Goal: Task Accomplishment & Management: Manage account settings

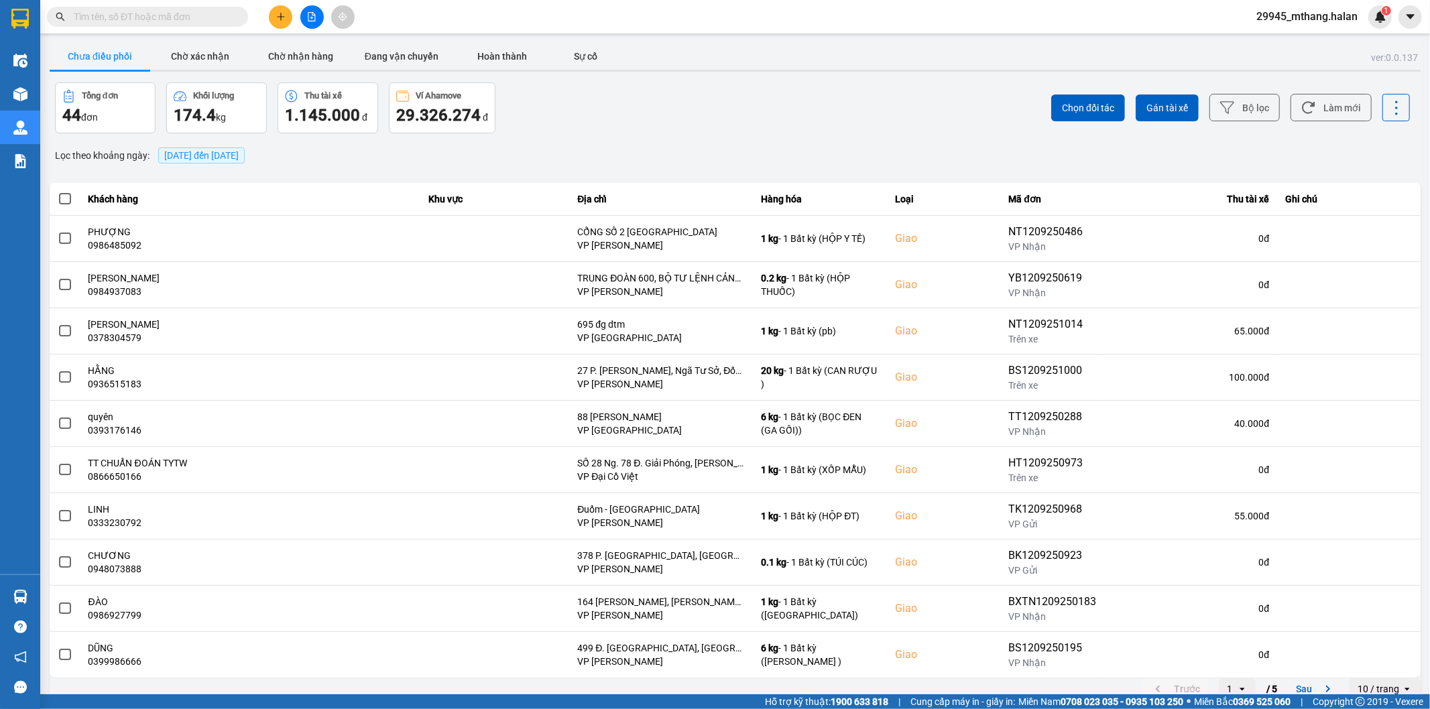
click at [198, 19] on input "text" at bounding box center [153, 16] width 158 height 15
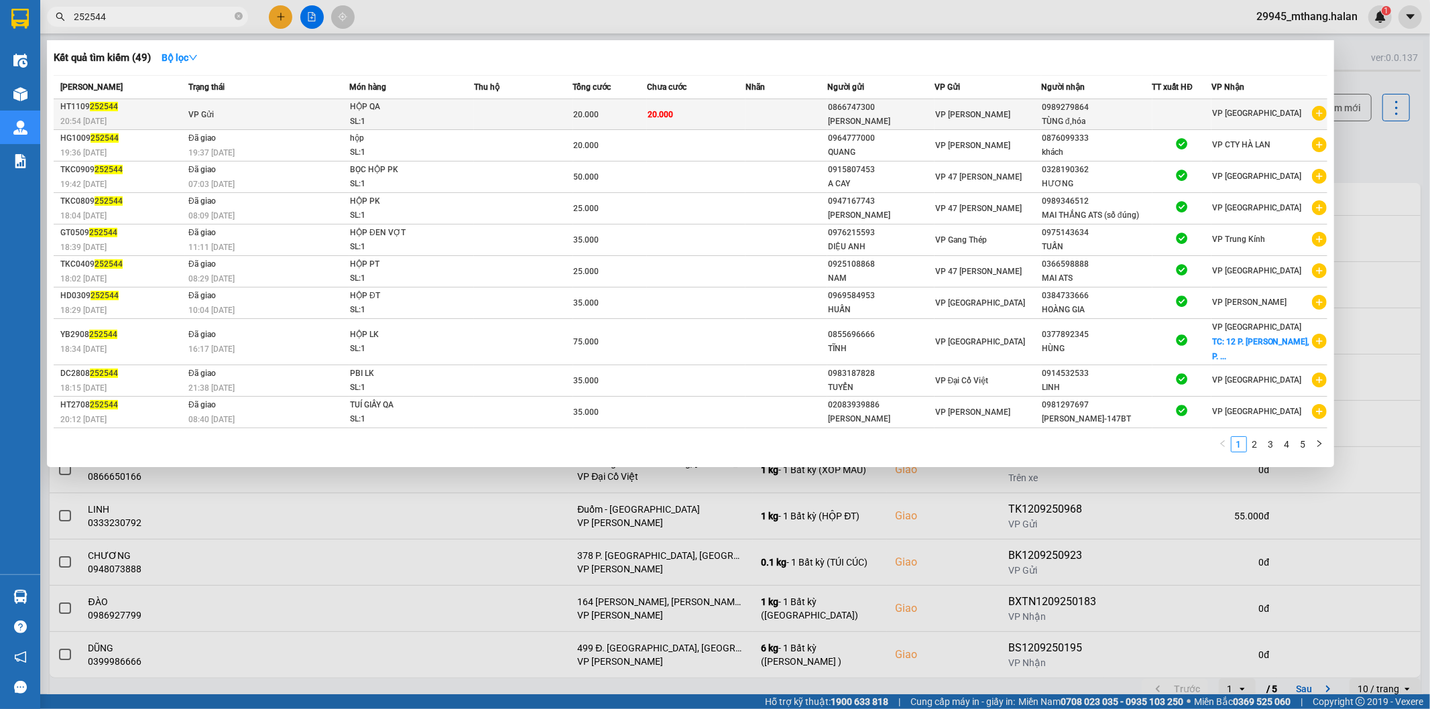
type input "252544"
click at [910, 116] on div "QUỲNH ANH" at bounding box center [880, 122] width 105 height 14
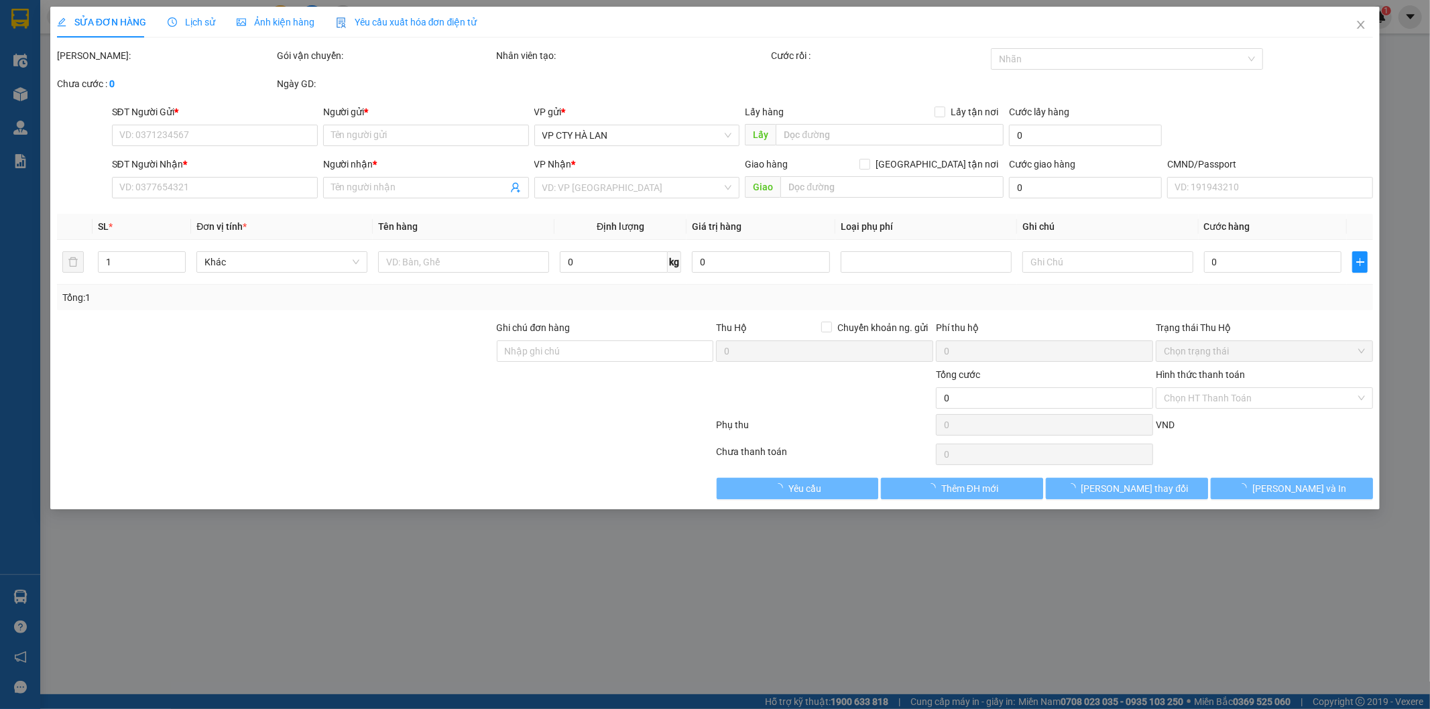
type input "0866747300"
type input "QUỲNH ANH"
type input "0989279864"
type input "TÙNG đ,hóa"
type input "20.000"
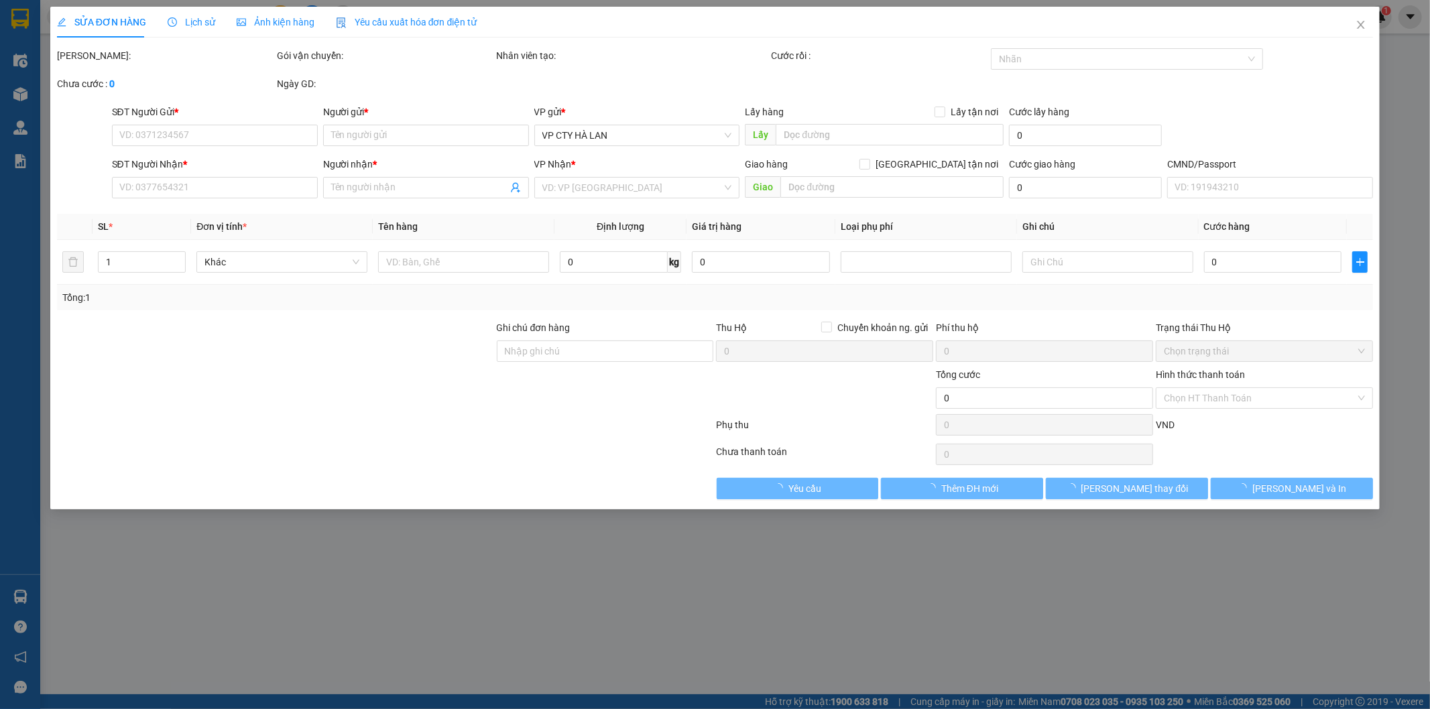
type input "20.000"
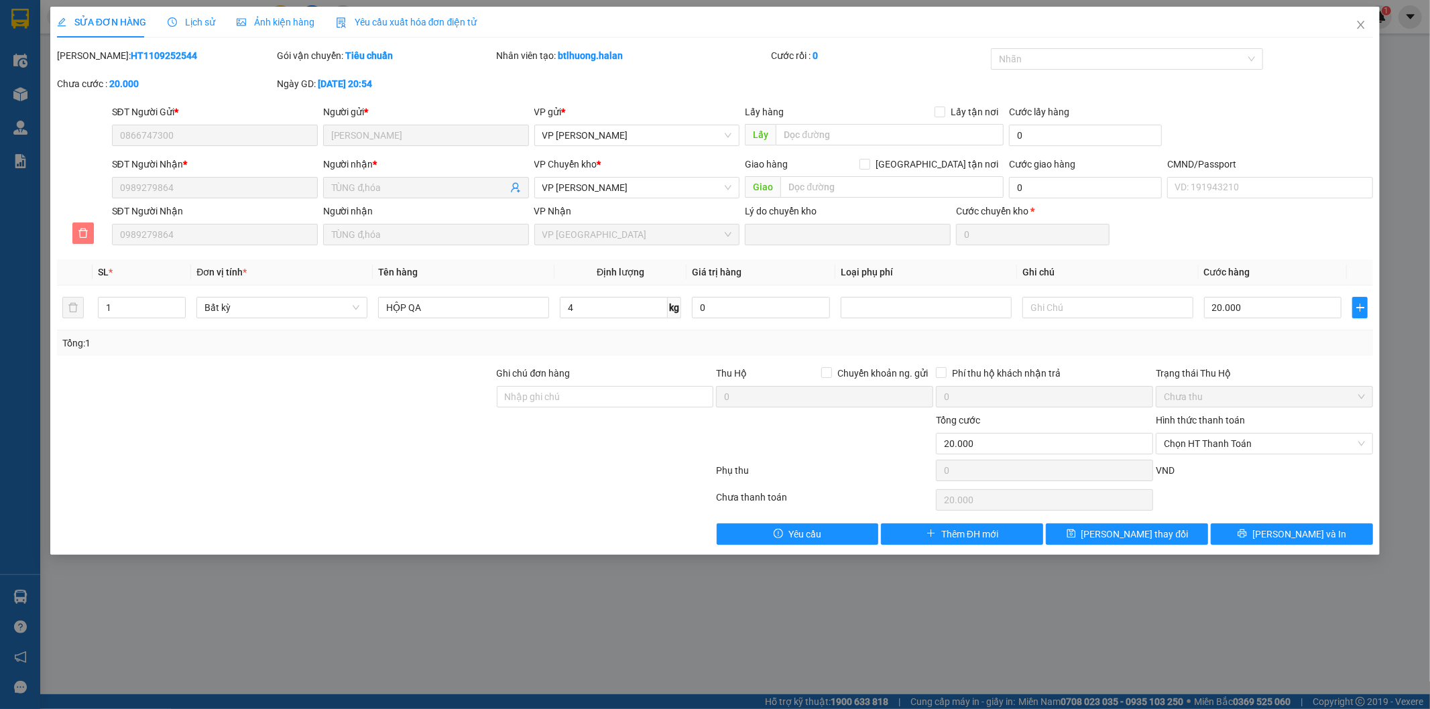
click at [76, 236] on span "delete" at bounding box center [83, 233] width 20 height 11
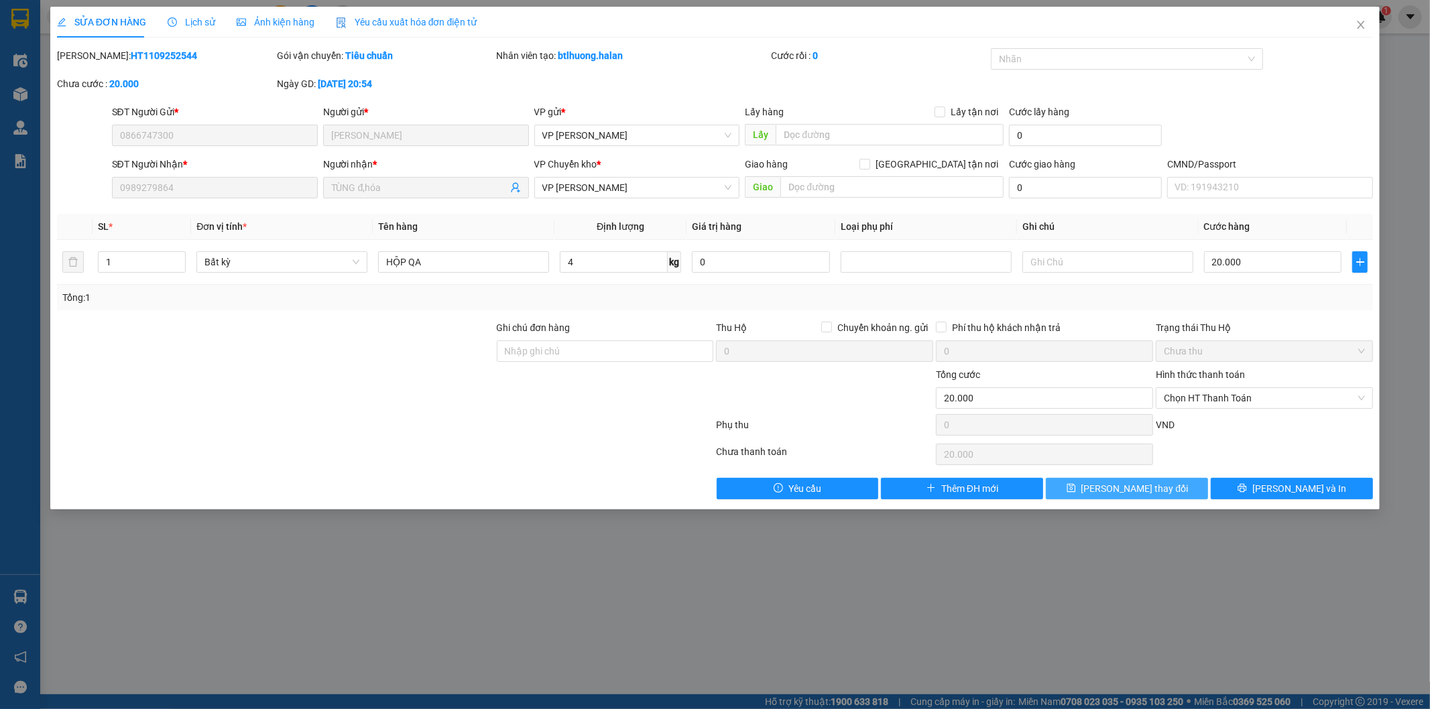
click at [1119, 496] on span "[PERSON_NAME] thay đổi" at bounding box center [1134, 488] width 107 height 15
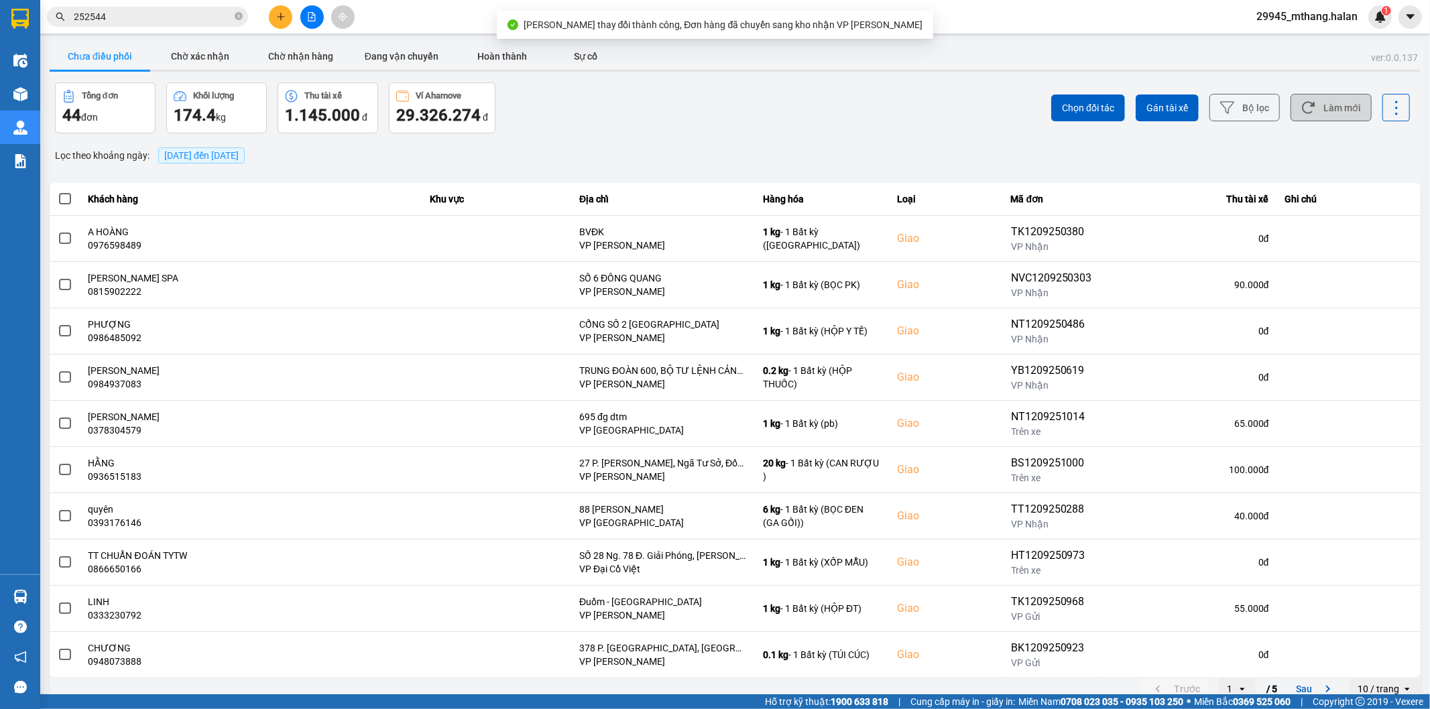
click at [1330, 101] on button "Làm mới" at bounding box center [1330, 107] width 81 height 27
click at [1320, 16] on span "29945_mthang.halan" at bounding box center [1306, 16] width 123 height 17
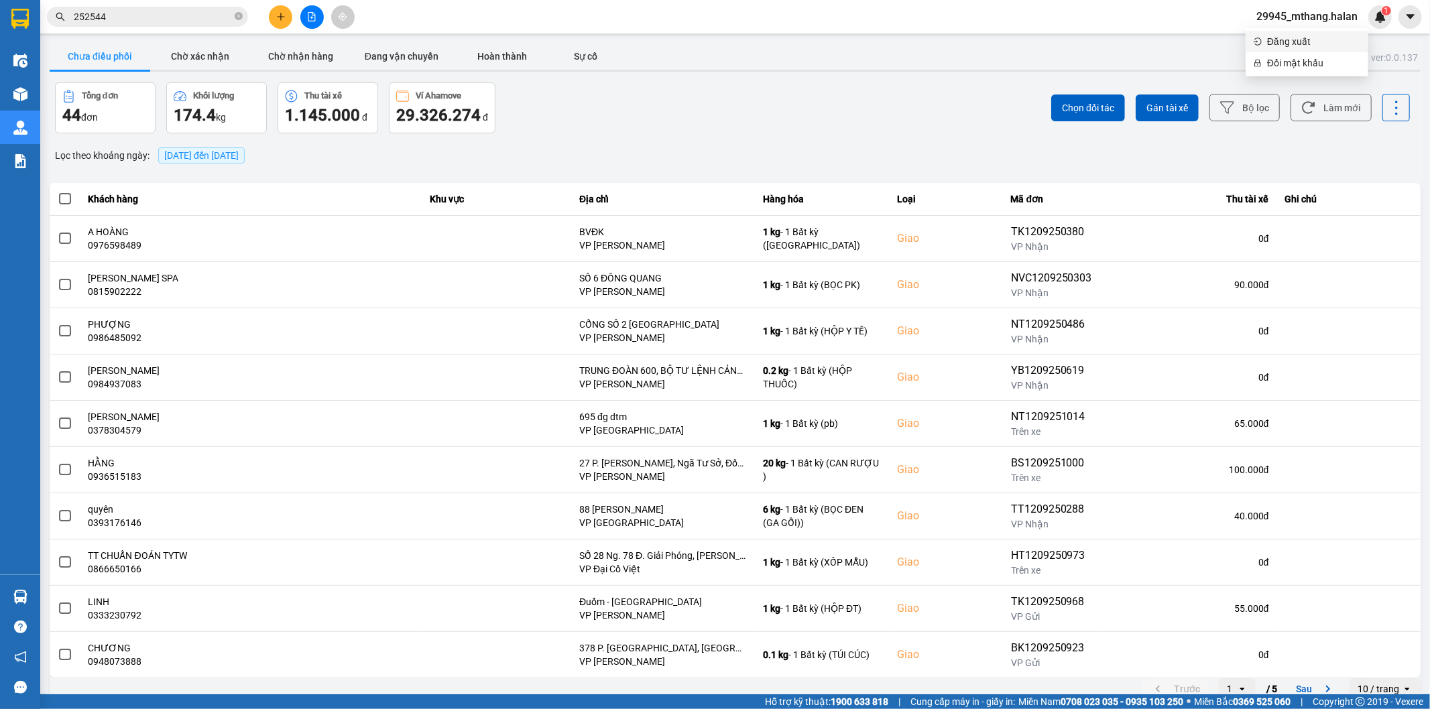
click at [1302, 44] on span "Đăng xuất" at bounding box center [1313, 41] width 93 height 15
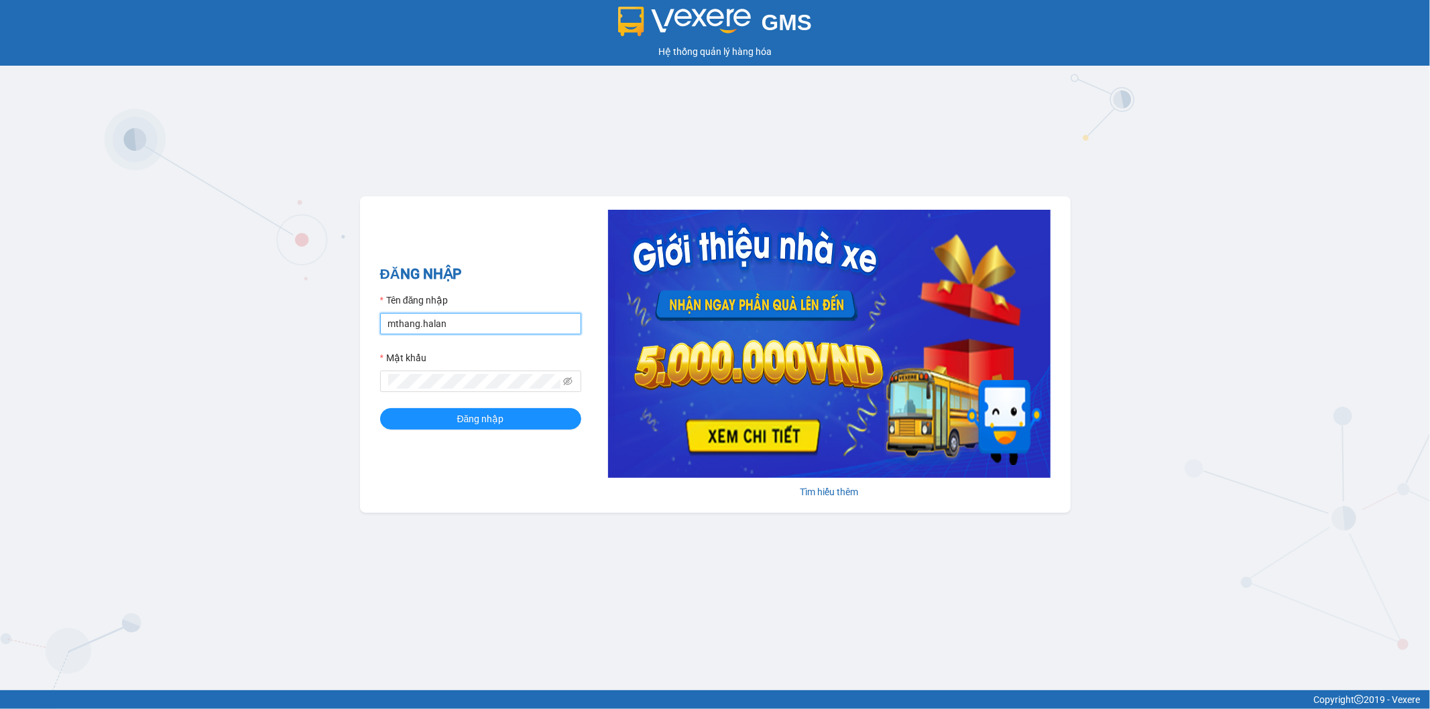
click at [468, 328] on input "mthang.halan" at bounding box center [480, 323] width 201 height 21
type input "ntthu1985.halan"
click at [476, 423] on span "Đăng nhập" at bounding box center [480, 419] width 47 height 15
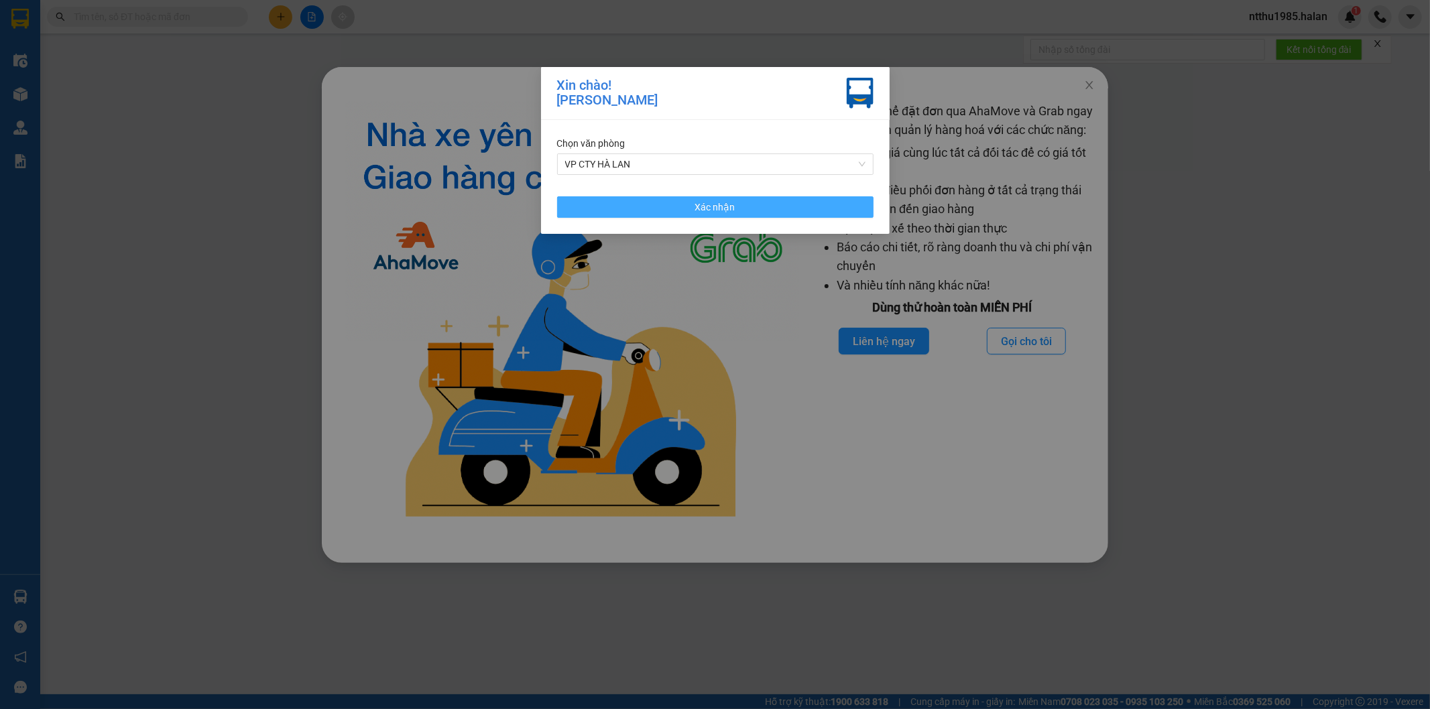
click at [635, 206] on button "Xác nhận" at bounding box center [715, 206] width 316 height 21
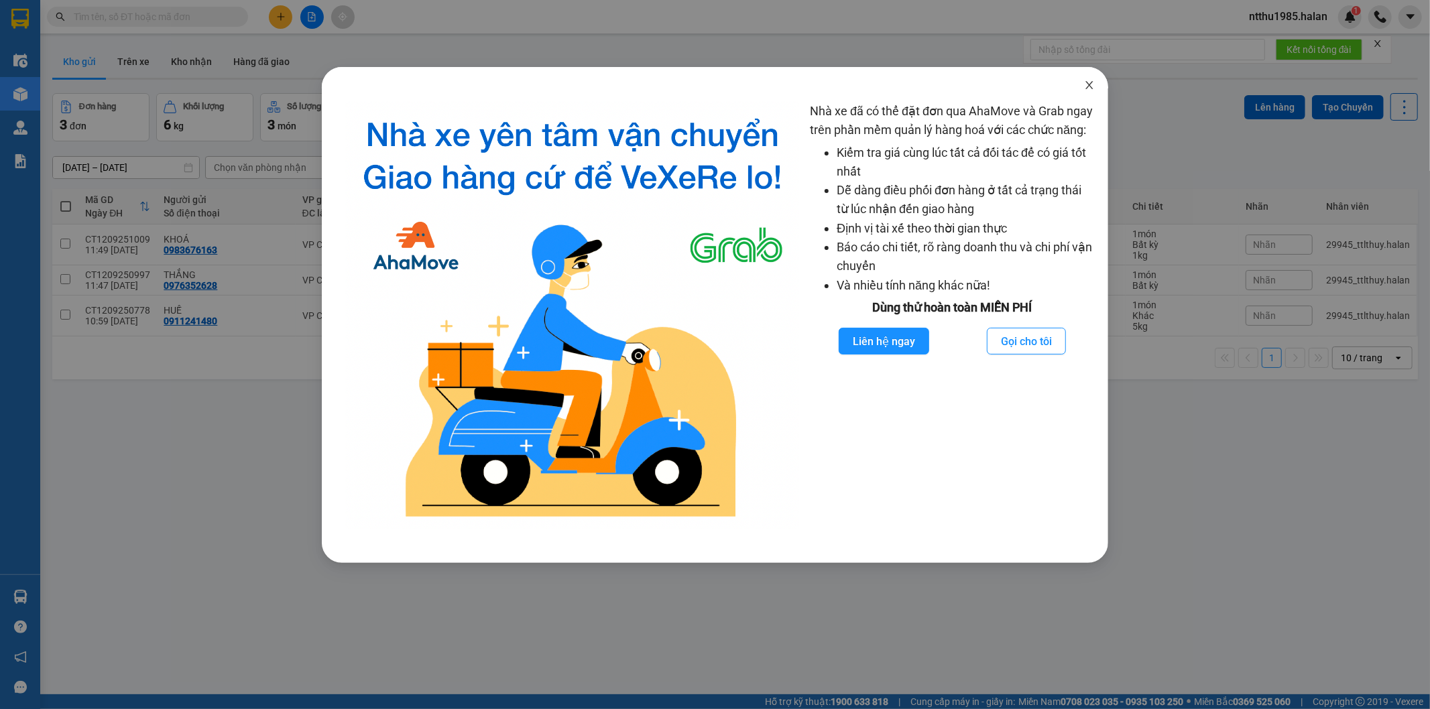
click at [1087, 88] on icon "close" at bounding box center [1088, 85] width 7 height 8
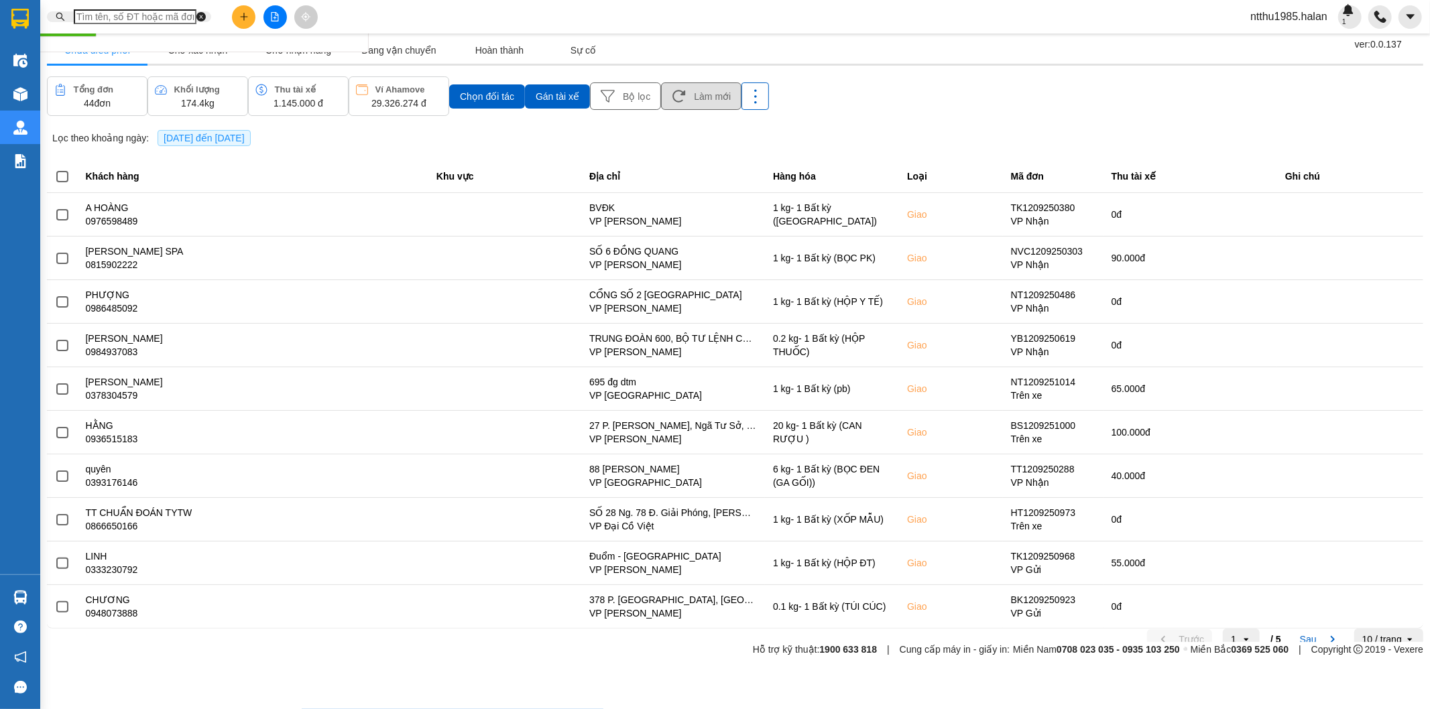
click at [1328, 109] on button "Làm mới" at bounding box center [1330, 107] width 81 height 27
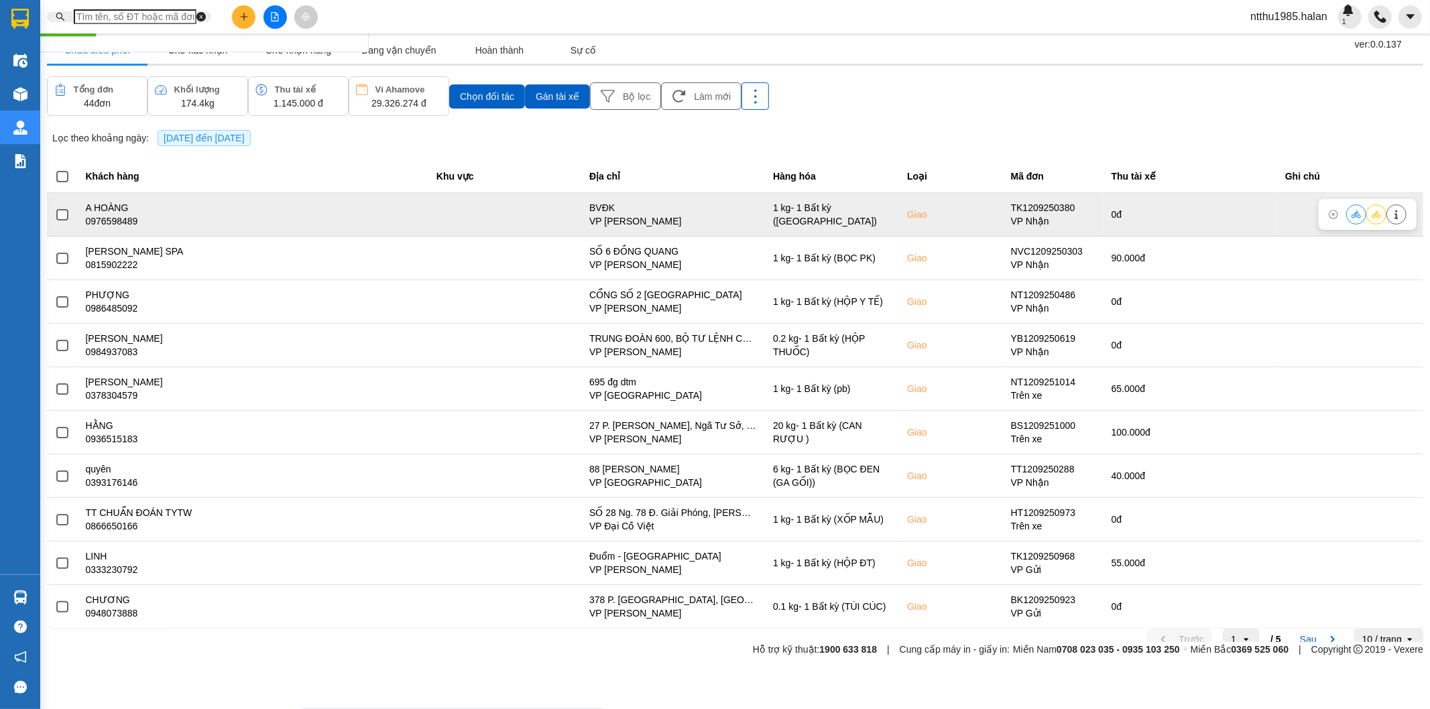
click at [64, 240] on span at bounding box center [65, 239] width 12 height 12
click at [58, 231] on input "checkbox" at bounding box center [58, 231] width 0 height 0
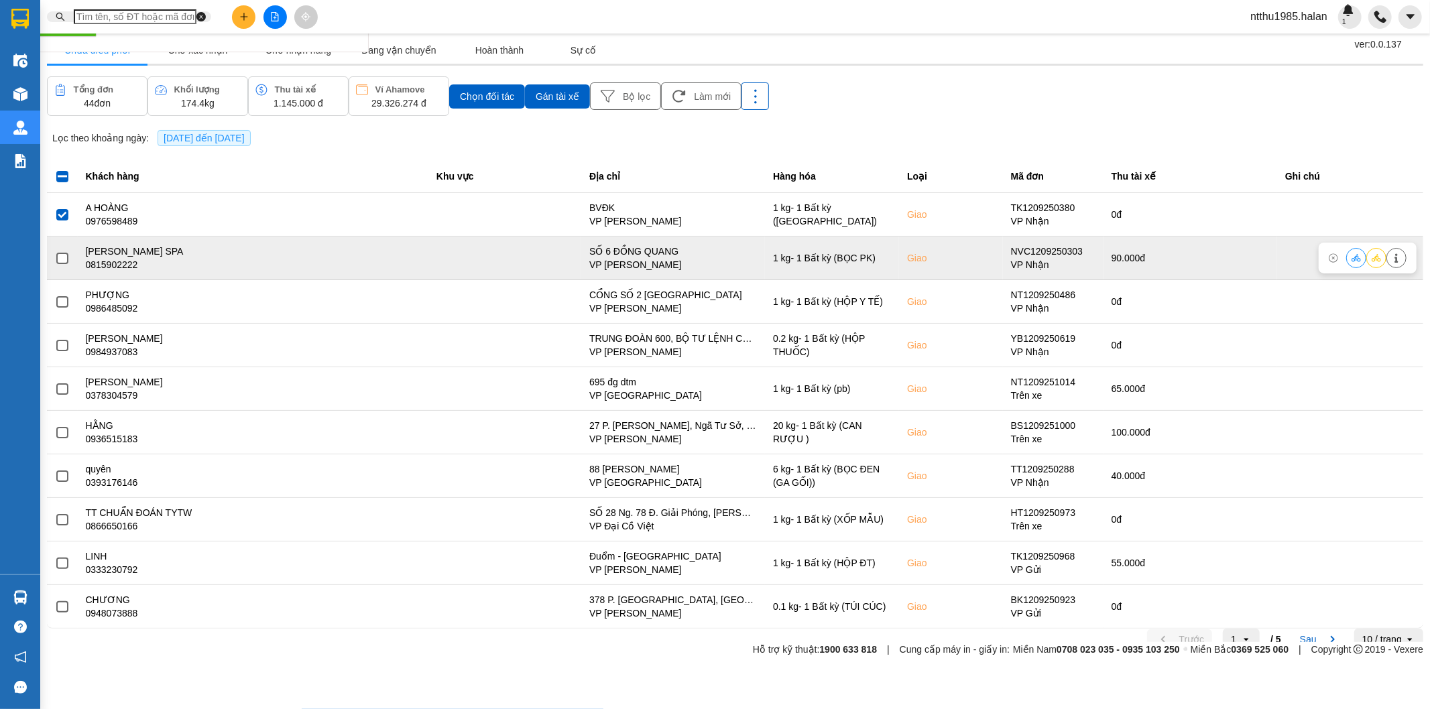
click at [62, 282] on span at bounding box center [65, 285] width 12 height 12
click at [58, 278] on input "checkbox" at bounding box center [58, 278] width 0 height 0
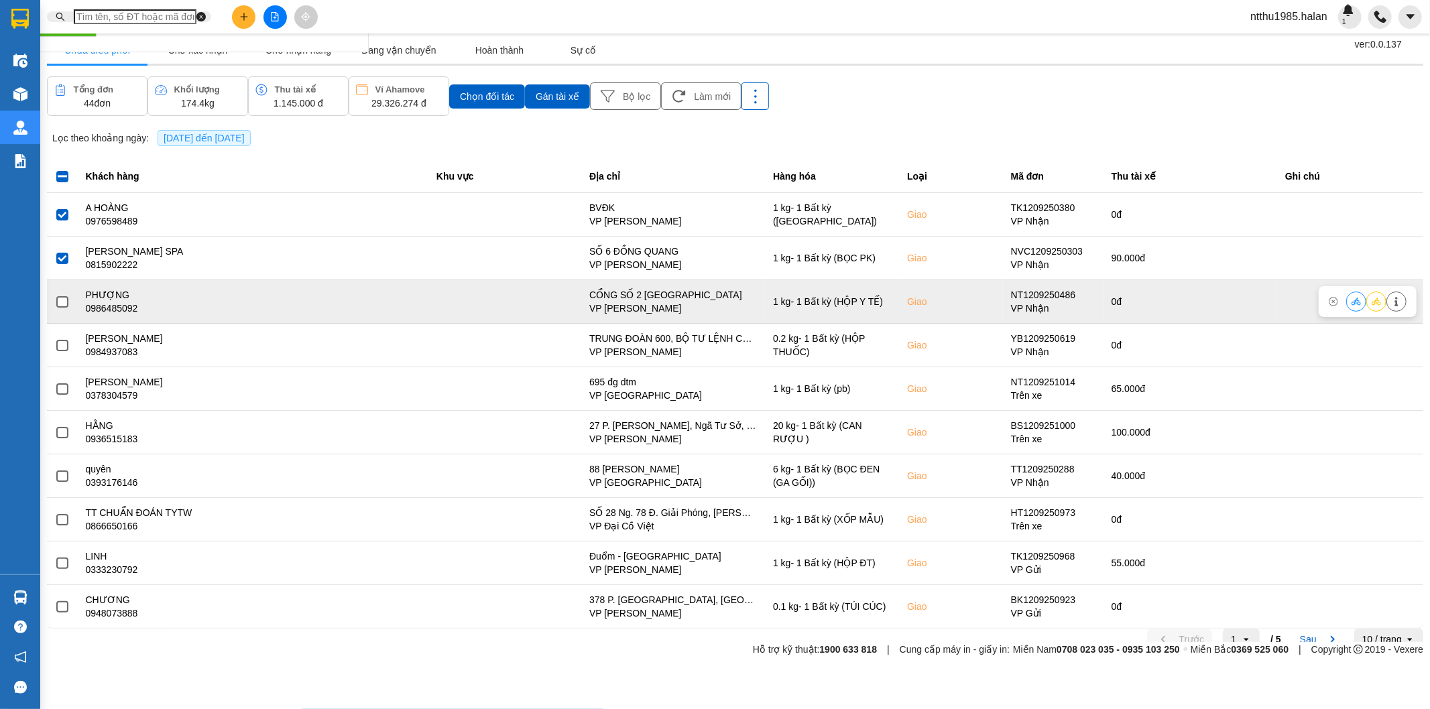
click at [59, 332] on span at bounding box center [65, 331] width 12 height 12
click at [58, 324] on input "checkbox" at bounding box center [58, 324] width 0 height 0
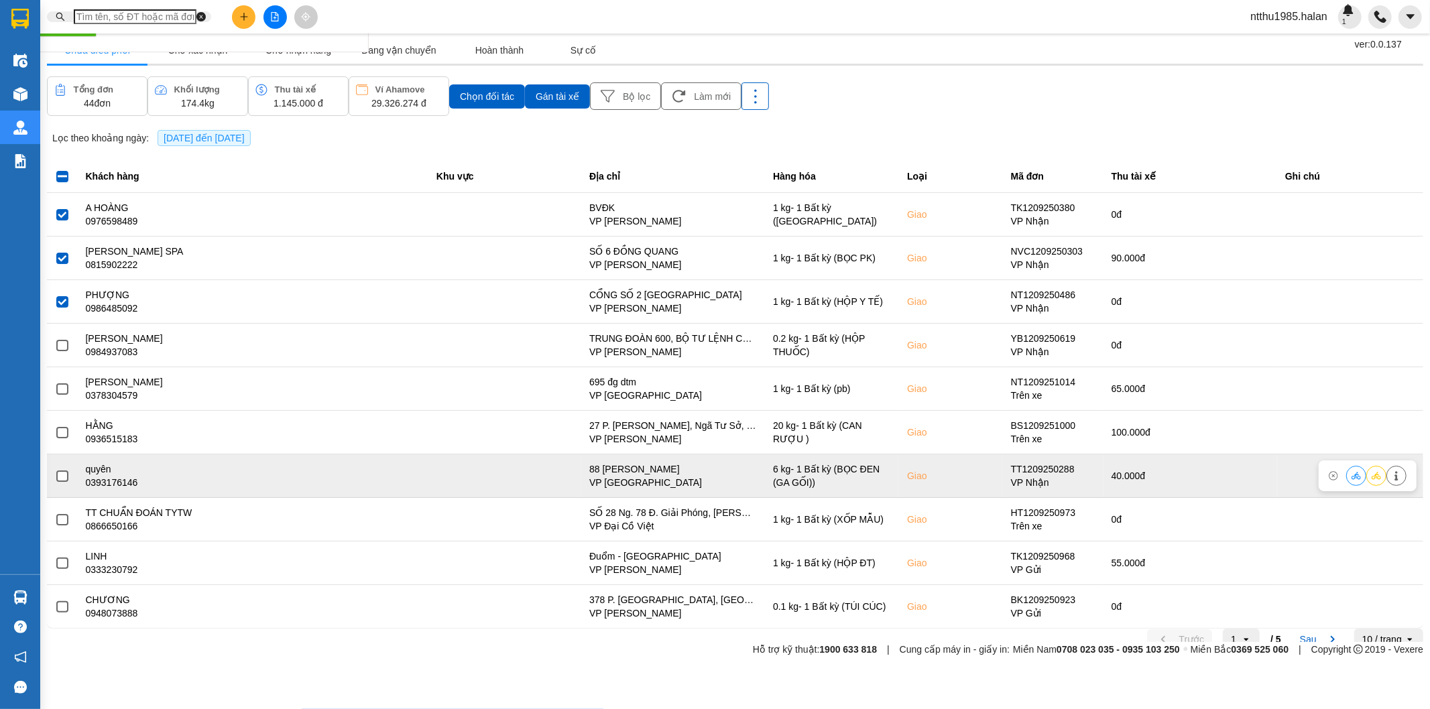
click at [66, 519] on span at bounding box center [65, 516] width 12 height 12
click at [58, 509] on input "checkbox" at bounding box center [58, 509] width 0 height 0
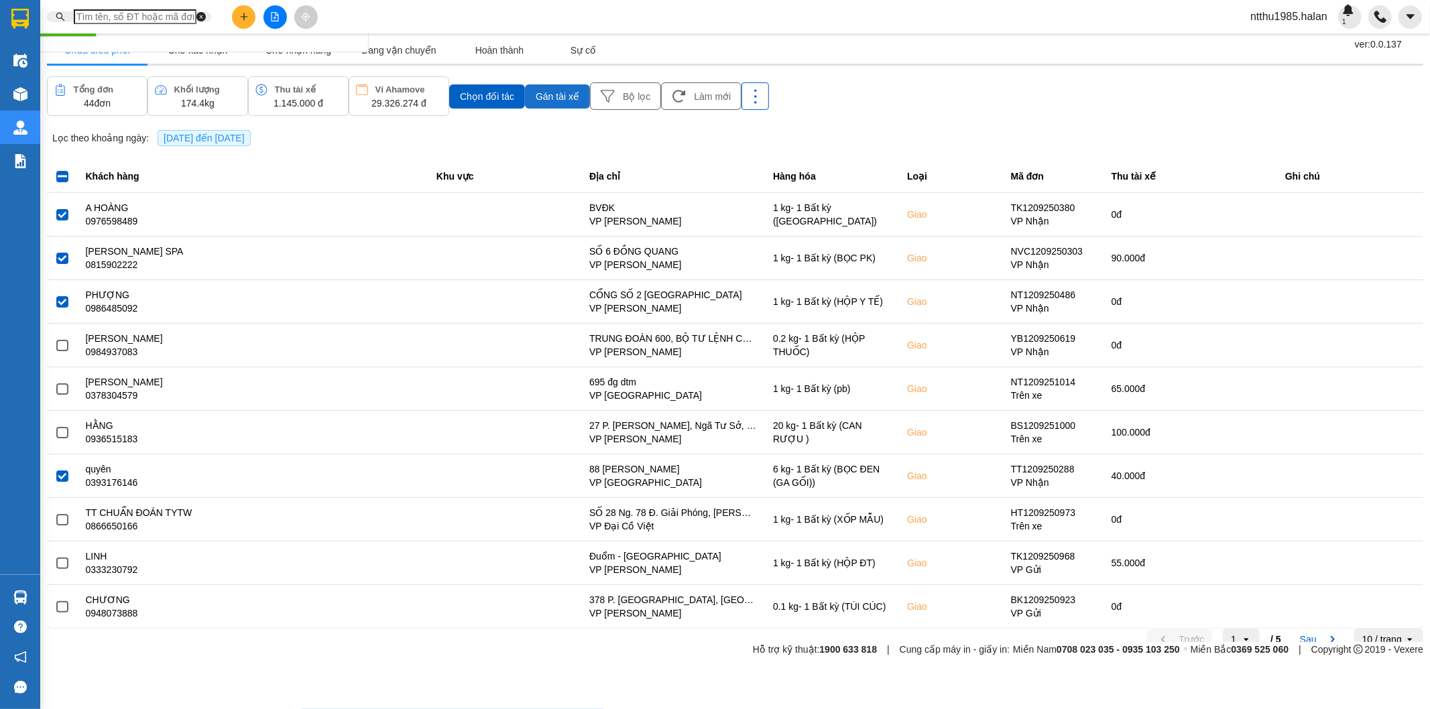
click at [1156, 105] on span "Gán tài xế" at bounding box center [1167, 107] width 42 height 13
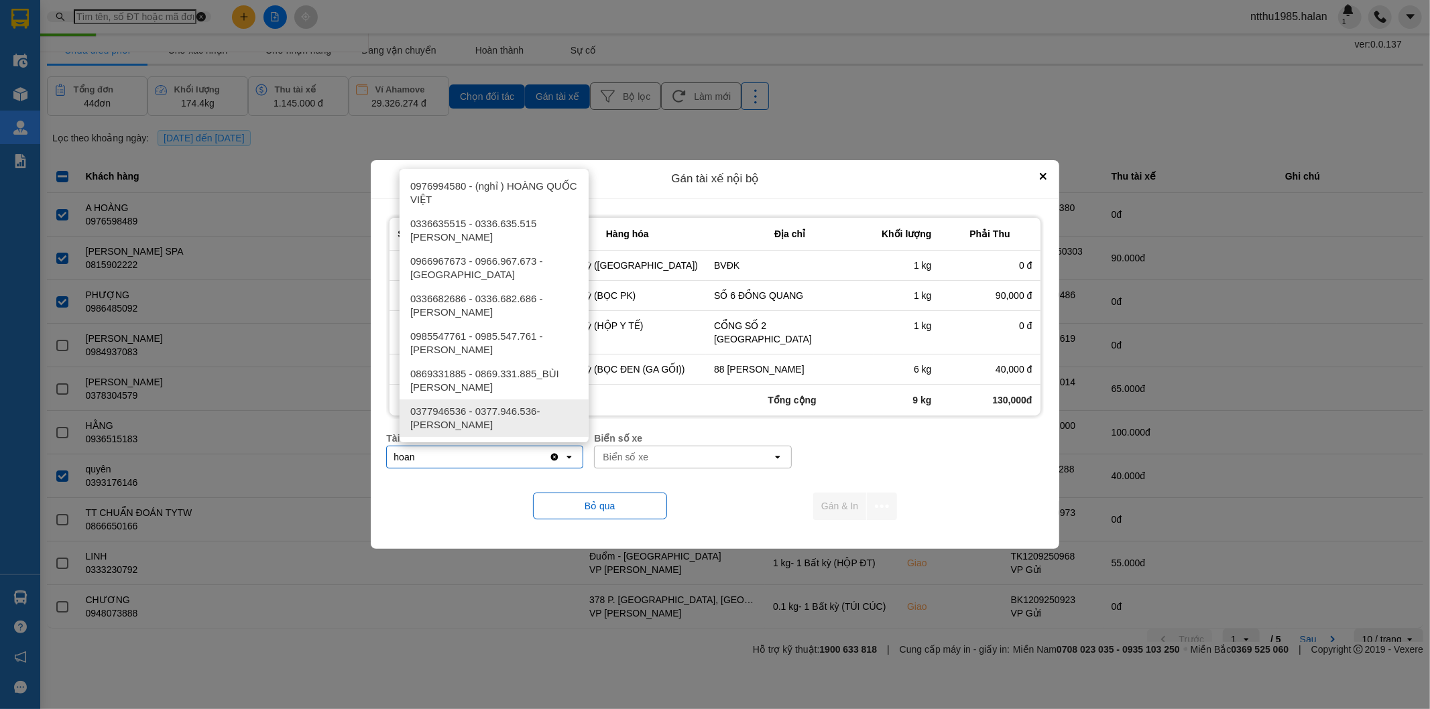
type input "hoan"
click at [526, 423] on span "0377946536 - 0377.946.536- Đào Duy Hoàn" at bounding box center [496, 421] width 173 height 27
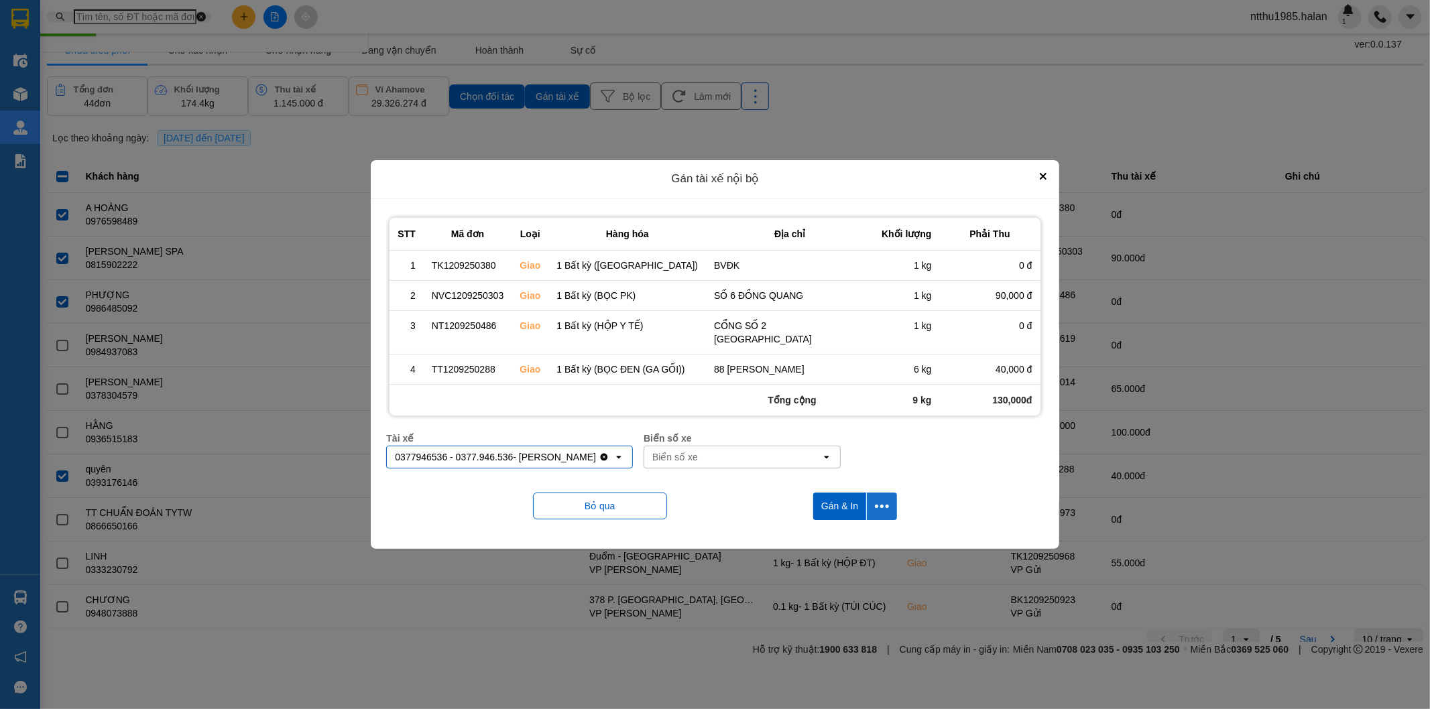
click at [874, 507] on icon "dialog" at bounding box center [880, 500] width 14 height 14
click at [823, 538] on span "Chỉ gán tài" at bounding box center [824, 542] width 44 height 13
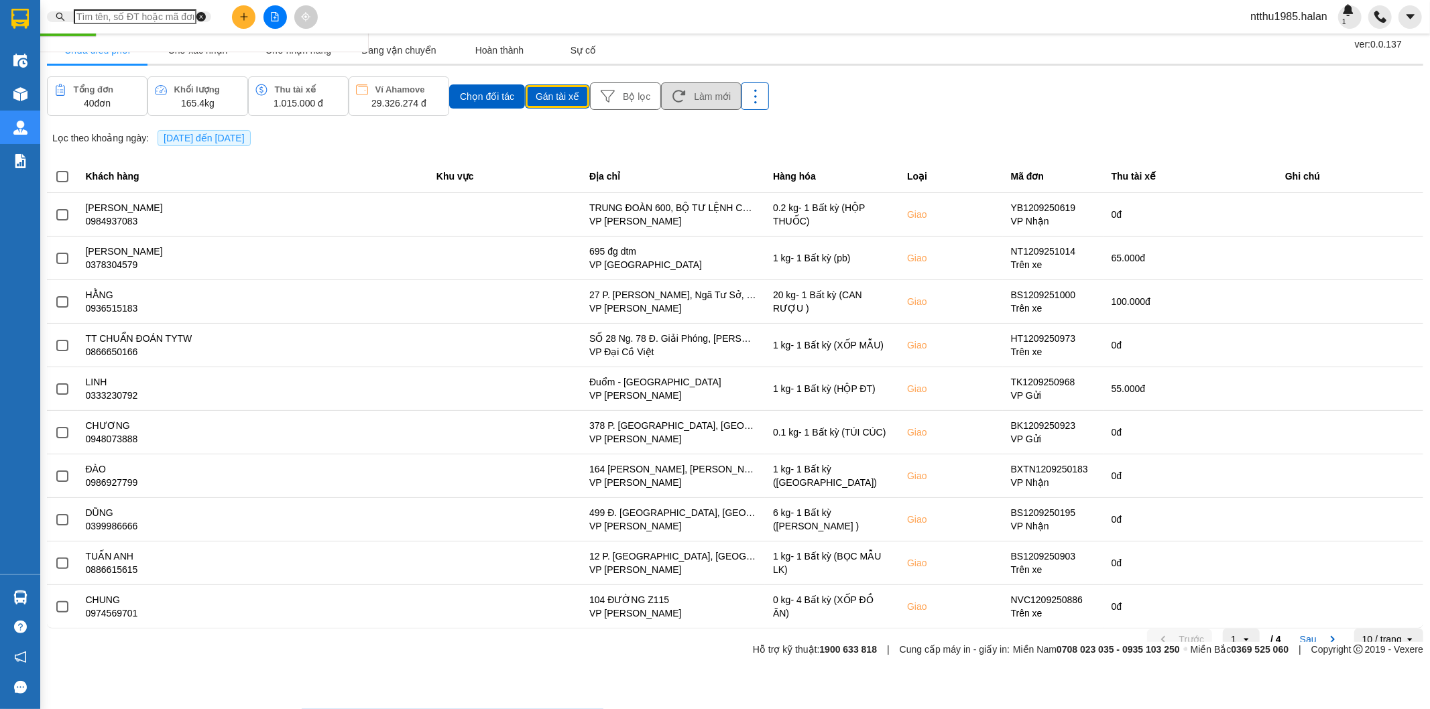
click at [1312, 108] on button "Làm mới" at bounding box center [1330, 107] width 81 height 27
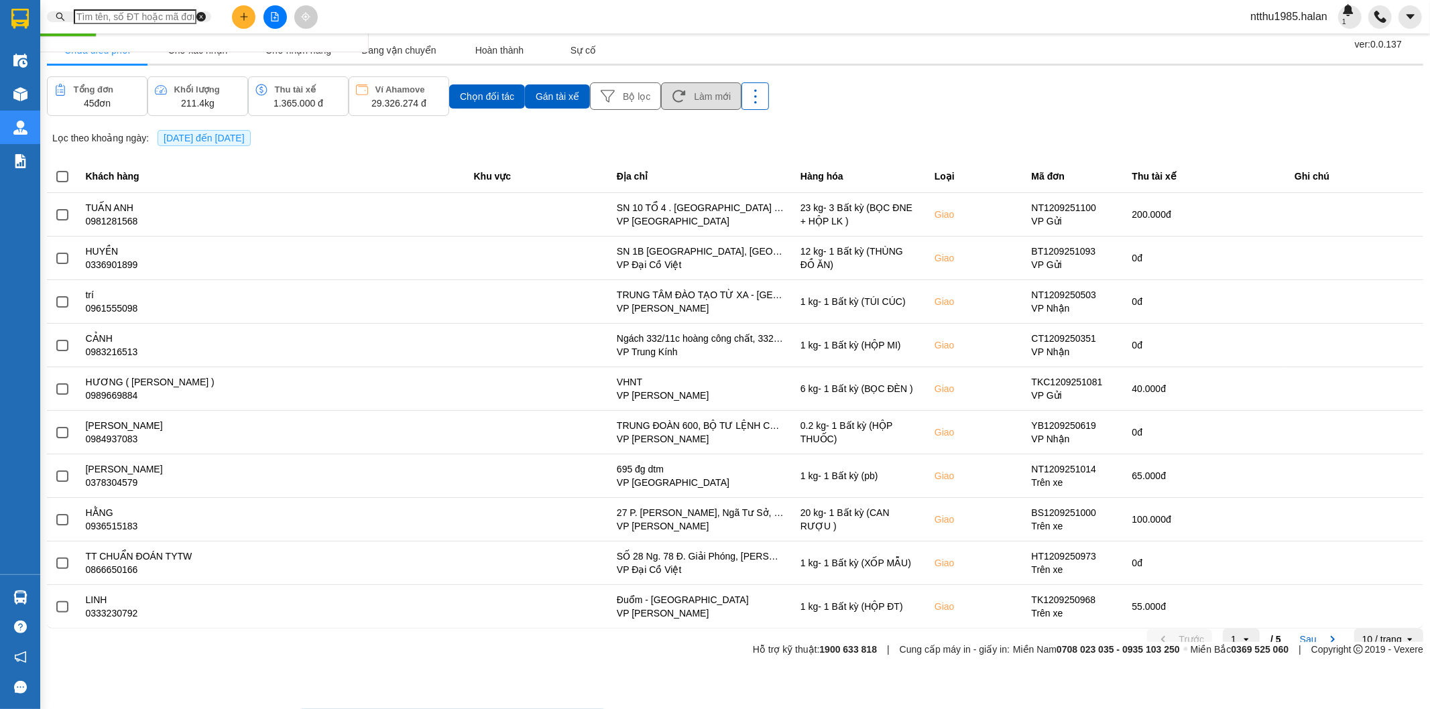
click at [1335, 105] on button "Làm mới" at bounding box center [1330, 107] width 81 height 27
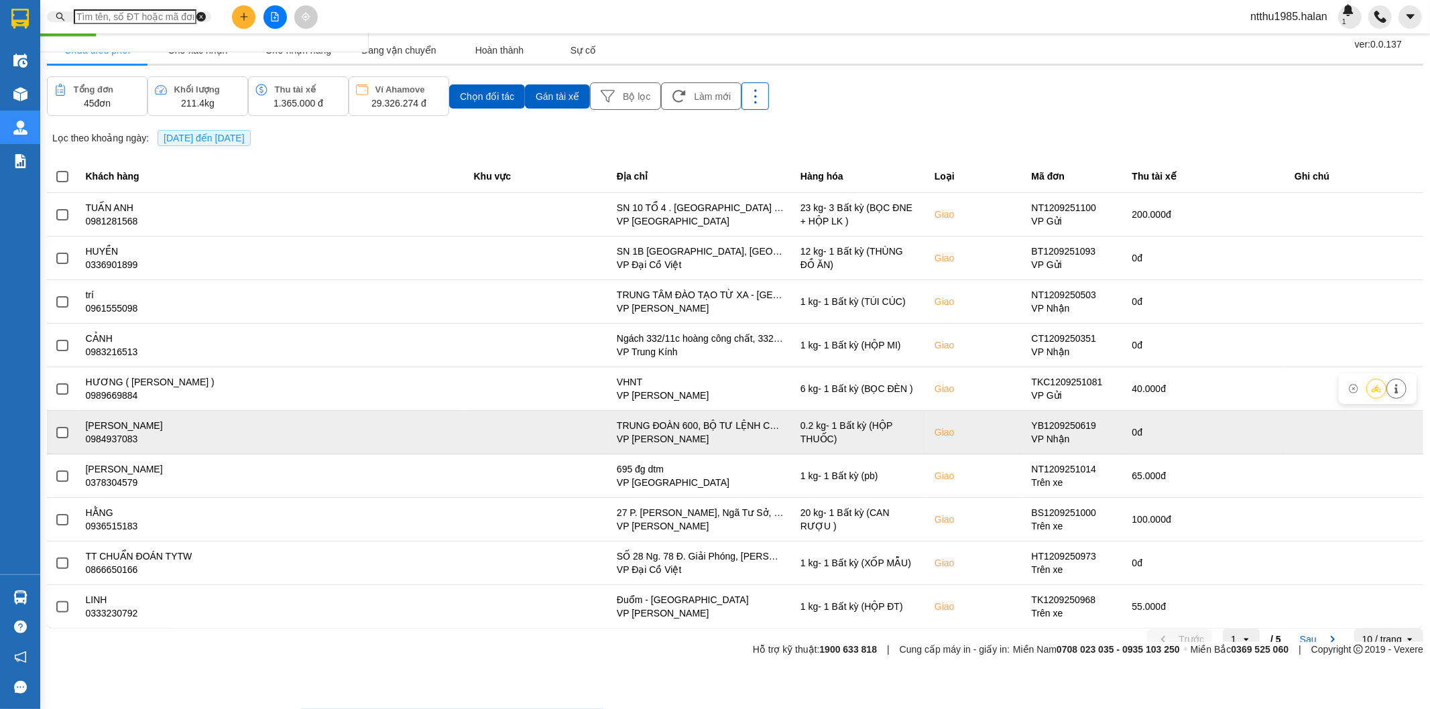
scroll to position [15, 0]
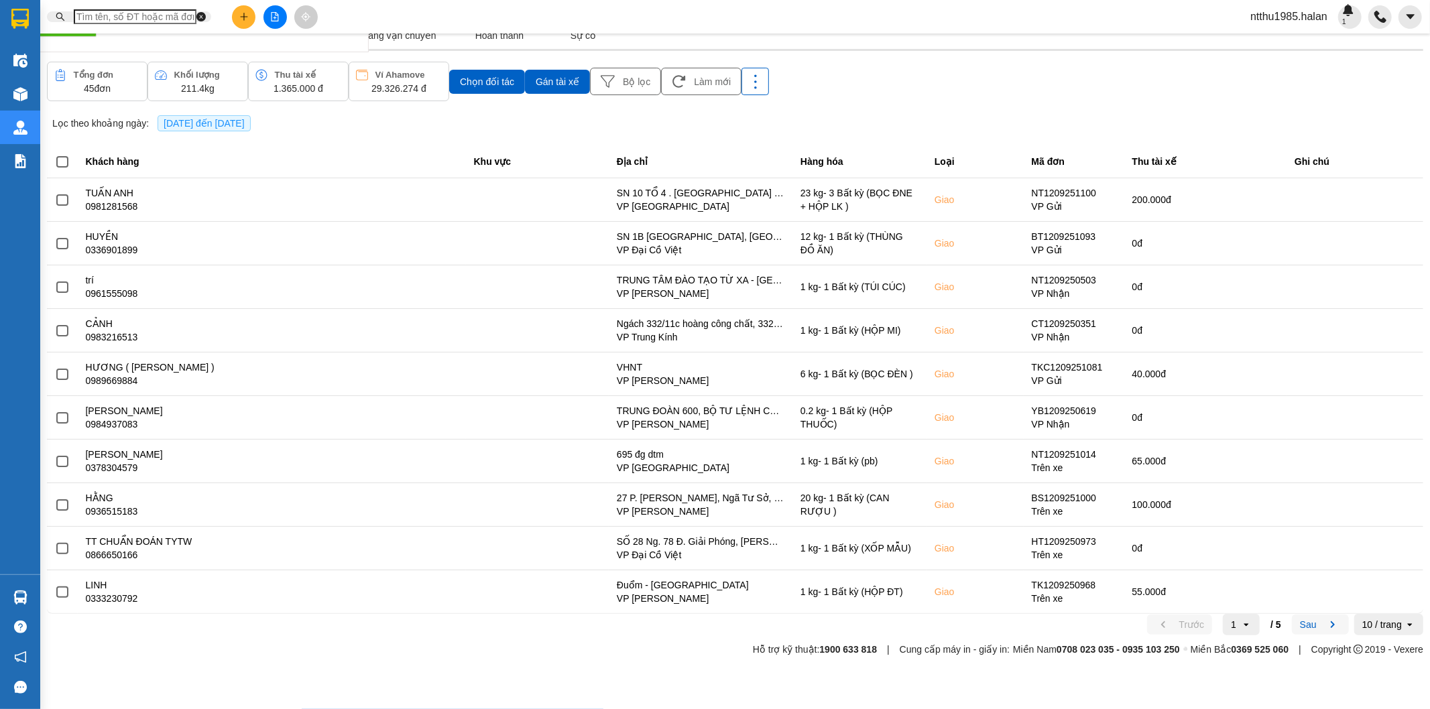
click at [1289, 675] on button "Sau" at bounding box center [1316, 674] width 56 height 20
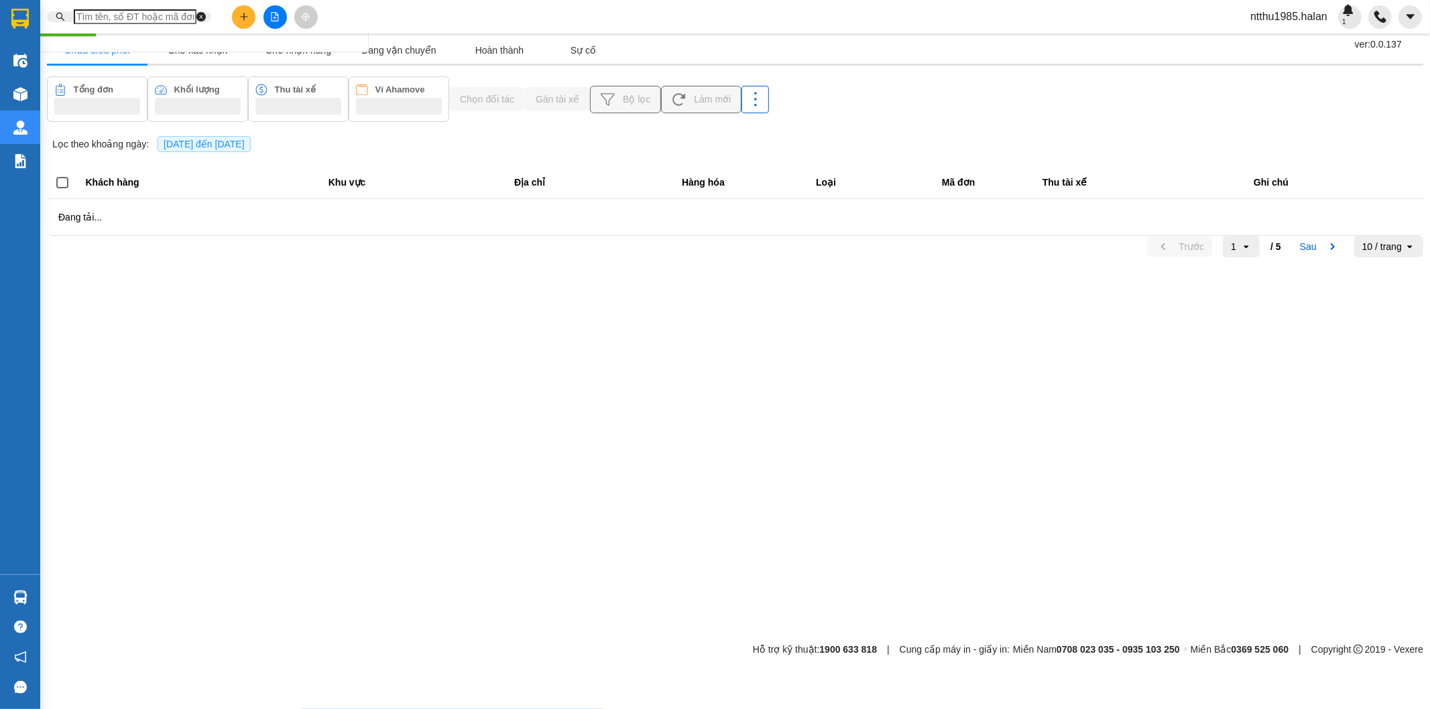
scroll to position [0, 0]
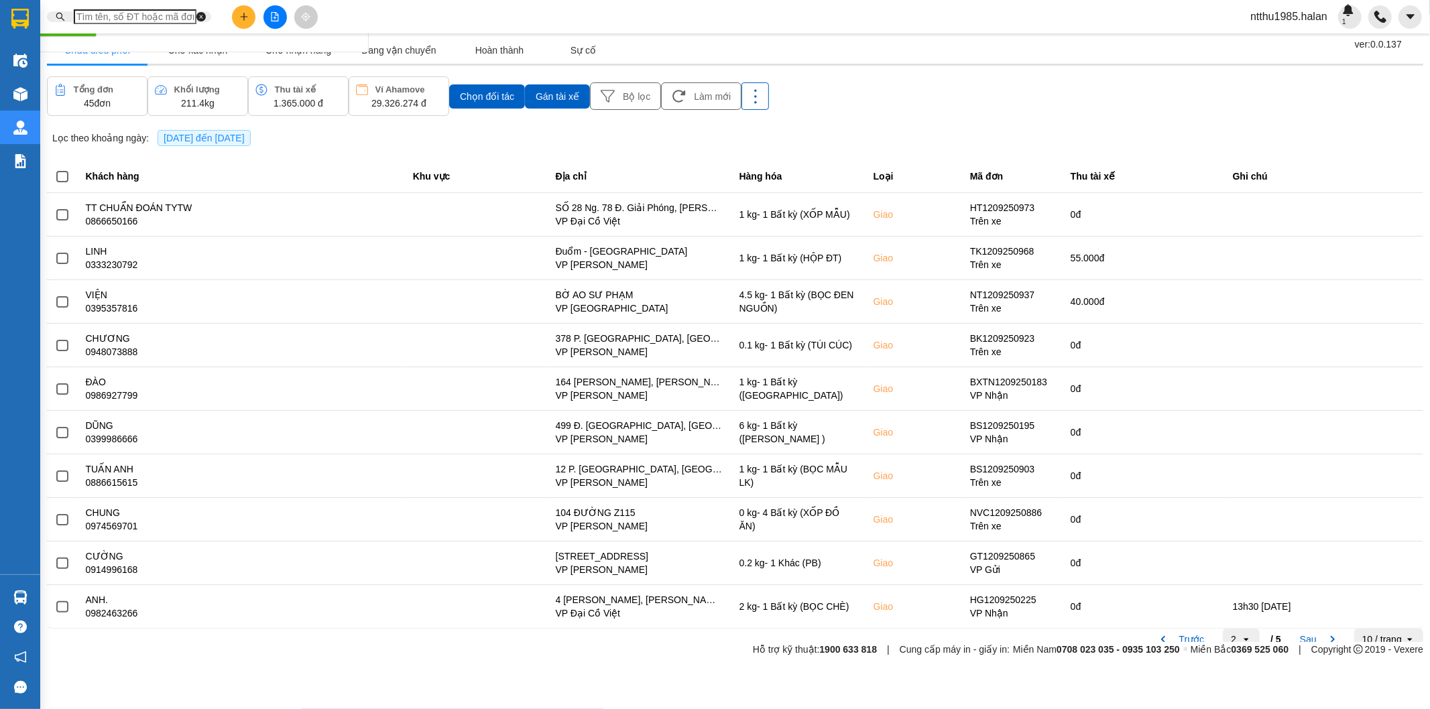
click at [101, 15] on input "text" at bounding box center [153, 16] width 158 height 15
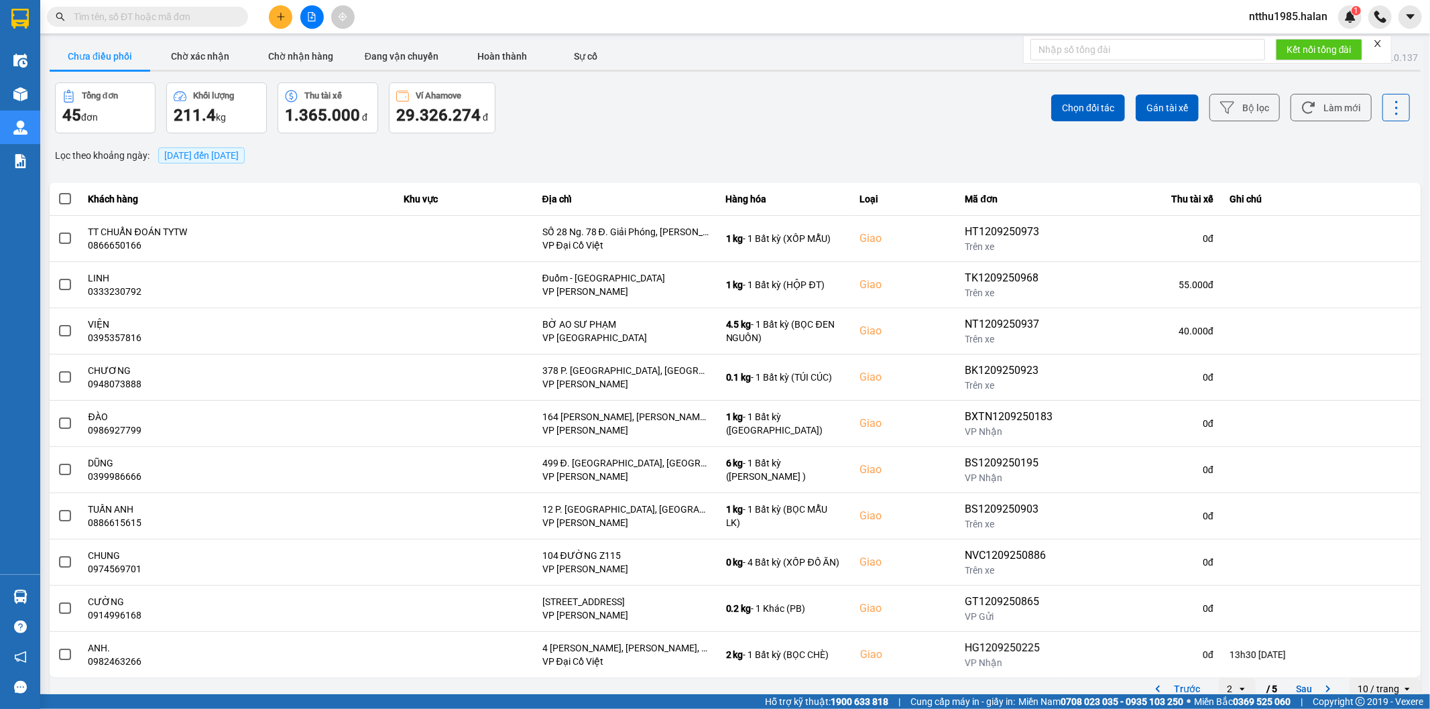
click at [101, 15] on input "text" at bounding box center [153, 16] width 158 height 15
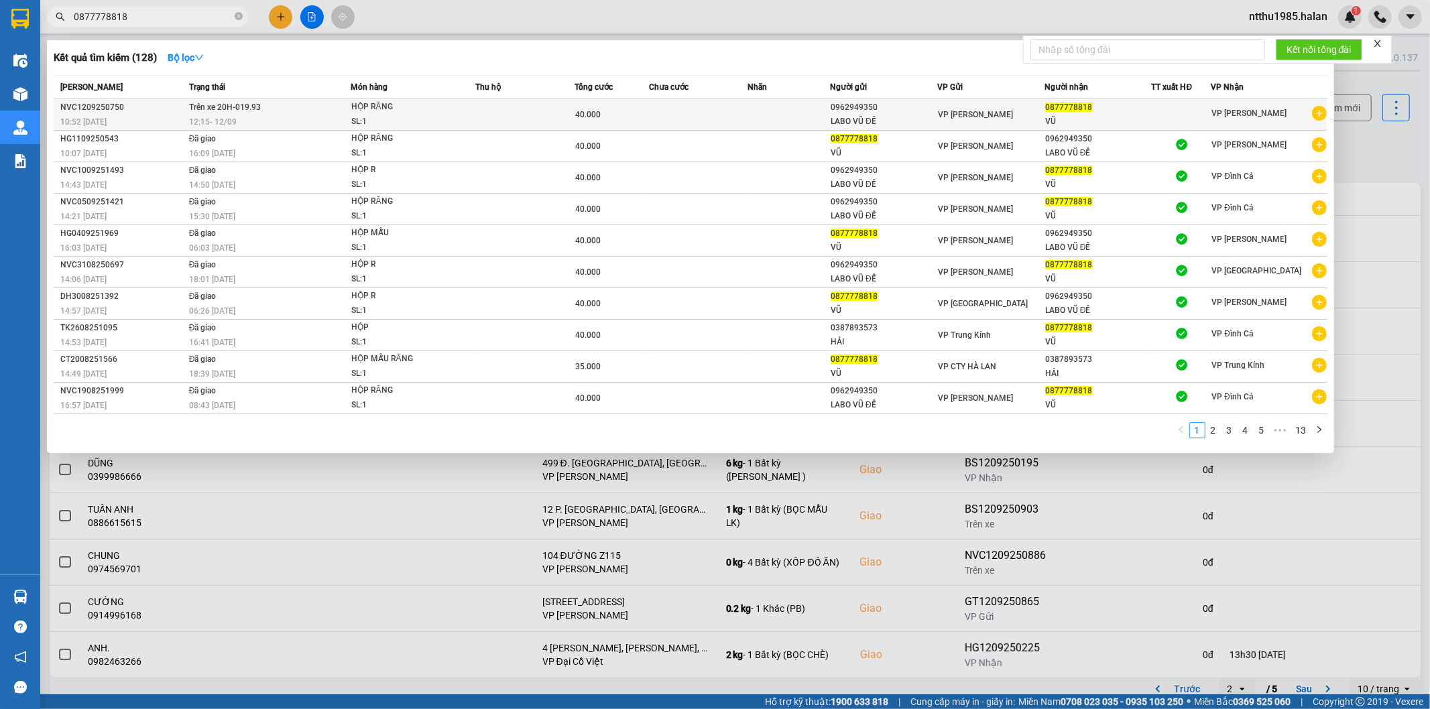
type input "0877778818"
click at [511, 123] on td at bounding box center [525, 115] width 99 height 32
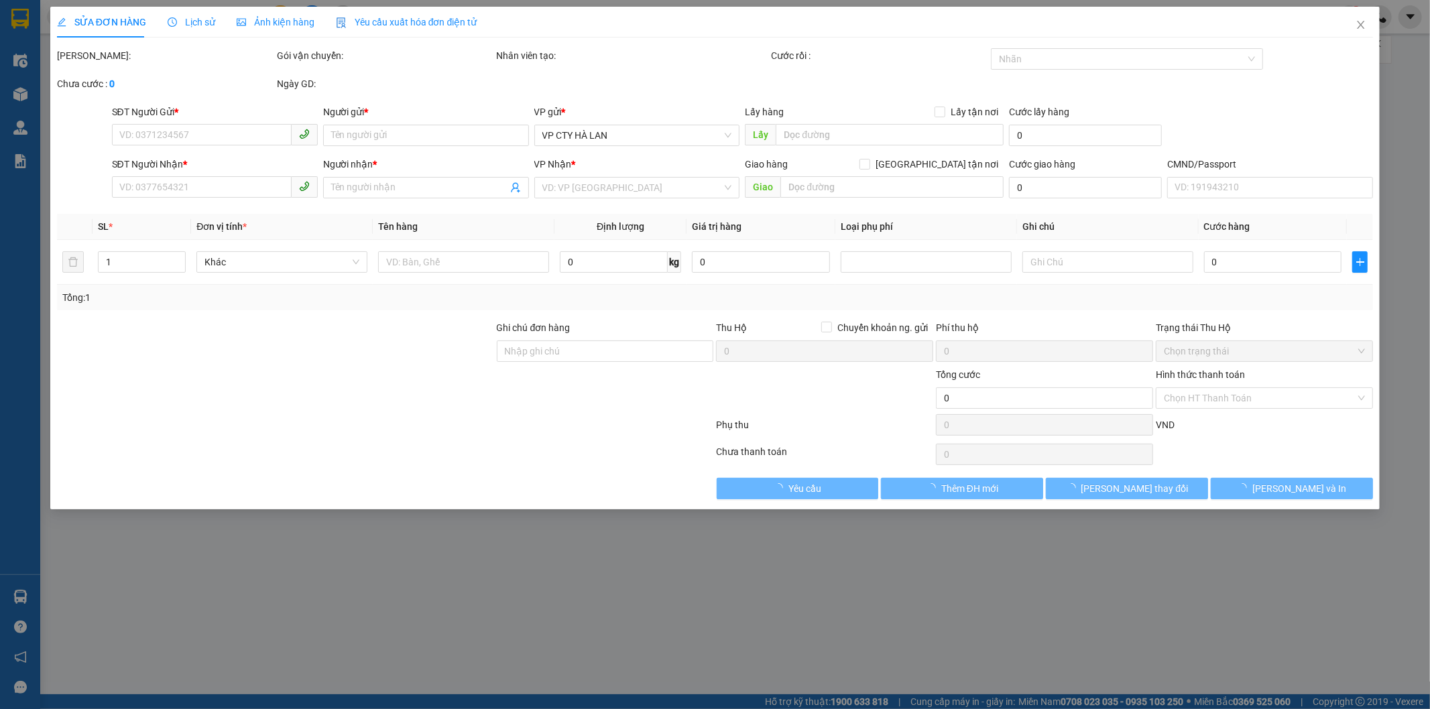
type input "0962949350"
type input "LABO VŨ ĐỀ"
type input "0877778818"
type input "VŨ"
type input "40.000"
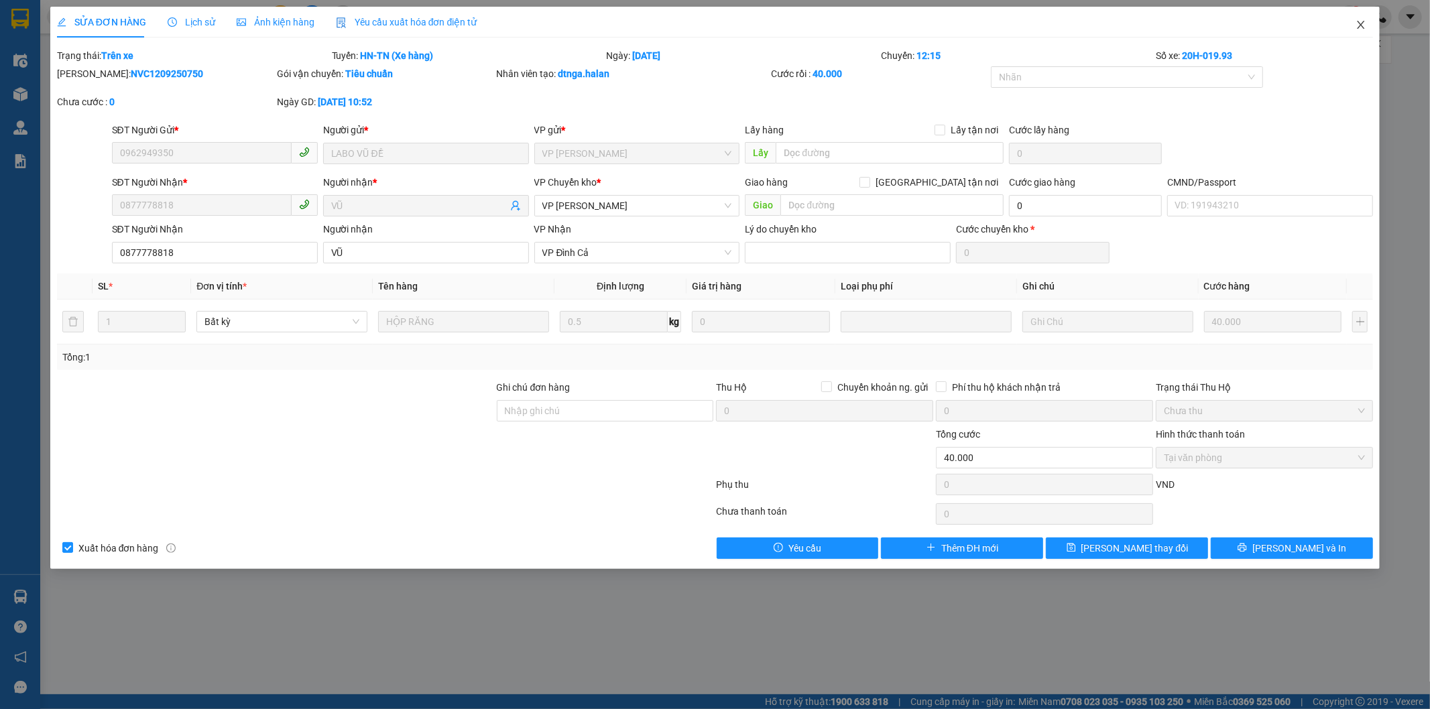
click at [1361, 27] on icon "close" at bounding box center [1360, 25] width 7 height 8
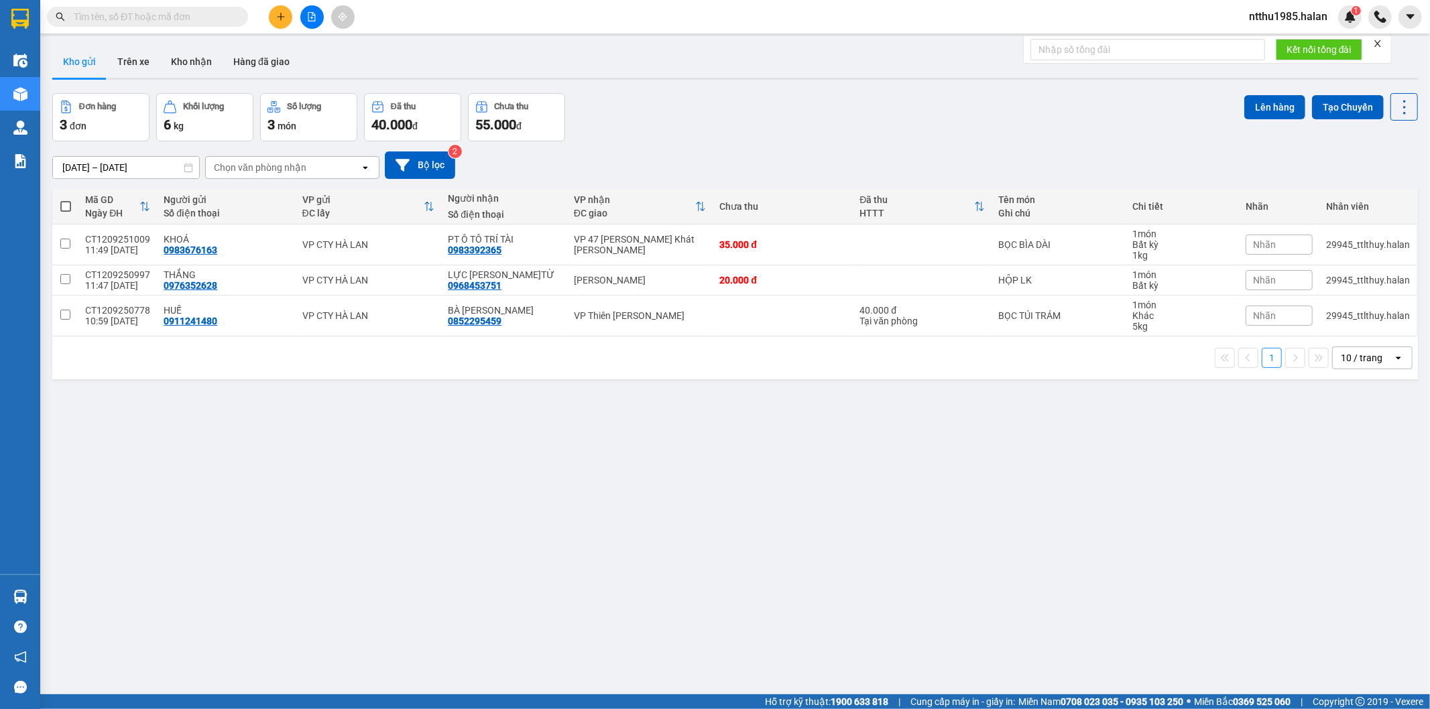
click at [149, 15] on input "text" at bounding box center [153, 16] width 158 height 15
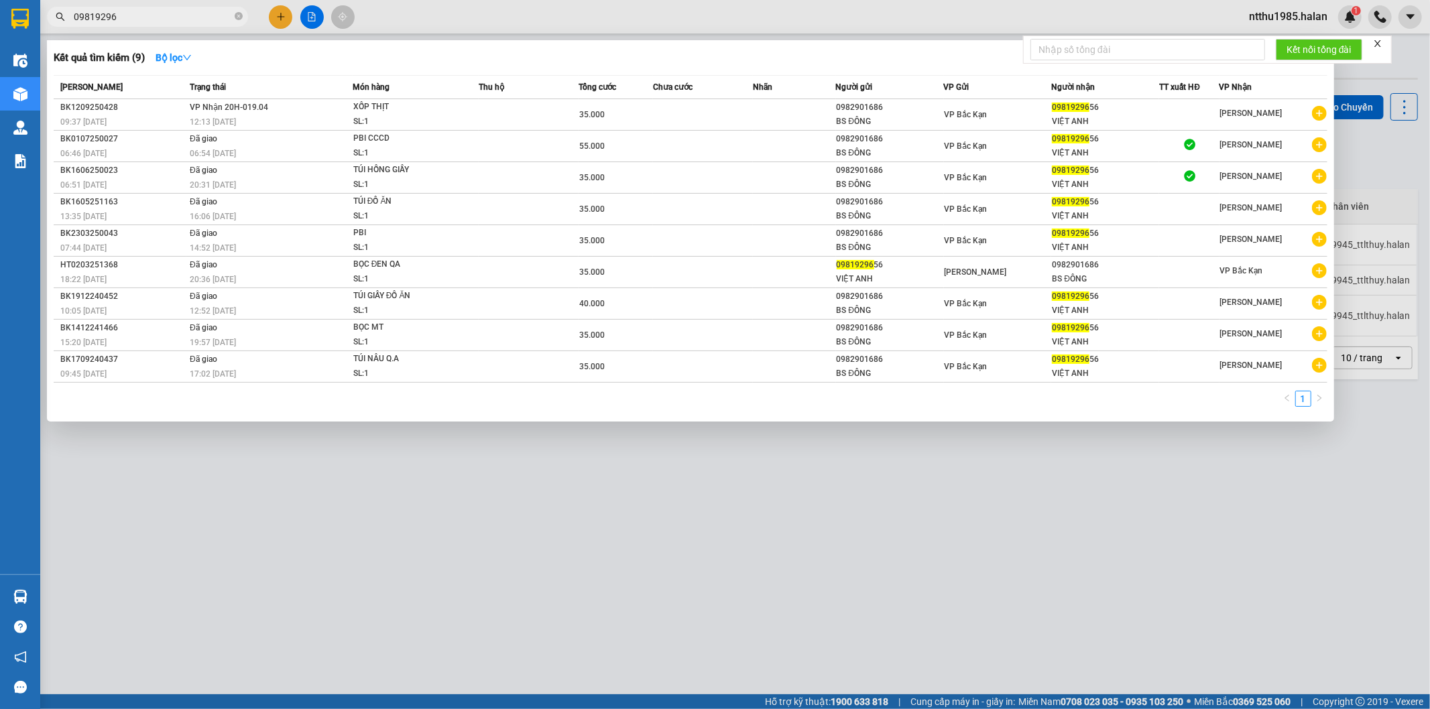
click at [184, 17] on input "09819296" at bounding box center [153, 16] width 158 height 15
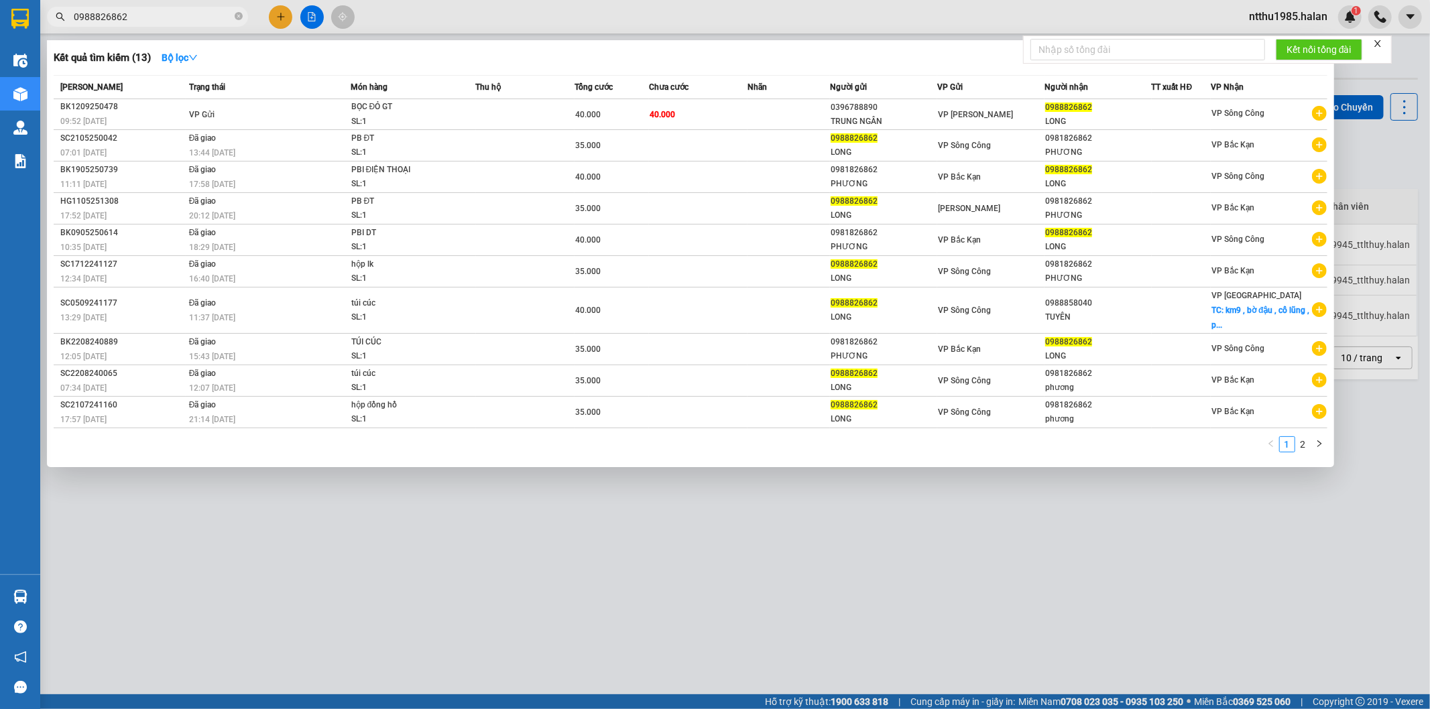
click at [466, 589] on div at bounding box center [715, 354] width 1430 height 709
click at [132, 21] on input "0988826862" at bounding box center [153, 16] width 158 height 15
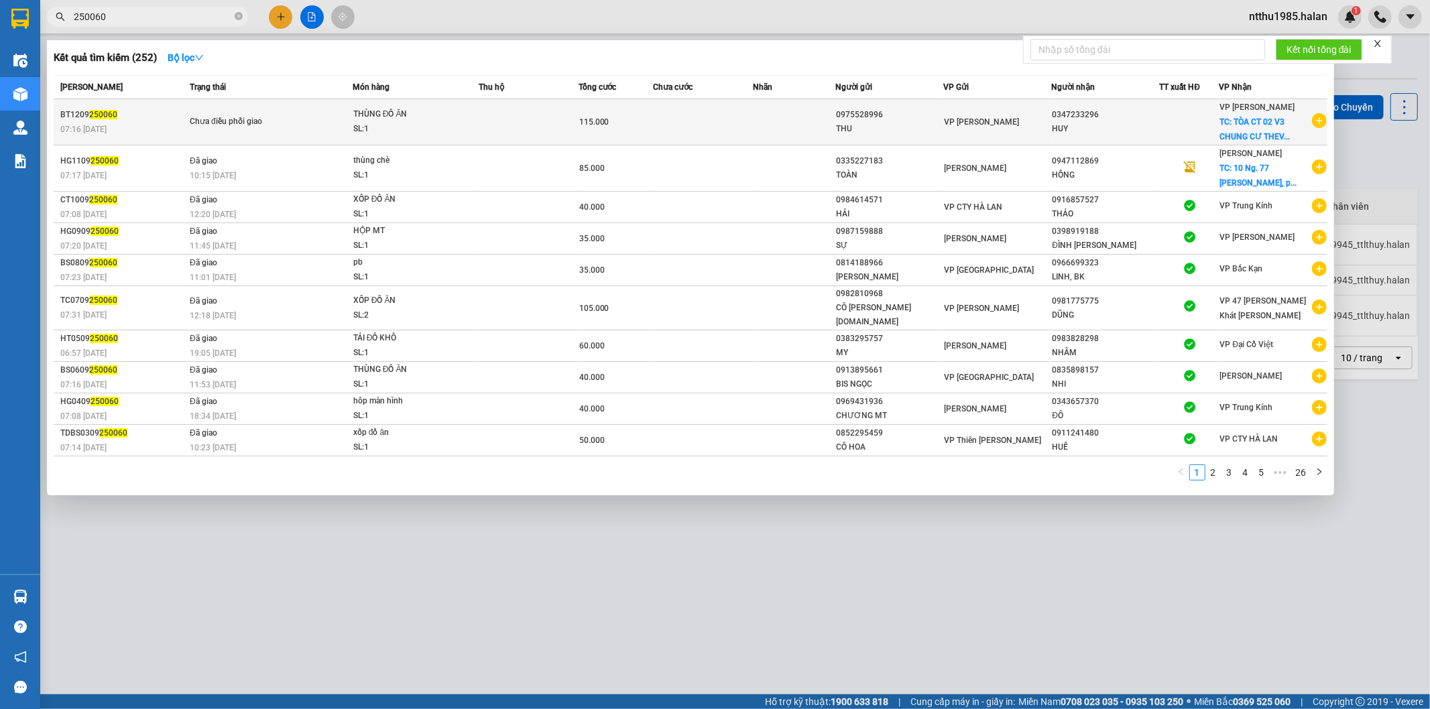
type input "250060"
click at [890, 123] on div "THU" at bounding box center [890, 129] width 107 height 14
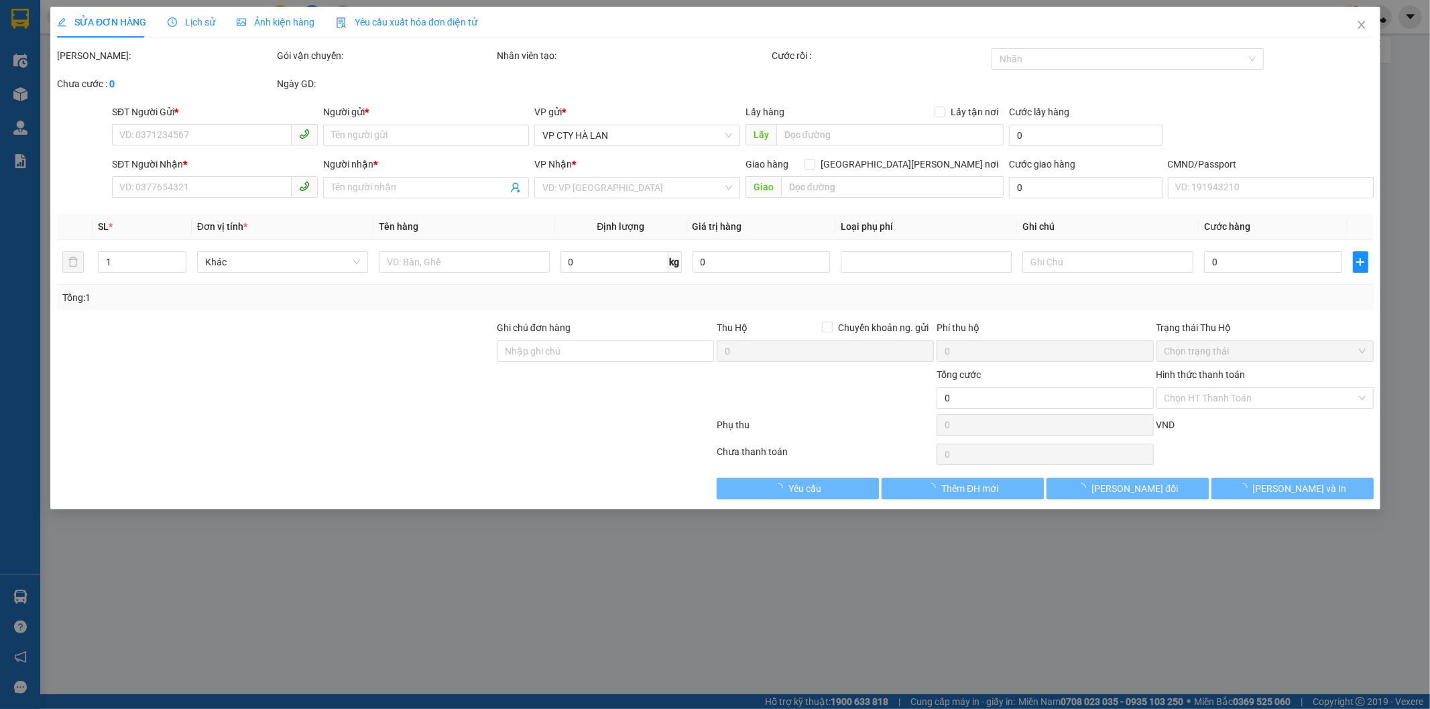
type input "0975528996"
type input "THU"
type input "0347233296"
type input "HUY"
checkbox input "true"
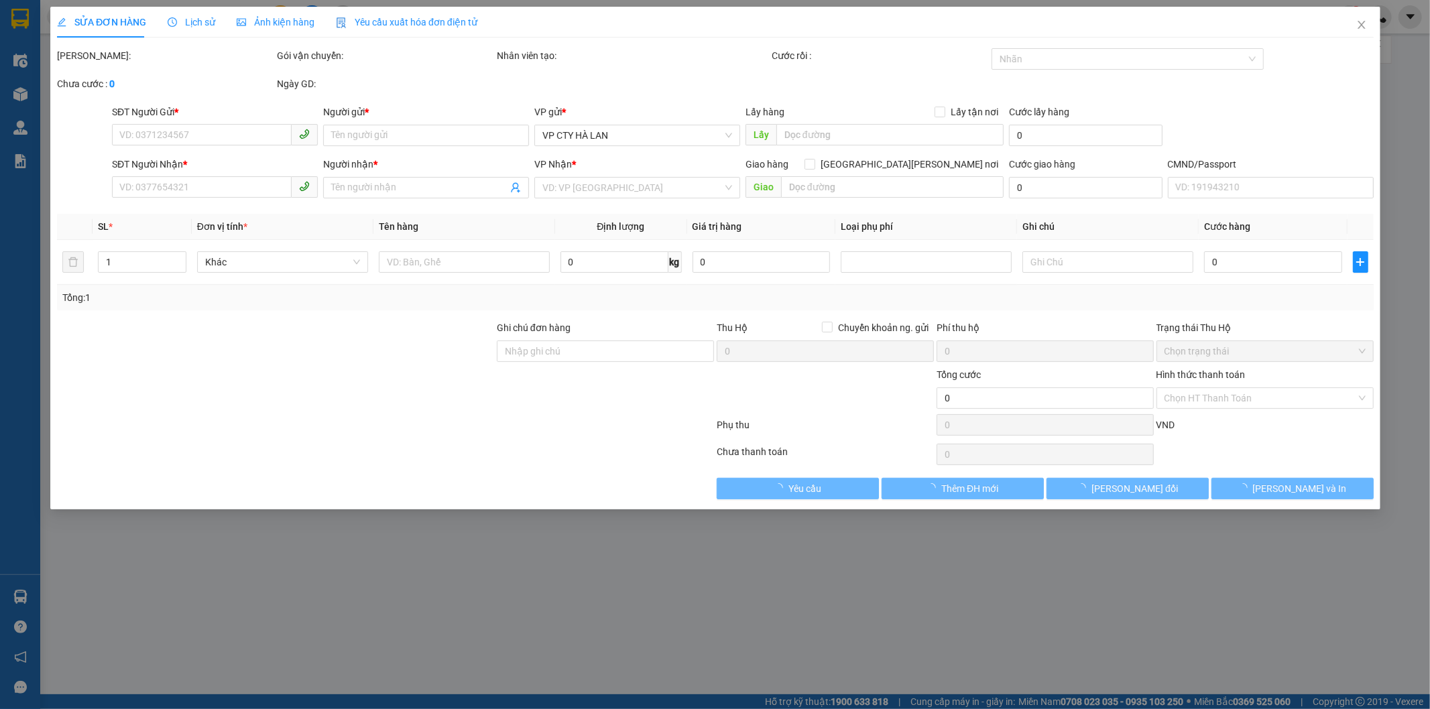
type input "TÒA CT 02 V3 CHUNG CƯ THEVESTA HẢI PHÁT [GEOGRAPHIC_DATA],PHƯỜNG [GEOGRAPHIC_DA…"
type input "115.000"
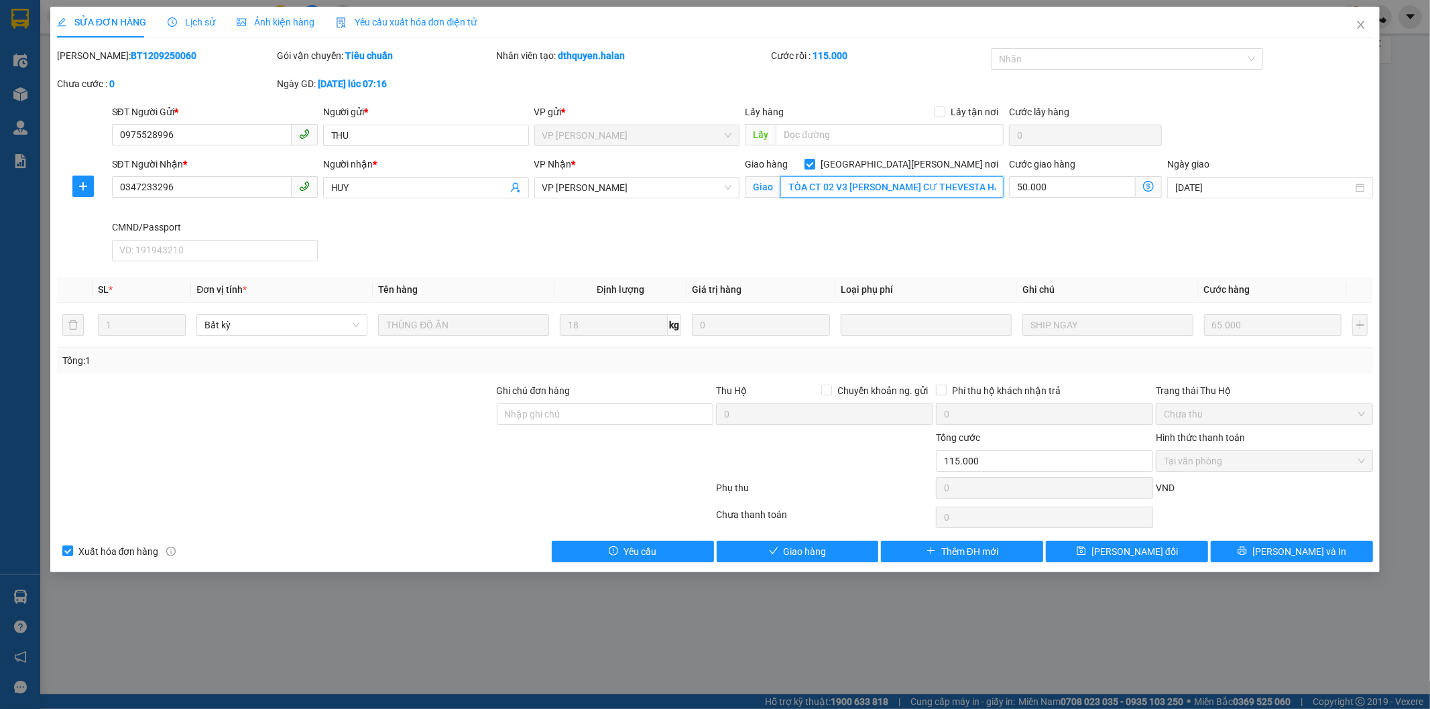
click at [961, 189] on input "TÒA CT 02 V3 CHUNG CƯ THEVESTA HẢI PHÁT [GEOGRAPHIC_DATA],PHƯỜNG [GEOGRAPHIC_DA…" at bounding box center [891, 186] width 223 height 21
click at [980, 185] on input "TÒA CT 02 V3 CHUNG CƯ THEVESTA HẢI PHÁT [GEOGRAPHIC_DATA],PHƯỜNG [GEOGRAPHIC_DA…" at bounding box center [891, 186] width 223 height 21
click at [1356, 23] on icon "close" at bounding box center [1360, 24] width 11 height 11
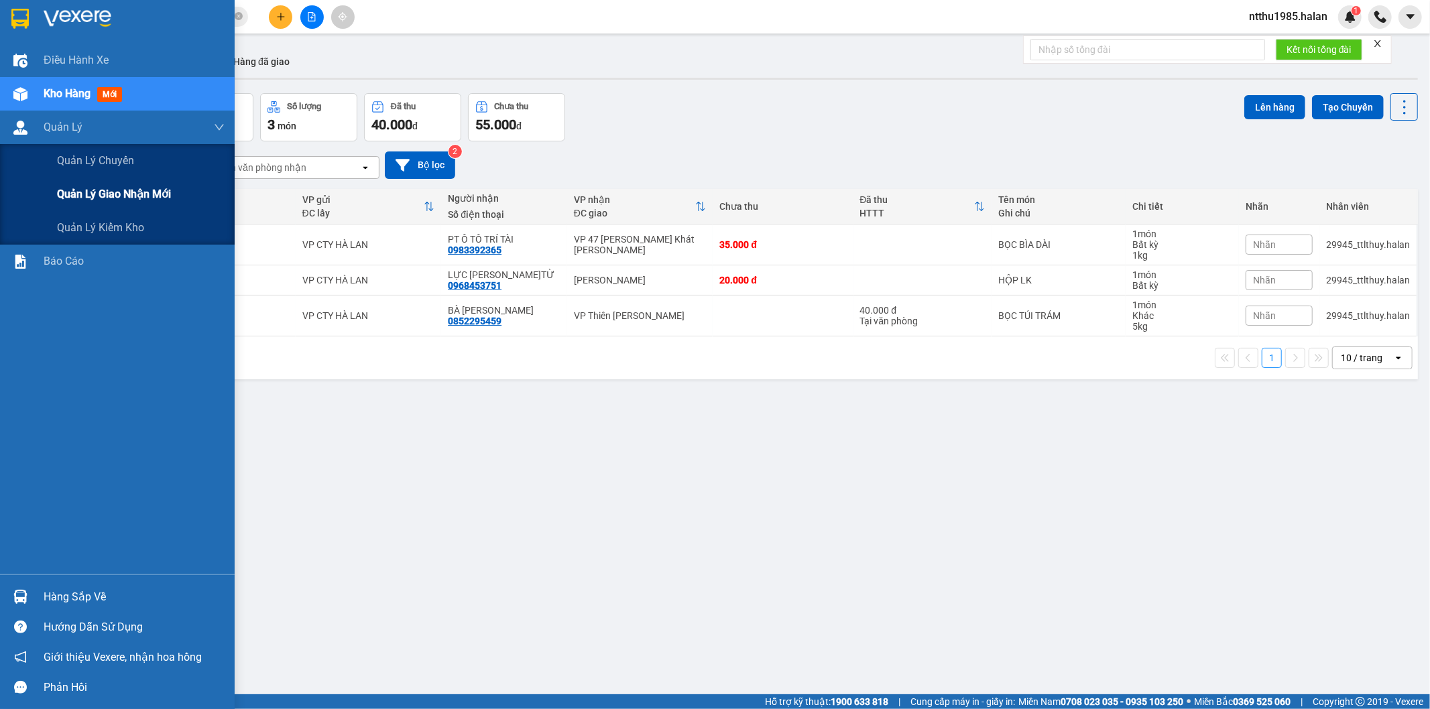
click at [88, 198] on span "Quản lý giao nhận mới" at bounding box center [114, 194] width 114 height 17
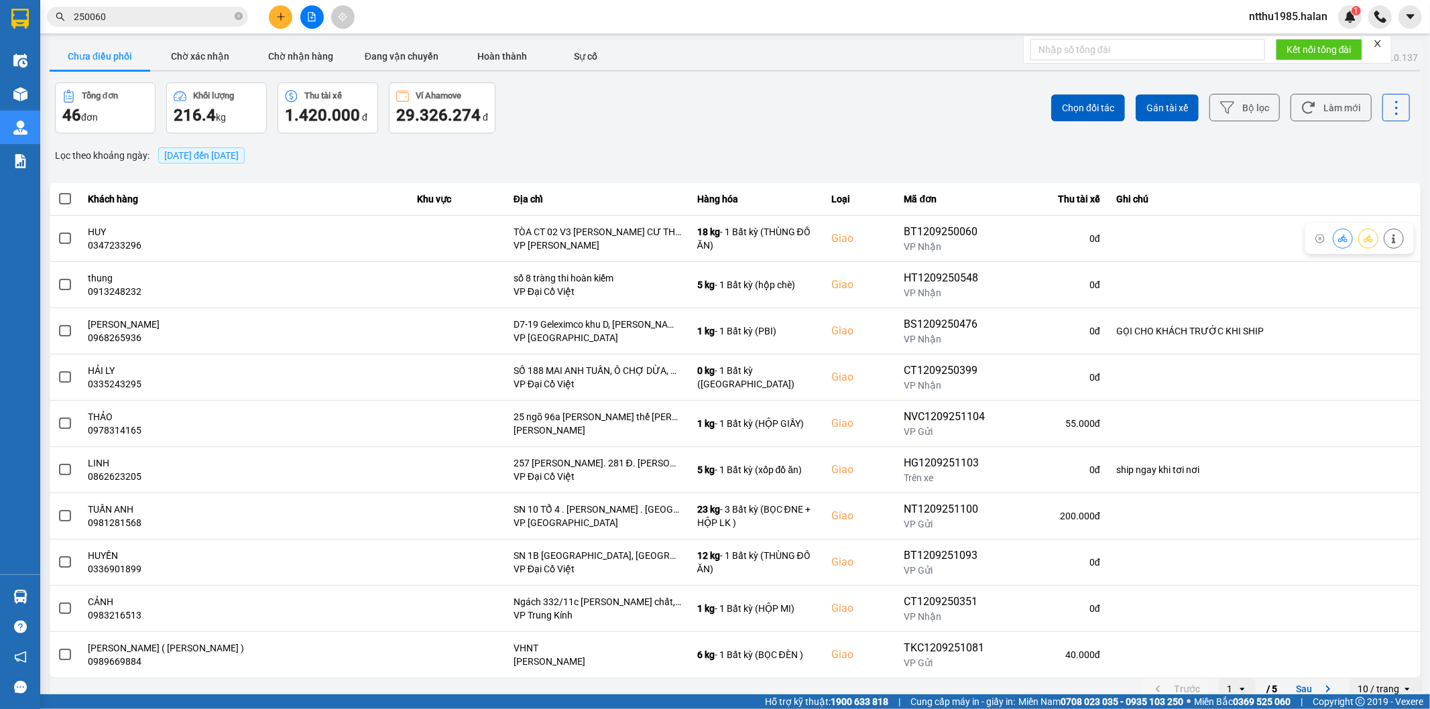
drag, startPoint x: 60, startPoint y: 241, endPoint x: 764, endPoint y: 44, distance: 731.1
click at [74, 241] on td at bounding box center [65, 238] width 31 height 46
click at [1070, 107] on span "Chọn đối tác" at bounding box center [1088, 107] width 52 height 13
drag, startPoint x: 58, startPoint y: 239, endPoint x: 208, endPoint y: 186, distance: 159.2
click at [64, 238] on span at bounding box center [65, 239] width 12 height 12
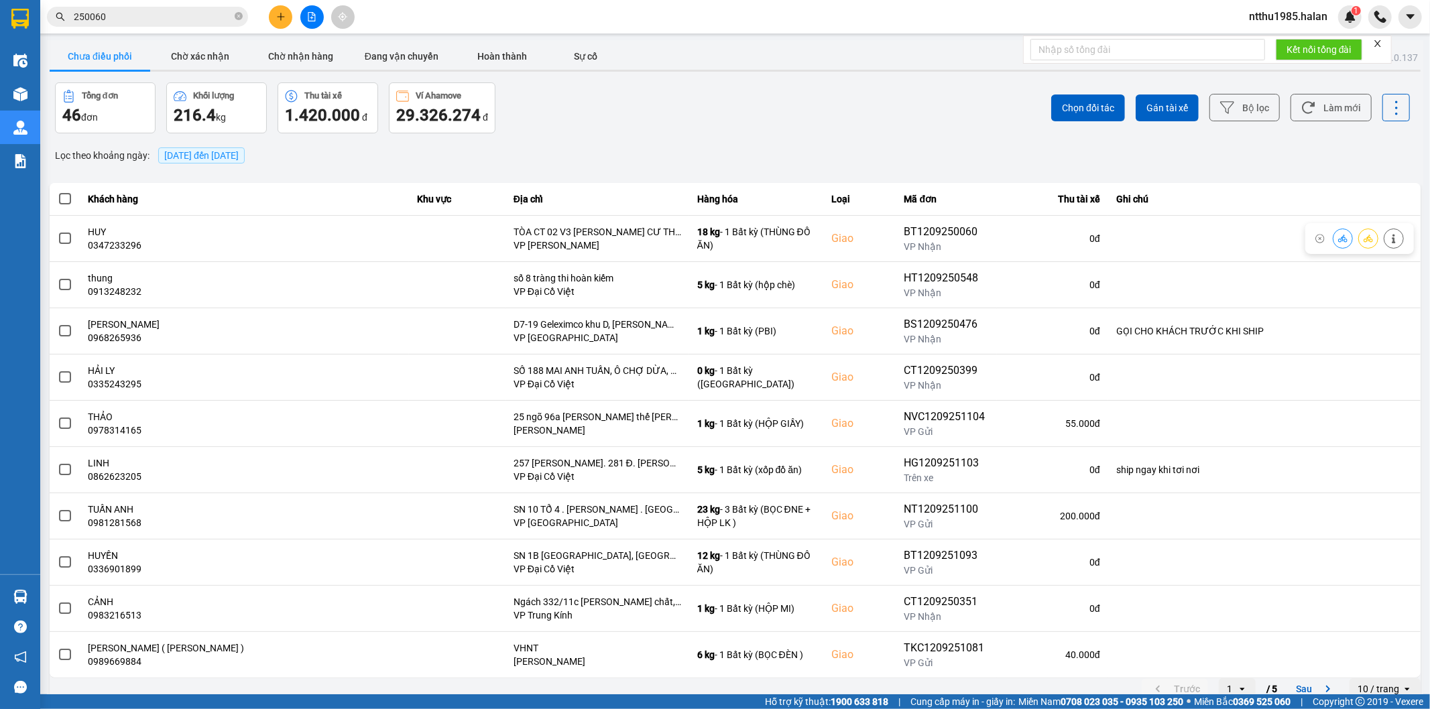
click at [58, 231] on input "checkbox" at bounding box center [58, 231] width 0 height 0
click at [1062, 103] on span "Chọn đối tác" at bounding box center [1088, 107] width 52 height 13
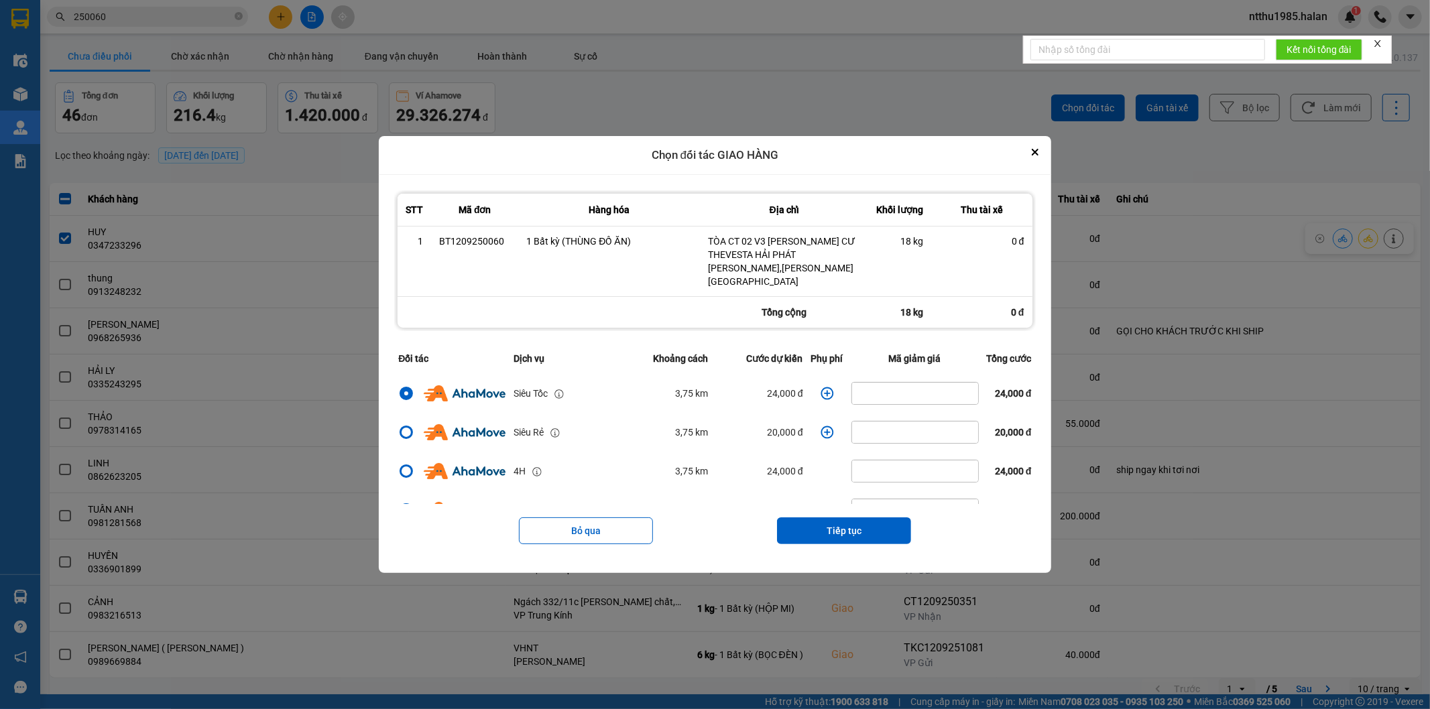
click at [820, 389] on icon "dialog" at bounding box center [826, 393] width 13 height 13
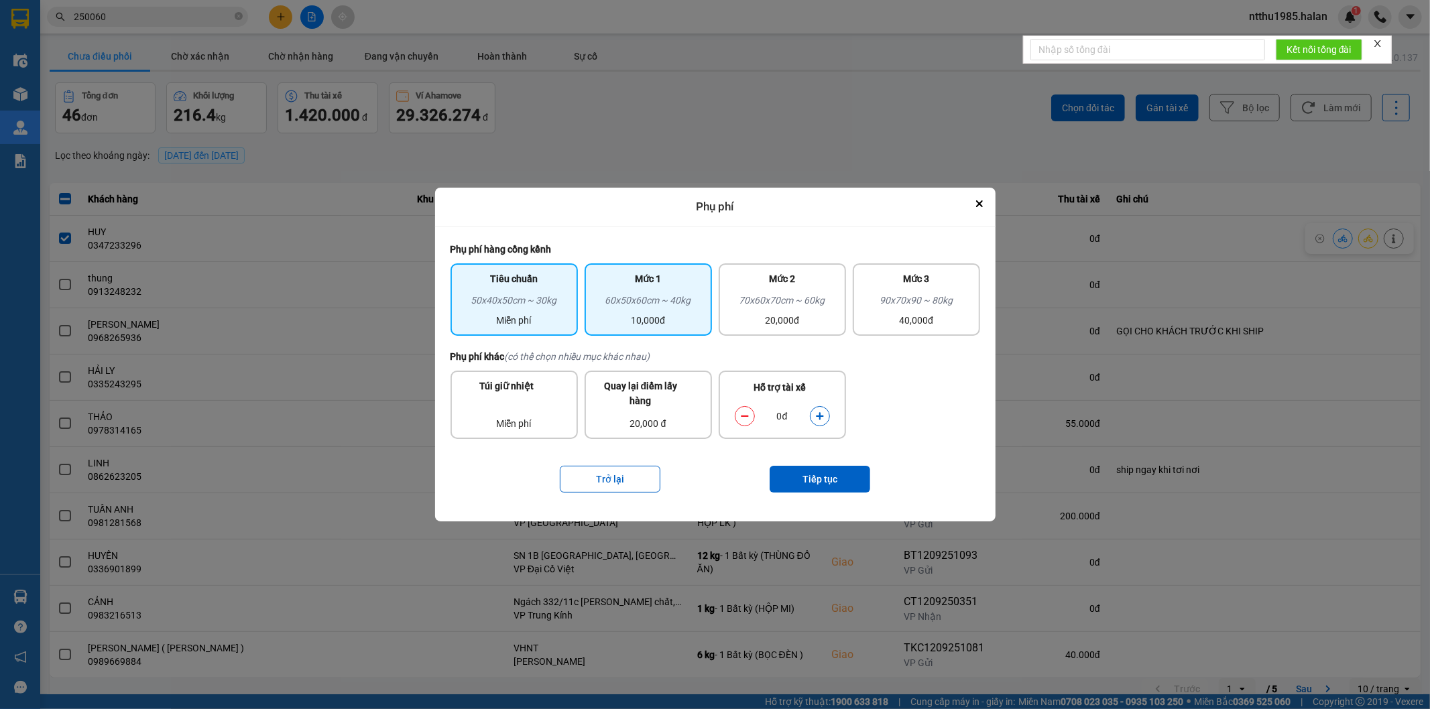
click at [653, 305] on div "60x50x60cm ~ 40kg" at bounding box center [648, 303] width 111 height 20
click at [820, 412] on icon "dialog" at bounding box center [819, 416] width 9 height 9
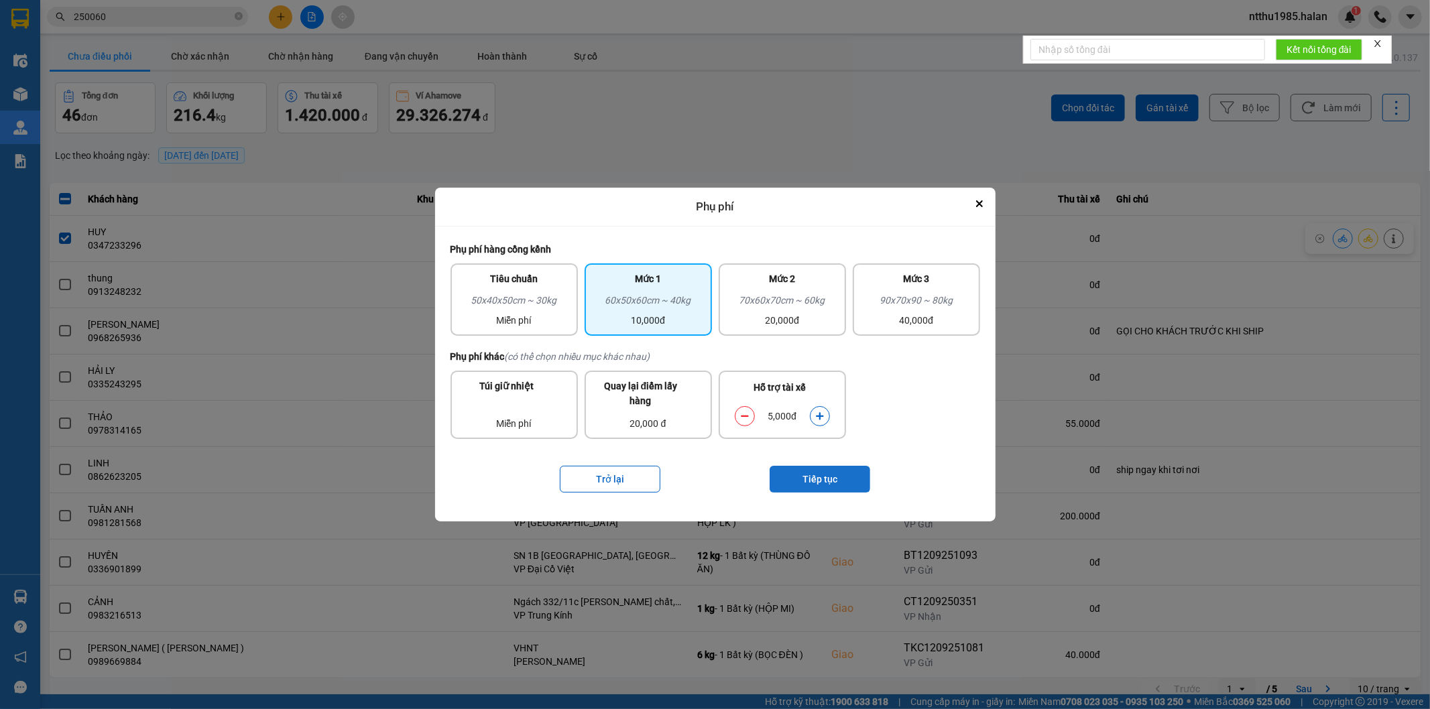
click at [835, 477] on button "Tiếp tục" at bounding box center [819, 479] width 101 height 27
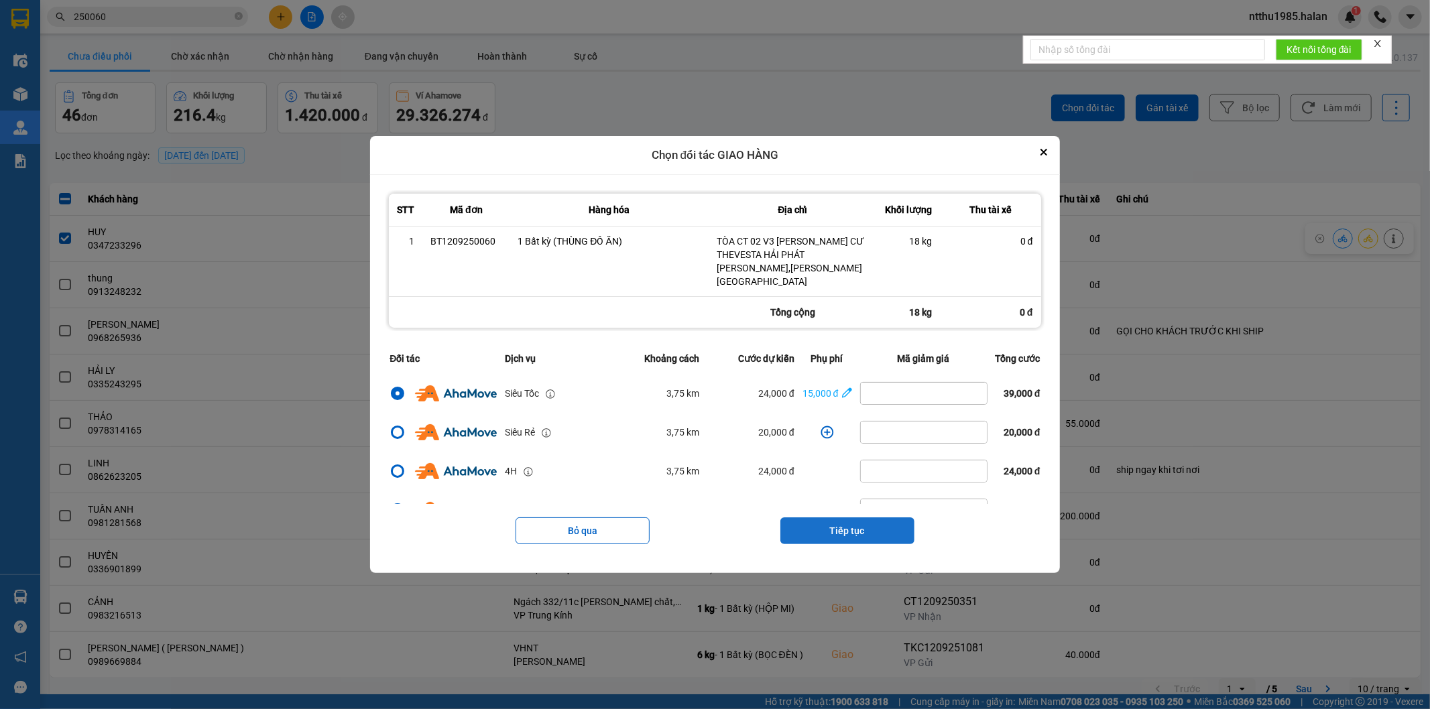
click at [876, 526] on button "Tiếp tục" at bounding box center [847, 530] width 134 height 27
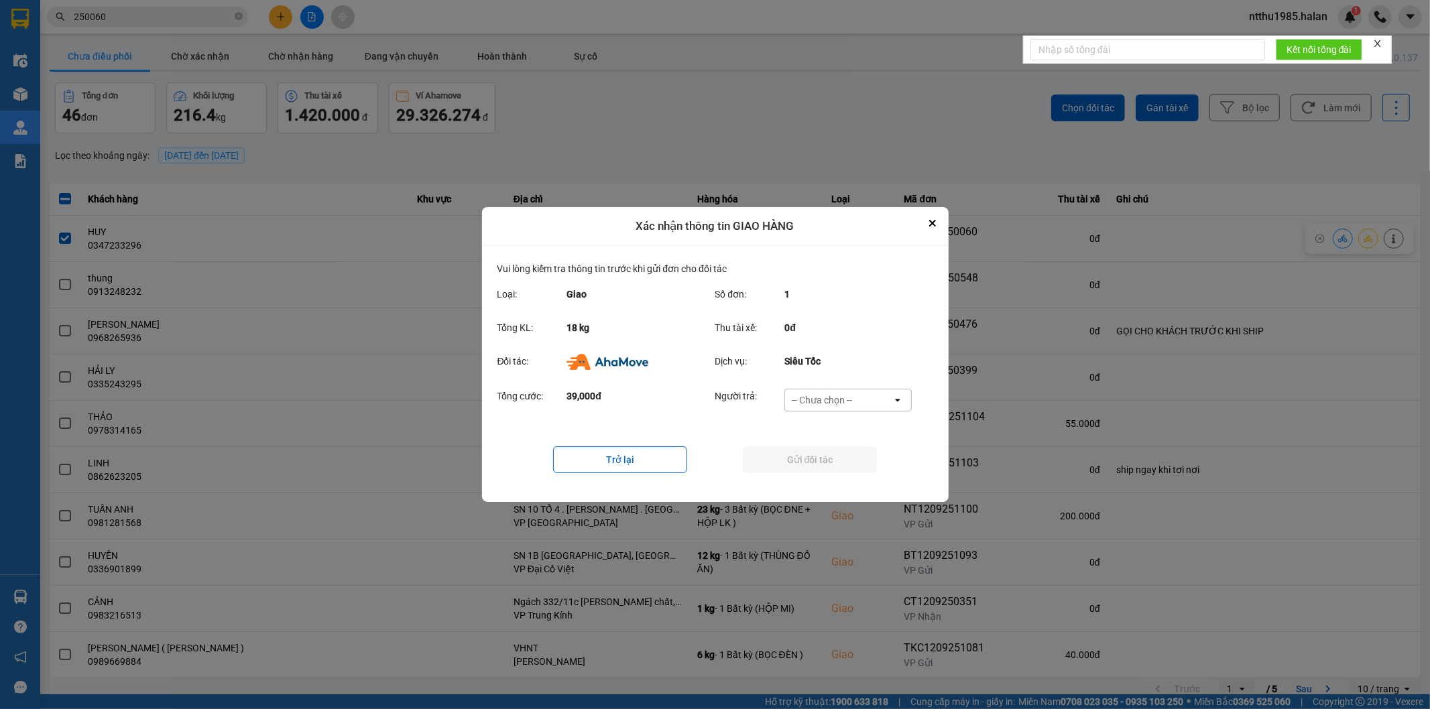
drag, startPoint x: 816, startPoint y: 397, endPoint x: 823, endPoint y: 406, distance: 11.0
click at [818, 397] on div "-- Chưa chọn --" at bounding box center [822, 399] width 60 height 13
drag, startPoint x: 827, startPoint y: 478, endPoint x: 822, endPoint y: 464, distance: 15.1
click at [827, 476] on span "Ví Ahamove" at bounding box center [822, 477] width 54 height 13
click at [821, 458] on button "Gửi đối tác" at bounding box center [810, 459] width 134 height 27
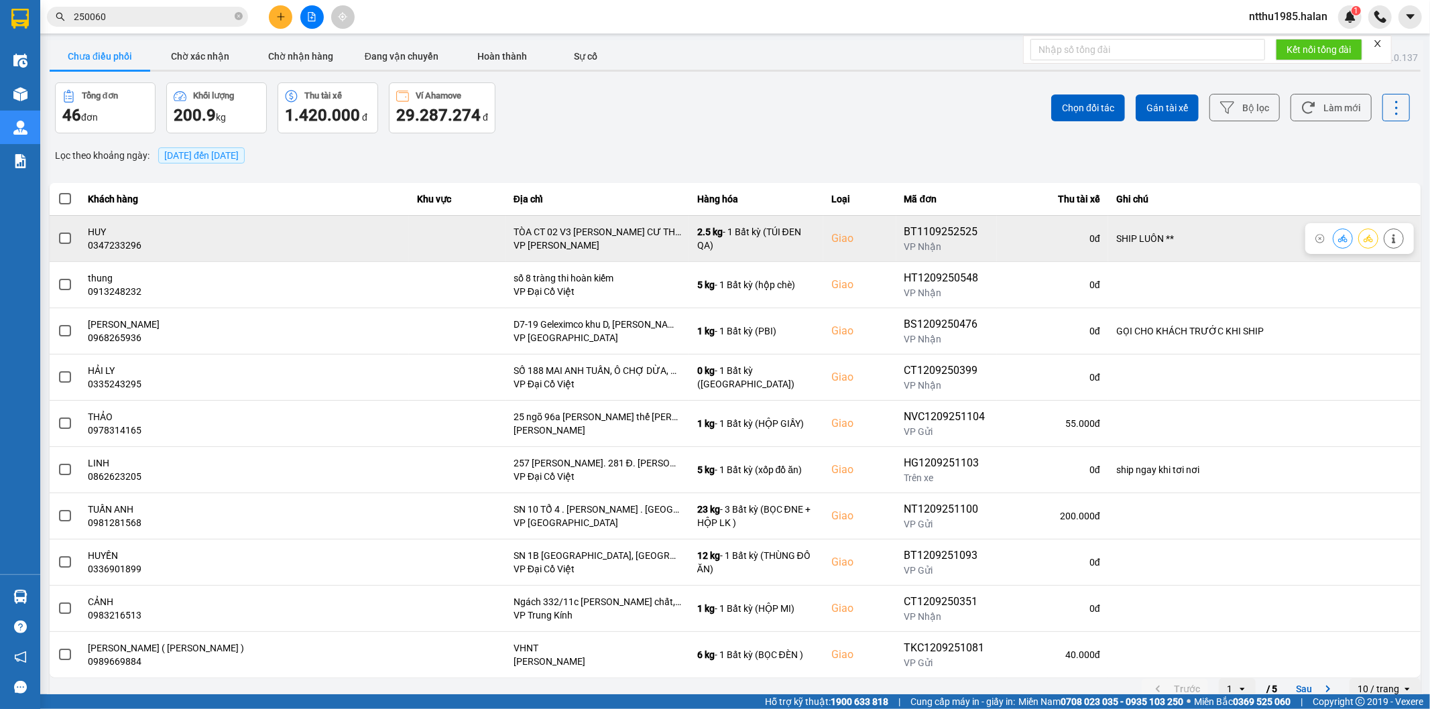
click at [60, 242] on span at bounding box center [65, 239] width 12 height 12
click at [58, 231] on input "checkbox" at bounding box center [58, 231] width 0 height 0
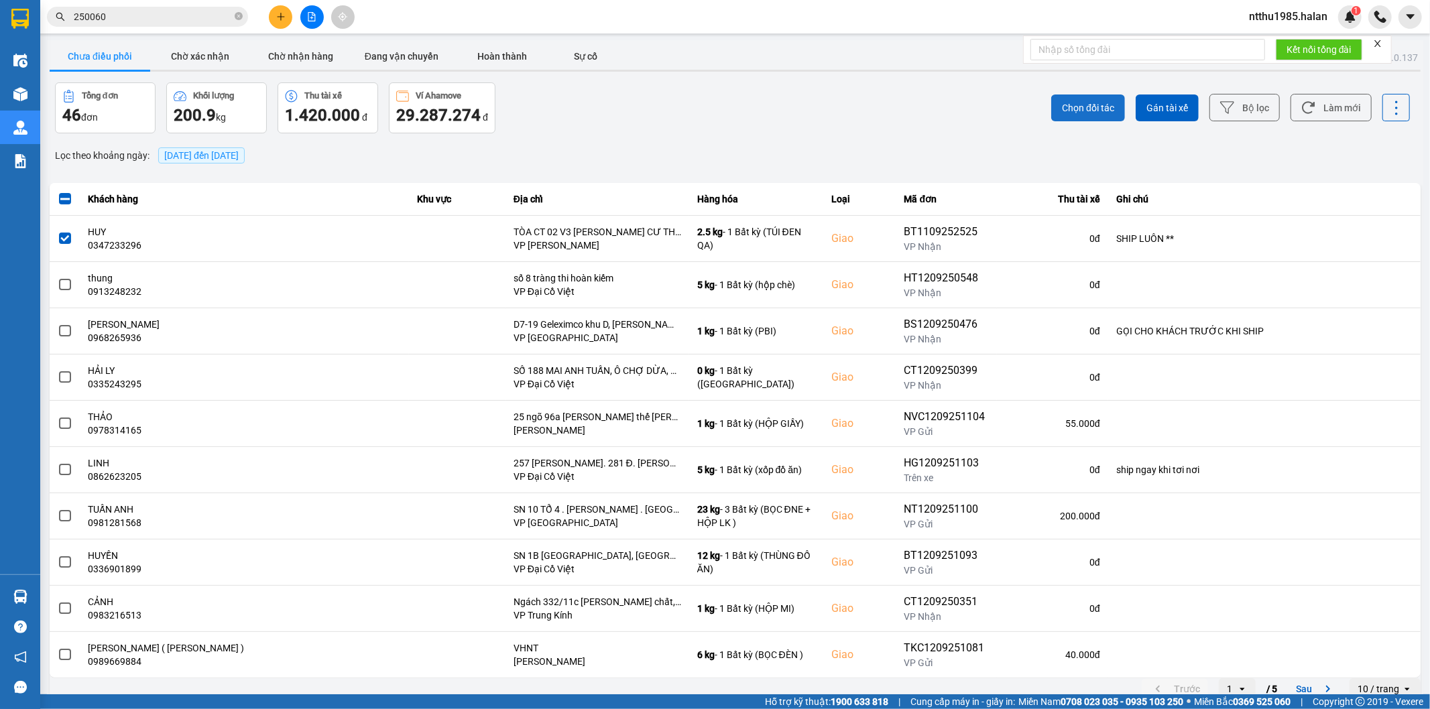
click at [1071, 109] on span "Chọn đối tác" at bounding box center [1088, 107] width 52 height 13
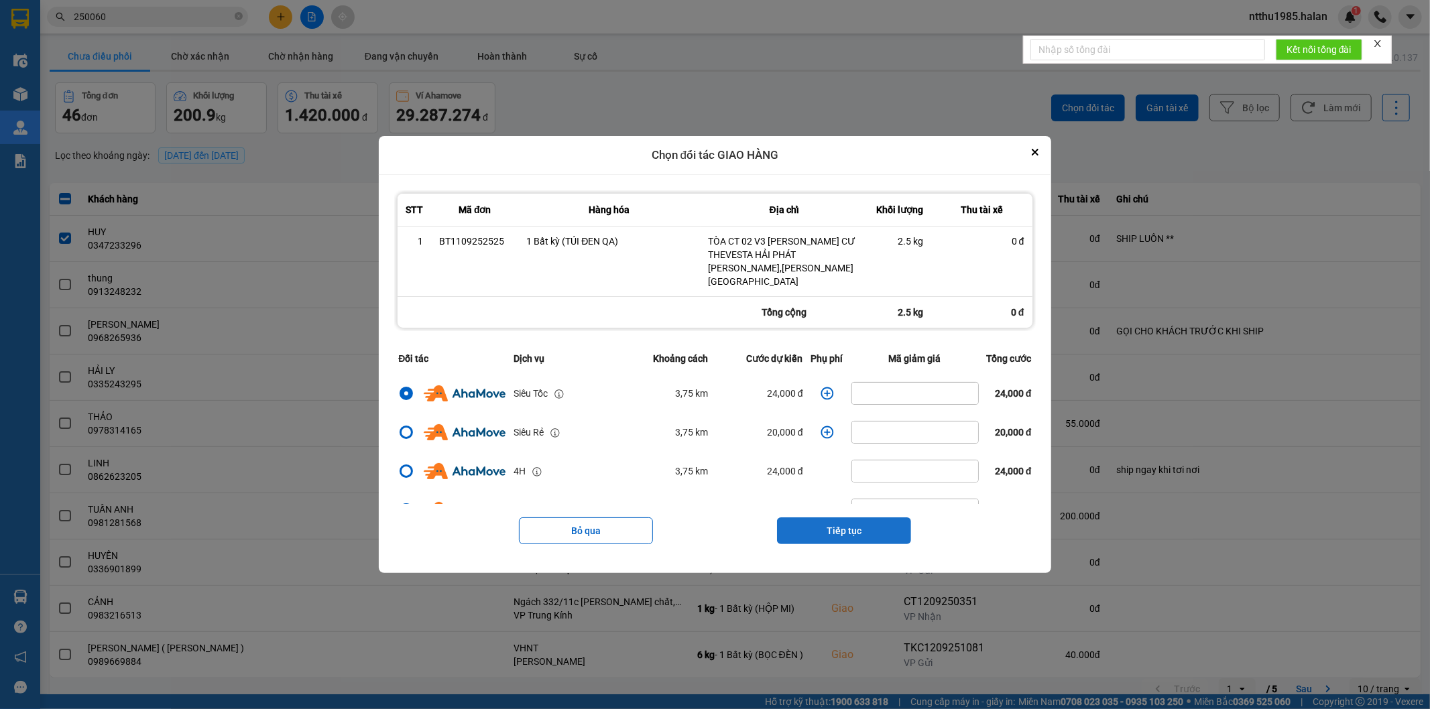
drag, startPoint x: 818, startPoint y: 516, endPoint x: 814, endPoint y: 489, distance: 27.1
click at [818, 517] on button "Tiếp tục" at bounding box center [844, 530] width 134 height 27
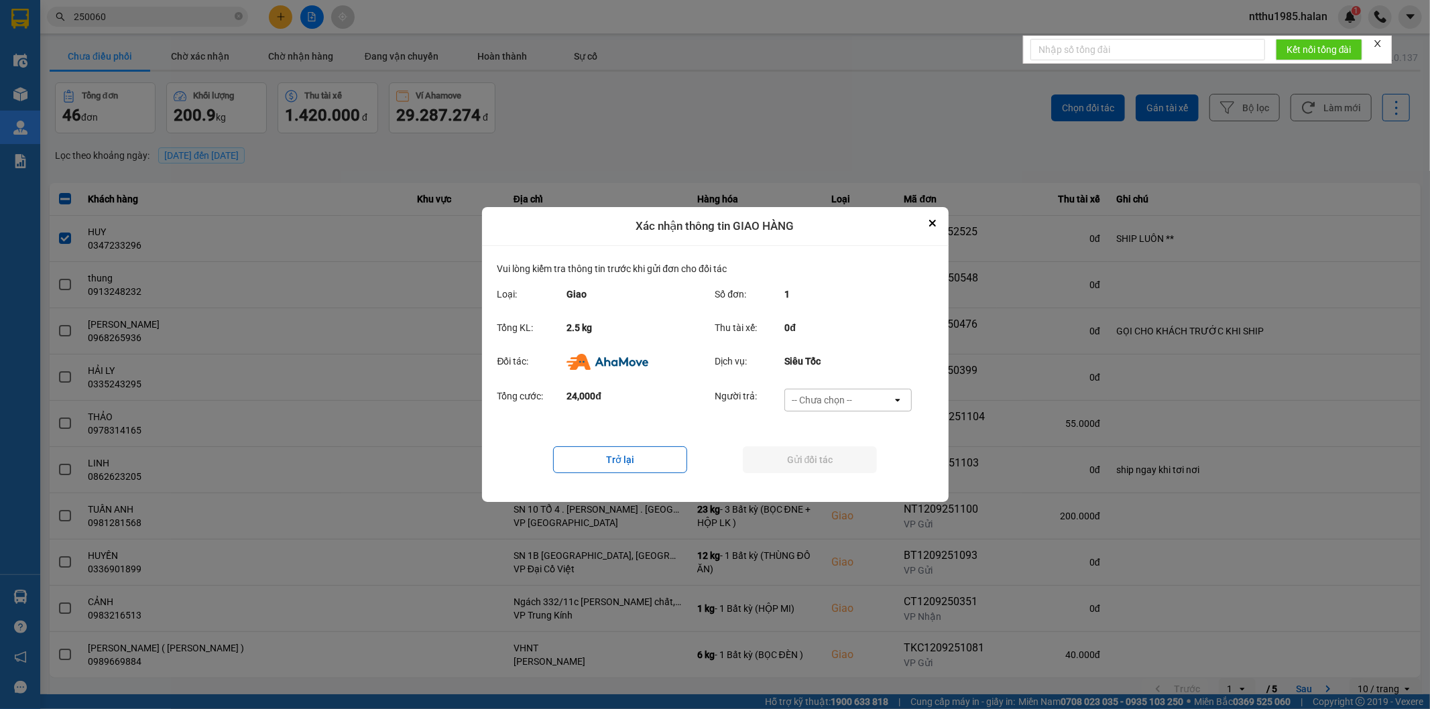
click at [806, 396] on div "-- Chưa chọn --" at bounding box center [822, 399] width 60 height 13
click at [809, 473] on span "Ví Ahamove" at bounding box center [822, 477] width 54 height 13
click at [798, 457] on button "Gửi đối tác" at bounding box center [810, 459] width 134 height 27
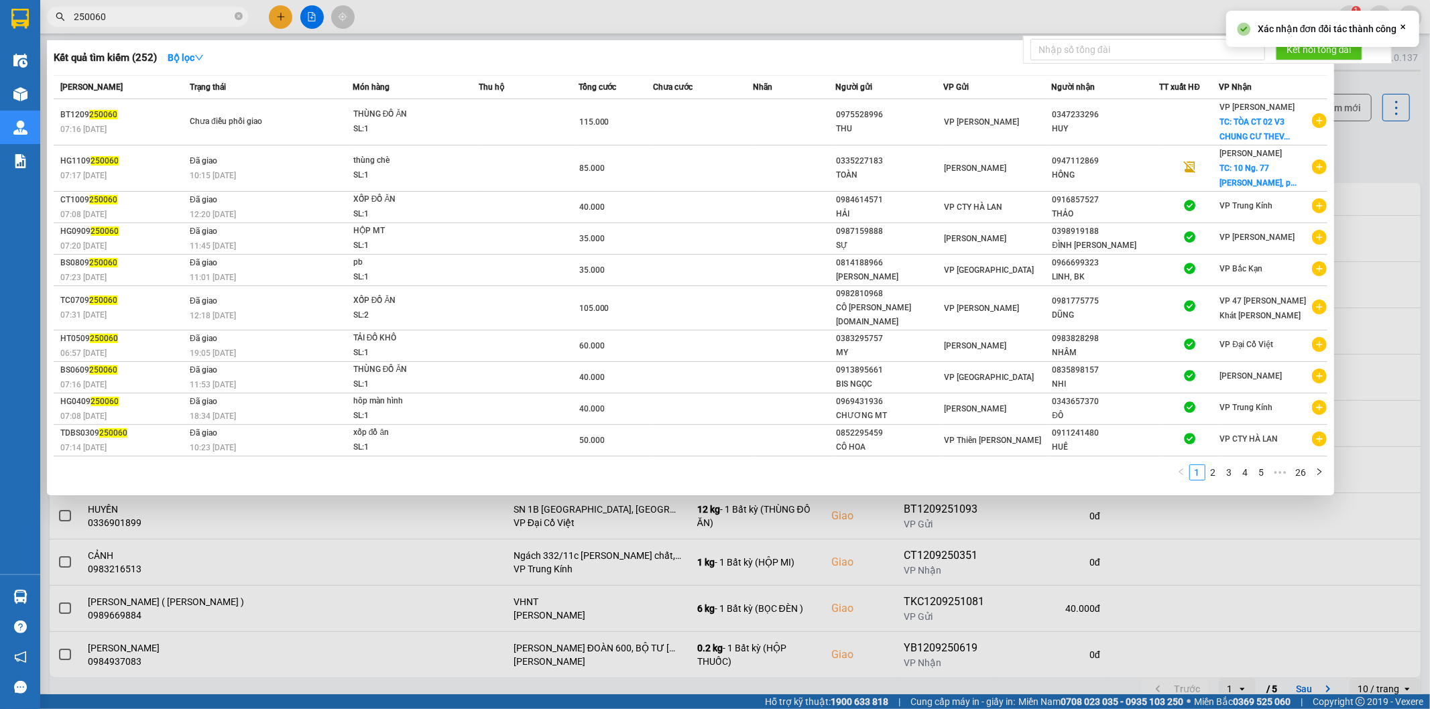
click at [145, 12] on input "250060" at bounding box center [153, 16] width 158 height 15
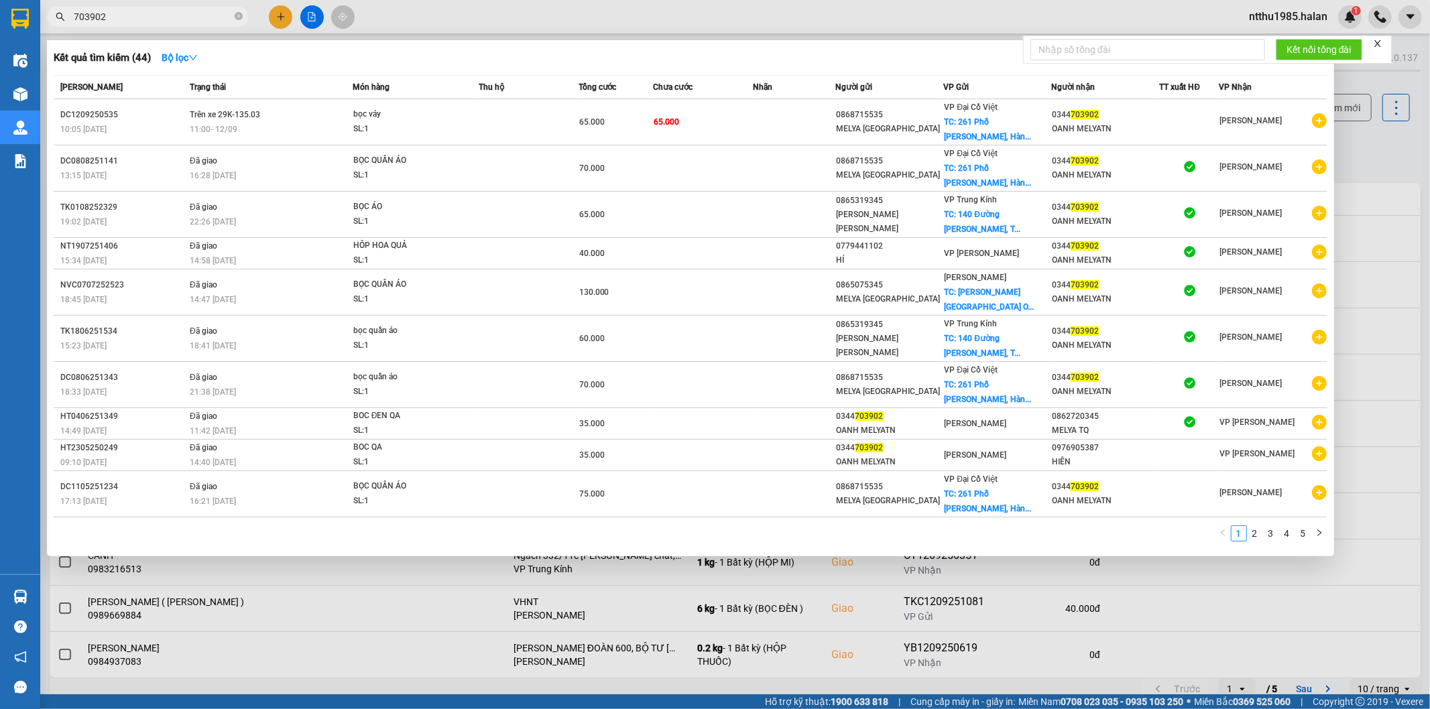
type input "703902"
click at [1359, 161] on div at bounding box center [715, 354] width 1430 height 709
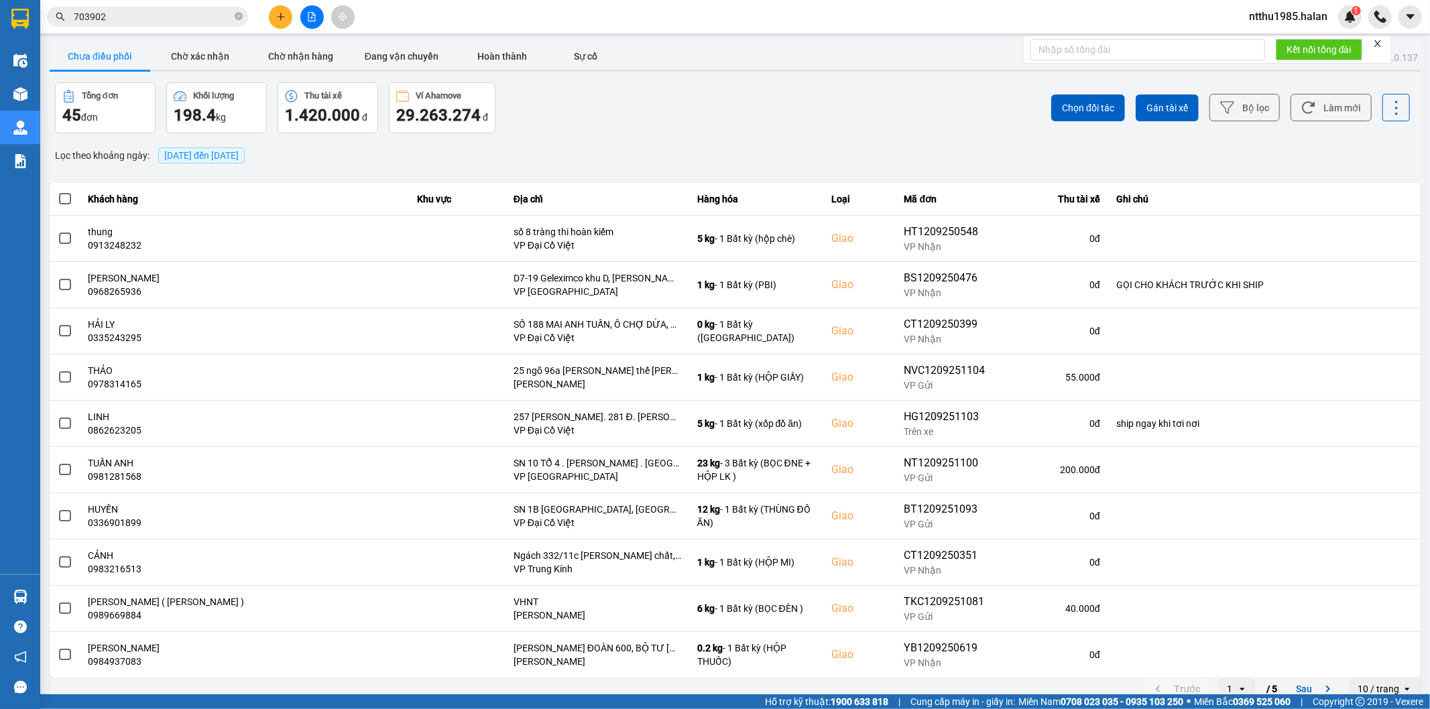
drag, startPoint x: 1342, startPoint y: 127, endPoint x: 920, endPoint y: 93, distance: 423.7
click at [1341, 125] on div "Chọn đối tác Gán tài xế Bộ lọc Làm mới" at bounding box center [1072, 107] width 678 height 51
click at [284, 50] on button "Chờ nhận hàng" at bounding box center [301, 56] width 101 height 27
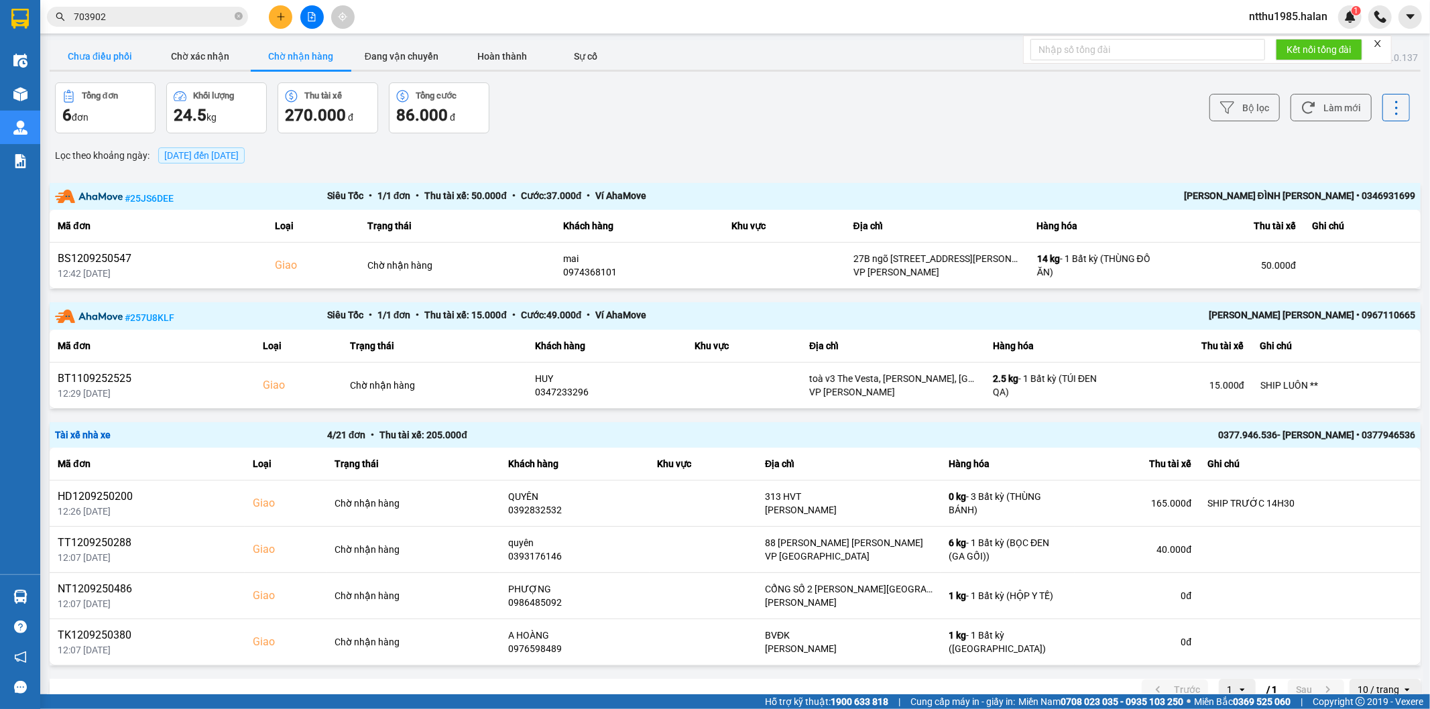
click at [98, 54] on button "Chưa điều phối" at bounding box center [100, 56] width 101 height 27
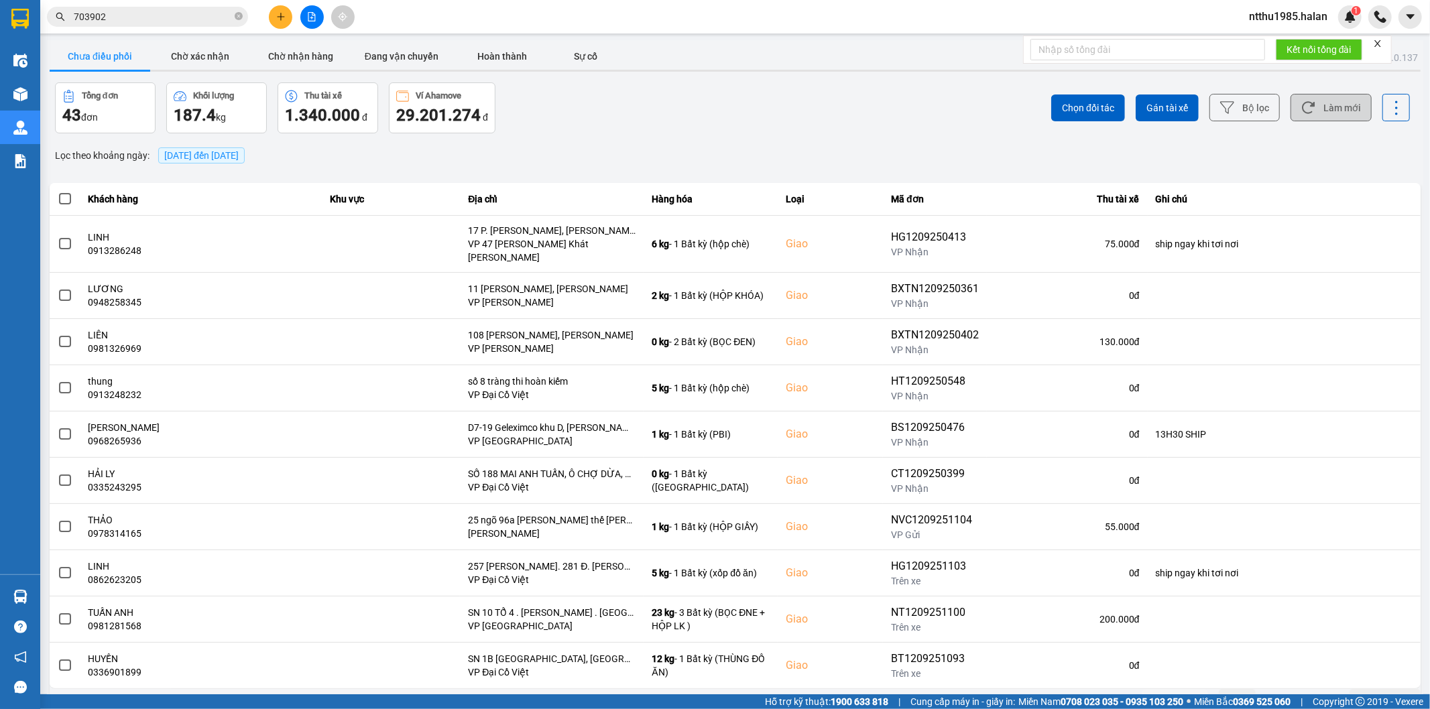
click at [1302, 116] on button "Làm mới" at bounding box center [1330, 107] width 81 height 27
click at [317, 61] on button "Chờ nhận hàng" at bounding box center [301, 56] width 101 height 27
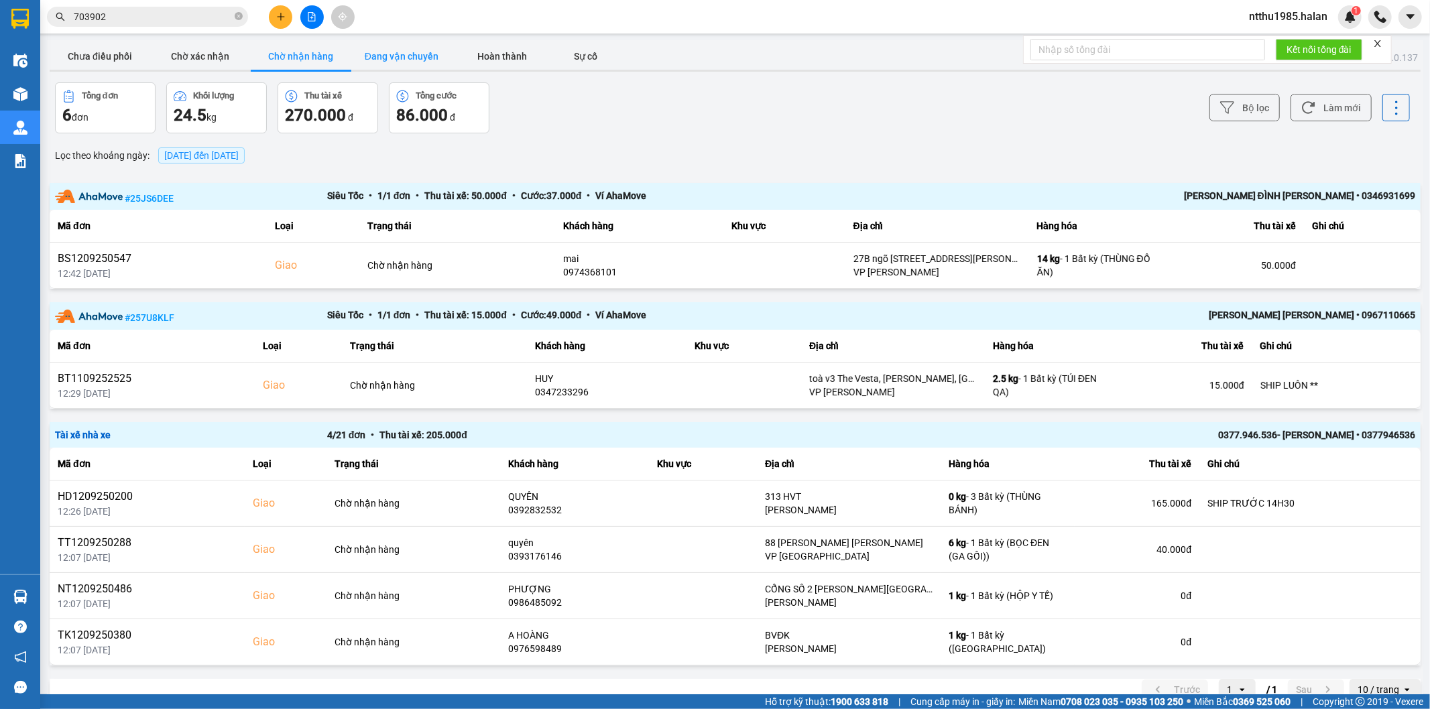
click at [404, 52] on button "Đang vận chuyển" at bounding box center [401, 56] width 101 height 27
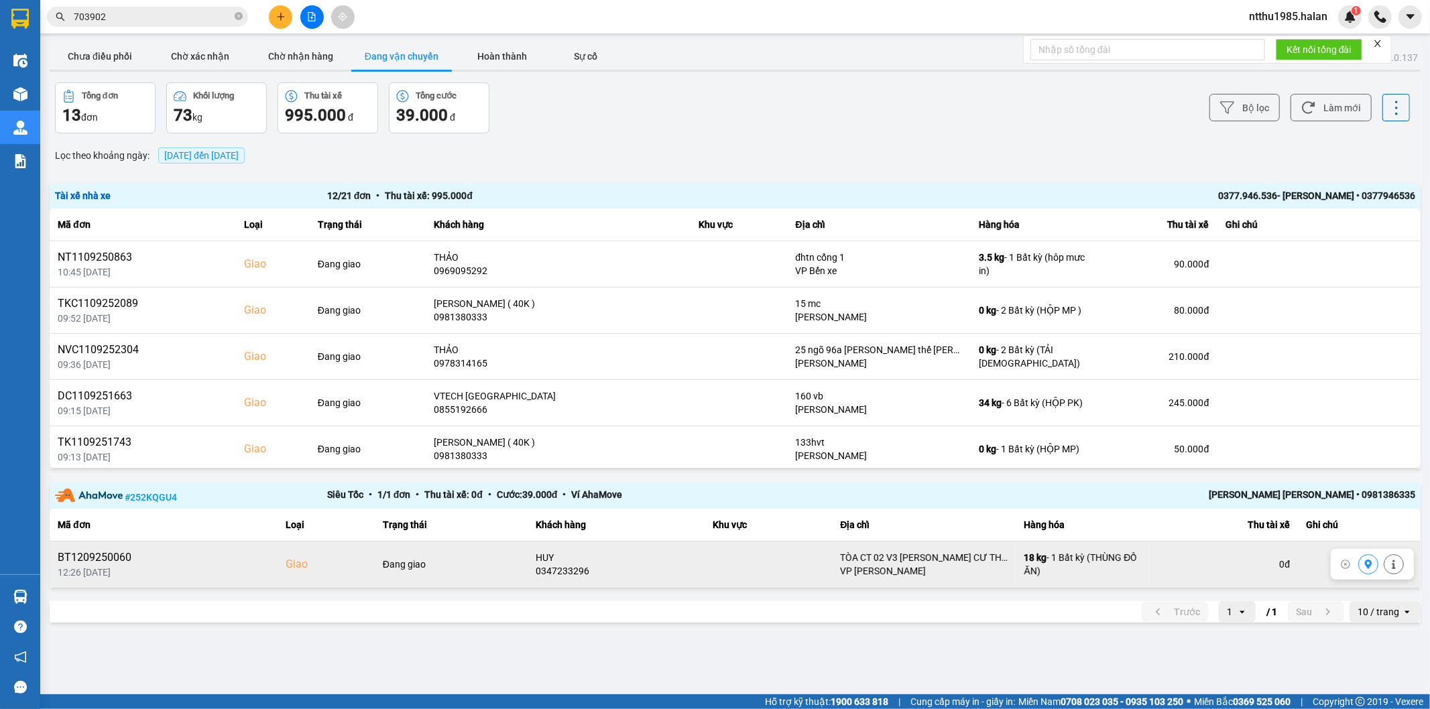
click at [1397, 569] on icon at bounding box center [1393, 564] width 9 height 9
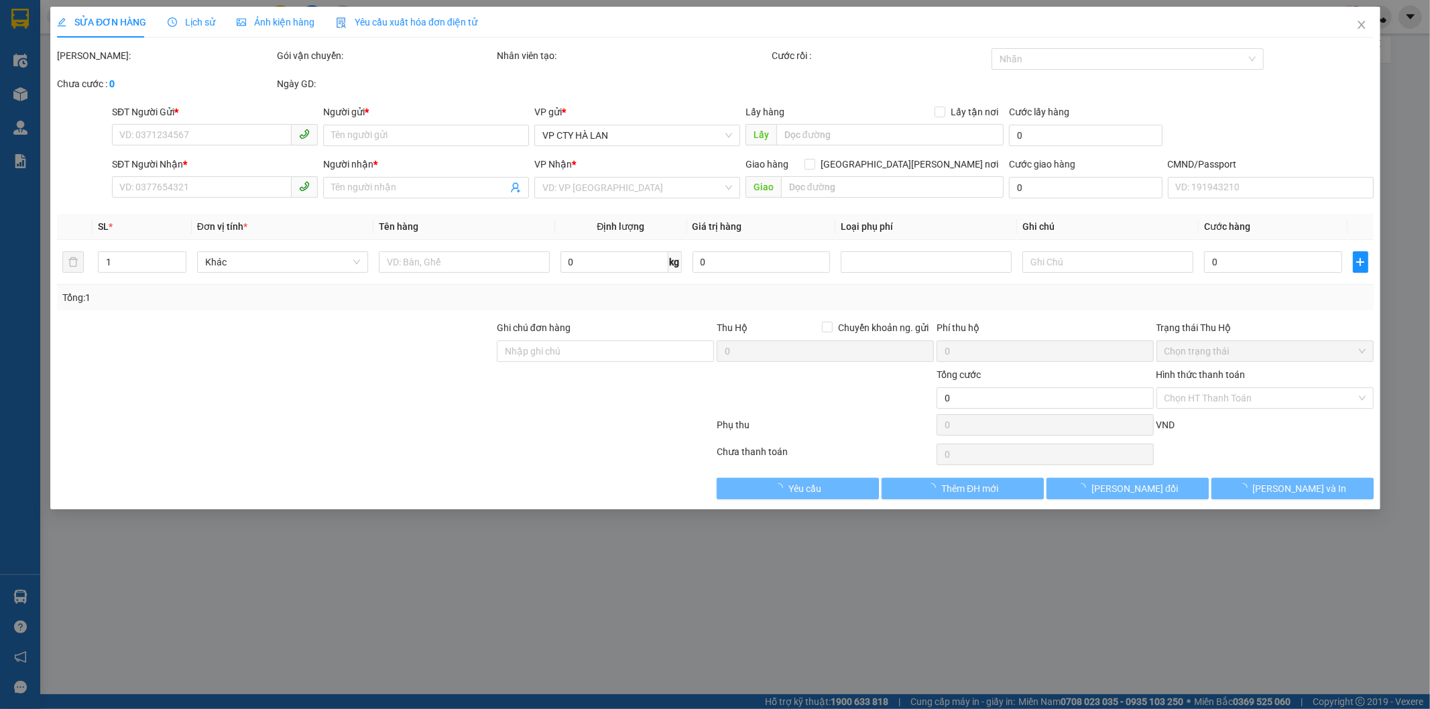
type input "0975528996"
type input "THU"
type input "0347233296"
type input "HUY"
checkbox input "true"
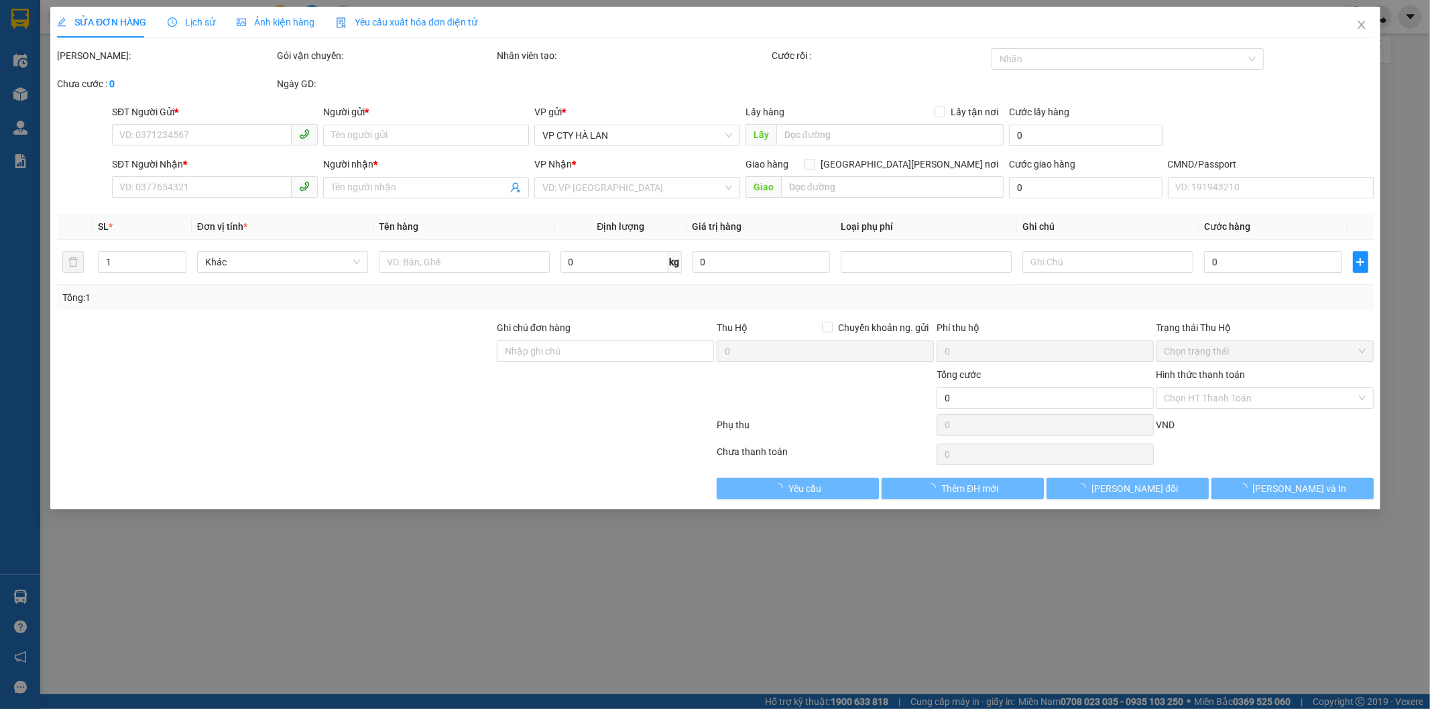
type input "TÒA CT 02 V3 CHUNG CƯ THEVESTA HẢI PHÁT PHÚ LÃM,PHƯỜNG PHÚ LƯƠNG"
type input "115.000"
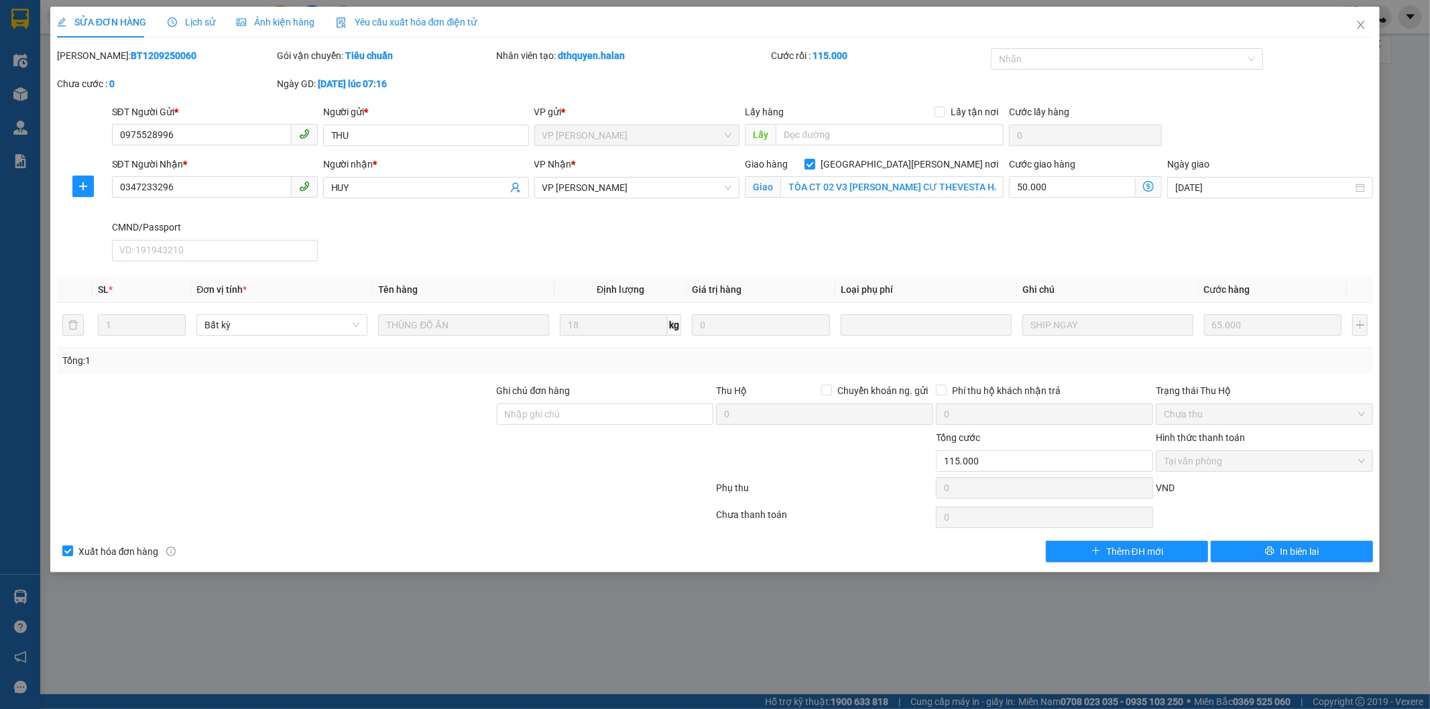
click at [196, 24] on span "Lịch sử" at bounding box center [192, 22] width 48 height 11
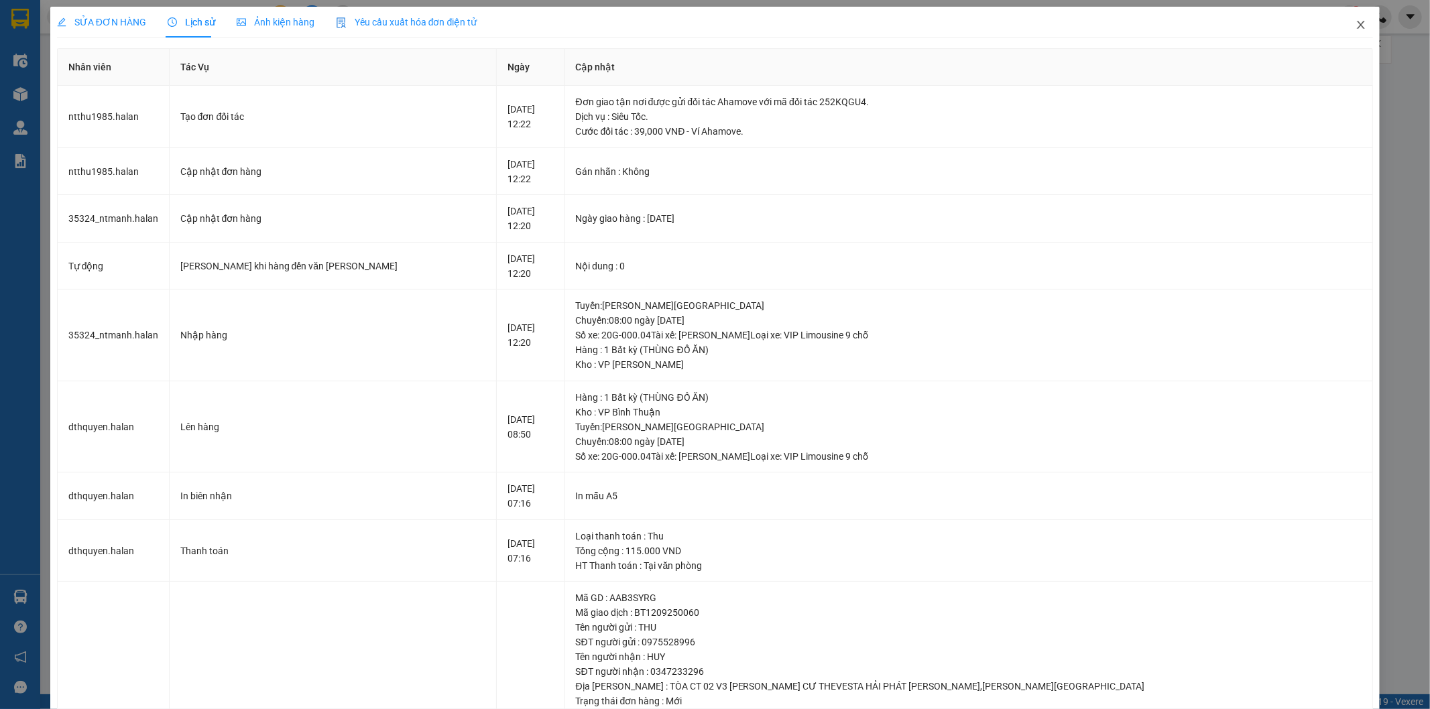
drag, startPoint x: 1351, startPoint y: 17, endPoint x: 1332, endPoint y: 13, distance: 19.9
click at [1342, 13] on span "Close" at bounding box center [1361, 26] width 38 height 38
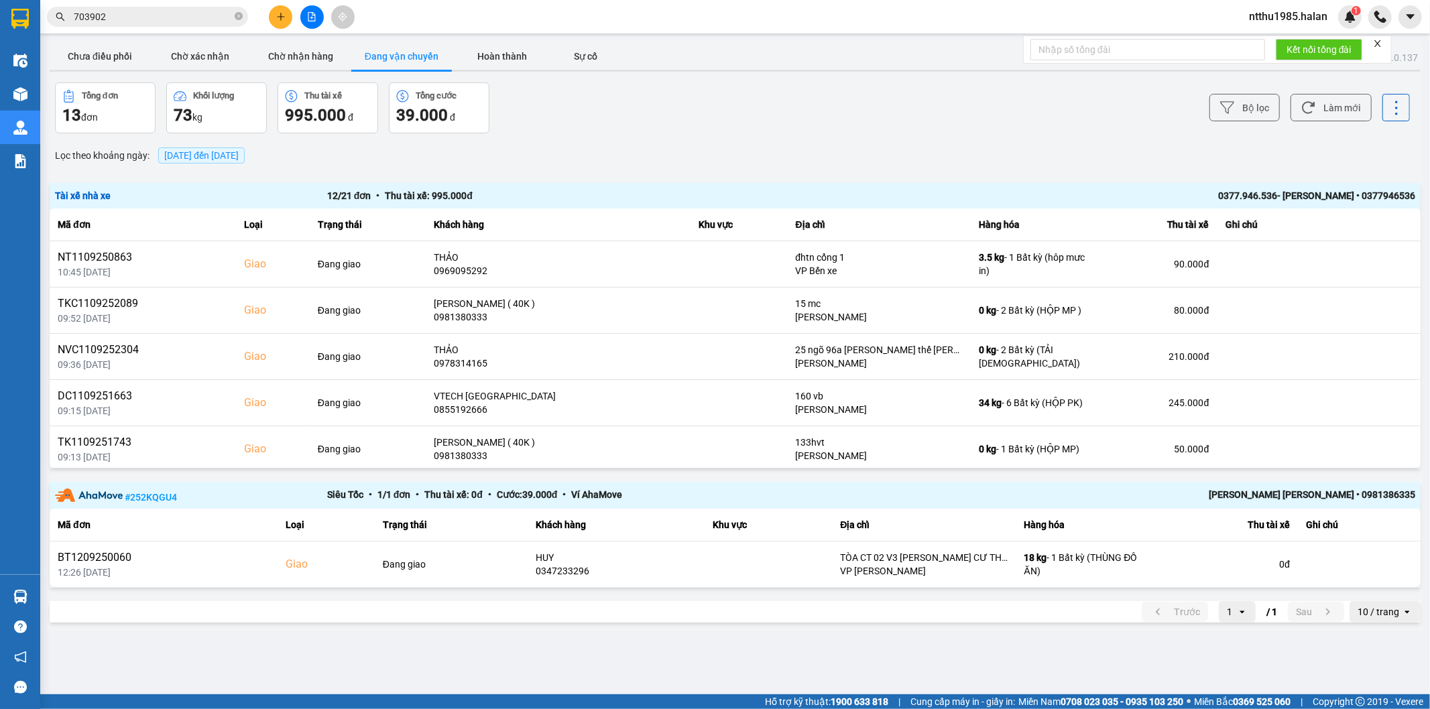
drag, startPoint x: 298, startPoint y: 55, endPoint x: 366, endPoint y: 147, distance: 115.0
click at [298, 56] on button "Chờ nhận hàng" at bounding box center [301, 56] width 101 height 27
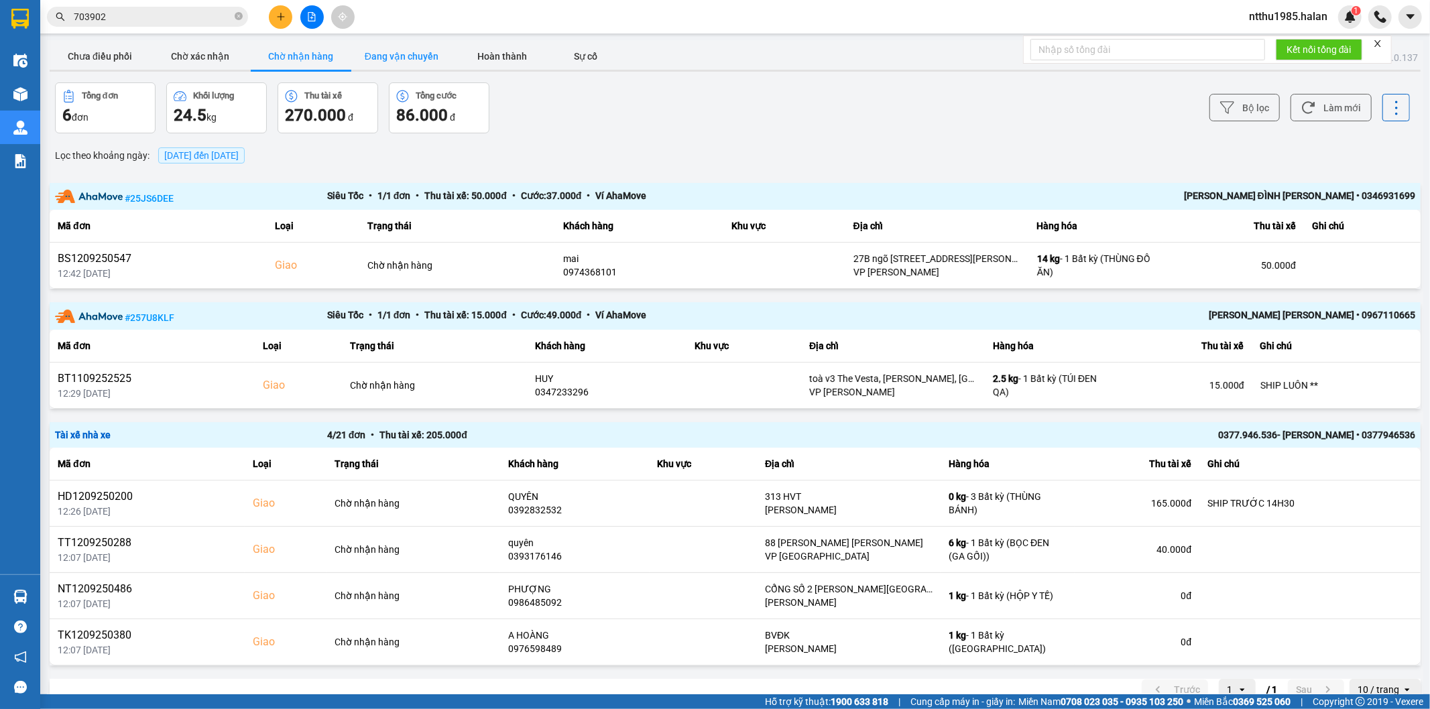
click at [393, 50] on button "Đang vận chuyển" at bounding box center [401, 56] width 101 height 27
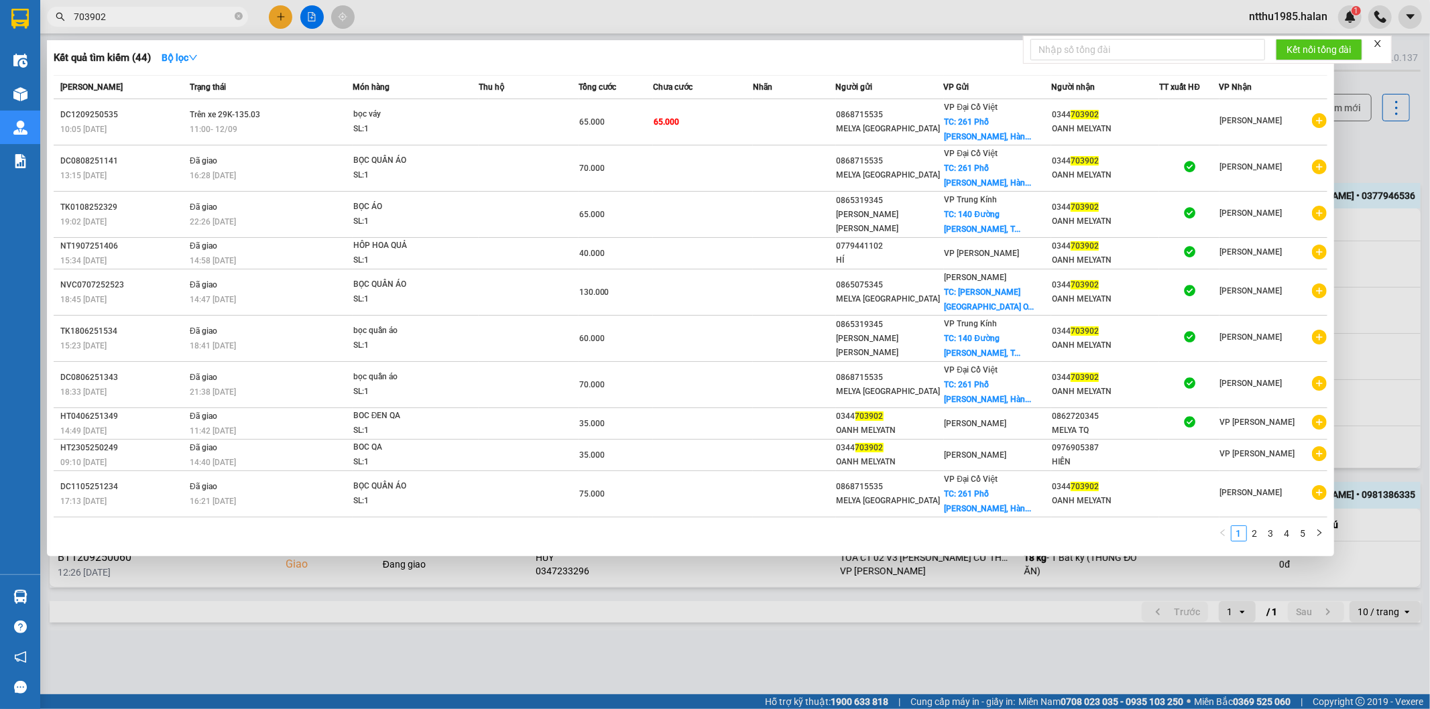
click at [115, 19] on input "703902" at bounding box center [153, 16] width 158 height 15
click at [1352, 156] on div at bounding box center [715, 354] width 1430 height 709
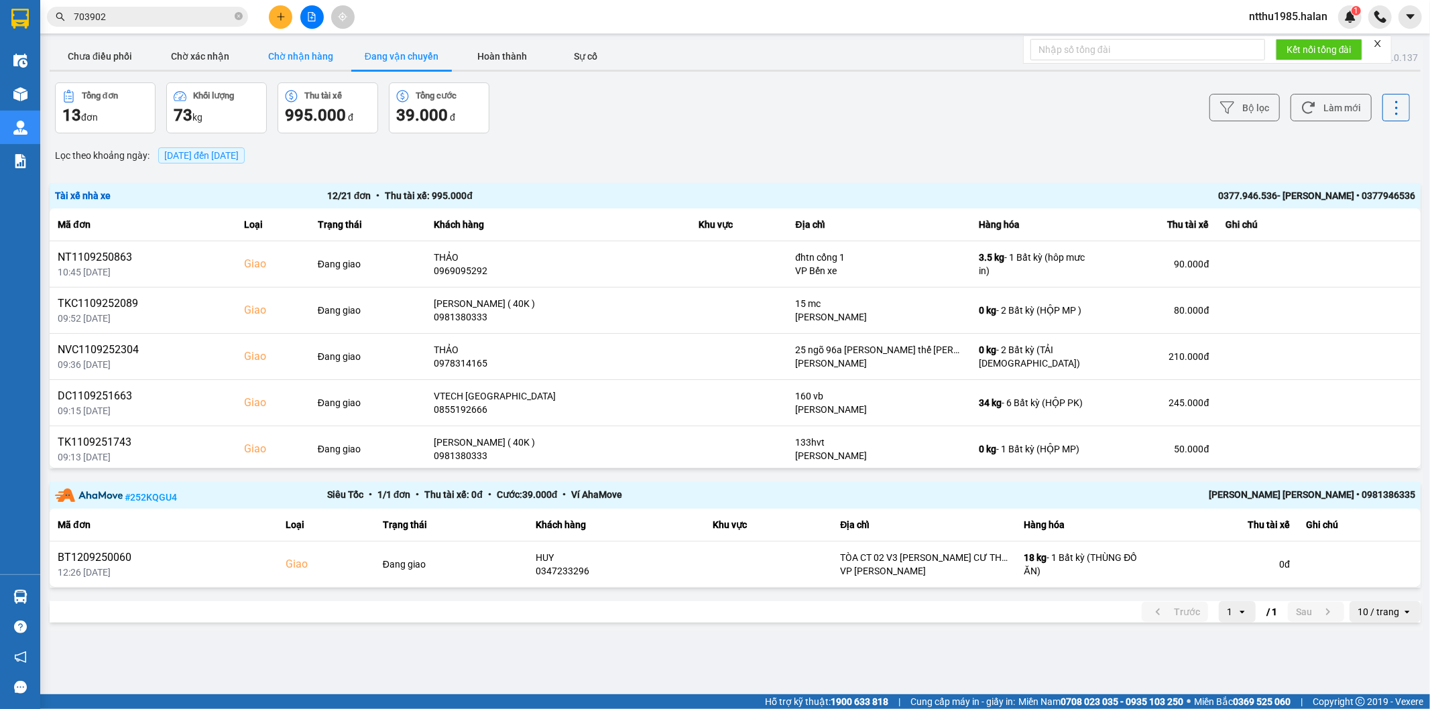
click at [305, 54] on button "Chờ nhận hàng" at bounding box center [301, 56] width 101 height 27
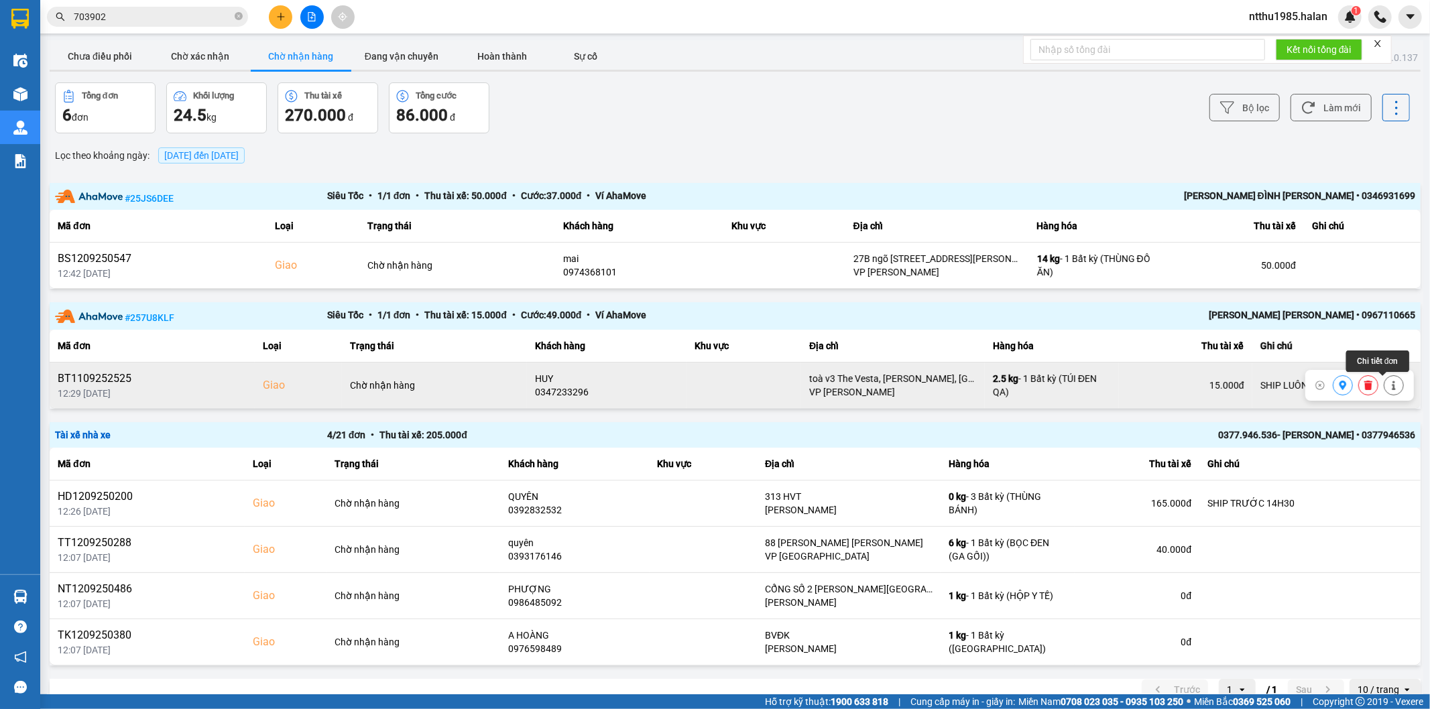
click at [1389, 385] on icon at bounding box center [1393, 385] width 9 height 9
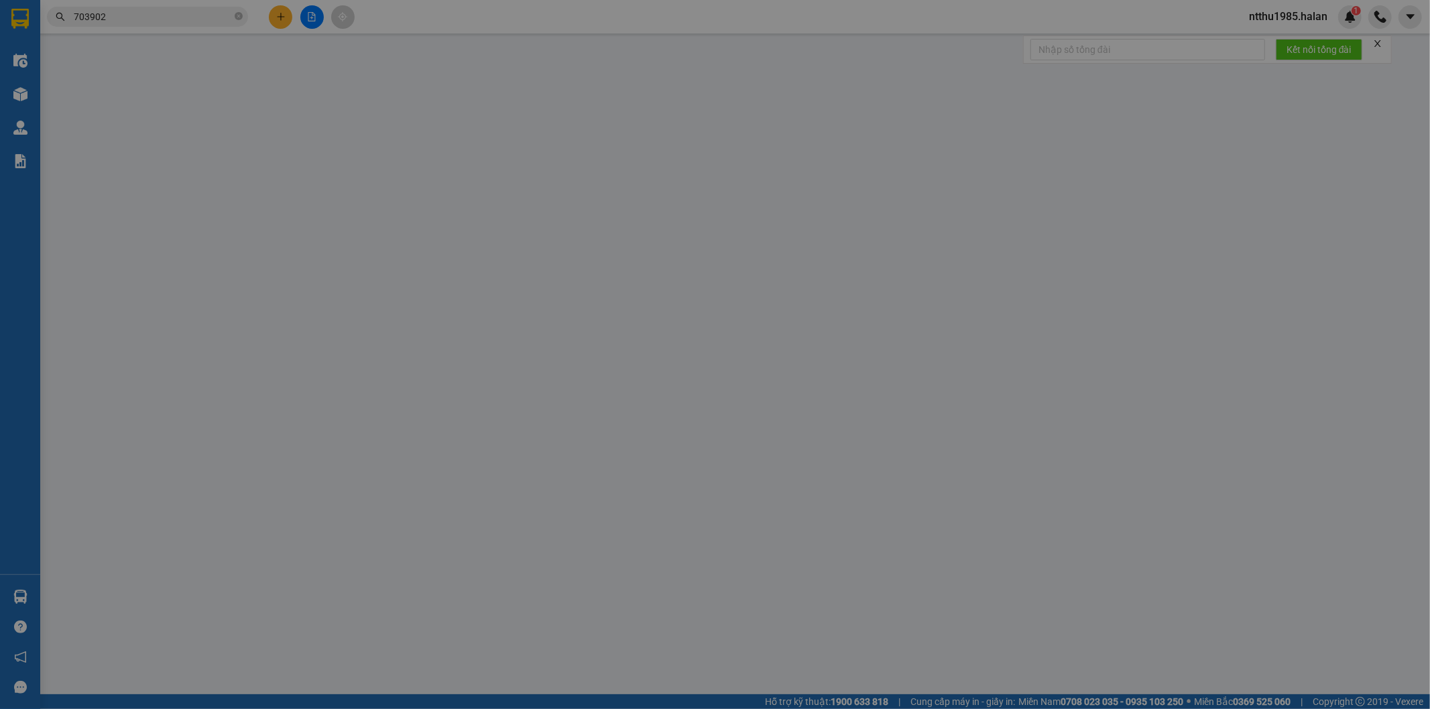
type input "0978866959"
type input "HOÀI"
type input "0347233296"
type input "HUY"
checkbox input "true"
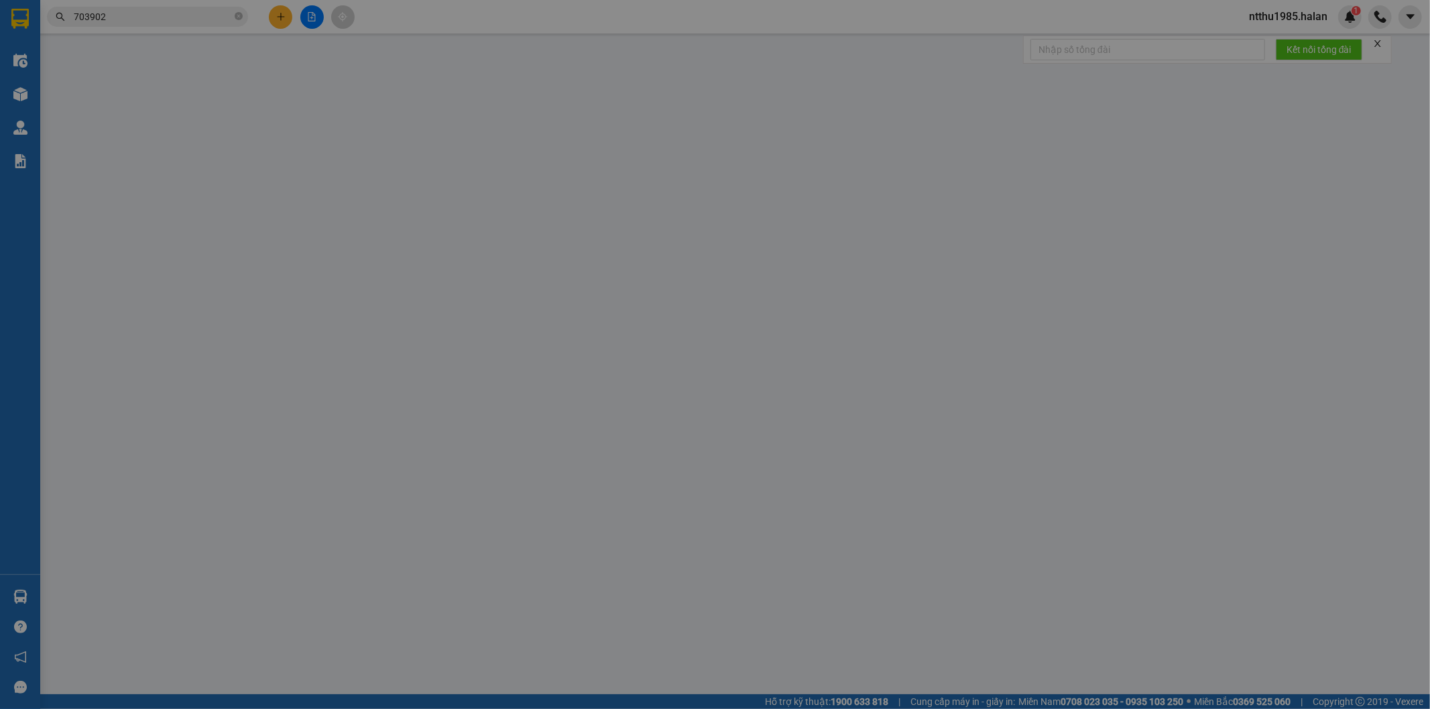
type input "toà v3 The Vesta, Phú Lâm, Hà Đông, Hà Nội, Việt Nam"
type input "SHIP LUÔN **"
type input "100.000"
type input "85.000"
type input "15.000"
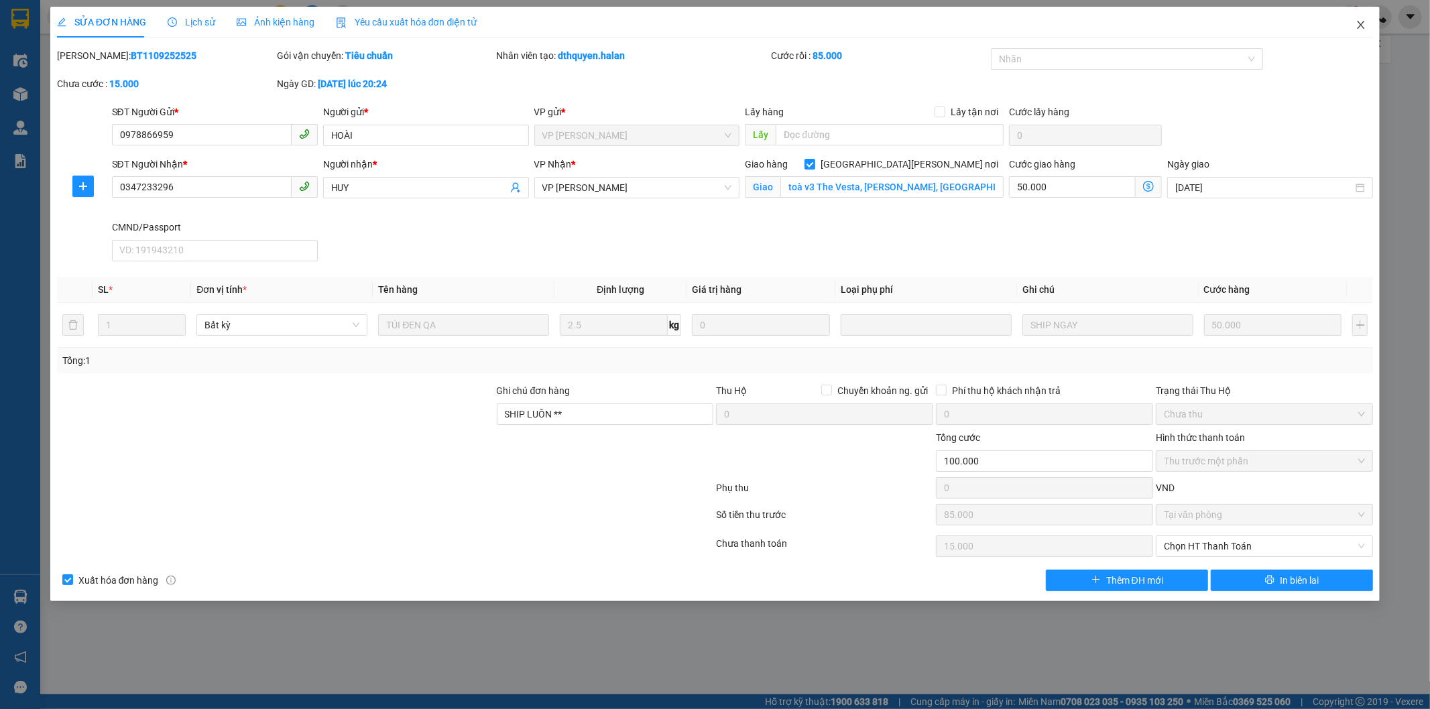
click at [1365, 23] on icon "close" at bounding box center [1360, 24] width 11 height 11
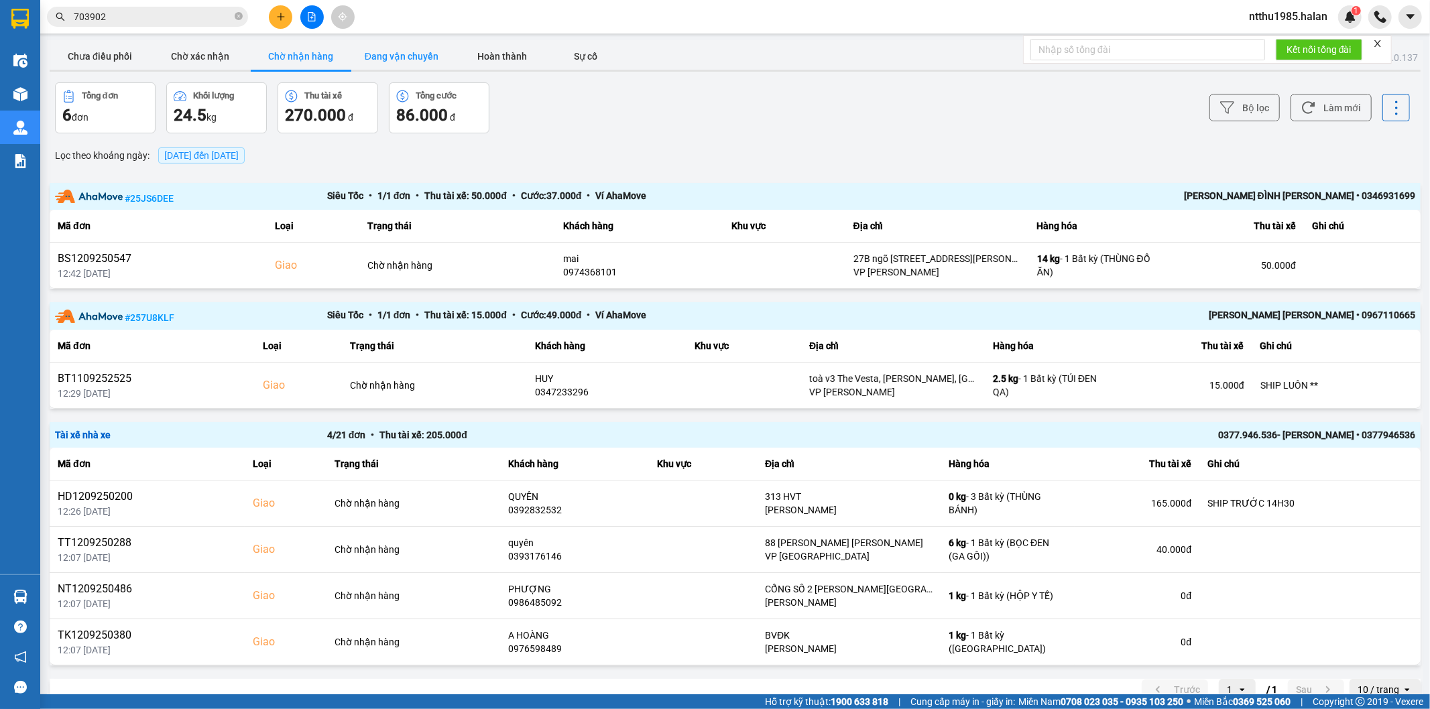
click at [404, 52] on button "Đang vận chuyển" at bounding box center [401, 56] width 101 height 27
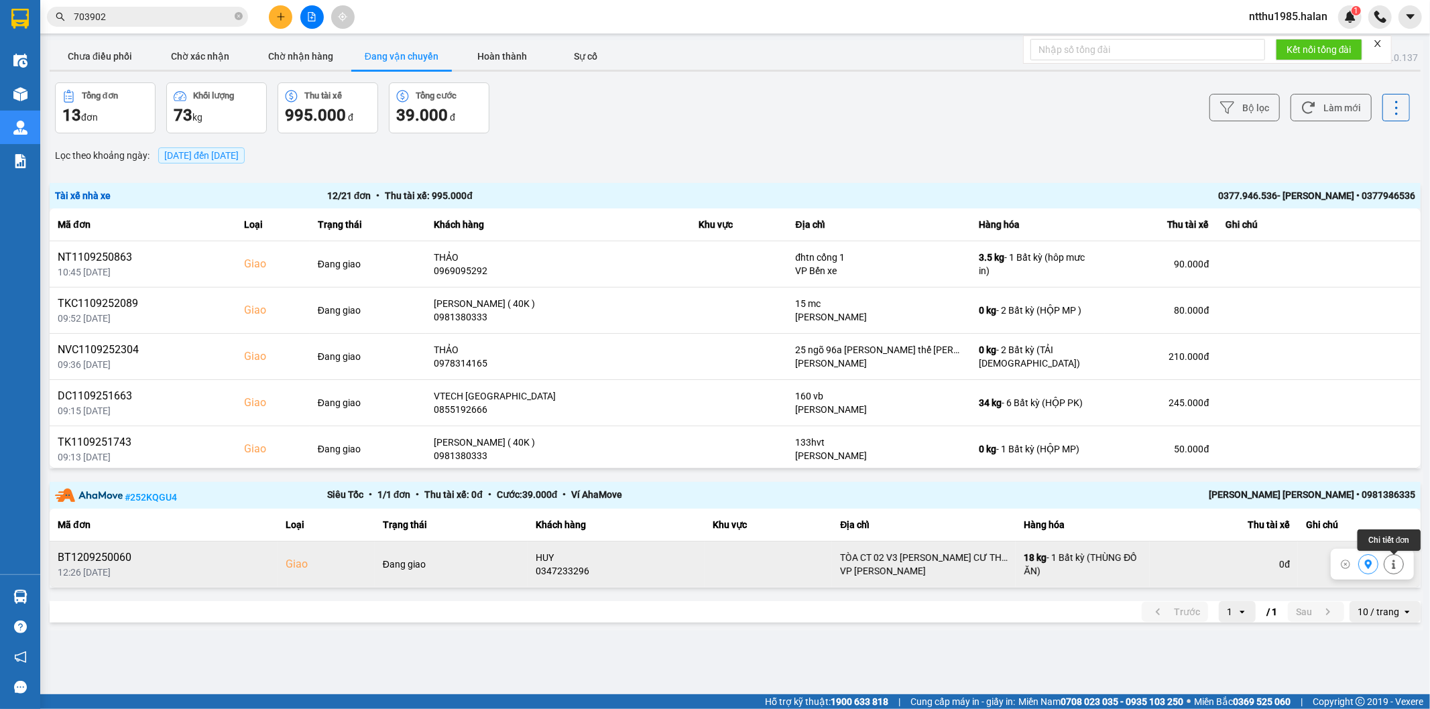
click at [1395, 568] on icon at bounding box center [1393, 564] width 3 height 9
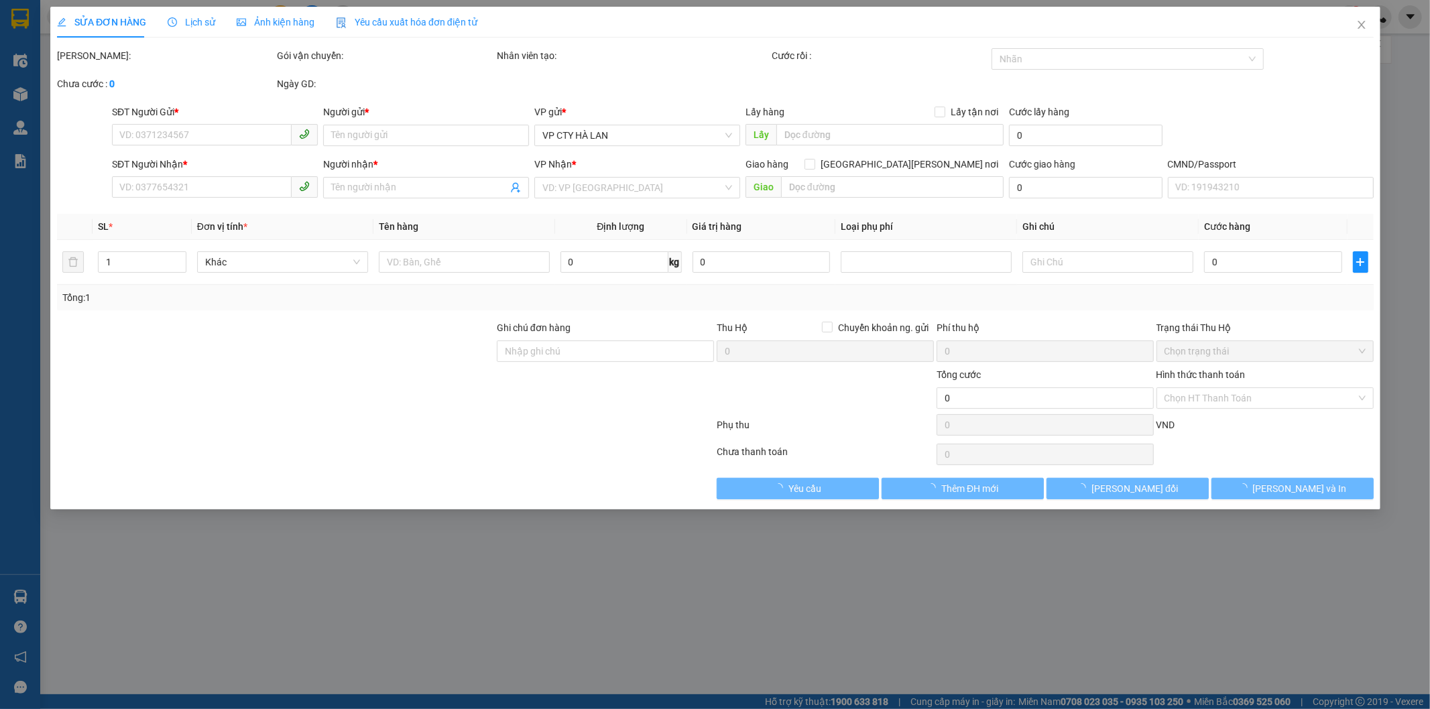
type input "0975528996"
type input "THU"
type input "0347233296"
type input "HUY"
checkbox input "true"
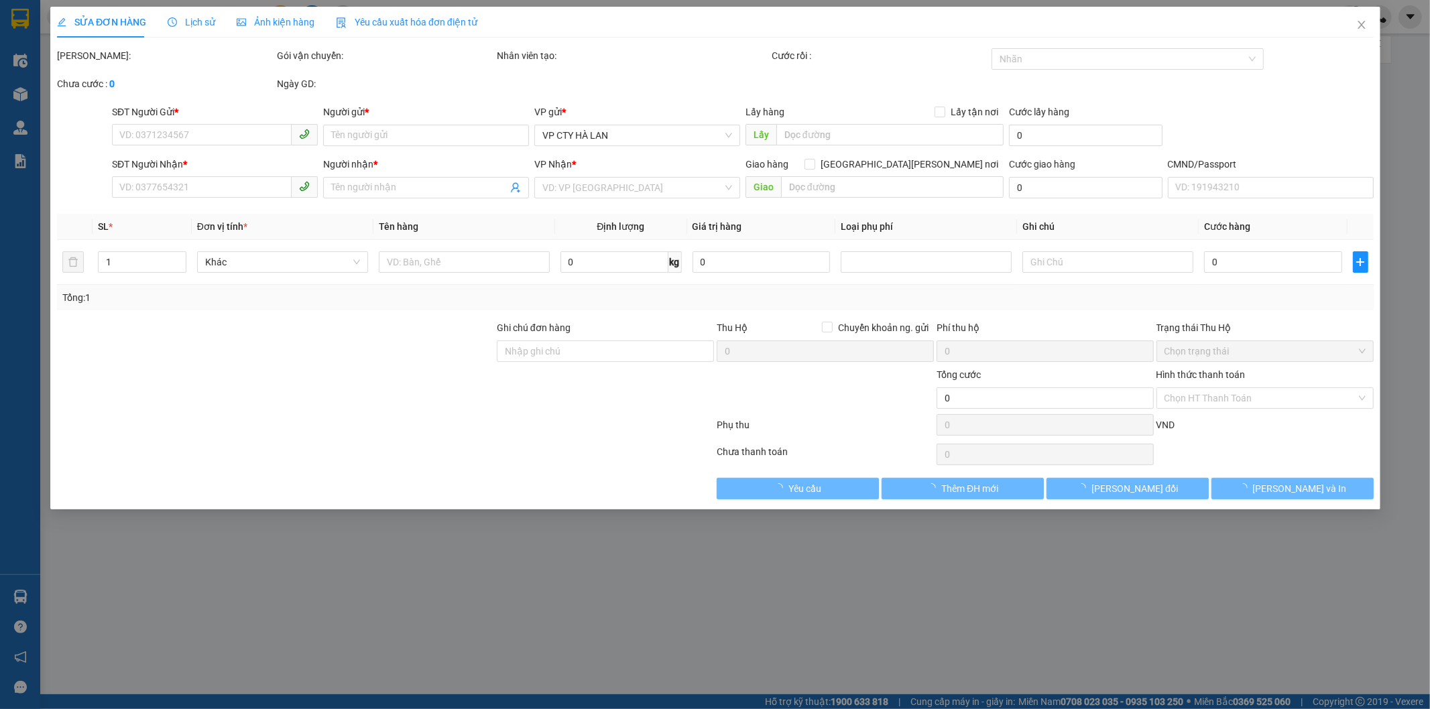
type input "TÒA CT 02 V3 CHUNG CƯ THEVESTA HẢI PHÁT PHÚ LÃM,PHƯỜNG PHÚ LƯƠNG"
type input "115.000"
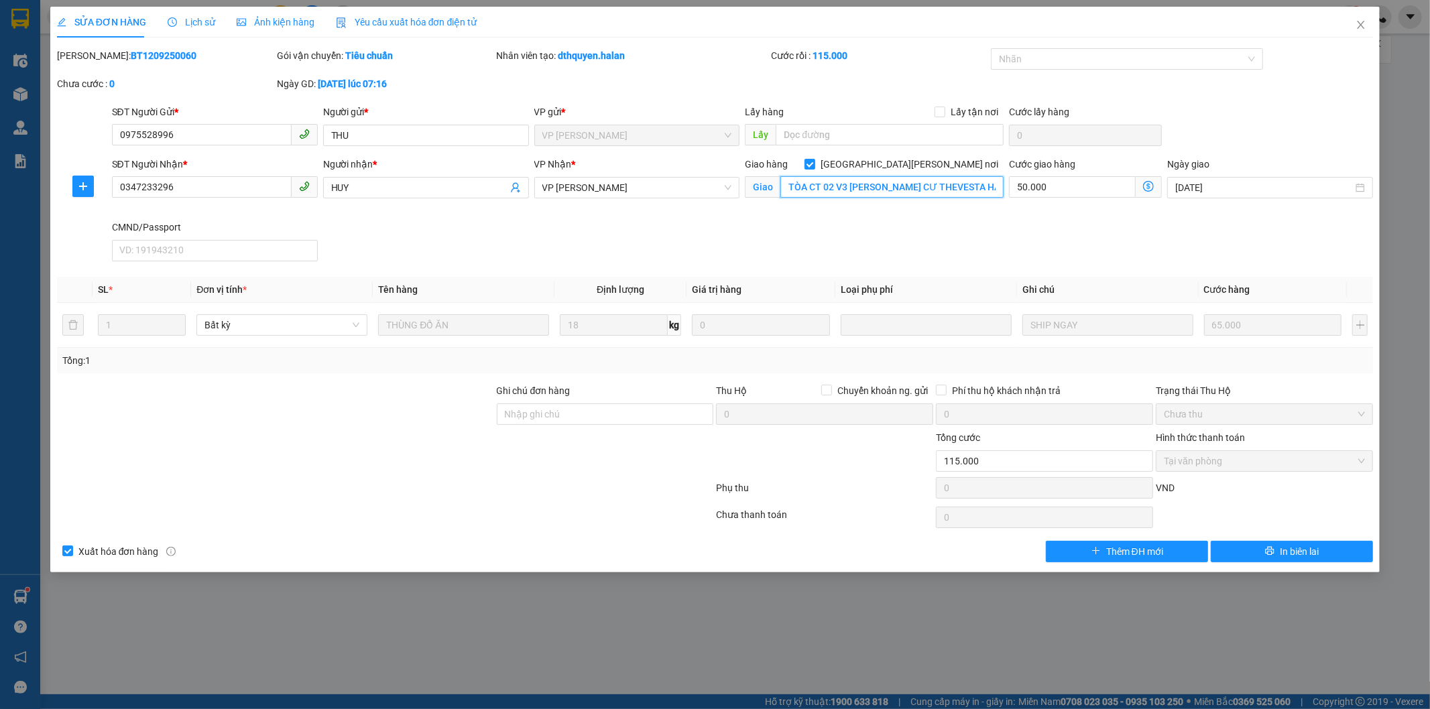
click at [948, 186] on input "TÒA CT 02 V3 CHUNG CƯ THEVESTA HẢI PHÁT PHÚ LÃM,PHƯỜNG PHÚ LƯƠNG" at bounding box center [891, 186] width 223 height 21
click at [952, 188] on input "TÒA CT 02 V3 CHUNG CƯ THEVESTA HẢI PHÁT PHÚ LÃM,PHƯỜNG PHÚ LƯƠNG" at bounding box center [891, 186] width 223 height 21
click at [1415, 88] on div "SỬA ĐƠN HÀNG Lịch sử Ảnh kiện hàng Yêu cầu xuất hóa đơn điện tử Total Paid Fee …" at bounding box center [715, 354] width 1430 height 709
click at [1357, 21] on icon "close" at bounding box center [1360, 24] width 11 height 11
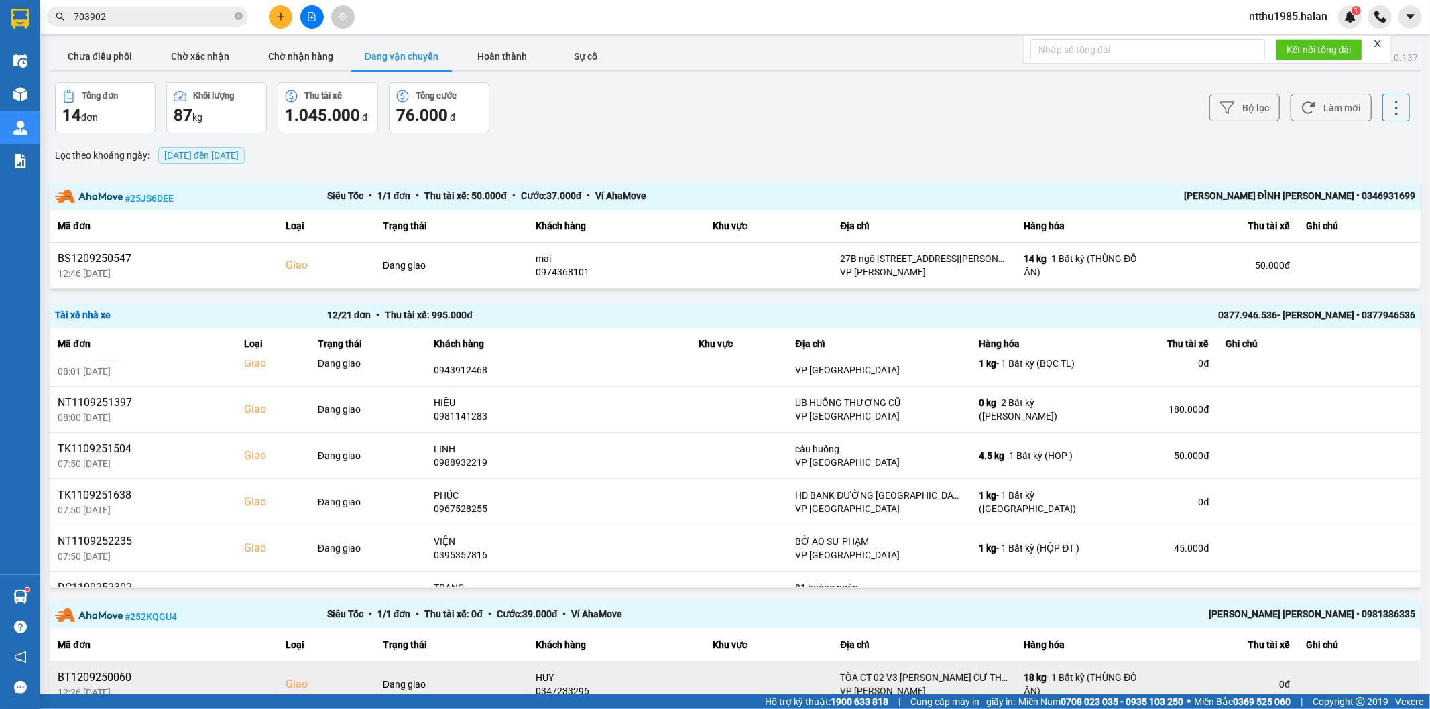
scroll to position [63, 0]
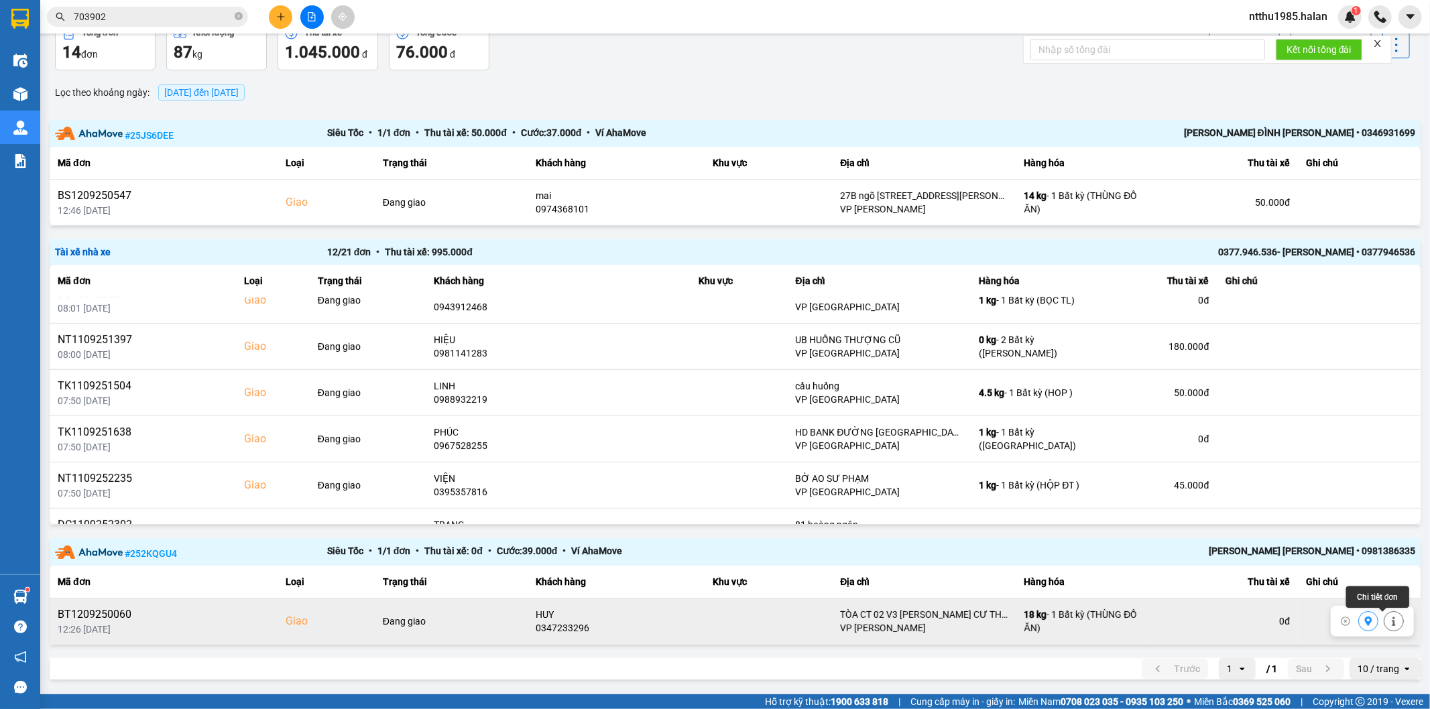
click at [1389, 619] on icon at bounding box center [1393, 621] width 9 height 9
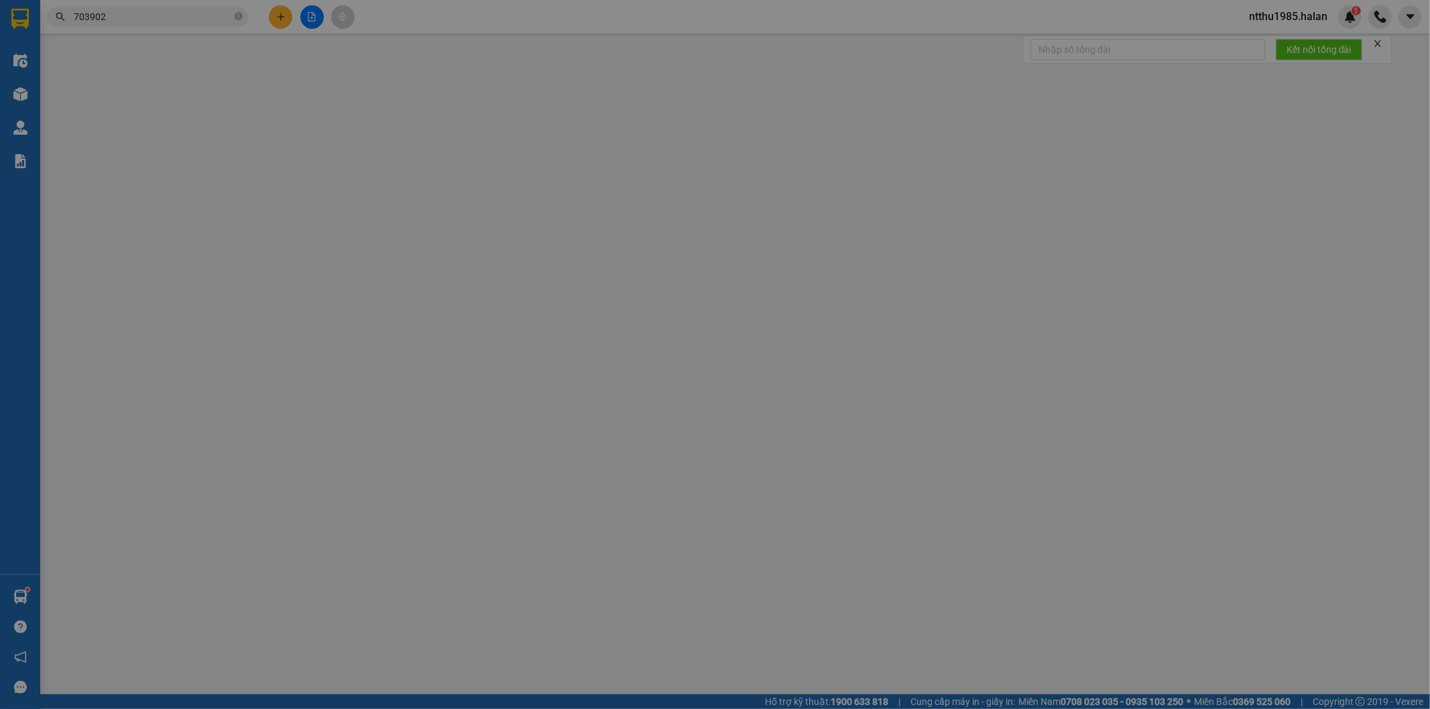
type input "0975528996"
type input "THU"
type input "0347233296"
type input "HUY"
checkbox input "true"
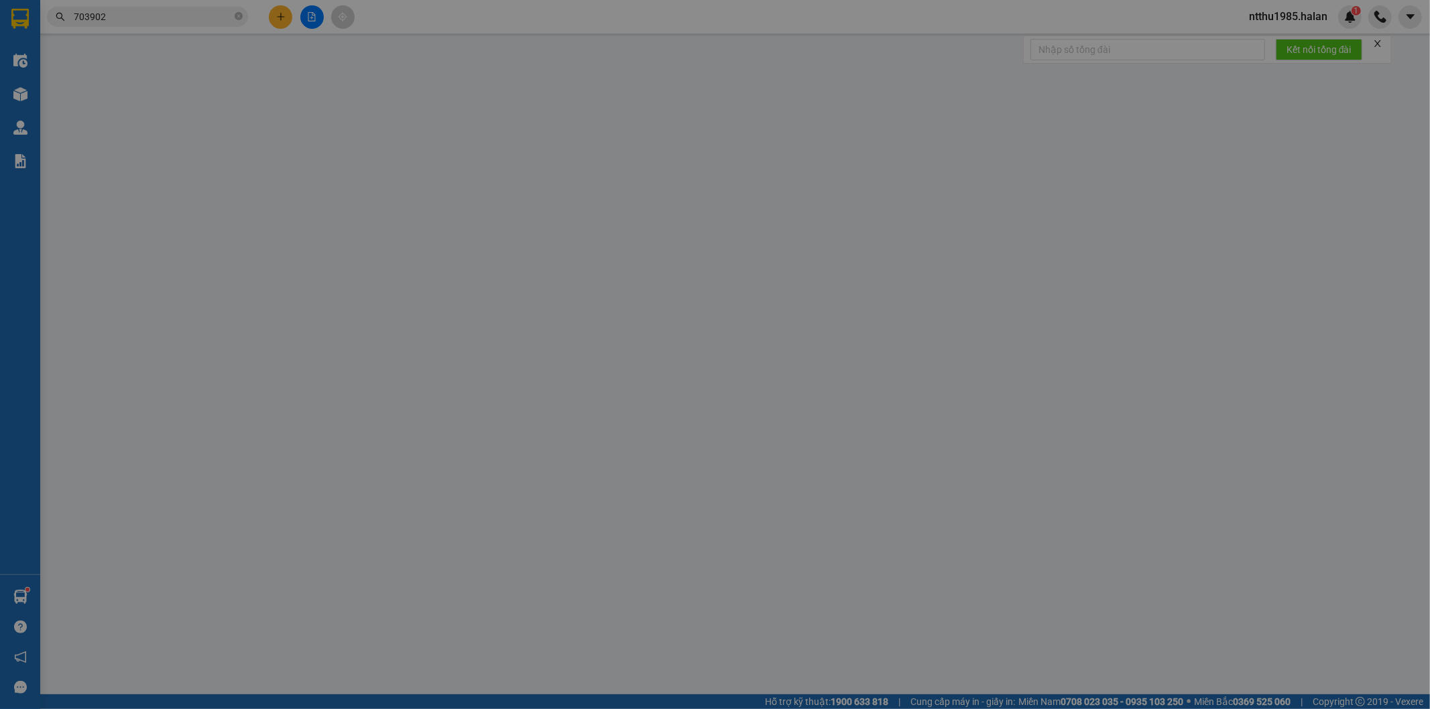
type input "TÒA CT 02 V3 CHUNG CƯ THEVESTA HẢI PHÁT PHÚ LÃM,PHƯỜNG PHÚ LƯƠNG"
type input "115.000"
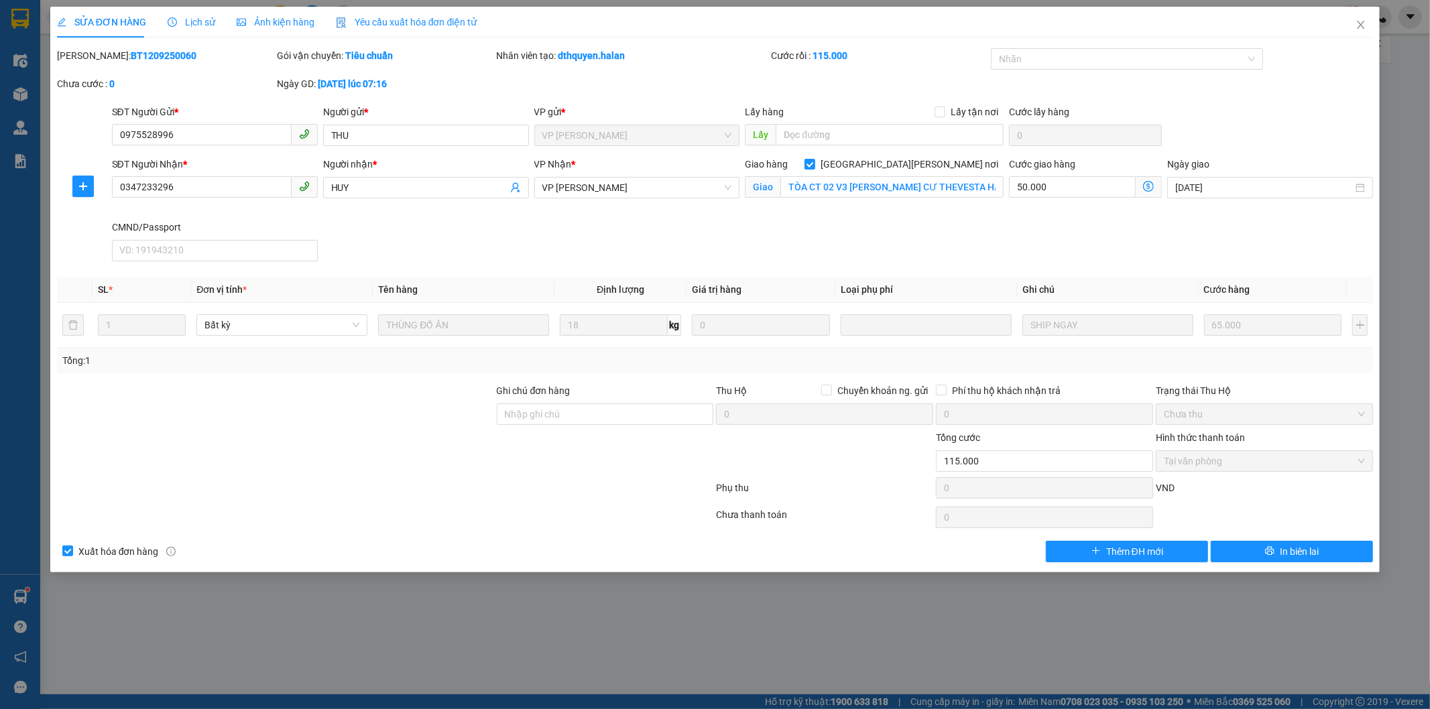
click at [193, 25] on span "Lịch sử" at bounding box center [192, 22] width 48 height 11
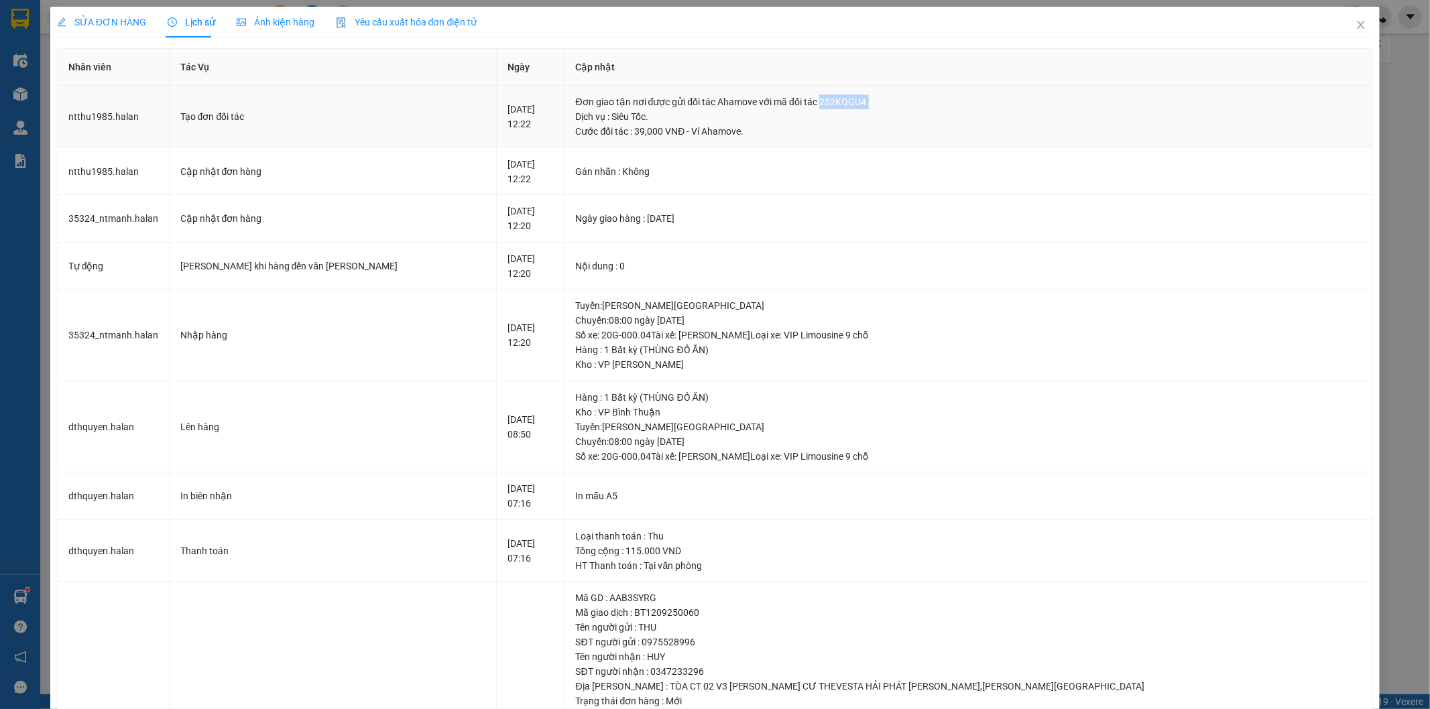
drag, startPoint x: 875, startPoint y: 101, endPoint x: 924, endPoint y: 101, distance: 48.3
click at [924, 101] on div "Đơn giao tận nơi được gửi đối tác Ahamove với mã đối tác 252KQGU4." at bounding box center [978, 102] width 765 height 15
copy div "252KQGU4."
click at [1355, 23] on icon "close" at bounding box center [1360, 24] width 11 height 11
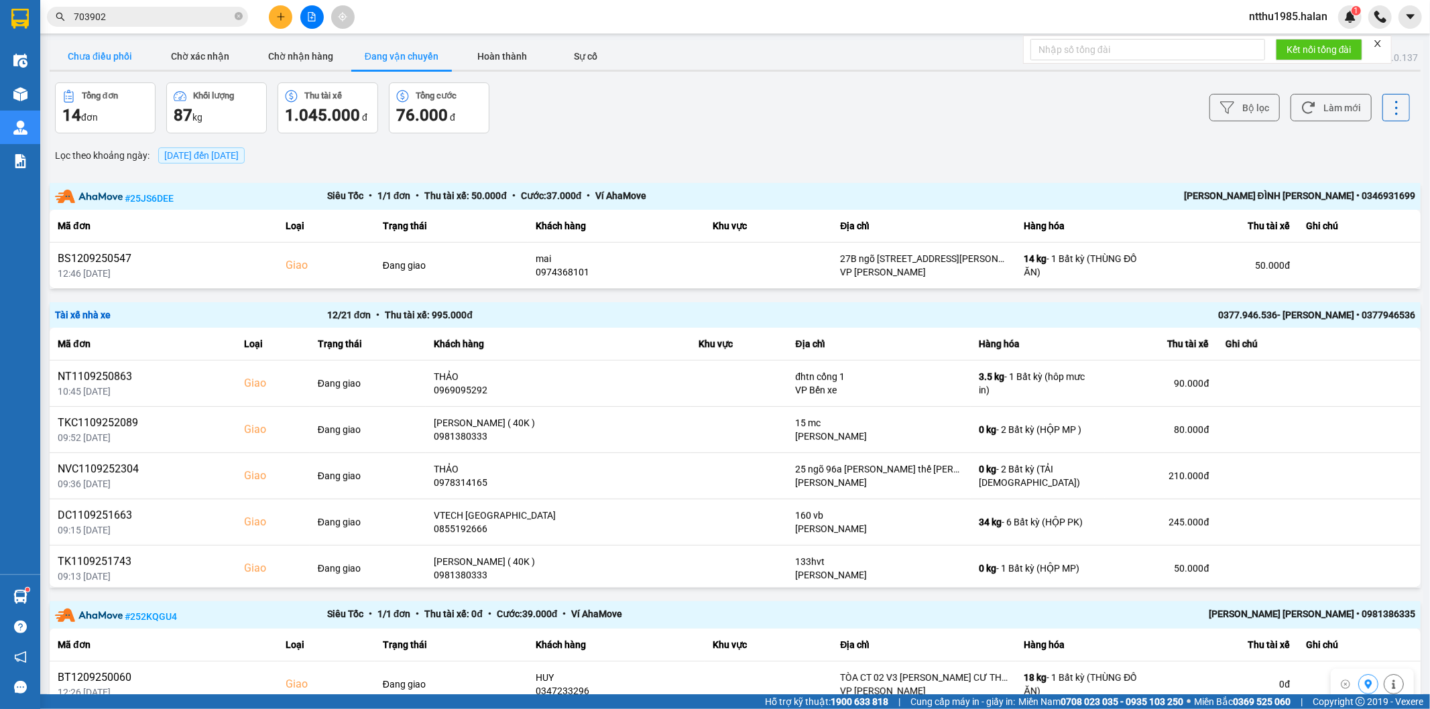
click at [82, 55] on button "Chưa điều phối" at bounding box center [100, 56] width 101 height 27
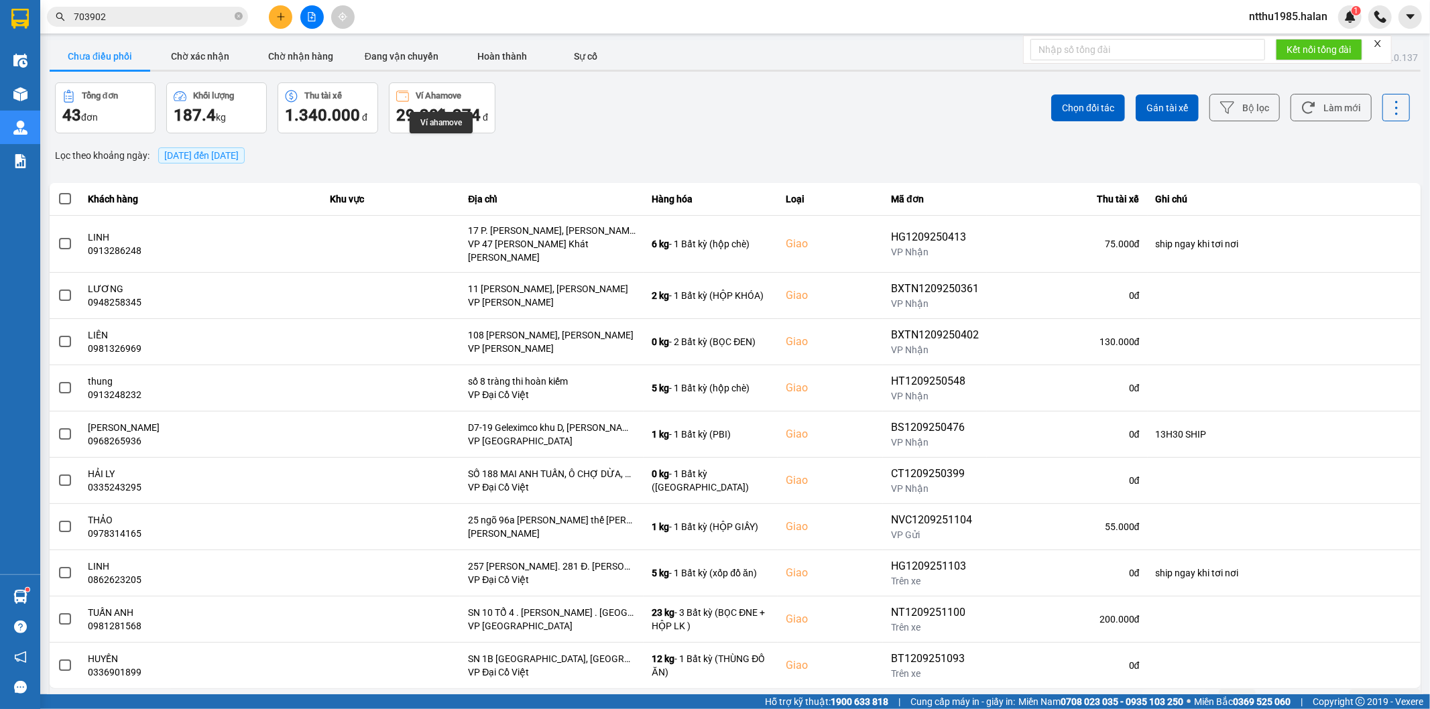
click at [434, 106] on span "29.201.274" at bounding box center [438, 115] width 84 height 19
click at [450, 110] on span "29.201.274" at bounding box center [438, 115] width 84 height 19
click at [1328, 103] on button "Làm mới" at bounding box center [1330, 107] width 81 height 27
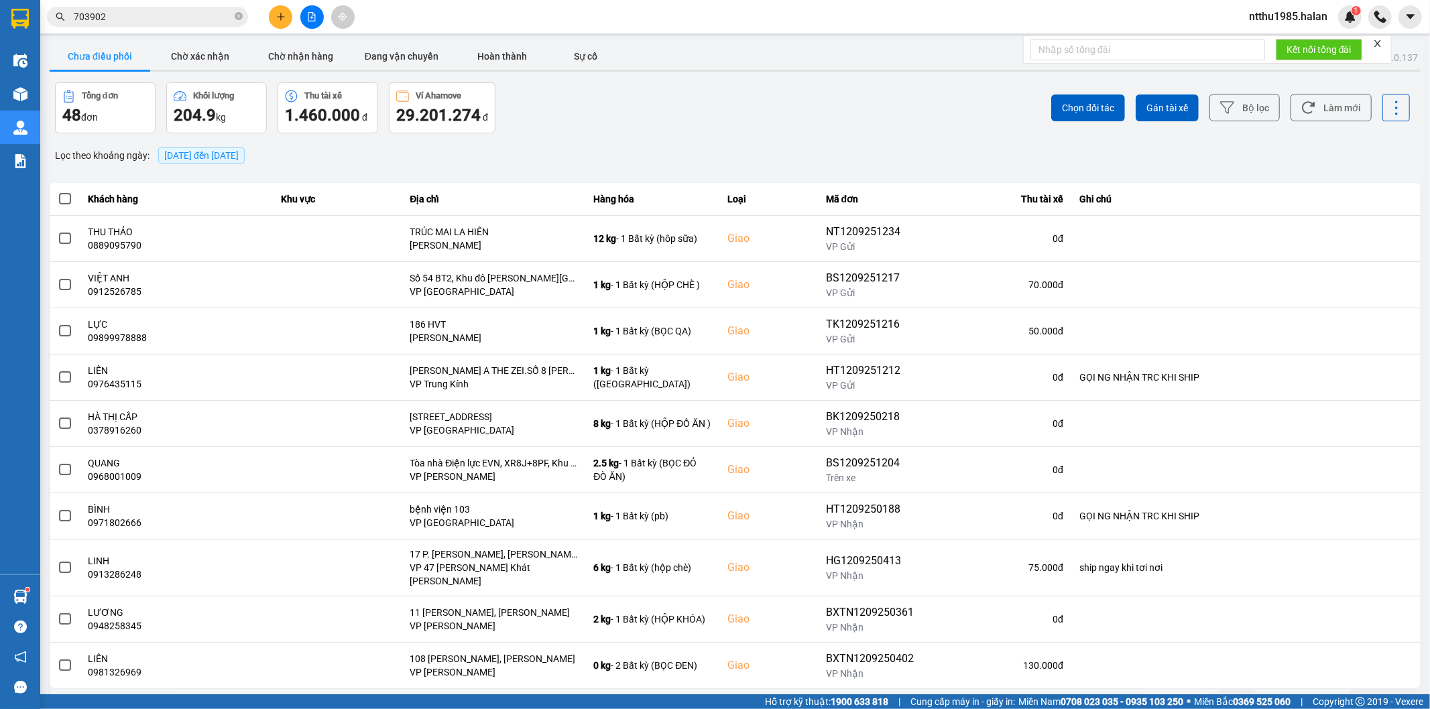
click at [168, 24] on span "703902" at bounding box center [147, 17] width 201 height 20
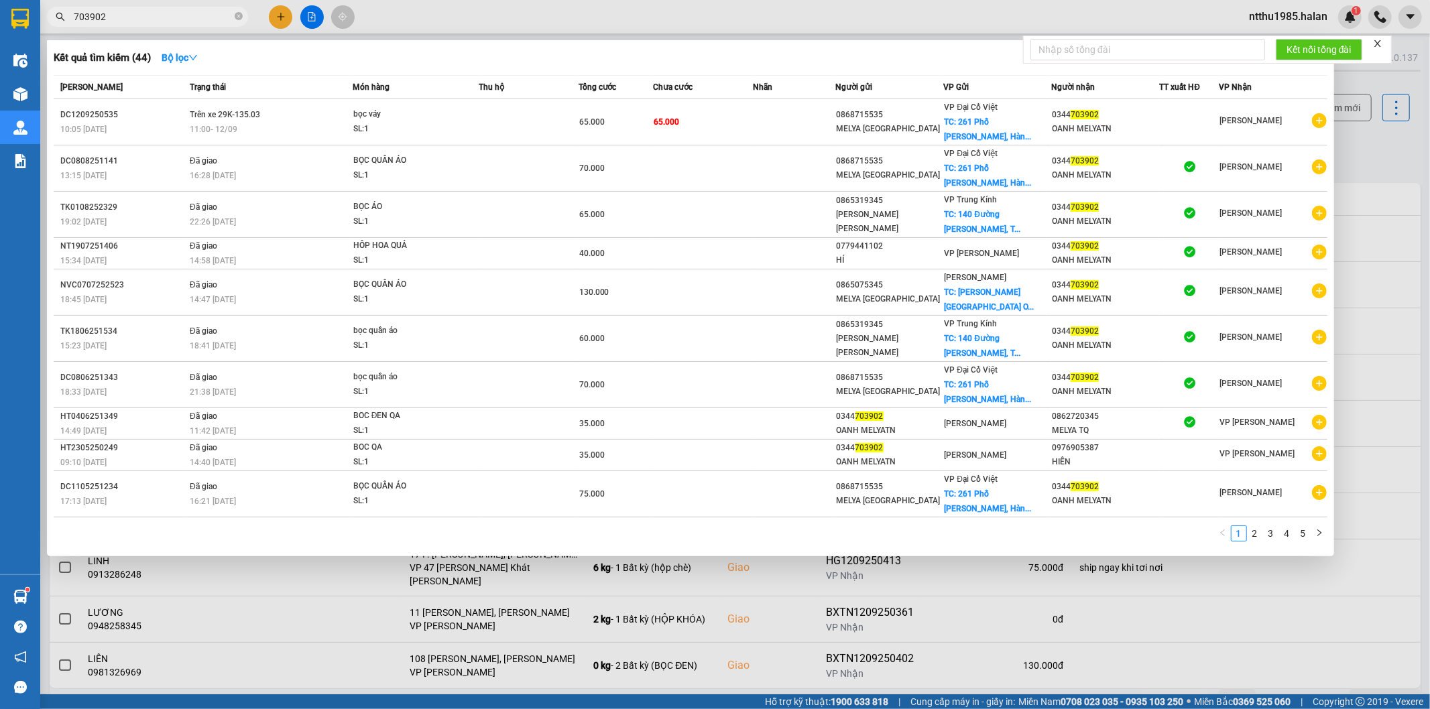
click at [162, 15] on input "703902" at bounding box center [153, 16] width 158 height 15
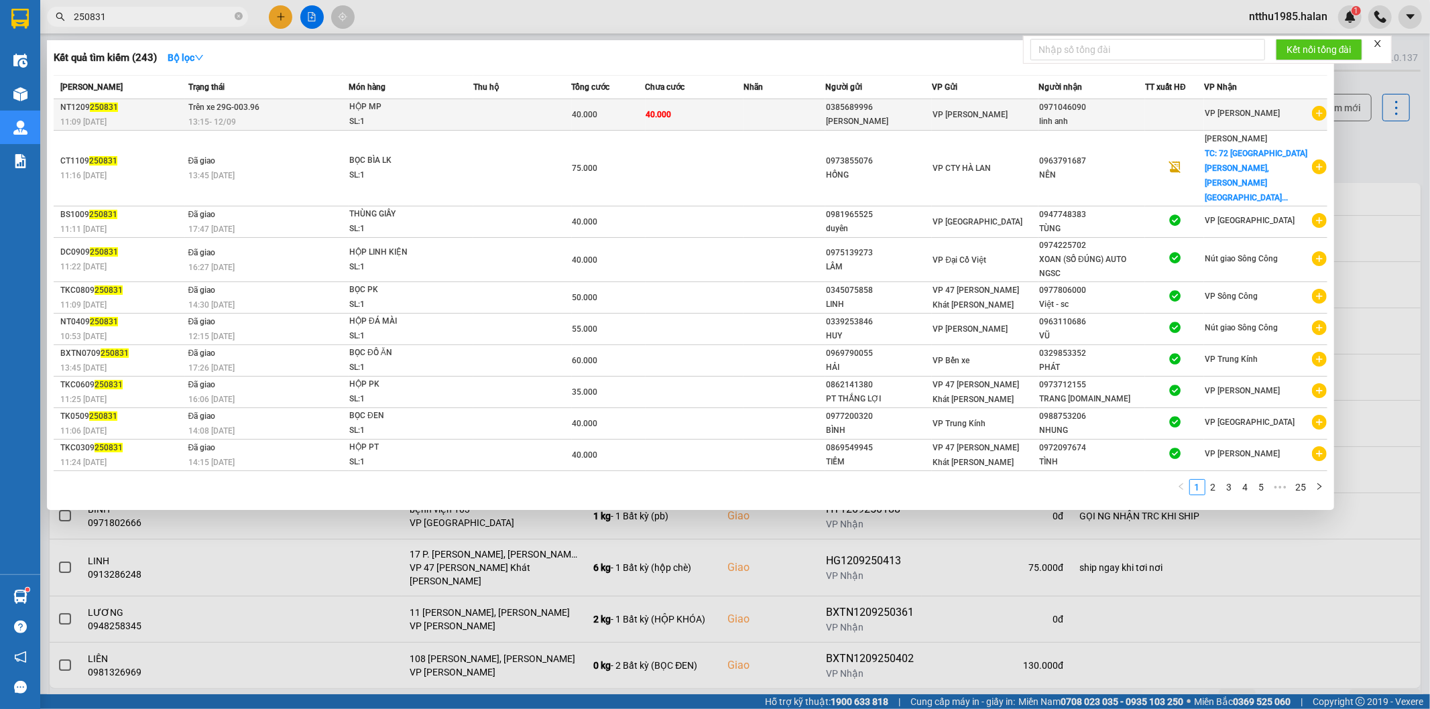
type input "250831"
click at [632, 116] on div "40.000" at bounding box center [608, 114] width 72 height 15
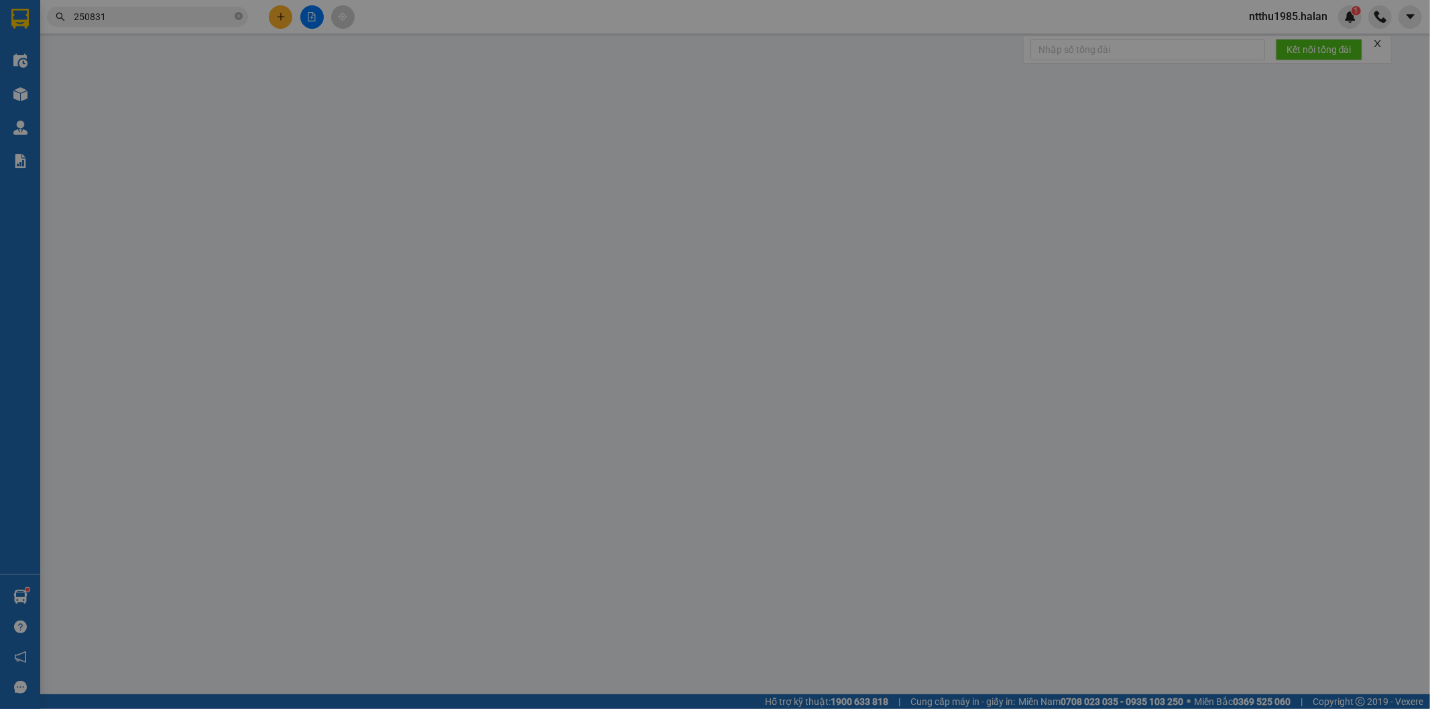
type input "0385689996"
type input "TÙNG LÂM"
type input "0971046090"
type input "linh anh"
type input "40.000"
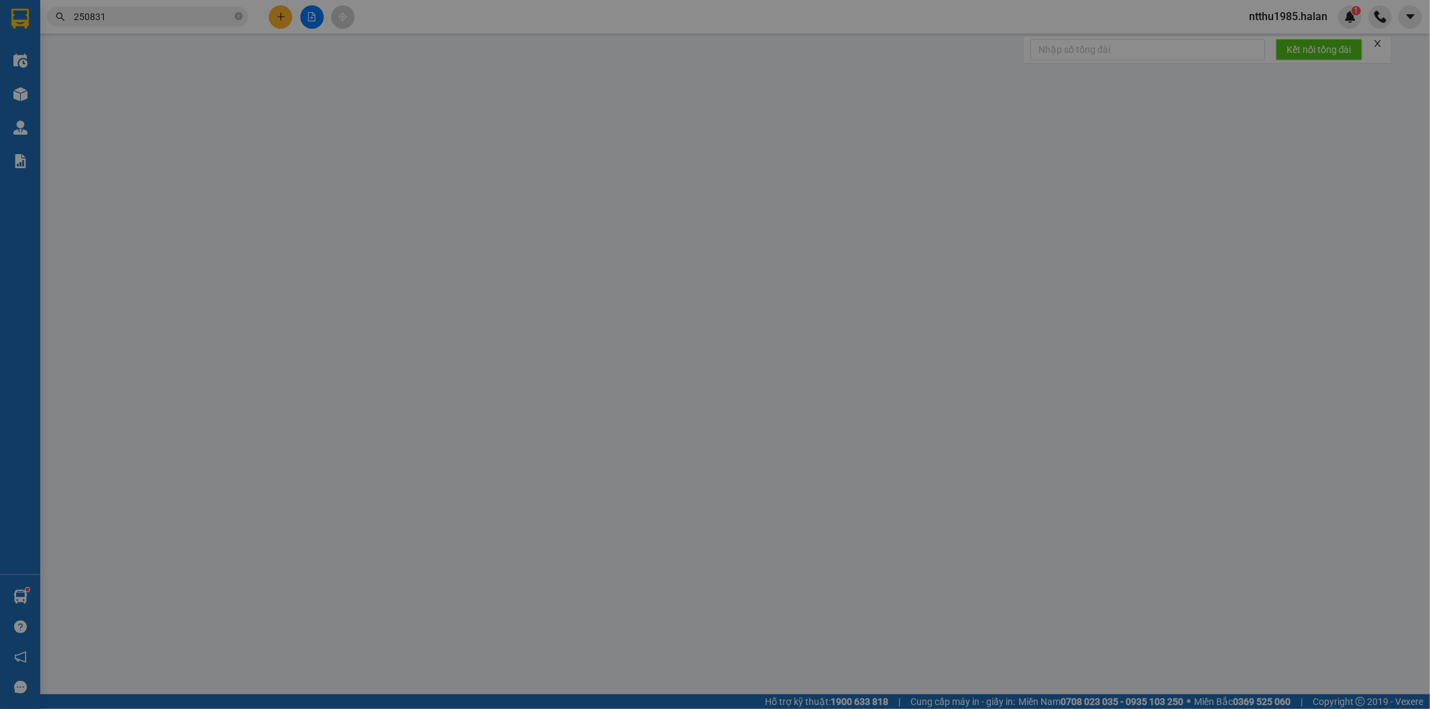
type input "40.000"
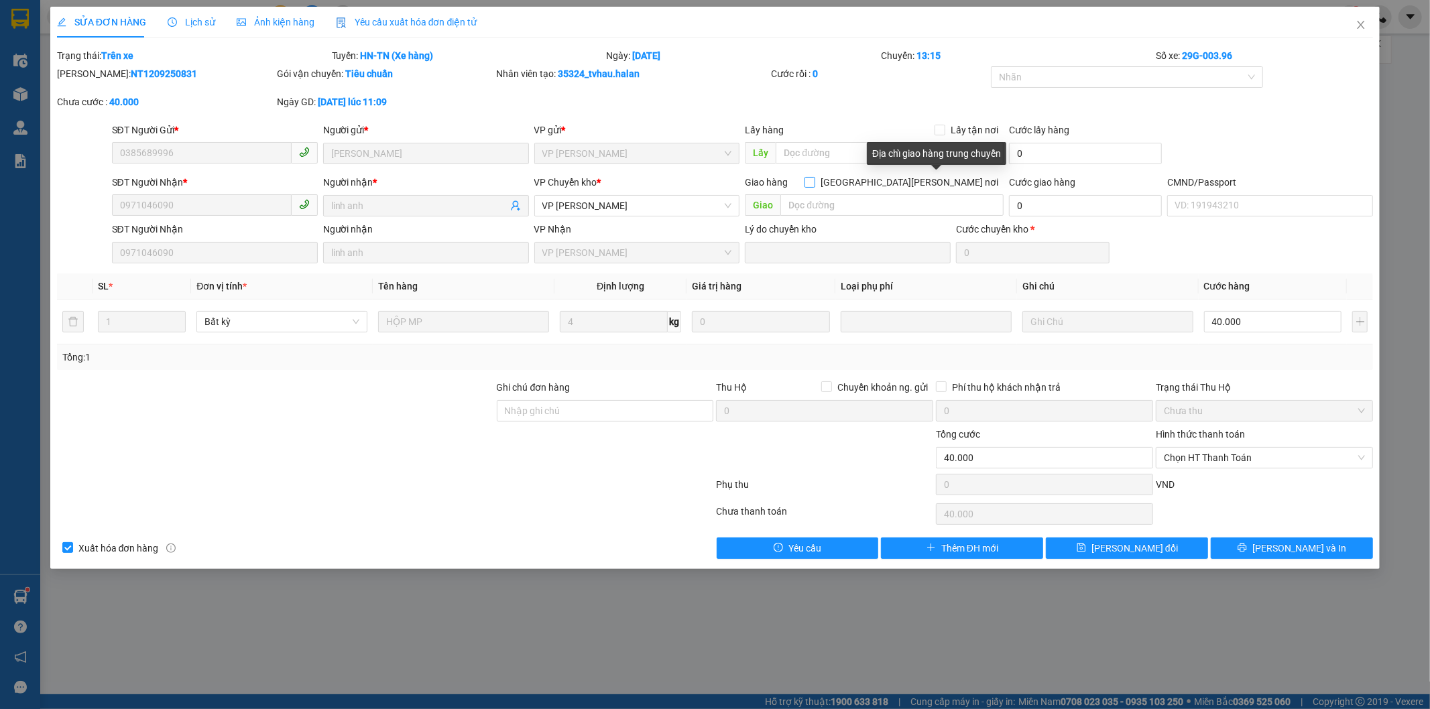
click at [869, 184] on input "[GEOGRAPHIC_DATA] tận nơi" at bounding box center [863, 181] width 9 height 9
checkbox input "true"
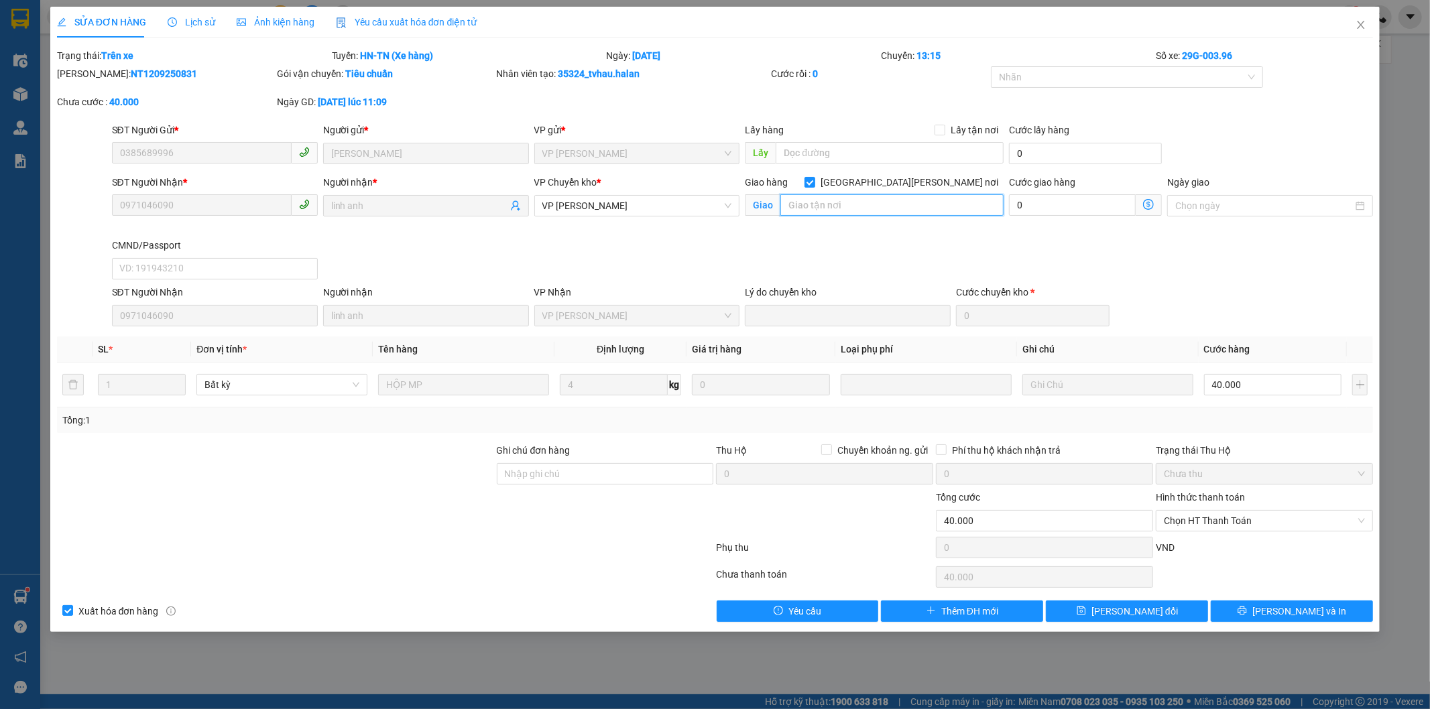
drag, startPoint x: 900, startPoint y: 198, endPoint x: 902, endPoint y: 176, distance: 22.9
click at [896, 196] on input "text" at bounding box center [891, 204] width 223 height 21
click at [1361, 28] on icon "close" at bounding box center [1360, 24] width 11 height 11
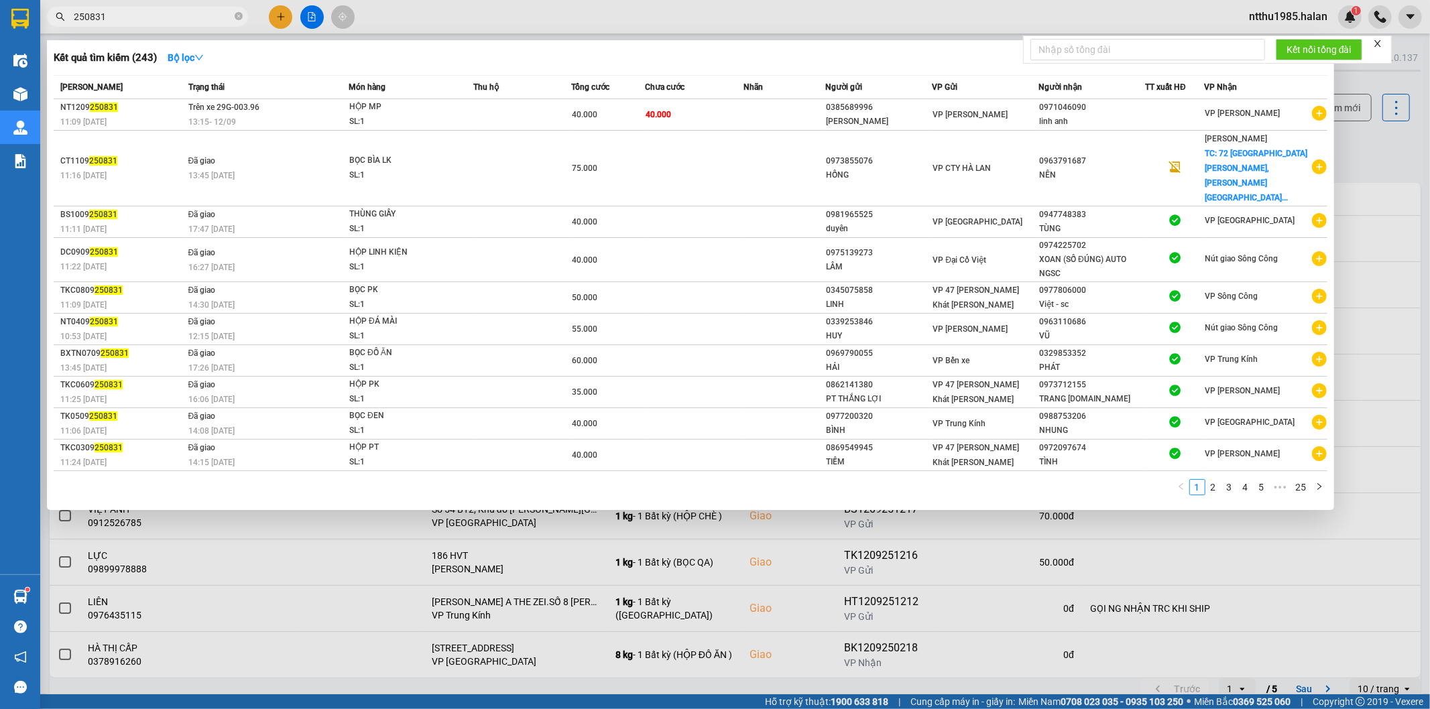
click at [164, 17] on input "250831" at bounding box center [153, 16] width 158 height 15
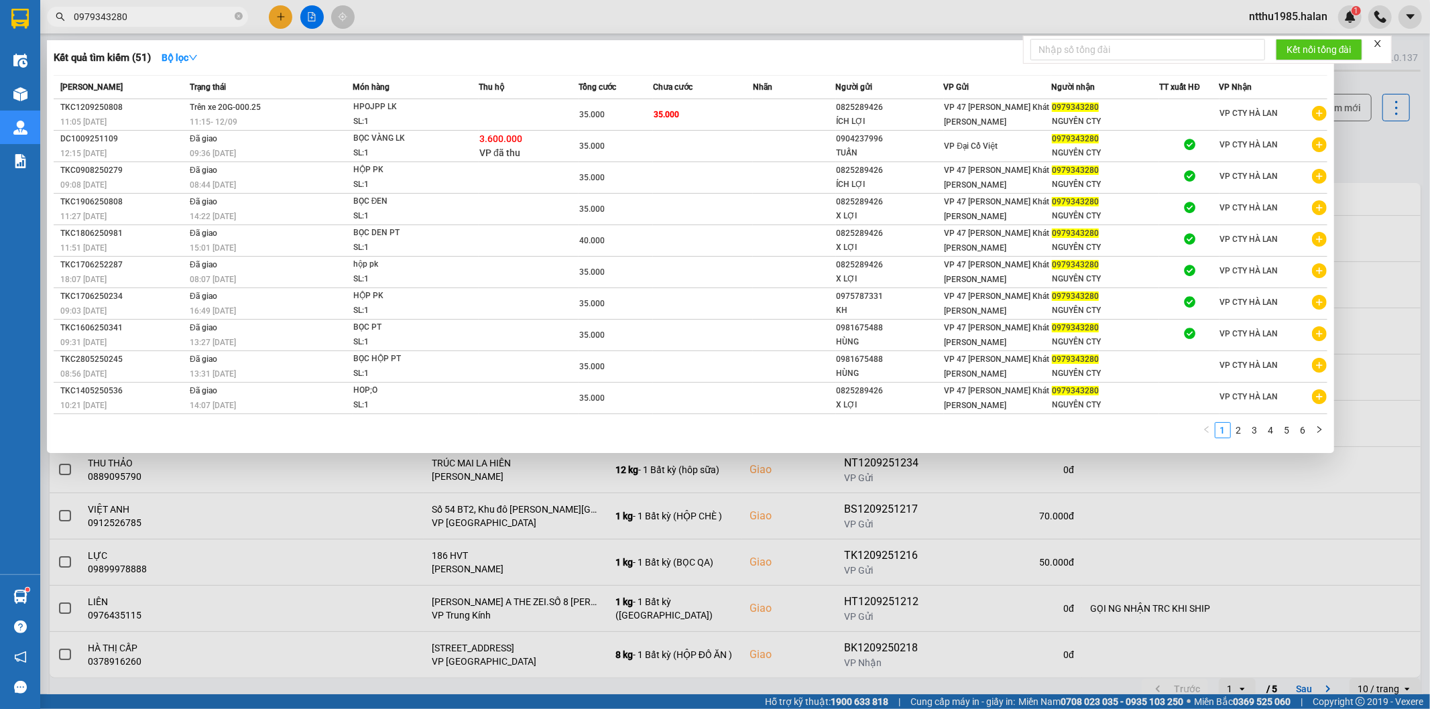
click at [146, 21] on input "0979343280" at bounding box center [153, 16] width 158 height 15
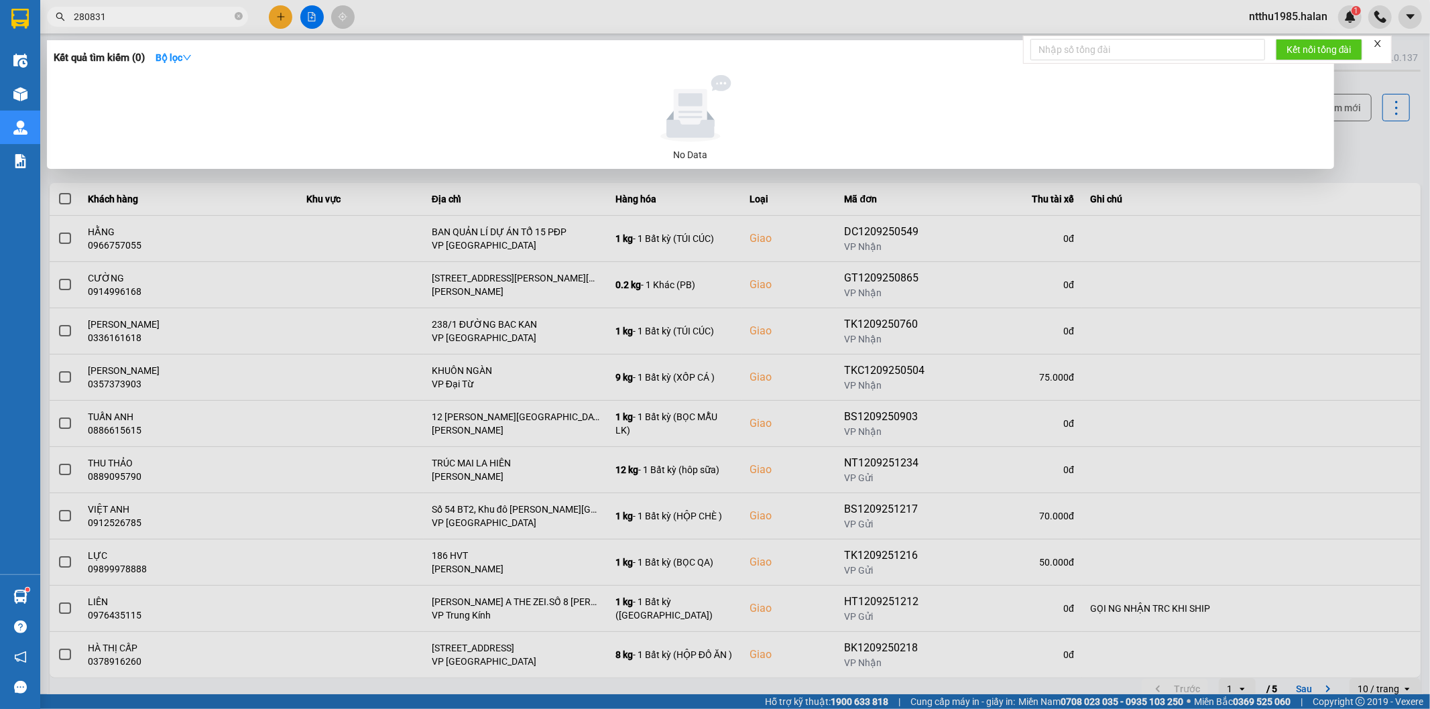
click at [84, 15] on input "280831" at bounding box center [153, 16] width 158 height 15
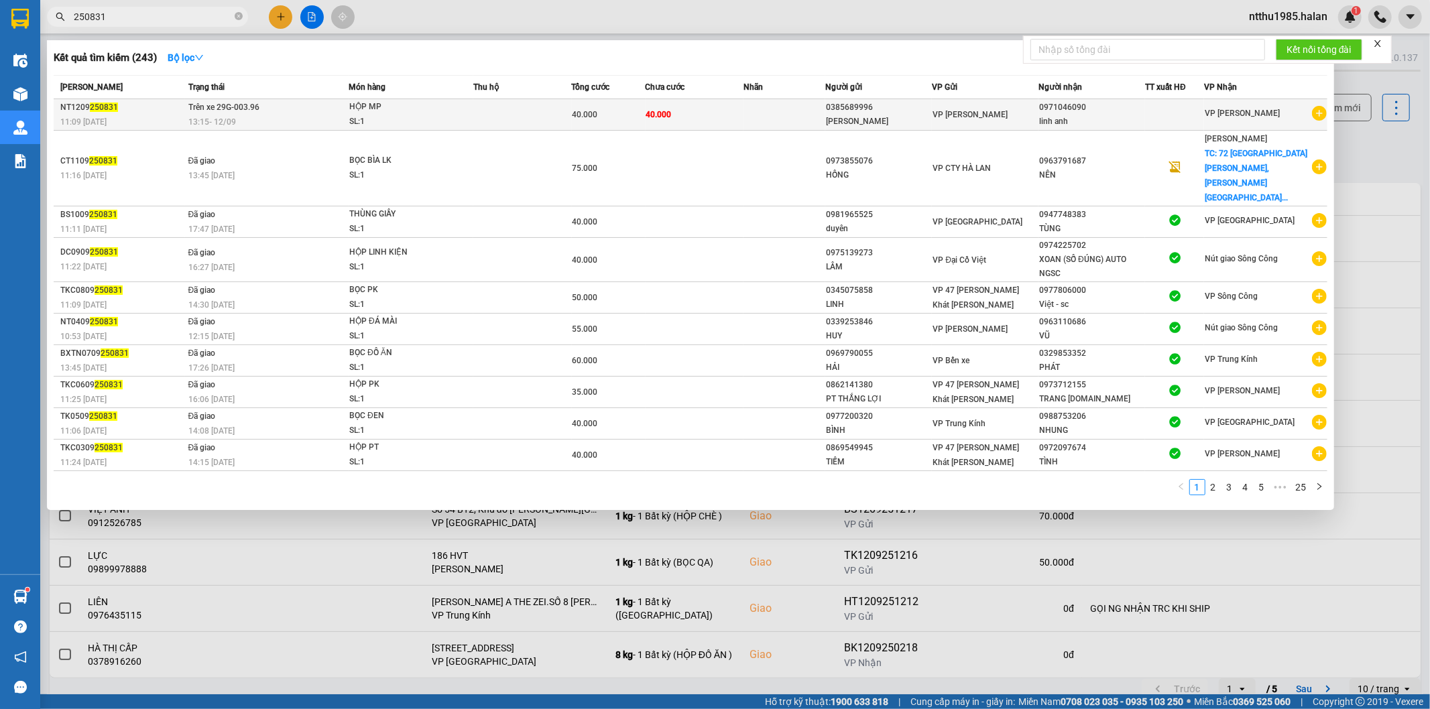
type input "250831"
click at [521, 107] on td at bounding box center [522, 115] width 99 height 32
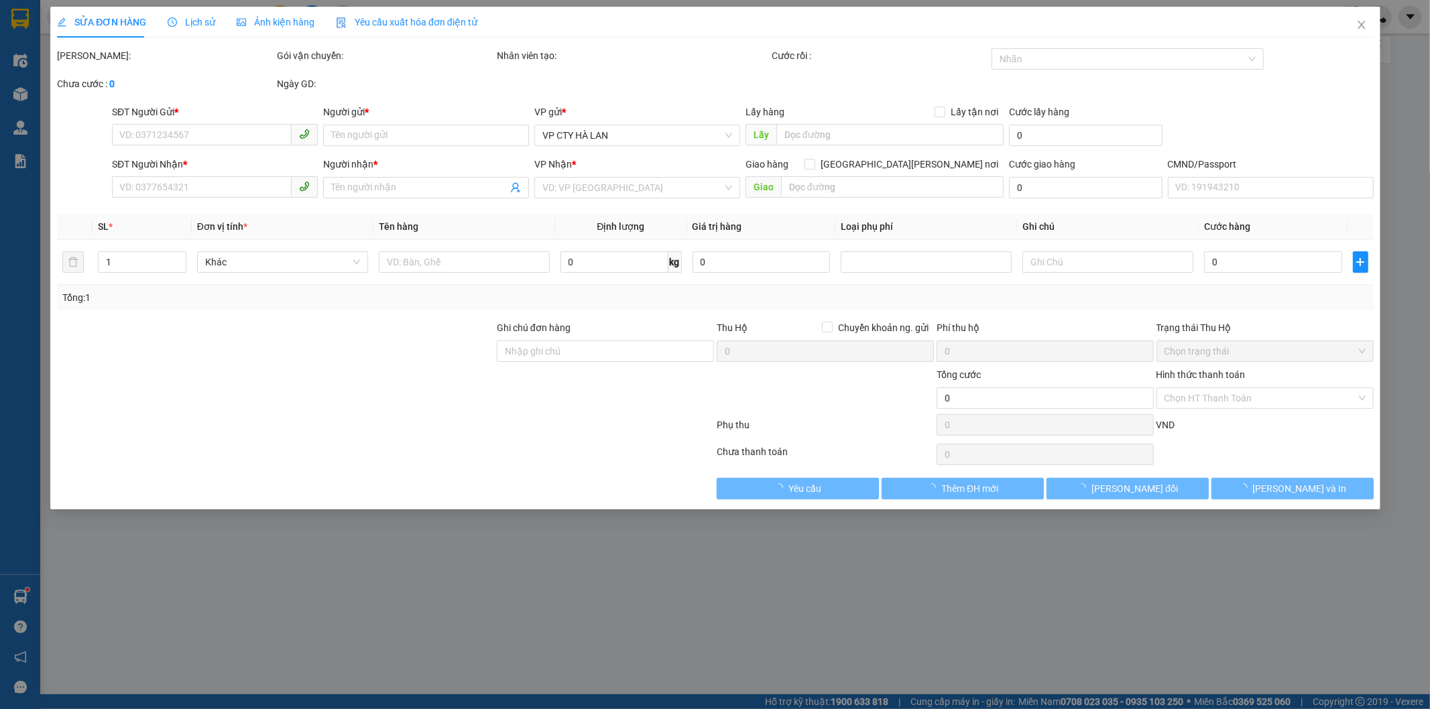
type input "0385689996"
type input "TÙNG LÂM"
type input "0971046090"
type input "linh anh"
type input "40.000"
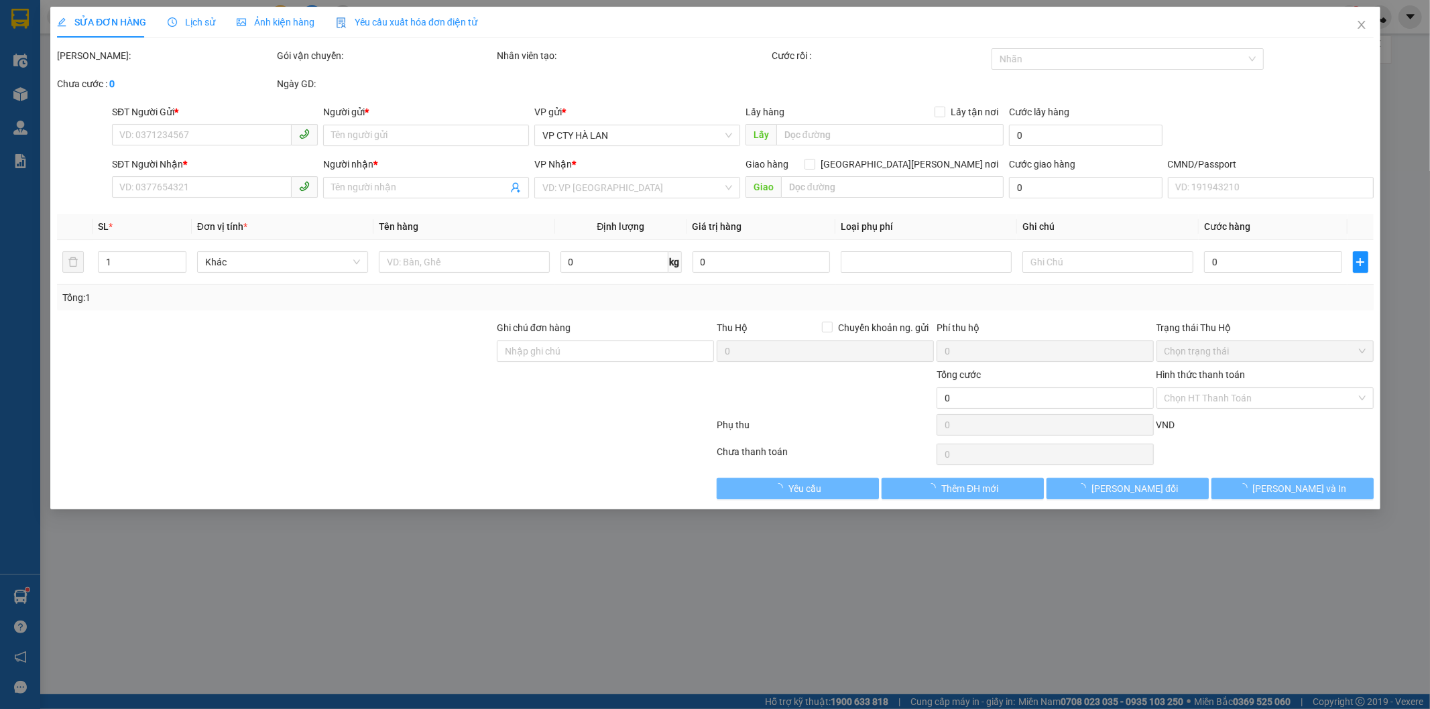
type input "40.000"
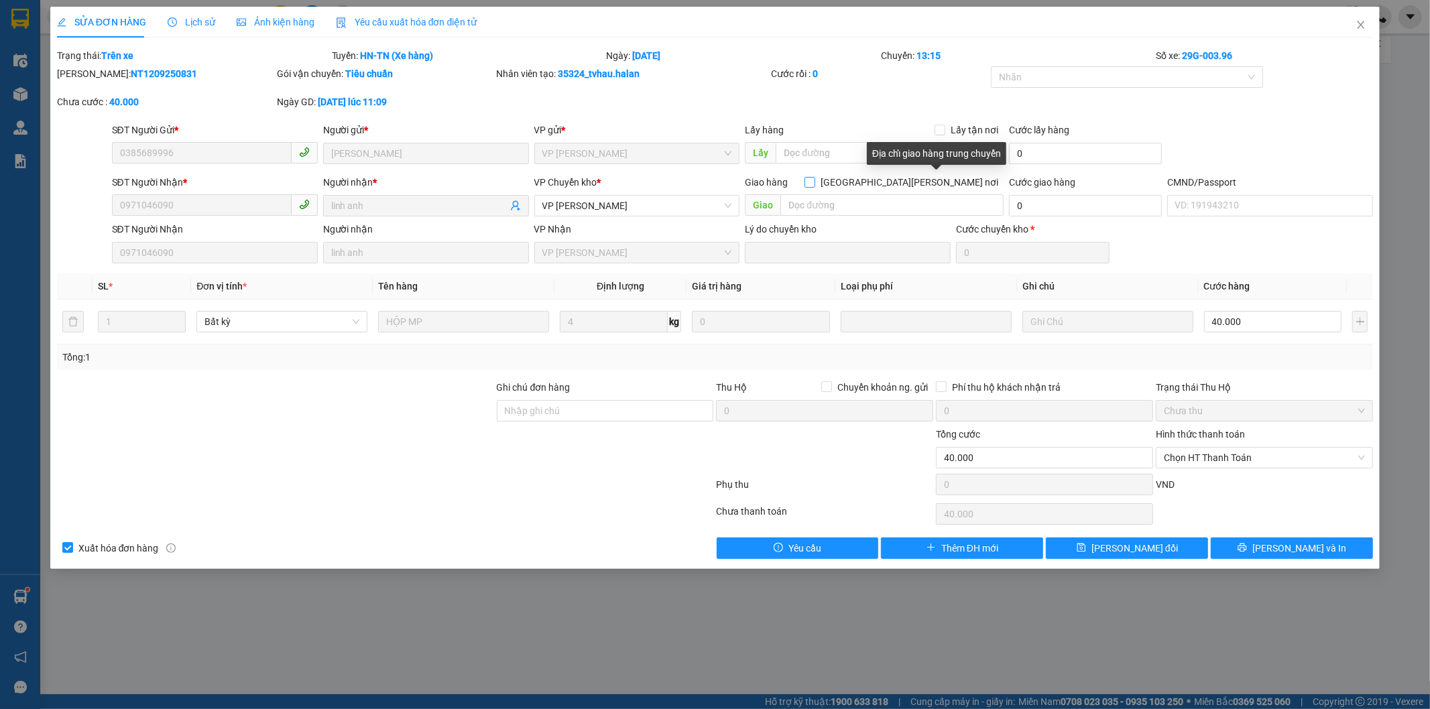
click at [869, 183] on input "[GEOGRAPHIC_DATA] tận nơi" at bounding box center [863, 181] width 9 height 9
checkbox input "true"
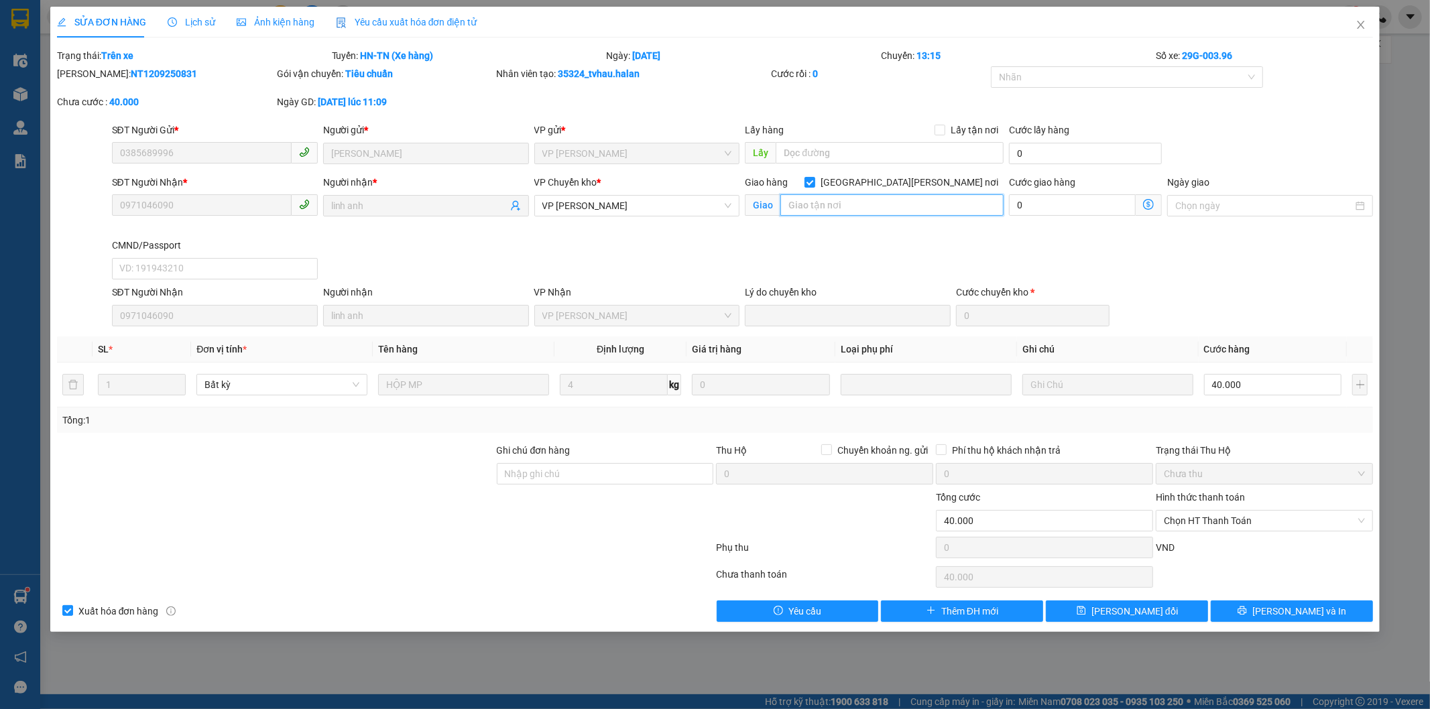
click at [908, 197] on input "text" at bounding box center [891, 204] width 223 height 21
type input "cầu vượt điềm thuỵ"
click at [1048, 208] on input "0" at bounding box center [1072, 204] width 127 height 21
type input "40.002"
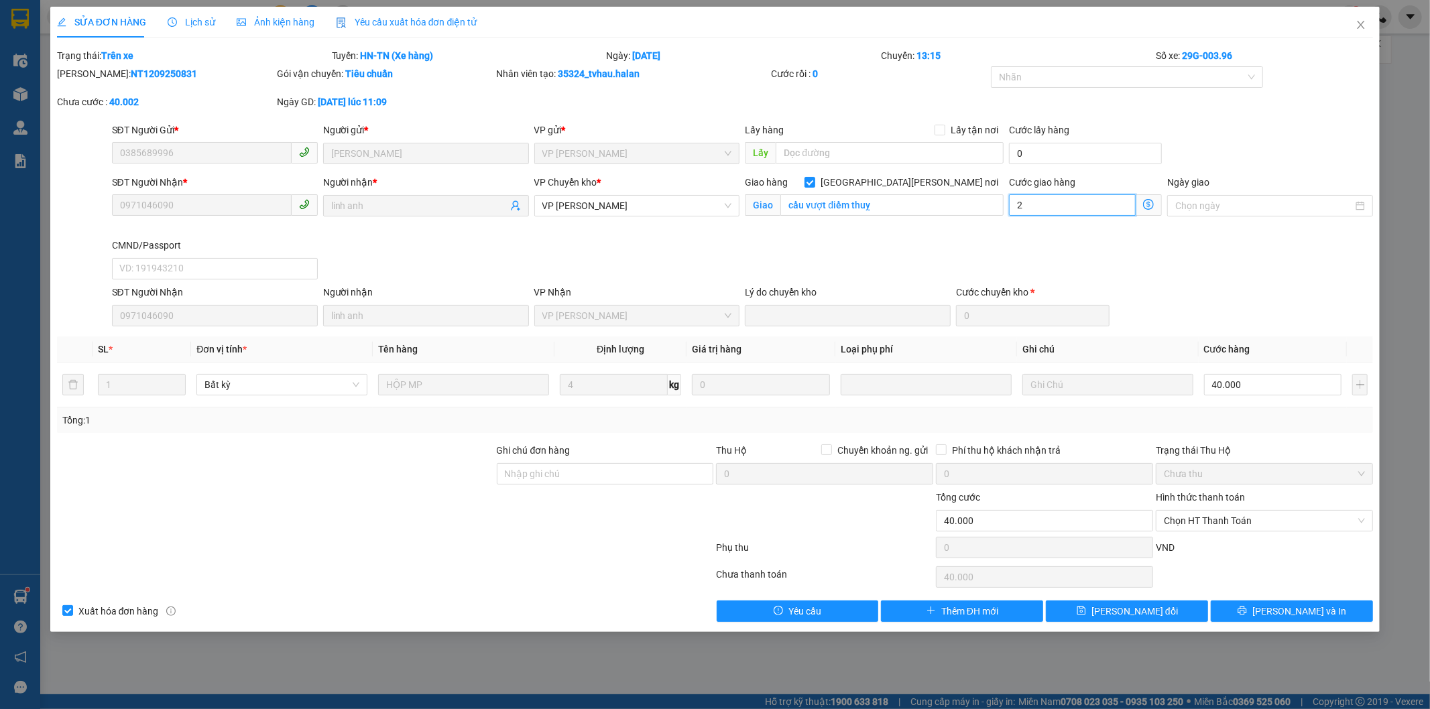
type input "2"
type input "40.020"
type input "20.000"
type input "60.000"
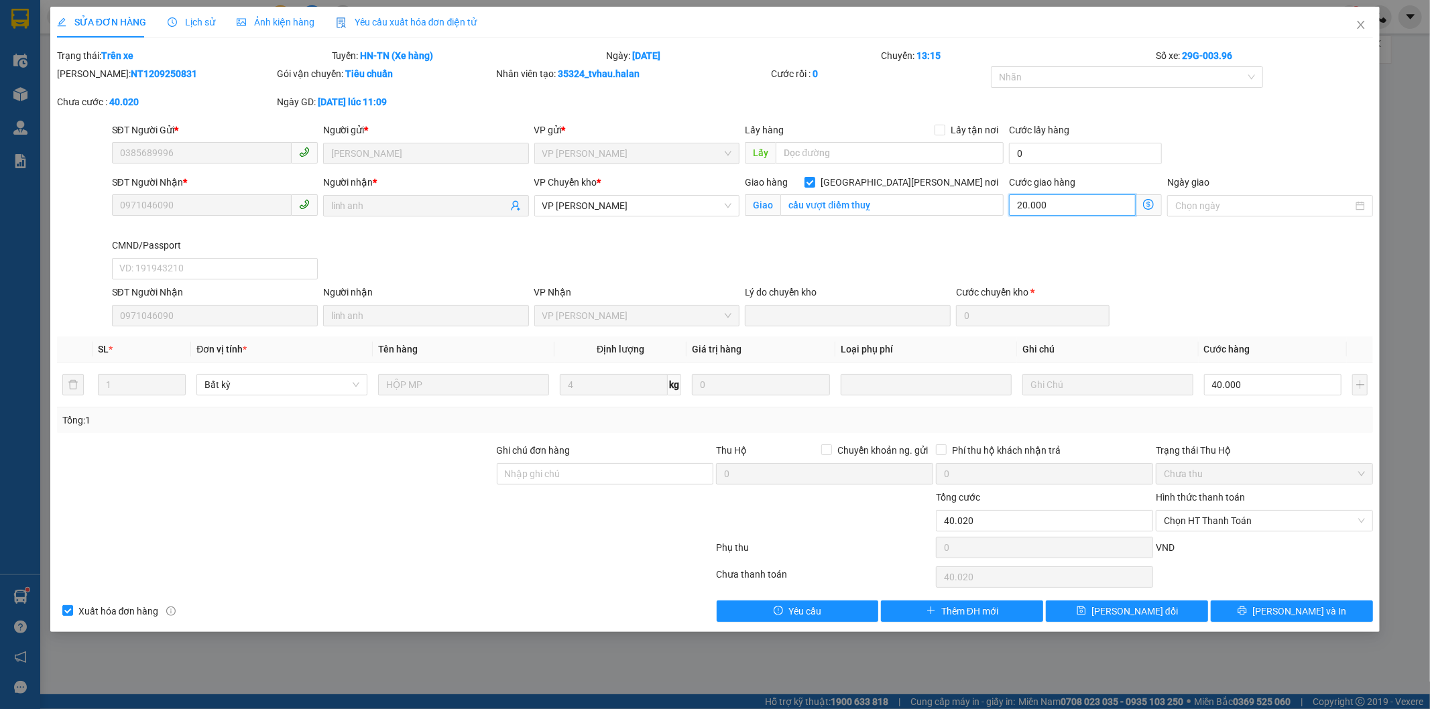
type input "60.000"
click at [1116, 606] on span "[PERSON_NAME] thay đổi" at bounding box center [1134, 611] width 107 height 15
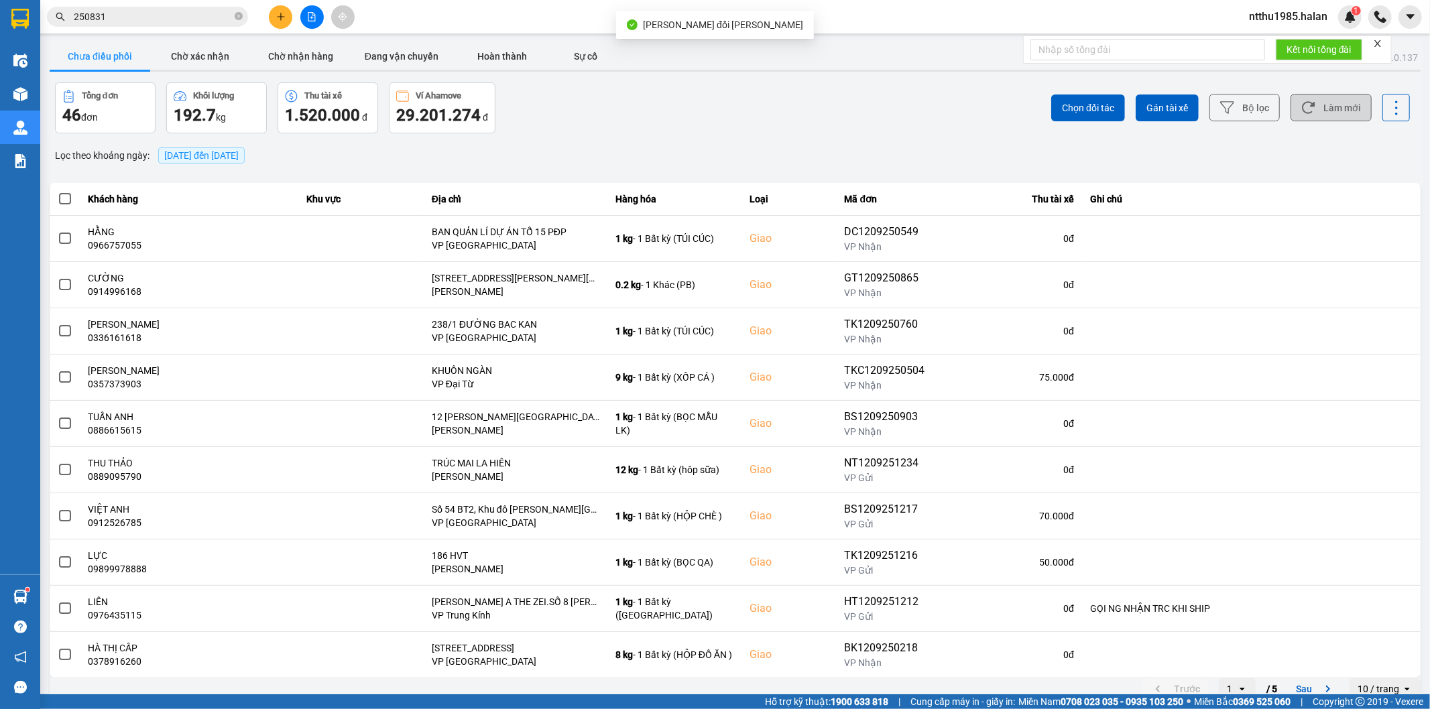
click at [1317, 106] on button "Làm mới" at bounding box center [1330, 107] width 81 height 27
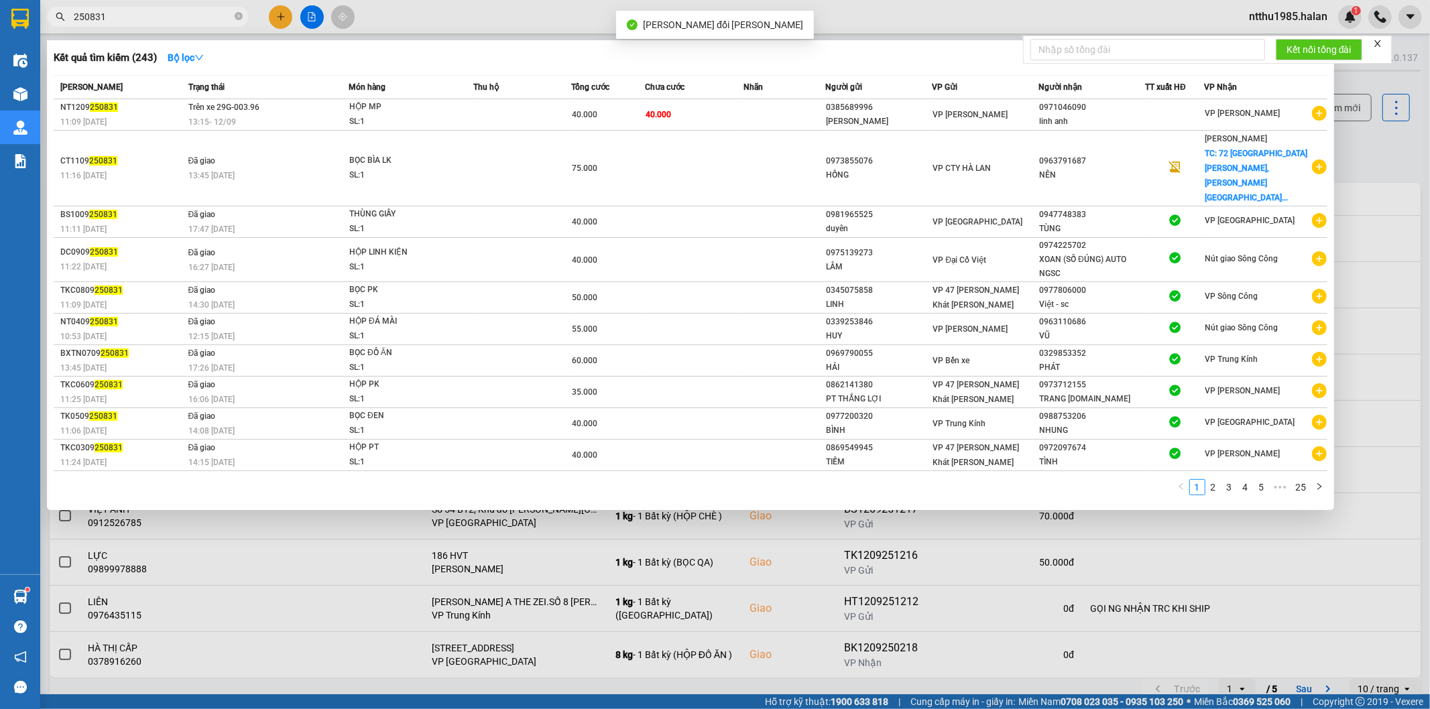
click at [123, 22] on input "250831" at bounding box center [153, 16] width 158 height 15
click at [111, 21] on input "250831" at bounding box center [153, 16] width 158 height 15
click at [185, 22] on input "250831" at bounding box center [153, 16] width 158 height 15
click at [125, 21] on input "250831" at bounding box center [153, 16] width 158 height 15
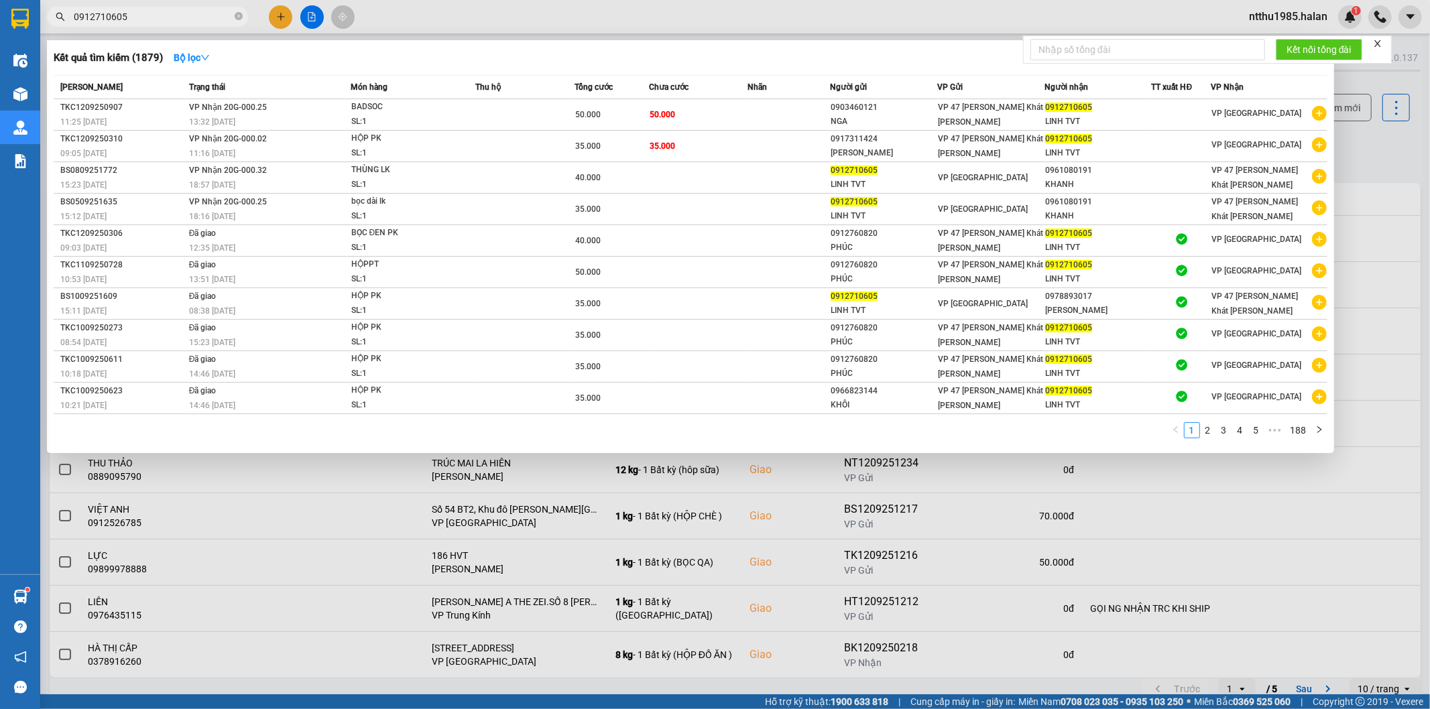
type input "0912710605"
click at [1383, 144] on div at bounding box center [715, 354] width 1430 height 709
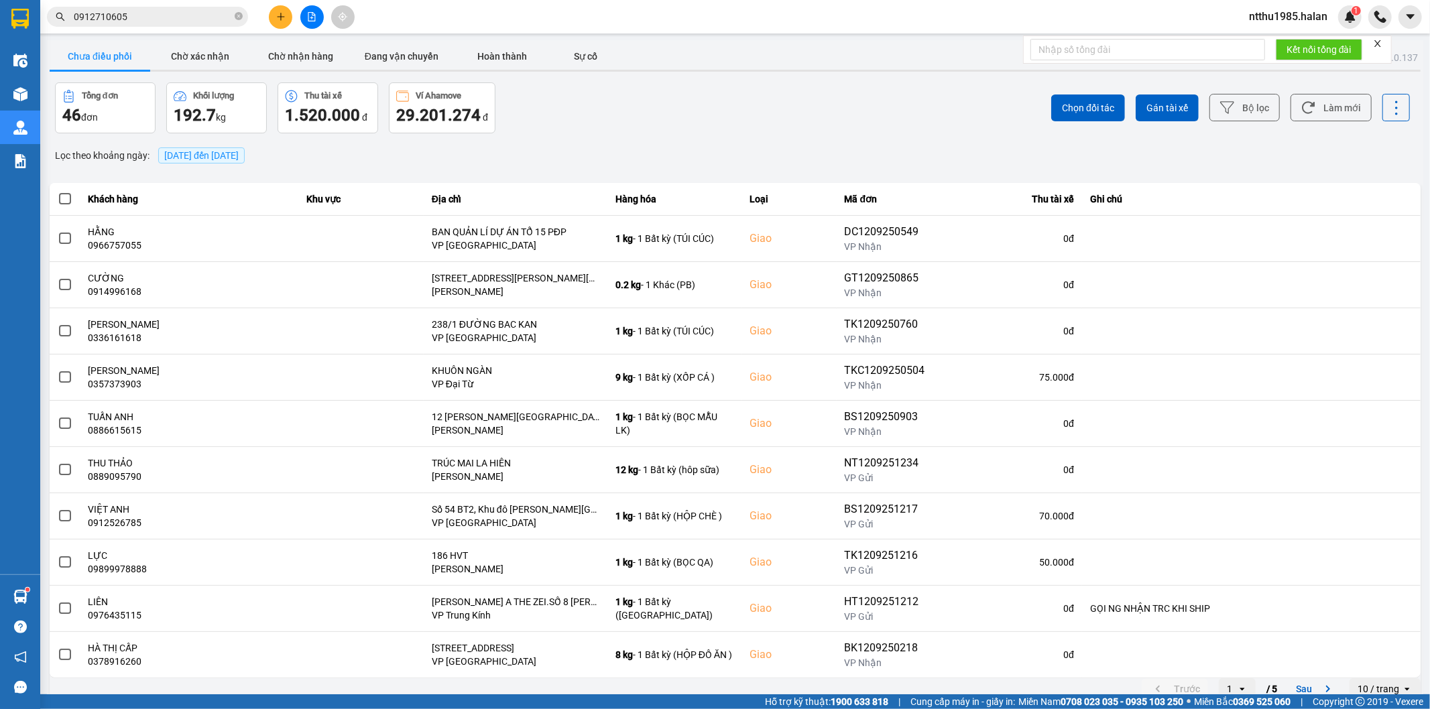
drag, startPoint x: 1310, startPoint y: 105, endPoint x: 1296, endPoint y: 82, distance: 26.8
click at [1300, 87] on div "Chọn đối tác Gán tài xế Bộ lọc Làm mới" at bounding box center [1072, 107] width 678 height 51
click at [1326, 101] on button "Làm mới" at bounding box center [1330, 107] width 81 height 27
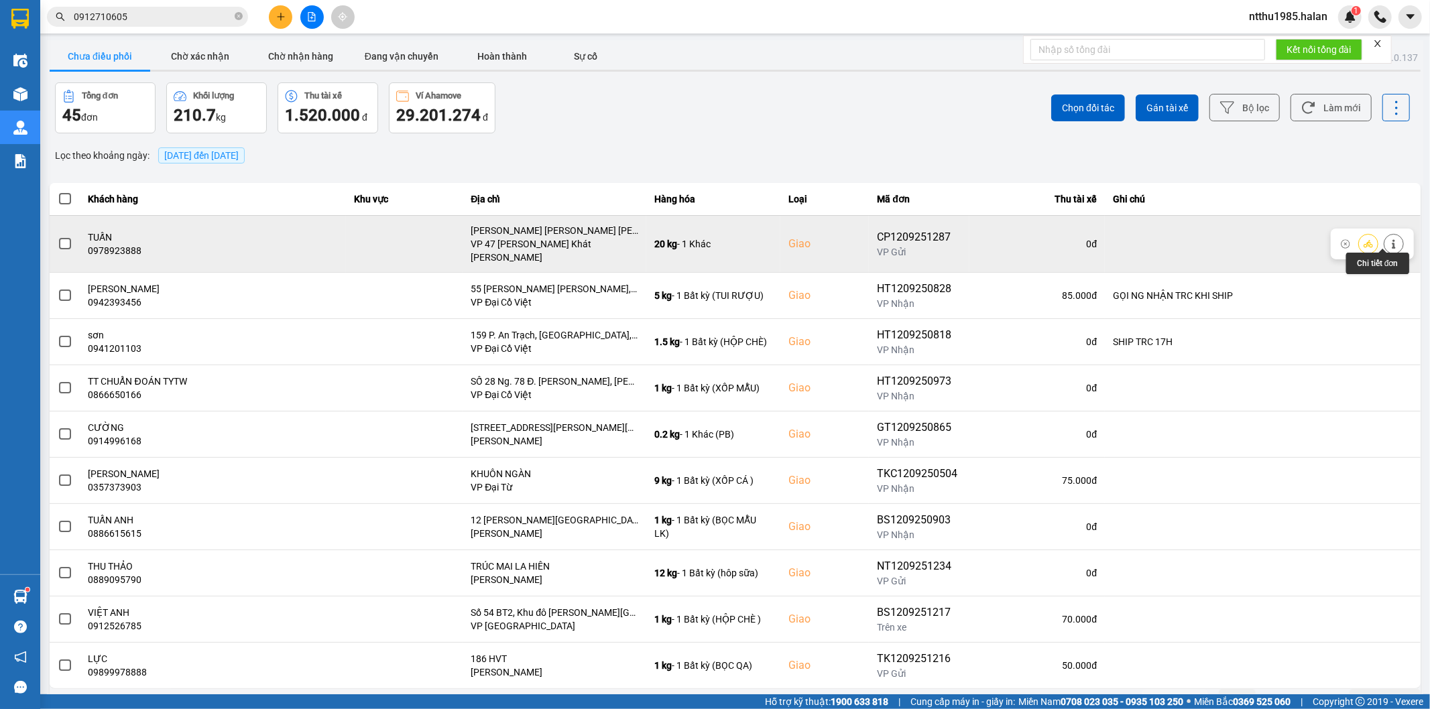
click at [1389, 239] on icon at bounding box center [1393, 238] width 9 height 9
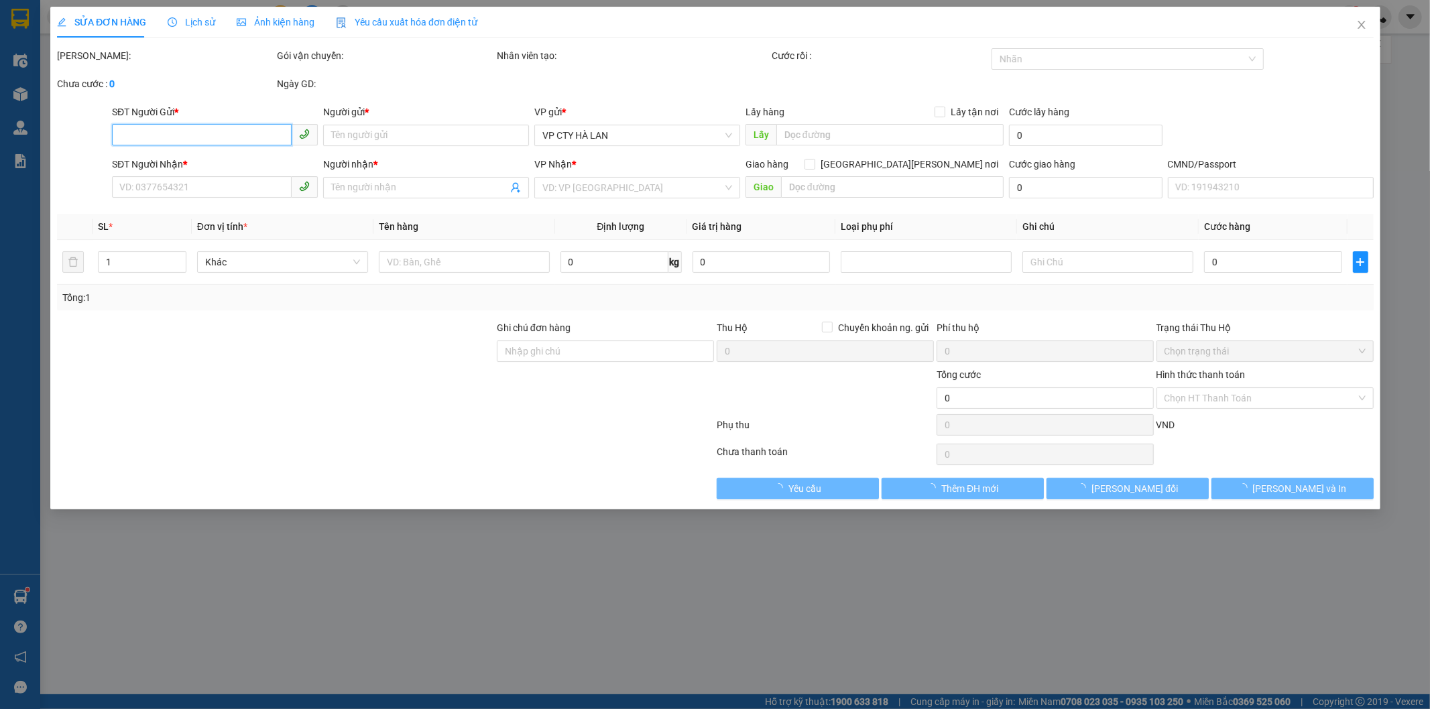
type input "0828462038"
type input "TOÁN"
type input "0978923888"
type input "TUẤN"
checkbox input "true"
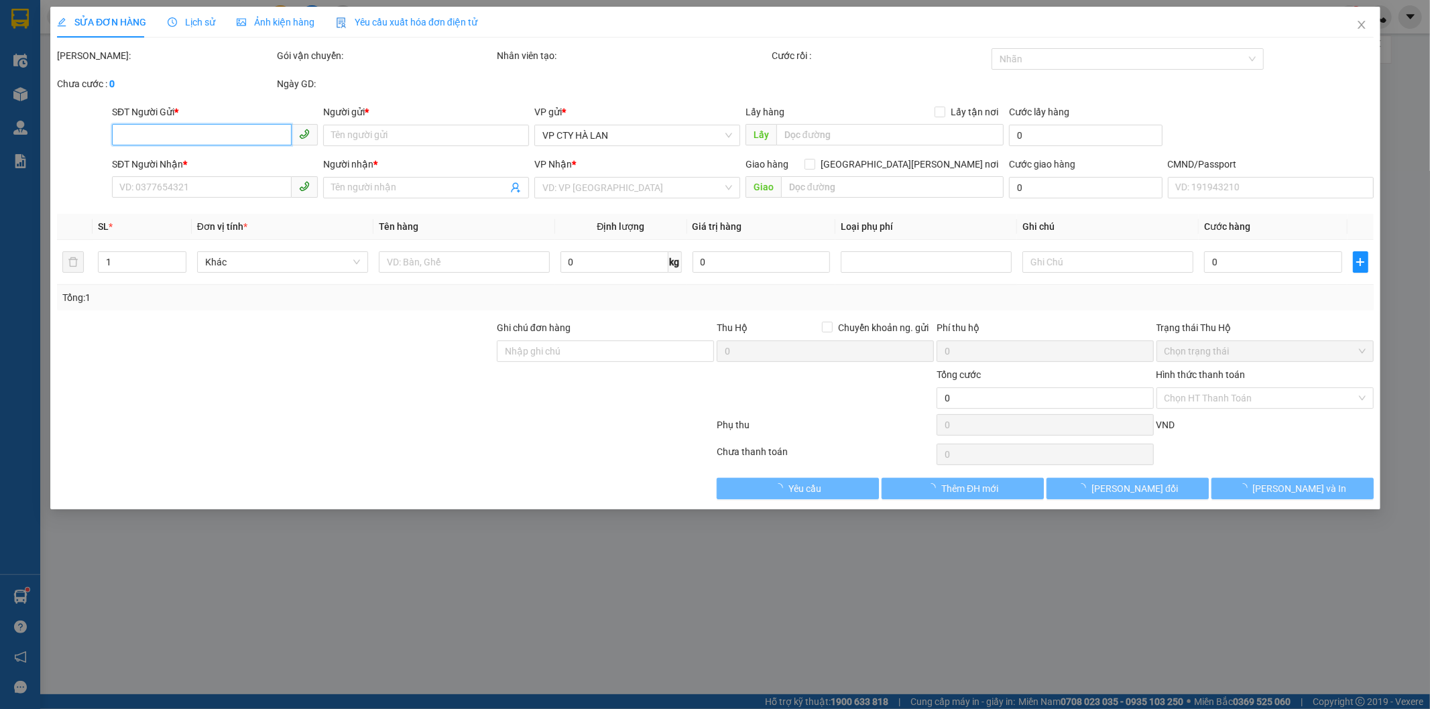
type input "Bệnh viện Trung ương Quân đội 108, 1B [PERSON_NAME], [GEOGRAPHIC_DATA], [GEOGRA…"
type input "115.000"
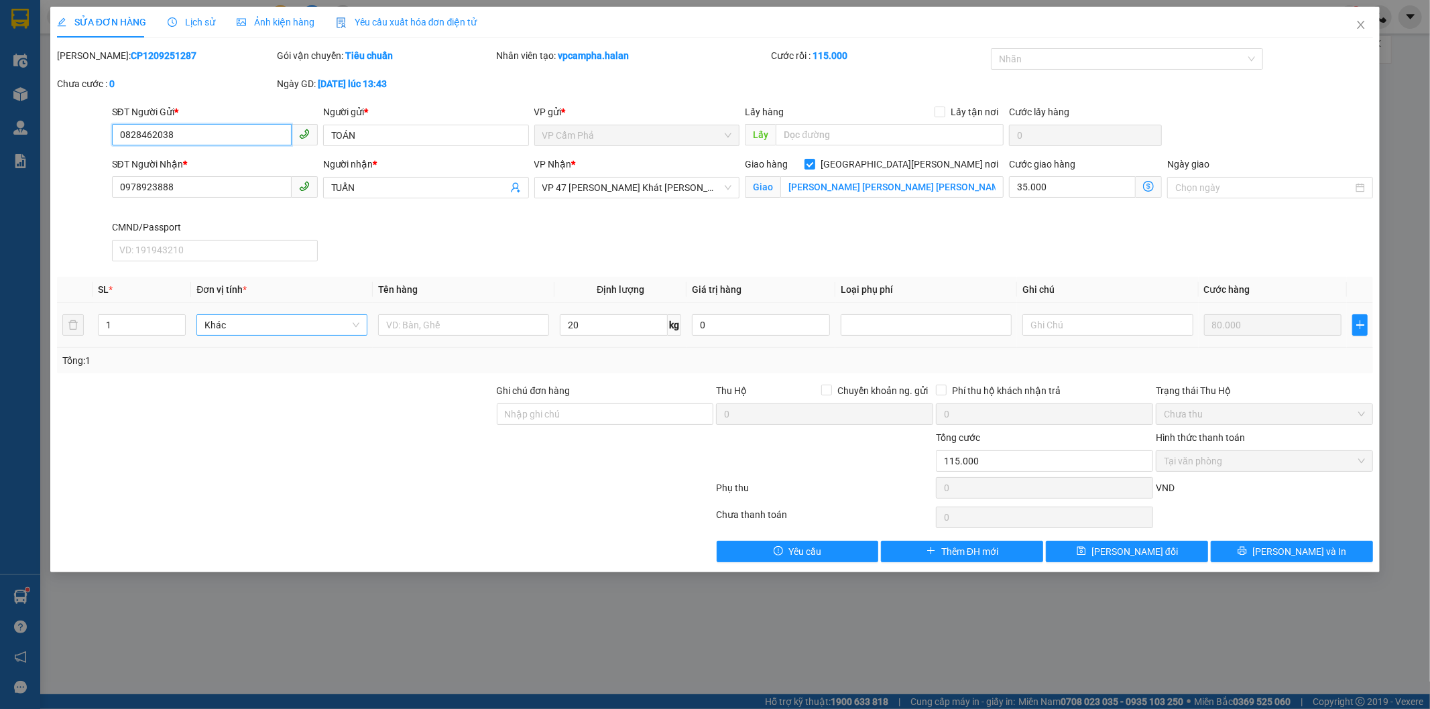
click at [280, 324] on span "Khác" at bounding box center [281, 325] width 155 height 20
click at [385, 375] on div "Total Paid Fee 115.000 Total UnPaid Fee 0 Cash Collection Total Fee Mã ĐH: CP12…" at bounding box center [715, 305] width 1316 height 514
click at [1151, 186] on icon "dollar-circle" at bounding box center [1148, 186] width 11 height 11
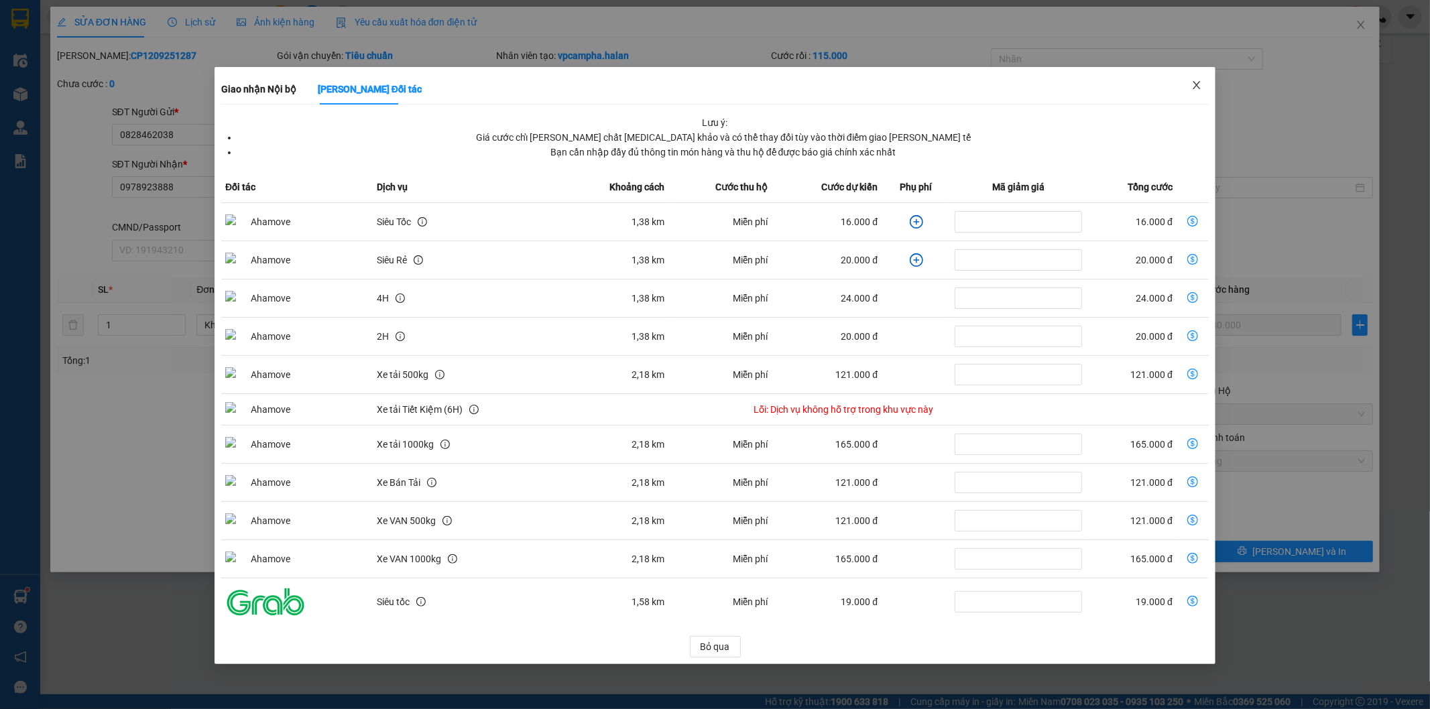
click at [1196, 85] on icon "close" at bounding box center [1195, 85] width 7 height 8
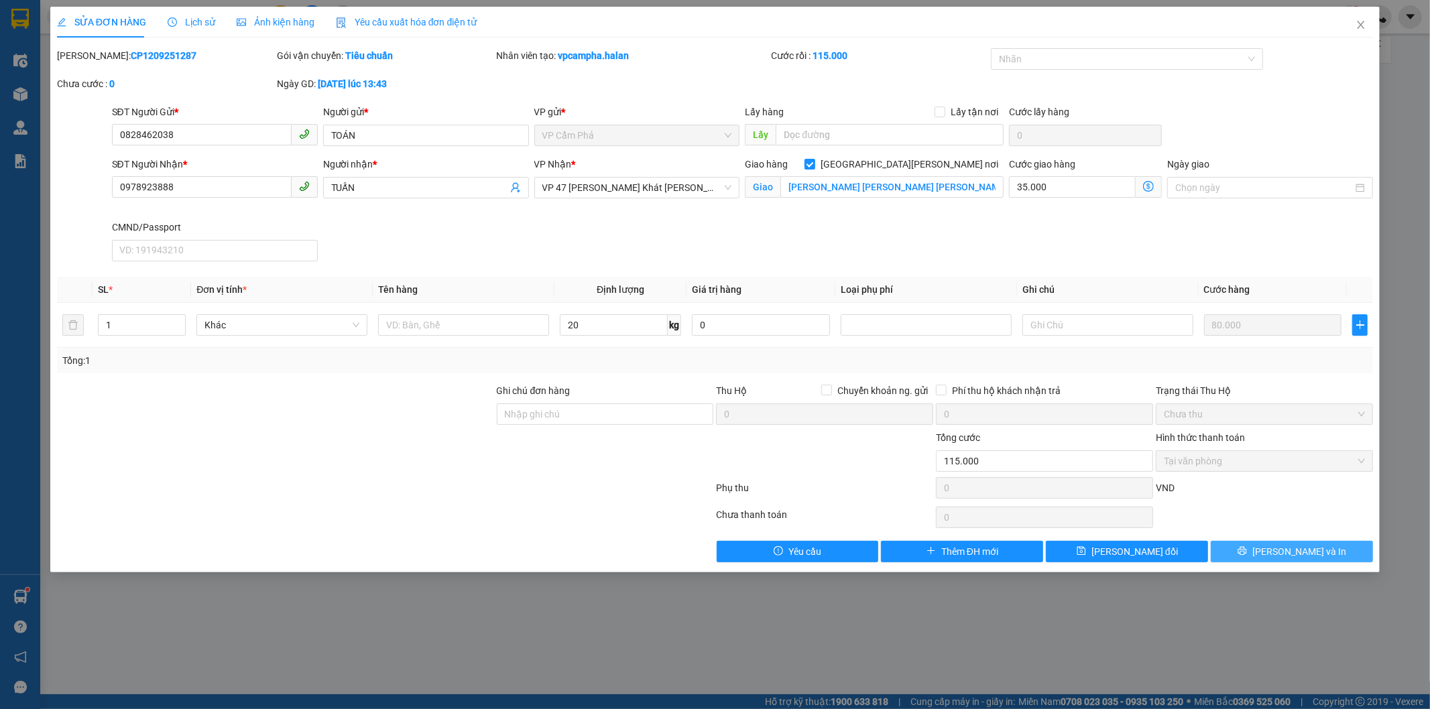
click at [1291, 554] on span "[PERSON_NAME] và In" at bounding box center [1299, 551] width 94 height 15
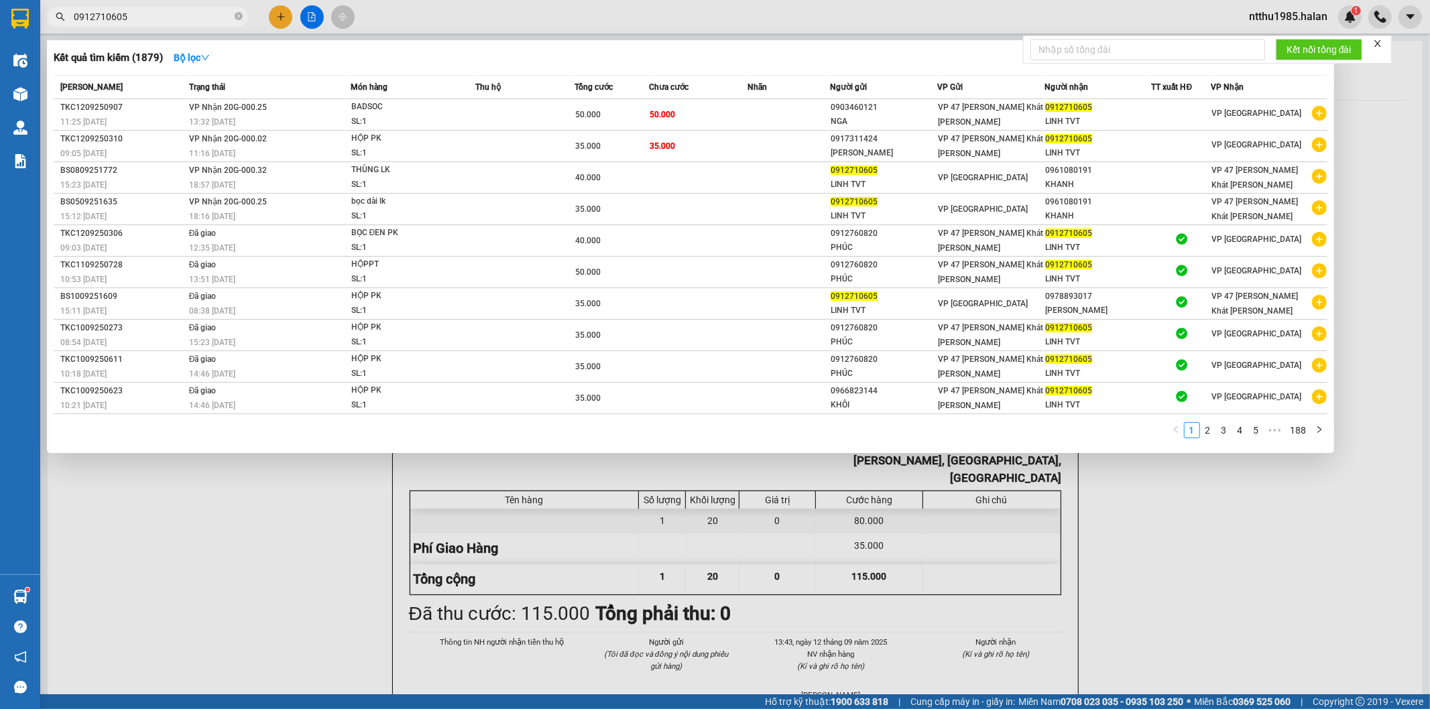
click at [182, 18] on input "0912710605" at bounding box center [153, 16] width 158 height 15
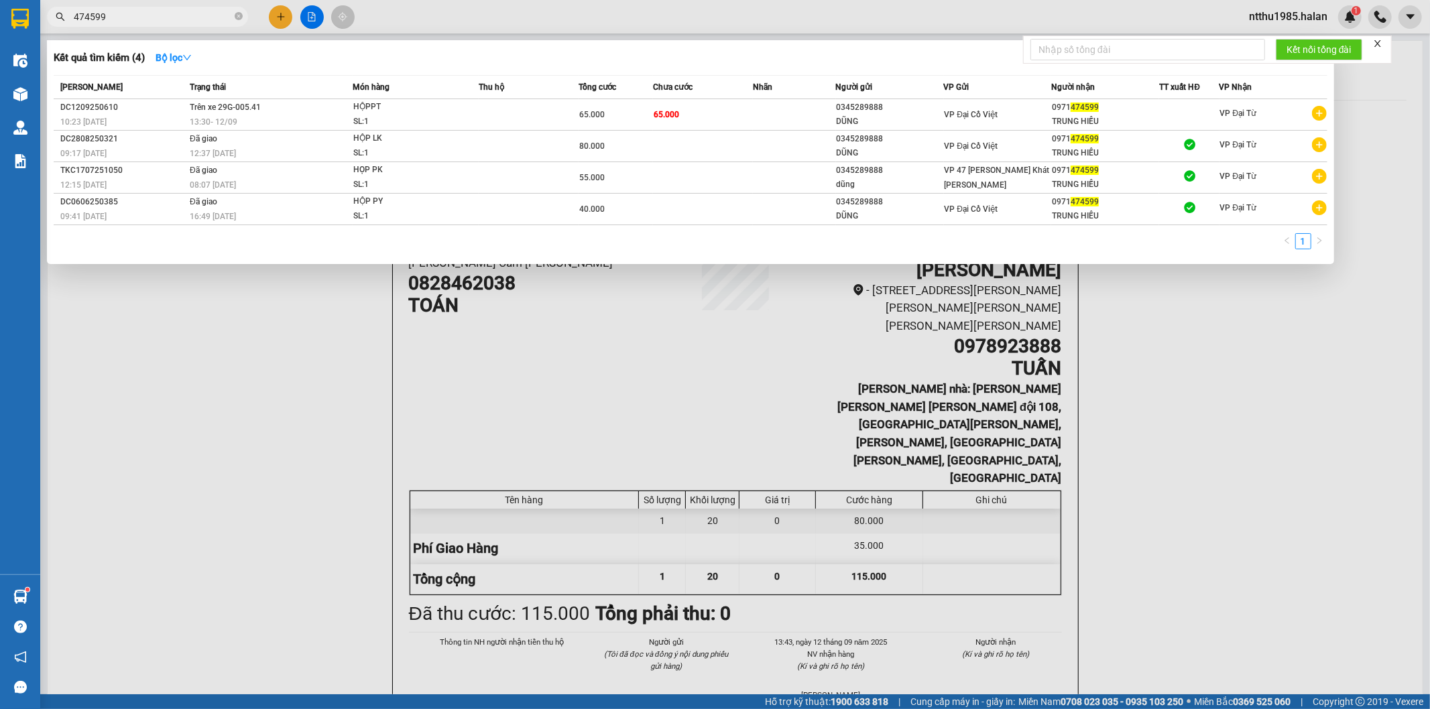
click at [1209, 392] on div at bounding box center [715, 354] width 1430 height 709
click at [127, 21] on input "474599" at bounding box center [153, 16] width 158 height 15
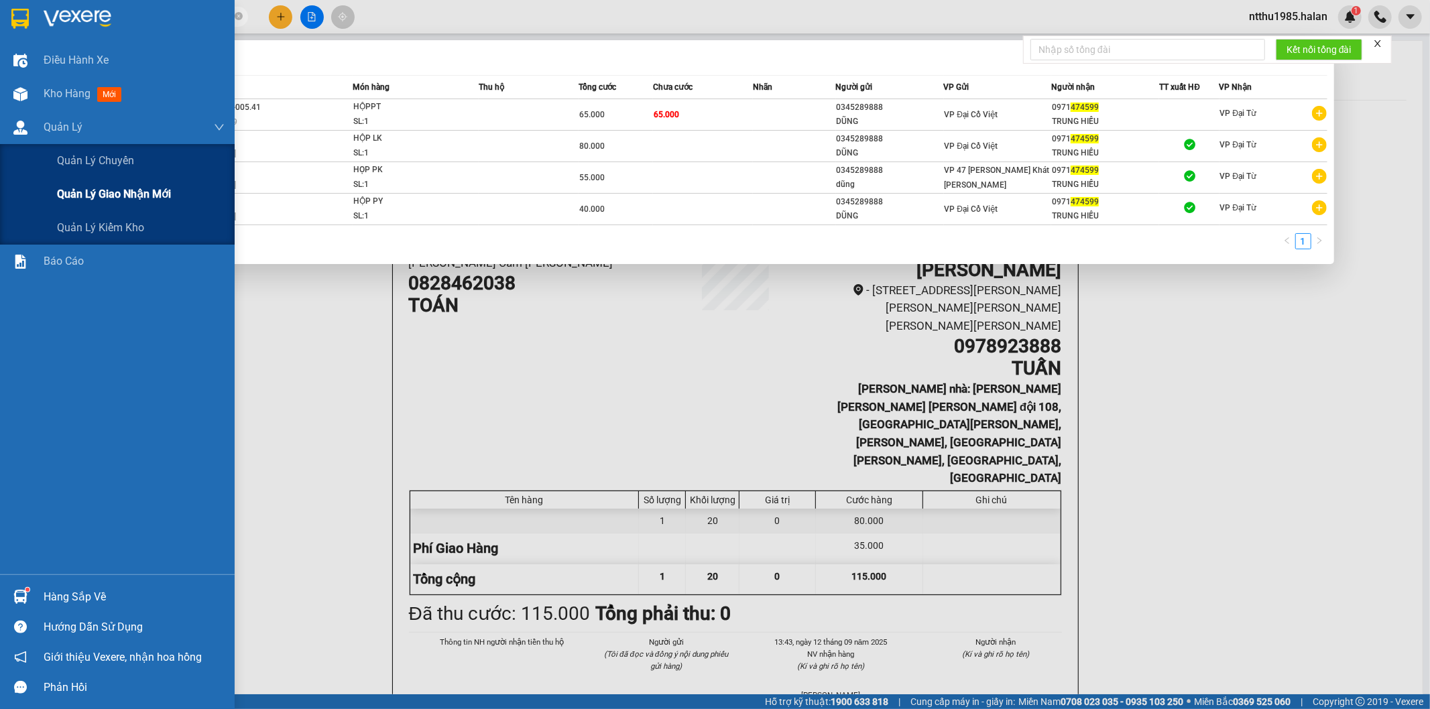
click at [94, 194] on span "Quản lý giao nhận mới" at bounding box center [114, 194] width 114 height 17
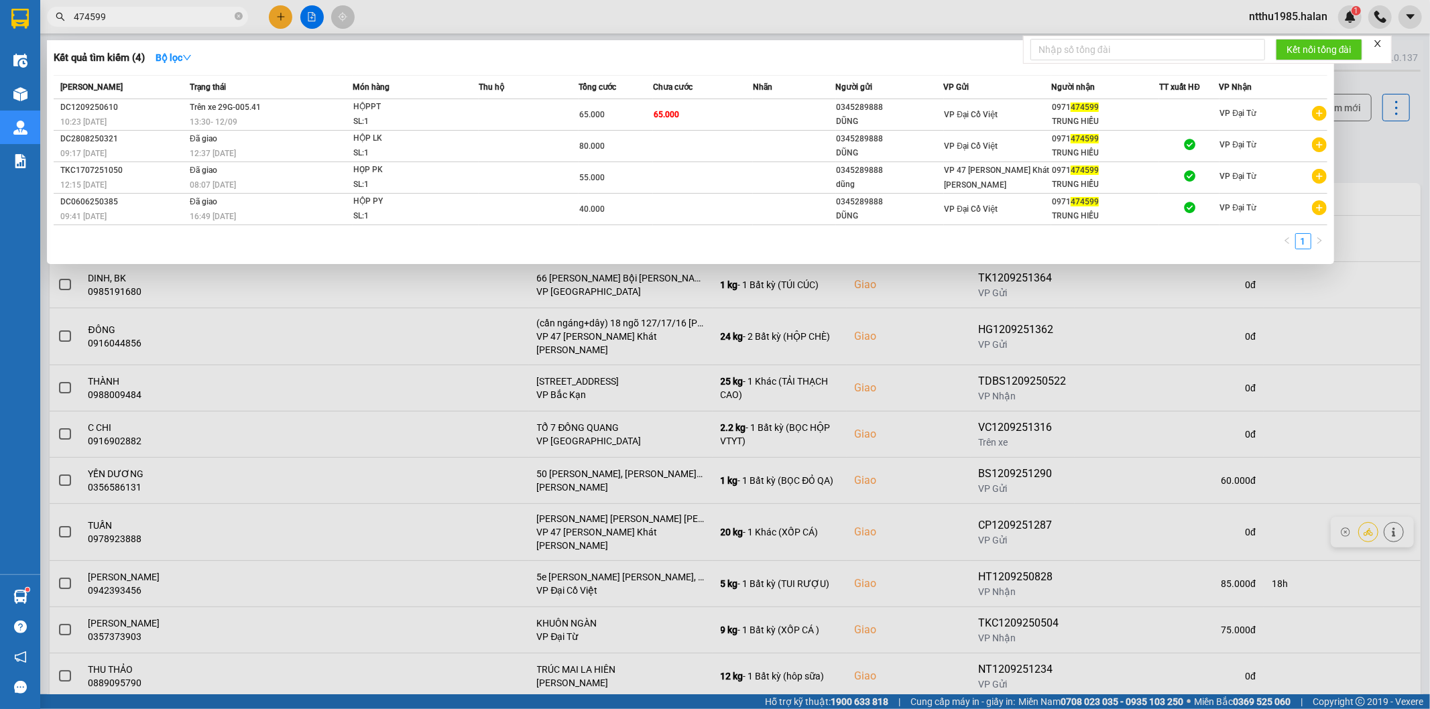
drag, startPoint x: 1385, startPoint y: 149, endPoint x: 1376, endPoint y: 134, distance: 17.5
click at [1383, 143] on div at bounding box center [715, 354] width 1430 height 709
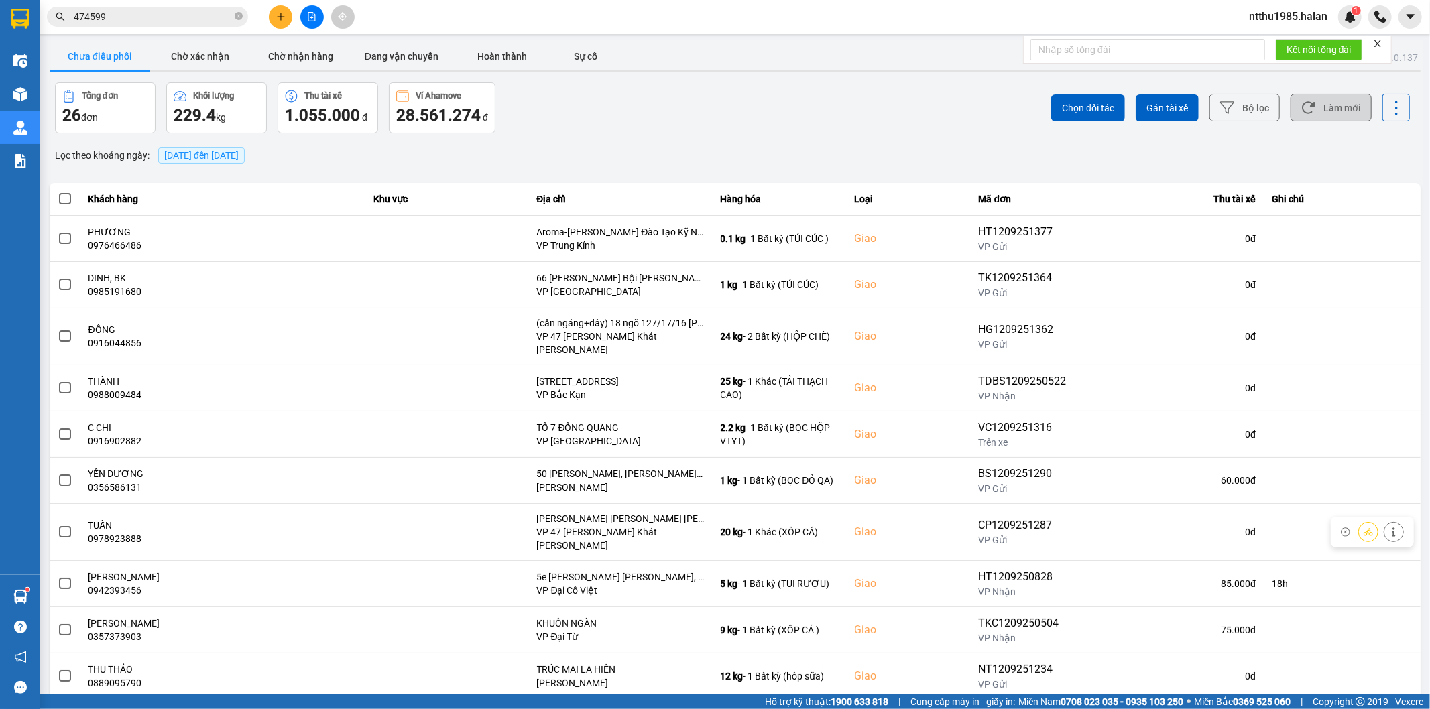
click at [1335, 107] on button "Làm mới" at bounding box center [1330, 107] width 81 height 27
click at [166, 16] on input "474599" at bounding box center [153, 16] width 158 height 15
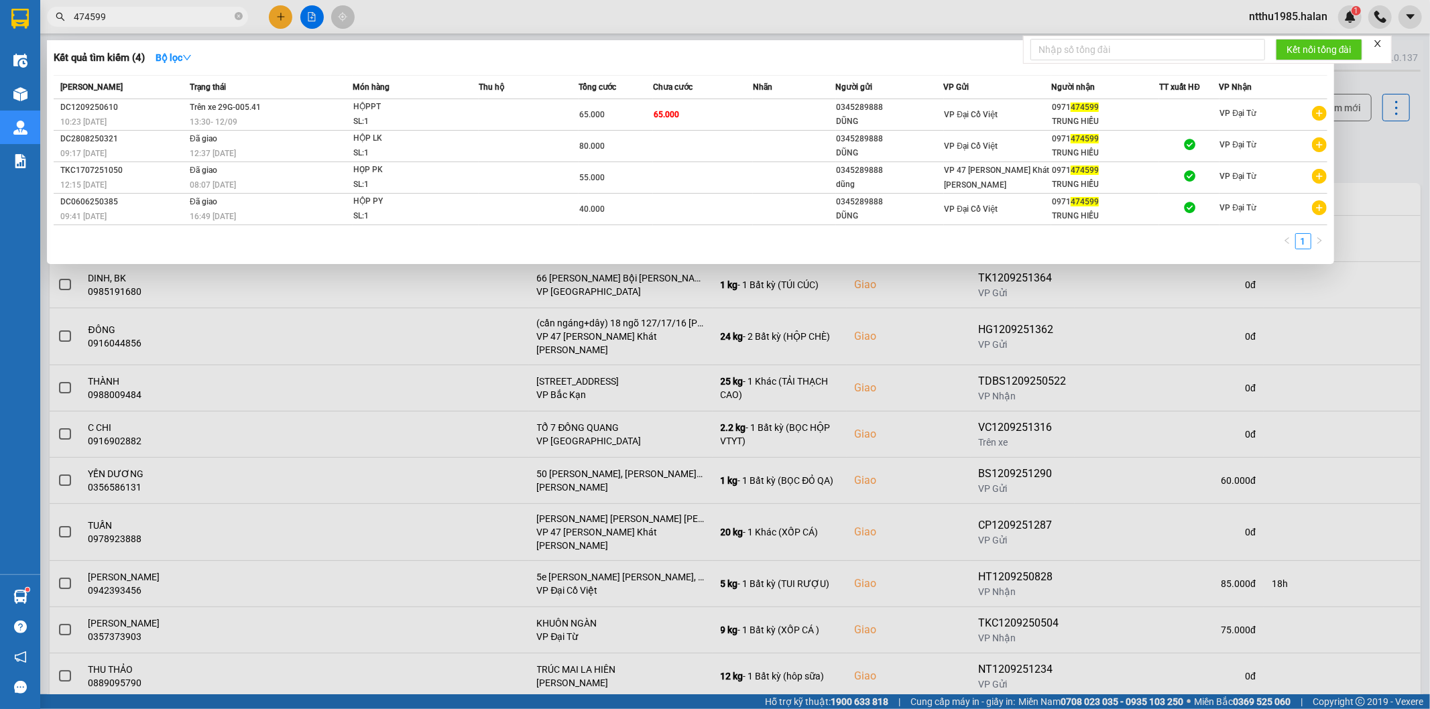
click at [166, 16] on input "474599" at bounding box center [153, 16] width 158 height 15
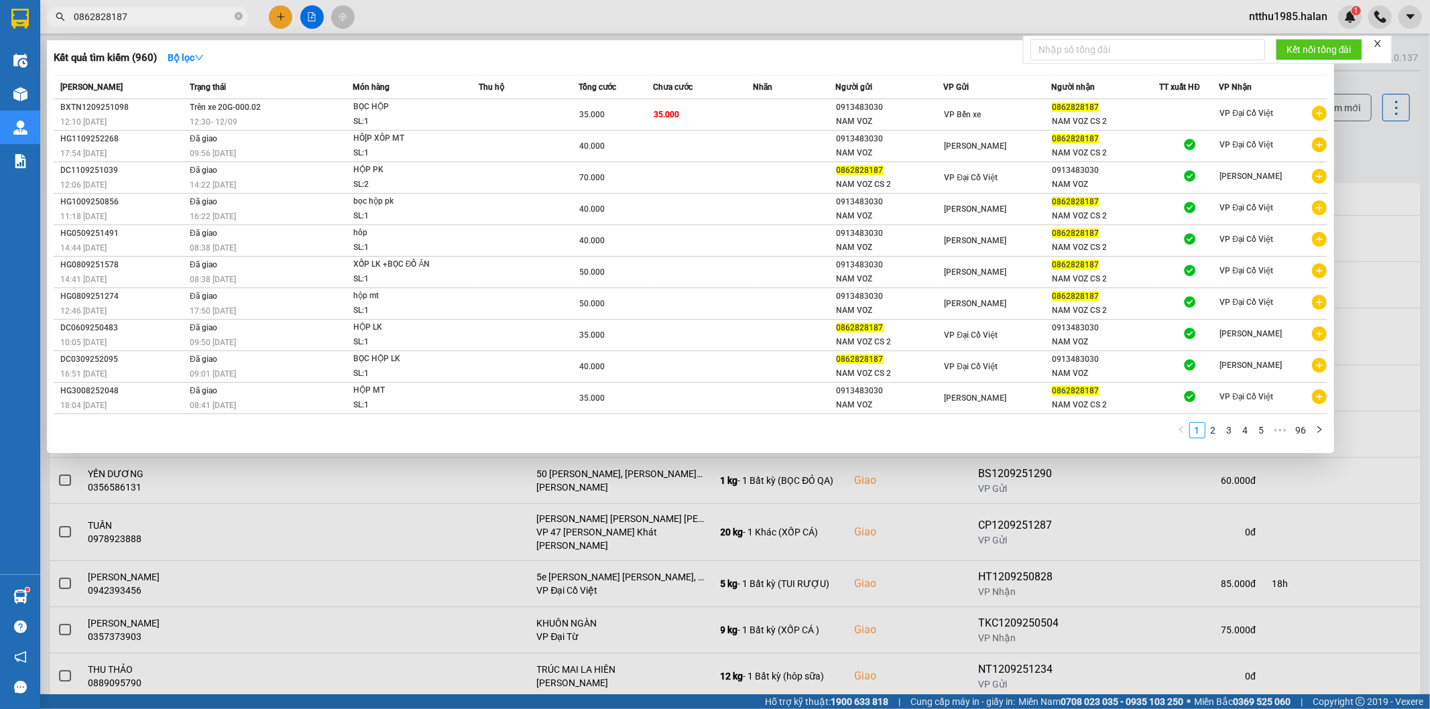
drag, startPoint x: 1367, startPoint y: 141, endPoint x: 1367, endPoint y: 132, distance: 9.4
click at [1367, 138] on div at bounding box center [715, 354] width 1430 height 709
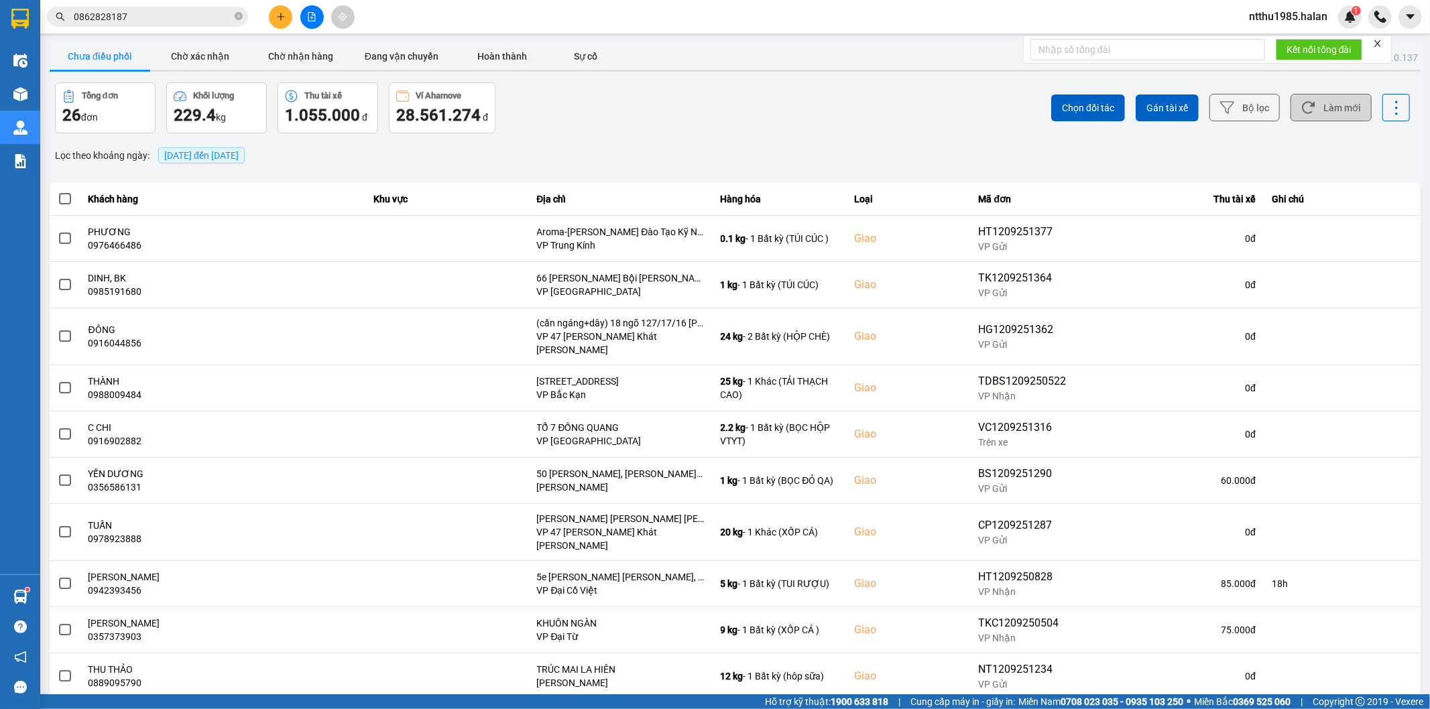
click at [1339, 108] on button "Làm mới" at bounding box center [1330, 107] width 81 height 27
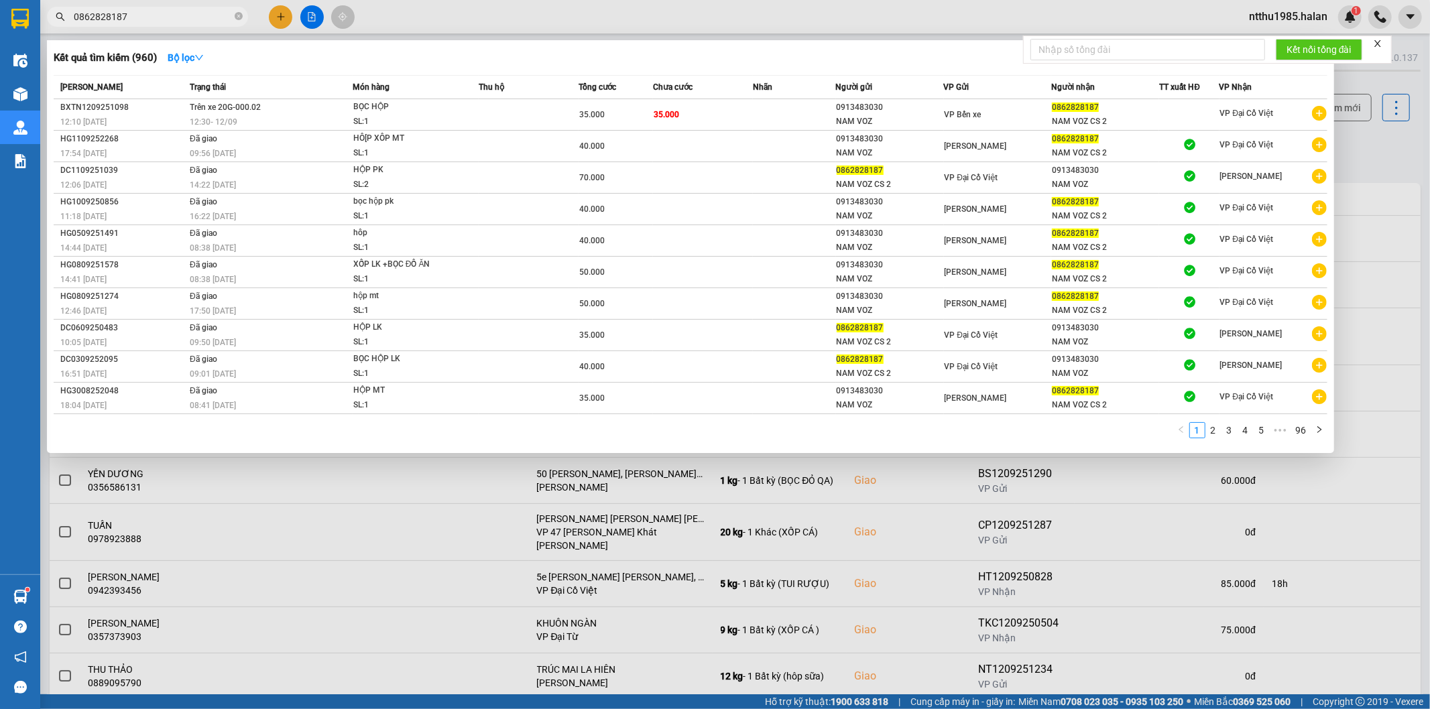
click at [195, 23] on input "0862828187" at bounding box center [153, 16] width 158 height 15
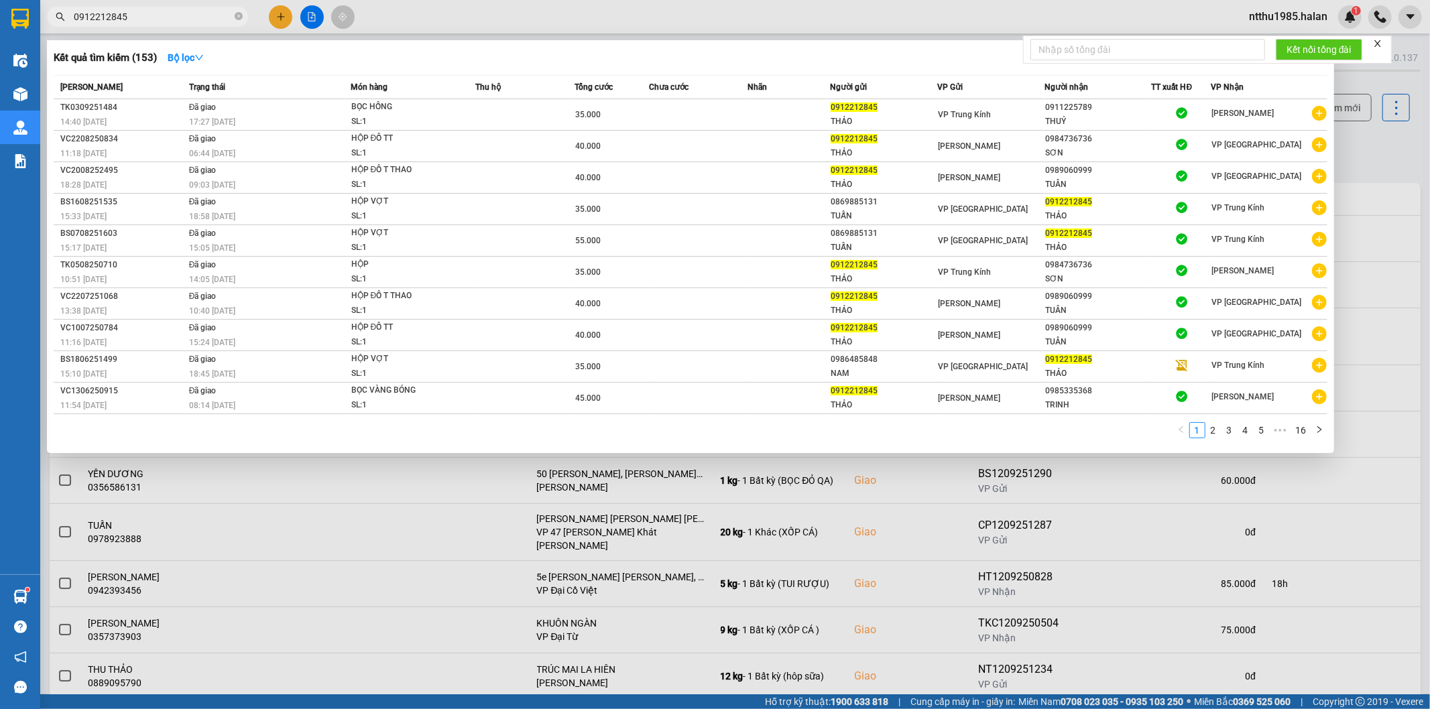
click at [172, 12] on input "0912212845" at bounding box center [153, 16] width 158 height 15
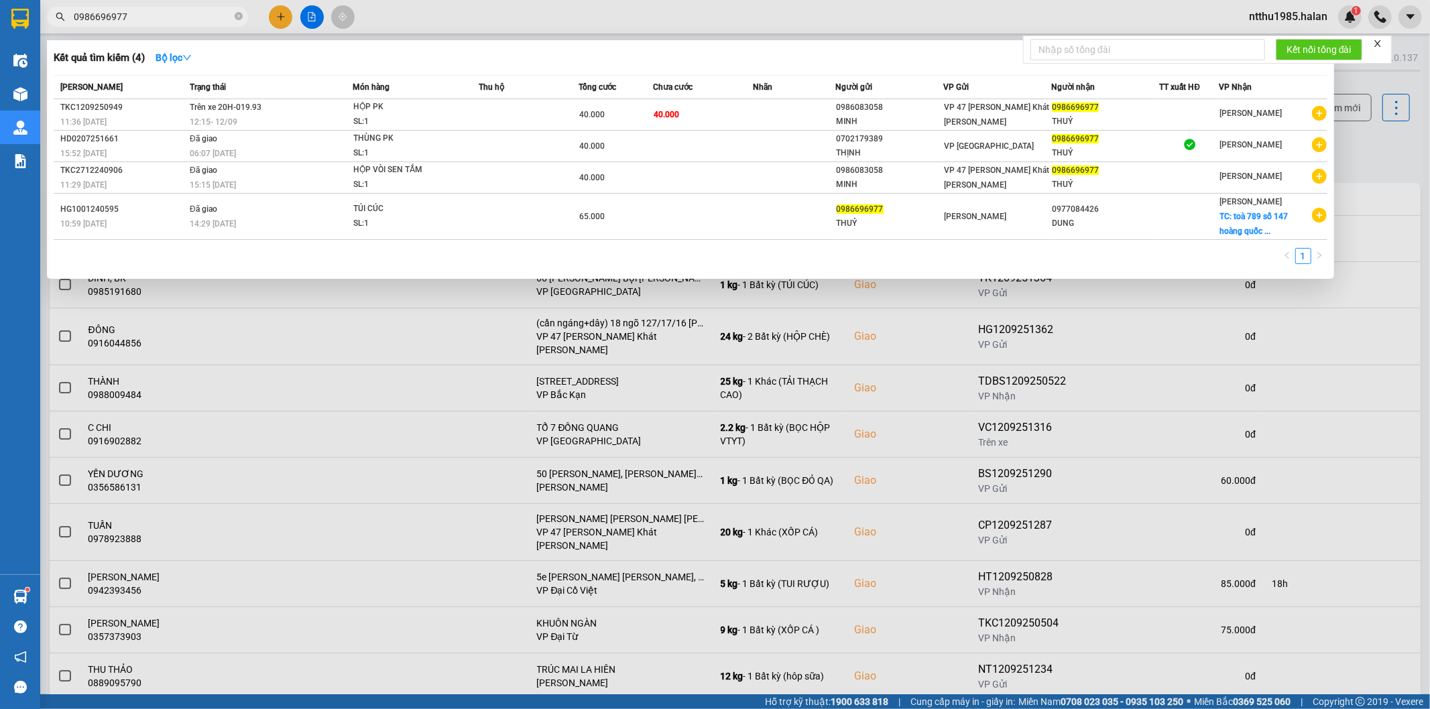
type input "0986696977"
click at [1366, 148] on div at bounding box center [715, 354] width 1430 height 709
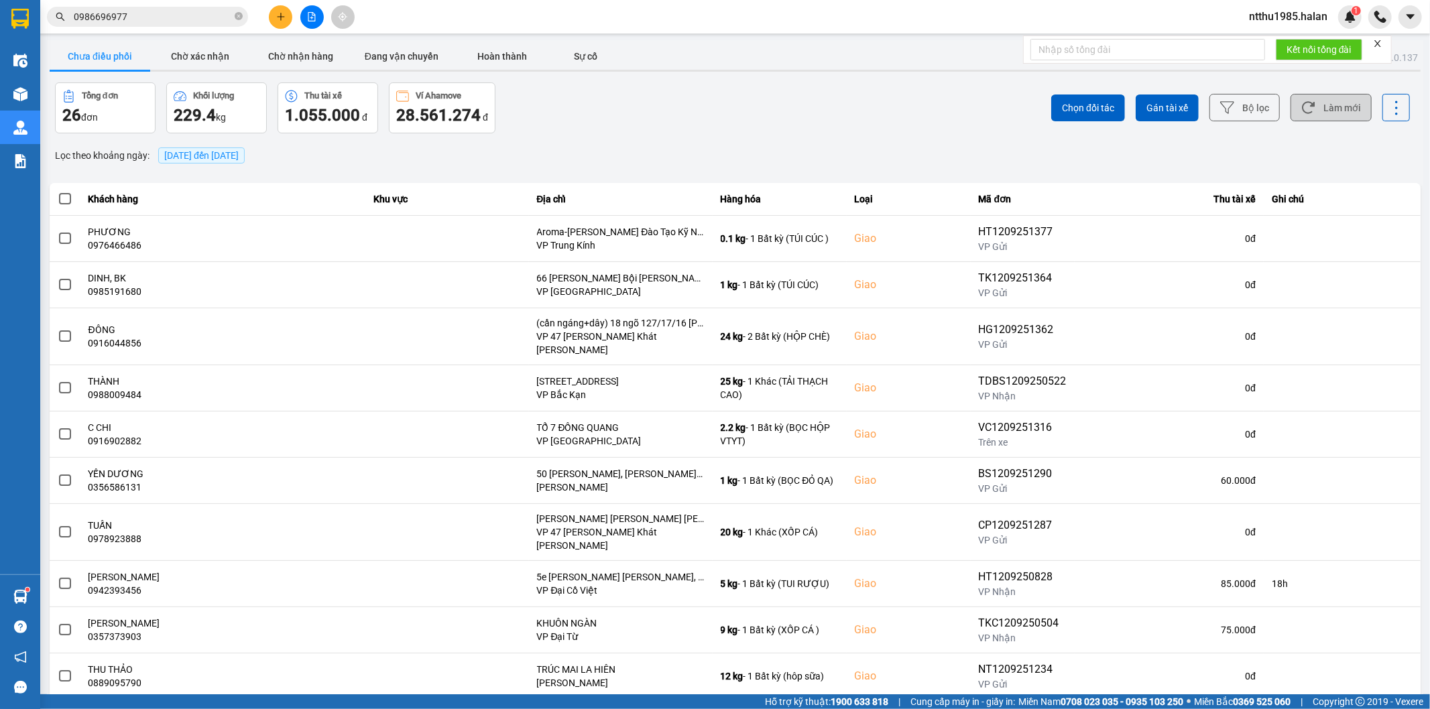
click at [1316, 104] on button "Làm mới" at bounding box center [1330, 107] width 81 height 27
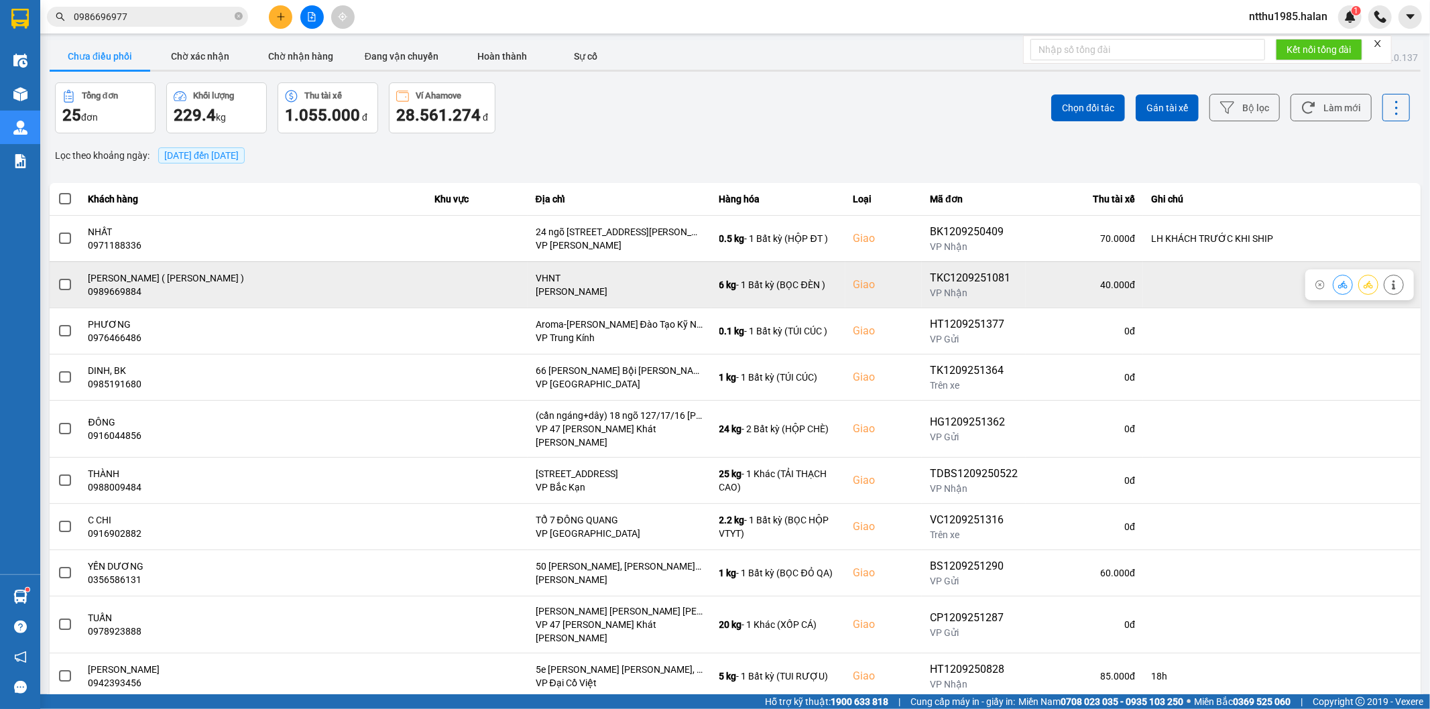
click at [59, 284] on span at bounding box center [65, 285] width 12 height 12
click at [58, 278] on input "checkbox" at bounding box center [58, 278] width 0 height 0
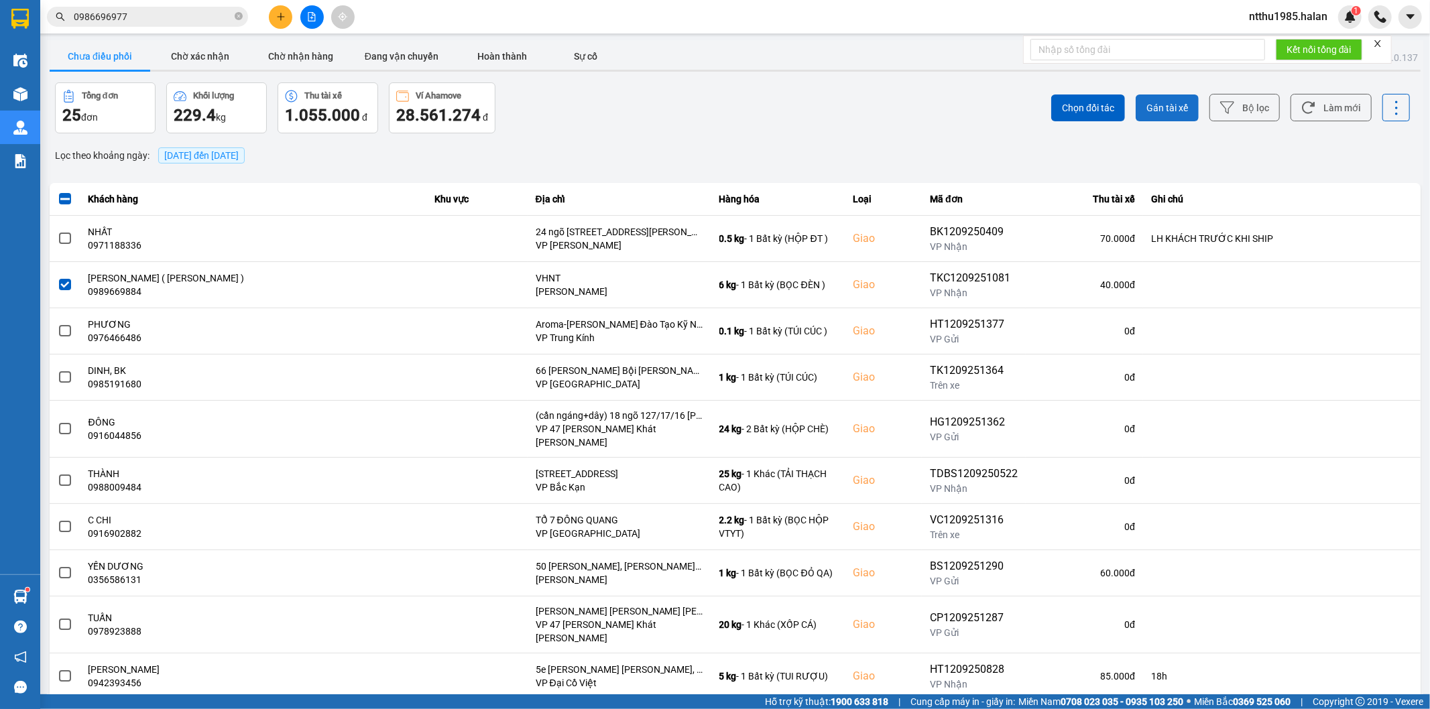
click at [1163, 103] on span "Gán tài xế" at bounding box center [1167, 107] width 42 height 13
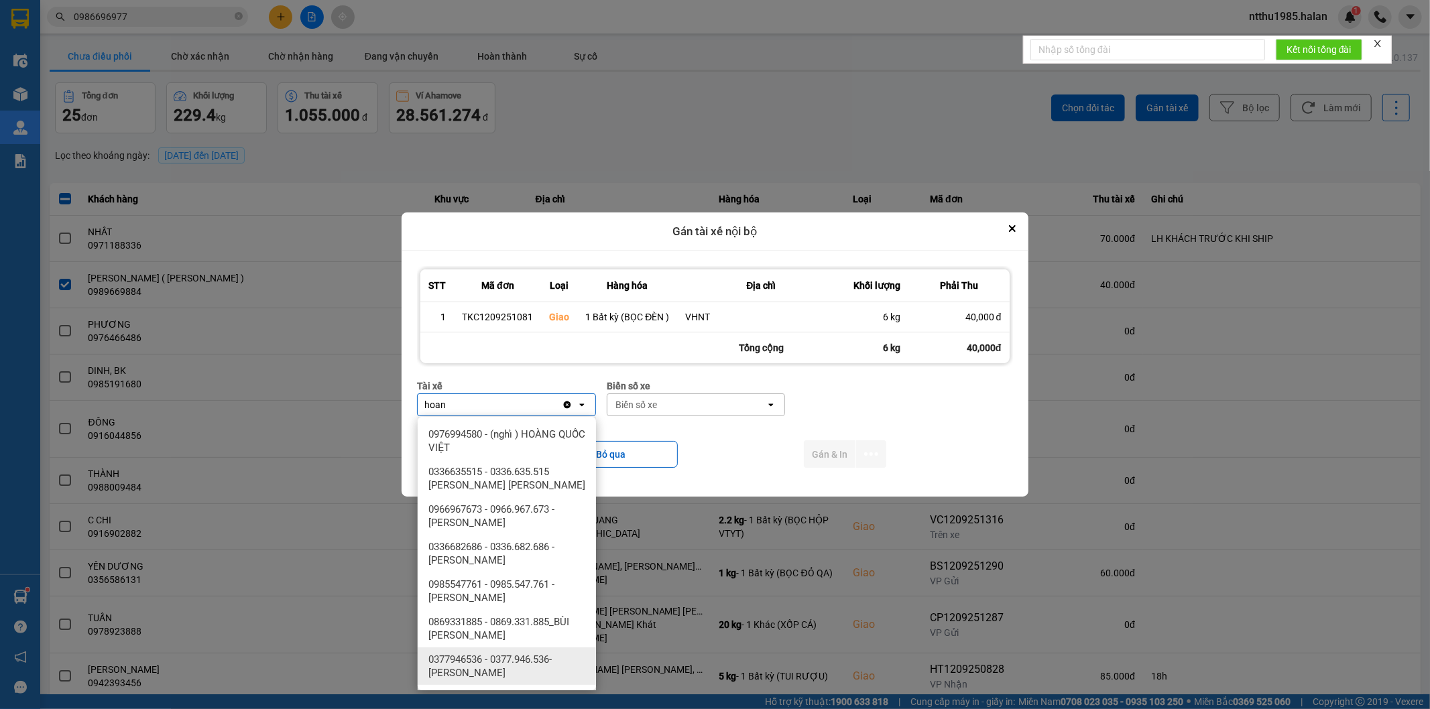
type input "hoan"
click at [475, 664] on span "0377946536 - 0377.946.536- Đào Duy Hoàn" at bounding box center [509, 666] width 162 height 27
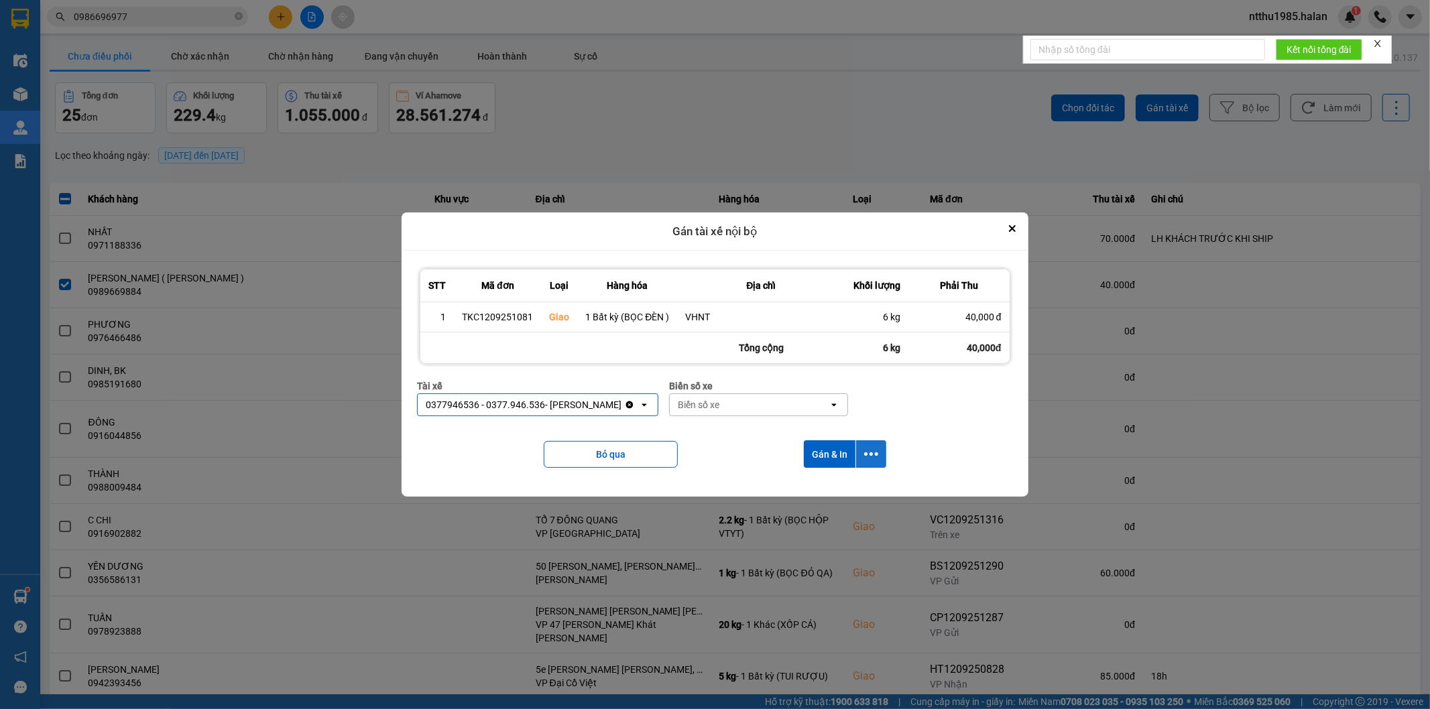
click at [872, 450] on icon "dialog" at bounding box center [871, 454] width 14 height 14
click at [814, 491] on span "Chỉ gán tài" at bounding box center [818, 491] width 44 height 13
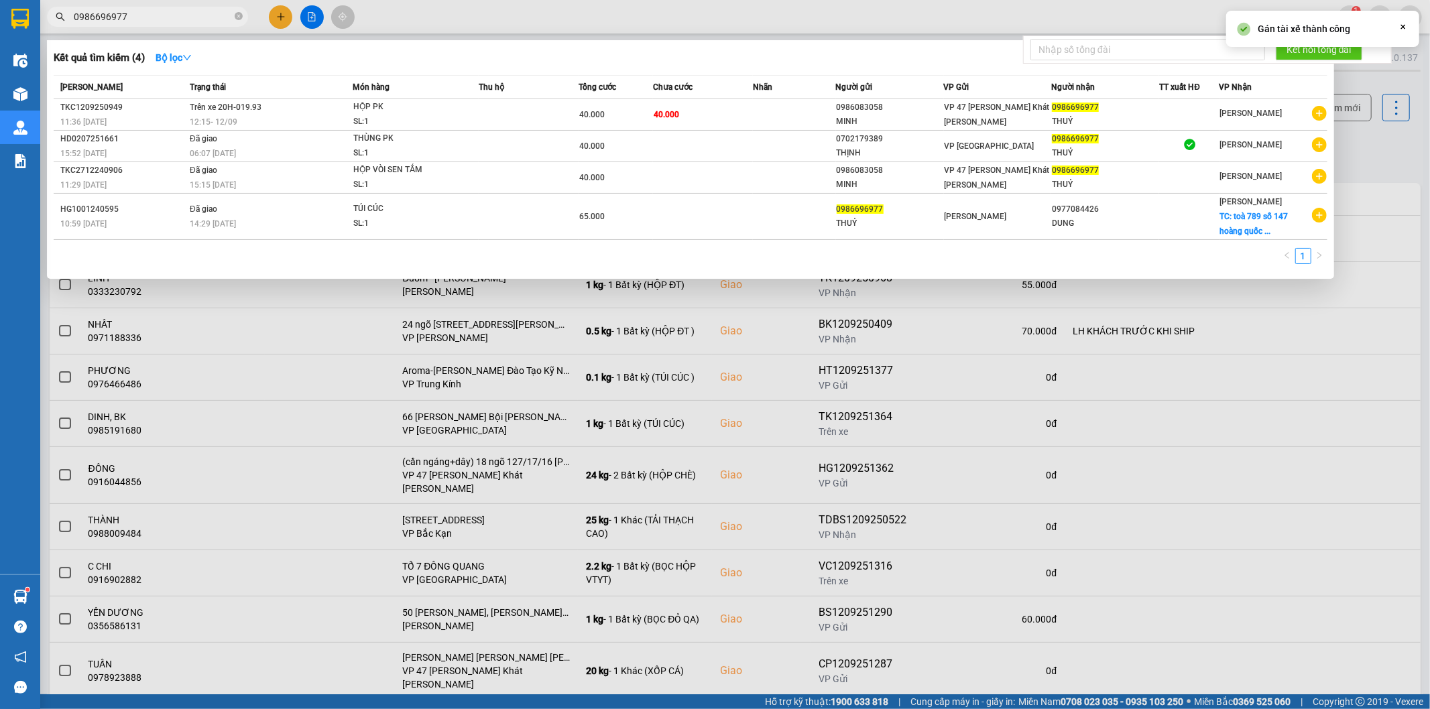
click at [175, 20] on input "0986696977" at bounding box center [153, 16] width 158 height 15
click at [174, 18] on input "0986696977" at bounding box center [153, 16] width 158 height 15
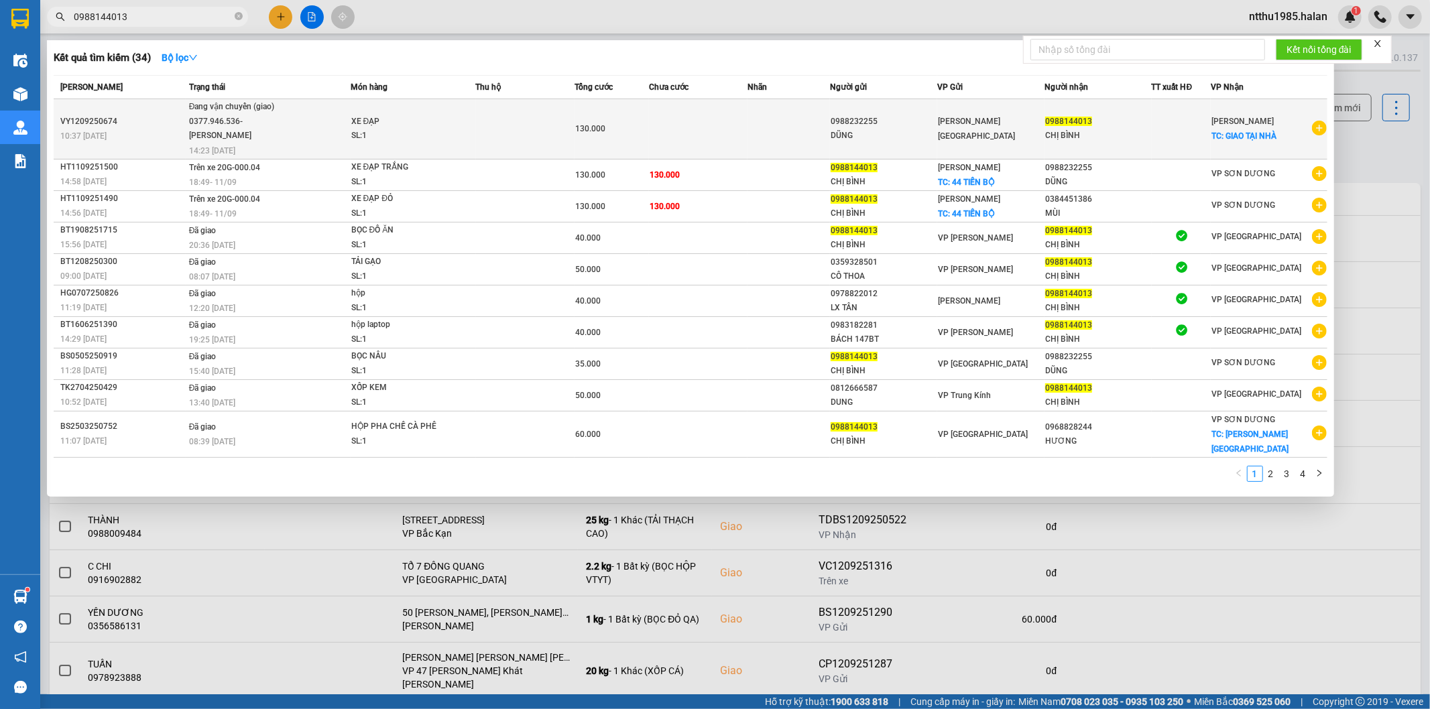
type input "0988144013"
click at [724, 133] on td at bounding box center [698, 129] width 99 height 60
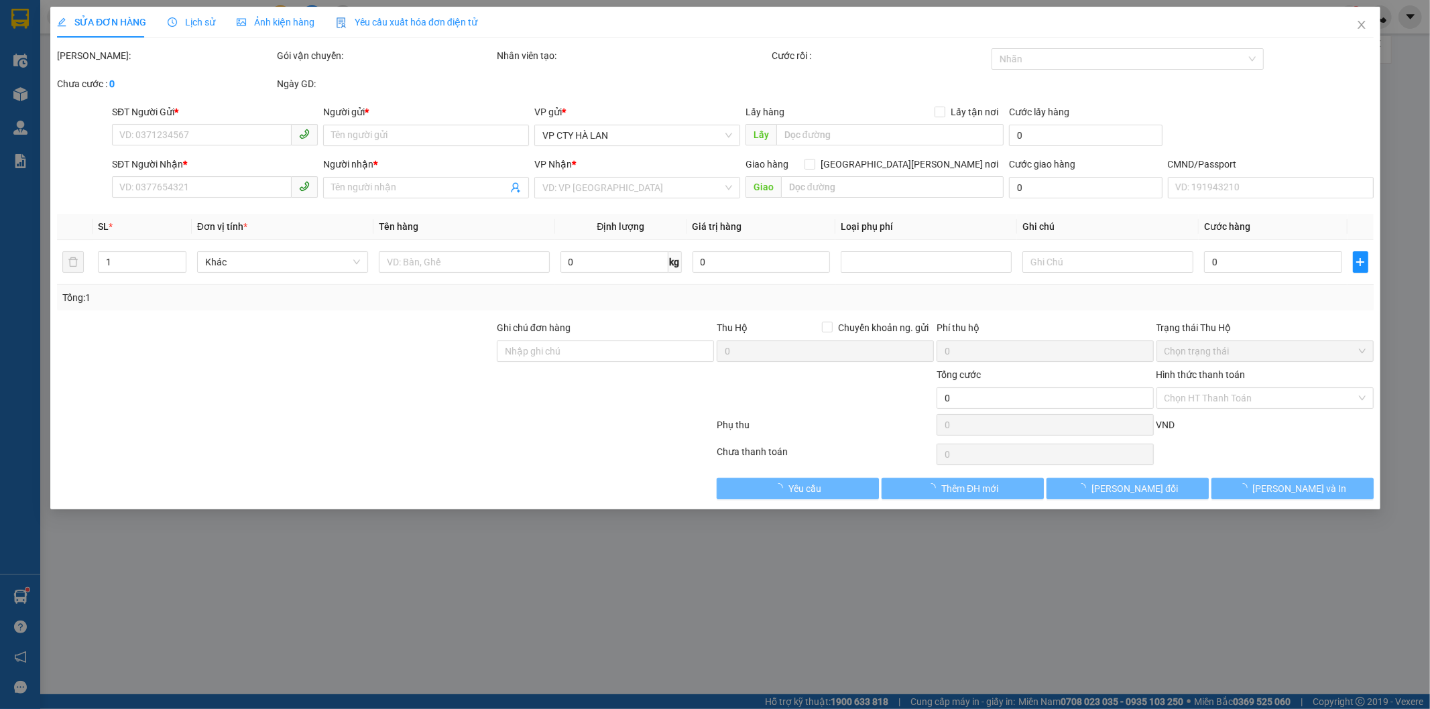
type input "0988232255"
type input "DŨNG"
type input "0988144013"
type input "CHỊ BÌNH"
checkbox input "true"
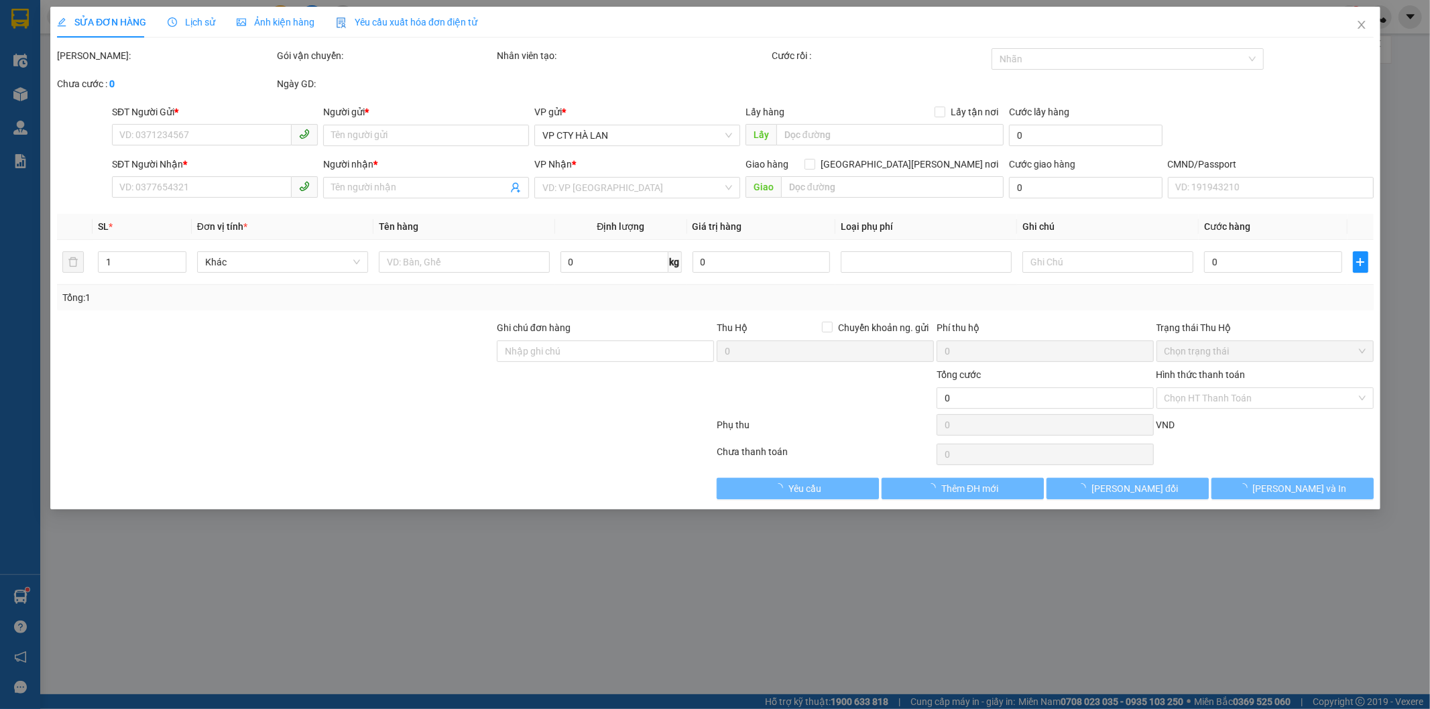
type input "GIAO TẠI NHÀ"
type input "130.000"
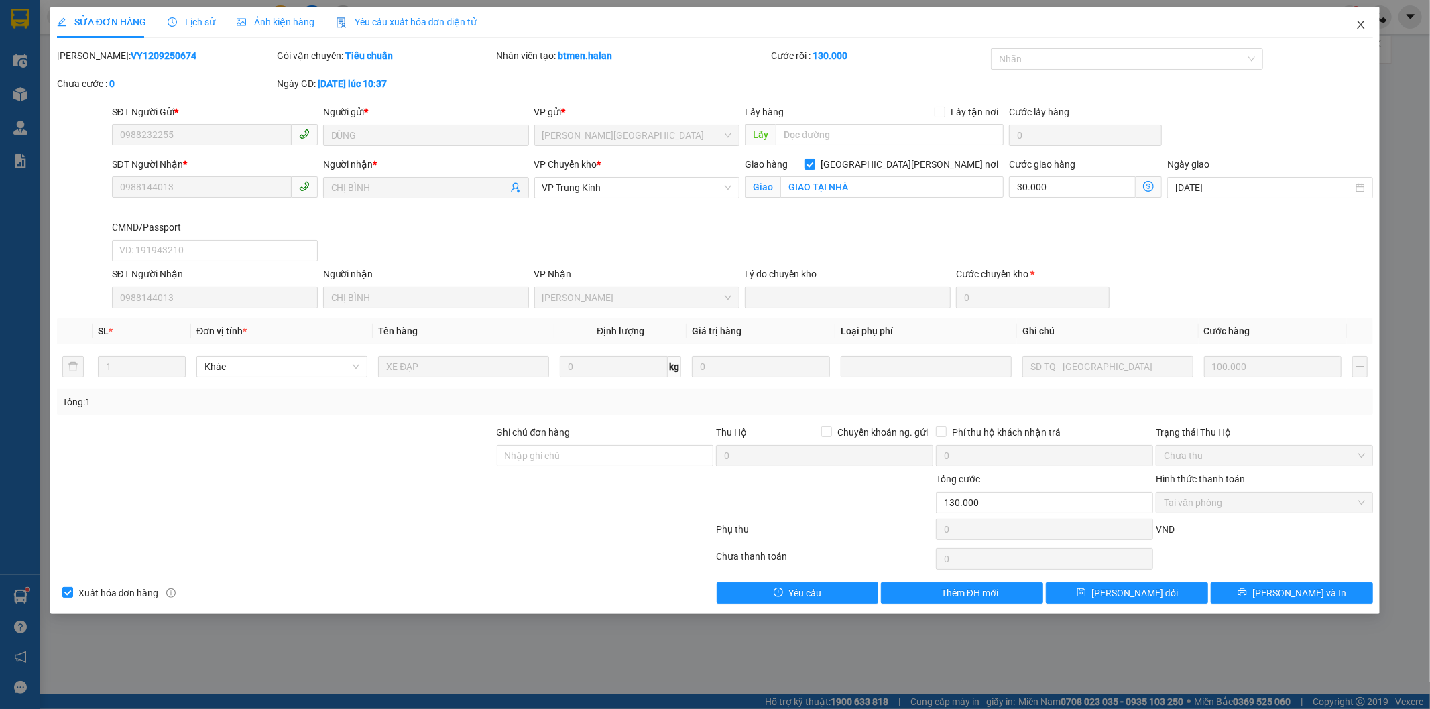
click at [1361, 27] on icon "close" at bounding box center [1360, 25] width 7 height 8
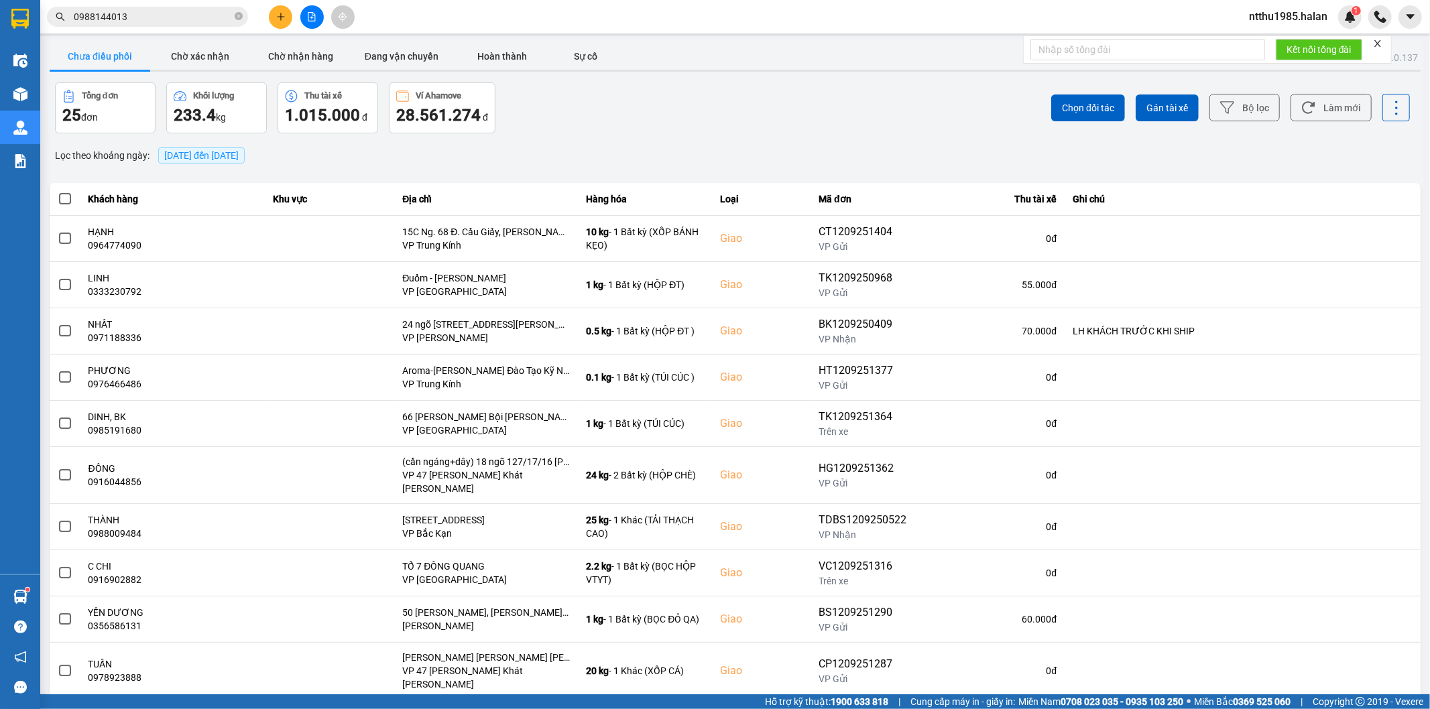
click at [139, 15] on input "0988144013" at bounding box center [153, 16] width 158 height 15
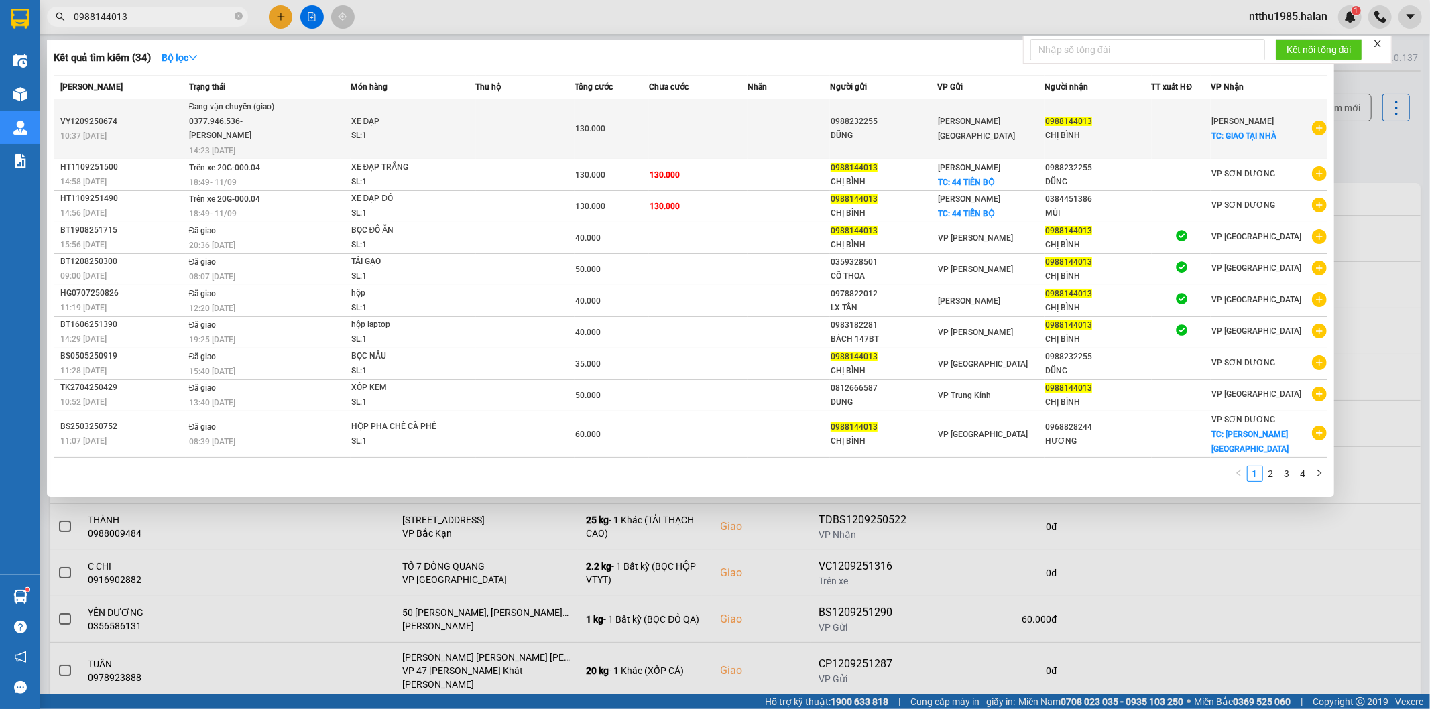
click at [1254, 139] on span "TC: GIAO TẠI NHÀ" at bounding box center [1243, 135] width 65 height 9
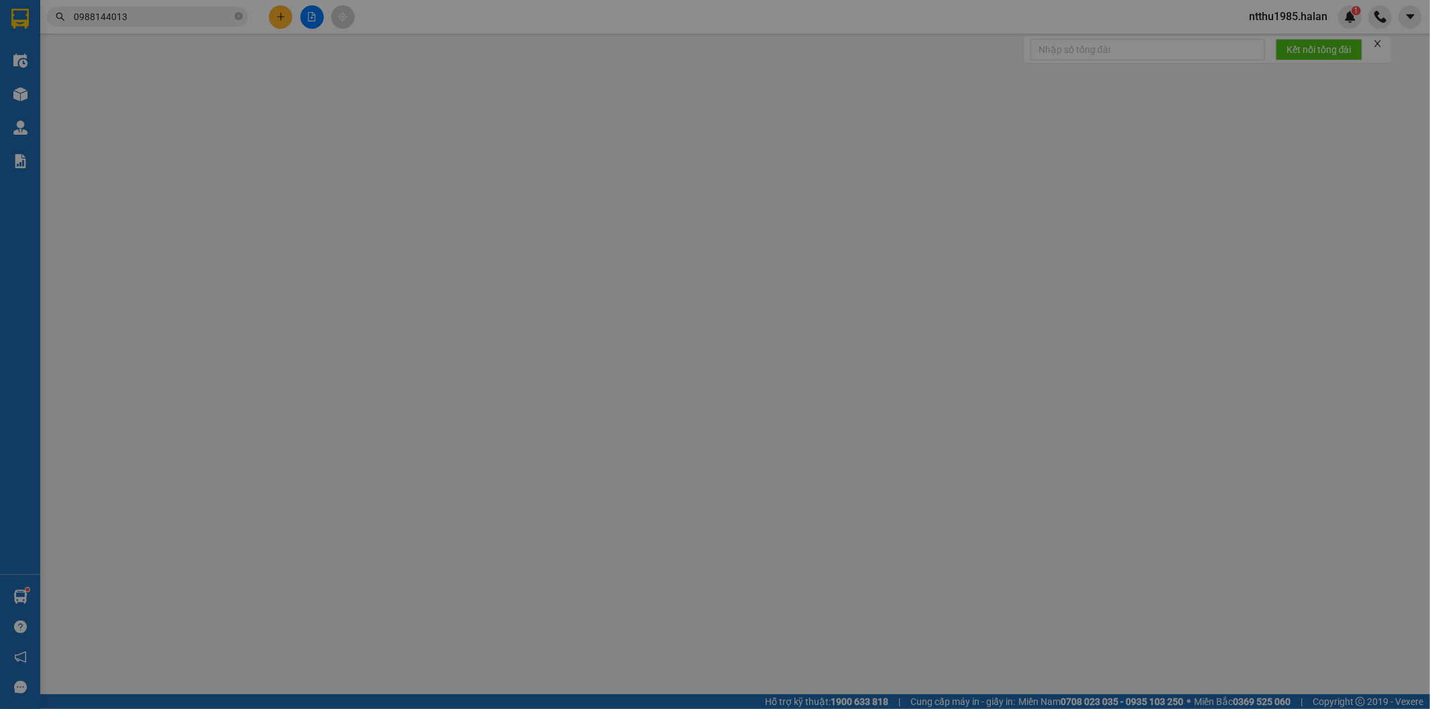
type input "0988232255"
type input "DŨNG"
type input "0988144013"
type input "CHỊ BÌNH"
checkbox input "true"
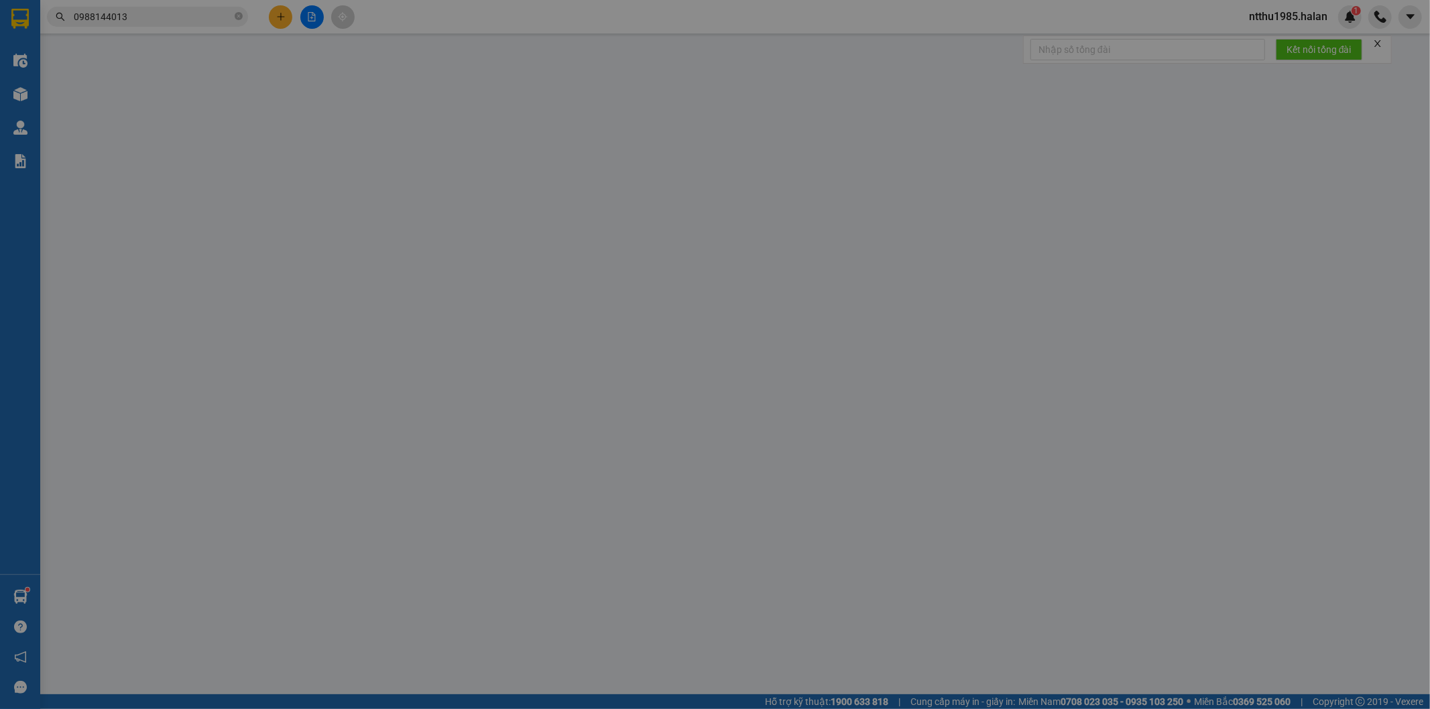
type input "GIAO TẠI NHÀ"
type input "130.000"
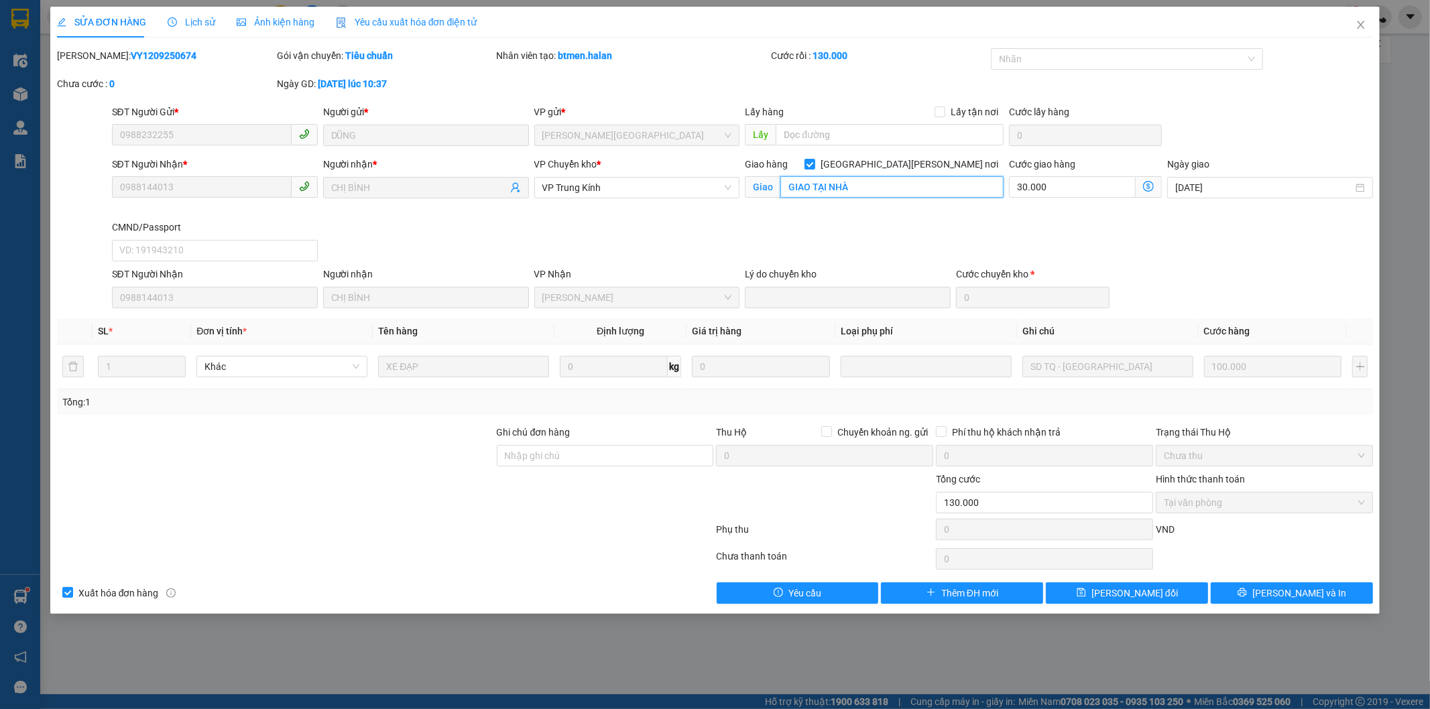
click at [874, 191] on input "GIAO TẠI NHÀ" at bounding box center [891, 186] width 223 height 21
type input "a4 tb"
click at [1106, 593] on button "[PERSON_NAME] thay đổi" at bounding box center [1127, 592] width 162 height 21
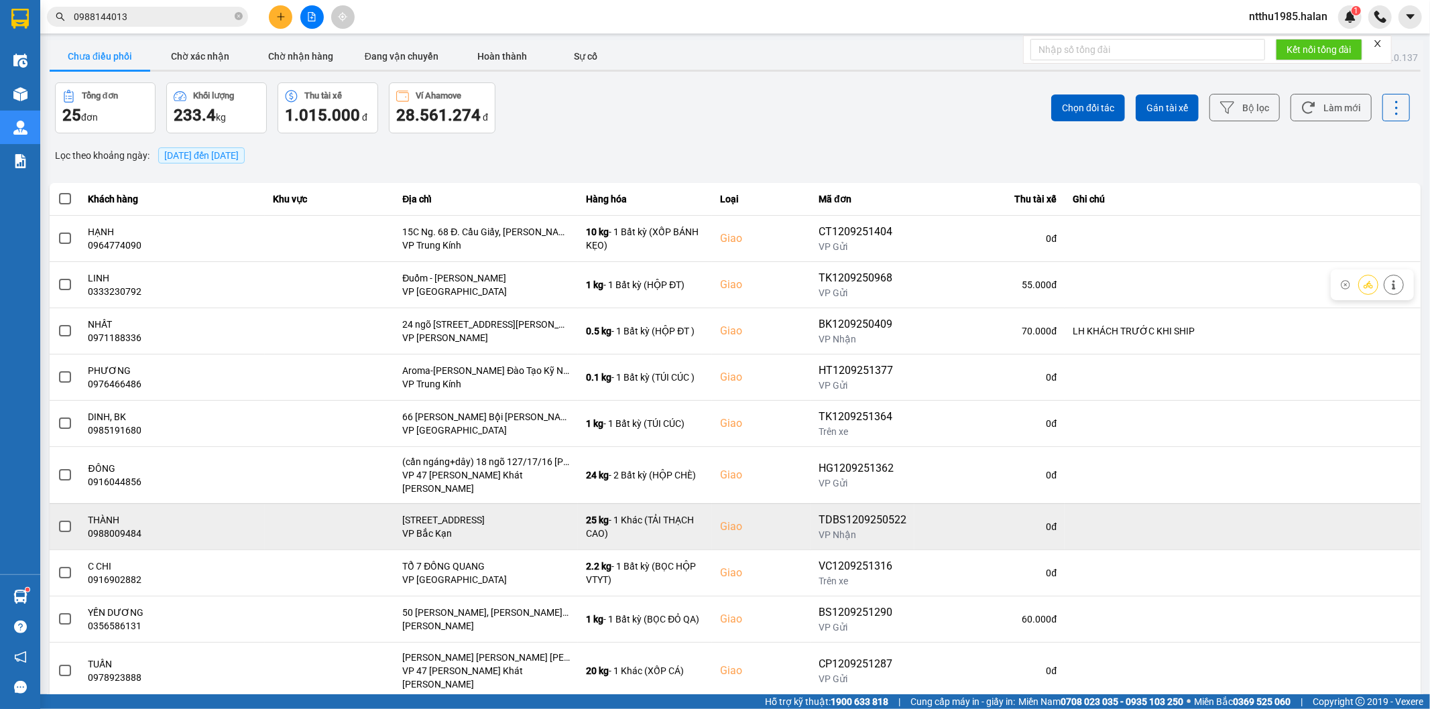
scroll to position [15, 0]
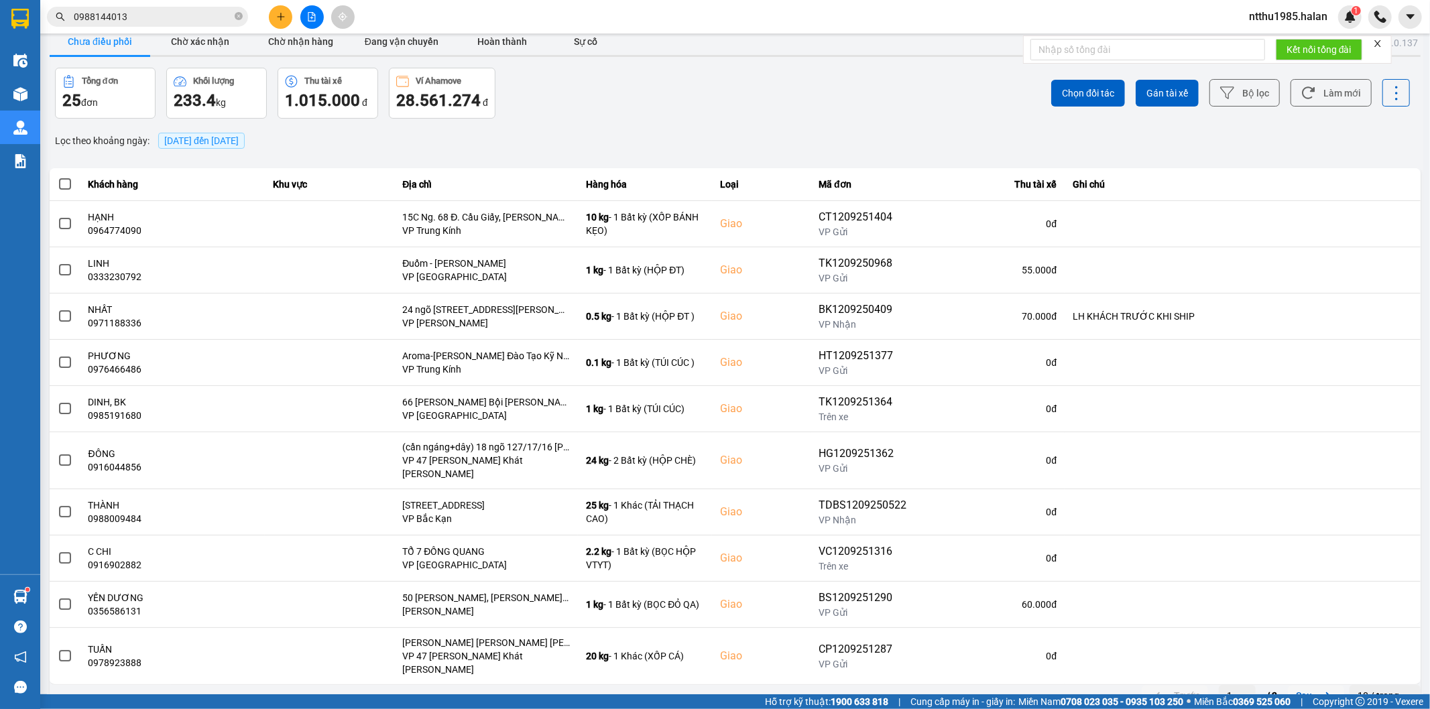
click at [1292, 678] on button "Sau" at bounding box center [1316, 674] width 56 height 20
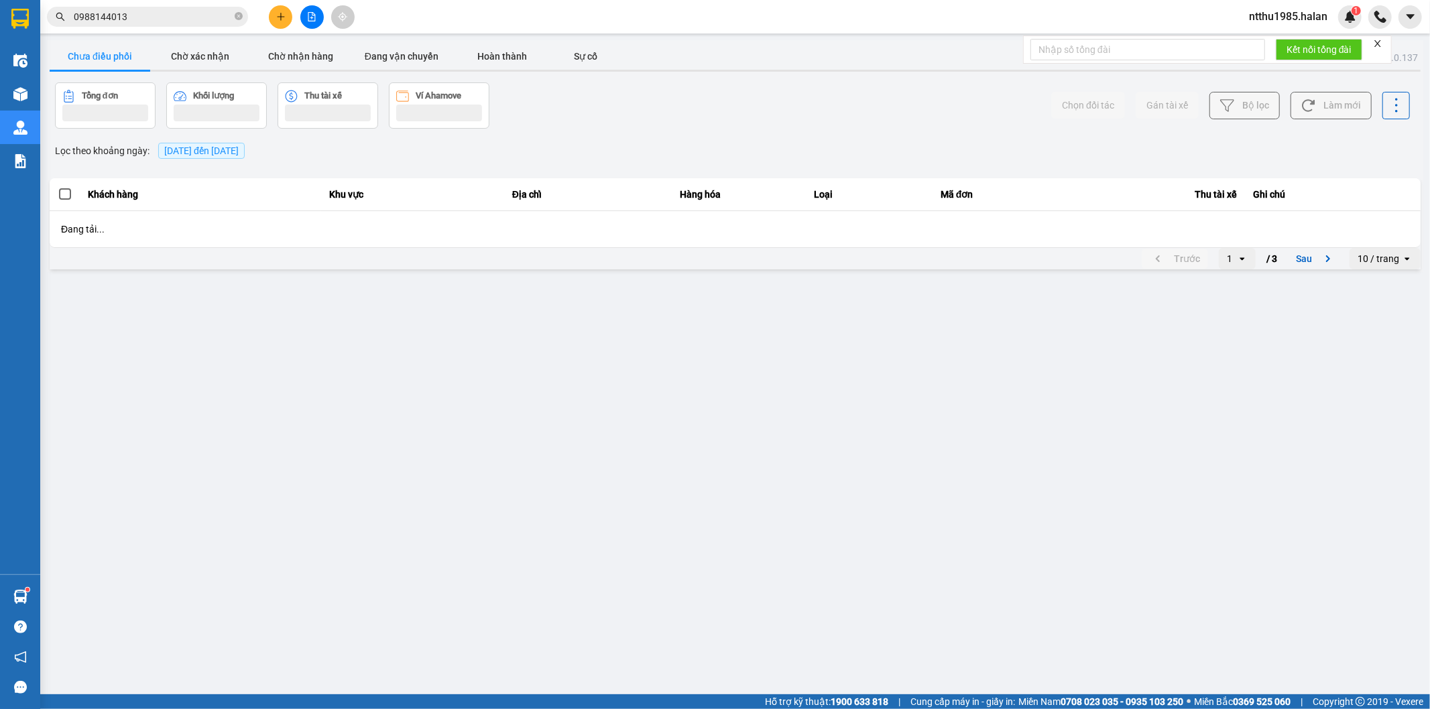
scroll to position [0, 0]
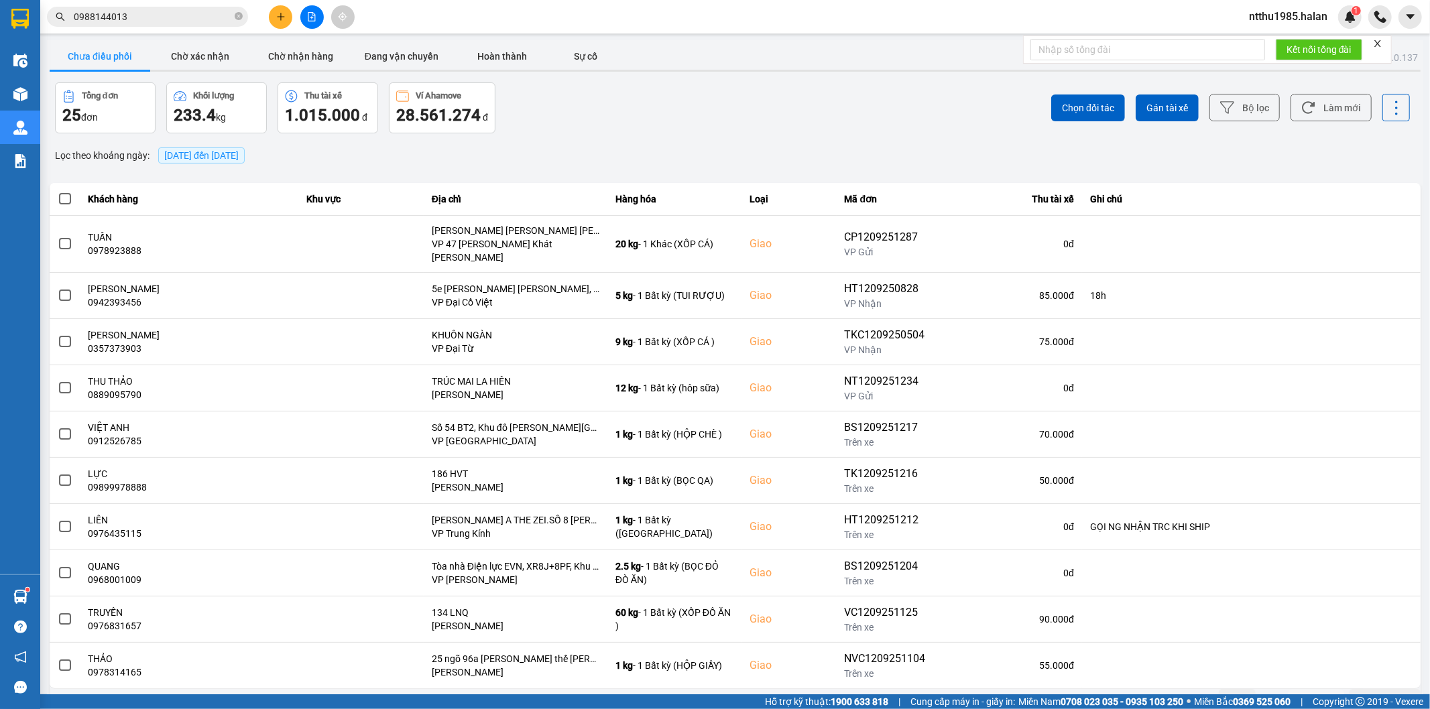
click at [1304, 686] on button "Sau" at bounding box center [1316, 689] width 56 height 20
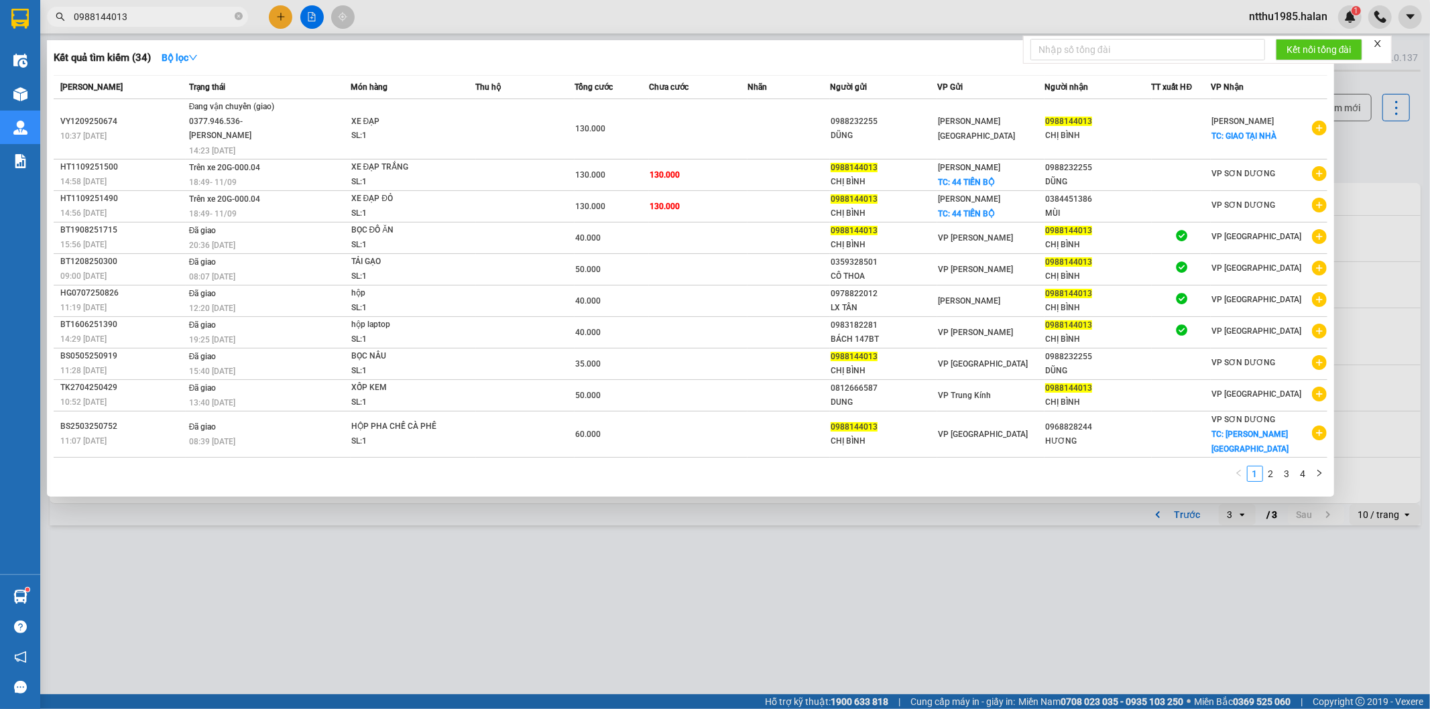
click at [153, 14] on input "0988144013" at bounding box center [153, 16] width 158 height 15
click at [148, 18] on input "0988144013" at bounding box center [153, 16] width 158 height 15
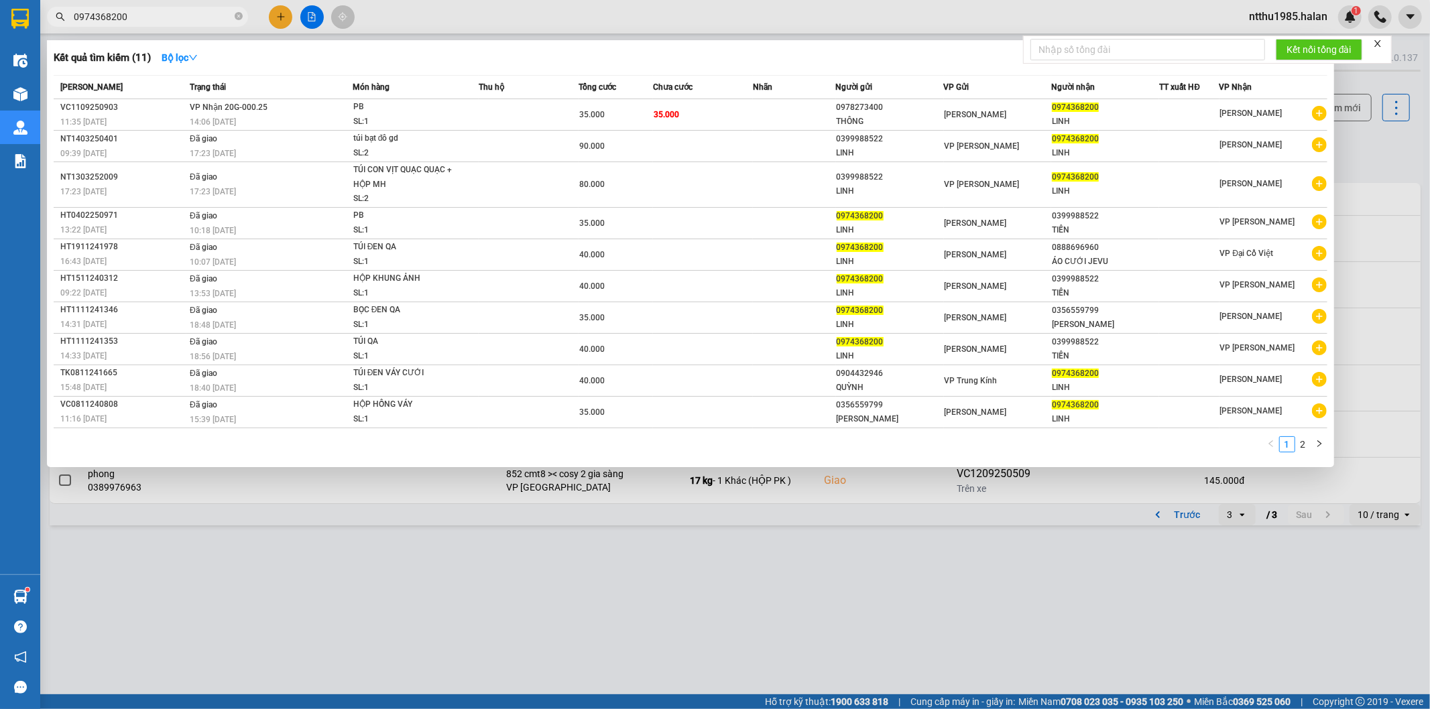
click at [146, 12] on input "0974368200" at bounding box center [153, 16] width 158 height 15
click at [166, 22] on input "0974368200" at bounding box center [153, 16] width 158 height 15
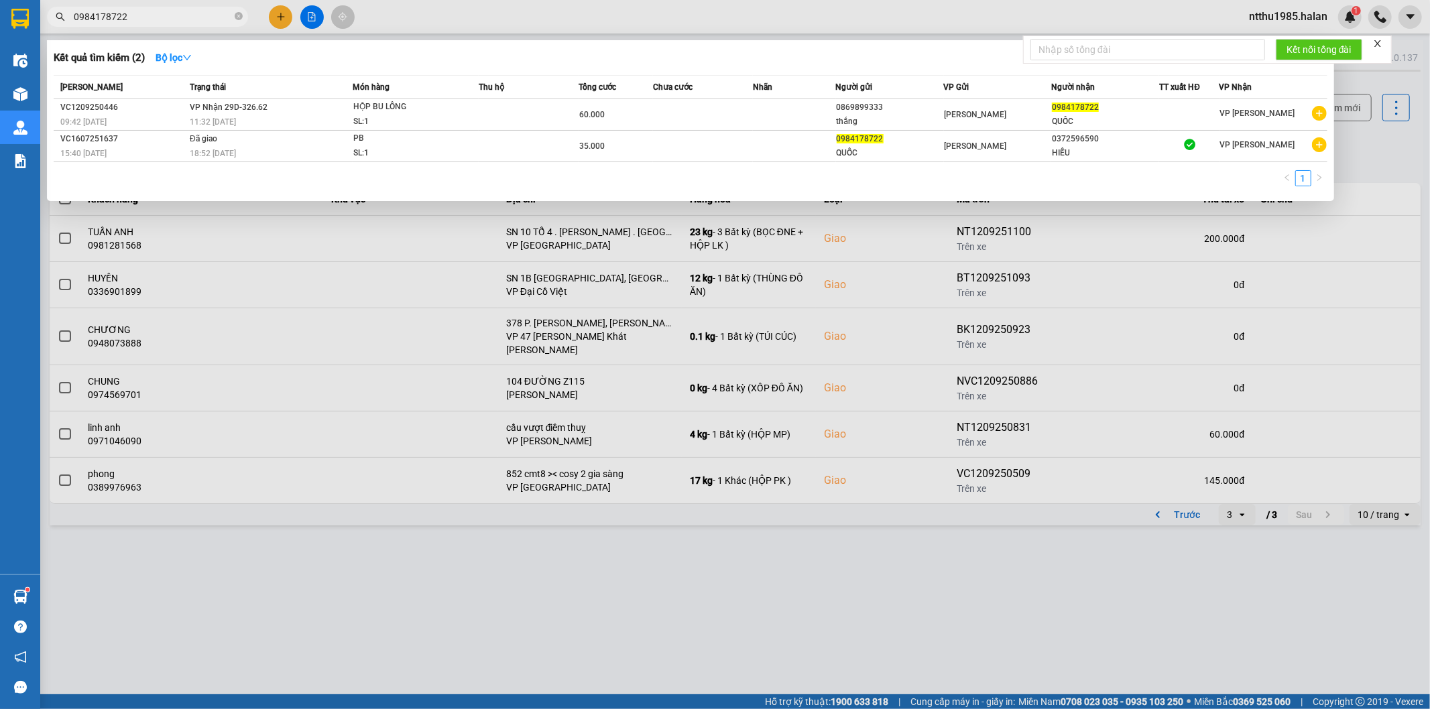
type input "0984178722"
click at [550, 572] on div at bounding box center [715, 354] width 1430 height 709
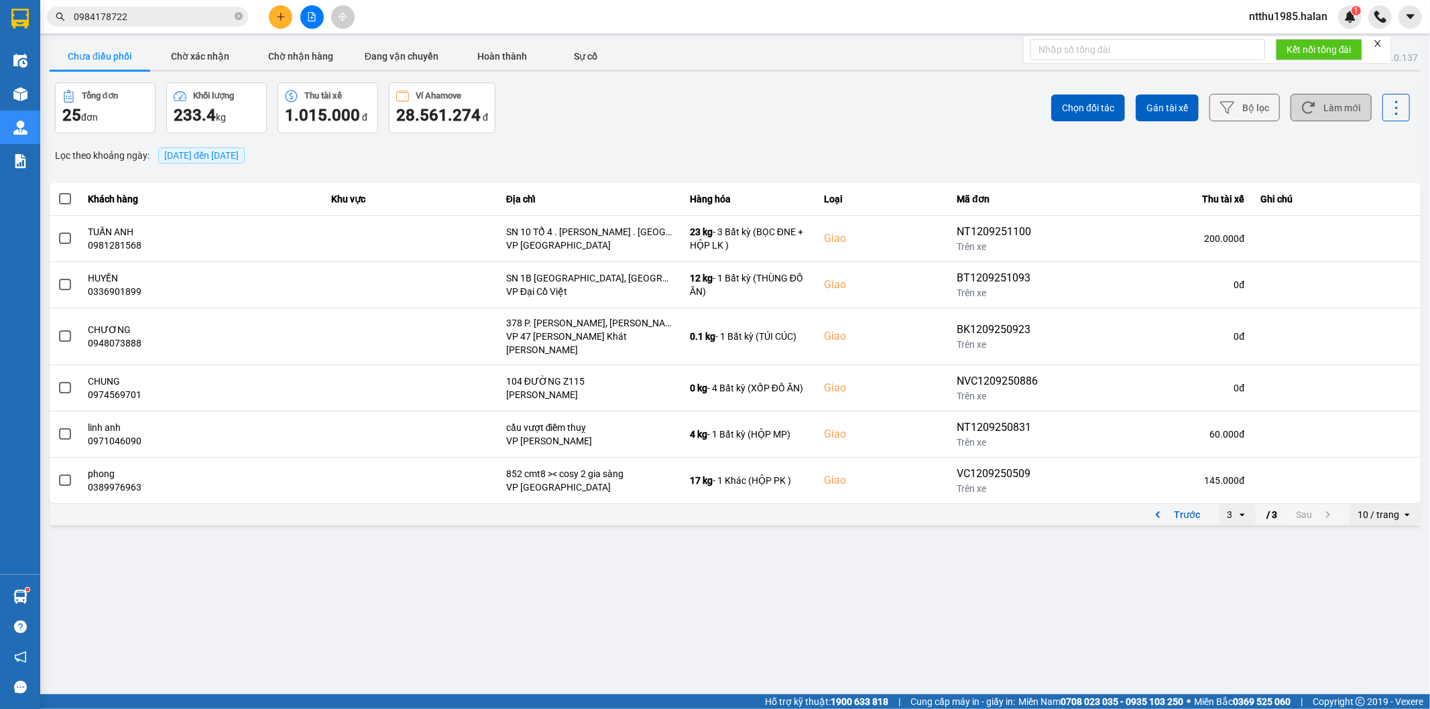
click at [1326, 107] on button "Làm mới" at bounding box center [1330, 107] width 81 height 27
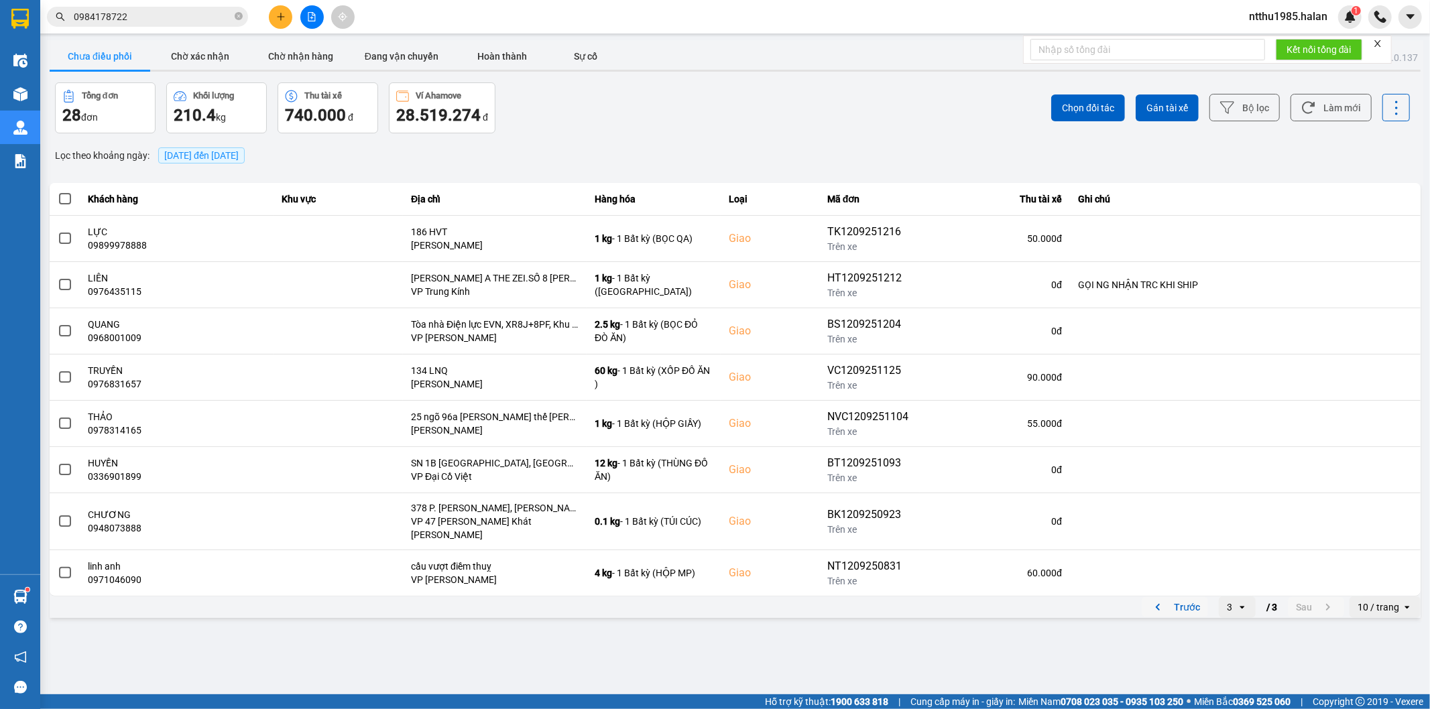
click at [1180, 600] on button "Trước" at bounding box center [1175, 597] width 66 height 20
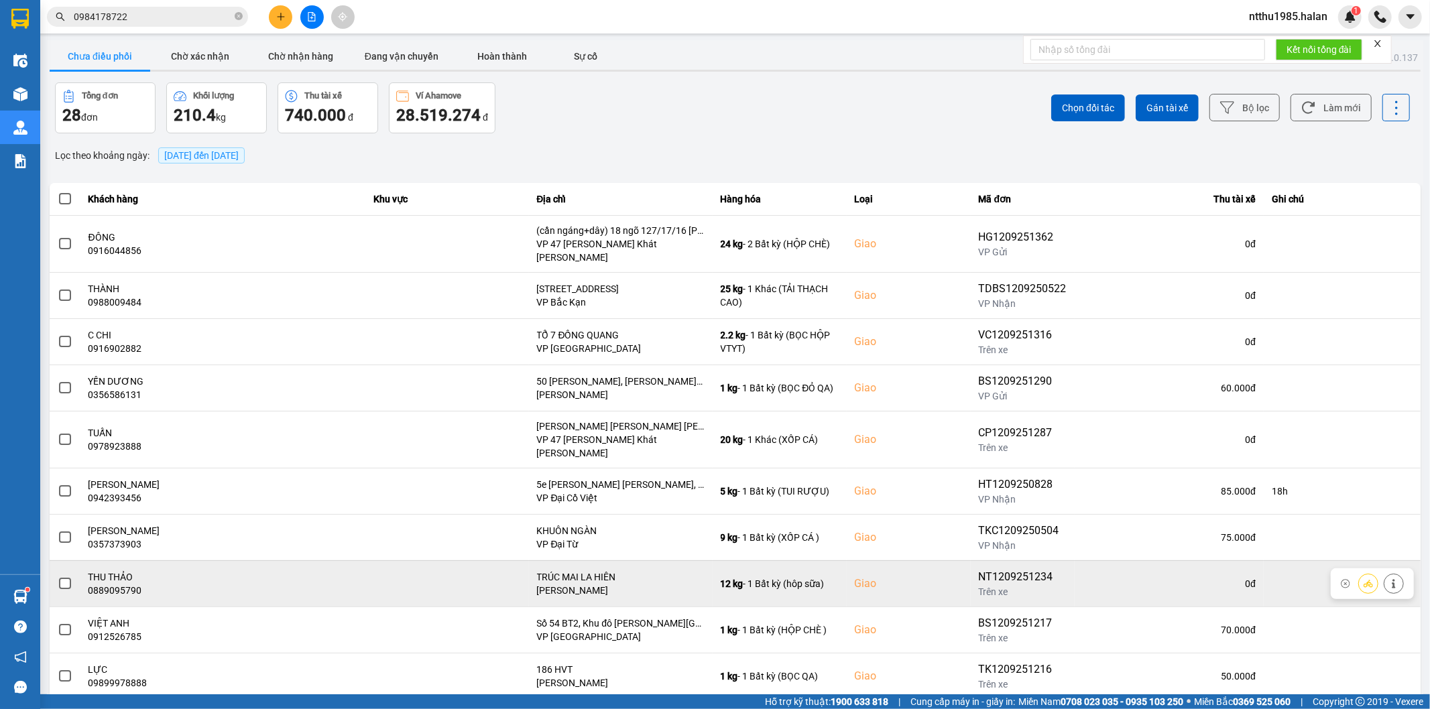
scroll to position [15, 0]
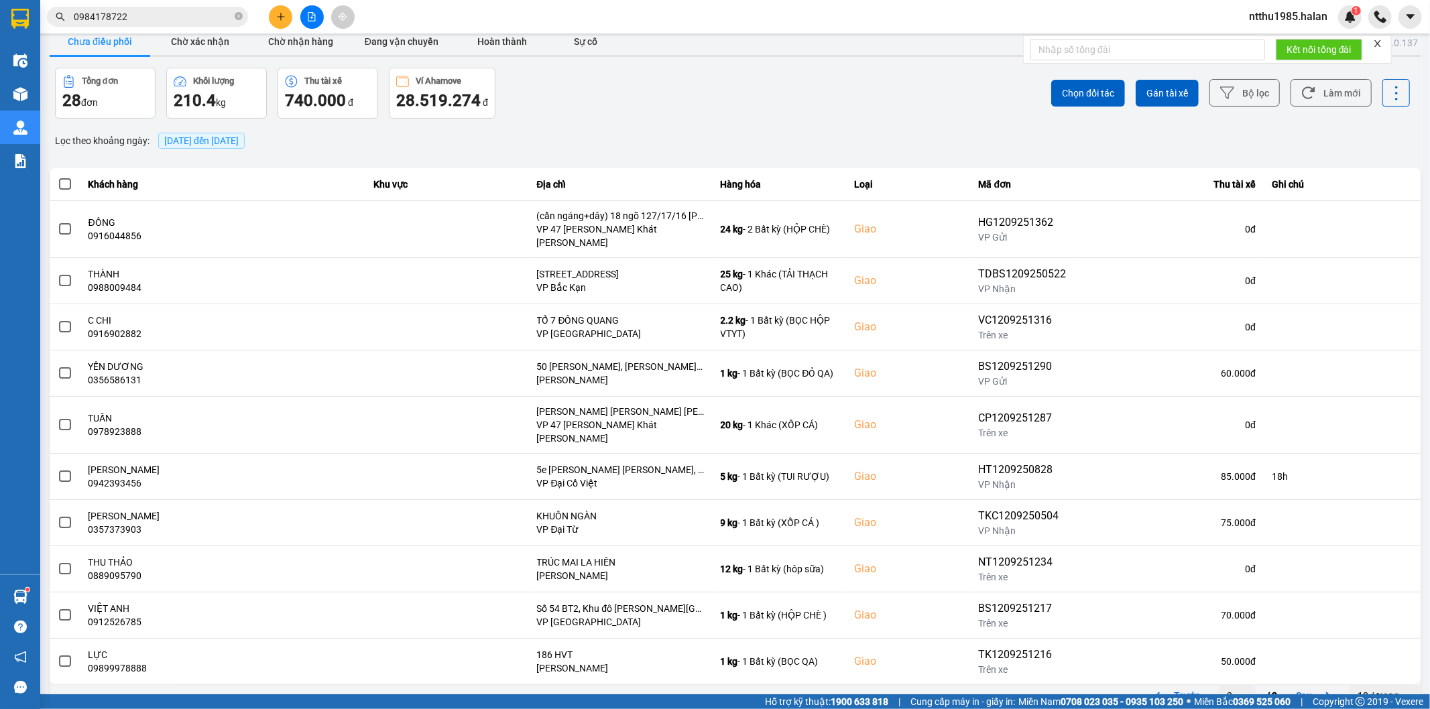
drag, startPoint x: 1170, startPoint y: 676, endPoint x: 1176, endPoint y: 665, distance: 12.0
click at [1171, 676] on button "Trước" at bounding box center [1175, 674] width 66 height 20
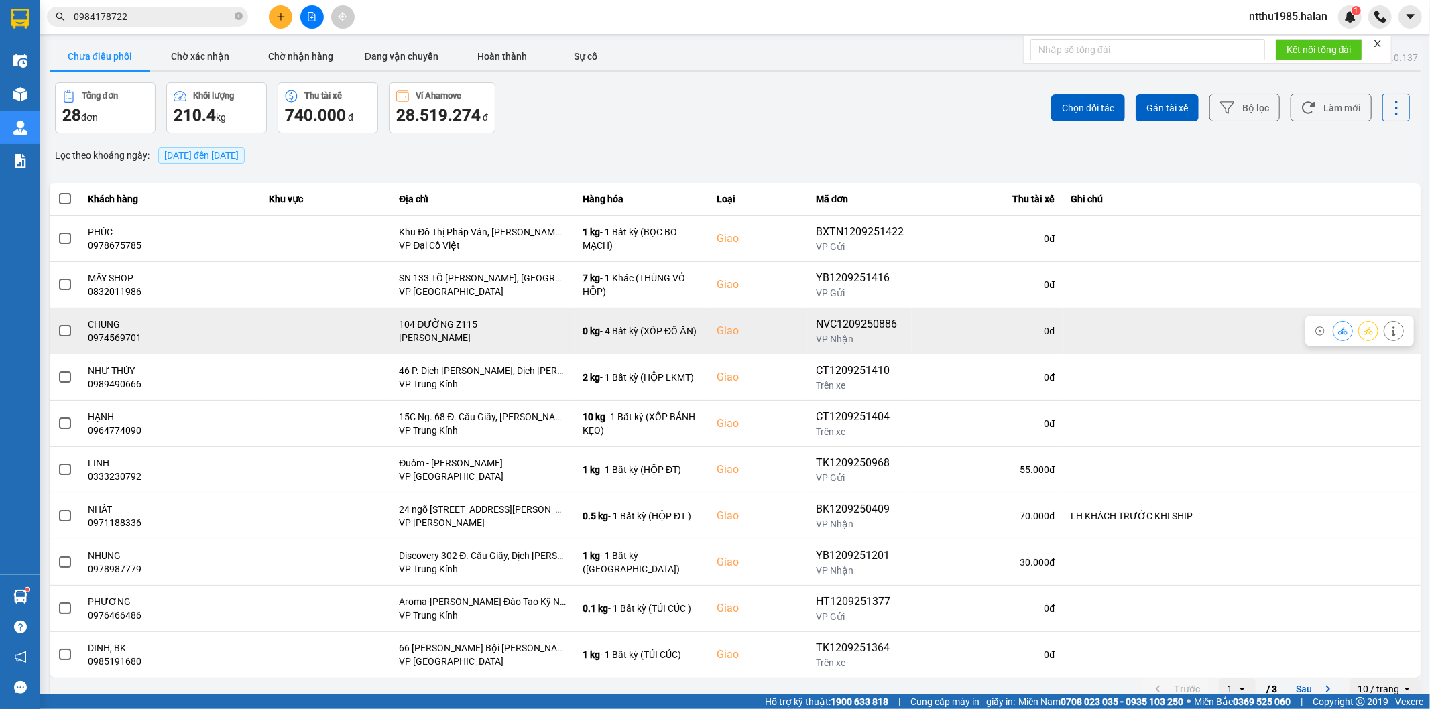
click at [1392, 328] on icon at bounding box center [1393, 330] width 3 height 9
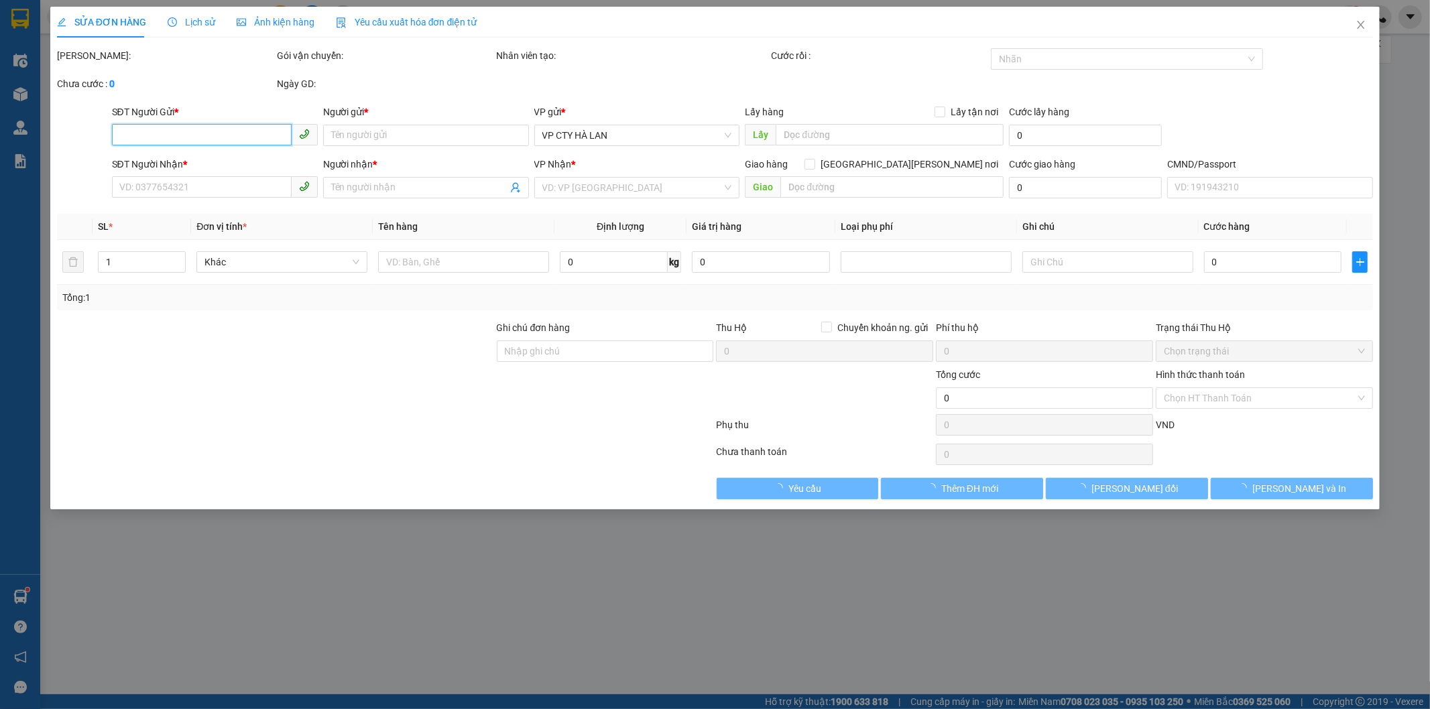
type input "0978166039"
type input "NGA"
type input "0974569701"
type input "CHUNG"
checkbox input "true"
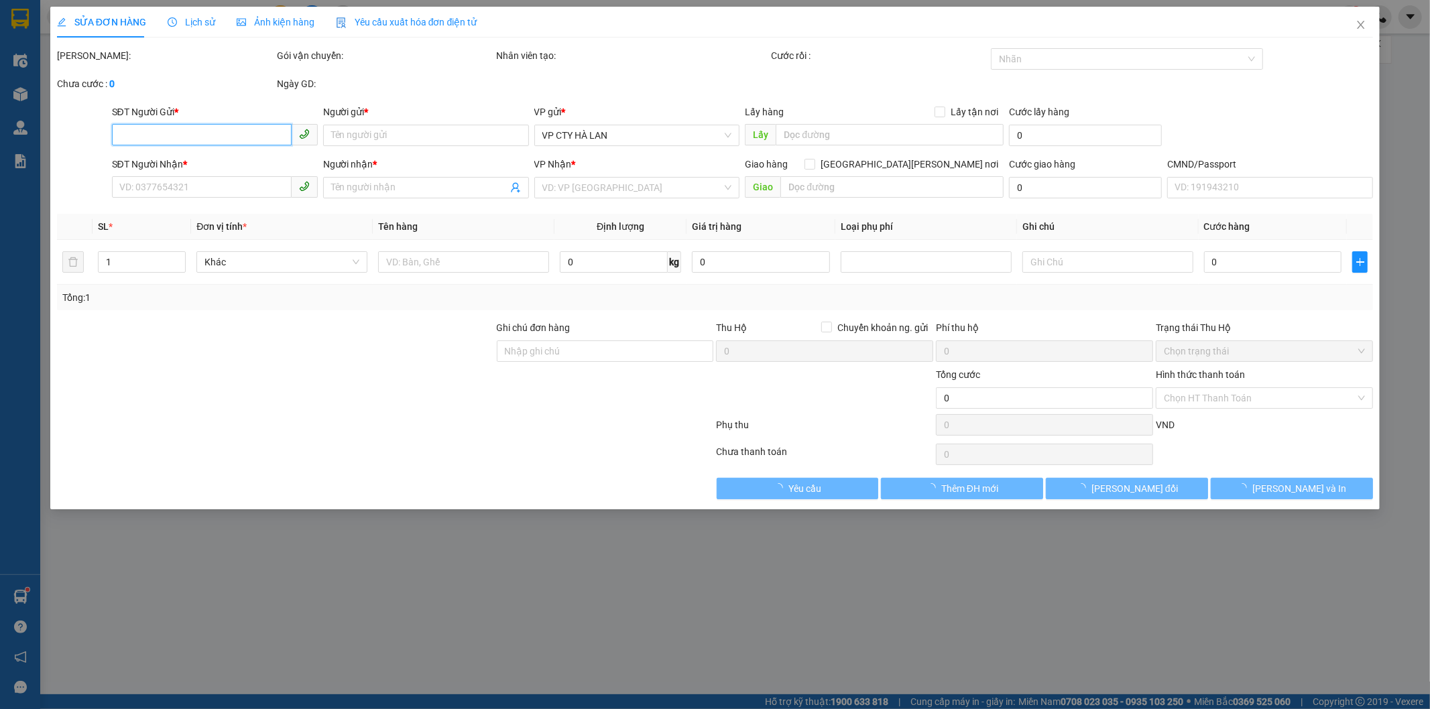
type input "104 ĐƯỜNG Z115"
type input "430.000"
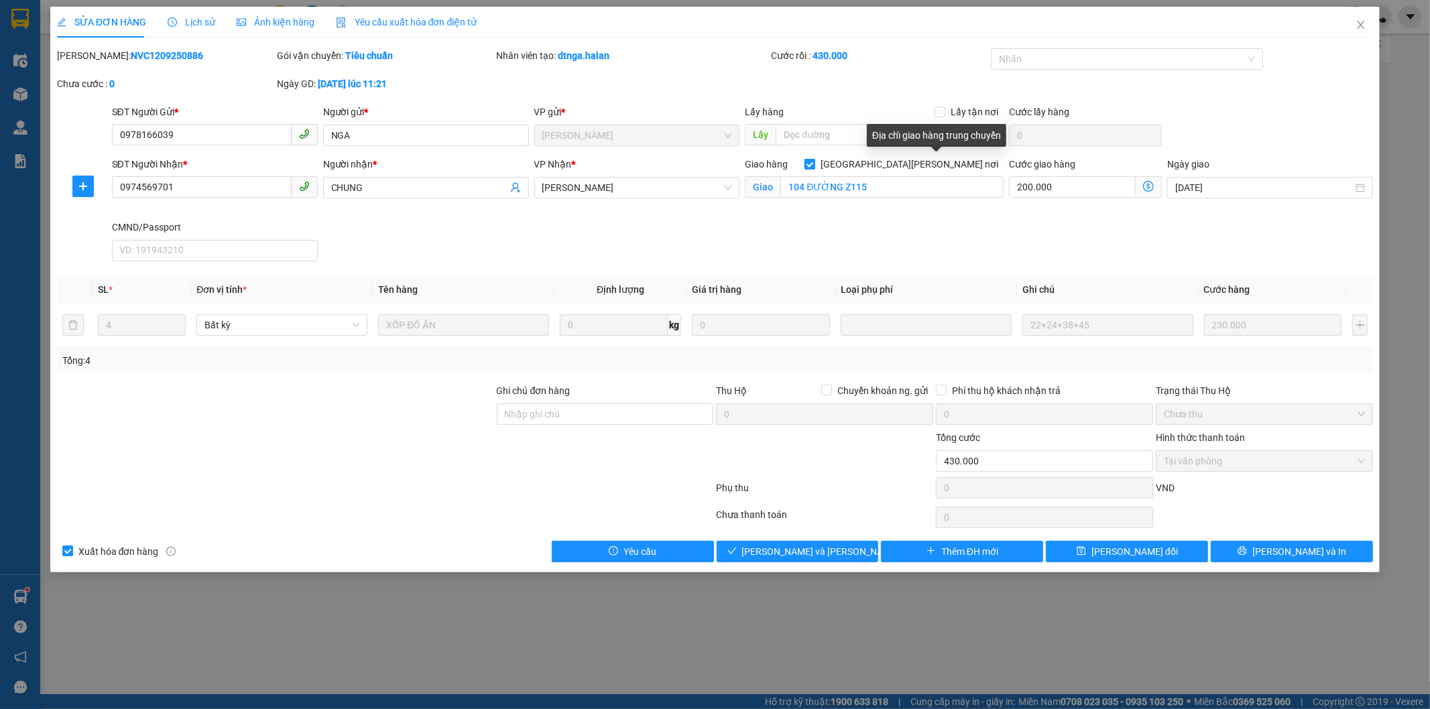
click at [869, 164] on input "[GEOGRAPHIC_DATA] tận nơi" at bounding box center [863, 163] width 9 height 9
checkbox input "false"
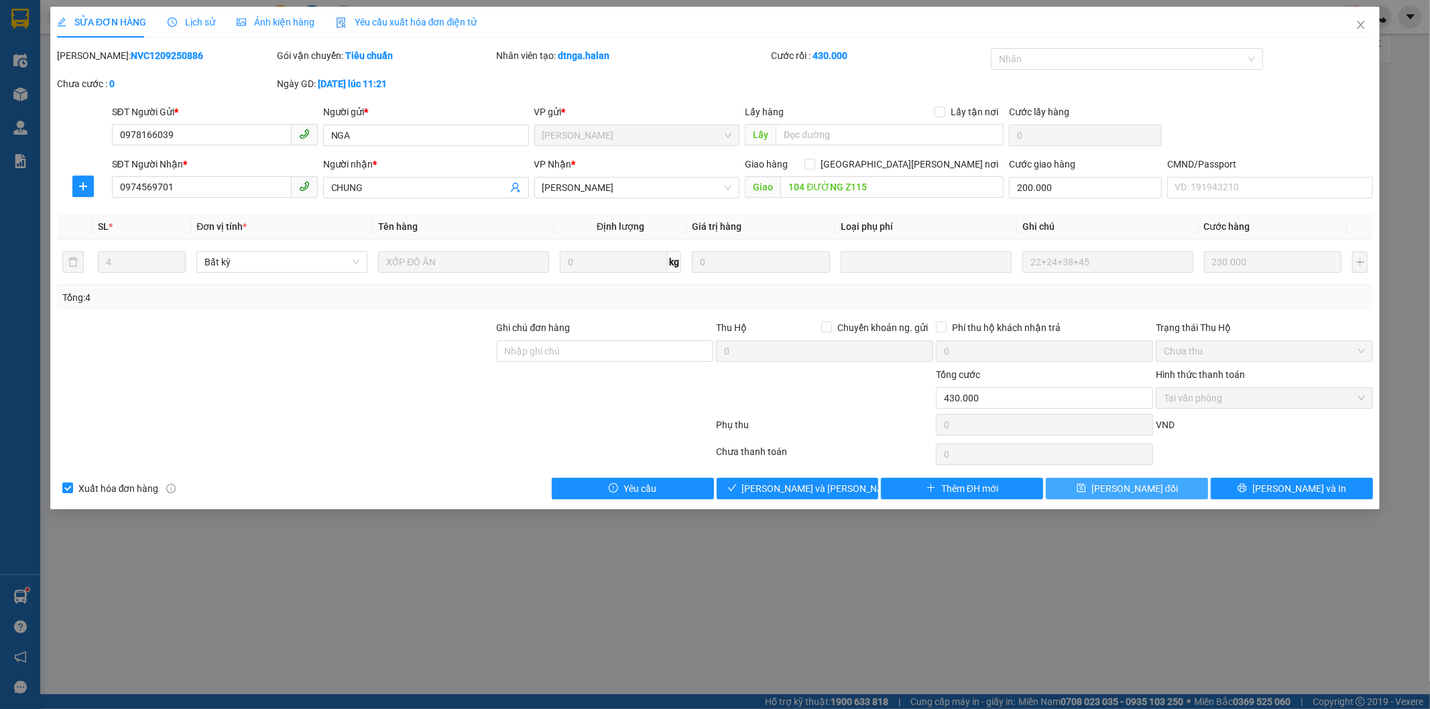
click at [1130, 488] on span "[PERSON_NAME] thay đổi" at bounding box center [1134, 488] width 107 height 15
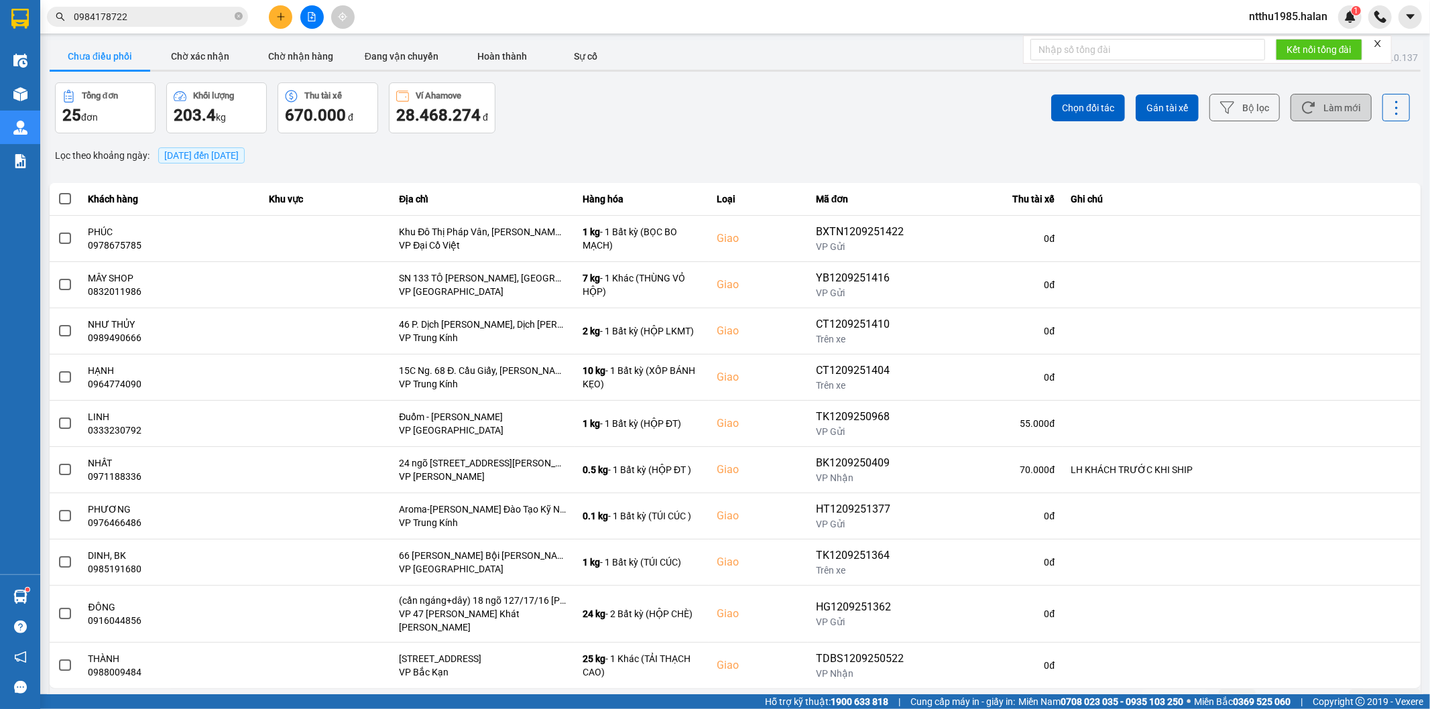
click at [1331, 104] on button "Làm mới" at bounding box center [1330, 107] width 81 height 27
click at [1342, 105] on button "Làm mới" at bounding box center [1330, 107] width 81 height 27
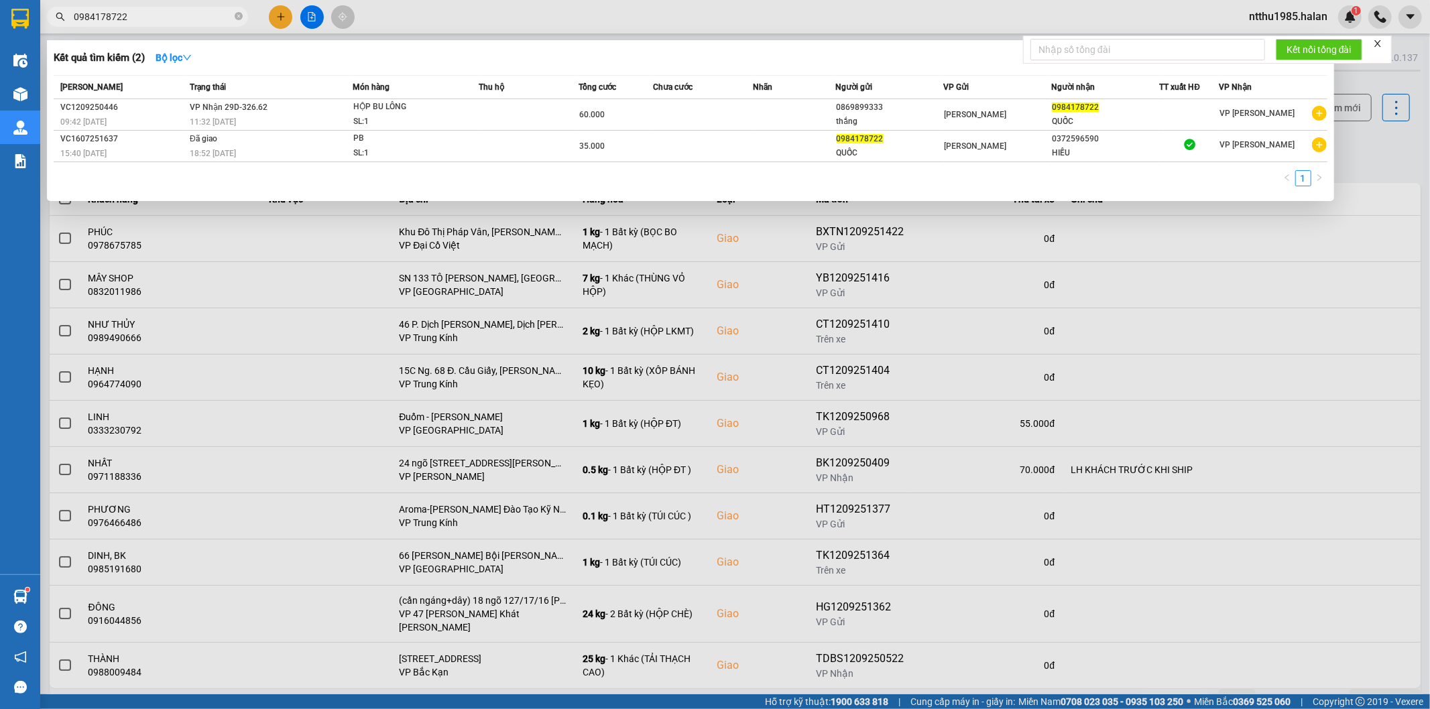
click at [161, 20] on input "0984178722" at bounding box center [153, 16] width 158 height 15
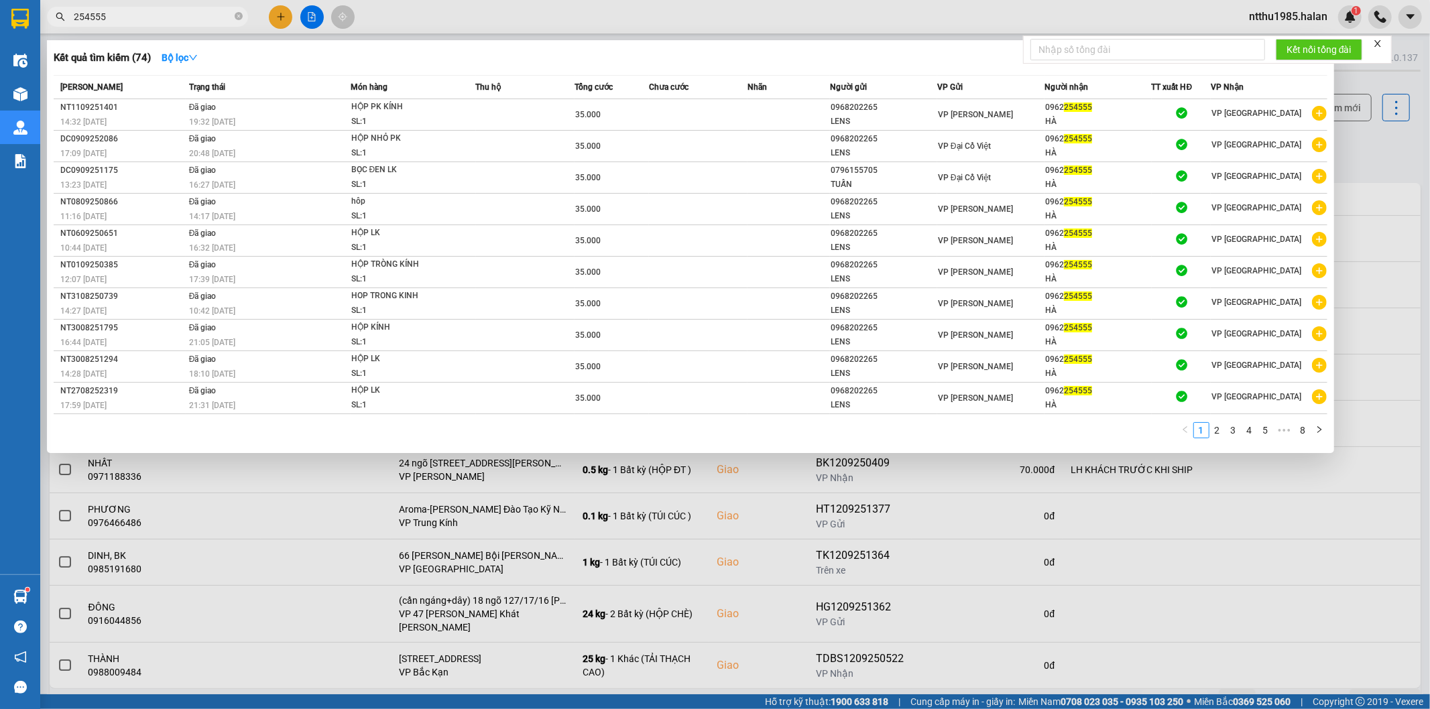
click at [139, 22] on input "254555" at bounding box center [153, 16] width 158 height 15
click at [162, 21] on input "254555" at bounding box center [153, 16] width 158 height 15
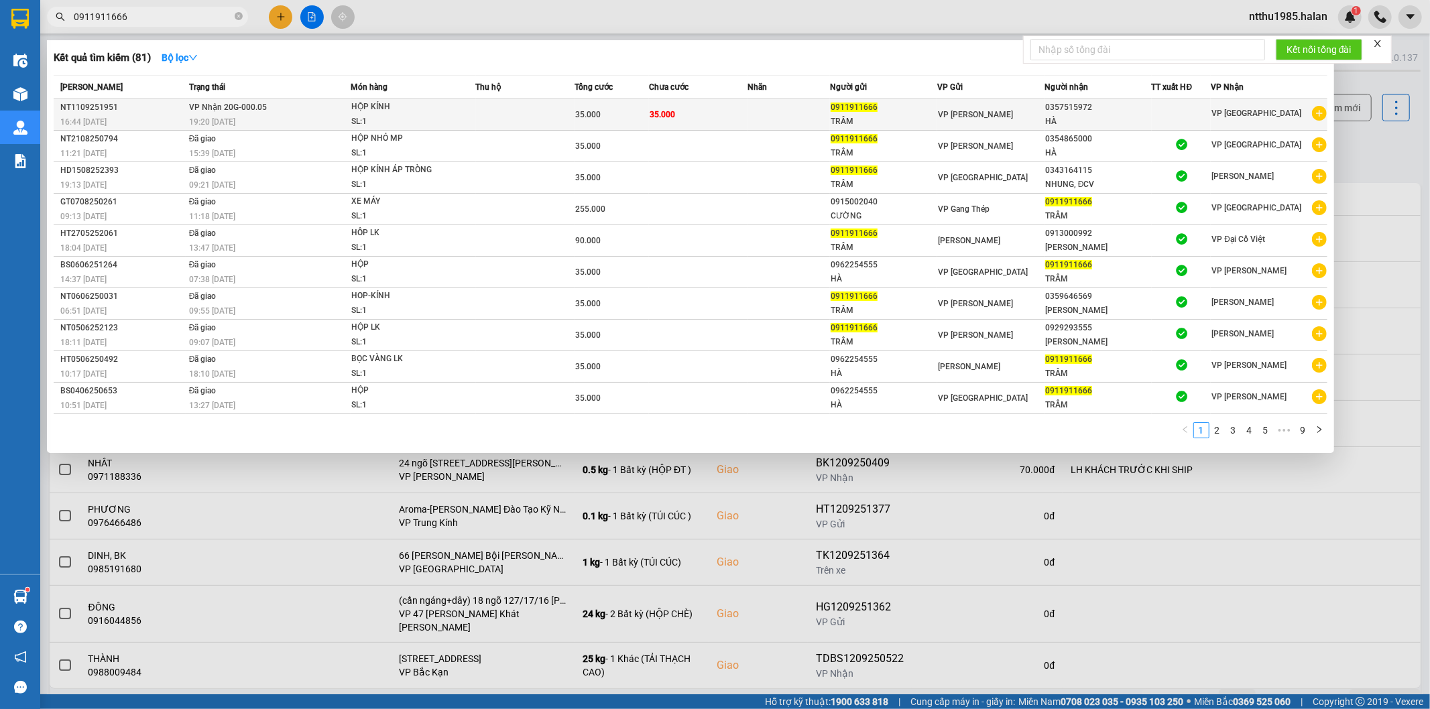
type input "0911911666"
click at [1032, 117] on div "VP [PERSON_NAME]" at bounding box center [991, 114] width 106 height 15
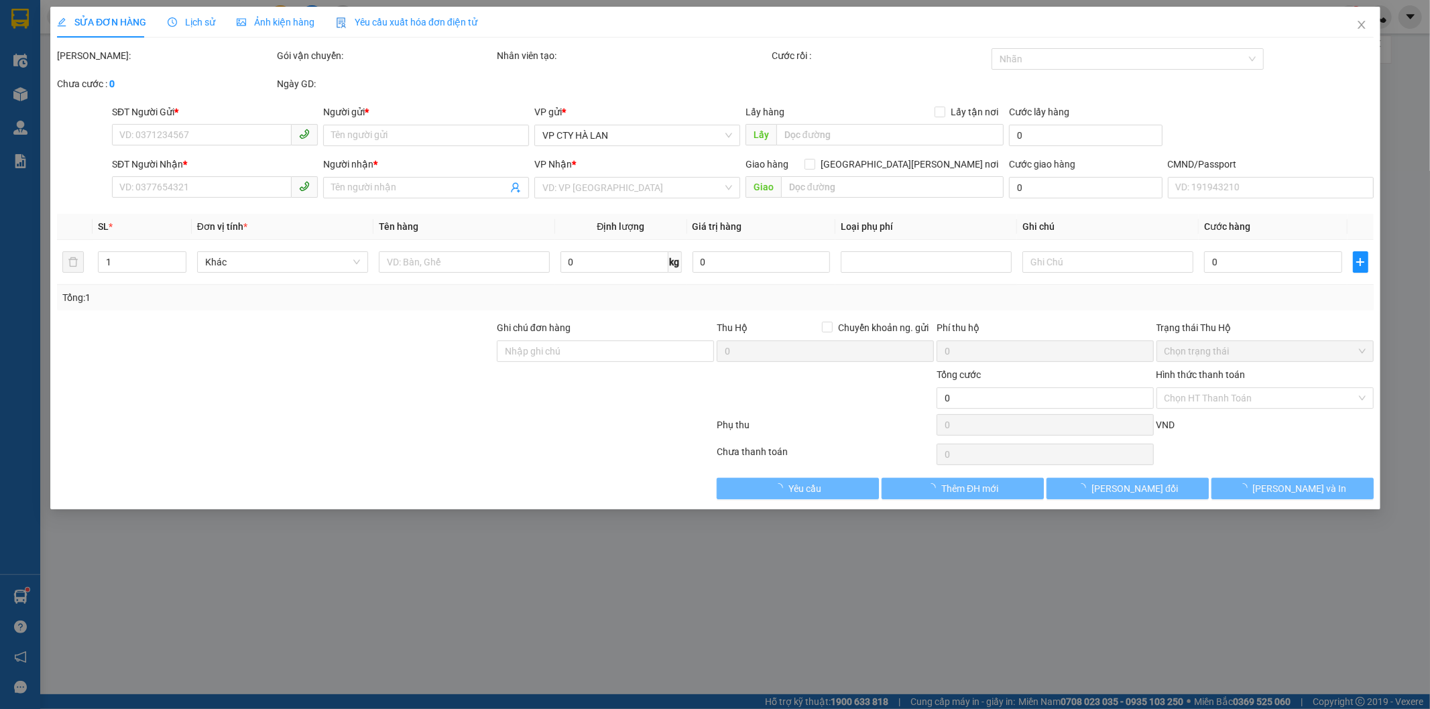
type input "0911911666"
type input "TRÂM"
type input "0357515972"
type input "HÀ"
type input "35.000"
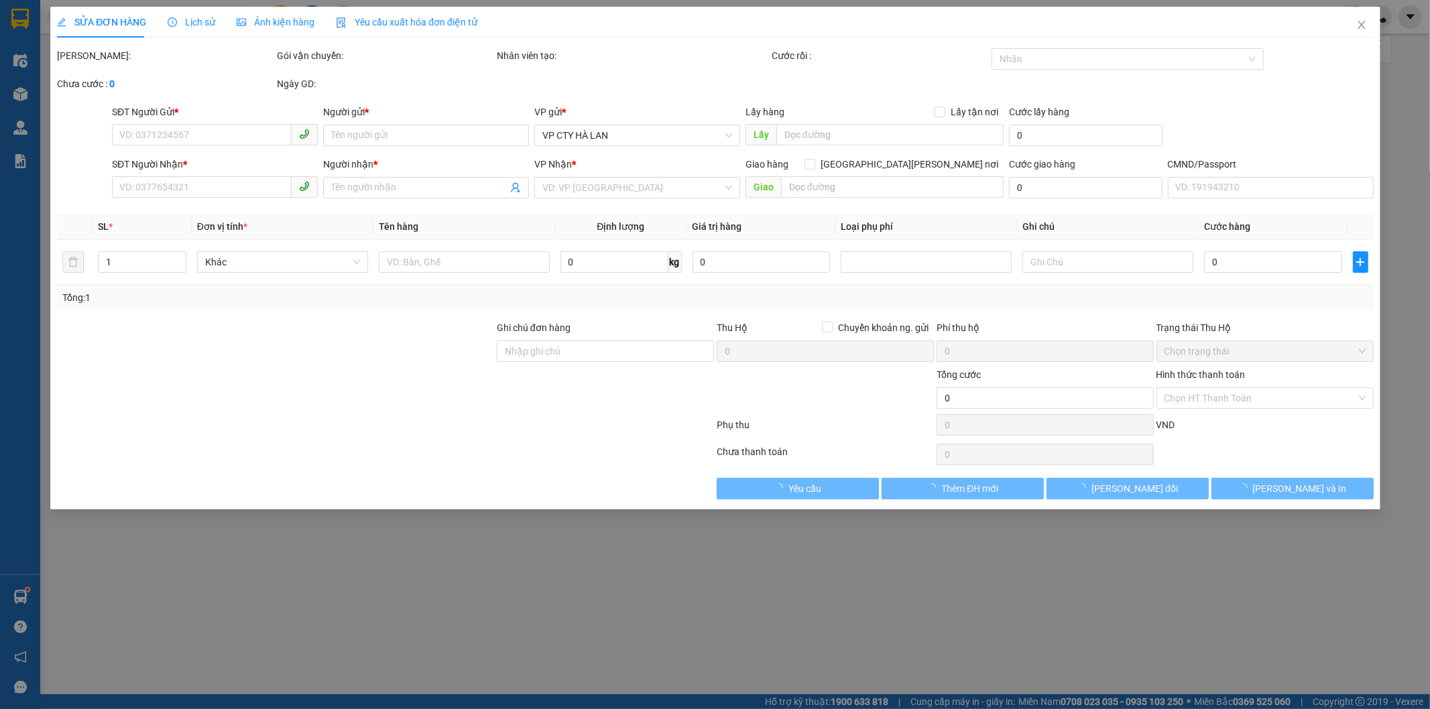
type input "35.000"
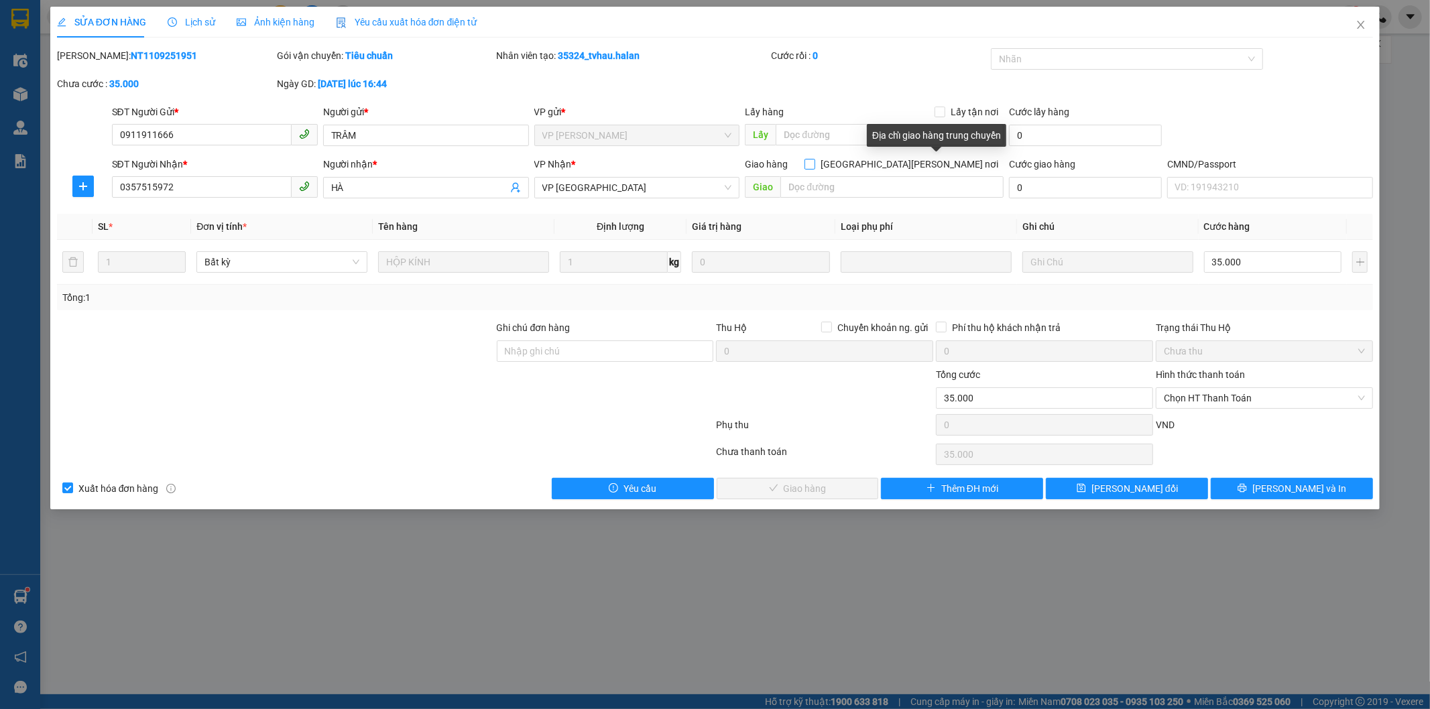
click at [869, 166] on input "[GEOGRAPHIC_DATA] tận nơi" at bounding box center [863, 163] width 9 height 9
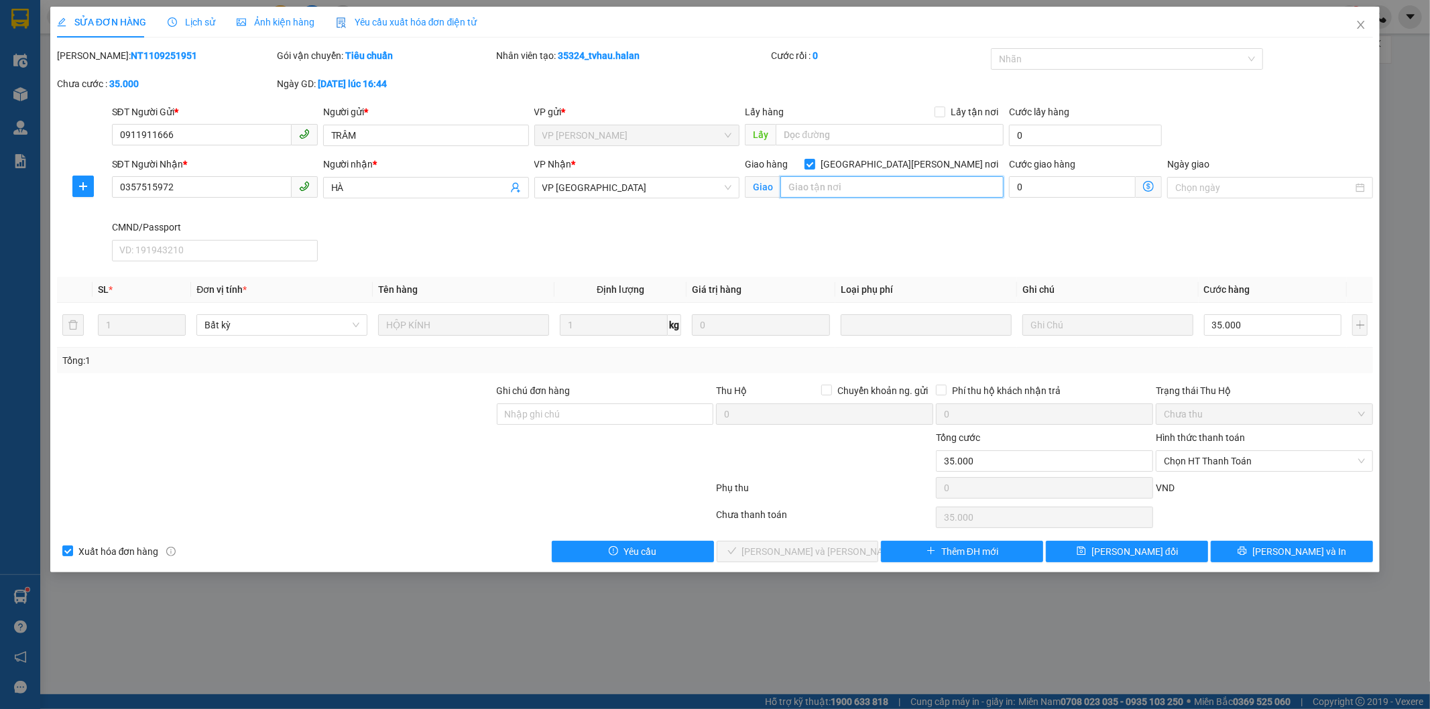
click at [900, 190] on input "text" at bounding box center [891, 186] width 223 height 21
click at [869, 164] on input "[GEOGRAPHIC_DATA] tận nơi" at bounding box center [863, 163] width 9 height 9
checkbox input "false"
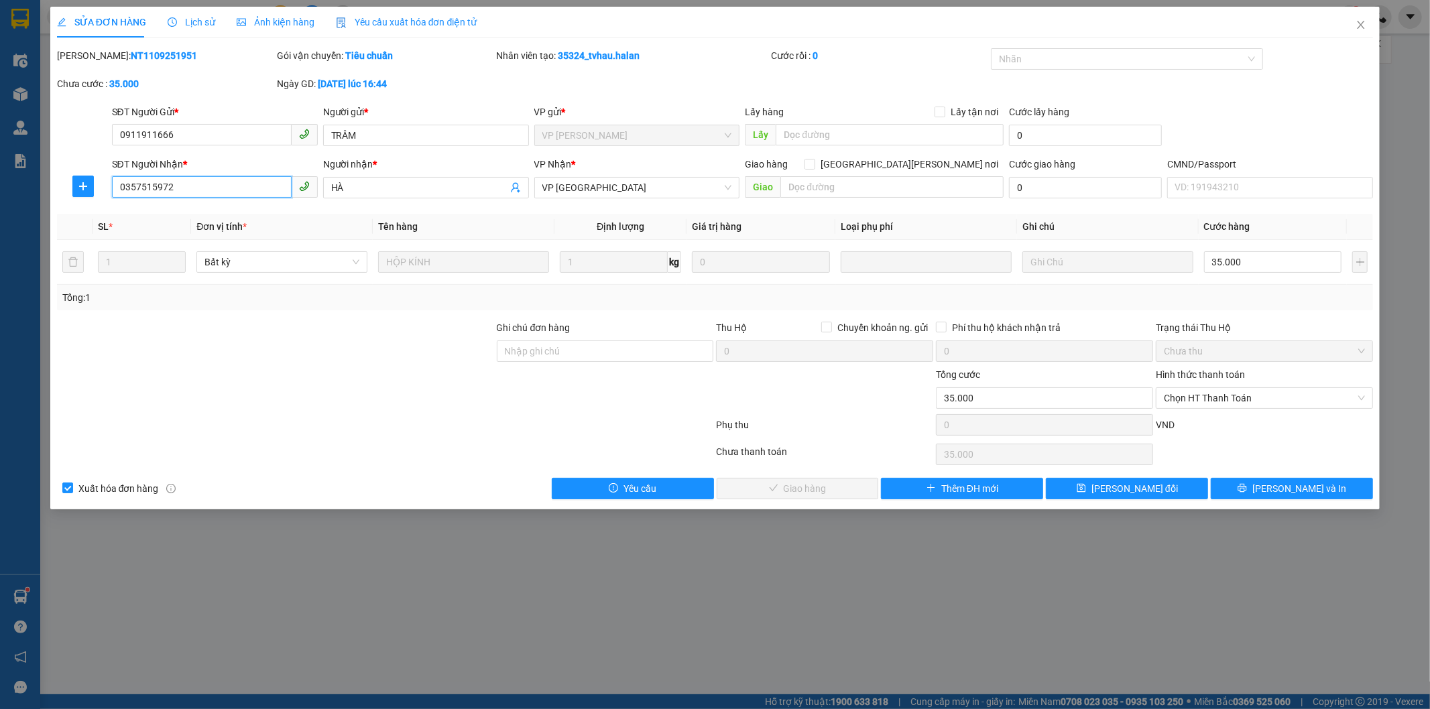
click at [205, 197] on input "0357515972" at bounding box center [202, 186] width 180 height 21
type input "0354865000"
click at [584, 351] on input "Ghi chú đơn hàng" at bounding box center [605, 351] width 217 height 21
type input "ng báo đổi số"
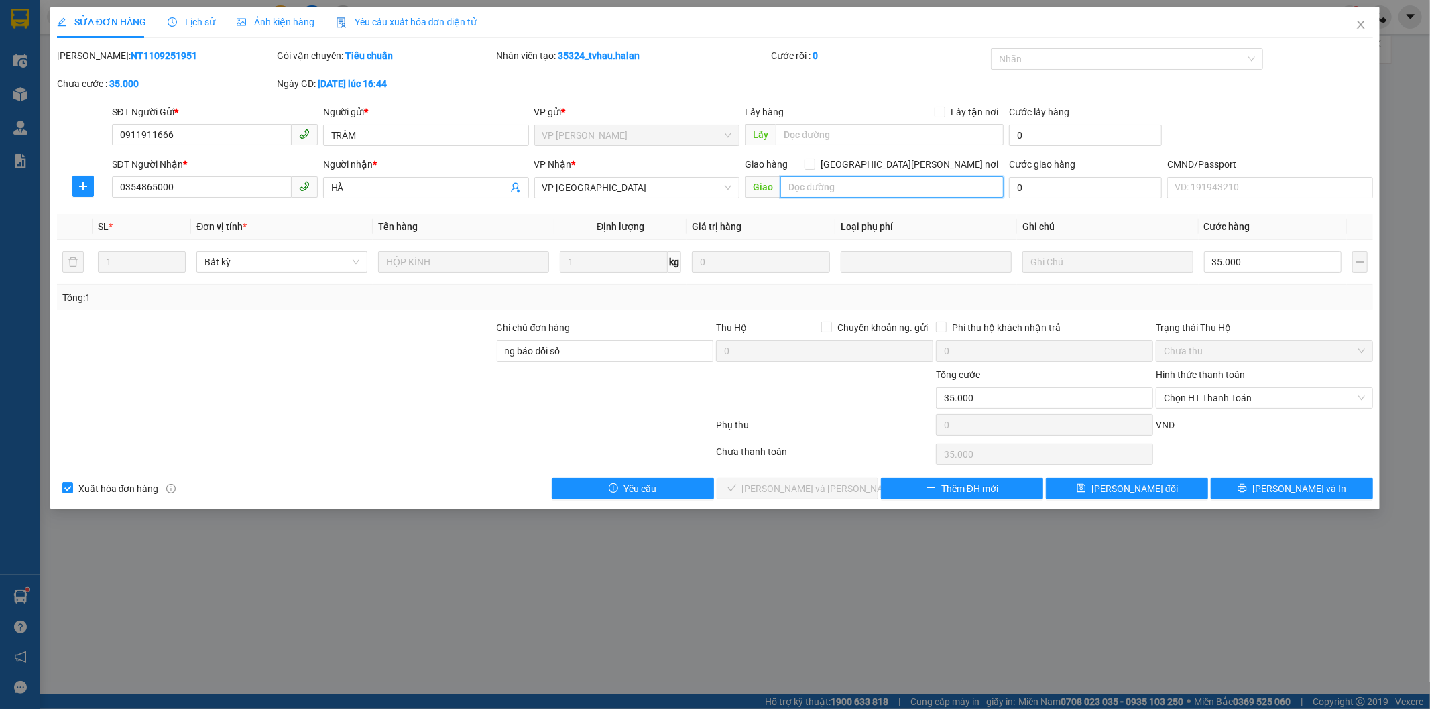
click at [863, 188] on input "text" at bounding box center [891, 186] width 223 height 21
type input "d"
type input "đơn sửa số k có tn, vp xn đúng số thì trả hàng"
click at [1117, 491] on span "[PERSON_NAME] thay đổi" at bounding box center [1134, 488] width 107 height 15
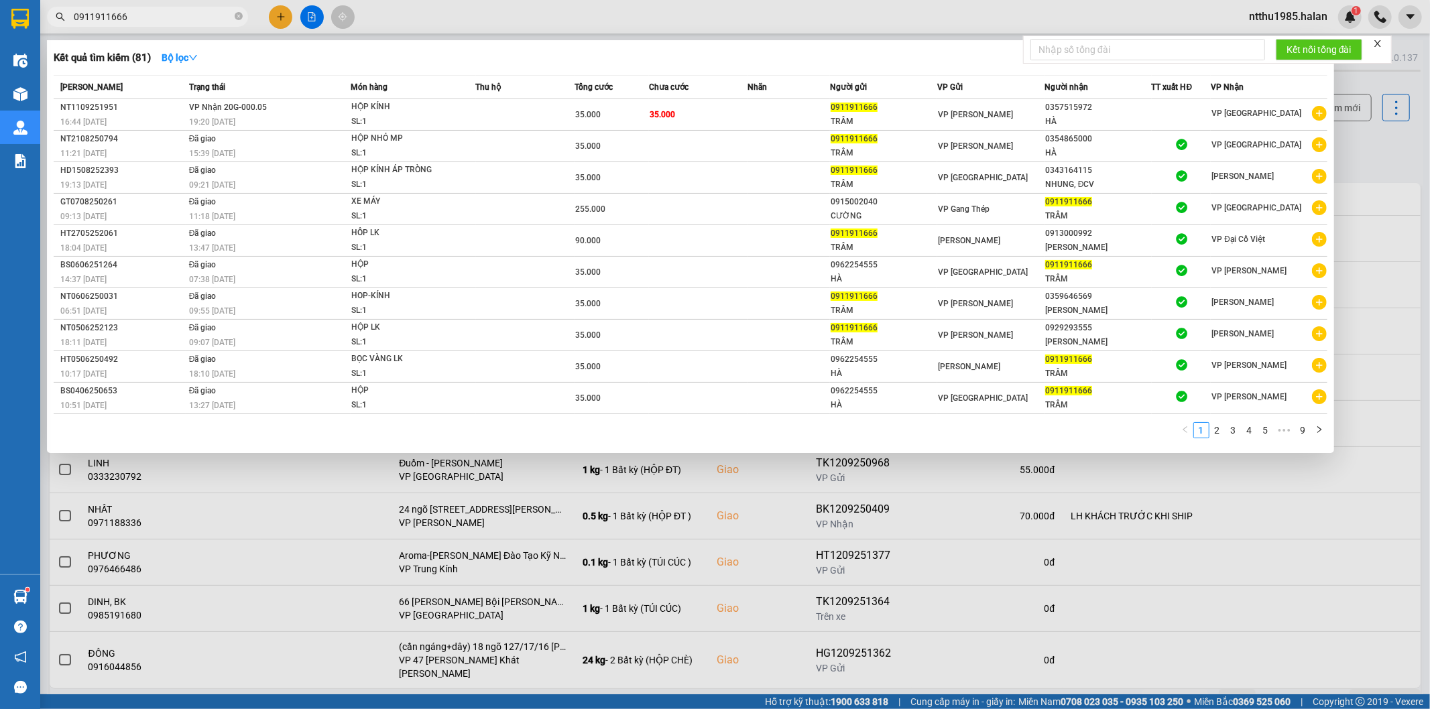
click at [151, 19] on input "0911911666" at bounding box center [153, 16] width 158 height 15
click at [150, 18] on input "0911911666" at bounding box center [153, 16] width 158 height 15
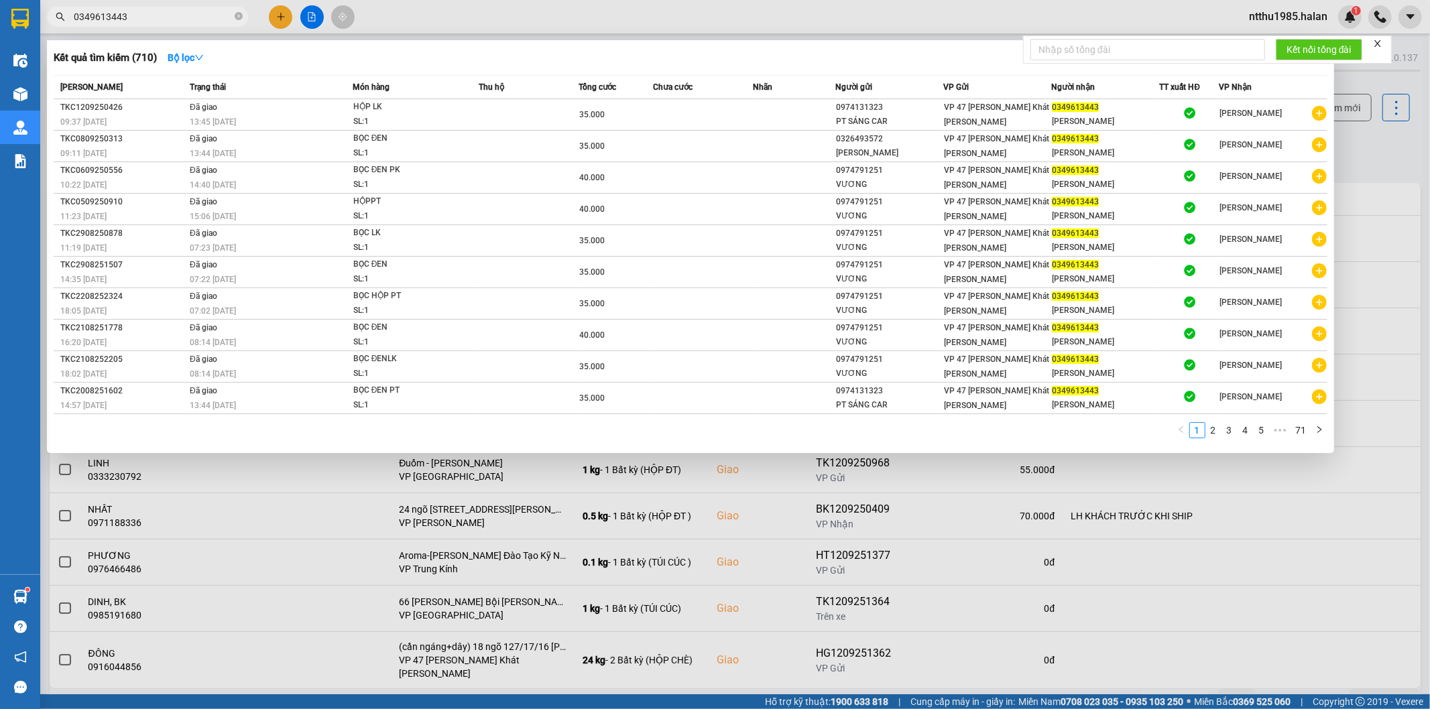
click at [149, 17] on input "0349613443" at bounding box center [153, 16] width 158 height 15
click at [151, 17] on input "0349613443" at bounding box center [153, 16] width 158 height 15
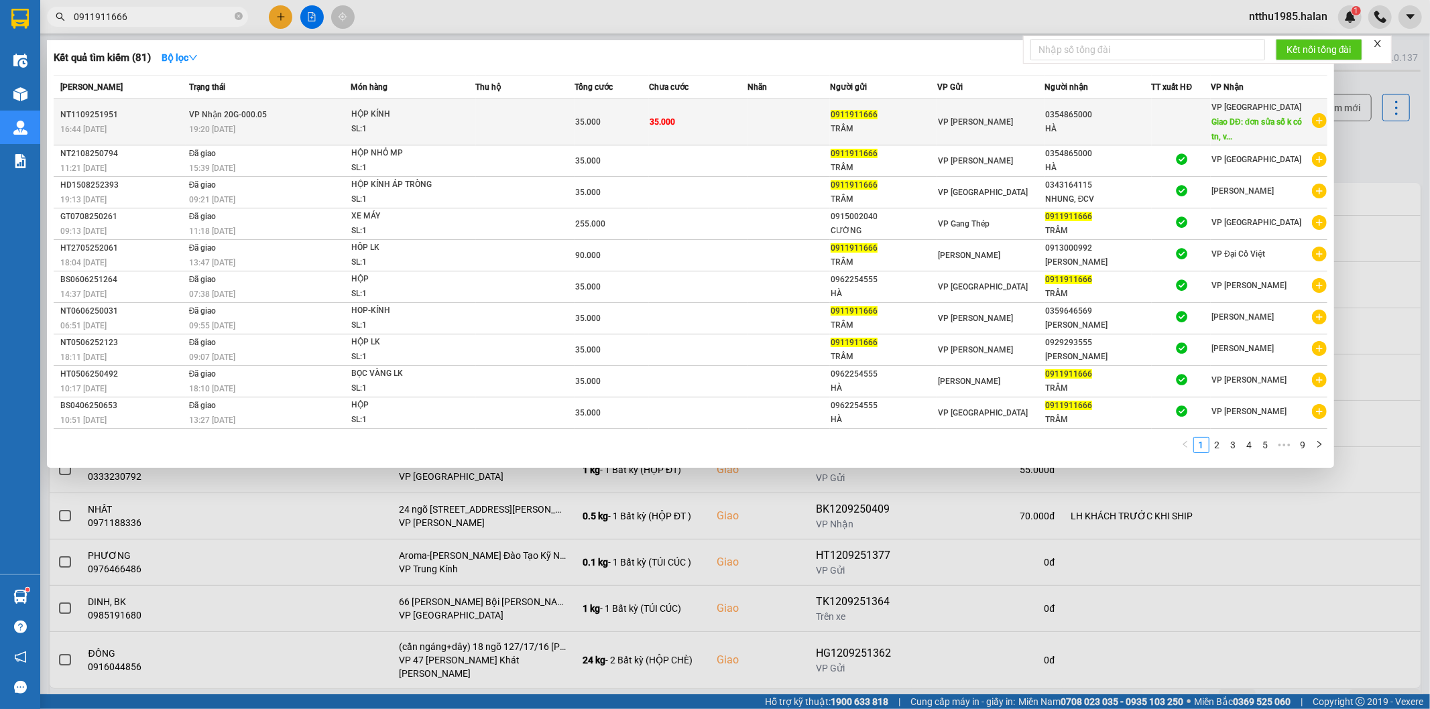
type input "0911911666"
click at [1040, 124] on div "VP [PERSON_NAME]" at bounding box center [991, 122] width 106 height 15
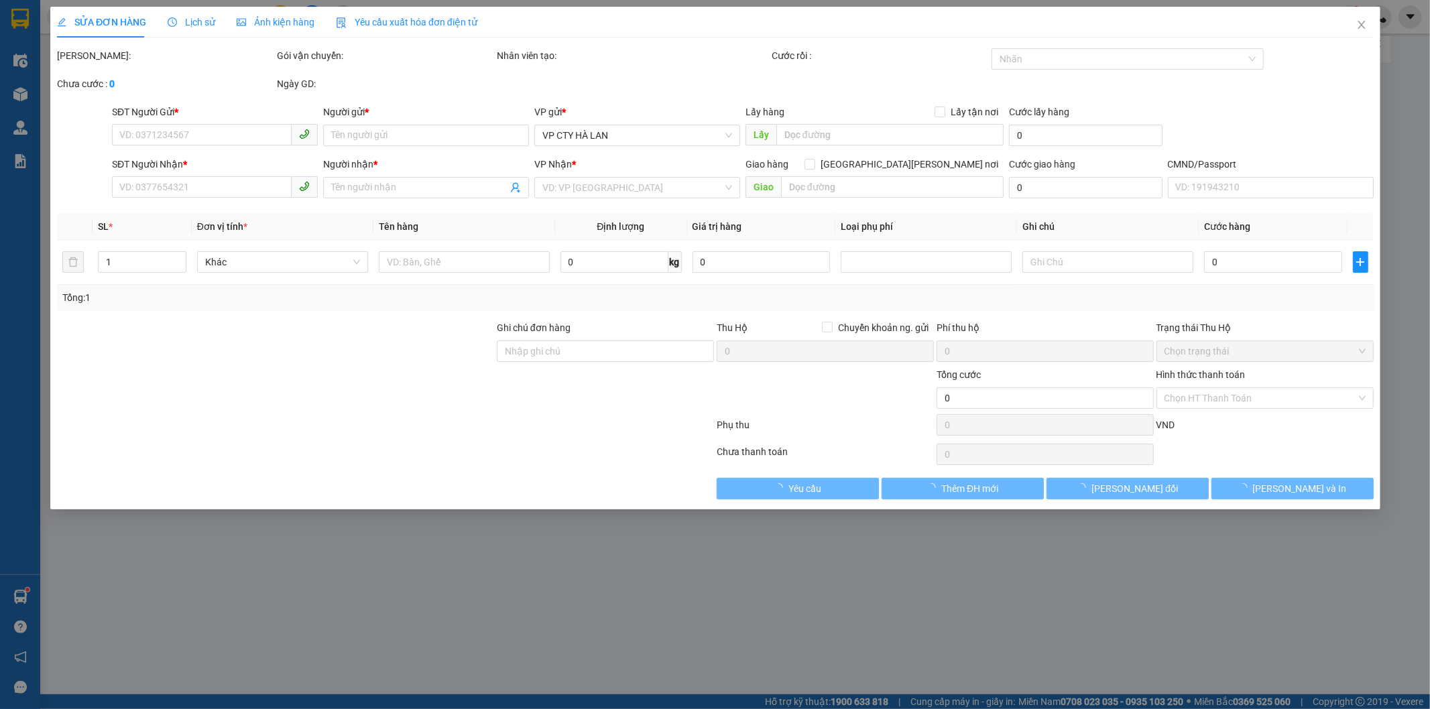
type input "0911911666"
type input "TRÂM"
type input "0354865000"
type input "HÀ"
type input "đơn sửa số k có tn, vp xn đúng số thì trả hàng"
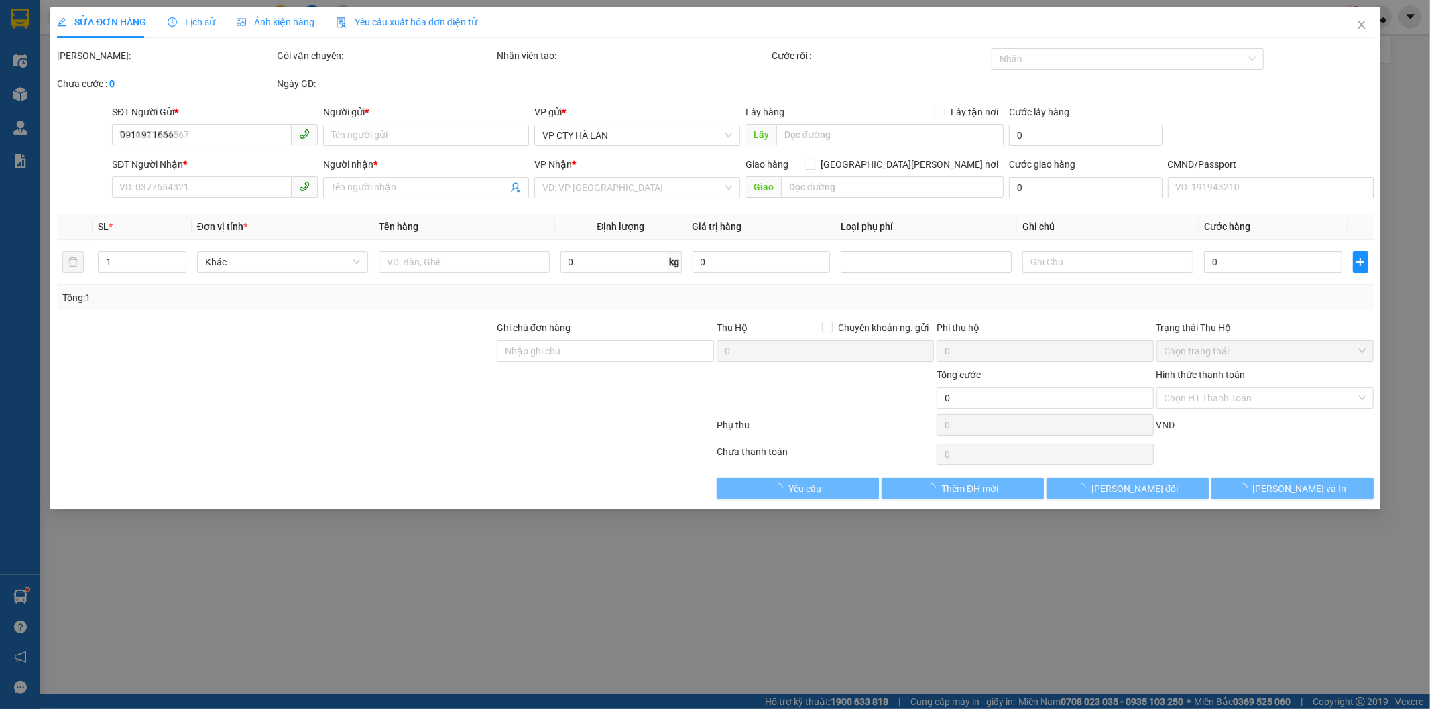
type input "ng báo đổi số"
type input "35.000"
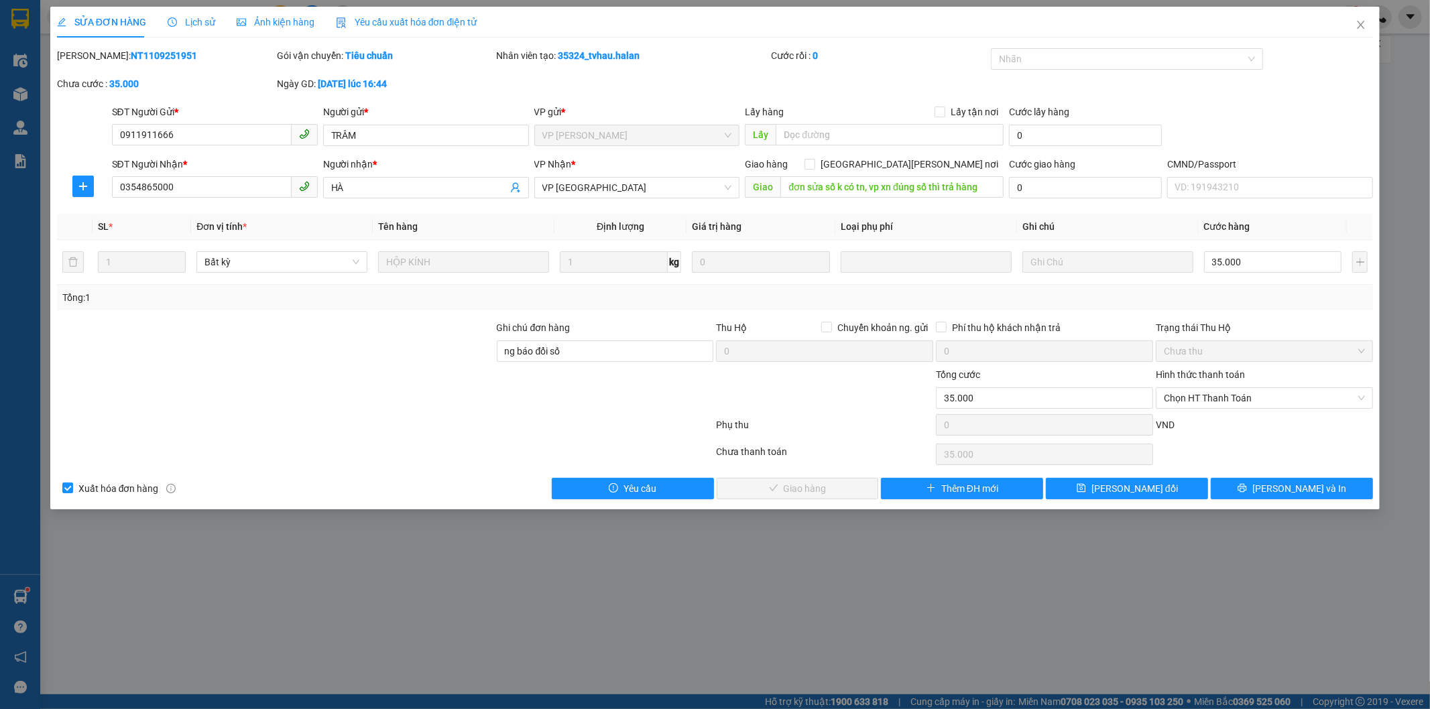
click at [194, 24] on span "Lịch sử" at bounding box center [192, 22] width 48 height 11
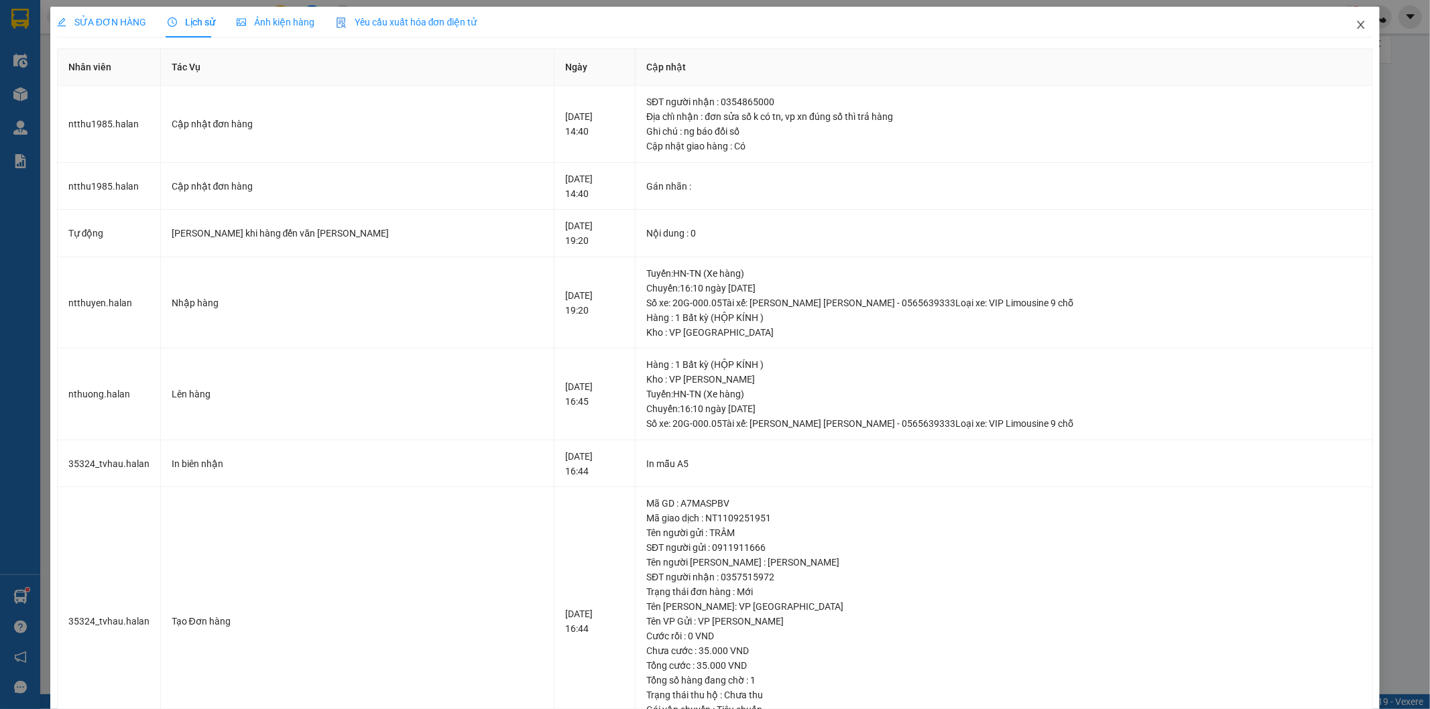
click at [1357, 24] on icon "close" at bounding box center [1360, 25] width 7 height 8
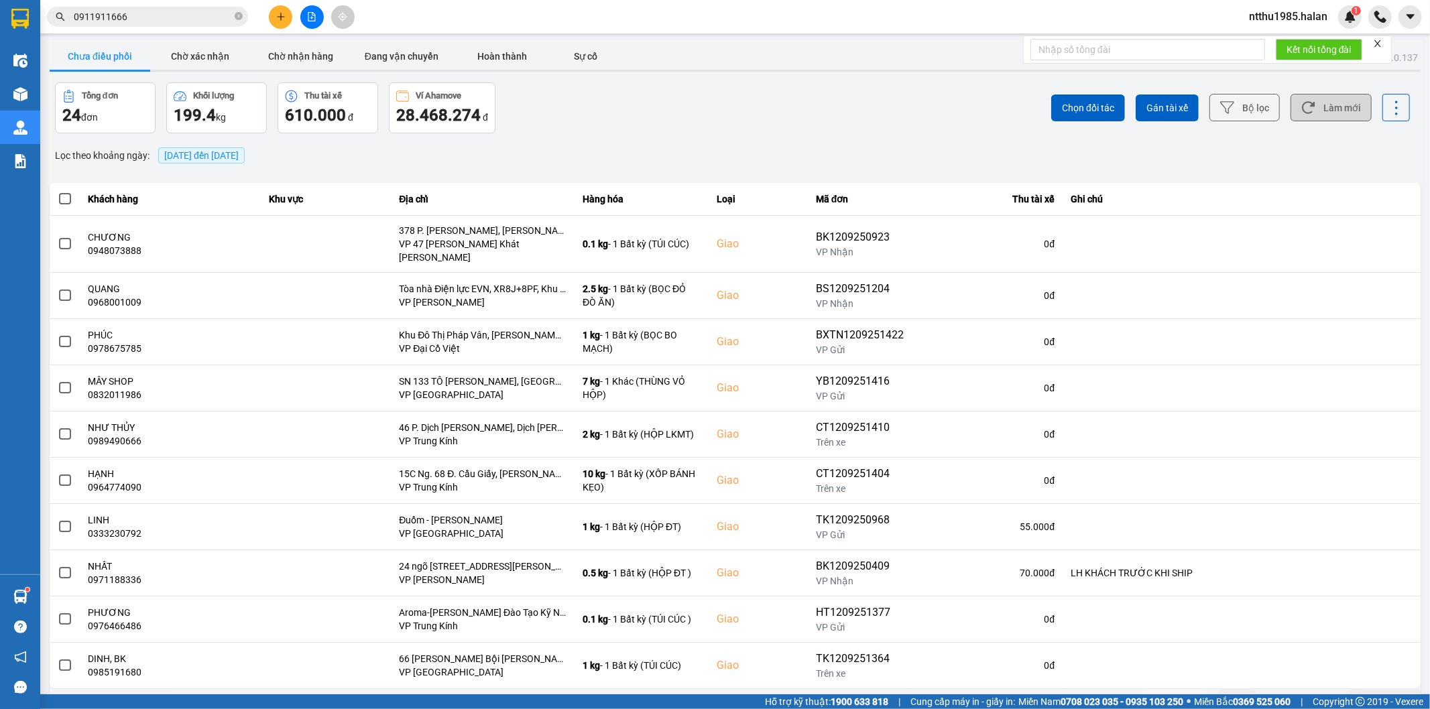
click at [1319, 107] on button "Làm mới" at bounding box center [1330, 107] width 81 height 27
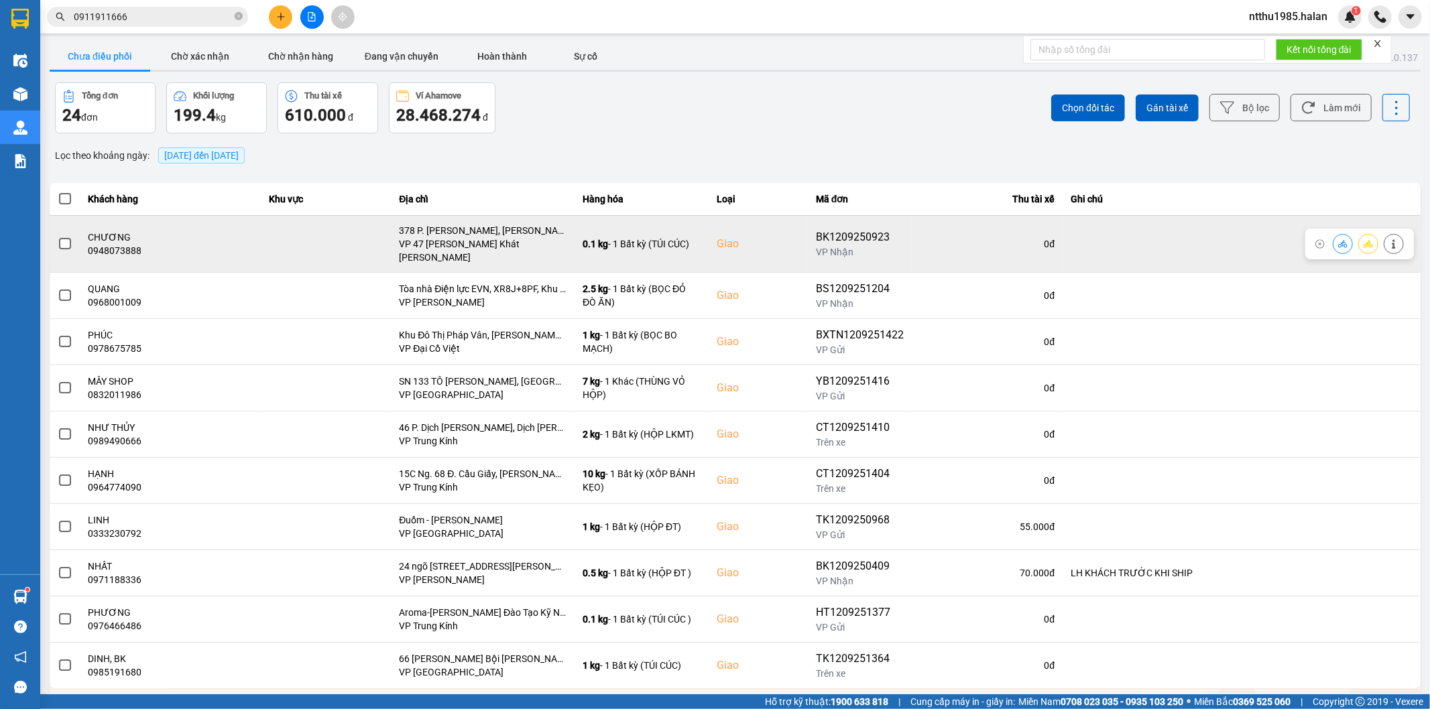
click at [66, 241] on span at bounding box center [65, 239] width 12 height 12
click at [58, 231] on input "checkbox" at bounding box center [58, 231] width 0 height 0
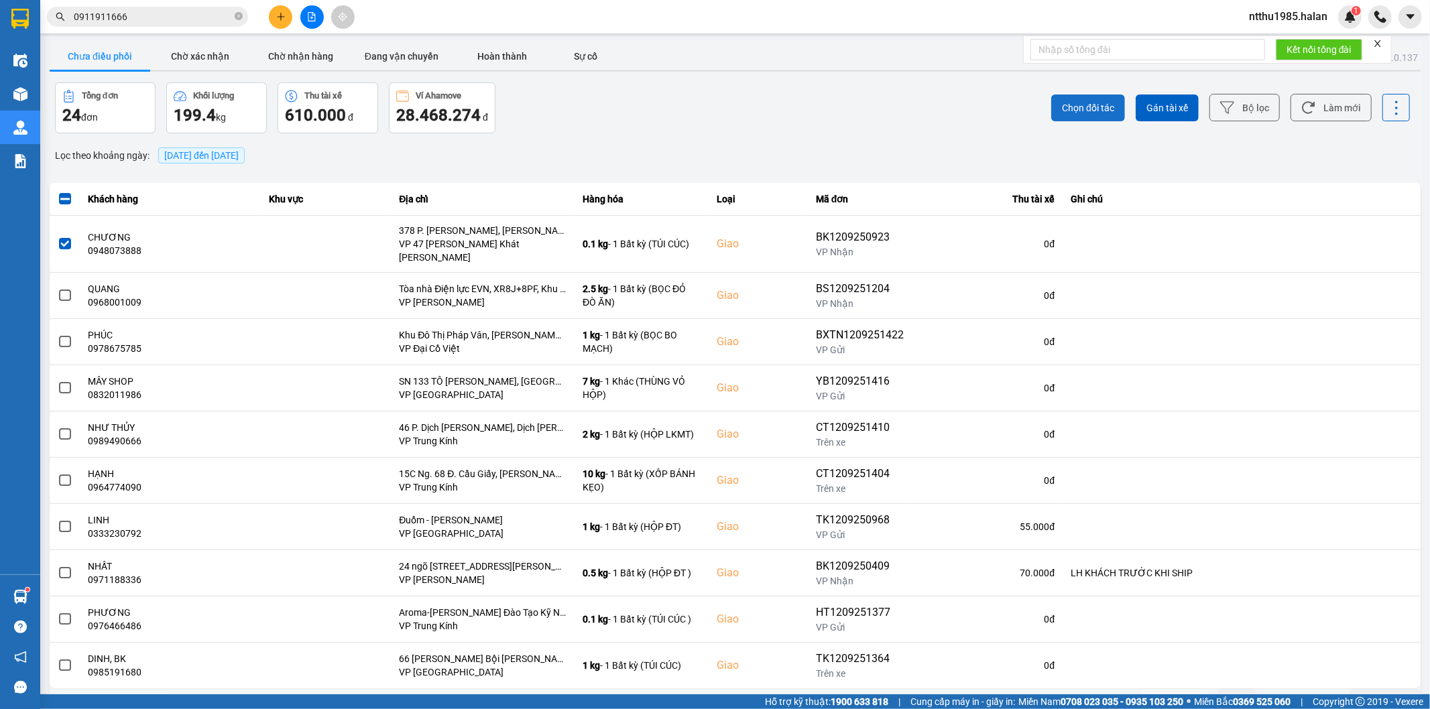
click at [1089, 104] on span "Chọn đối tác" at bounding box center [1088, 107] width 52 height 13
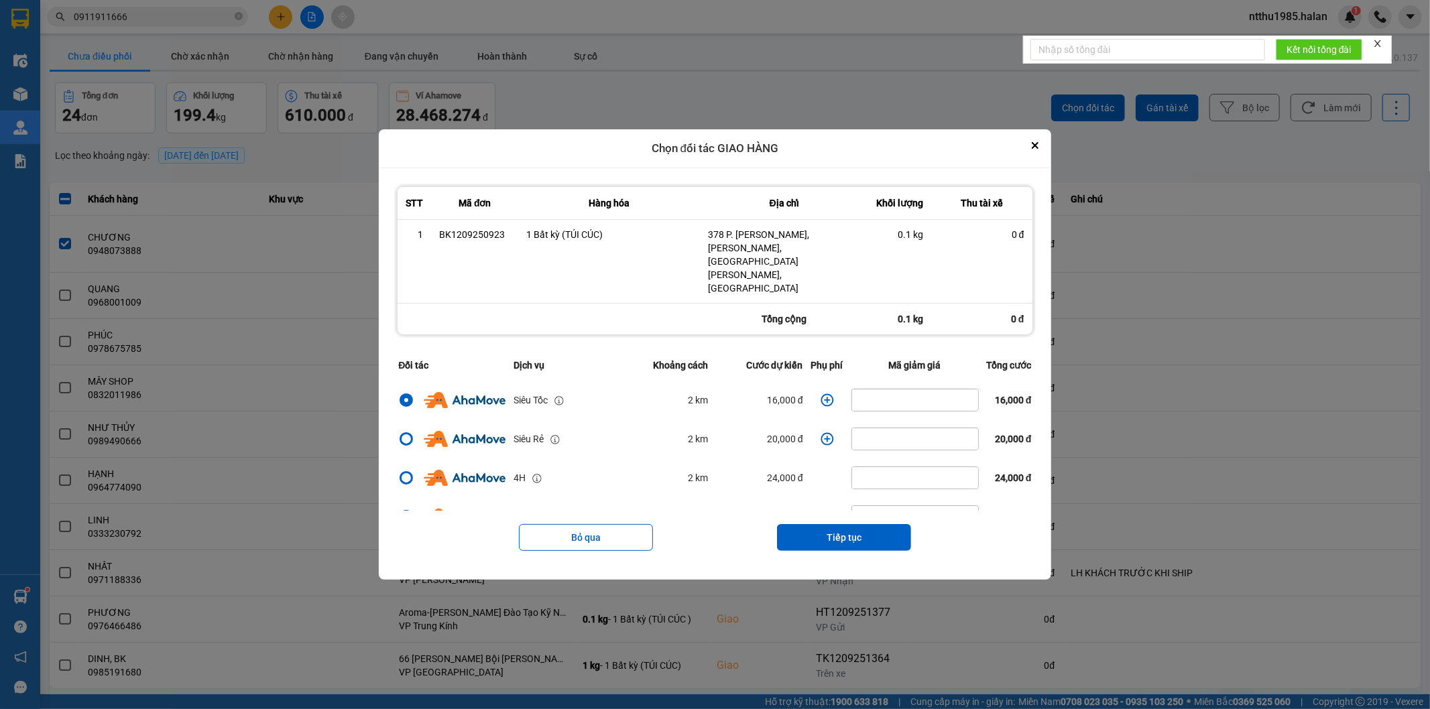
drag, startPoint x: 828, startPoint y: 519, endPoint x: 828, endPoint y: 494, distance: 24.8
click at [828, 517] on button "Tiếp tục" at bounding box center [844, 530] width 134 height 27
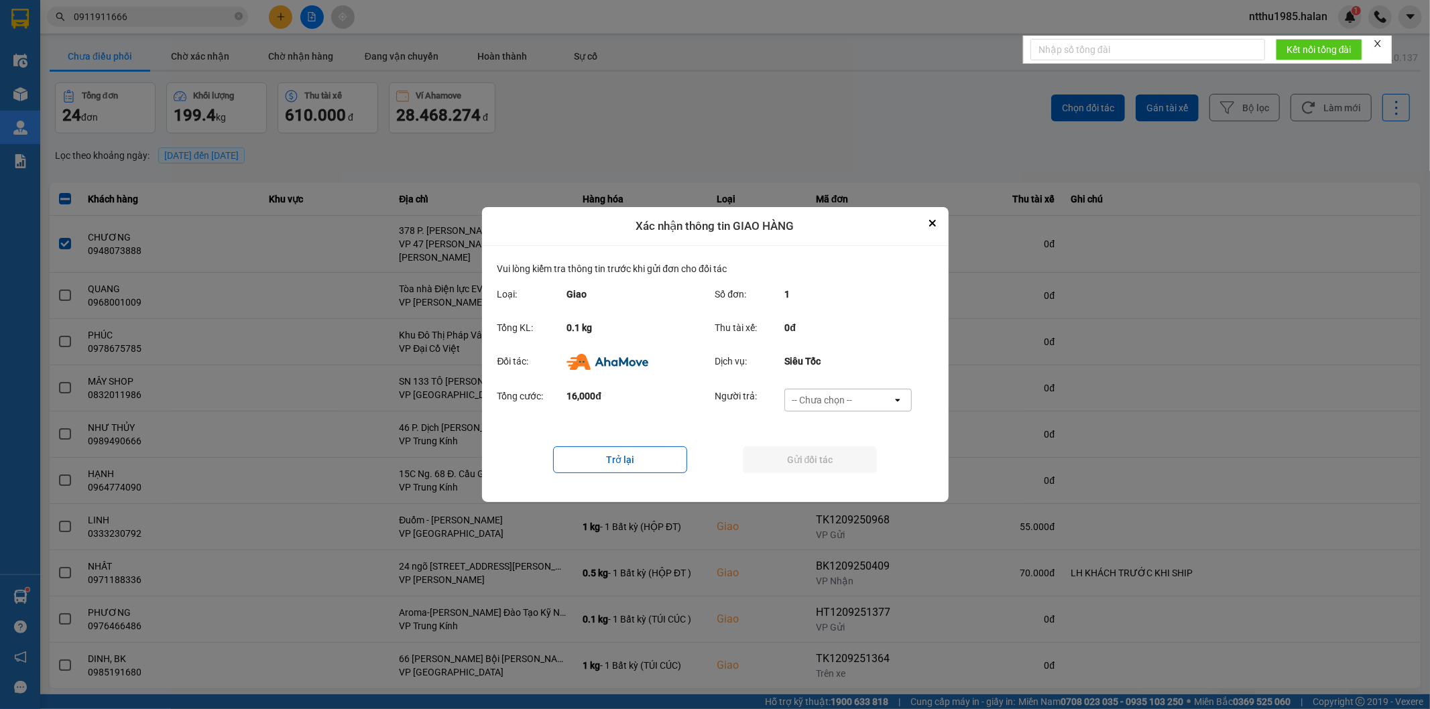
click at [839, 398] on div "-- Chưa chọn --" at bounding box center [822, 399] width 60 height 13
click at [828, 486] on div "Ví Ahamove" at bounding box center [847, 477] width 127 height 24
click at [818, 458] on button "Gửi đối tác" at bounding box center [810, 459] width 134 height 27
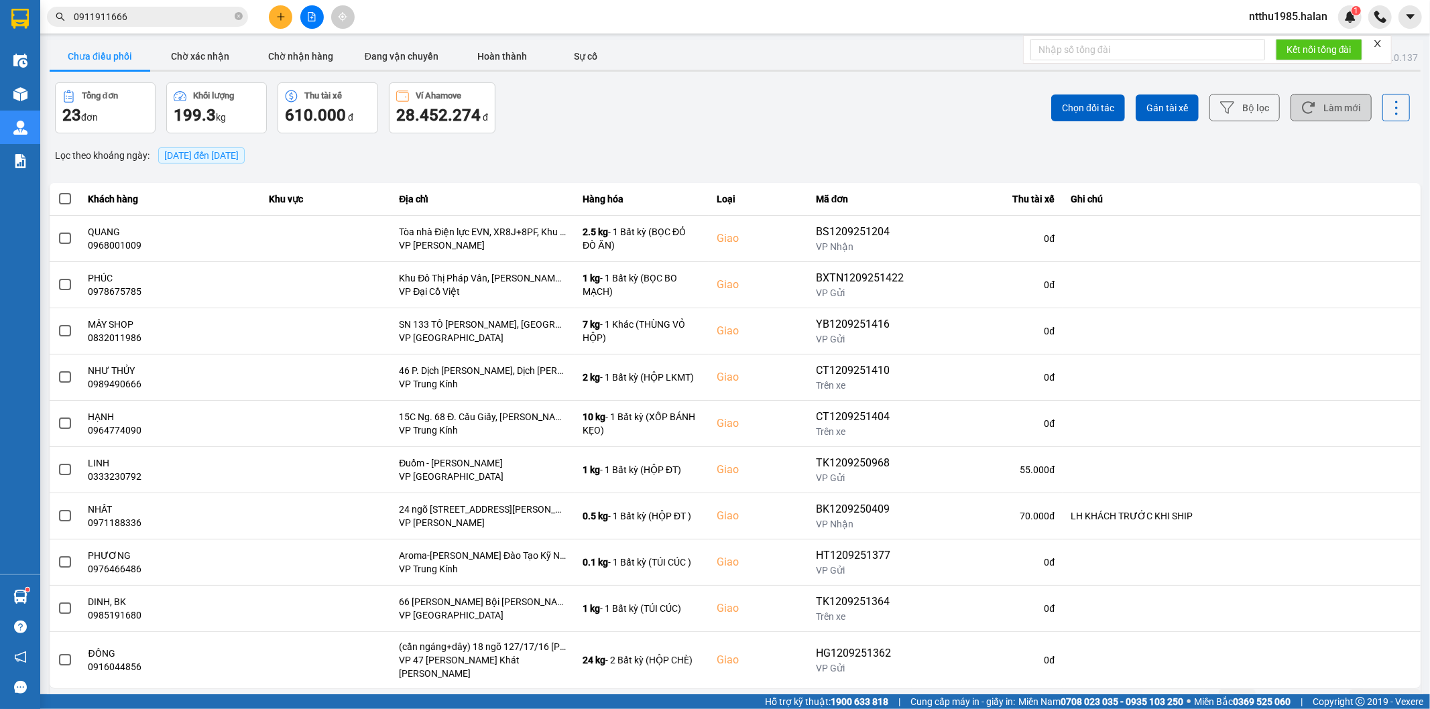
click at [1332, 104] on button "Làm mới" at bounding box center [1330, 107] width 81 height 27
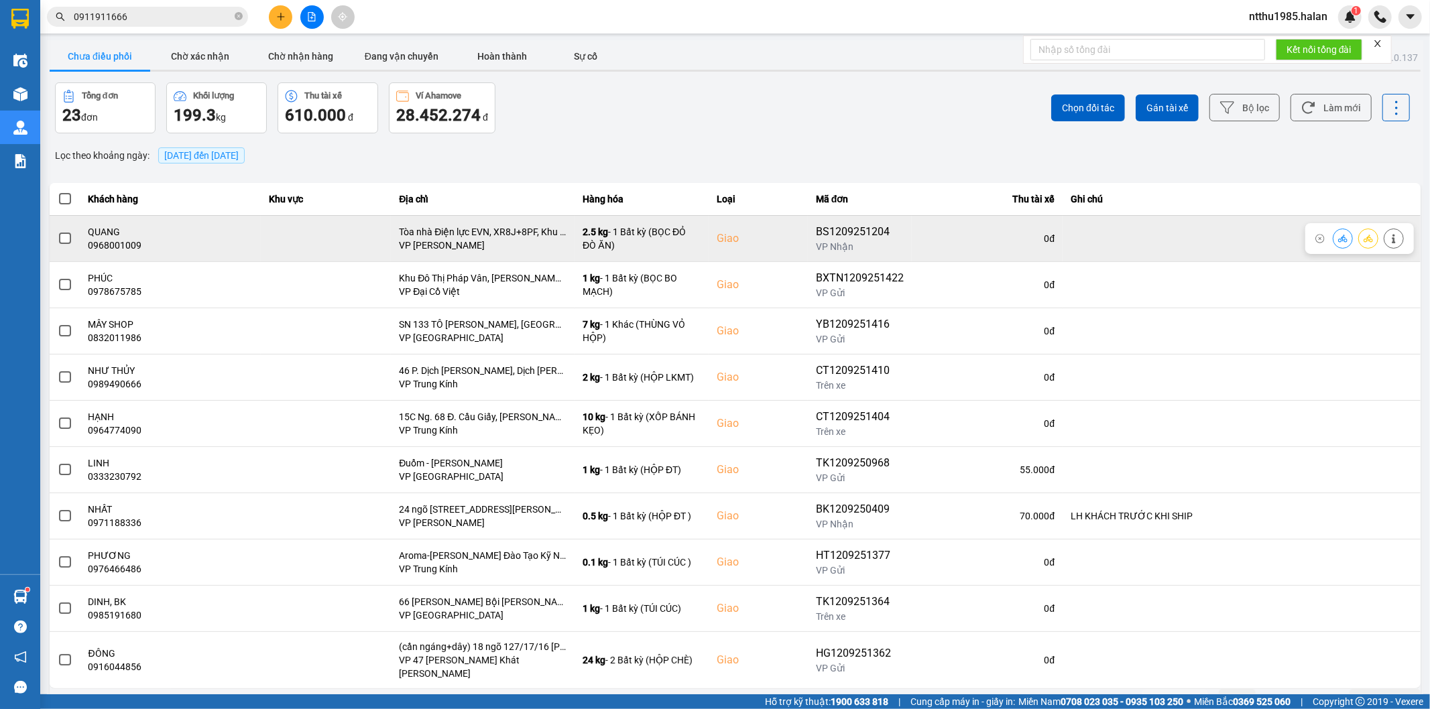
click at [63, 235] on span at bounding box center [65, 239] width 12 height 12
click at [58, 231] on input "checkbox" at bounding box center [58, 231] width 0 height 0
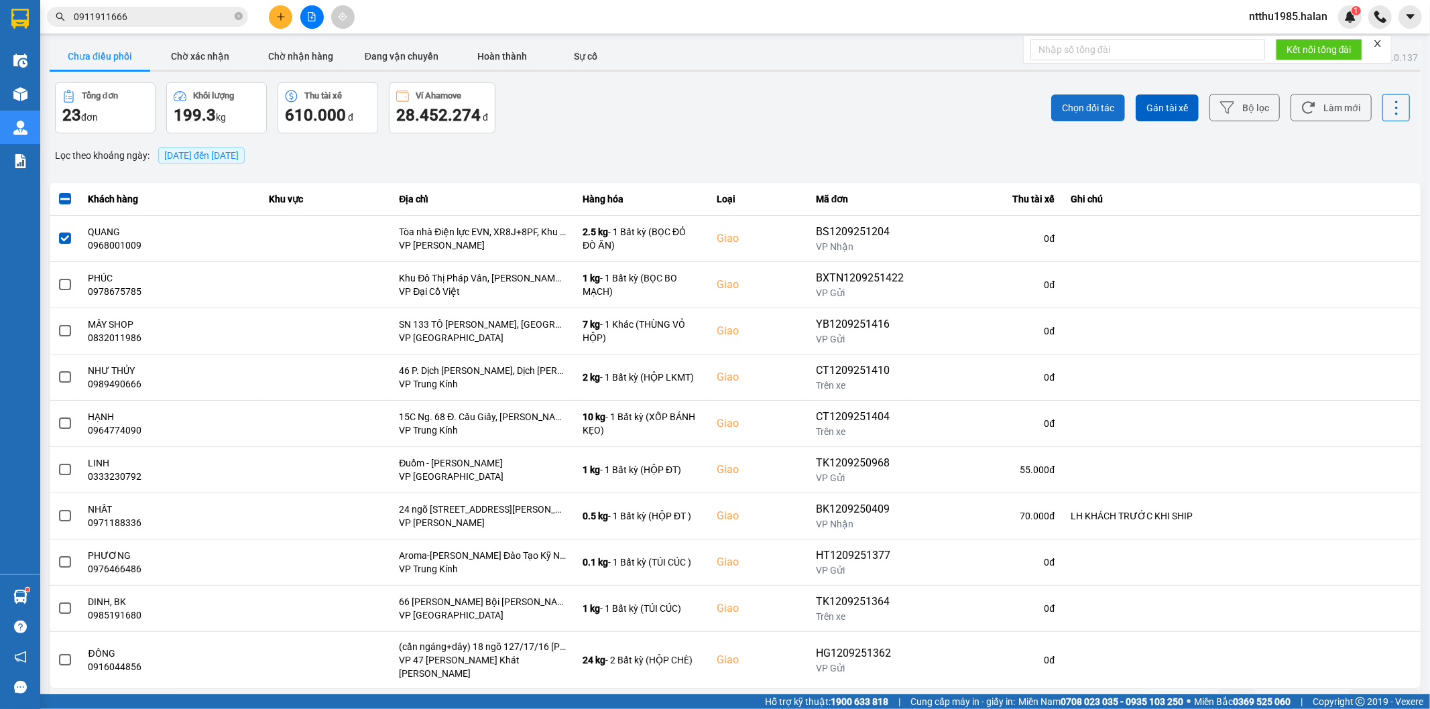
click at [1081, 104] on span "Chọn đối tác" at bounding box center [1088, 107] width 52 height 13
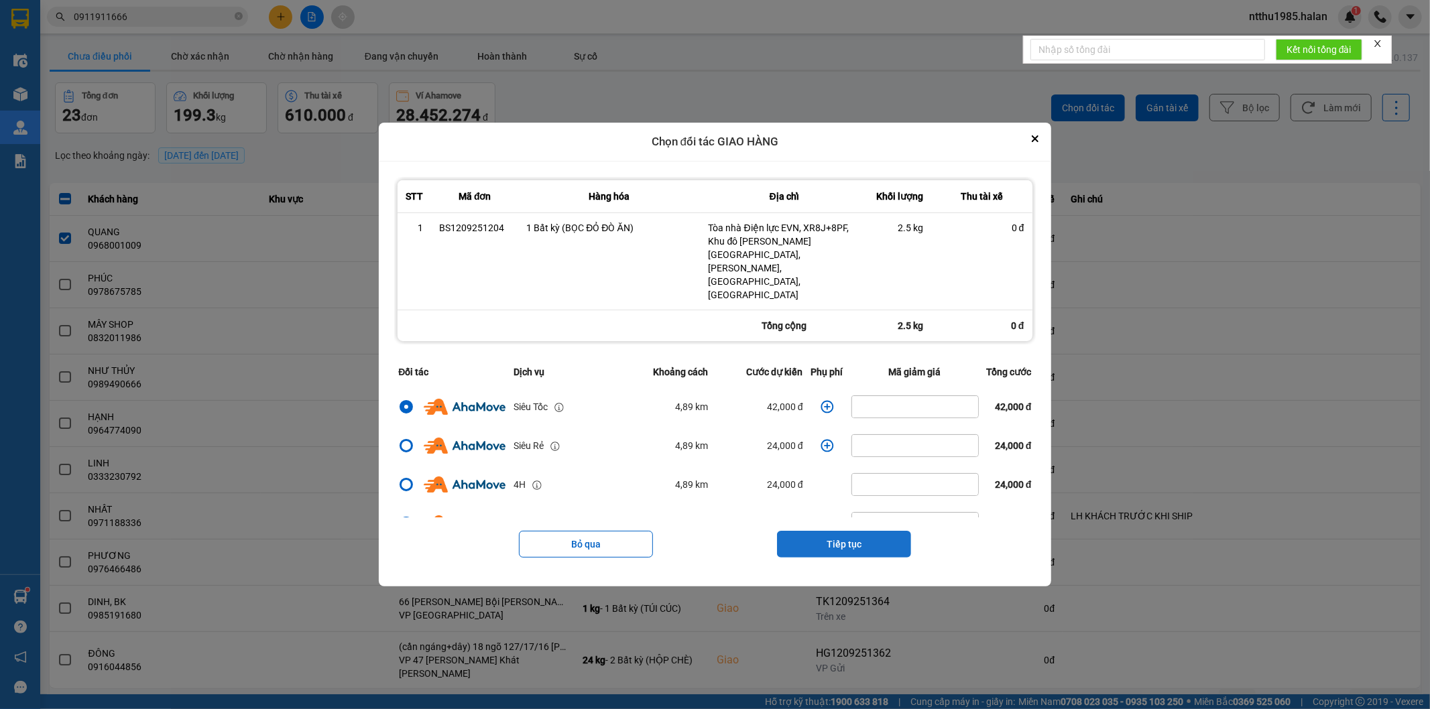
click at [825, 524] on button "Tiếp tục" at bounding box center [844, 537] width 134 height 27
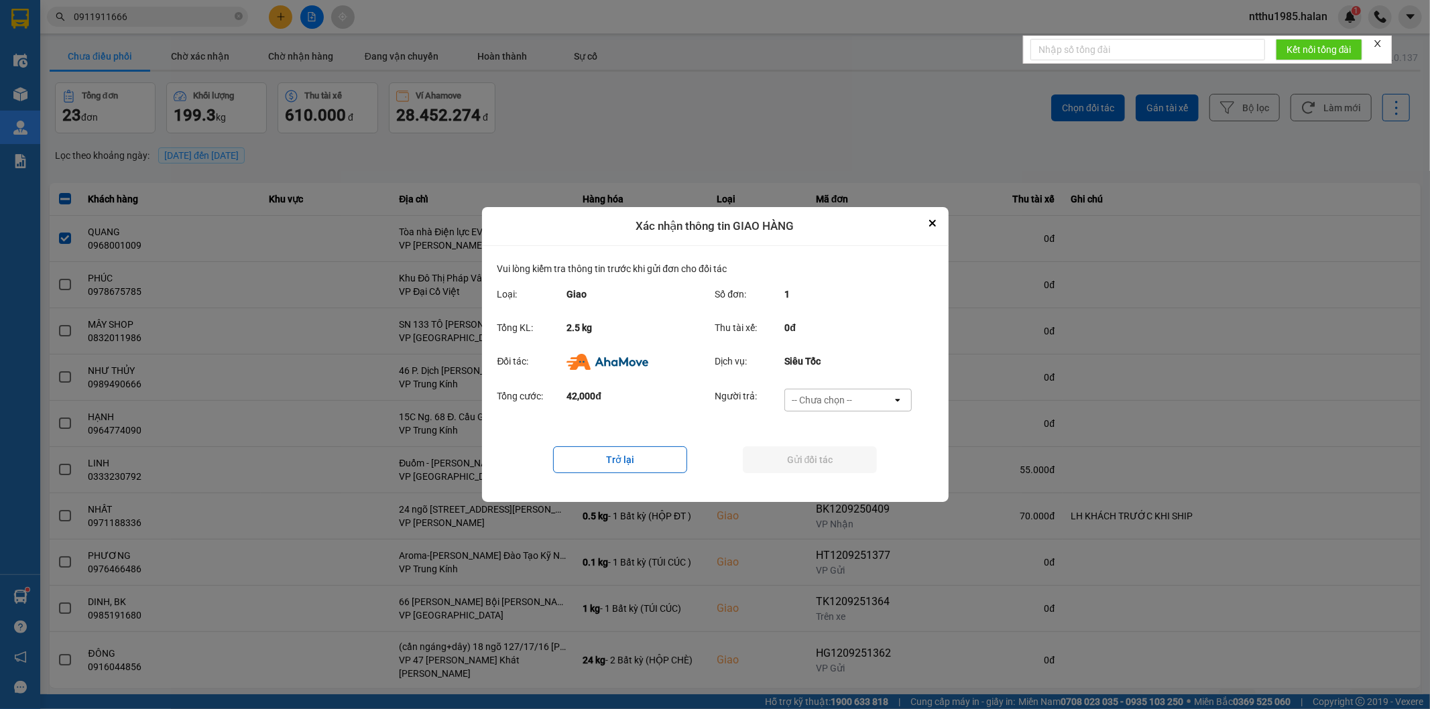
click at [839, 396] on div "-- Chưa chọn --" at bounding box center [822, 399] width 60 height 13
drag, startPoint x: 819, startPoint y: 479, endPoint x: 816, endPoint y: 463, distance: 15.6
click at [819, 477] on span "Ví Ahamove" at bounding box center [822, 477] width 54 height 13
click at [816, 463] on button "Gửi đối tác" at bounding box center [810, 459] width 134 height 27
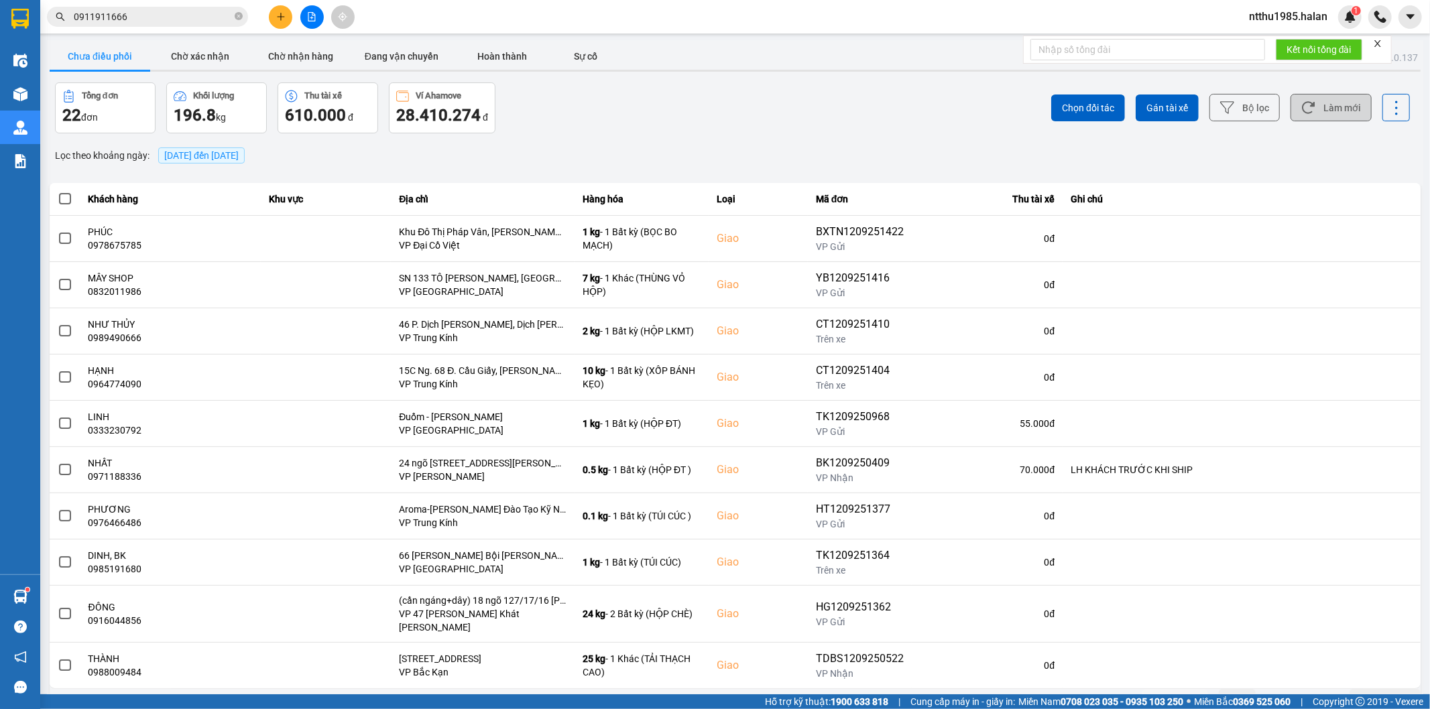
click at [1314, 115] on button "Làm mới" at bounding box center [1330, 107] width 81 height 27
click at [183, 19] on input "0911911666" at bounding box center [153, 16] width 158 height 15
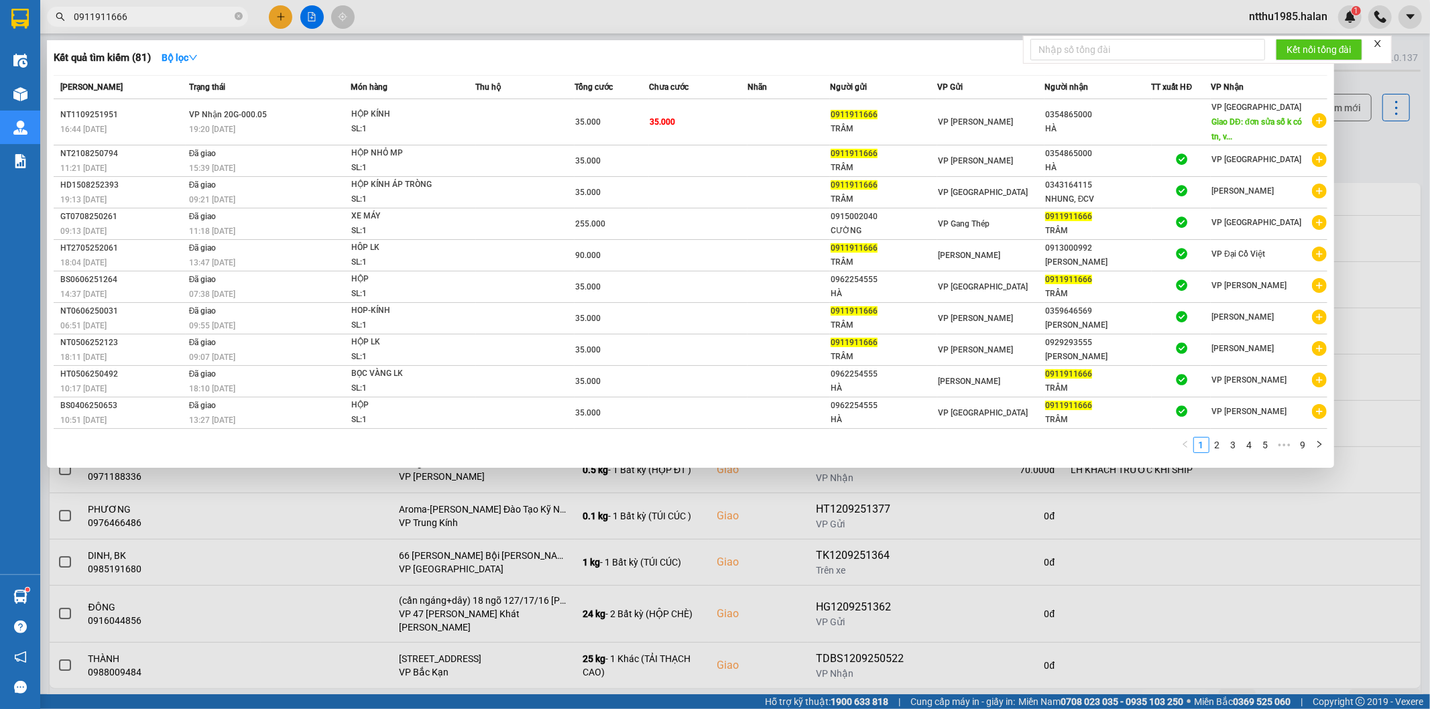
click at [183, 19] on input "0911911666" at bounding box center [153, 16] width 158 height 15
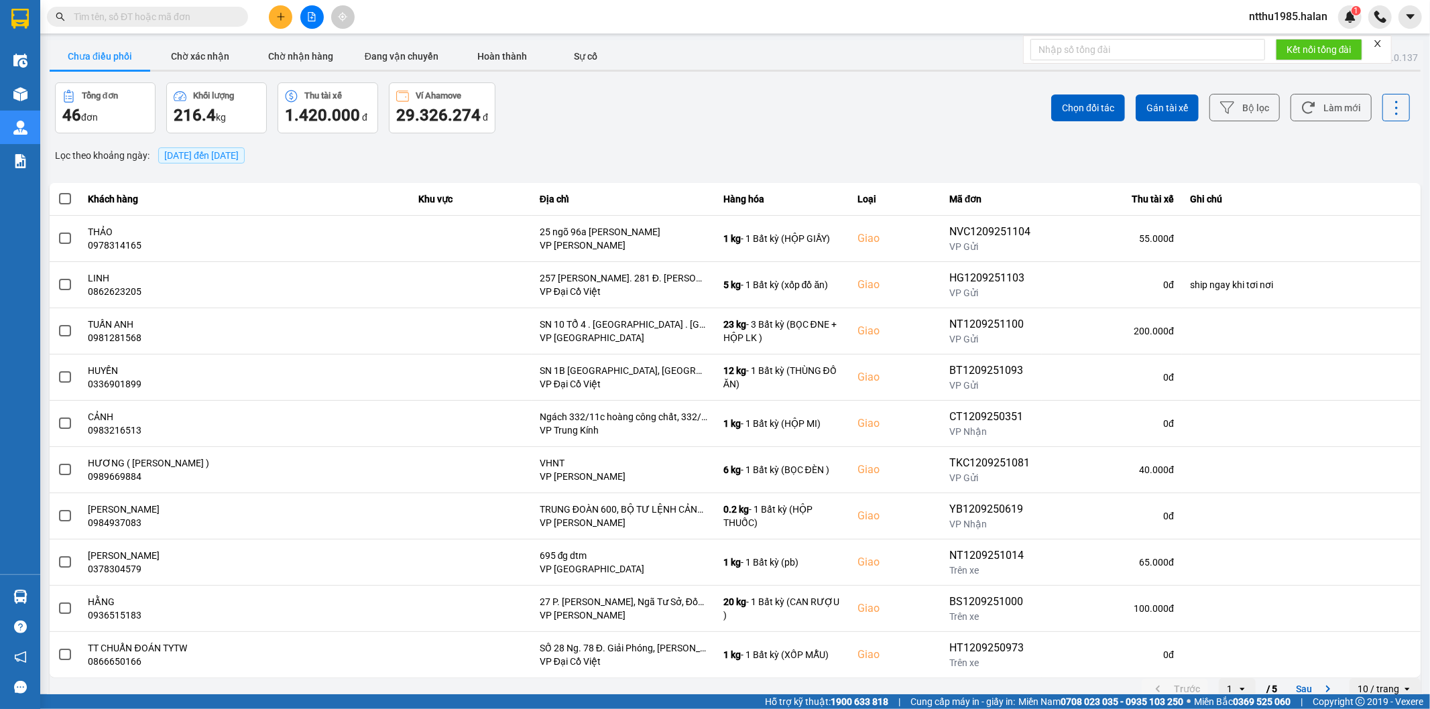
click at [1330, 124] on div "Chọn đối tác Gán tài xế Bộ lọc Làm mới" at bounding box center [1072, 107] width 678 height 51
click at [298, 58] on button "Chờ nhận hàng" at bounding box center [301, 56] width 101 height 27
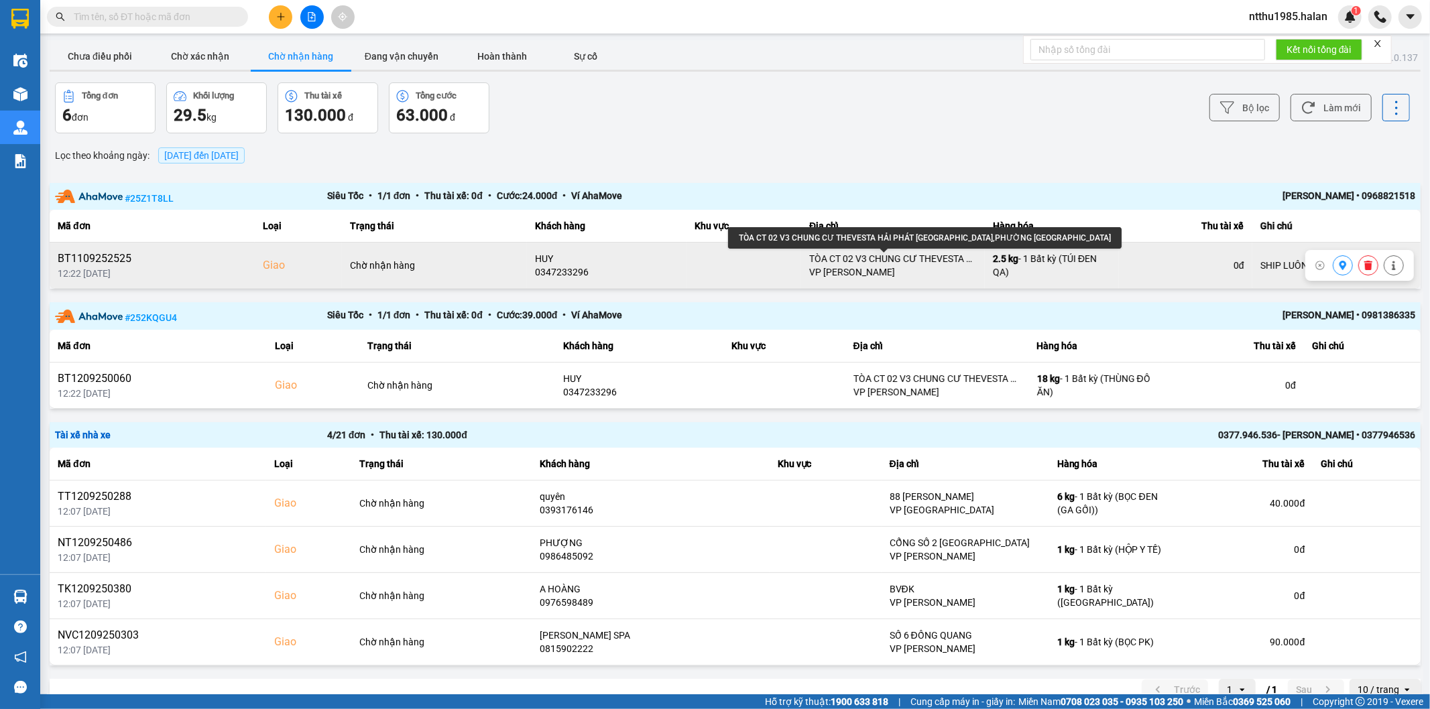
click at [927, 255] on div "TÒA CT 02 V3 CHUNG CƯ THEVESTA HẢI PHÁT PHÚ LÃM,PHƯỜNG PHÚ LƯƠNG" at bounding box center [893, 258] width 168 height 13
click at [927, 255] on div "TÒA CT 02 V3 CHUNG CƯ THEVESTA HẢI PHÁT [GEOGRAPHIC_DATA],PHƯỜNG [GEOGRAPHIC_DA…" at bounding box center [893, 258] width 168 height 13
copy div "TÒA CT 02 V3 CHUNG CƯ THEVESTA HẢI PHÁT [GEOGRAPHIC_DATA],PHƯỜNG [GEOGRAPHIC_DA…"
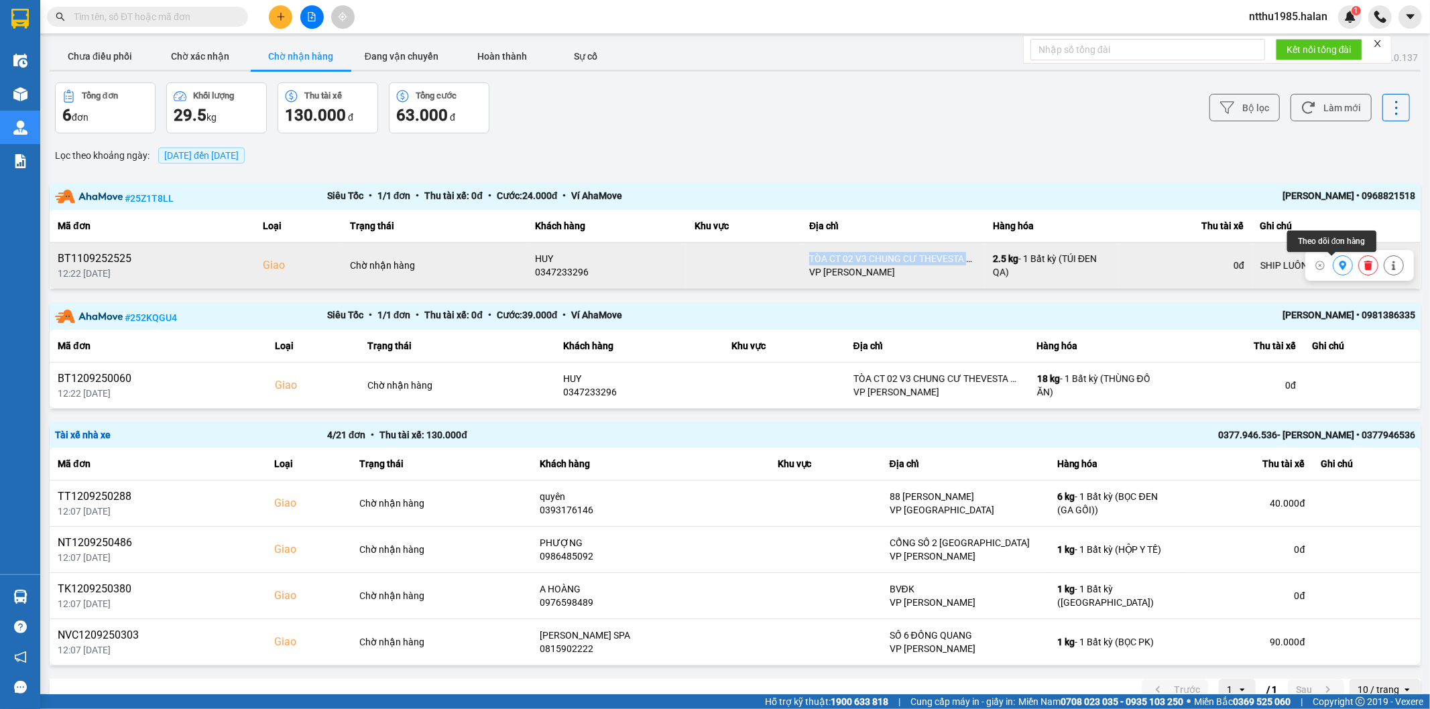
click at [1338, 269] on icon at bounding box center [1342, 265] width 9 height 9
click at [1384, 268] on button at bounding box center [1393, 265] width 19 height 23
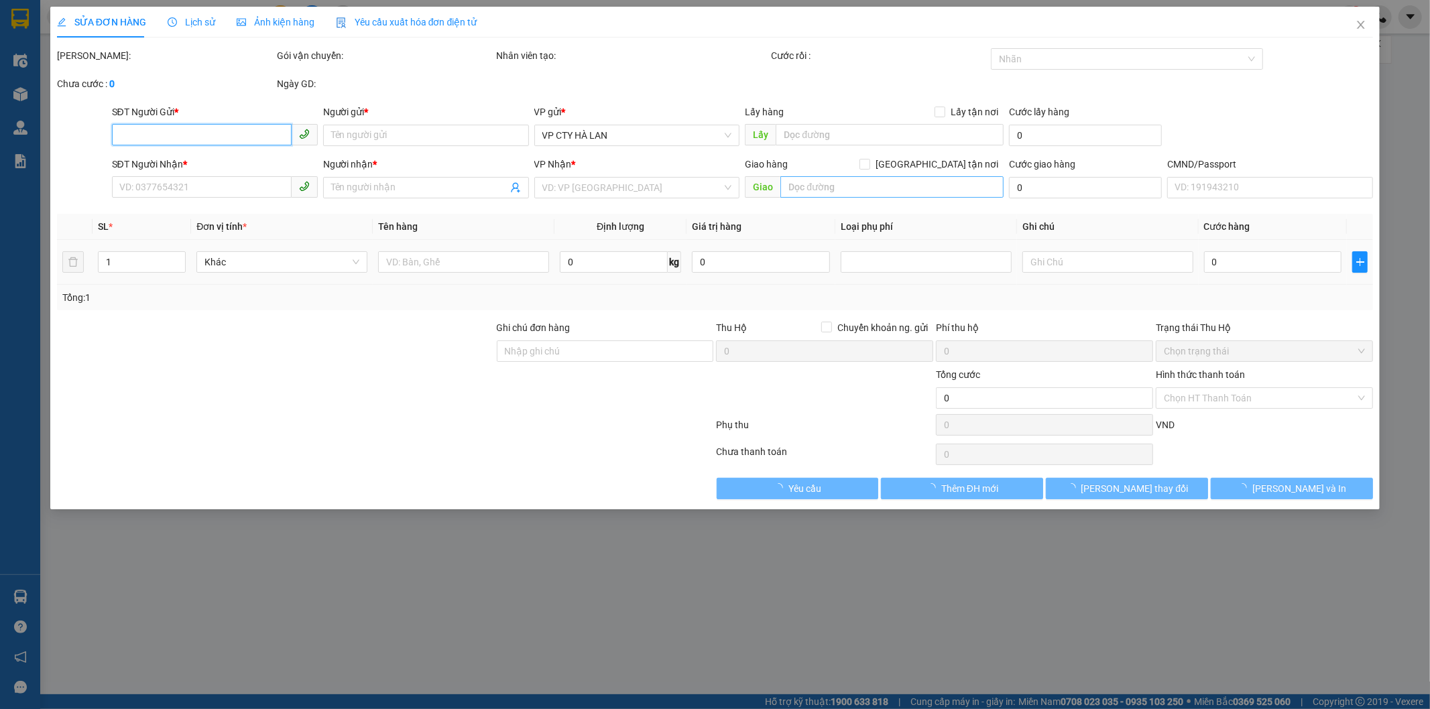
type input "0978866959"
type input "HOÀI"
type input "0347233296"
type input "HUY"
checkbox input "true"
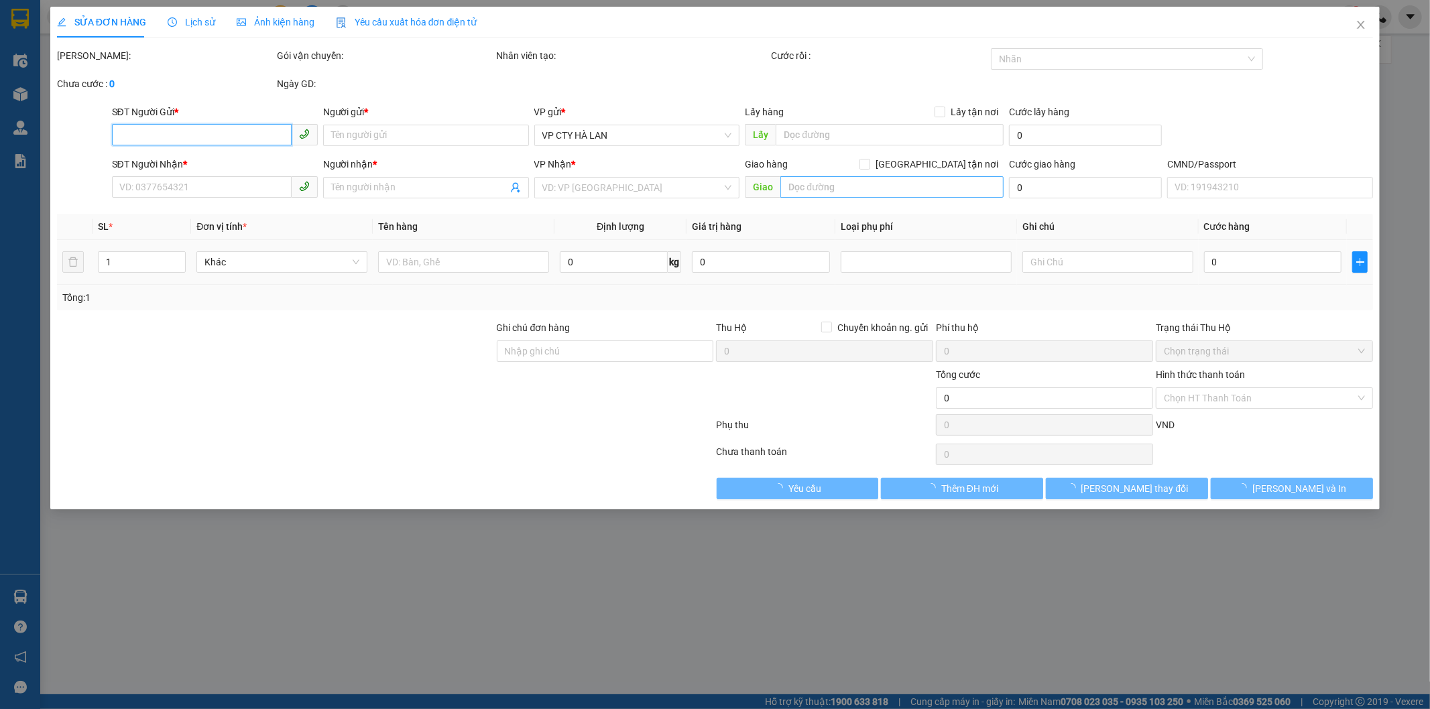
type input "TÒA CT 02 V3 CHUNG CƯ THEVESTA HẢI PHÁT [GEOGRAPHIC_DATA],PHƯỜNG [GEOGRAPHIC_DA…"
type input "SHIP LUÔN **"
type input "85.000"
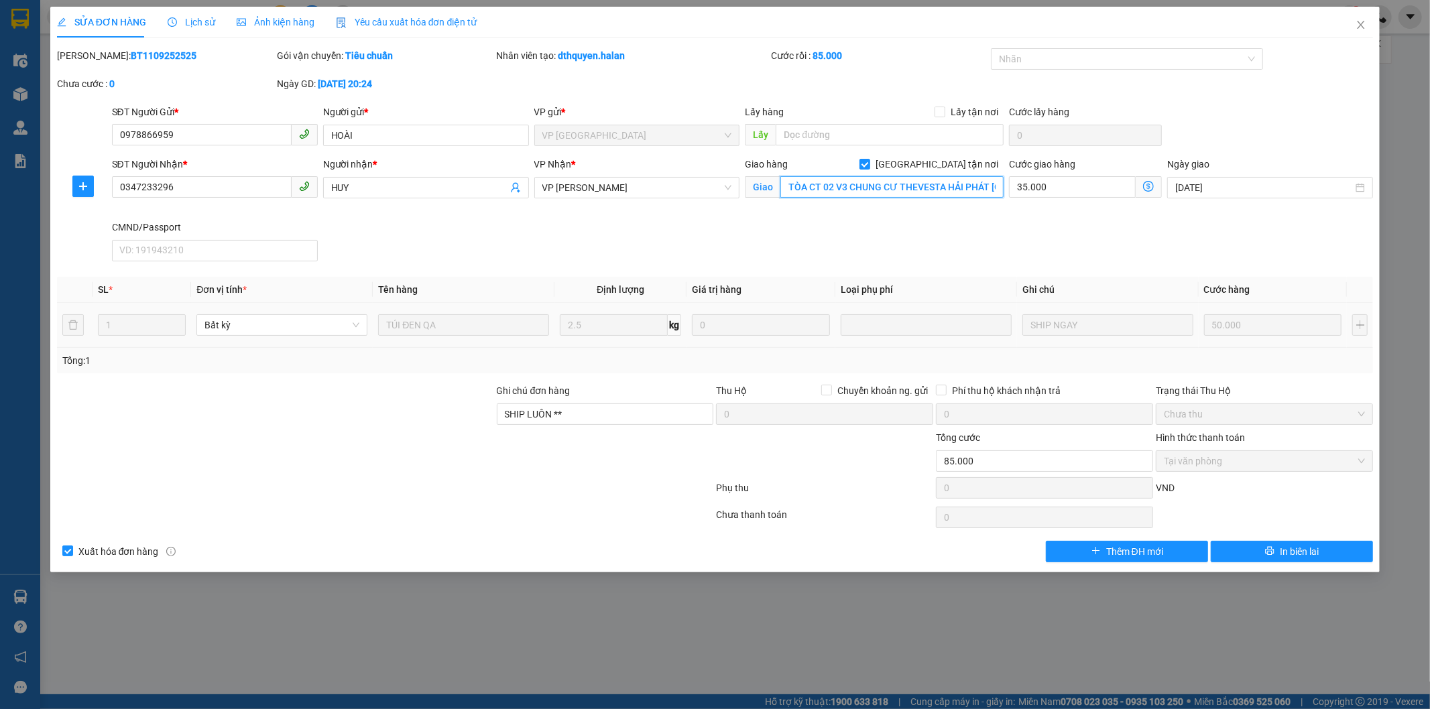
click at [847, 188] on input "TÒA CT 02 V3 CHUNG CƯ THEVESTA HẢI PHÁT [GEOGRAPHIC_DATA],PHƯỜNG [GEOGRAPHIC_DA…" at bounding box center [891, 186] width 223 height 21
drag, startPoint x: 848, startPoint y: 185, endPoint x: 999, endPoint y: 192, distance: 151.7
click at [999, 192] on input "TÒA CT 02 V3 CHUNG CƯ THEVESTA HẢI PHÁT [GEOGRAPHIC_DATA],PHƯỜNG [GEOGRAPHIC_DA…" at bounding box center [891, 186] width 223 height 21
paste input "The Vesta, Phú Lâm, Hà Đông, Hà Nội, Việt Nam"
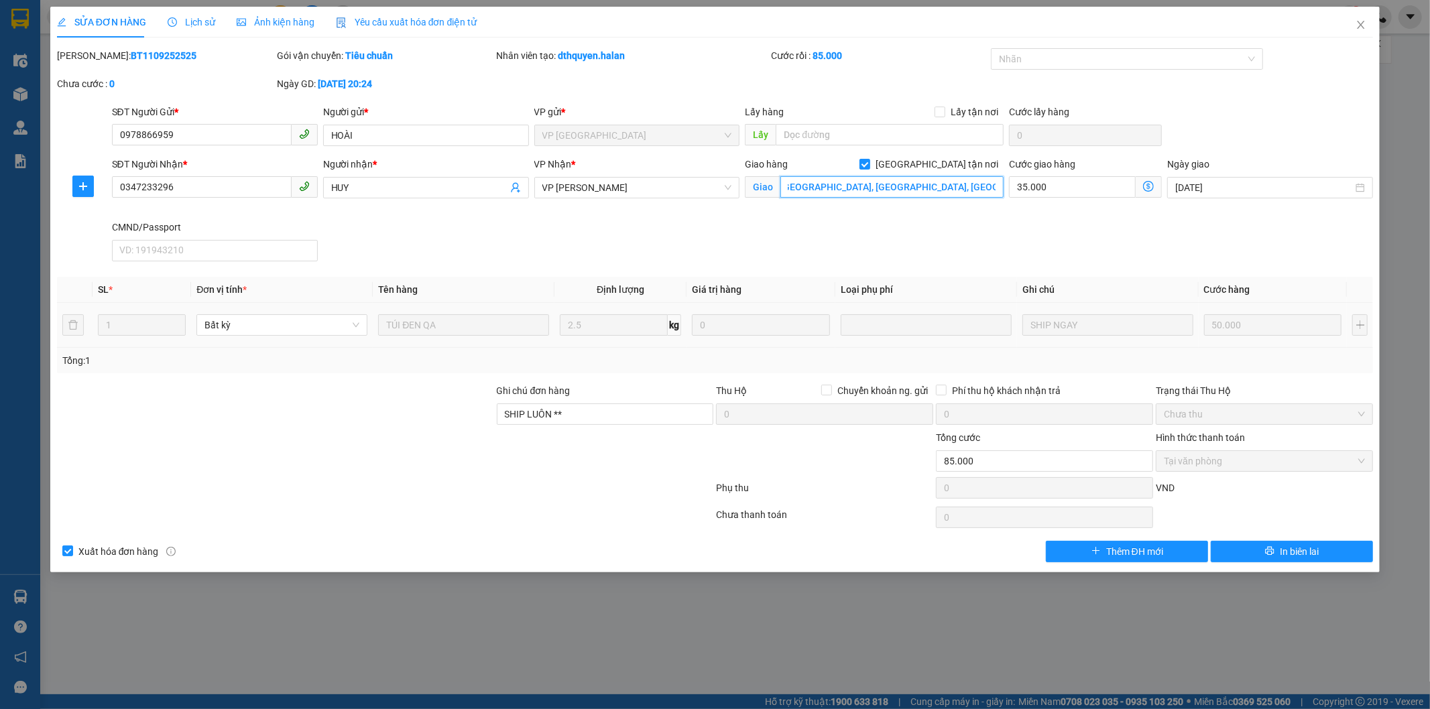
scroll to position [0, 58]
type input "TÒA CT 02 V3 The Vesta, Phú Lâm, Hà Đông, Hà Nội, Việt Nam"
click at [1095, 253] on div "SĐT Người Nhận * 0347233296 Người nhận * HUY VP Nhận * VP Nguyễn Trãi Giao hàng…" at bounding box center [742, 212] width 1267 height 110
click at [1149, 186] on icon "dollar-circle" at bounding box center [1148, 186] width 11 height 11
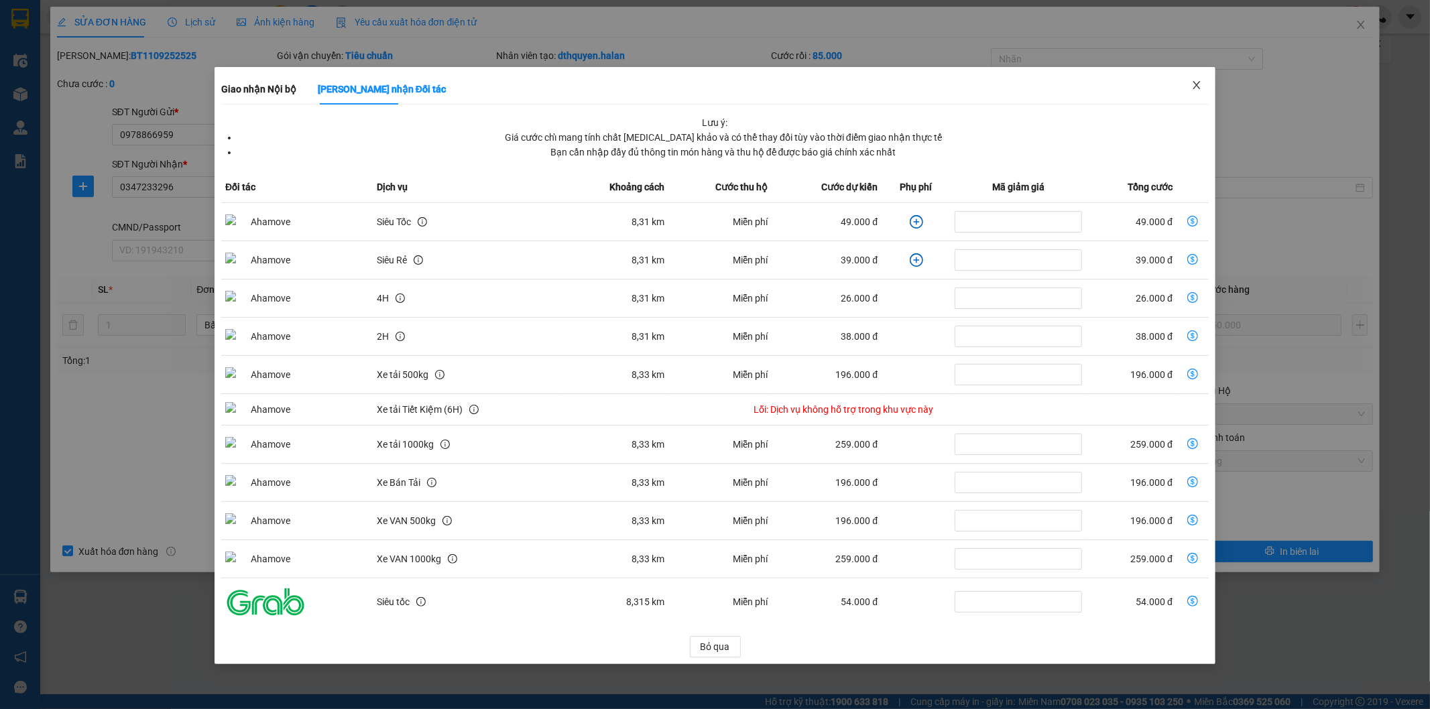
click at [1200, 86] on icon "close" at bounding box center [1196, 85] width 11 height 11
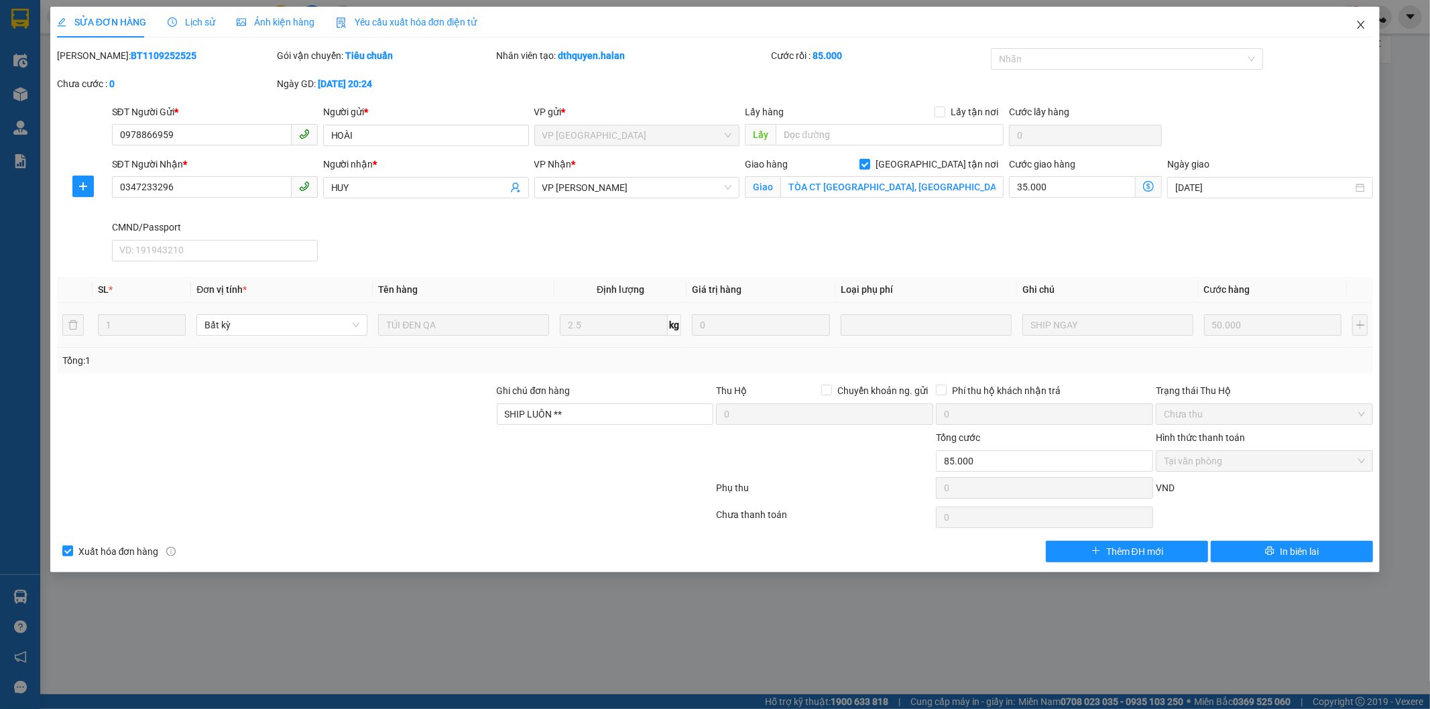
click at [1357, 23] on icon "close" at bounding box center [1360, 24] width 11 height 11
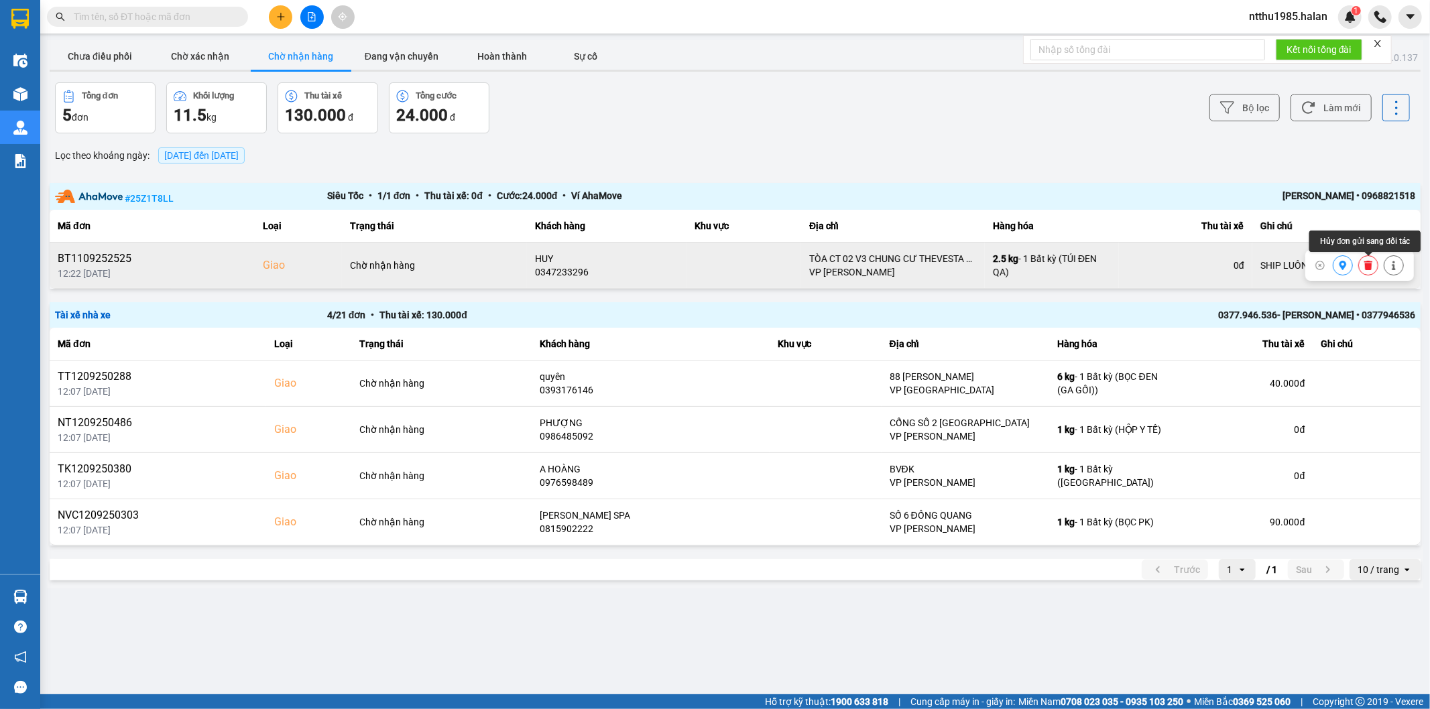
click at [1370, 265] on icon at bounding box center [1368, 265] width 8 height 9
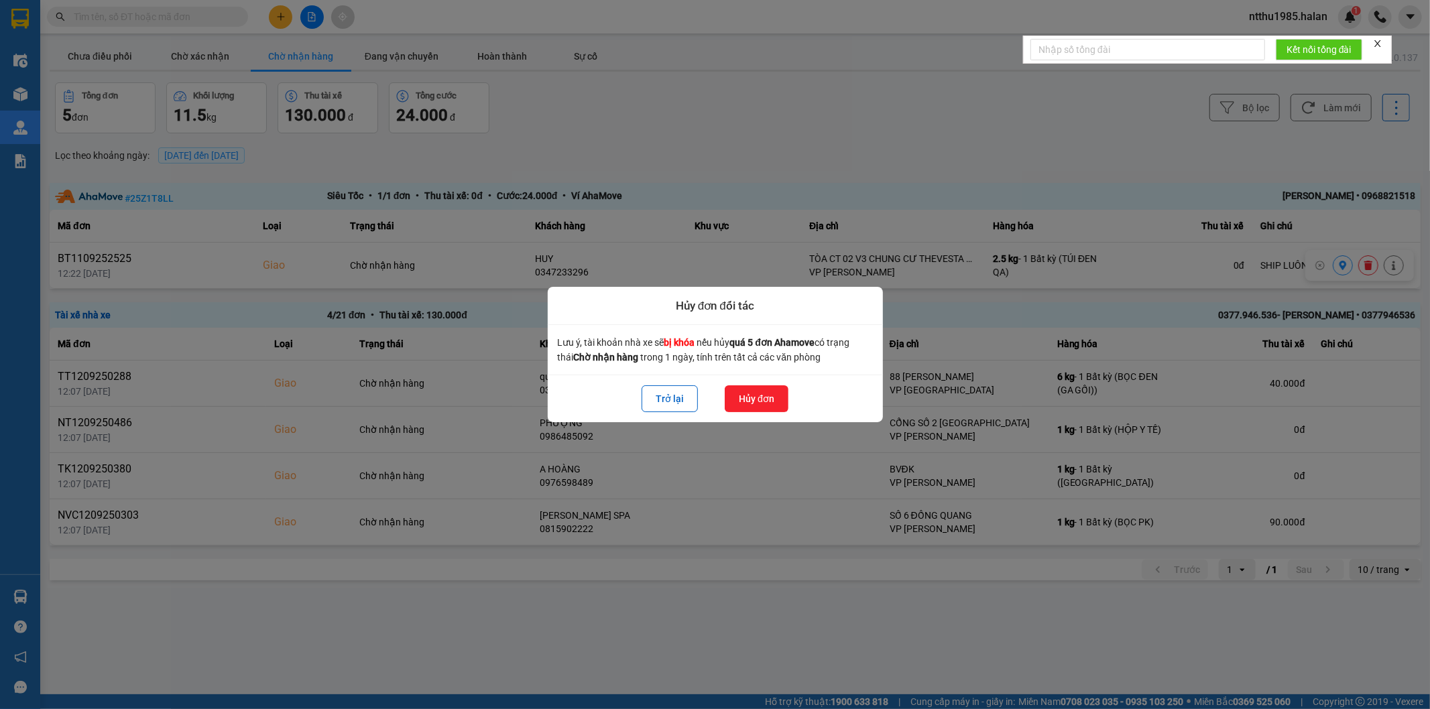
drag, startPoint x: 761, startPoint y: 402, endPoint x: 818, endPoint y: 383, distance: 59.4
click at [763, 402] on button "Hủy đơn" at bounding box center [757, 398] width 64 height 27
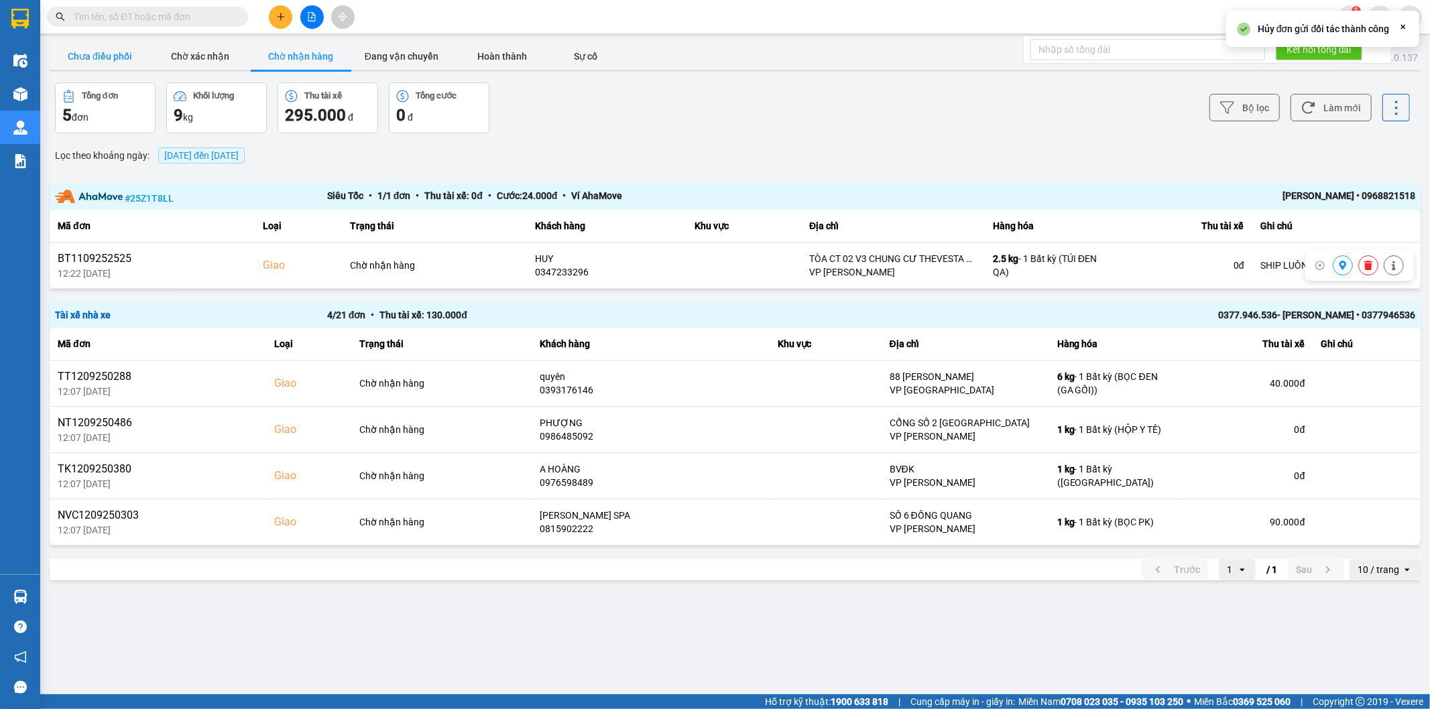
click at [103, 54] on button "Chưa điều phối" at bounding box center [100, 56] width 101 height 27
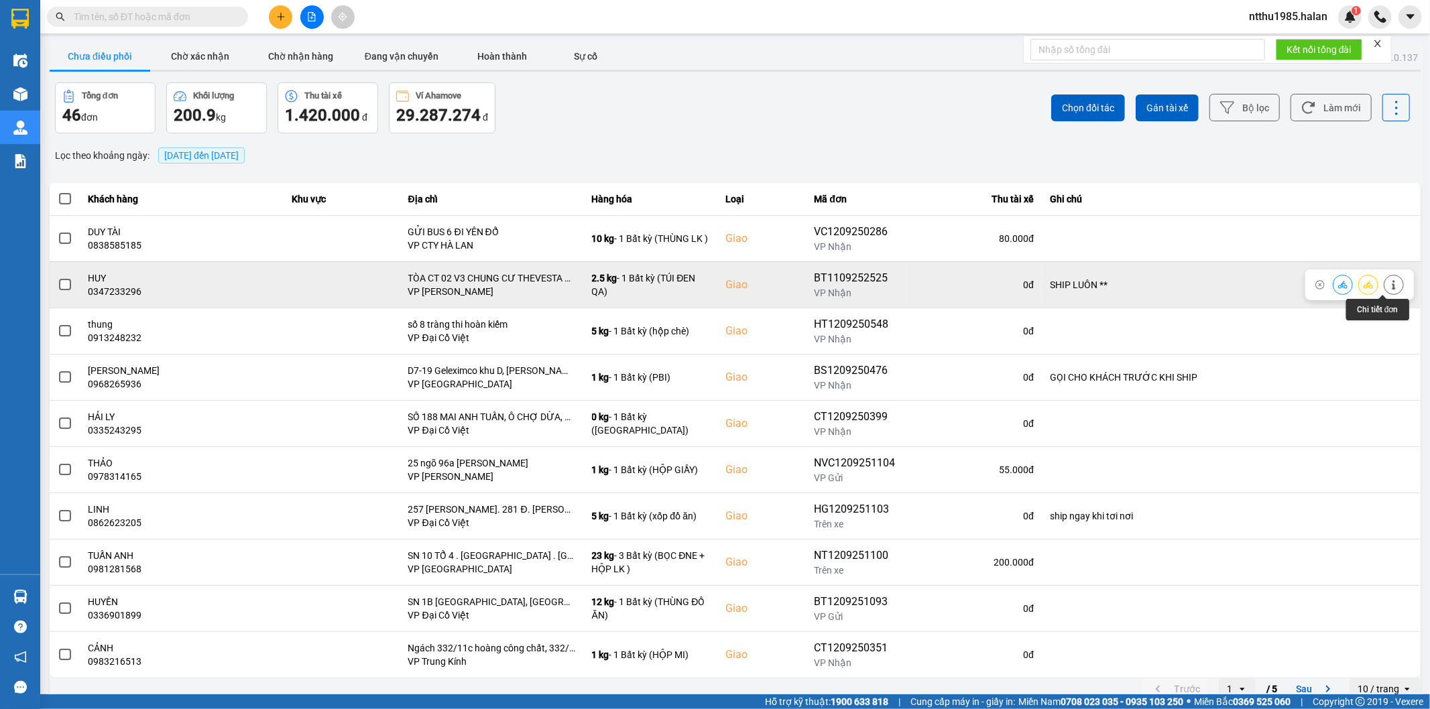
click at [1384, 290] on button at bounding box center [1393, 284] width 19 height 23
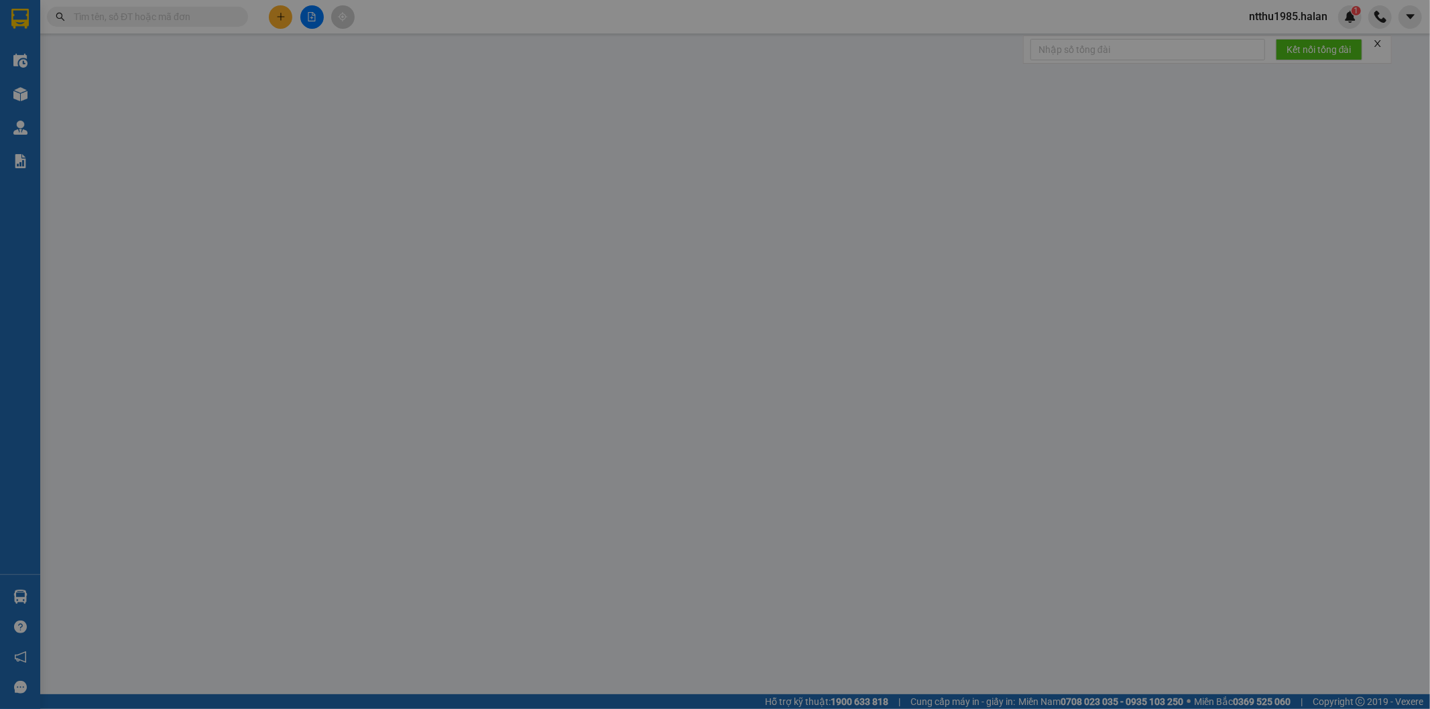
type input "0978866959"
type input "HOÀI"
type input "0347233296"
type input "HUY"
checkbox input "true"
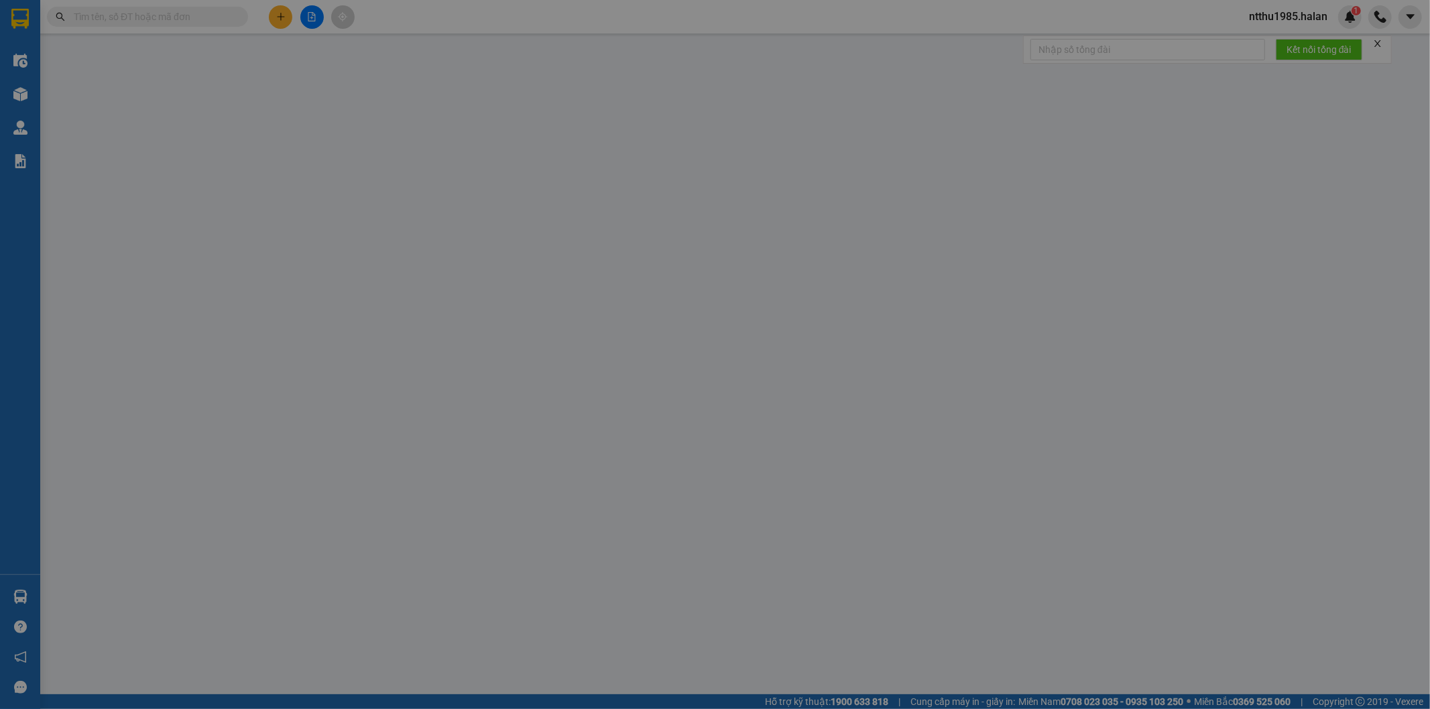
type input "TÒA CT 02 V3 CHUNG CƯ THEVESTA HẢI PHÁT [GEOGRAPHIC_DATA],PHƯỜNG [GEOGRAPHIC_DA…"
type input "SHIP LUÔN **"
type input "85.000"
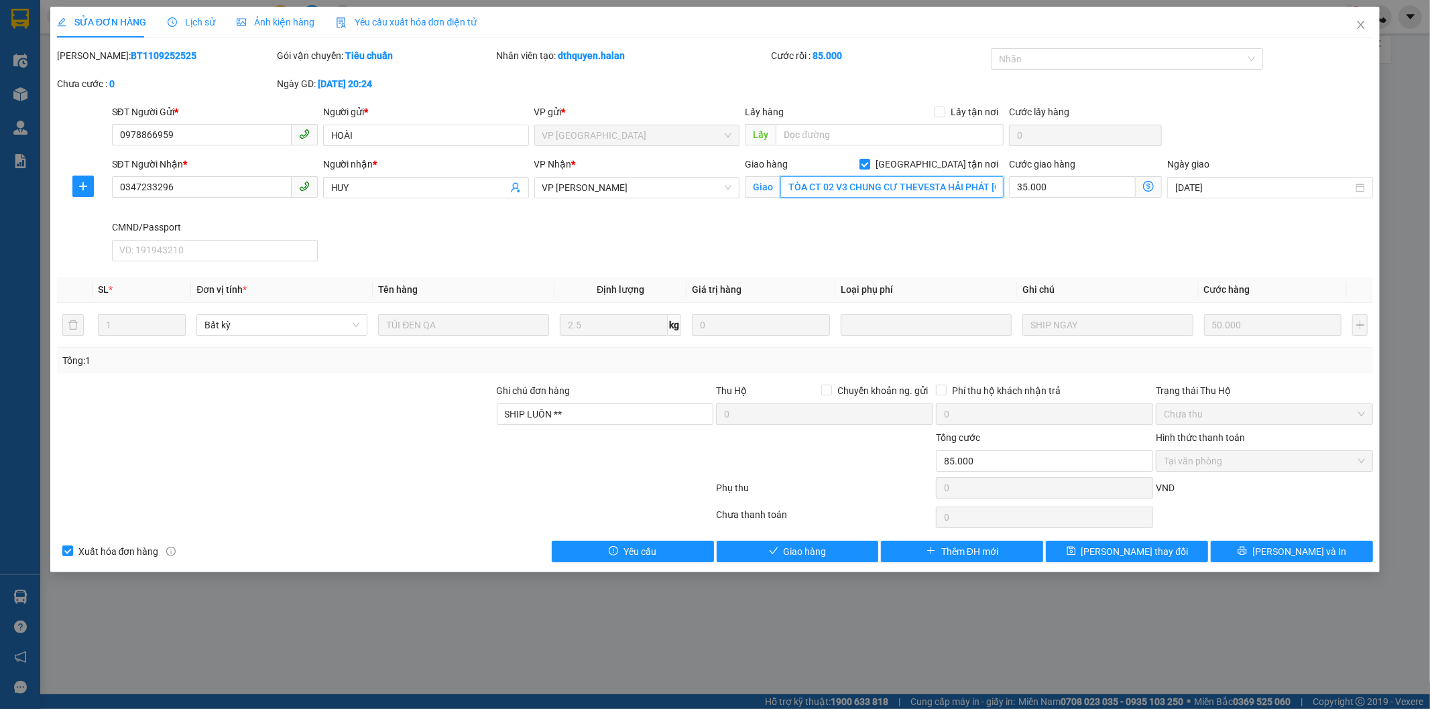
click at [886, 188] on input "TÒA CT 02 V3 CHUNG CƯ THEVESTA HẢI PHÁT PHÚ LÃM,PHƯỜNG PHÚ LƯƠNG" at bounding box center [891, 186] width 223 height 21
click at [856, 223] on div "SĐT Người Nhận * 0347233296 Người nhận * HUY VP Nhận * VP Nguyễn Trãi Giao hàng…" at bounding box center [742, 212] width 1267 height 110
click at [1359, 27] on icon "close" at bounding box center [1360, 25] width 7 height 8
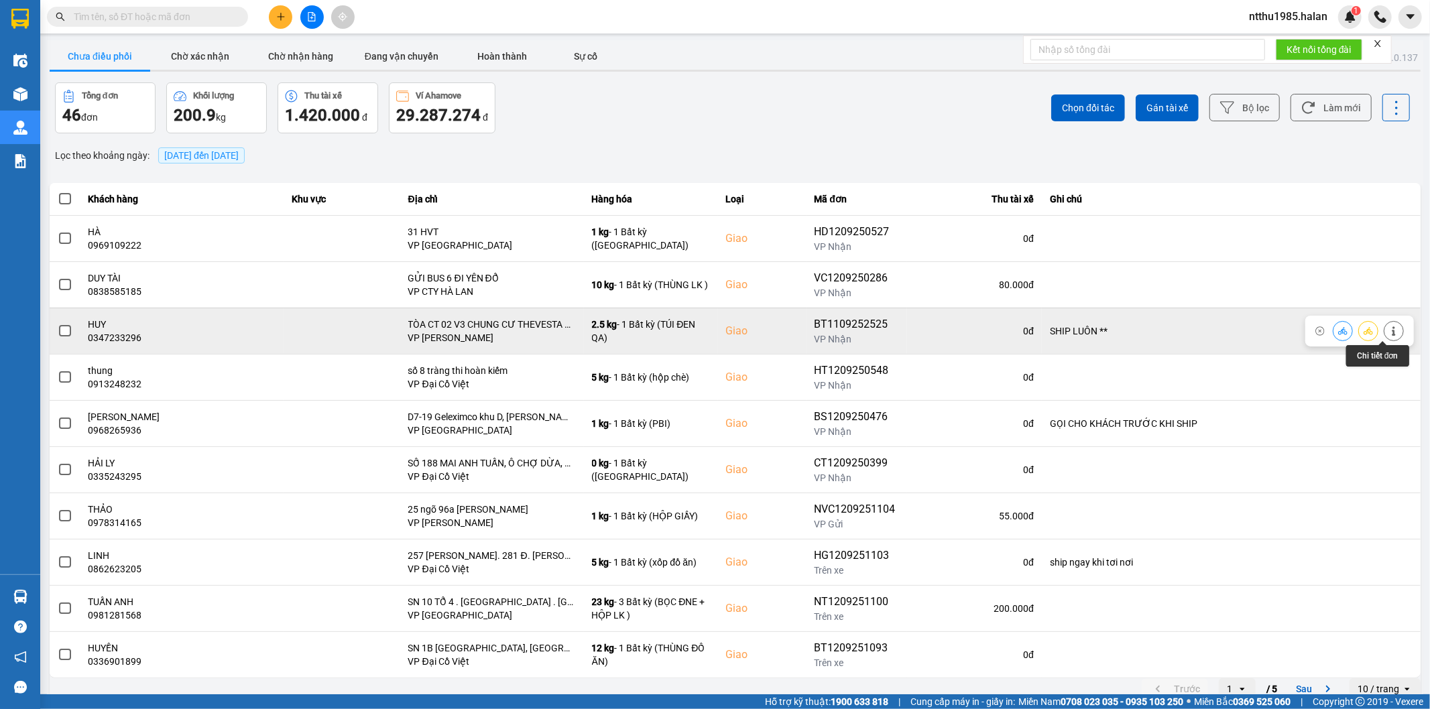
click at [1390, 330] on button at bounding box center [1393, 330] width 19 height 23
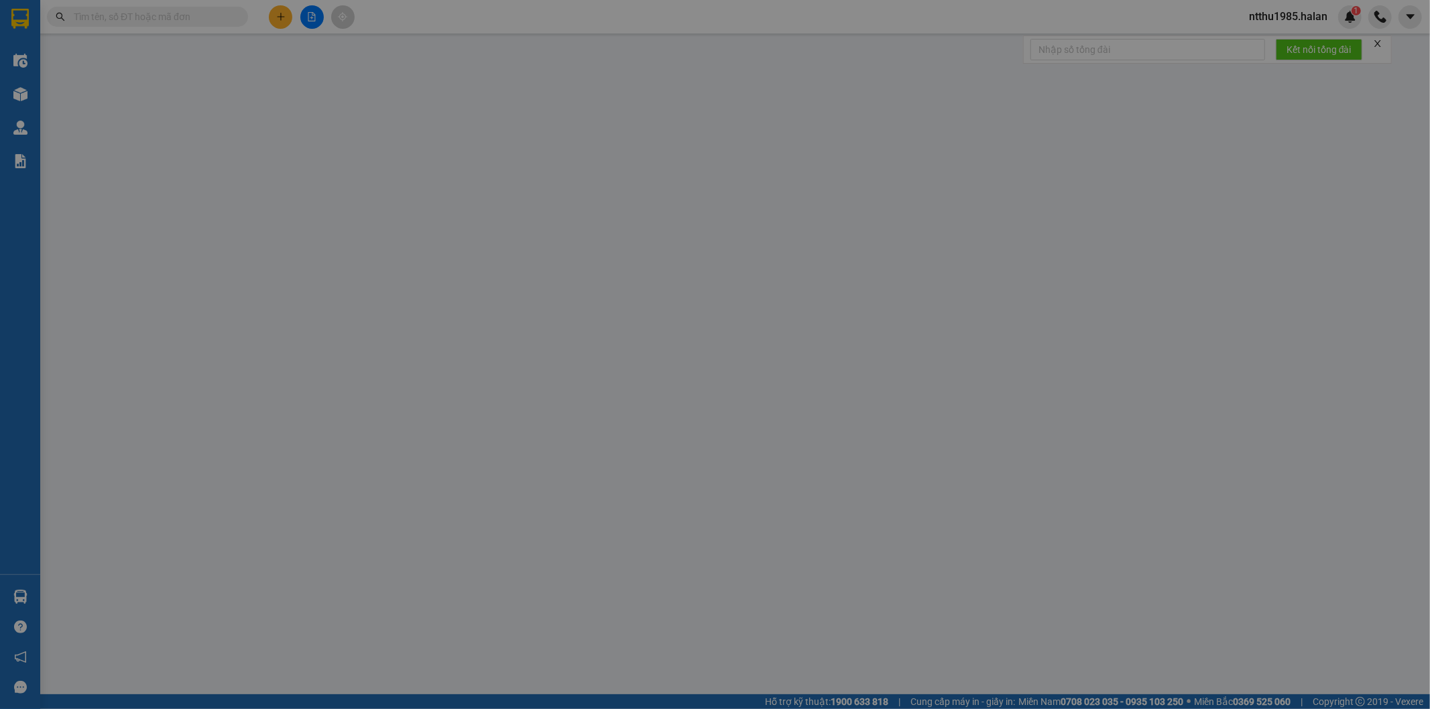
type input "0978866959"
type input "HOÀI"
type input "0347233296"
type input "HUY"
checkbox input "true"
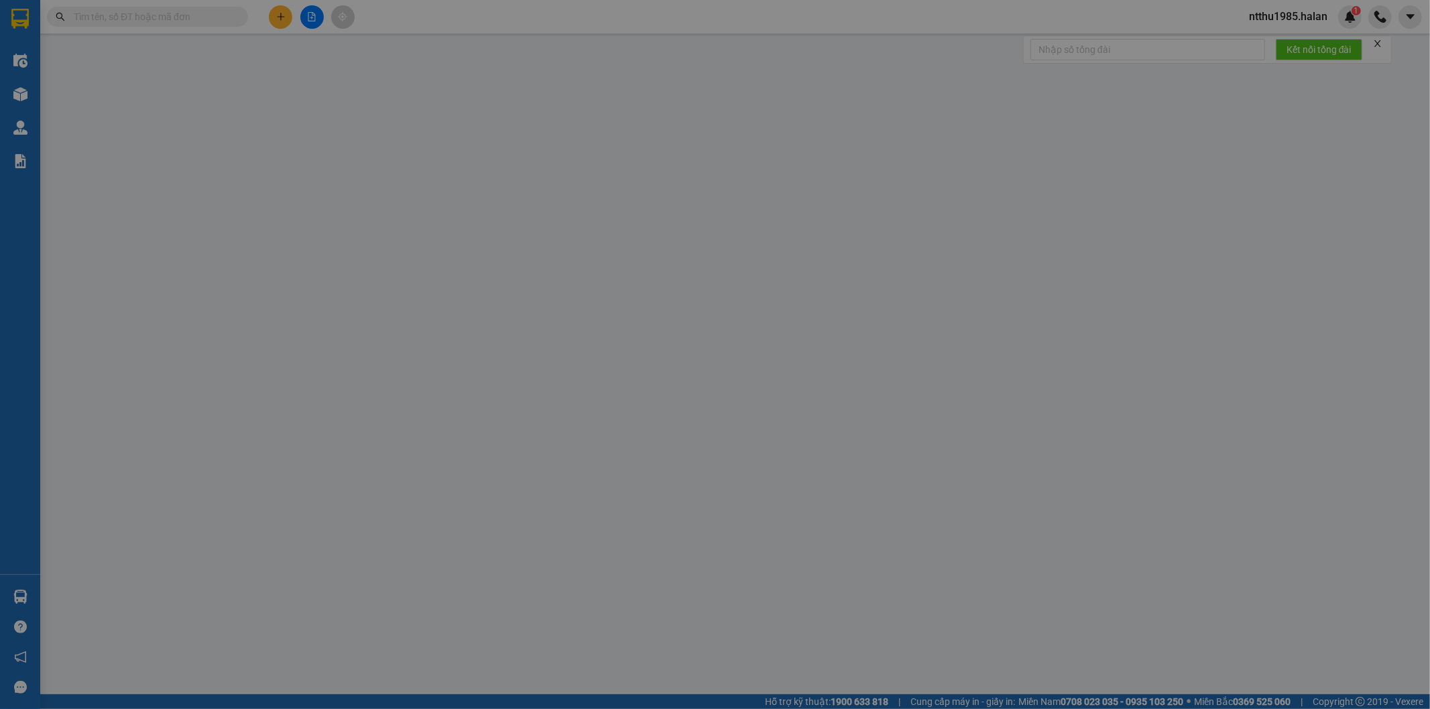
type input "TÒA CT 02 V3 CHUNG CƯ THEVESTA HẢI PHÁT PHÚ LÃM,PHƯỜNG PHÚ LƯƠNG"
type input "SHIP LUÔN **"
type input "85.000"
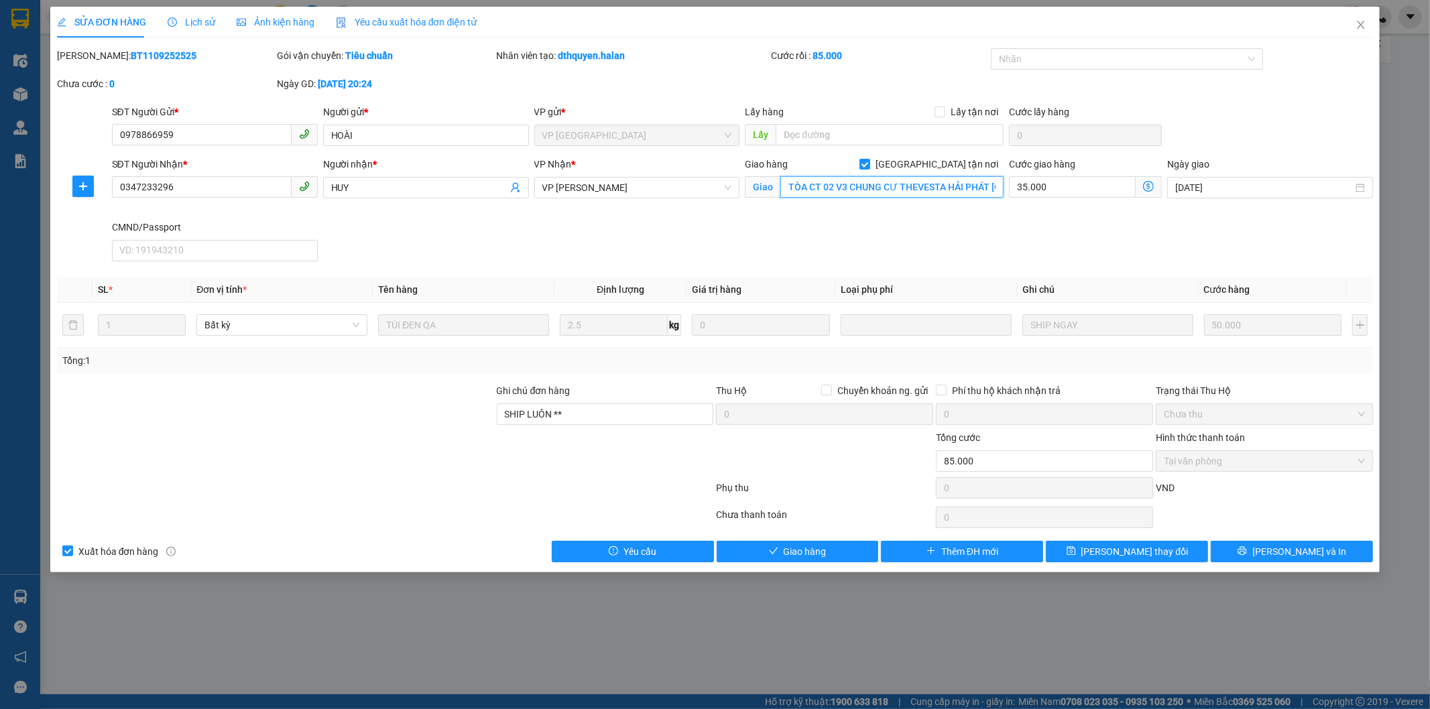
click at [889, 191] on input "TÒA CT 02 V3 CHUNG CƯ THEVESTA HẢI PHÁT PHÚ LÃM,PHƯỜNG PHÚ LƯƠNG" at bounding box center [891, 186] width 223 height 21
paste input "he Vesta, Phú Lâm, Hà Đông, Hà Nội, Việt Nam"
drag, startPoint x: 809, startPoint y: 251, endPoint x: 796, endPoint y: 204, distance: 48.2
click at [809, 243] on div "SĐT Người Nhận * 0347233296 Người nhận * HUY VP Nhận * VP Nguyễn Trãi Giao hàng…" at bounding box center [742, 212] width 1267 height 110
click at [783, 188] on input "The Vesta, Phú Lâm, Hà Đông, Hà Nội, Việt Nam" at bounding box center [891, 186] width 223 height 21
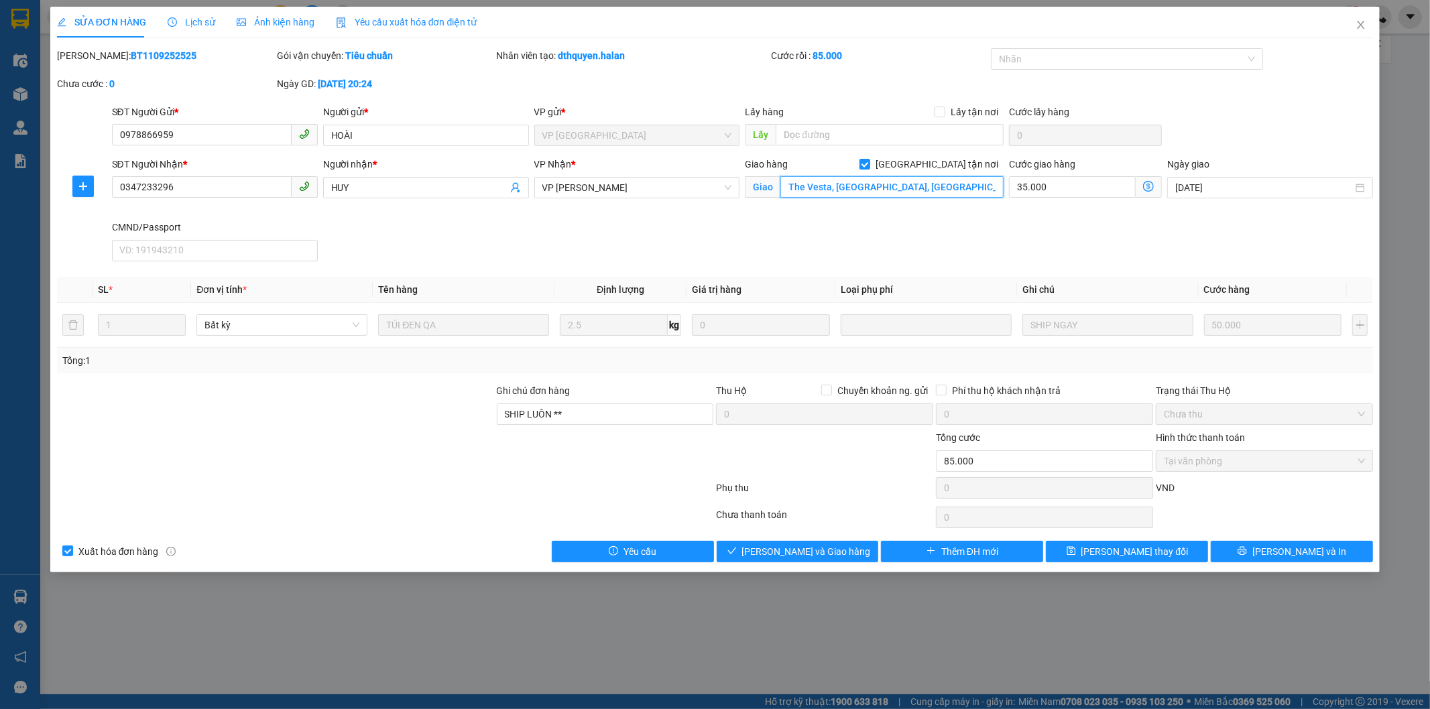
click at [783, 188] on input "The Vesta, Phú Lâm, Hà Đông, Hà Nội, Việt Nam" at bounding box center [891, 186] width 223 height 21
type input "toà v3 The Vesta, Phú Lâm, Hà Đông, Hà Nội, Việt Nam"
click at [1150, 184] on icon "dollar-circle" at bounding box center [1148, 186] width 11 height 11
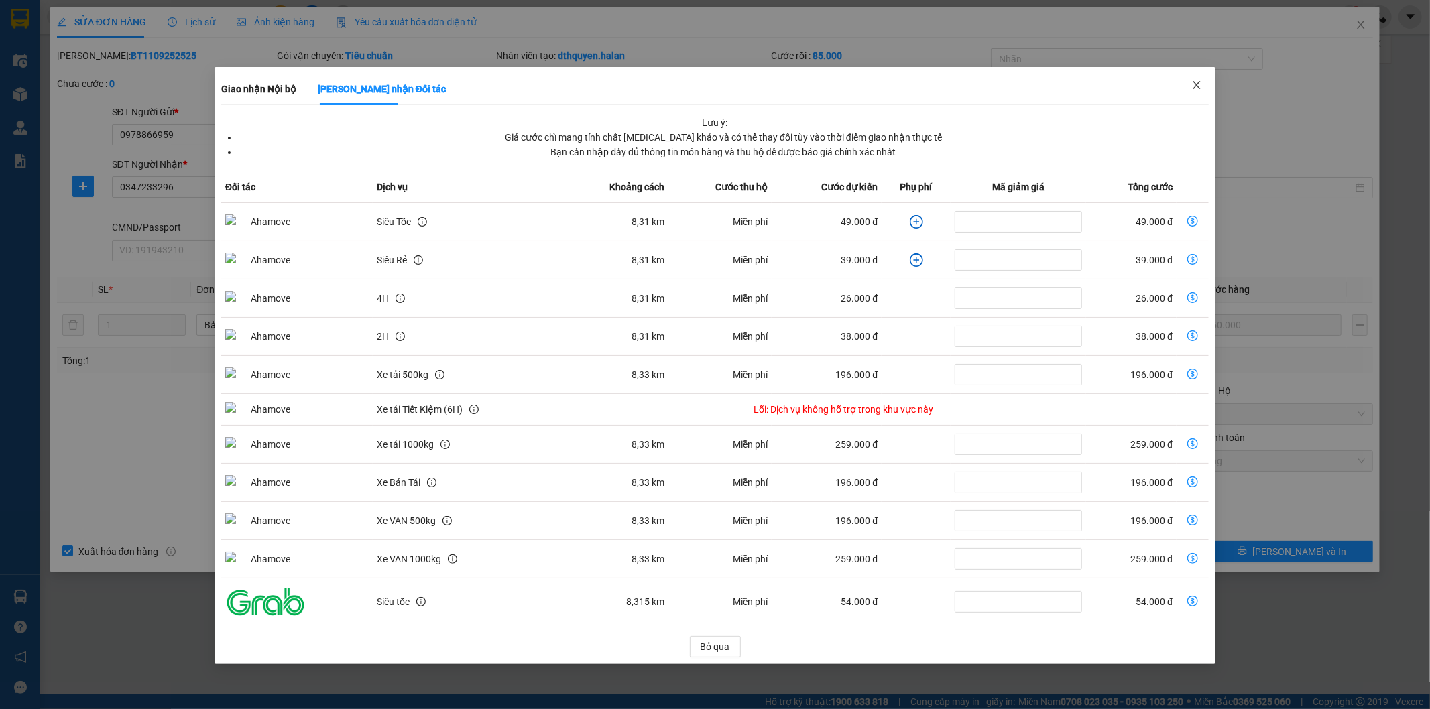
click at [1197, 85] on icon "close" at bounding box center [1195, 85] width 7 height 8
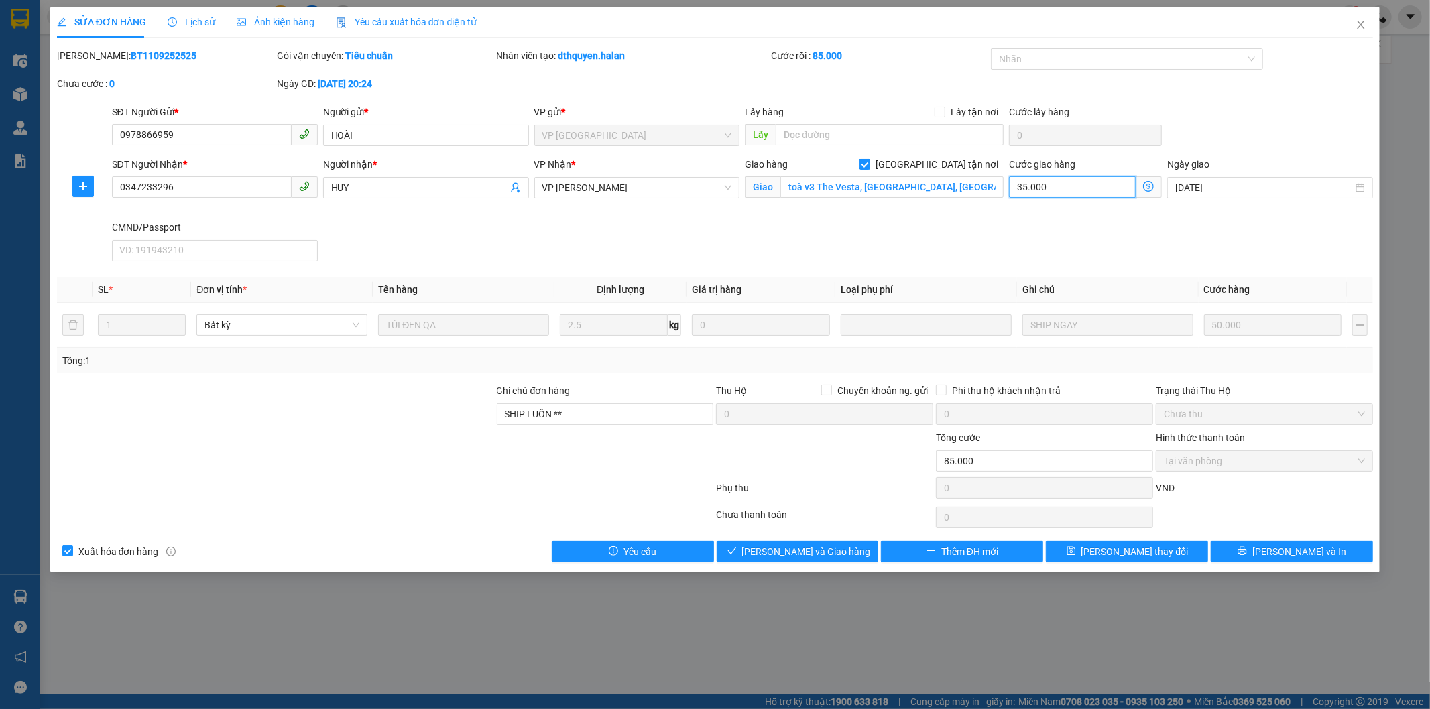
click at [1096, 193] on input "35.000" at bounding box center [1072, 186] width 127 height 21
type input "50.005"
type input "-34.995"
type input "5"
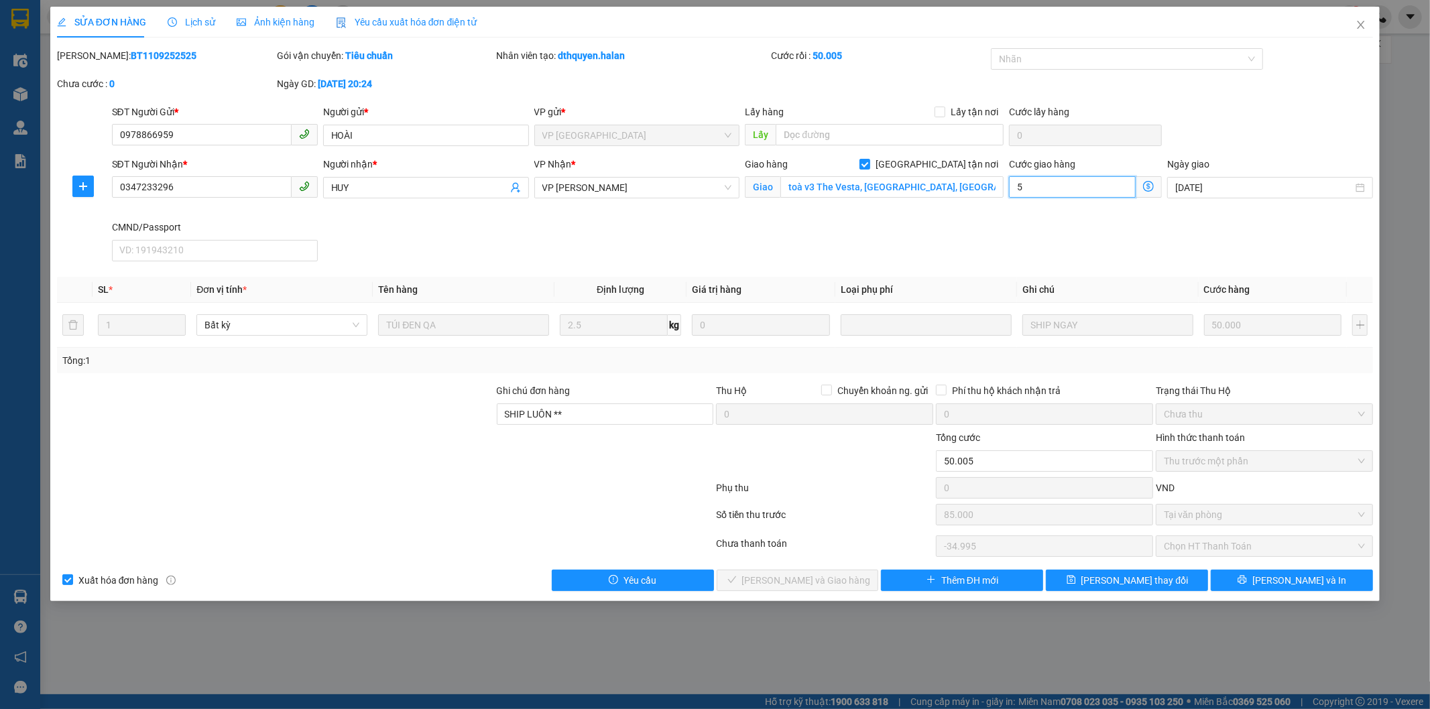
type input "50.050"
type input "-34.950"
type input "50.000"
type input "100.000"
type input "15.000"
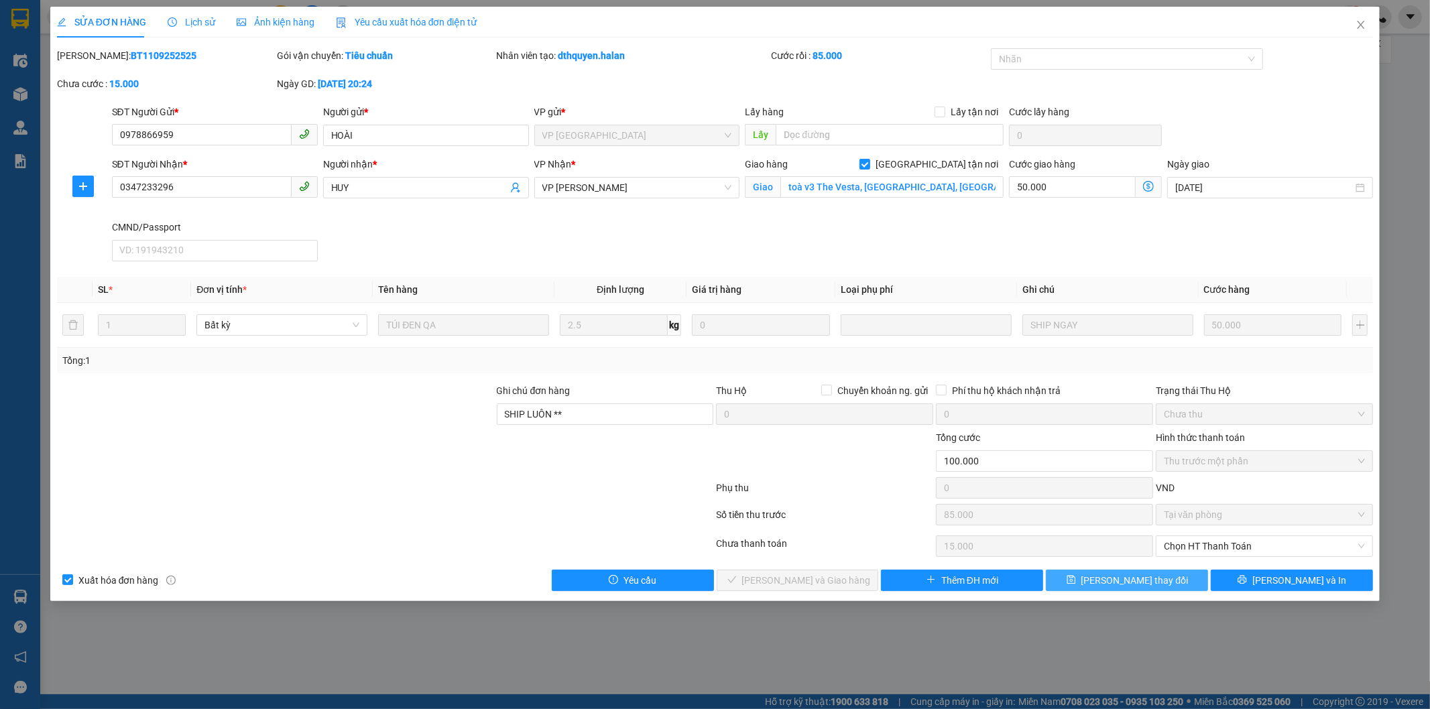
click at [1114, 578] on span "[PERSON_NAME] thay đổi" at bounding box center [1134, 580] width 107 height 15
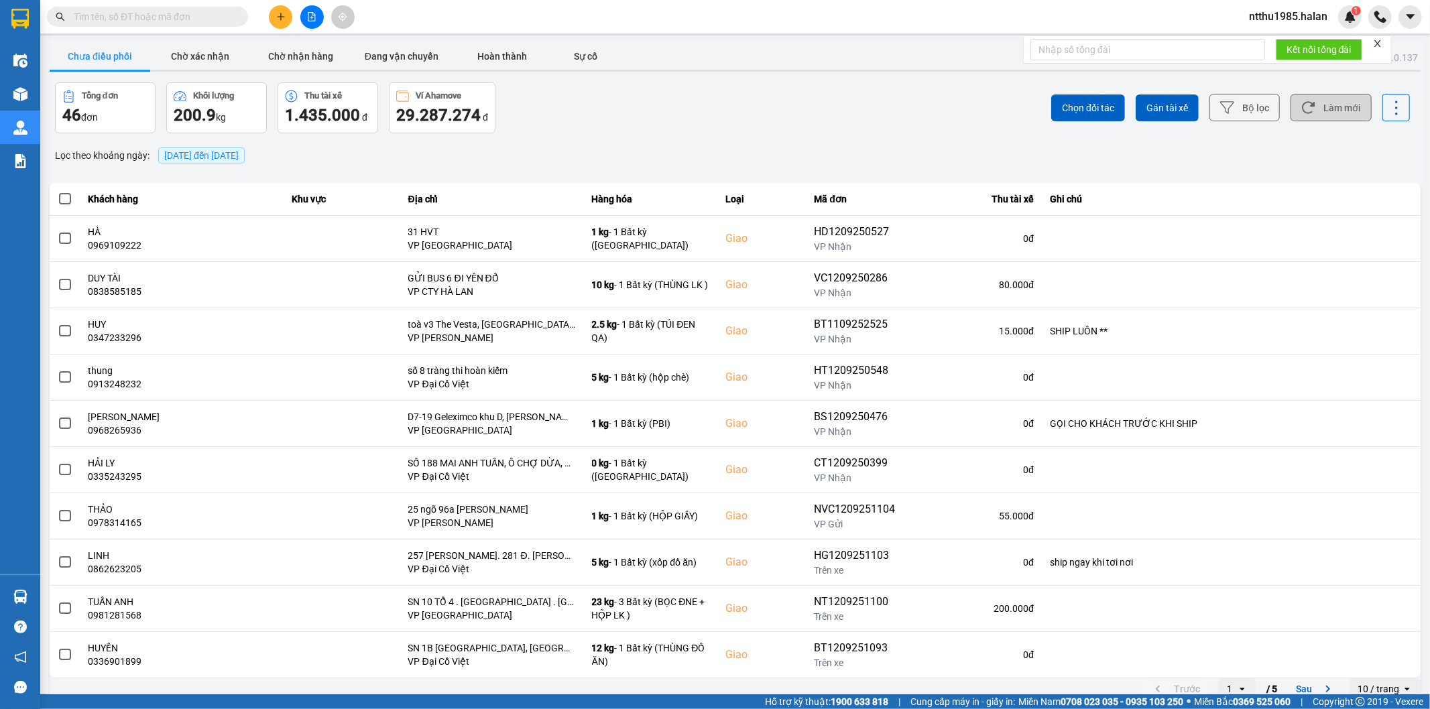
click at [1355, 111] on button "Làm mới" at bounding box center [1330, 107] width 81 height 27
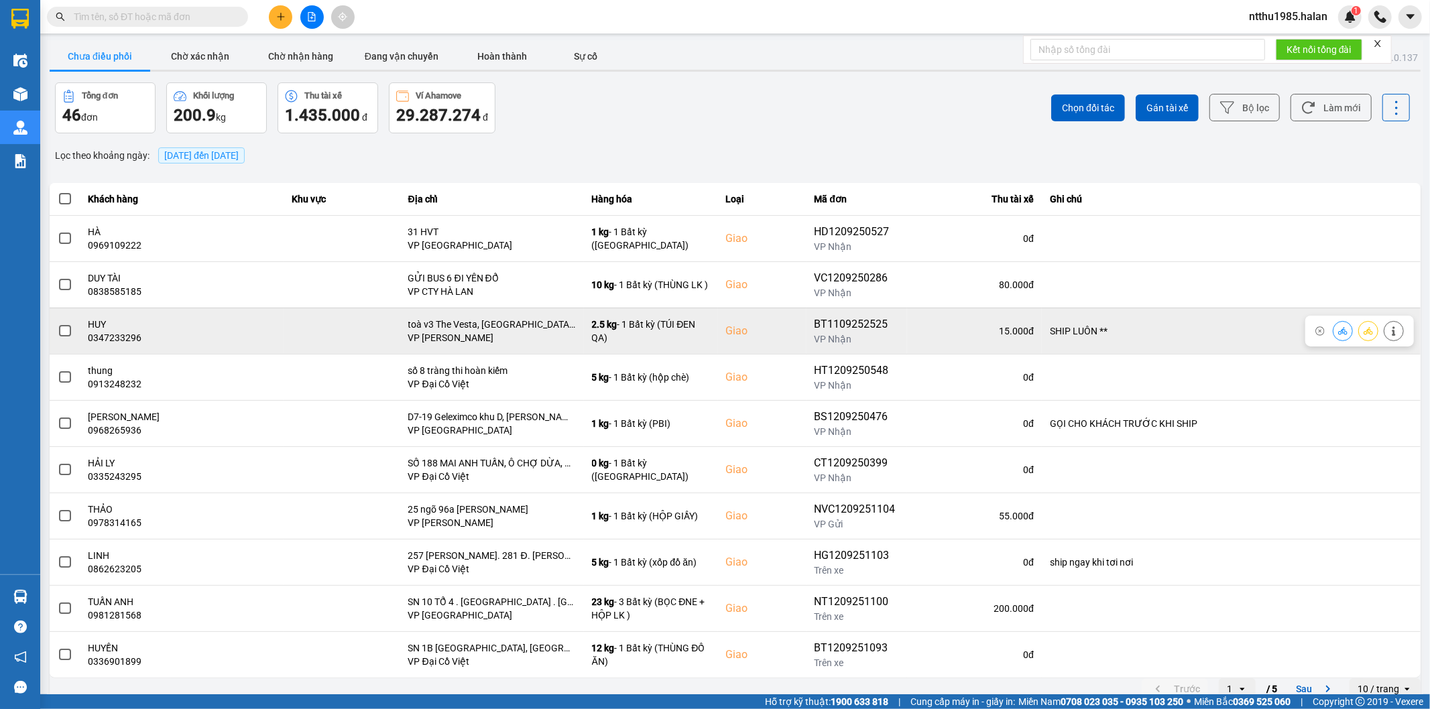
click at [62, 331] on span at bounding box center [65, 331] width 12 height 12
click at [58, 324] on input "checkbox" at bounding box center [58, 324] width 0 height 0
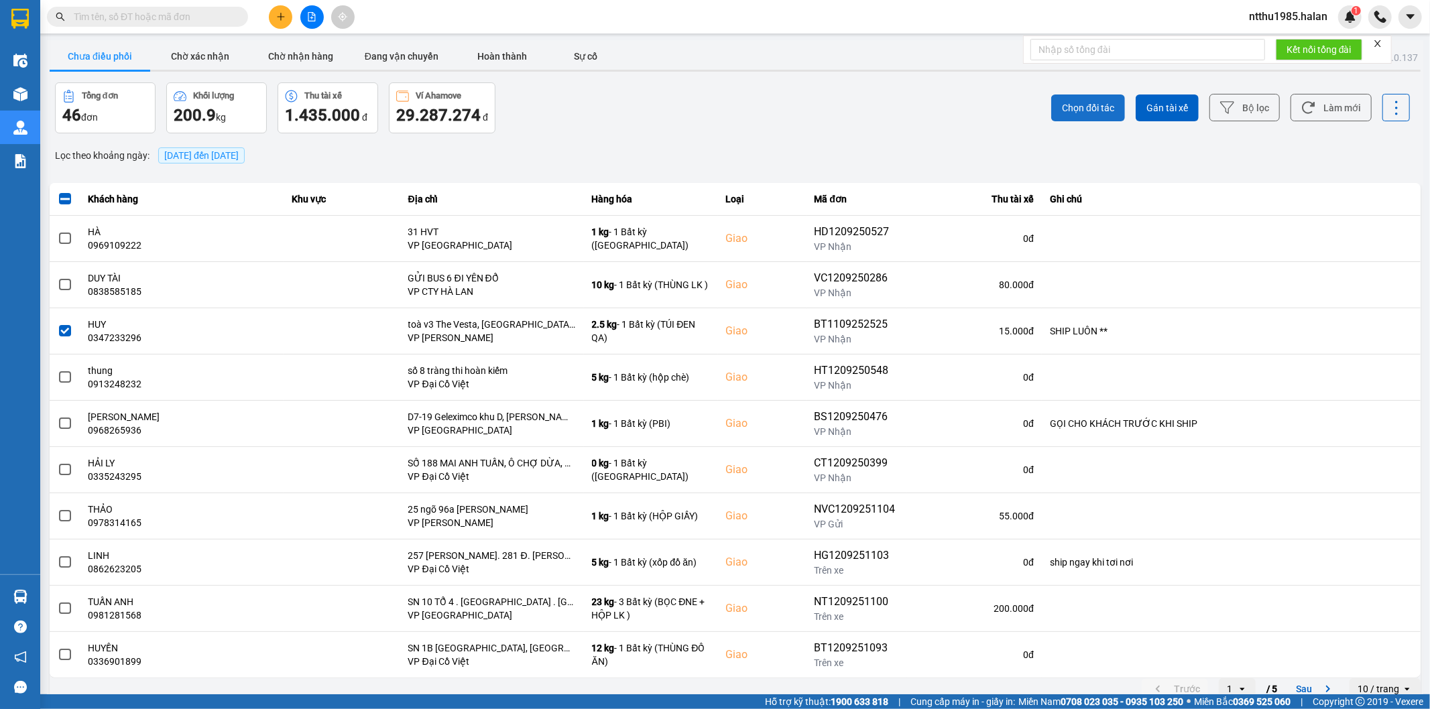
click at [1068, 110] on span "Chọn đối tác" at bounding box center [1088, 107] width 52 height 13
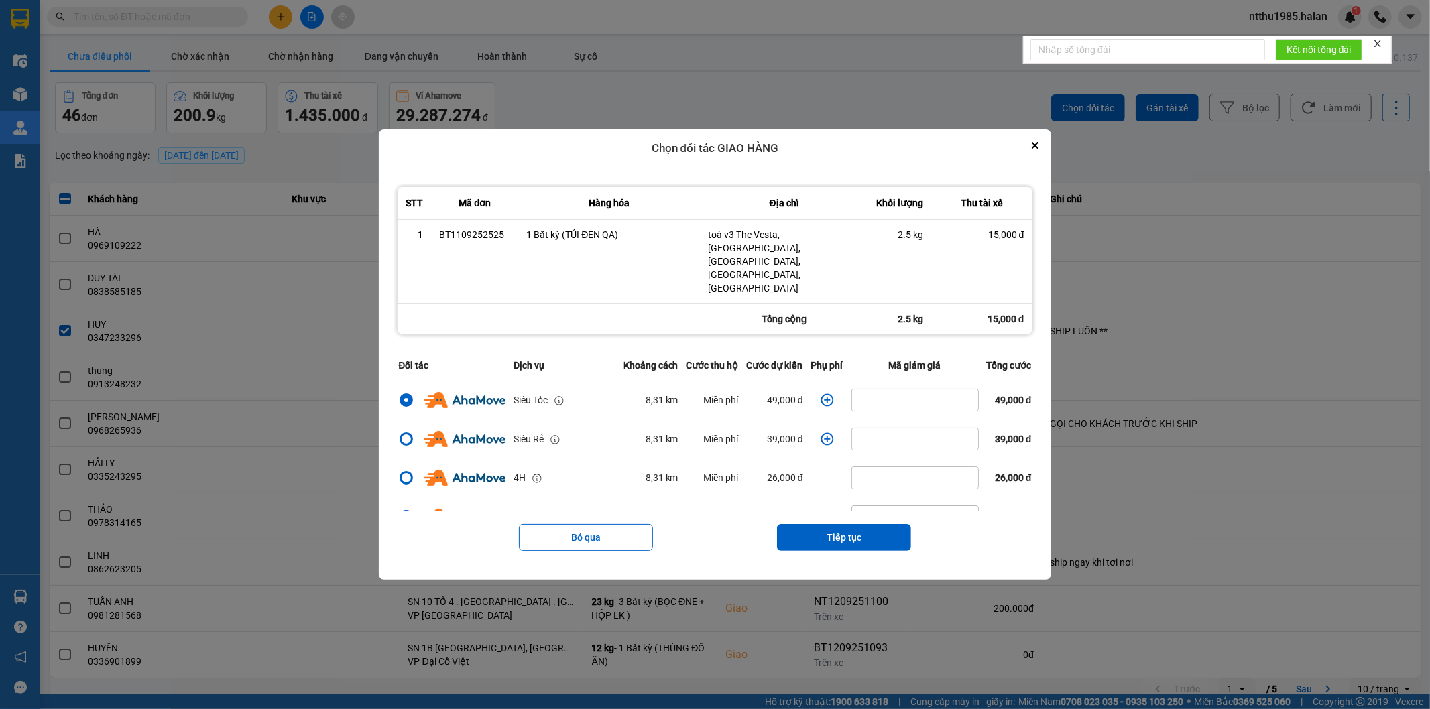
drag, startPoint x: 814, startPoint y: 513, endPoint x: 818, endPoint y: 491, distance: 23.0
click at [818, 524] on button "Tiếp tục" at bounding box center [844, 537] width 134 height 27
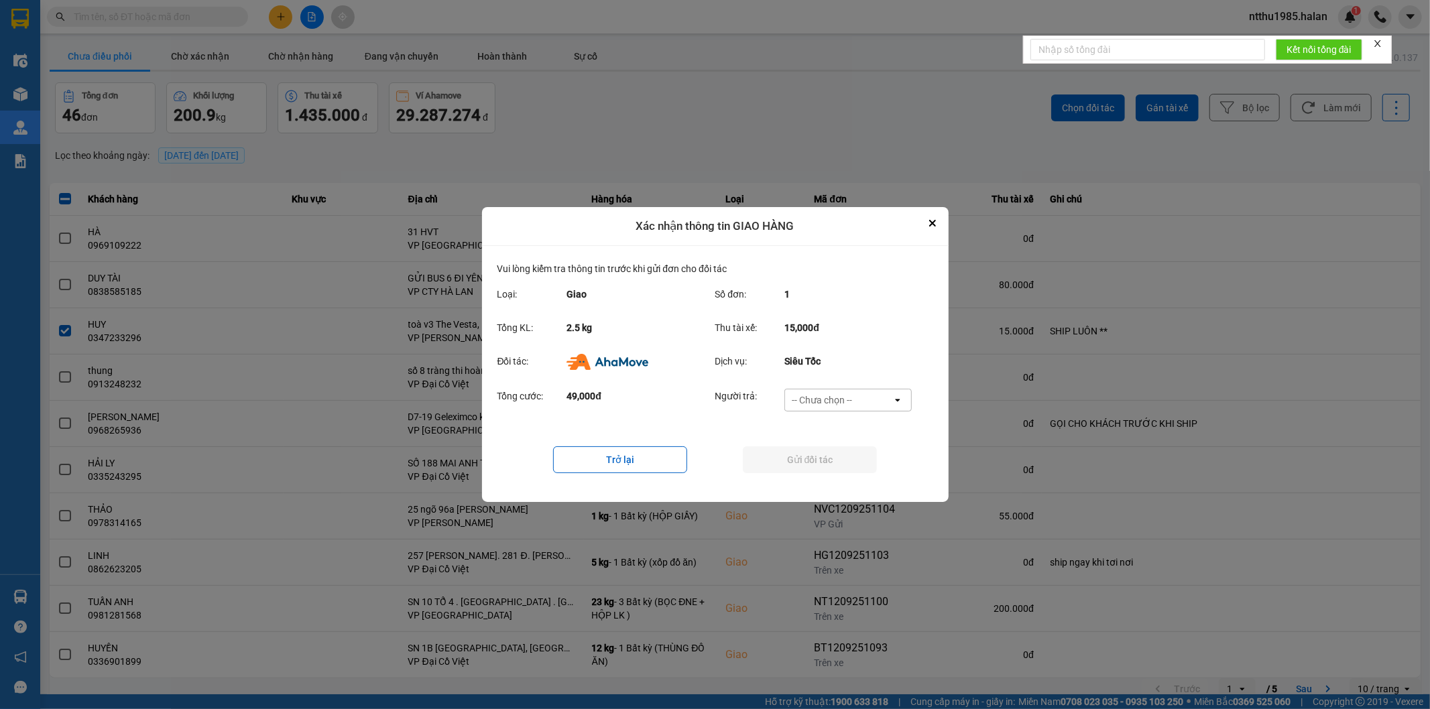
click at [802, 401] on div "-- Chưa chọn --" at bounding box center [822, 399] width 60 height 13
click at [805, 467] on div "Ví Ahamove" at bounding box center [847, 477] width 127 height 24
click at [795, 454] on button "Gửi đối tác" at bounding box center [810, 459] width 134 height 27
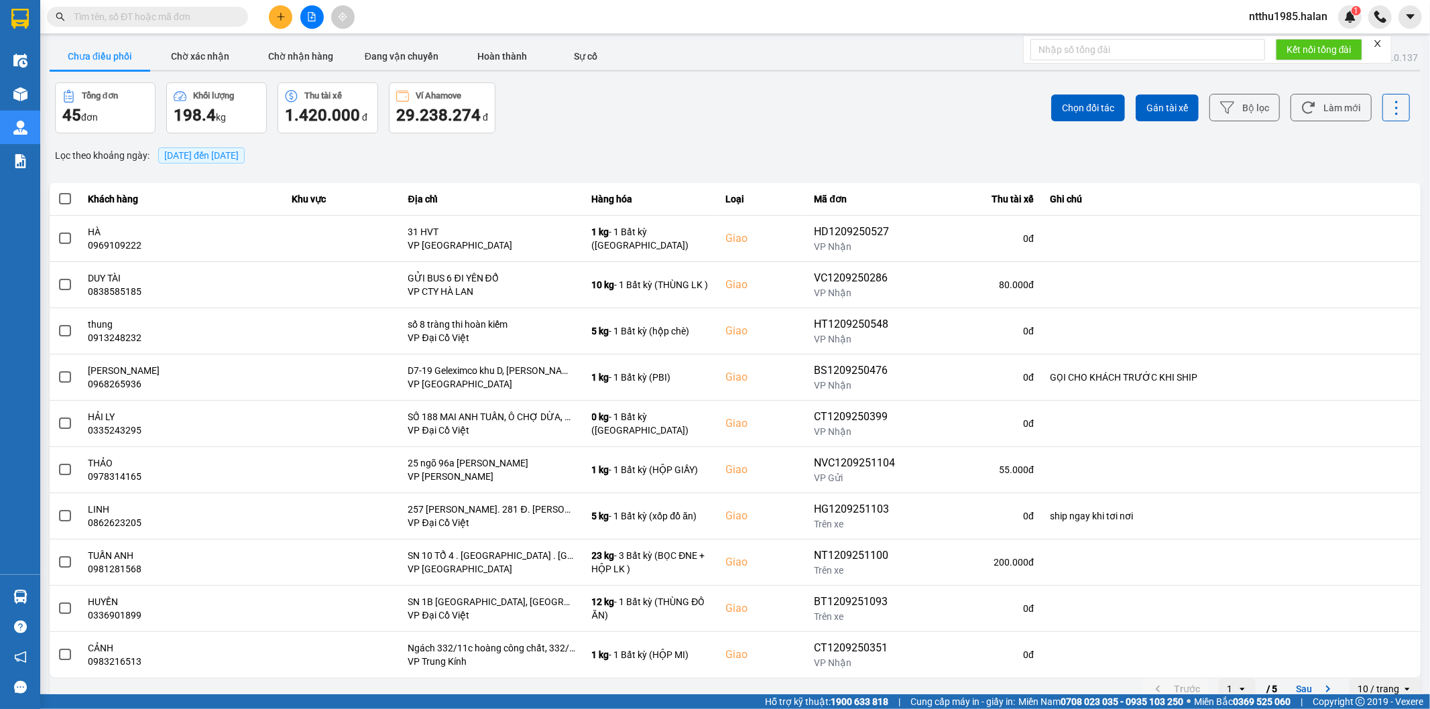
click at [153, 16] on input "text" at bounding box center [153, 16] width 158 height 15
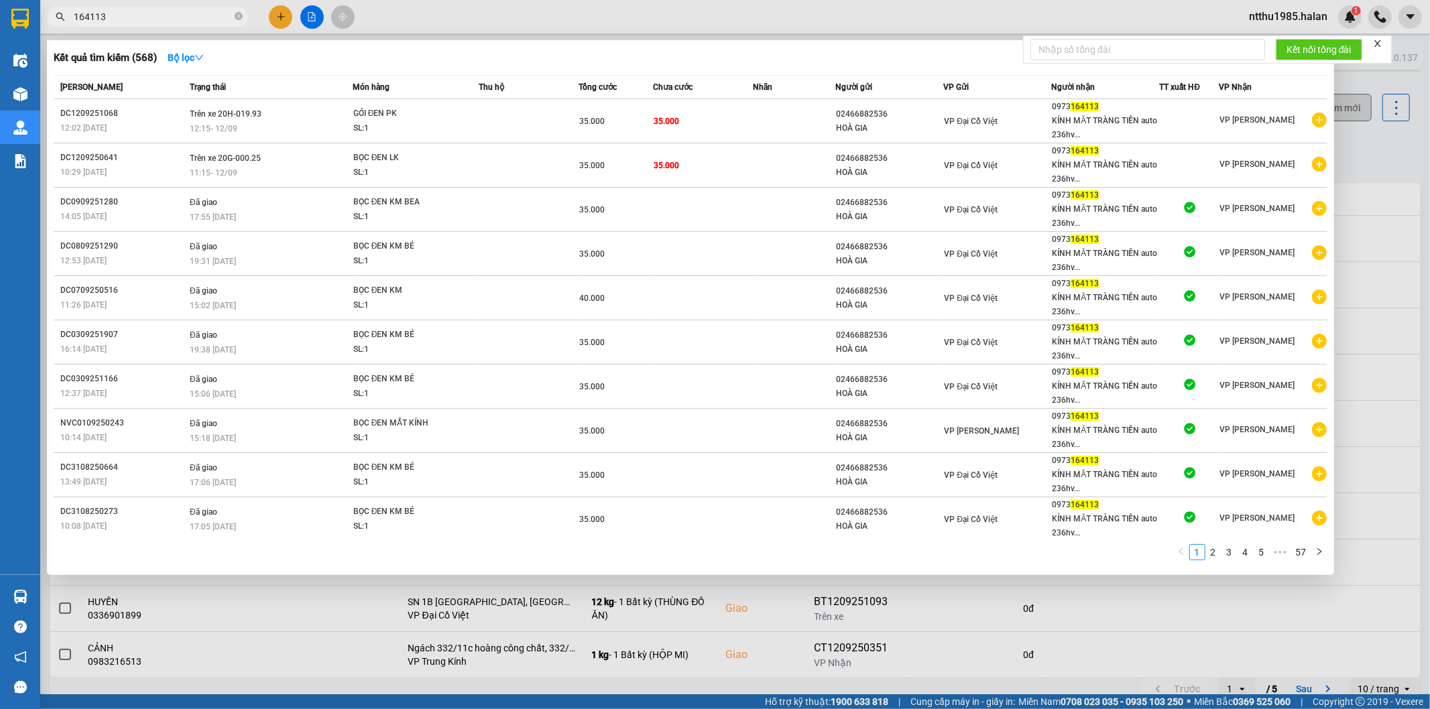
drag, startPoint x: 1345, startPoint y: 151, endPoint x: 1315, endPoint y: 115, distance: 47.1
click at [1343, 143] on div at bounding box center [715, 354] width 1430 height 709
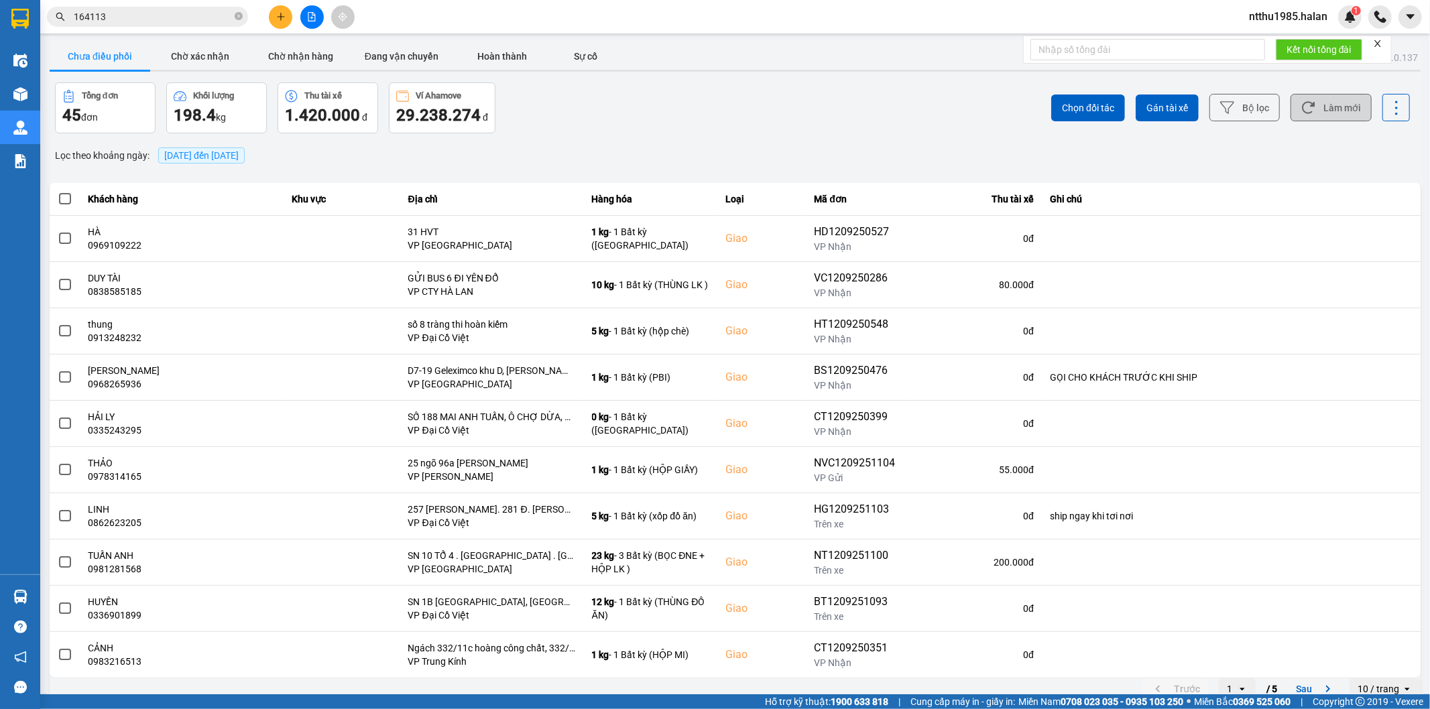
click at [1310, 105] on button "Làm mới" at bounding box center [1330, 107] width 81 height 27
click at [306, 55] on button "Chờ nhận hàng" at bounding box center [301, 56] width 101 height 27
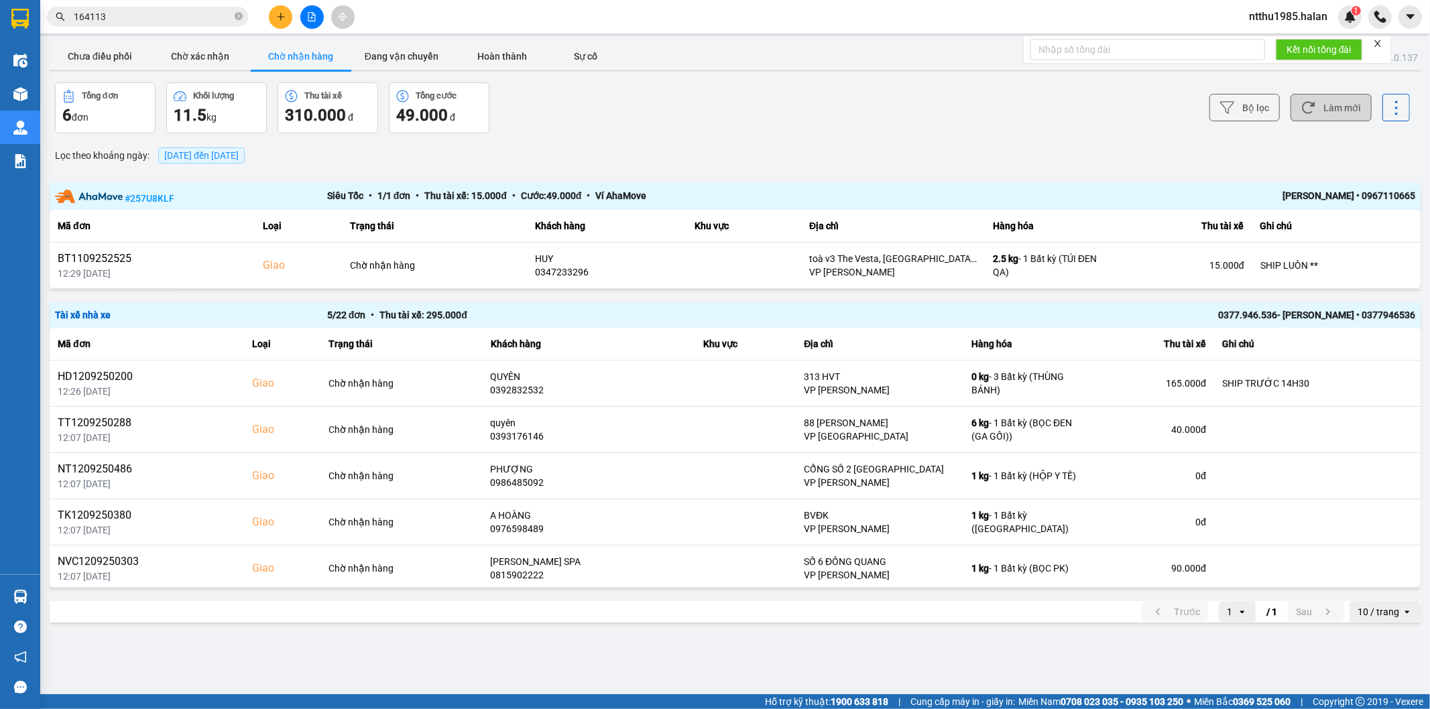
click at [1331, 101] on button "Làm mới" at bounding box center [1330, 107] width 81 height 27
click at [110, 52] on button "Chưa điều phối" at bounding box center [100, 56] width 101 height 27
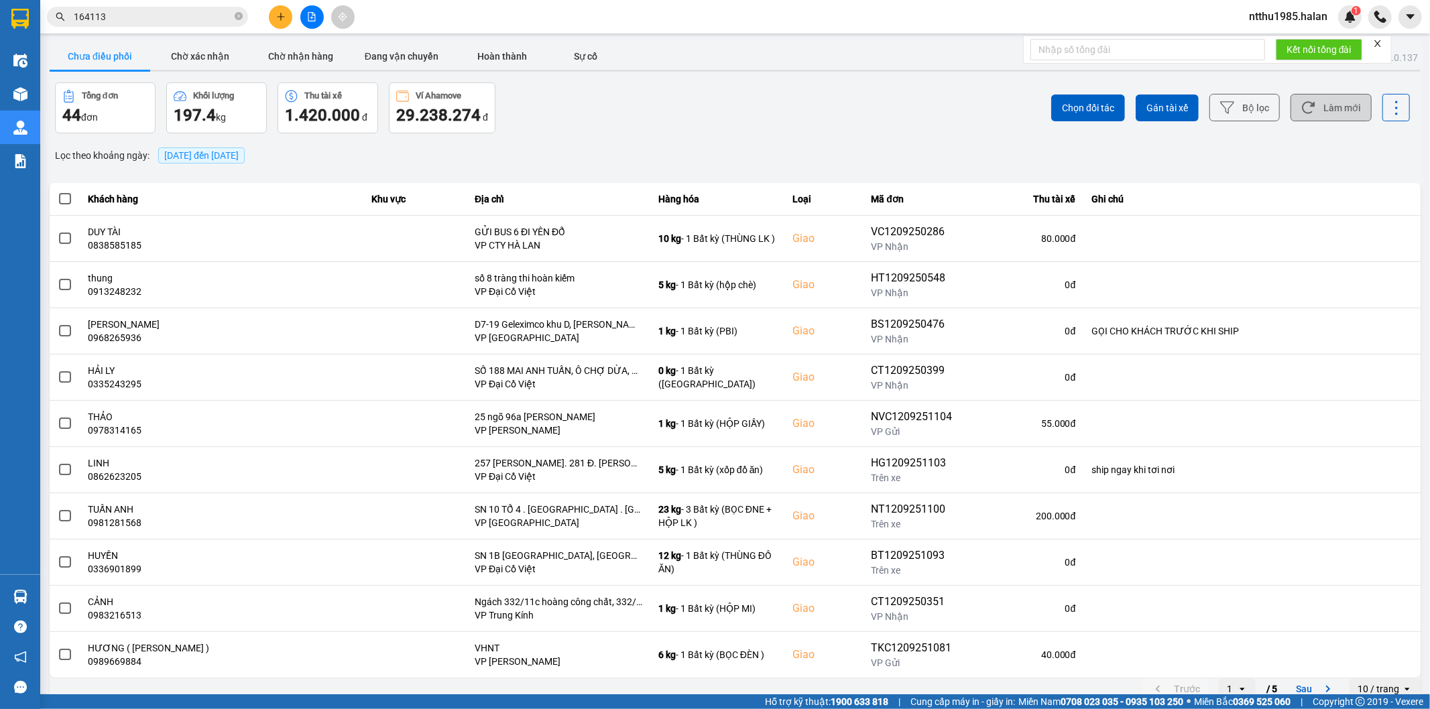
click at [1324, 105] on button "Làm mới" at bounding box center [1330, 107] width 81 height 27
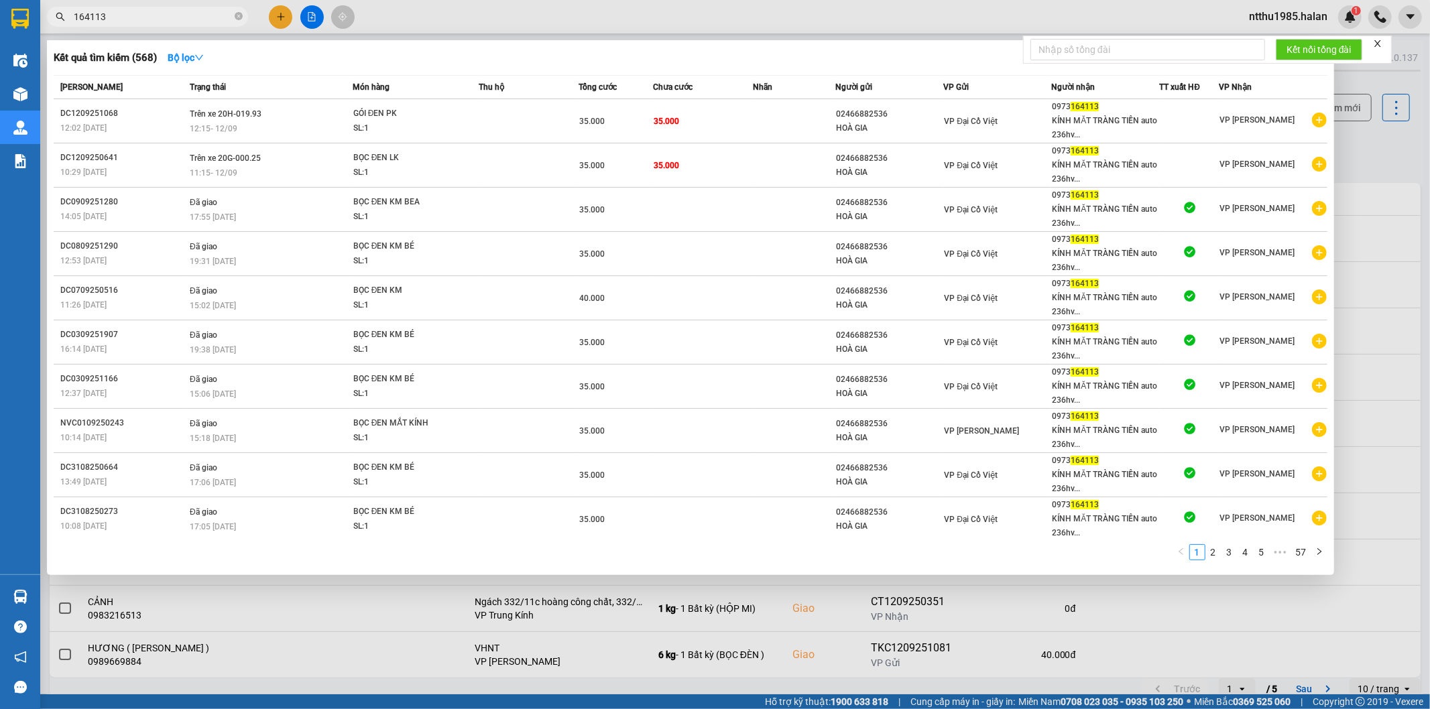
click at [141, 19] on input "164113" at bounding box center [153, 16] width 158 height 15
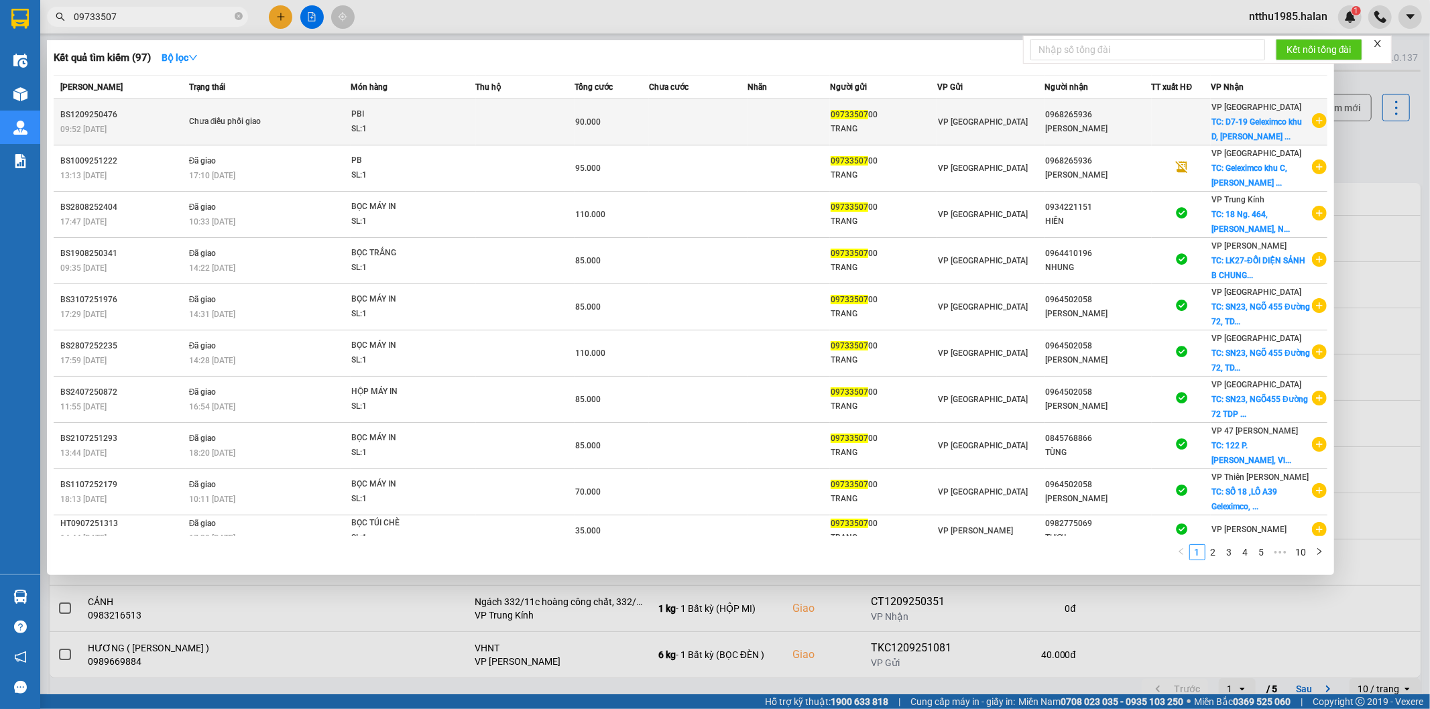
type input "09733507"
click at [772, 128] on td at bounding box center [788, 122] width 82 height 46
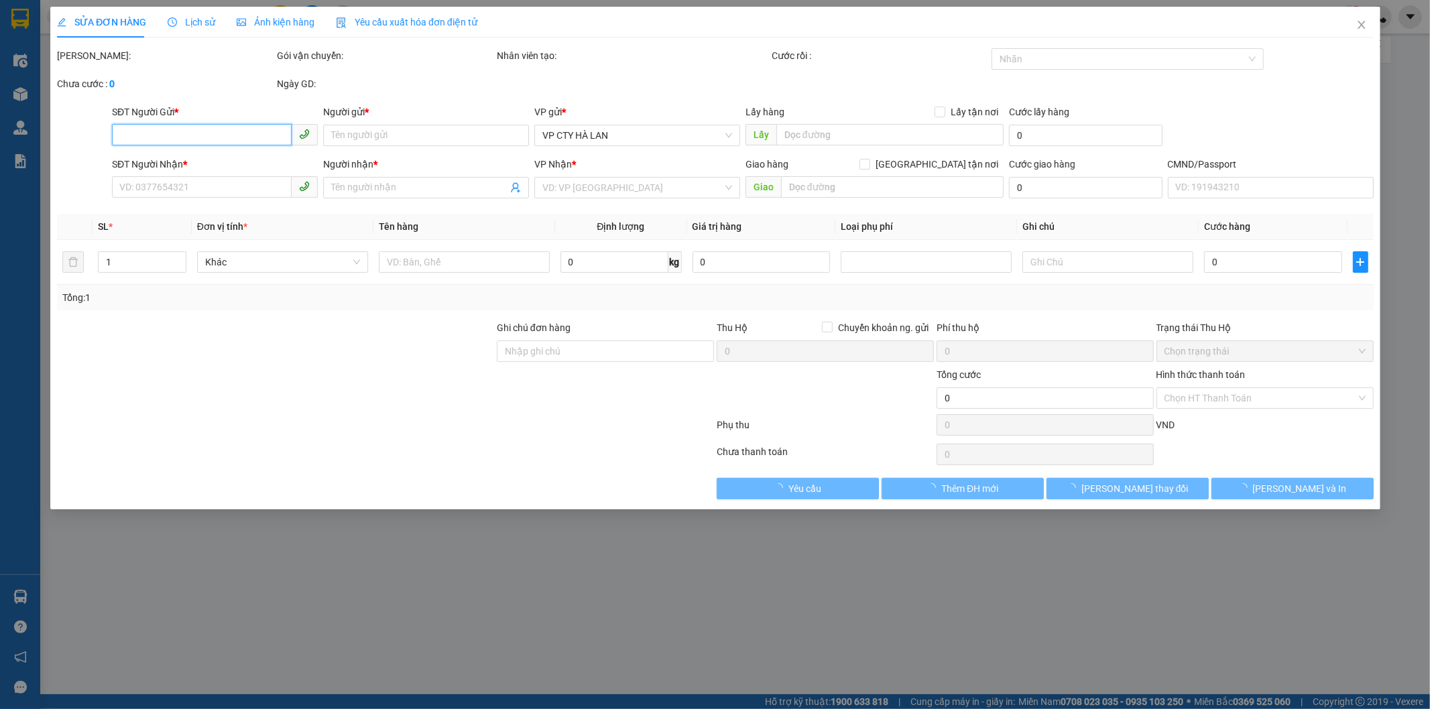
type input "0973350700"
type input "TRANG"
type input "0968265936"
type input "THUỲ LINH"
checkbox input "true"
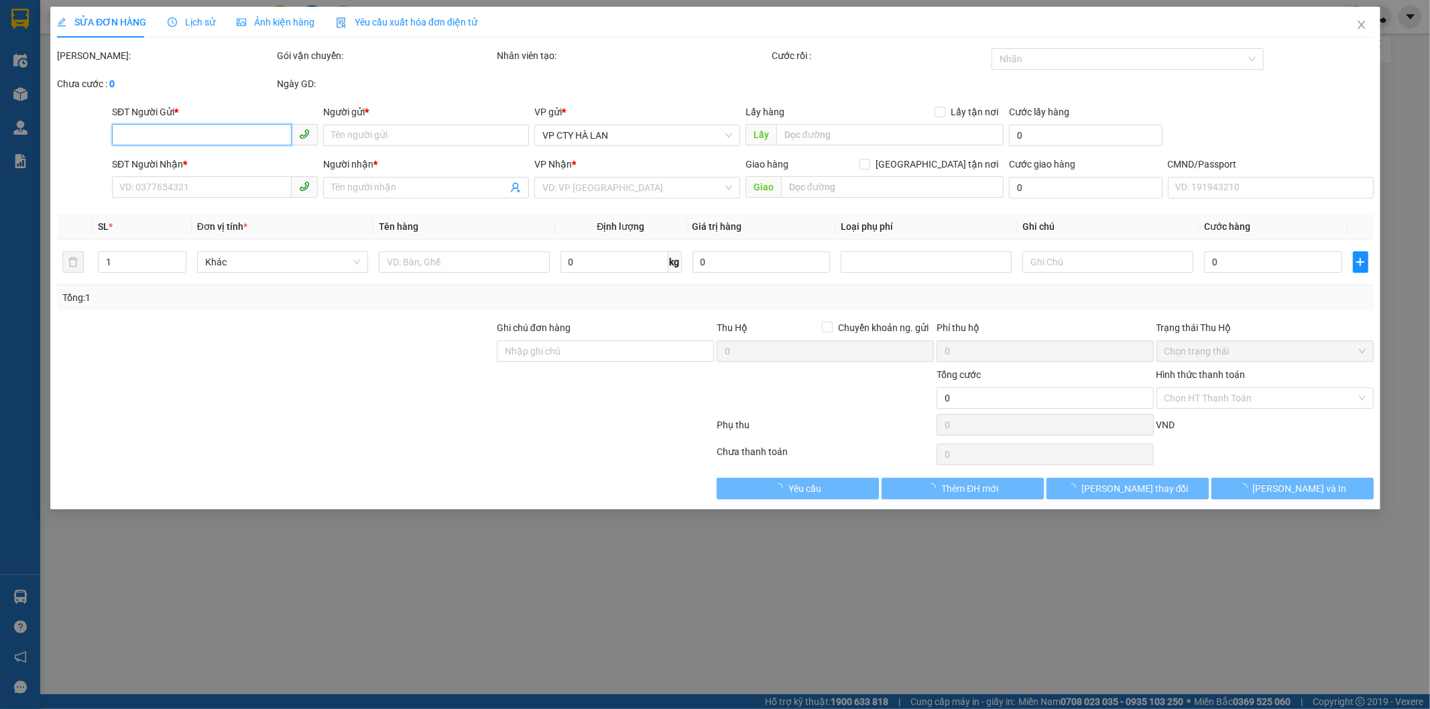
type input "D7-19 Geleximco khu D, Lê Trọng Tấn, XPMR+W7W, Dương Nội, Hà Đông, Hà Nội, Việt…"
type input "GỌI CHO KHÁCH TRƯỚC KHI SHIP"
type input "90.000"
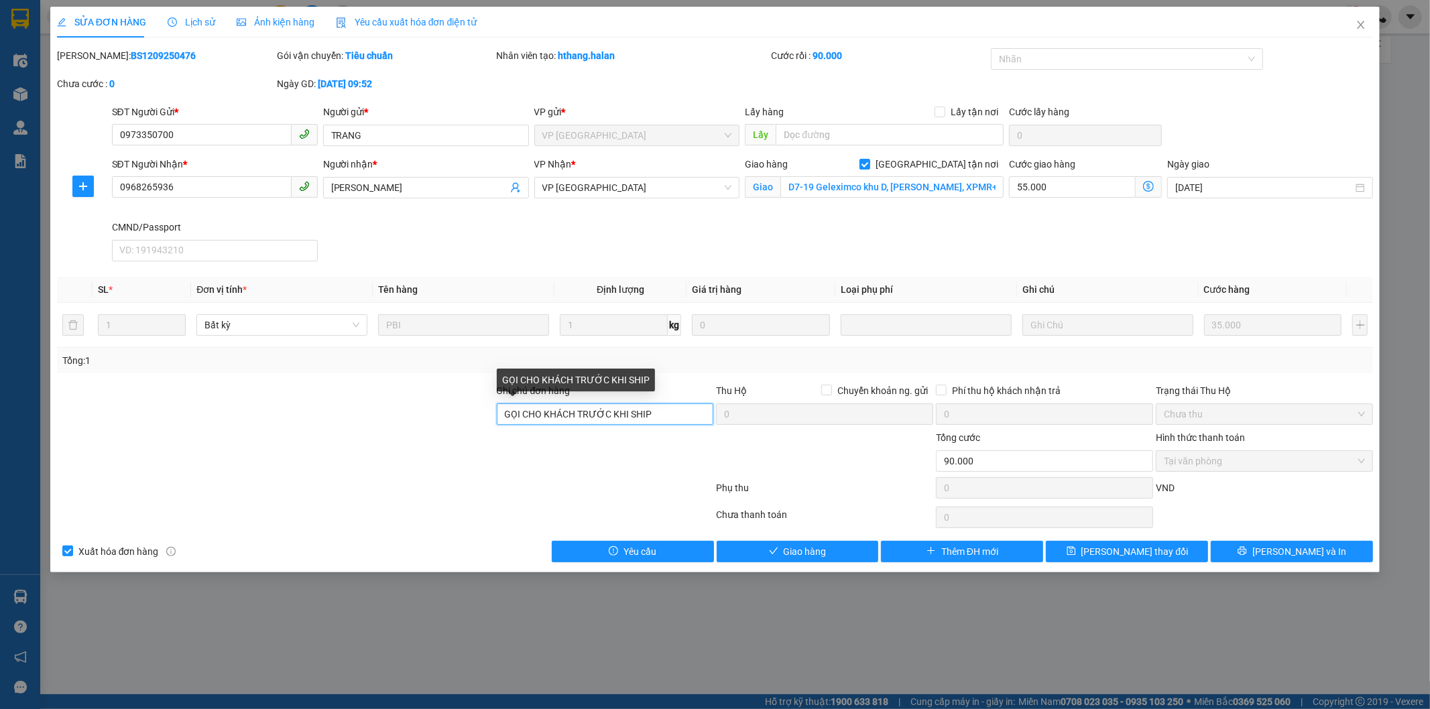
drag, startPoint x: 660, startPoint y: 412, endPoint x: 500, endPoint y: 424, distance: 160.7
click at [500, 424] on input "GỌI CHO KHÁCH TRƯỚC KHI SHIP" at bounding box center [605, 414] width 217 height 21
type input "13H30 SHIP"
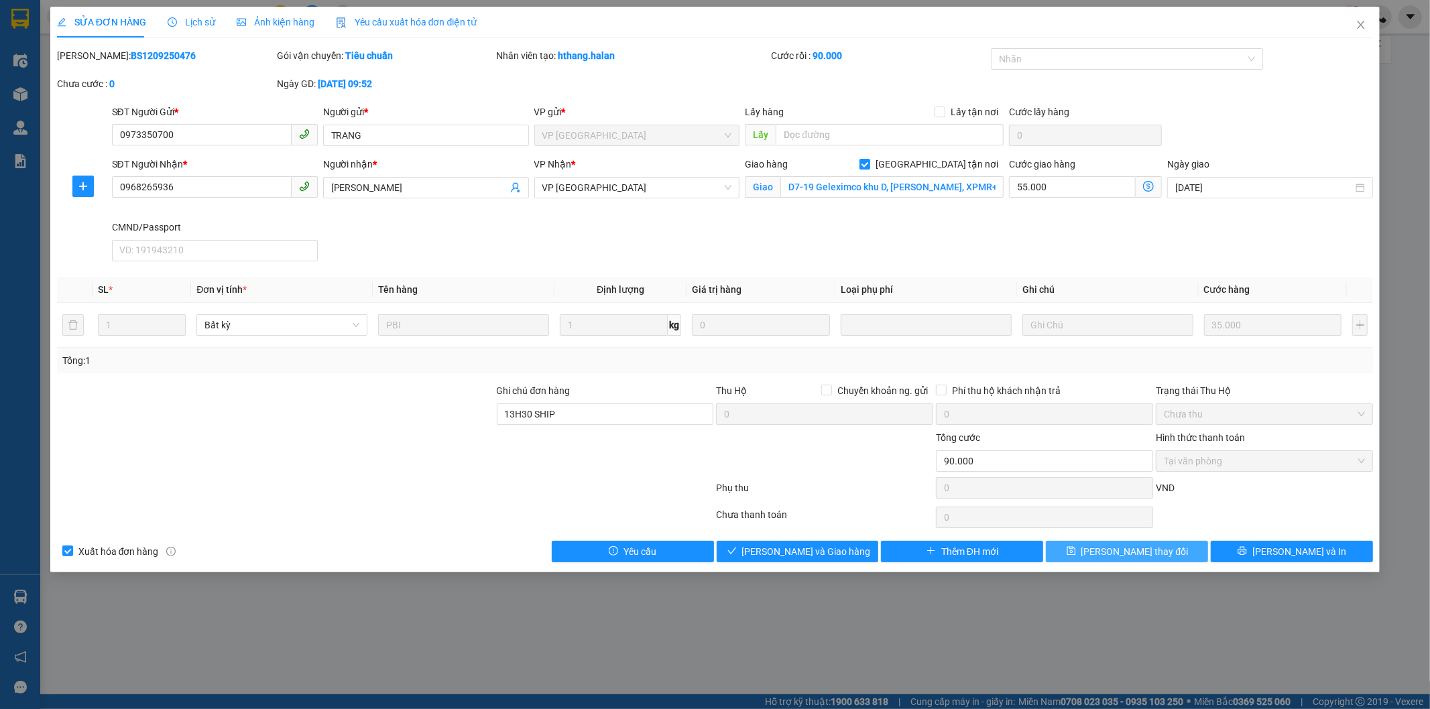
click at [1117, 552] on span "[PERSON_NAME] thay đổi" at bounding box center [1134, 551] width 107 height 15
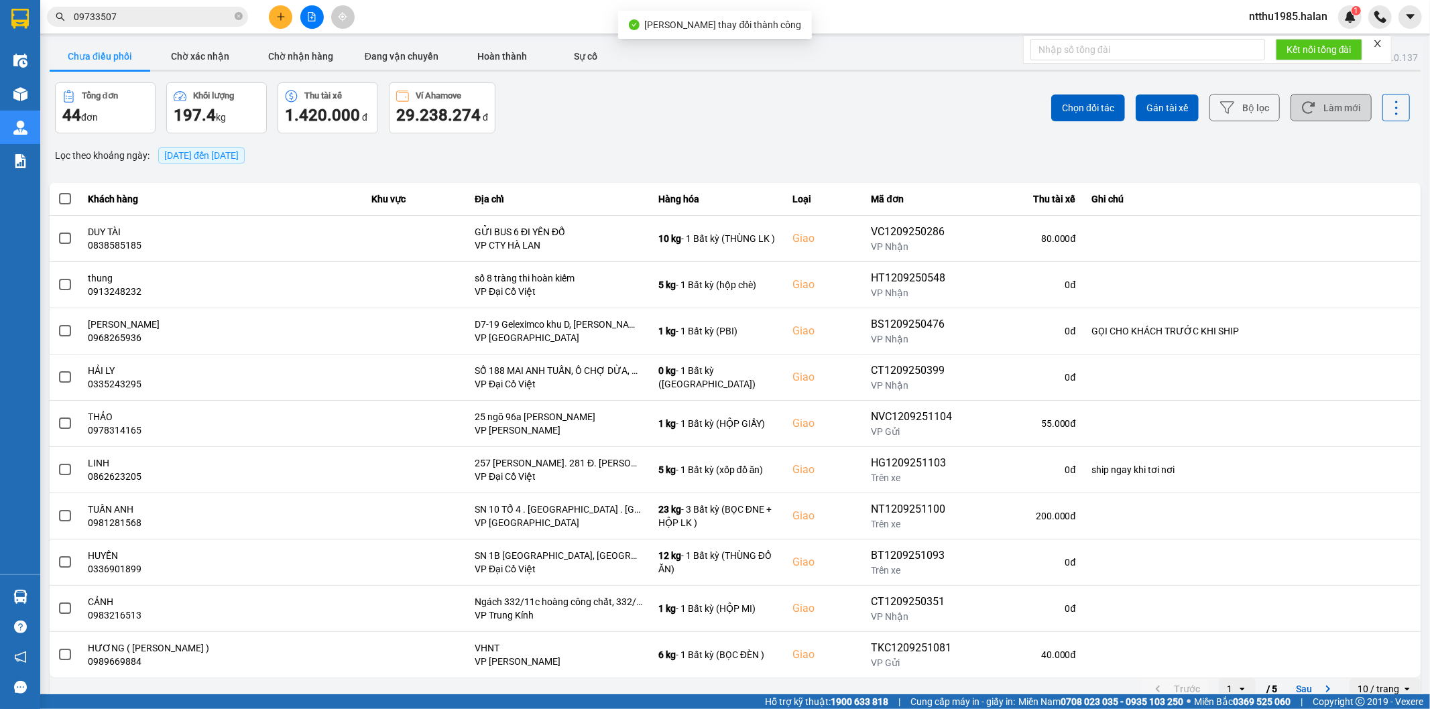
click at [1323, 113] on button "Làm mới" at bounding box center [1330, 107] width 81 height 27
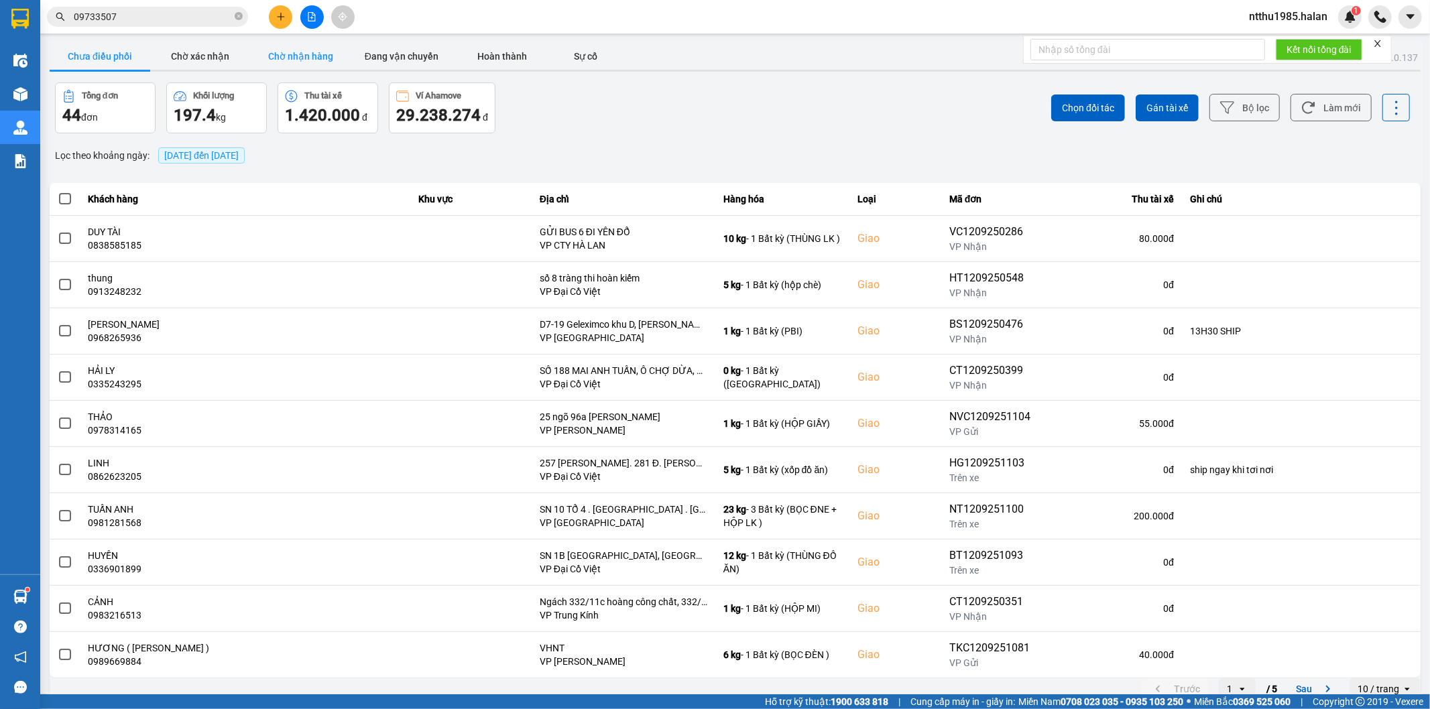
click at [308, 55] on button "Chờ nhận hàng" at bounding box center [301, 56] width 101 height 27
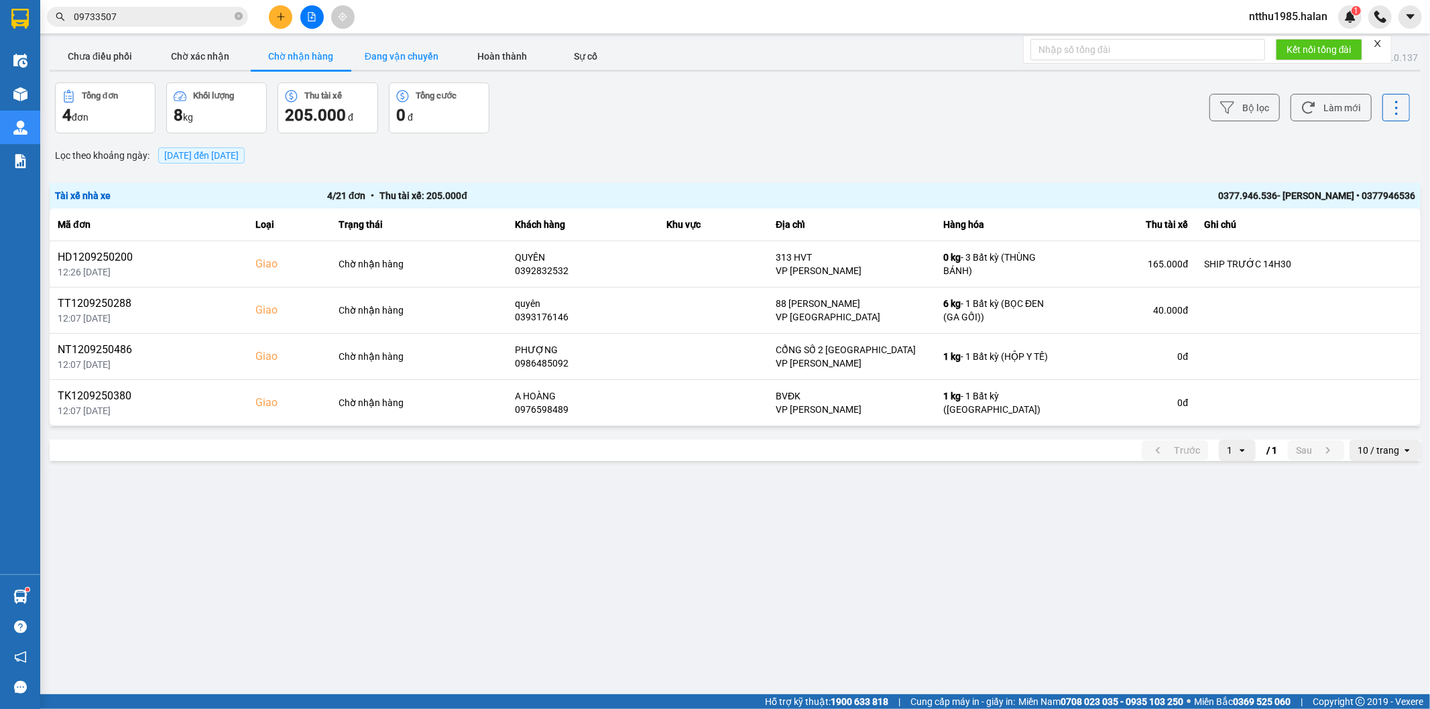
click at [394, 58] on button "Đang vận chuyển" at bounding box center [401, 56] width 101 height 27
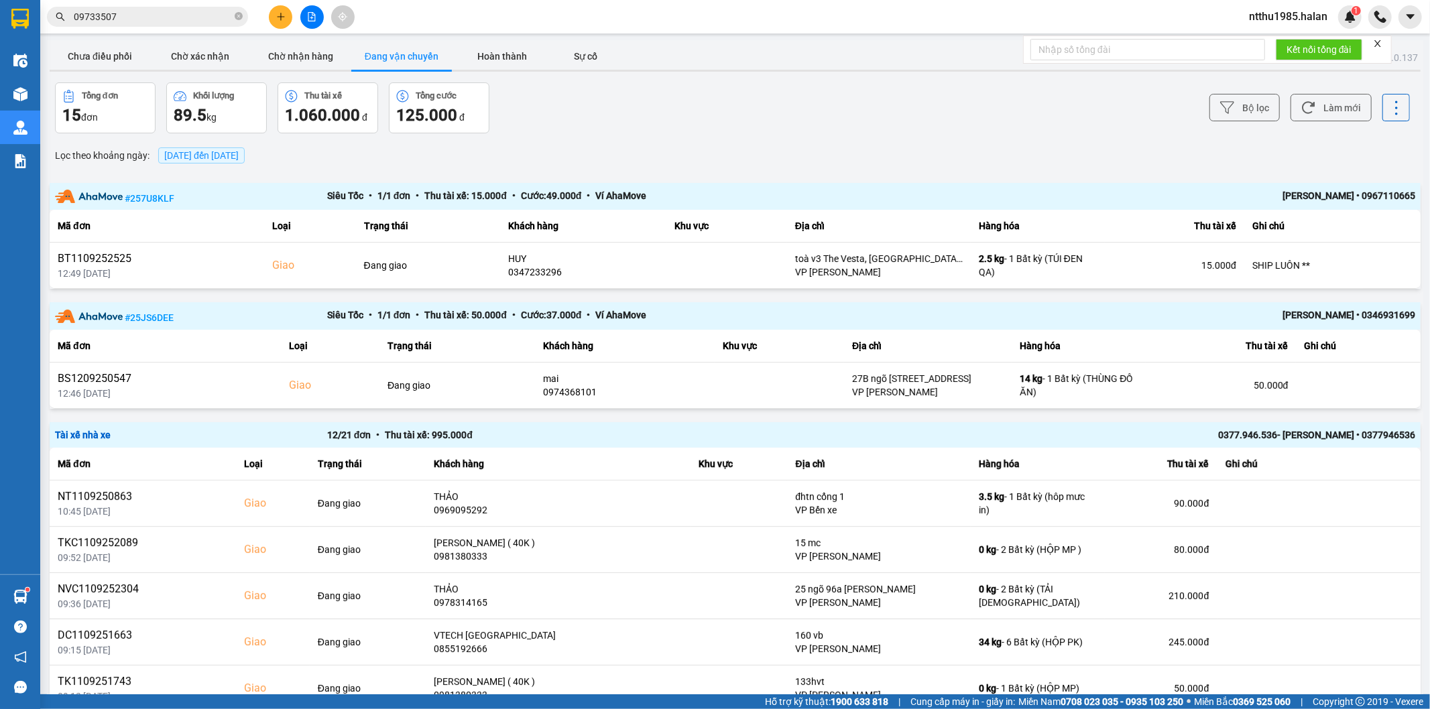
click at [555, 106] on div "Tổng đơn 15 đơn Khối lượng 89.5 kg Thu tài xế 1.060.000 đ Tổng cước 125.000 đ" at bounding box center [394, 107] width 678 height 51
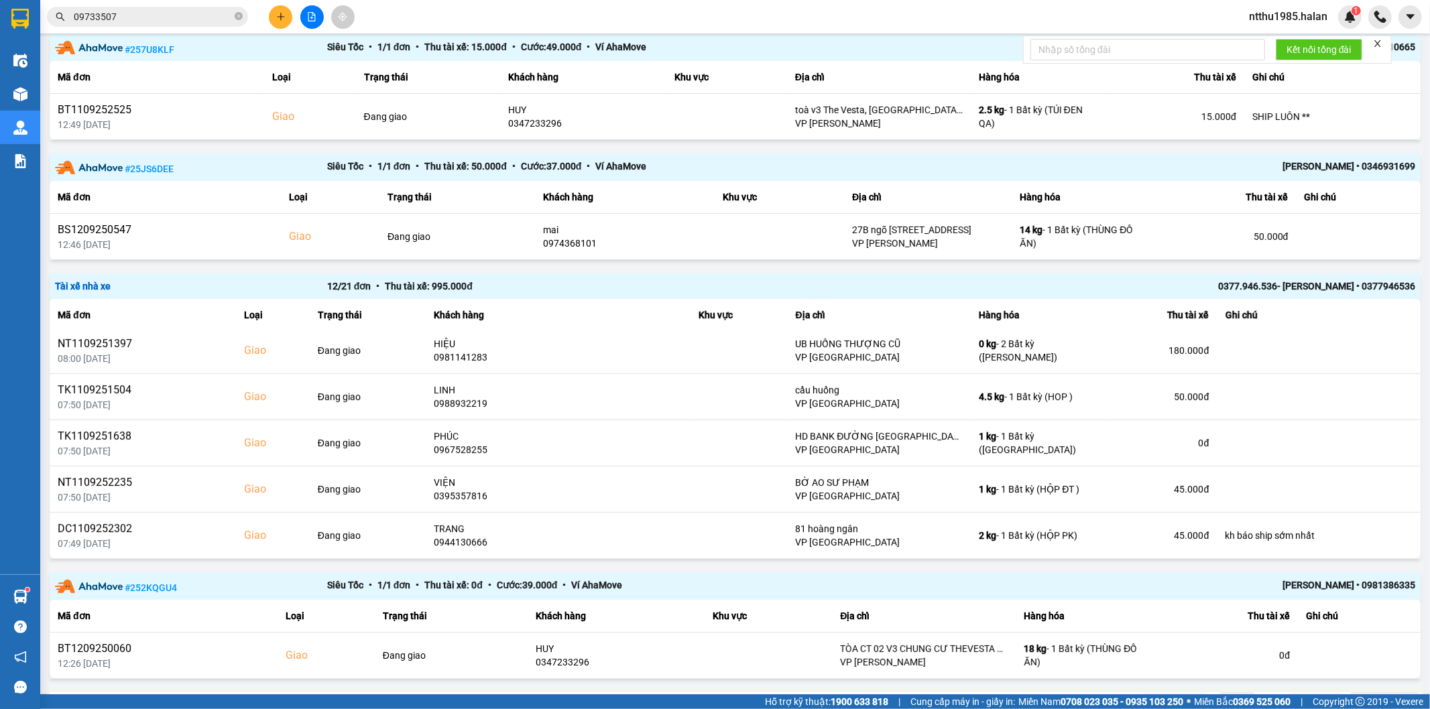
scroll to position [184, 0]
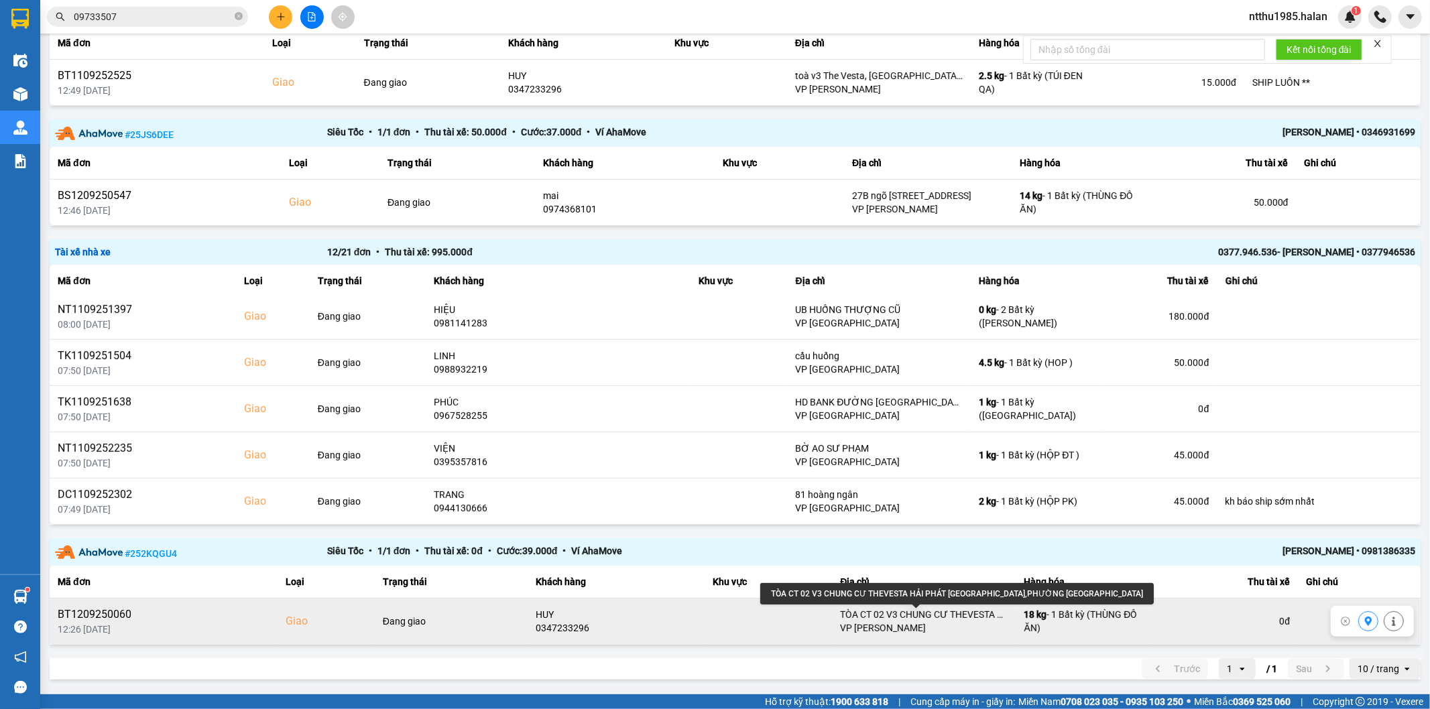
click at [969, 611] on div "TÒA CT 02 V3 CHUNG CƯ THEVESTA HẢI PHÁT PHÚ LÃM,PHƯỜNG PHÚ LƯƠNG" at bounding box center [924, 614] width 168 height 13
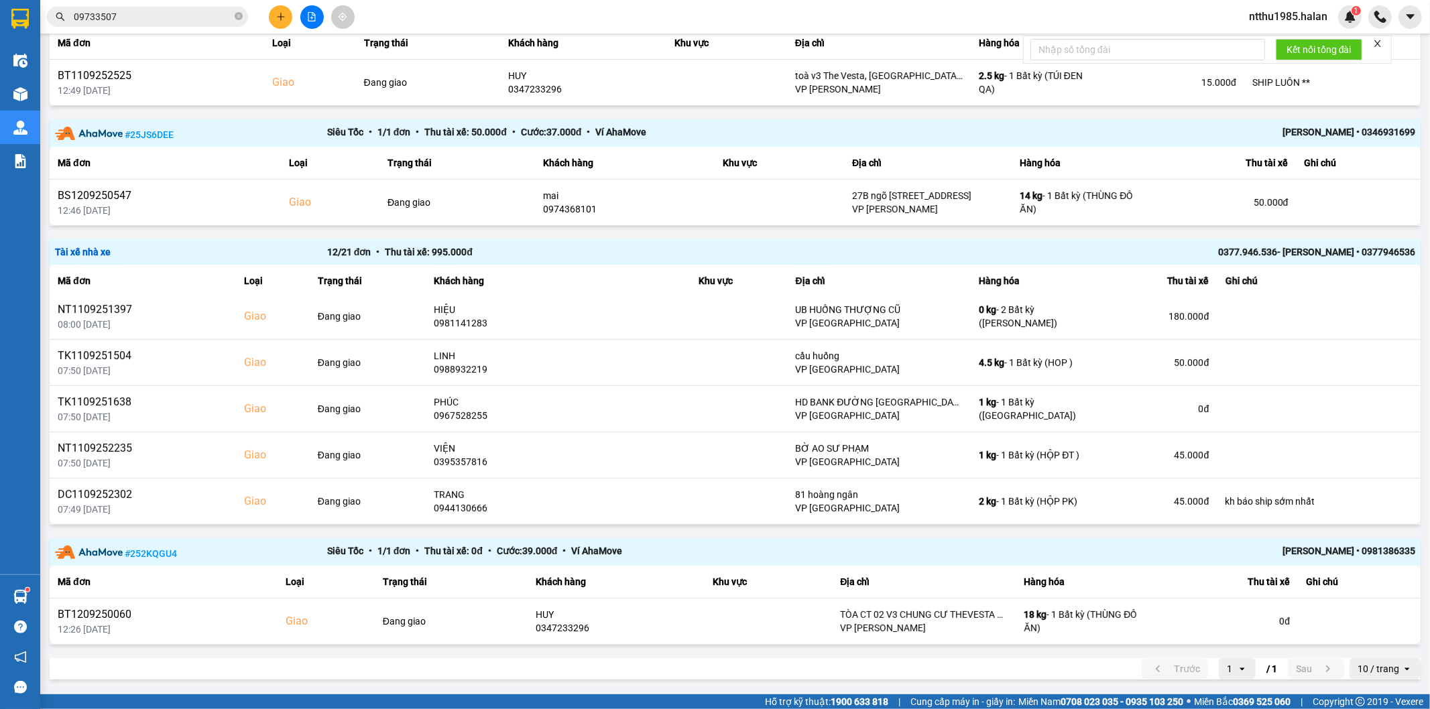
click at [124, 19] on input "09733507" at bounding box center [153, 16] width 158 height 15
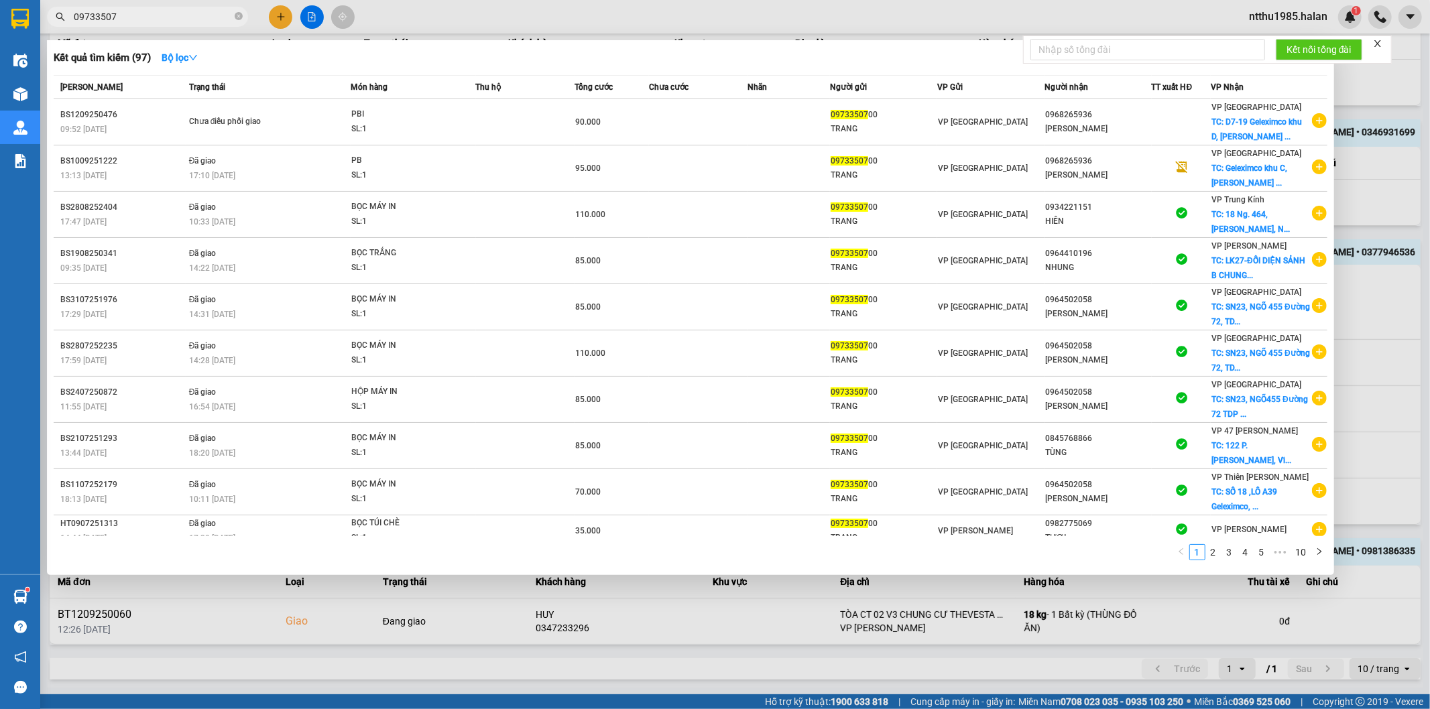
click at [124, 19] on input "09733507" at bounding box center [153, 16] width 158 height 15
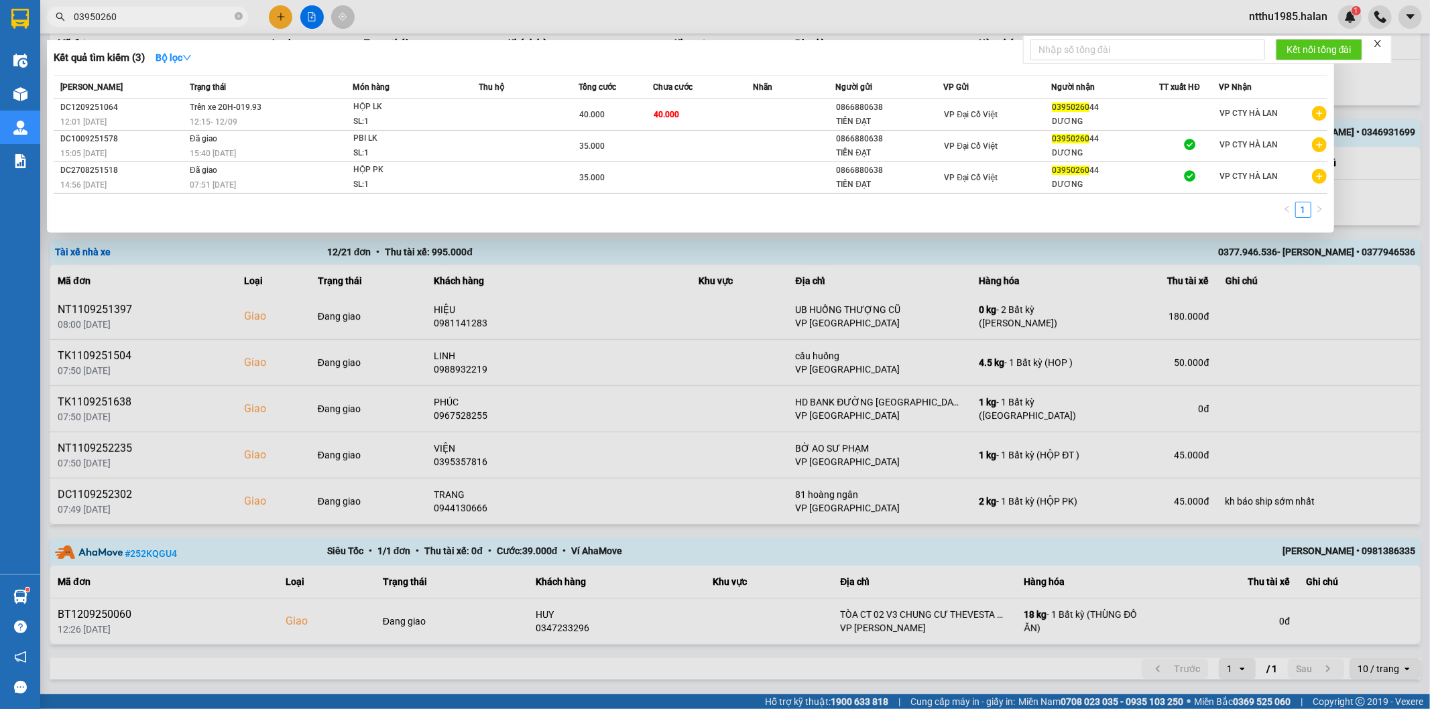
click at [141, 18] on input "03950260" at bounding box center [153, 16] width 158 height 15
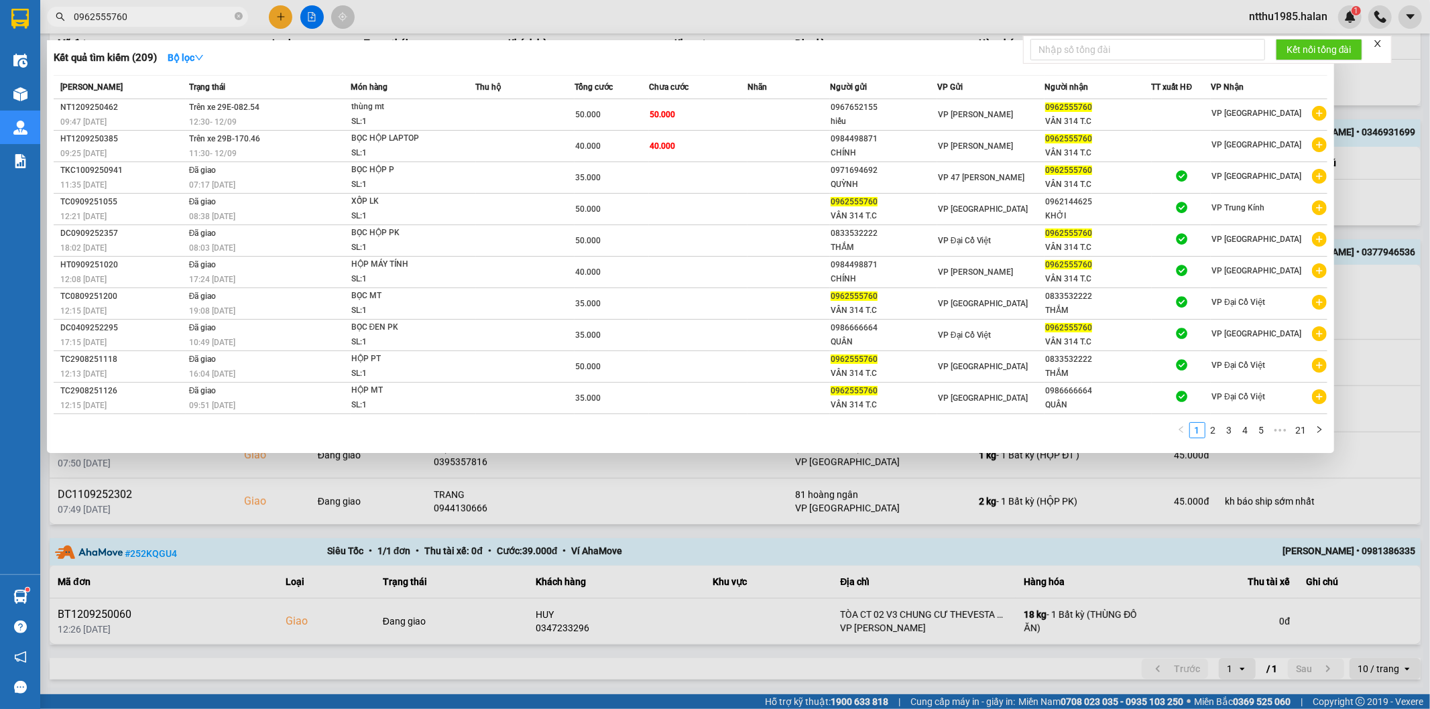
click at [175, 15] on input "0962555760" at bounding box center [153, 16] width 158 height 15
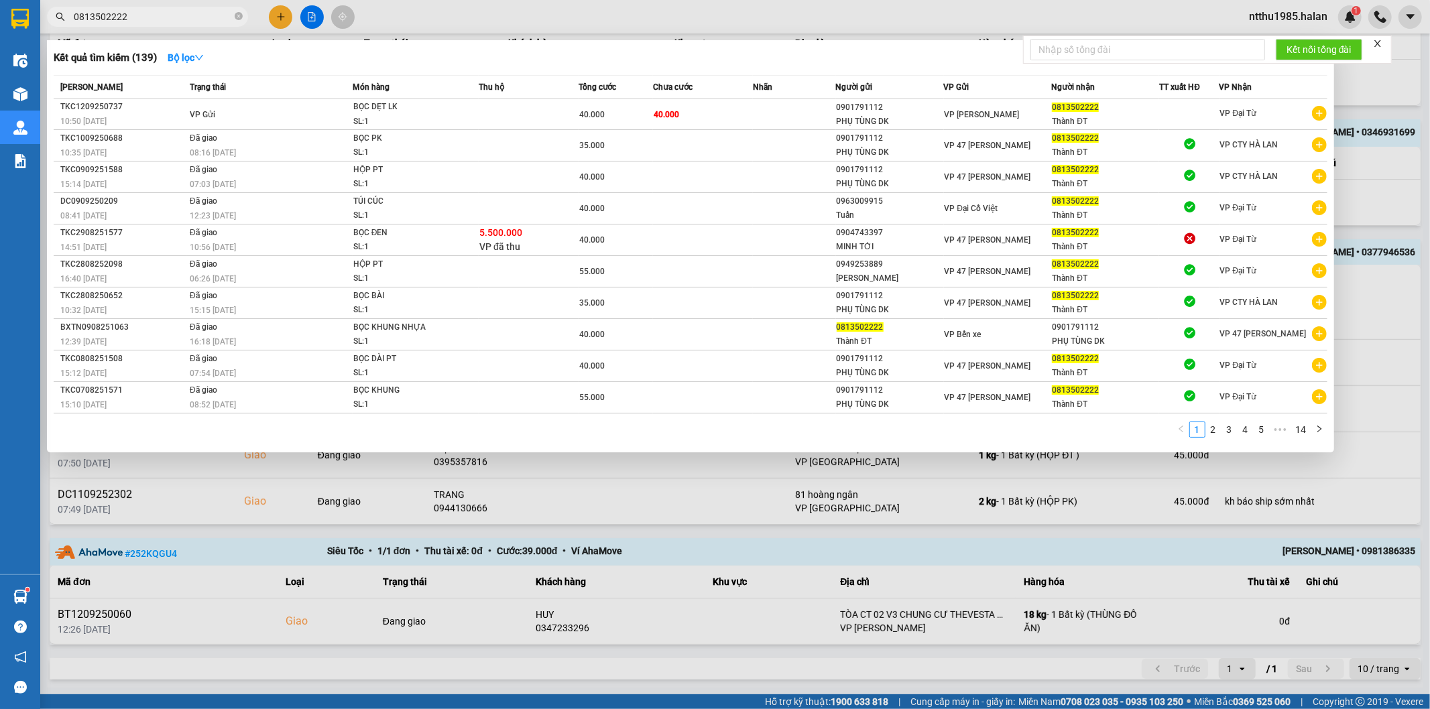
type input "0813502222"
click at [233, 115] on td "VP Gửi" at bounding box center [269, 114] width 166 height 31
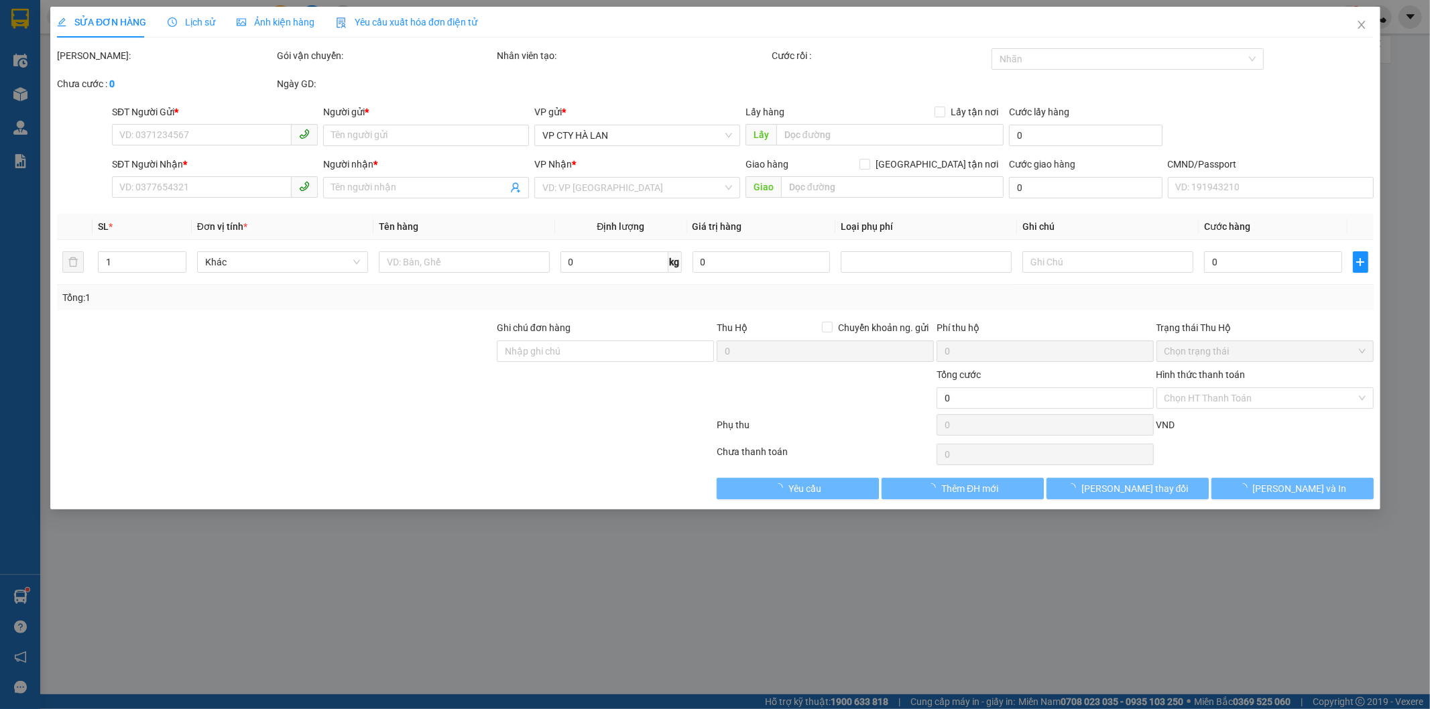
type input "0901791112"
type input "PHỤ TÙNG DK"
type input "0813502222"
type input "Thành ĐT"
type input "40.000"
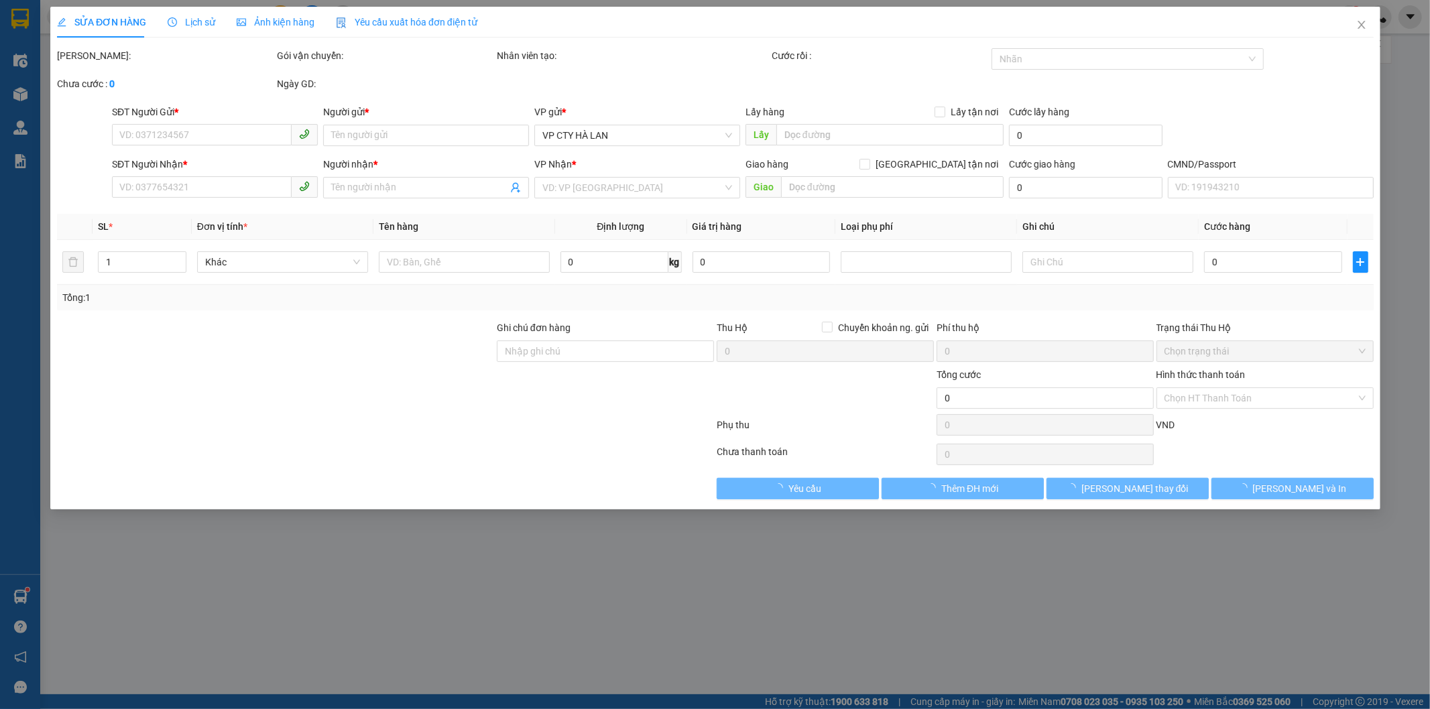
type input "40.000"
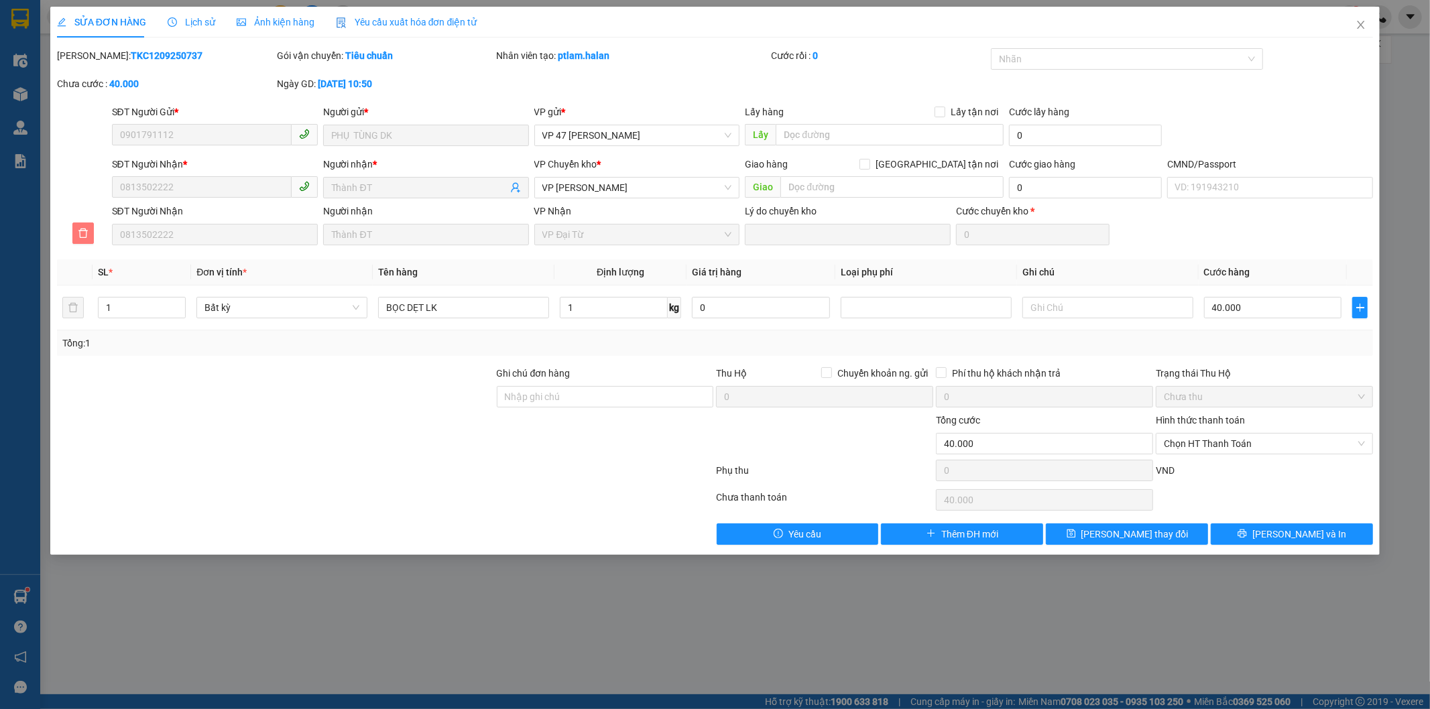
click at [80, 229] on icon "delete" at bounding box center [82, 233] width 9 height 9
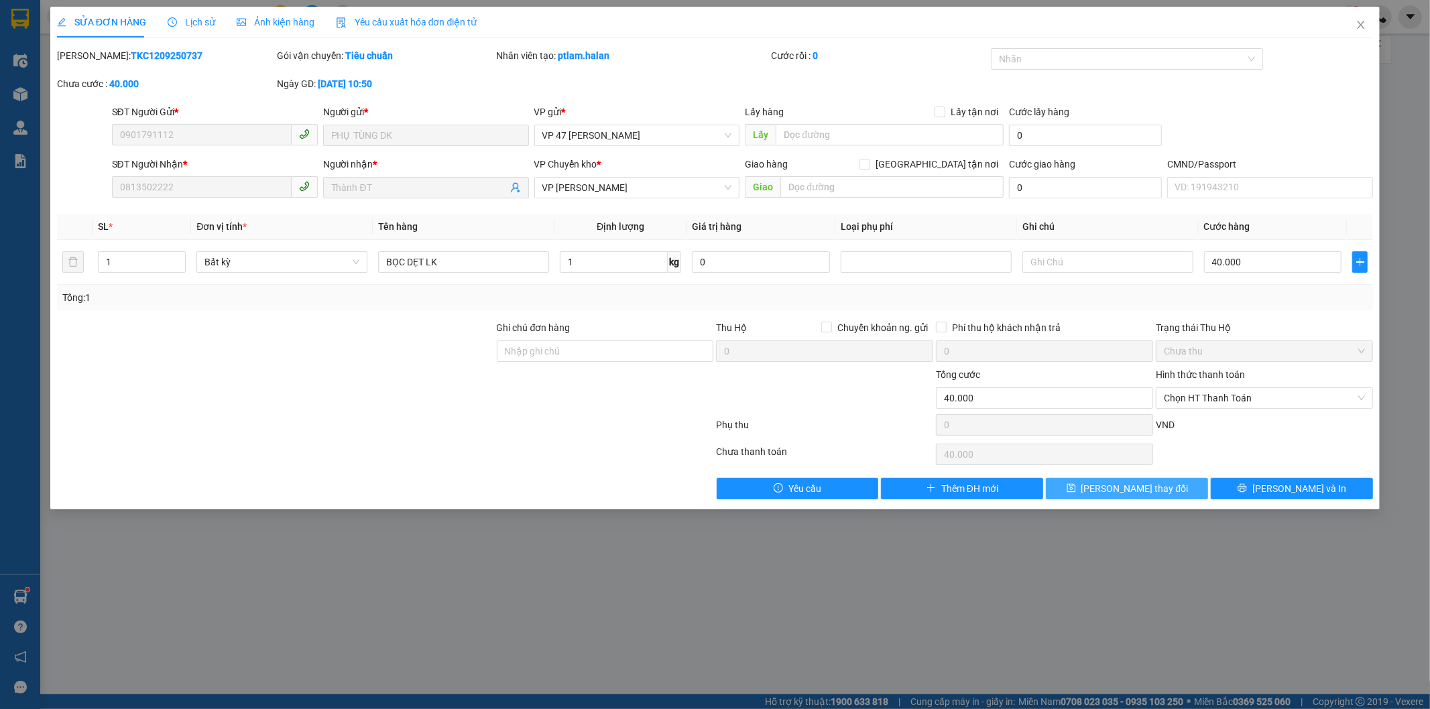
click at [1142, 493] on span "[PERSON_NAME] thay đổi" at bounding box center [1134, 488] width 107 height 15
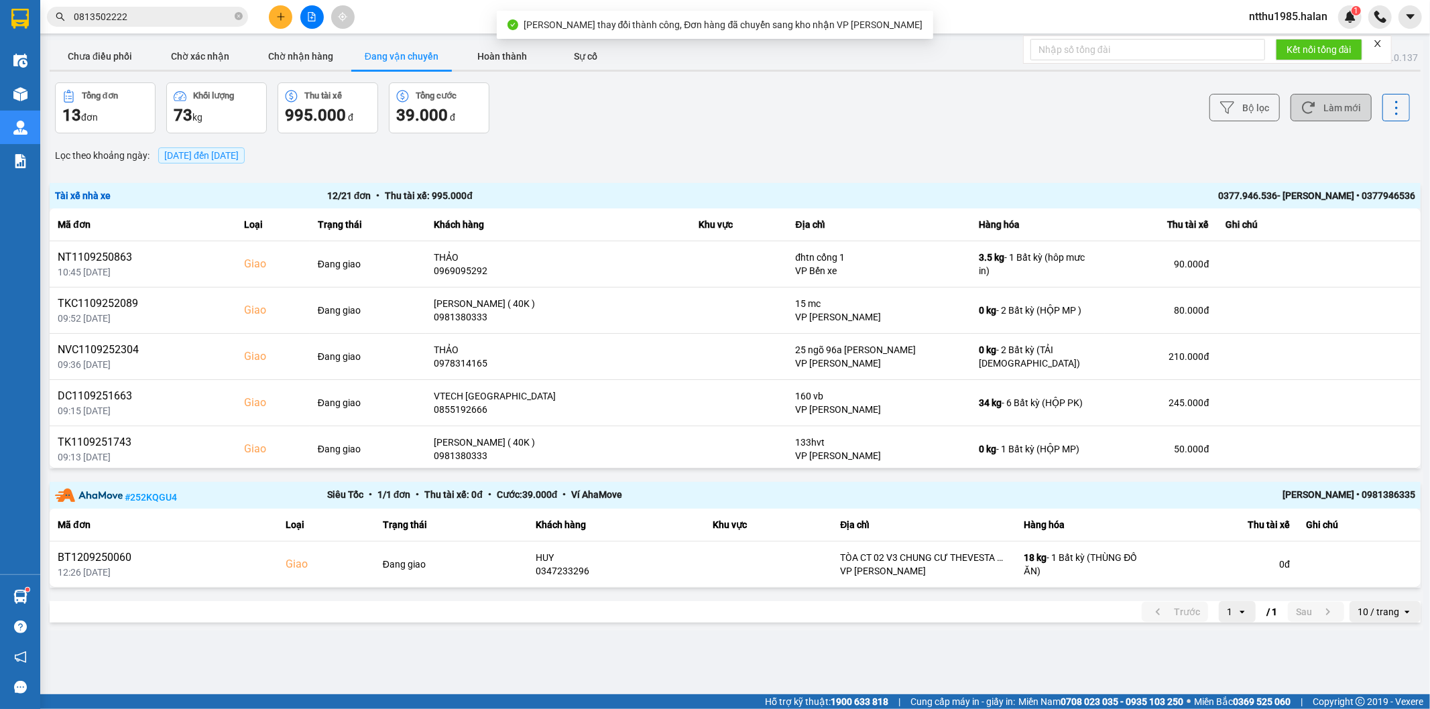
drag, startPoint x: 1347, startPoint y: 106, endPoint x: 1330, endPoint y: 103, distance: 17.6
click at [1345, 106] on button "Làm mới" at bounding box center [1330, 107] width 81 height 27
click at [159, 11] on input "0813502222" at bounding box center [153, 16] width 158 height 15
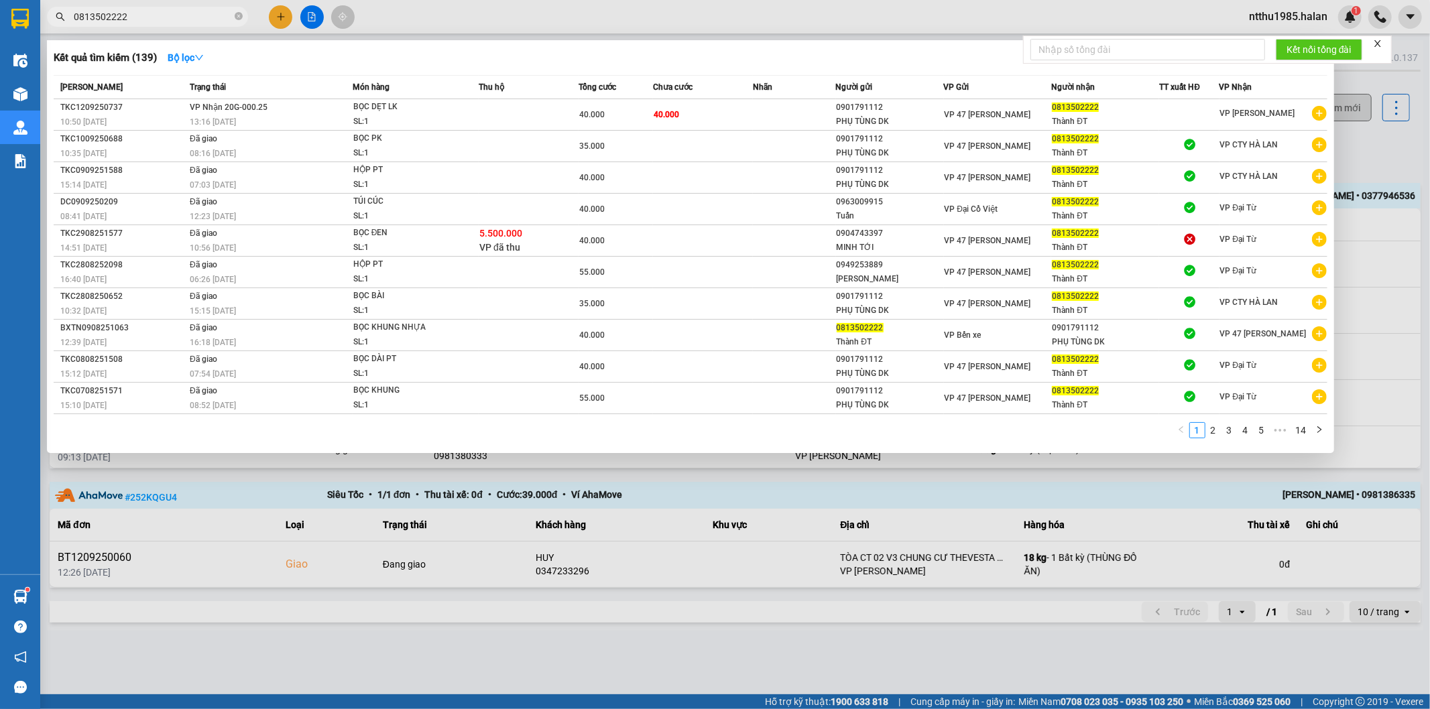
drag, startPoint x: 1370, startPoint y: 143, endPoint x: 1342, endPoint y: 111, distance: 42.8
click at [1364, 134] on div at bounding box center [715, 354] width 1430 height 709
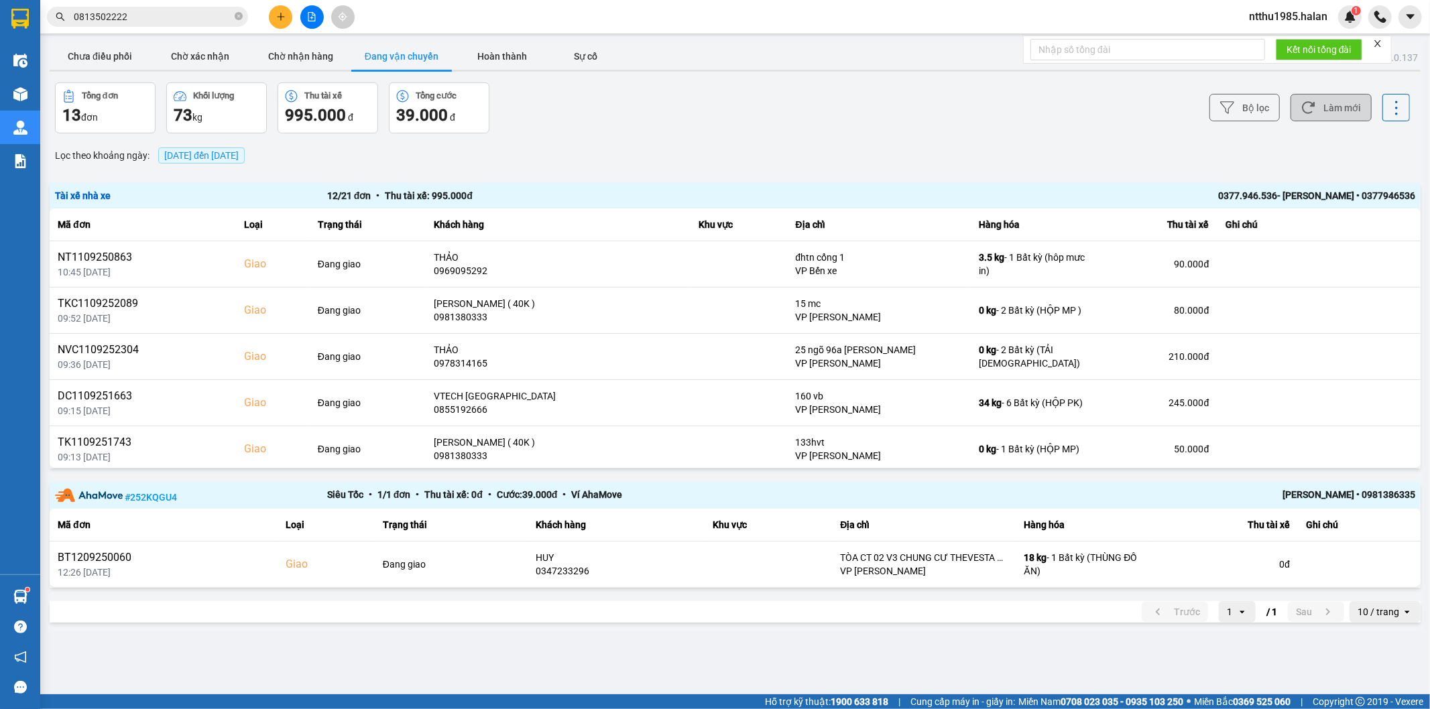
click at [1337, 109] on button "Làm mới" at bounding box center [1330, 107] width 81 height 27
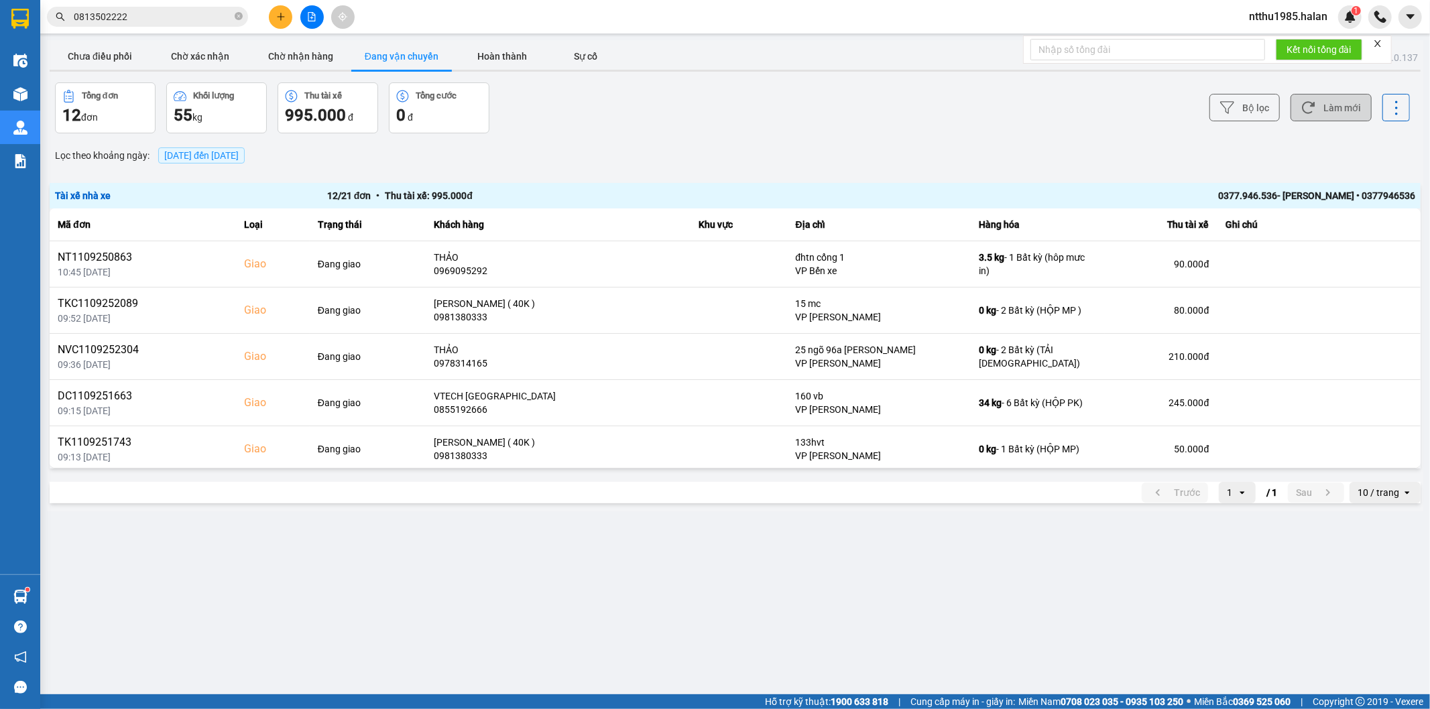
click at [1334, 109] on button "Làm mới" at bounding box center [1330, 107] width 81 height 27
click at [95, 62] on button "Chưa điều phối" at bounding box center [100, 56] width 101 height 27
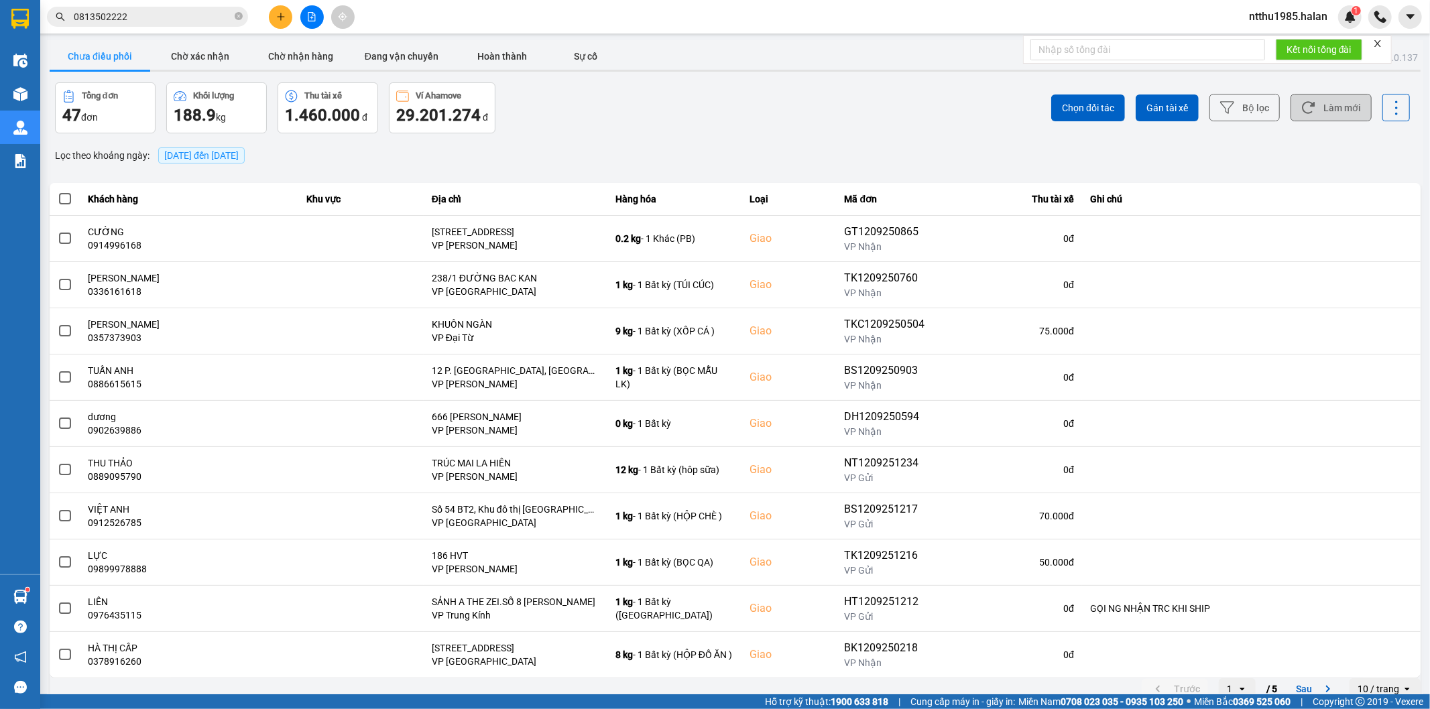
click at [1301, 111] on icon at bounding box center [1308, 108] width 14 height 14
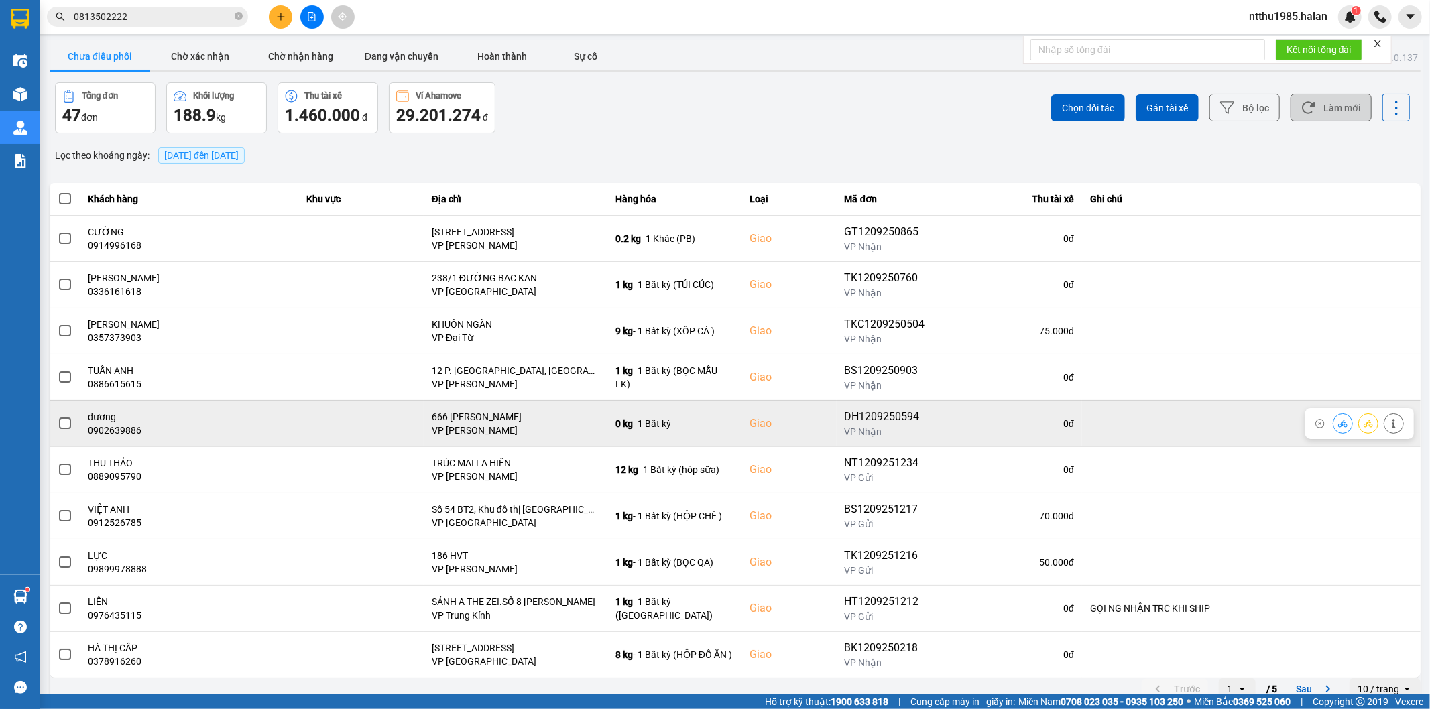
click at [64, 424] on span at bounding box center [65, 424] width 12 height 12
click at [58, 416] on input "checkbox" at bounding box center [58, 416] width 0 height 0
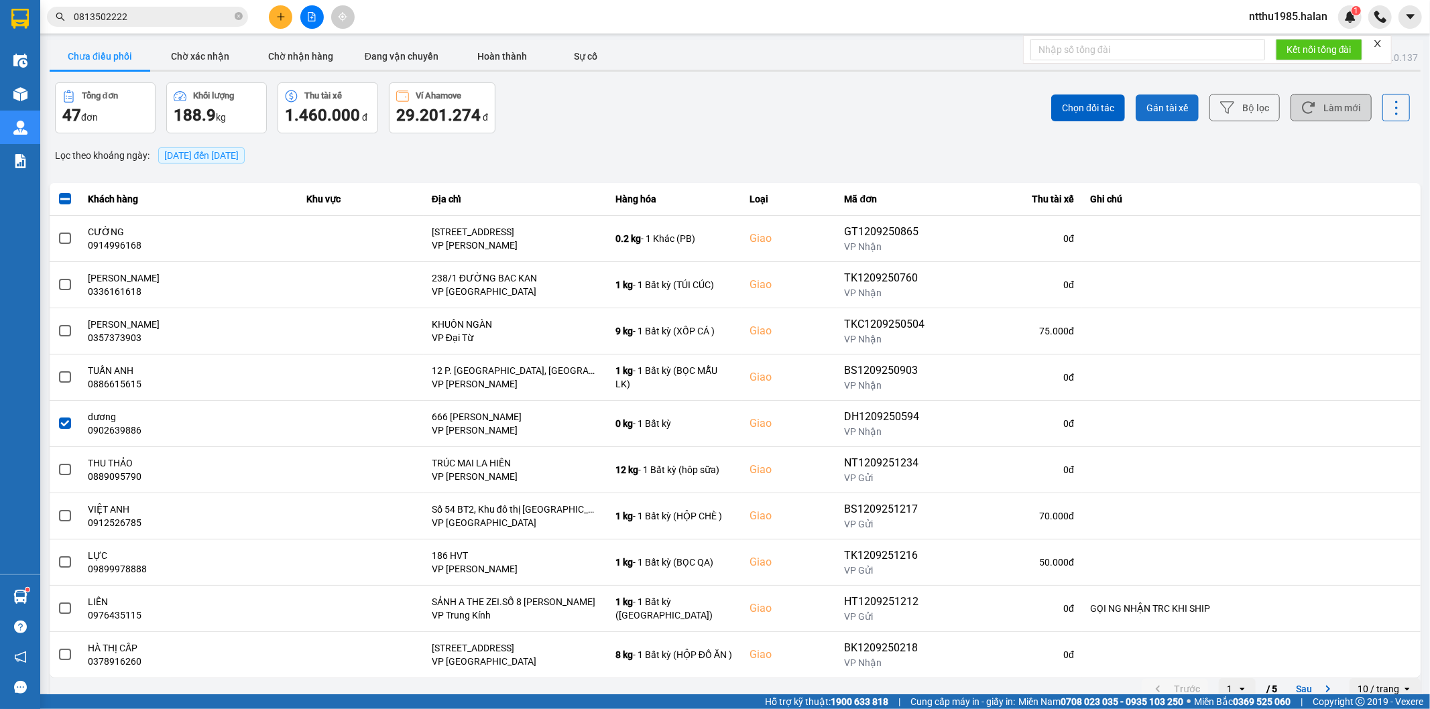
click at [1171, 103] on span "Gán tài xế" at bounding box center [1167, 107] width 42 height 13
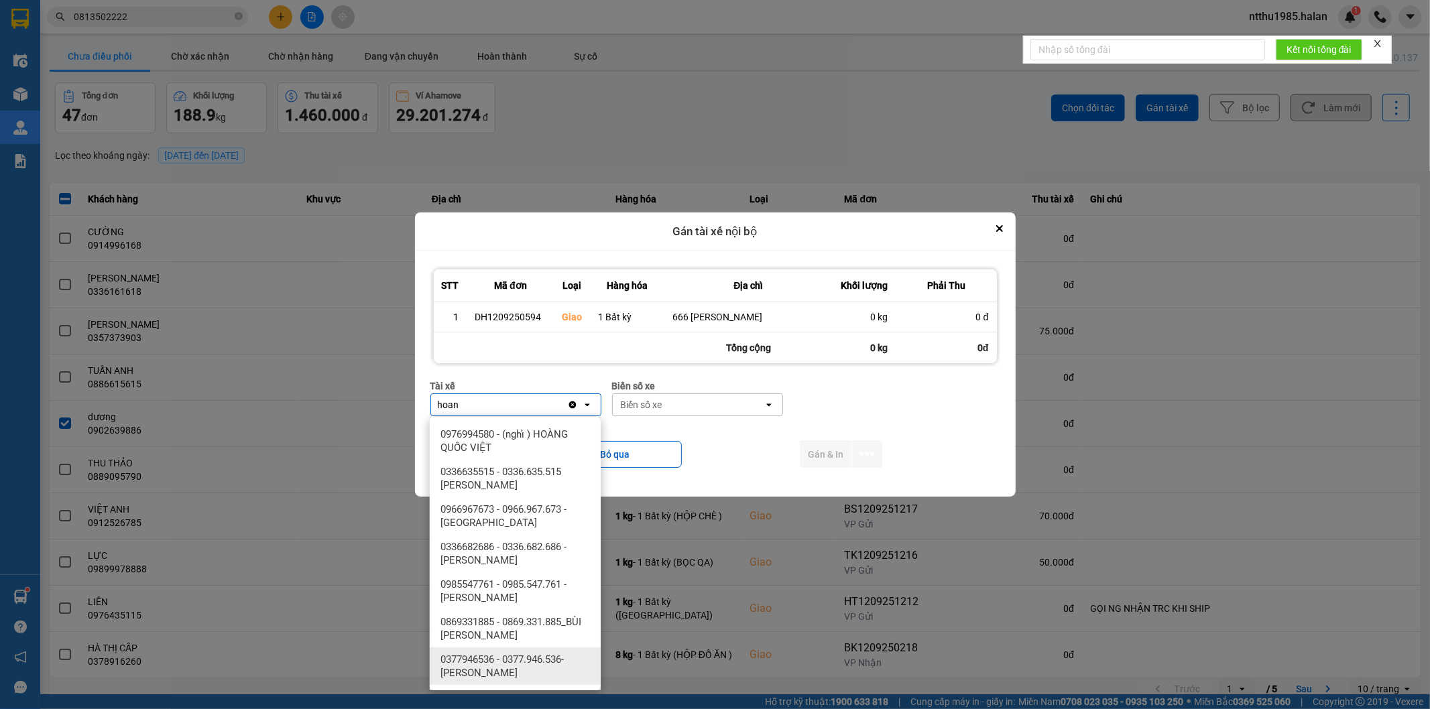
type input "hoan"
click at [556, 664] on span "0377946536 - 0377.946.536- [PERSON_NAME]" at bounding box center [517, 666] width 155 height 27
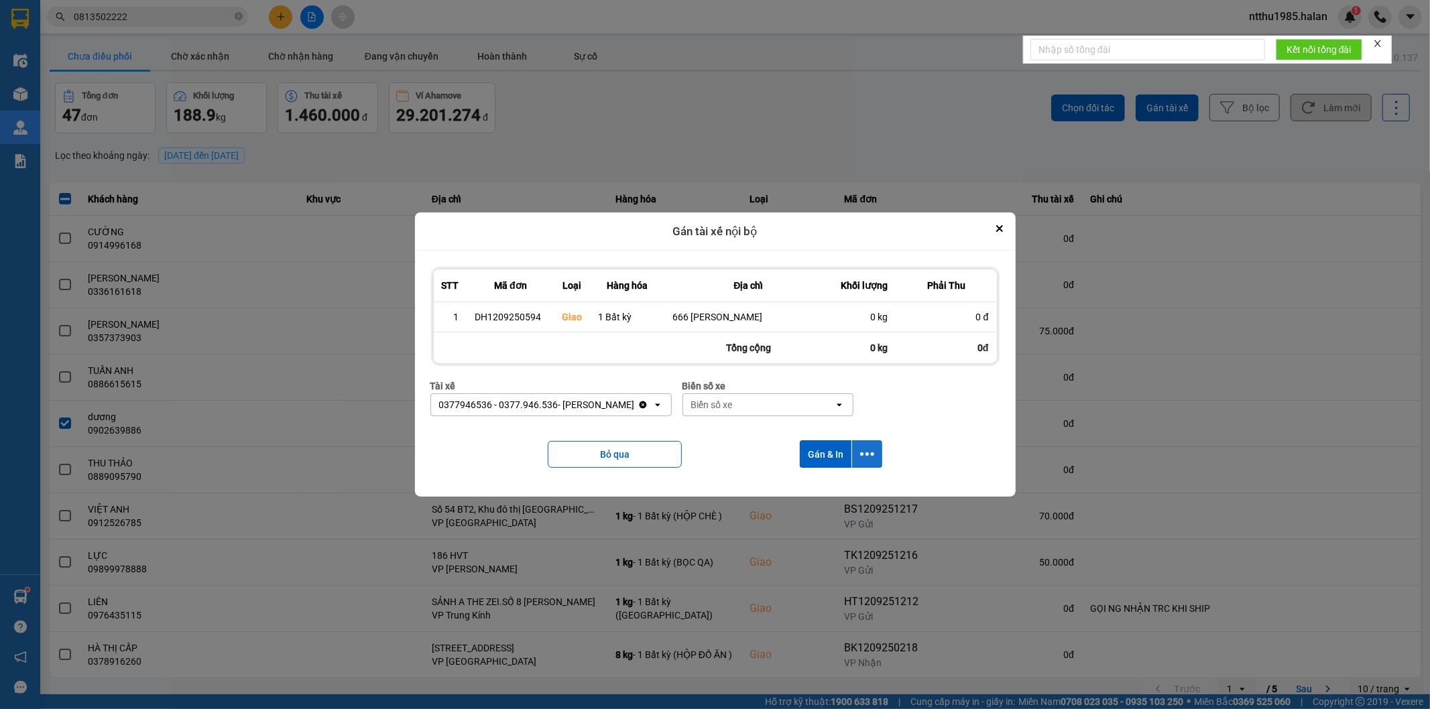
click at [869, 452] on icon "dialog" at bounding box center [867, 454] width 14 height 14
click at [801, 493] on span "Chỉ gán tài" at bounding box center [814, 491] width 44 height 13
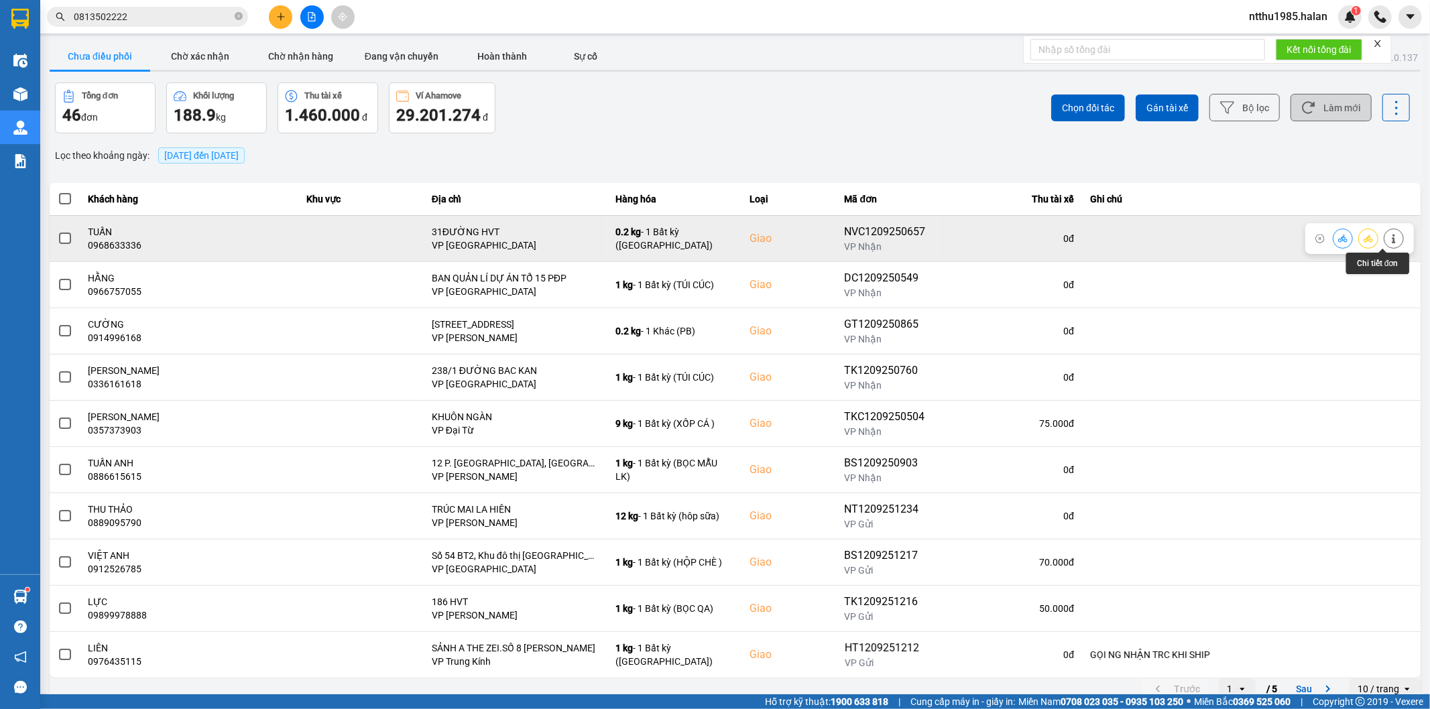
click at [1389, 234] on icon at bounding box center [1393, 238] width 9 height 9
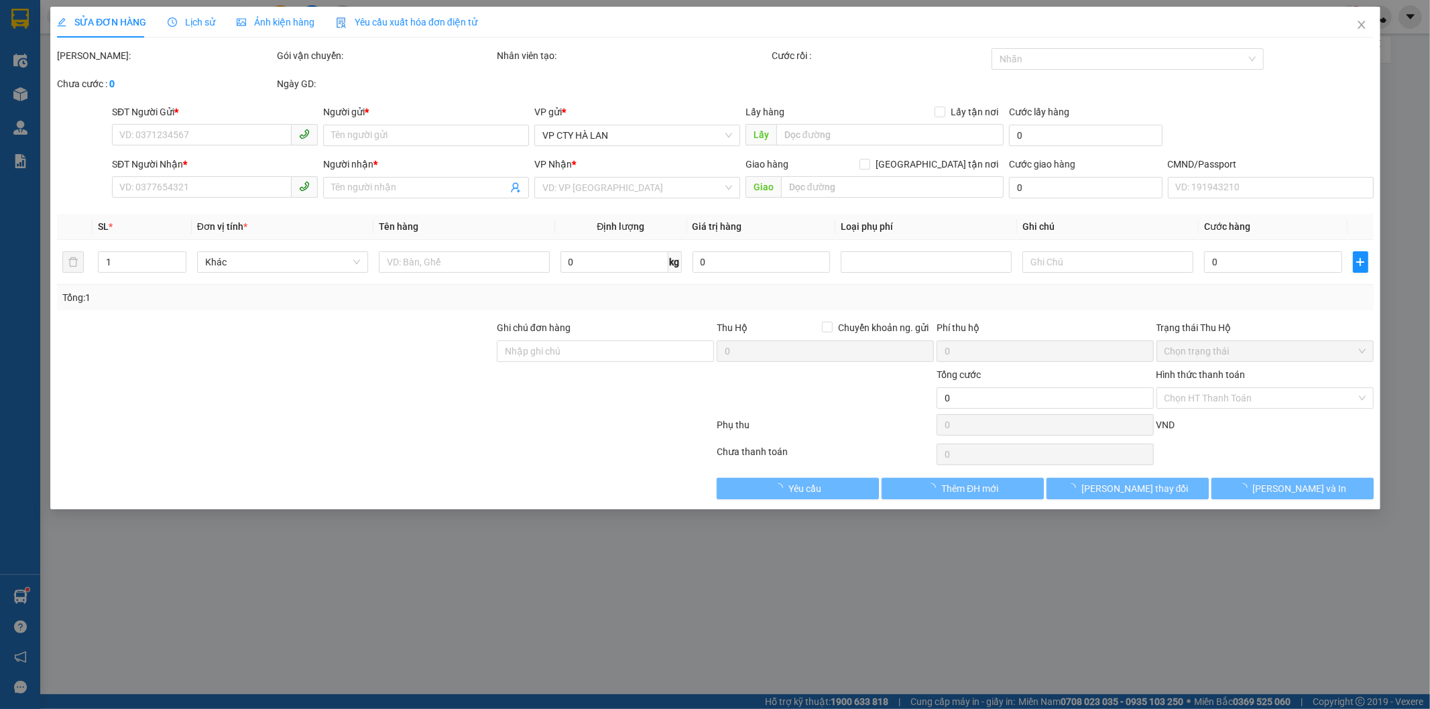
type input "0968864892"
type input "DŨNG"
type input "0968633336"
type input "TUẤN"
checkbox input "true"
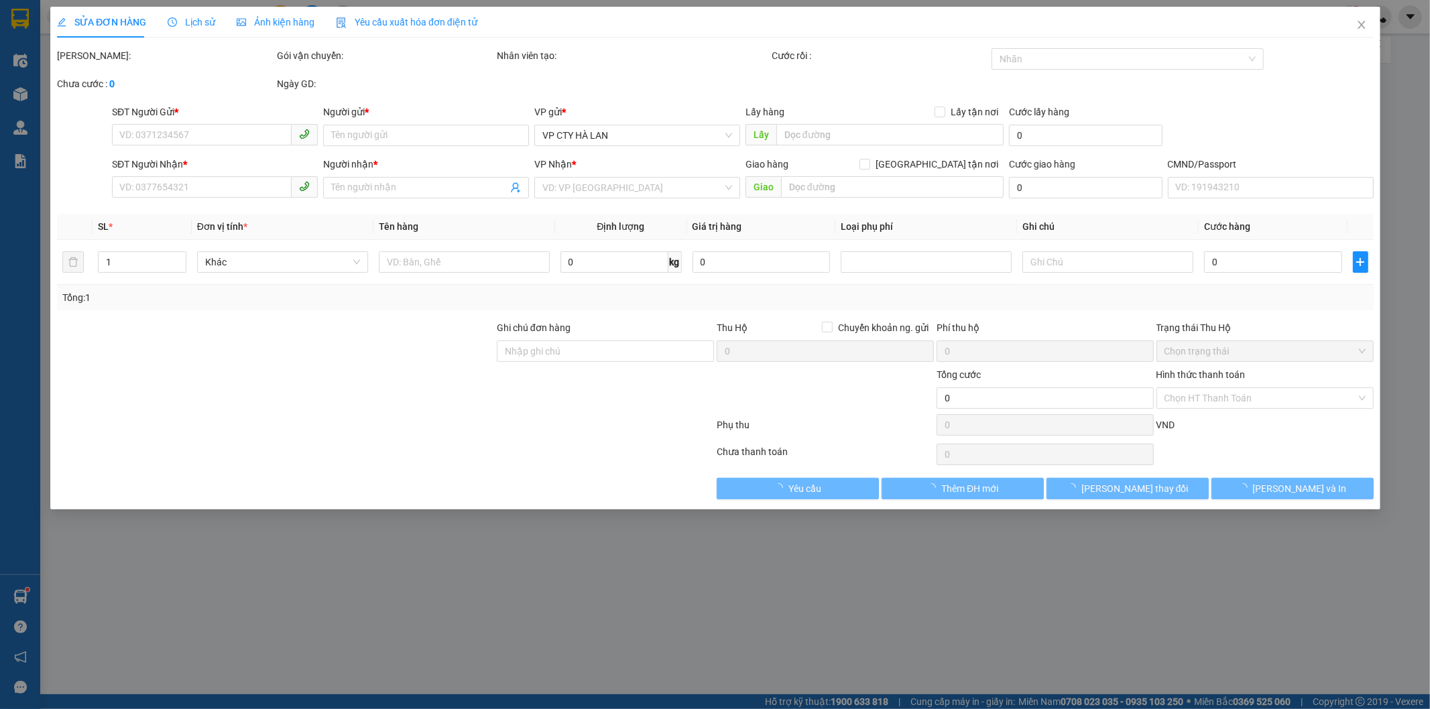
type input "31ĐƯỜNG HVT"
type input "55.000"
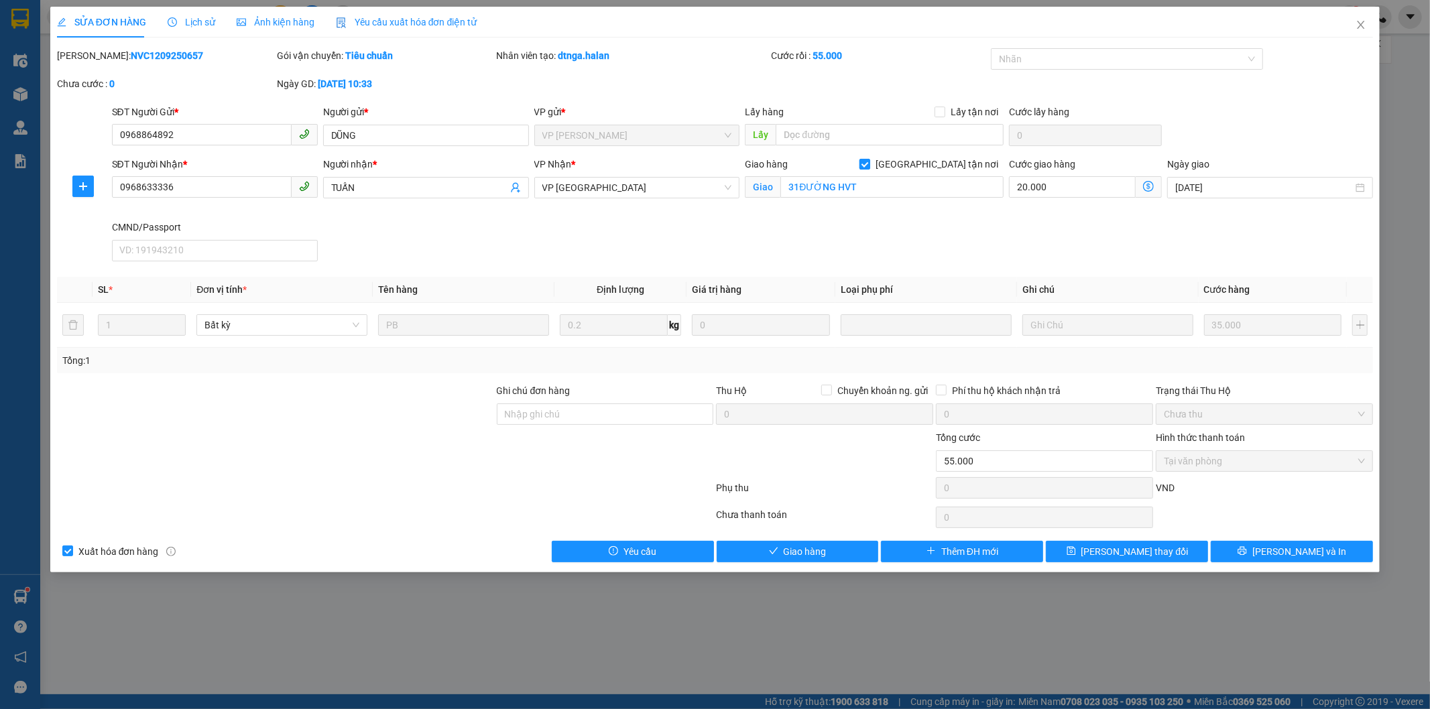
click at [869, 166] on input "[GEOGRAPHIC_DATA] tận nơi" at bounding box center [863, 163] width 9 height 9
checkbox input "false"
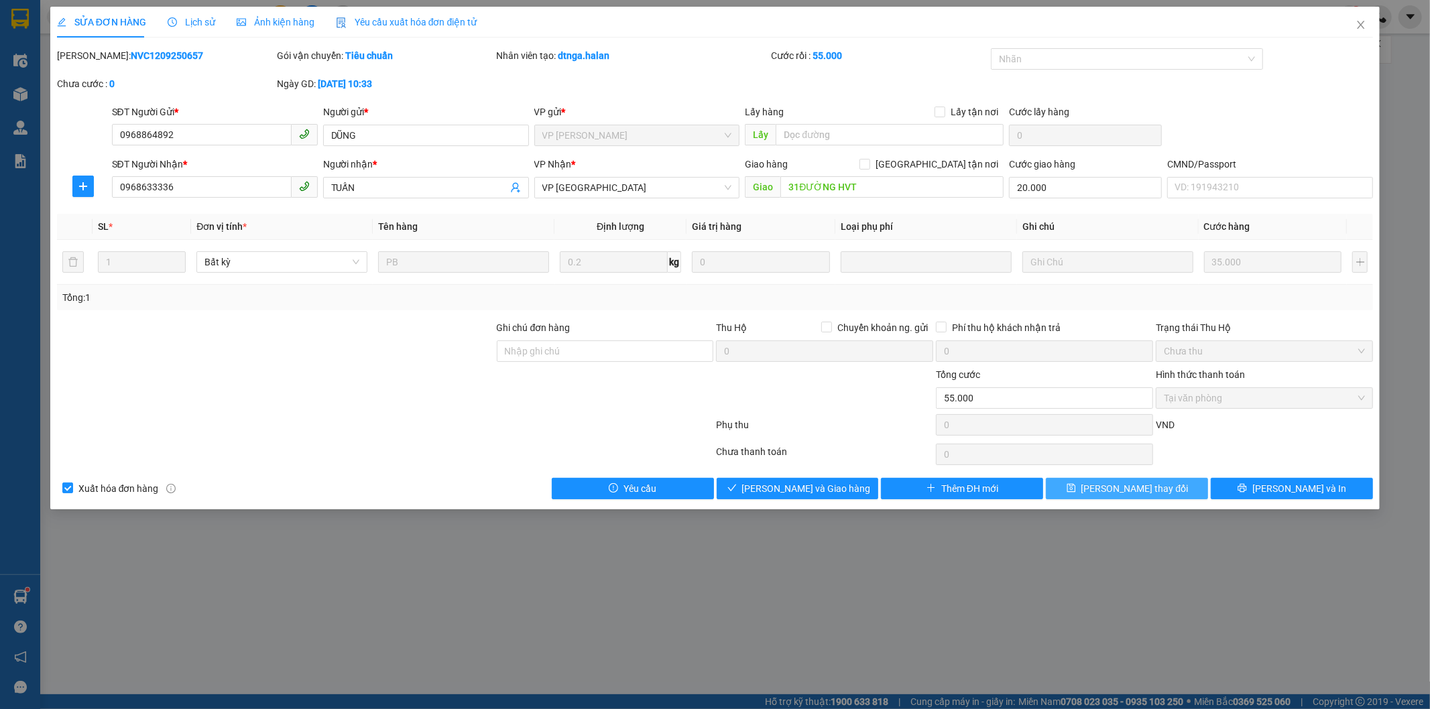
click at [1116, 485] on span "[PERSON_NAME] thay đổi" at bounding box center [1134, 488] width 107 height 15
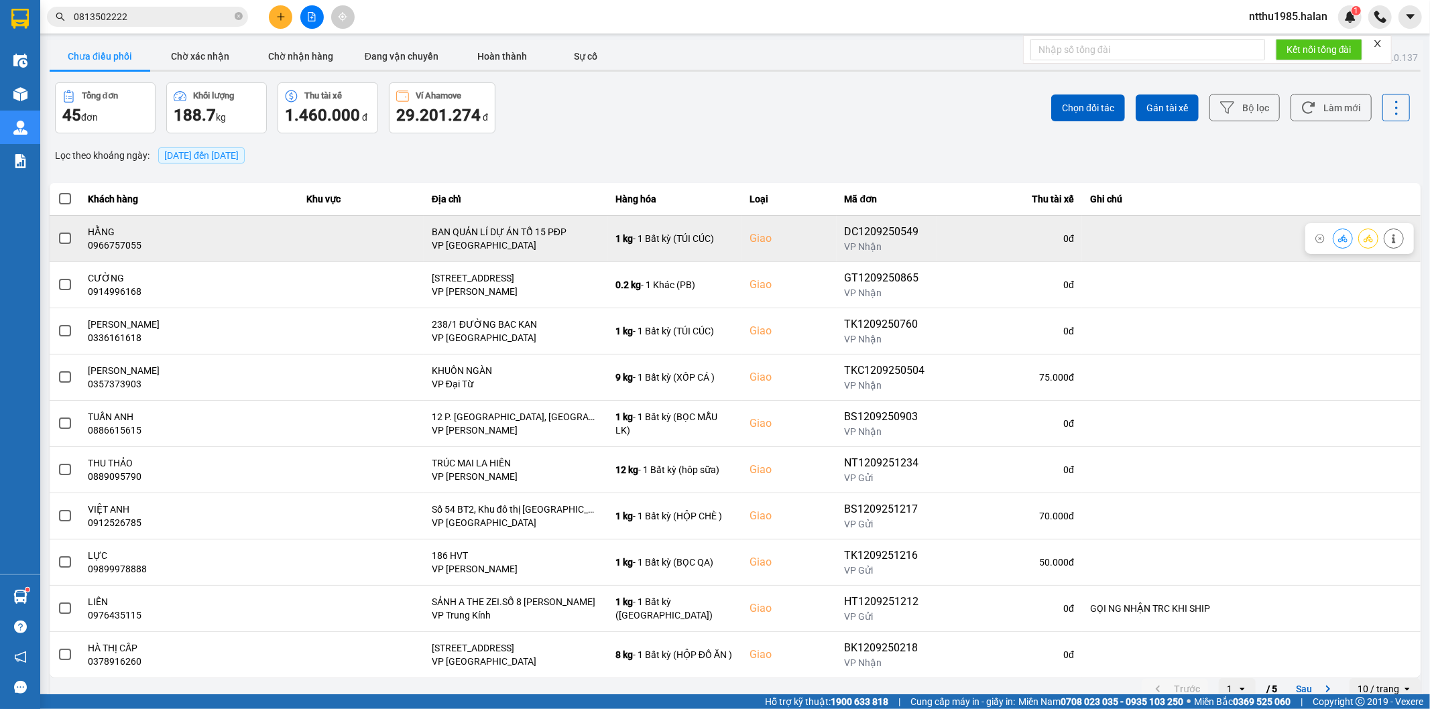
click at [1392, 240] on icon at bounding box center [1393, 238] width 3 height 9
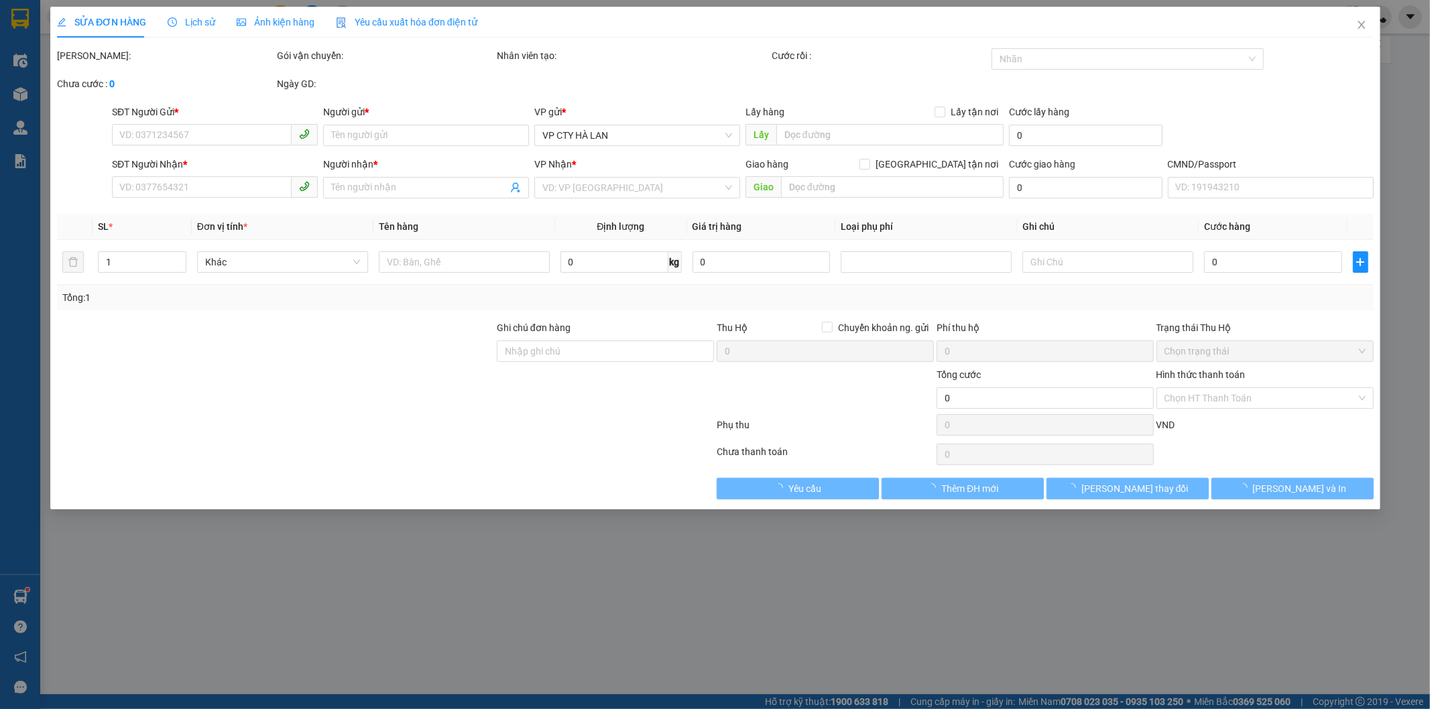
type input "0988852338"
type input "ẢNH"
type input "0966757055"
type input "HẰNG"
checkbox input "true"
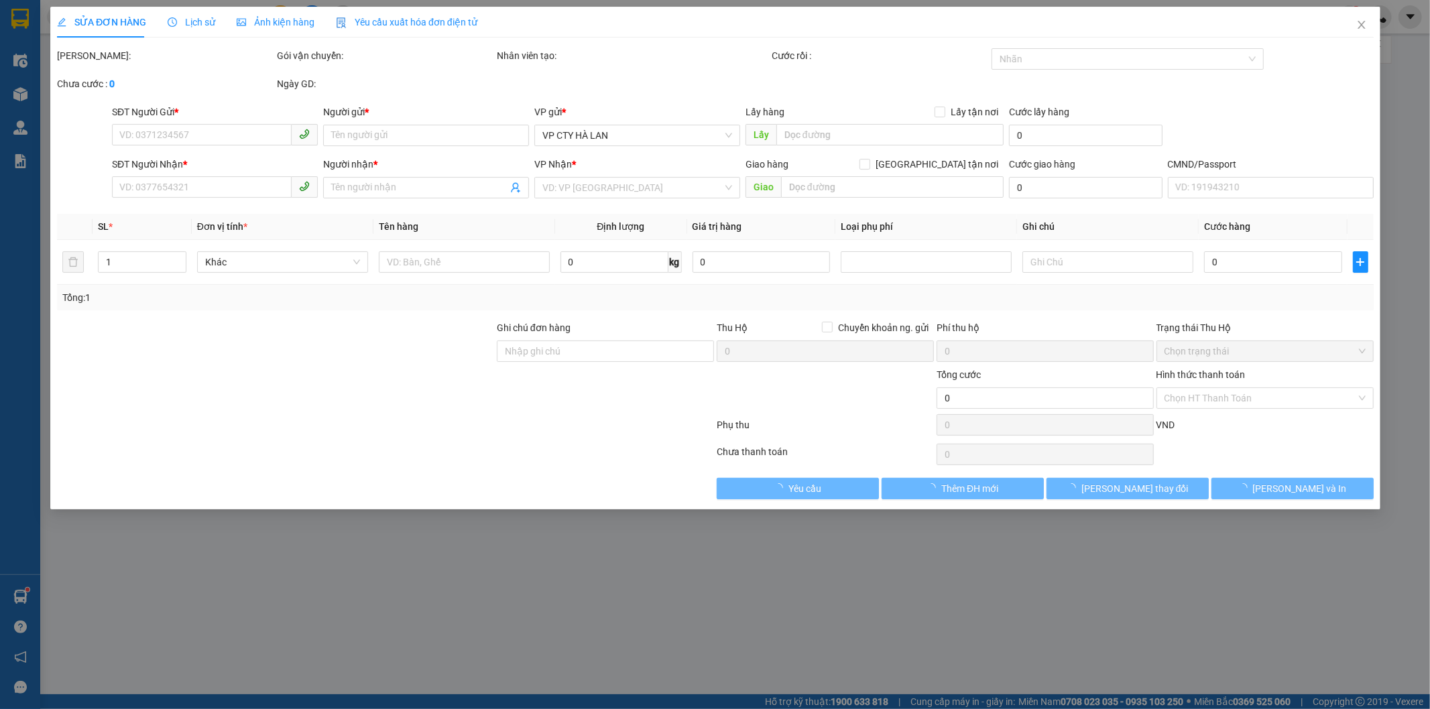
type input "BAN QUẢN LÍ DỰ ÁN TỔ 15 PĐP"
type input "60.000"
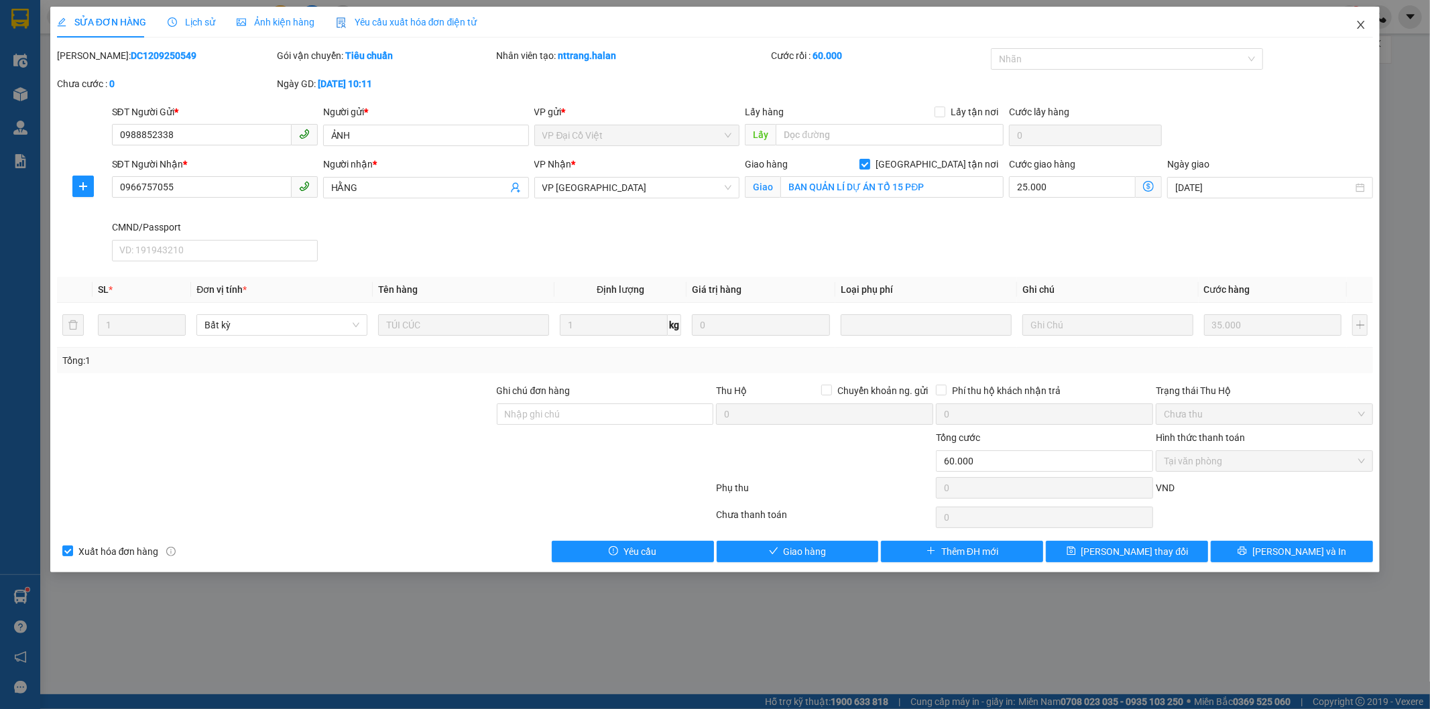
click at [1363, 24] on icon "close" at bounding box center [1360, 24] width 11 height 11
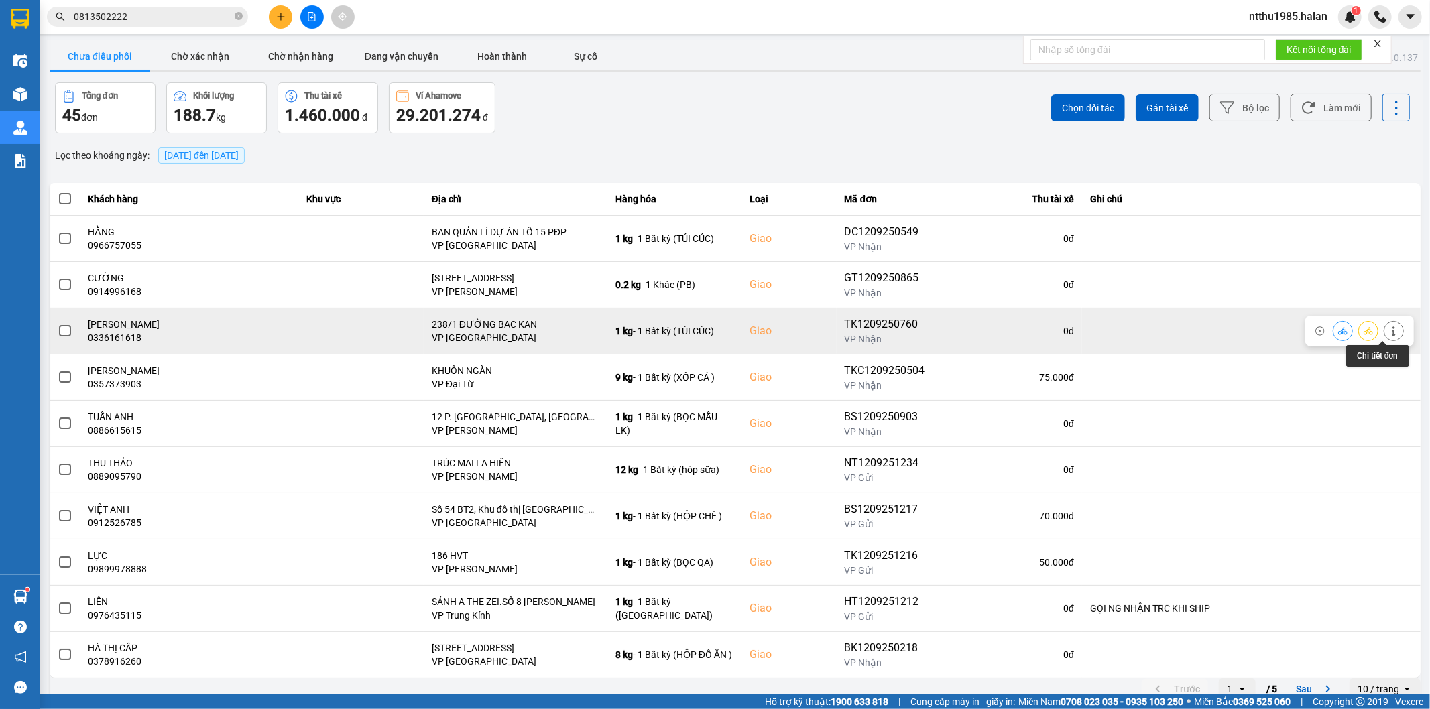
click at [1389, 332] on icon at bounding box center [1393, 330] width 9 height 9
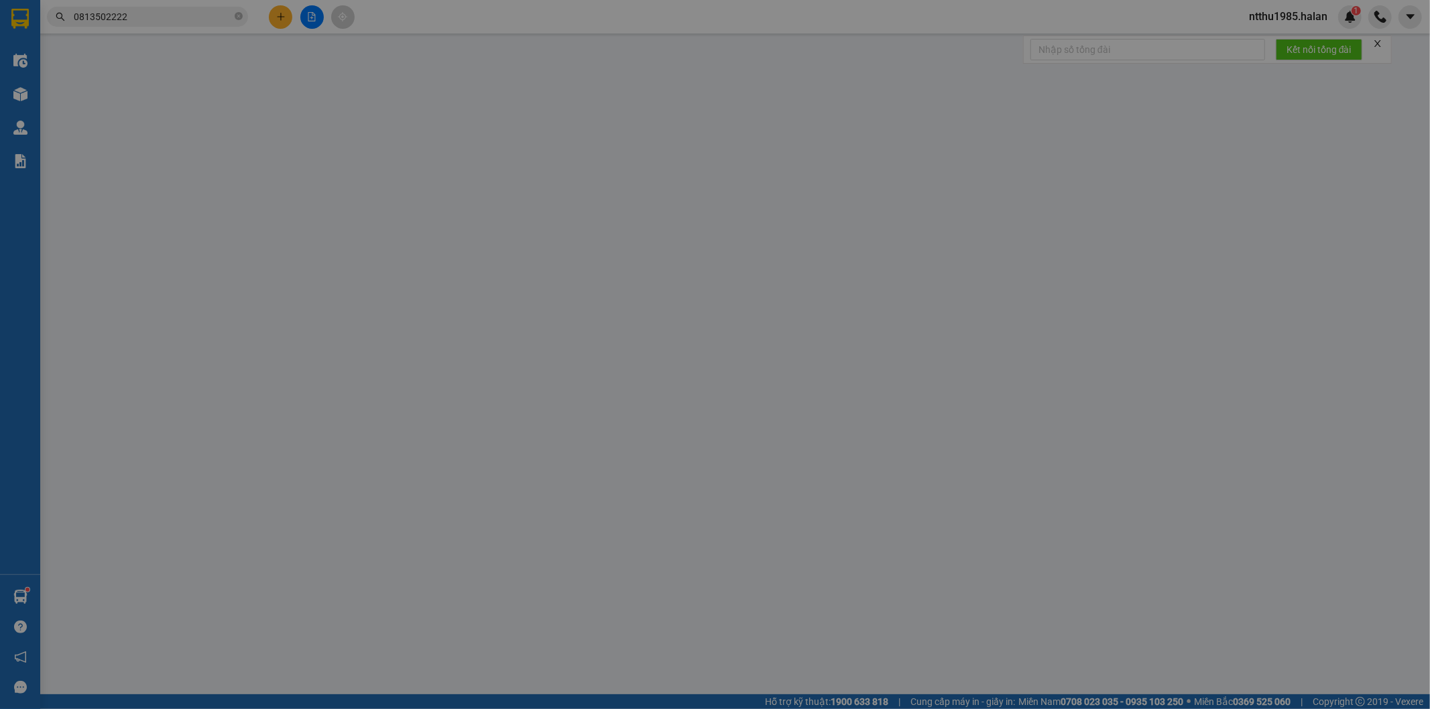
type input "0947676504"
type input "AICOVINA"
type input "0336161618"
type input "[PERSON_NAME]"
checkbox input "true"
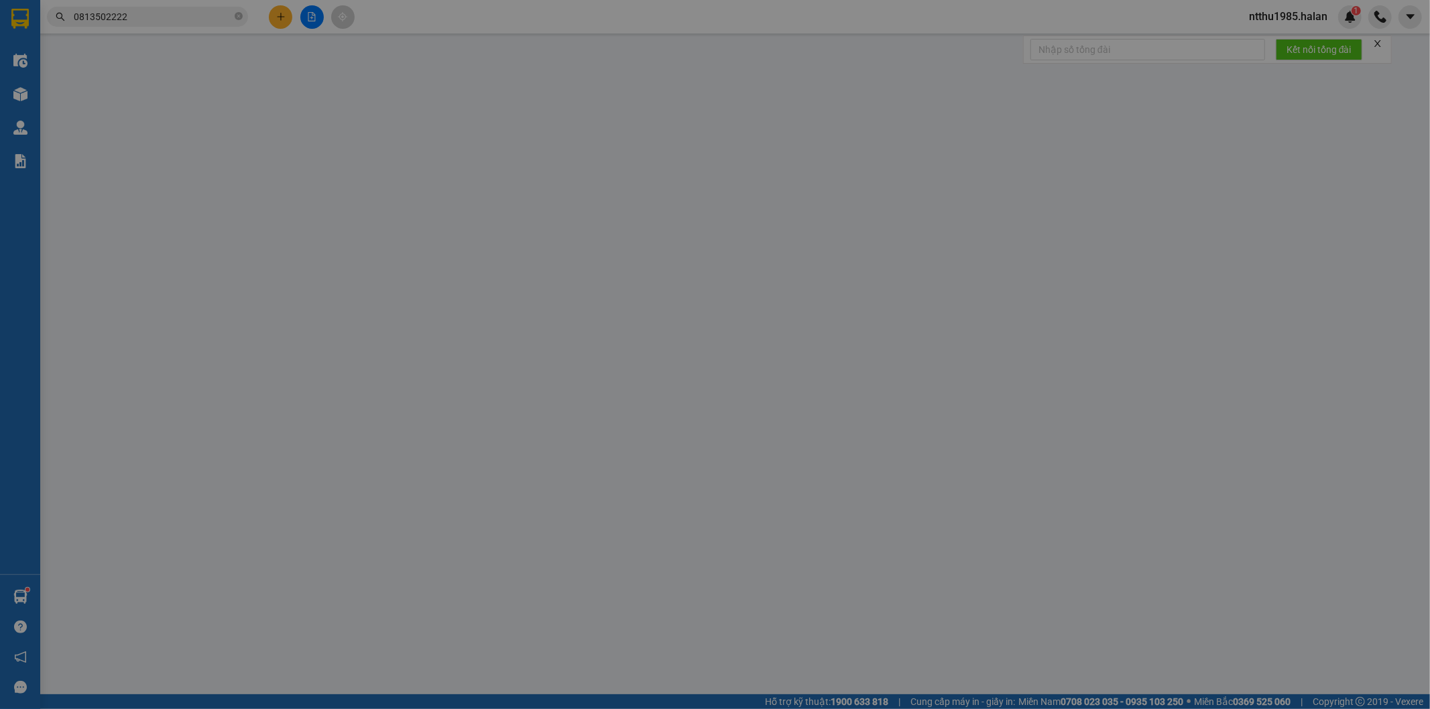
type input "238/1 ĐƯỜNG BAC KAN"
type input "50.000"
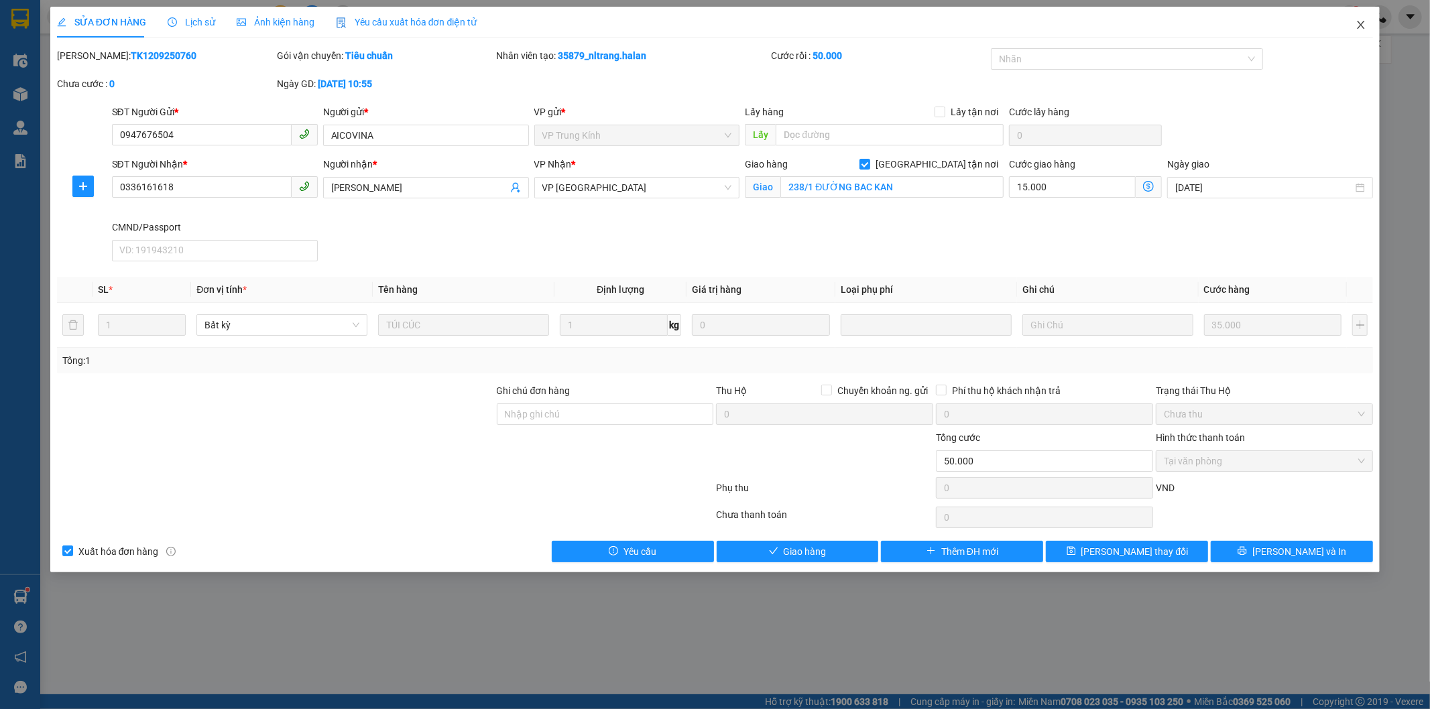
click at [1363, 20] on icon "close" at bounding box center [1360, 24] width 11 height 11
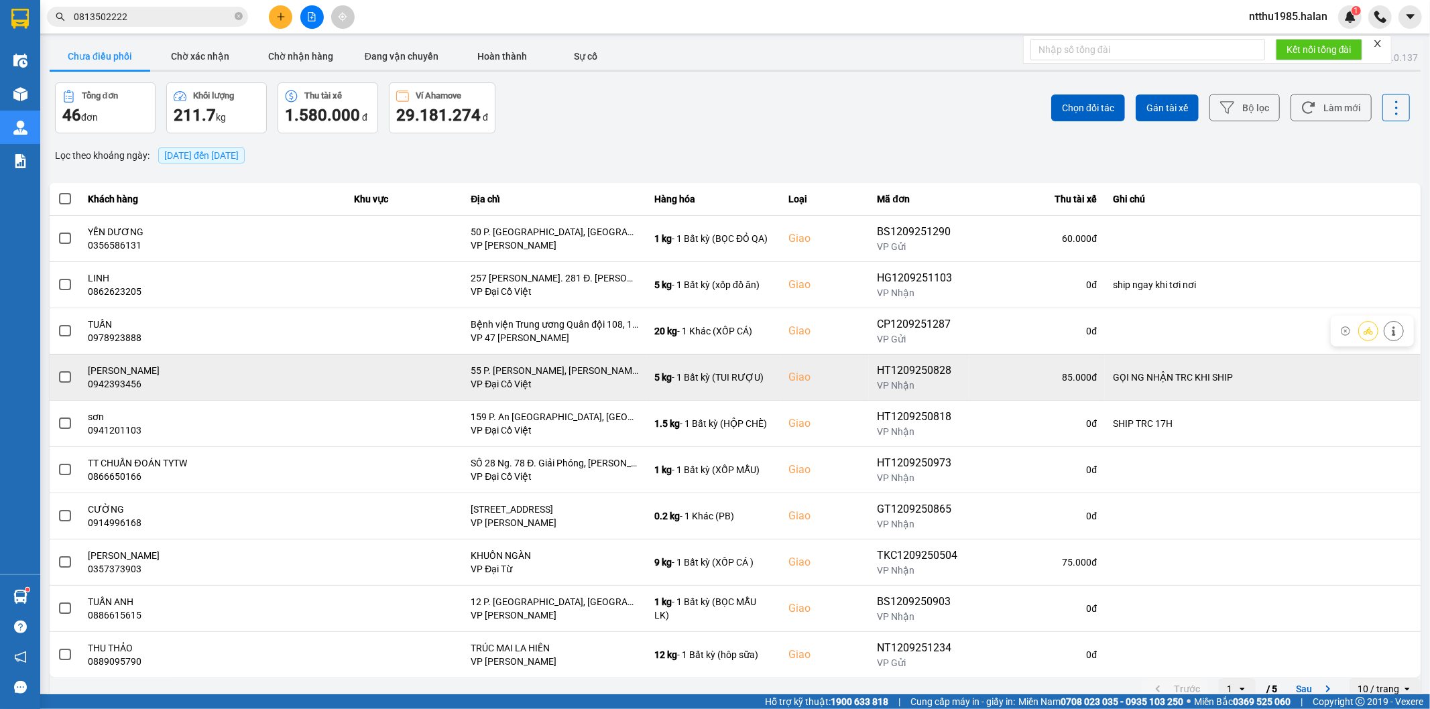
scroll to position [15, 0]
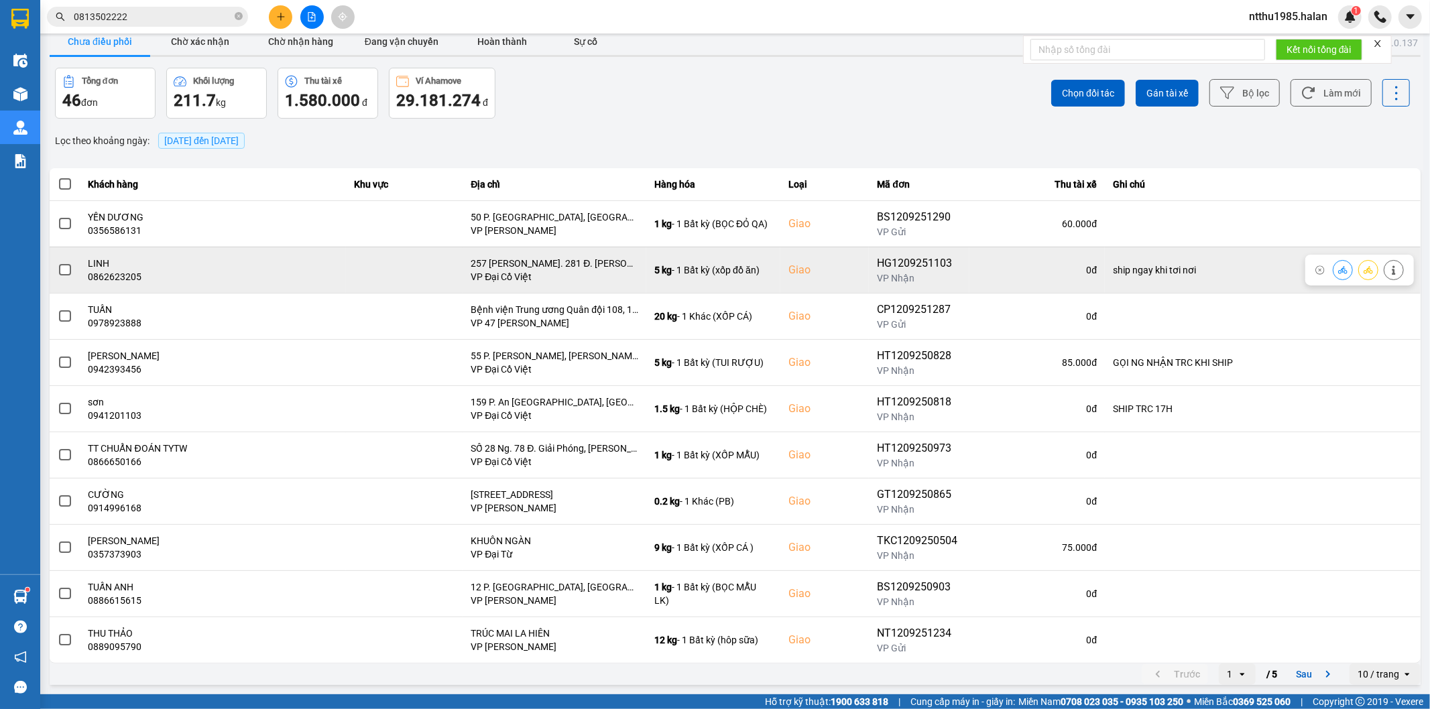
click at [62, 271] on span at bounding box center [65, 270] width 12 height 12
click at [58, 263] on input "checkbox" at bounding box center [58, 263] width 0 height 0
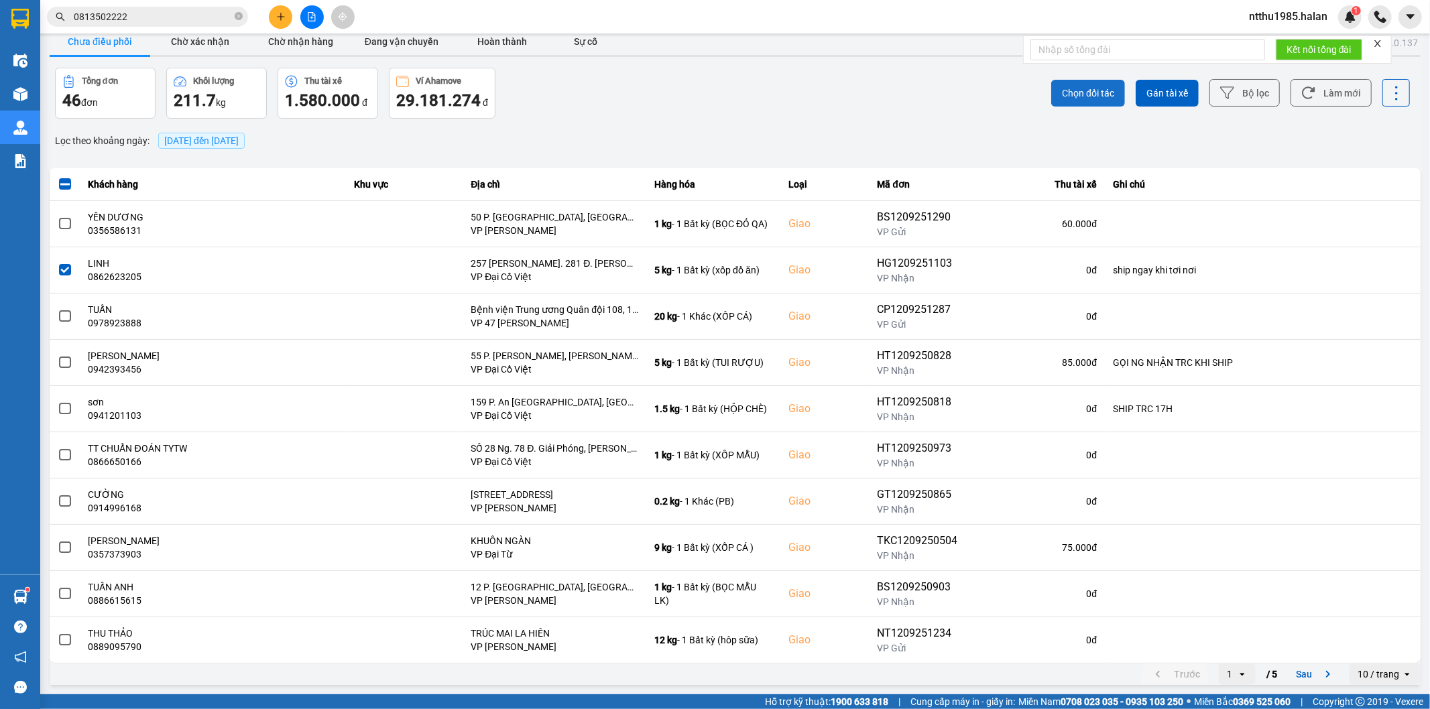
click at [1077, 92] on span "Chọn đối tác" at bounding box center [1088, 92] width 52 height 13
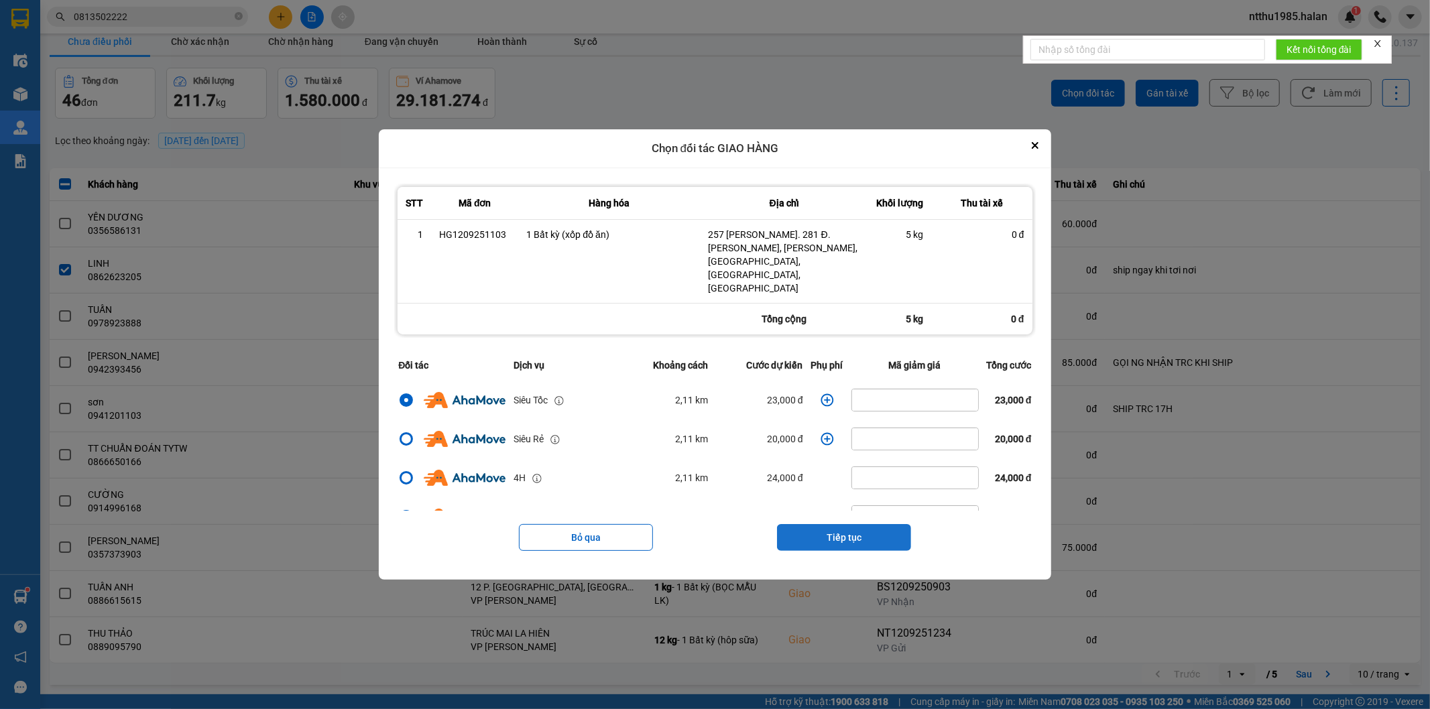
click at [830, 525] on button "Tiếp tục" at bounding box center [844, 537] width 134 height 27
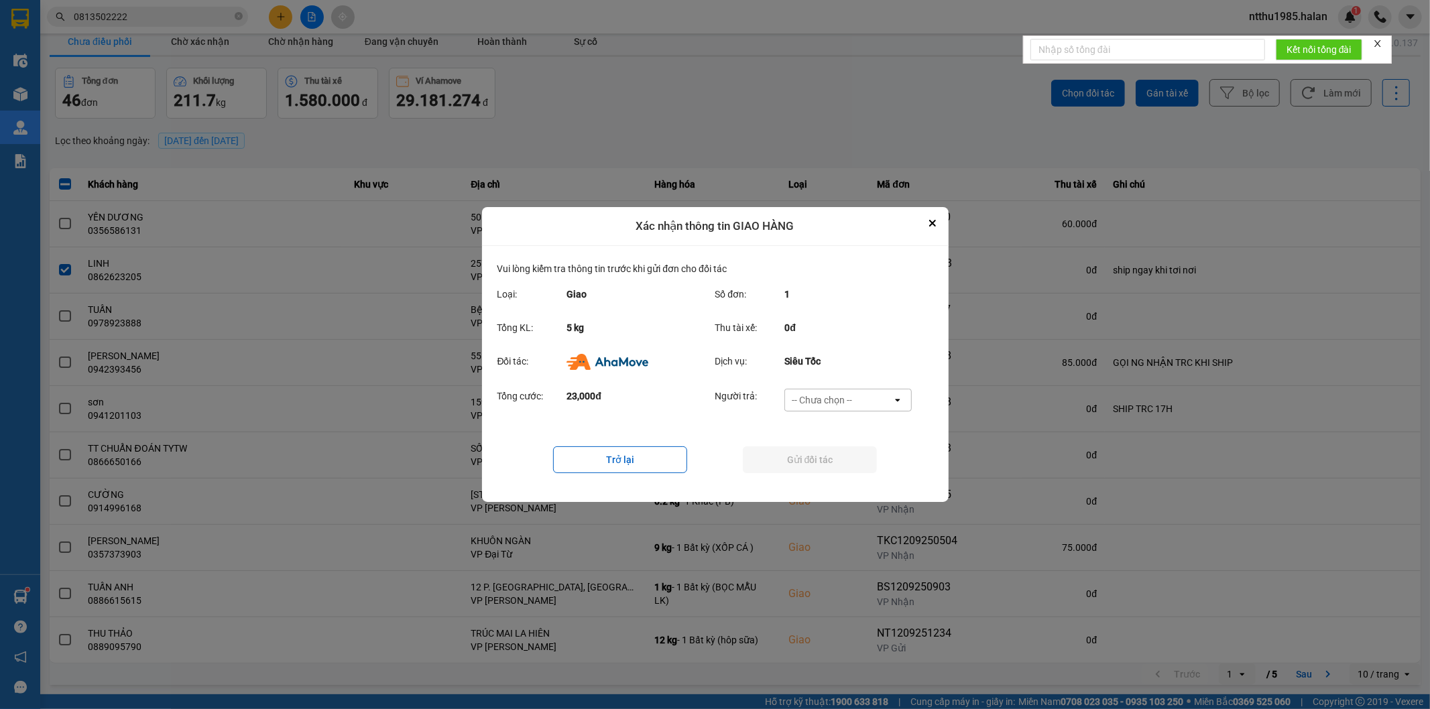
click at [821, 398] on div "-- Chưa chọn --" at bounding box center [822, 399] width 60 height 13
click at [827, 478] on span "Ví Ahamove" at bounding box center [822, 477] width 54 height 13
click at [826, 469] on button "Gửi đối tác" at bounding box center [810, 459] width 134 height 27
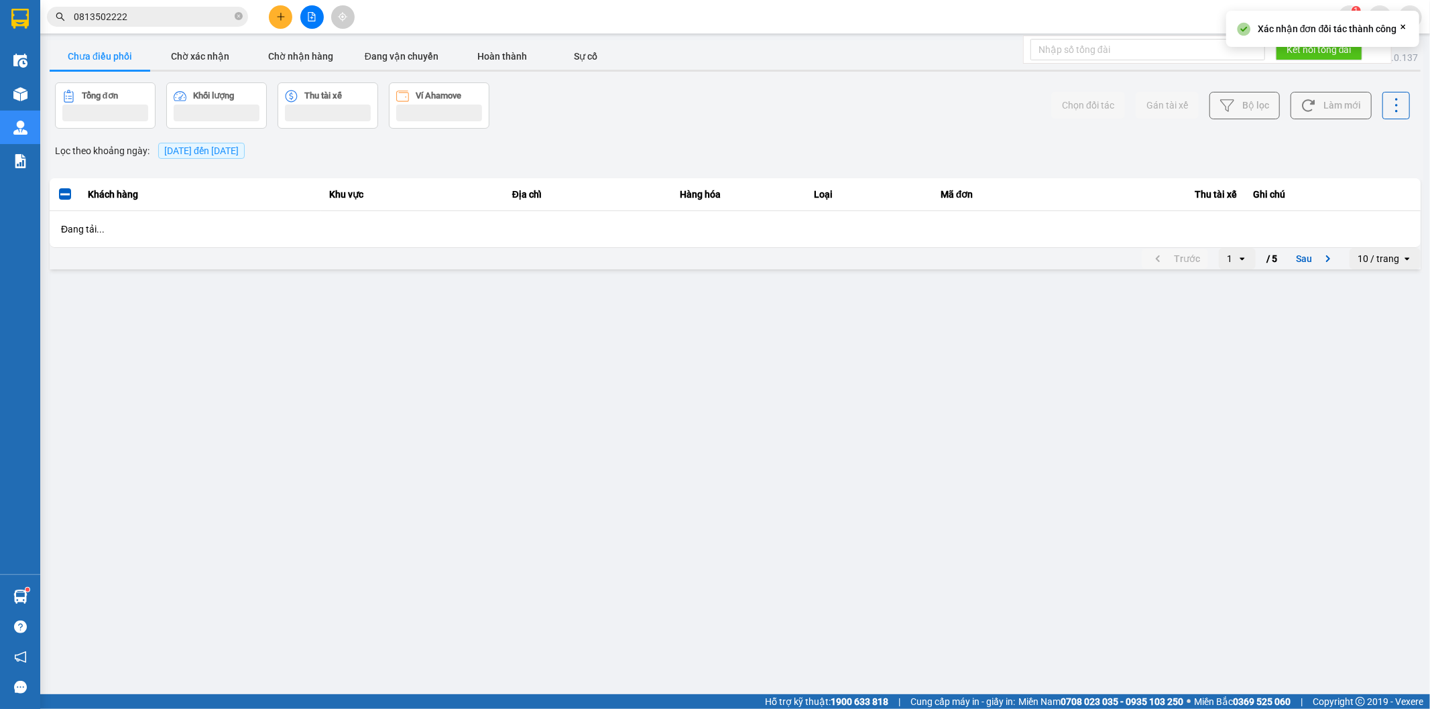
scroll to position [0, 0]
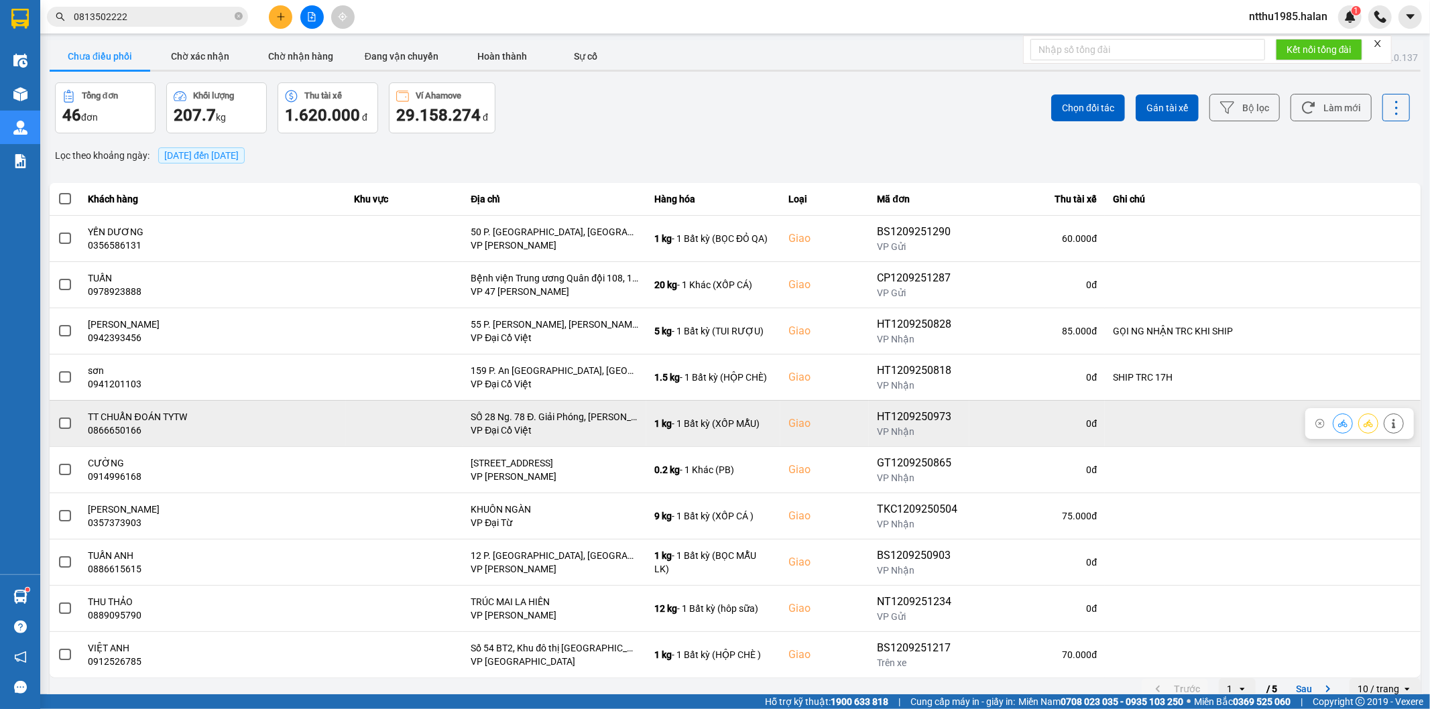
click at [61, 424] on span at bounding box center [65, 424] width 12 height 12
click at [58, 416] on input "checkbox" at bounding box center [58, 416] width 0 height 0
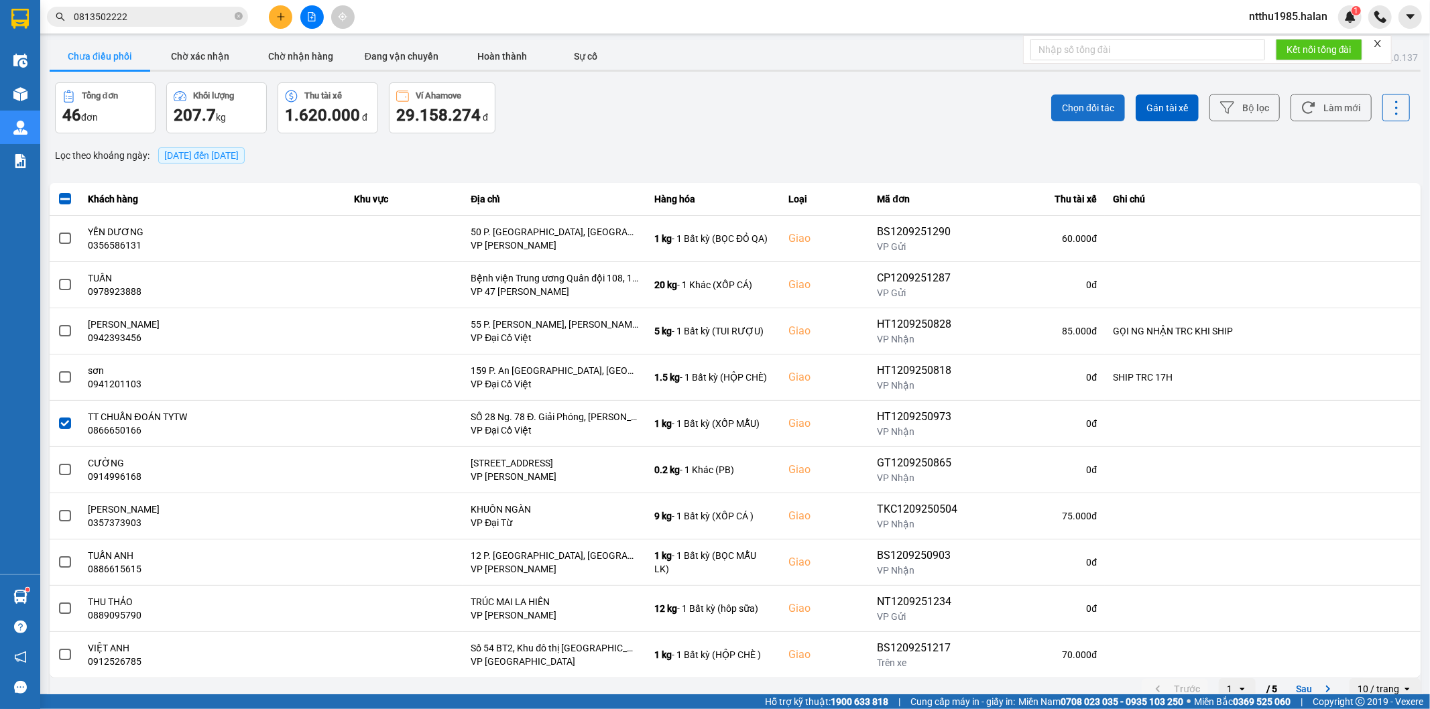
click at [1089, 104] on span "Chọn đối tác" at bounding box center [1088, 107] width 52 height 13
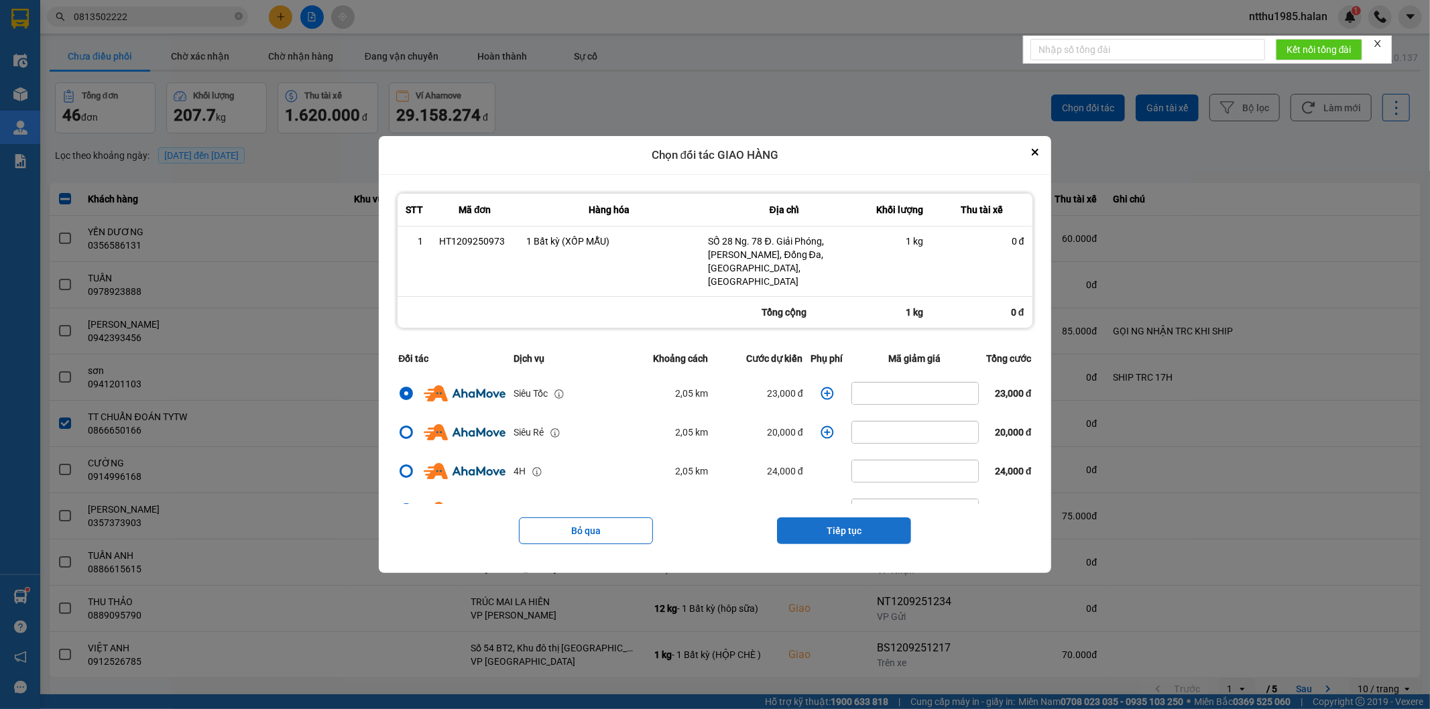
drag, startPoint x: 851, startPoint y: 520, endPoint x: 851, endPoint y: 491, distance: 28.8
click at [851, 517] on button "Tiếp tục" at bounding box center [844, 530] width 134 height 27
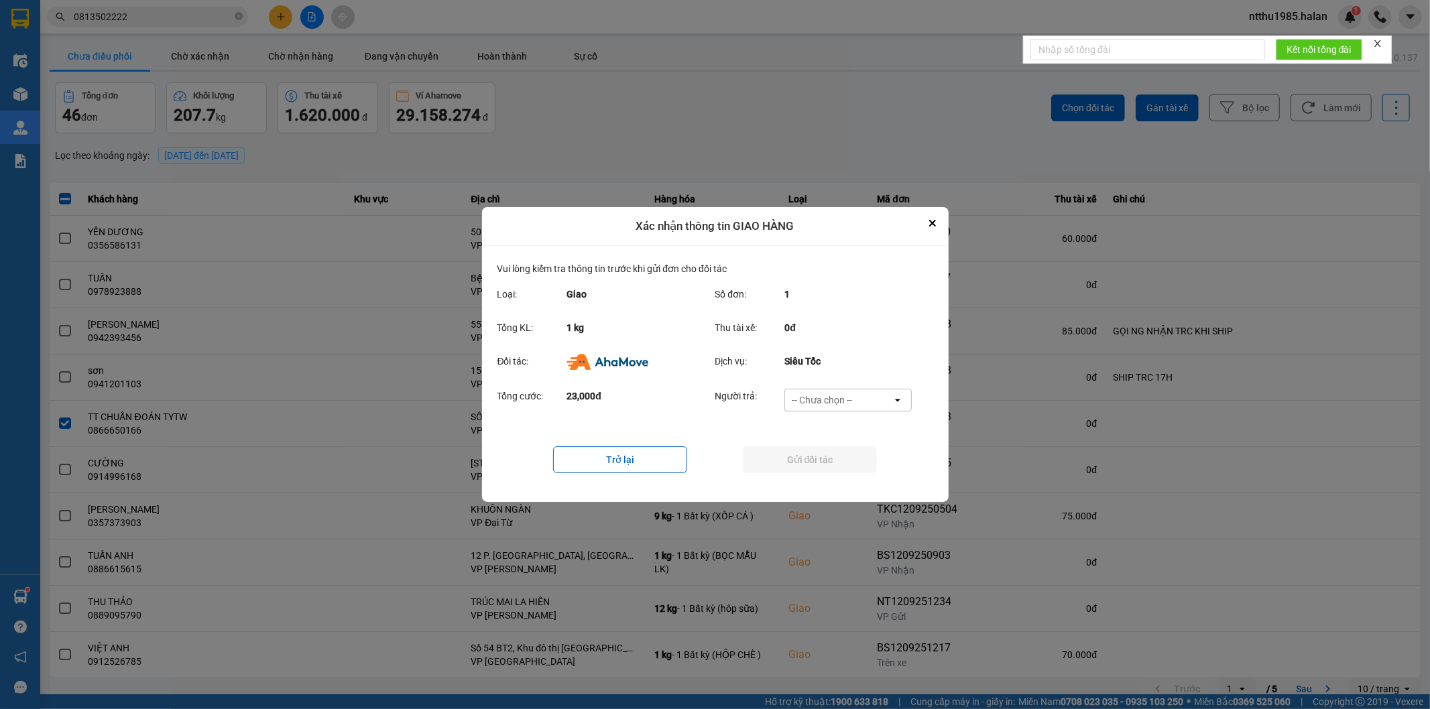
click at [825, 398] on div "-- Chưa chọn --" at bounding box center [822, 399] width 60 height 13
click at [835, 477] on span "Ví Ahamove" at bounding box center [822, 477] width 54 height 13
click at [835, 461] on button "Gửi đối tác" at bounding box center [810, 459] width 134 height 27
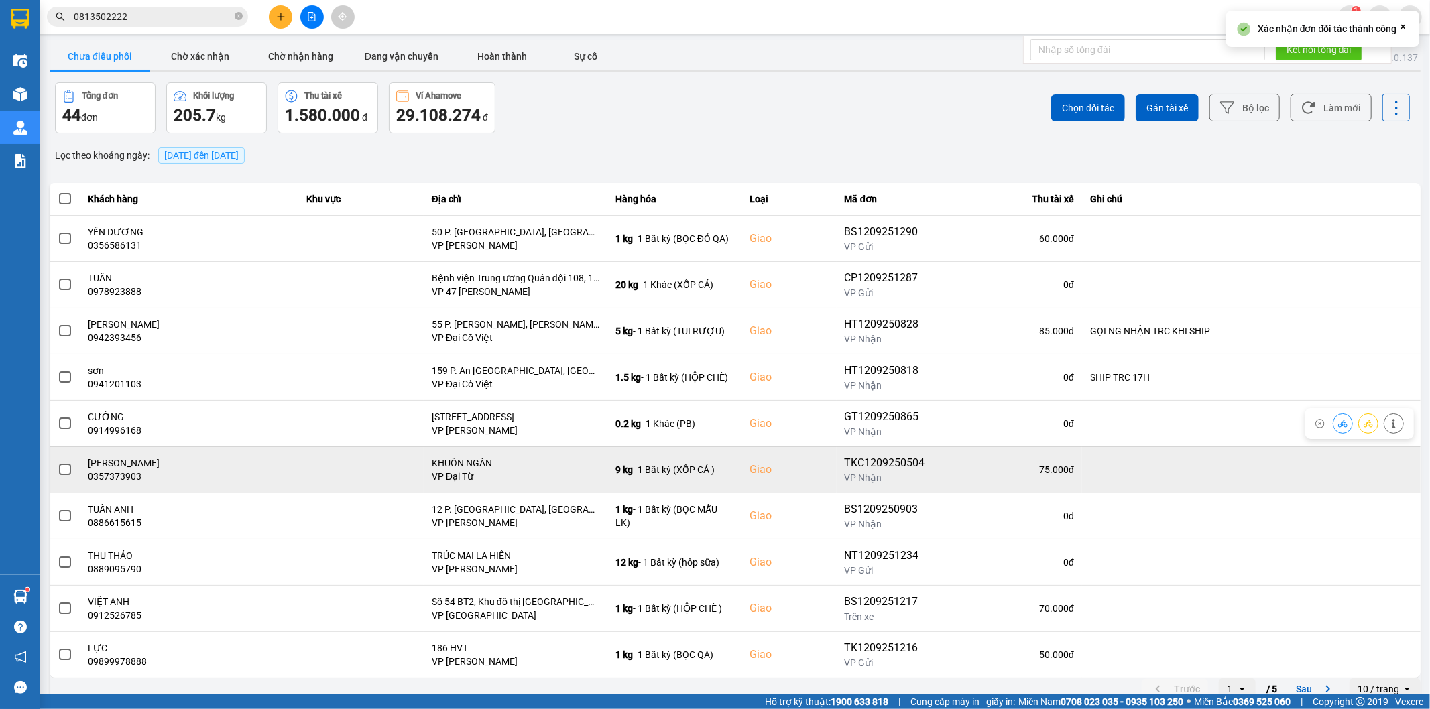
scroll to position [15, 0]
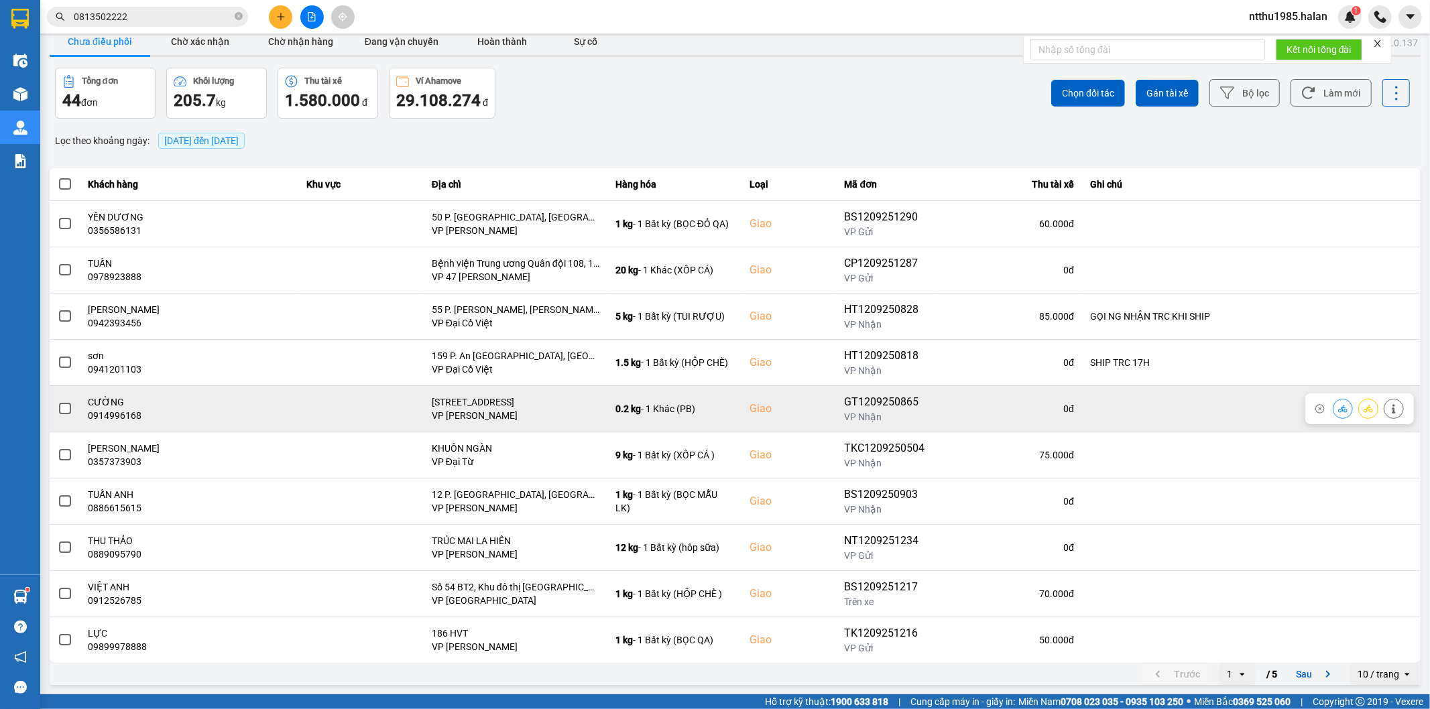
click at [65, 406] on span at bounding box center [65, 409] width 12 height 12
click at [58, 402] on input "checkbox" at bounding box center [58, 402] width 0 height 0
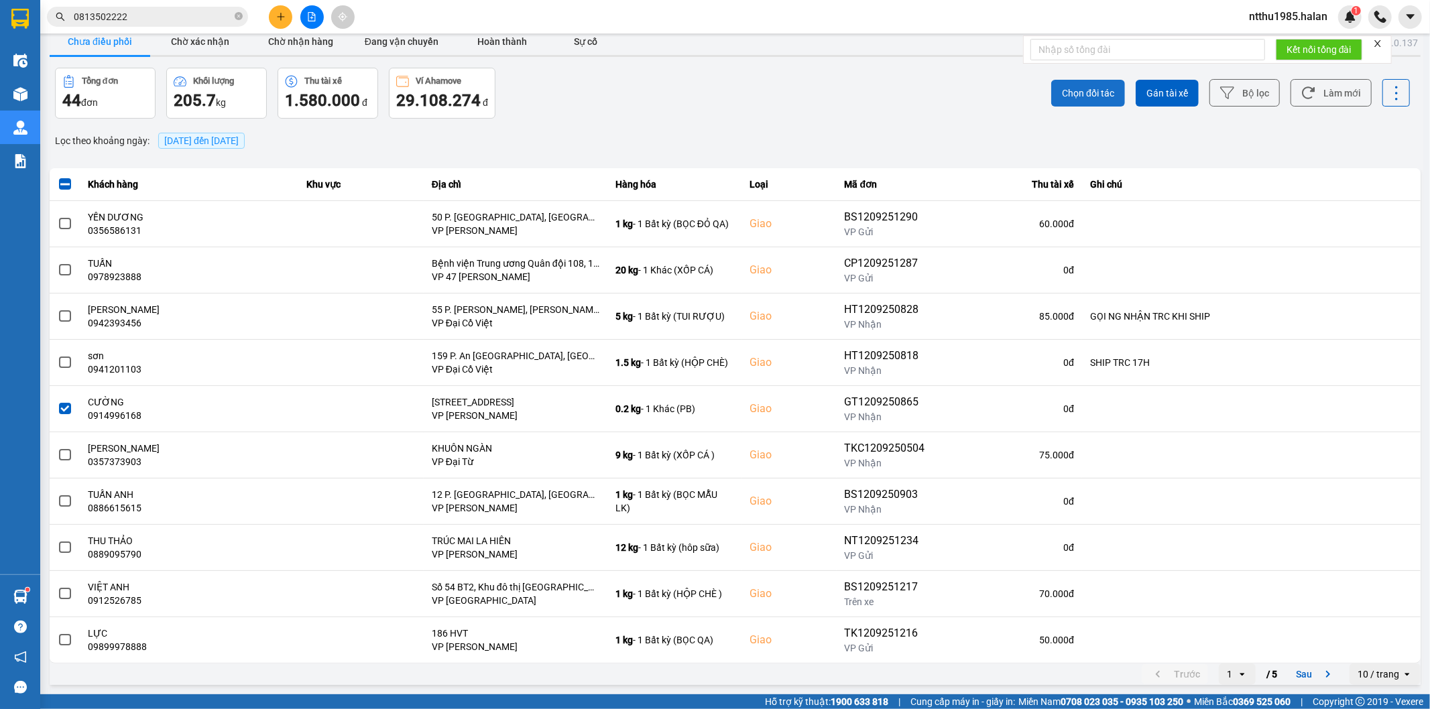
click at [1076, 87] on span "Chọn đối tác" at bounding box center [1088, 92] width 52 height 13
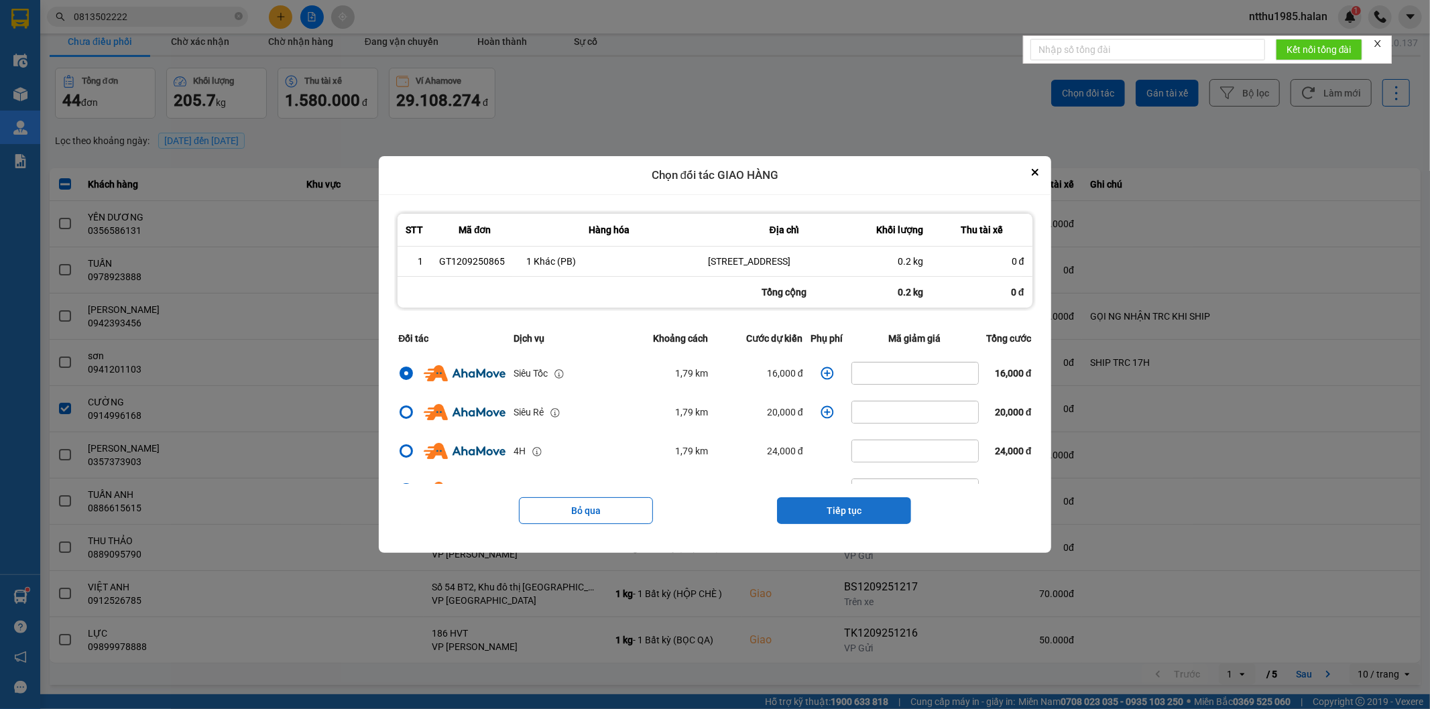
click at [847, 515] on button "Tiếp tục" at bounding box center [844, 510] width 134 height 27
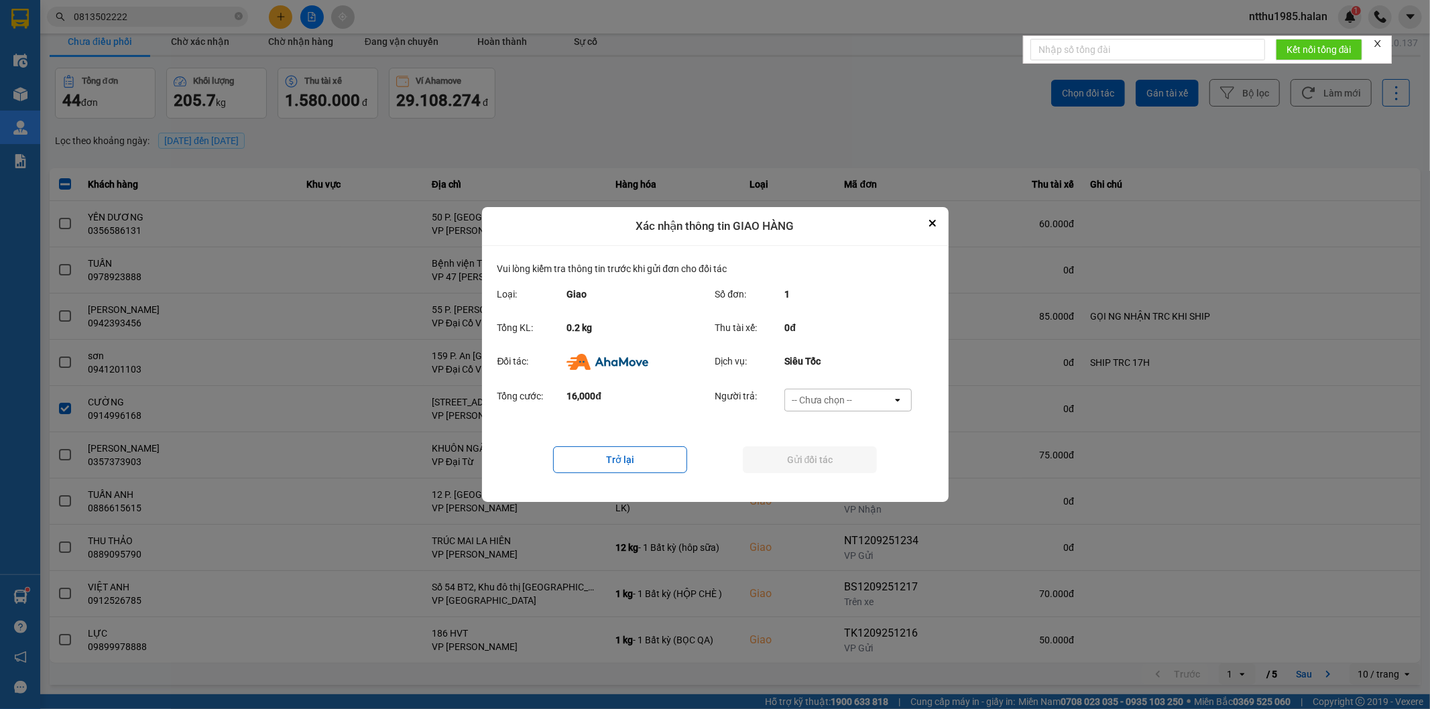
click at [831, 395] on div "-- Chưa chọn --" at bounding box center [822, 399] width 60 height 13
drag, startPoint x: 841, startPoint y: 481, endPoint x: 838, endPoint y: 468, distance: 13.8
click at [841, 480] on span "Ví Ahamove" at bounding box center [822, 477] width 54 height 13
click at [833, 463] on button "Gửi đối tác" at bounding box center [810, 459] width 134 height 27
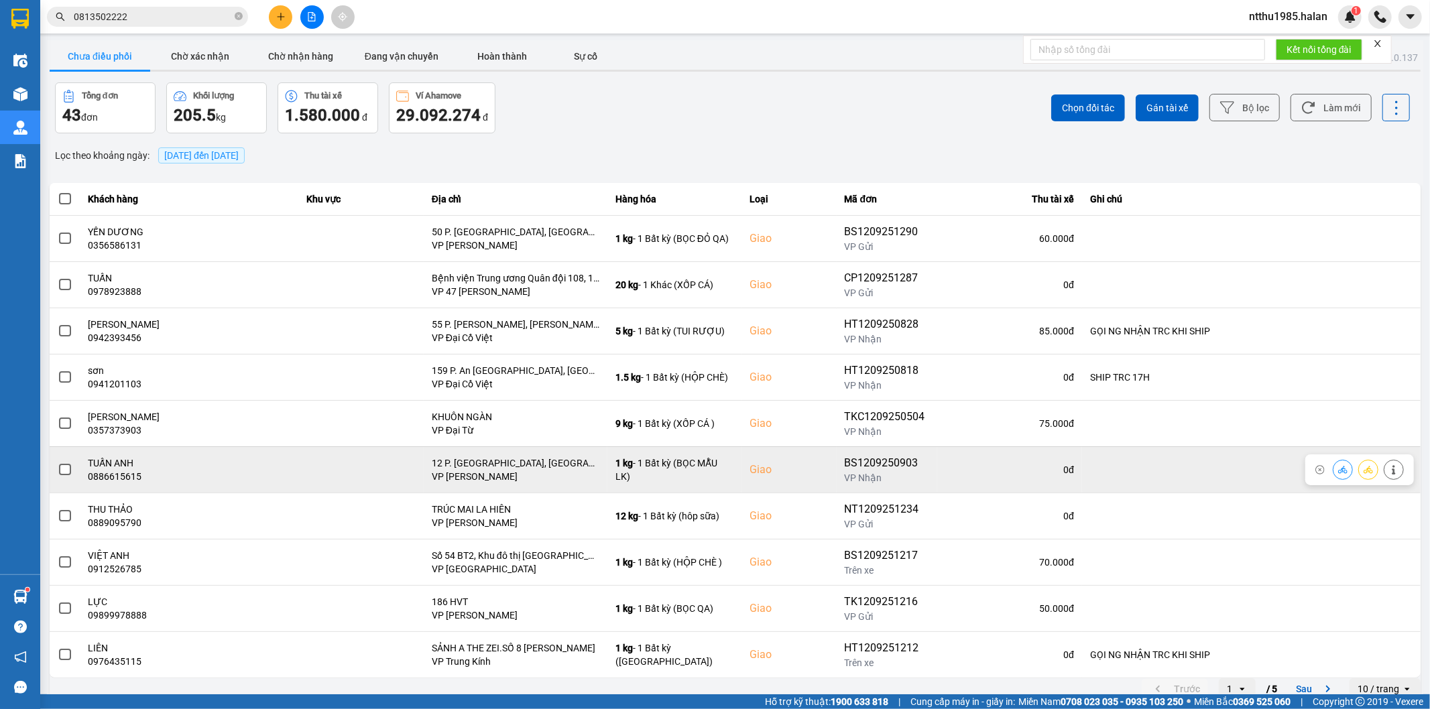
click at [63, 468] on span at bounding box center [65, 470] width 12 height 12
click at [58, 463] on input "checkbox" at bounding box center [58, 463] width 0 height 0
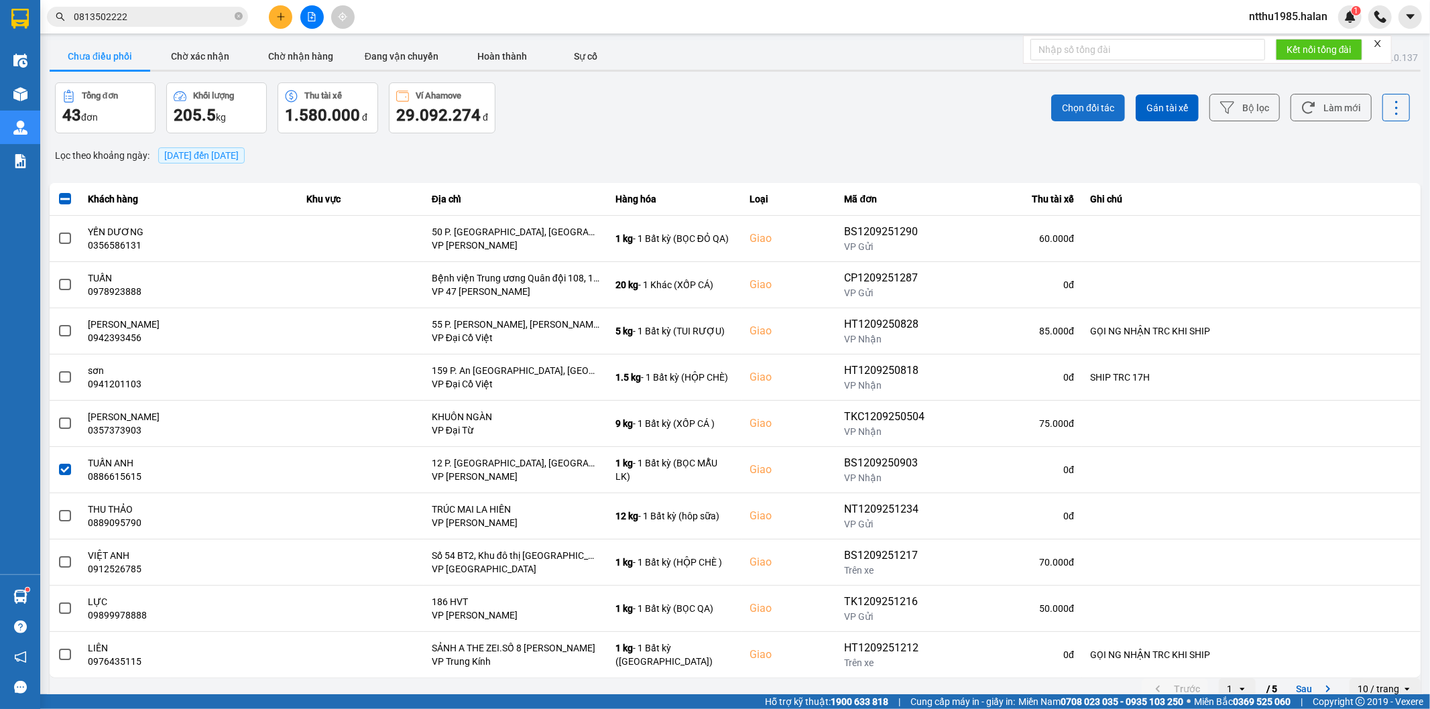
click at [1073, 102] on span "Chọn đối tác" at bounding box center [1088, 107] width 52 height 13
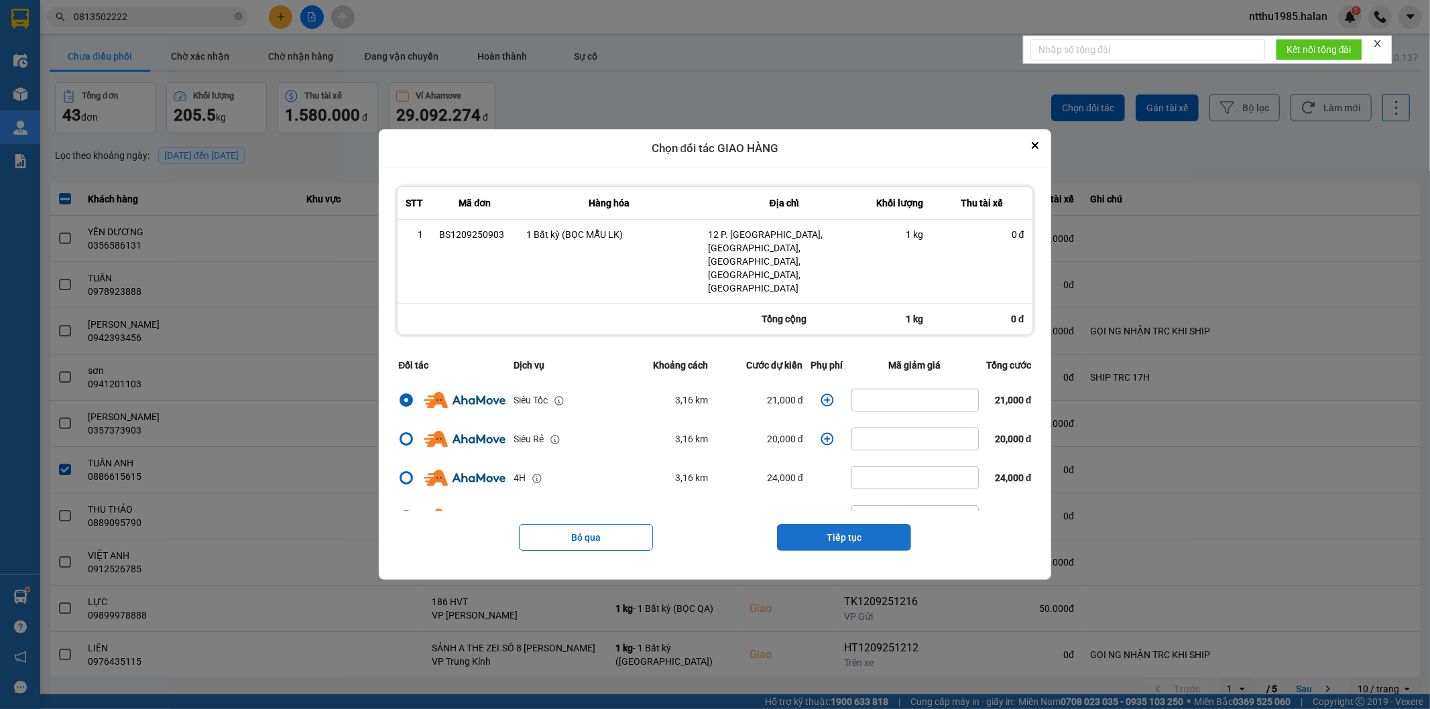
click at [855, 524] on button "Tiếp tục" at bounding box center [844, 537] width 134 height 27
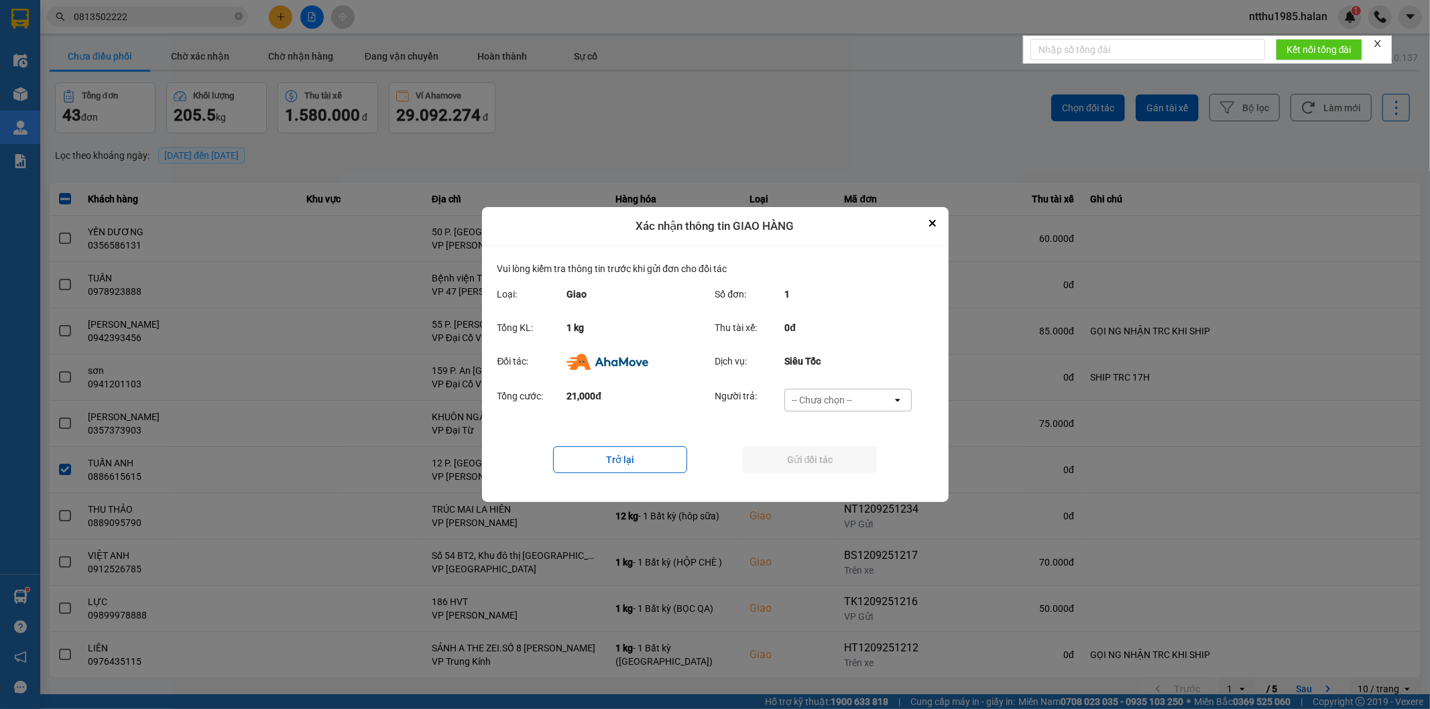
click at [816, 398] on div "-- Chưa chọn --" at bounding box center [822, 399] width 60 height 13
click at [820, 473] on span "Ví Ahamove" at bounding box center [822, 477] width 54 height 13
click at [816, 459] on button "Gửi đối tác" at bounding box center [810, 459] width 134 height 27
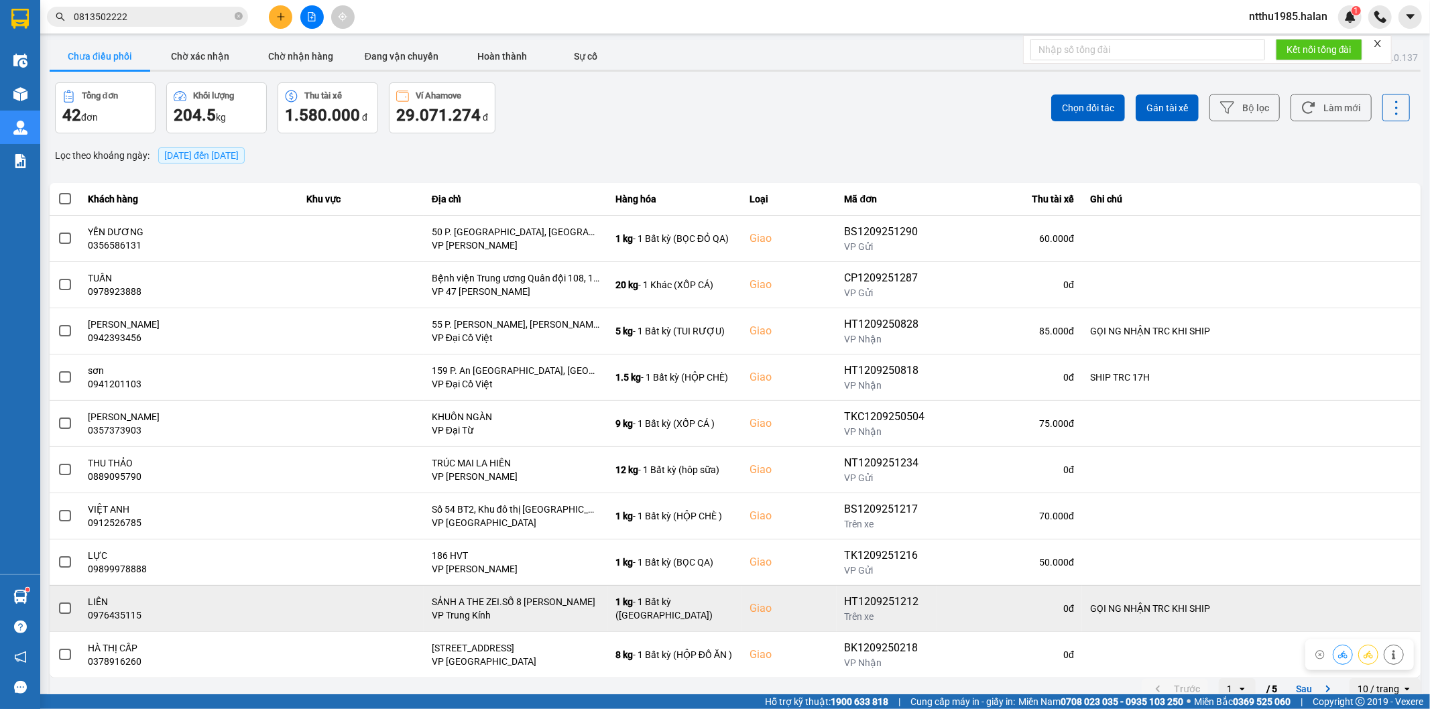
scroll to position [15, 0]
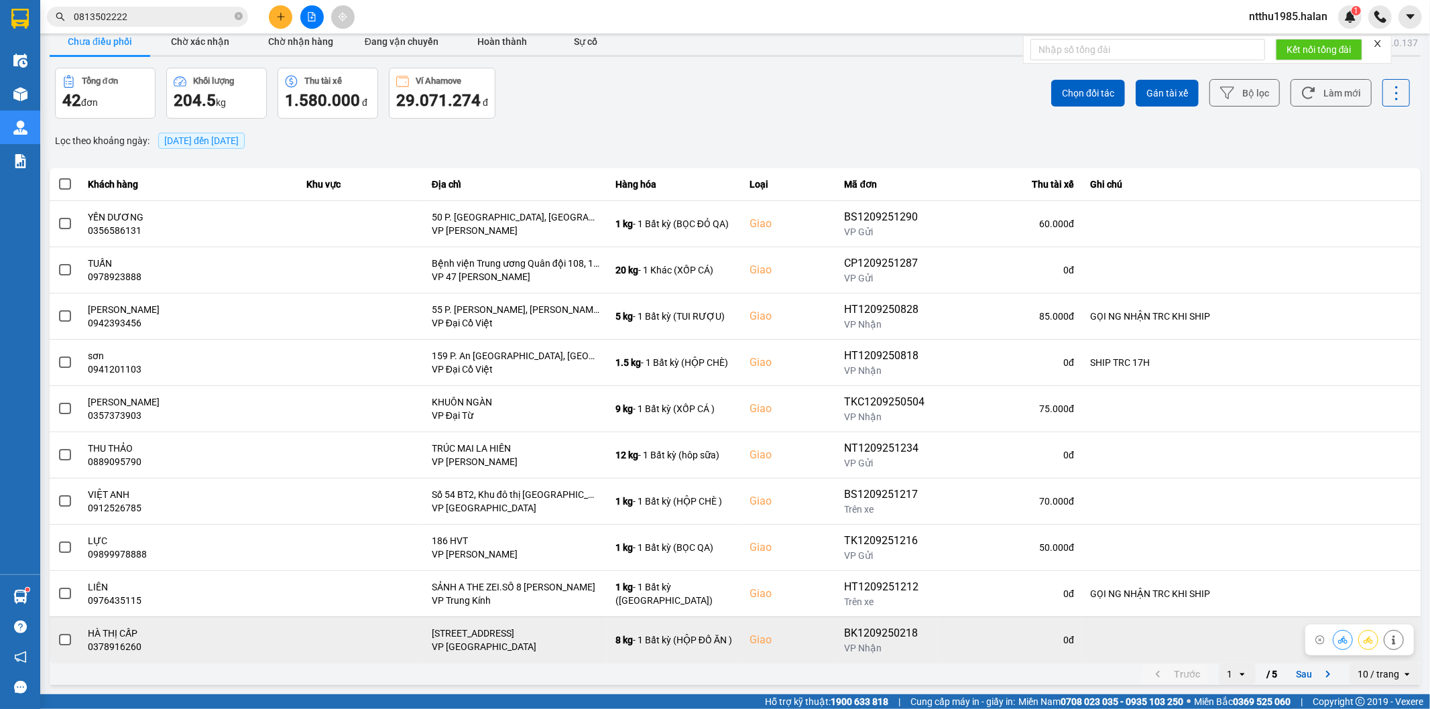
click at [67, 639] on span at bounding box center [65, 640] width 12 height 12
click at [58, 633] on input "checkbox" at bounding box center [58, 633] width 0 height 0
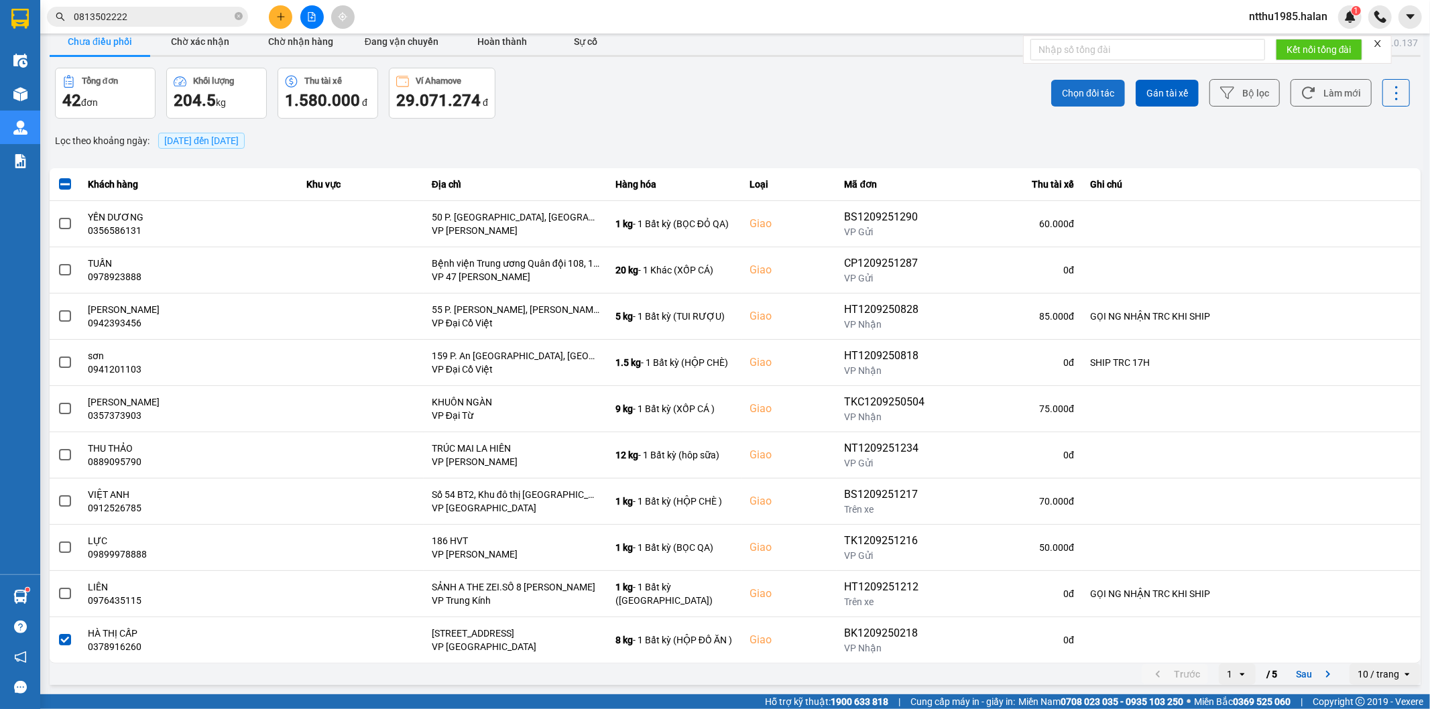
click at [1093, 96] on span "Chọn đối tác" at bounding box center [1088, 92] width 52 height 13
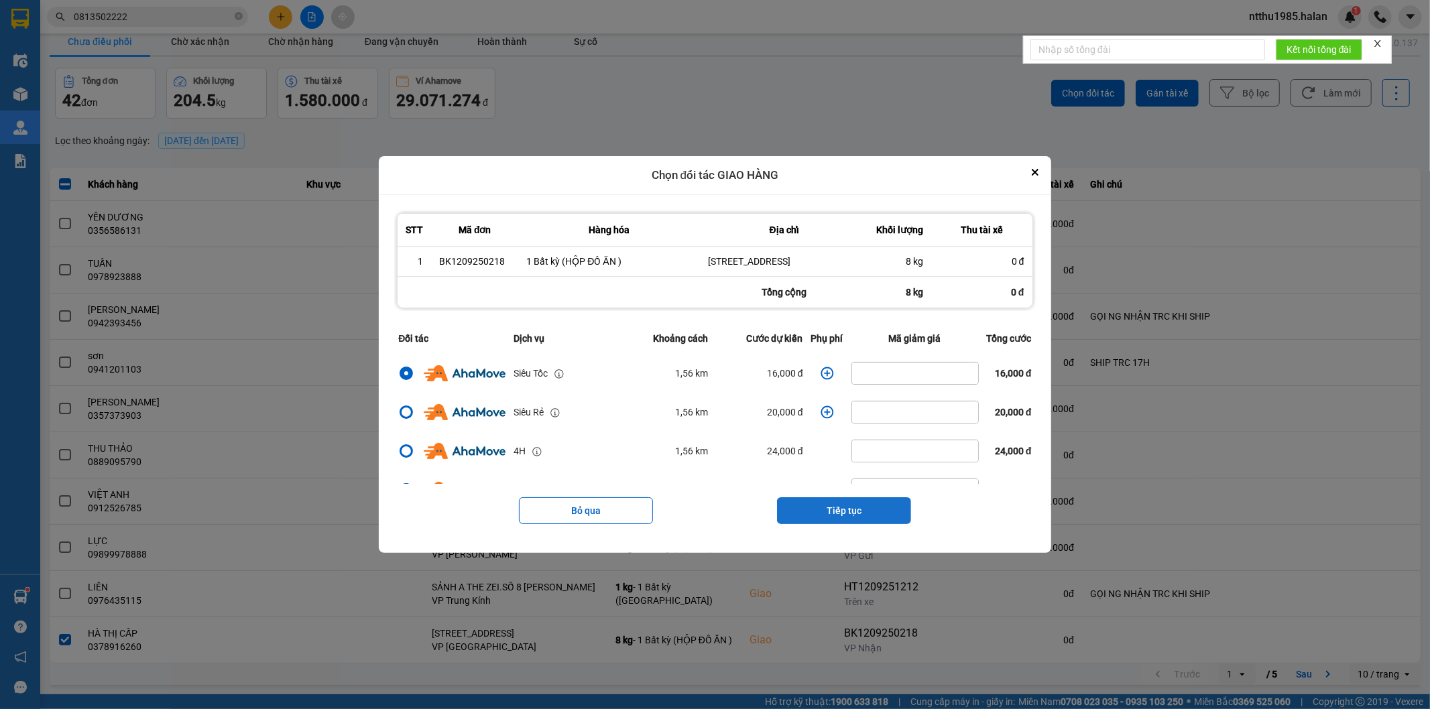
drag, startPoint x: 859, startPoint y: 512, endPoint x: 859, endPoint y: 495, distance: 17.4
click at [859, 511] on button "Tiếp tục" at bounding box center [844, 510] width 134 height 27
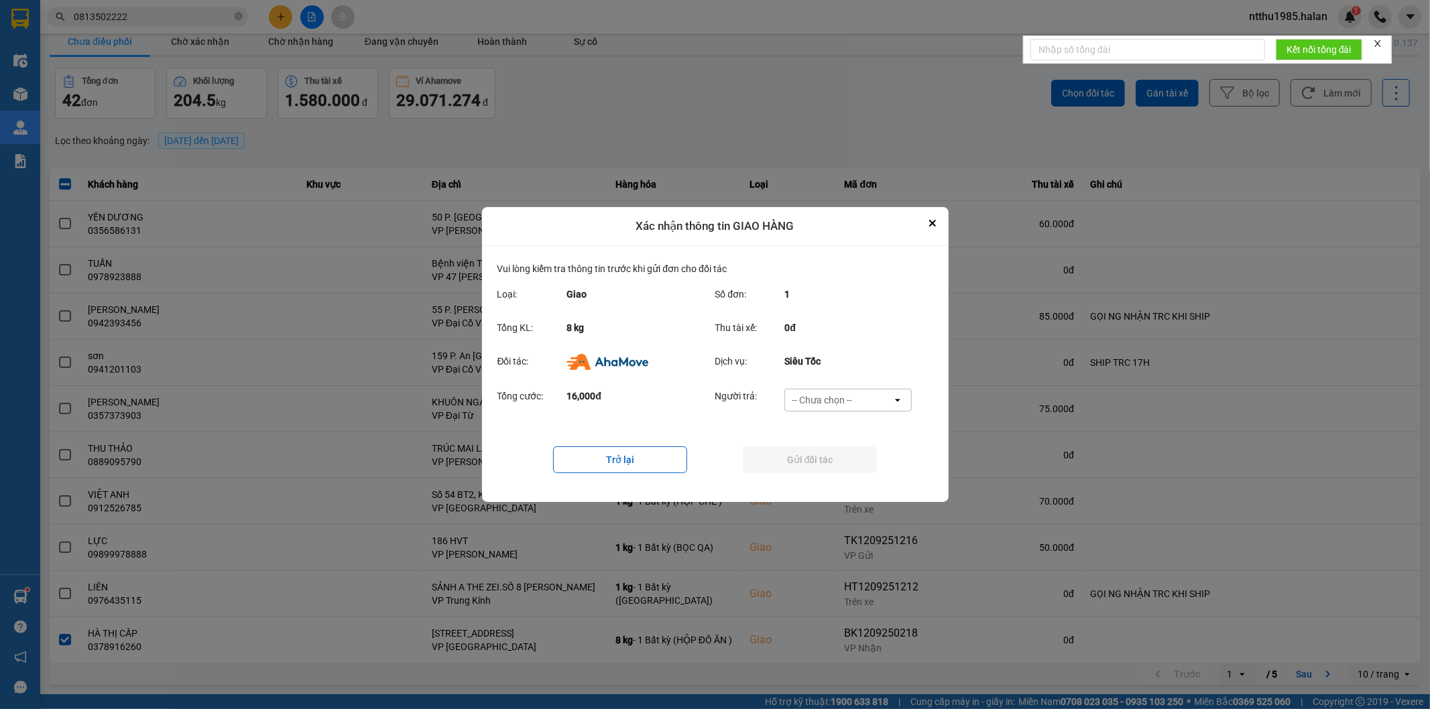
click at [826, 403] on div "-- Chưa chọn --" at bounding box center [822, 399] width 60 height 13
click at [828, 479] on span "Ví Ahamove" at bounding box center [822, 477] width 54 height 13
click at [823, 458] on button "Gửi đối tác" at bounding box center [810, 459] width 134 height 27
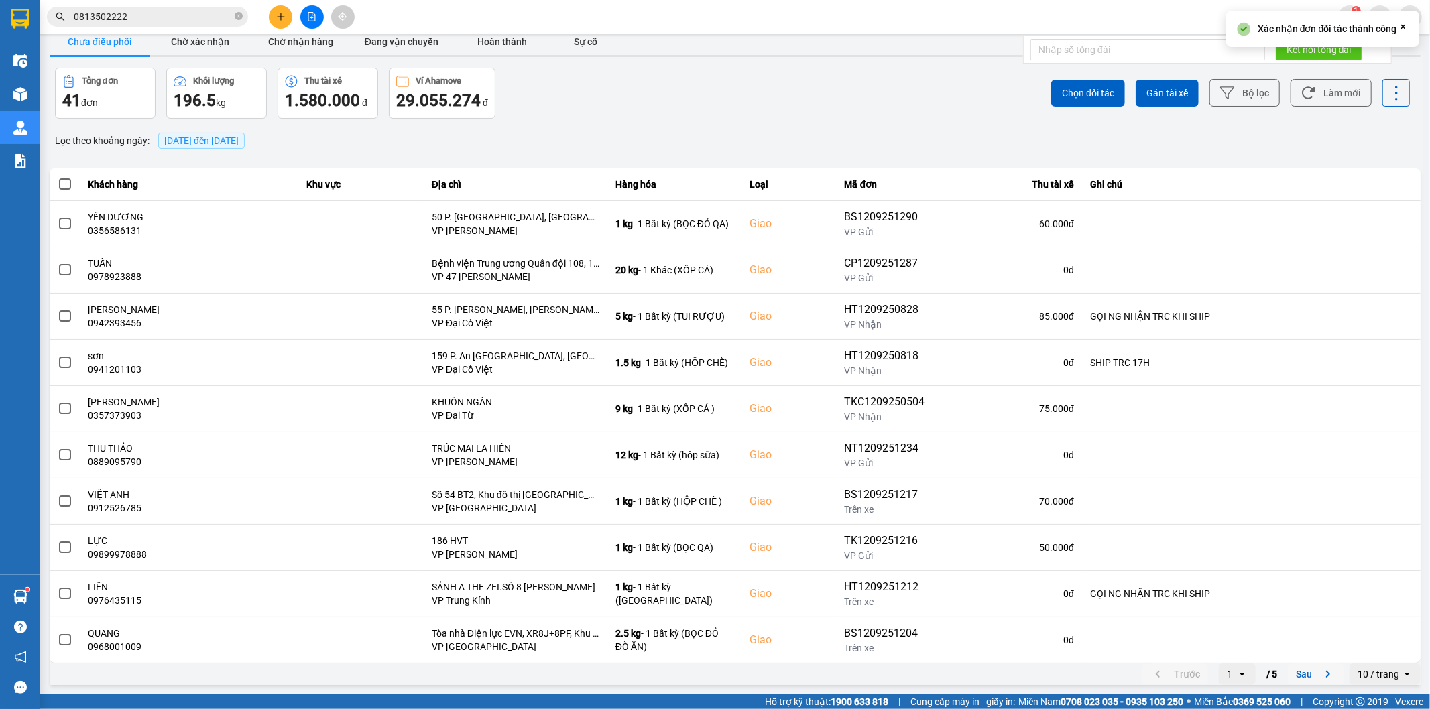
click at [1292, 678] on button "Sau" at bounding box center [1316, 674] width 56 height 20
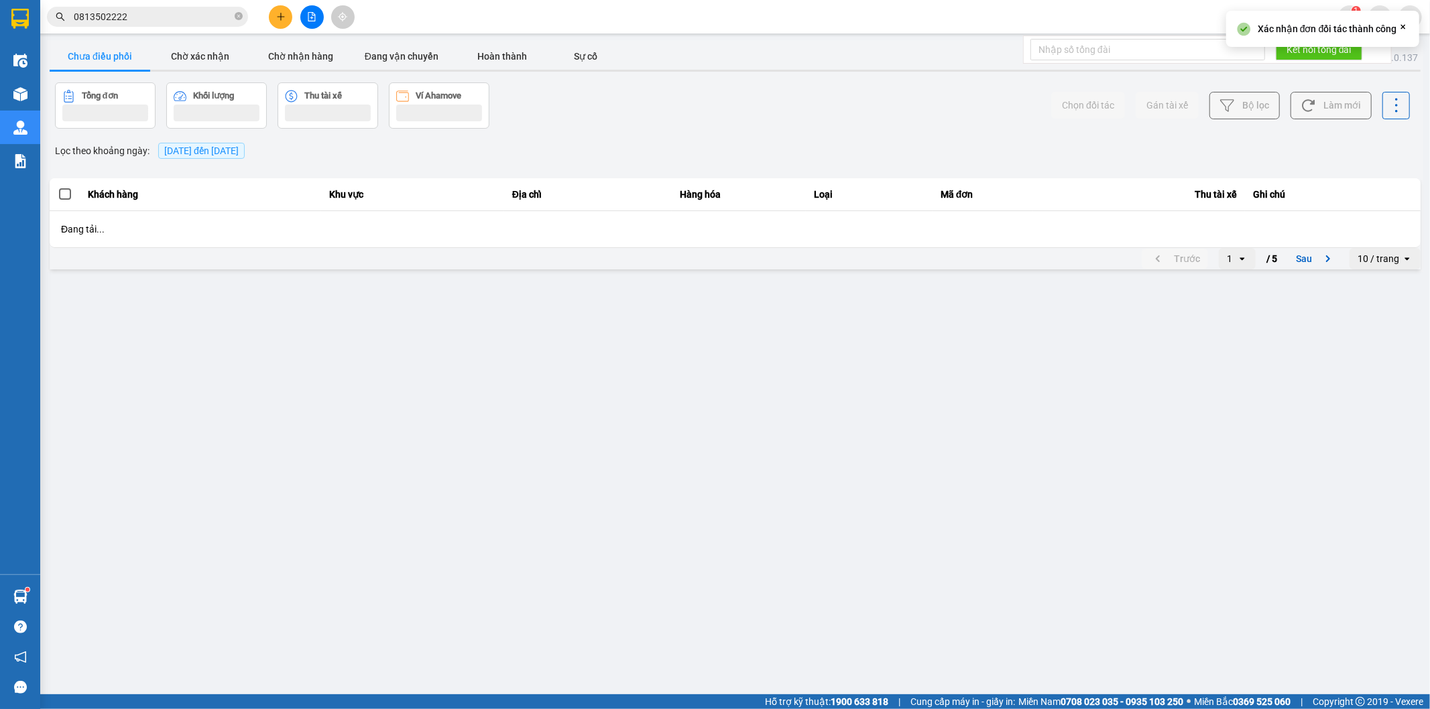
scroll to position [0, 0]
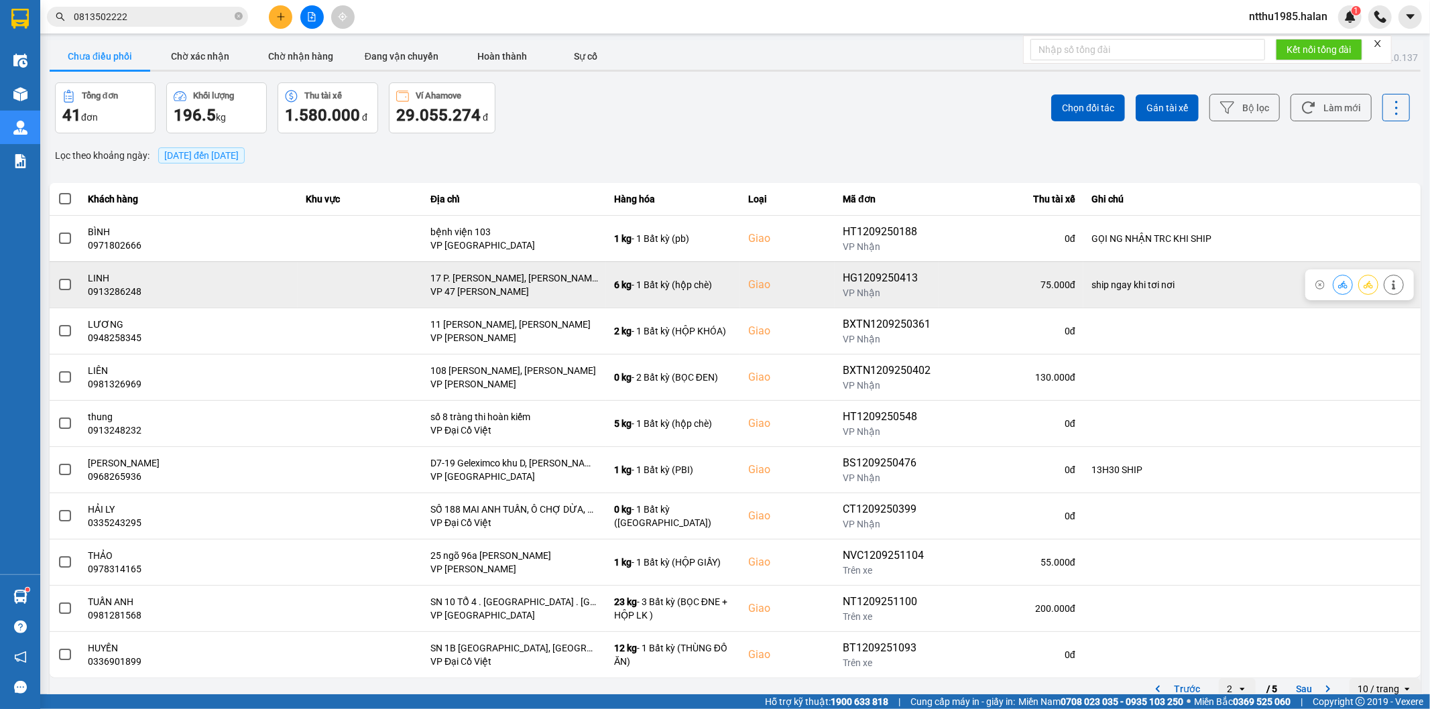
click at [61, 286] on span at bounding box center [65, 285] width 12 height 12
click at [58, 278] on input "checkbox" at bounding box center [58, 278] width 0 height 0
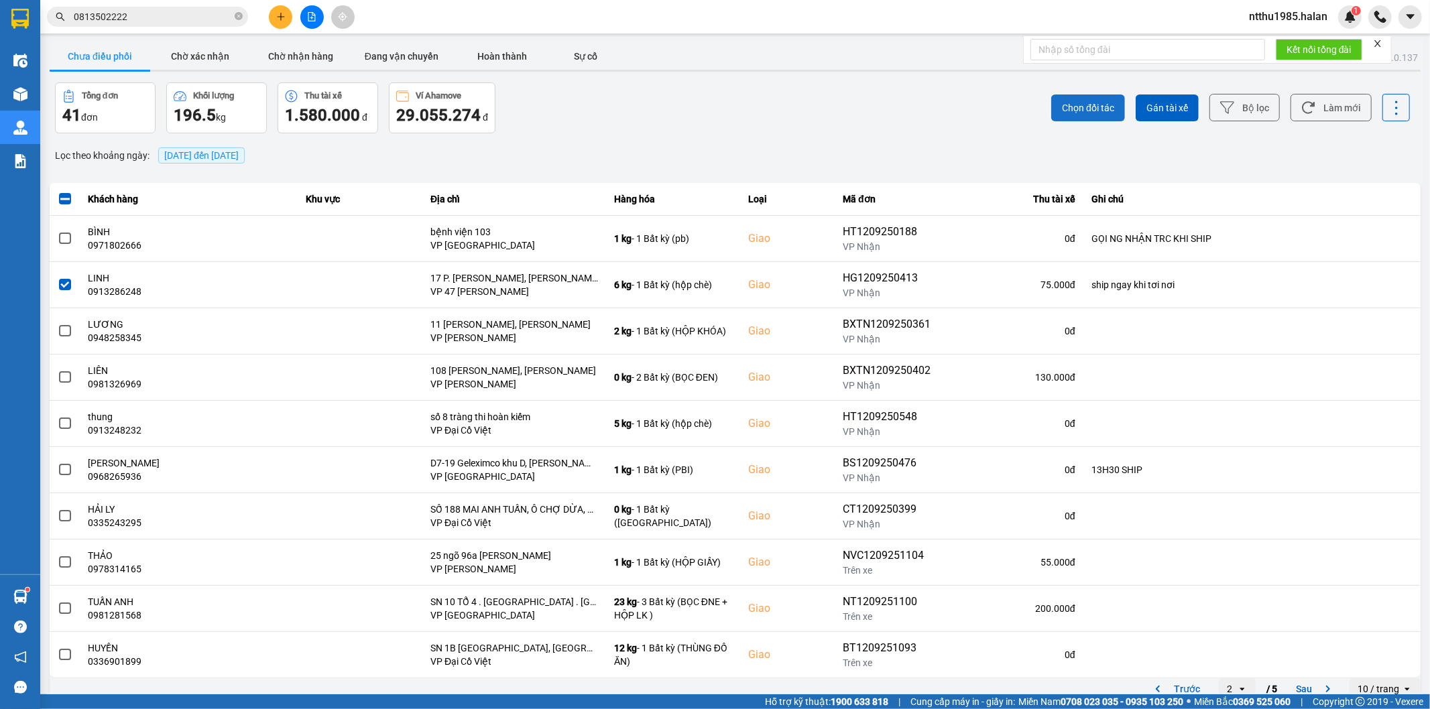
click at [1071, 103] on span "Chọn đối tác" at bounding box center [1088, 107] width 52 height 13
click at [1071, 109] on span "Chọn đối tác" at bounding box center [1088, 107] width 52 height 13
click at [1315, 112] on button "Làm mới" at bounding box center [1330, 107] width 81 height 27
click at [1328, 111] on button "Làm mới" at bounding box center [1330, 107] width 81 height 27
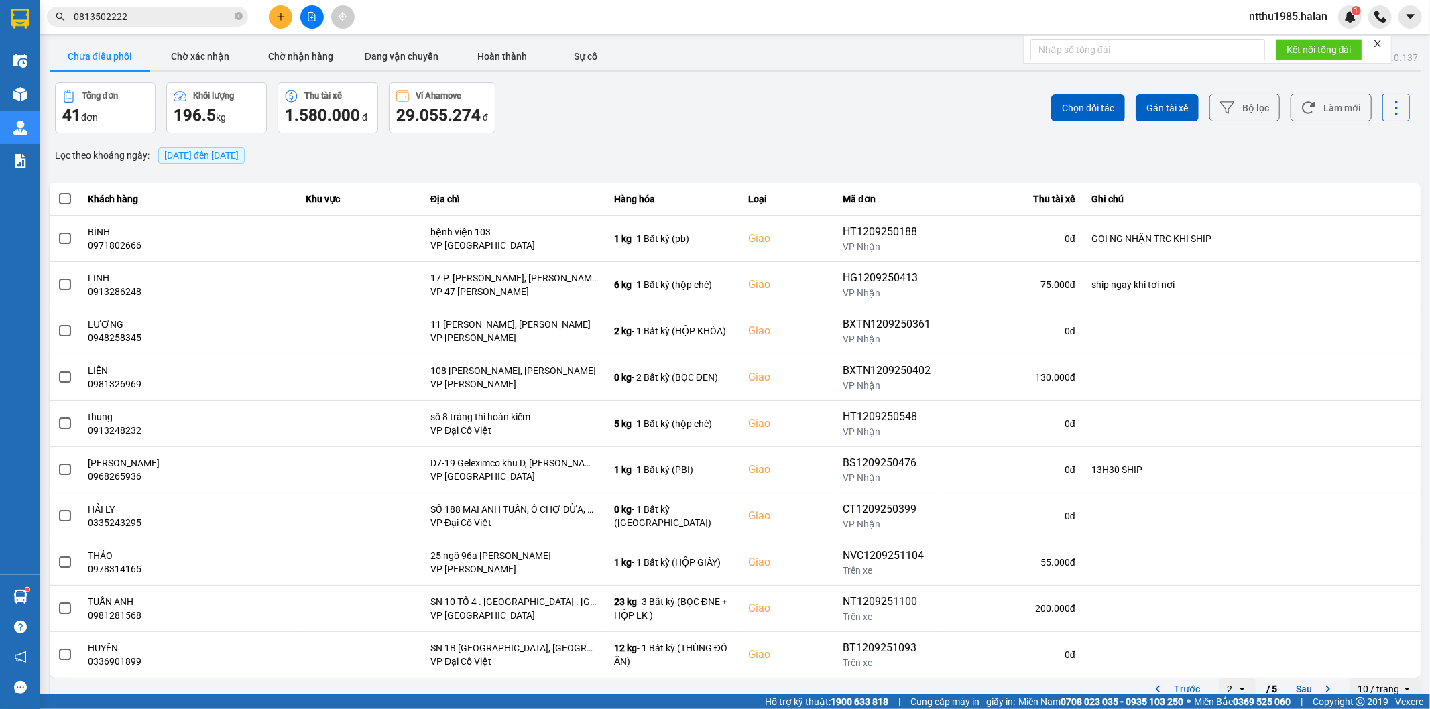
click at [556, 137] on div "ver: 0.0.137 Chưa điều phối Chờ xác nhận Chờ nhận hàng Đang vận chuyển Hoàn thà…" at bounding box center [735, 371] width 1376 height 662
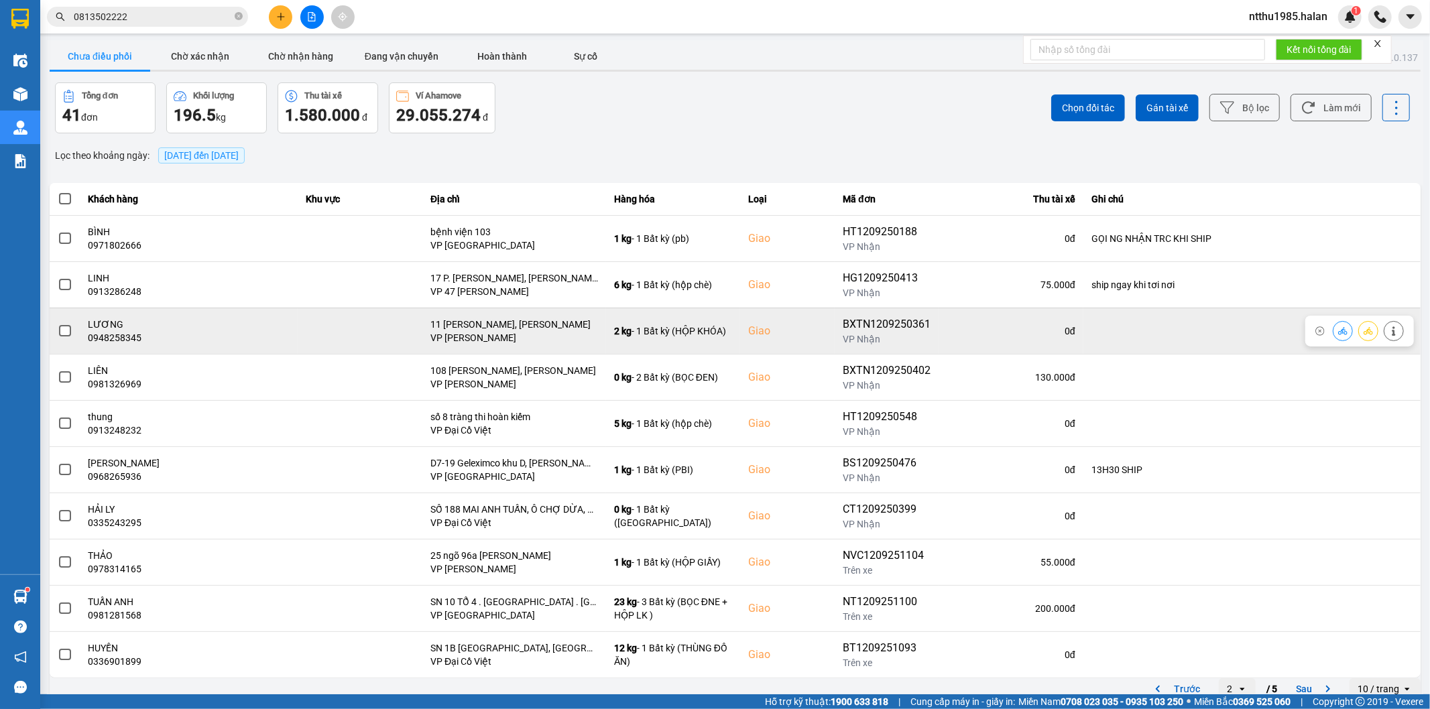
click at [58, 332] on label at bounding box center [65, 331] width 15 height 15
click at [58, 324] on input "checkbox" at bounding box center [58, 324] width 0 height 0
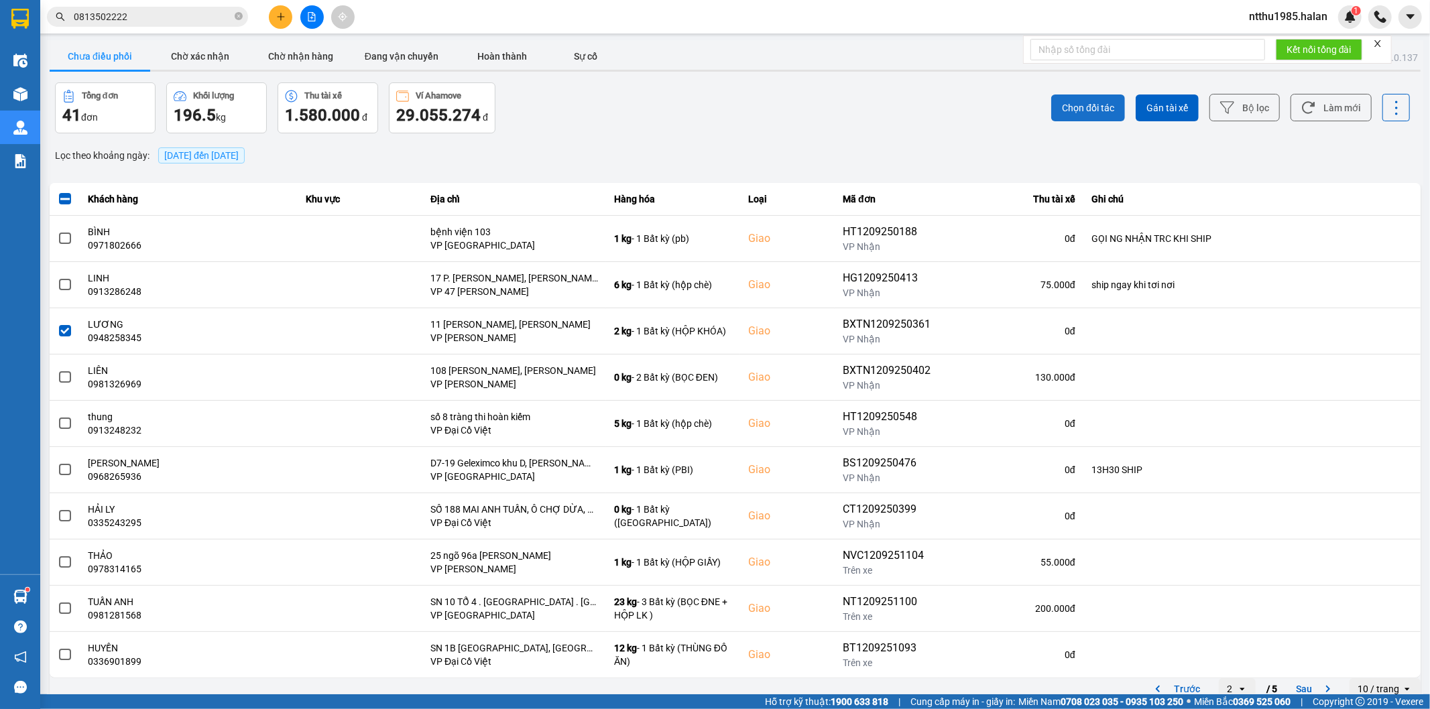
click at [1072, 103] on span "Chọn đối tác" at bounding box center [1088, 107] width 52 height 13
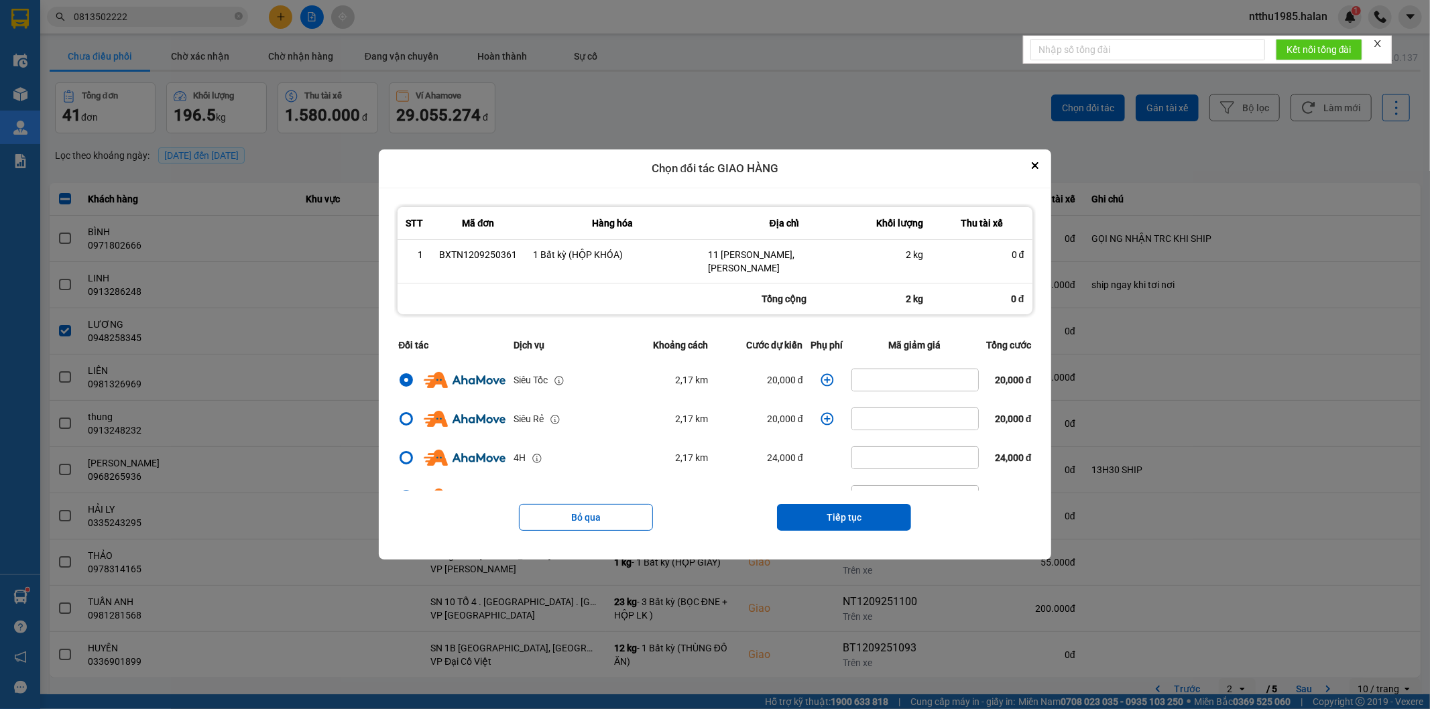
drag, startPoint x: 806, startPoint y: 510, endPoint x: 812, endPoint y: 491, distance: 20.2
click at [808, 504] on button "Tiếp tục" at bounding box center [844, 517] width 134 height 27
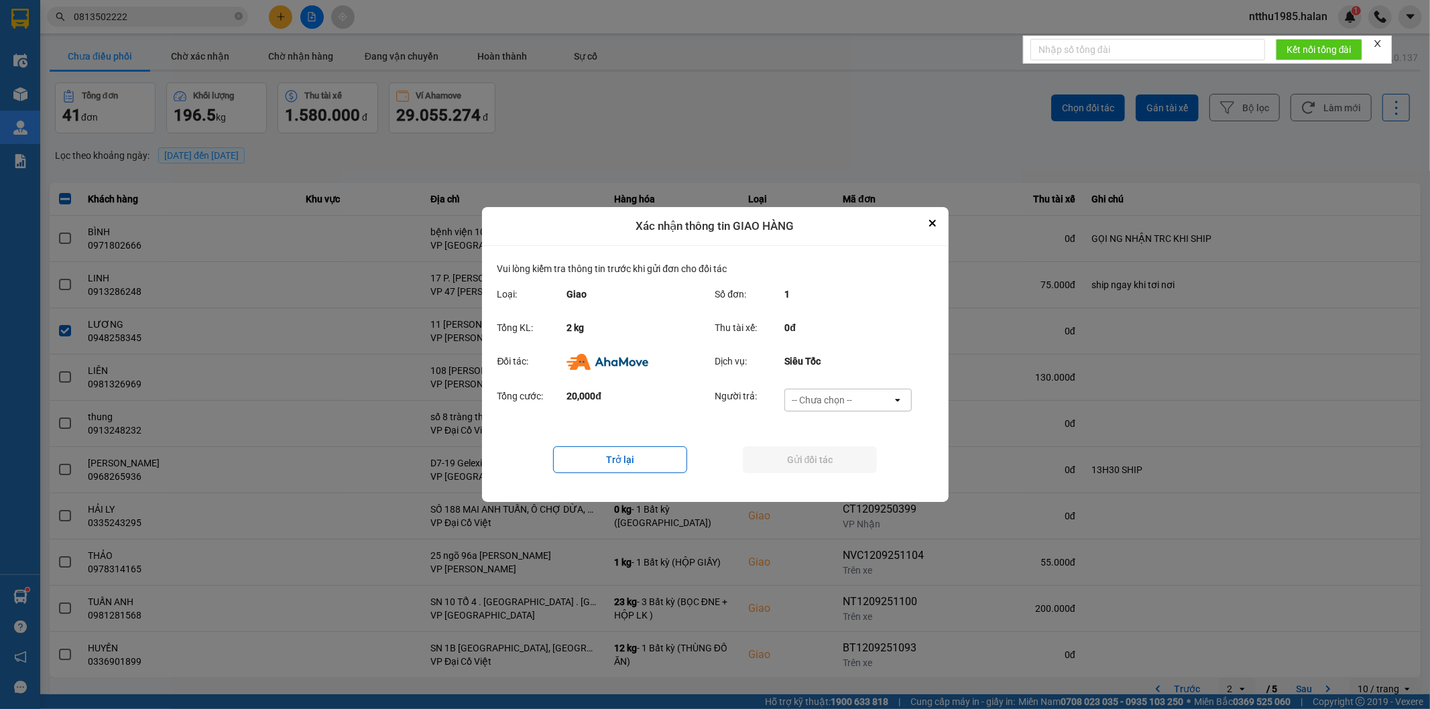
click at [840, 394] on div "-- Chưa chọn --" at bounding box center [822, 399] width 60 height 13
click at [820, 483] on span "Ví Ahamove" at bounding box center [822, 477] width 54 height 13
click at [822, 458] on button "Gửi đối tác" at bounding box center [810, 459] width 134 height 27
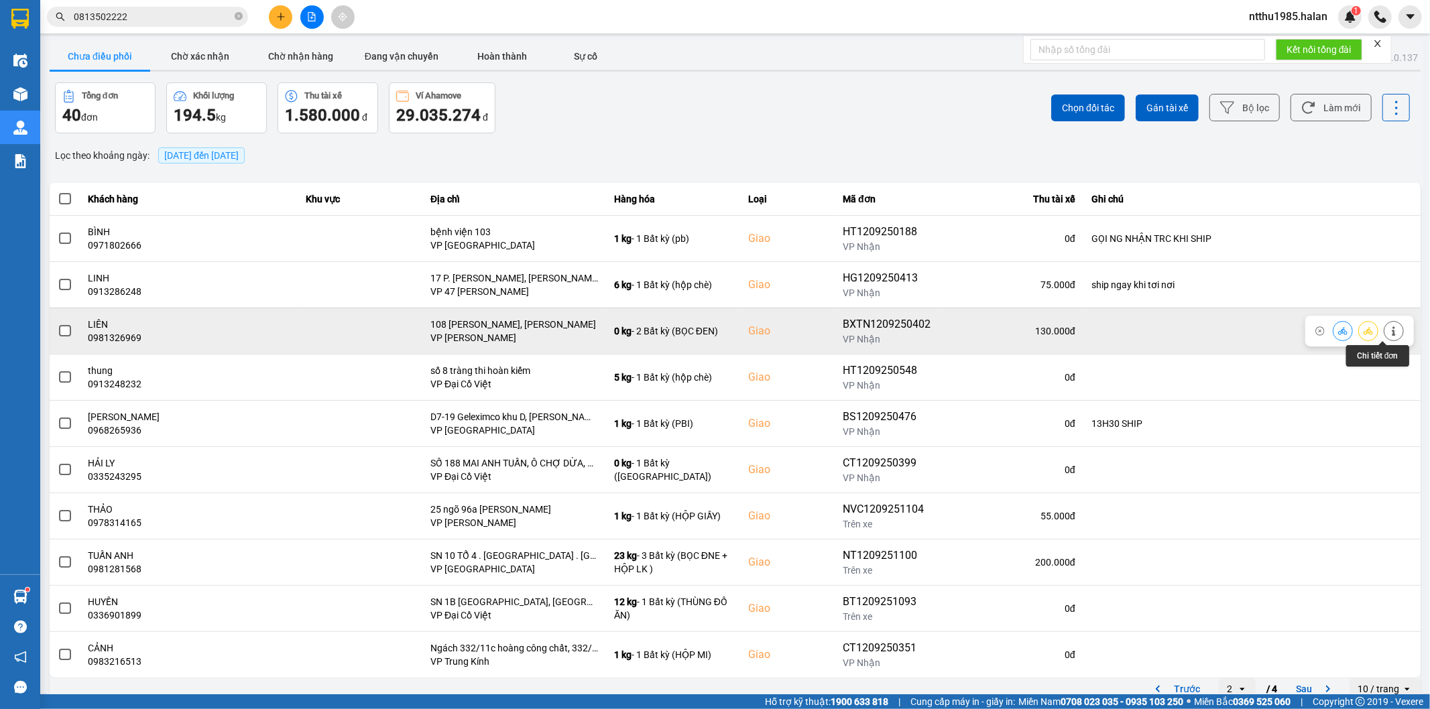
click at [1384, 336] on button at bounding box center [1393, 330] width 19 height 23
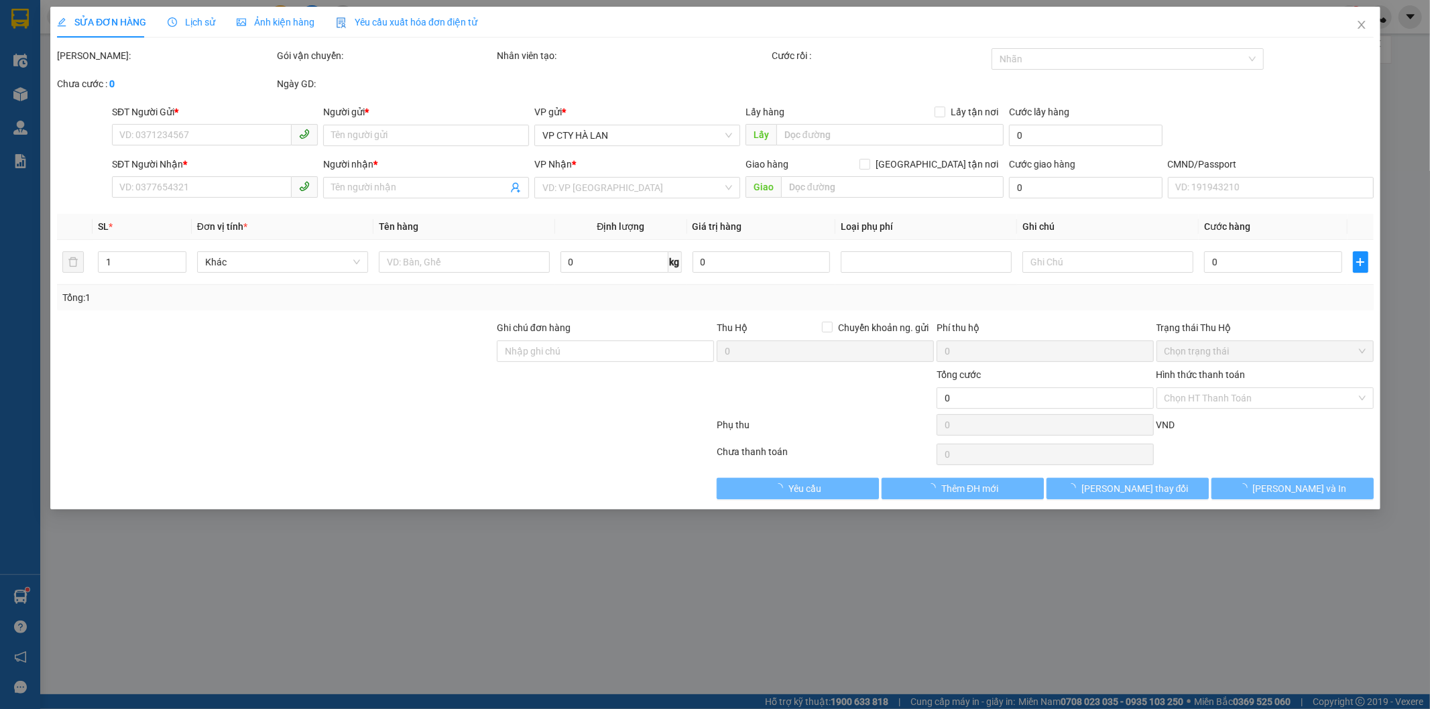
type input "0915600267"
type input "THẢO"
type input "0981326969"
type input "LIÊN"
checkbox input "true"
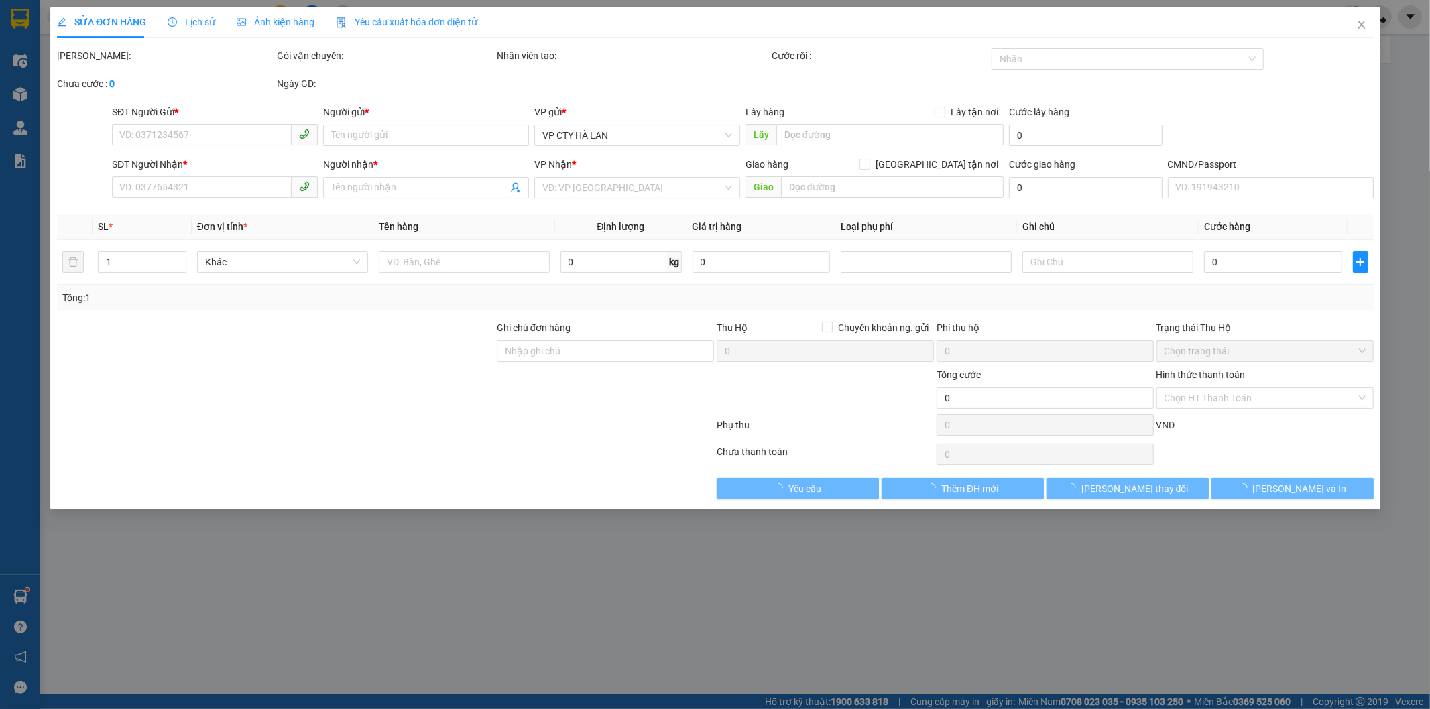
type input "108 NGUYỄN TRÃI, THANH XUÂN"
type input "130.000"
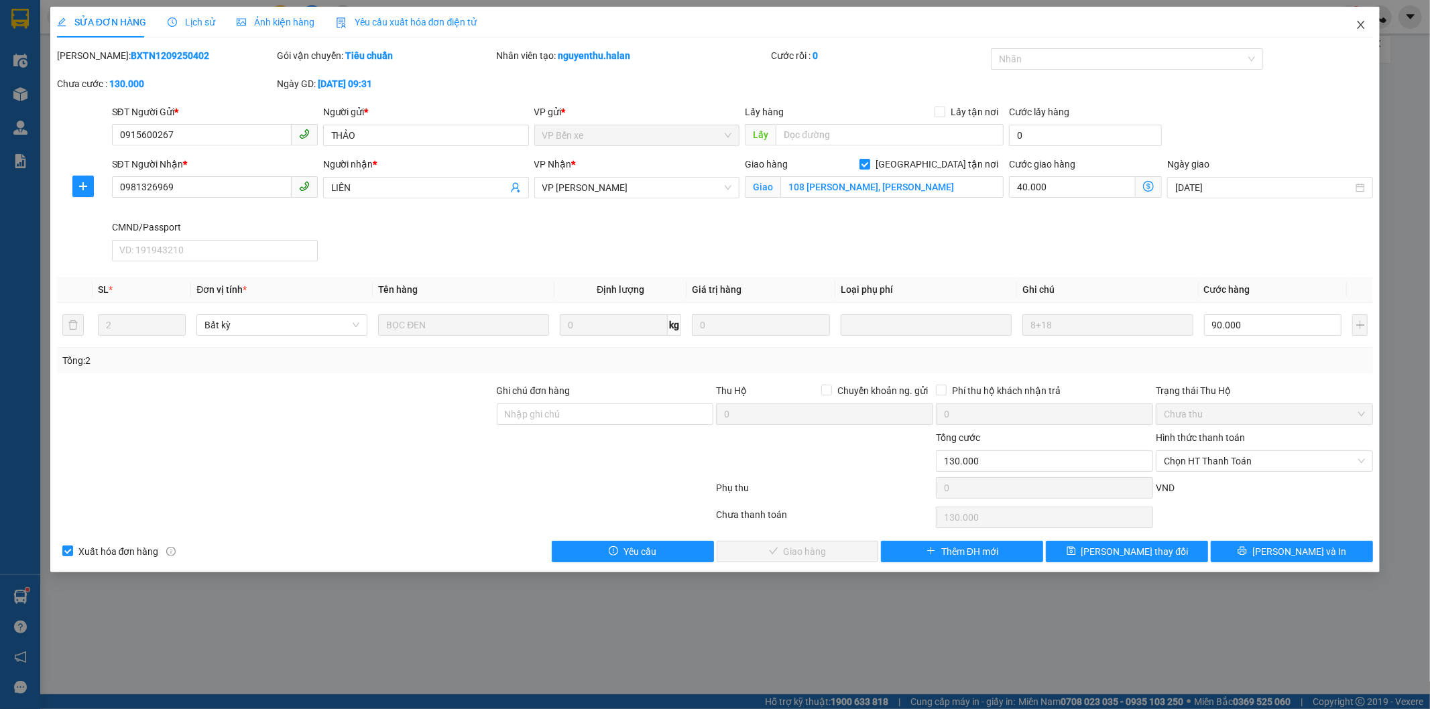
click at [1358, 25] on icon "close" at bounding box center [1360, 24] width 11 height 11
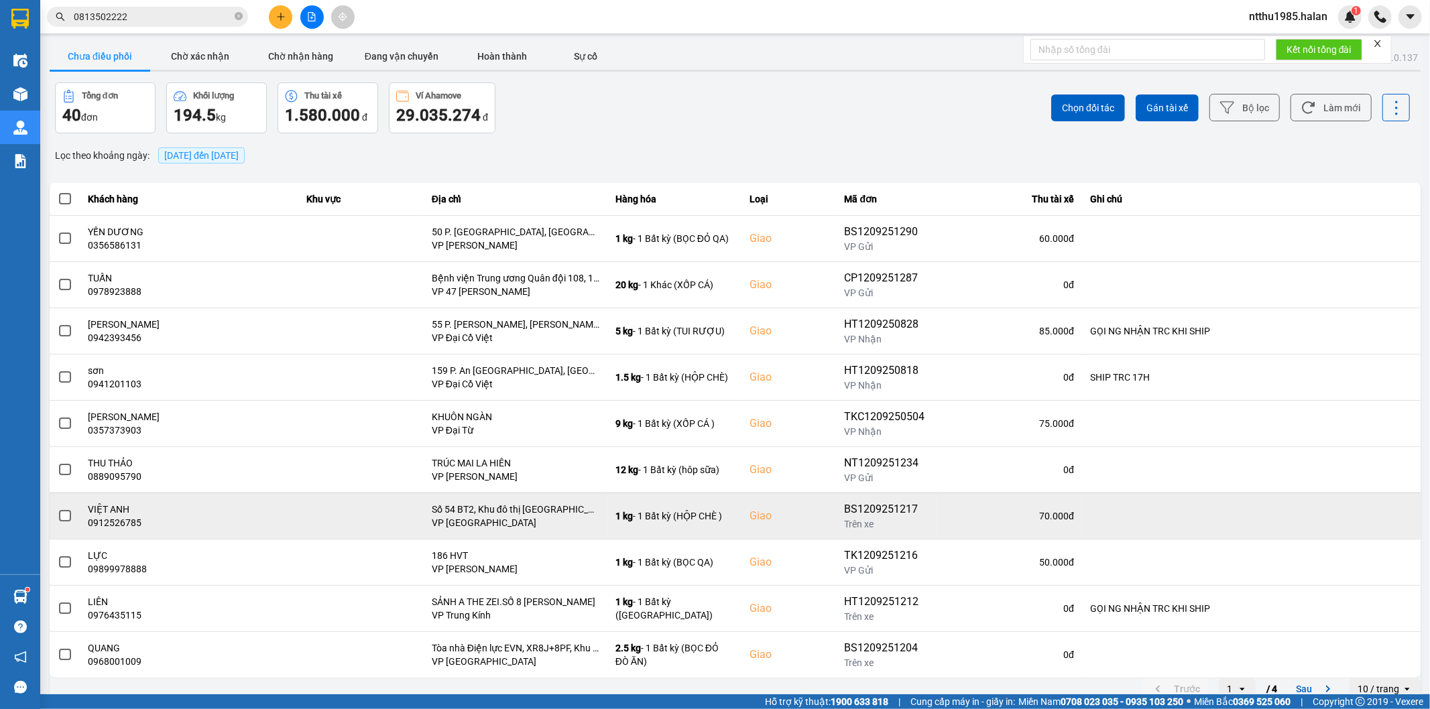
scroll to position [15, 0]
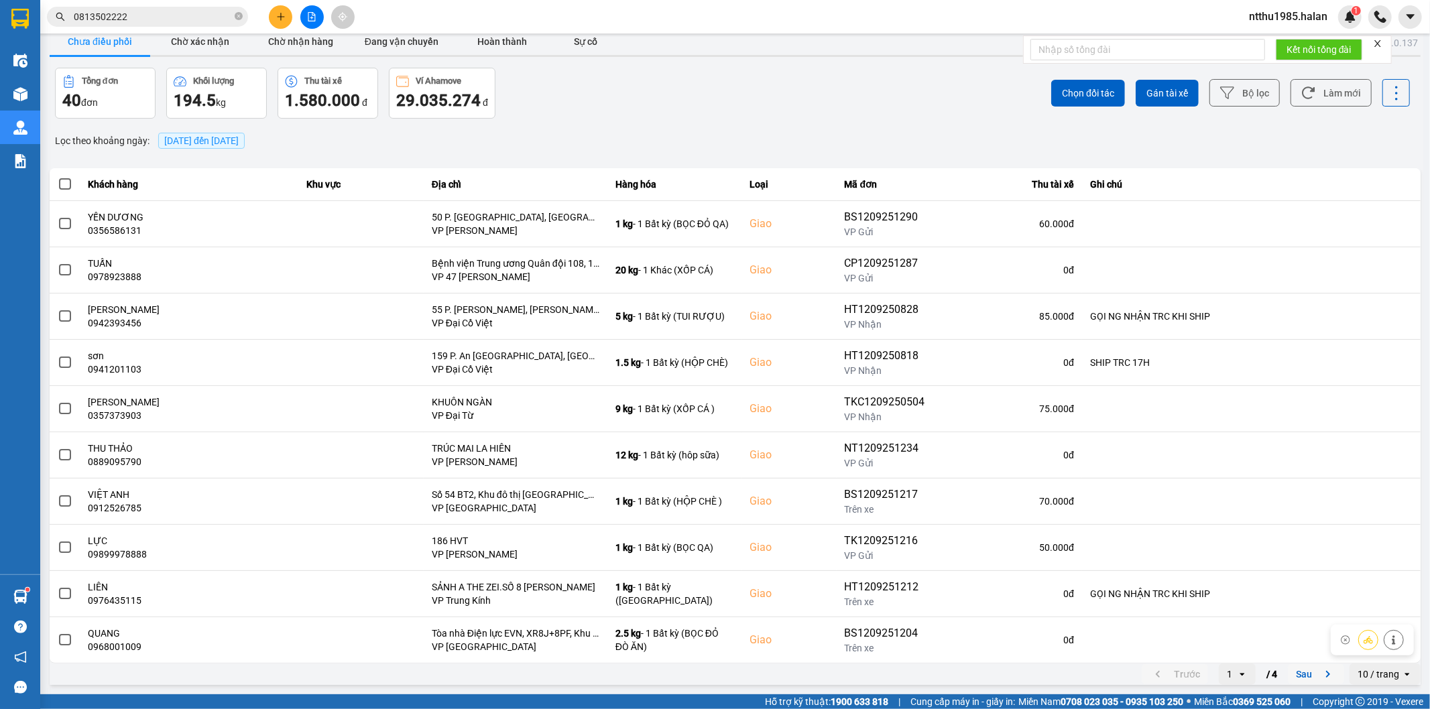
click at [1290, 673] on button "Sau" at bounding box center [1316, 674] width 56 height 20
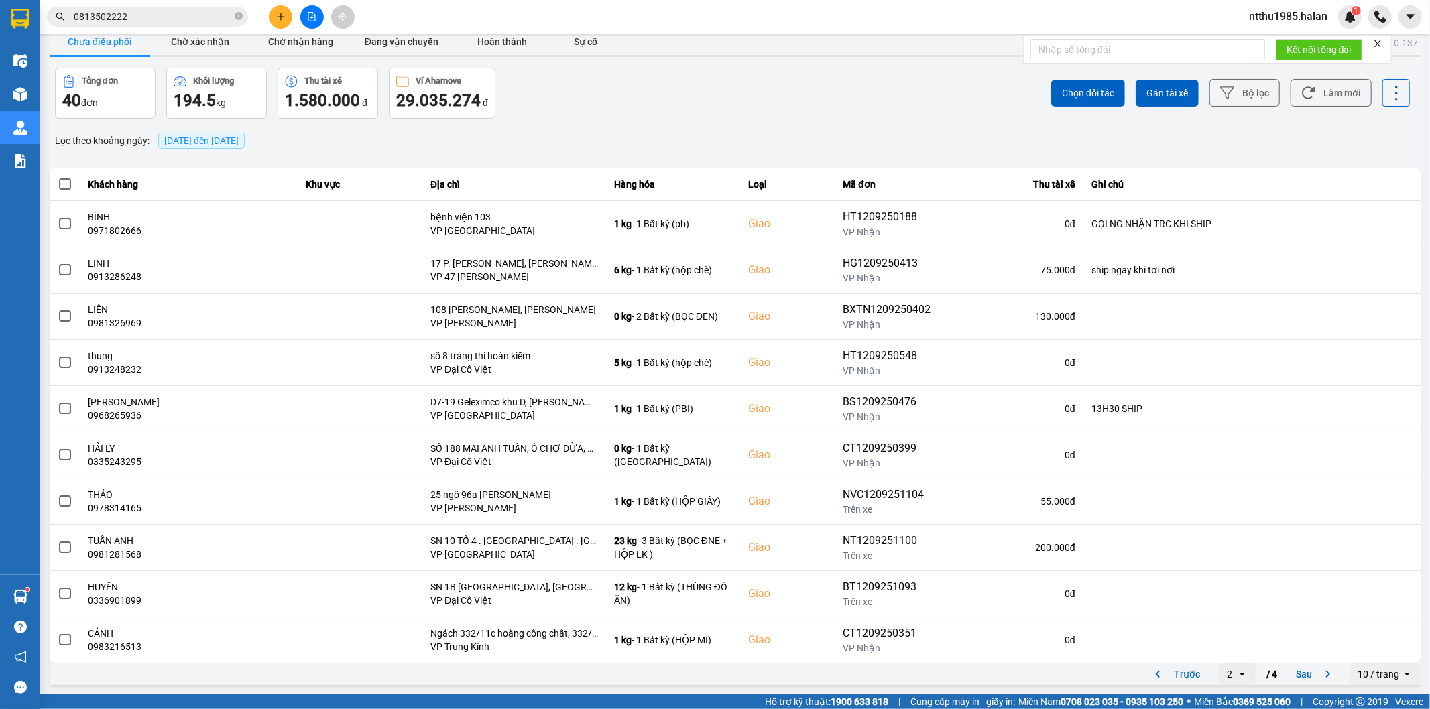
scroll to position [0, 0]
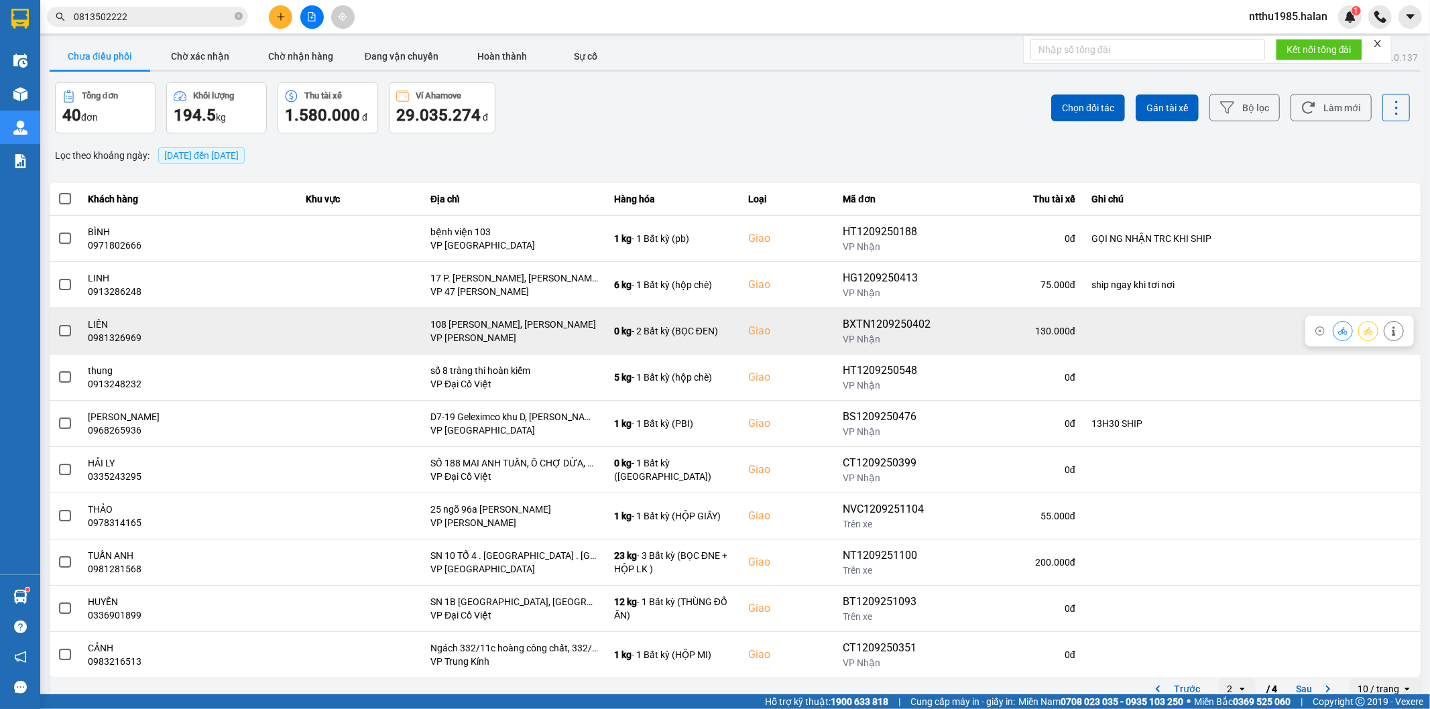
click at [62, 329] on span at bounding box center [65, 331] width 12 height 12
click at [58, 324] on input "checkbox" at bounding box center [58, 324] width 0 height 0
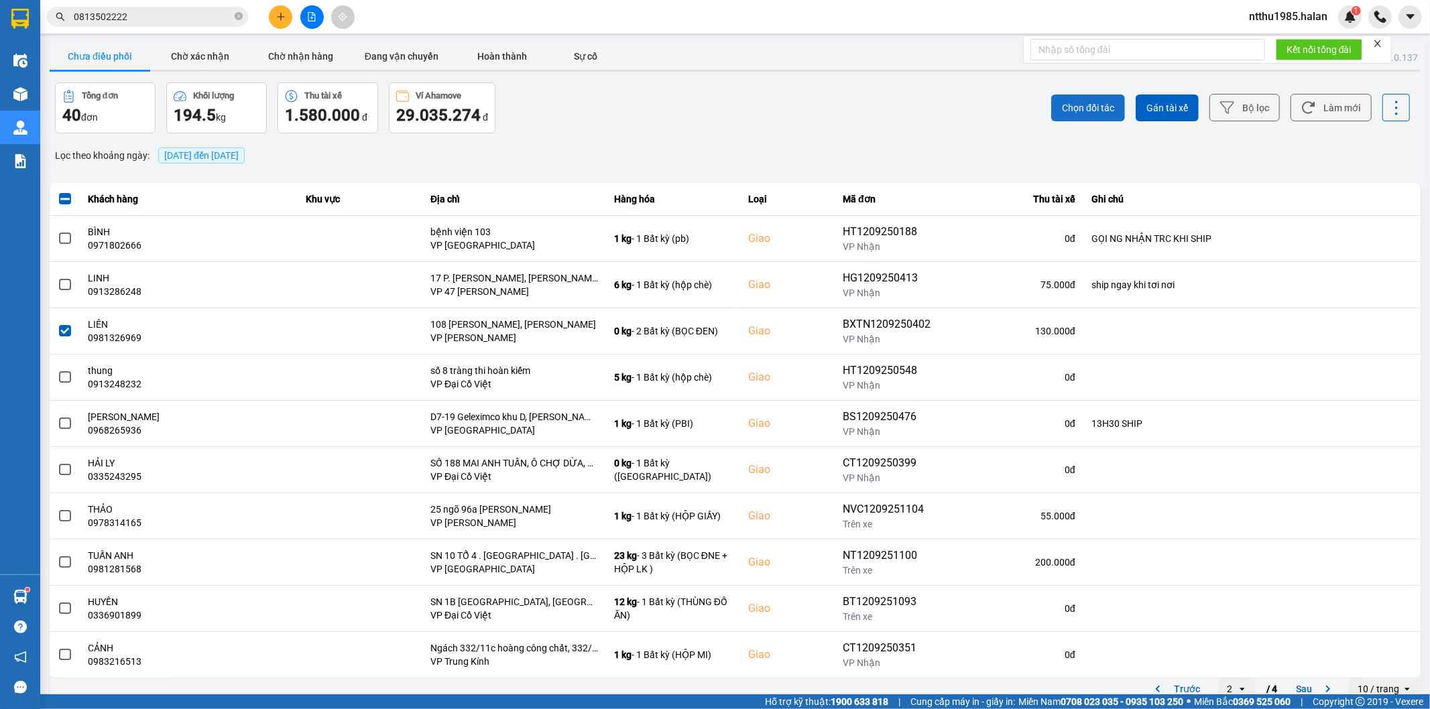
click at [1071, 106] on span "Chọn đối tác" at bounding box center [1088, 107] width 52 height 13
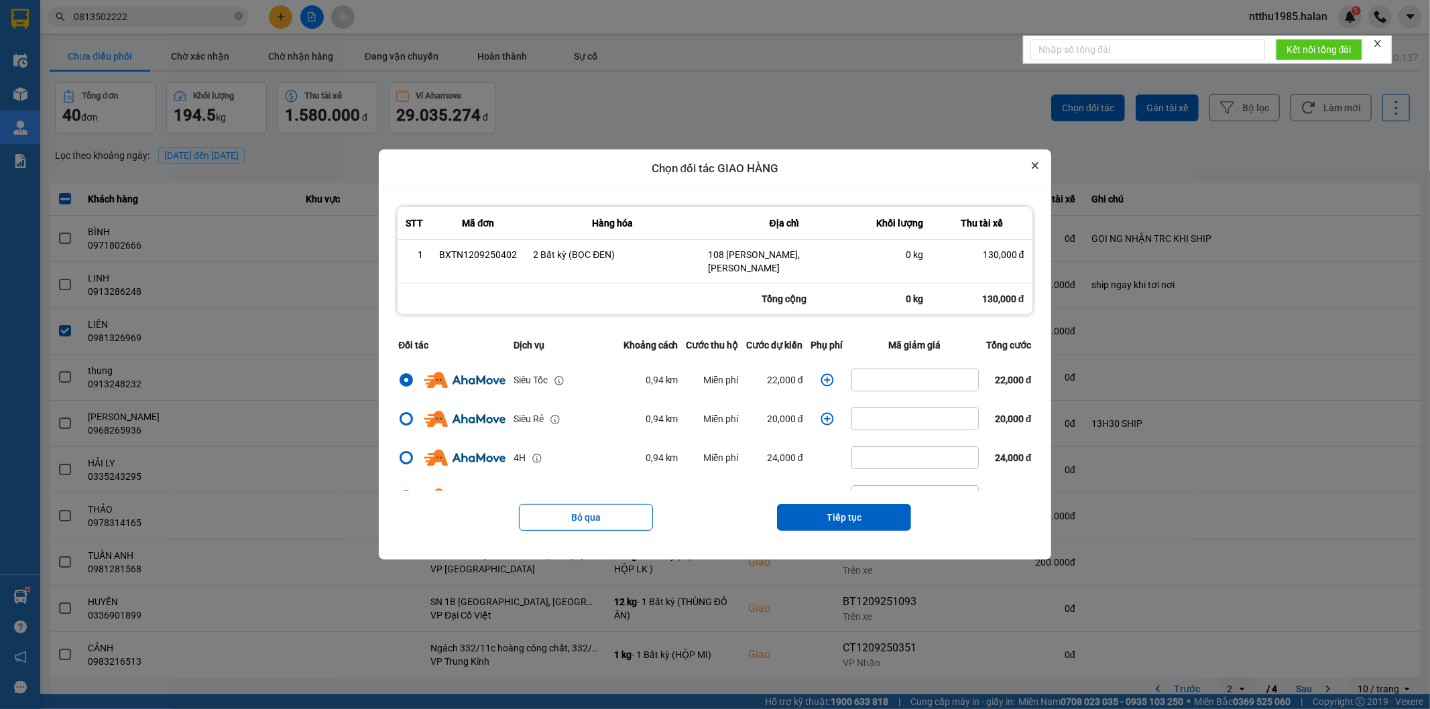
click at [1038, 169] on icon "Close" at bounding box center [1035, 165] width 7 height 7
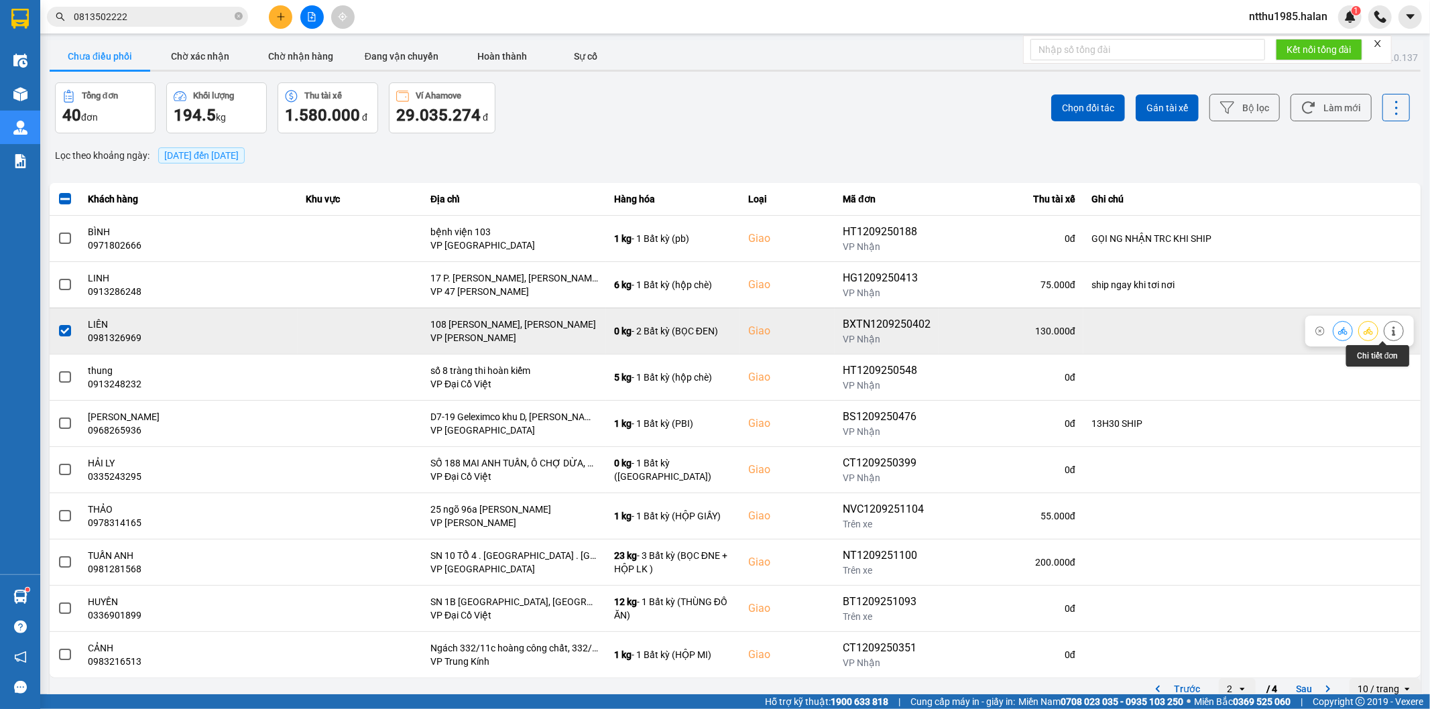
click at [1389, 332] on icon at bounding box center [1393, 330] width 9 height 9
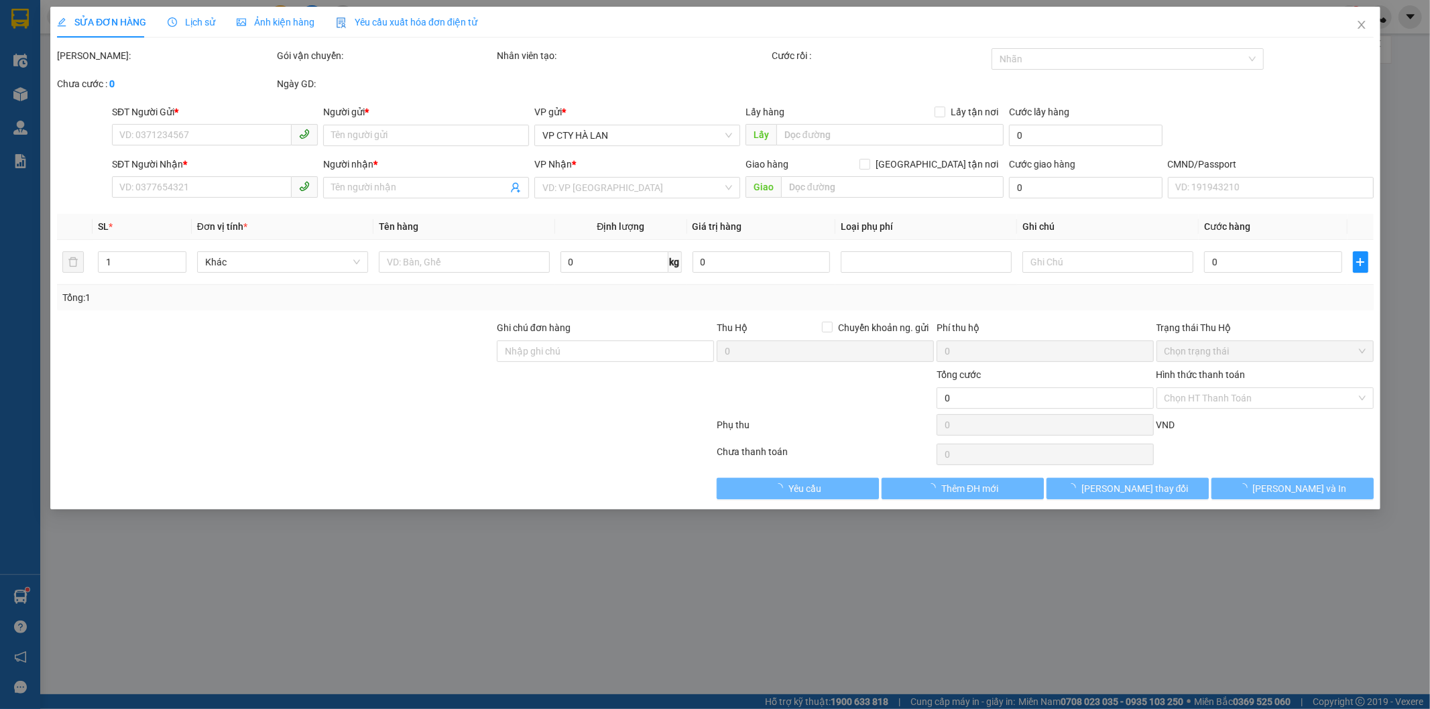
type input "0915600267"
type input "THẢO"
type input "0981326969"
type input "LIÊN"
checkbox input "true"
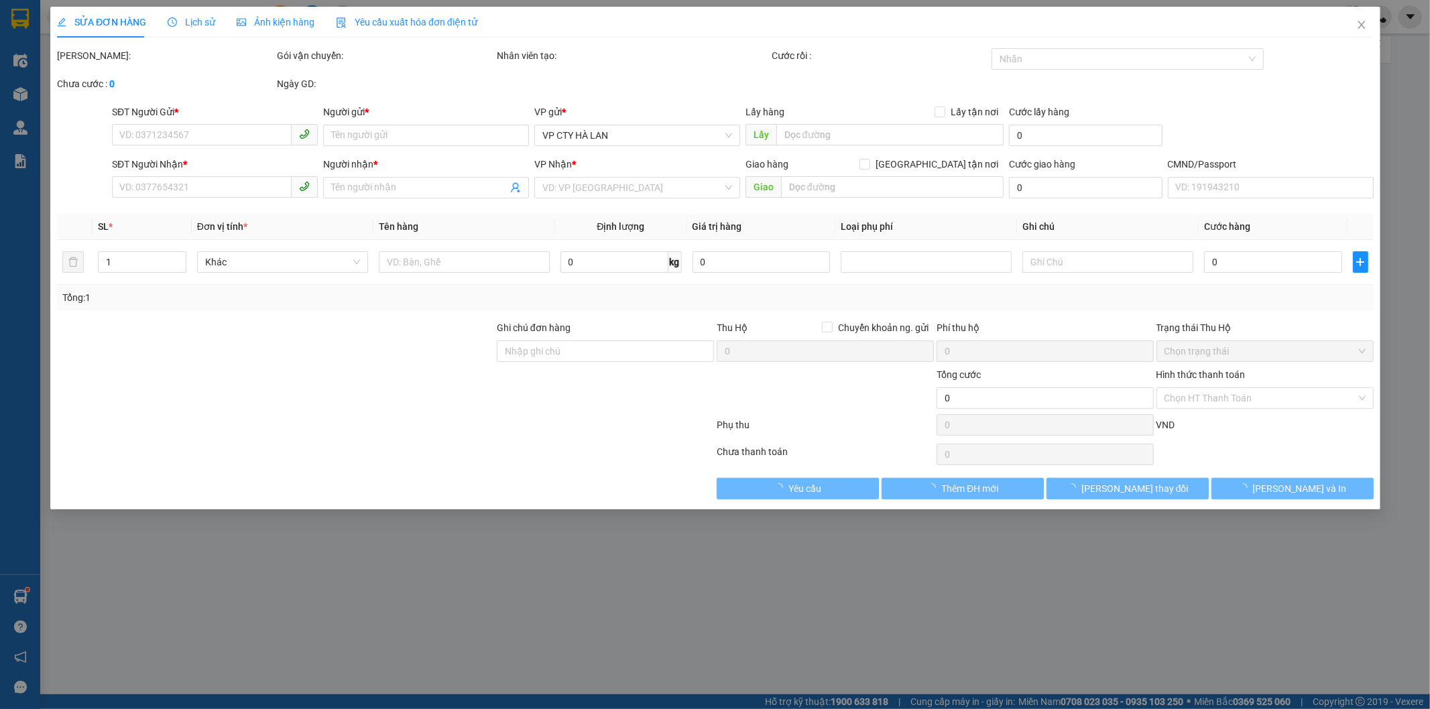
type input "108 NGUYỄN TRÃI, THANH XUÂN"
type input "130.000"
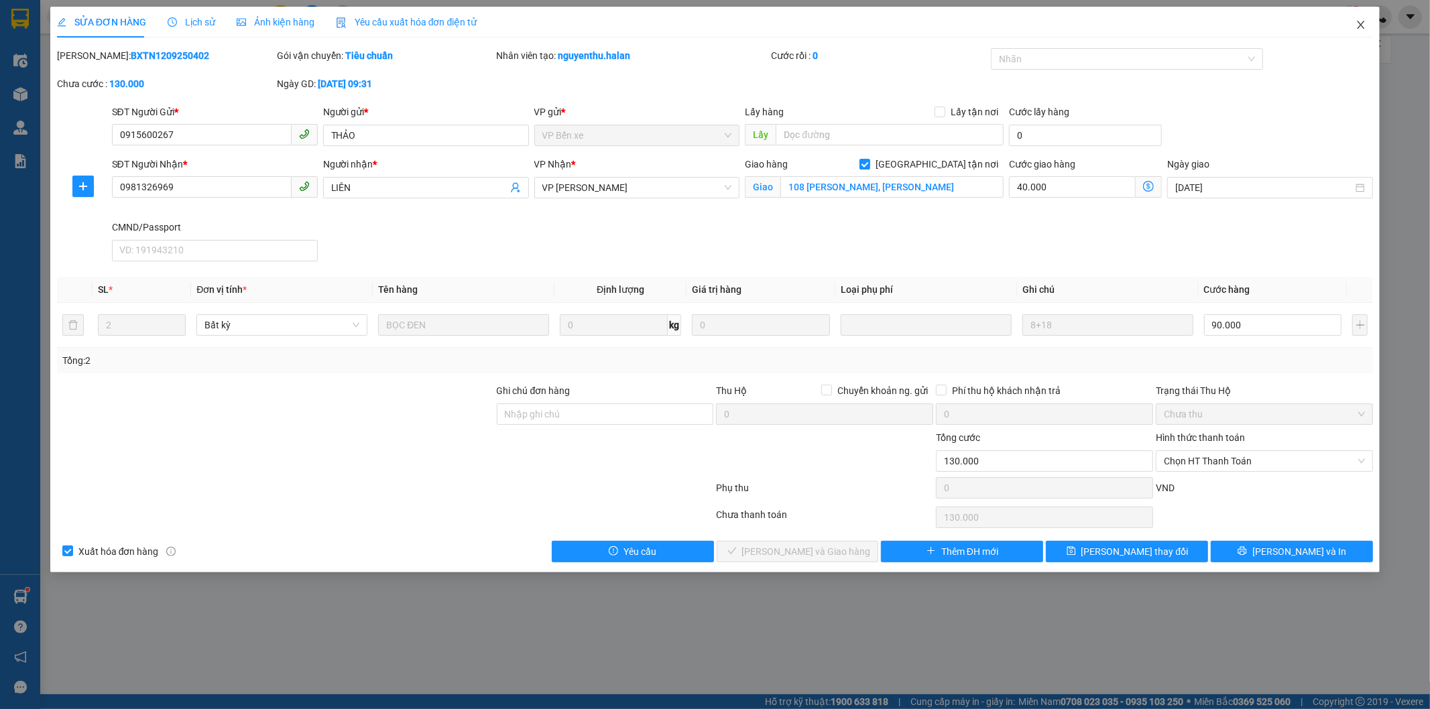
click at [1362, 25] on icon "close" at bounding box center [1360, 24] width 11 height 11
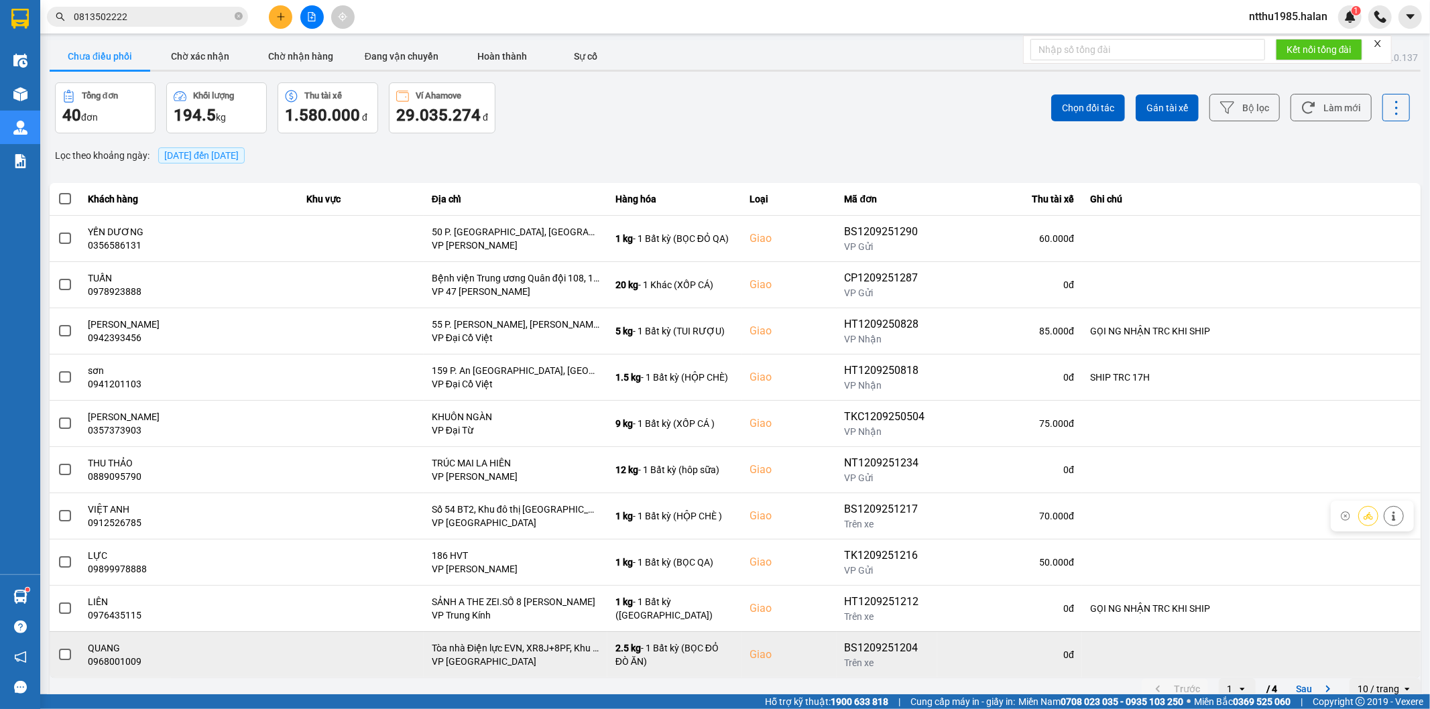
scroll to position [15, 0]
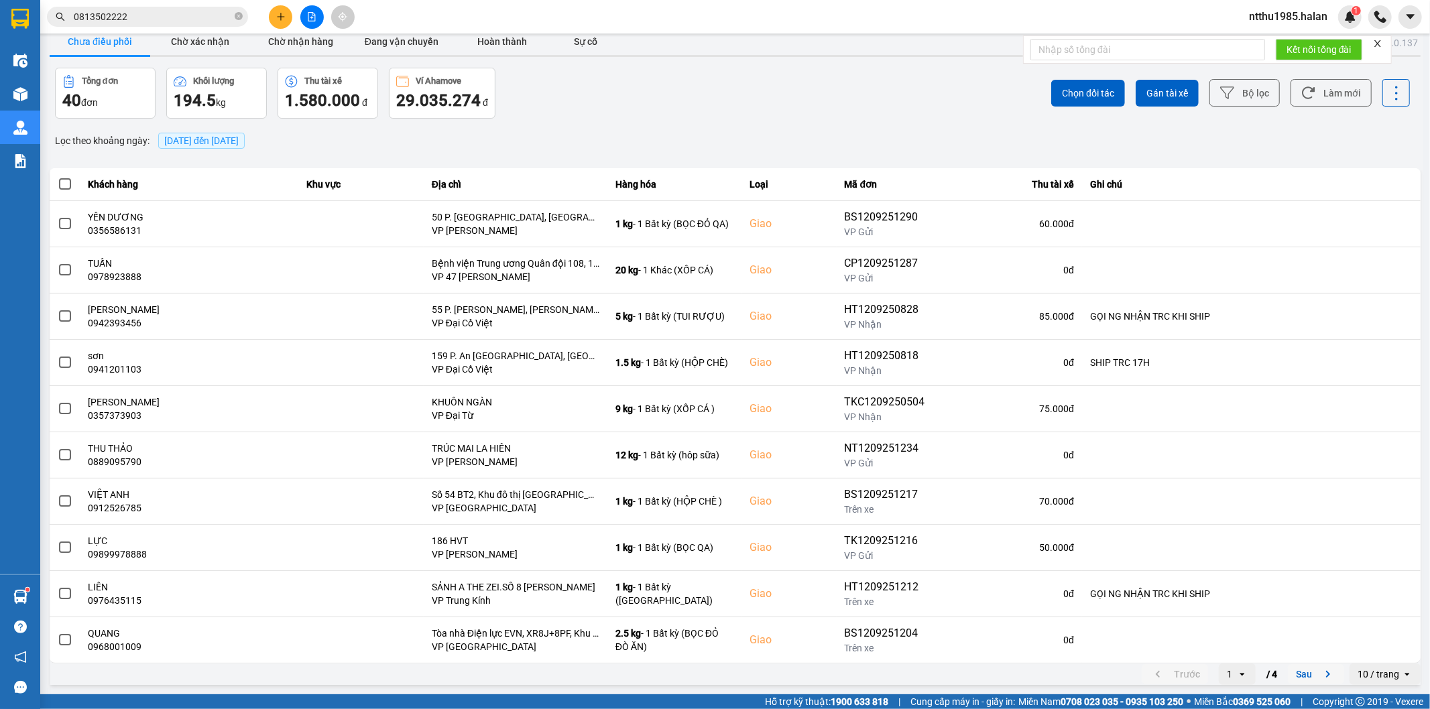
click at [1297, 676] on button "Sau" at bounding box center [1316, 674] width 56 height 20
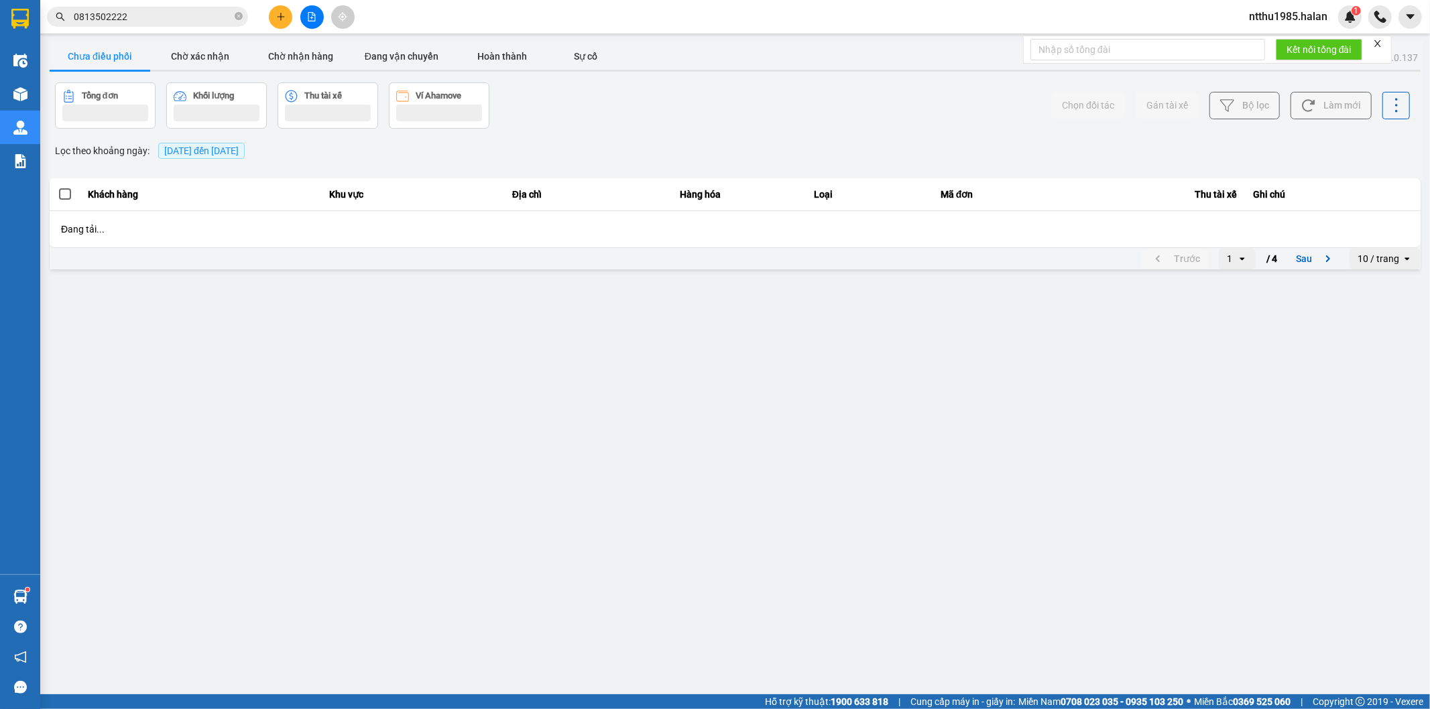
scroll to position [0, 0]
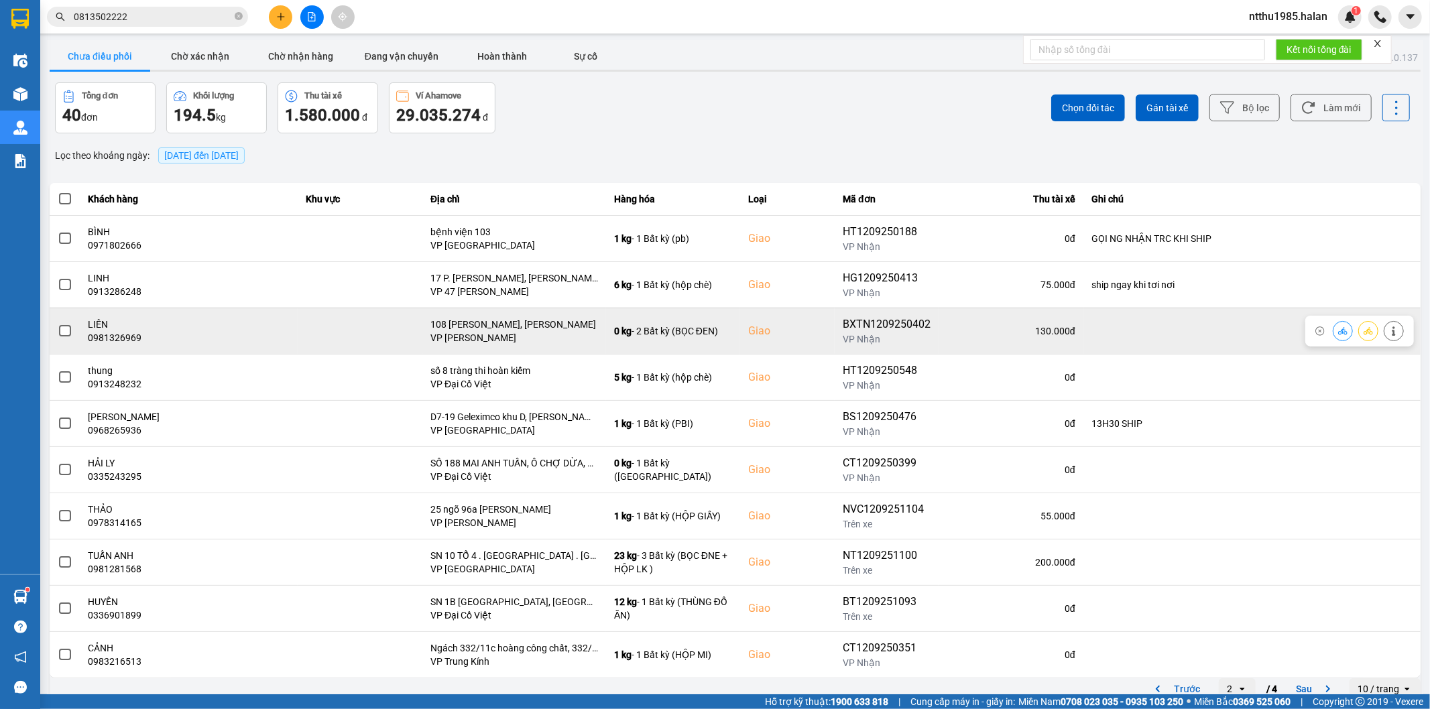
click at [64, 328] on span at bounding box center [65, 331] width 12 height 12
click at [58, 324] on input "checkbox" at bounding box center [58, 324] width 0 height 0
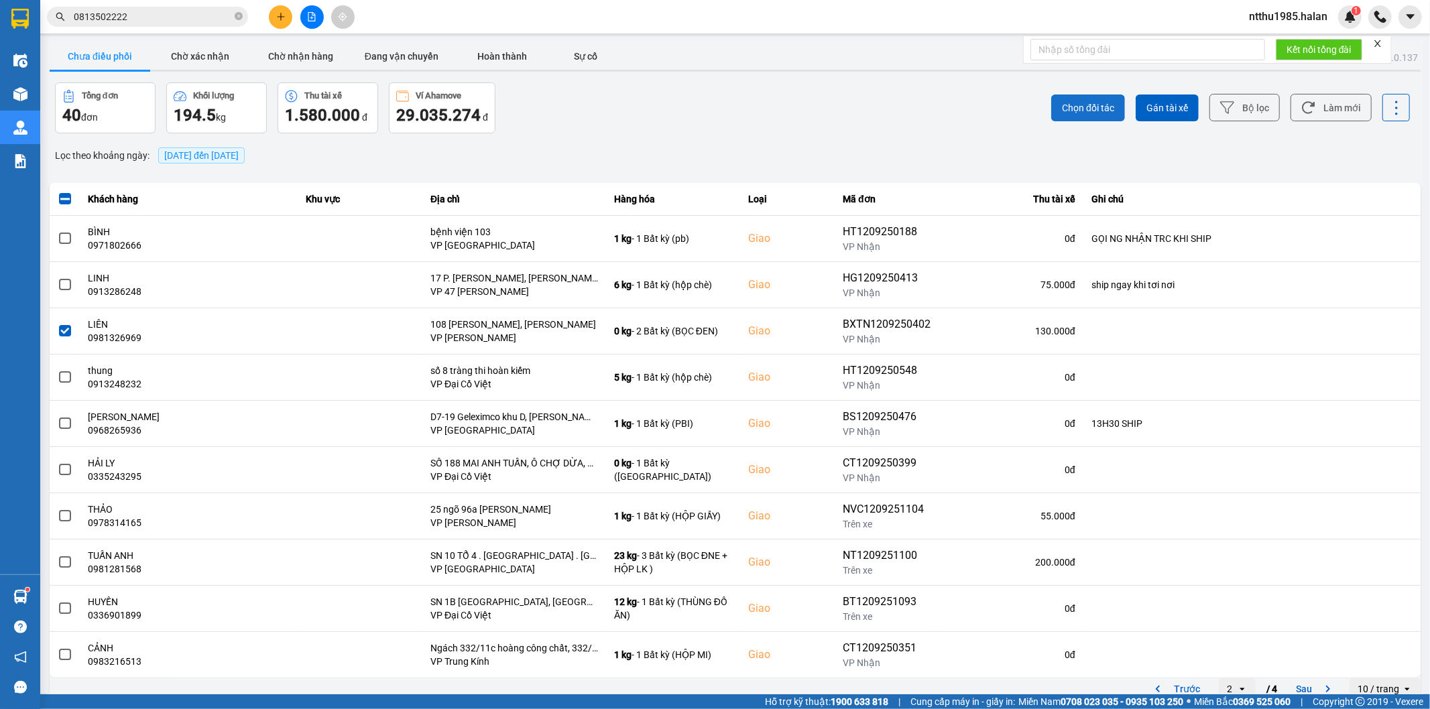
click at [1066, 99] on button "Chọn đối tác" at bounding box center [1088, 108] width 74 height 27
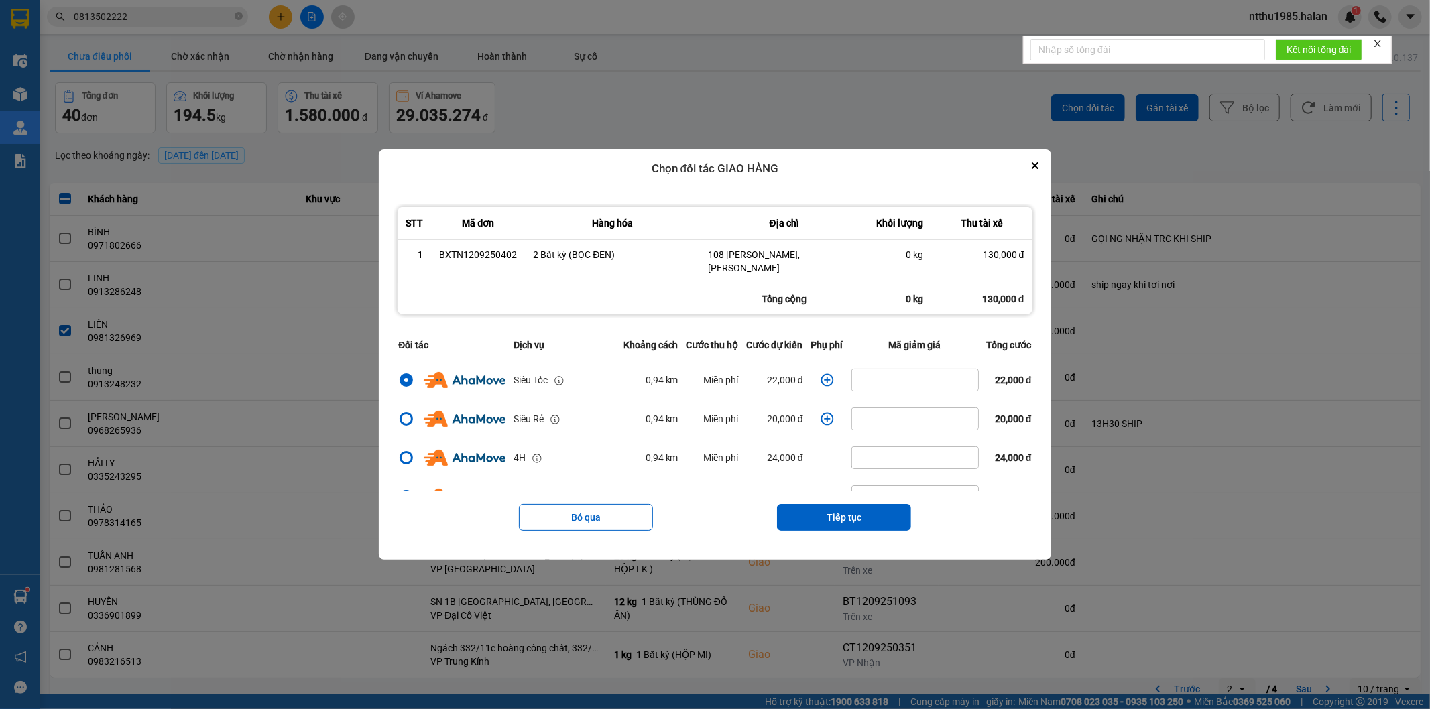
drag, startPoint x: 822, startPoint y: 373, endPoint x: 822, endPoint y: 366, distance: 7.4
click at [822, 373] on icon "dialog" at bounding box center [826, 379] width 13 height 13
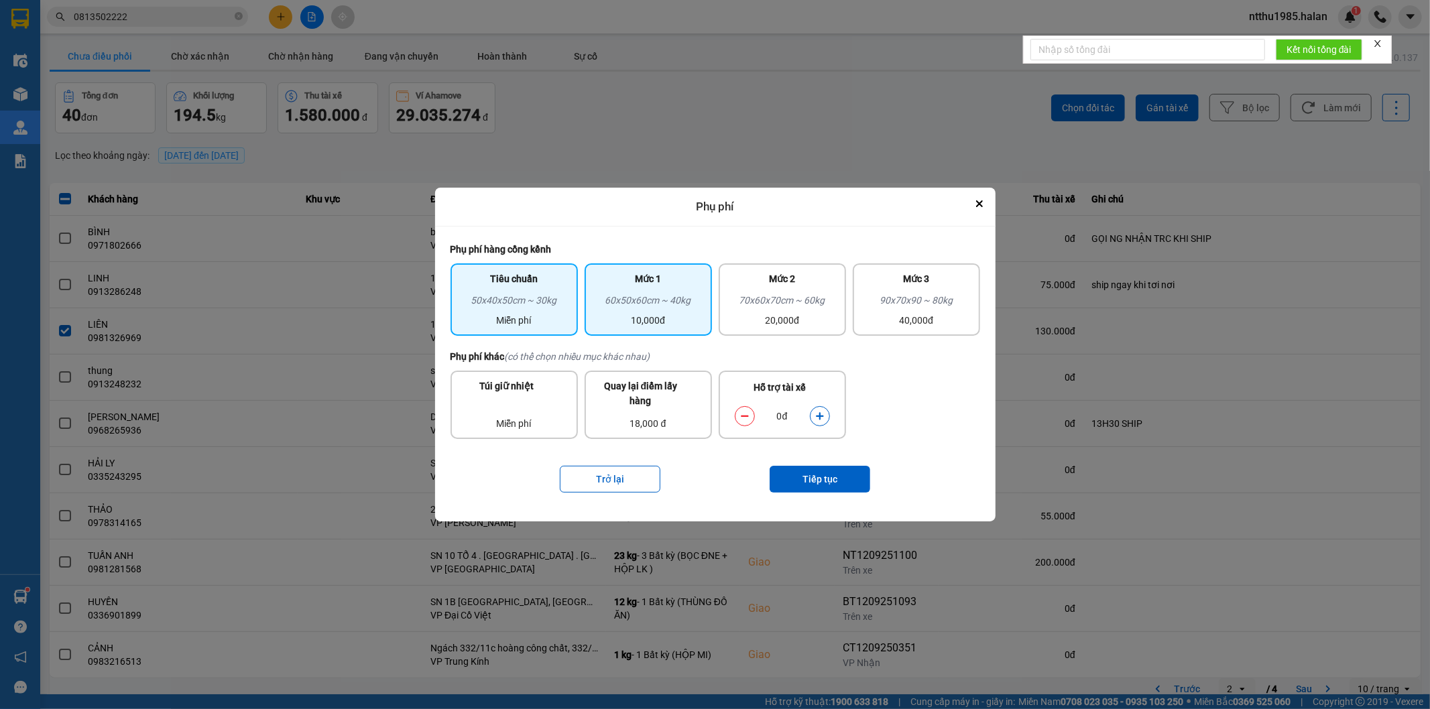
click at [695, 309] on div "60x50x60cm ~ 40kg" at bounding box center [648, 303] width 111 height 20
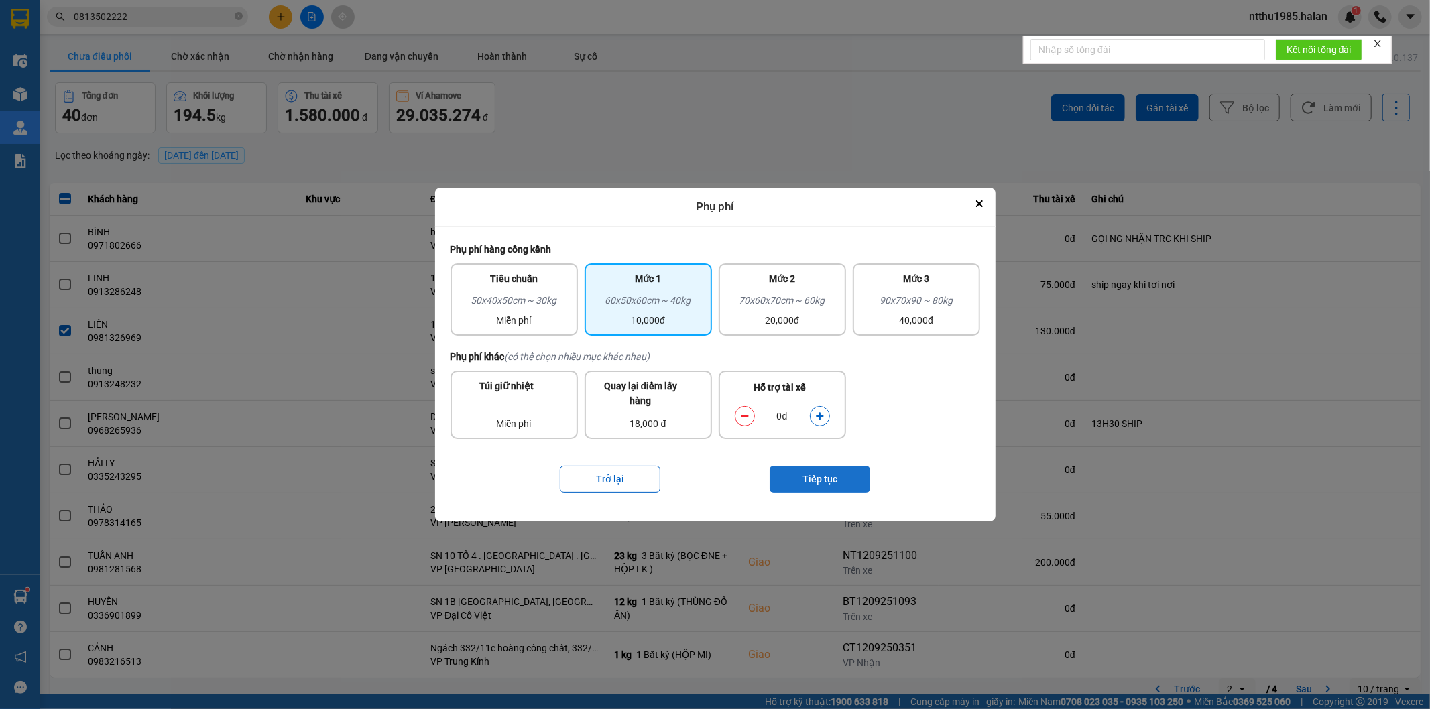
click at [829, 476] on button "Tiếp tục" at bounding box center [819, 479] width 101 height 27
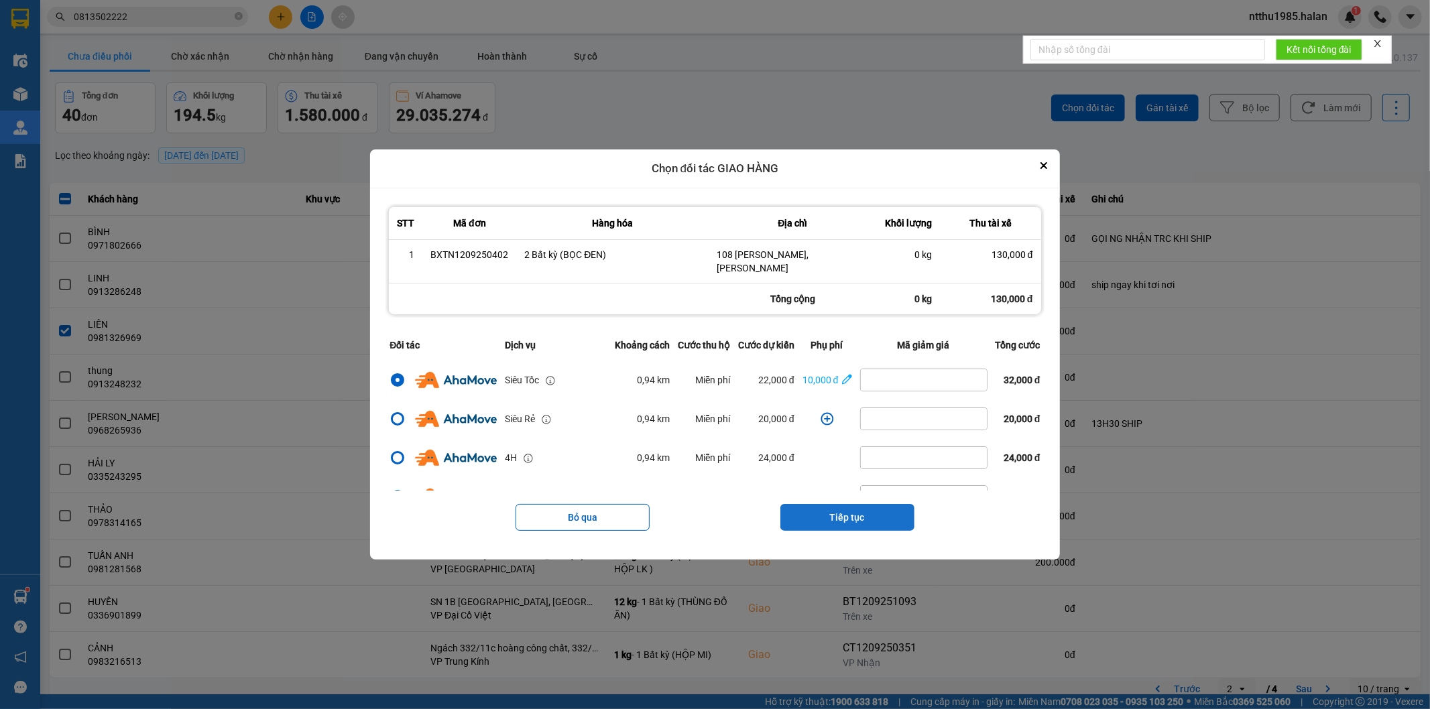
click at [833, 509] on button "Tiếp tục" at bounding box center [847, 517] width 134 height 27
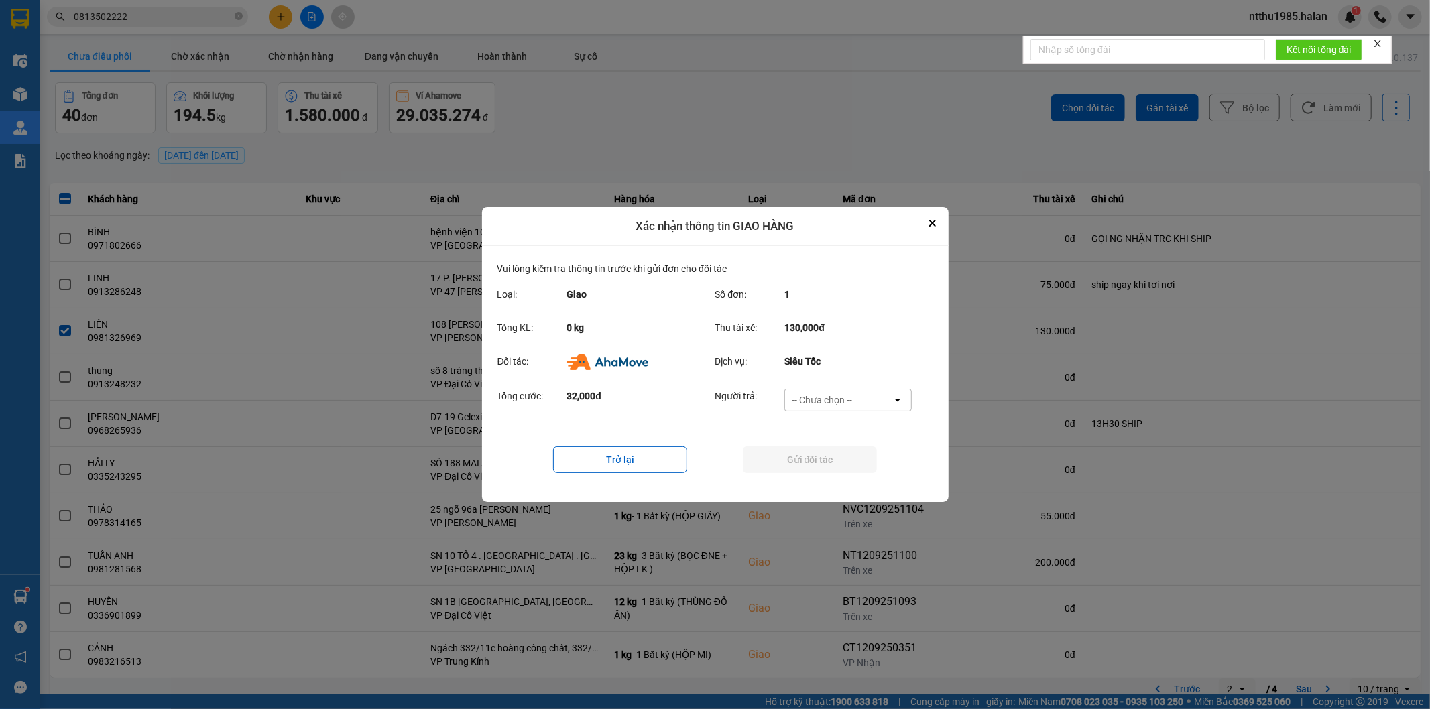
click at [857, 395] on div "-- Chưa chọn --" at bounding box center [838, 399] width 107 height 21
drag, startPoint x: 843, startPoint y: 477, endPoint x: 833, endPoint y: 459, distance: 20.1
click at [839, 472] on span "Ví Ahamove" at bounding box center [822, 477] width 54 height 13
click at [831, 453] on button "Gửi đối tác" at bounding box center [810, 459] width 134 height 27
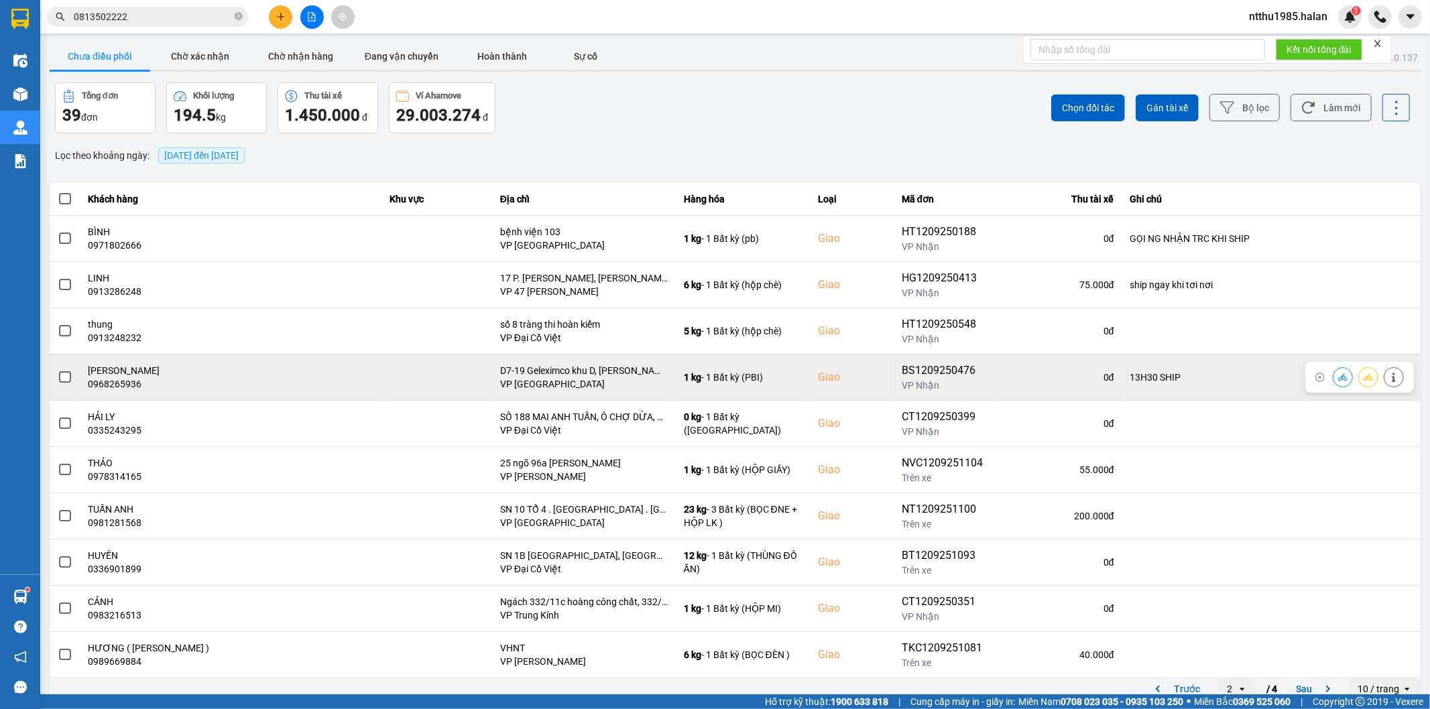
click at [70, 376] on span at bounding box center [65, 377] width 12 height 12
click at [58, 370] on input "checkbox" at bounding box center [58, 370] width 0 height 0
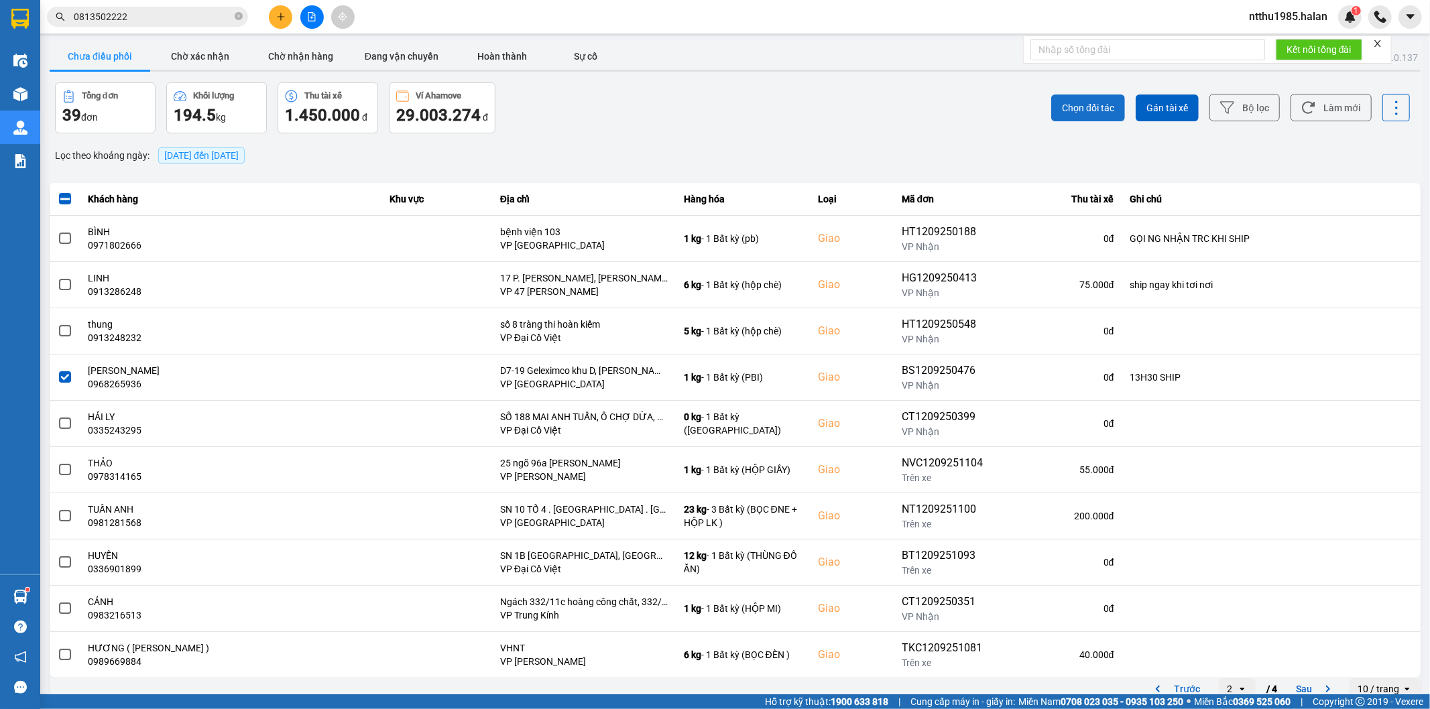
click at [1064, 103] on span "Chọn đối tác" at bounding box center [1088, 107] width 52 height 13
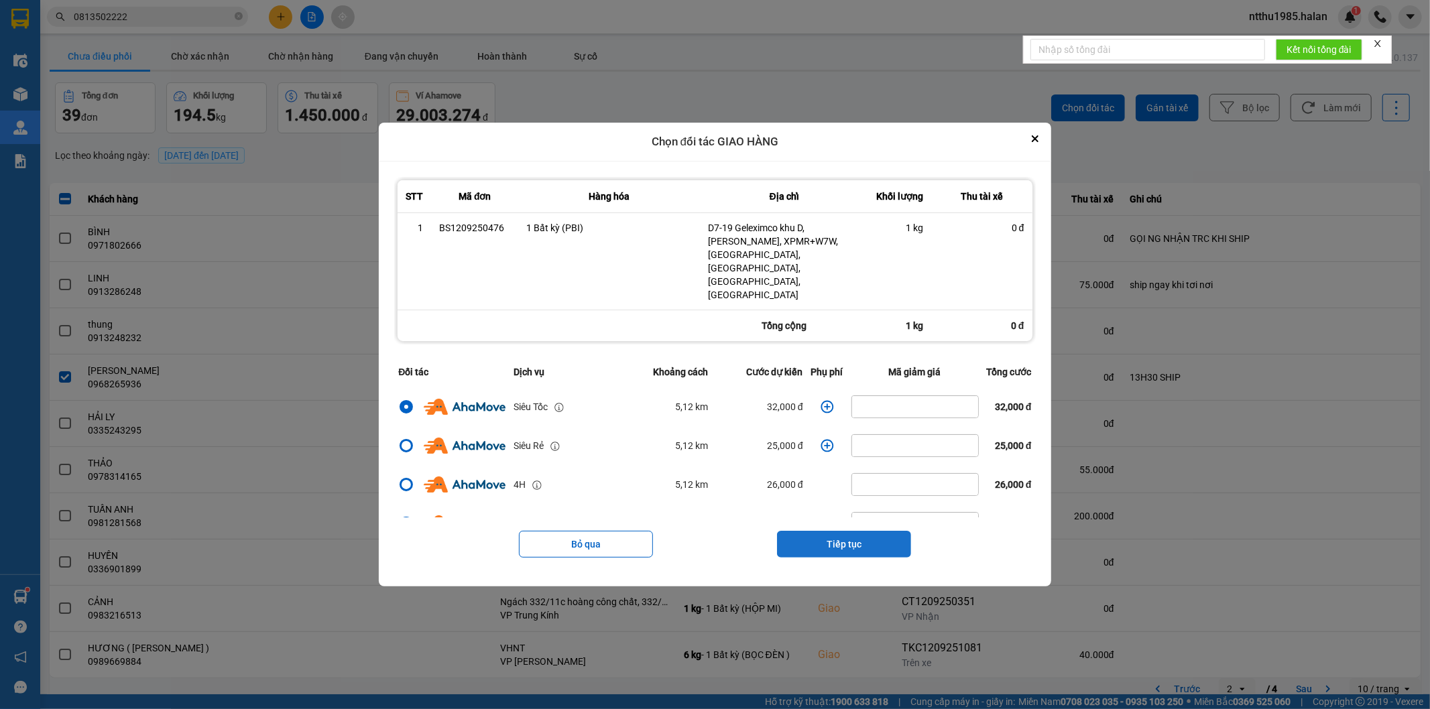
click at [835, 531] on button "Tiếp tục" at bounding box center [844, 544] width 134 height 27
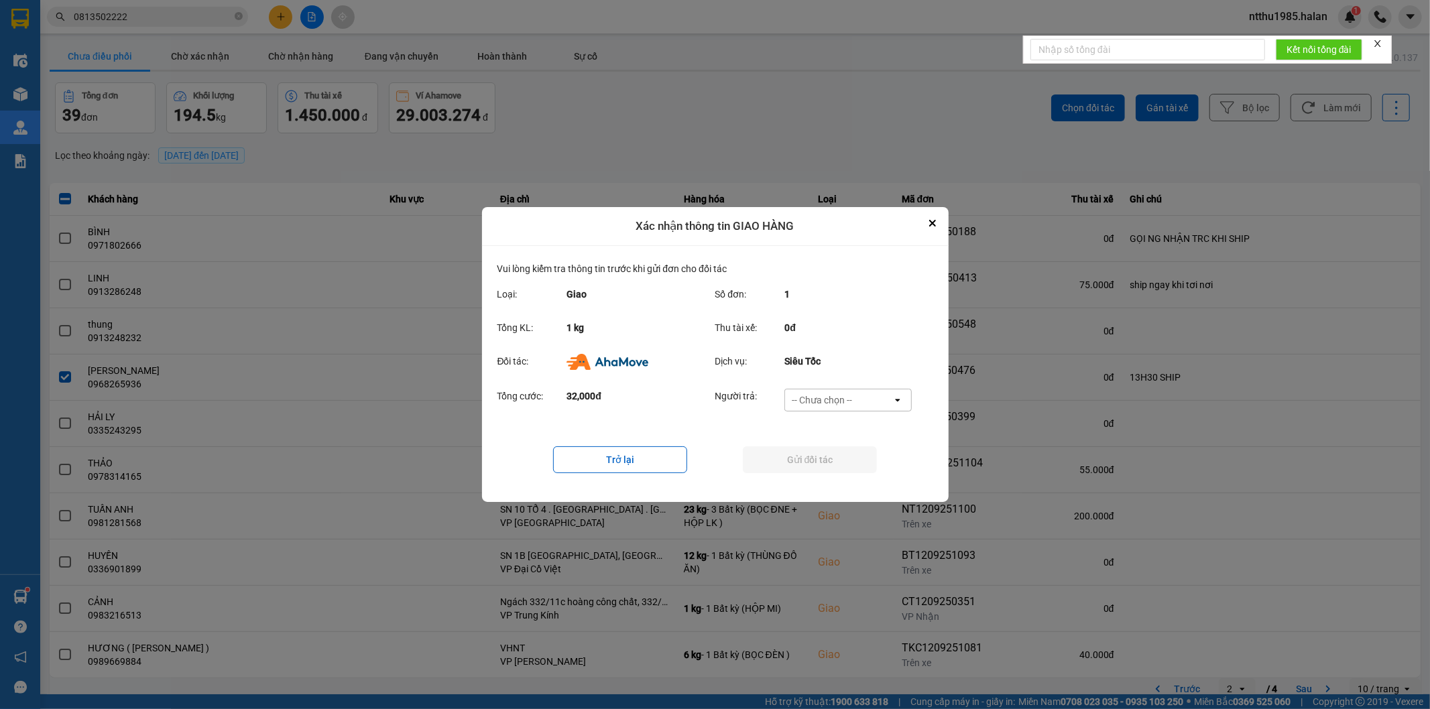
click at [798, 397] on div "-- Chưa chọn --" at bounding box center [822, 399] width 60 height 13
click at [829, 476] on span "Ví Ahamove" at bounding box center [822, 477] width 54 height 13
click at [810, 456] on button "Gửi đối tác" at bounding box center [810, 459] width 134 height 27
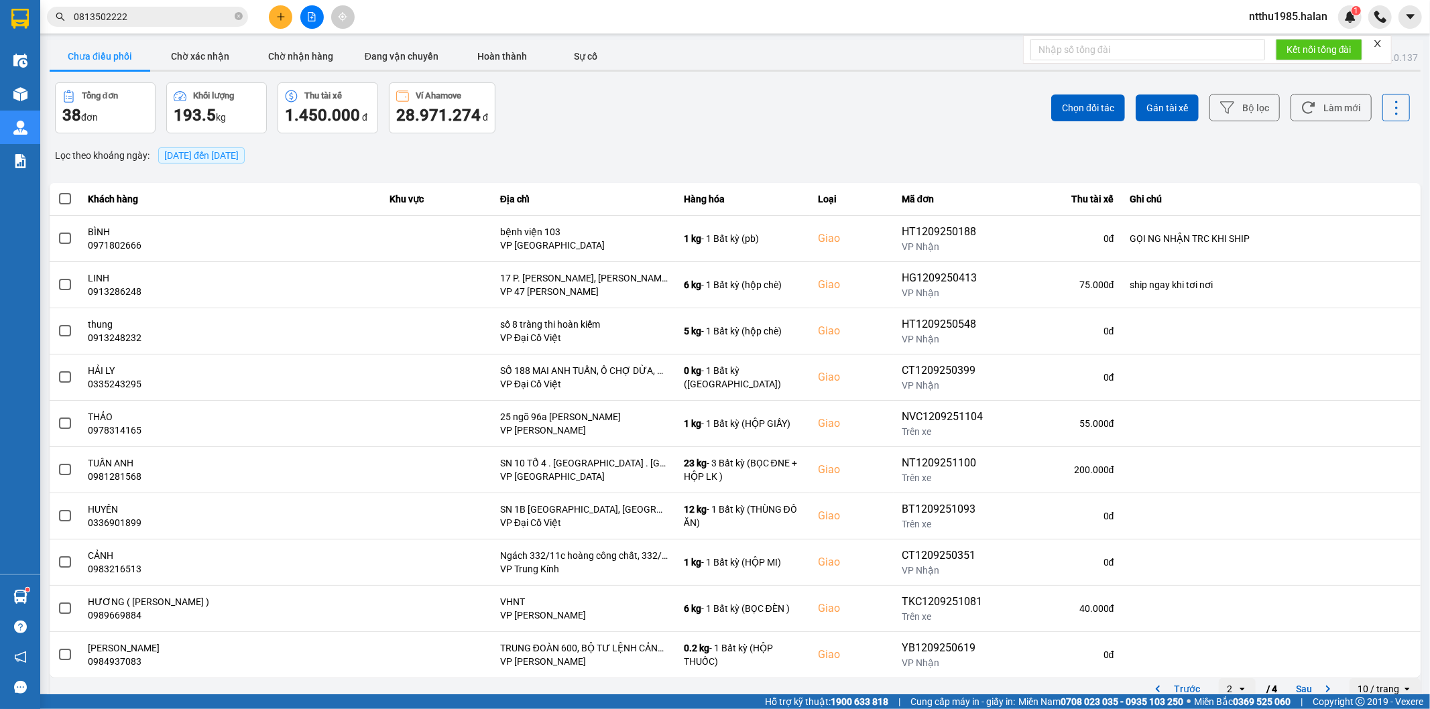
click at [156, 20] on input "0813502222" at bounding box center [153, 16] width 158 height 15
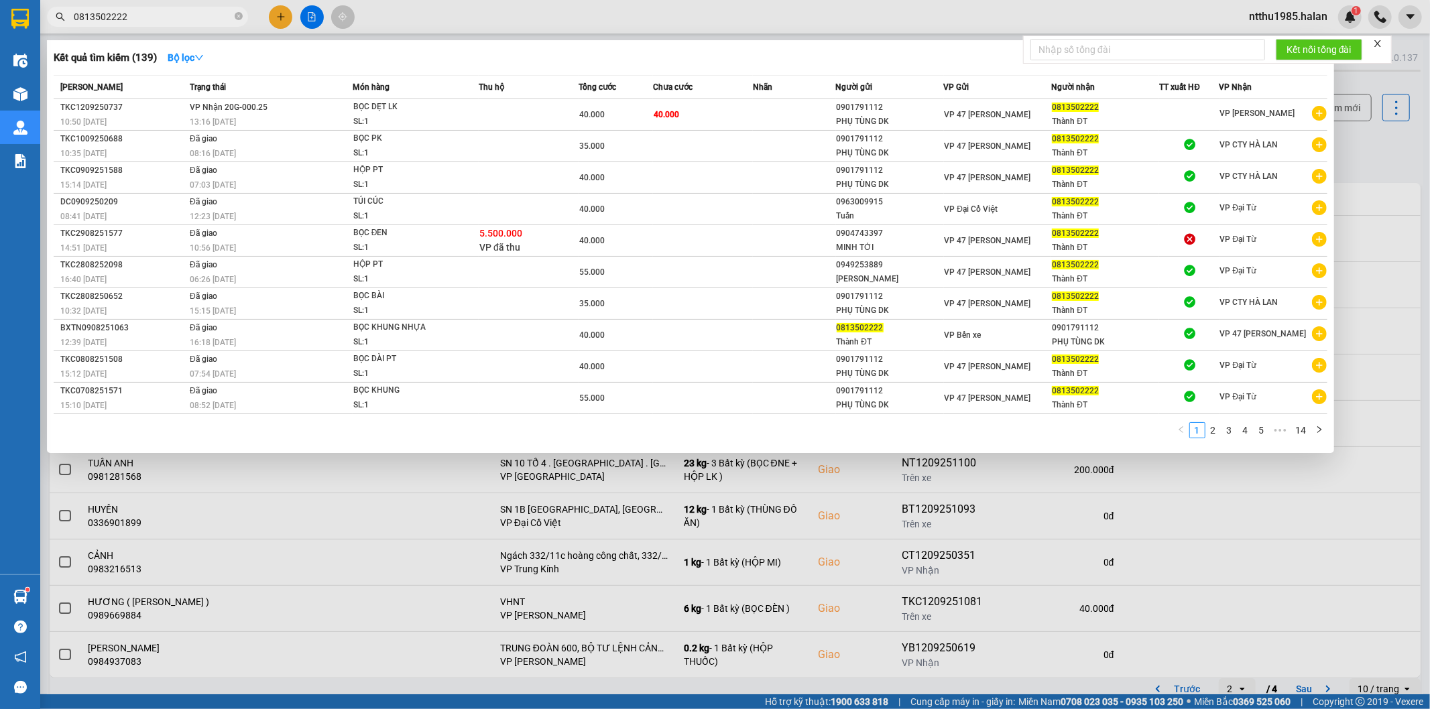
click at [156, 20] on input "0813502222" at bounding box center [153, 16] width 158 height 15
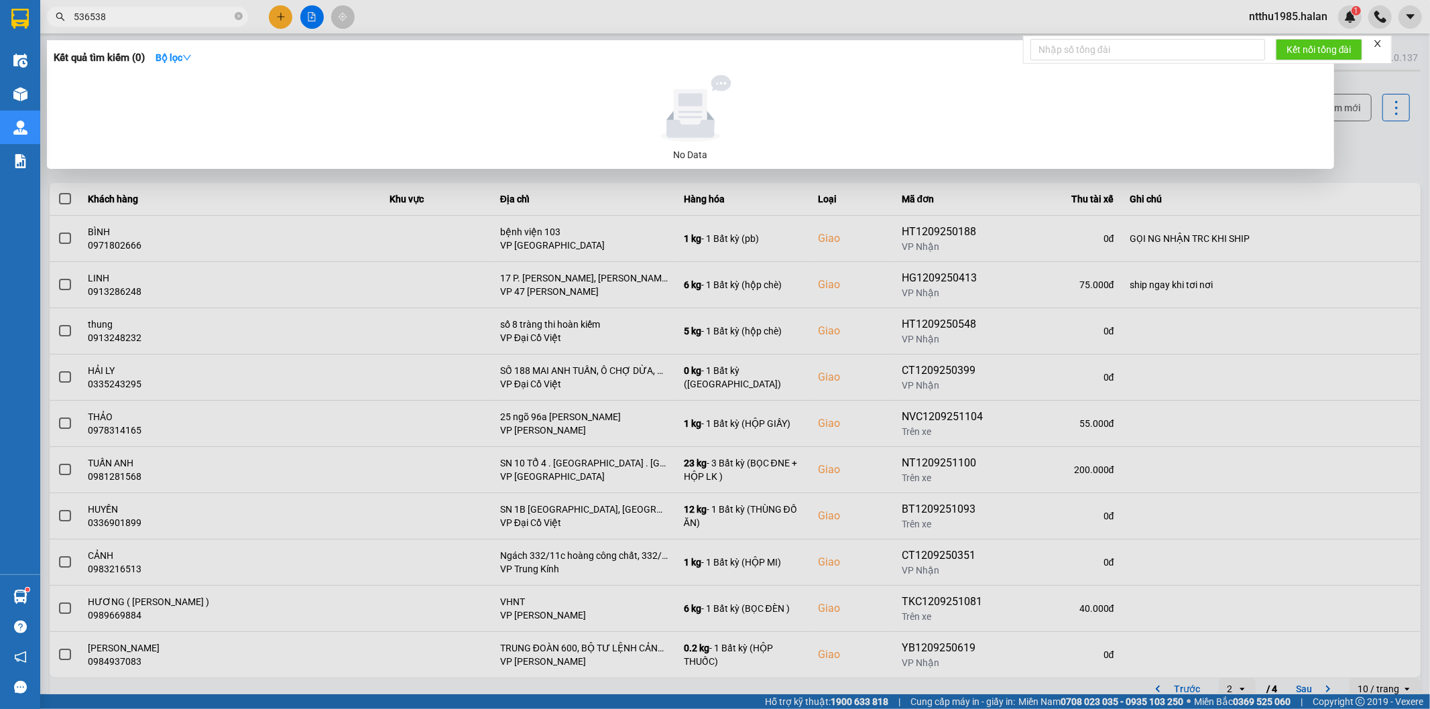
click at [141, 15] on input "536538" at bounding box center [153, 16] width 158 height 15
click at [1377, 156] on div at bounding box center [715, 354] width 1430 height 709
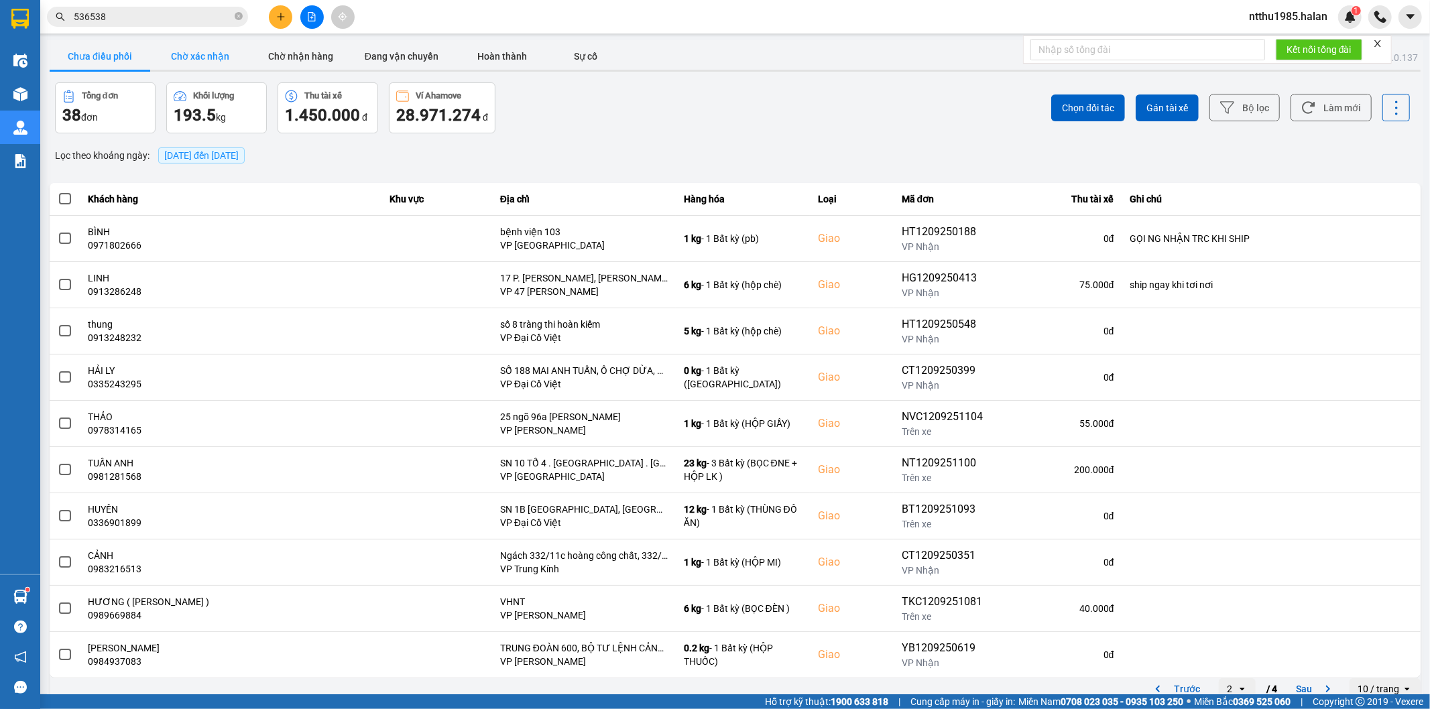
click at [206, 48] on button "Chờ xác nhận" at bounding box center [200, 56] width 101 height 27
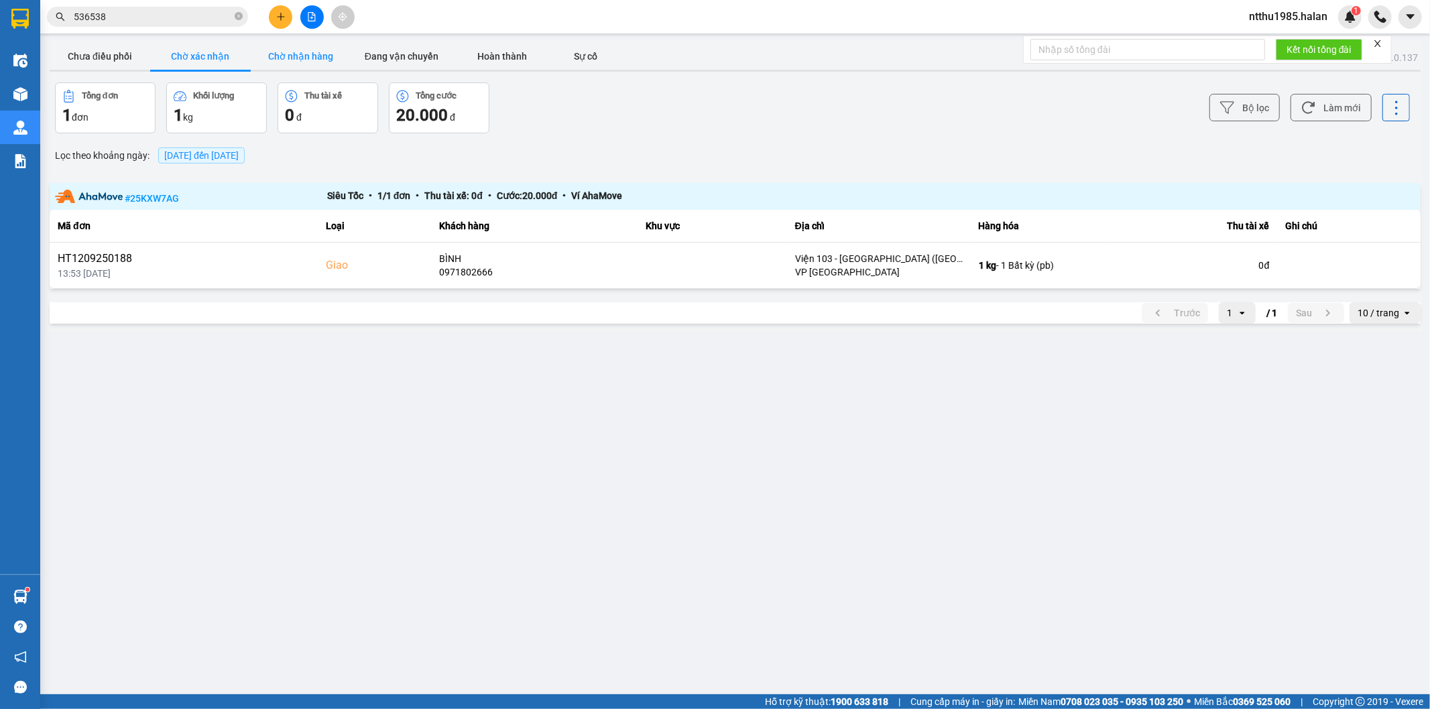
click at [304, 50] on button "Chờ nhận hàng" at bounding box center [301, 56] width 101 height 27
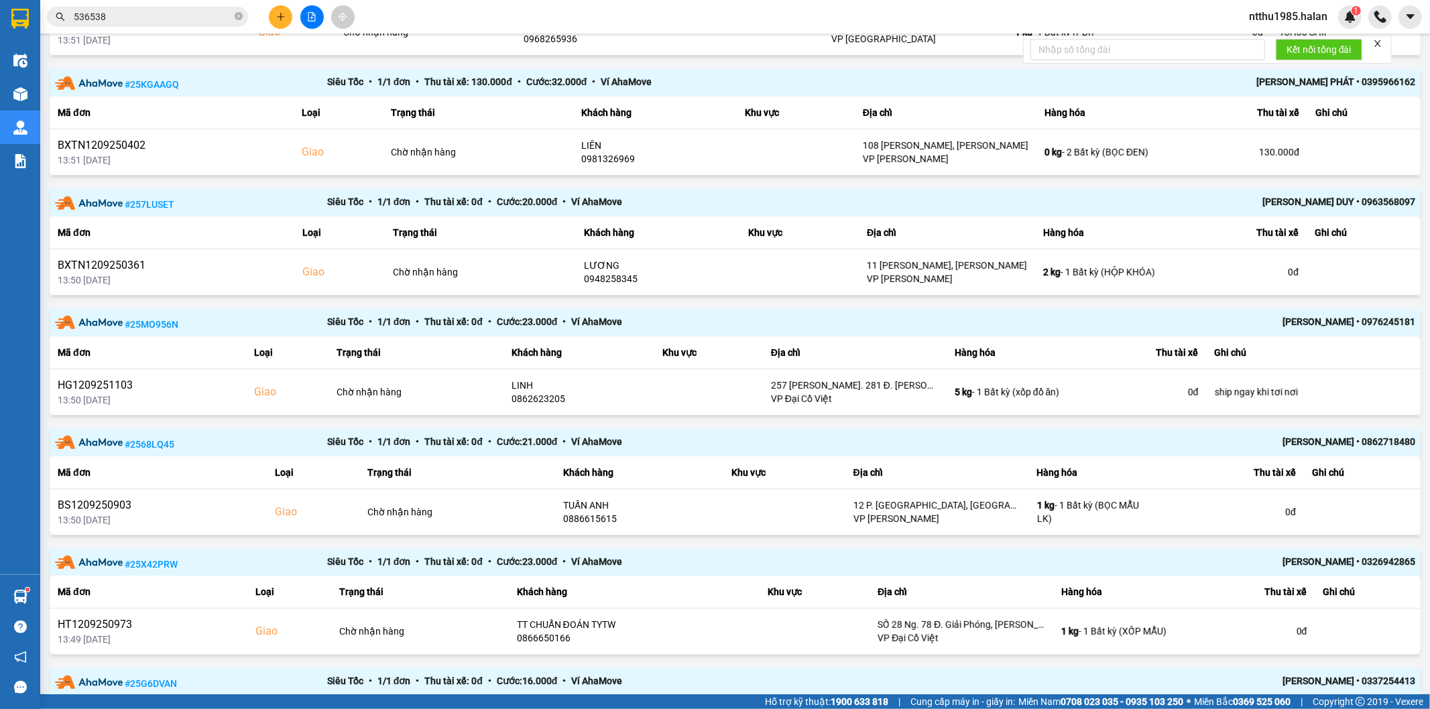
scroll to position [84, 0]
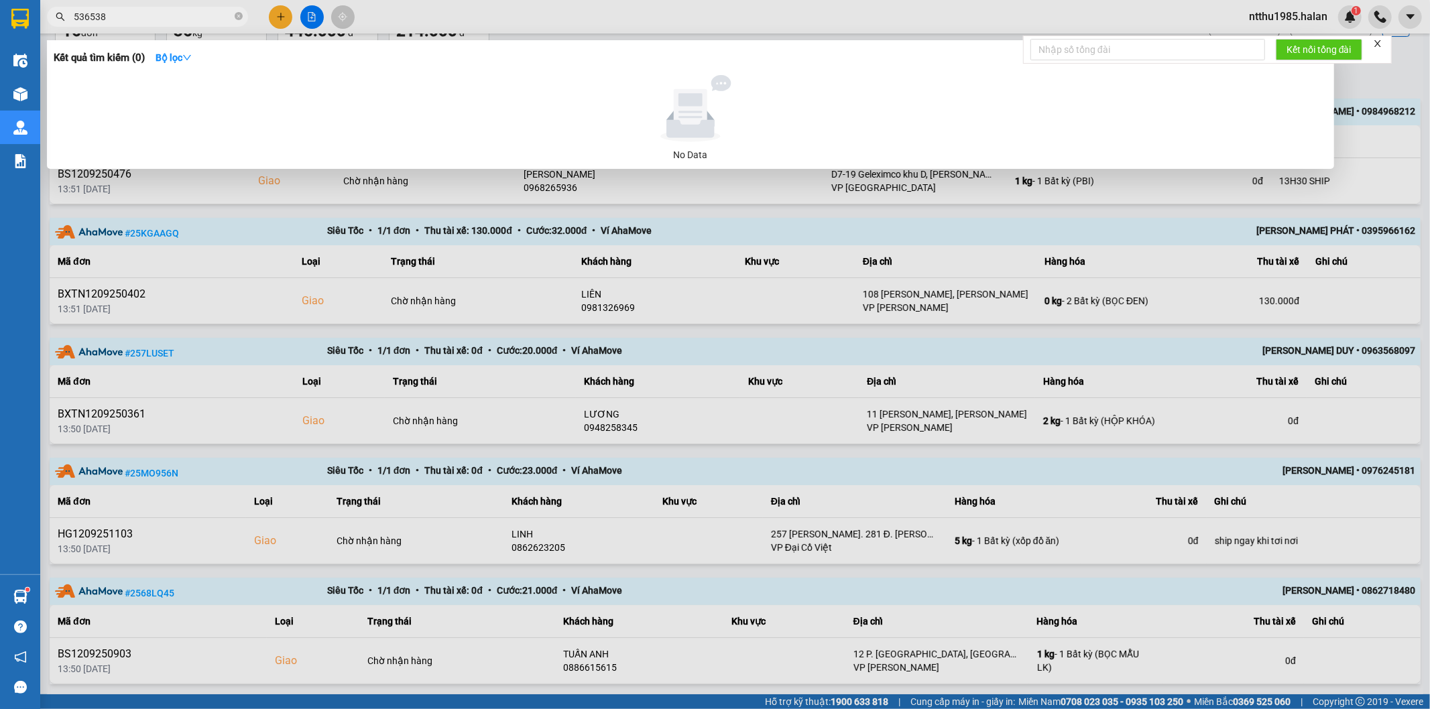
click at [125, 23] on input "536538" at bounding box center [153, 16] width 158 height 15
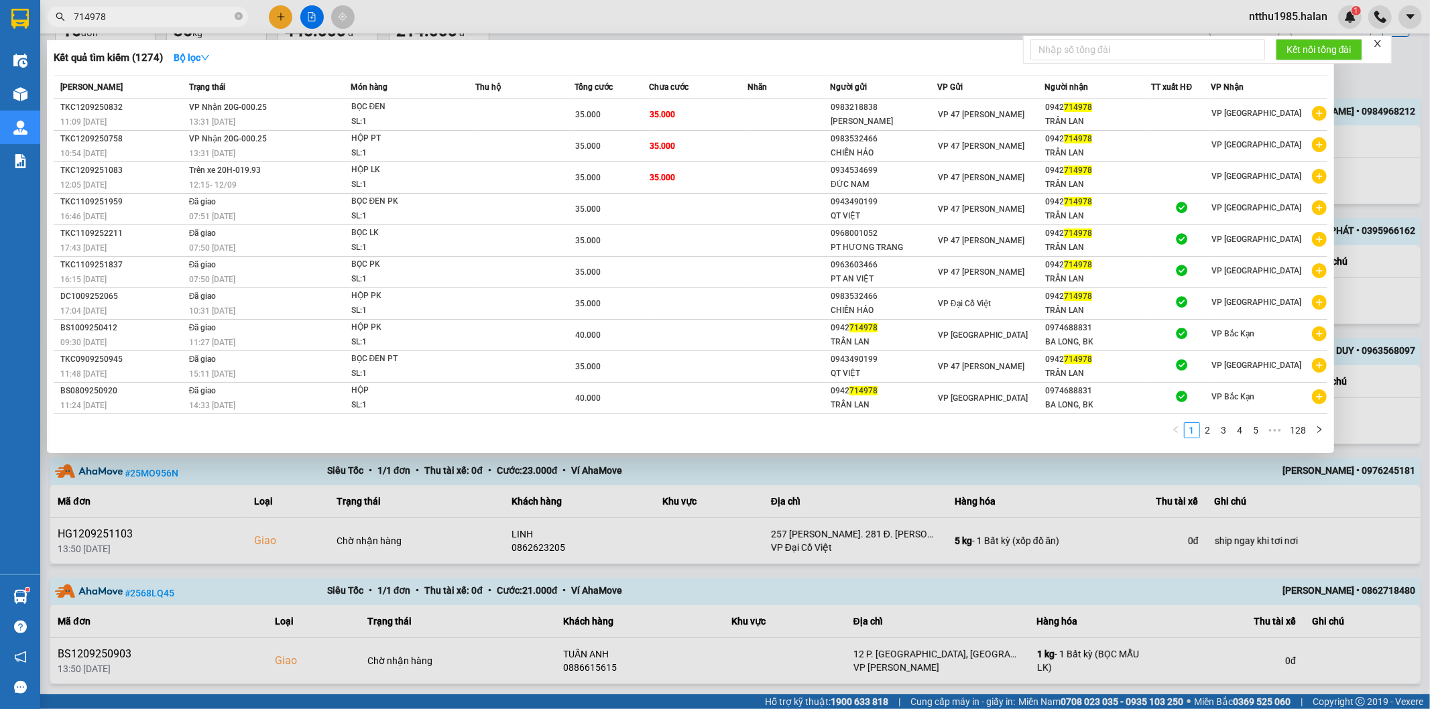
click at [1384, 164] on div at bounding box center [715, 354] width 1430 height 709
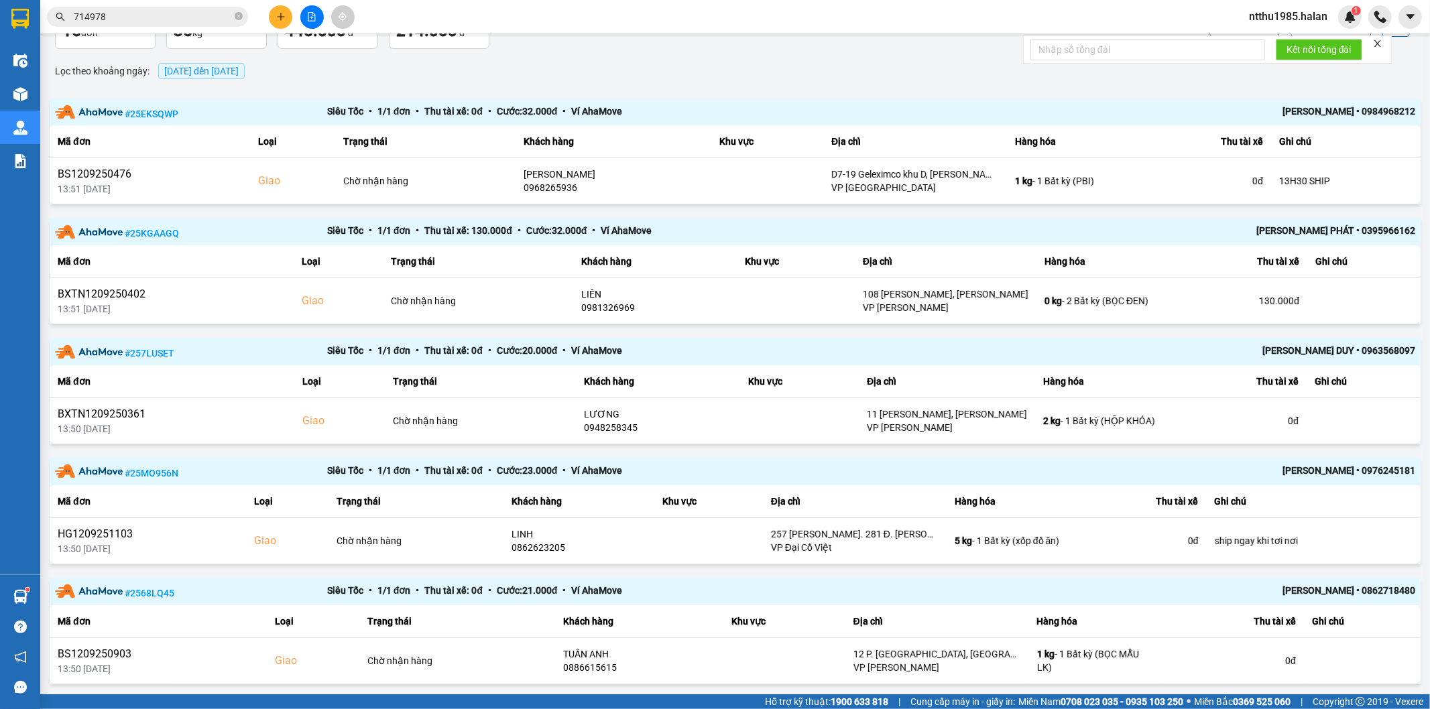
scroll to position [0, 0]
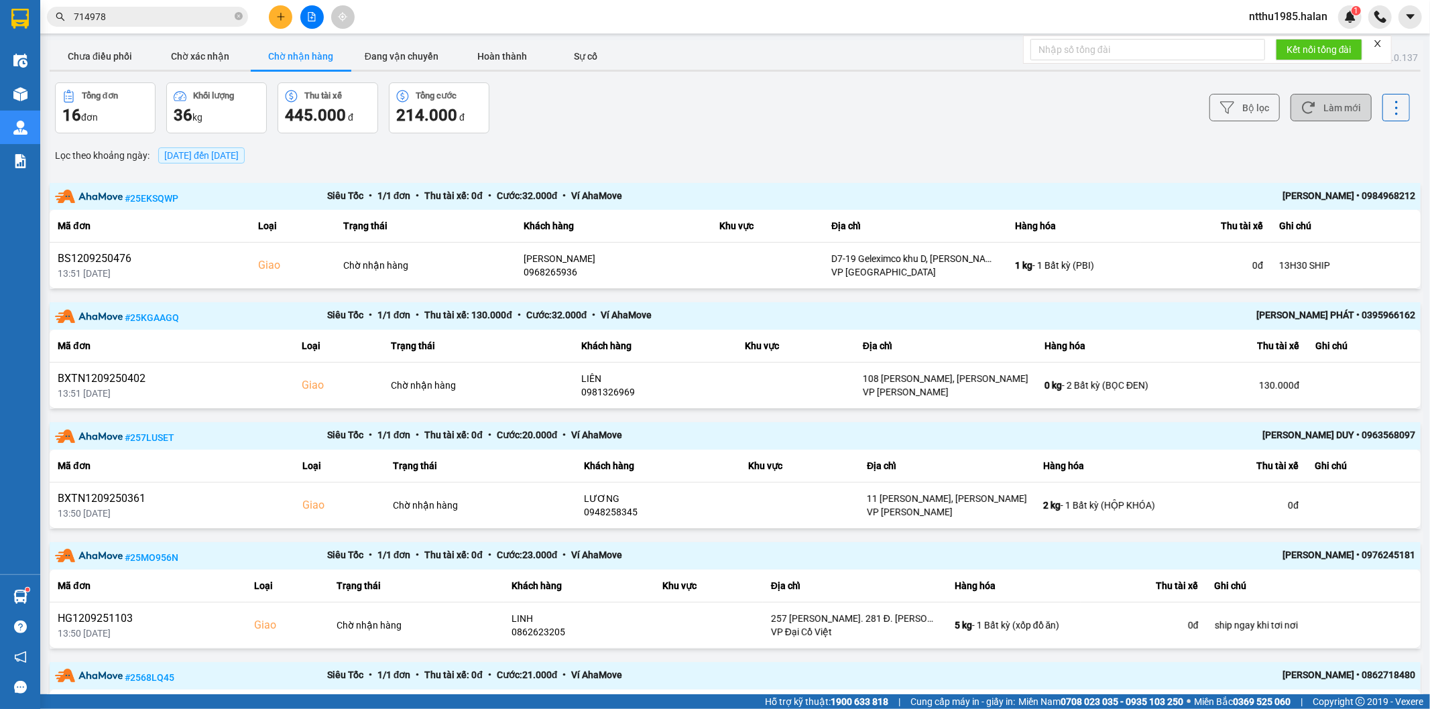
click at [1336, 115] on button "Làm mới" at bounding box center [1330, 107] width 81 height 27
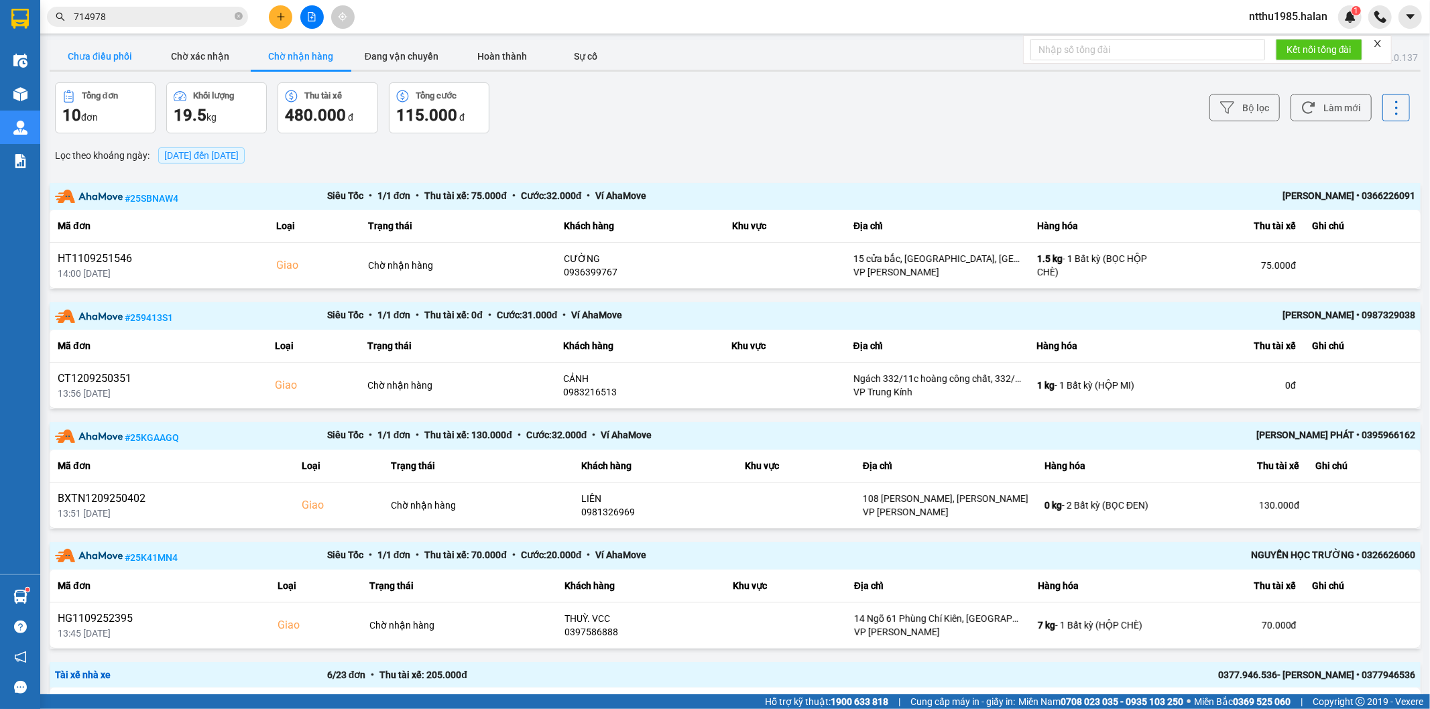
click at [106, 58] on button "Chưa điều phối" at bounding box center [100, 56] width 101 height 27
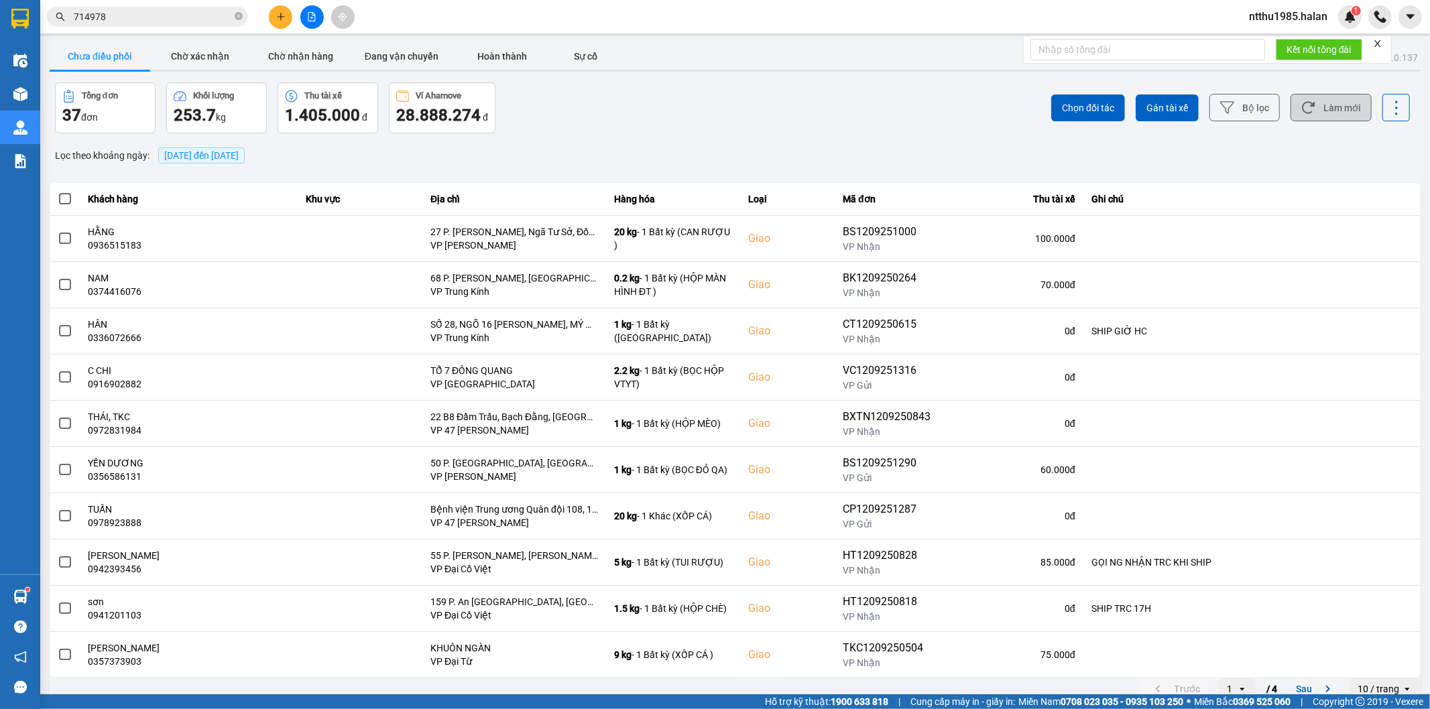
click at [1320, 105] on button "Làm mới" at bounding box center [1330, 107] width 81 height 27
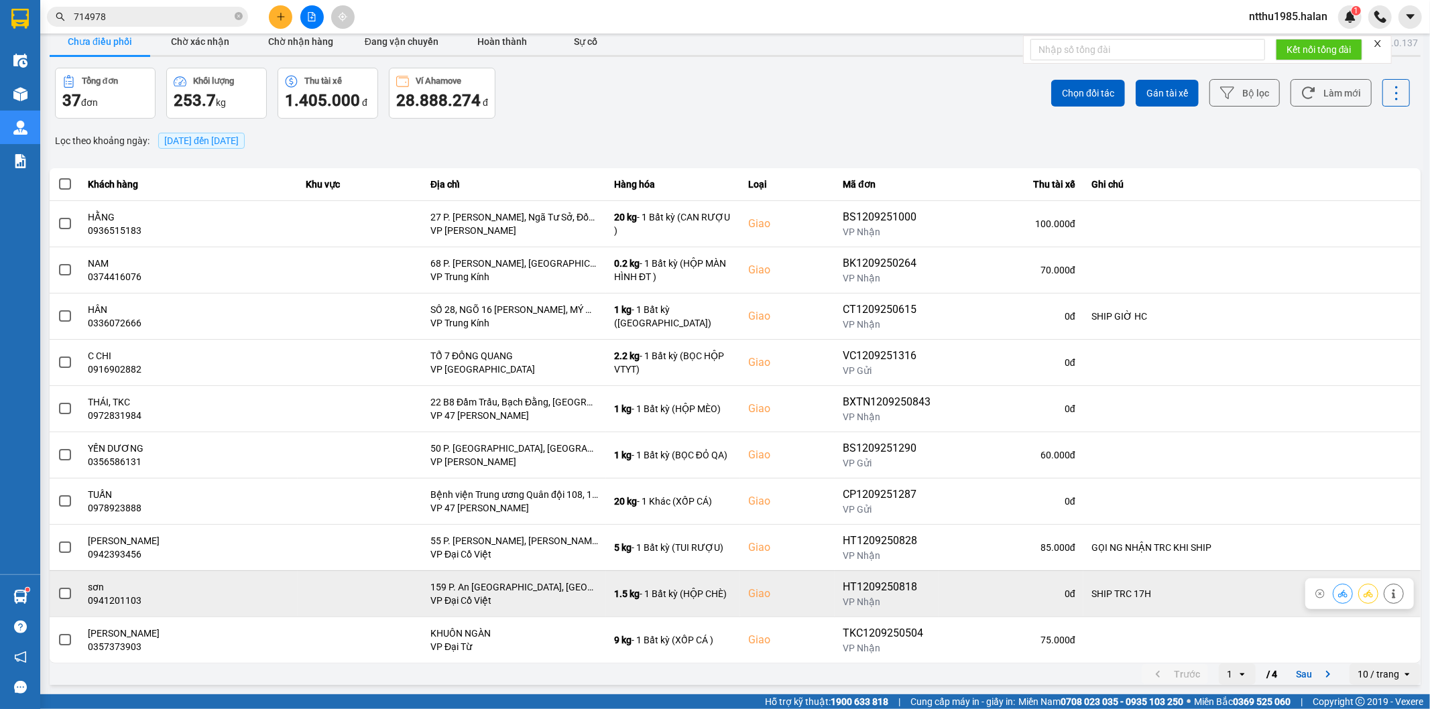
click at [62, 593] on span at bounding box center [65, 594] width 12 height 12
click at [58, 587] on input "checkbox" at bounding box center [58, 587] width 0 height 0
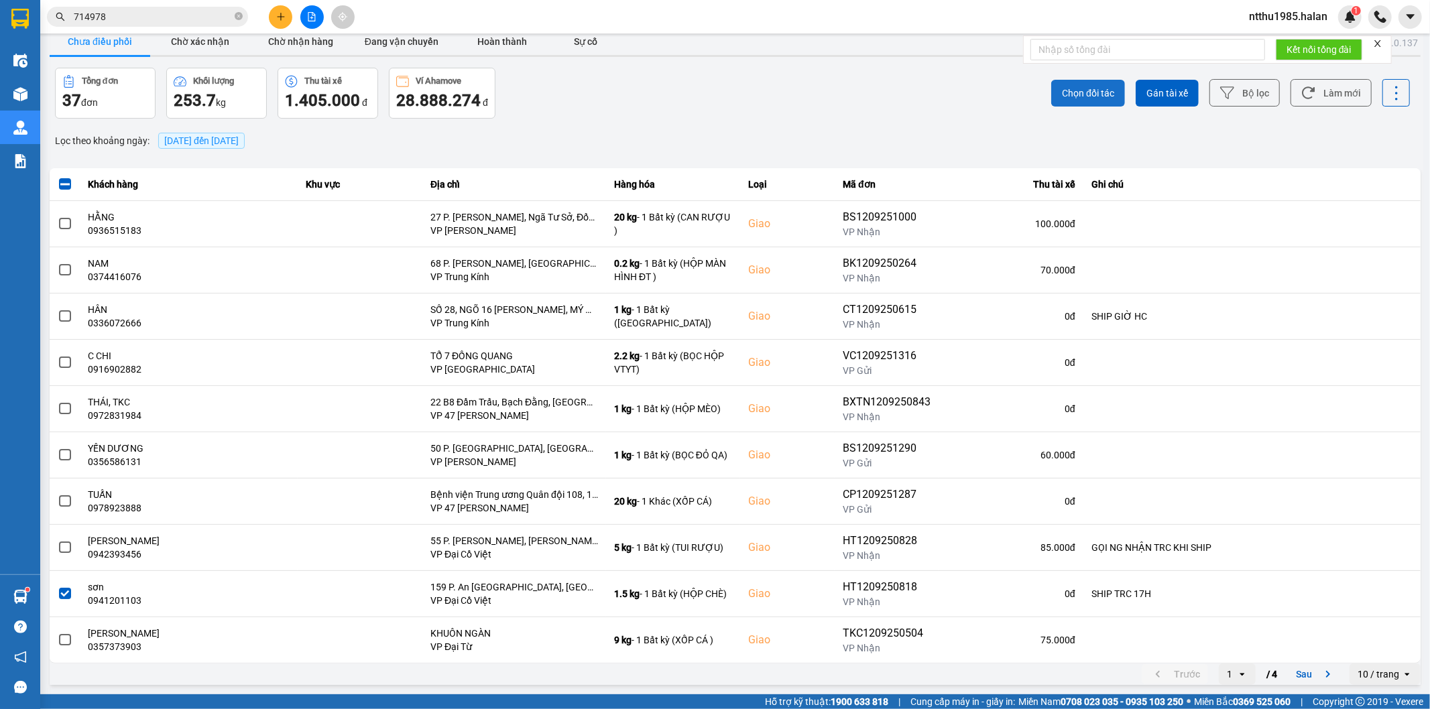
click at [1067, 91] on span "Chọn đối tác" at bounding box center [1088, 92] width 52 height 13
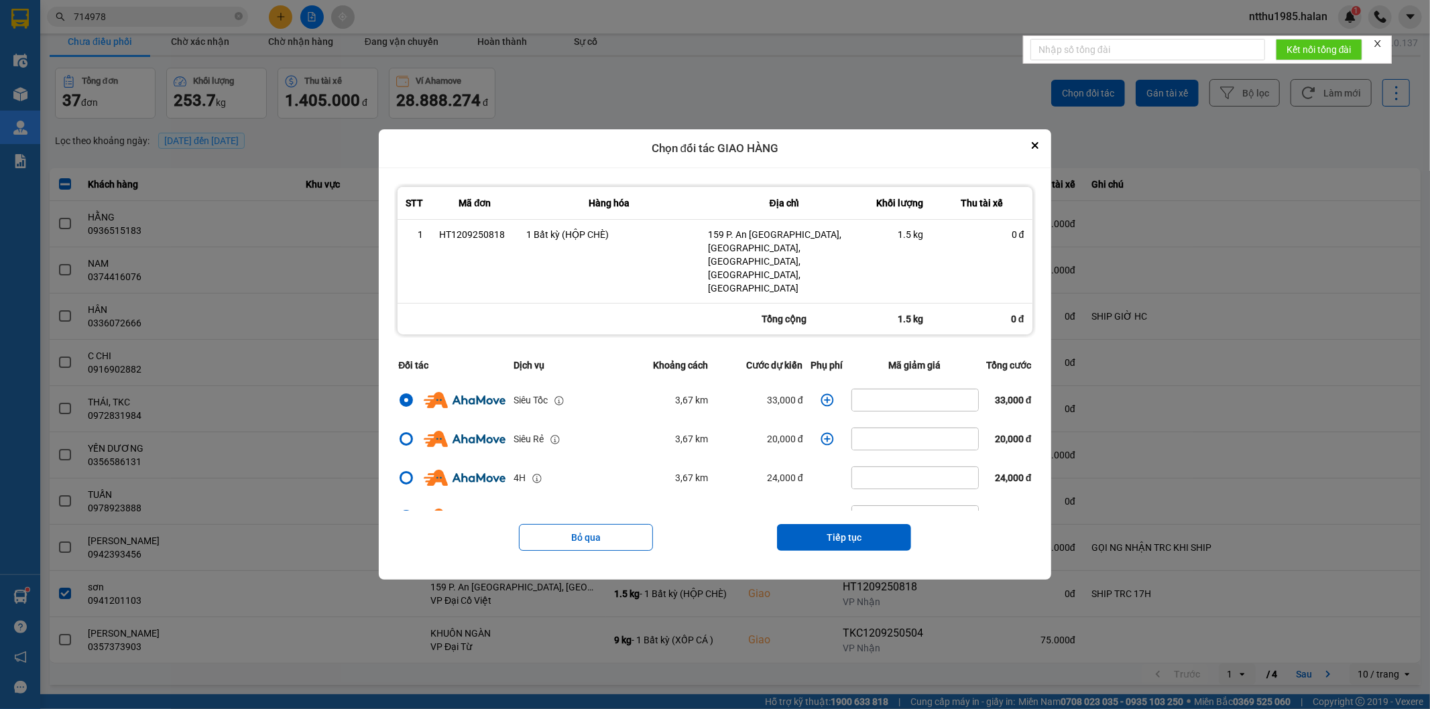
drag, startPoint x: 850, startPoint y: 520, endPoint x: 855, endPoint y: 492, distance: 28.7
click at [850, 524] on button "Tiếp tục" at bounding box center [844, 537] width 134 height 27
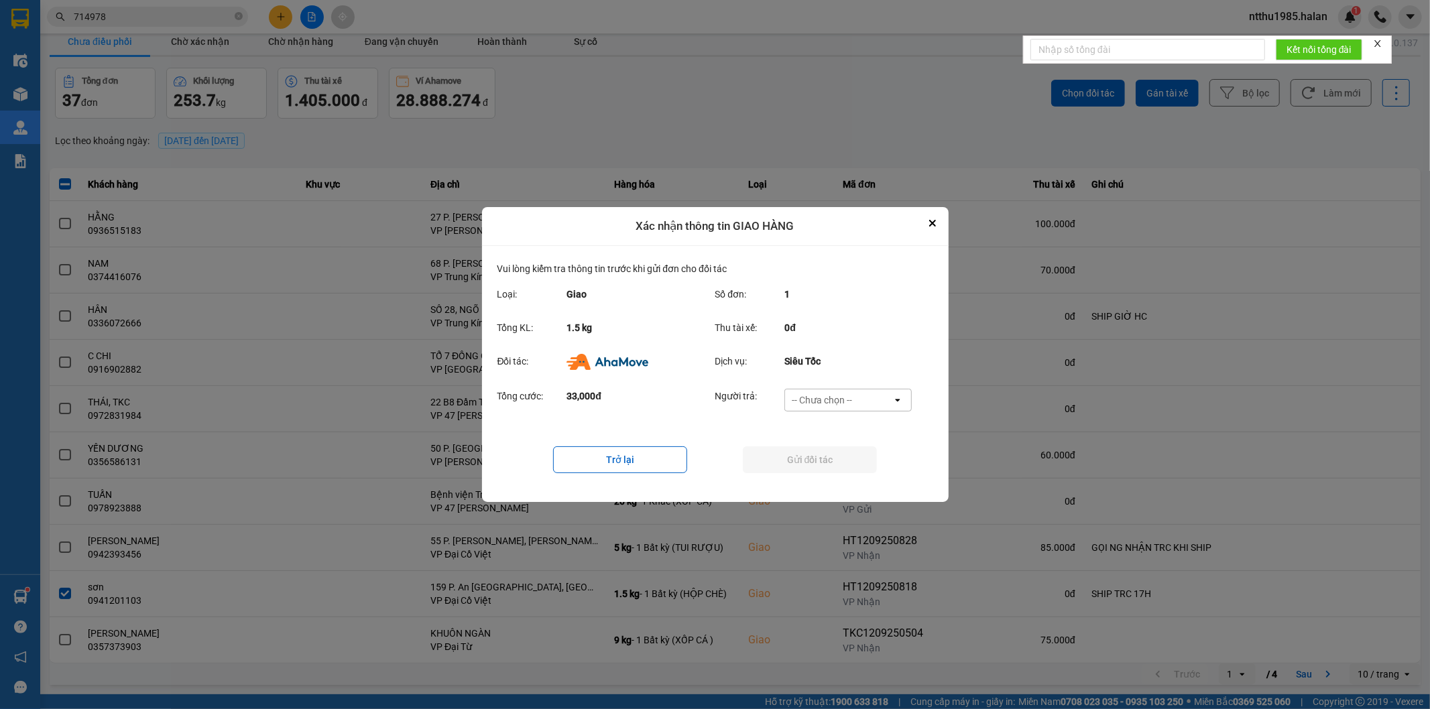
click at [839, 397] on div "-- Chưa chọn --" at bounding box center [822, 399] width 60 height 13
click at [799, 481] on span "Ví Ahamove" at bounding box center [822, 477] width 54 height 13
click at [801, 456] on button "Gửi đối tác" at bounding box center [810, 459] width 134 height 27
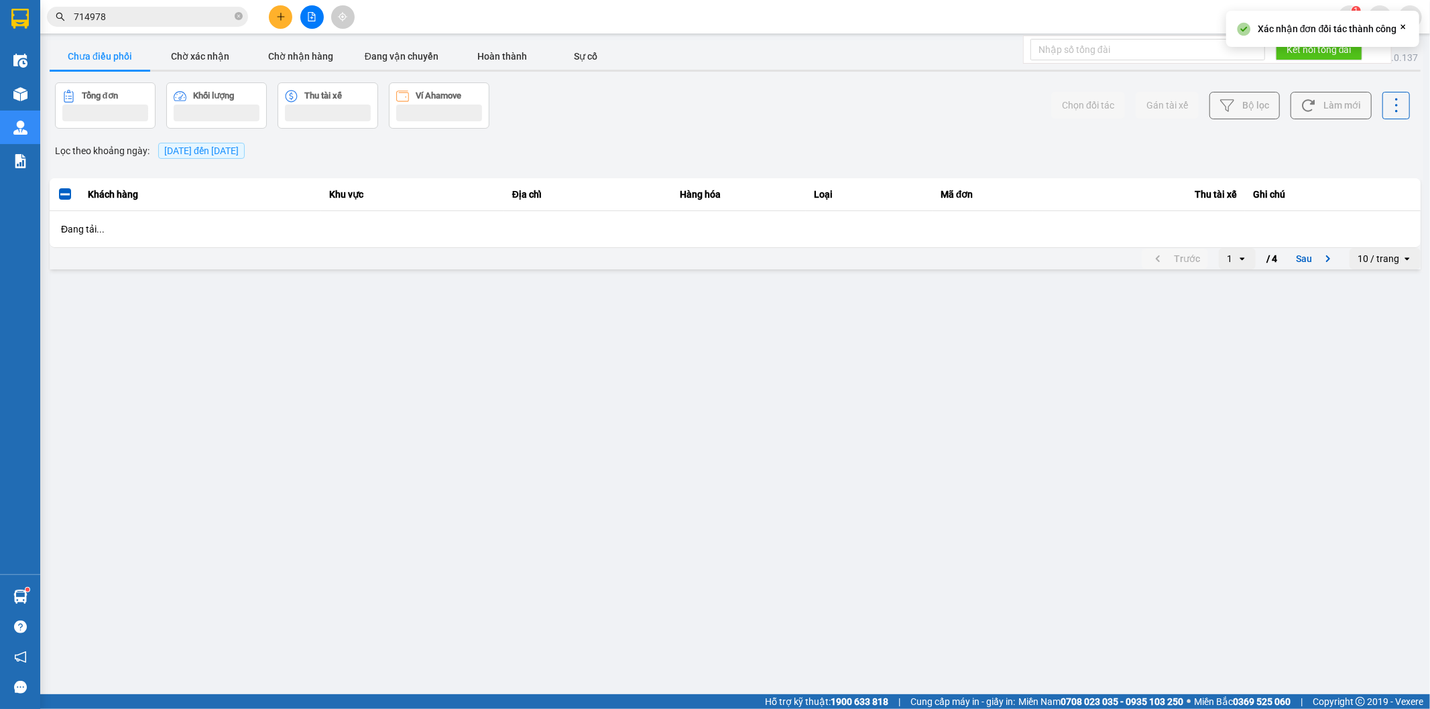
scroll to position [0, 0]
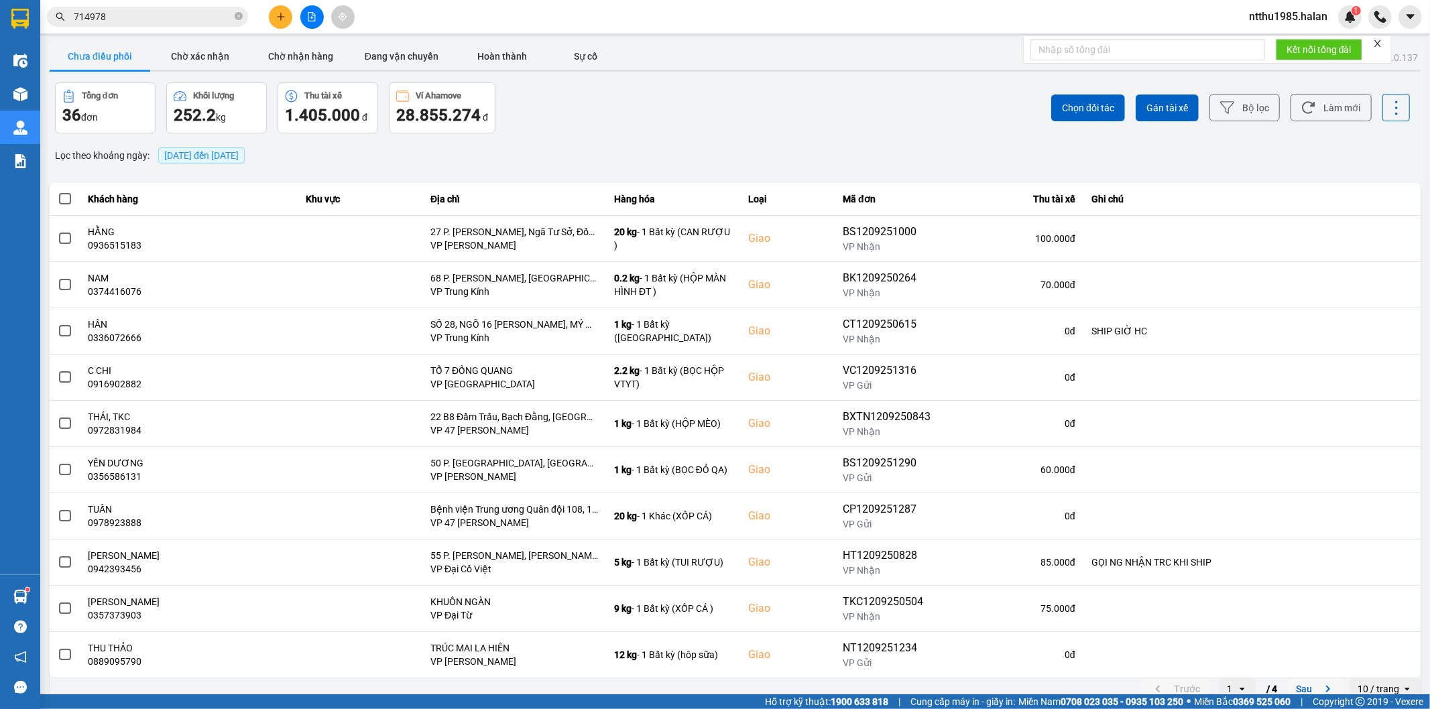
click at [1295, 690] on button "Sau" at bounding box center [1316, 689] width 56 height 20
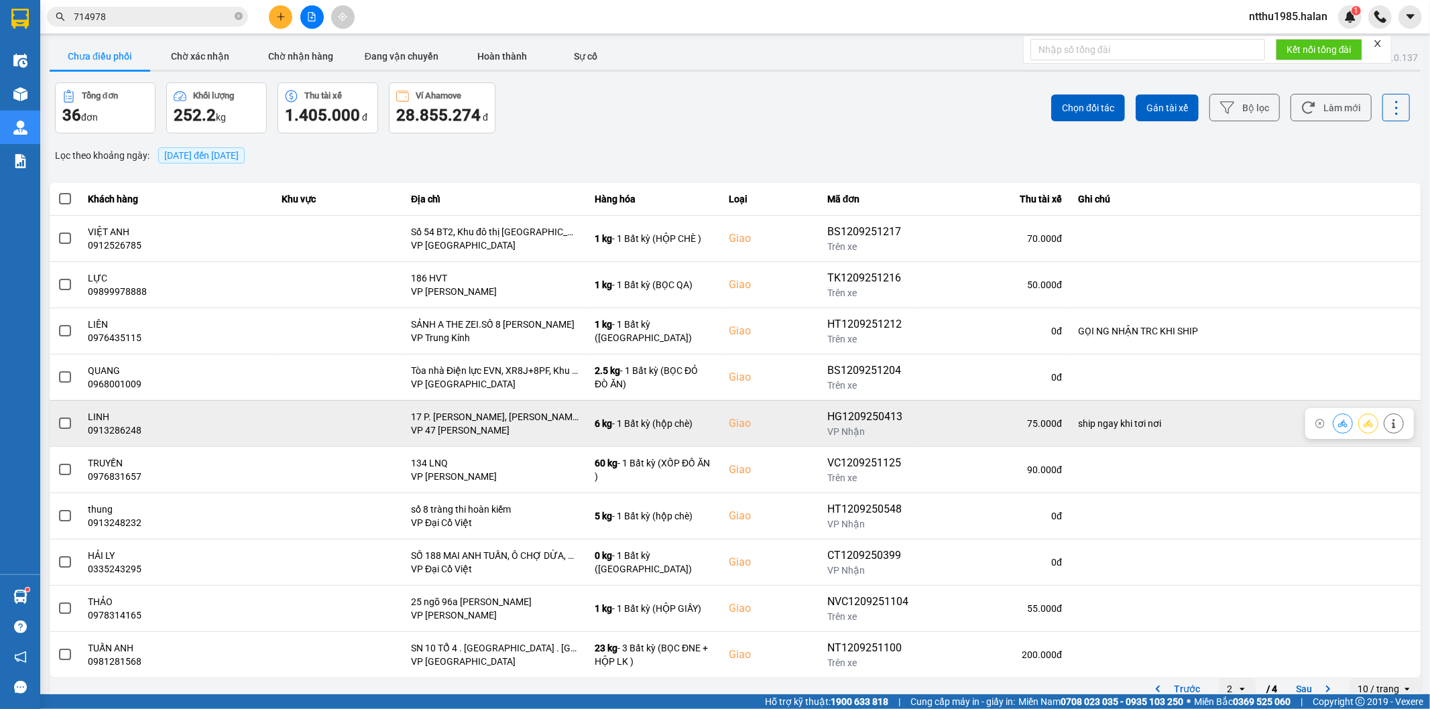
click at [68, 422] on span at bounding box center [65, 424] width 12 height 12
click at [58, 416] on input "checkbox" at bounding box center [58, 416] width 0 height 0
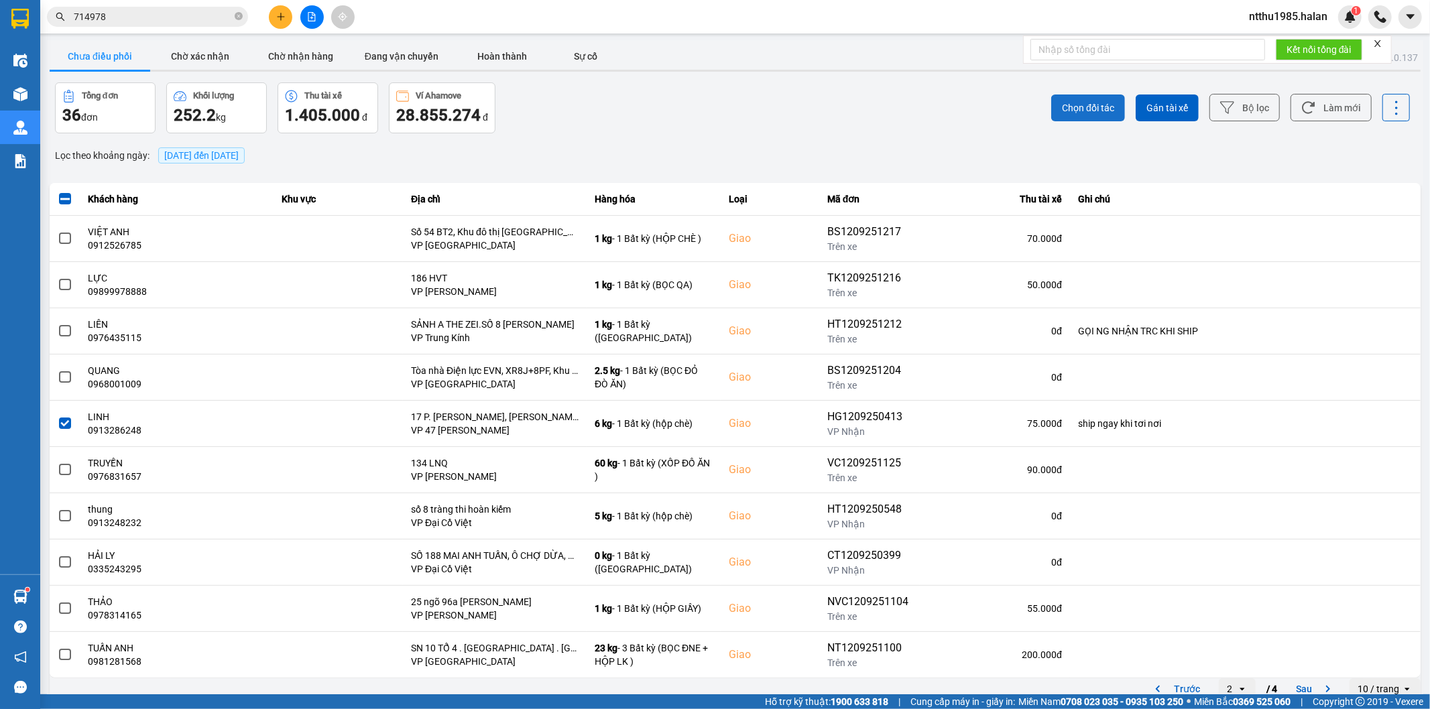
click at [1080, 112] on span "Chọn đối tác" at bounding box center [1088, 107] width 52 height 13
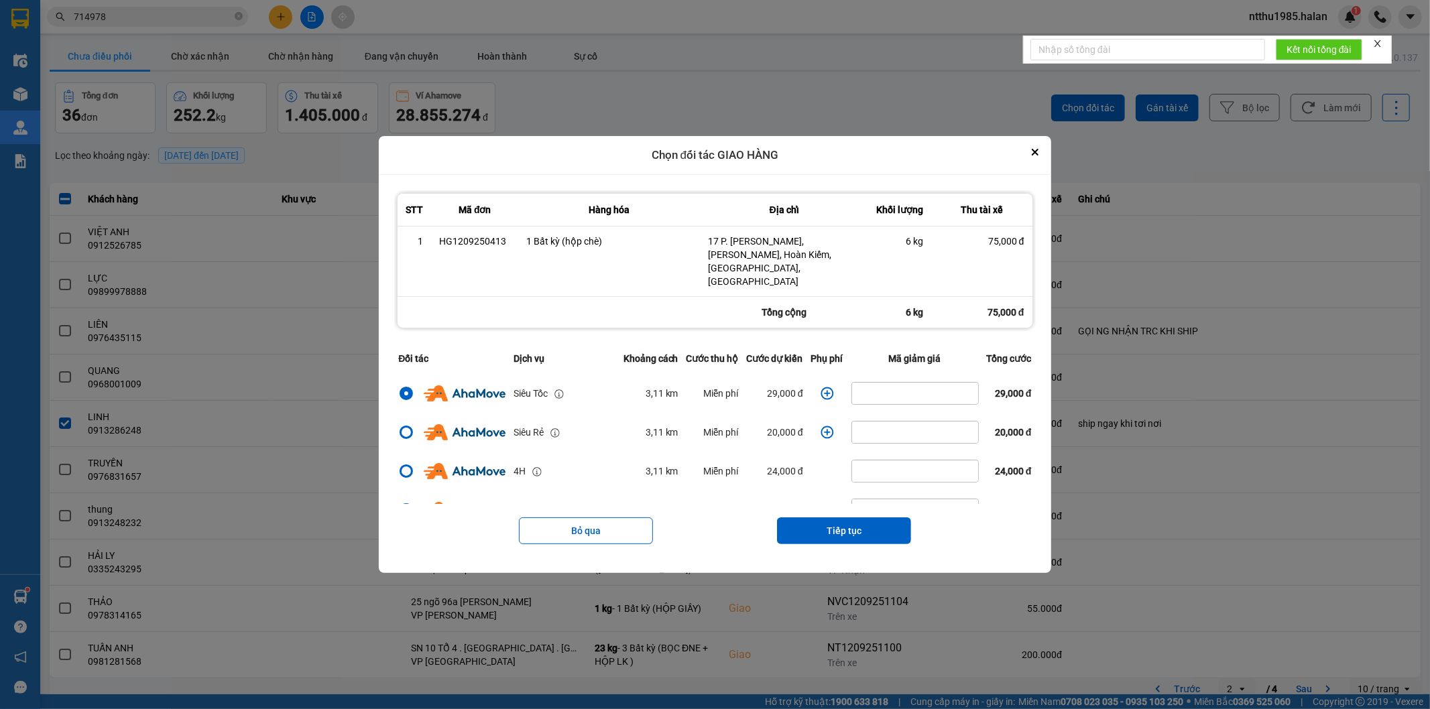
drag, startPoint x: 854, startPoint y: 523, endPoint x: 856, endPoint y: 496, distance: 26.9
click at [854, 520] on button "Tiếp tục" at bounding box center [844, 530] width 134 height 27
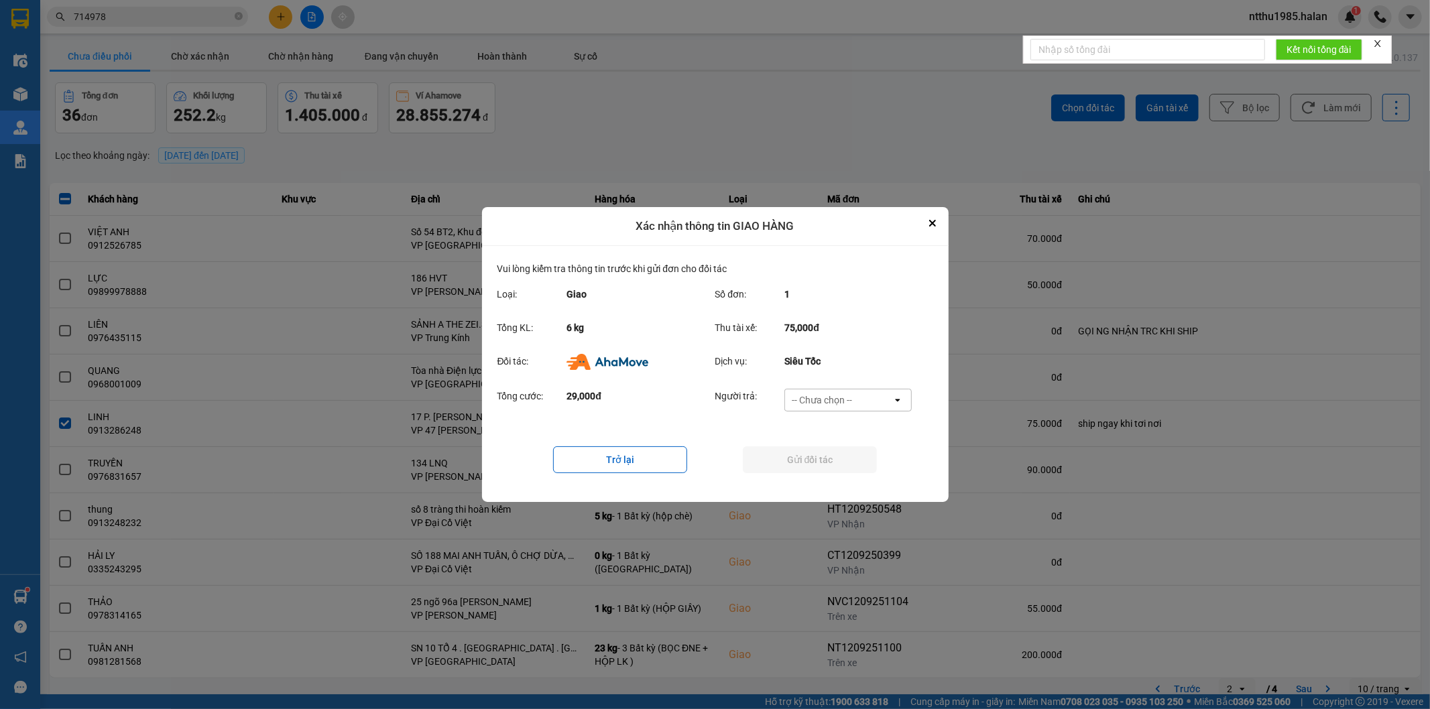
click at [847, 397] on div "-- Chưa chọn --" at bounding box center [822, 399] width 60 height 13
click at [846, 473] on span "Ví Ahamove" at bounding box center [822, 477] width 54 height 13
click at [833, 454] on button "Gửi đối tác" at bounding box center [810, 459] width 134 height 27
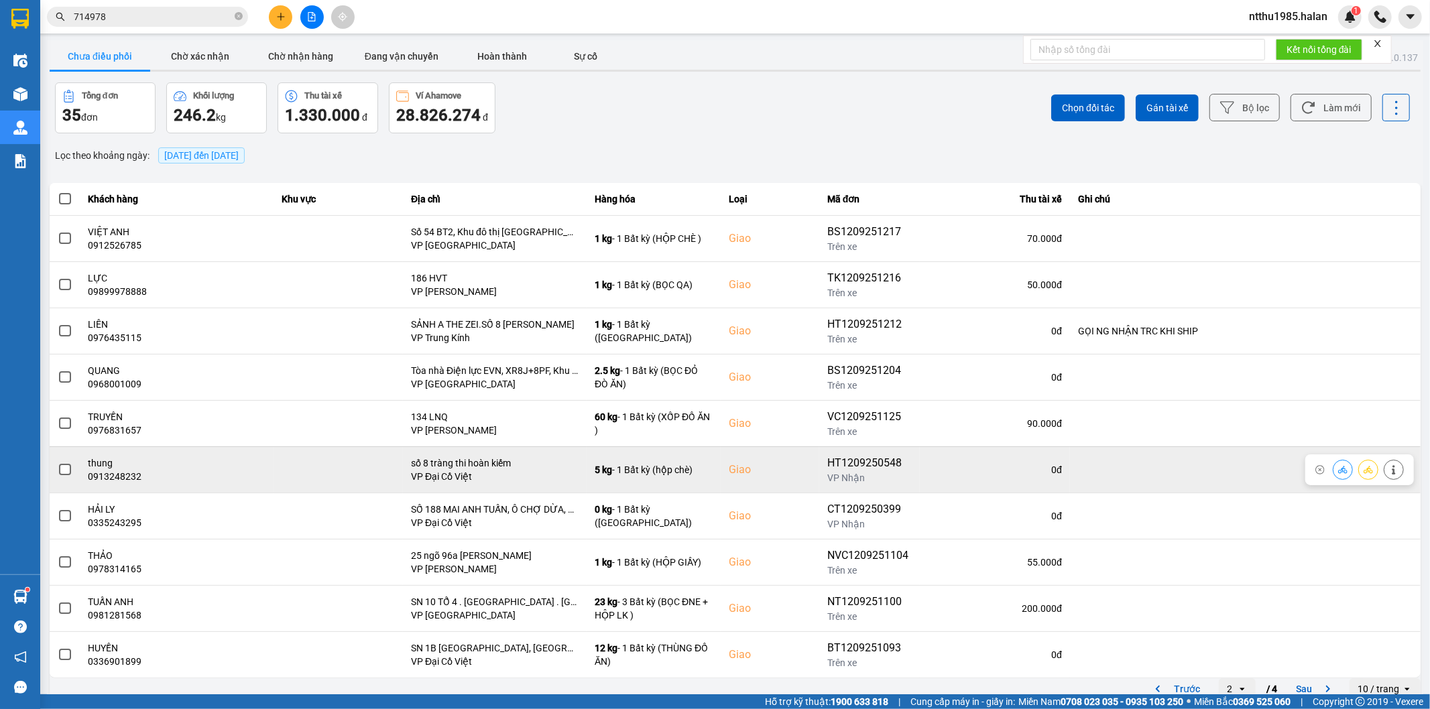
click at [62, 471] on span at bounding box center [65, 470] width 12 height 12
click at [58, 463] on input "checkbox" at bounding box center [58, 463] width 0 height 0
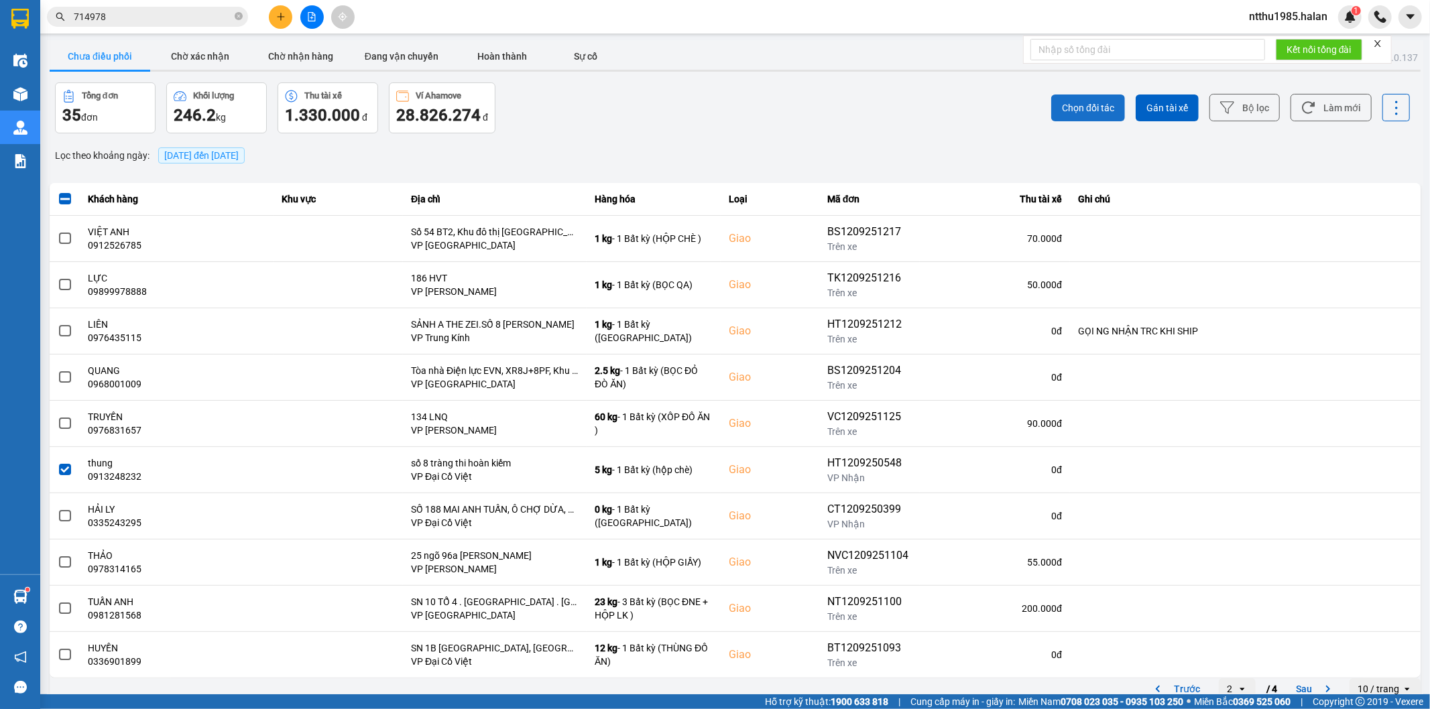
click at [1070, 111] on span "Chọn đối tác" at bounding box center [1088, 107] width 52 height 13
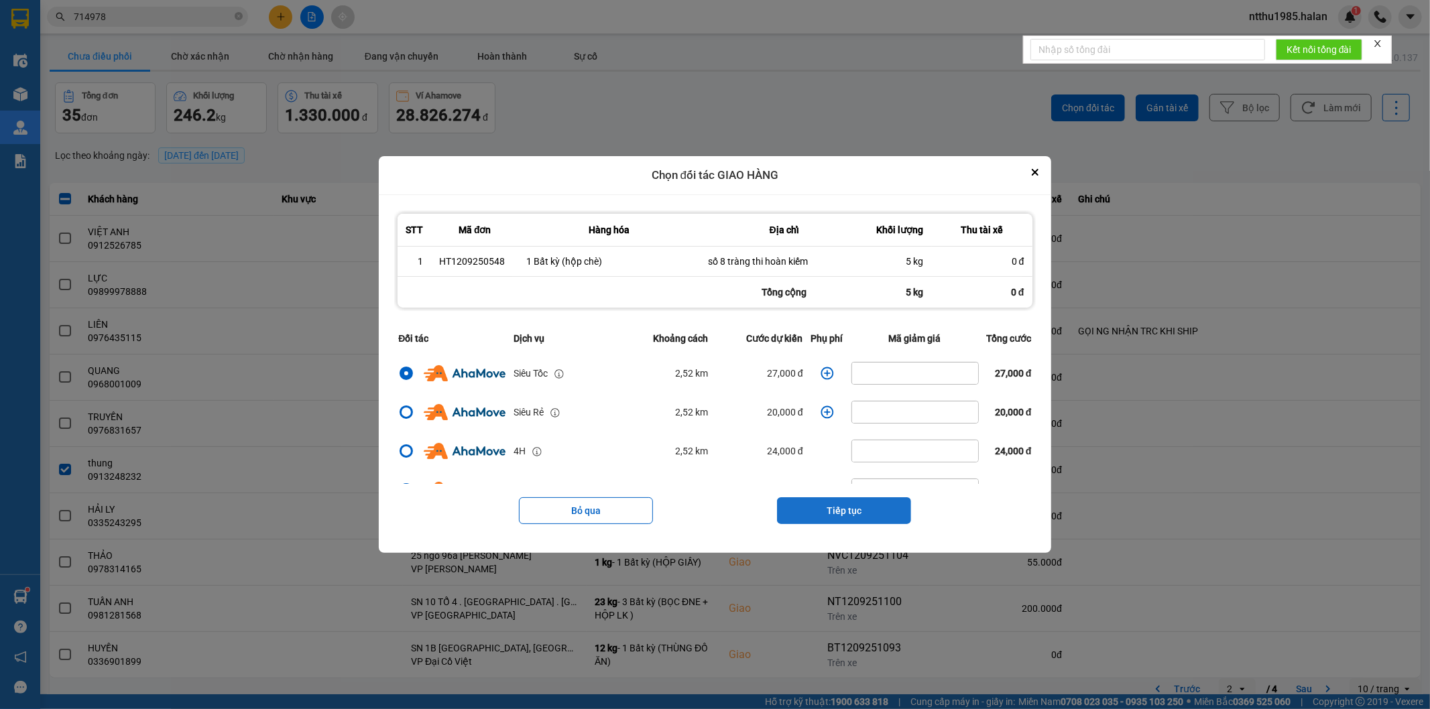
click at [818, 507] on button "Tiếp tục" at bounding box center [844, 510] width 134 height 27
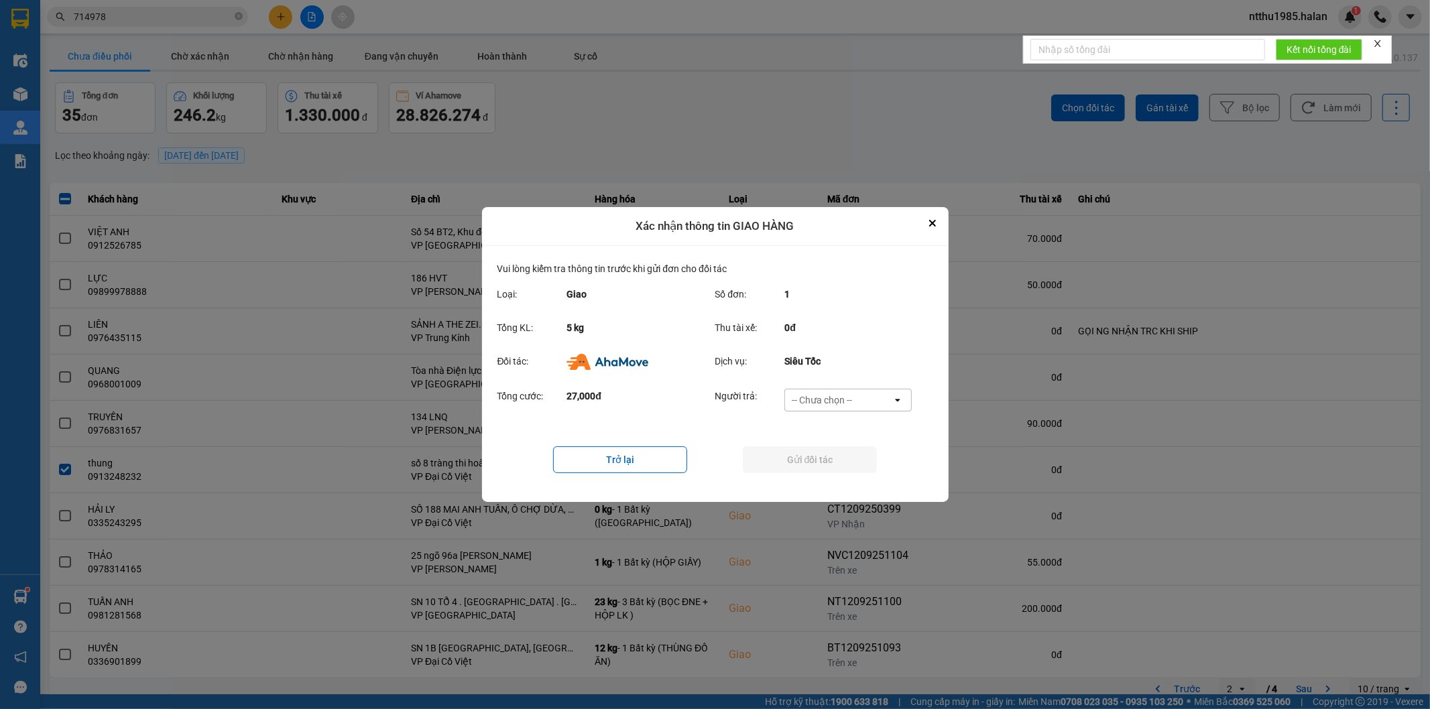
click at [838, 400] on div "-- Chưa chọn --" at bounding box center [822, 399] width 60 height 13
drag, startPoint x: 808, startPoint y: 479, endPoint x: 810, endPoint y: 460, distance: 18.2
click at [808, 473] on span "Ví Ahamove" at bounding box center [822, 477] width 54 height 13
click at [808, 458] on button "Gửi đối tác" at bounding box center [810, 459] width 134 height 27
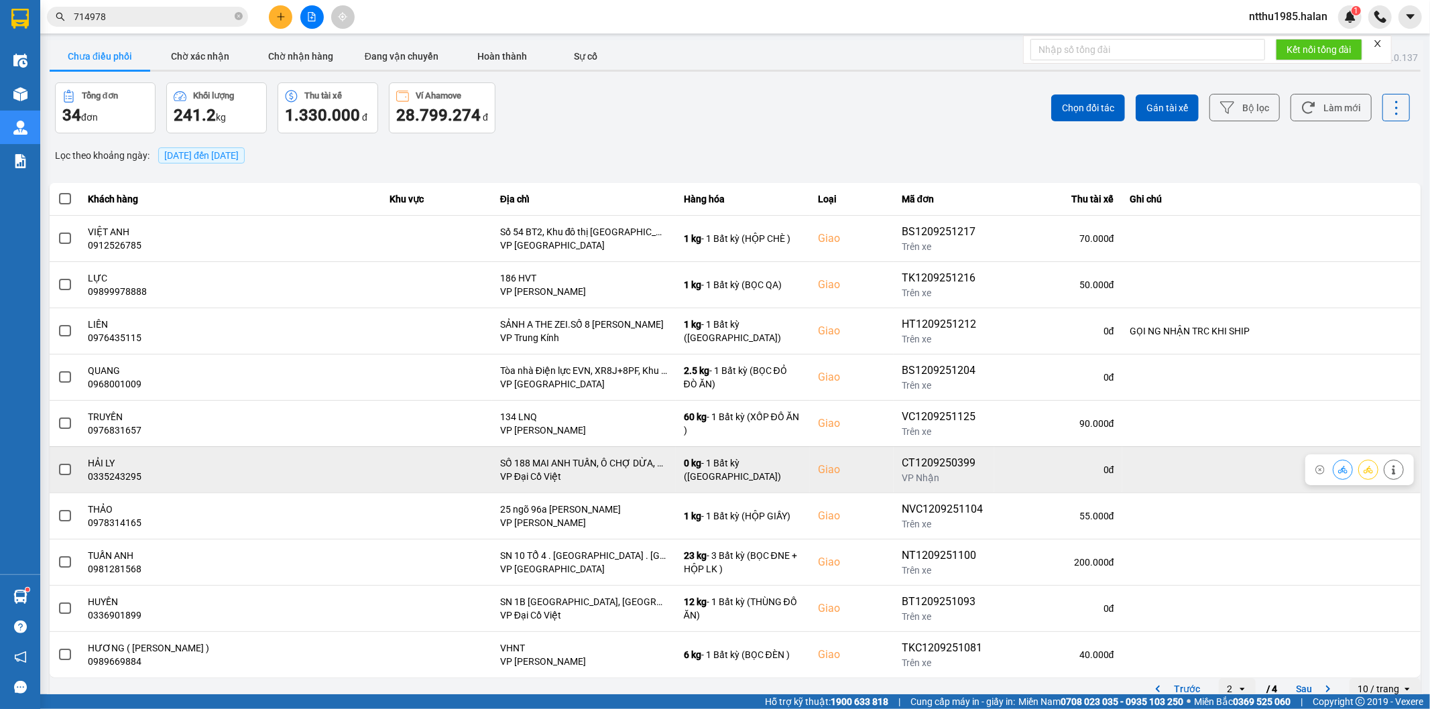
click at [64, 468] on span at bounding box center [65, 470] width 12 height 12
click at [58, 463] on input "checkbox" at bounding box center [58, 463] width 0 height 0
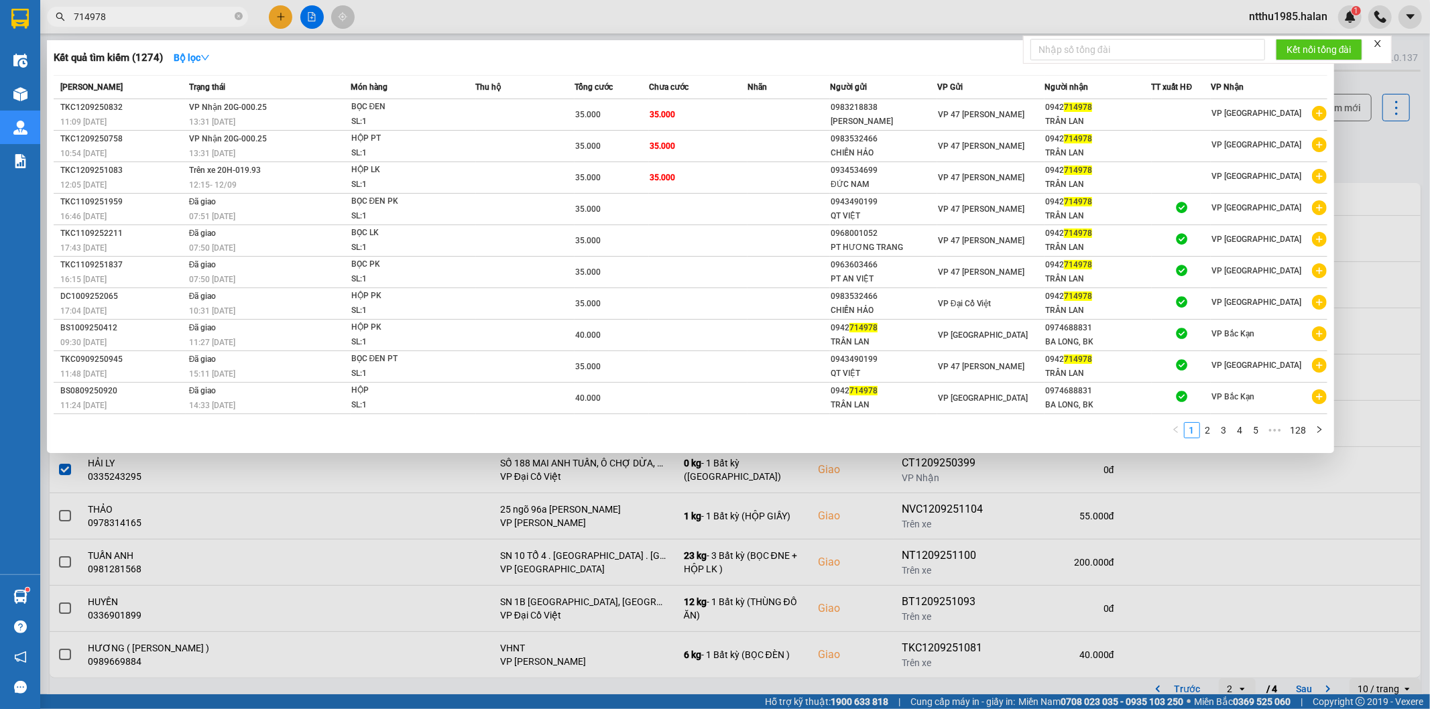
click at [186, 17] on input "714978" at bounding box center [153, 16] width 158 height 15
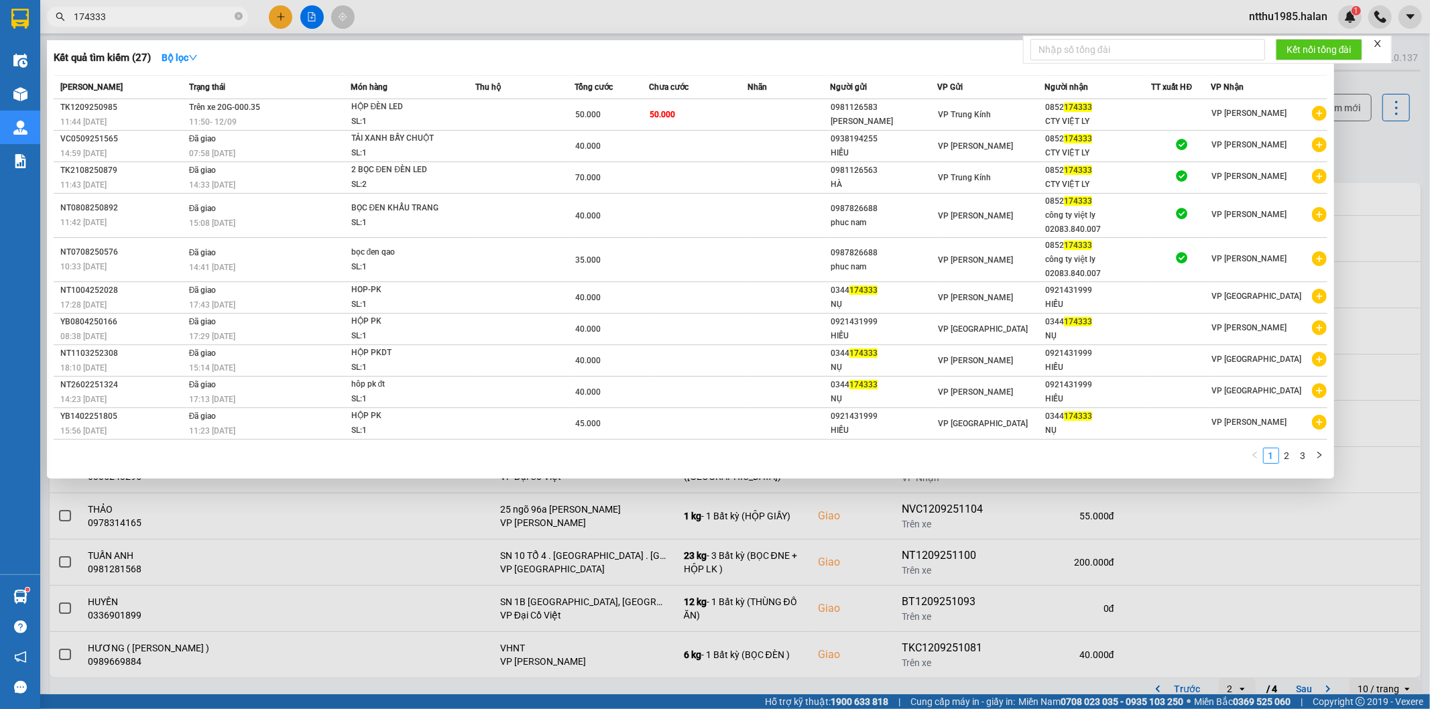
click at [166, 11] on input "174333" at bounding box center [153, 16] width 158 height 15
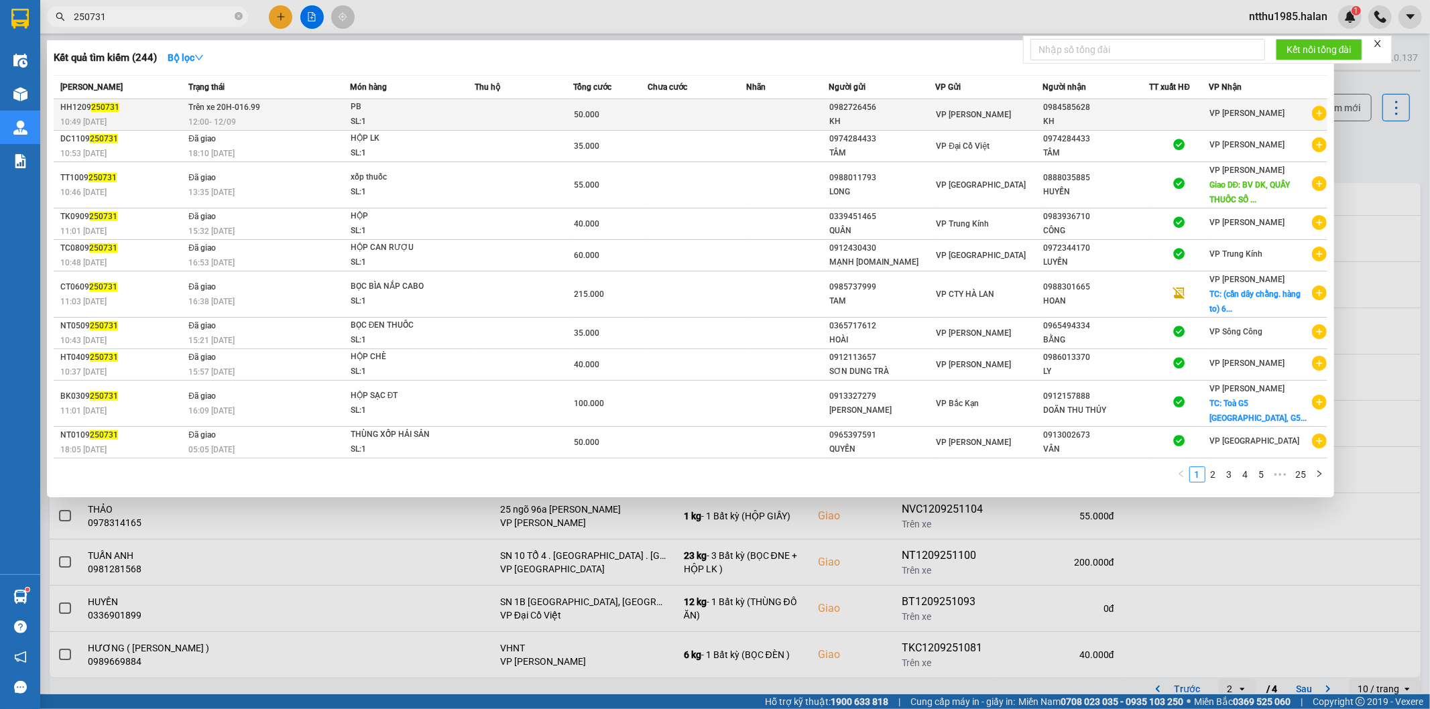
type input "250731"
click at [995, 121] on div "VP [PERSON_NAME]" at bounding box center [989, 114] width 106 height 15
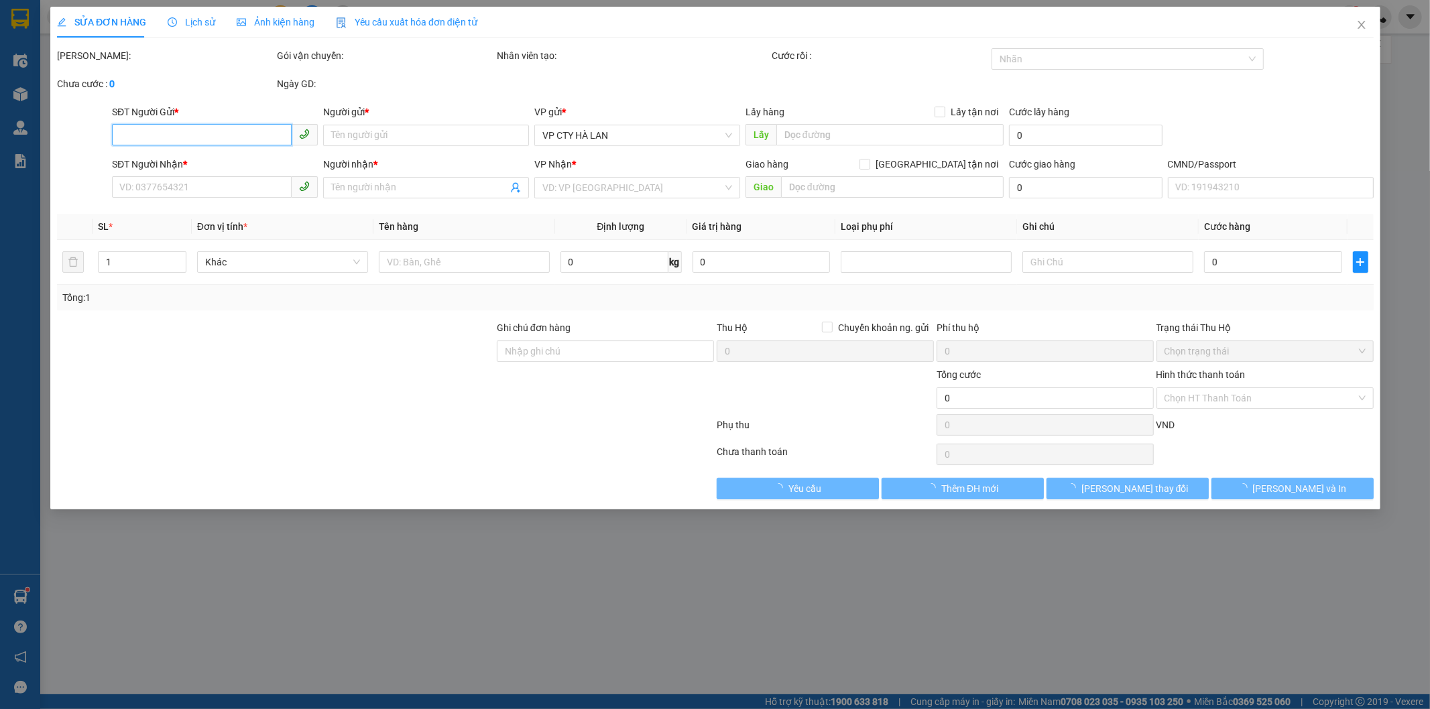
type input "0982726456"
type input "KH"
type input "0984585628"
type input "KH"
type input "50.000"
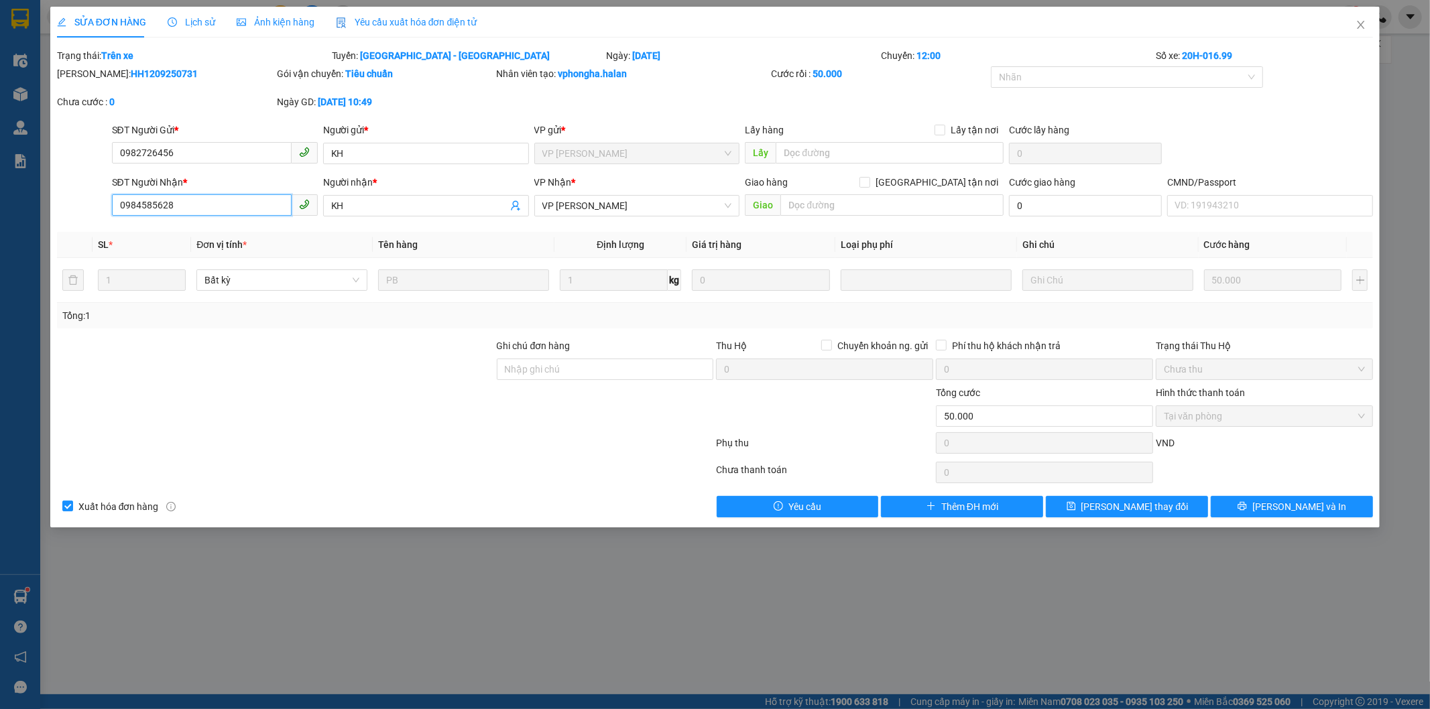
click at [198, 209] on input "0984585628" at bounding box center [202, 204] width 180 height 21
click at [139, 205] on input "0984585628" at bounding box center [202, 204] width 180 height 21
type input "0987585628"
click at [1115, 507] on span "[PERSON_NAME] thay đổi" at bounding box center [1134, 506] width 107 height 15
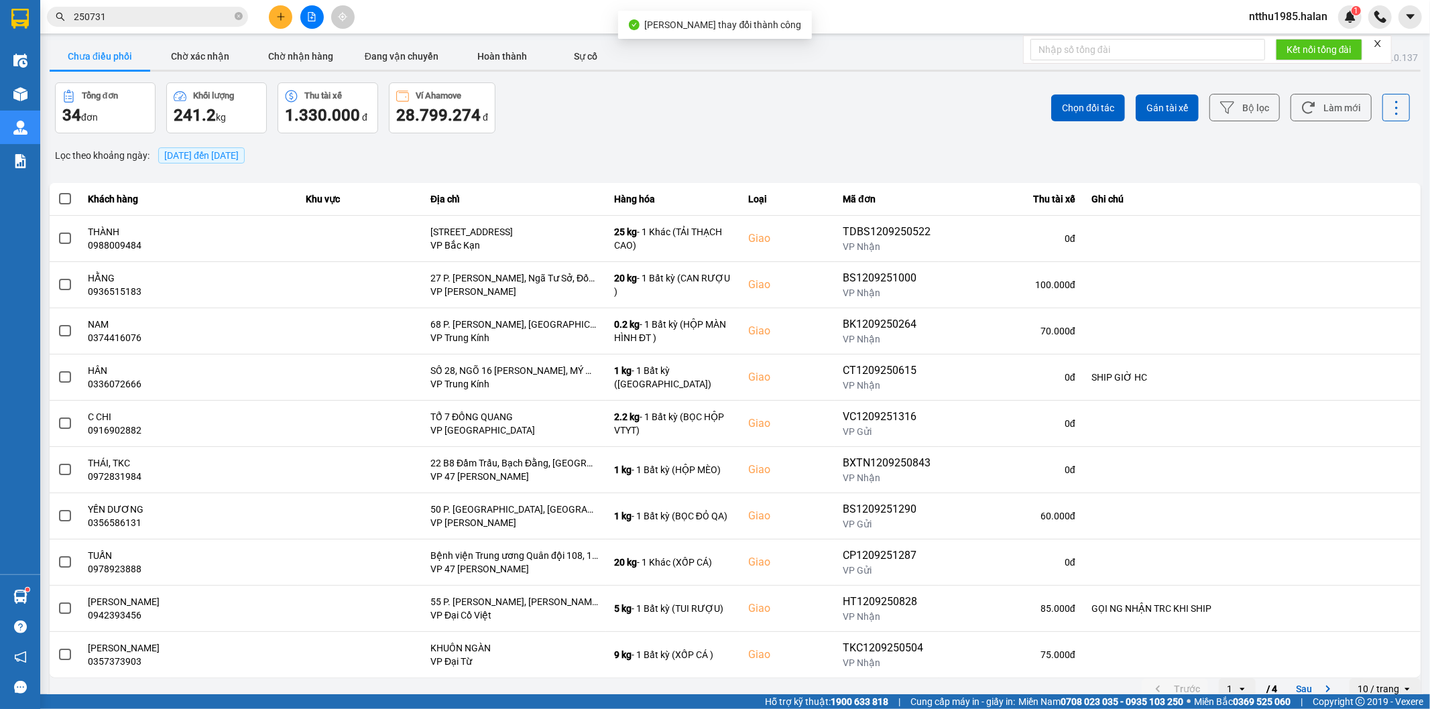
click at [152, 17] on input "250731" at bounding box center [153, 16] width 158 height 15
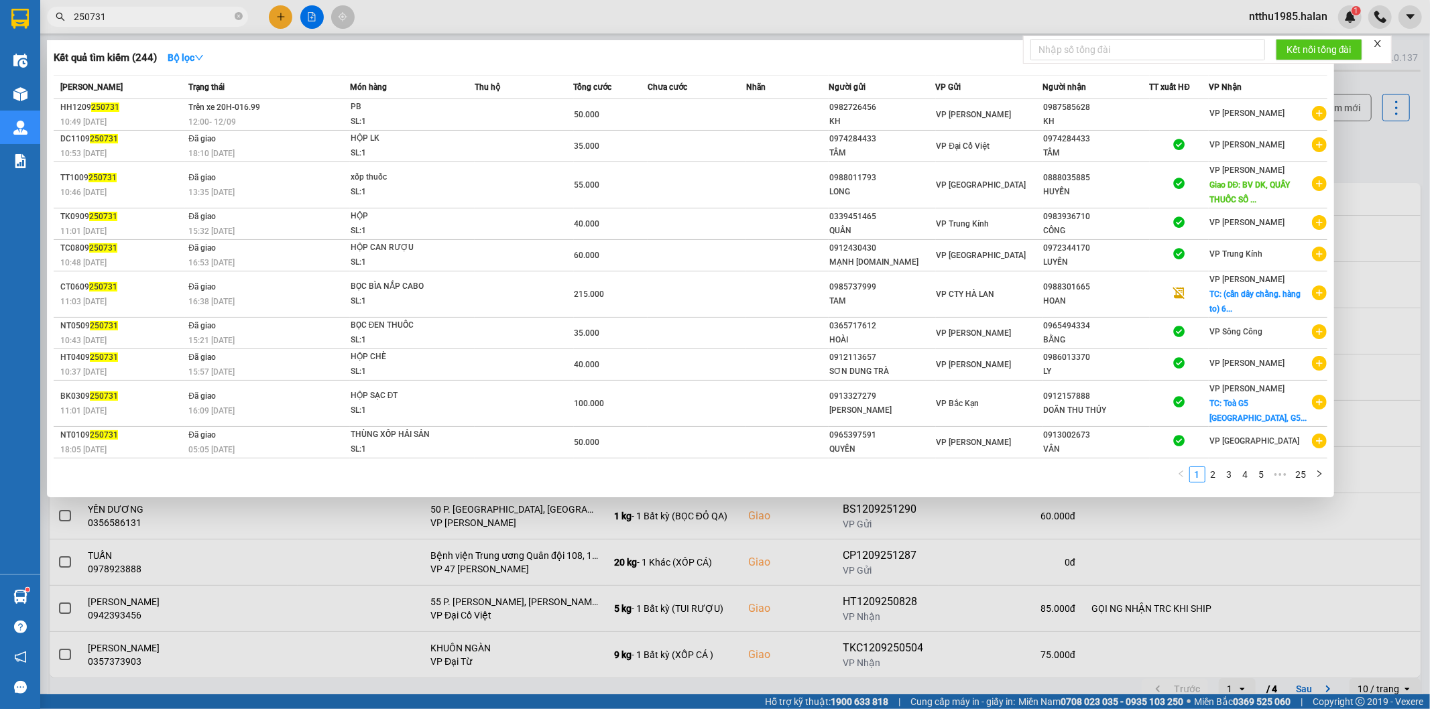
click at [1356, 147] on div at bounding box center [715, 354] width 1430 height 709
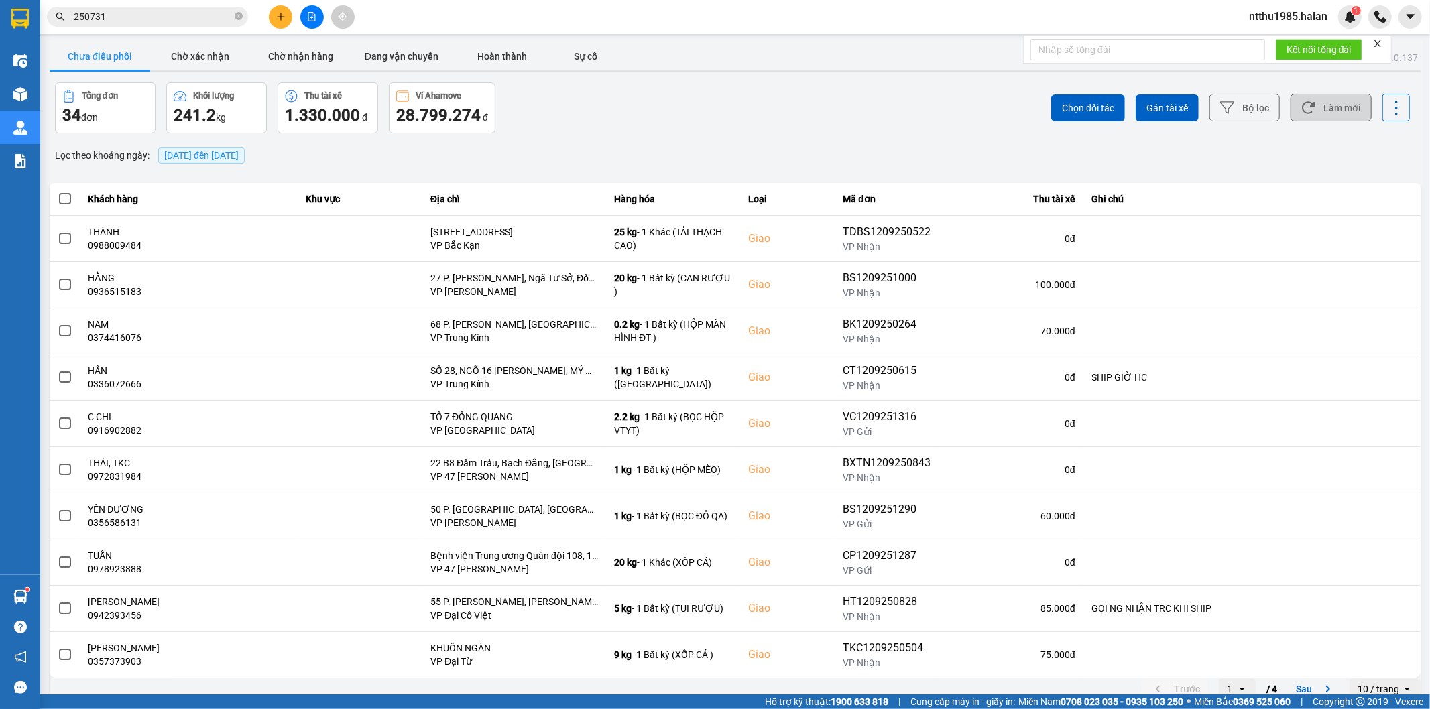
click at [1329, 103] on button "Làm mới" at bounding box center [1330, 107] width 81 height 27
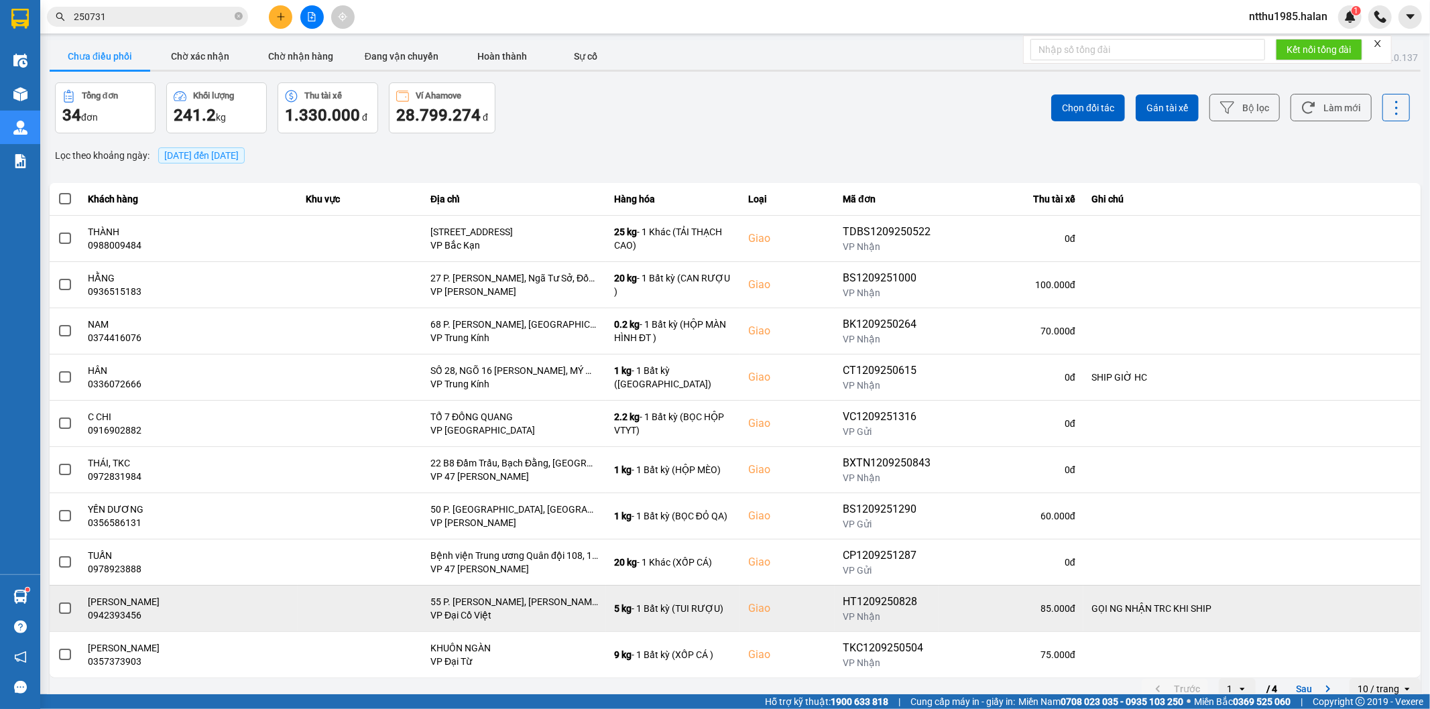
scroll to position [15, 0]
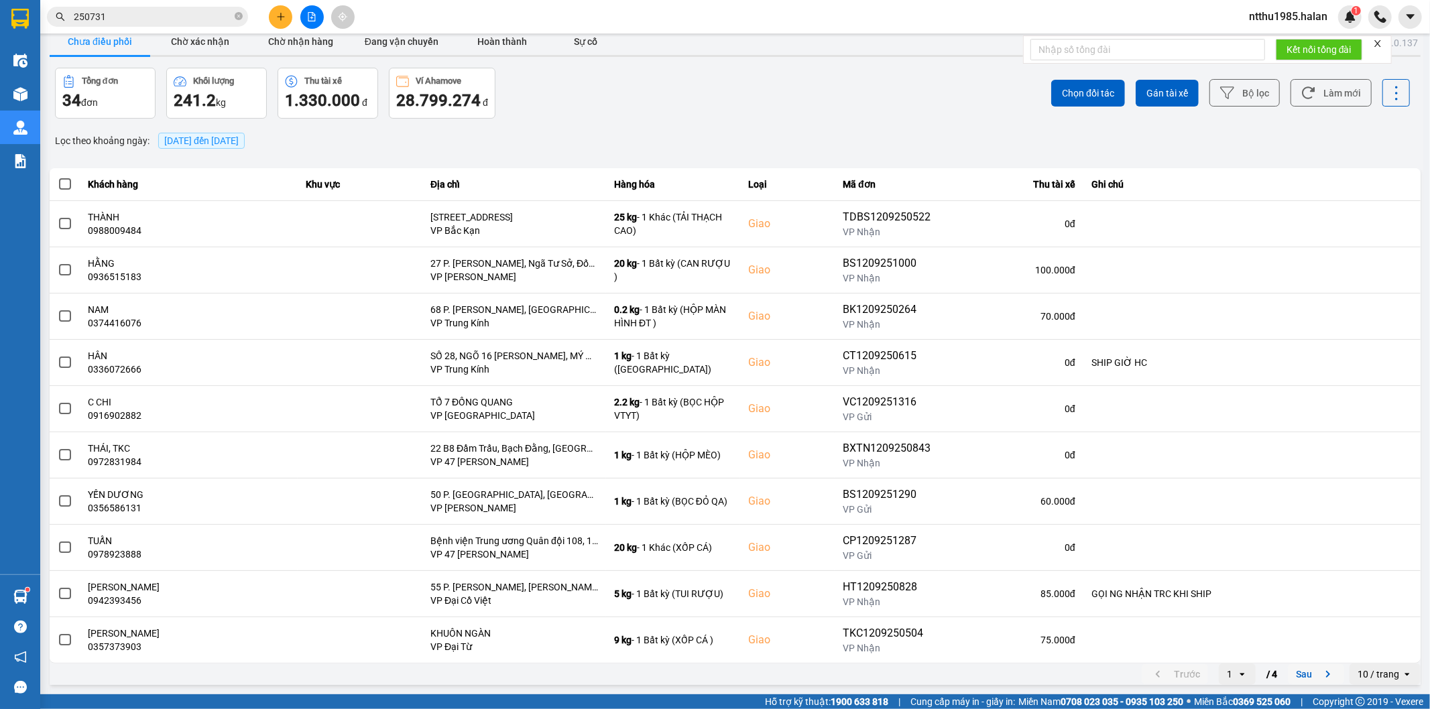
click at [1292, 675] on button "Sau" at bounding box center [1316, 674] width 56 height 20
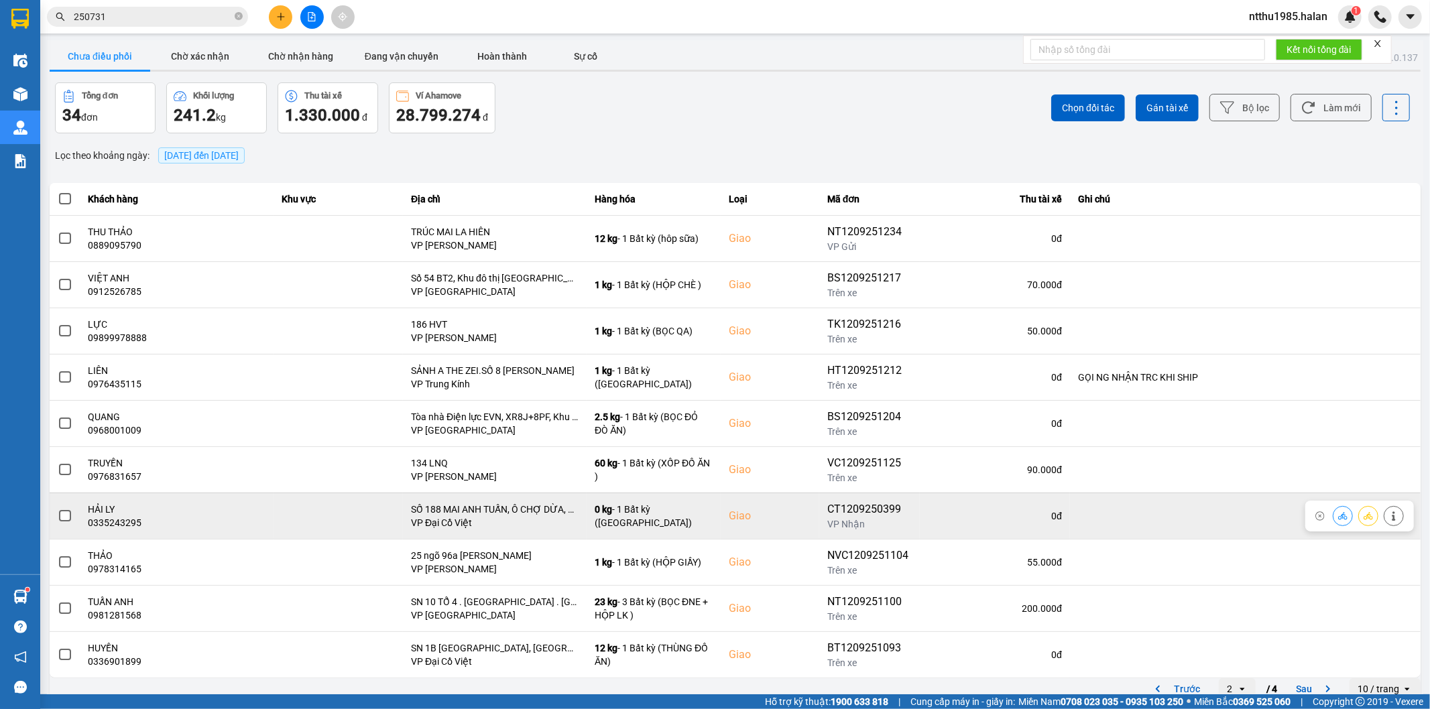
click at [64, 512] on span at bounding box center [65, 516] width 12 height 12
click at [58, 509] on input "checkbox" at bounding box center [58, 509] width 0 height 0
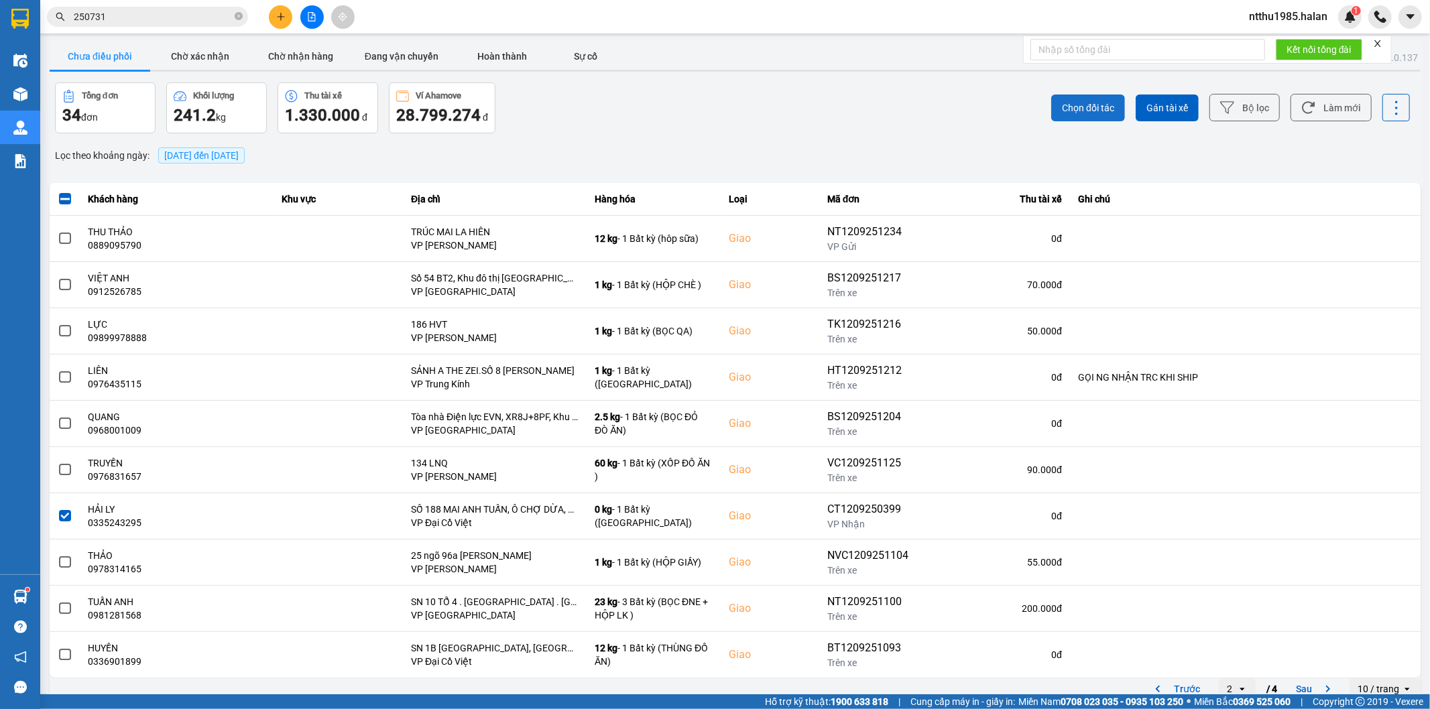
click at [1096, 107] on span "Chọn đối tác" at bounding box center [1088, 107] width 52 height 13
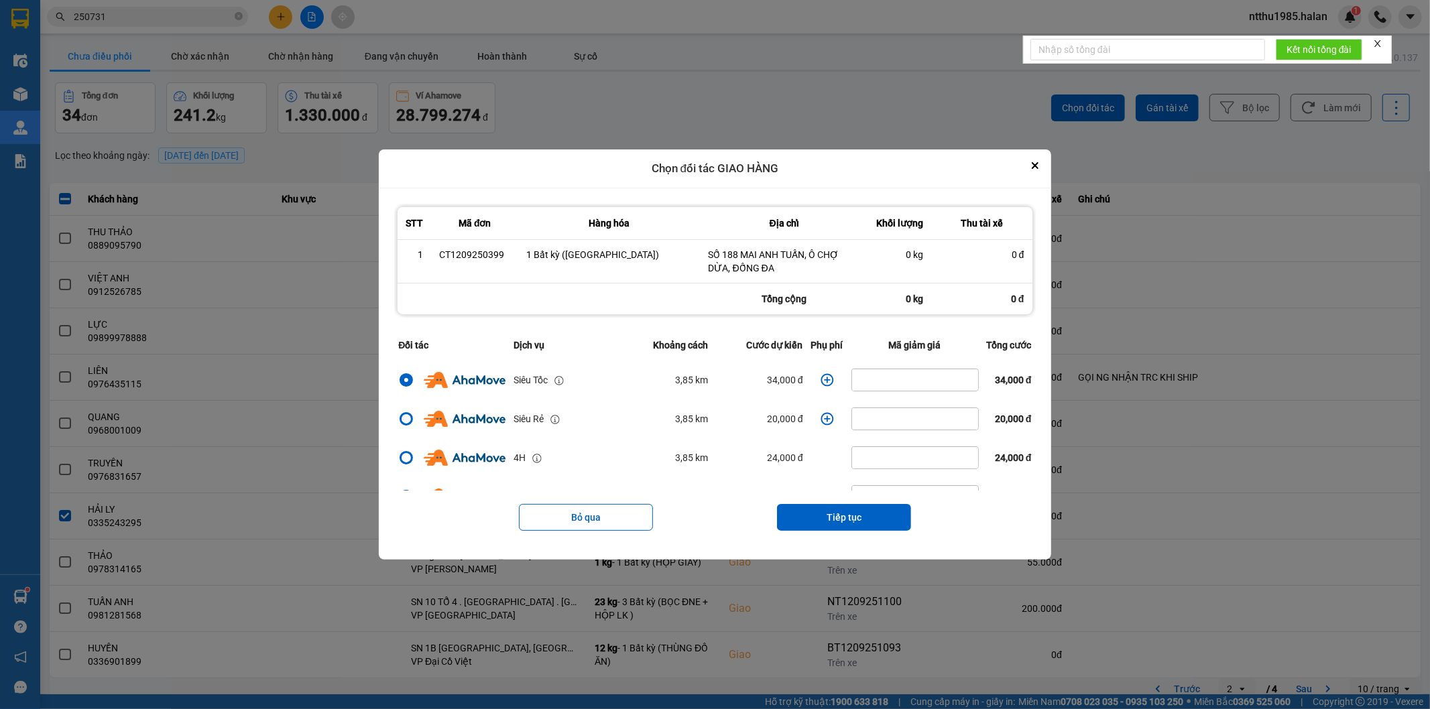
drag, startPoint x: 839, startPoint y: 515, endPoint x: 842, endPoint y: 507, distance: 7.8
click at [839, 514] on button "Tiếp tục" at bounding box center [844, 517] width 134 height 27
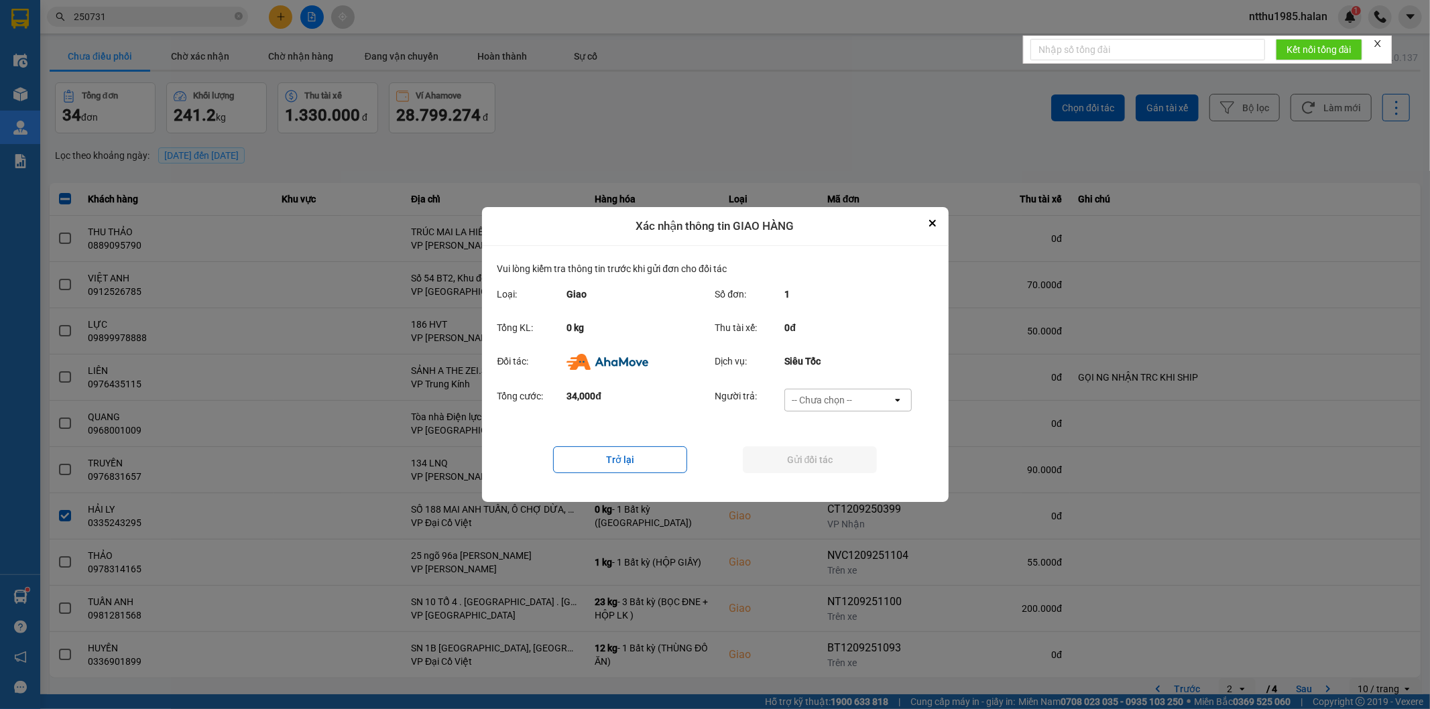
click at [812, 399] on div "-- Chưa chọn --" at bounding box center [822, 399] width 60 height 13
click at [826, 474] on span "Ví Ahamove" at bounding box center [822, 477] width 54 height 13
click at [816, 459] on button "Gửi đối tác" at bounding box center [810, 459] width 134 height 27
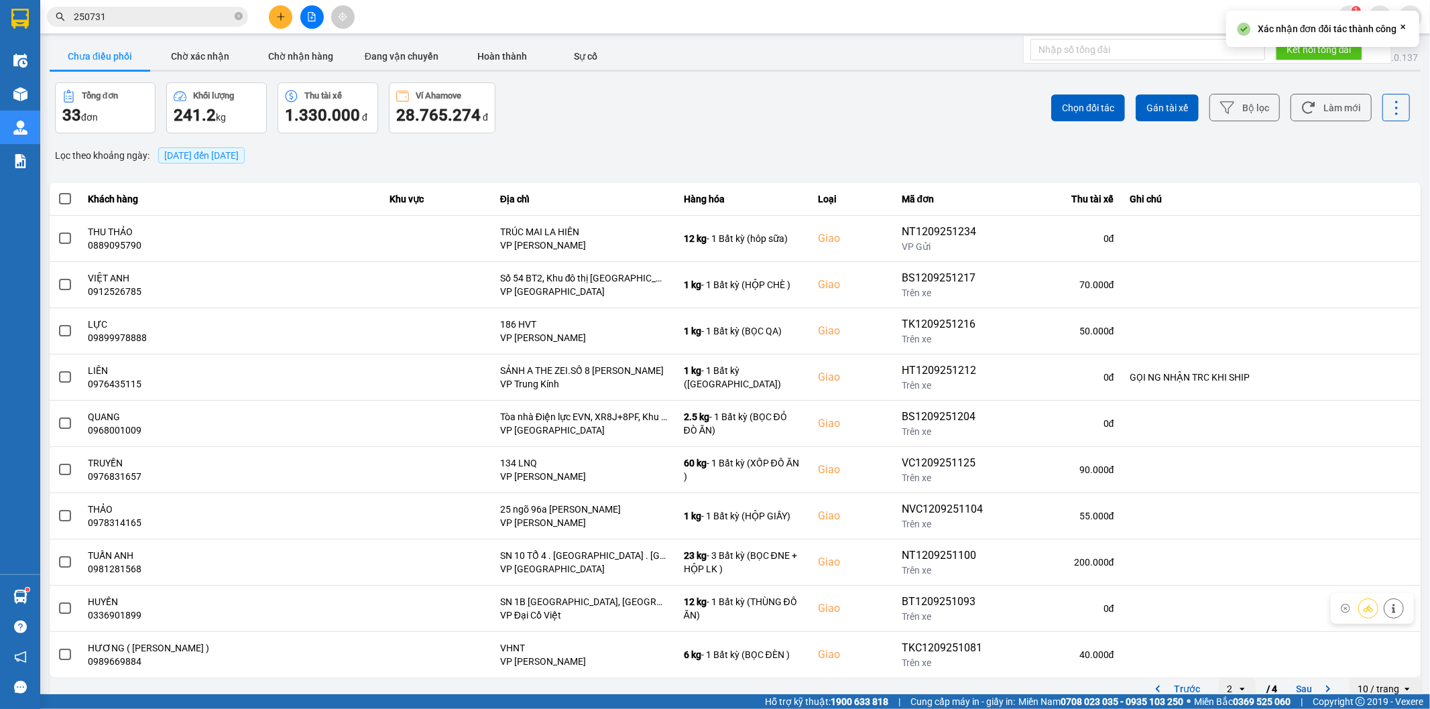
scroll to position [15, 0]
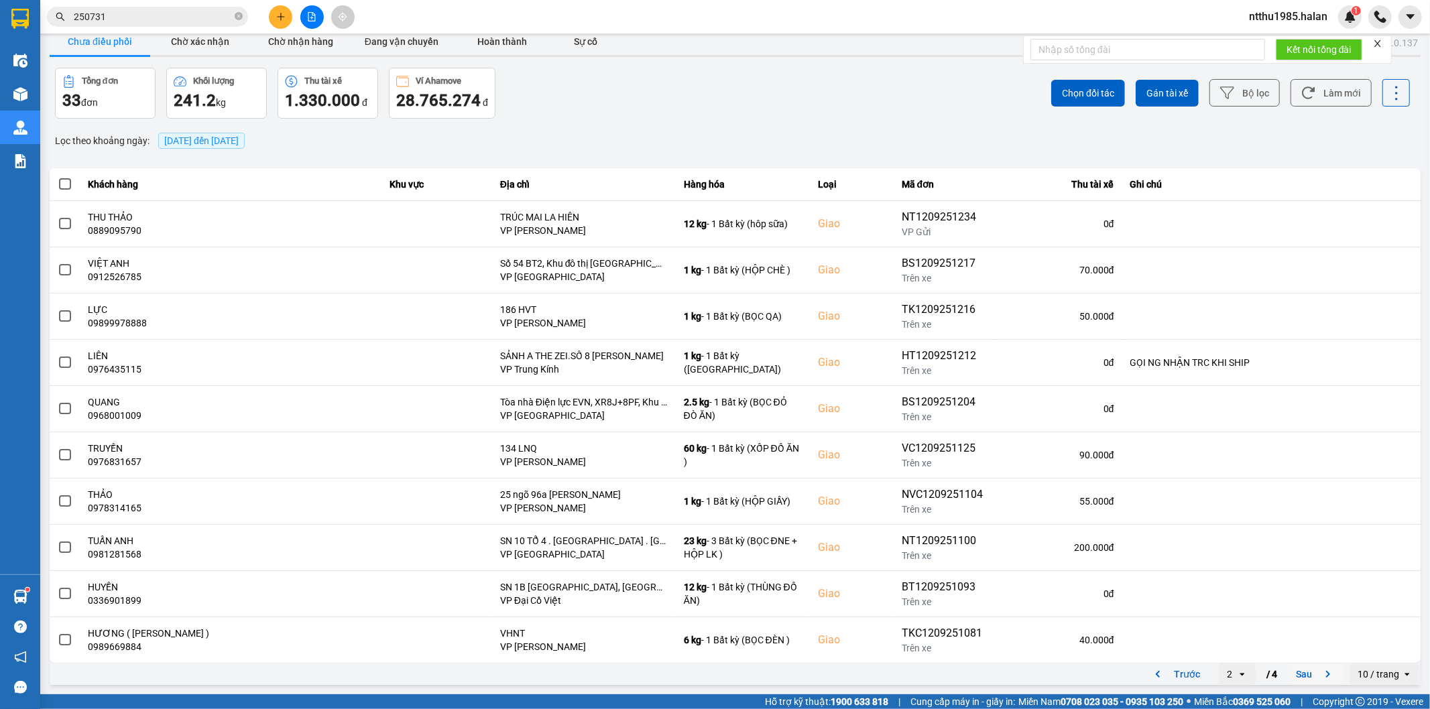
click at [1291, 677] on button "Sau" at bounding box center [1316, 674] width 56 height 20
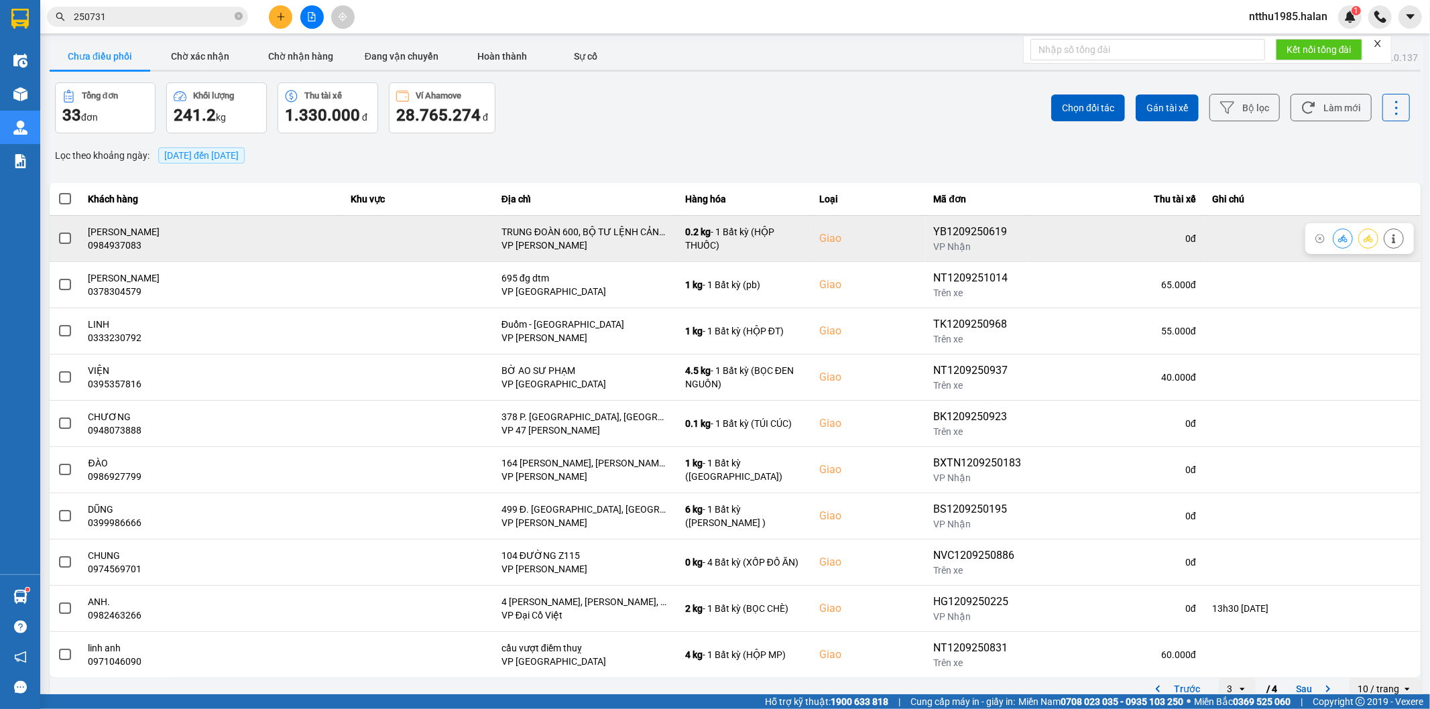
click at [66, 239] on span at bounding box center [65, 239] width 12 height 12
click at [58, 231] on input "checkbox" at bounding box center [58, 231] width 0 height 0
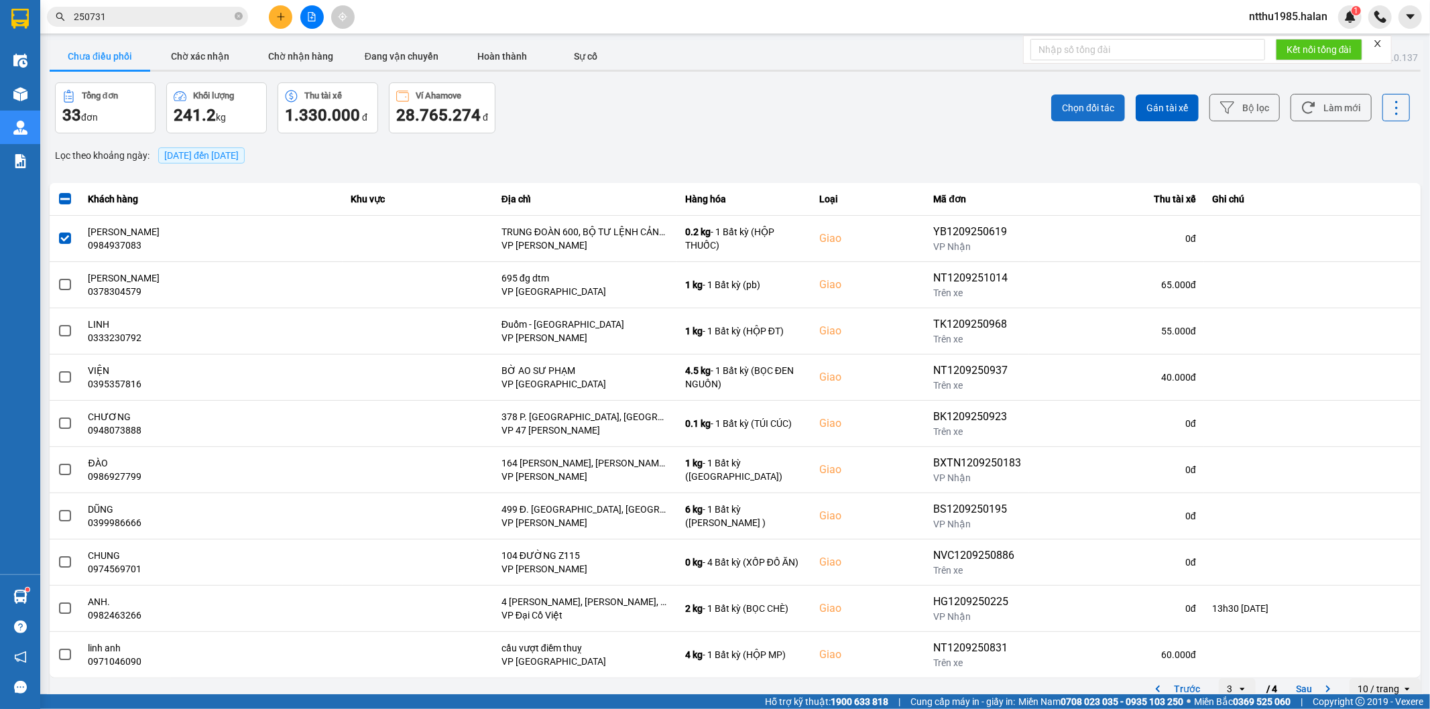
click at [1080, 110] on span "Chọn đối tác" at bounding box center [1088, 107] width 52 height 13
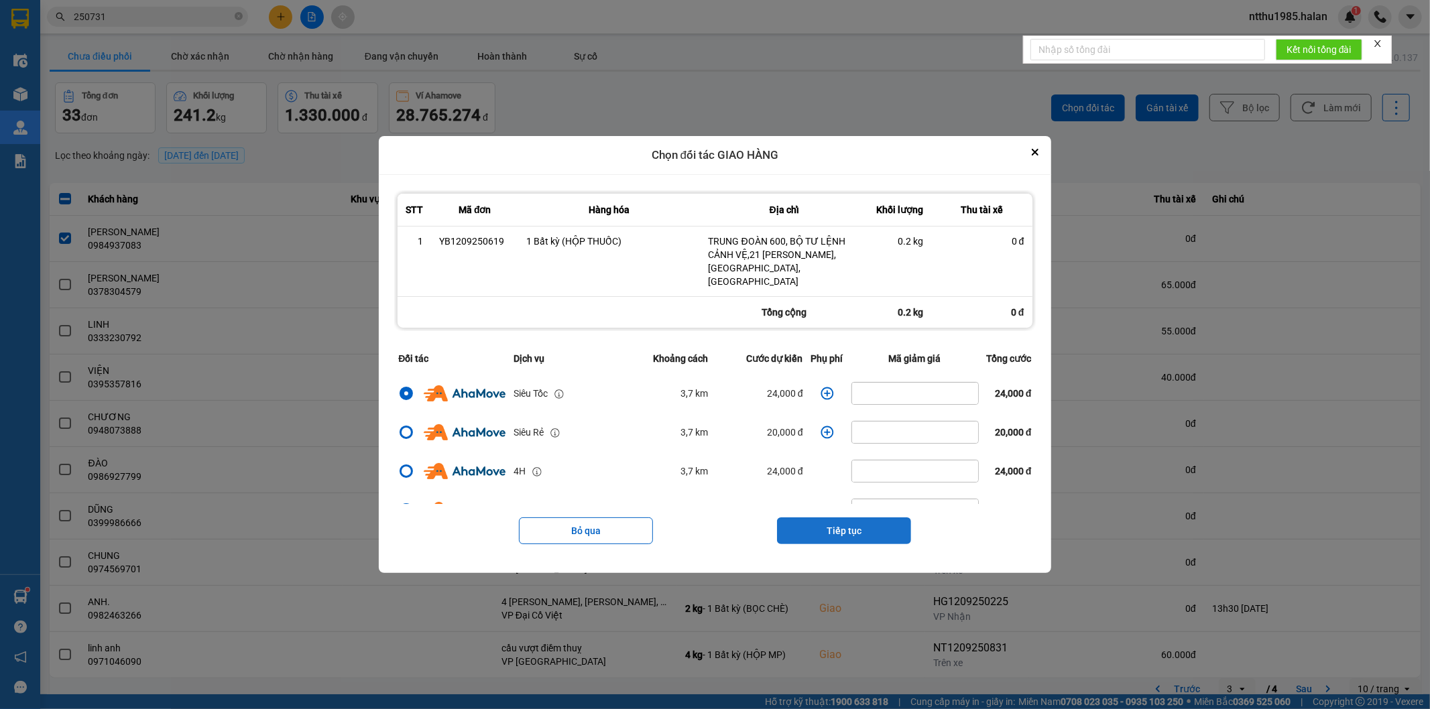
click at [824, 533] on button "Tiếp tục" at bounding box center [844, 530] width 134 height 27
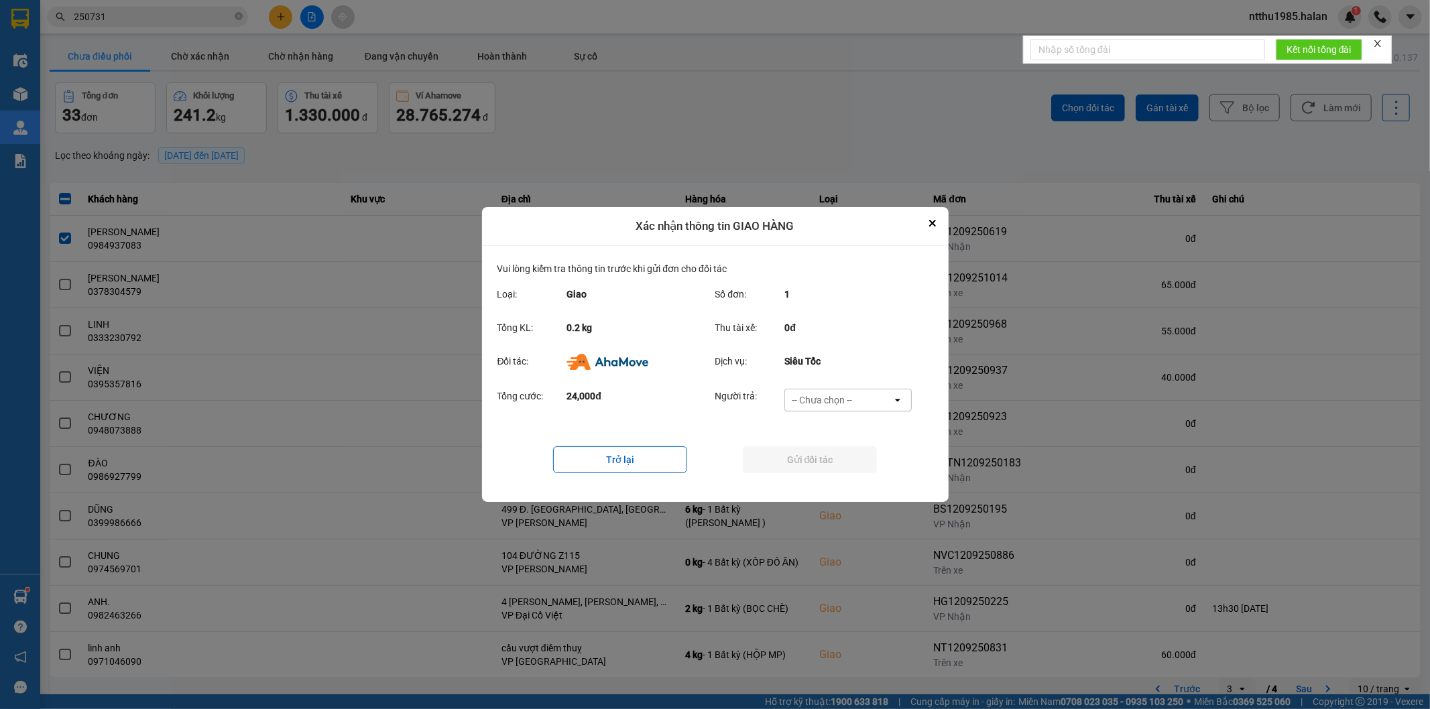
click at [801, 395] on div "-- Chưa chọn --" at bounding box center [822, 399] width 60 height 13
click at [798, 477] on span "Ví Ahamove" at bounding box center [822, 477] width 54 height 13
click at [796, 459] on button "Gửi đối tác" at bounding box center [810, 459] width 134 height 27
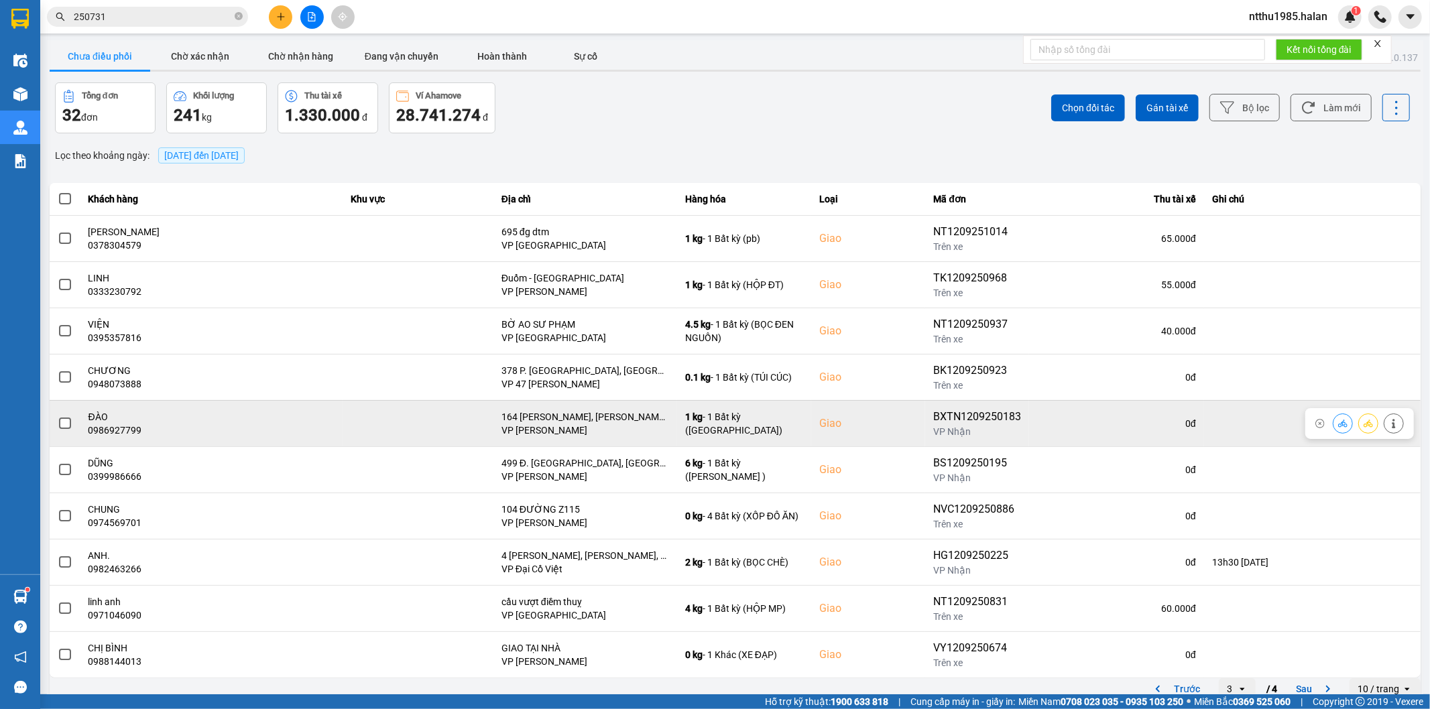
click at [61, 424] on span at bounding box center [65, 424] width 12 height 12
click at [58, 416] on input "checkbox" at bounding box center [58, 416] width 0 height 0
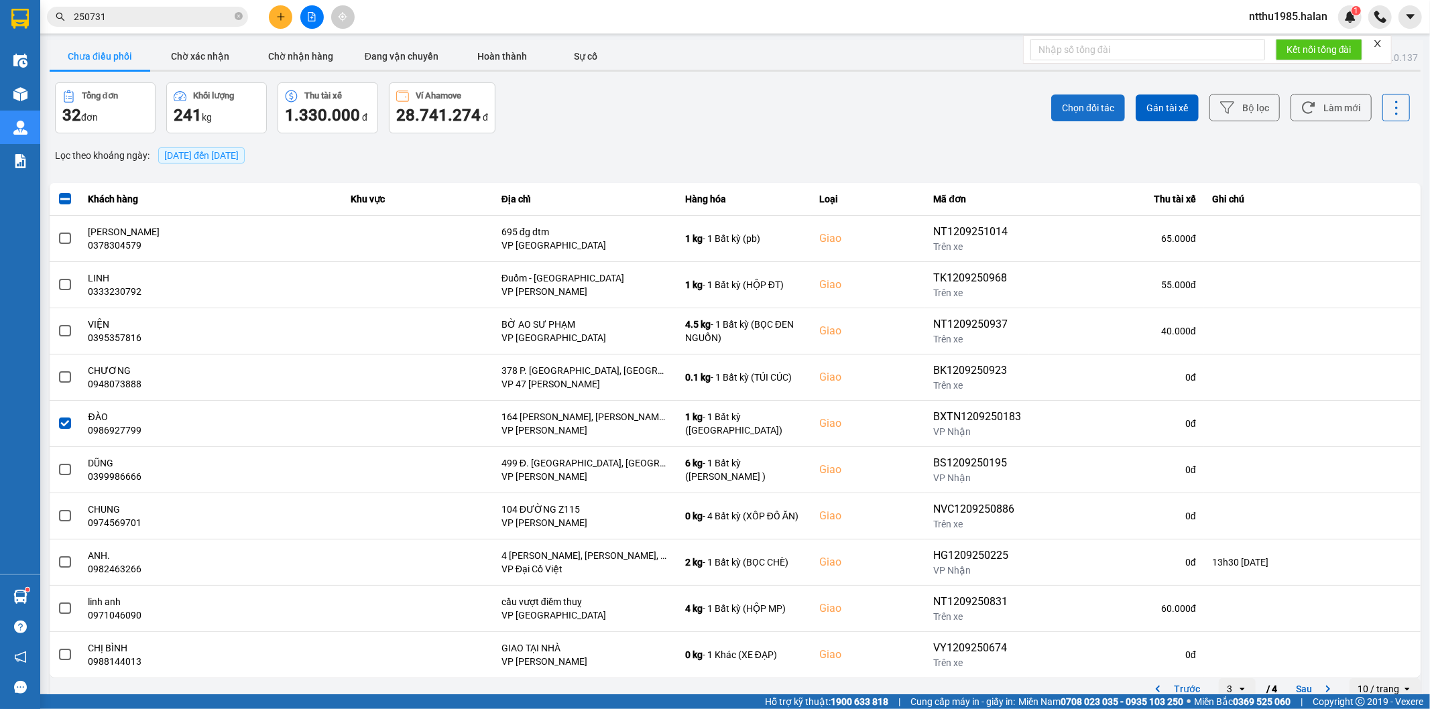
click at [1074, 104] on span "Chọn đối tác" at bounding box center [1088, 107] width 52 height 13
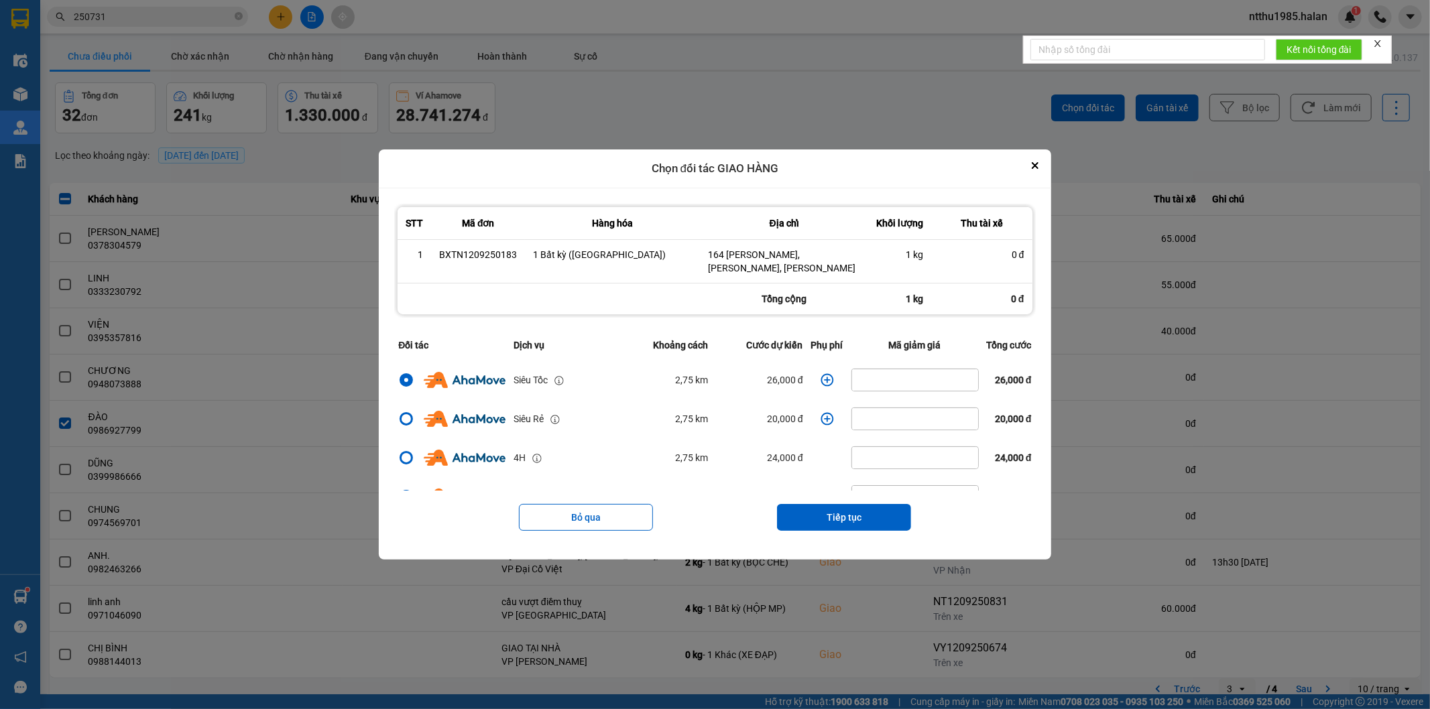
drag, startPoint x: 843, startPoint y: 516, endPoint x: 845, endPoint y: 507, distance: 8.9
click at [843, 514] on button "Tiếp tục" at bounding box center [844, 517] width 134 height 27
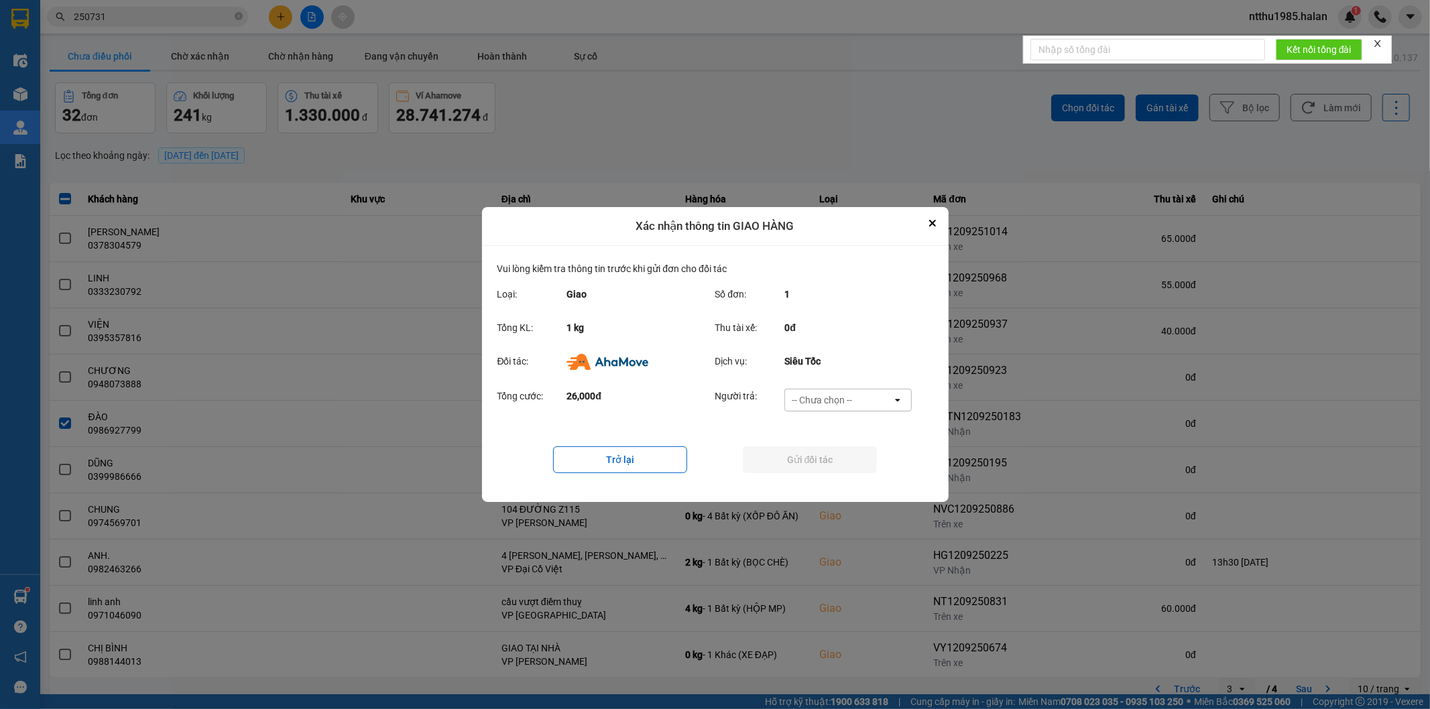
click at [842, 397] on div "-- Chưa chọn --" at bounding box center [822, 399] width 60 height 13
click at [833, 475] on span "Ví Ahamove" at bounding box center [822, 477] width 54 height 13
click at [828, 460] on button "Gửi đối tác" at bounding box center [810, 459] width 134 height 27
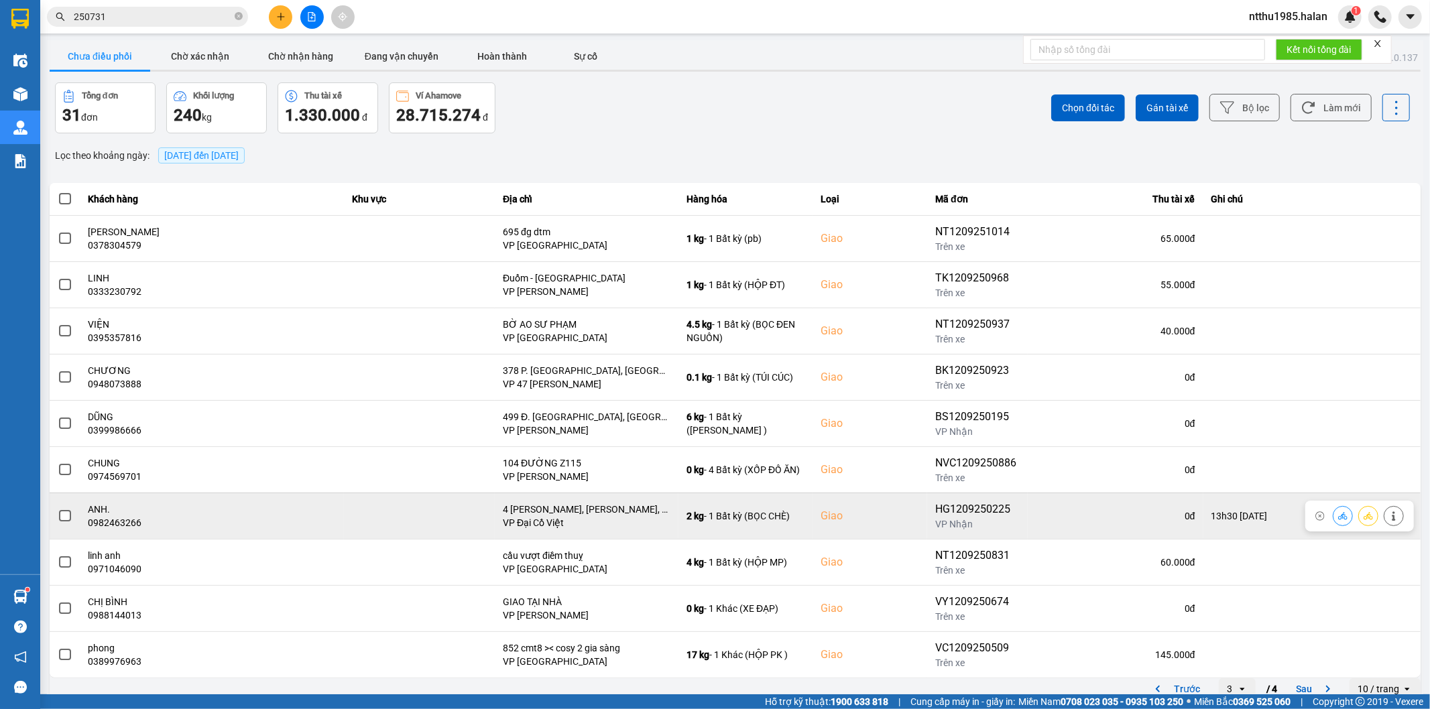
click at [64, 513] on span at bounding box center [65, 516] width 12 height 12
click at [58, 509] on input "checkbox" at bounding box center [58, 509] width 0 height 0
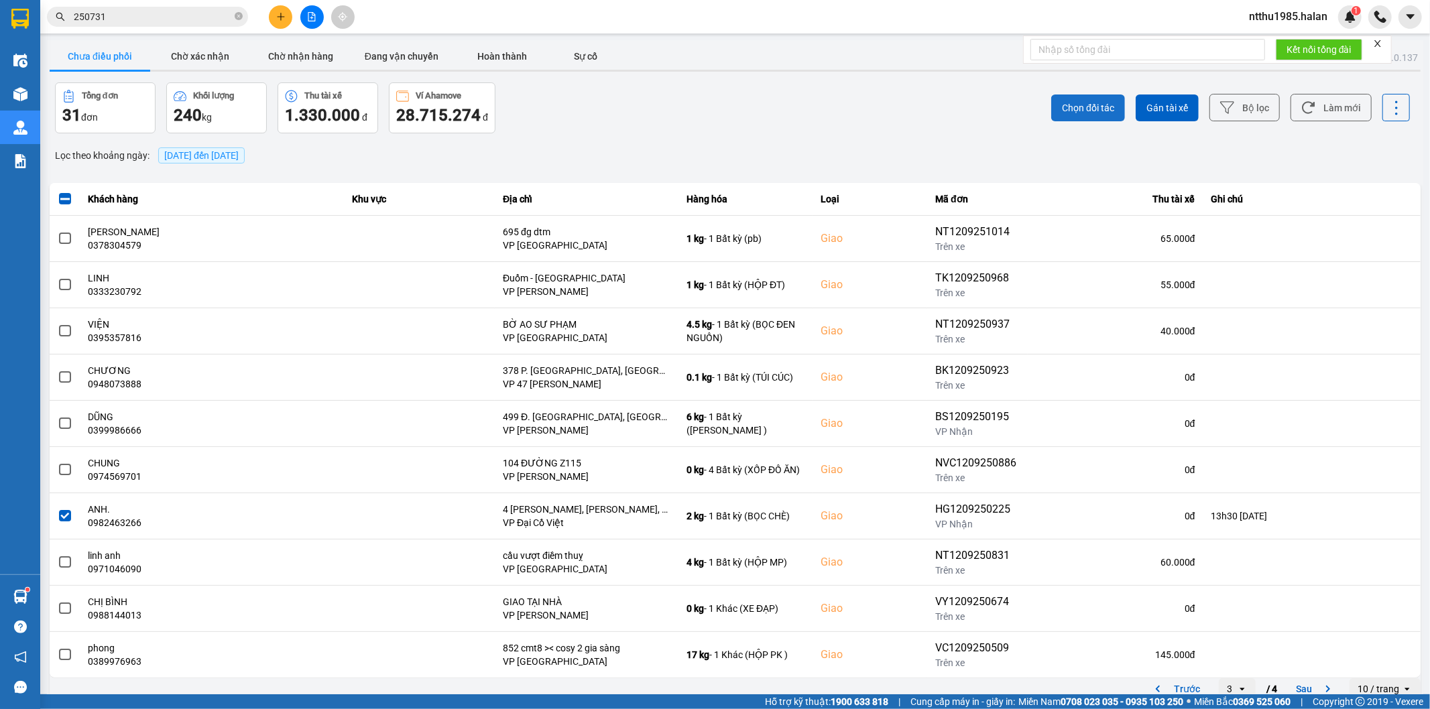
click at [1062, 104] on span "Chọn đối tác" at bounding box center [1088, 107] width 52 height 13
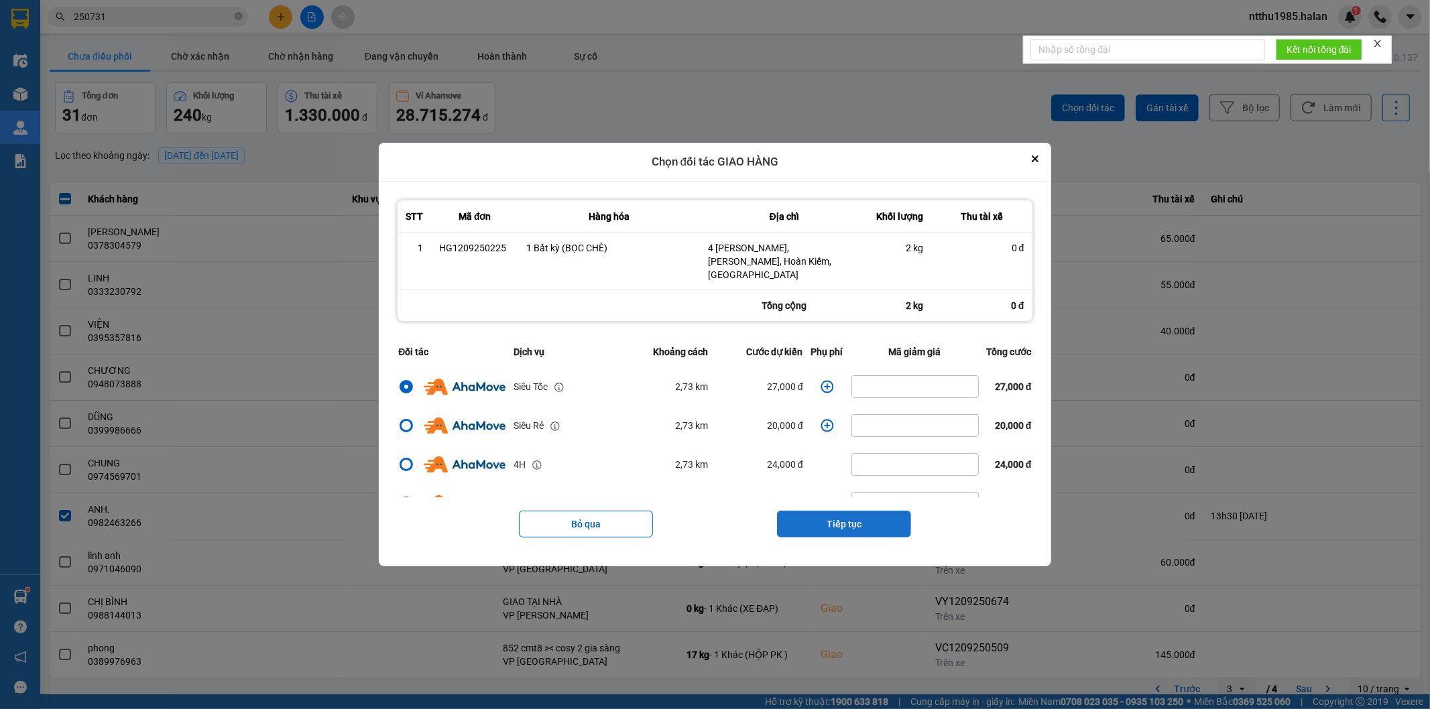
click at [811, 518] on button "Tiếp tục" at bounding box center [844, 524] width 134 height 27
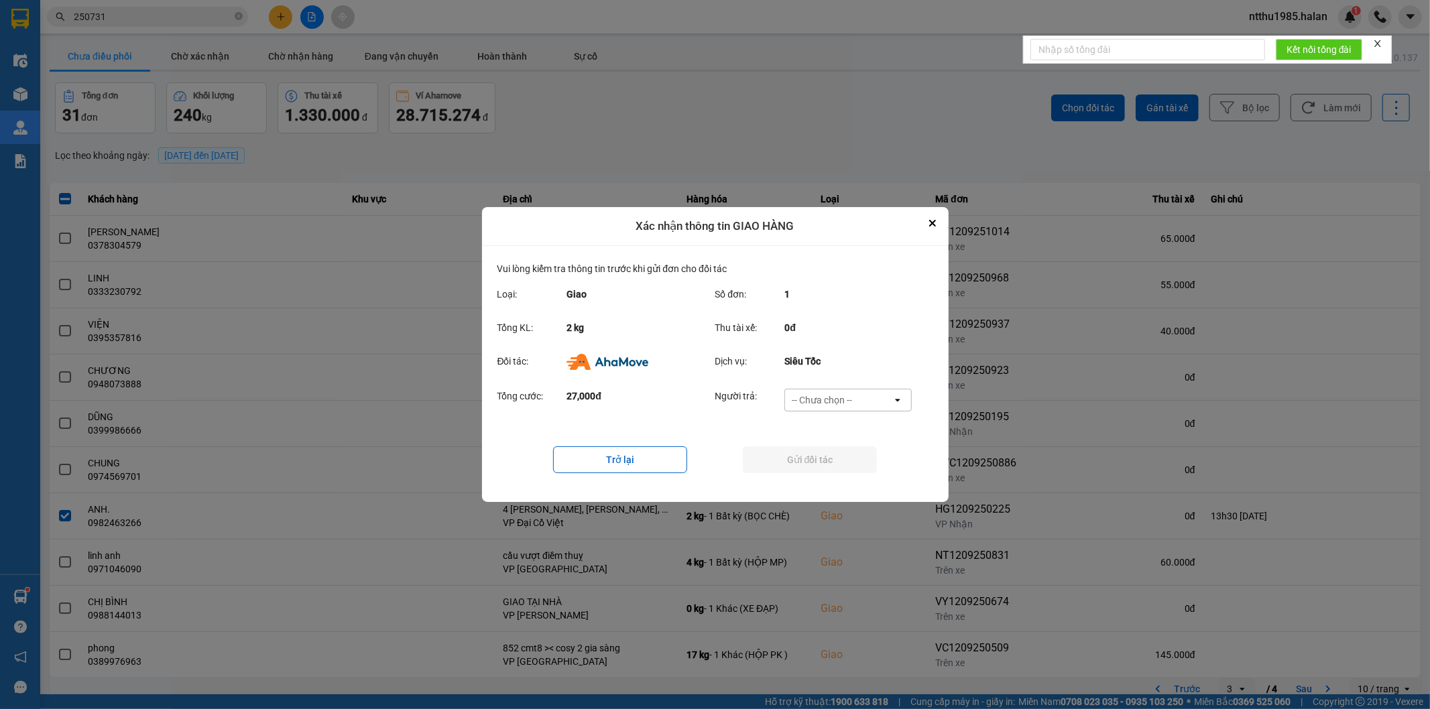
click at [819, 402] on div "-- Chưa chọn --" at bounding box center [822, 399] width 60 height 13
click at [808, 481] on span "Ví Ahamove" at bounding box center [822, 477] width 54 height 13
drag, startPoint x: 808, startPoint y: 463, endPoint x: 828, endPoint y: 432, distance: 37.2
click at [808, 452] on button "Gửi đối tác" at bounding box center [810, 459] width 134 height 27
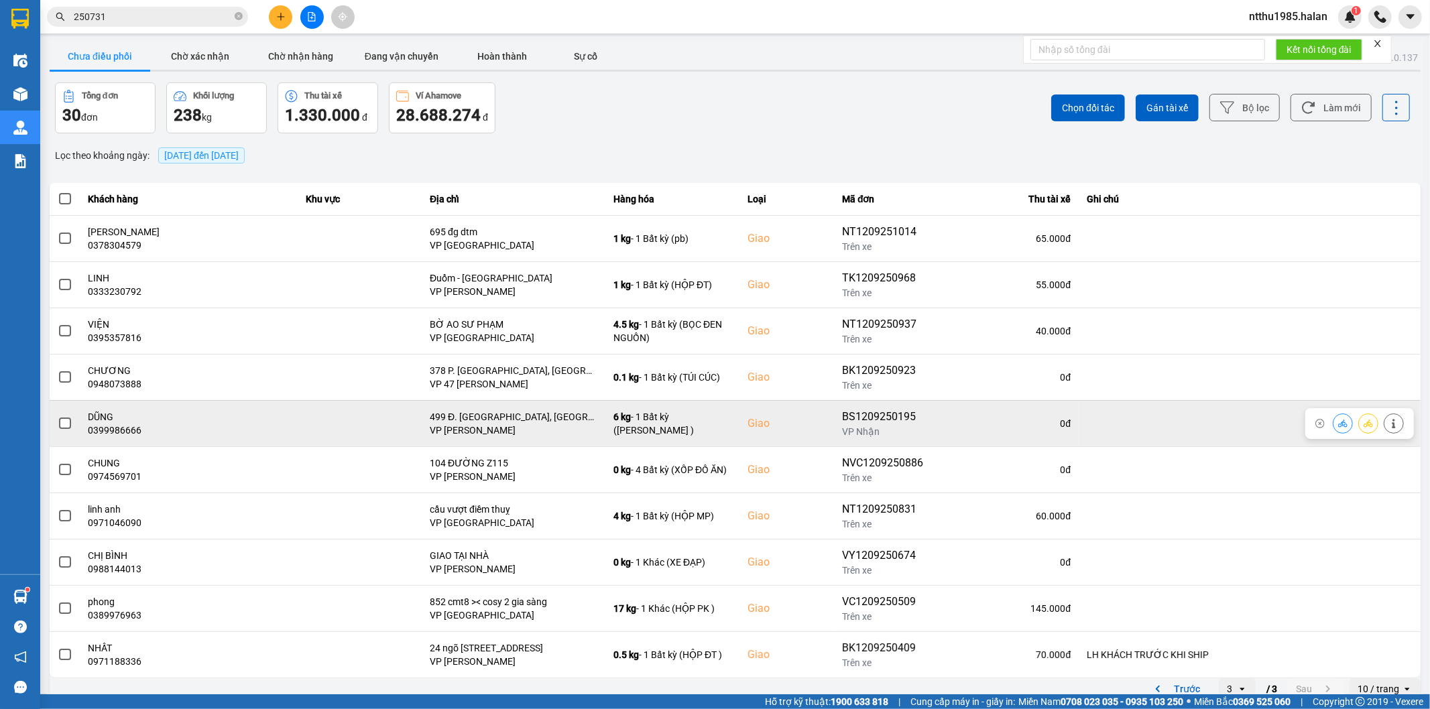
click at [64, 424] on span at bounding box center [65, 424] width 12 height 12
click at [58, 416] on input "checkbox" at bounding box center [58, 416] width 0 height 0
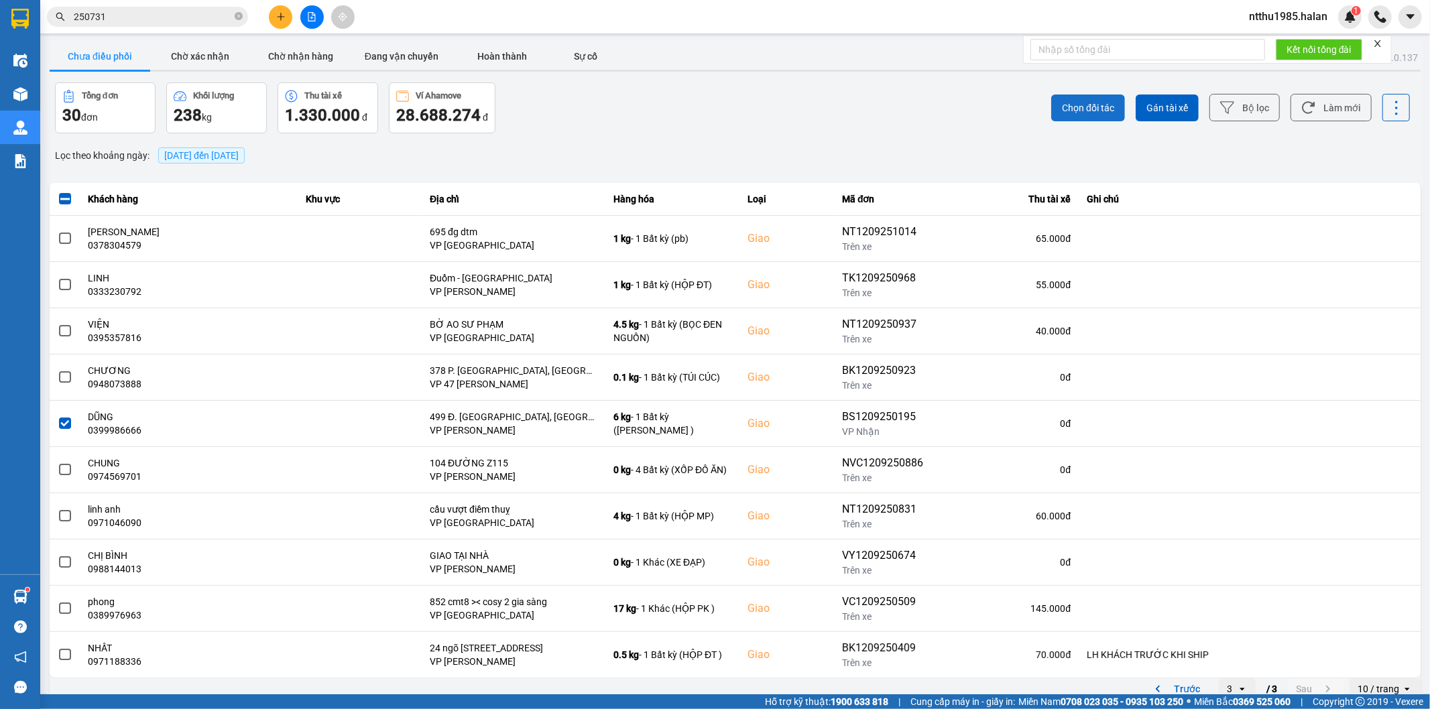
click at [1083, 101] on span "Chọn đối tác" at bounding box center [1088, 107] width 52 height 13
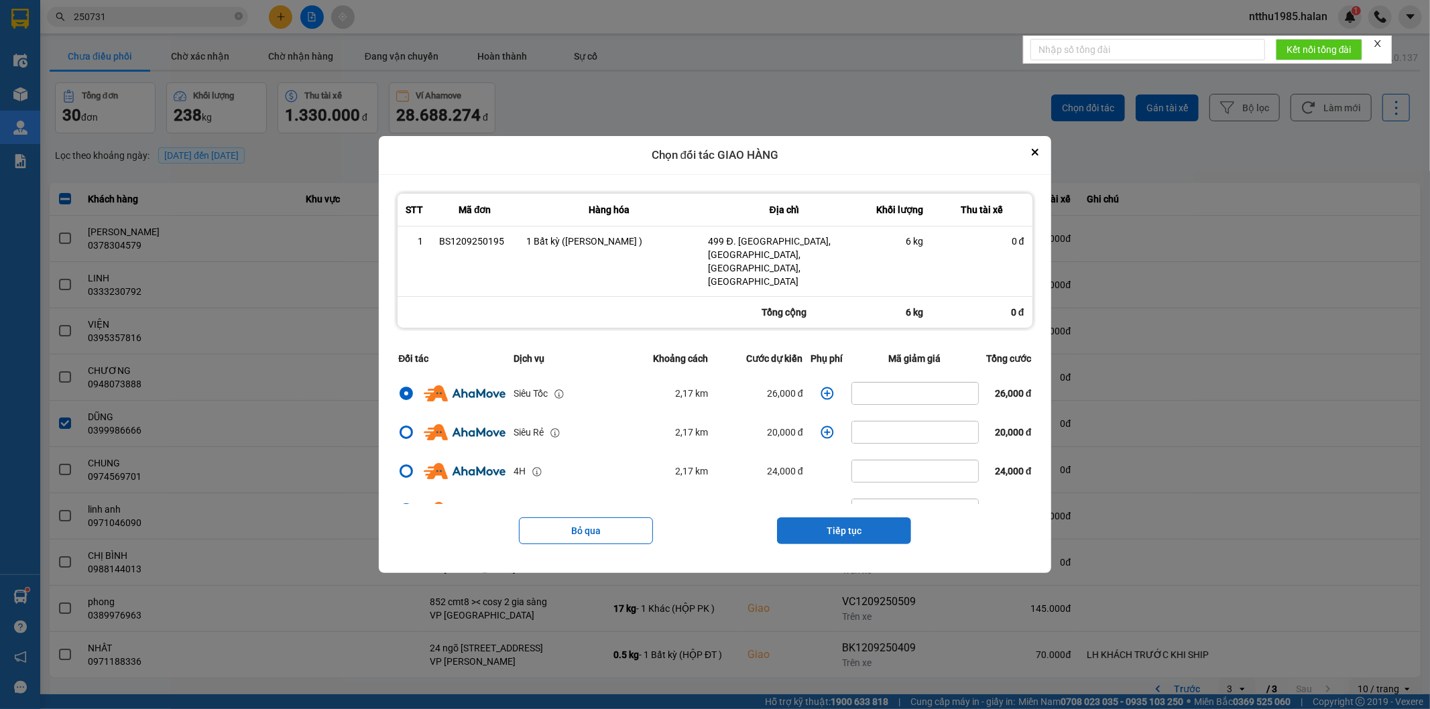
click at [814, 519] on button "Tiếp tục" at bounding box center [844, 530] width 134 height 27
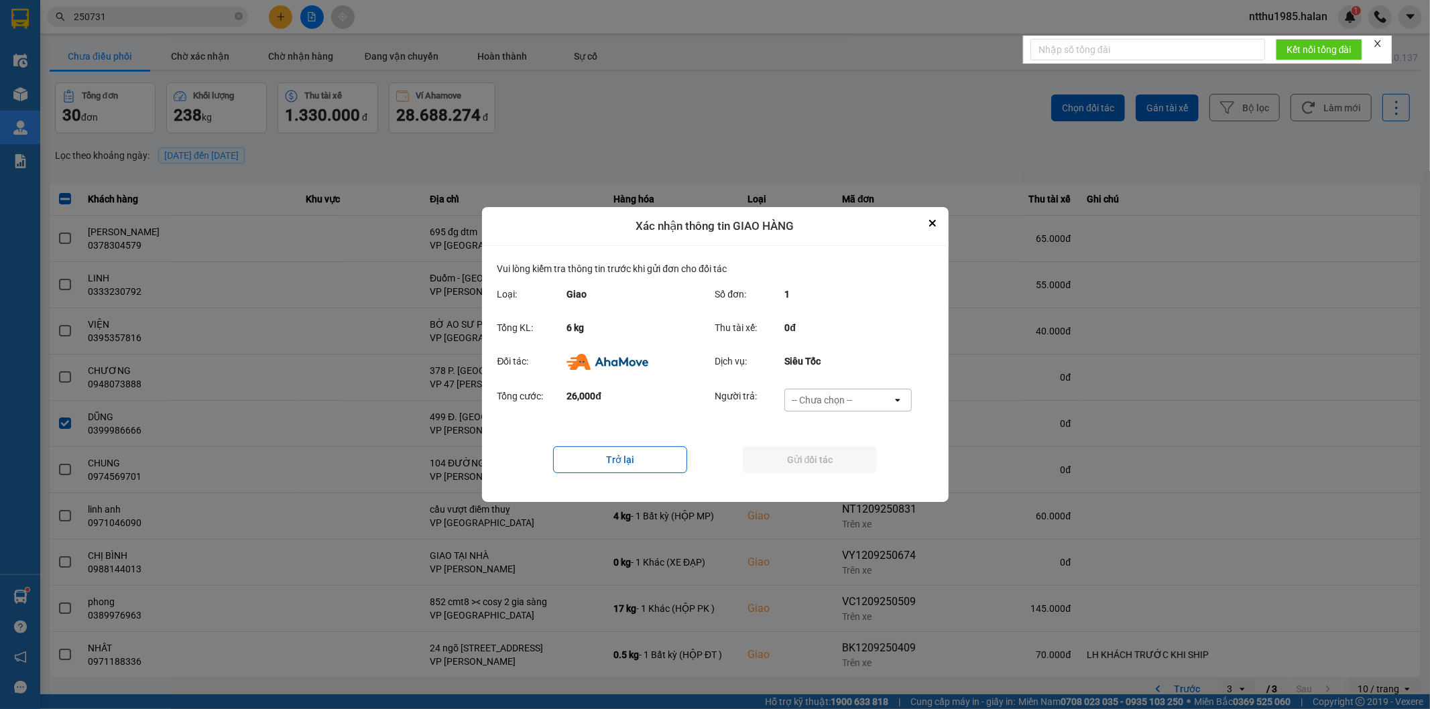
click at [816, 395] on div "-- Chưa chọn --" at bounding box center [822, 399] width 60 height 13
click at [814, 476] on span "Ví Ahamove" at bounding box center [822, 477] width 54 height 13
click at [808, 451] on button "Gửi đối tác" at bounding box center [810, 459] width 134 height 27
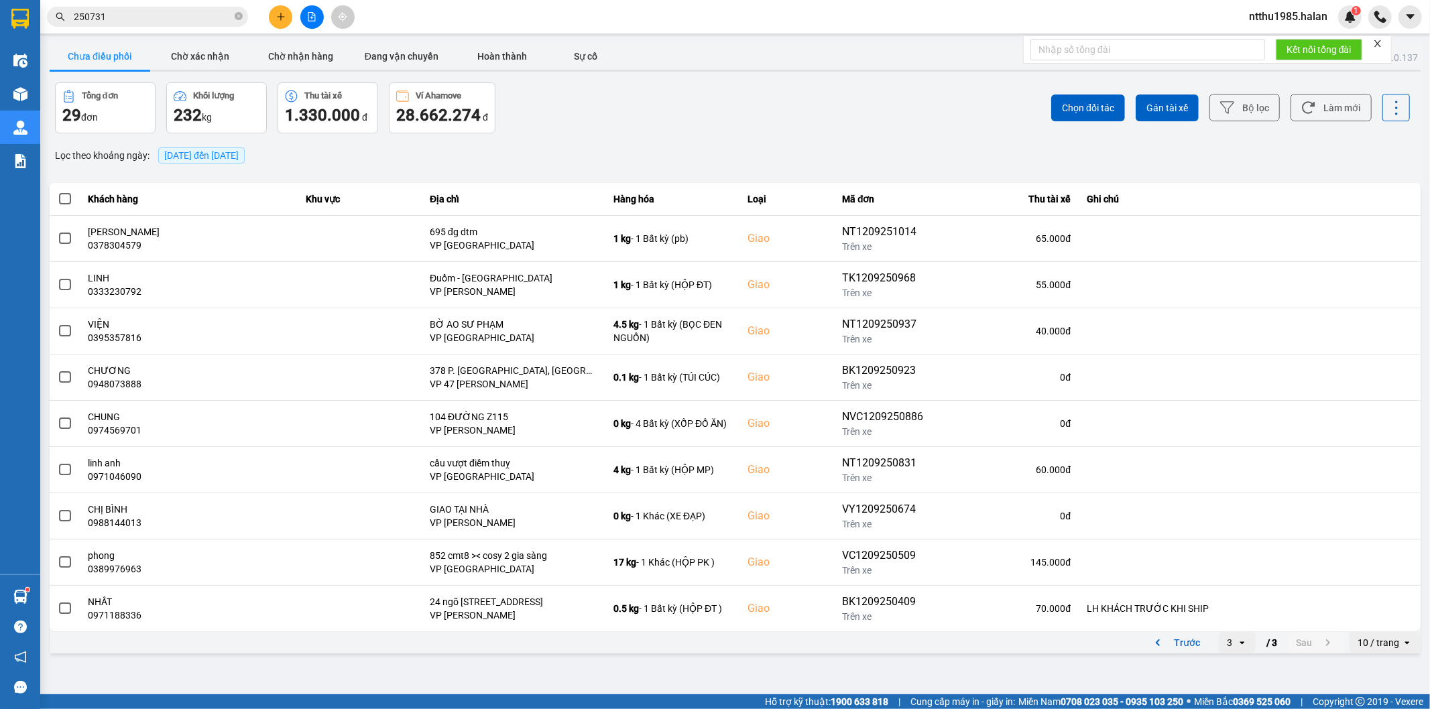
click at [123, 17] on input "250731" at bounding box center [153, 16] width 158 height 15
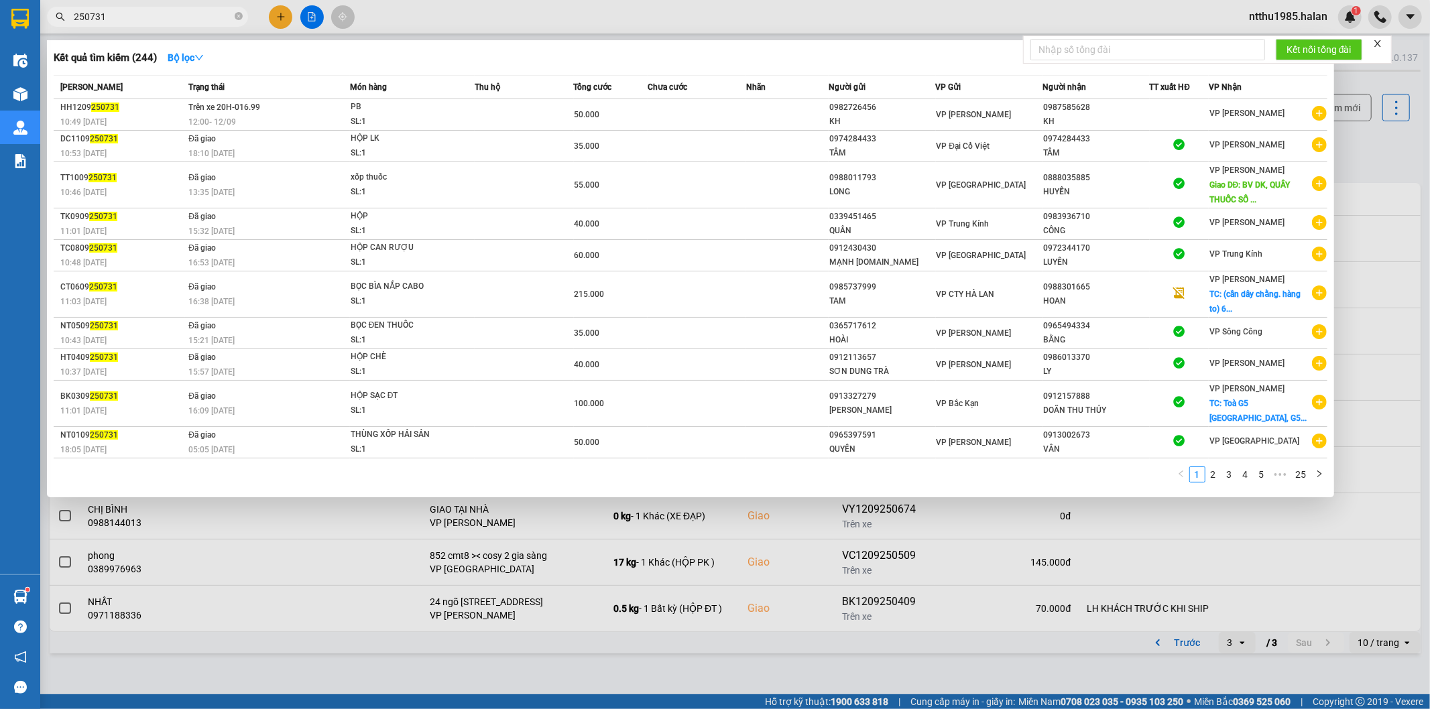
click at [123, 17] on input "250731" at bounding box center [153, 16] width 158 height 15
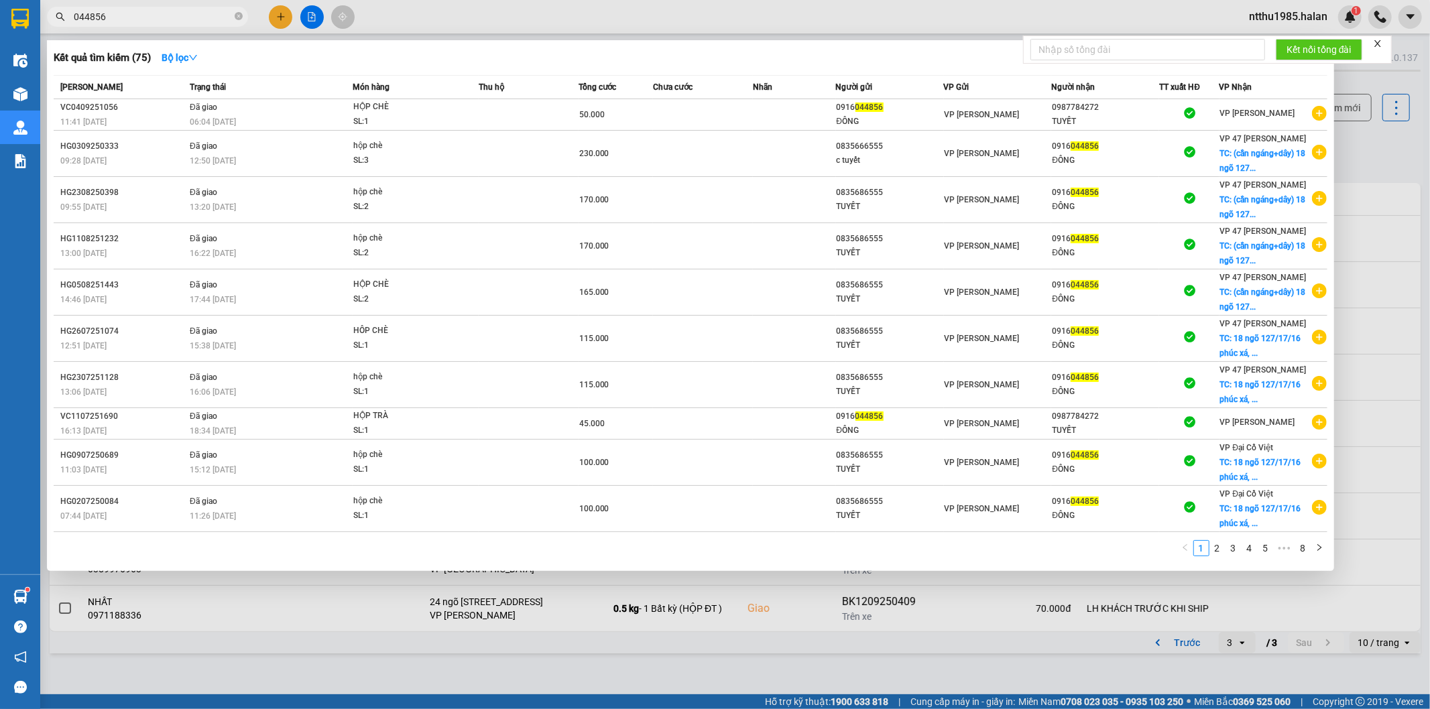
type input "044856"
click at [1341, 145] on div at bounding box center [715, 354] width 1430 height 709
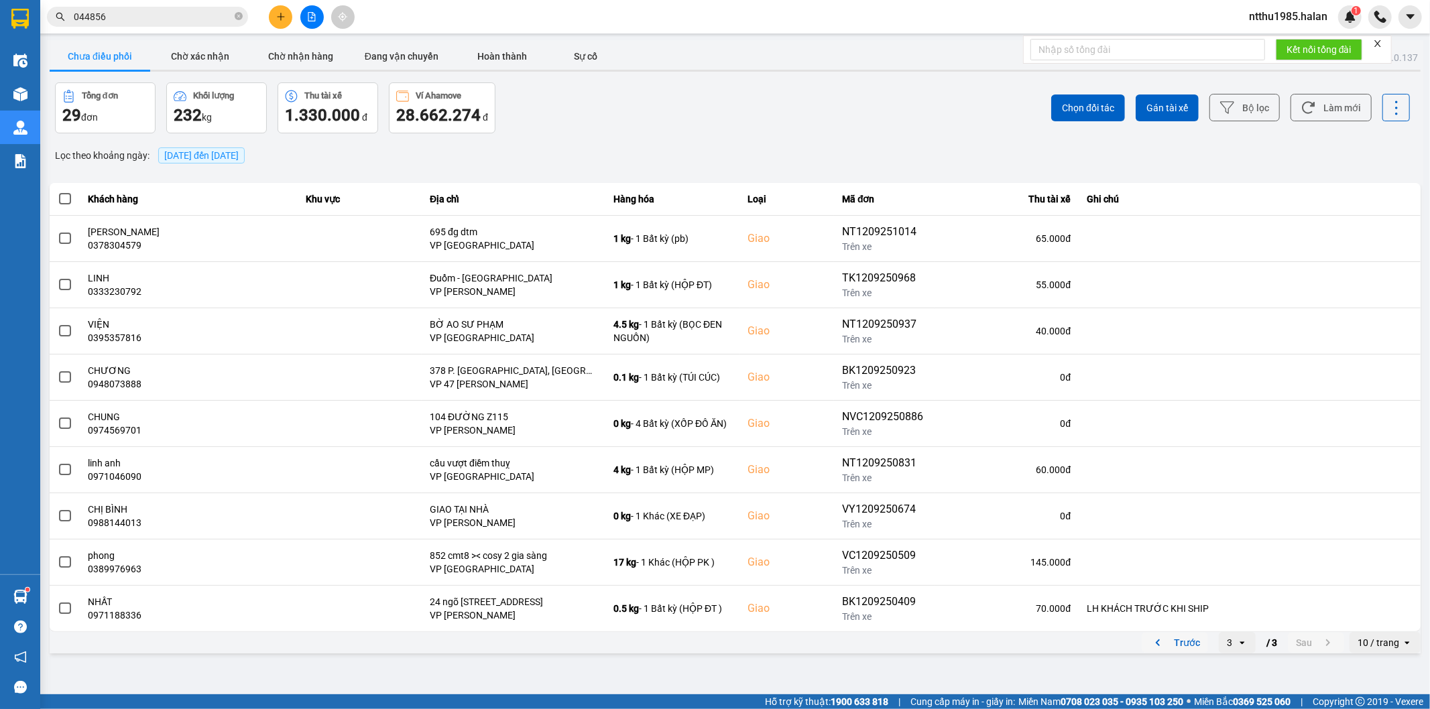
click at [1190, 645] on button "Trước" at bounding box center [1175, 643] width 66 height 20
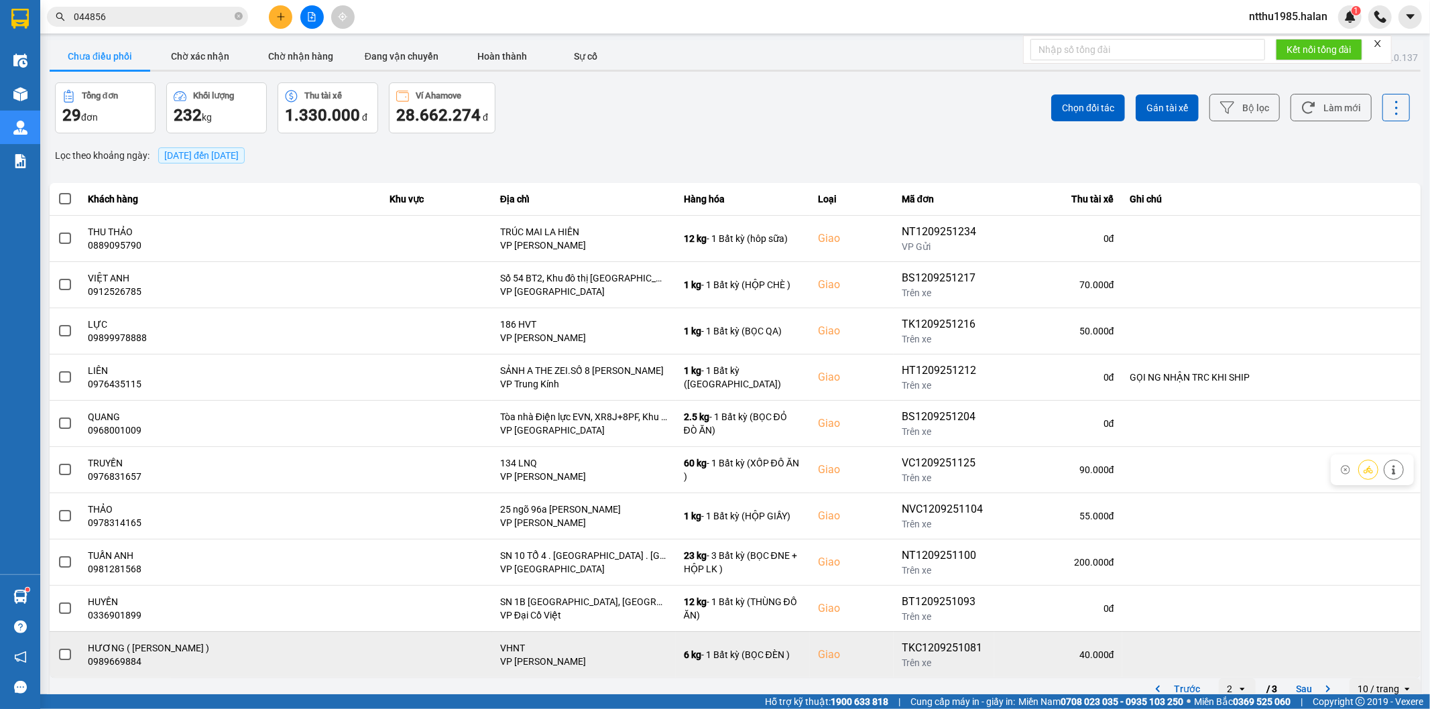
scroll to position [15, 0]
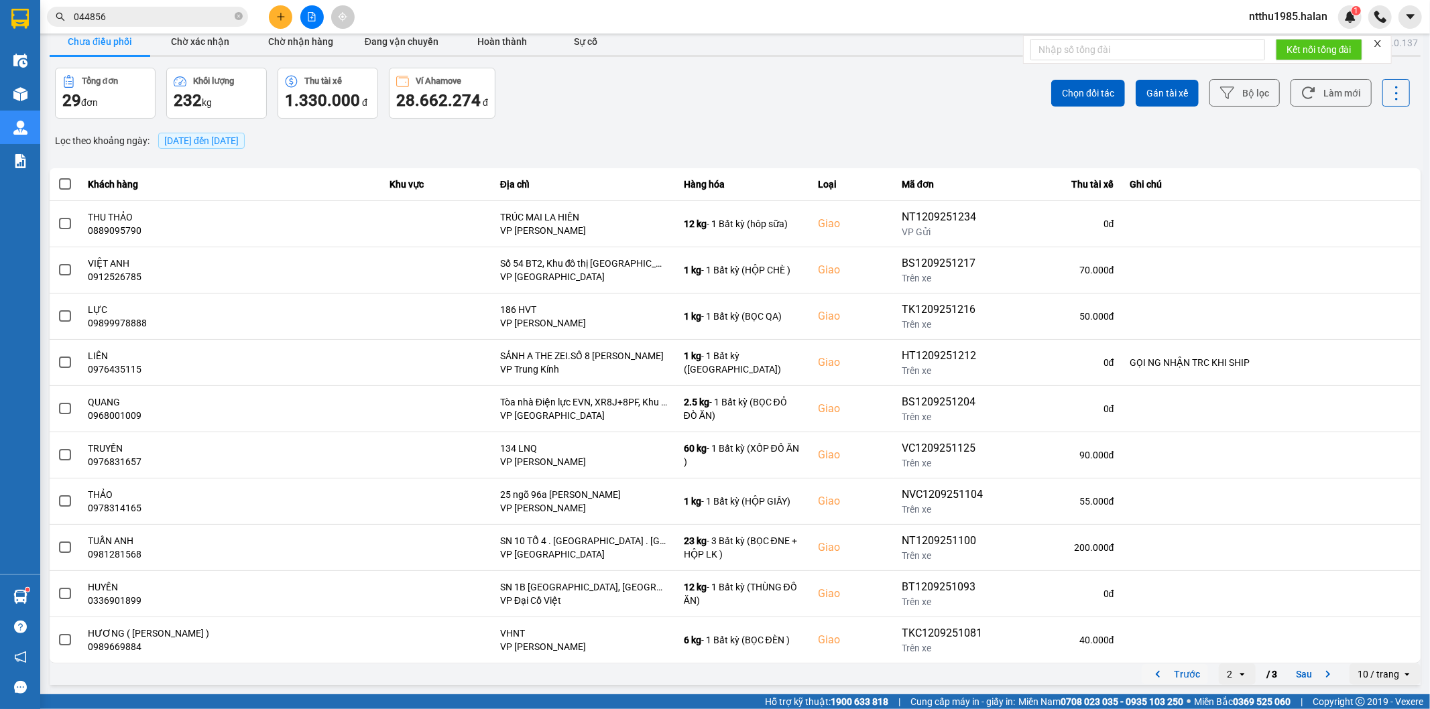
click at [1175, 677] on button "Trước" at bounding box center [1175, 674] width 66 height 20
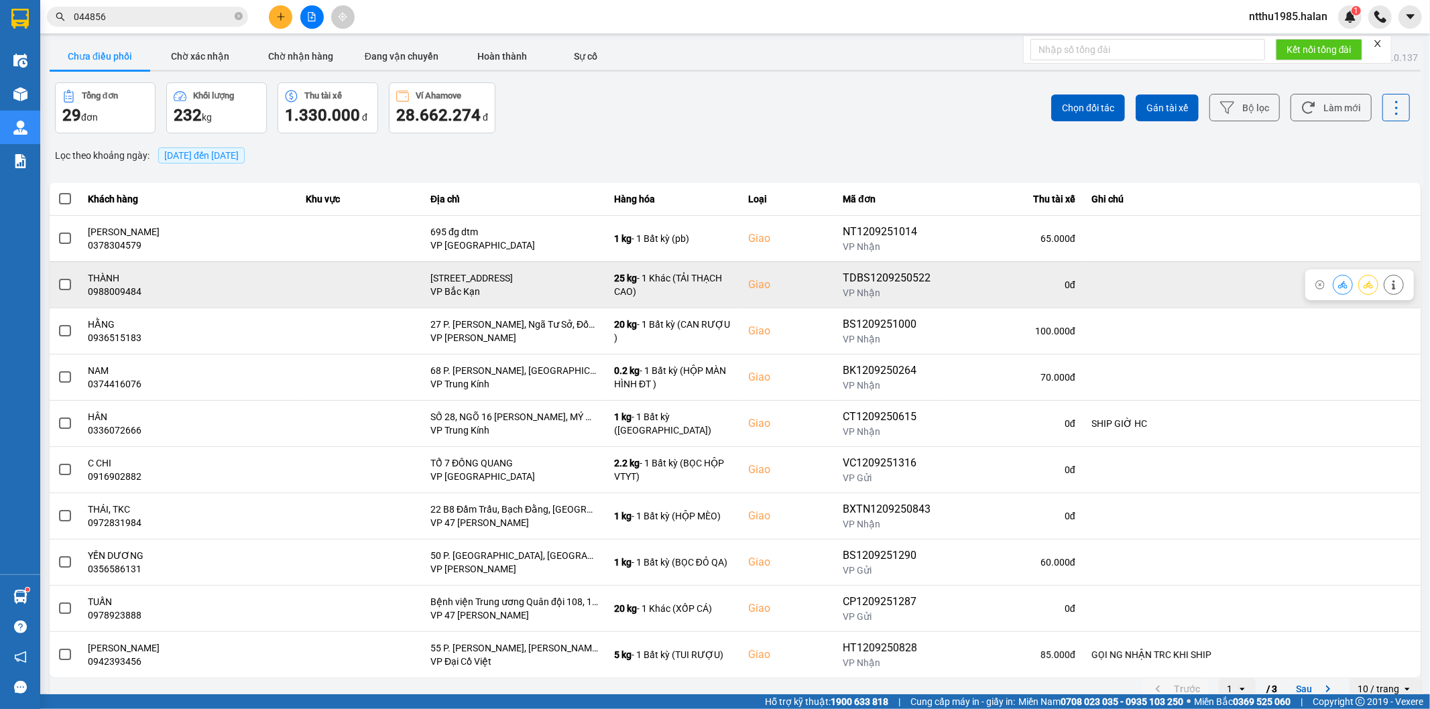
click at [1384, 292] on button at bounding box center [1393, 284] width 19 height 23
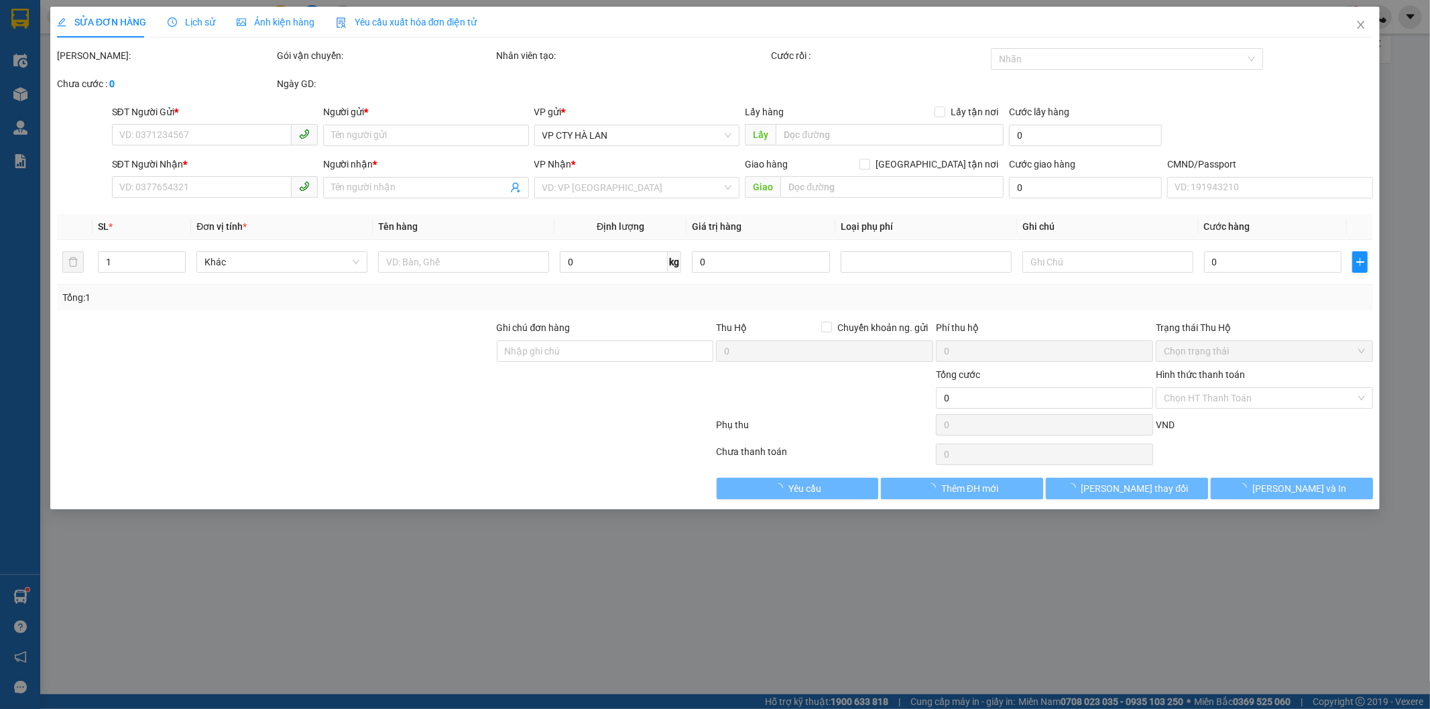
type input "0983336876"
type input "NGUYỄN LAN"
type input "0988009484"
type input "THÀNH"
checkbox input "true"
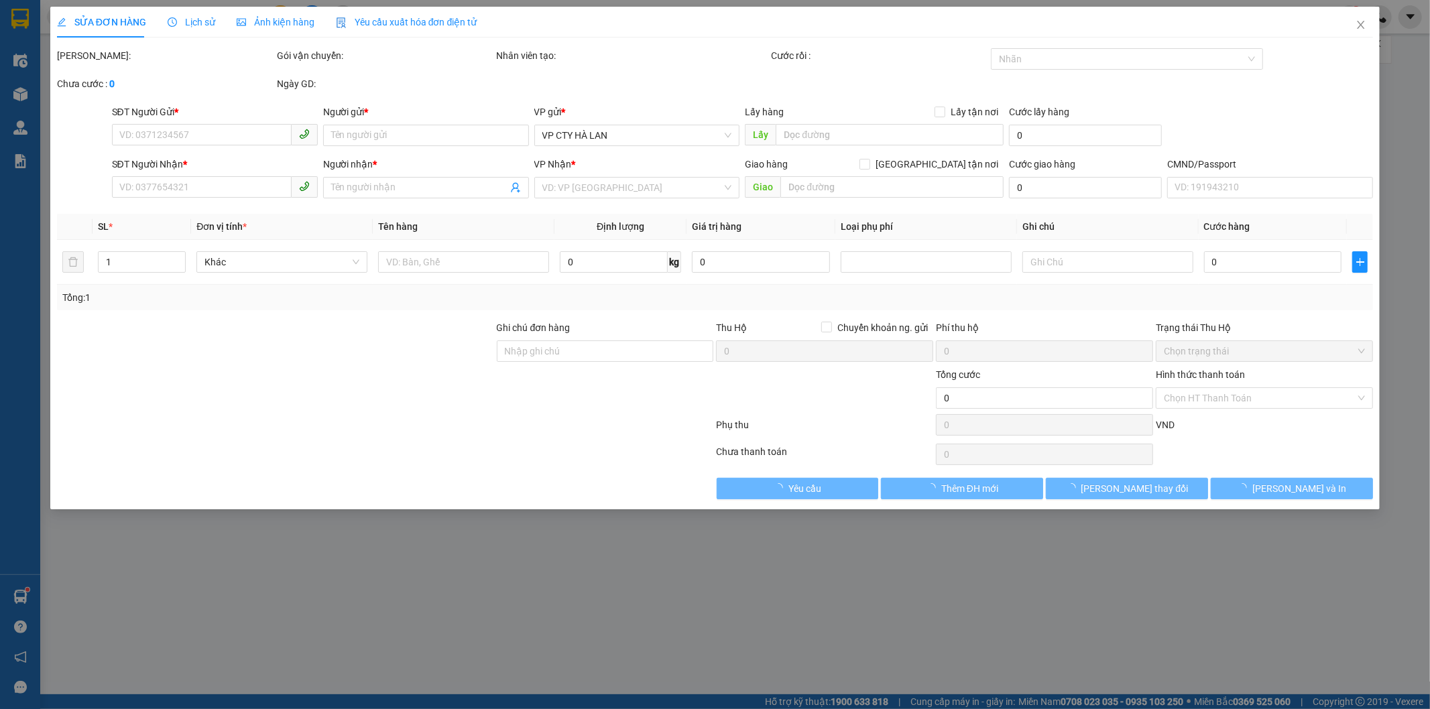
type input "mặt đường ql3 chợ 62, nông hạ , chợ mới , bk"
type input "80.000"
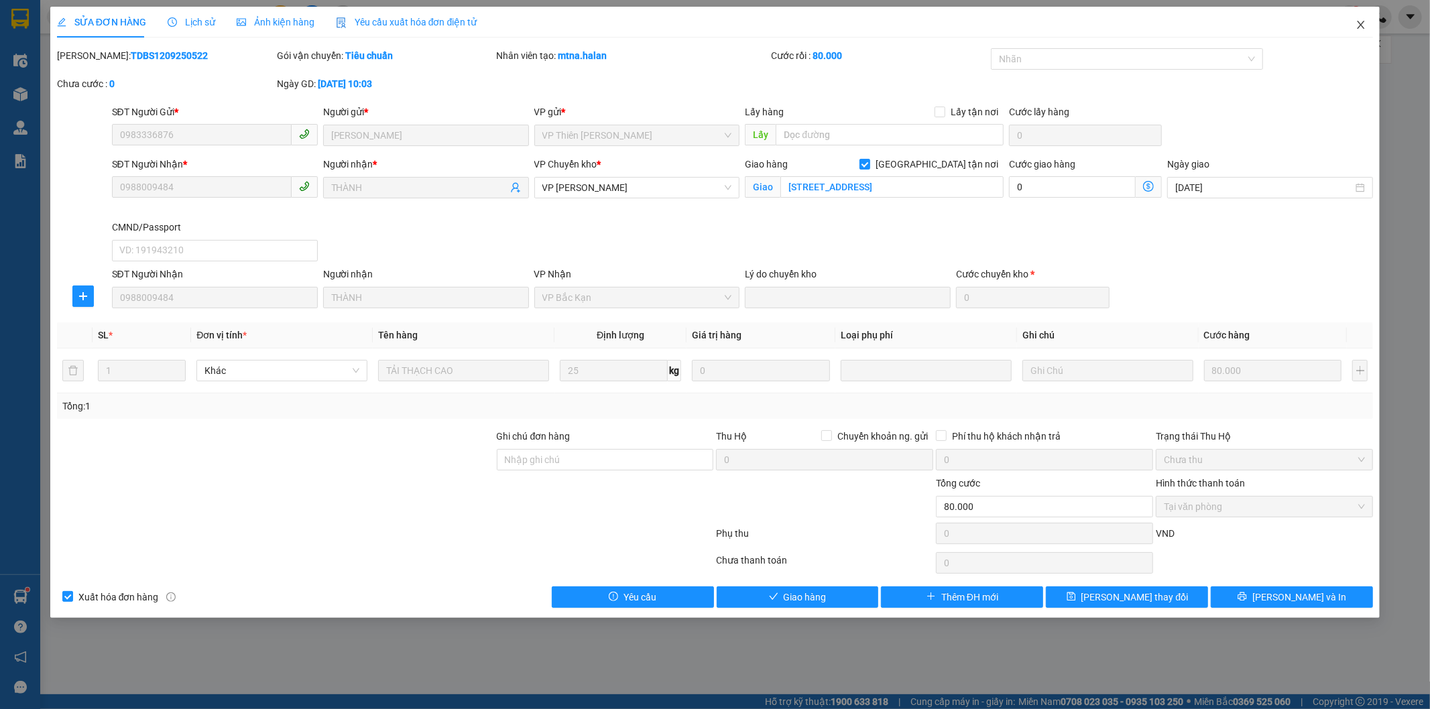
click at [1363, 24] on icon "close" at bounding box center [1360, 24] width 11 height 11
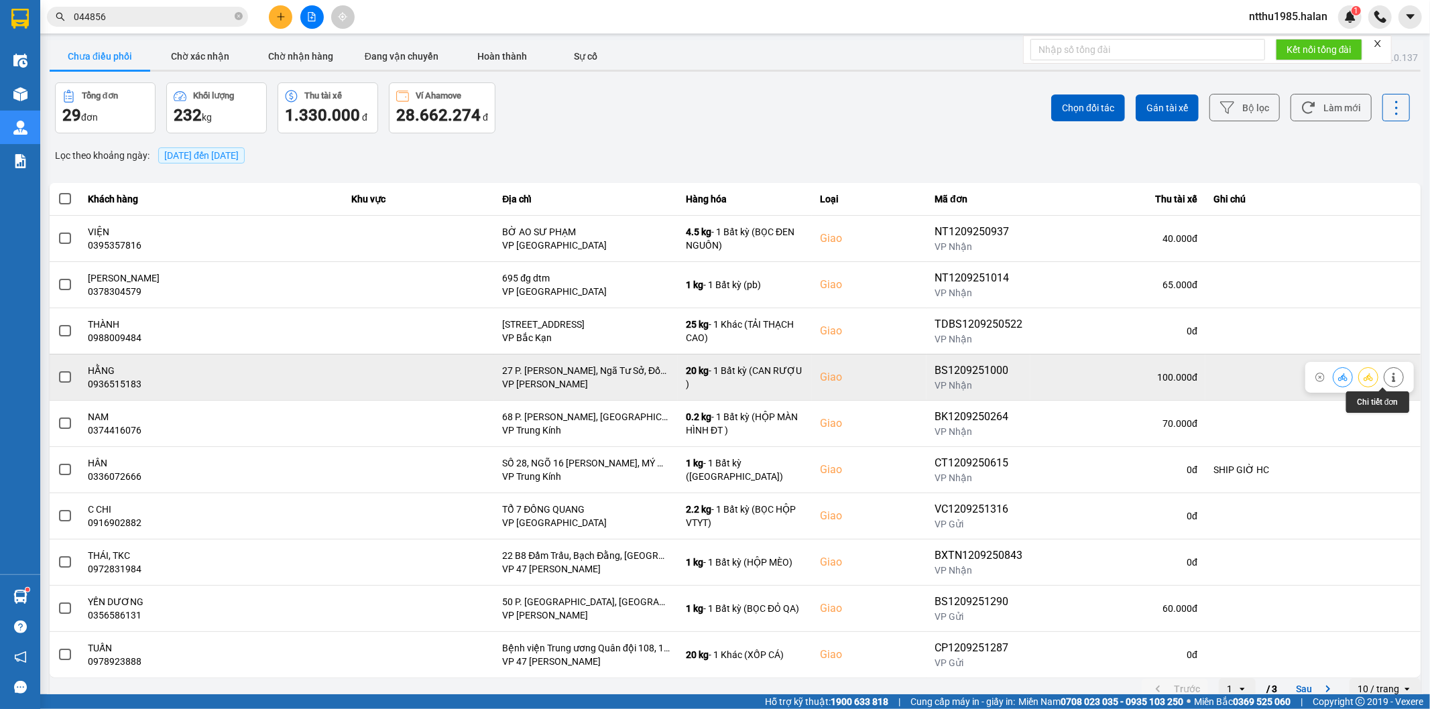
click at [1392, 377] on icon at bounding box center [1393, 377] width 3 height 9
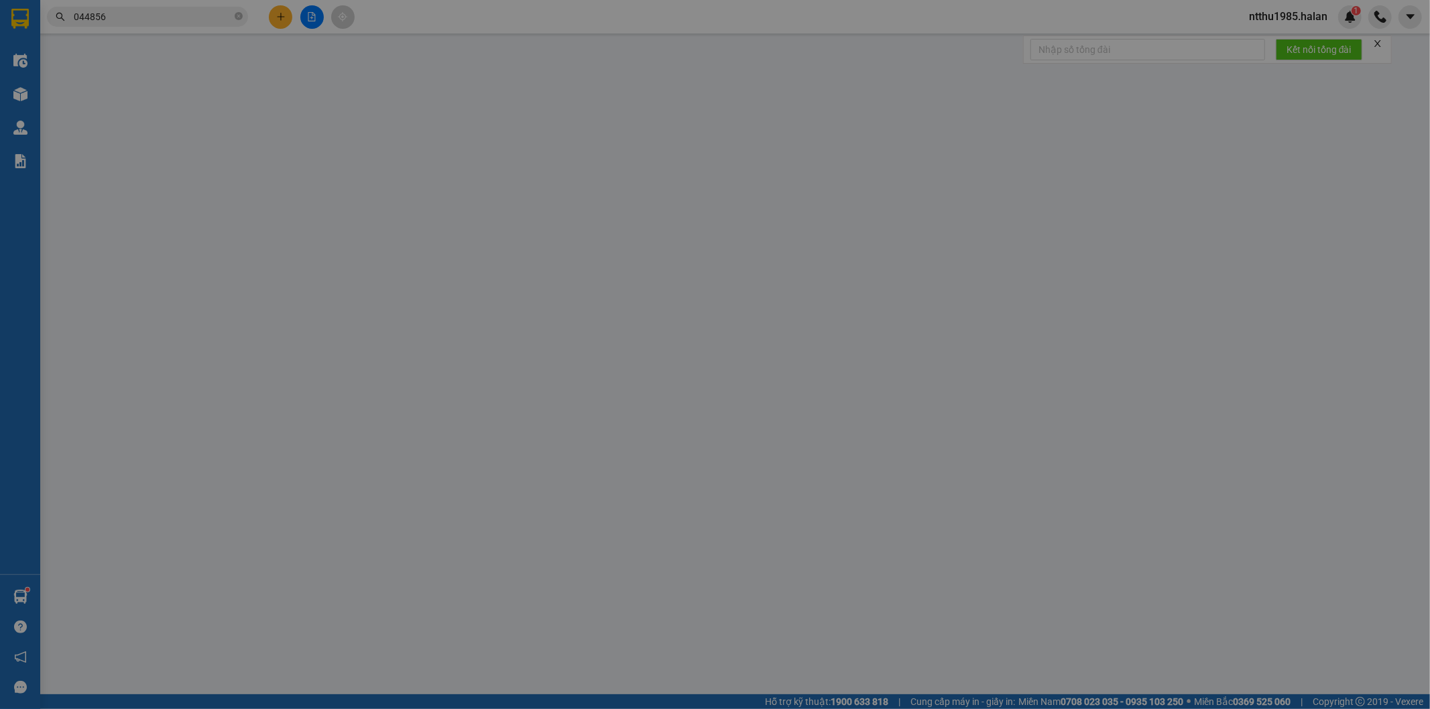
type input "0943883338"
type input "HIỀN"
type input "0936515183"
type input "HẰNG"
checkbox input "true"
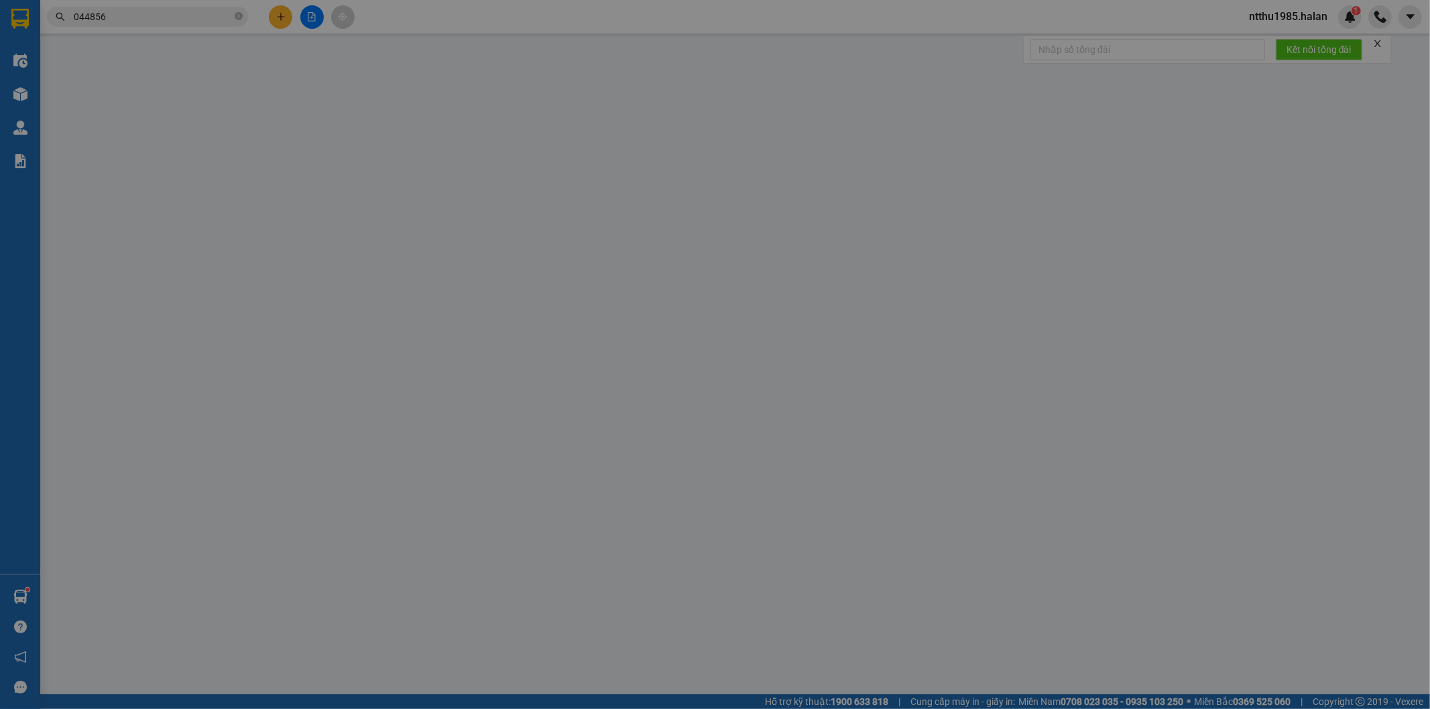
type input "27 P. Thái Thịnh, Ngã Tư Sở, Đống Đa, Hà Nội, Việt Nam"
type input "100.000"
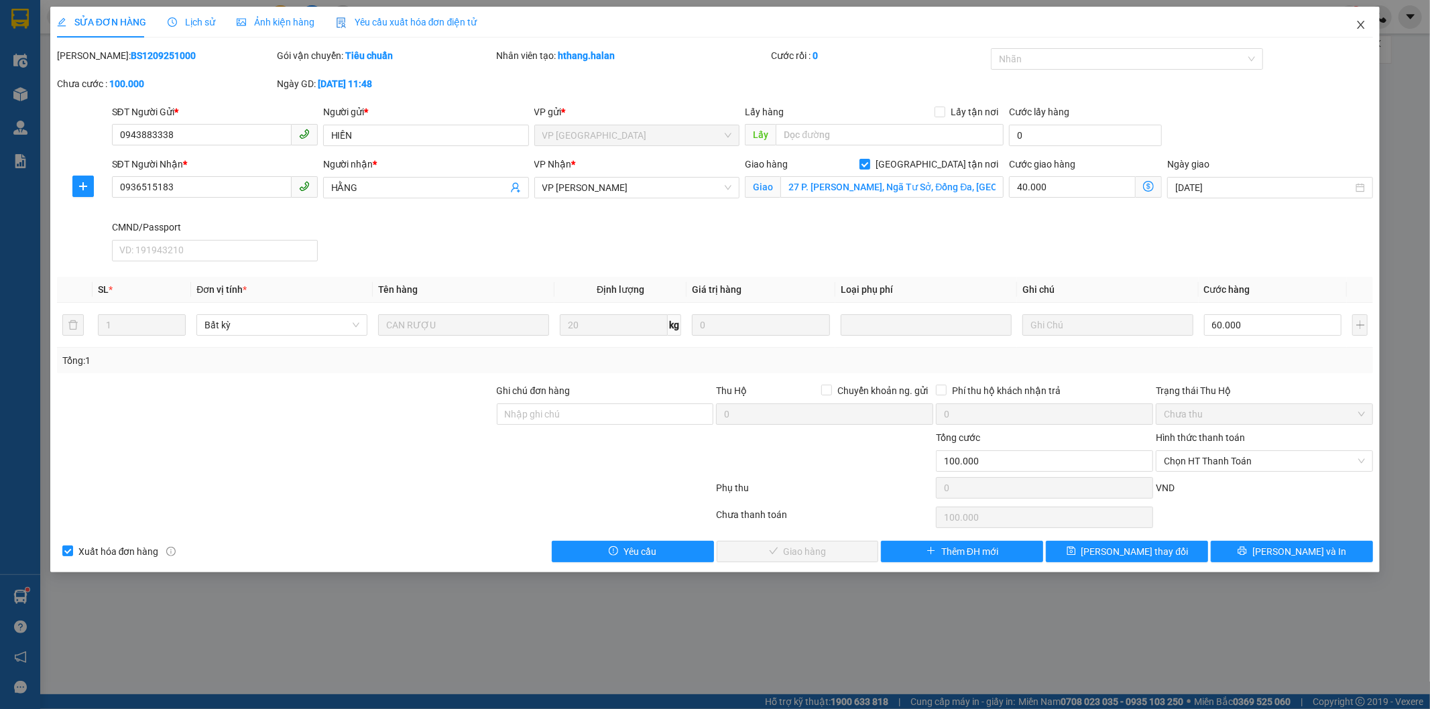
click at [1361, 22] on icon "close" at bounding box center [1360, 24] width 11 height 11
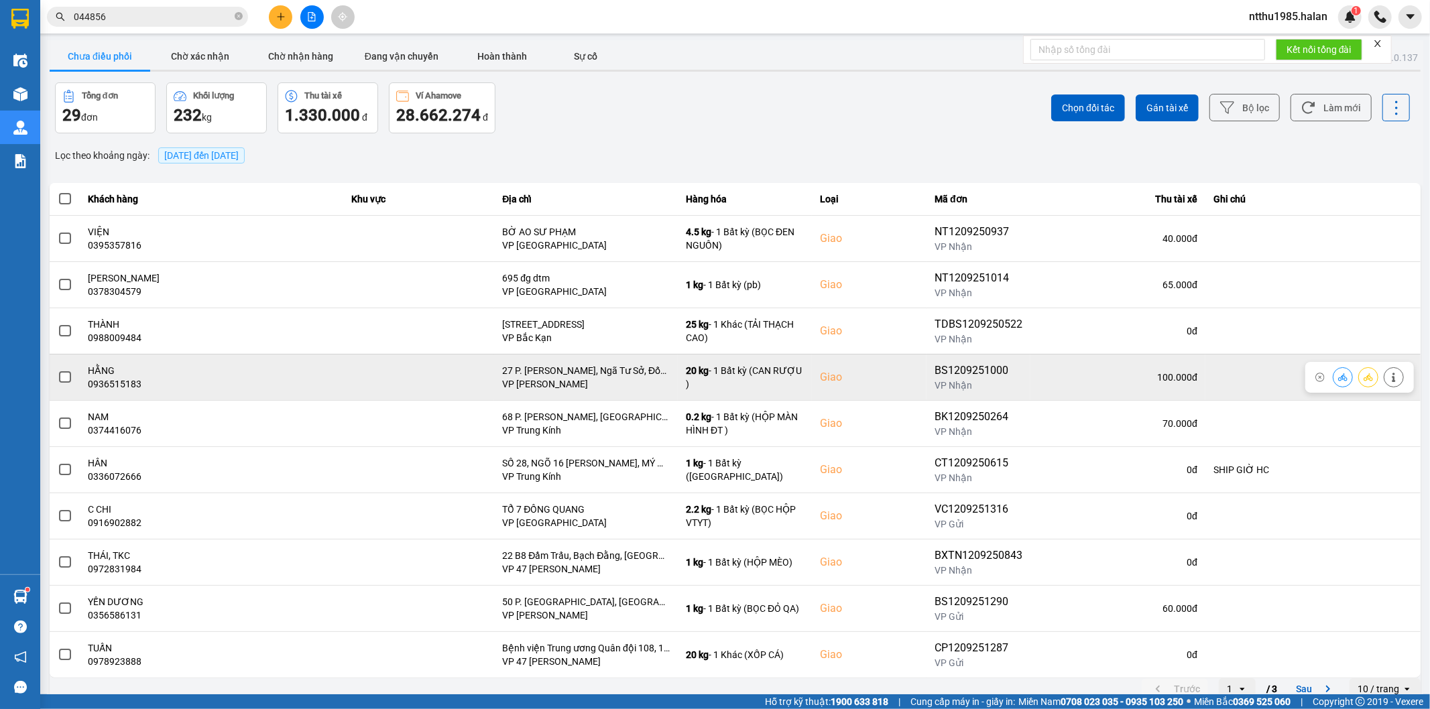
click at [65, 379] on span at bounding box center [65, 377] width 12 height 12
click at [58, 370] on input "checkbox" at bounding box center [58, 370] width 0 height 0
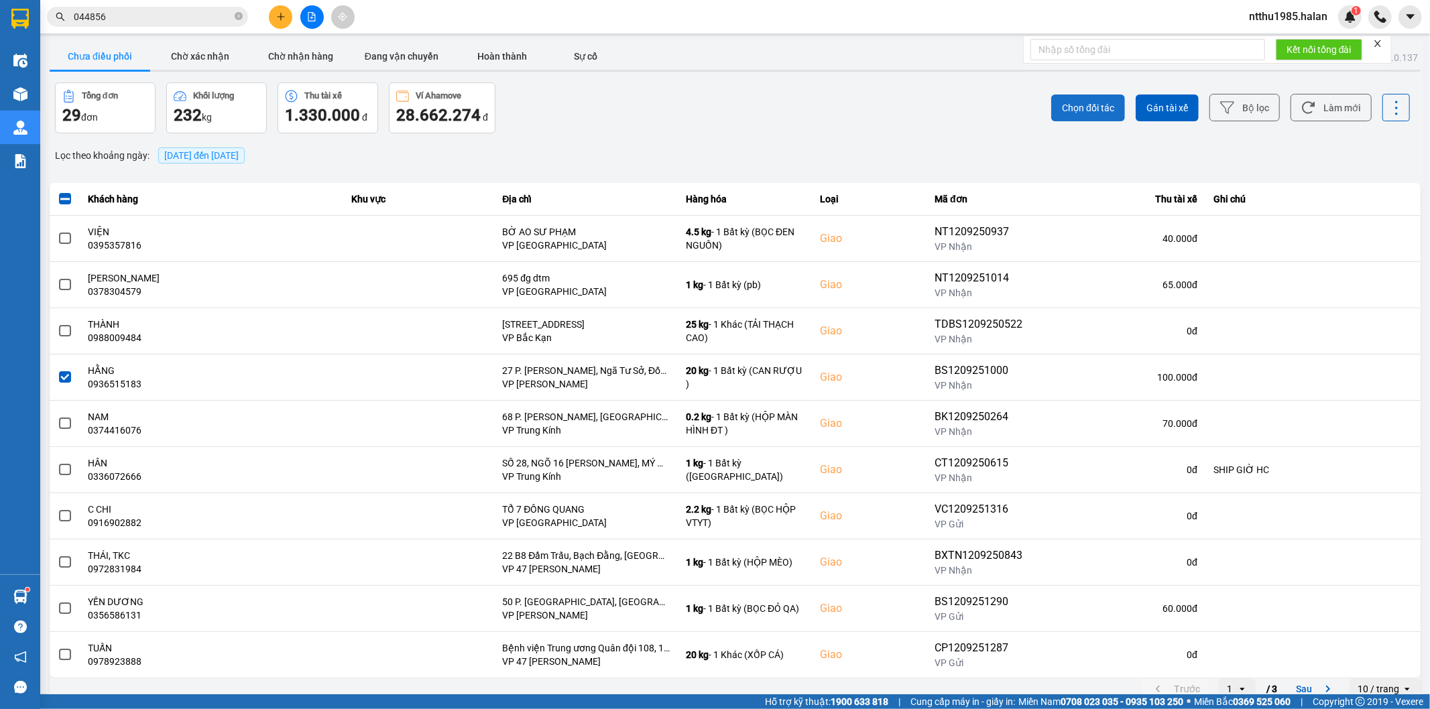
click at [1082, 110] on span "Chọn đối tác" at bounding box center [1088, 107] width 52 height 13
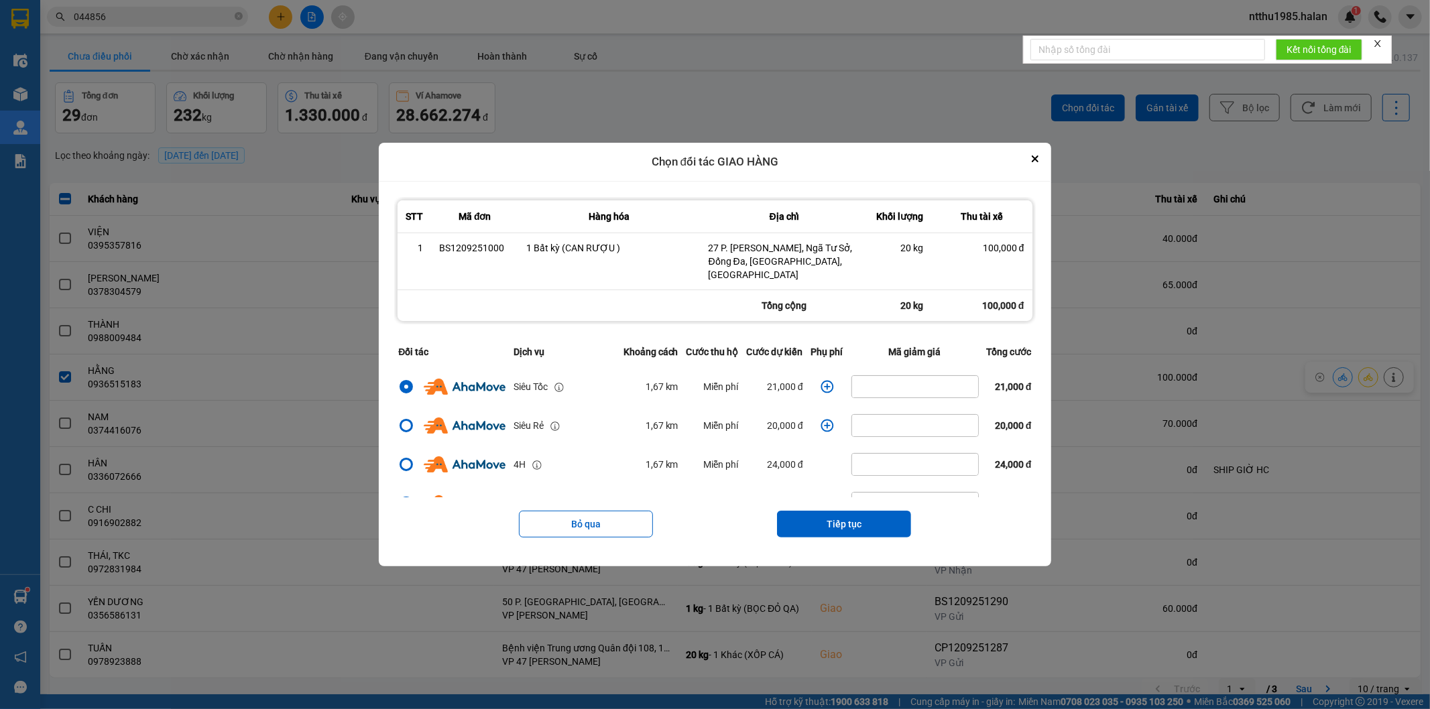
click at [820, 383] on icon "dialog" at bounding box center [826, 386] width 13 height 13
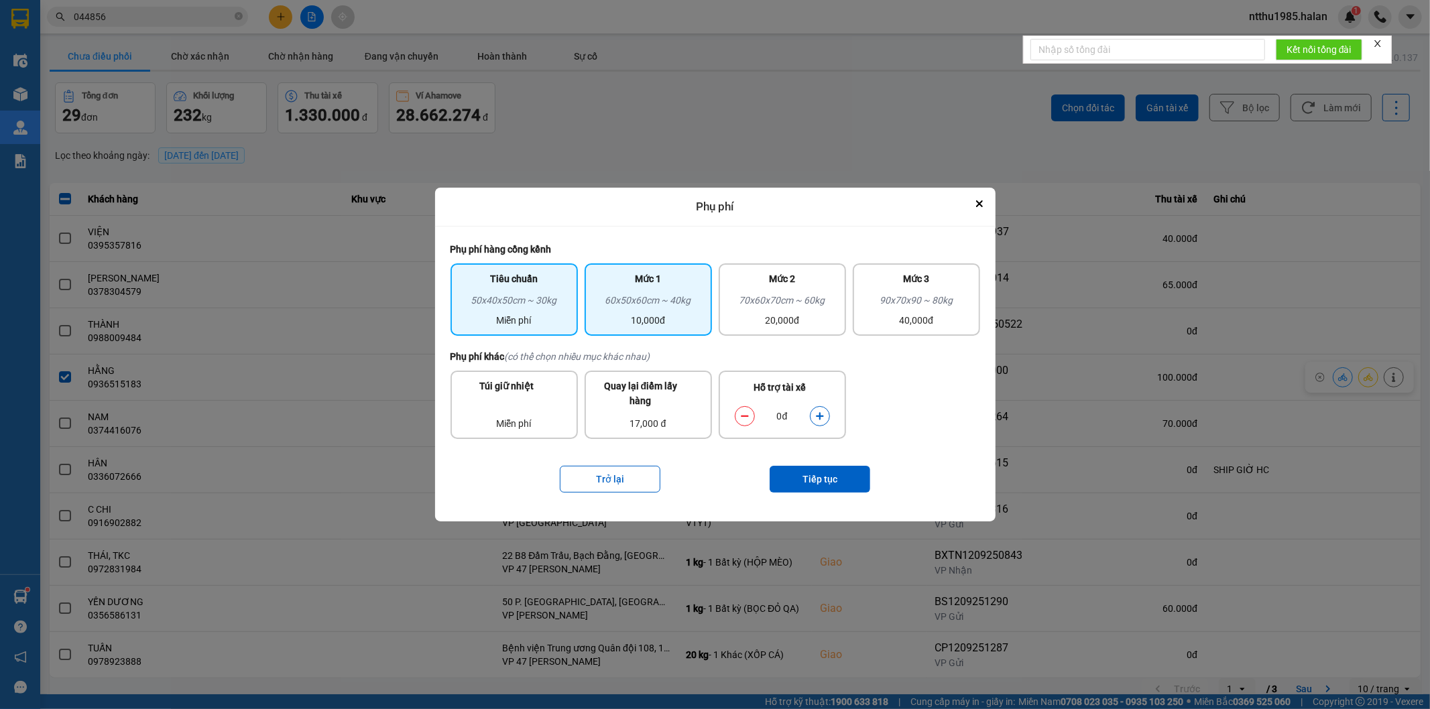
click at [650, 312] on div "60x50x60cm ~ 40kg" at bounding box center [648, 303] width 111 height 20
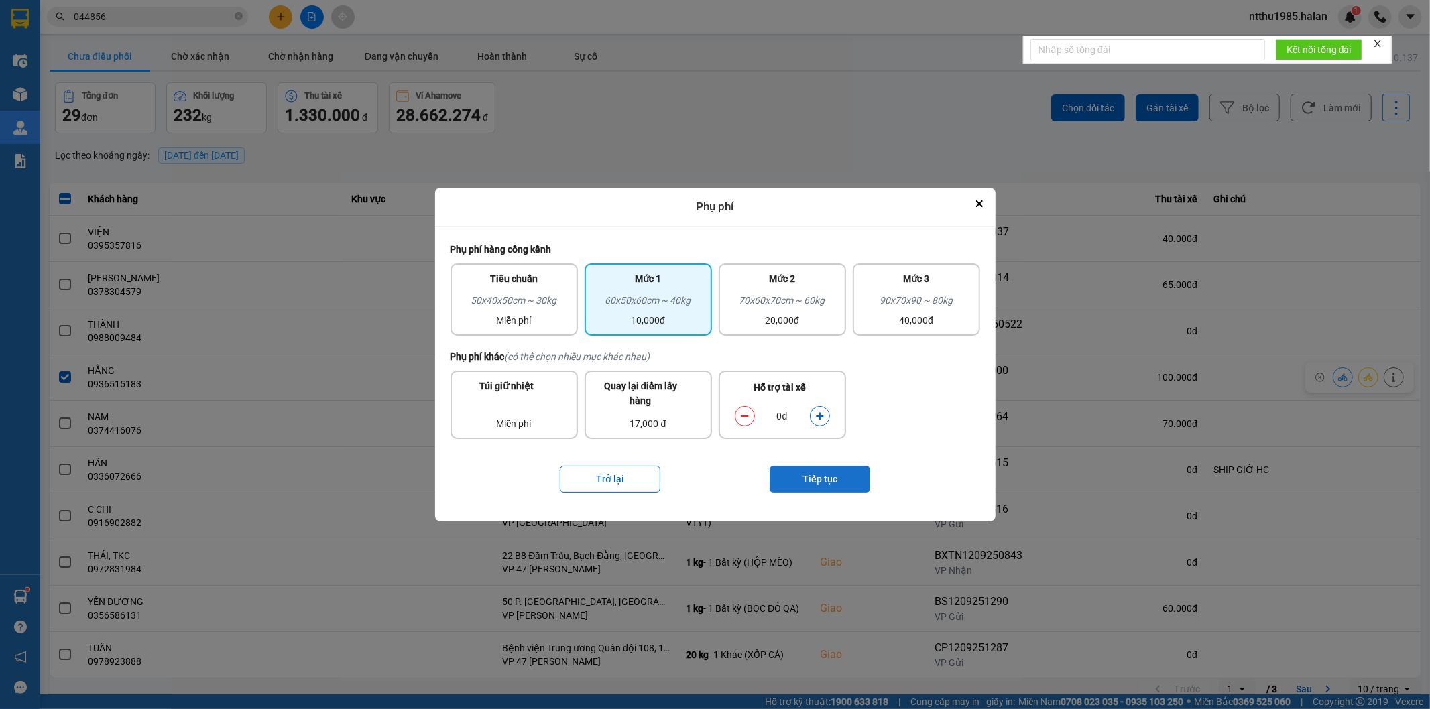
click at [788, 483] on button "Tiếp tục" at bounding box center [819, 479] width 101 height 27
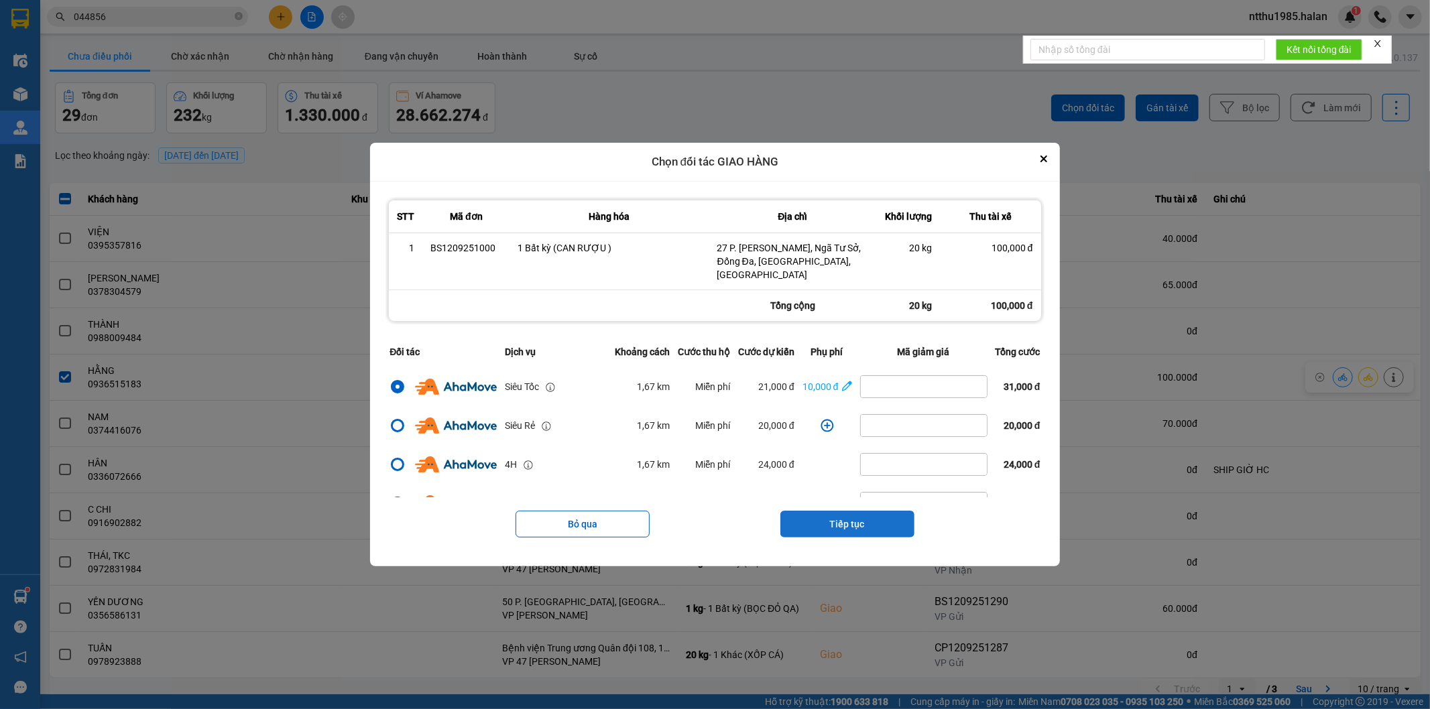
click at [827, 521] on button "Tiếp tục" at bounding box center [847, 524] width 134 height 27
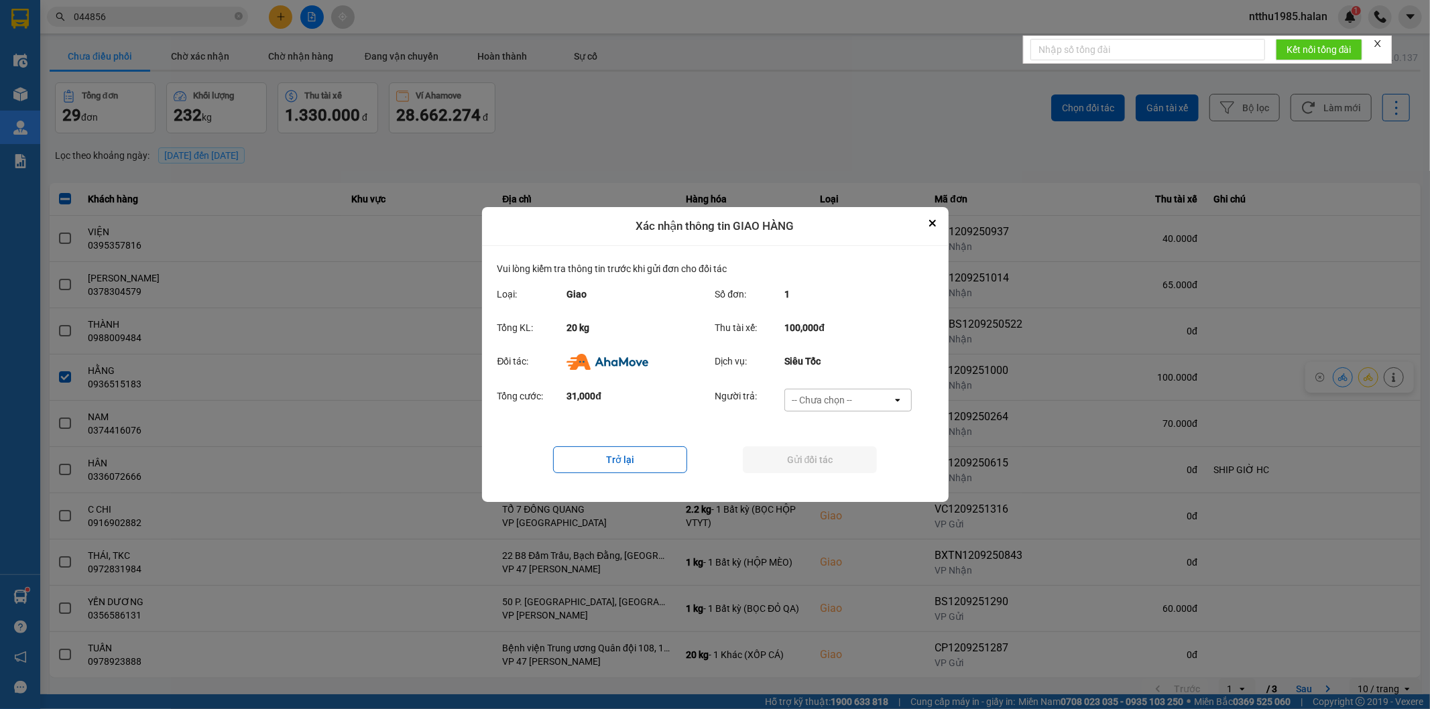
click at [826, 401] on div "-- Chưa chọn --" at bounding box center [822, 399] width 60 height 13
click at [819, 479] on span "Ví Ahamove" at bounding box center [822, 477] width 54 height 13
click at [812, 453] on button "Gửi đối tác" at bounding box center [810, 459] width 134 height 27
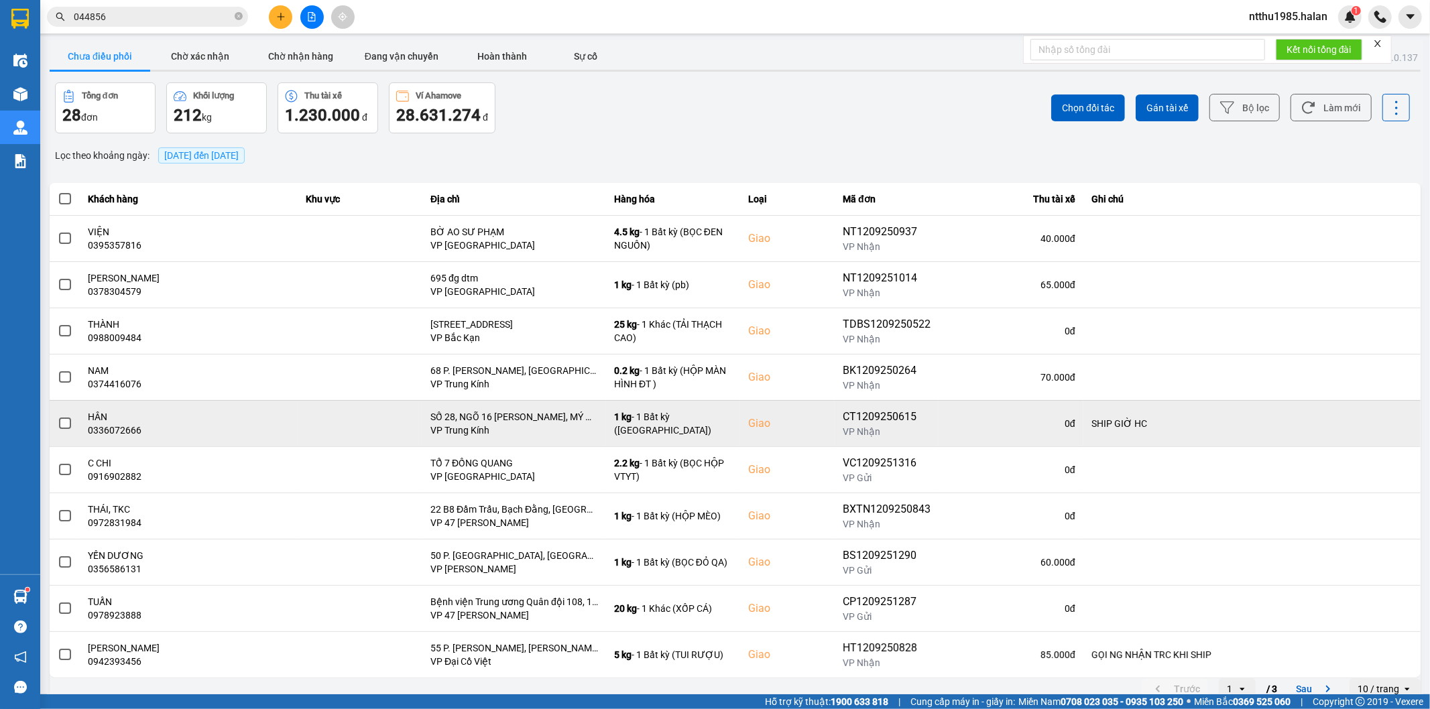
click at [62, 426] on span at bounding box center [65, 424] width 12 height 12
click at [58, 416] on input "checkbox" at bounding box center [58, 416] width 0 height 0
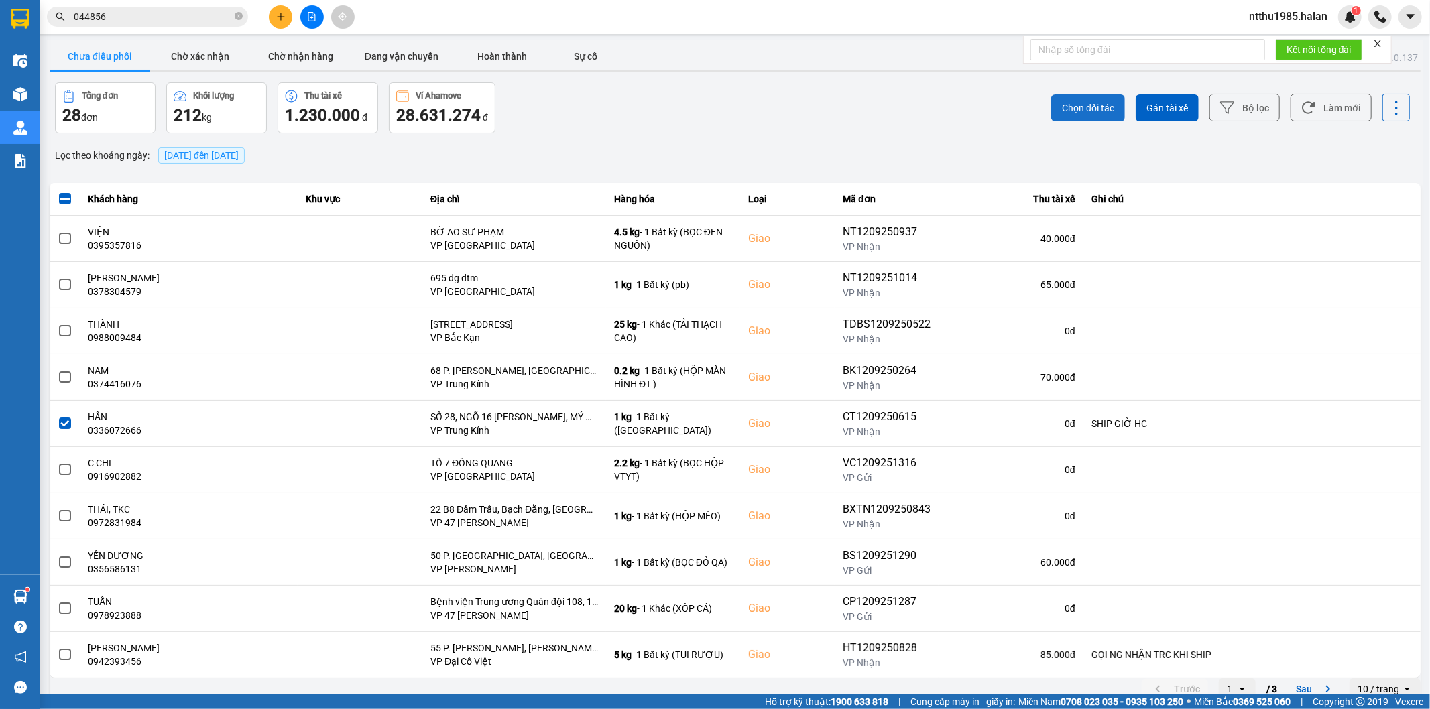
click at [1082, 106] on span "Chọn đối tác" at bounding box center [1088, 107] width 52 height 13
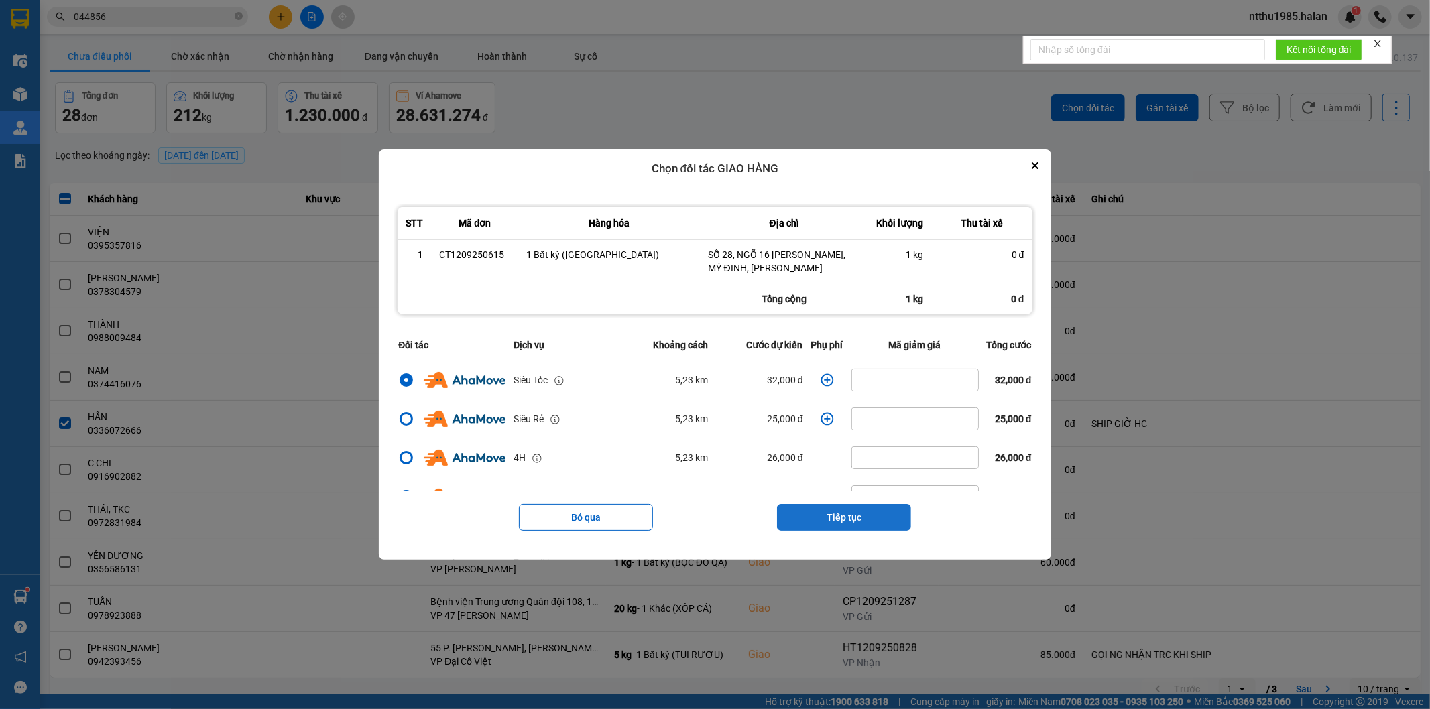
click at [843, 511] on button "Tiếp tục" at bounding box center [844, 517] width 134 height 27
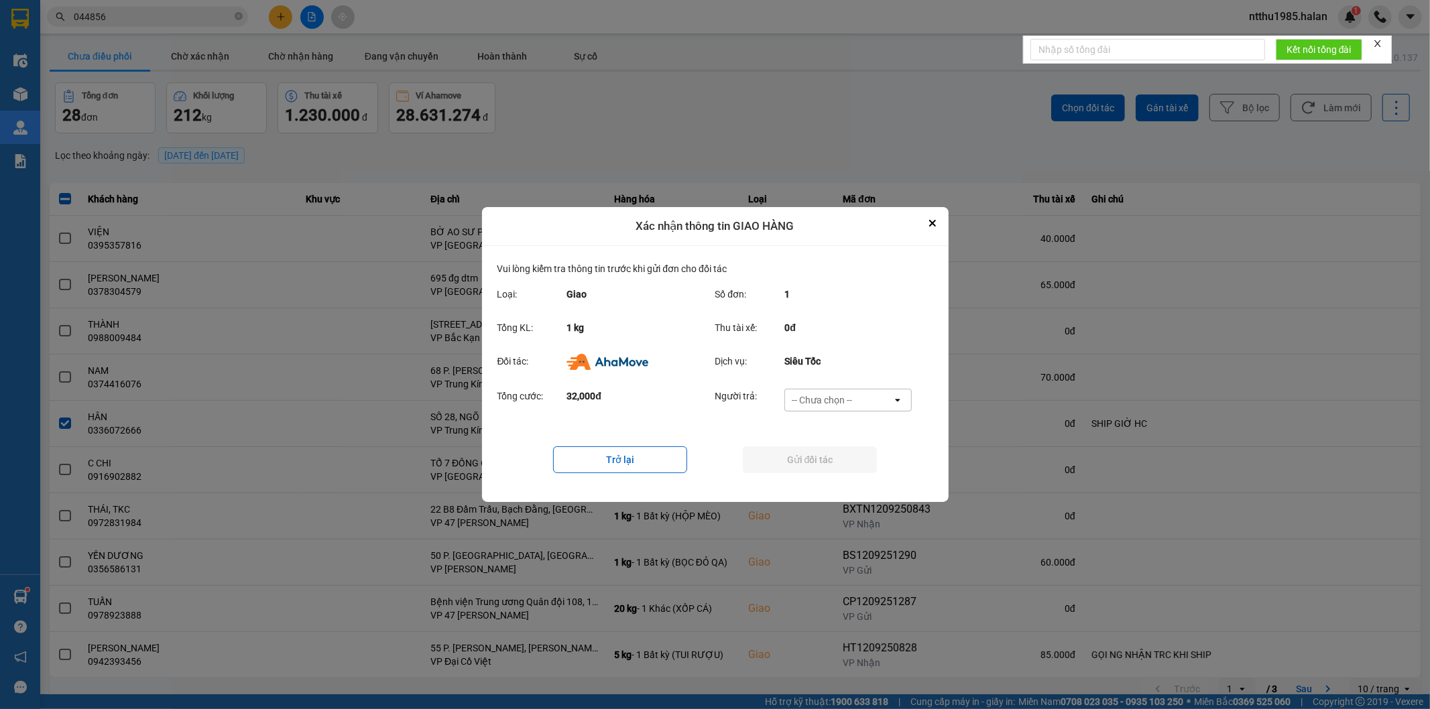
click at [839, 393] on div "-- Chưa chọn --" at bounding box center [822, 399] width 60 height 13
drag, startPoint x: 828, startPoint y: 480, endPoint x: 828, endPoint y: 471, distance: 8.7
click at [828, 477] on span "Ví Ahamove" at bounding box center [822, 477] width 54 height 13
click at [828, 463] on button "Gửi đối tác" at bounding box center [810, 459] width 134 height 27
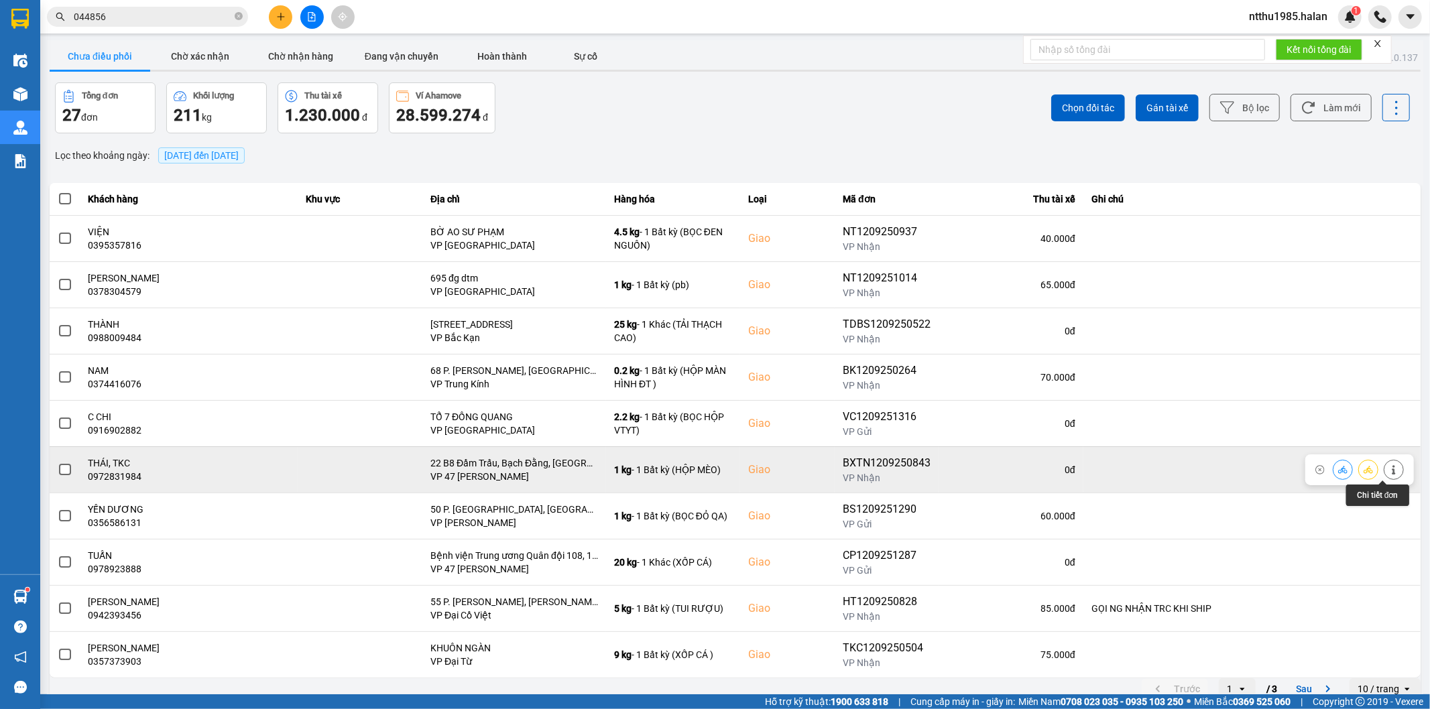
click at [1389, 472] on icon at bounding box center [1393, 469] width 9 height 9
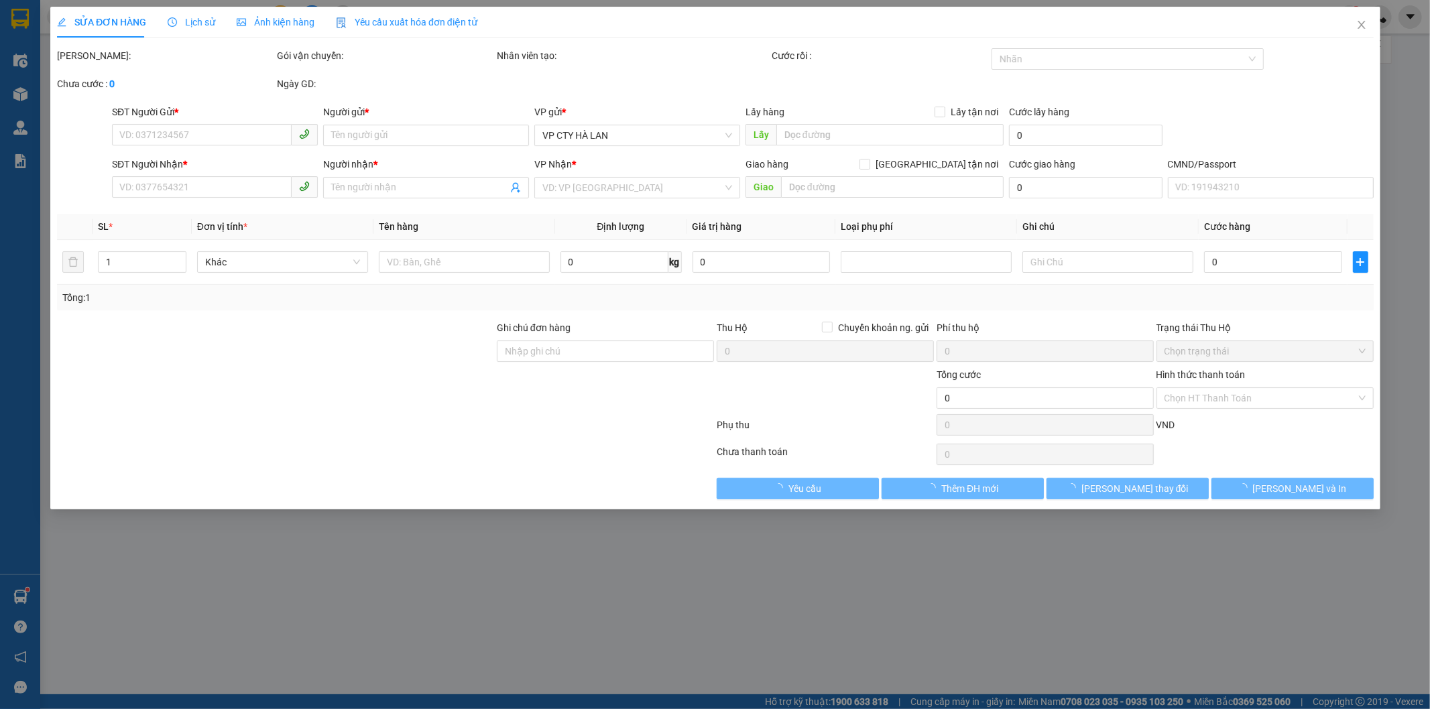
type input "0355017789"
type input "VÂN"
type input "0972831984"
type input "THÁI, TKC"
checkbox input "true"
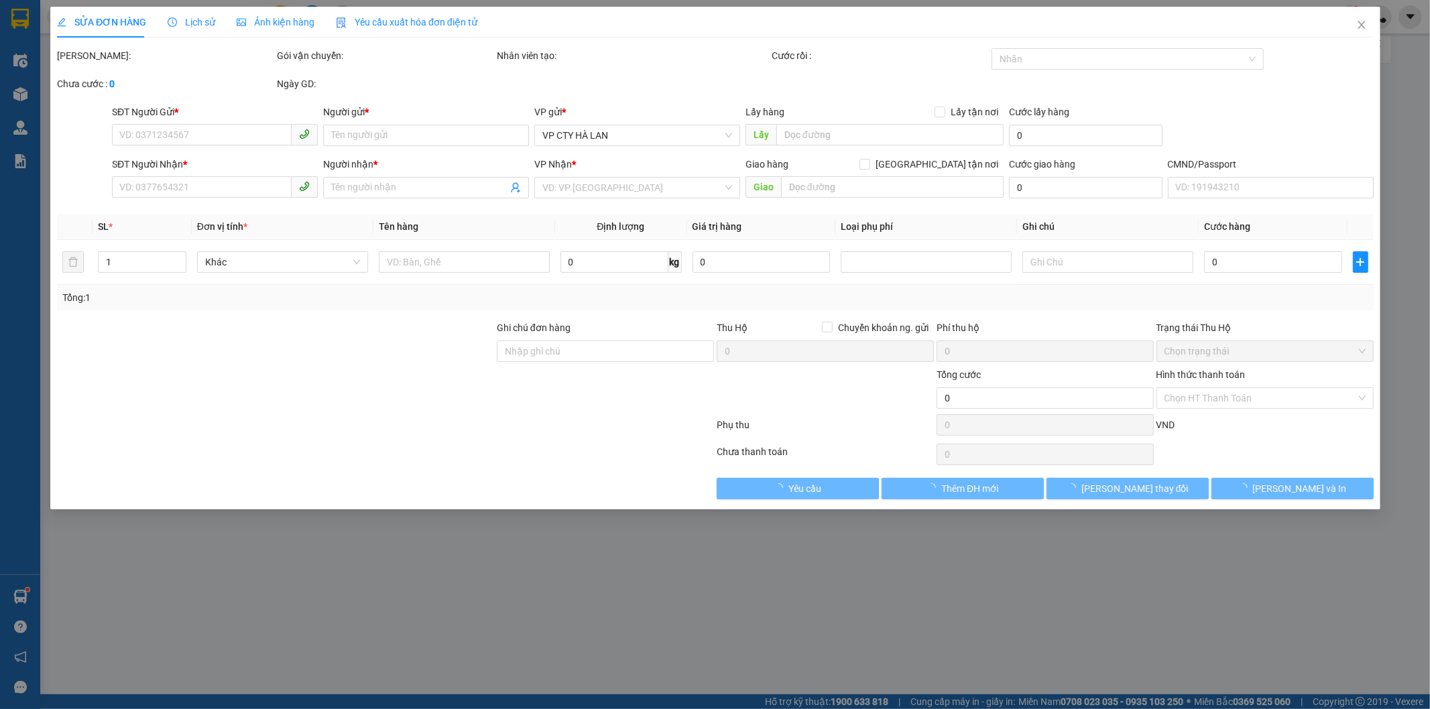
type input "22 B8 Đầm Trấu, Bạch Đằng, Hai Bà Trưng, Hà Nội 100000, Việt Nam"
type input "65.000"
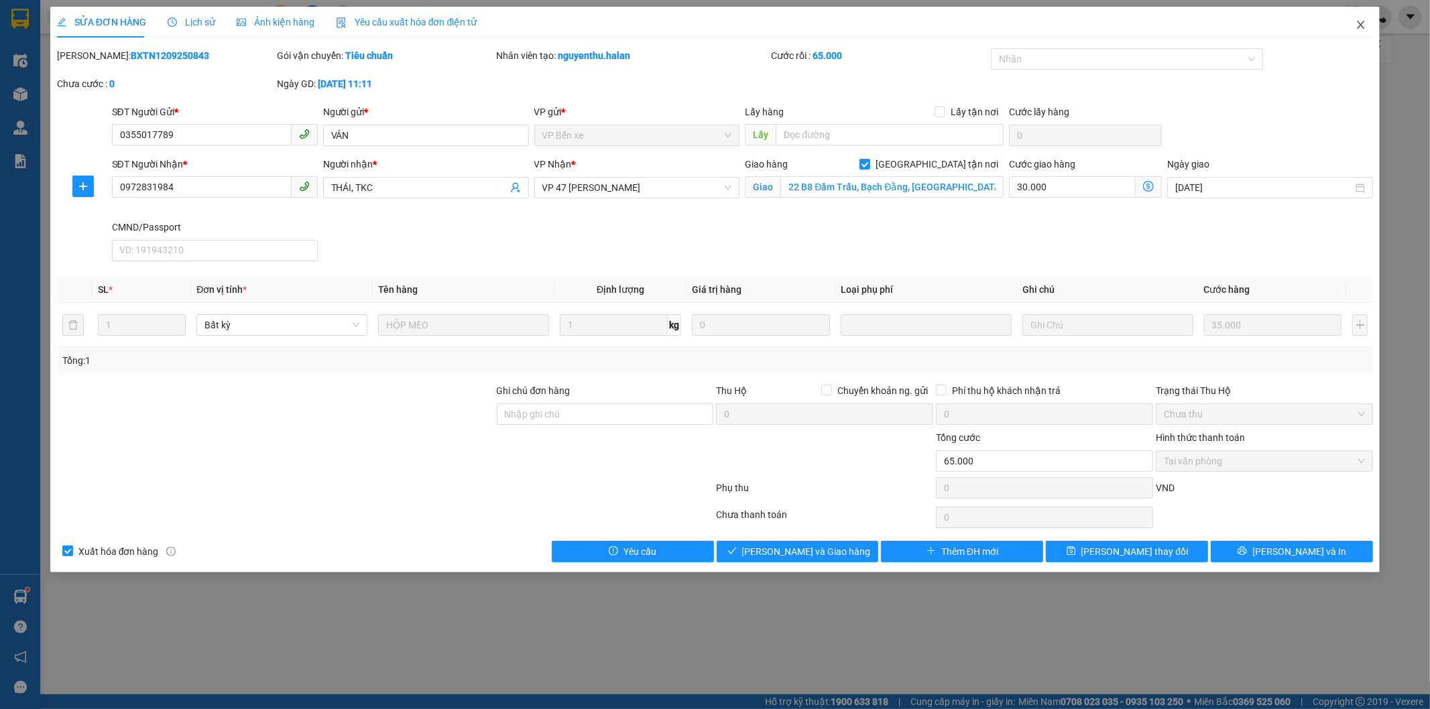
click at [1363, 23] on icon "close" at bounding box center [1360, 24] width 11 height 11
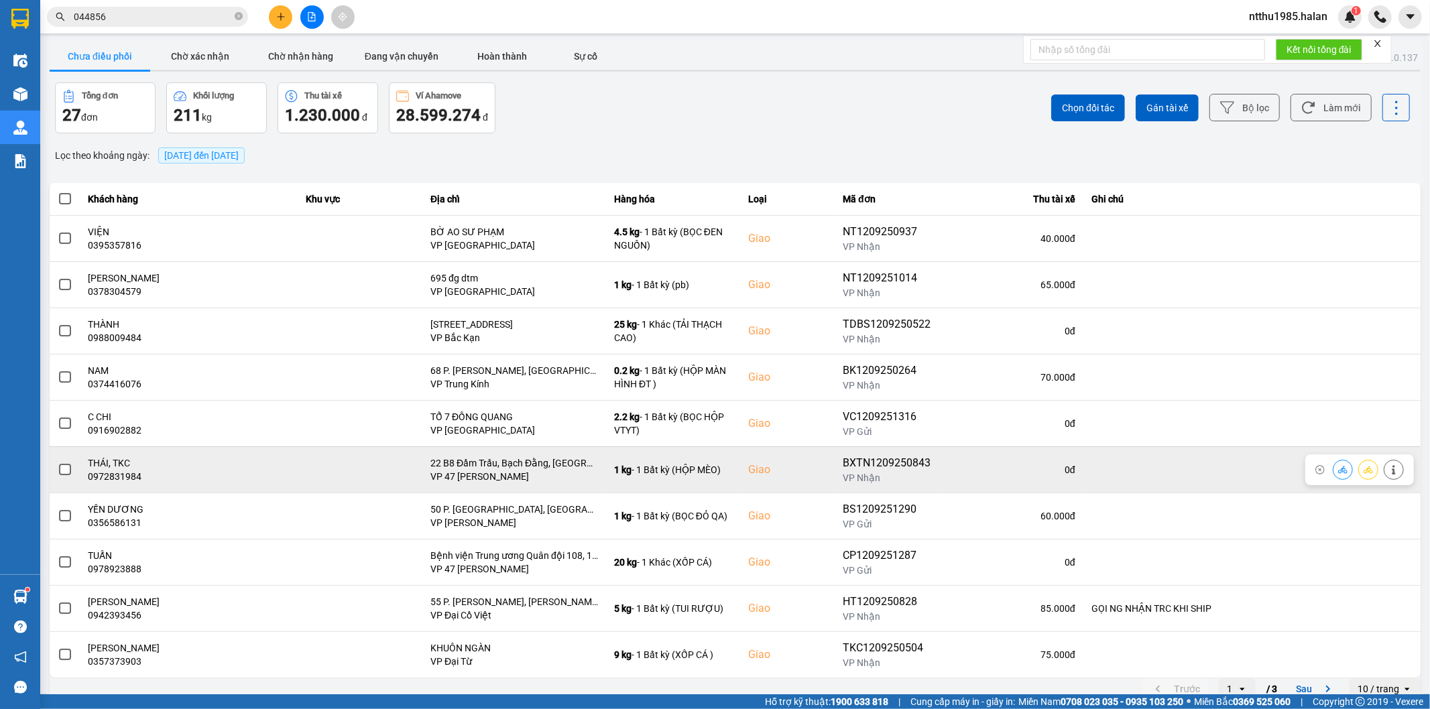
click at [68, 467] on span at bounding box center [65, 470] width 12 height 12
click at [58, 463] on input "checkbox" at bounding box center [58, 463] width 0 height 0
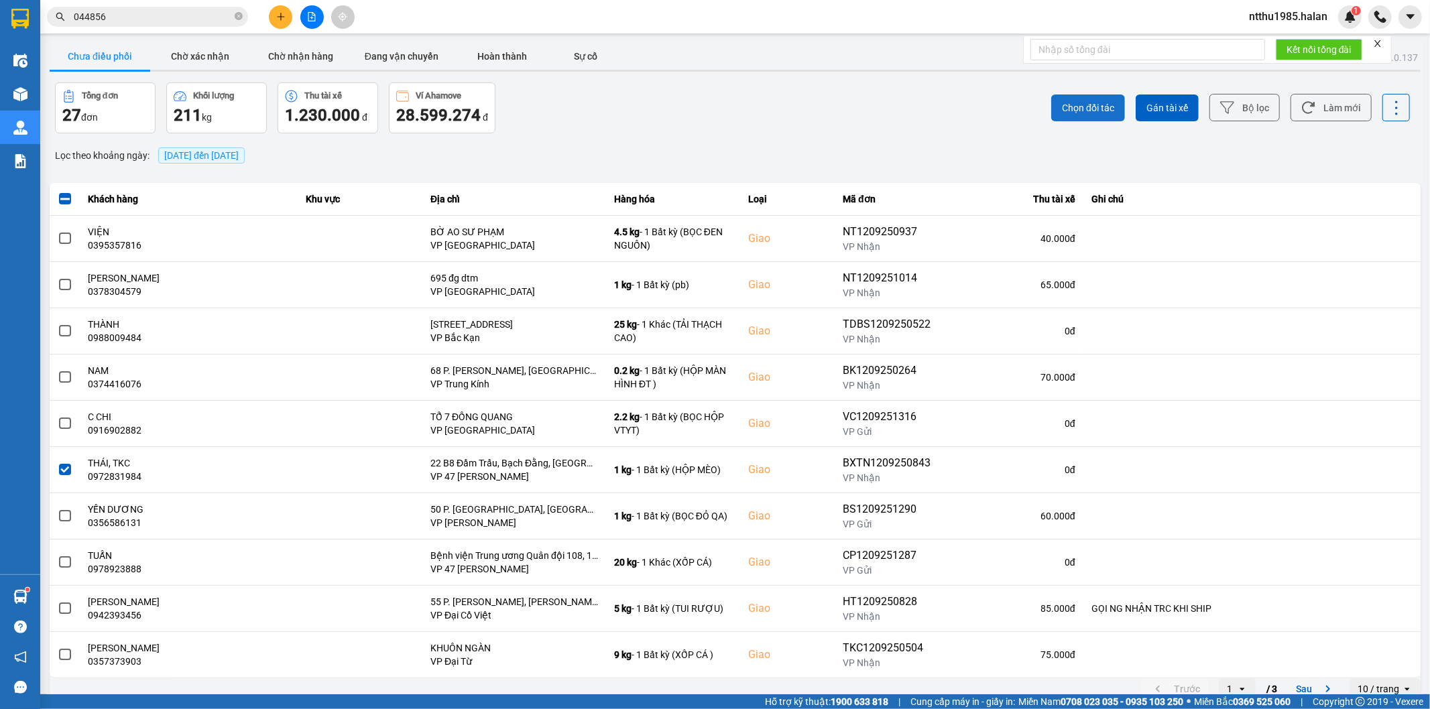
click at [1077, 104] on span "Chọn đối tác" at bounding box center [1088, 107] width 52 height 13
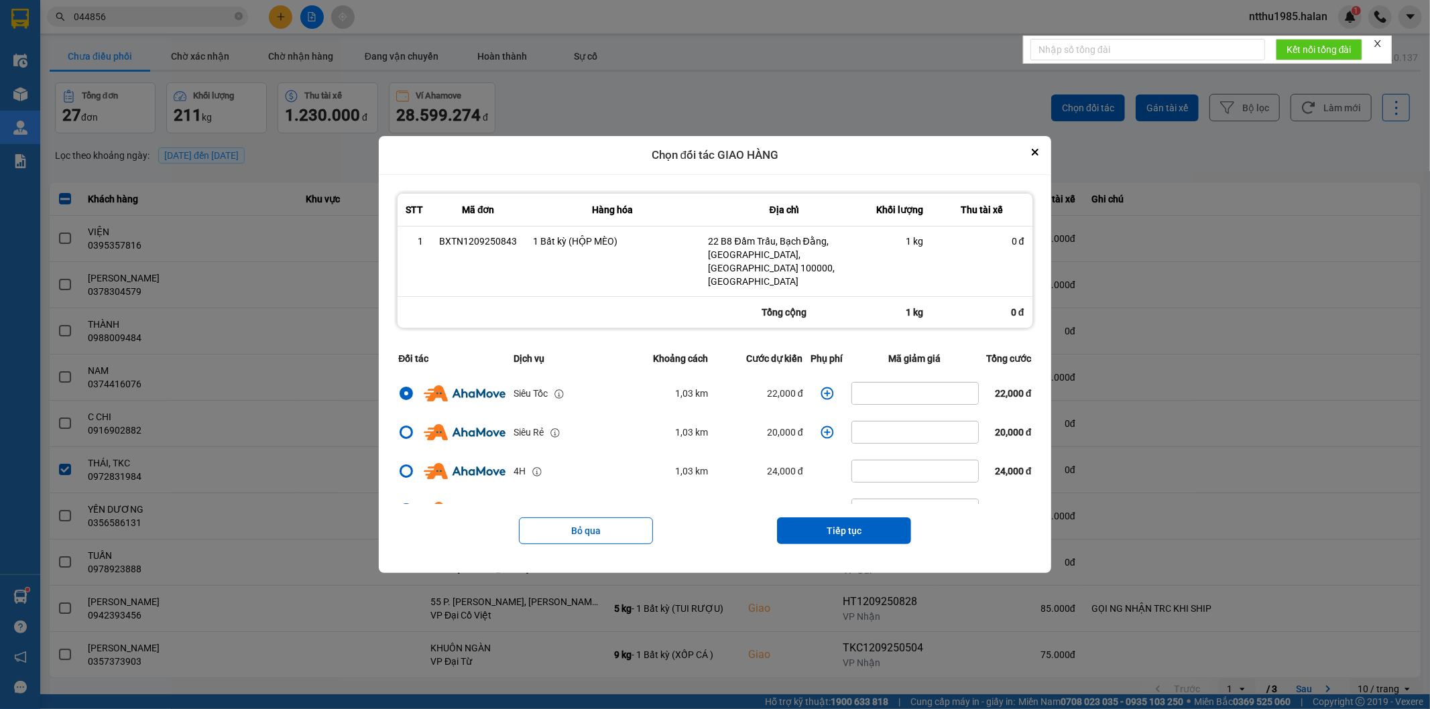
drag, startPoint x: 808, startPoint y: 517, endPoint x: 806, endPoint y: 488, distance: 29.6
click at [807, 517] on button "Tiếp tục" at bounding box center [844, 530] width 134 height 27
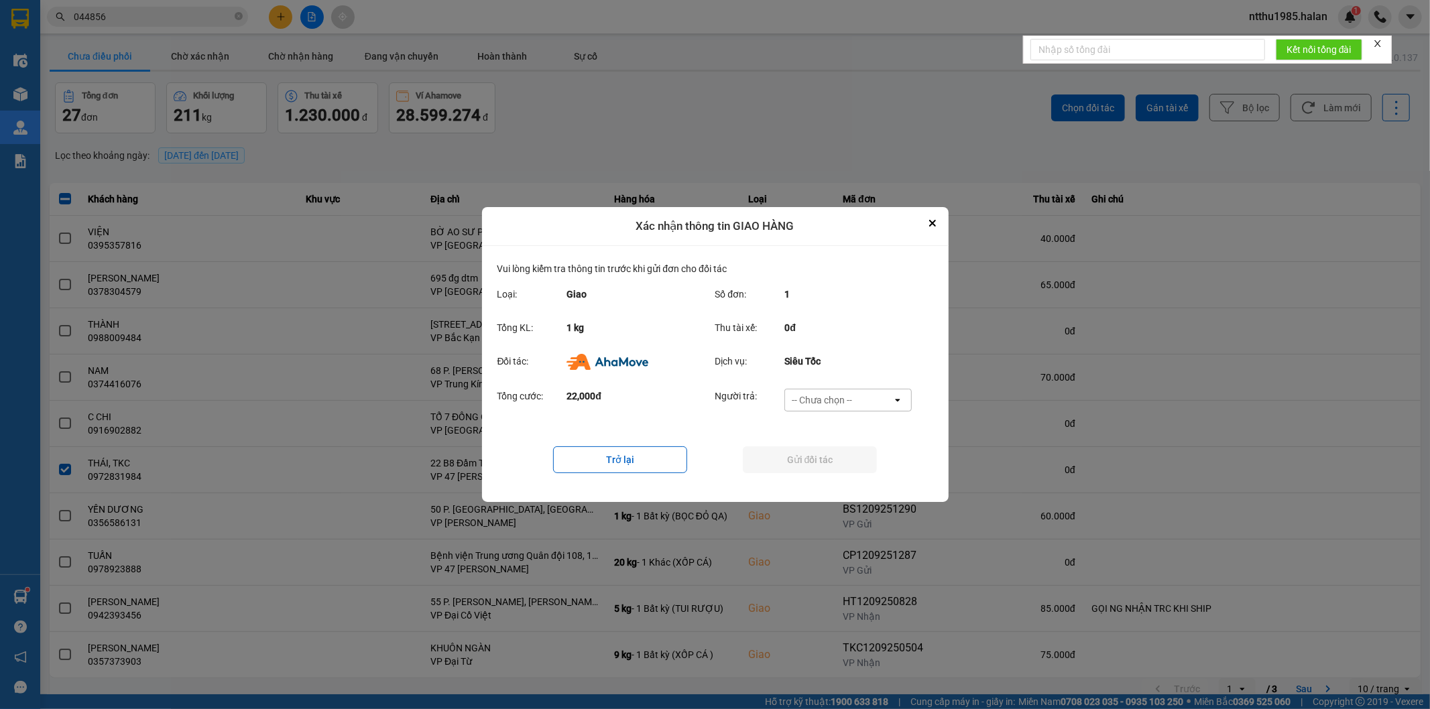
click at [812, 391] on div "-- Chưa chọn --" at bounding box center [838, 399] width 107 height 21
drag, startPoint x: 805, startPoint y: 483, endPoint x: 805, endPoint y: 473, distance: 9.4
click at [805, 480] on span "Ví Ahamove" at bounding box center [822, 477] width 54 height 13
click at [802, 463] on button "Gửi đối tác" at bounding box center [810, 459] width 134 height 27
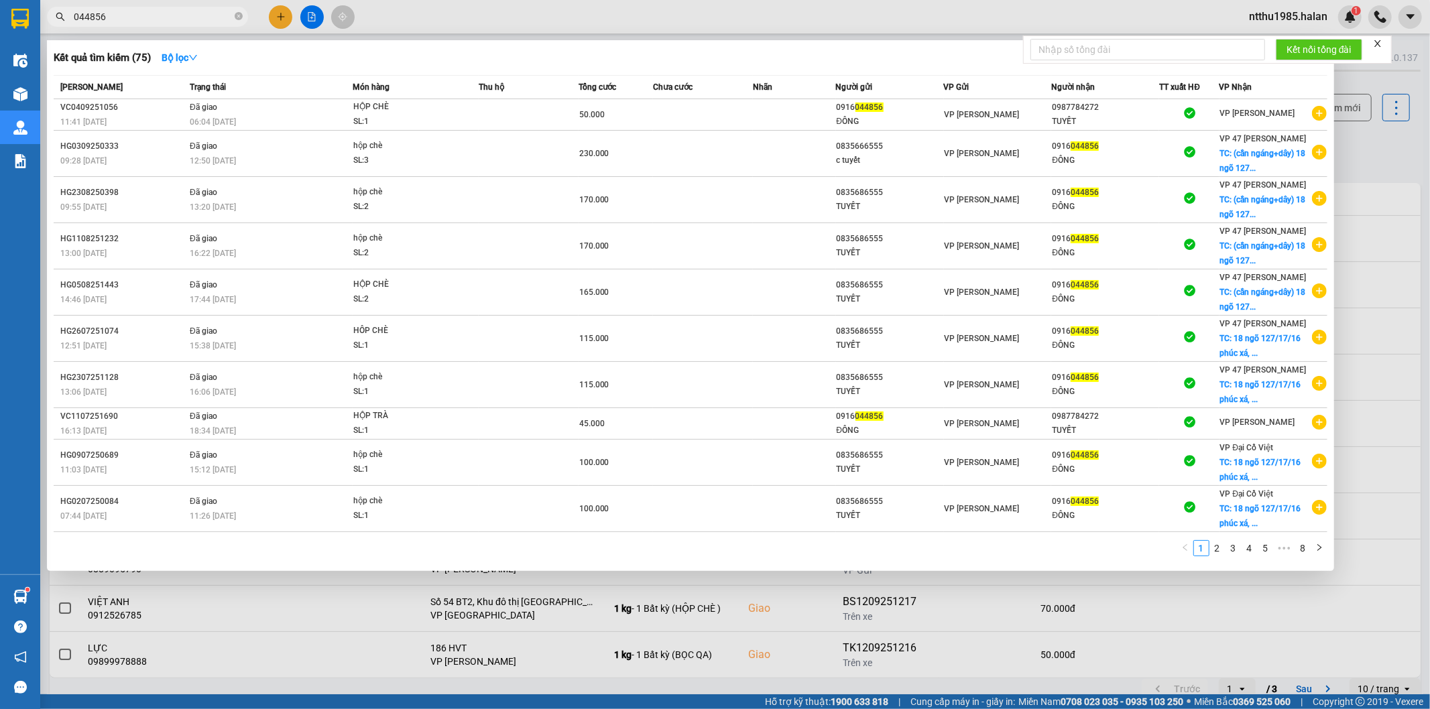
click at [156, 14] on input "044856" at bounding box center [153, 16] width 158 height 15
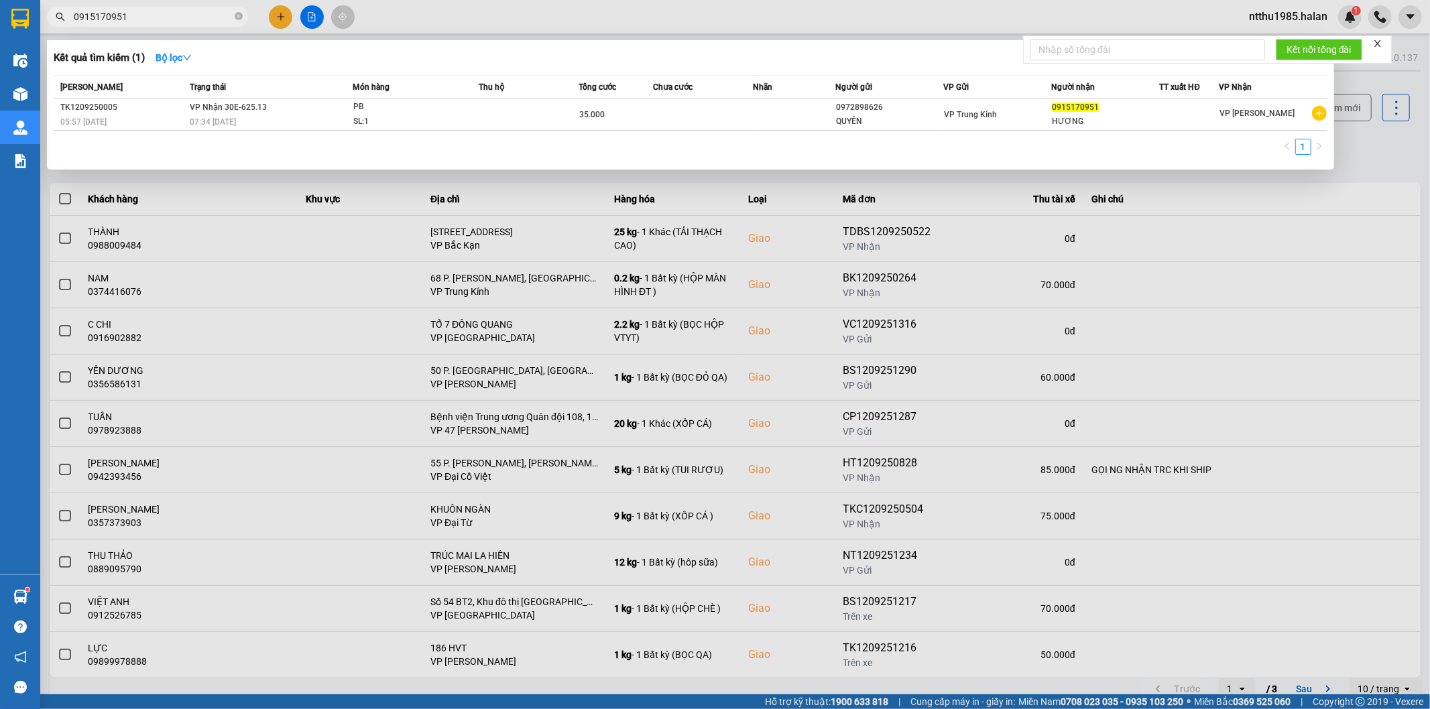
click at [1398, 162] on div at bounding box center [715, 354] width 1430 height 709
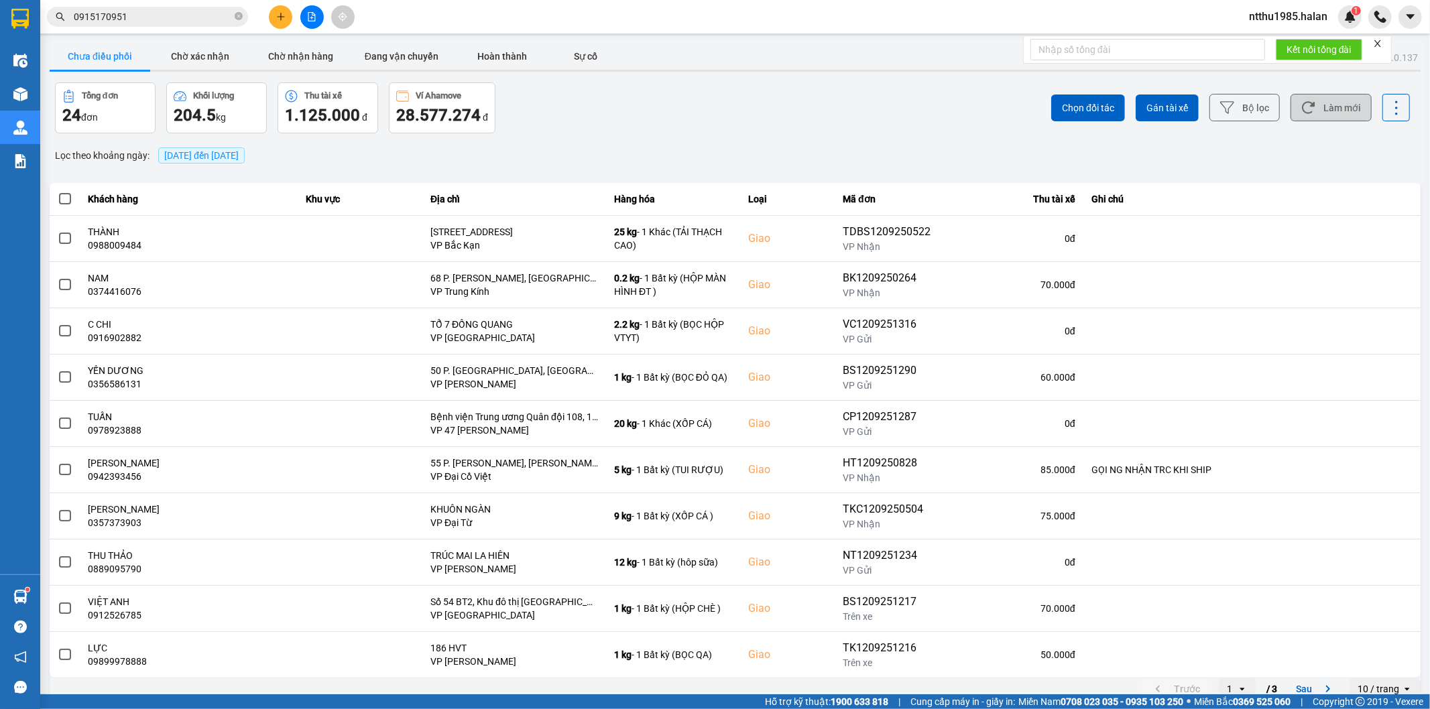
click at [1321, 112] on button "Làm mới" at bounding box center [1330, 107] width 81 height 27
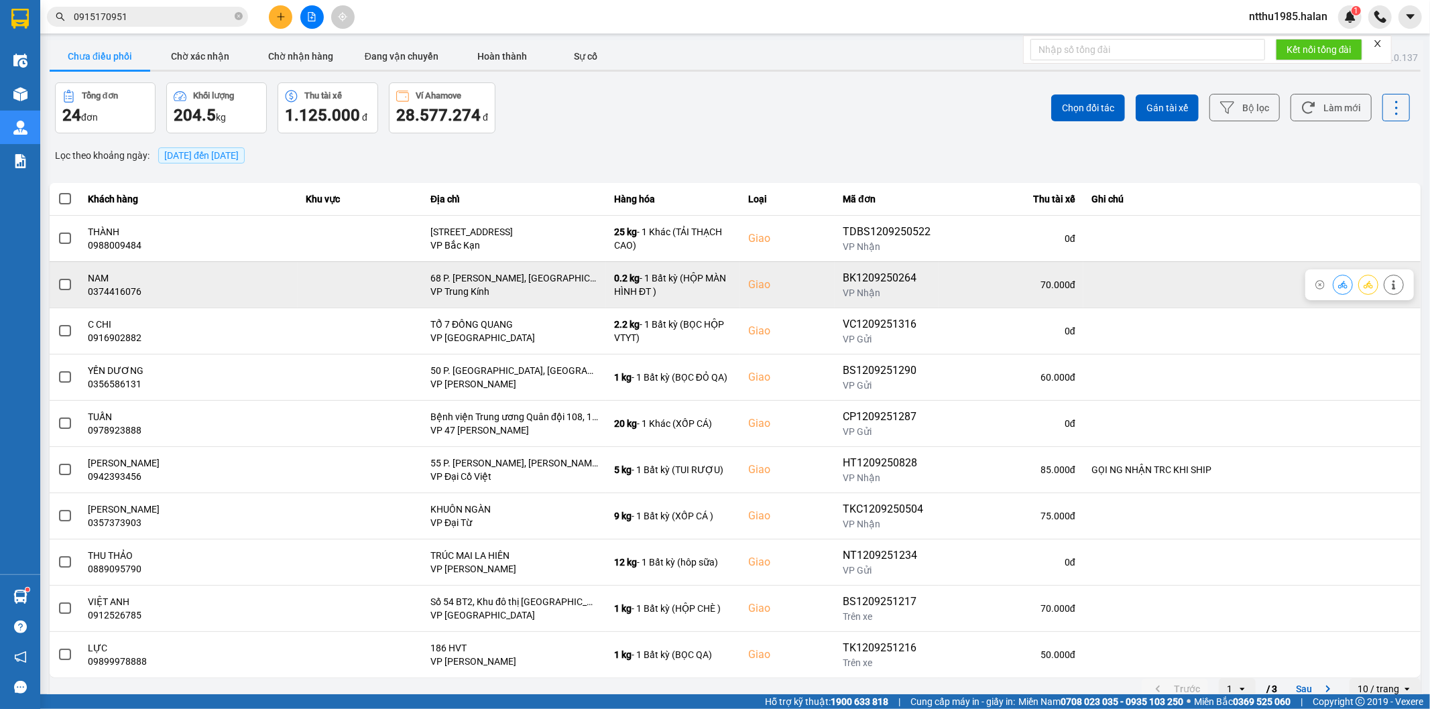
click at [61, 284] on span at bounding box center [65, 285] width 12 height 12
click at [58, 278] on input "checkbox" at bounding box center [58, 278] width 0 height 0
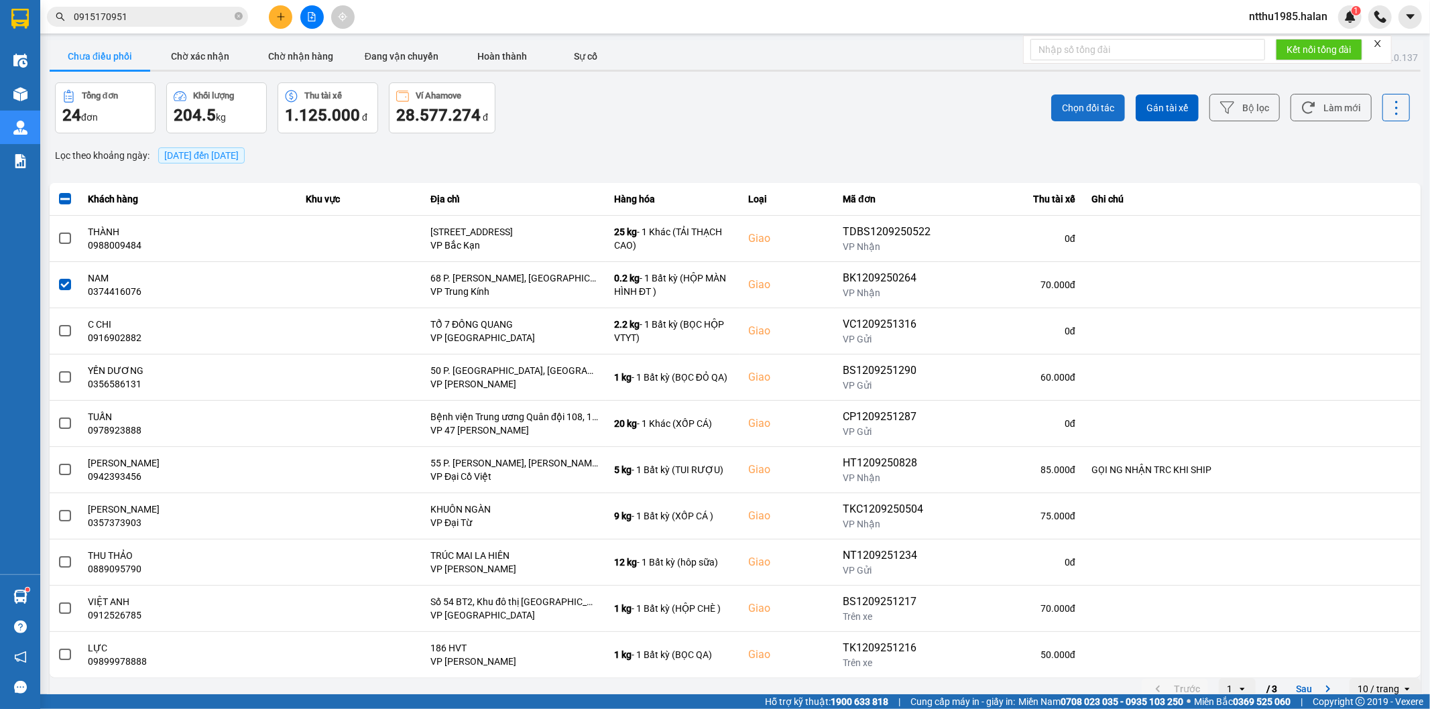
click at [1074, 108] on span "Chọn đối tác" at bounding box center [1088, 107] width 52 height 13
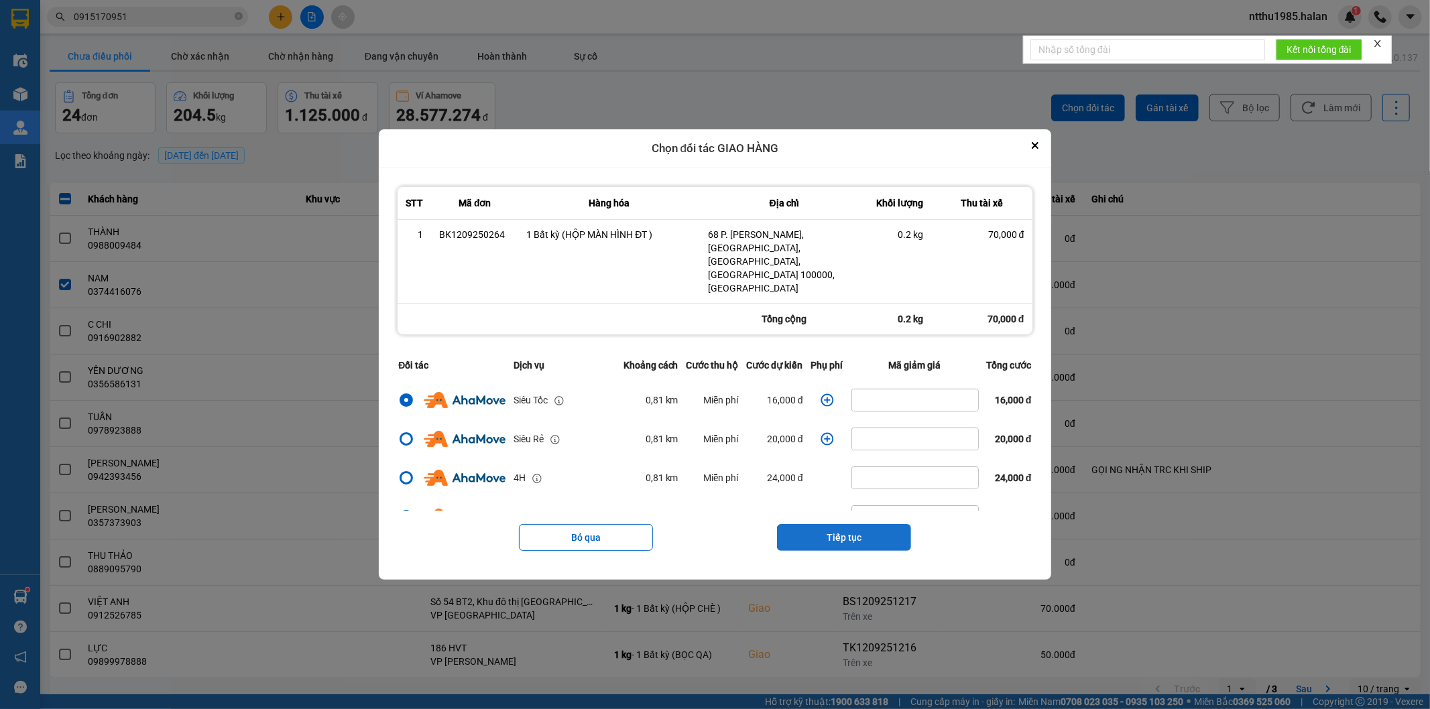
click at [825, 524] on button "Tiếp tục" at bounding box center [844, 537] width 134 height 27
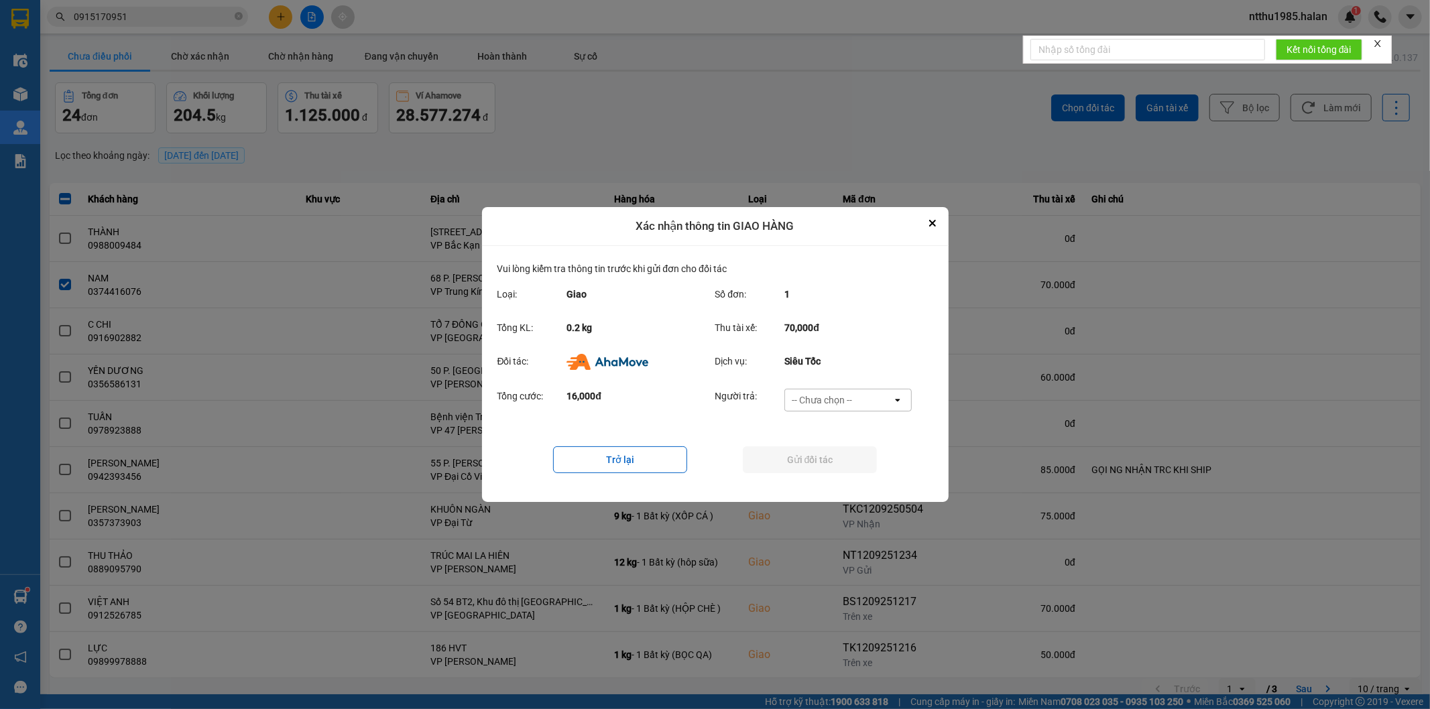
click at [835, 399] on div "-- Chưa chọn --" at bounding box center [822, 399] width 60 height 13
click at [834, 474] on span "Ví Ahamove" at bounding box center [822, 477] width 54 height 13
click at [828, 458] on button "Gửi đối tác" at bounding box center [810, 459] width 134 height 27
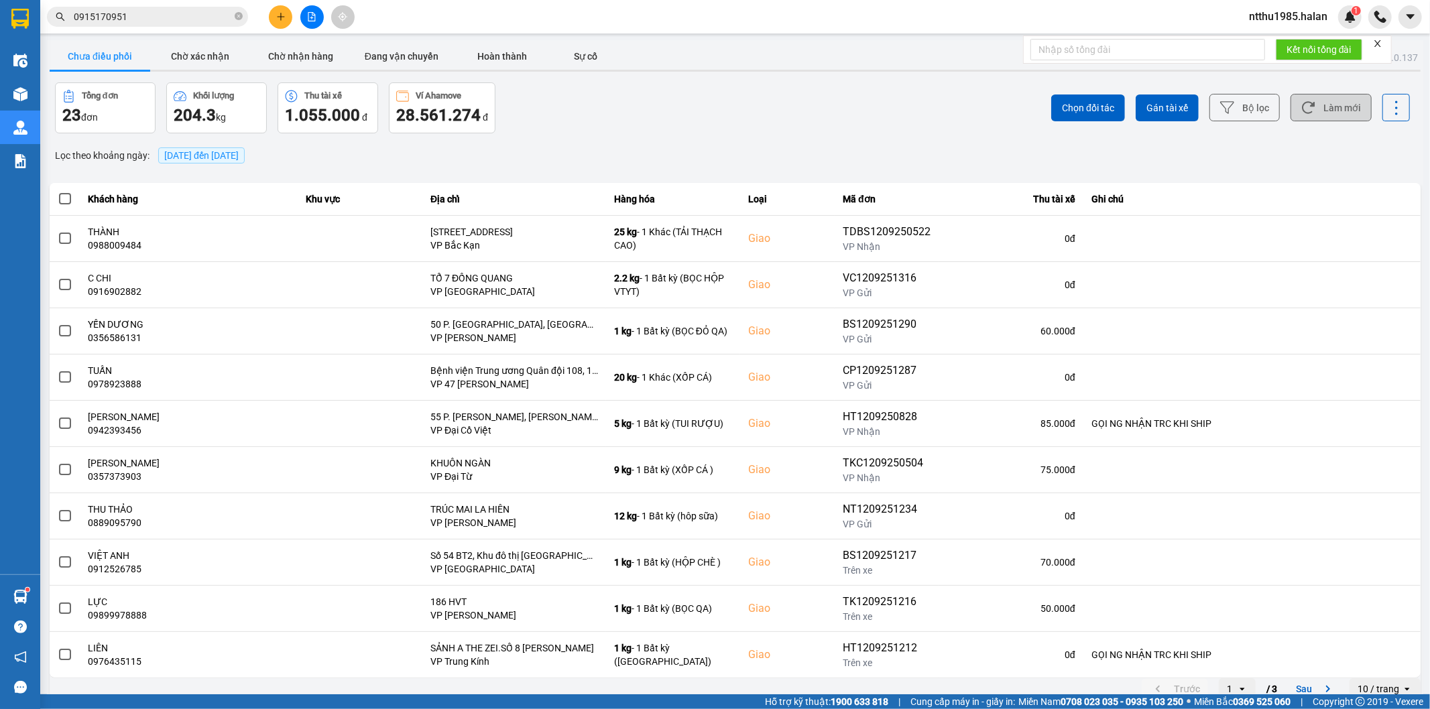
click at [1326, 104] on button "Làm mới" at bounding box center [1330, 107] width 81 height 27
click at [534, 141] on div "ver: 0.0.137 Chưa điều phối Chờ xác nhận Chờ nhận hàng Đang vận chuyển Hoàn thà…" at bounding box center [735, 371] width 1376 height 662
drag, startPoint x: 1162, startPoint y: 11, endPoint x: 1408, endPoint y: 176, distance: 296.7
click at [1162, 11] on div "Kết quả tìm kiếm ( 1 ) Bộ lọc Mã ĐH Trạng thái Món hàng Thu hộ Tổng cước Chưa c…" at bounding box center [715, 17] width 1430 height 34
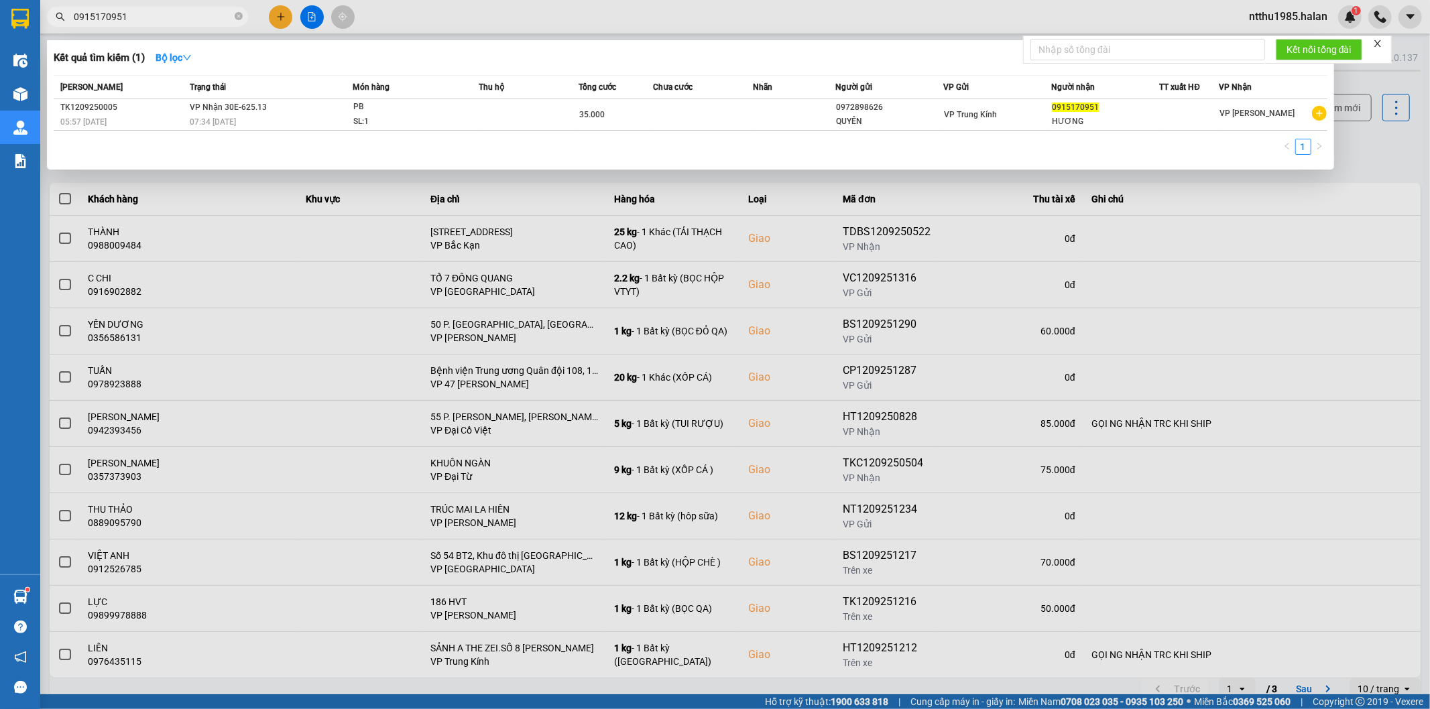
click at [171, 12] on input "0915170951" at bounding box center [153, 16] width 158 height 15
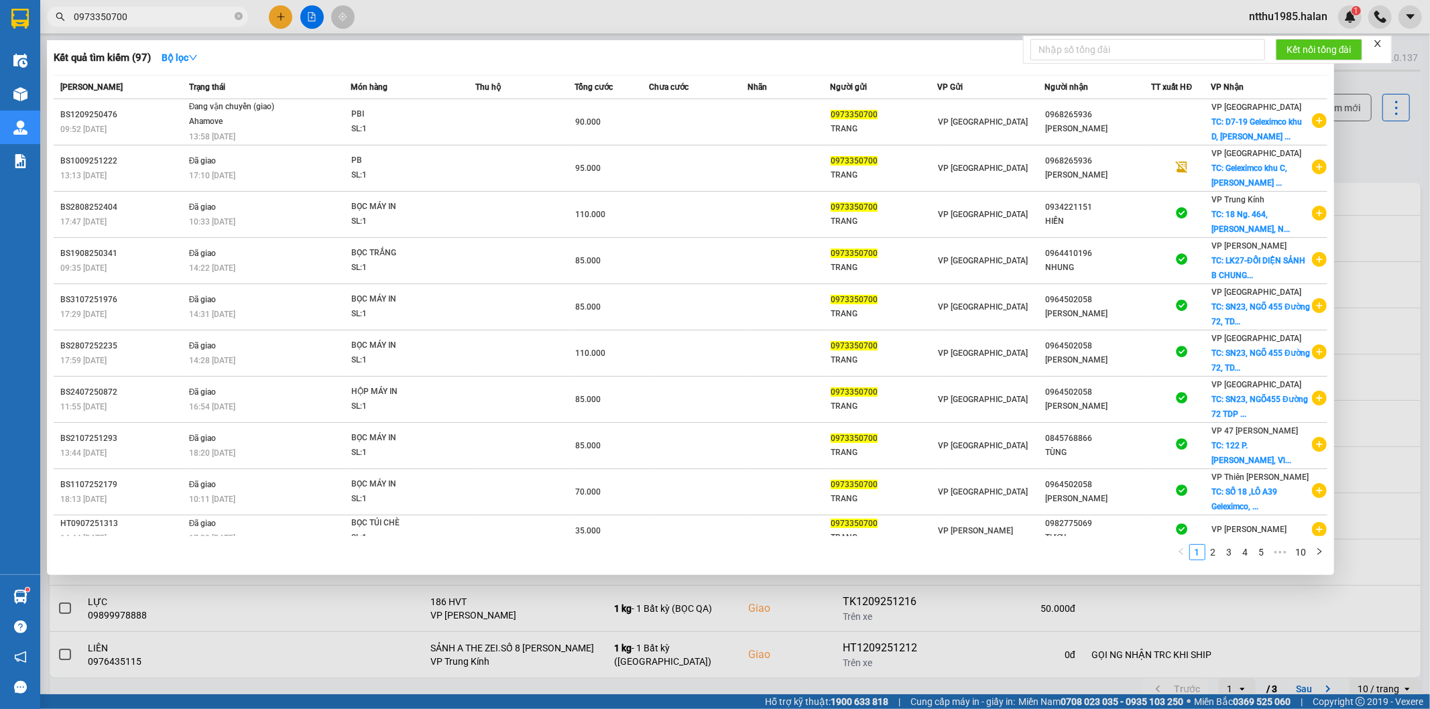
type input "0973350700"
click at [1372, 144] on div at bounding box center [715, 354] width 1430 height 709
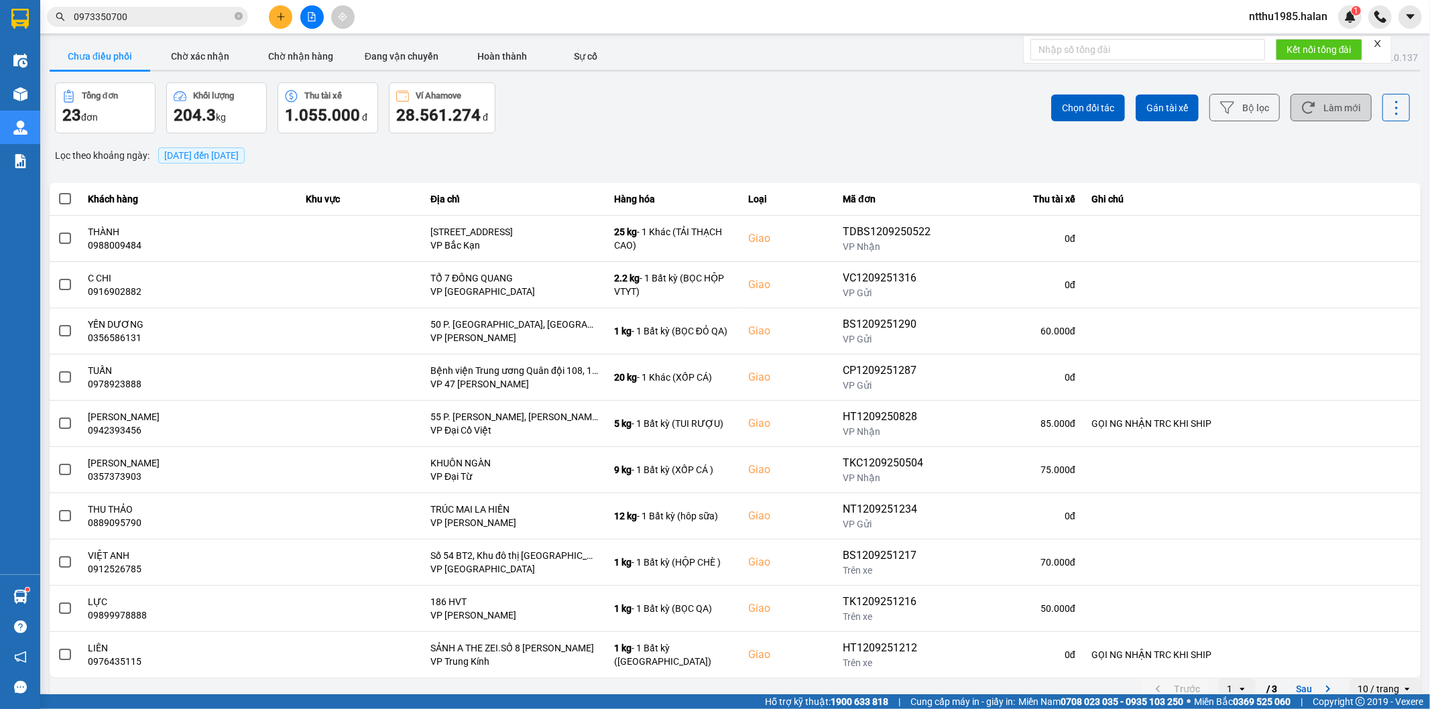
click at [1318, 105] on button "Làm mới" at bounding box center [1330, 107] width 81 height 27
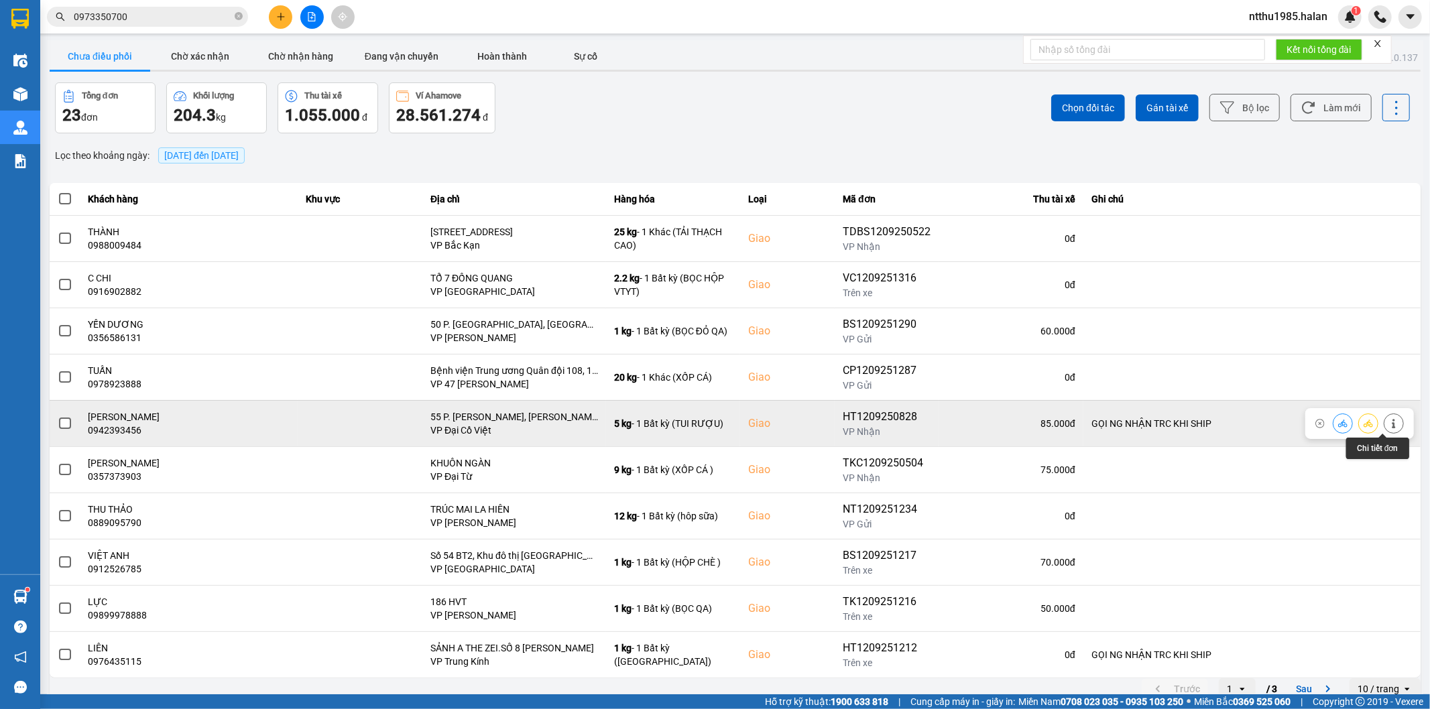
click at [1389, 422] on icon at bounding box center [1393, 423] width 9 height 9
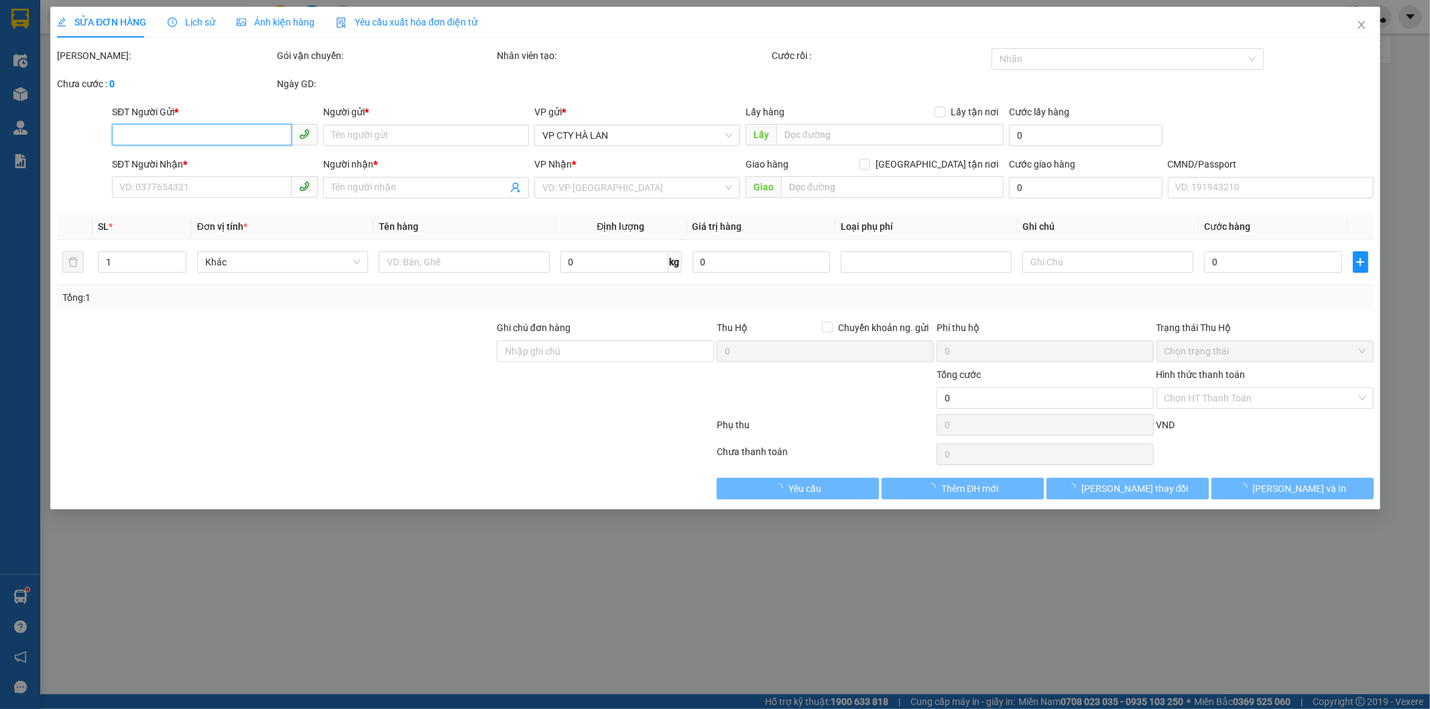
type input "0984668822"
type input "HÀ VĂN THÁI"
type input "0942393456"
type input "TÙNG VŨ"
checkbox input "true"
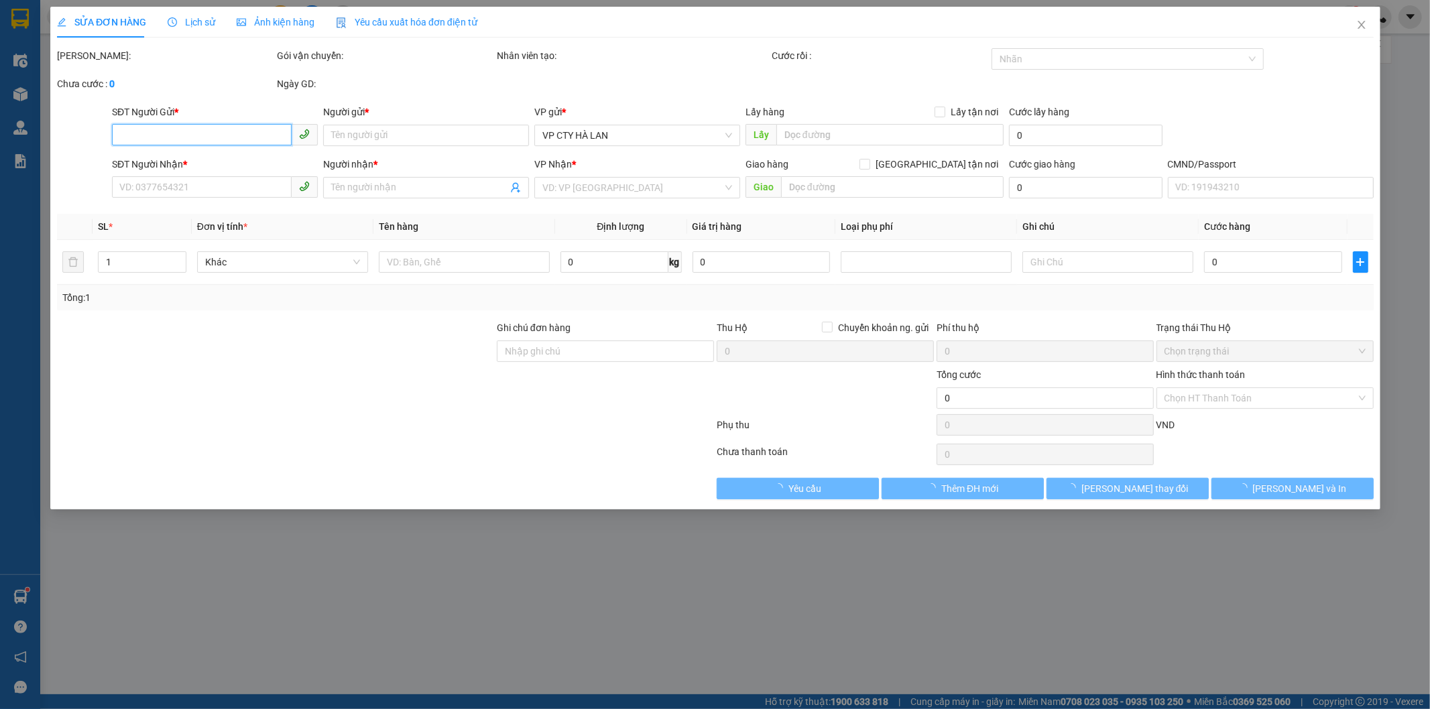
type input "55 P. Lý Văn Phức, Cát Linh, Đống Đa, Hà Nội, Việt Nam"
type input "GỌI NG NHẬN TRC KHI SHIP"
type input "85.000"
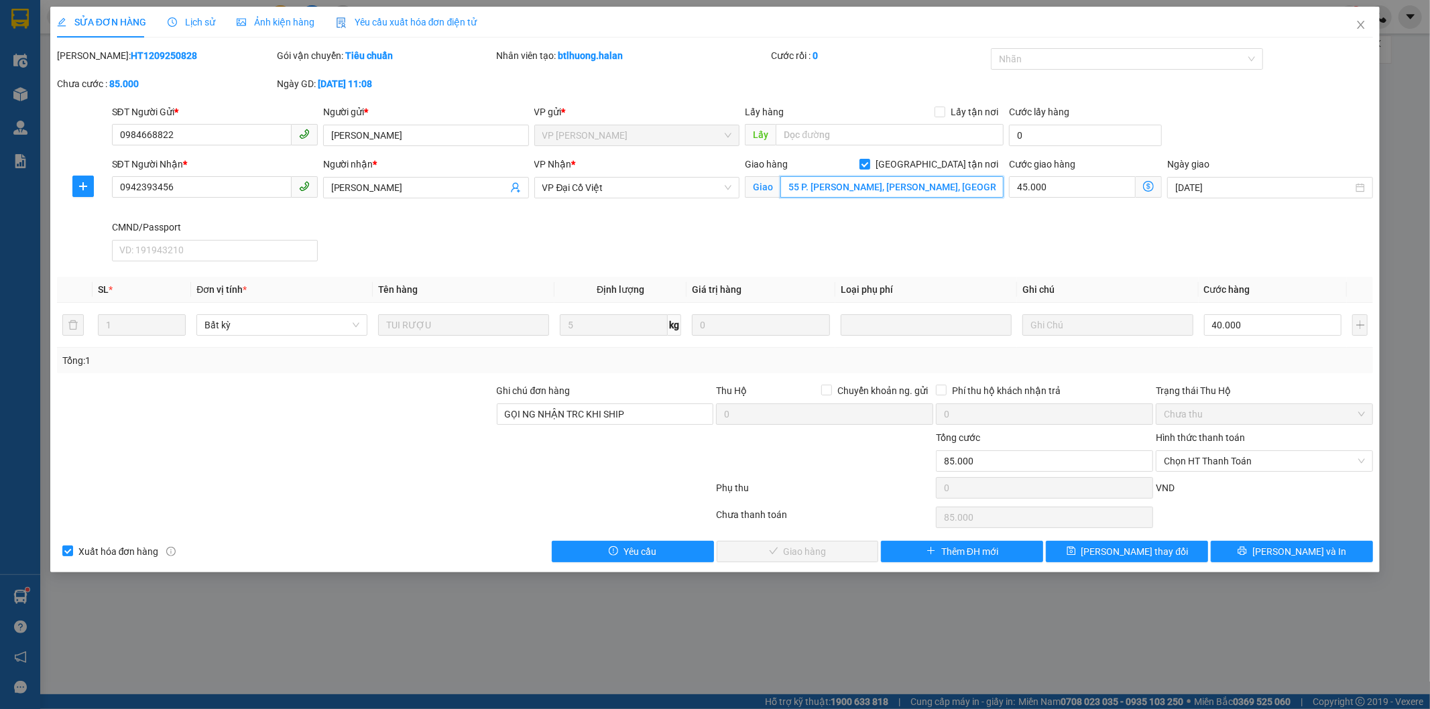
click at [799, 190] on input "55 P. Lý Văn Phức, Cát Linh, Đống Đa, Hà Nội, Việt Nam" at bounding box center [891, 186] width 223 height 21
type input "5e P. Lý Văn Phức, Cát Linh, Đống Đa, Hà Nội, Việt Nam"
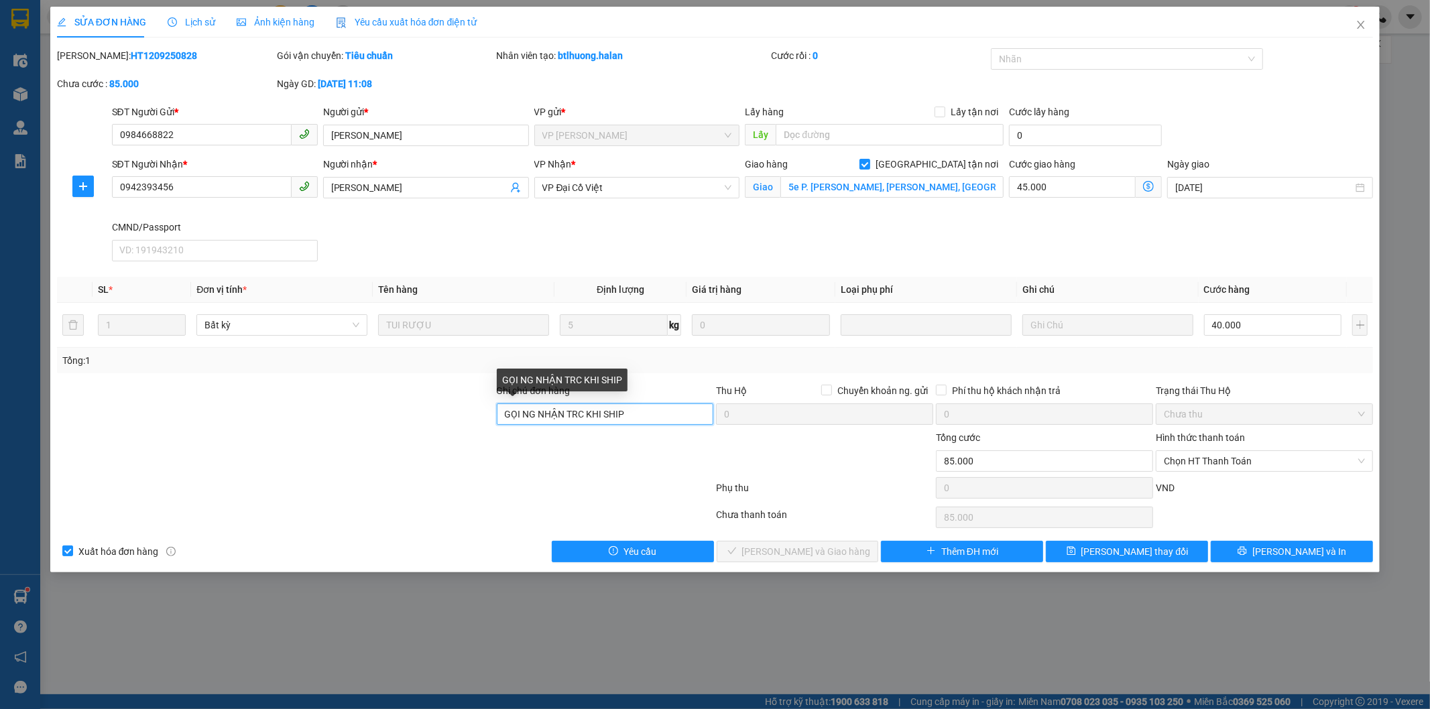
click at [628, 414] on input "GỌI NG NHẬN TRC KHI SHIP" at bounding box center [605, 414] width 217 height 21
type input "18h"
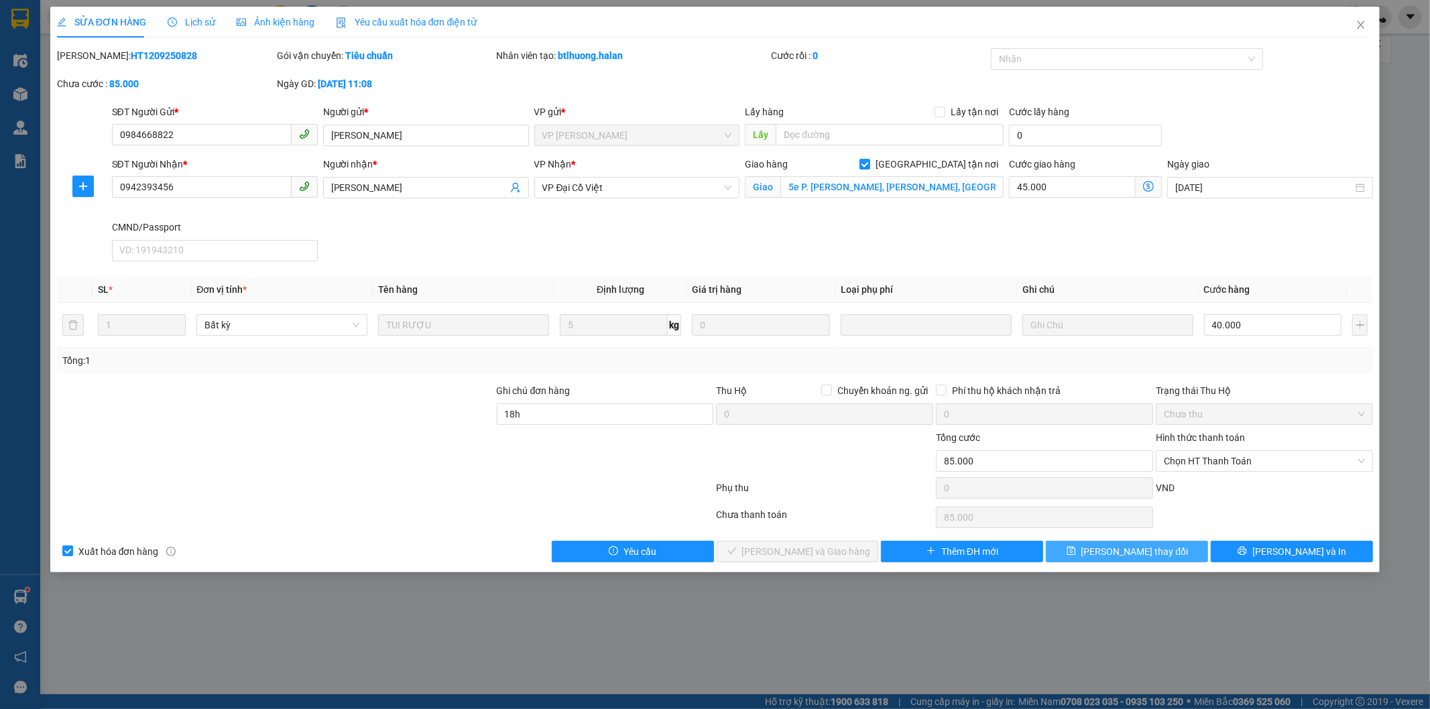
click at [1133, 558] on span "[PERSON_NAME] thay đổi" at bounding box center [1134, 551] width 107 height 15
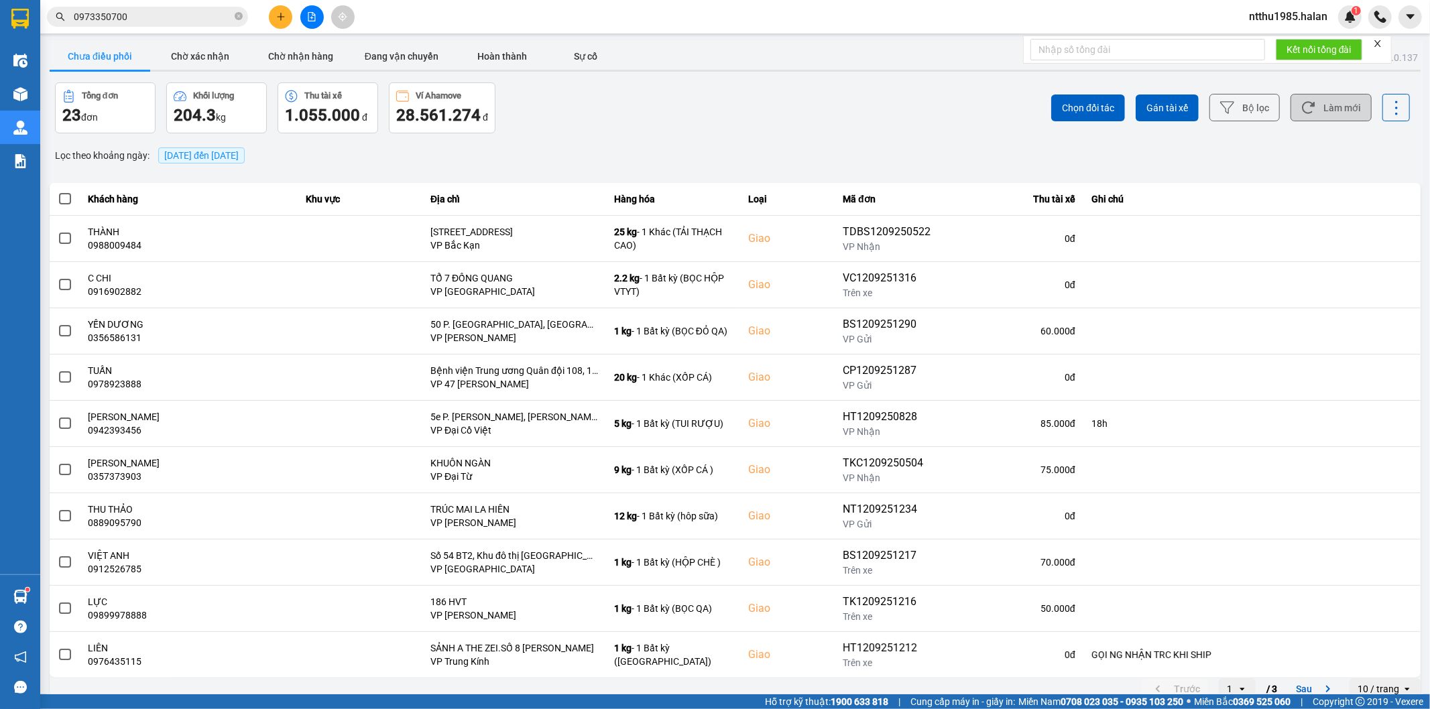
click at [1312, 107] on button "Làm mới" at bounding box center [1330, 107] width 81 height 27
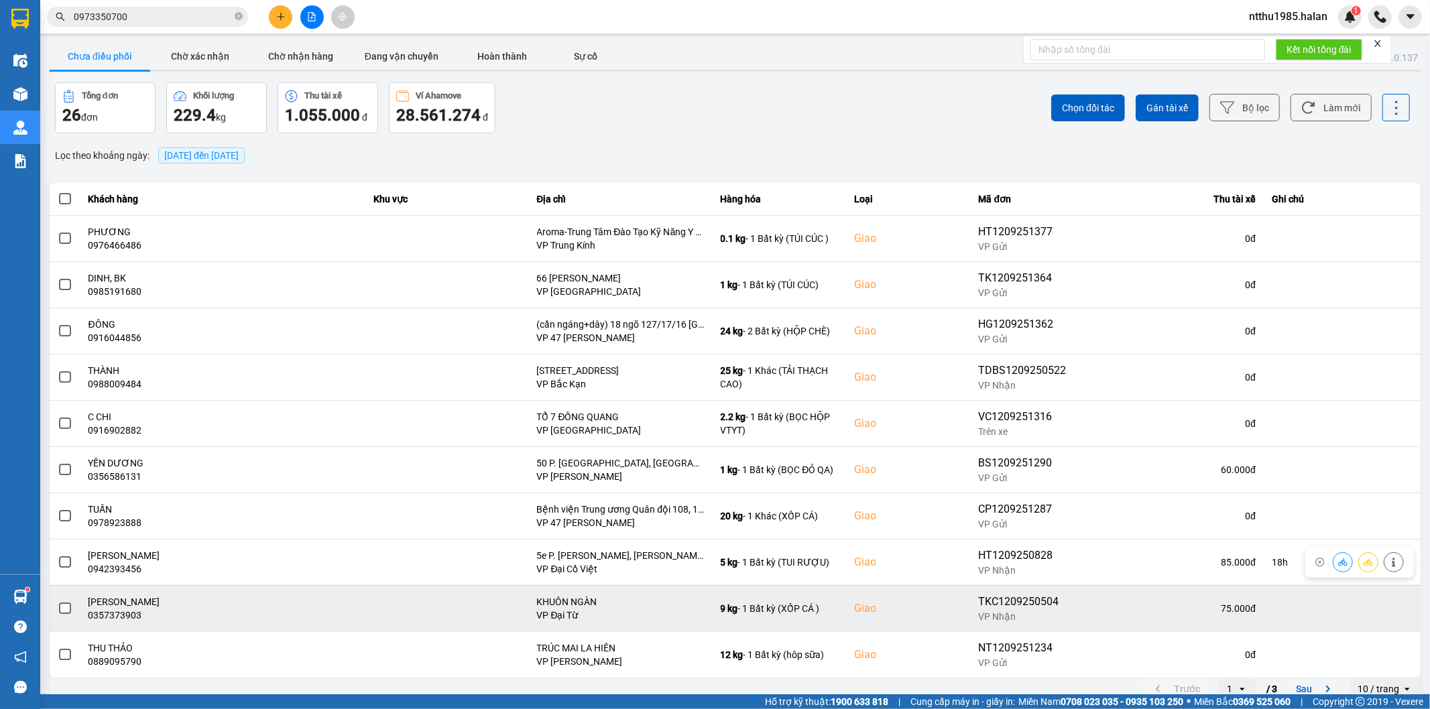
scroll to position [15, 0]
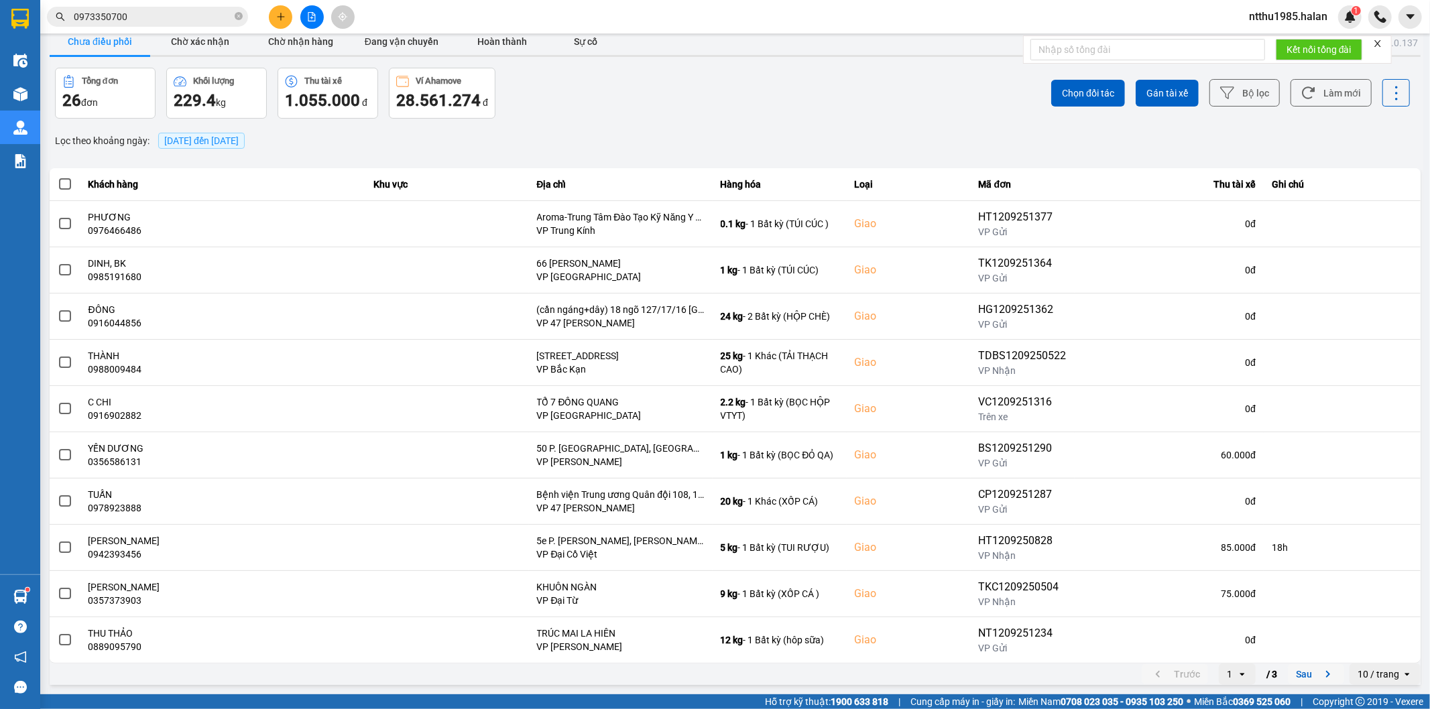
click at [1291, 674] on button "Sau" at bounding box center [1316, 674] width 56 height 20
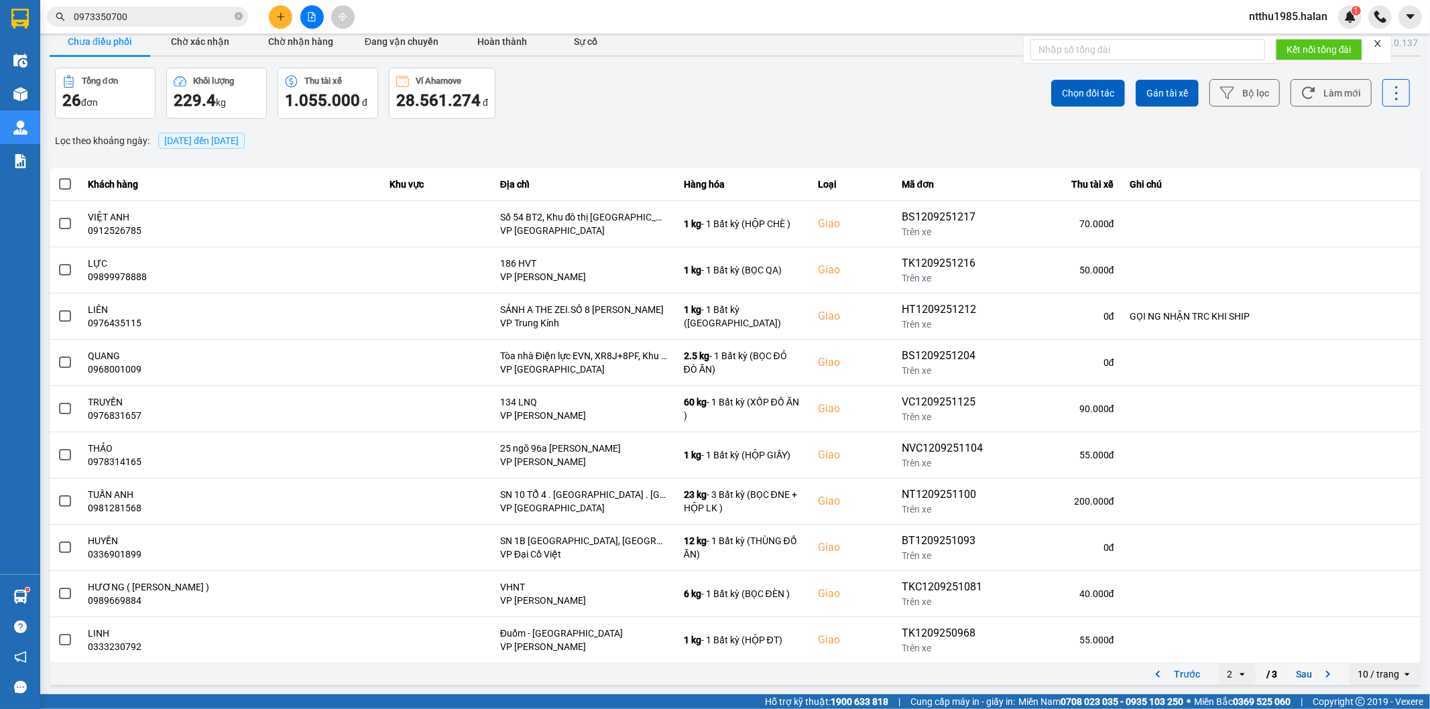
click at [1303, 674] on button "Sau" at bounding box center [1316, 674] width 56 height 20
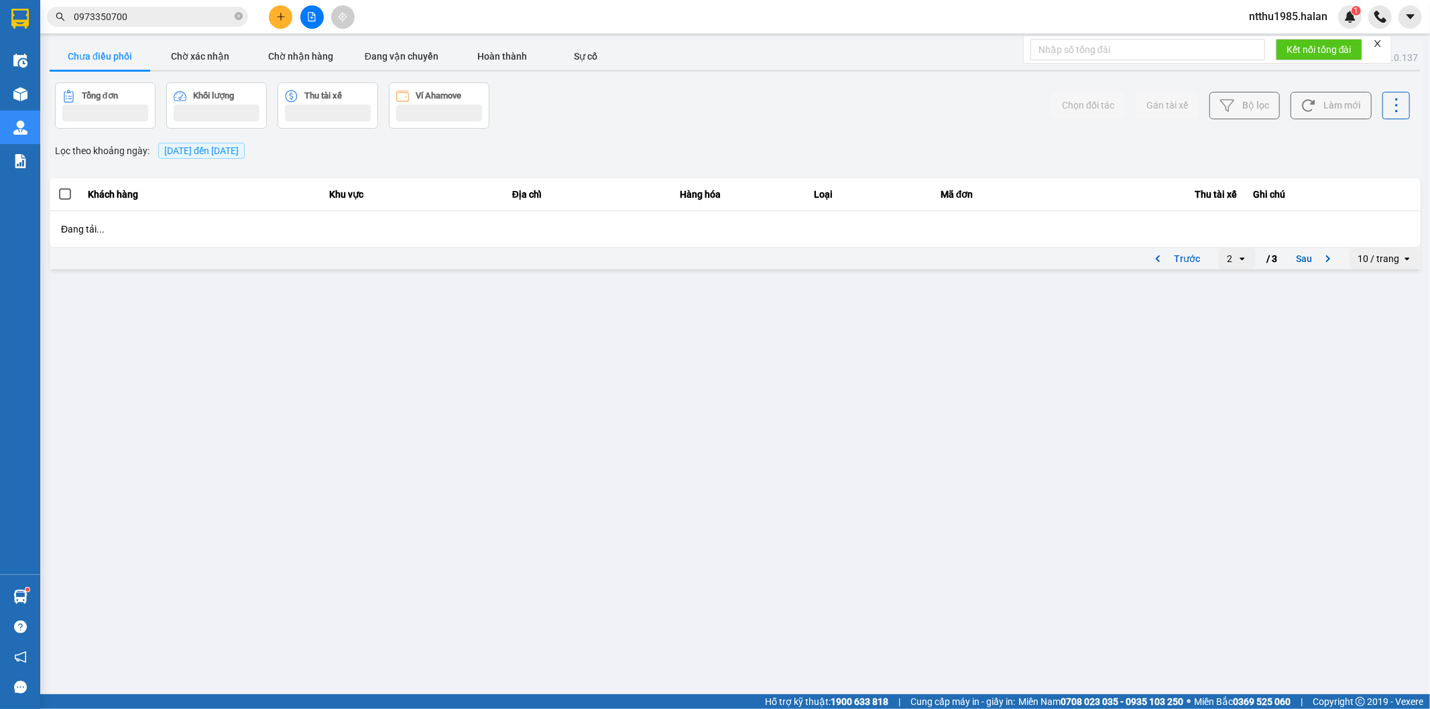
scroll to position [0, 0]
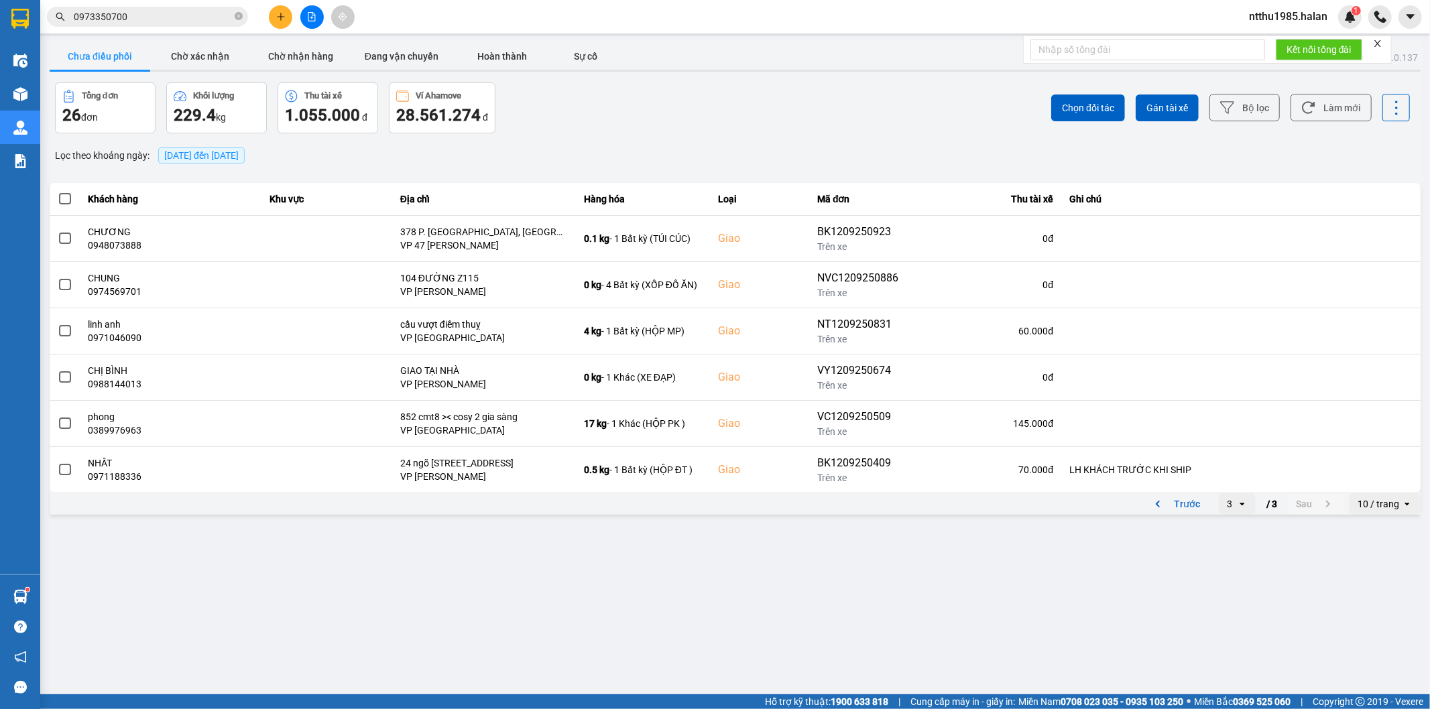
click at [499, 584] on main "ver: 0.0.137 Chưa điều phối Chờ xác nhận Chờ nhận hàng Đang vận chuyển Hoàn thà…" at bounding box center [715, 347] width 1430 height 694
click at [1335, 114] on button "Làm mới" at bounding box center [1330, 107] width 81 height 27
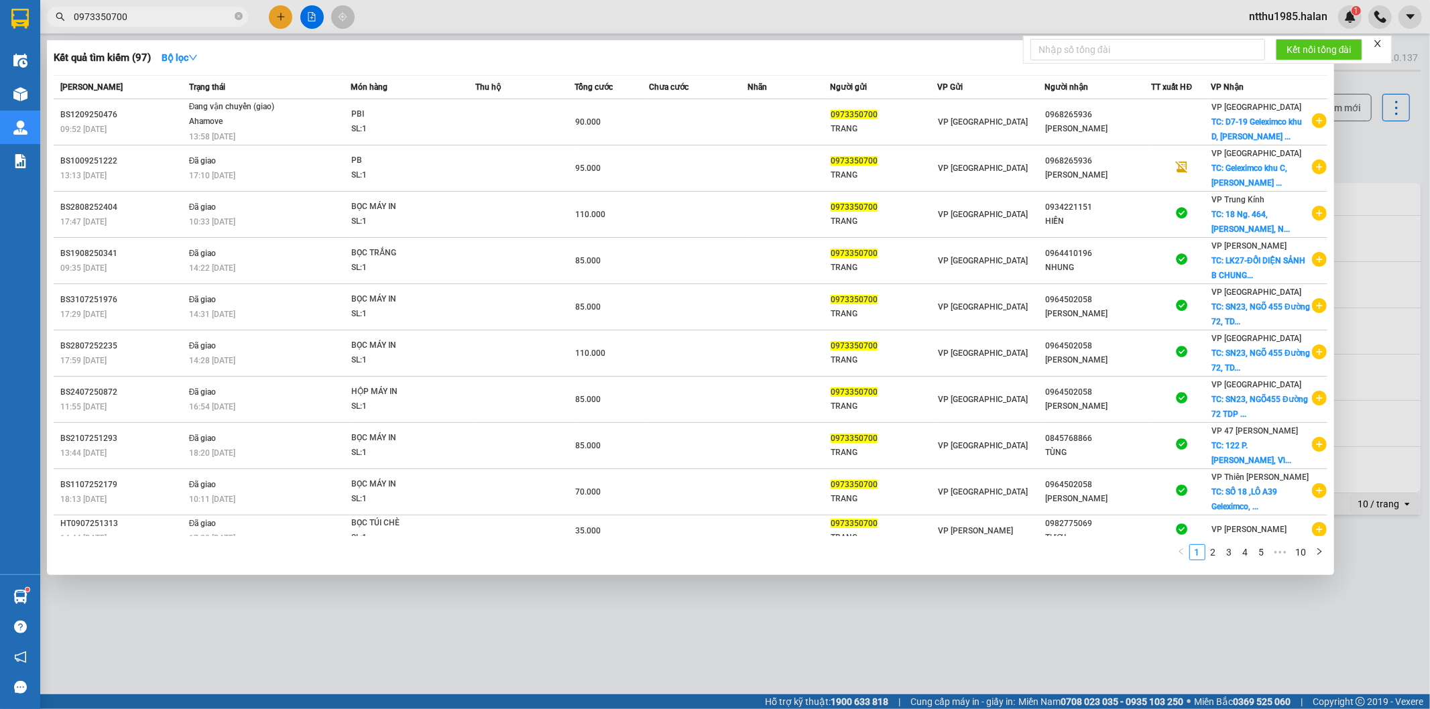
click at [137, 7] on span "0973350700" at bounding box center [147, 17] width 201 height 20
click at [131, 20] on input "0973350700" at bounding box center [153, 16] width 158 height 15
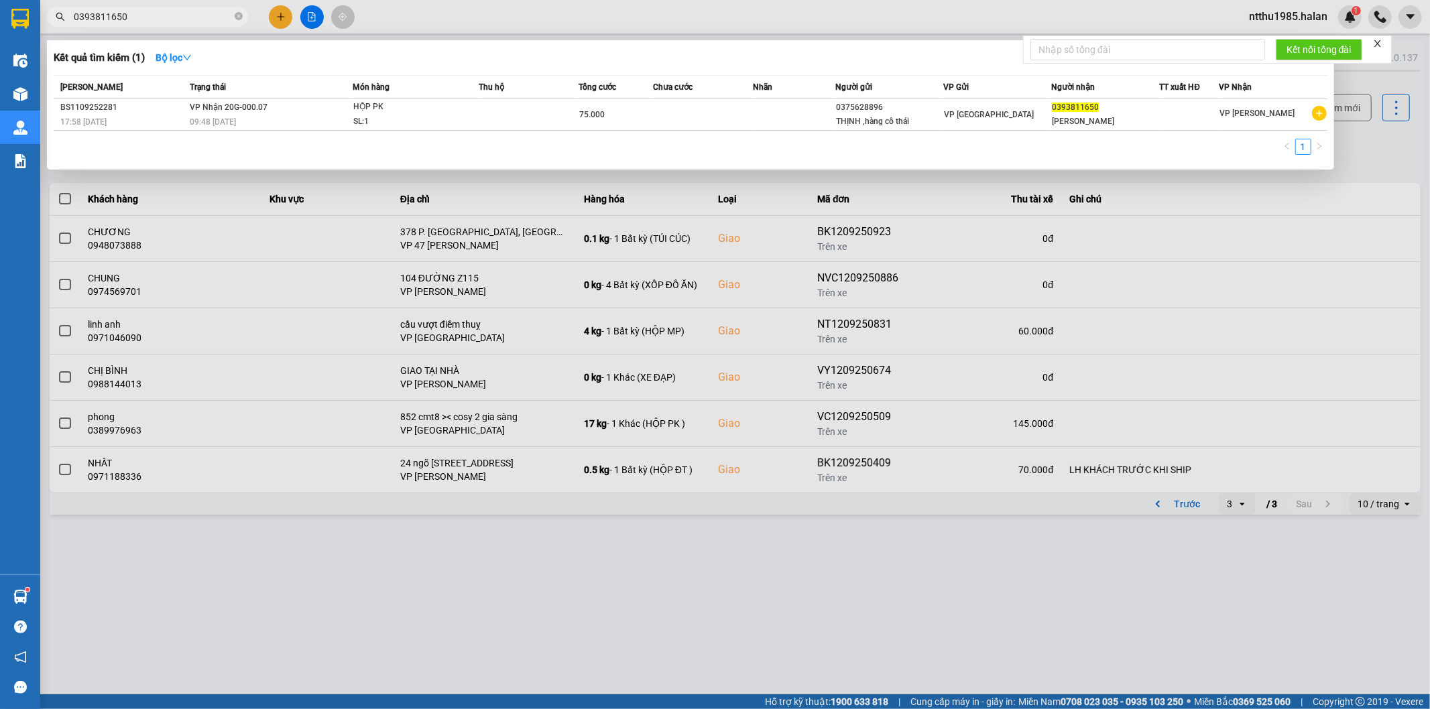
type input "0393811650"
drag, startPoint x: 1375, startPoint y: 158, endPoint x: 1321, endPoint y: 103, distance: 76.8
click at [1375, 155] on div at bounding box center [715, 354] width 1430 height 709
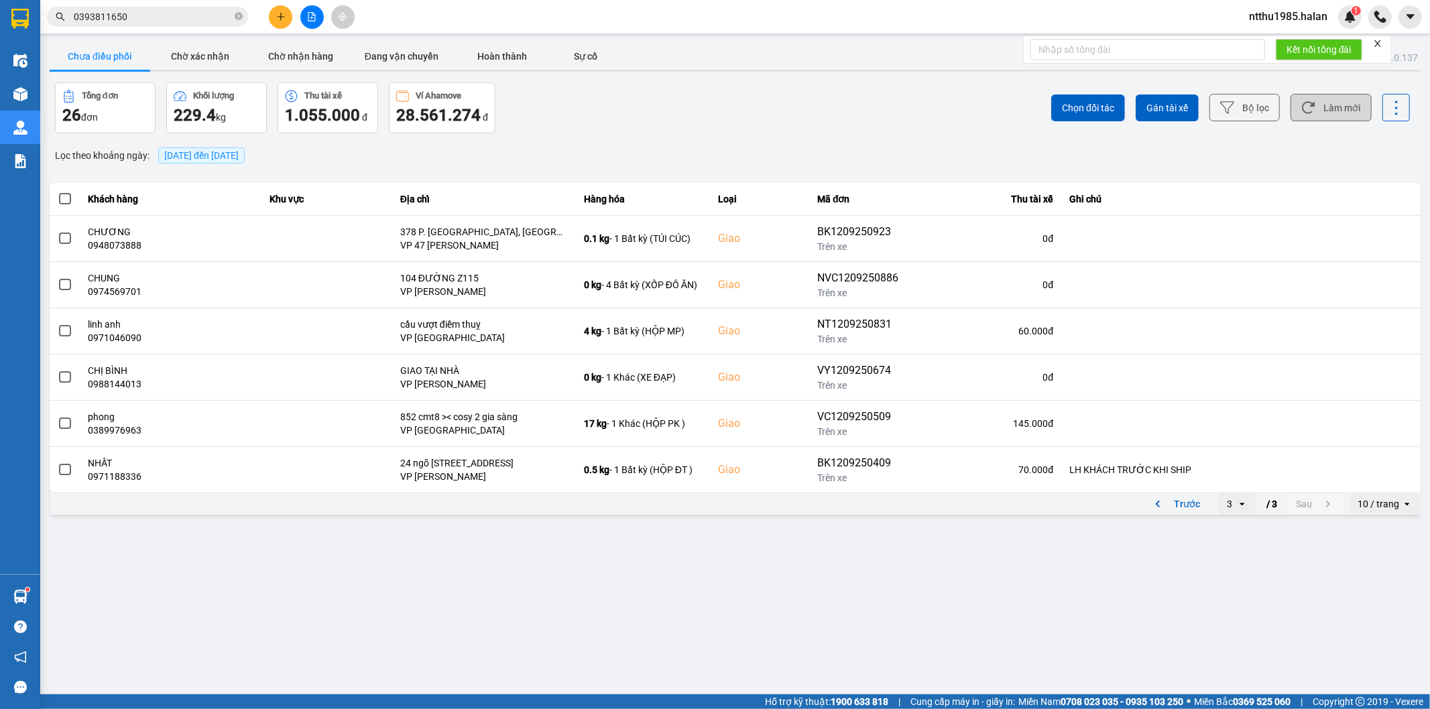
click at [1320, 103] on button "Làm mới" at bounding box center [1330, 107] width 81 height 27
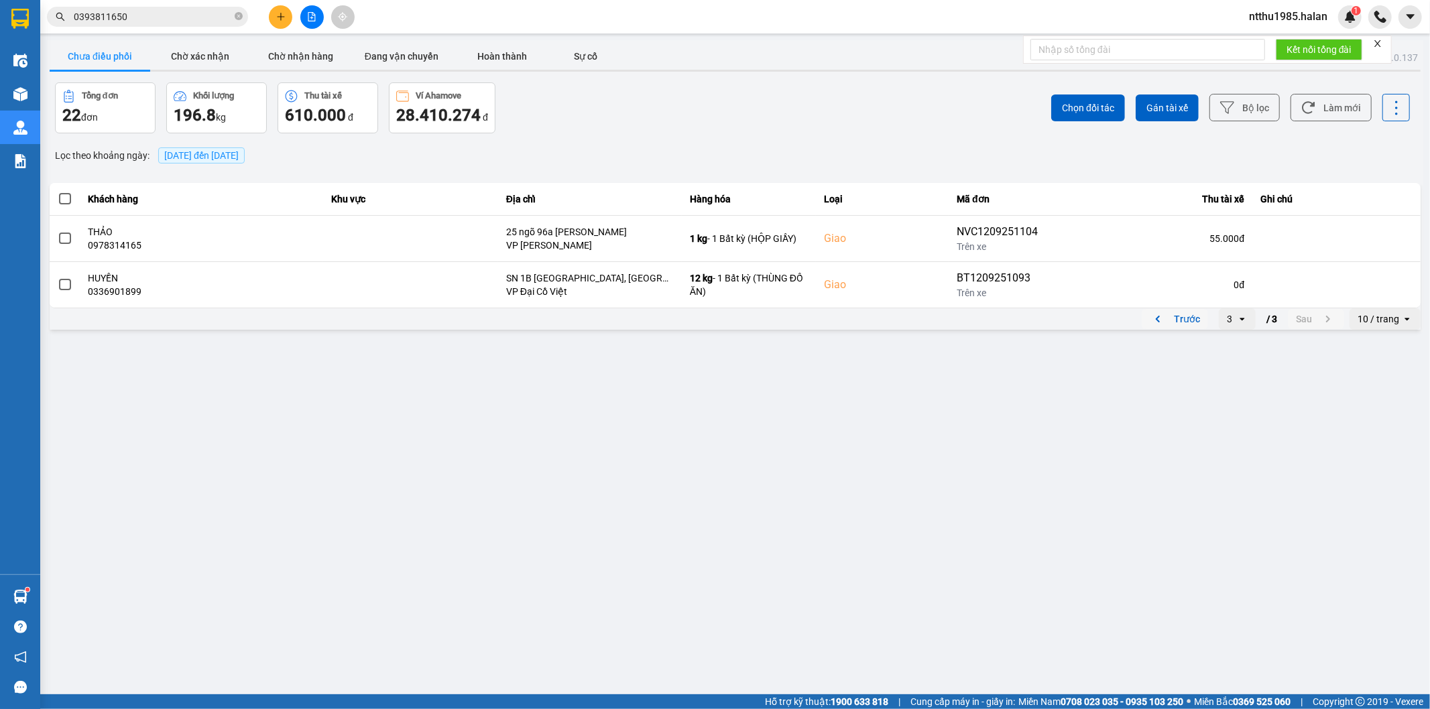
click at [1176, 320] on button "Trước" at bounding box center [1175, 319] width 66 height 20
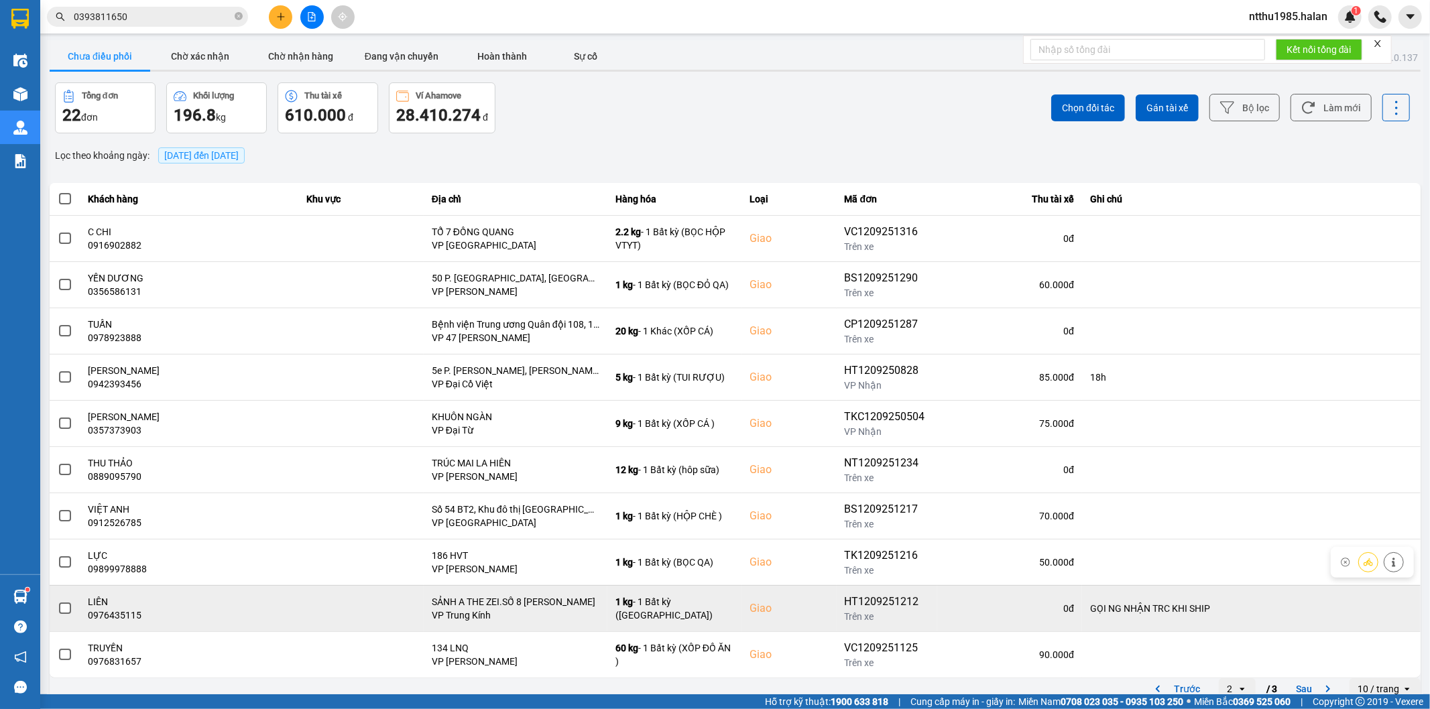
scroll to position [15, 0]
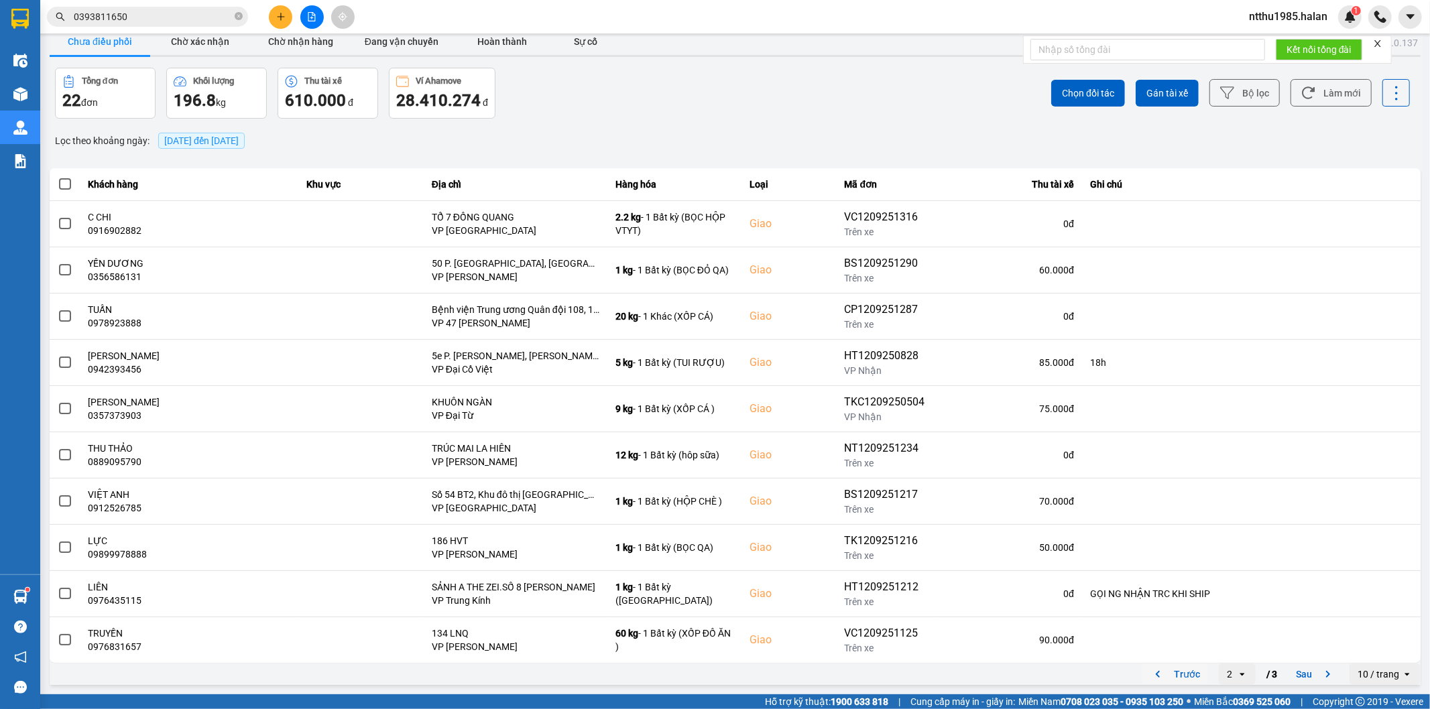
click at [1165, 674] on button "Trước" at bounding box center [1175, 674] width 66 height 20
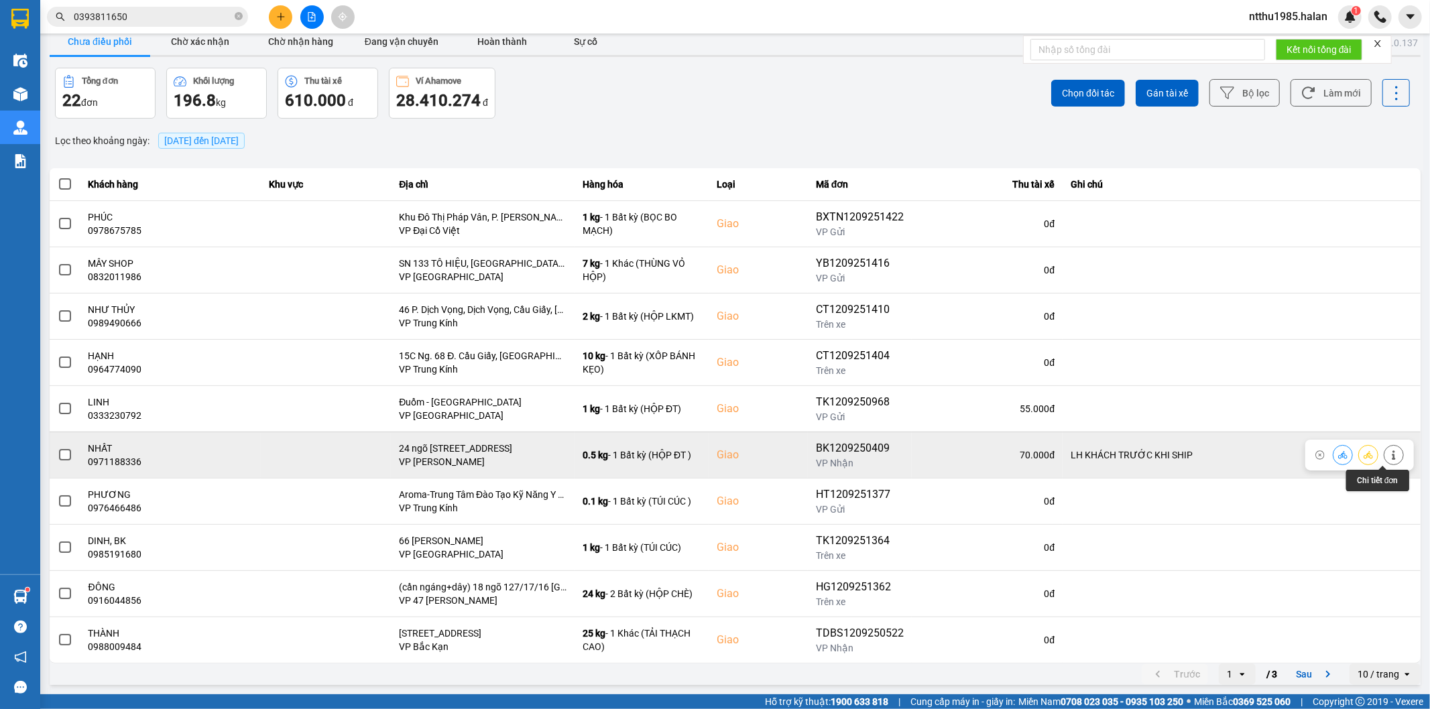
click at [1389, 454] on icon at bounding box center [1393, 454] width 9 height 9
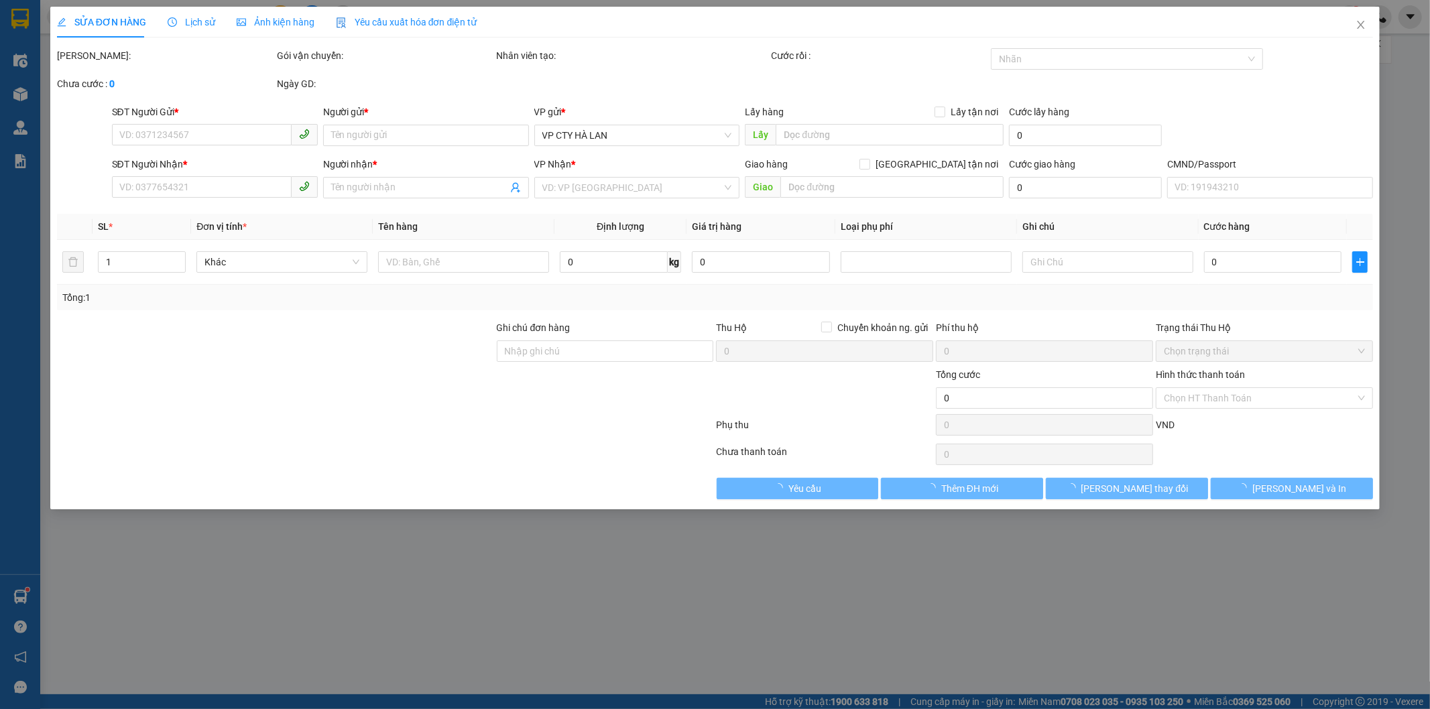
type input "0868002866"
type input "LÝ ĐỖ HÙNG, BK"
type input "0971188336"
type input "NHẤT"
checkbox input "true"
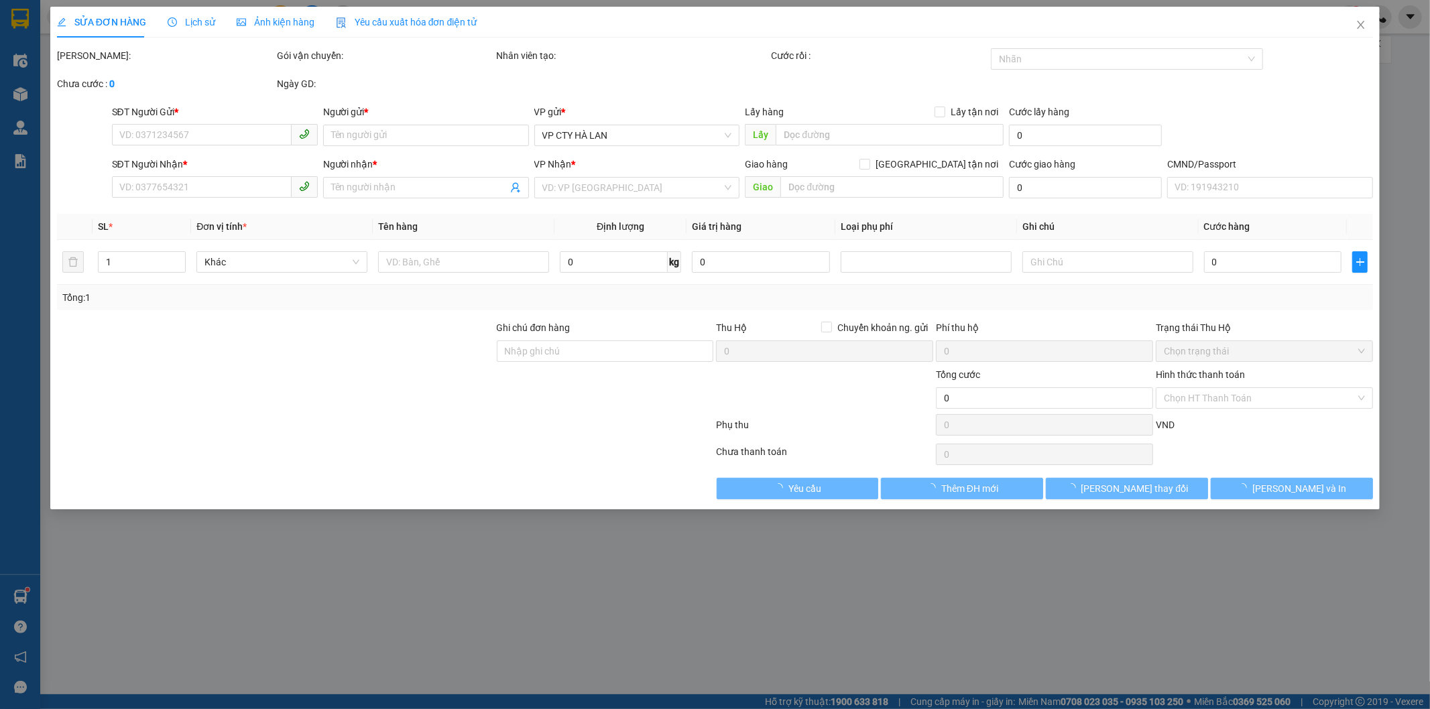
type input "24 ngõ 426 đường láng, phường láng hạ, quận đống đa, hà nội"
type input "LH KHÁCH TRƯỚC KHI SHIP"
type input "70.000"
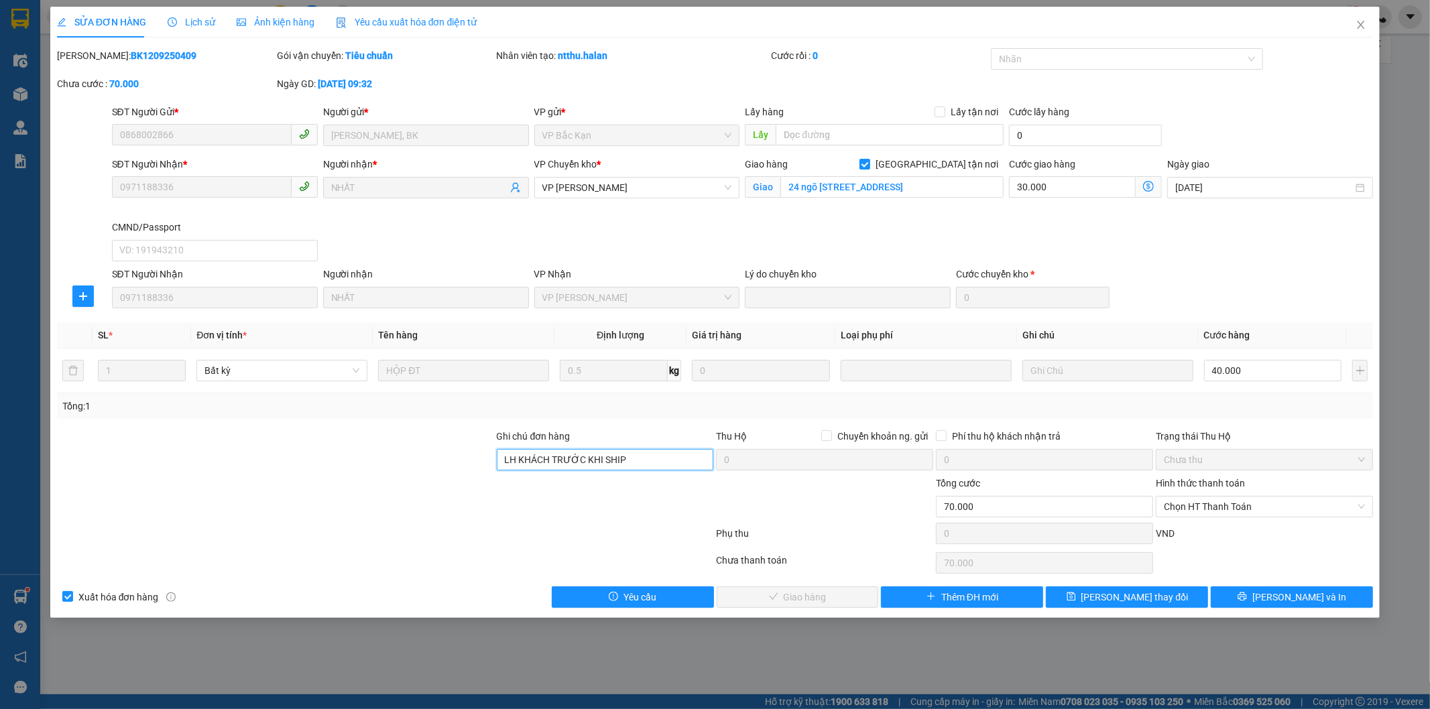
drag, startPoint x: 633, startPoint y: 458, endPoint x: 504, endPoint y: 477, distance: 130.7
click at [504, 477] on form "Ghi chú đơn hàng LH KHÁCH TRƯỚC KHI SHIP Thu Hộ Chuyển khoản ng. gửi 0 Phí thu …" at bounding box center [715, 489] width 1316 height 121
click at [1133, 593] on span "[PERSON_NAME] thay đổi" at bounding box center [1134, 597] width 107 height 15
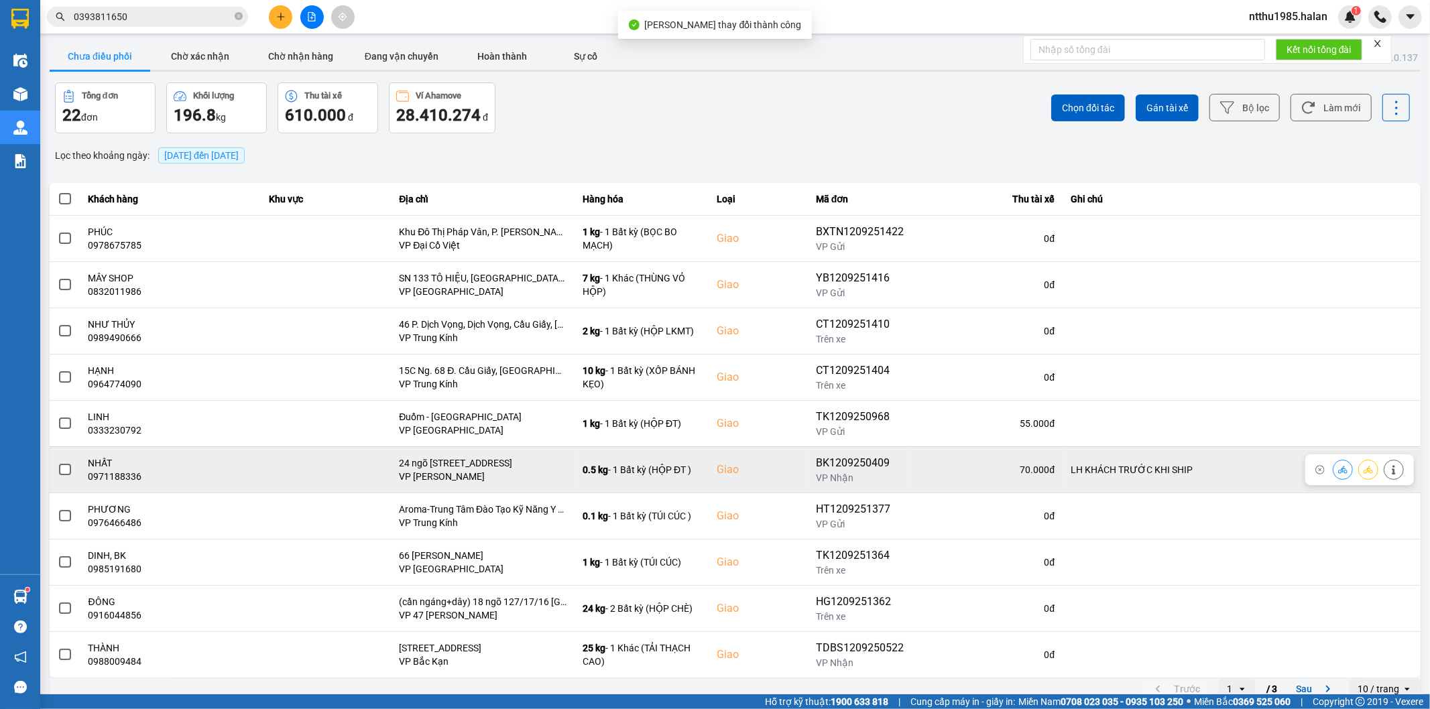
click at [65, 471] on span at bounding box center [65, 470] width 12 height 12
click at [58, 463] on input "checkbox" at bounding box center [58, 463] width 0 height 0
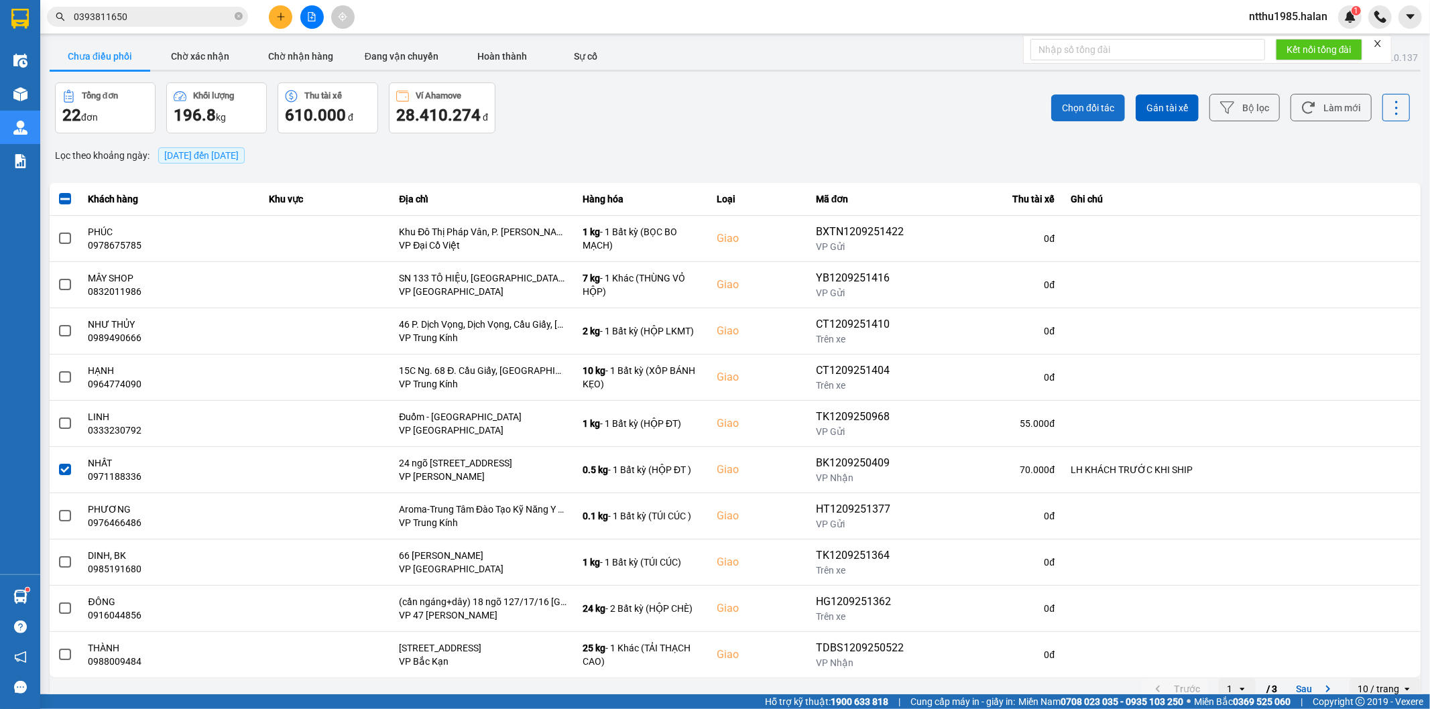
click at [1051, 105] on button "Chọn đối tác" at bounding box center [1088, 108] width 74 height 27
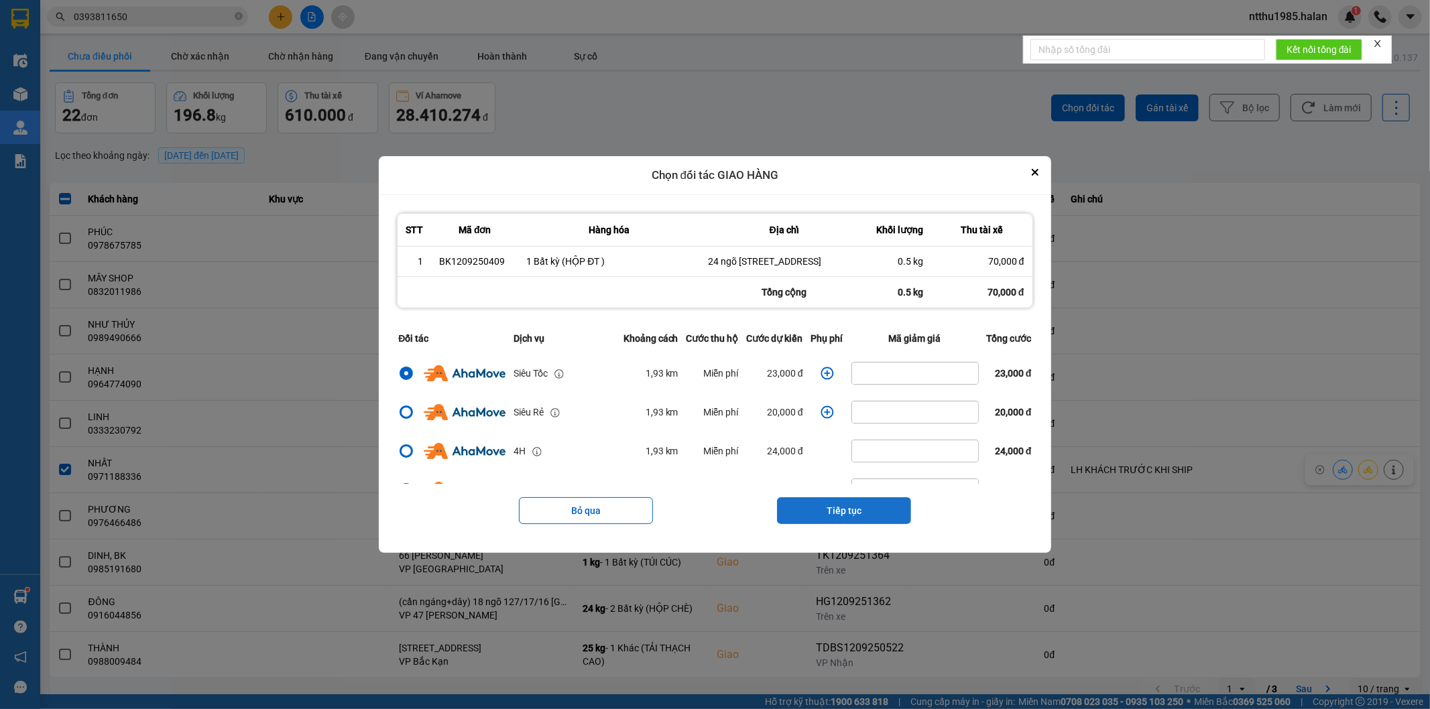
click at [826, 519] on button "Tiếp tục" at bounding box center [844, 510] width 134 height 27
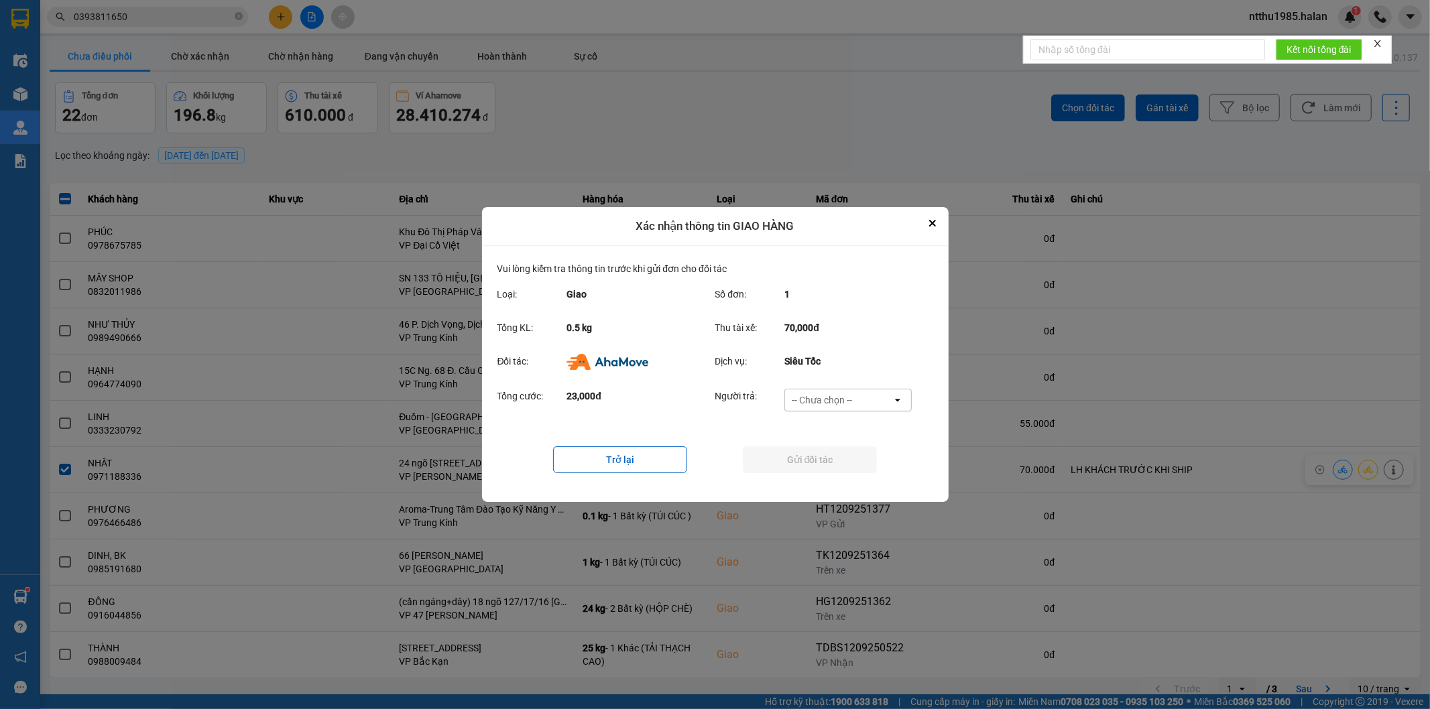
click at [818, 396] on div "-- Chưa chọn --" at bounding box center [822, 399] width 60 height 13
click at [818, 477] on span "Ví Ahamove" at bounding box center [822, 477] width 54 height 13
click at [811, 460] on button "Gửi đối tác" at bounding box center [810, 459] width 134 height 27
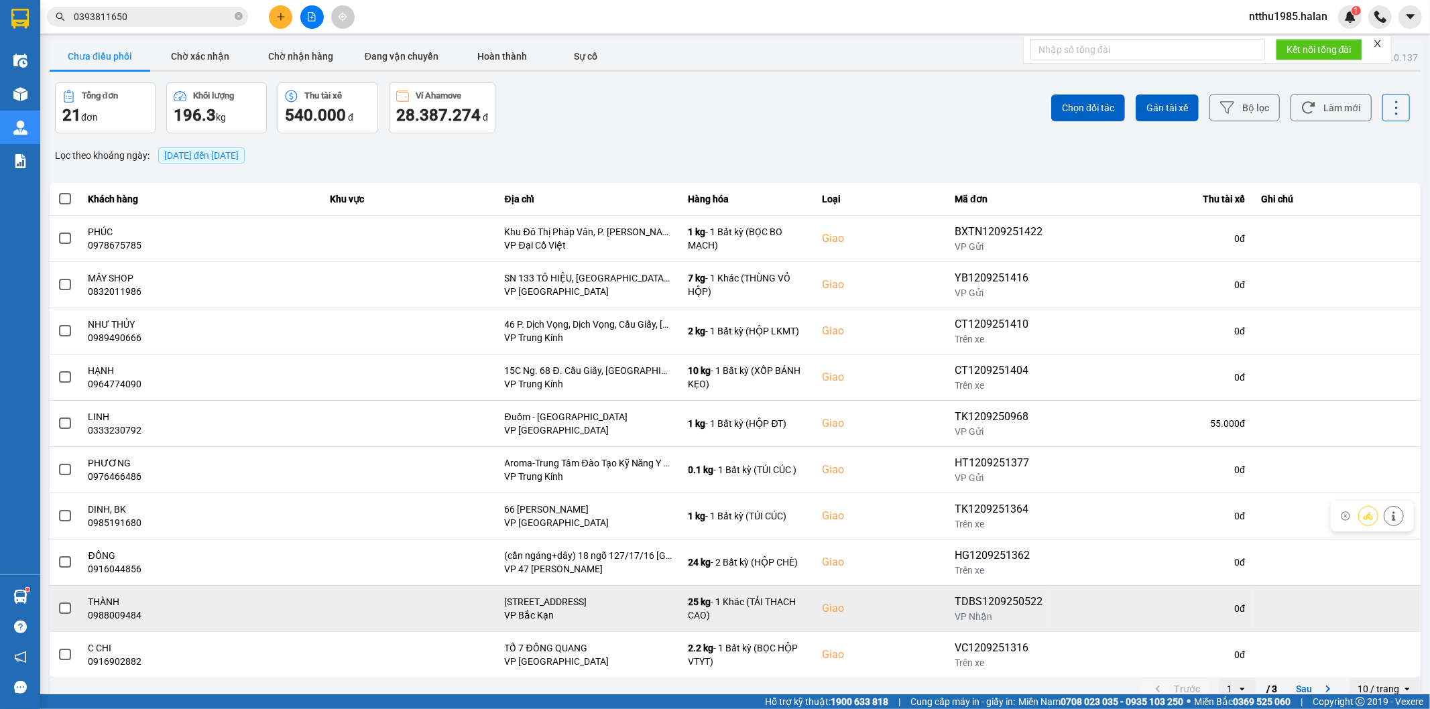
scroll to position [15, 0]
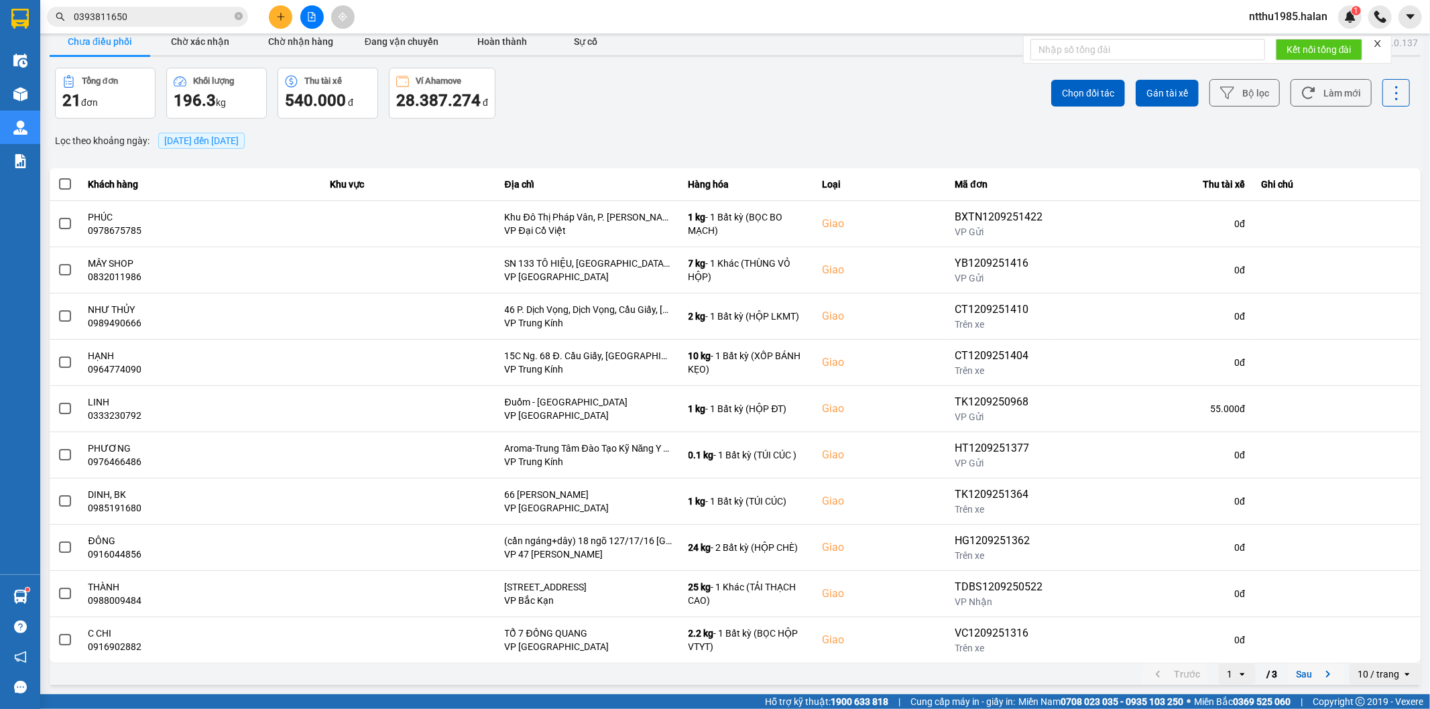
click at [1297, 680] on button "Sau" at bounding box center [1316, 674] width 56 height 20
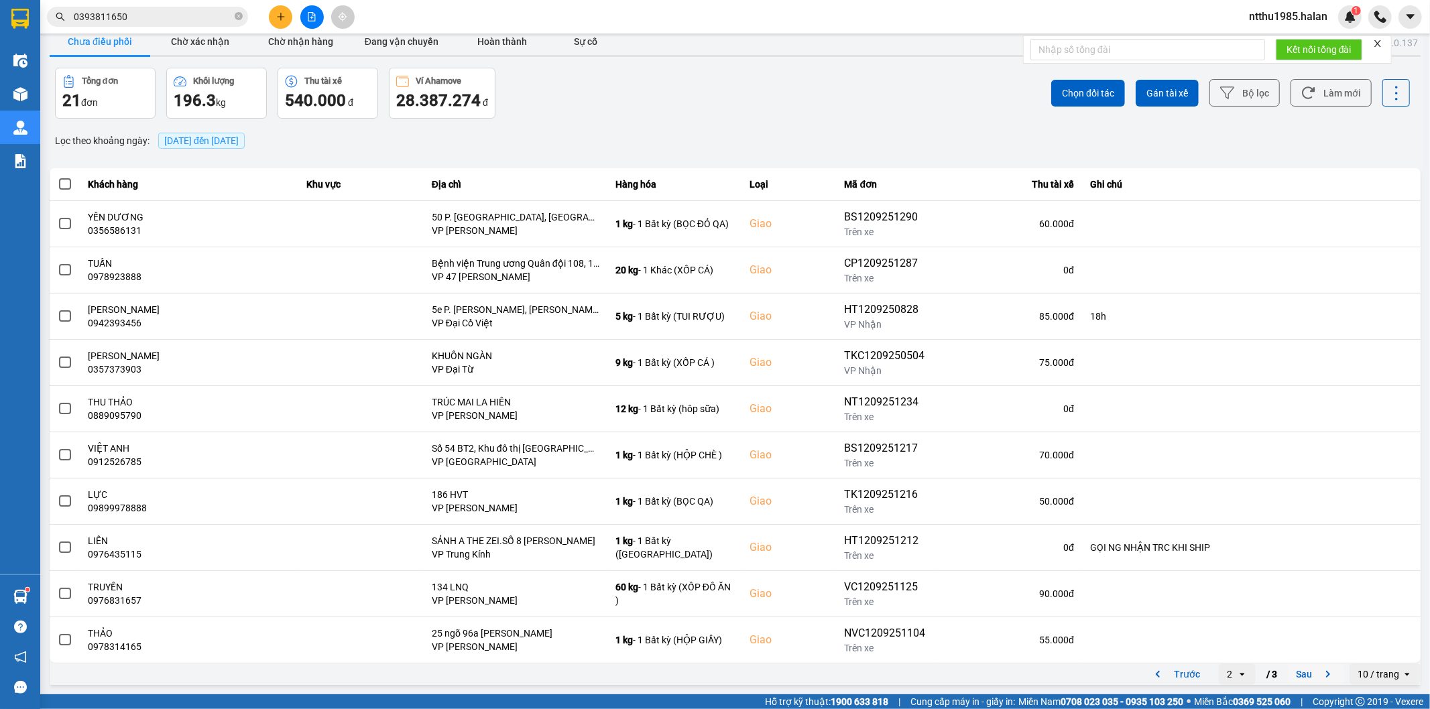
click at [1289, 674] on button "Sau" at bounding box center [1316, 674] width 56 height 20
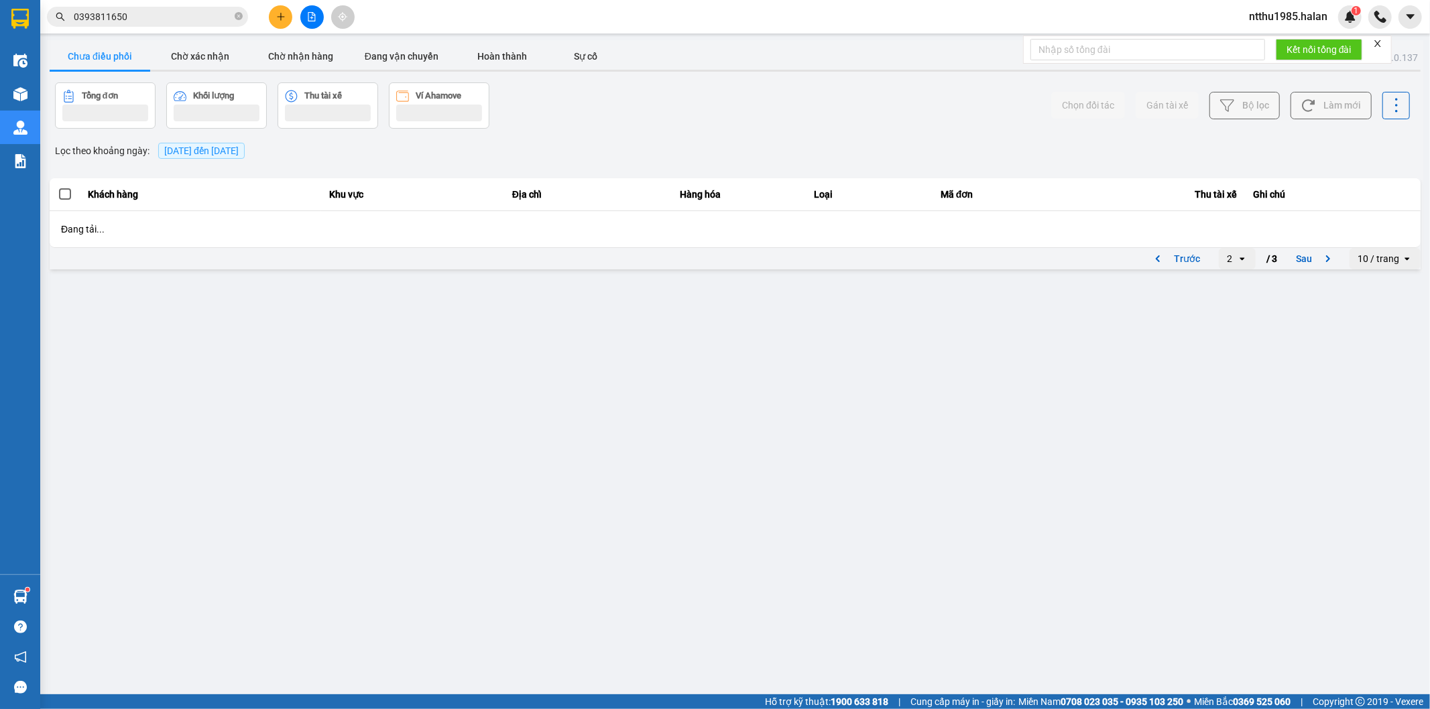
scroll to position [0, 0]
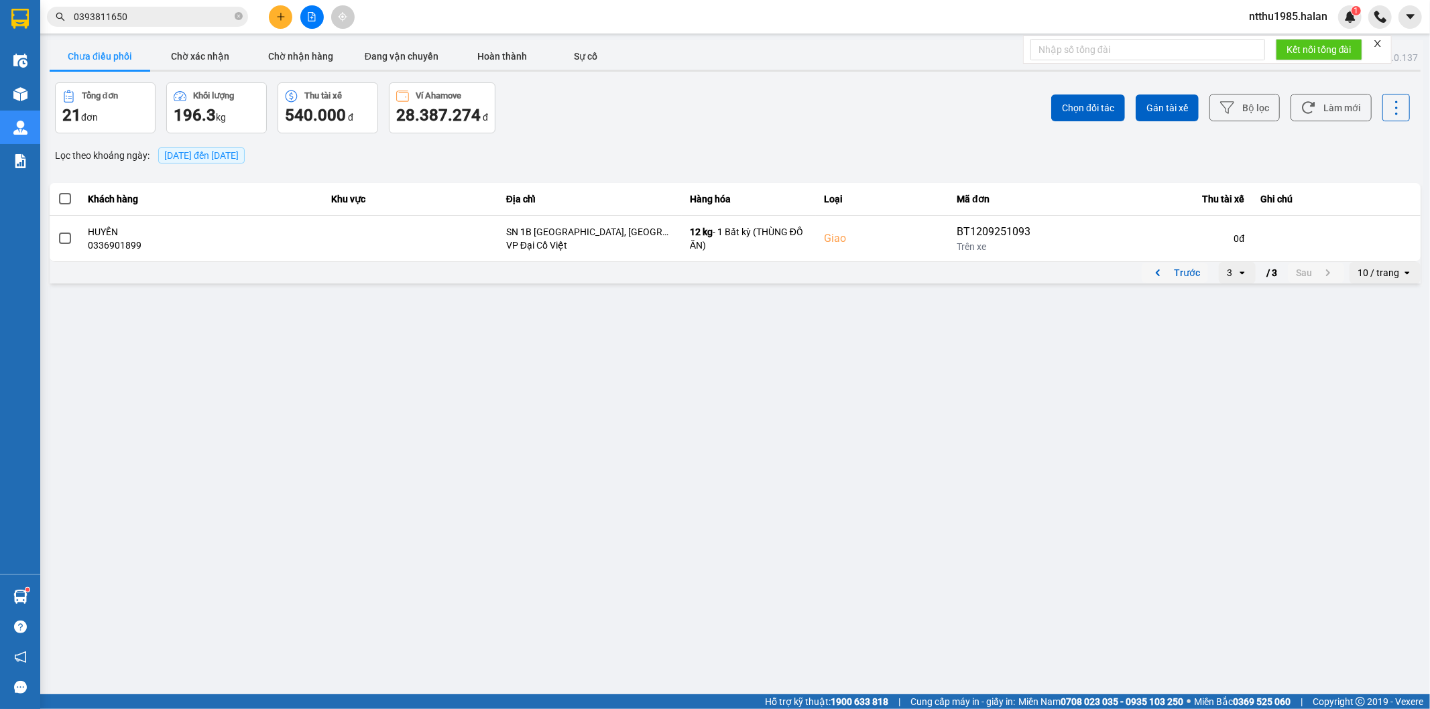
click at [1185, 280] on button "Trước" at bounding box center [1175, 273] width 66 height 20
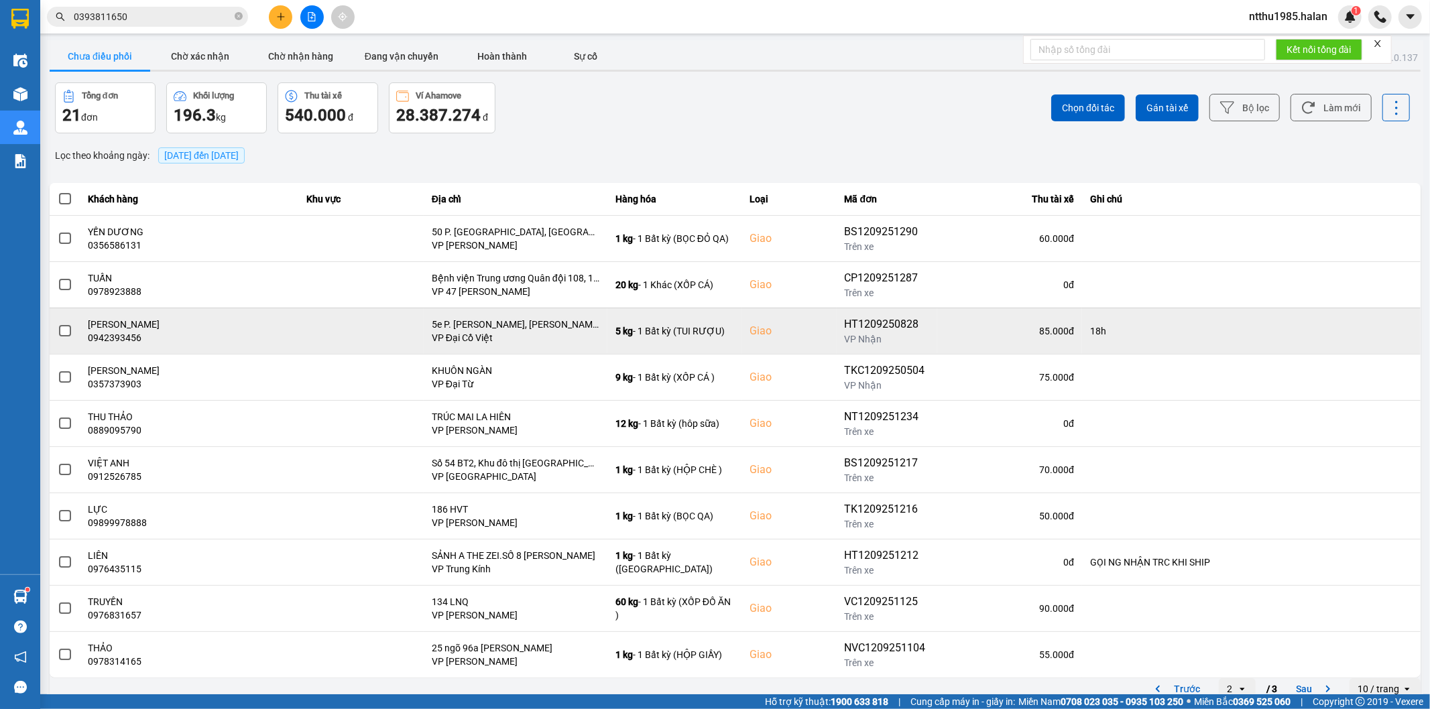
scroll to position [15, 0]
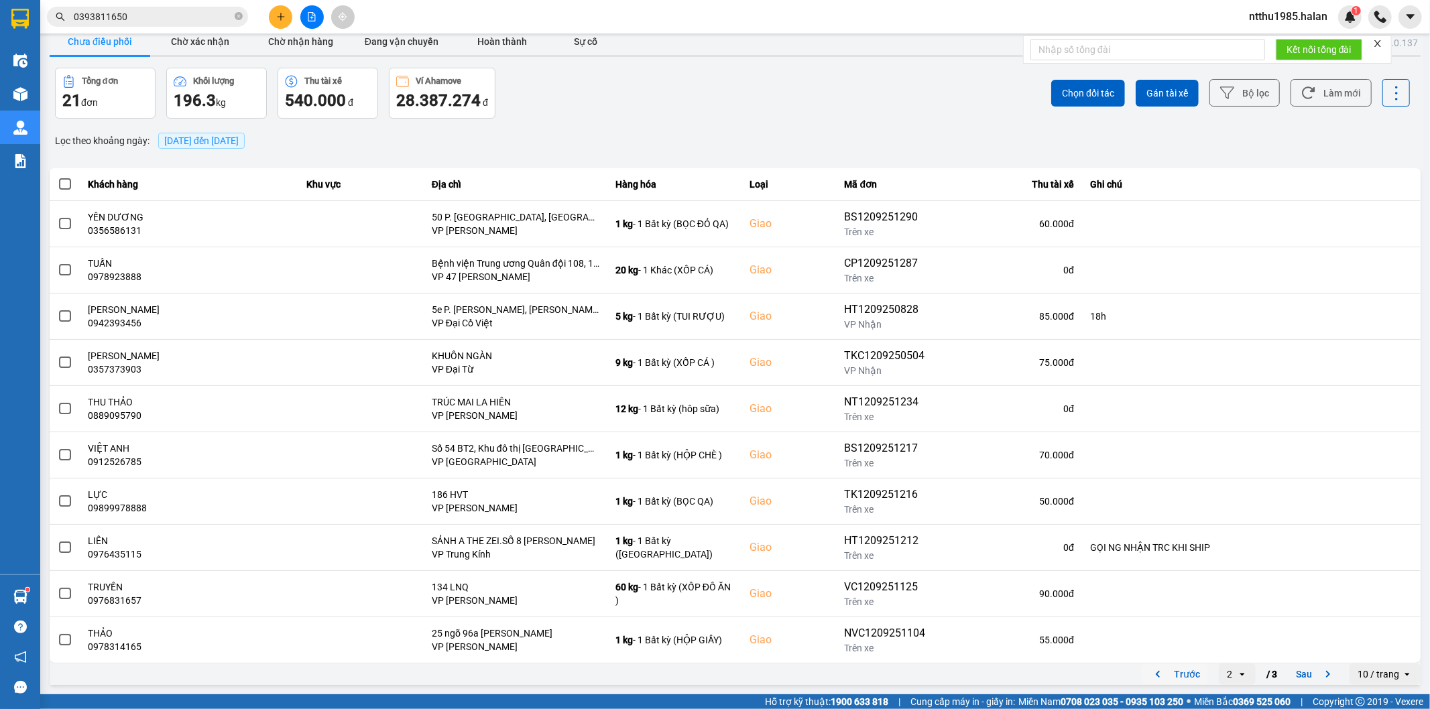
drag, startPoint x: 1178, startPoint y: 679, endPoint x: 1196, endPoint y: 523, distance: 156.6
click at [1177, 670] on button "Trước" at bounding box center [1175, 674] width 66 height 20
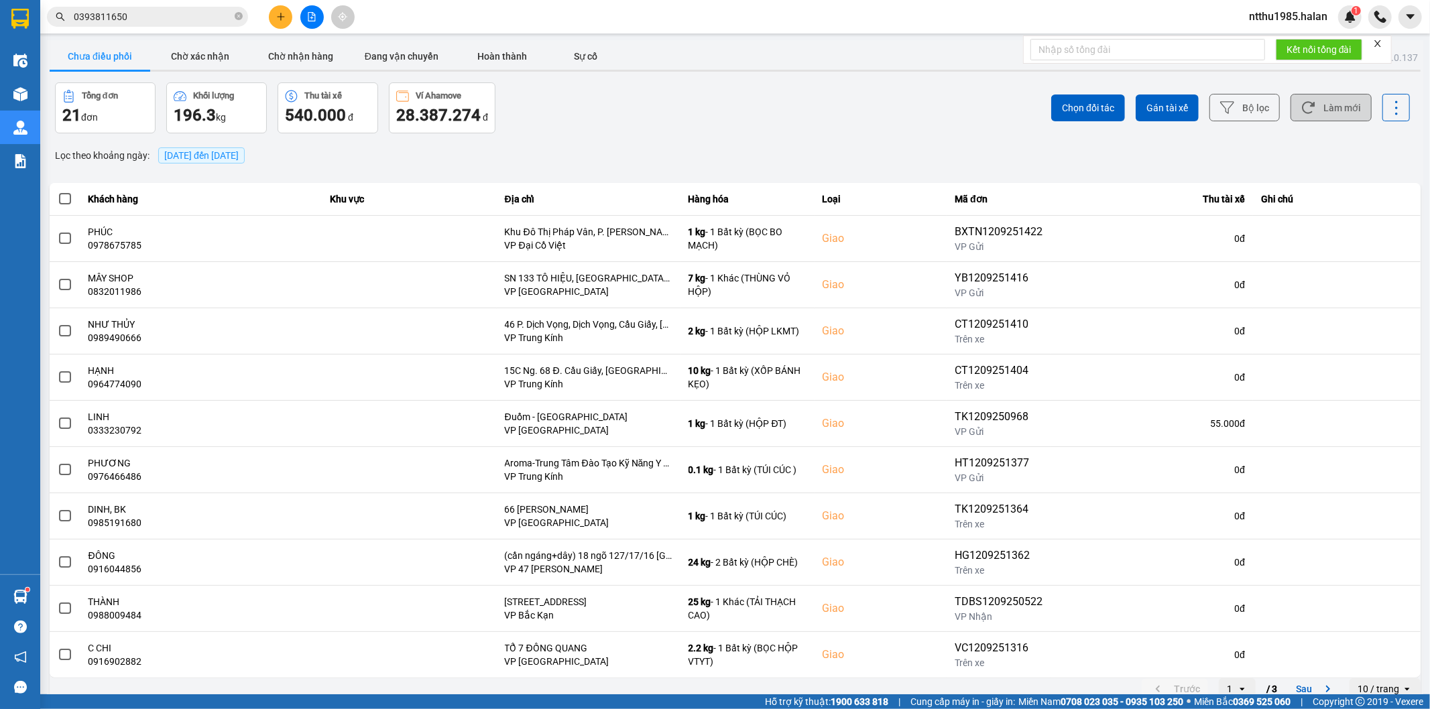
click at [1318, 105] on button "Làm mới" at bounding box center [1330, 107] width 81 height 27
click at [124, 21] on input "0393811650" at bounding box center [153, 16] width 158 height 15
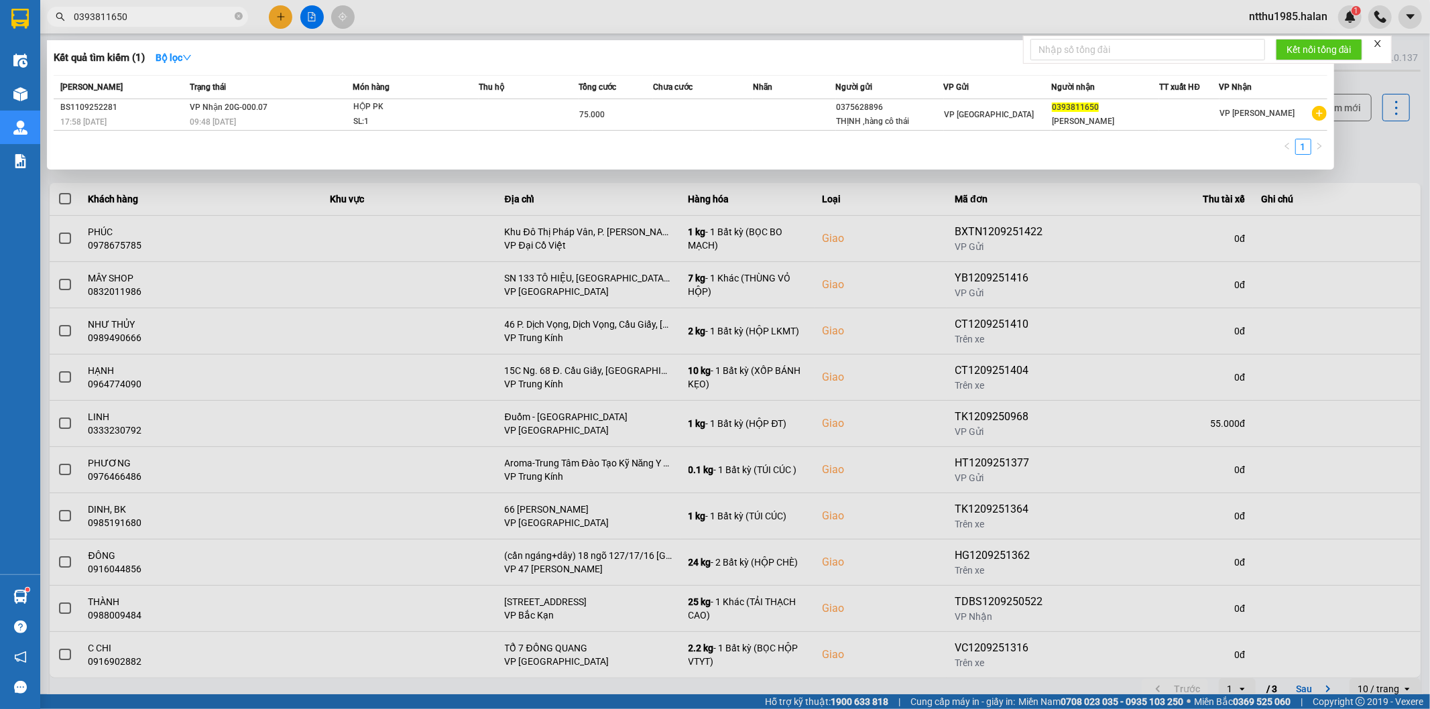
click at [124, 21] on input "0393811650" at bounding box center [153, 16] width 158 height 15
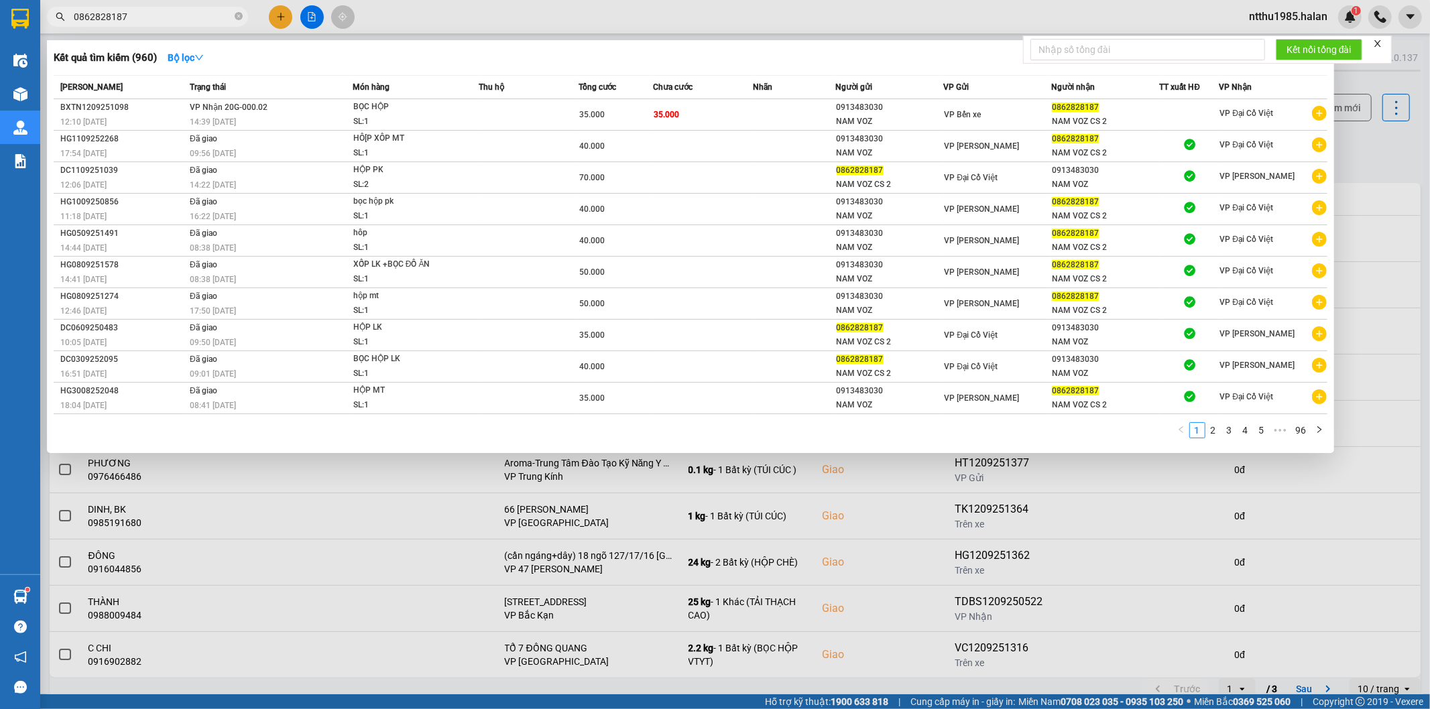
click at [416, 15] on div at bounding box center [715, 354] width 1430 height 709
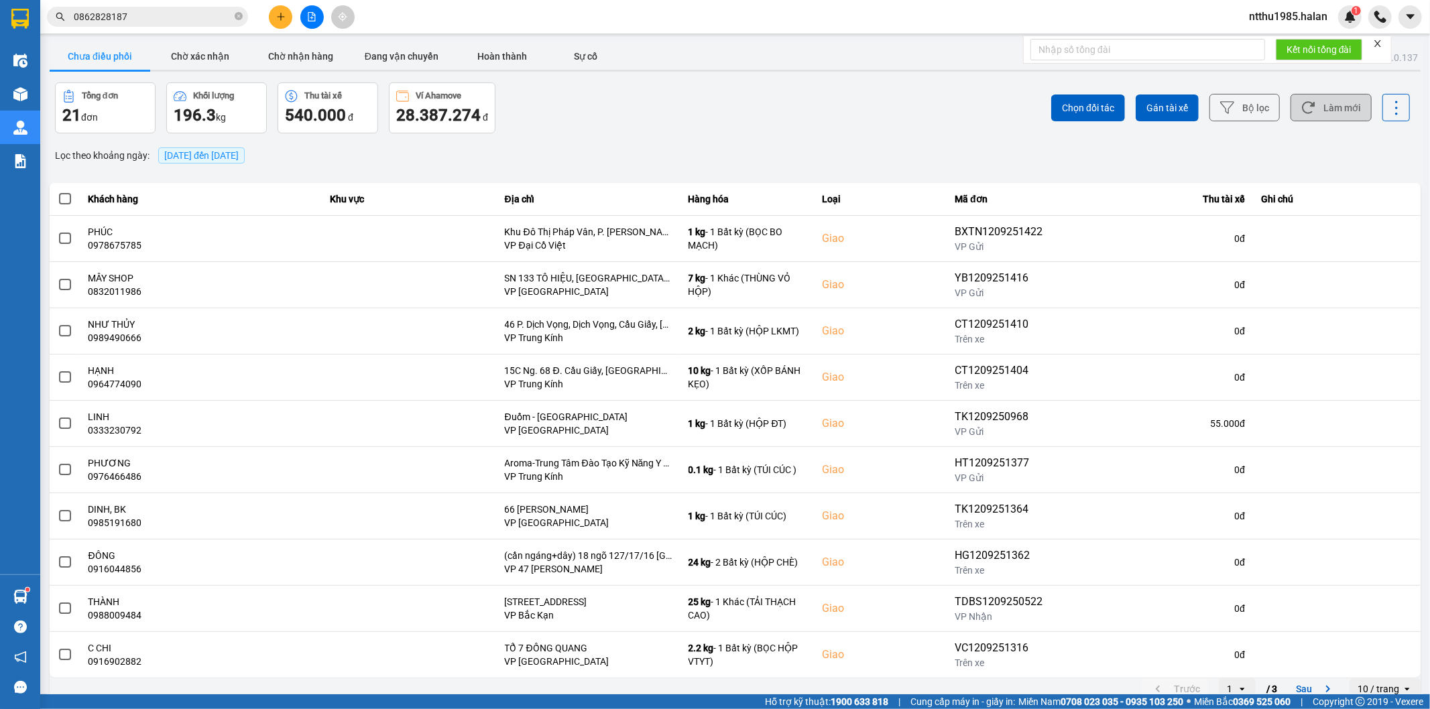
click at [1322, 111] on button "Làm mới" at bounding box center [1330, 107] width 81 height 27
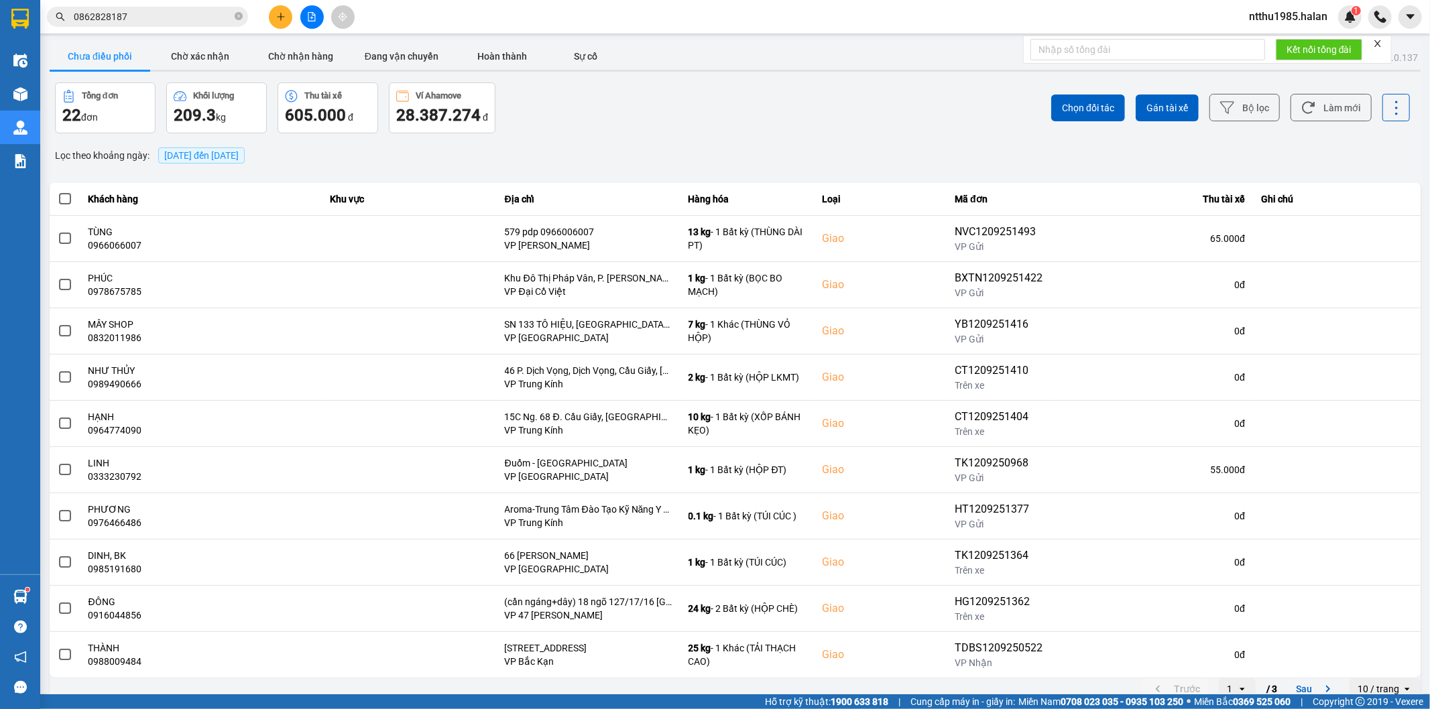
click at [144, 19] on input "0862828187" at bounding box center [153, 16] width 158 height 15
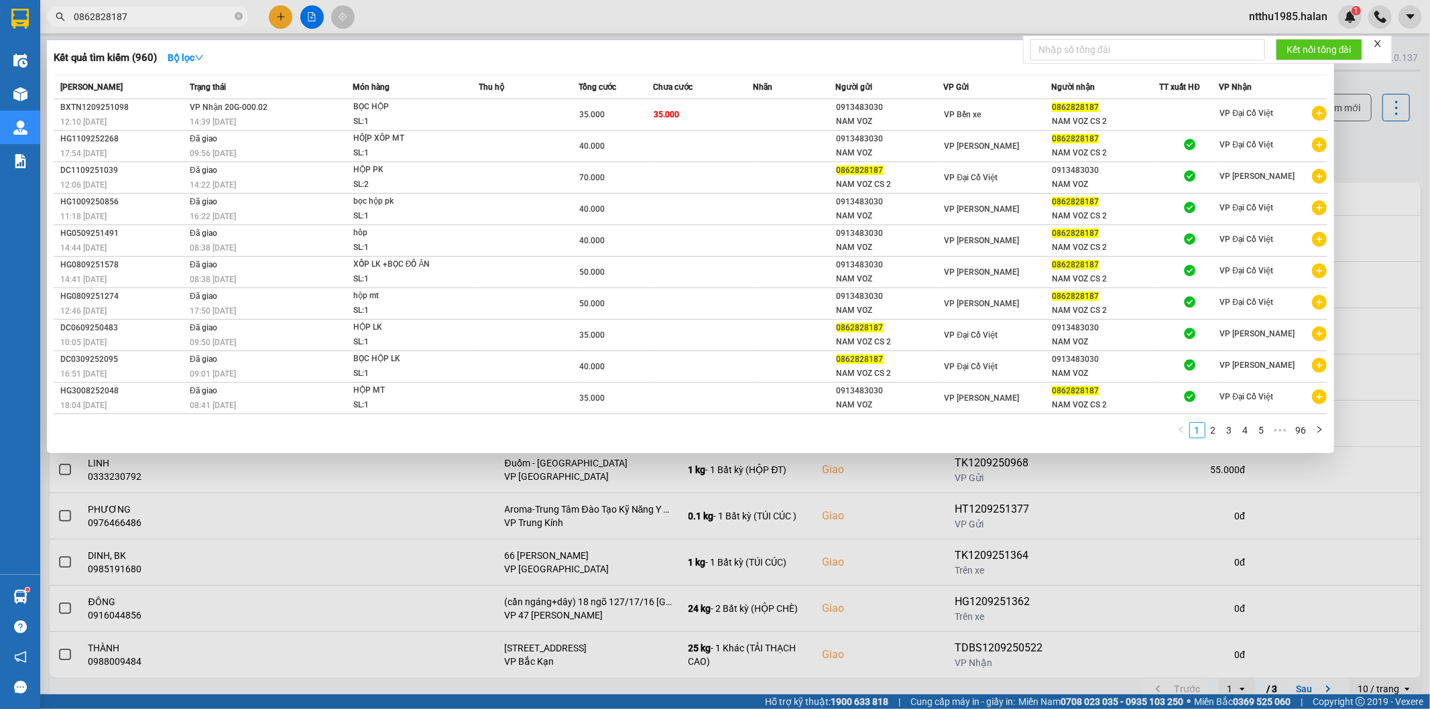
click at [144, 19] on input "0862828187" at bounding box center [153, 16] width 158 height 15
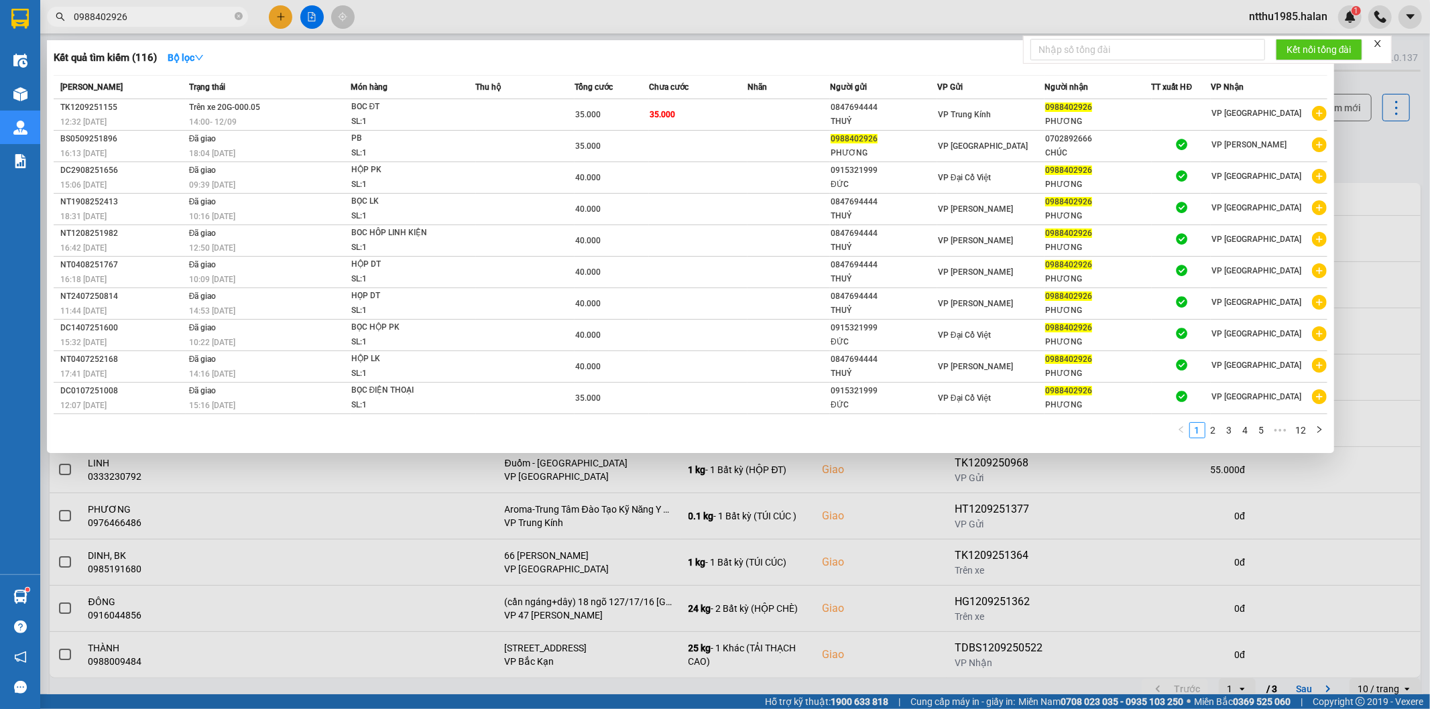
click at [166, 17] on input "0988402926" at bounding box center [153, 16] width 158 height 15
click at [1370, 164] on div at bounding box center [715, 354] width 1430 height 709
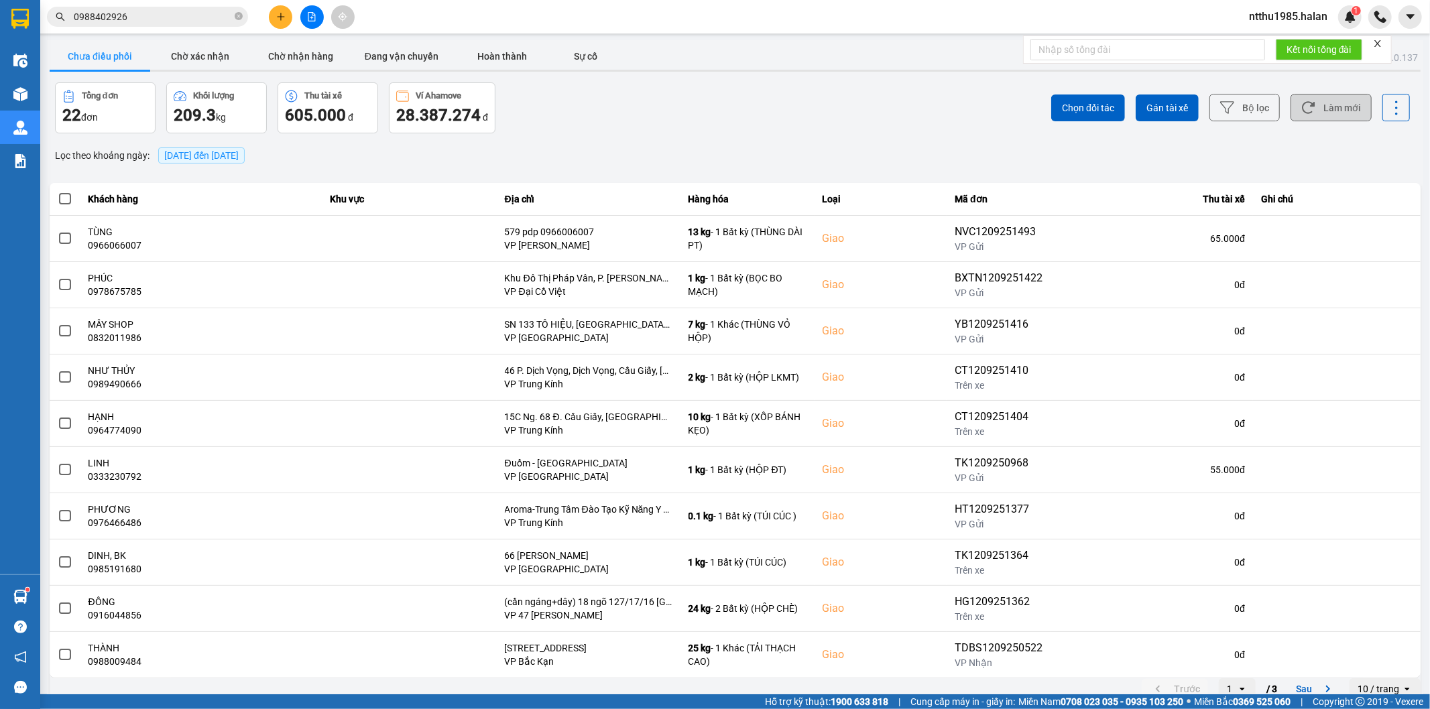
click at [1339, 103] on button "Làm mới" at bounding box center [1330, 107] width 81 height 27
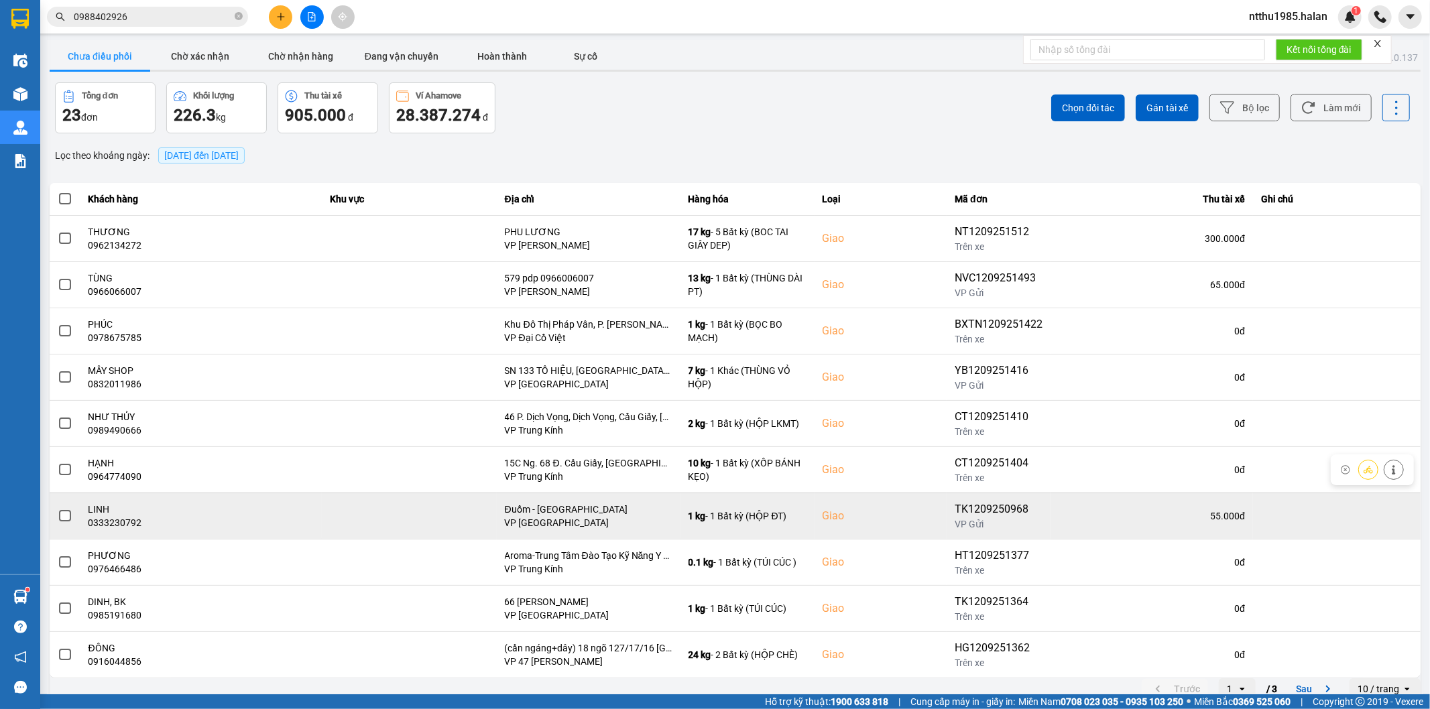
scroll to position [15, 0]
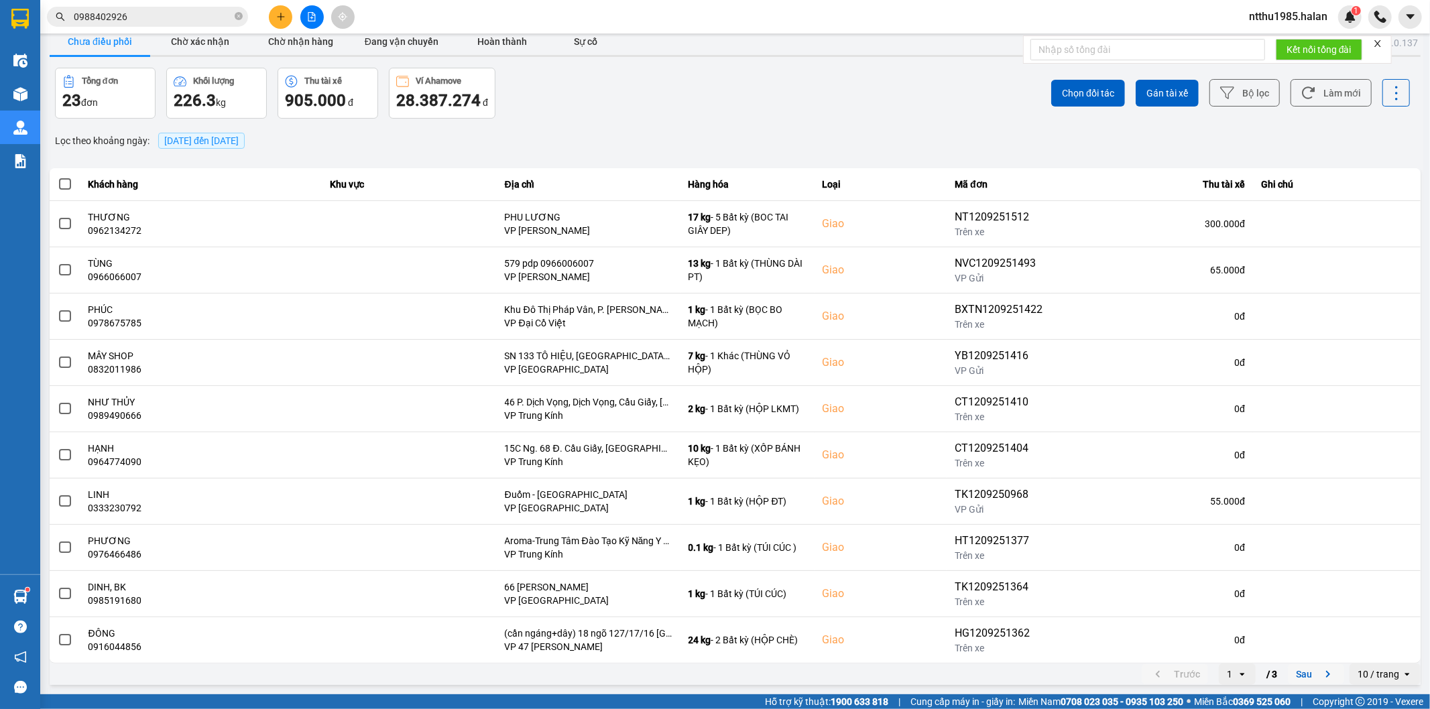
click at [1292, 678] on button "Sau" at bounding box center [1316, 674] width 56 height 20
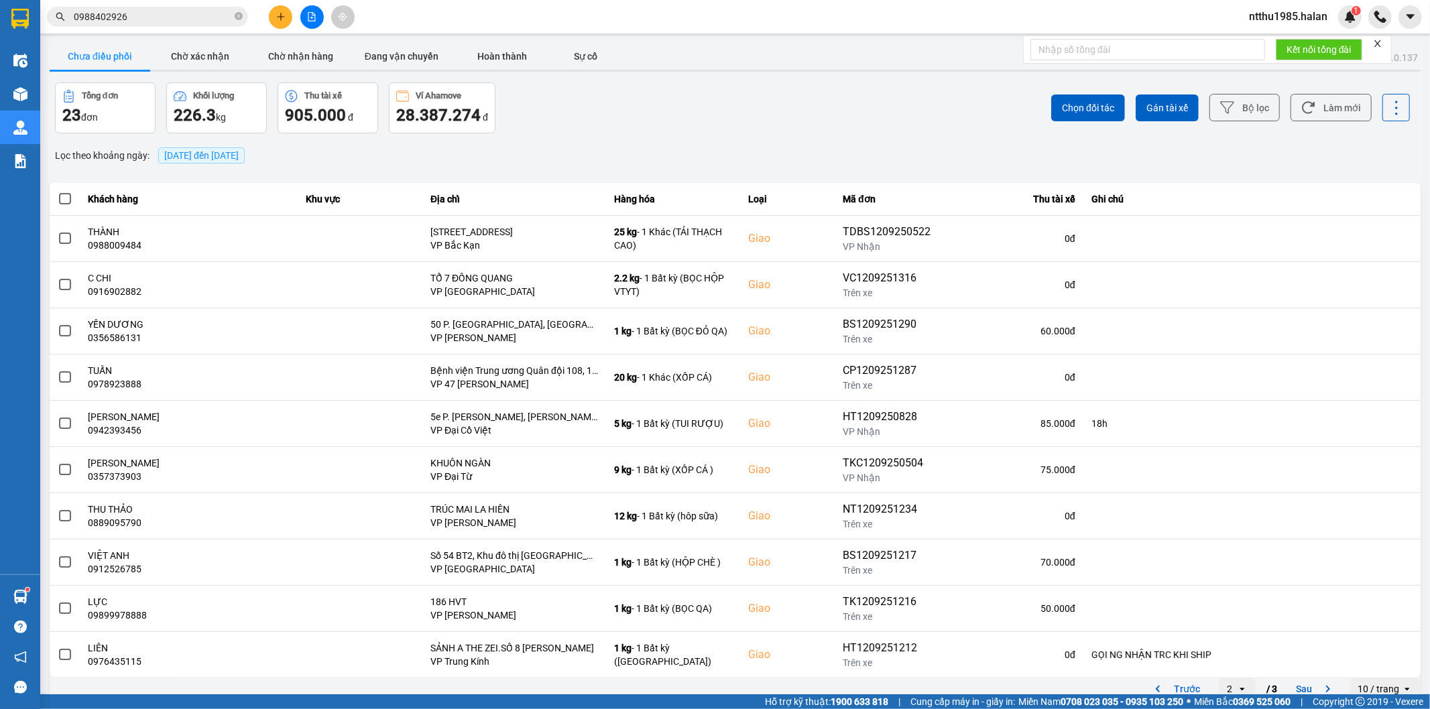
click at [139, 14] on input "0988402926" at bounding box center [153, 16] width 158 height 15
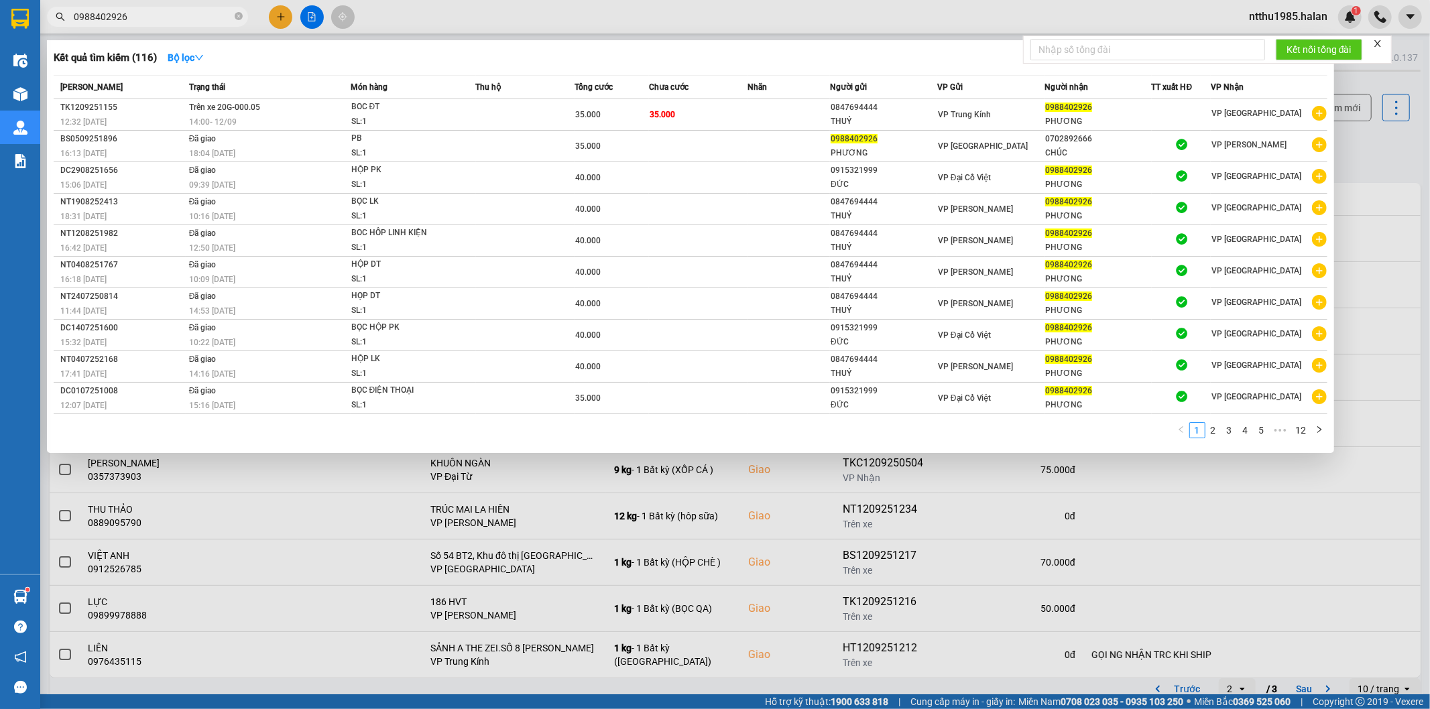
click at [139, 14] on input "0988402926" at bounding box center [153, 16] width 158 height 15
click at [1402, 162] on div at bounding box center [715, 354] width 1430 height 709
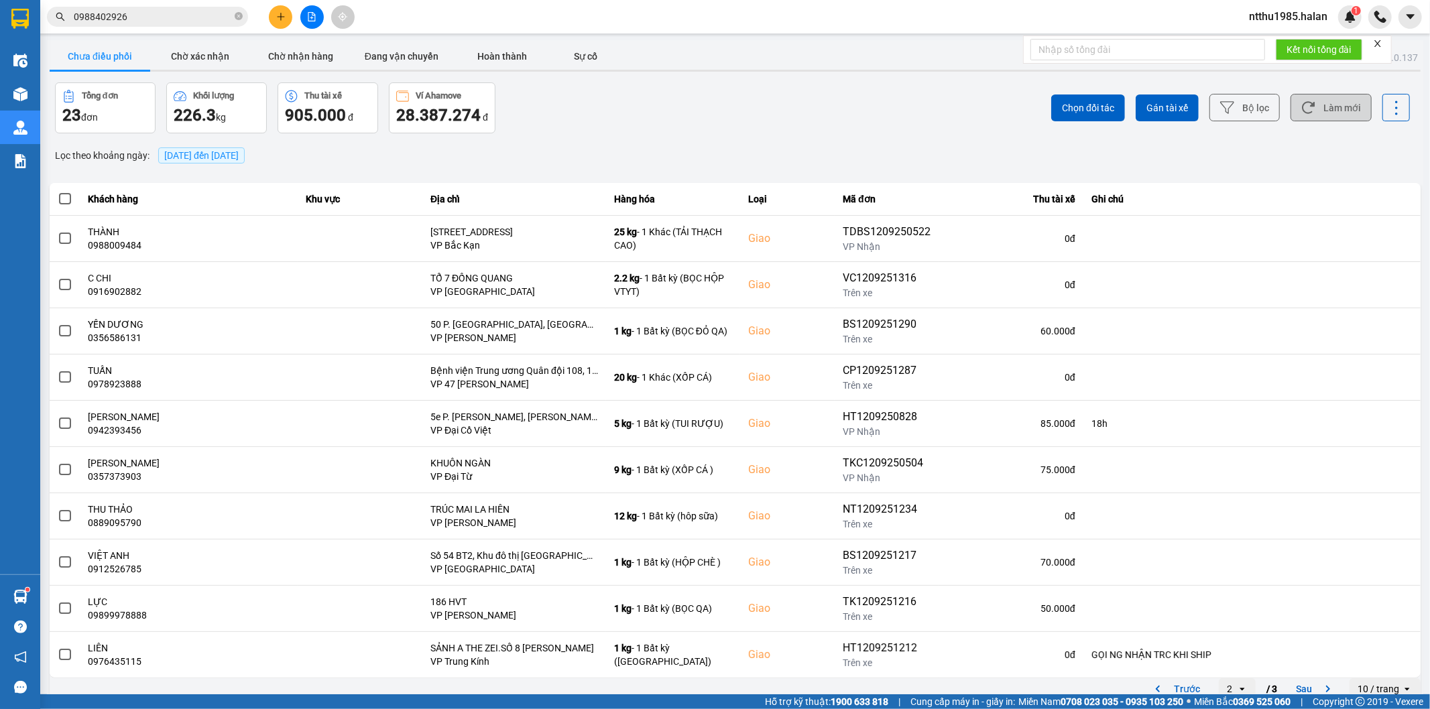
click at [1339, 111] on button "Làm mới" at bounding box center [1330, 107] width 81 height 27
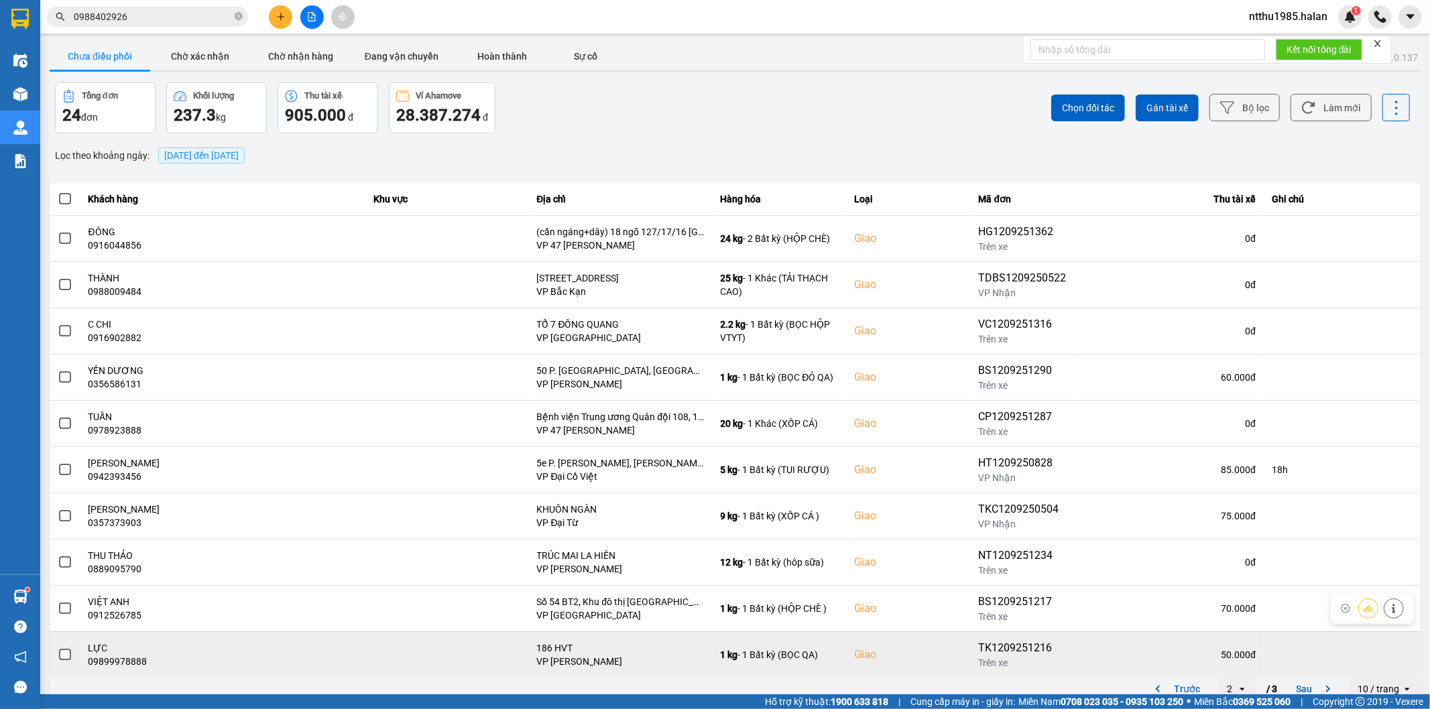
scroll to position [15, 0]
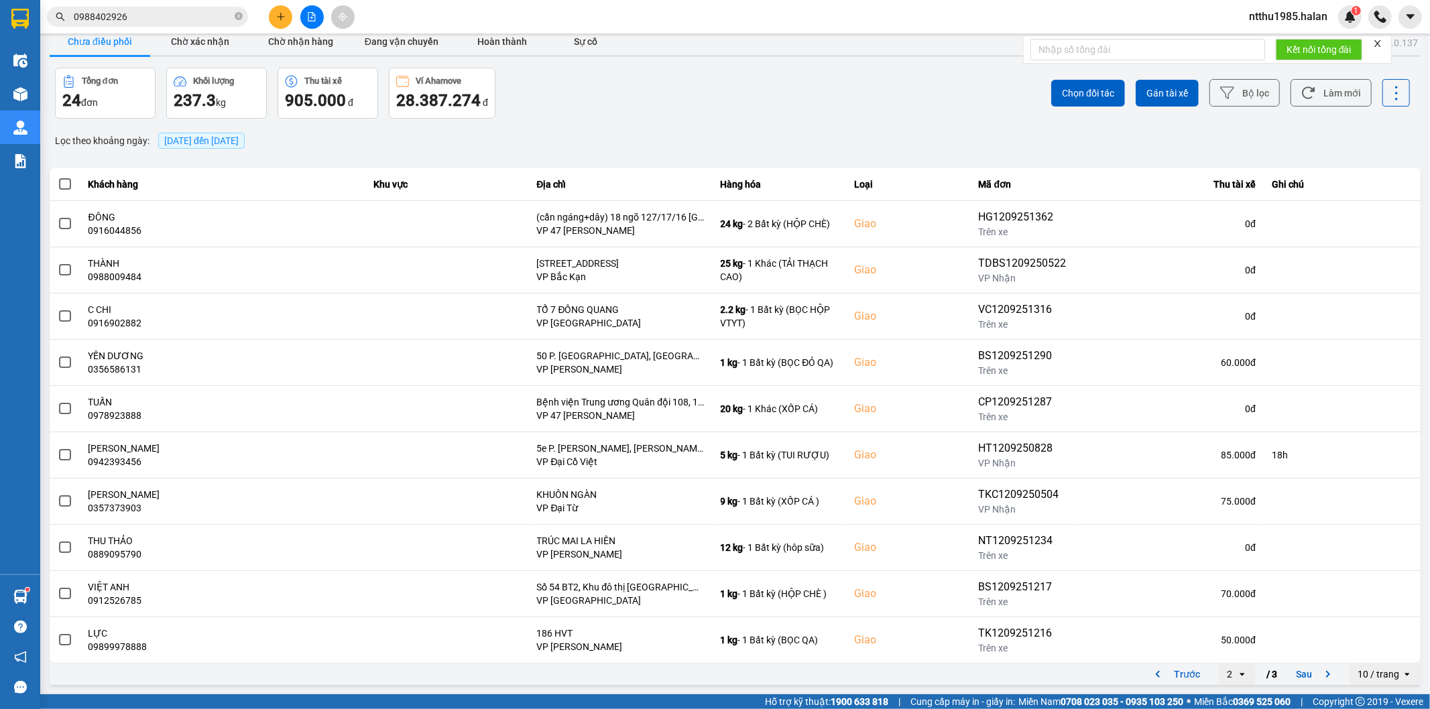
click at [532, 109] on div "Tổng đơn 24 đơn Khối lượng 237.3 kg Thu tài xế 905.000 đ Ví Ahamove 28.387.274 đ" at bounding box center [394, 93] width 678 height 51
click at [534, 105] on div "Tổng đơn 24 đơn Khối lượng 237.3 kg Thu tài xế 905.000 đ Ví Ahamove 28.387.274 đ" at bounding box center [394, 93] width 678 height 51
drag, startPoint x: 1309, startPoint y: 97, endPoint x: 1038, endPoint y: 351, distance: 372.3
click at [1309, 96] on button "Làm mới" at bounding box center [1330, 92] width 81 height 27
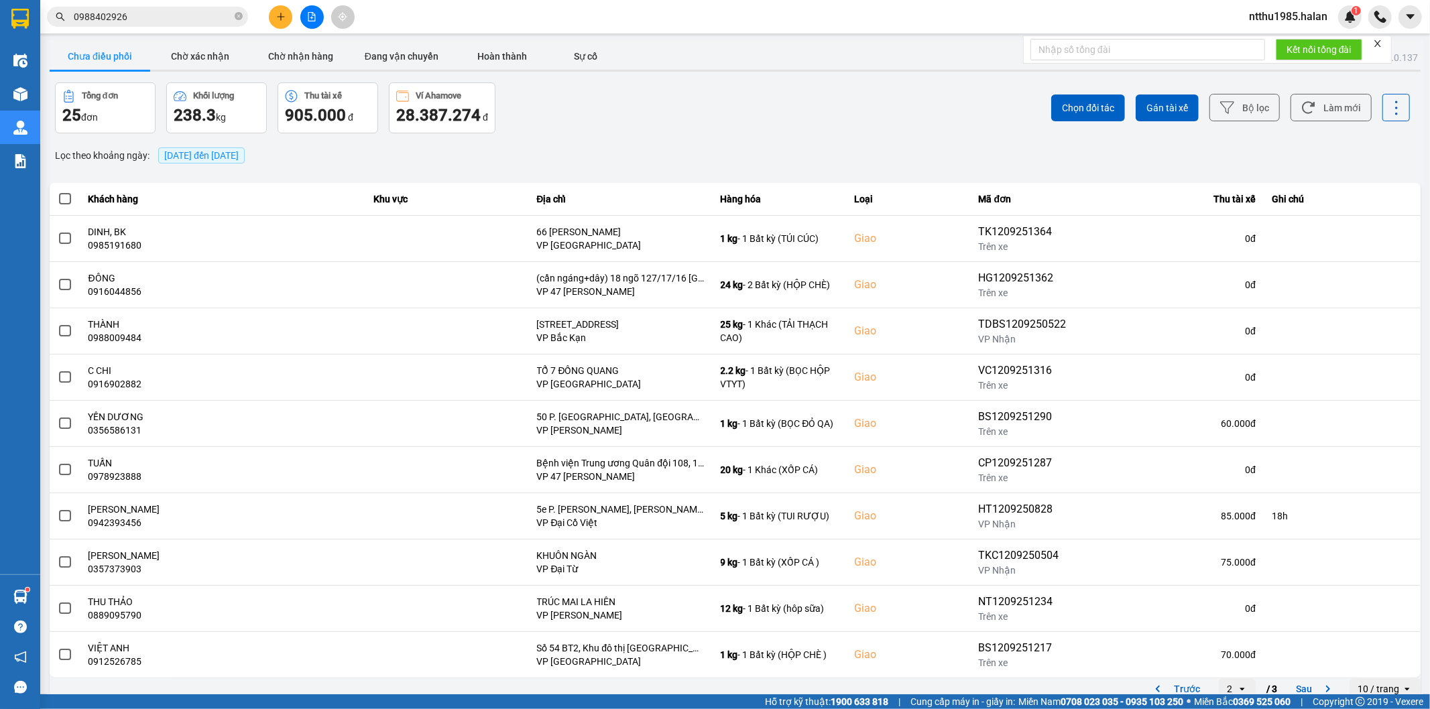
click at [571, 104] on div "Tổng đơn 25 đơn Khối lượng 238.3 kg Thu tài xế 905.000 đ Ví Ahamove 28.387.274 đ" at bounding box center [394, 107] width 678 height 51
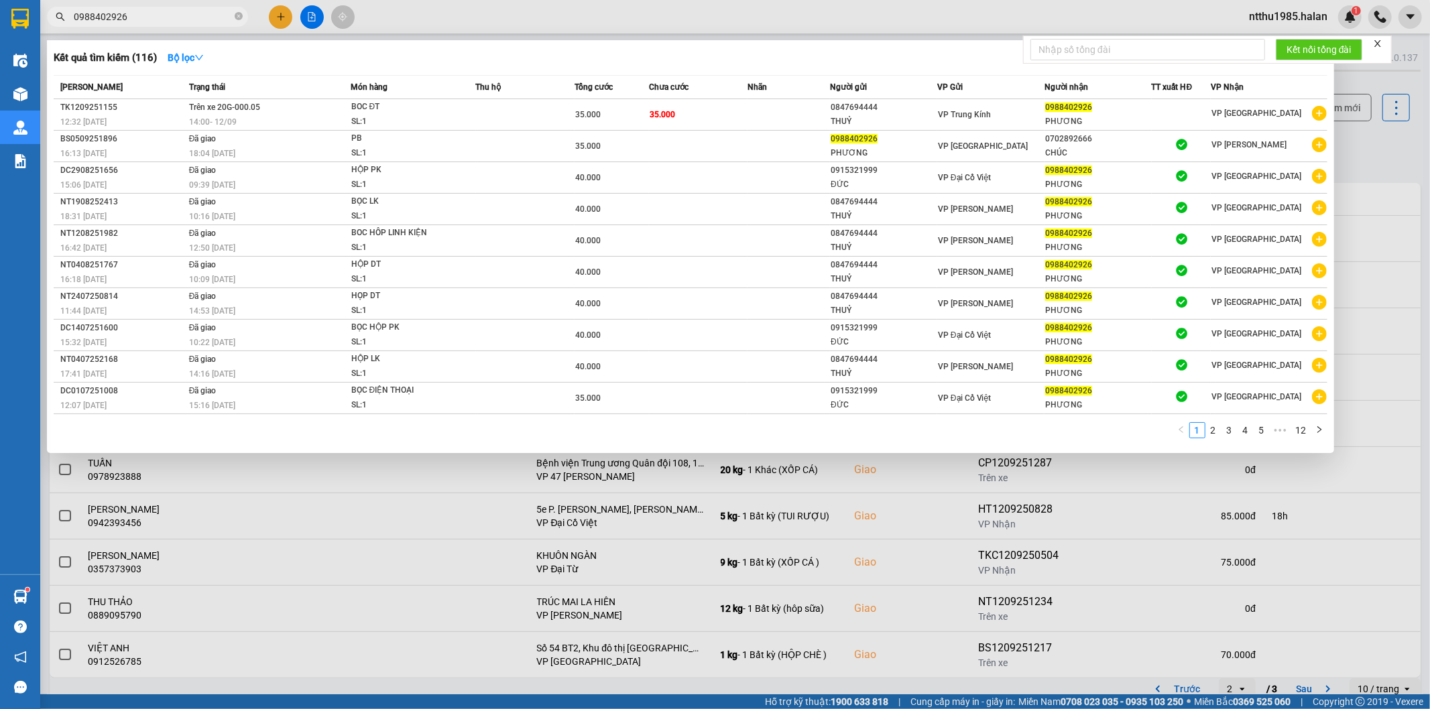
click at [176, 15] on input "0988402926" at bounding box center [153, 16] width 158 height 15
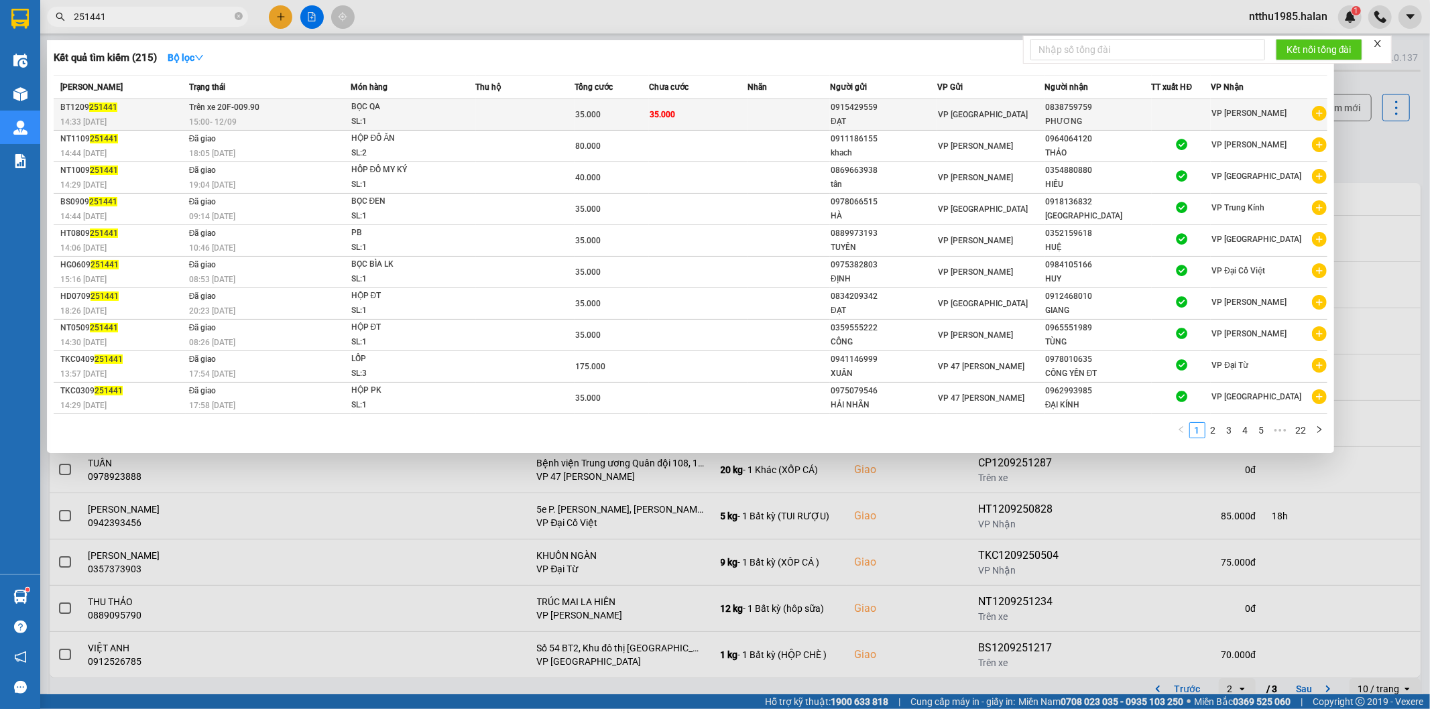
type input "251441"
click at [955, 112] on span "VP Bình Thuận" at bounding box center [983, 114] width 90 height 9
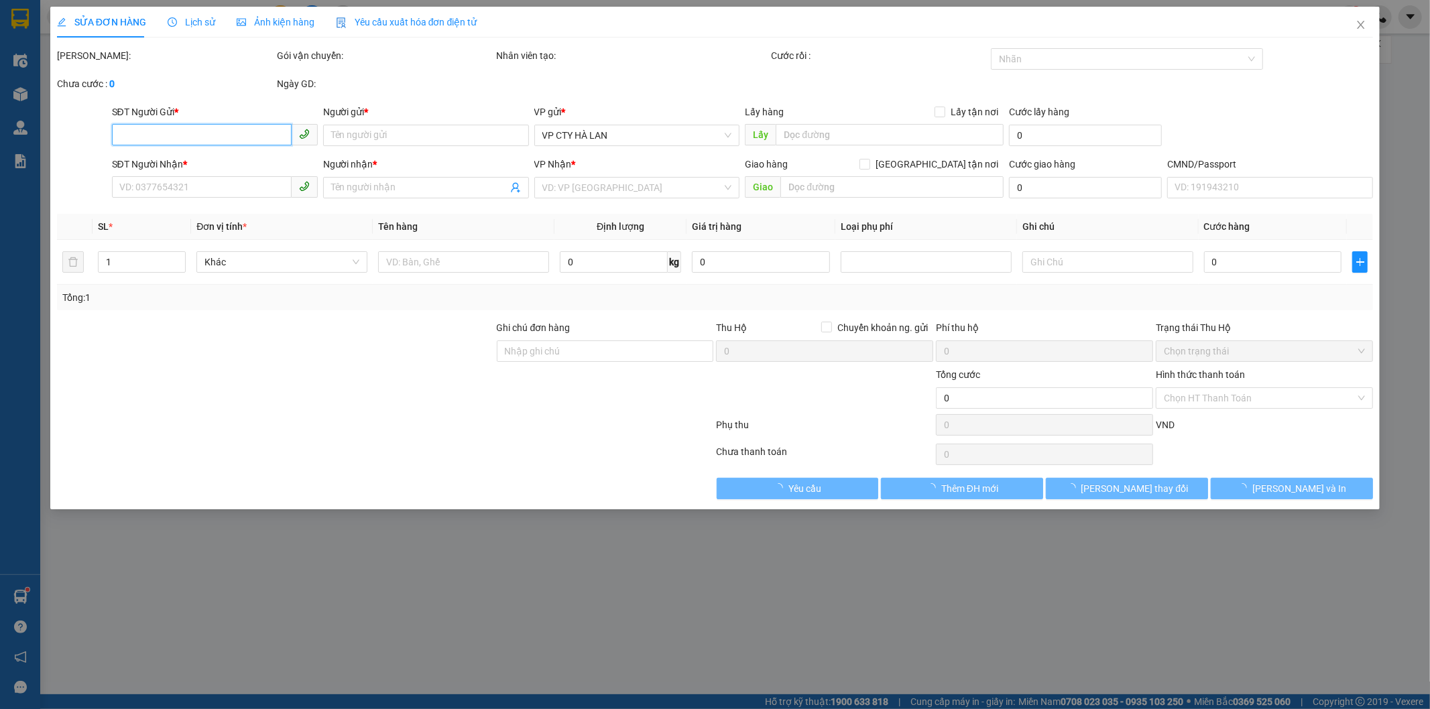
type input "0915429559"
type input "ĐẠT"
type input "0838759759"
type input "PHƯƠNG"
type input "35.000"
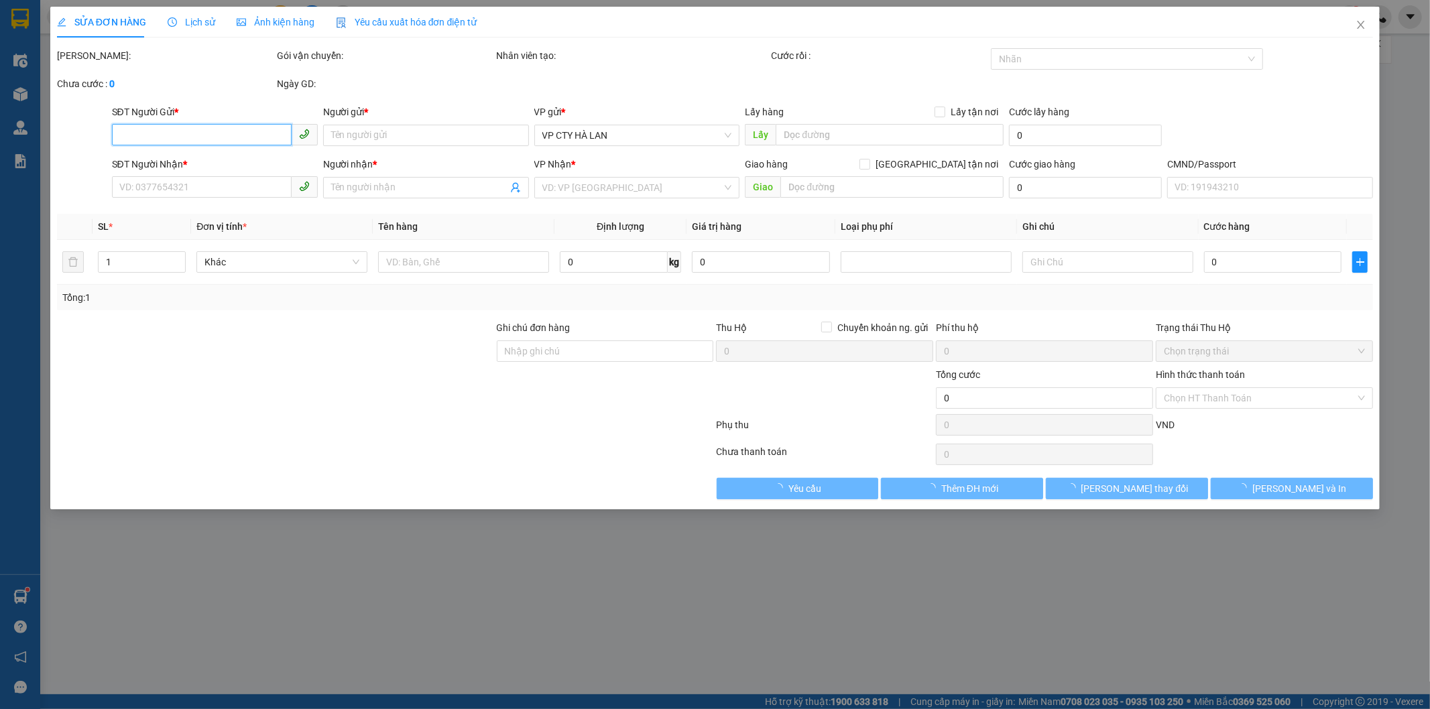
type input "35.000"
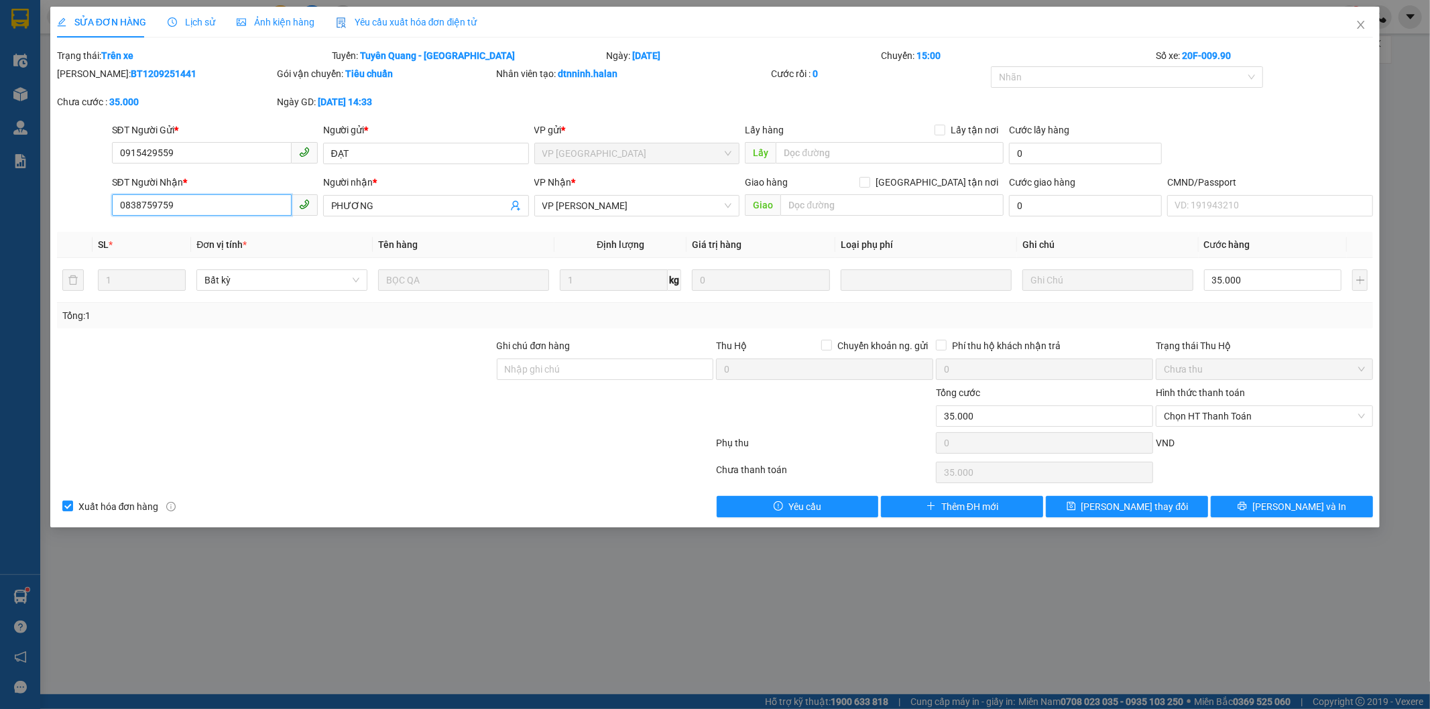
click at [202, 208] on input "0838759759" at bounding box center [202, 204] width 180 height 21
type input "0903081994"
click at [399, 208] on input "PHƯƠNG" at bounding box center [419, 205] width 176 height 15
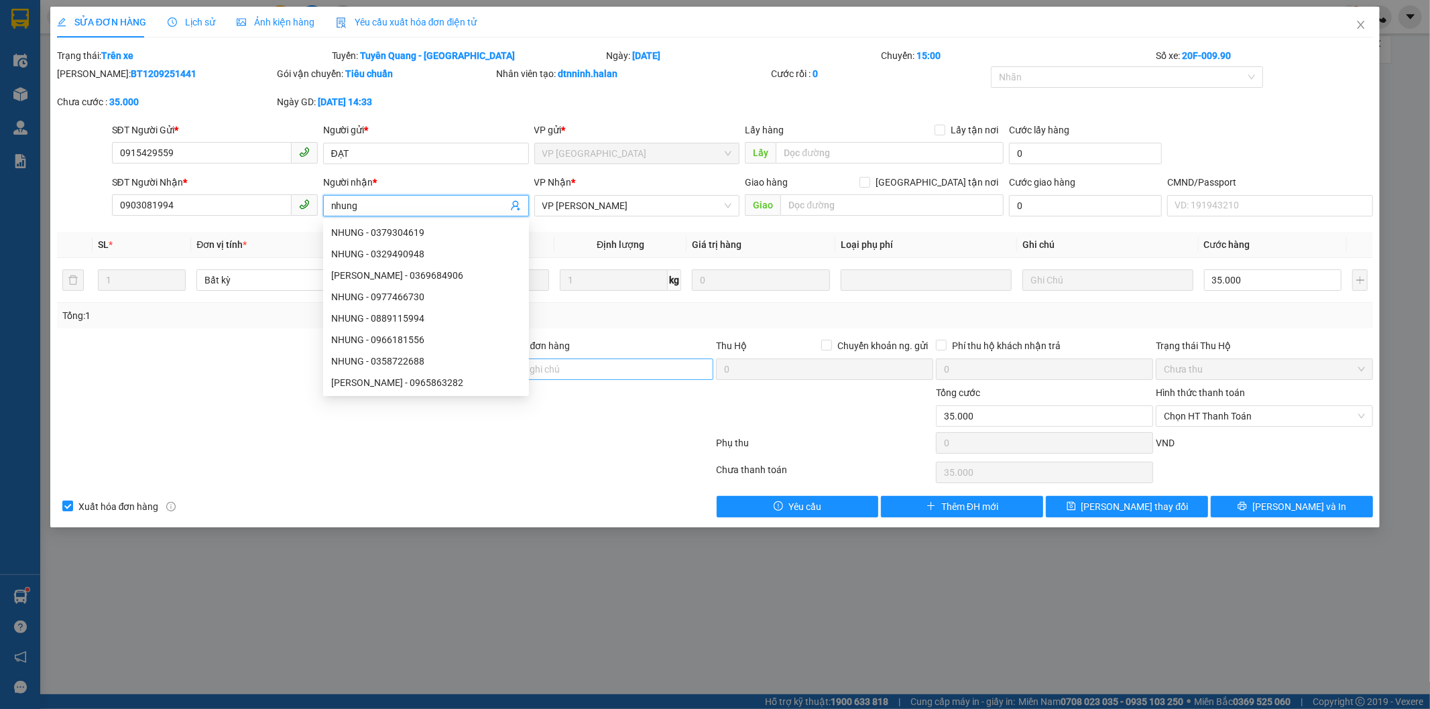
type input "nhung"
click at [641, 363] on input "Ghi chú đơn hàng" at bounding box center [605, 369] width 217 height 21
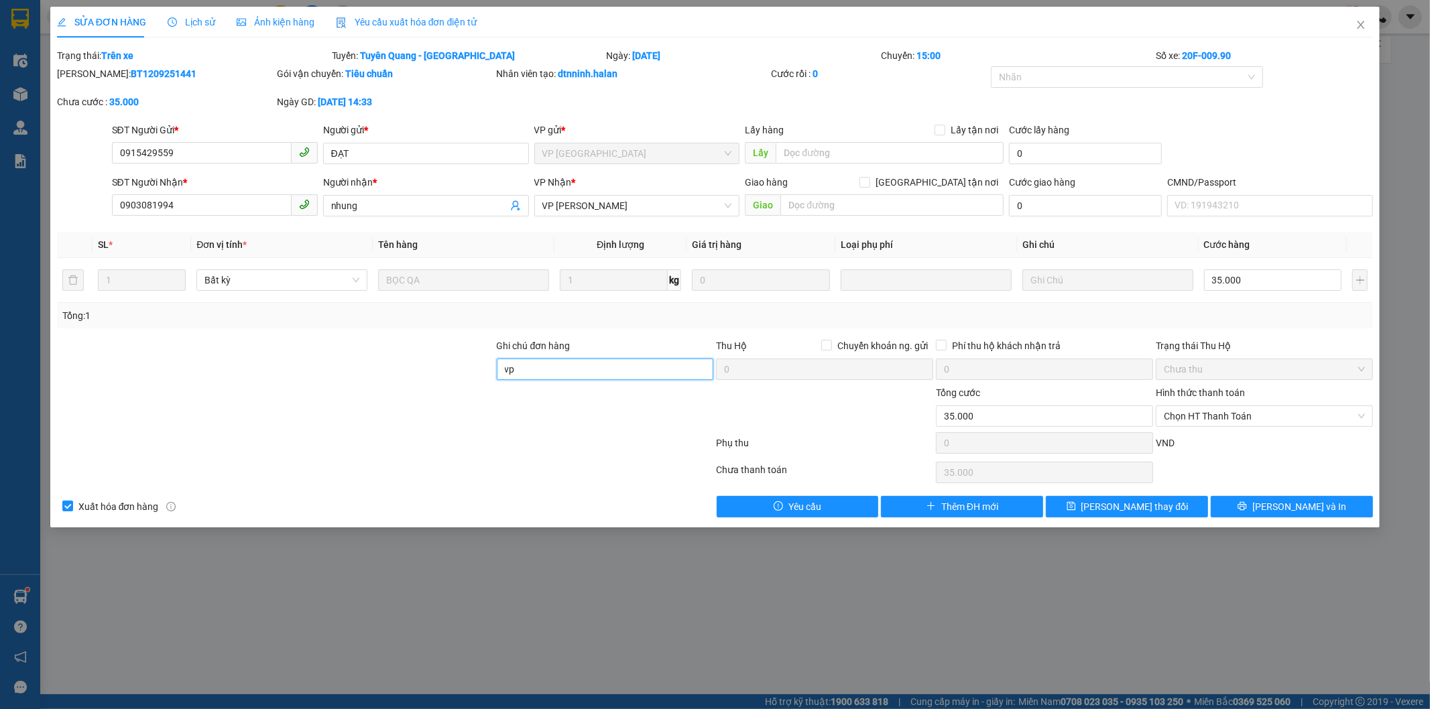
type input "vp GỌI SỬA SỐ"
click at [1117, 506] on span "[PERSON_NAME] thay đổi" at bounding box center [1134, 506] width 107 height 15
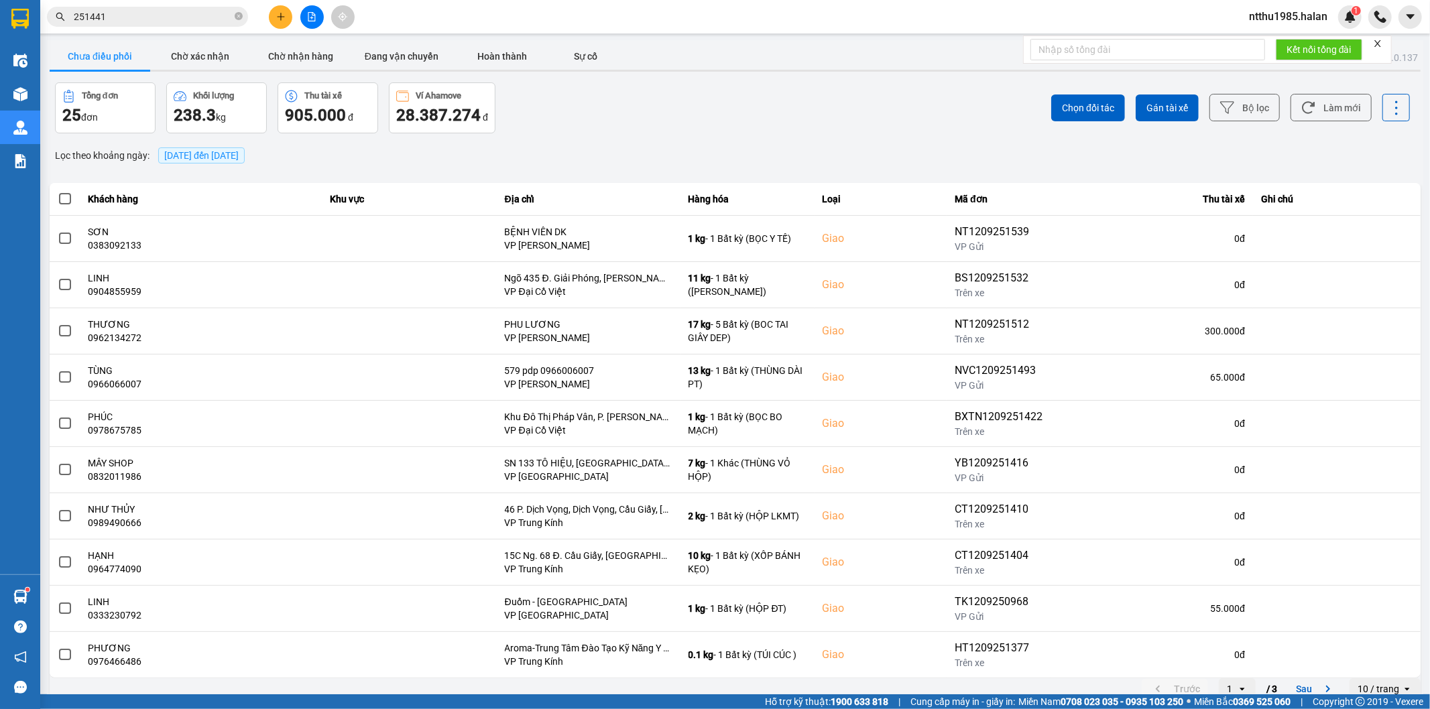
click at [1354, 141] on div "ver: 0.0.137 Chưa điều phối Chờ xác nhận Chờ nhận hàng Đang vận chuyển Hoàn thà…" at bounding box center [735, 371] width 1376 height 662
click at [1335, 103] on button "Làm mới" at bounding box center [1330, 107] width 81 height 27
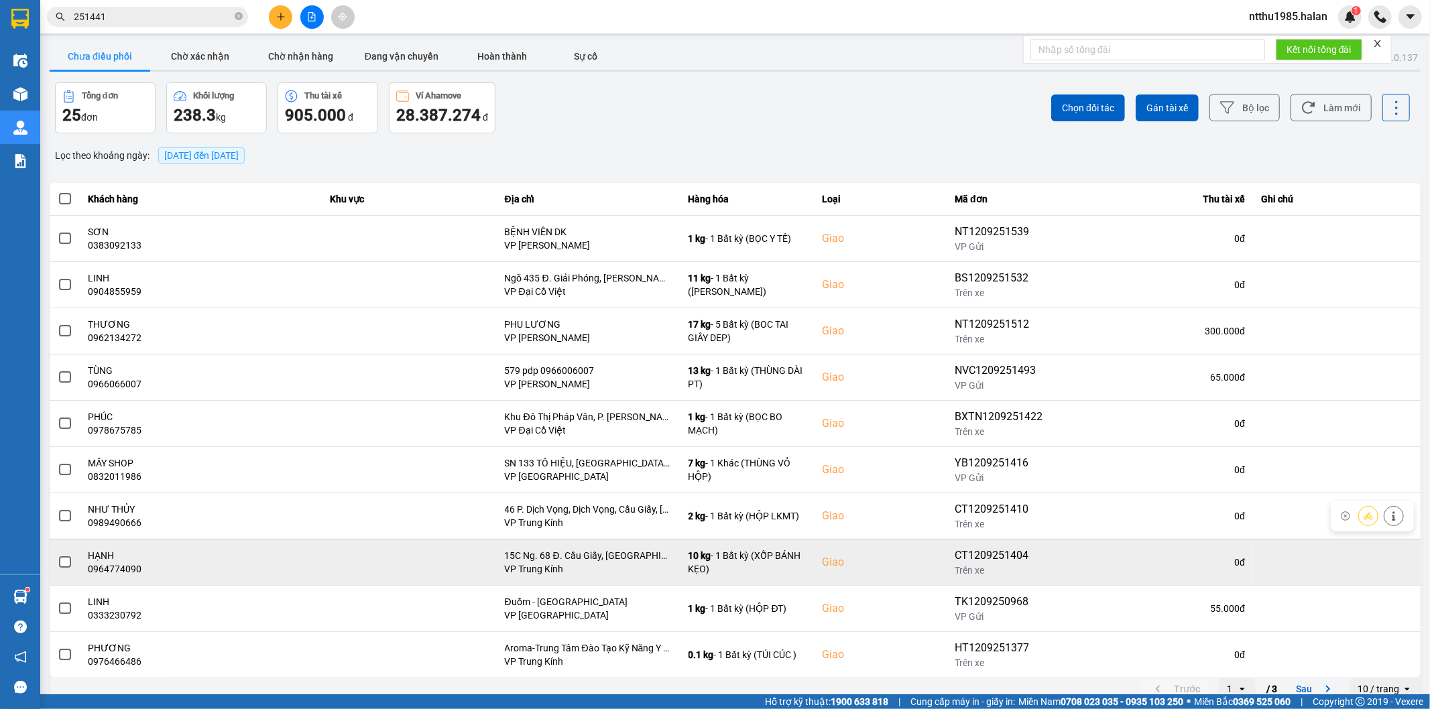
scroll to position [15, 0]
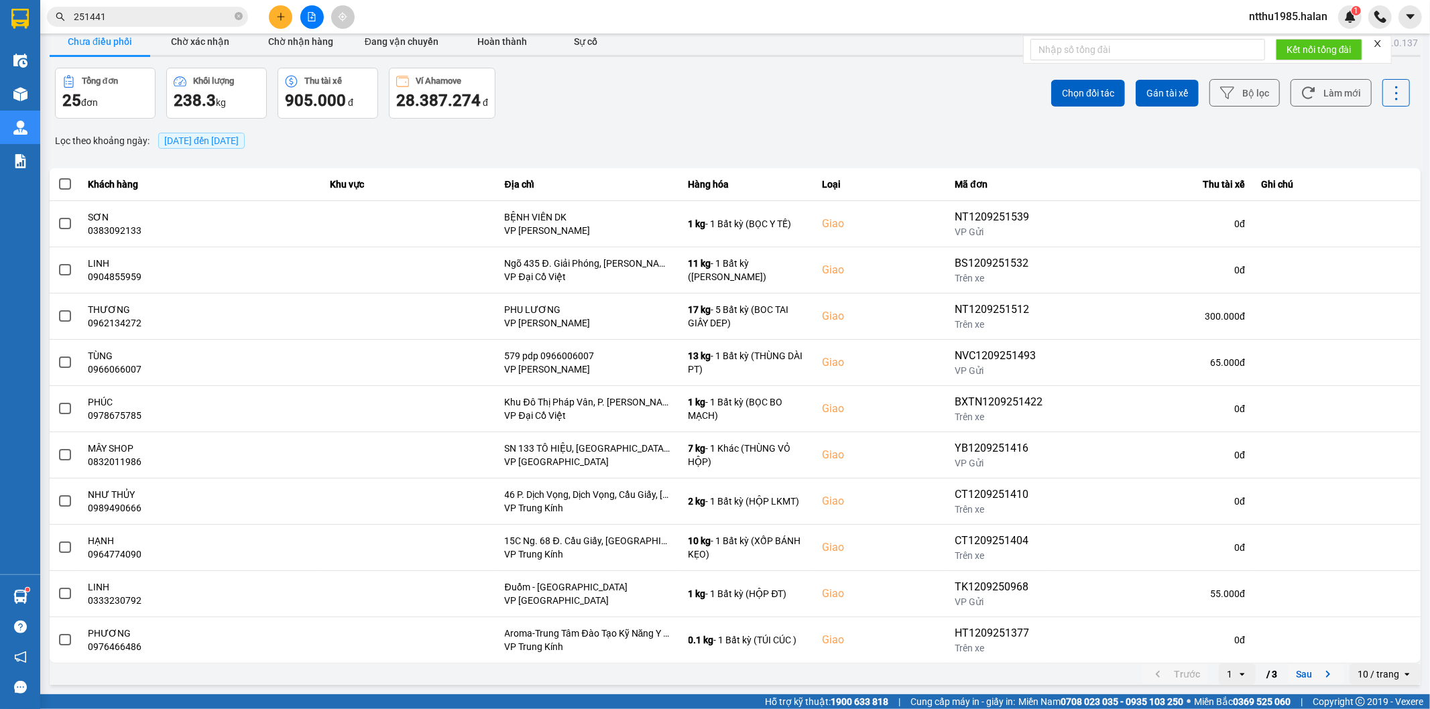
click at [1291, 680] on button "Sau" at bounding box center [1316, 674] width 56 height 20
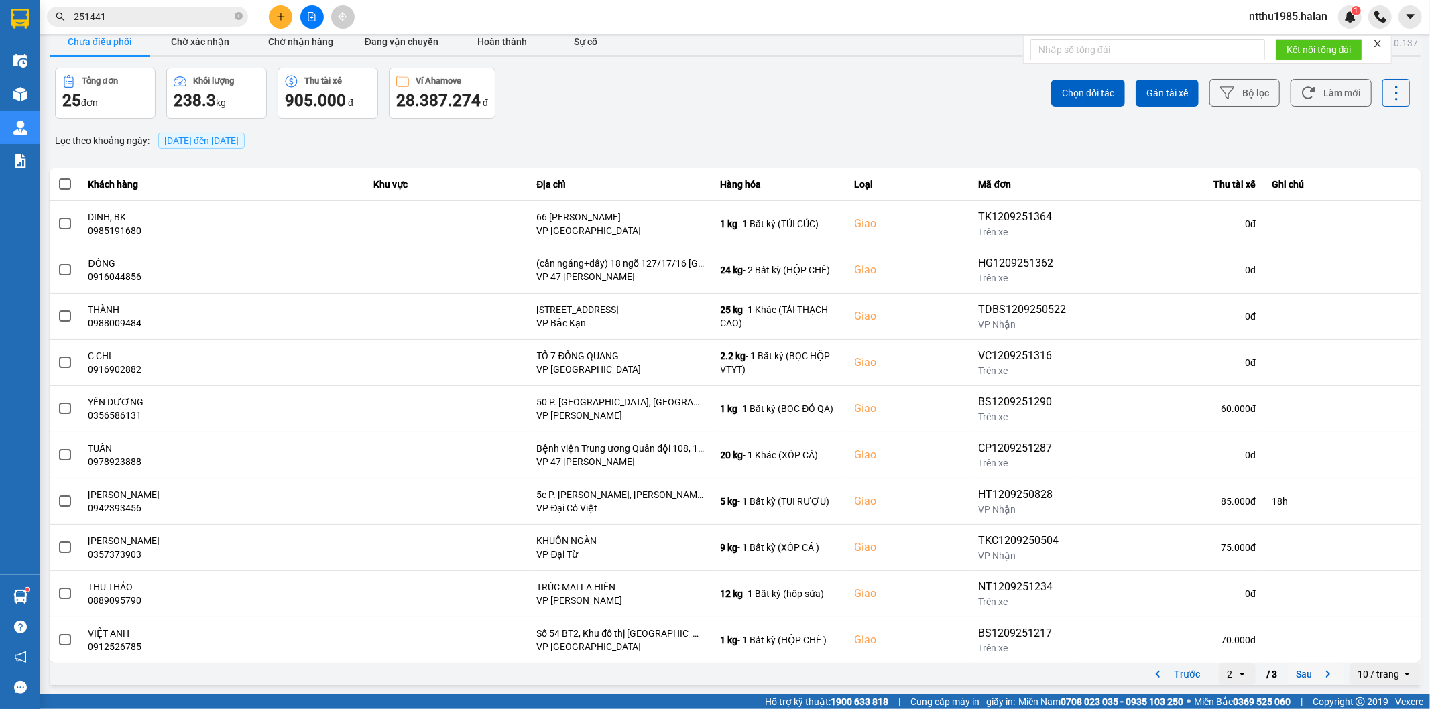
click at [1296, 680] on button "Sau" at bounding box center [1316, 674] width 56 height 20
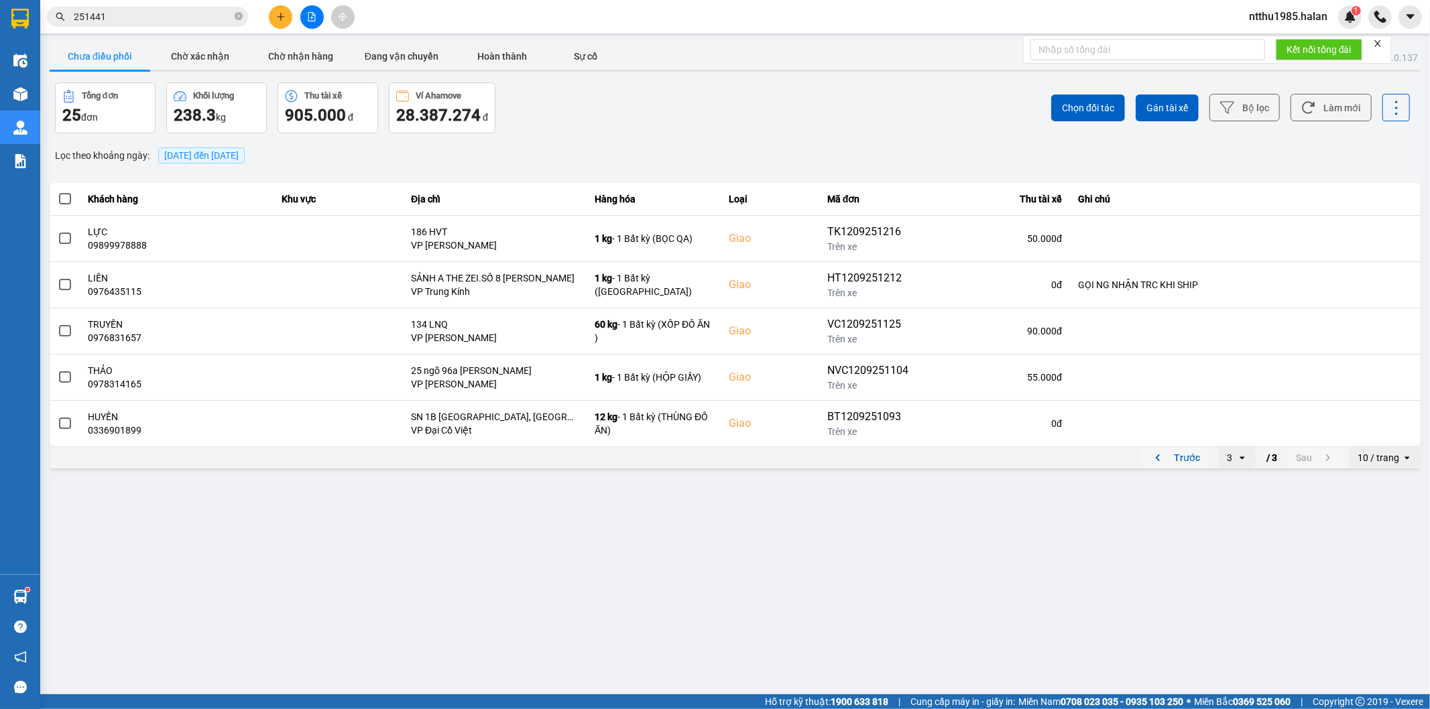
click at [1182, 457] on button "Trước" at bounding box center [1175, 458] width 66 height 20
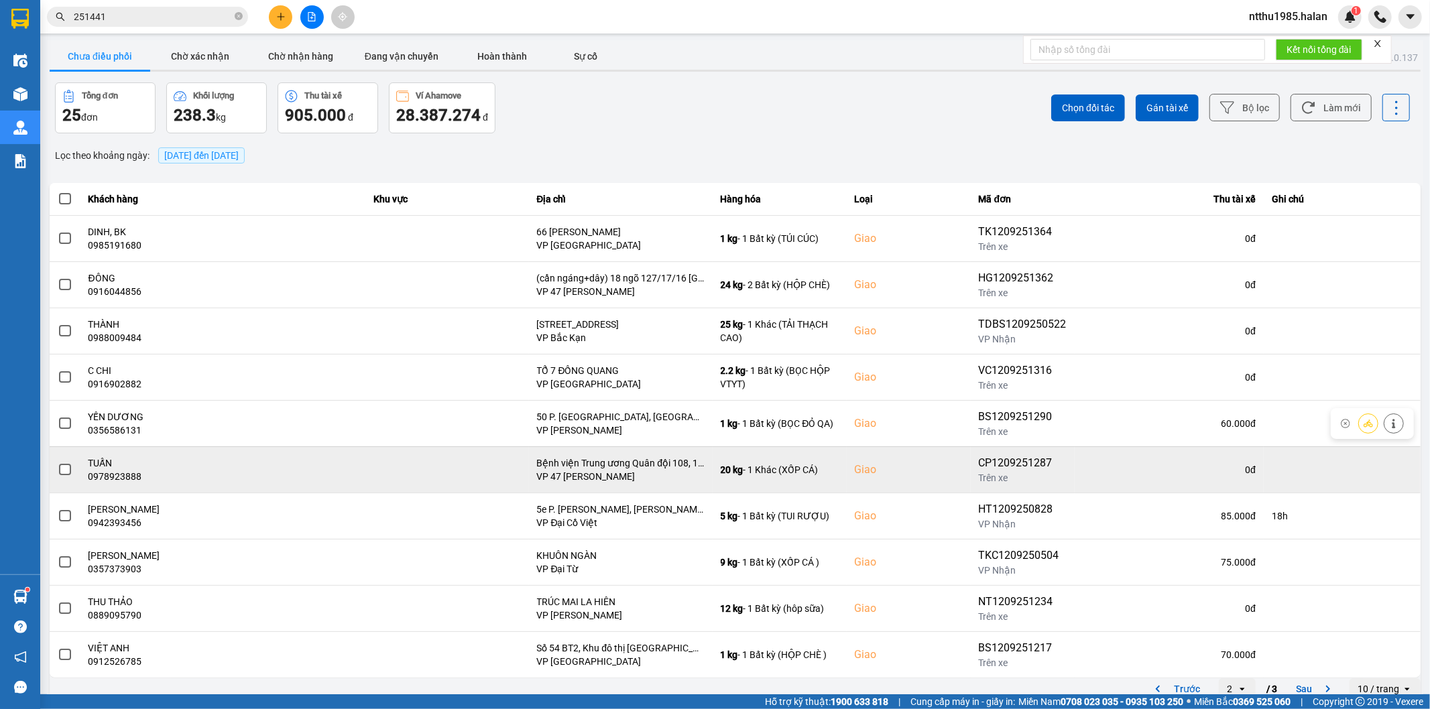
scroll to position [15, 0]
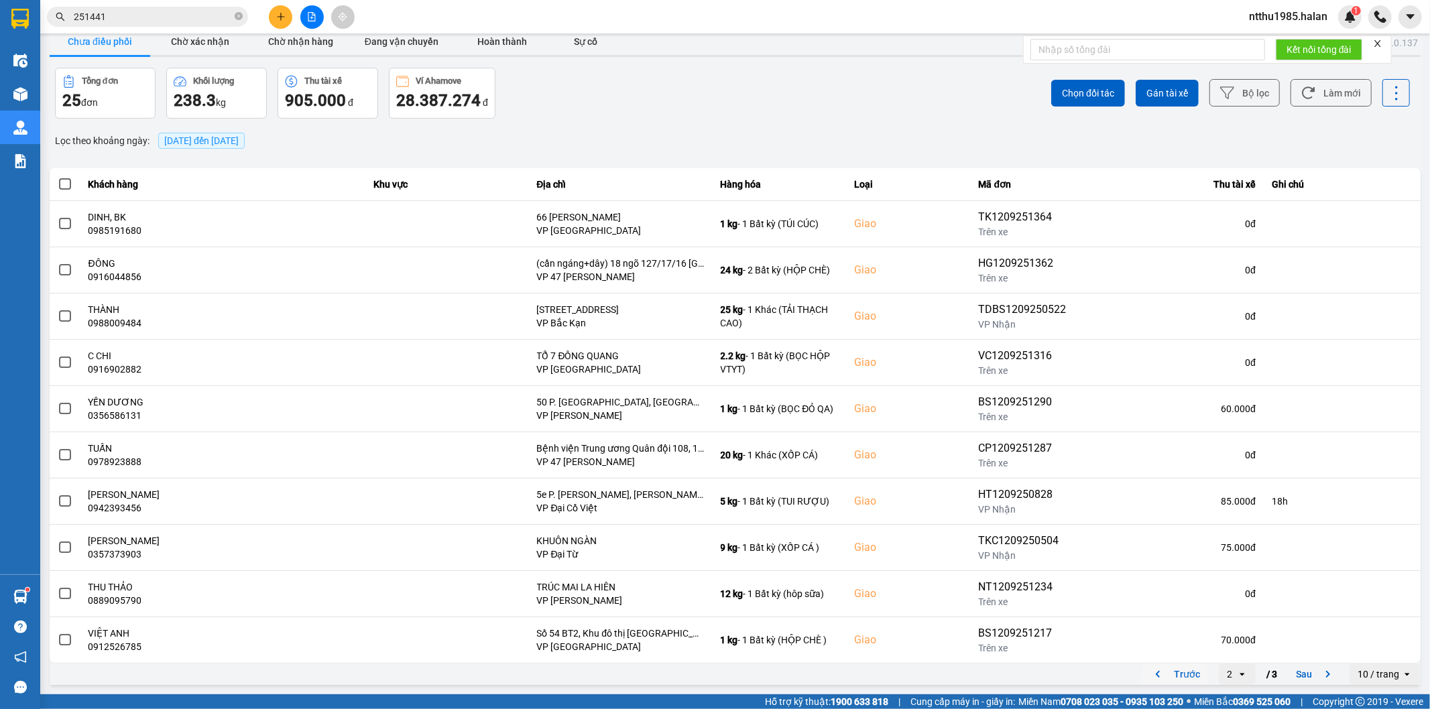
click at [1172, 672] on button "Trước" at bounding box center [1175, 674] width 66 height 20
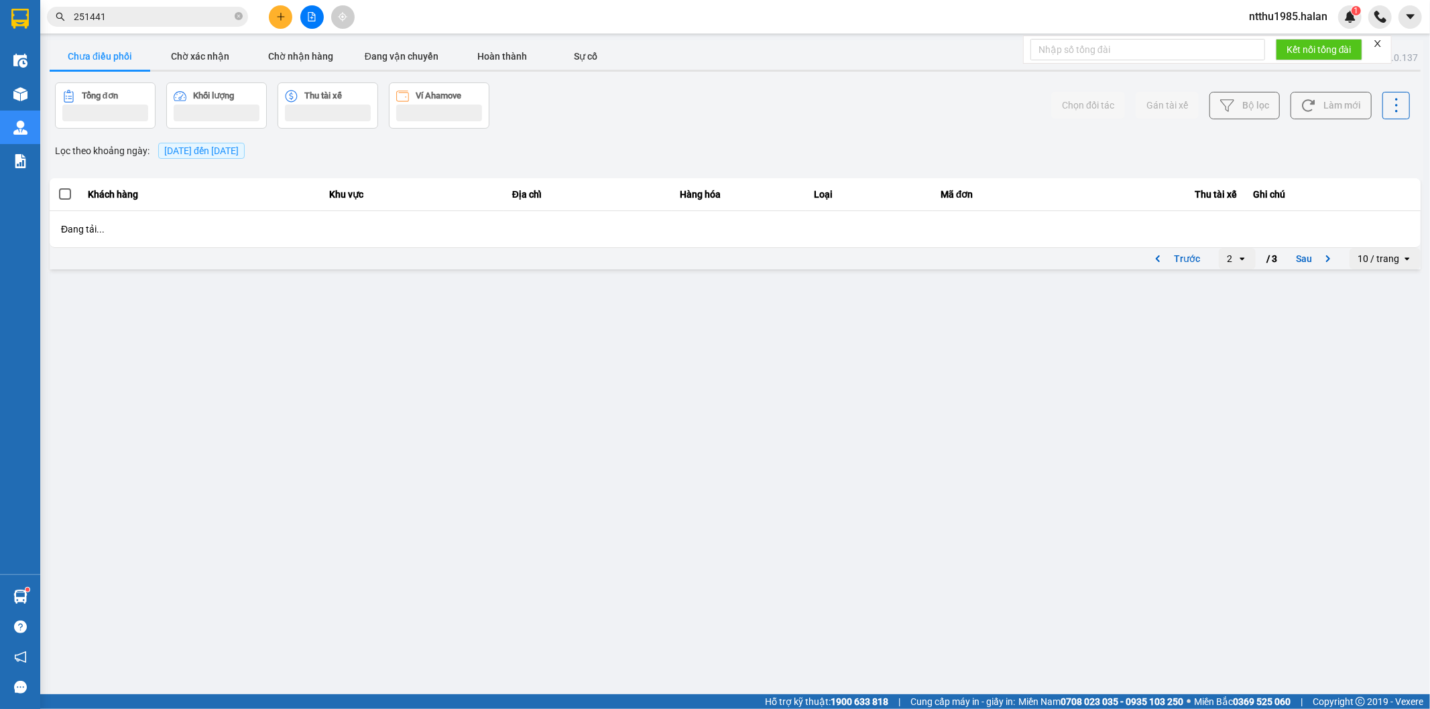
scroll to position [0, 0]
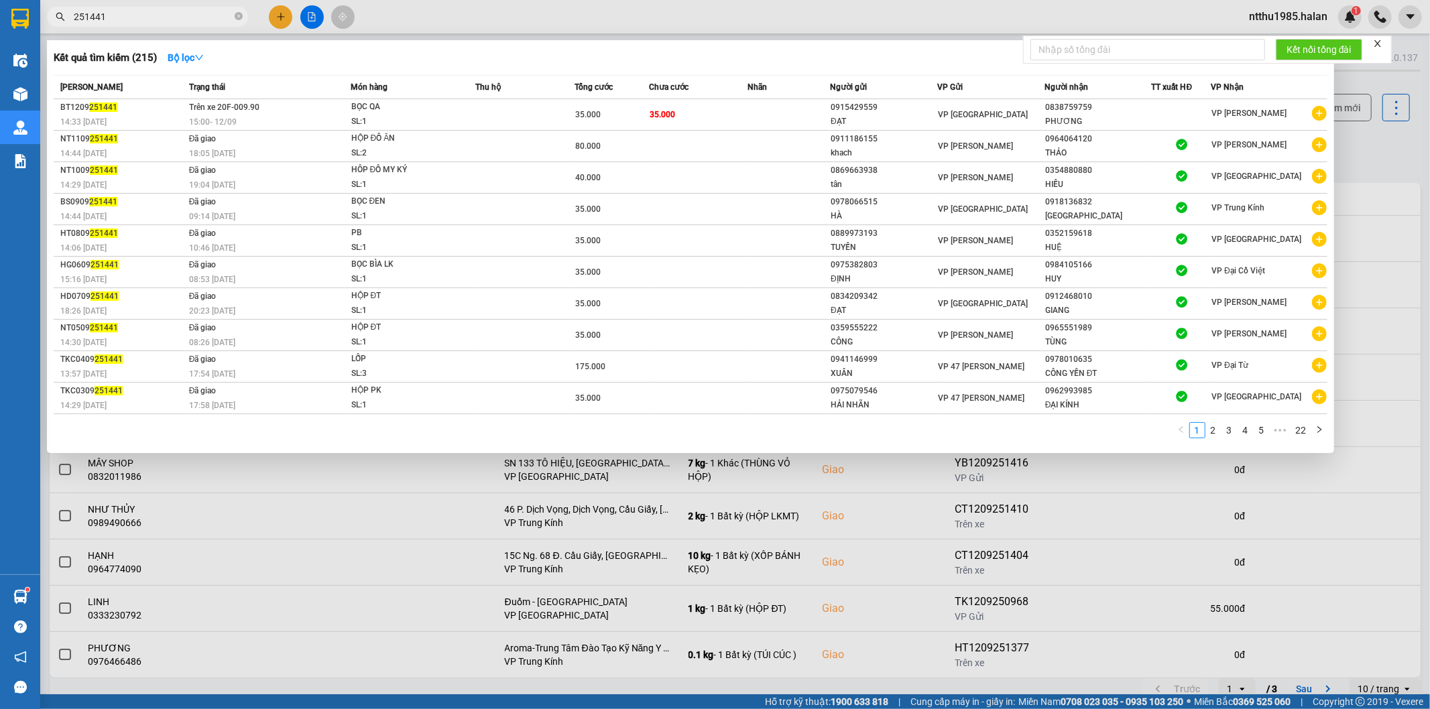
click at [156, 18] on input "251441" at bounding box center [153, 16] width 158 height 15
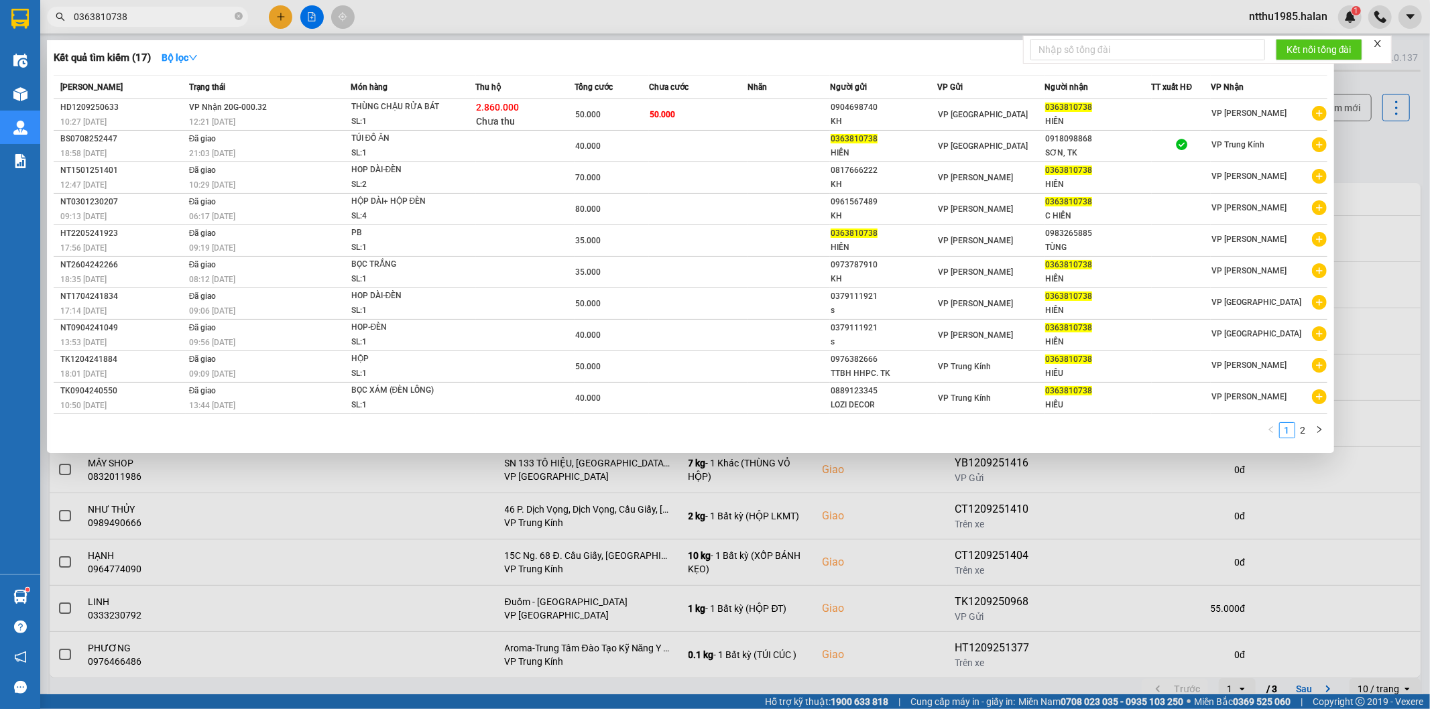
click at [1373, 154] on div at bounding box center [715, 354] width 1430 height 709
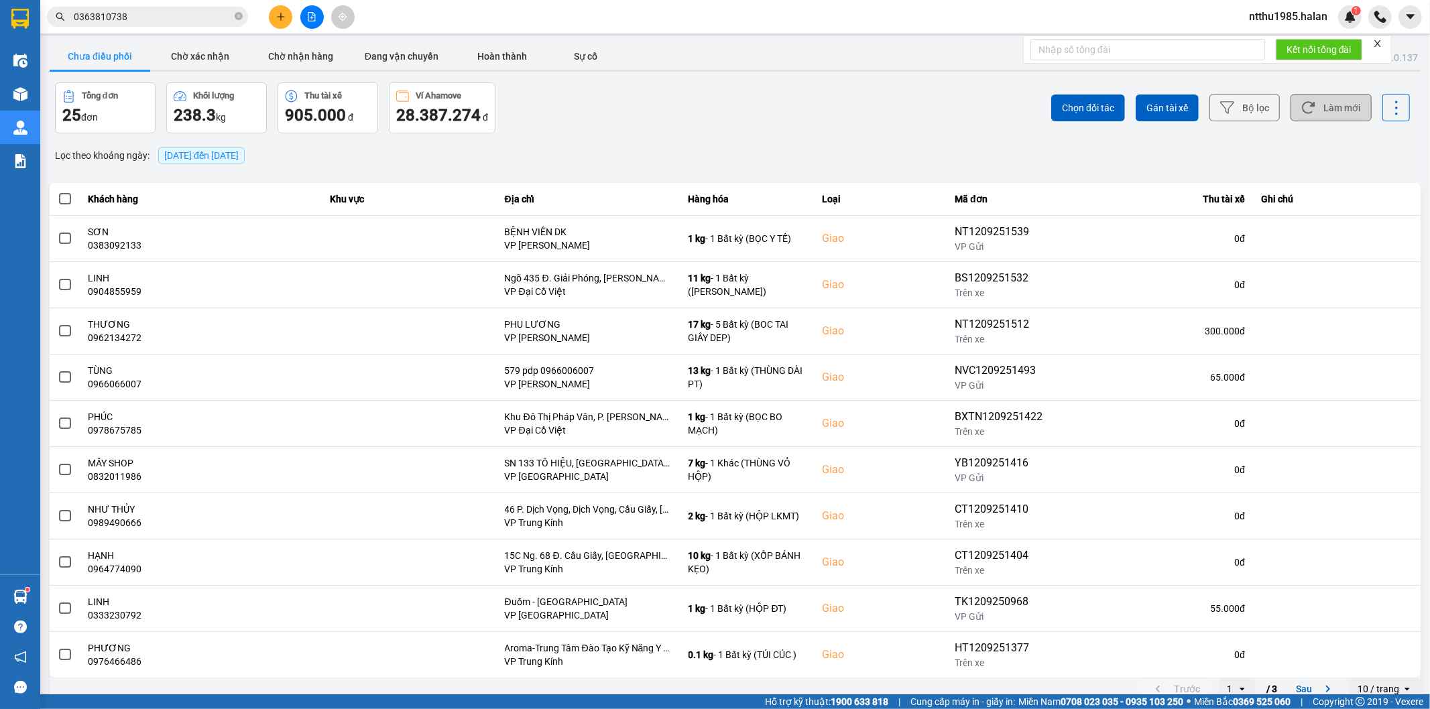
click at [1335, 101] on button "Làm mới" at bounding box center [1330, 107] width 81 height 27
click at [1331, 102] on button "Làm mới" at bounding box center [1330, 107] width 81 height 27
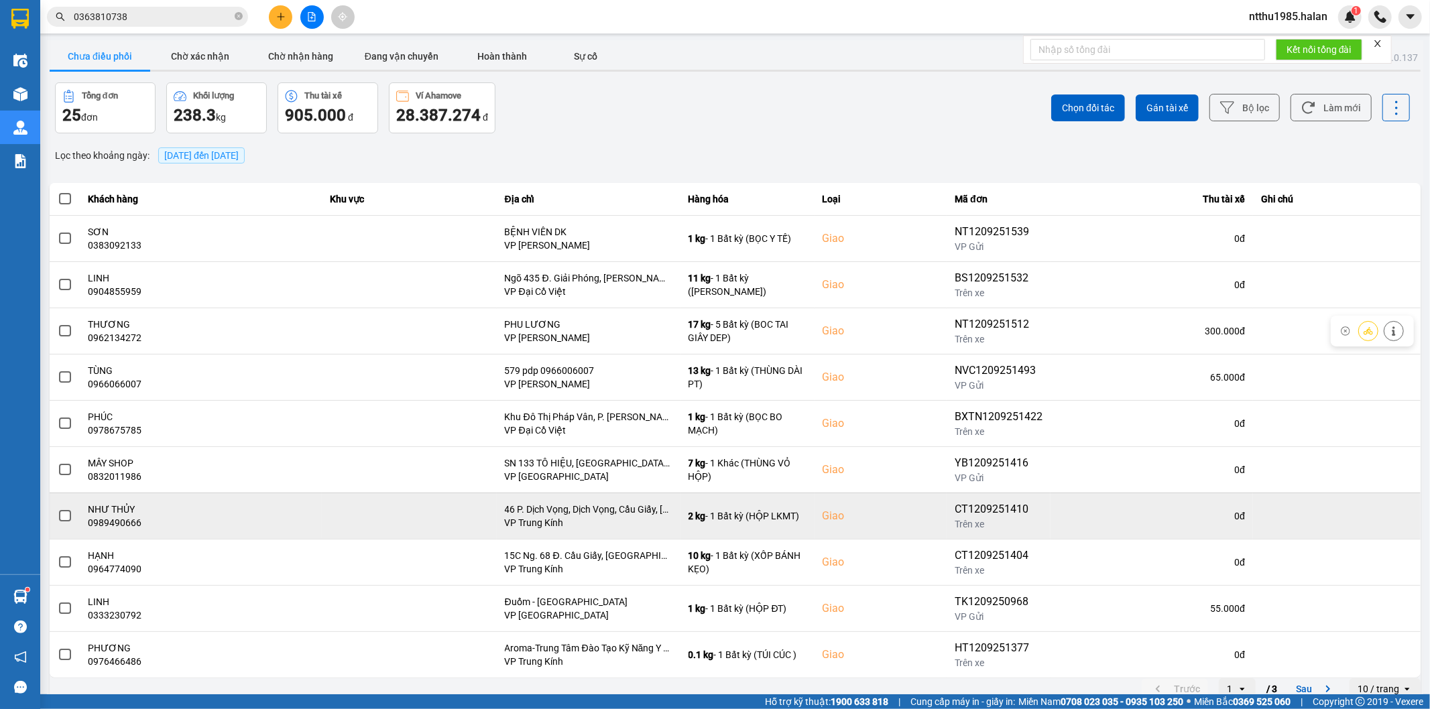
scroll to position [15, 0]
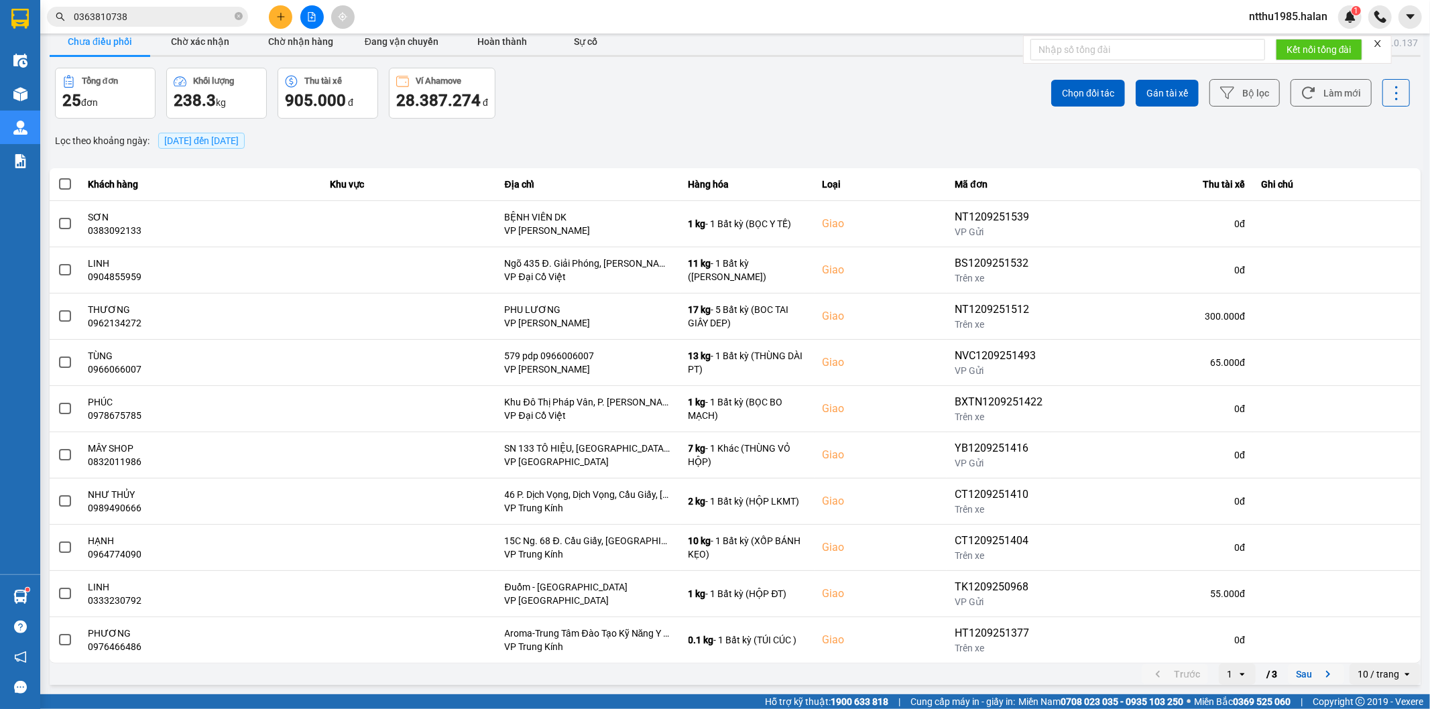
click at [1299, 678] on button "Sau" at bounding box center [1316, 674] width 56 height 20
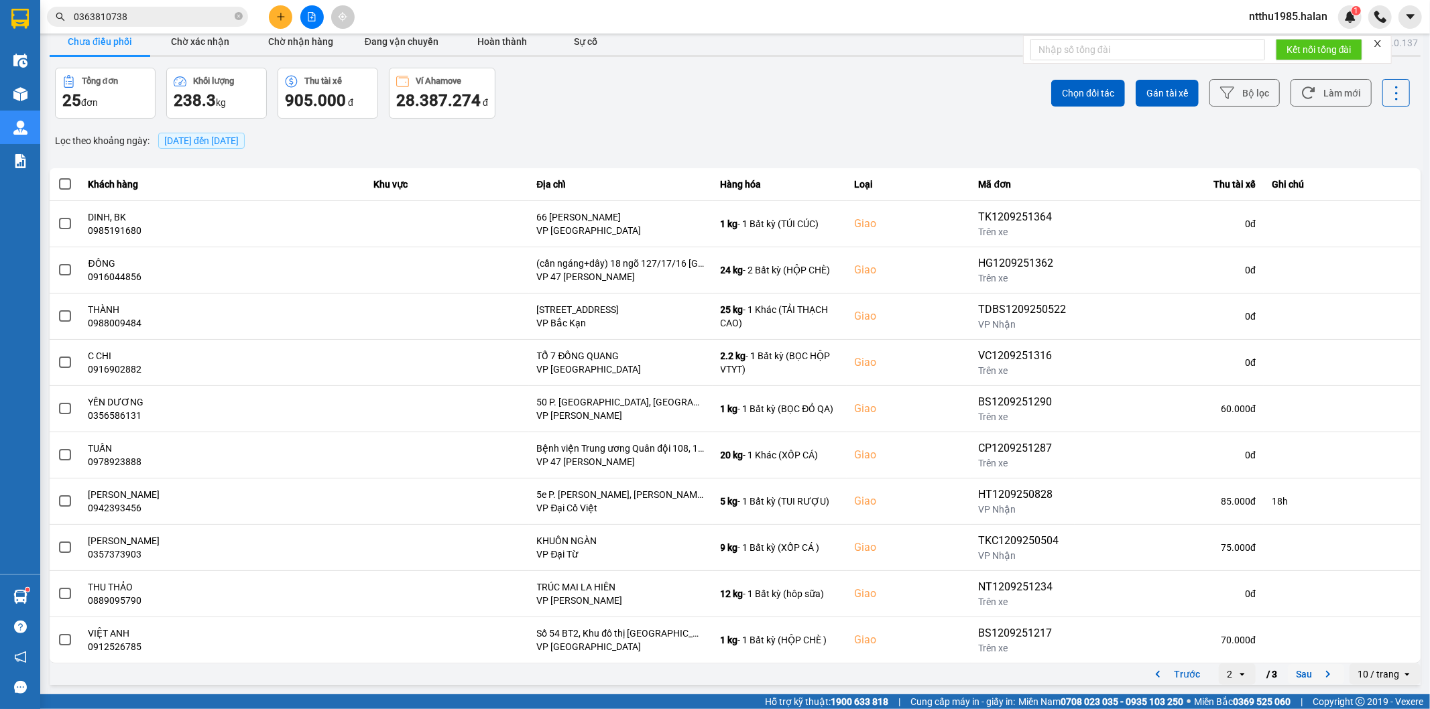
click at [1302, 682] on button "Sau" at bounding box center [1316, 674] width 56 height 20
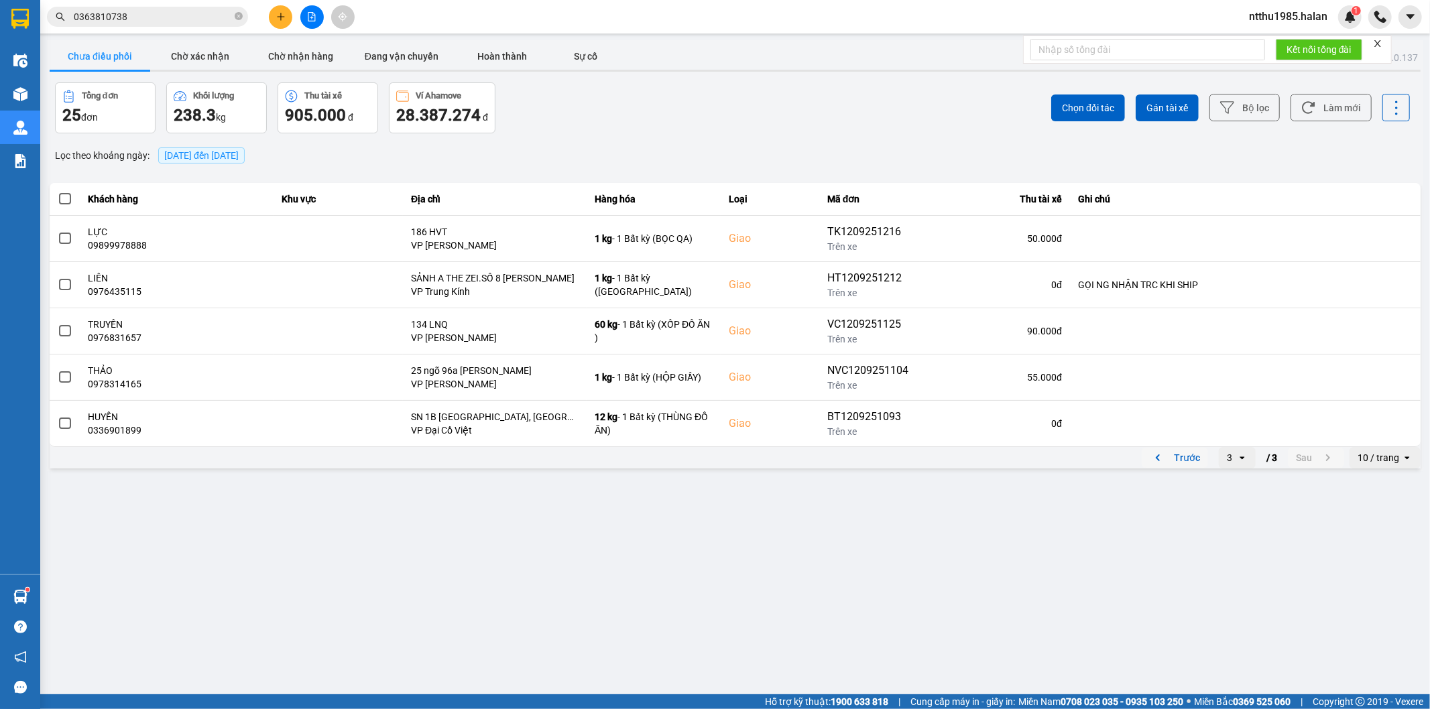
click at [1180, 454] on button "Trước" at bounding box center [1175, 458] width 66 height 20
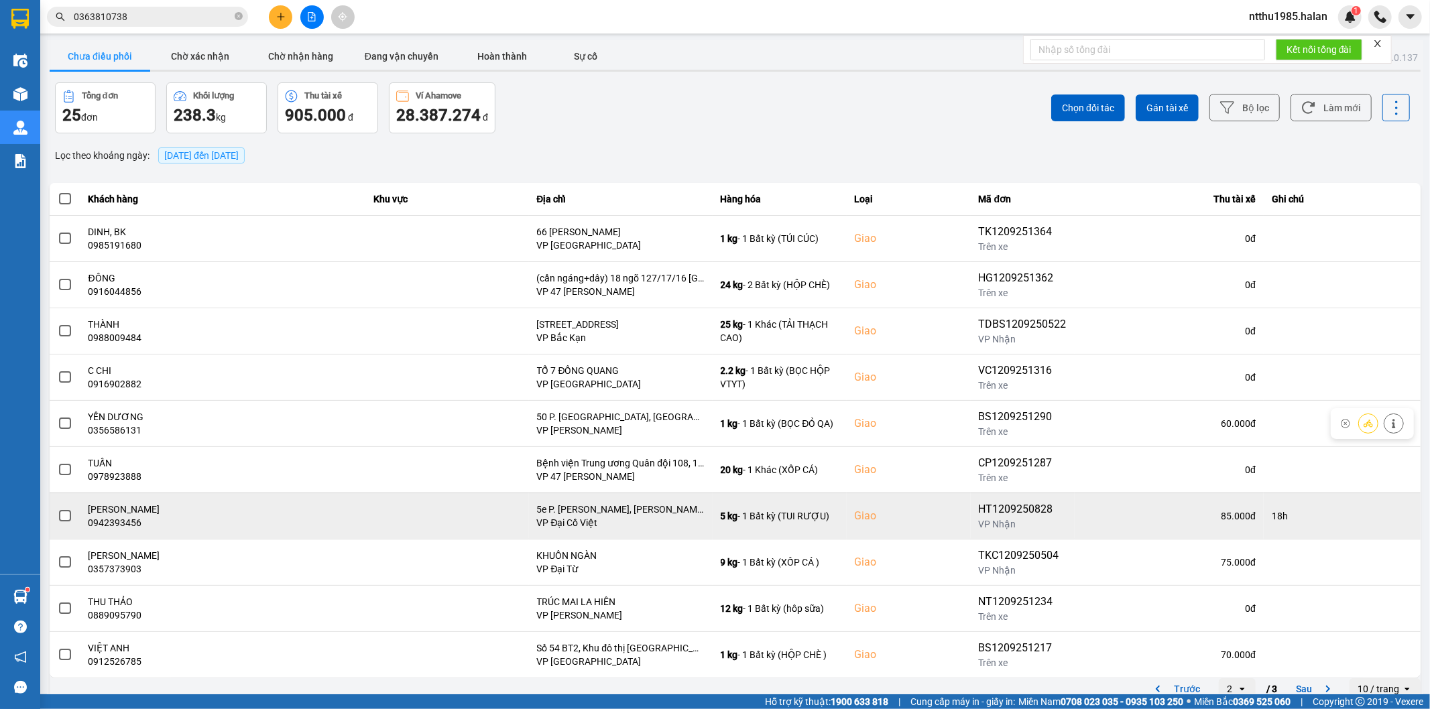
scroll to position [15, 0]
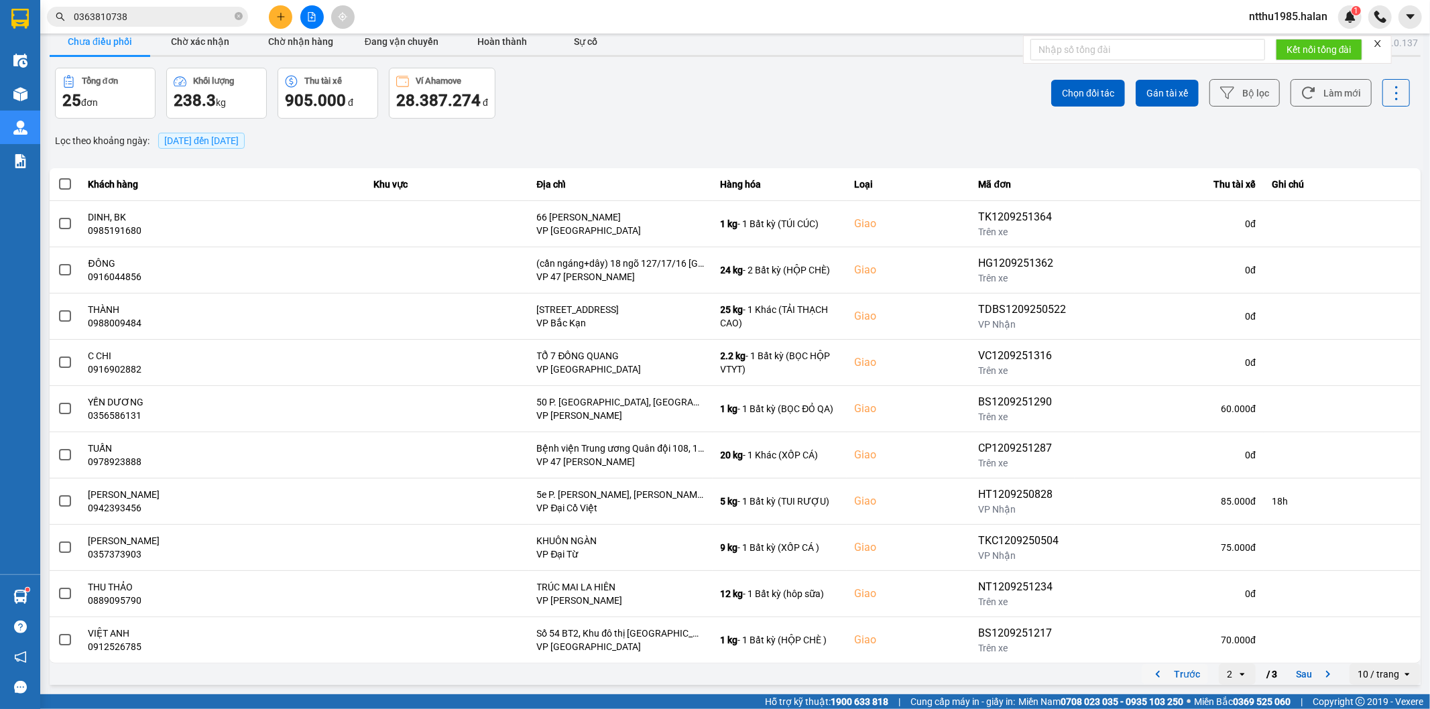
click at [1175, 676] on button "Trước" at bounding box center [1175, 674] width 66 height 20
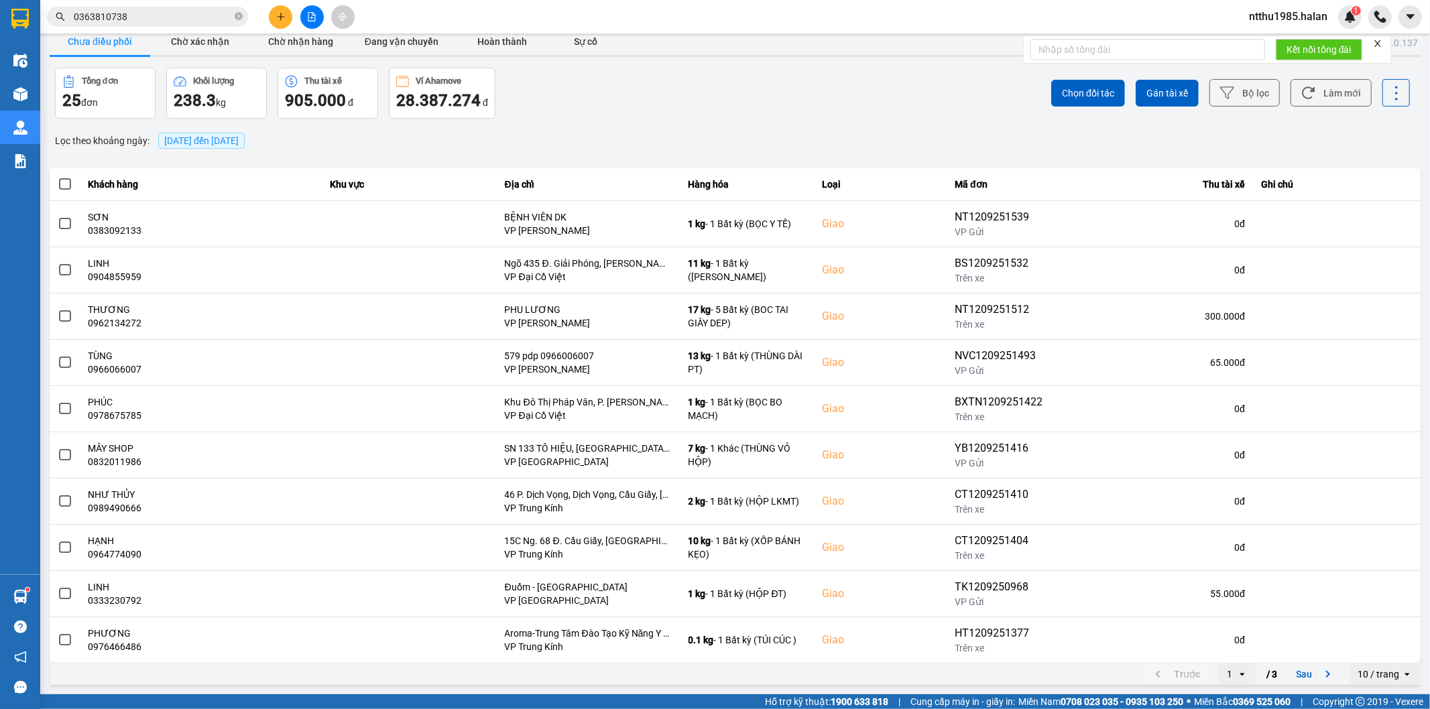
click at [133, 11] on input "0363810738" at bounding box center [153, 16] width 158 height 15
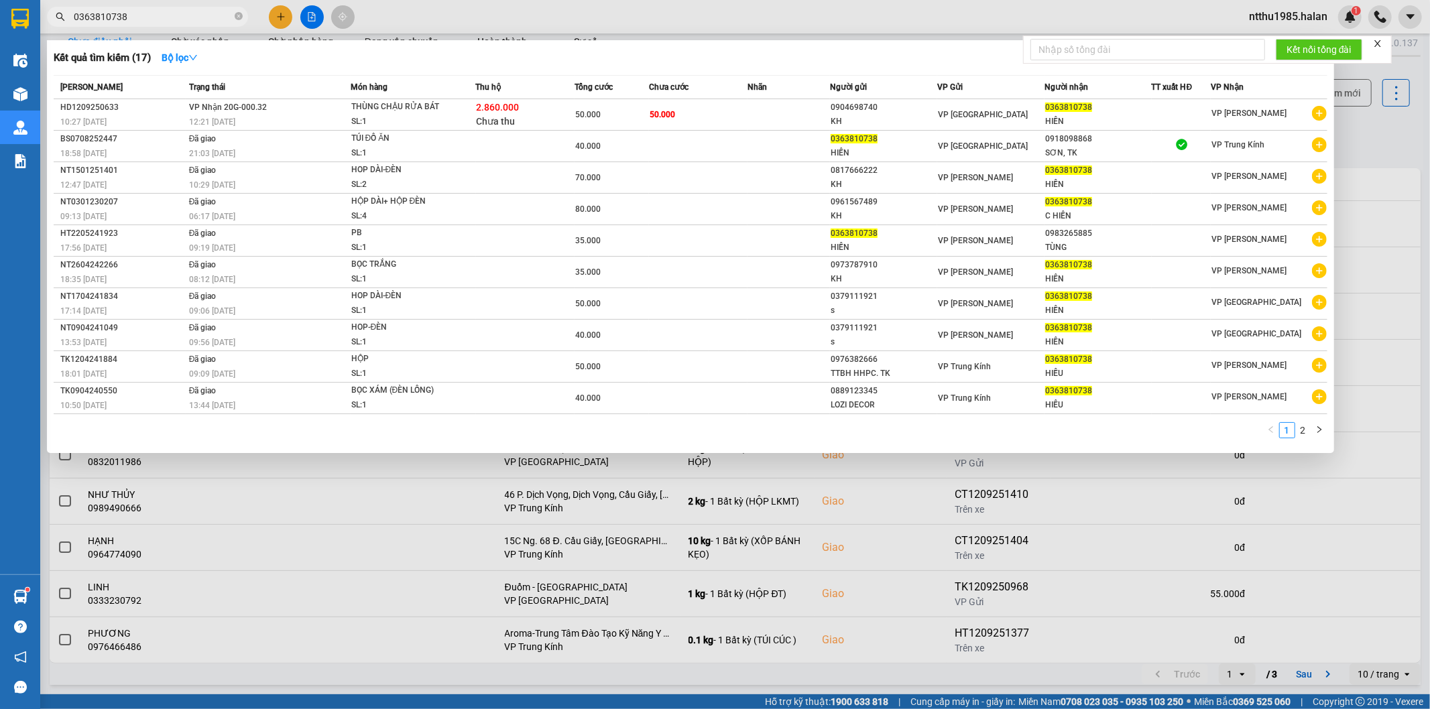
click at [133, 11] on input "0363810738" at bounding box center [153, 16] width 158 height 15
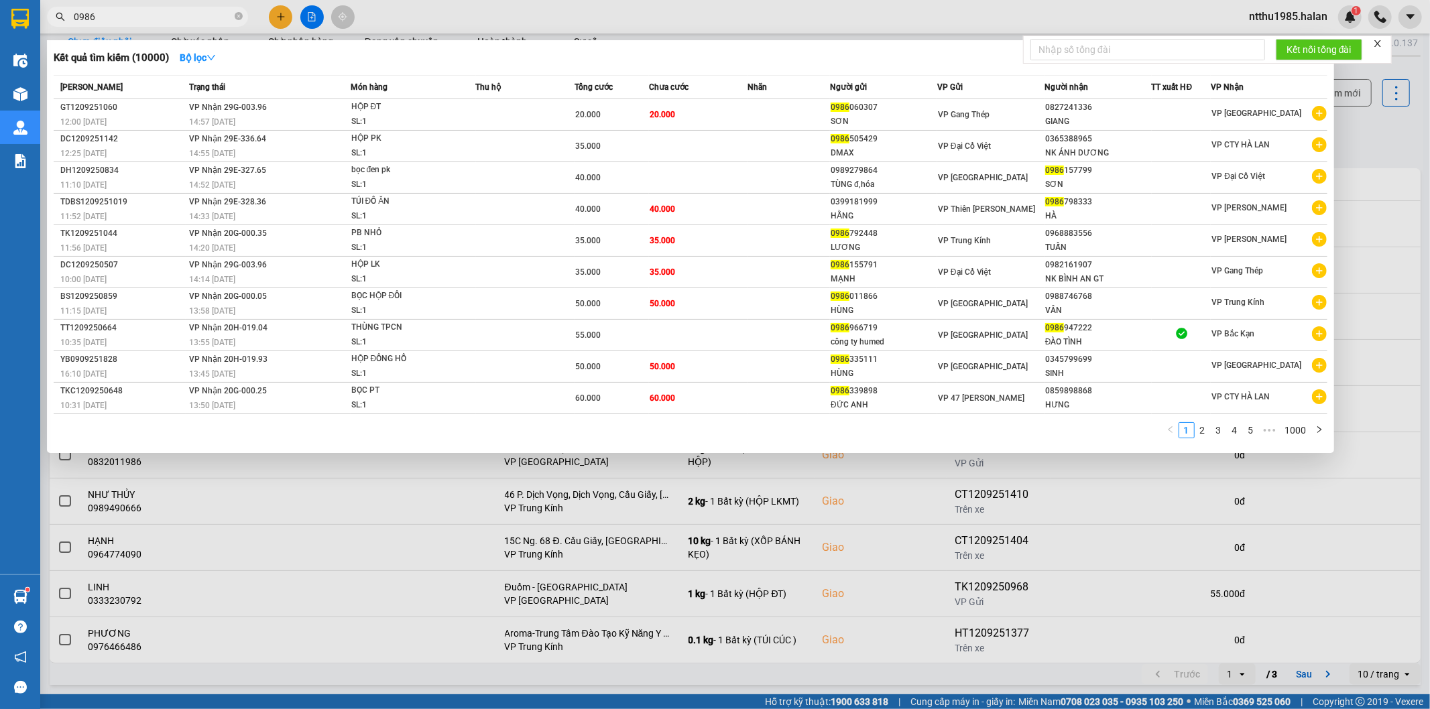
click at [141, 21] on input "0986" at bounding box center [153, 16] width 158 height 15
click at [139, 21] on input "0986" at bounding box center [153, 16] width 158 height 15
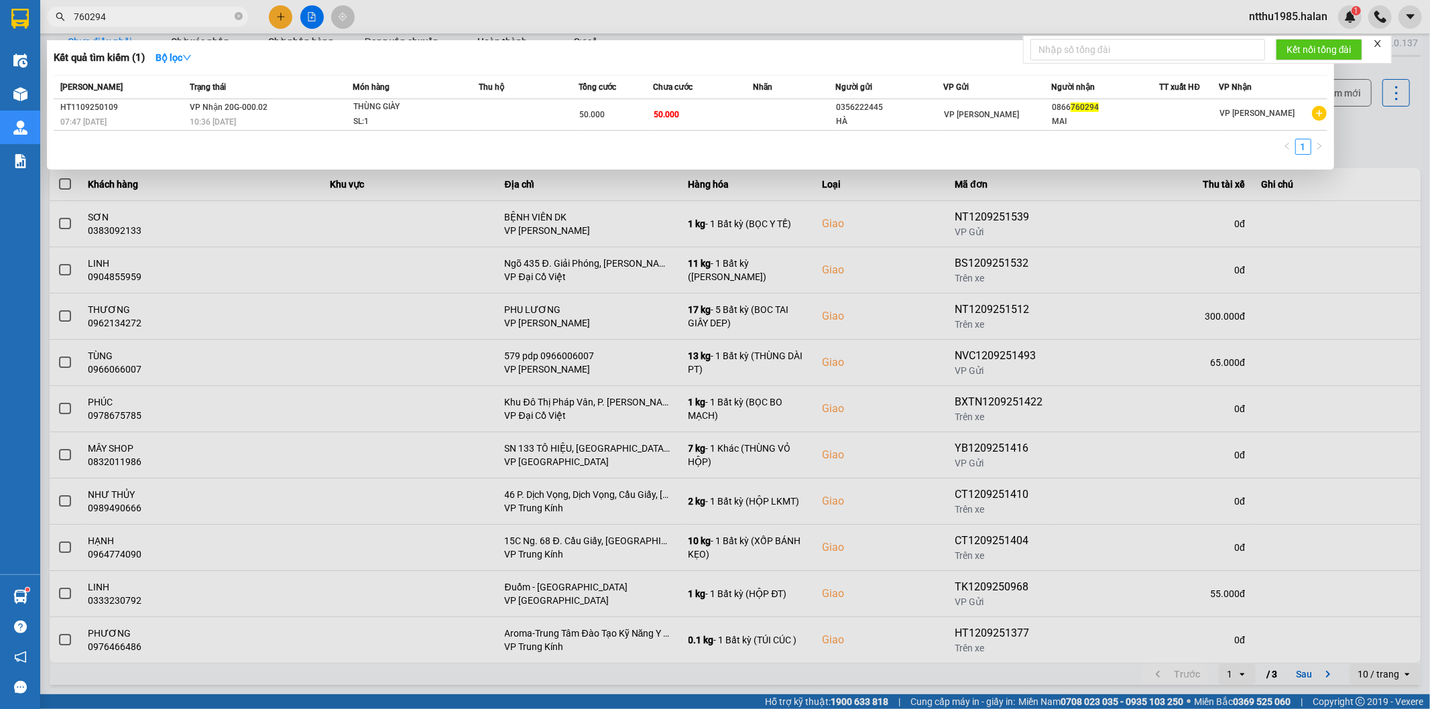
click at [169, 15] on input "760294" at bounding box center [153, 16] width 158 height 15
click at [1371, 125] on div at bounding box center [715, 354] width 1430 height 709
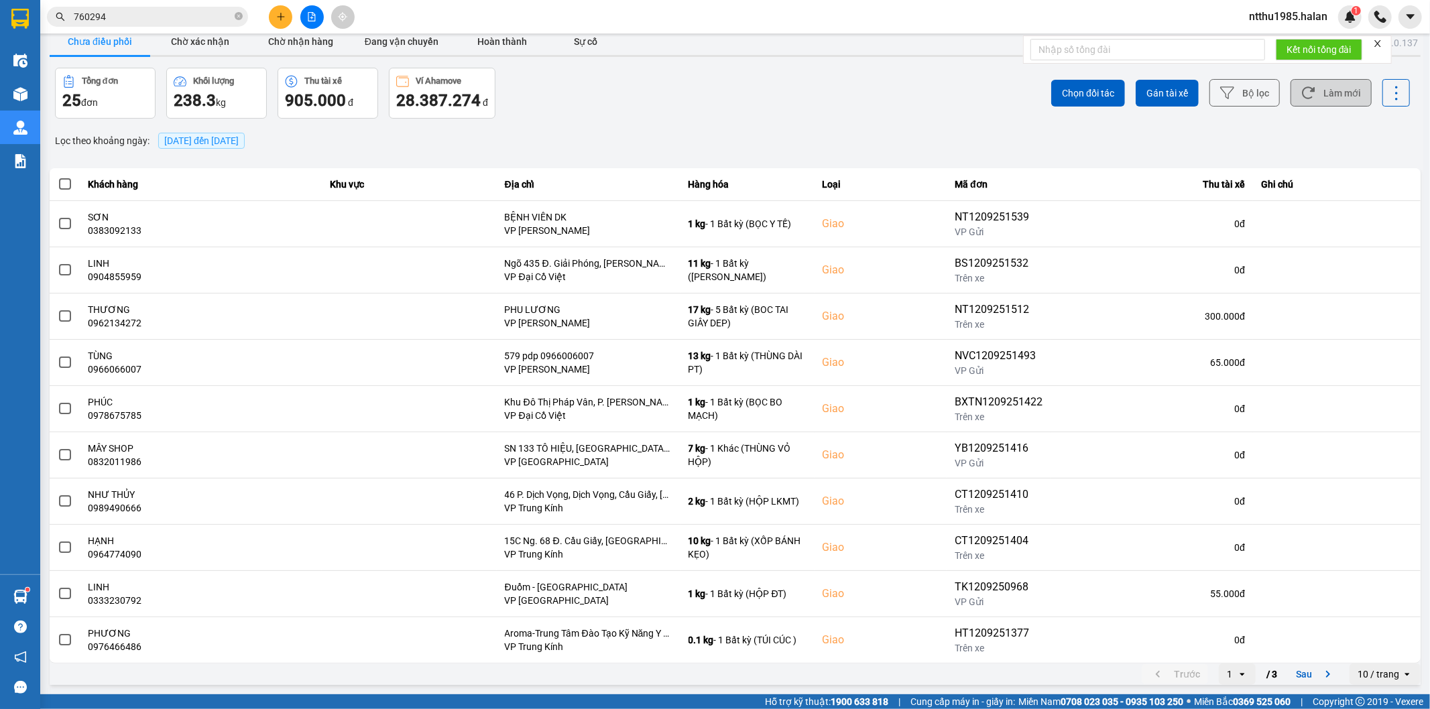
click at [1337, 87] on button "Làm mới" at bounding box center [1330, 92] width 81 height 27
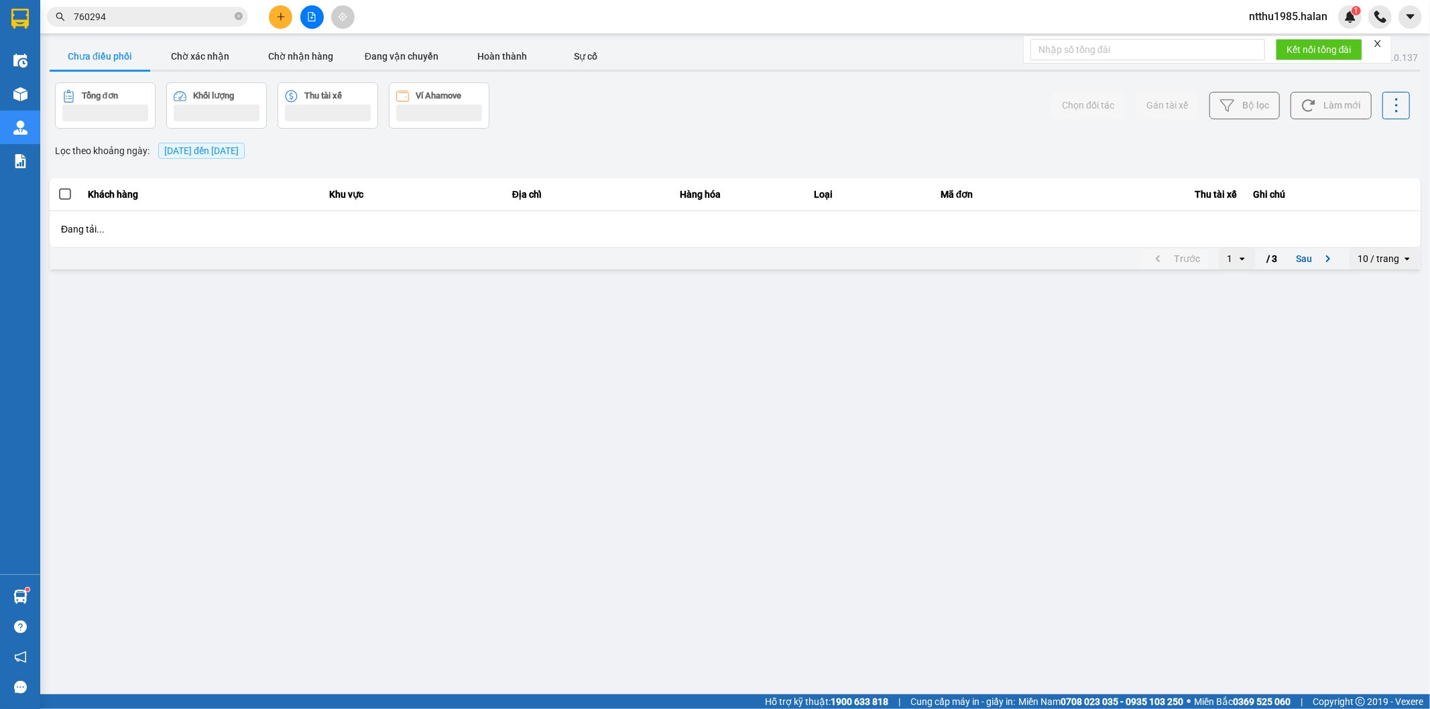
scroll to position [0, 0]
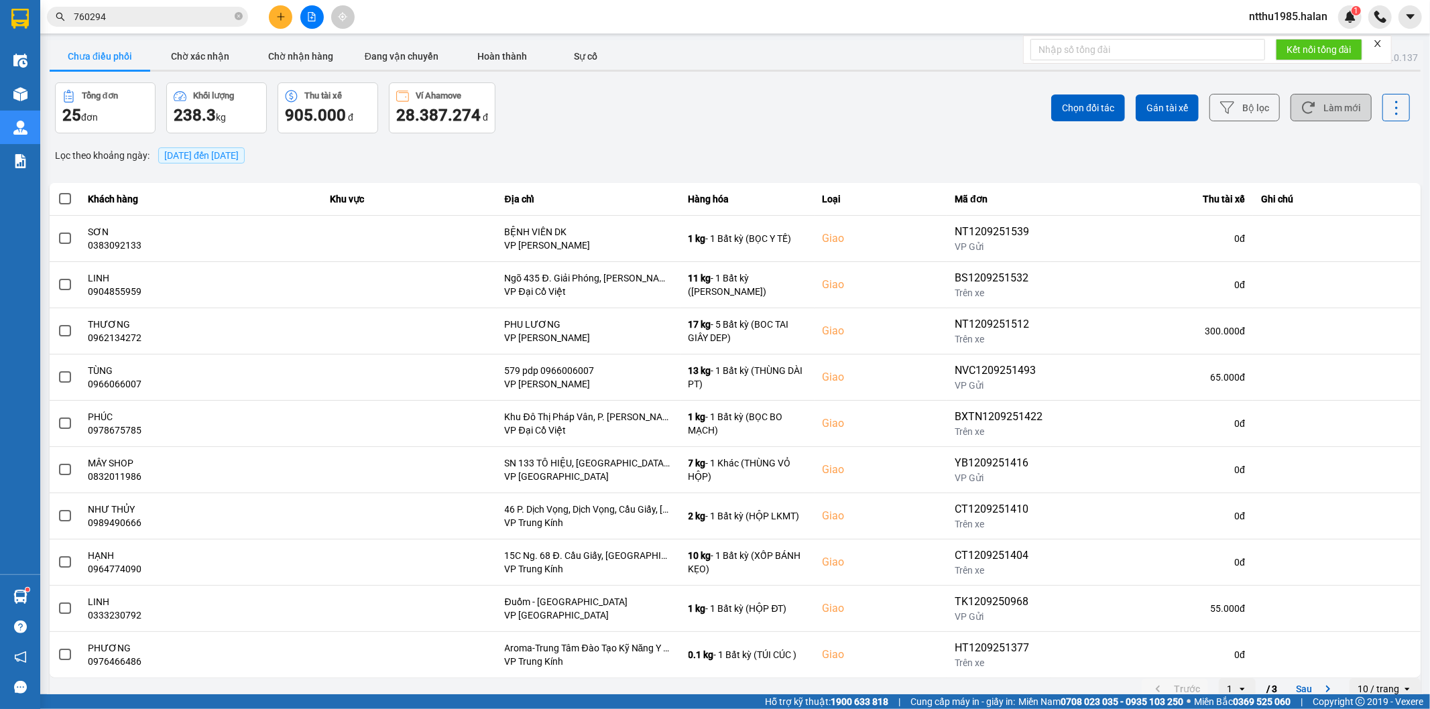
click at [1320, 113] on button "Làm mới" at bounding box center [1330, 107] width 81 height 27
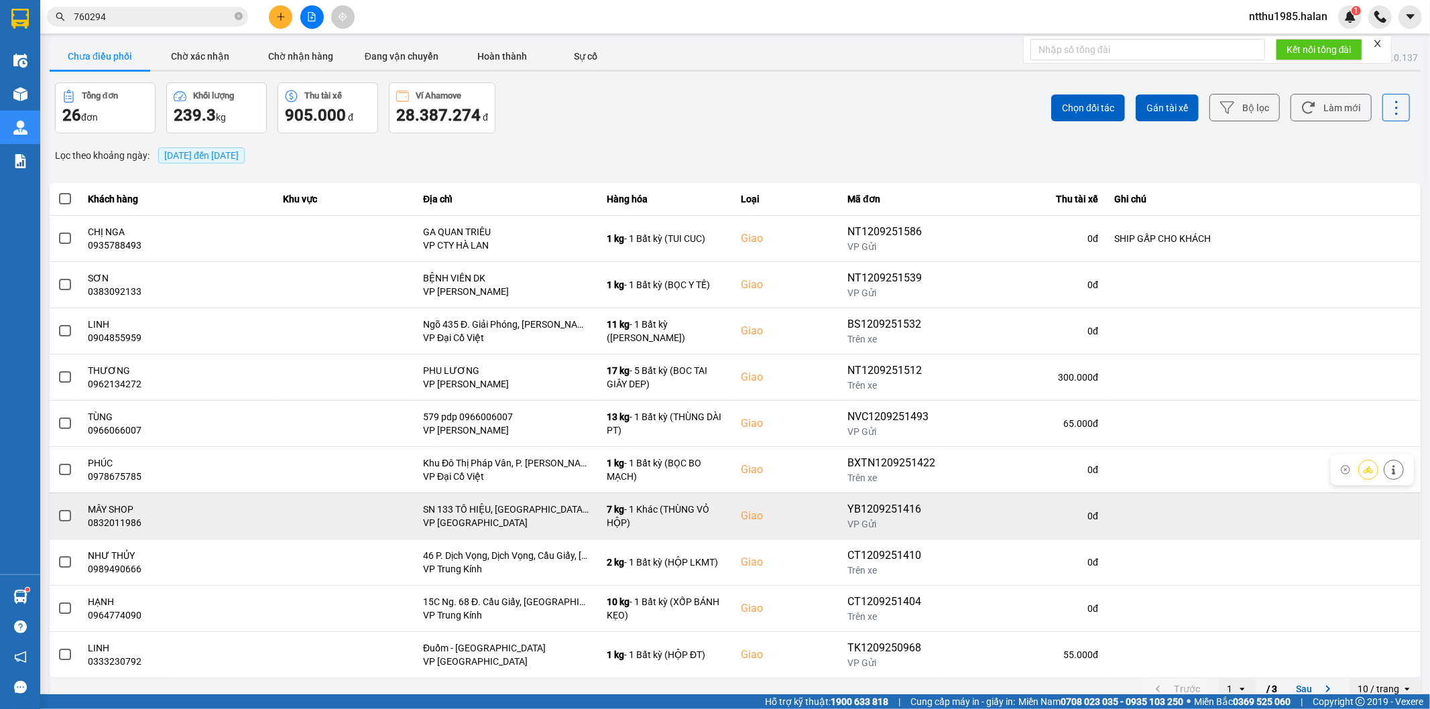
scroll to position [15, 0]
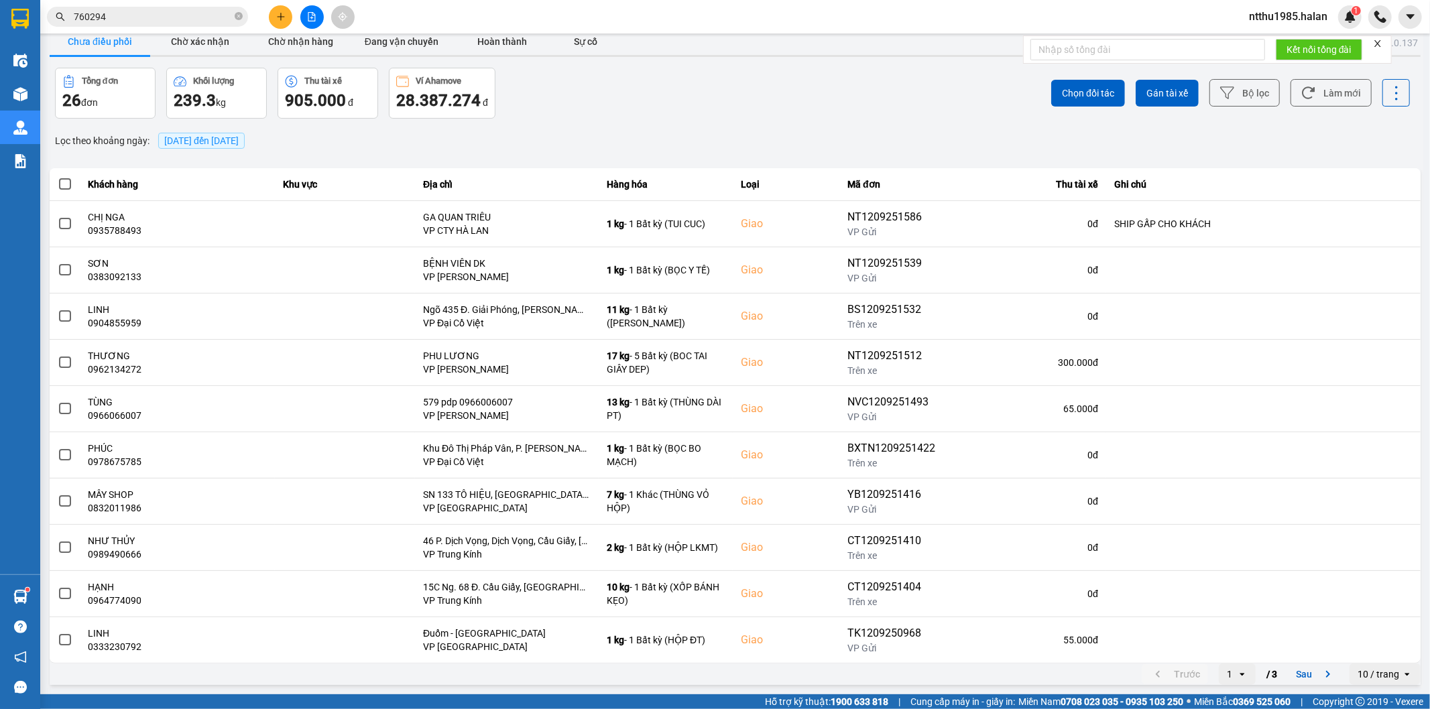
drag, startPoint x: 1303, startPoint y: 678, endPoint x: 1295, endPoint y: 674, distance: 9.0
click at [1296, 675] on button "Sau" at bounding box center [1316, 674] width 56 height 20
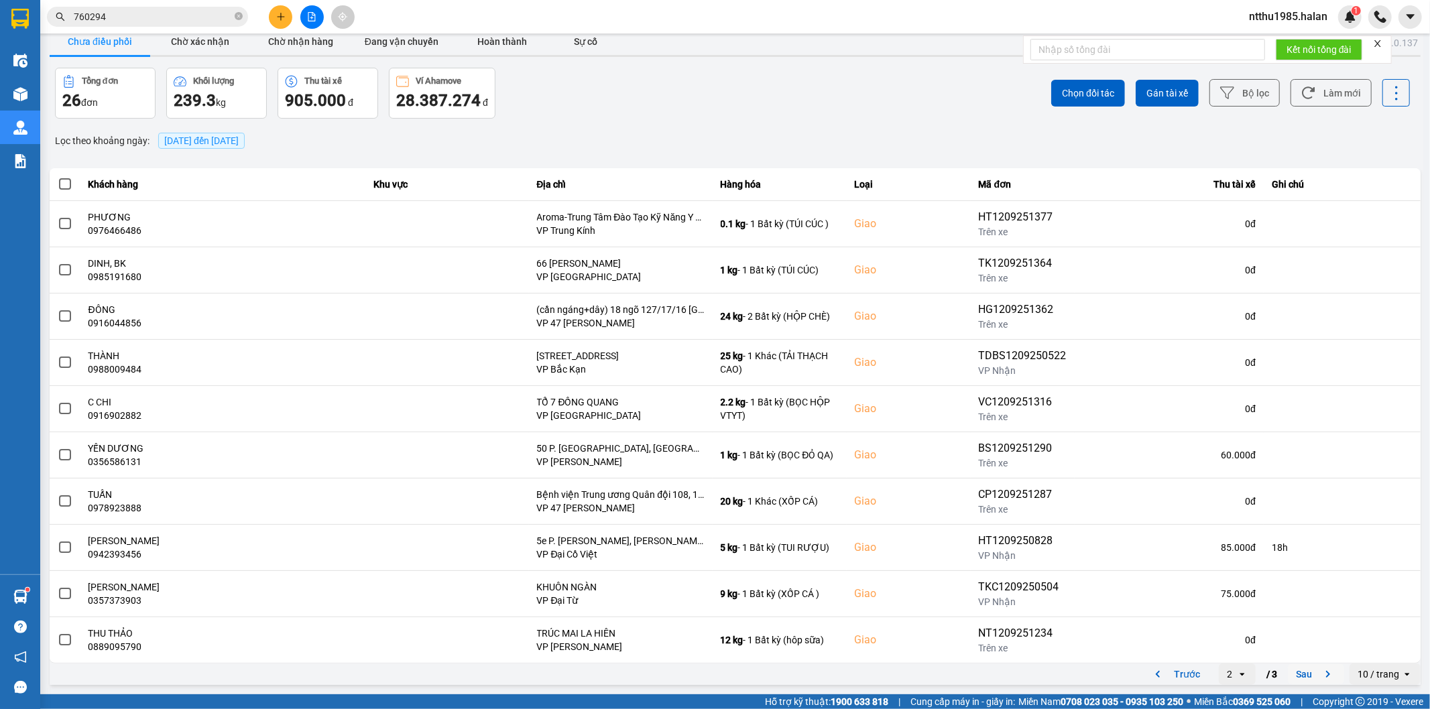
click at [1298, 673] on button "Sau" at bounding box center [1316, 674] width 56 height 20
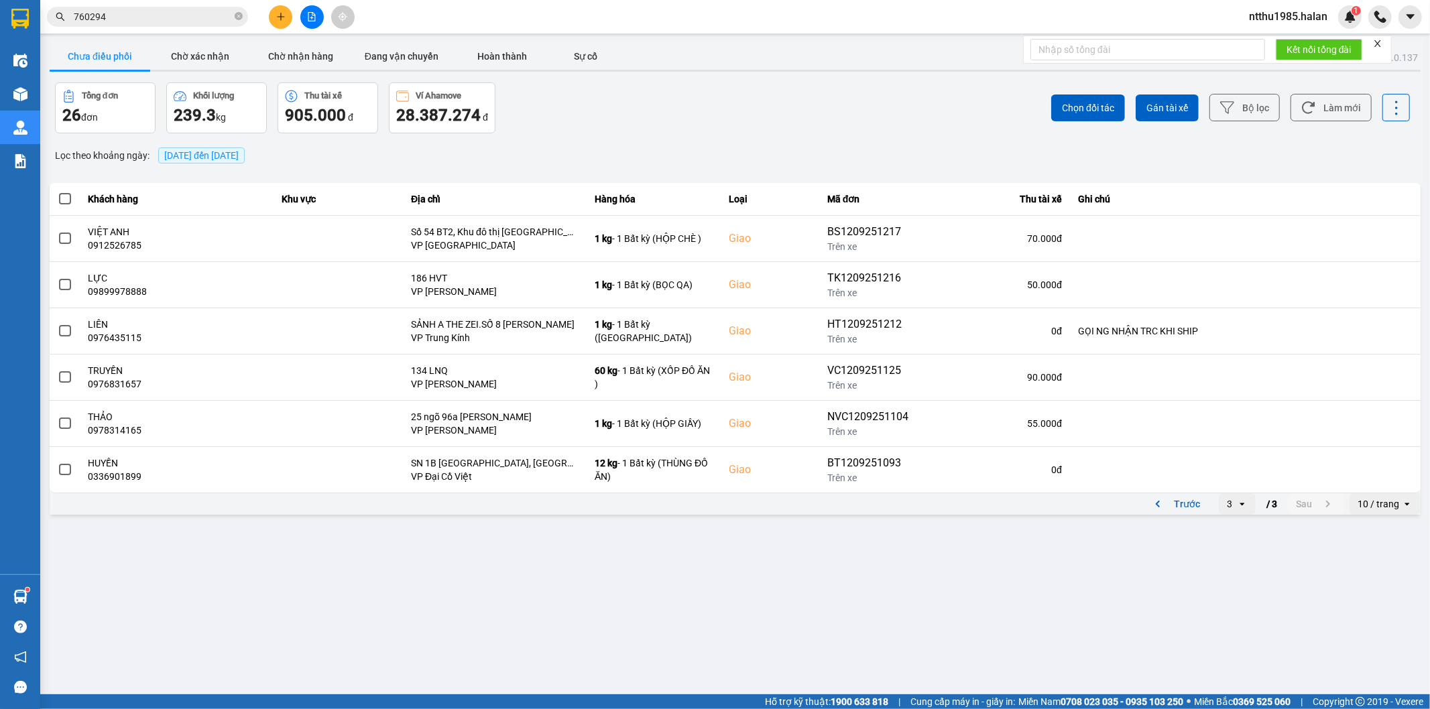
click at [411, 617] on main "ver: 0.0.137 Chưa điều phối Chờ xác nhận Chờ nhận hàng Đang vận chuyển Hoàn thà…" at bounding box center [715, 347] width 1430 height 694
click at [164, 16] on input "760294" at bounding box center [153, 16] width 158 height 15
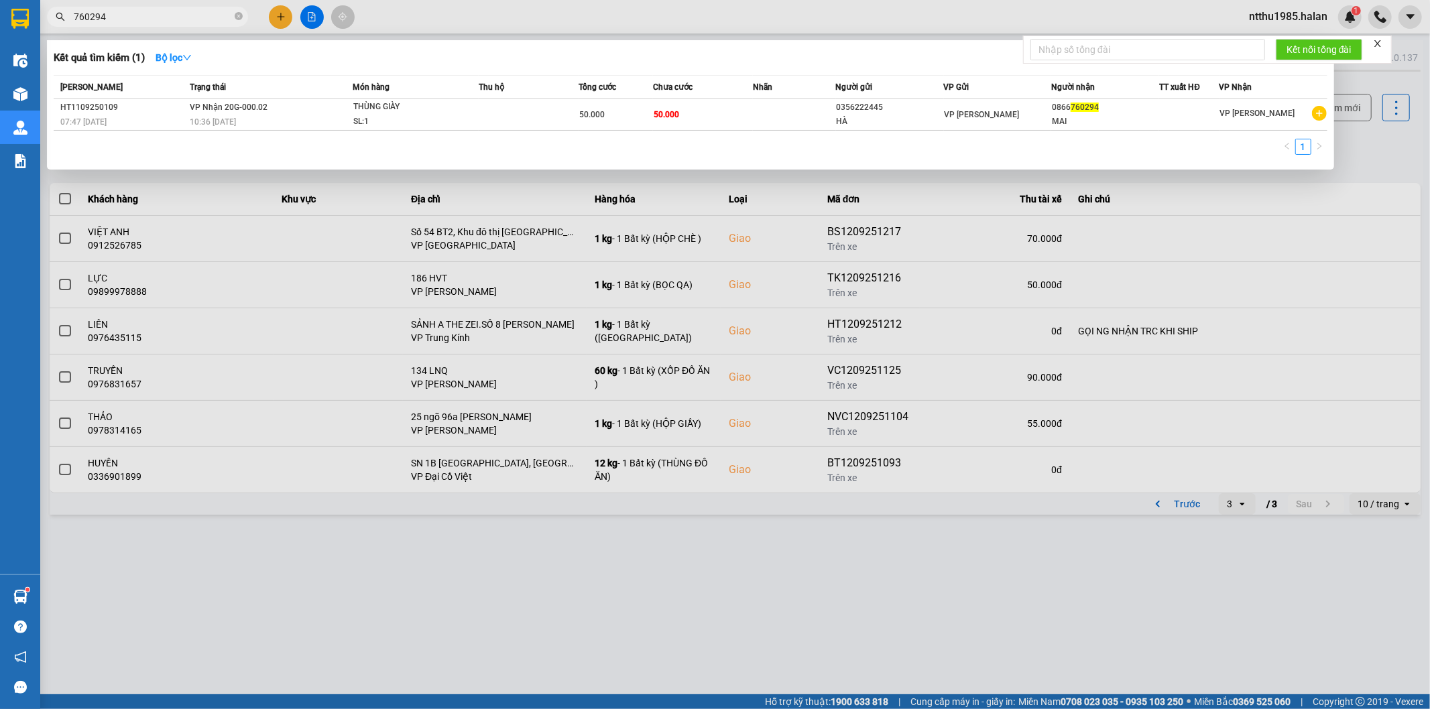
click at [164, 16] on input "760294" at bounding box center [153, 16] width 158 height 15
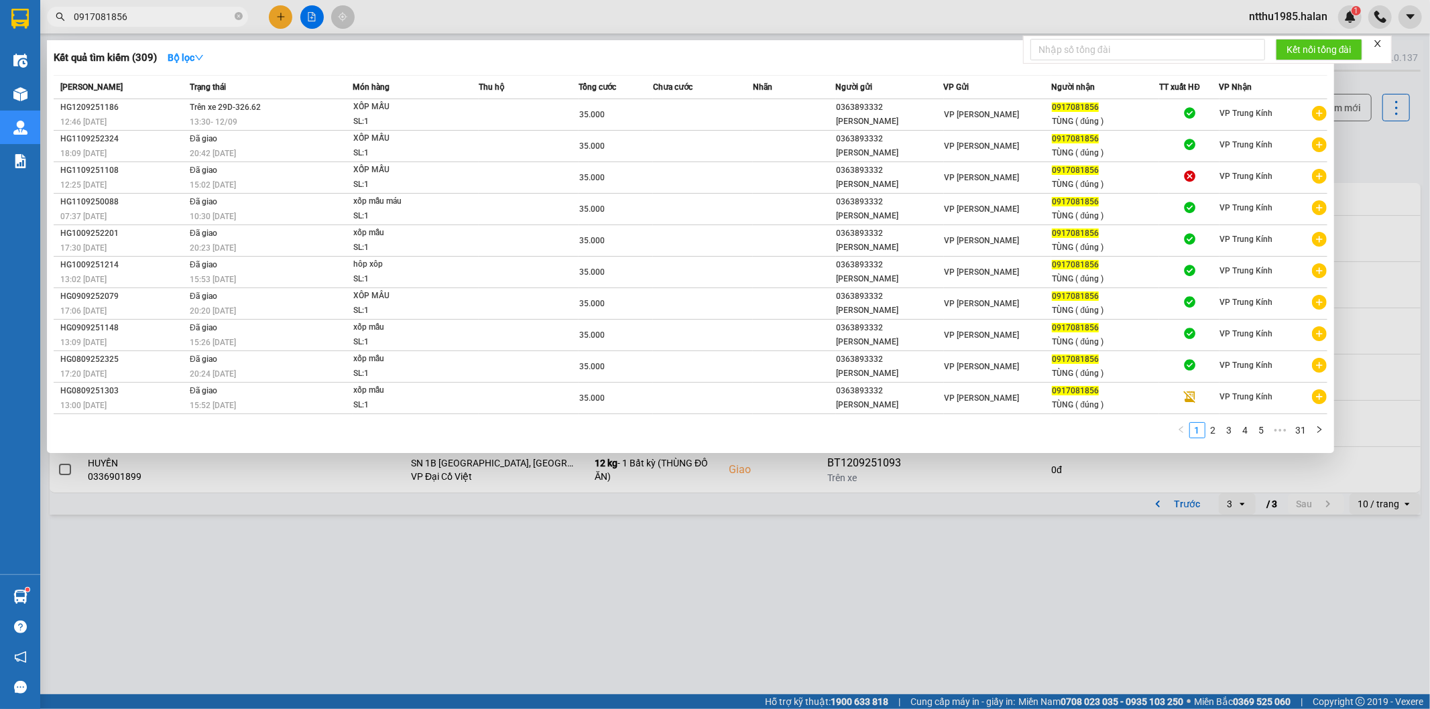
click at [1353, 172] on div at bounding box center [715, 354] width 1430 height 709
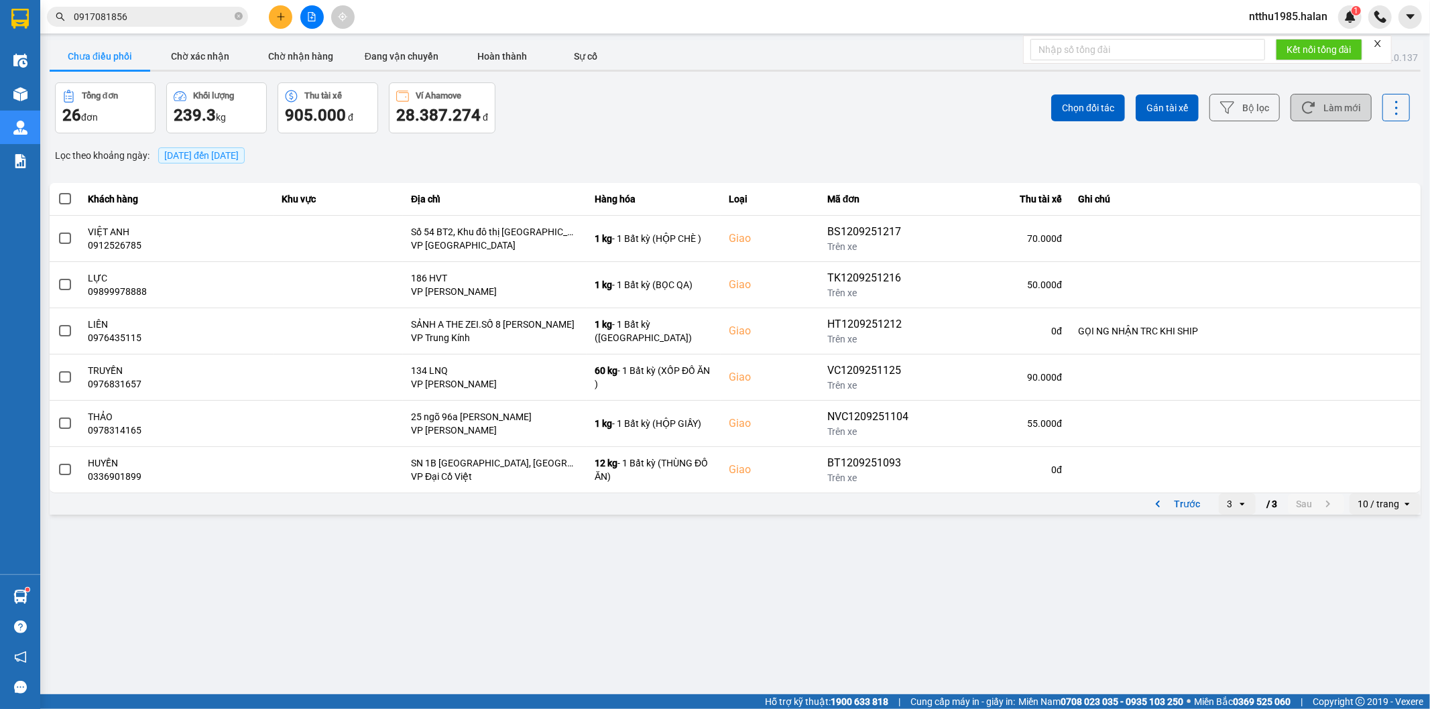
click at [1344, 108] on button "Làm mới" at bounding box center [1330, 107] width 81 height 27
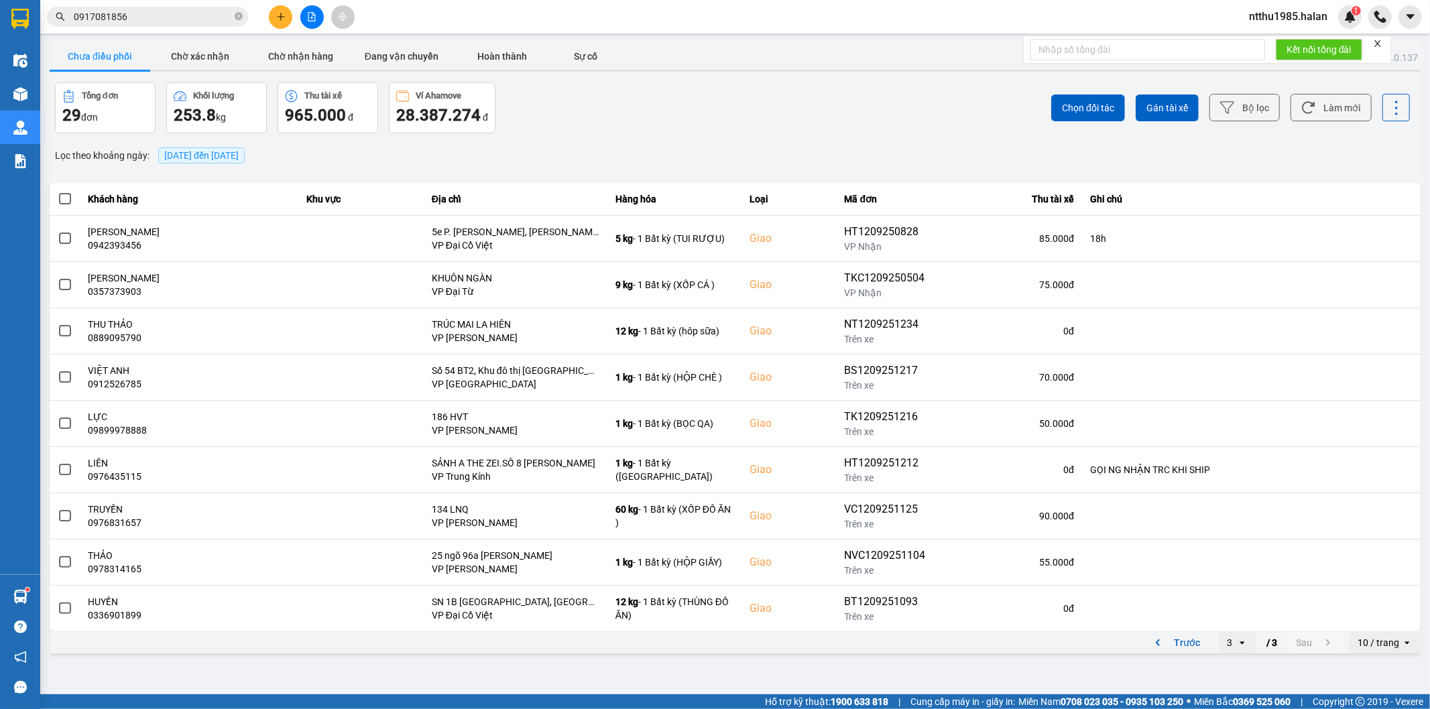
click at [983, 4] on div "Kết quả tìm kiếm ( 309 ) Bộ lọc Mã ĐH Trạng thái Món hàng Thu hộ Tổng cước Chưa…" at bounding box center [715, 17] width 1430 height 34
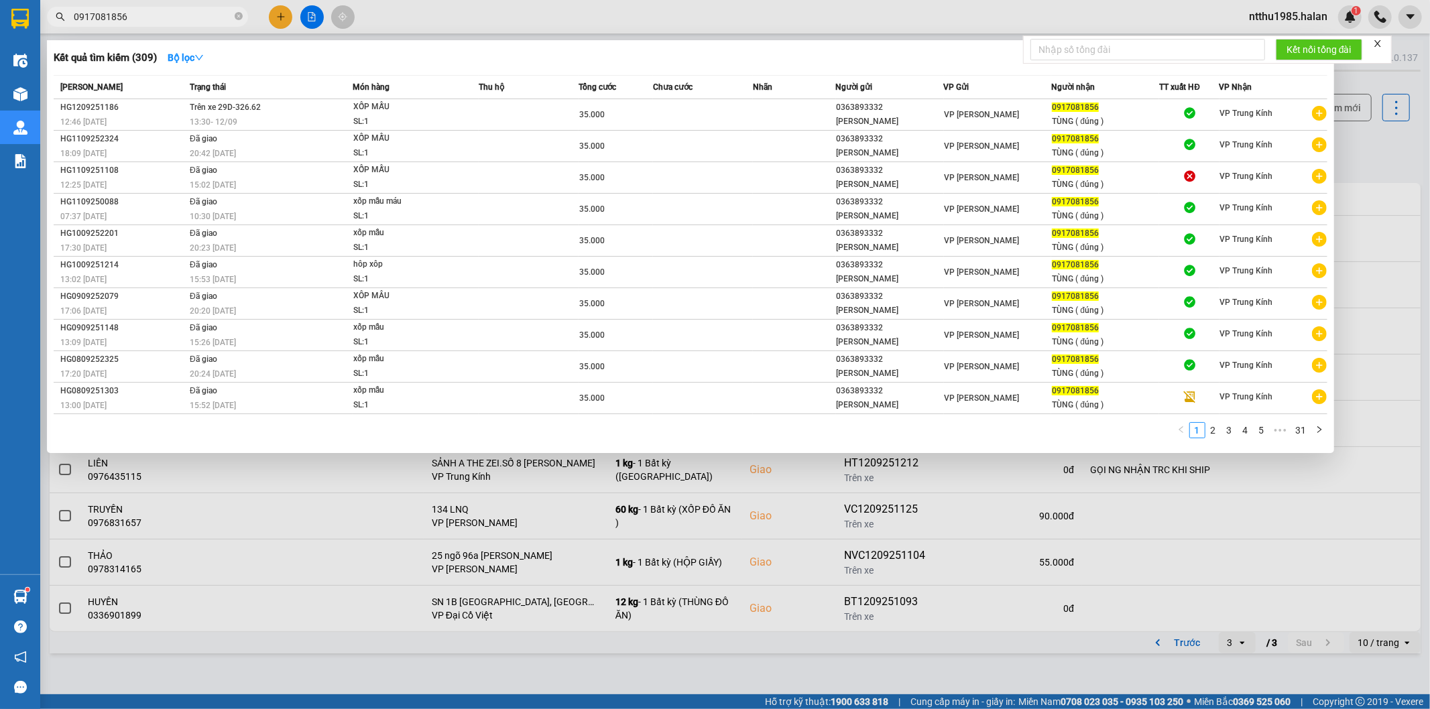
click at [135, 15] on input "0917081856" at bounding box center [153, 16] width 158 height 15
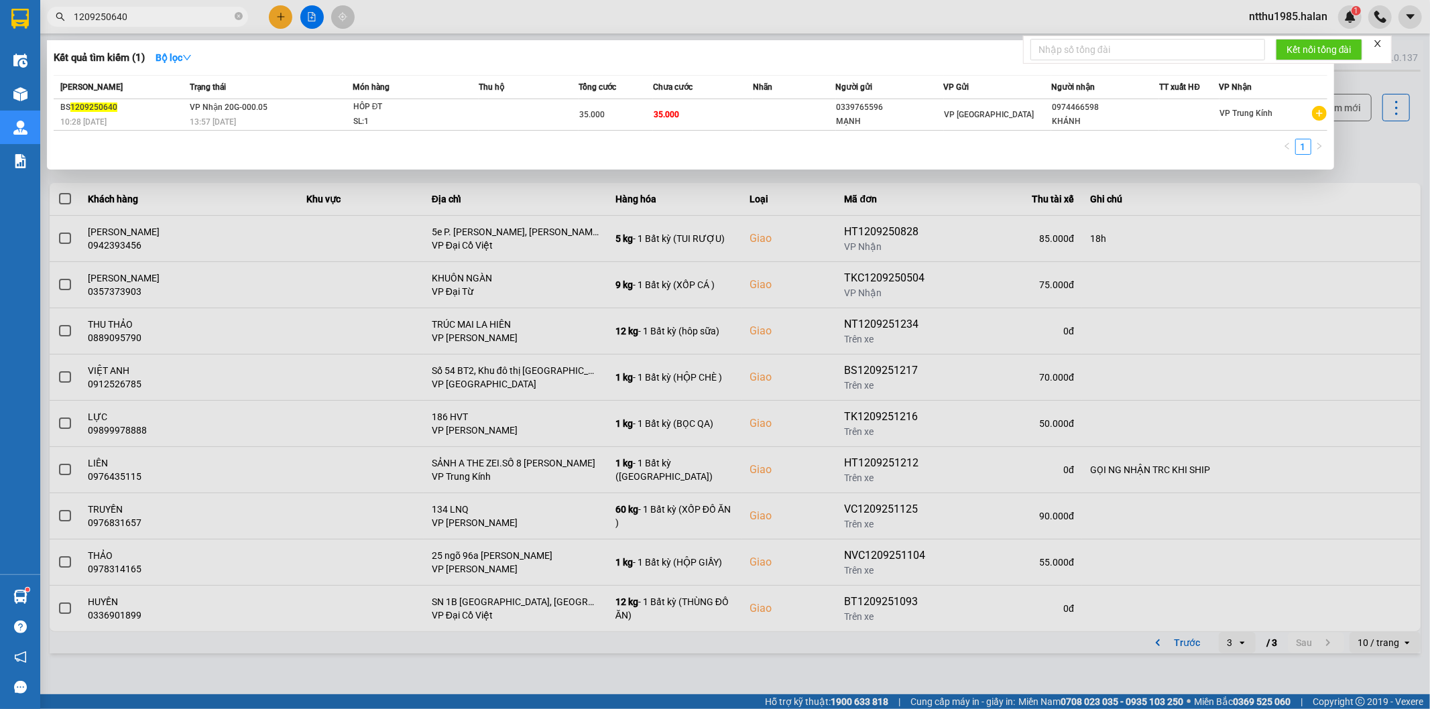
click at [157, 17] on input "1209250640" at bounding box center [153, 16] width 158 height 15
click at [150, 21] on input "1109252345" at bounding box center [153, 16] width 158 height 15
click at [168, 12] on input "1109252345" at bounding box center [153, 16] width 158 height 15
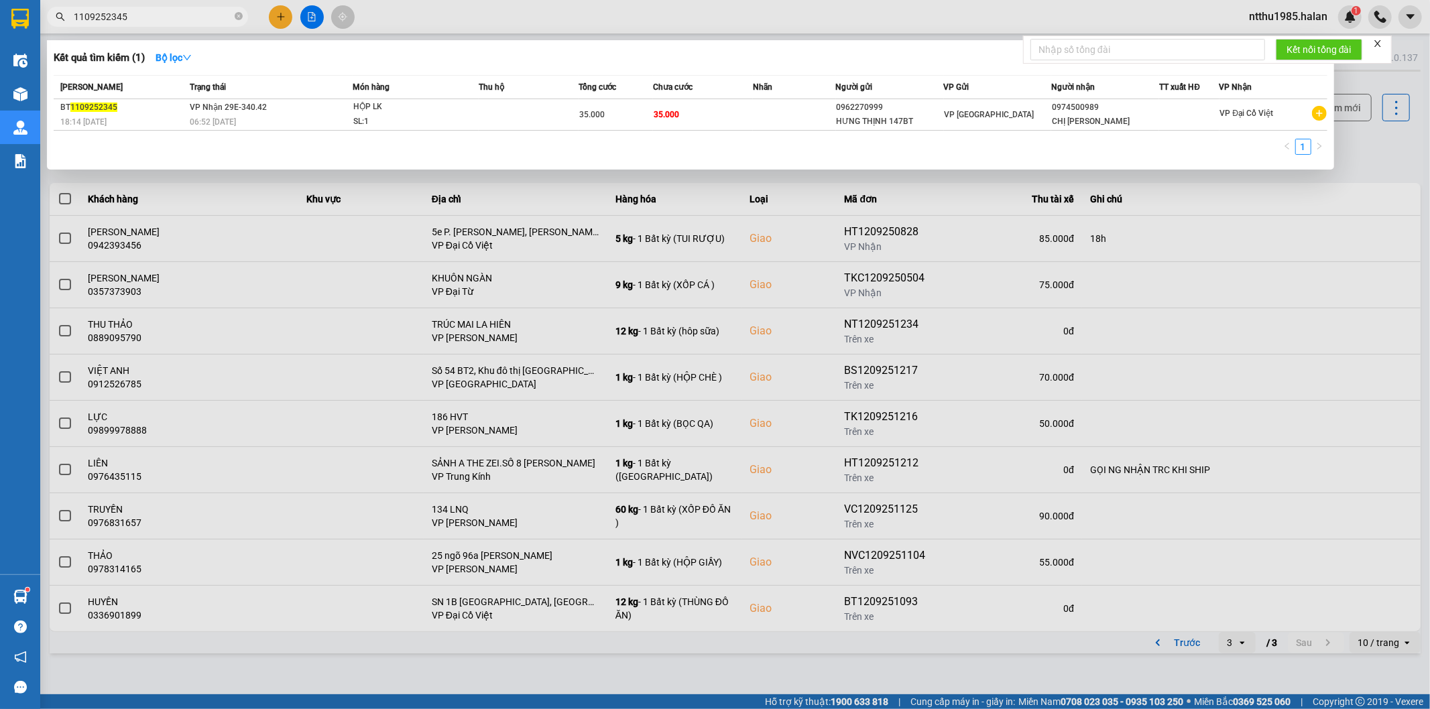
click at [168, 12] on input "1109252345" at bounding box center [153, 16] width 158 height 15
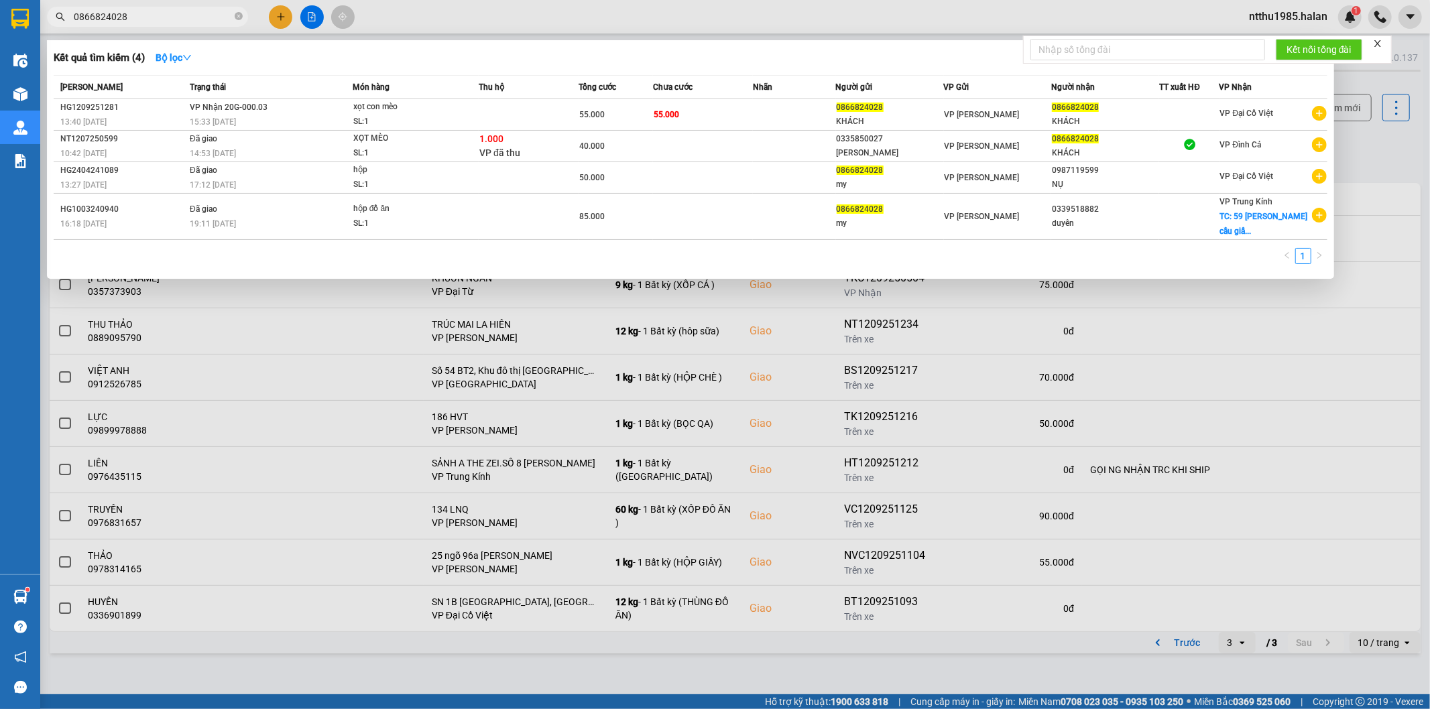
type input "0866824028"
click at [139, 20] on input "0866824028" at bounding box center [153, 16] width 158 height 15
click at [1394, 160] on div at bounding box center [715, 354] width 1430 height 709
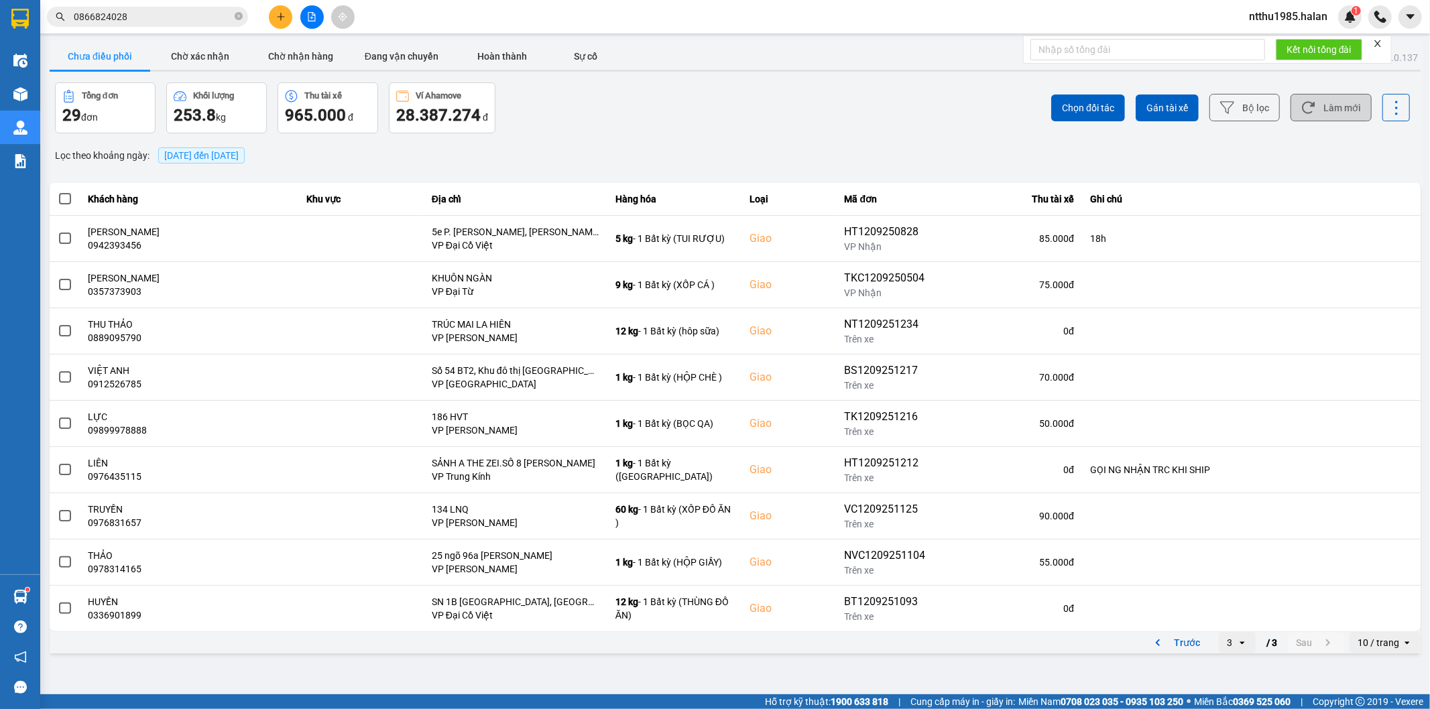
click at [1339, 117] on button "Làm mới" at bounding box center [1330, 107] width 81 height 27
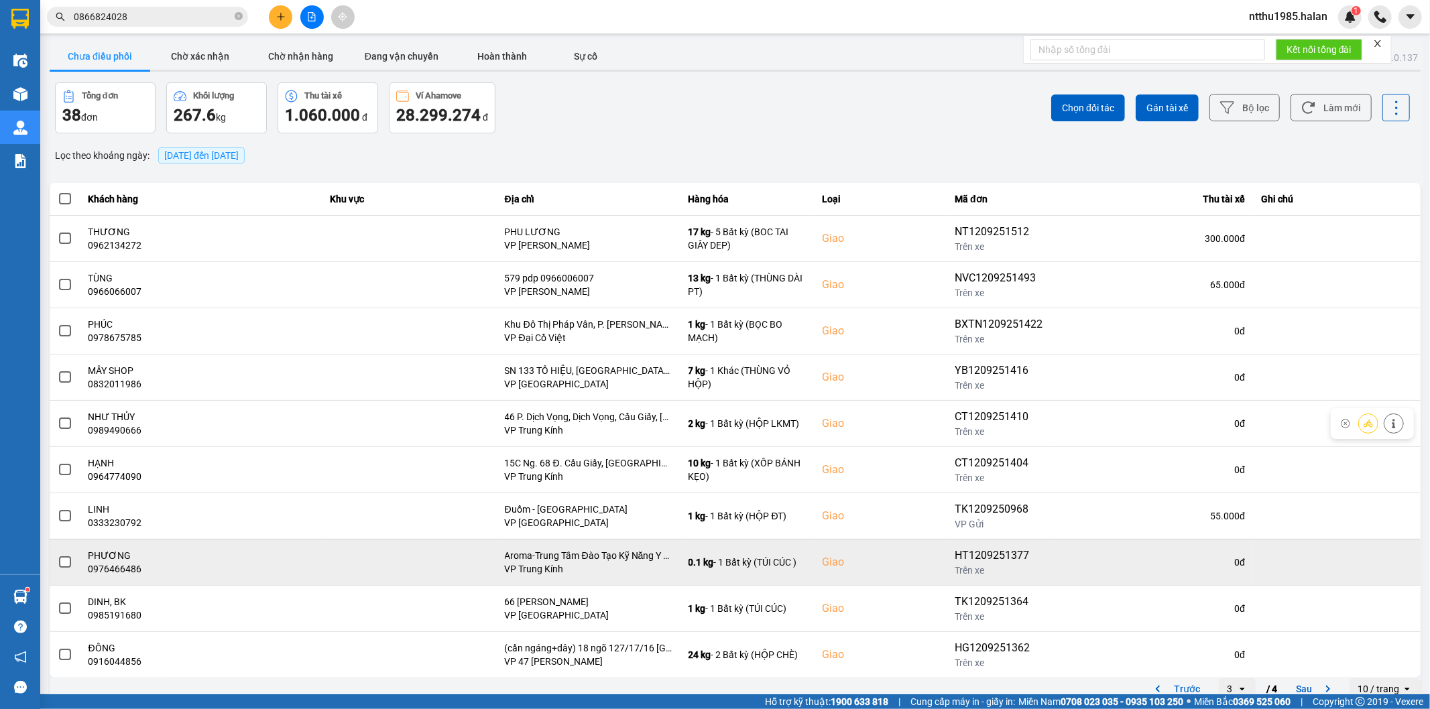
scroll to position [15, 0]
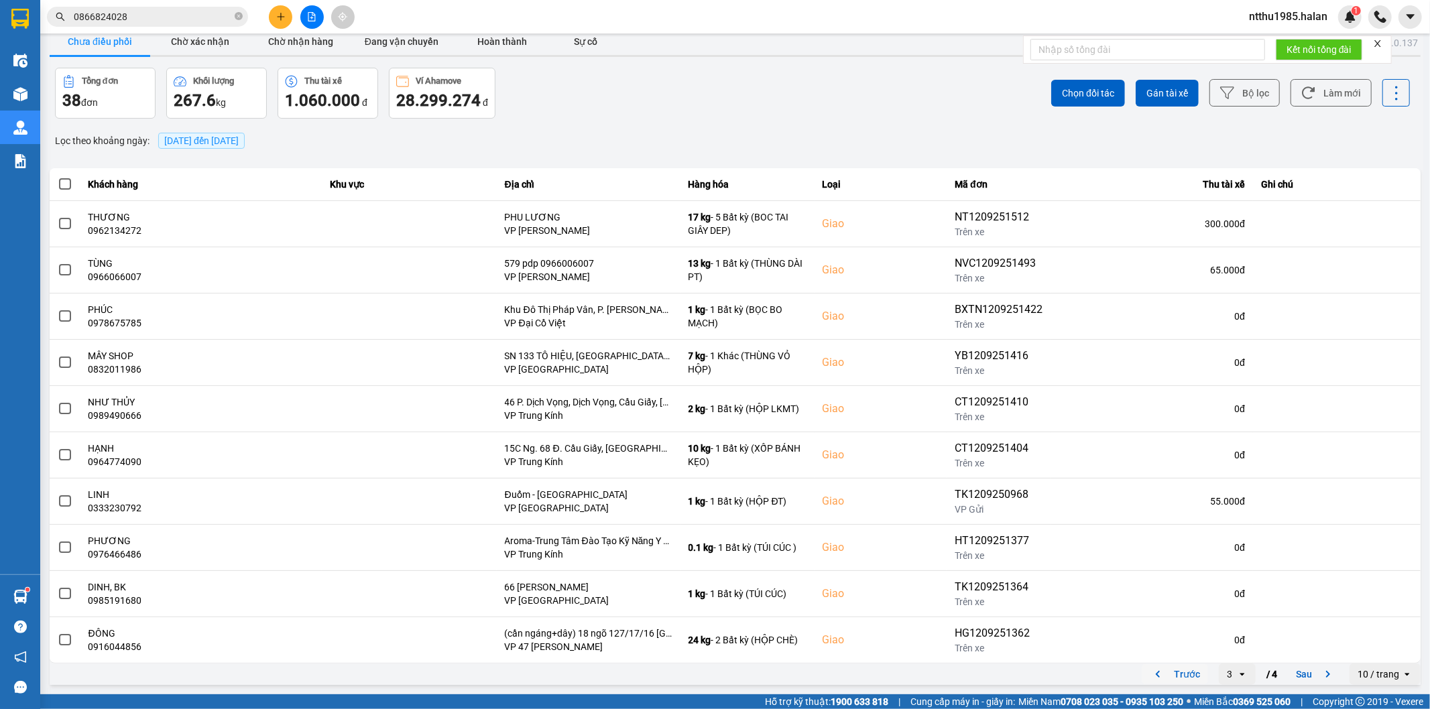
click at [1172, 671] on button "Trước" at bounding box center [1175, 674] width 66 height 20
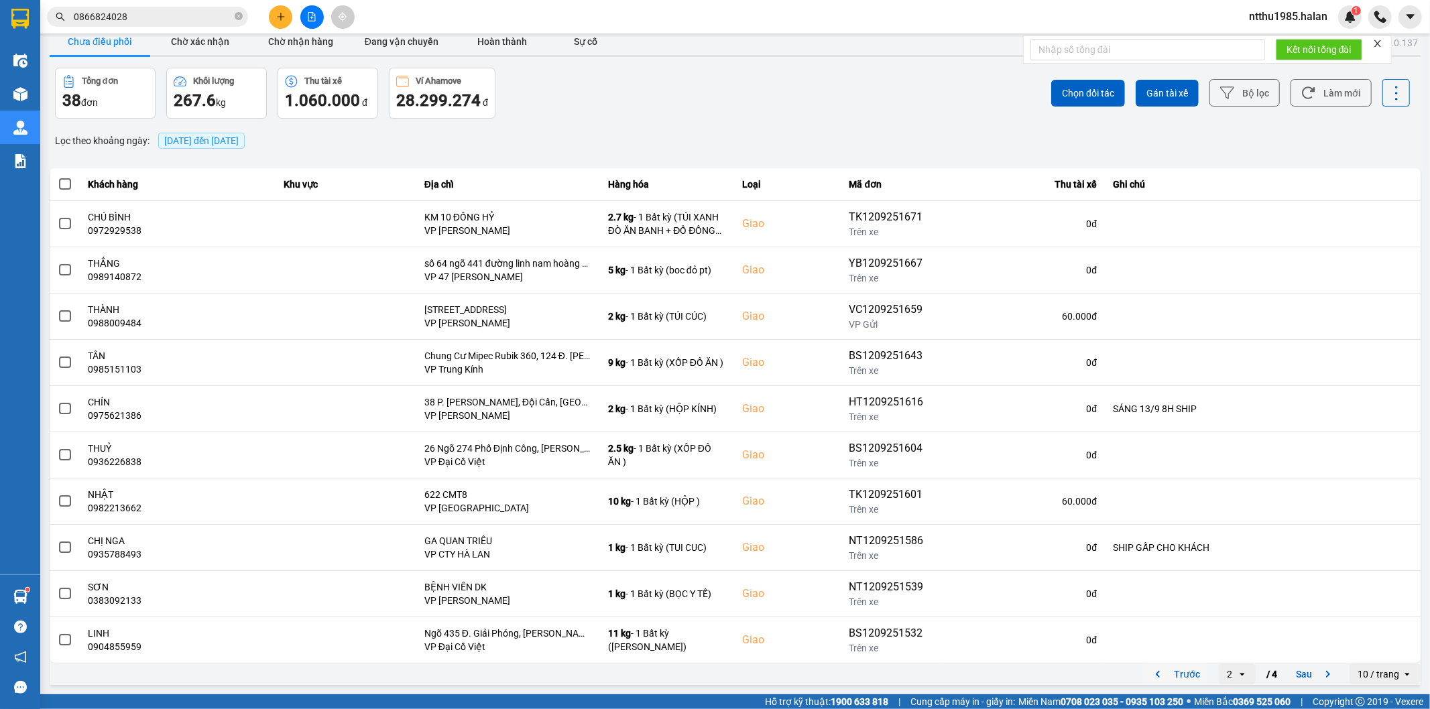
click at [1178, 674] on button "Trước" at bounding box center [1175, 674] width 66 height 20
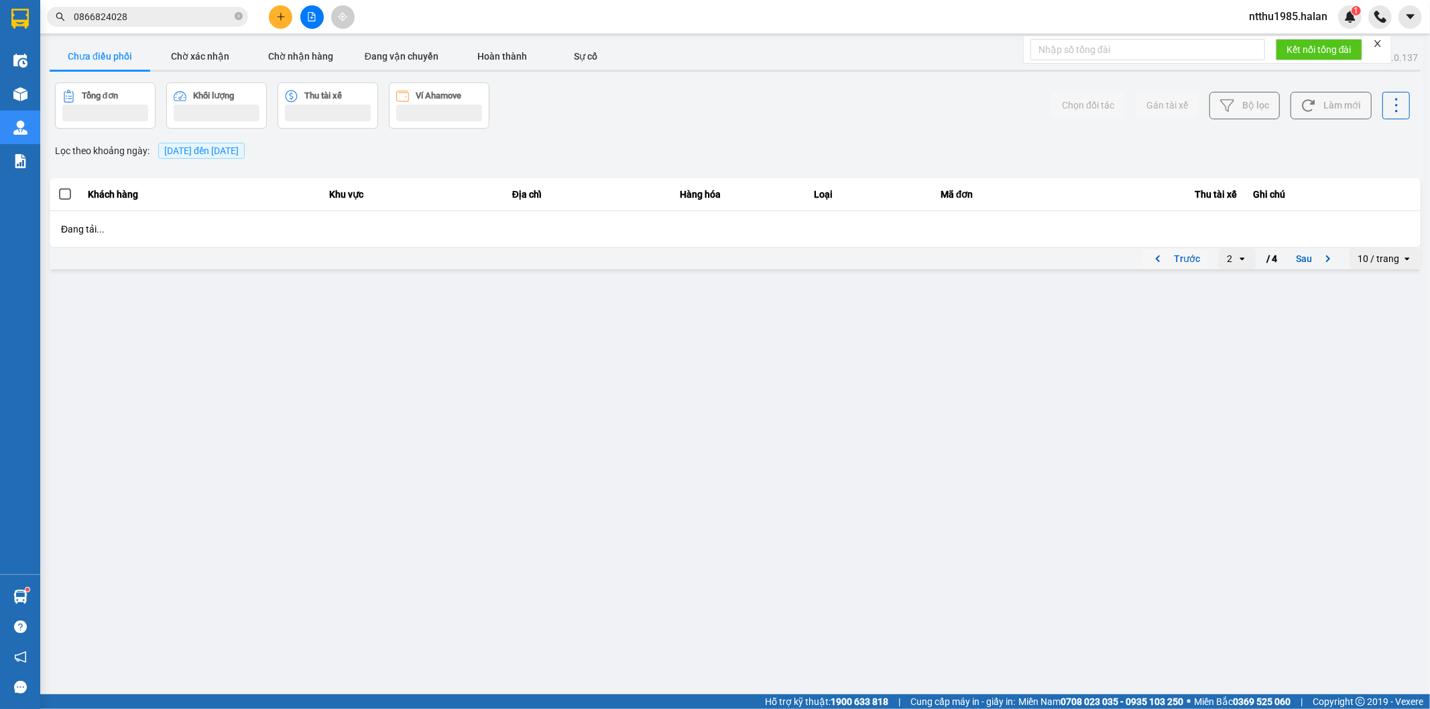
scroll to position [0, 0]
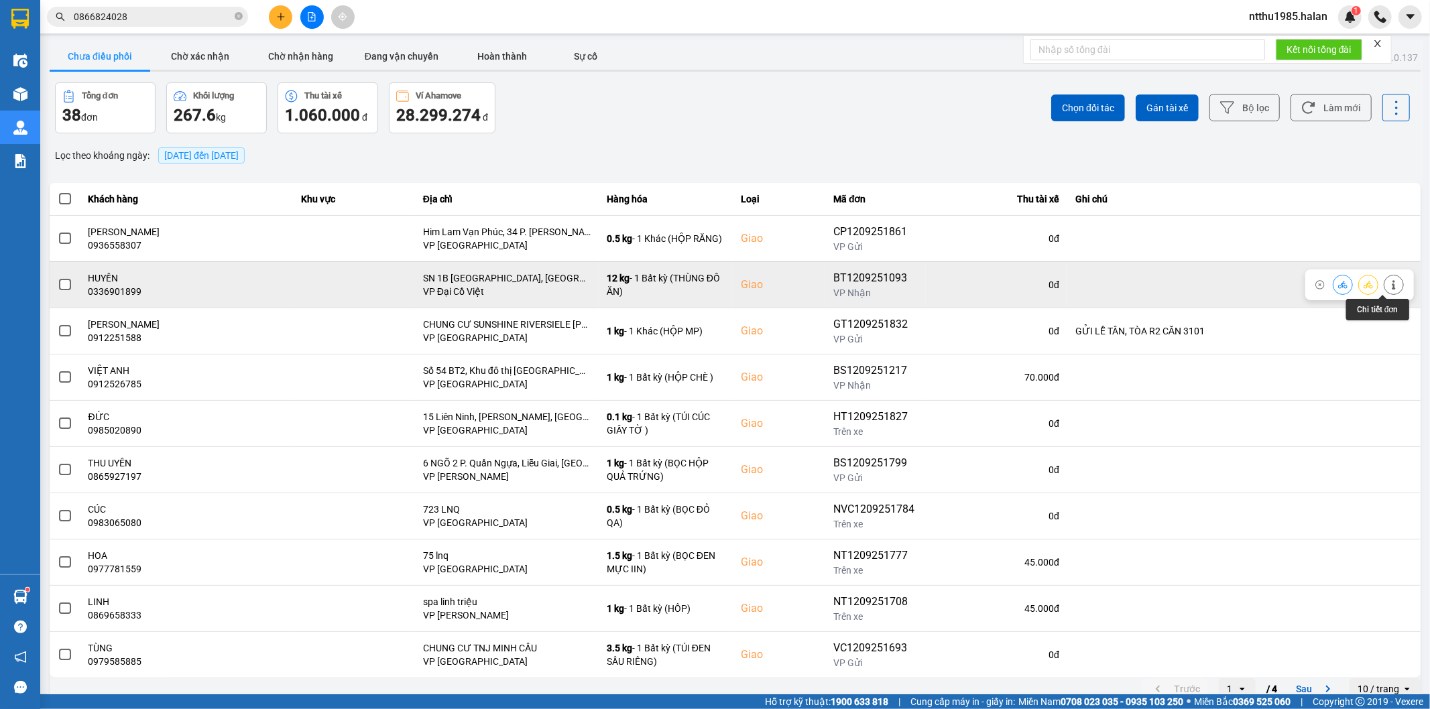
click at [1389, 287] on icon at bounding box center [1393, 284] width 9 height 9
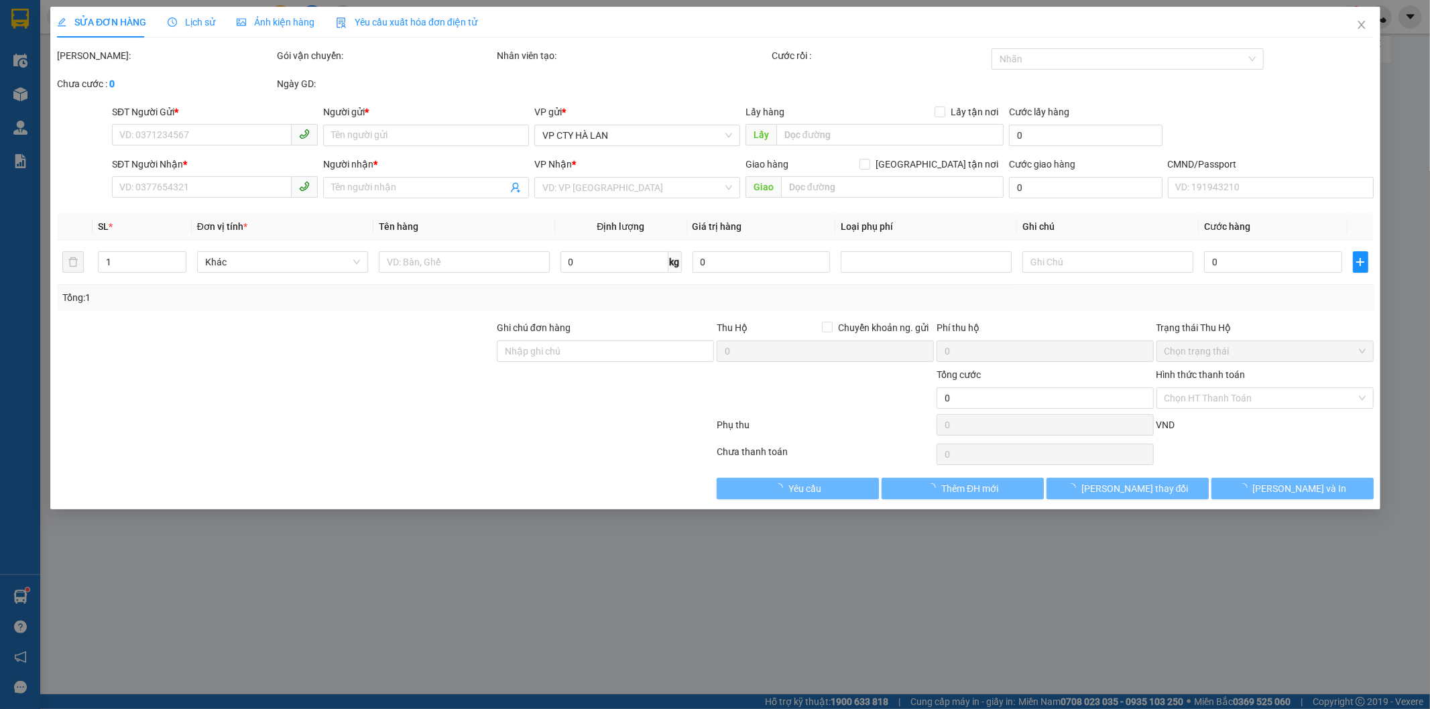
type input "0336930899"
type input "C NHÂM"
type input "0336901899"
type input "HUYỀN"
checkbox input "true"
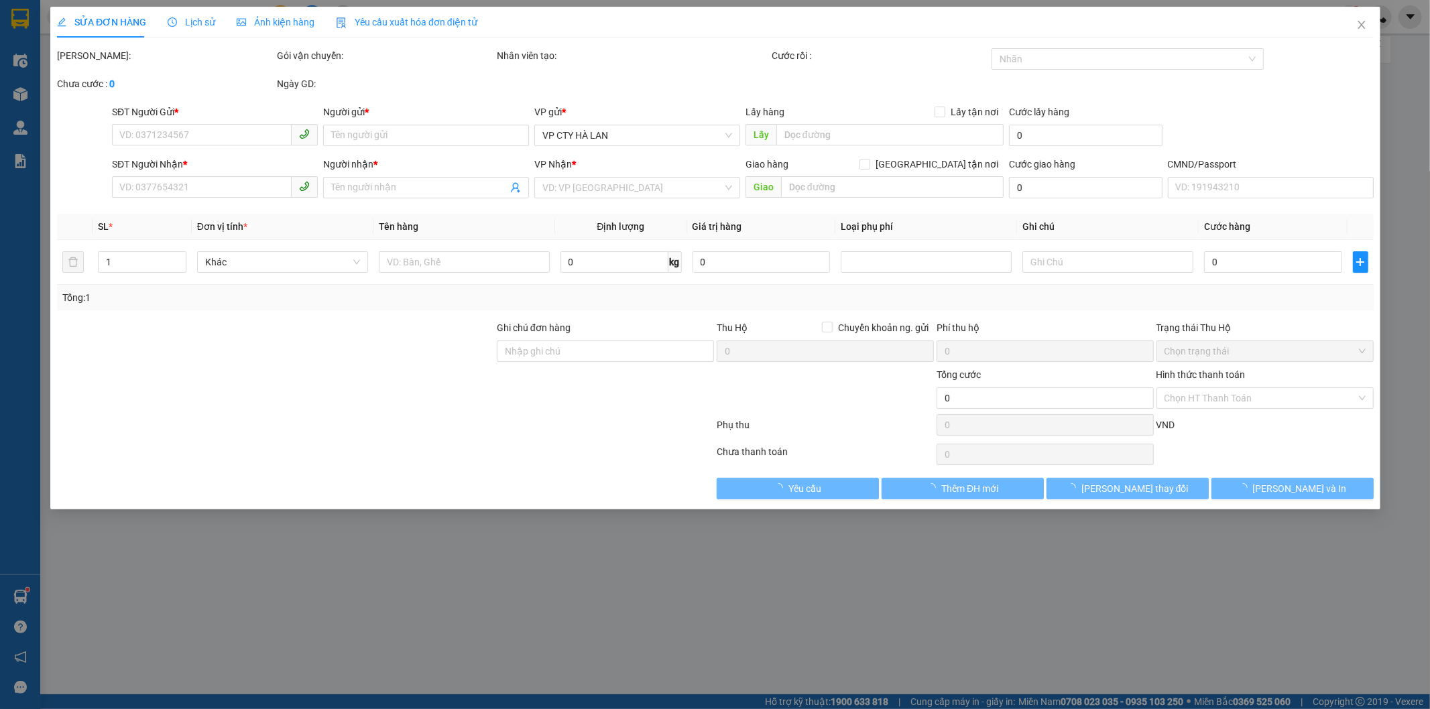
type input "SN 1B NGÕ AN SƠN, PHỐ ĐẠI LA, PHƯỜNG TRƯƠNG ĐỊNH, QUẬN HAI BÀ TRƯNG"
type input "100.000"
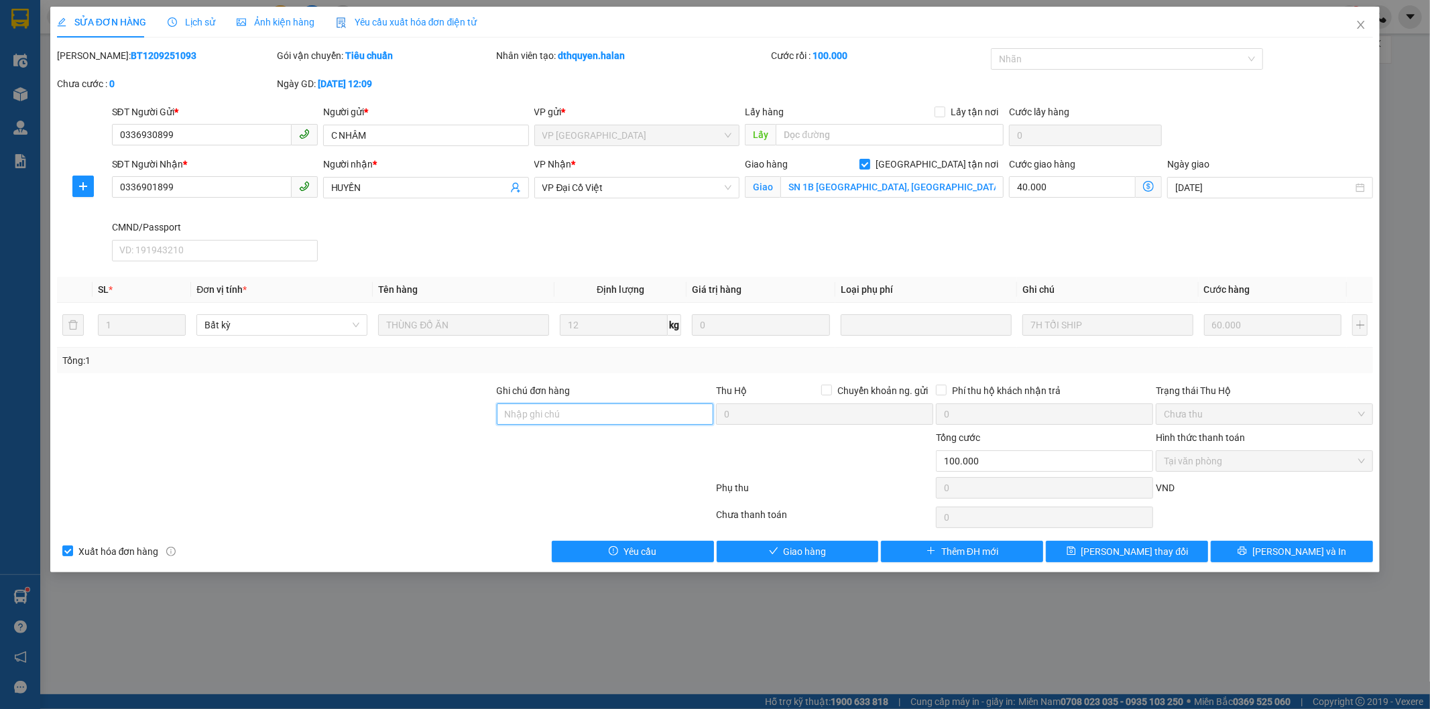
click at [566, 419] on input "Ghi chú đơn hàng" at bounding box center [605, 414] width 217 height 21
paste input "7H TỐI SHIP"
type input "7H TỐI SHIP"
click at [1107, 551] on button "[PERSON_NAME] thay đổi" at bounding box center [1127, 551] width 162 height 21
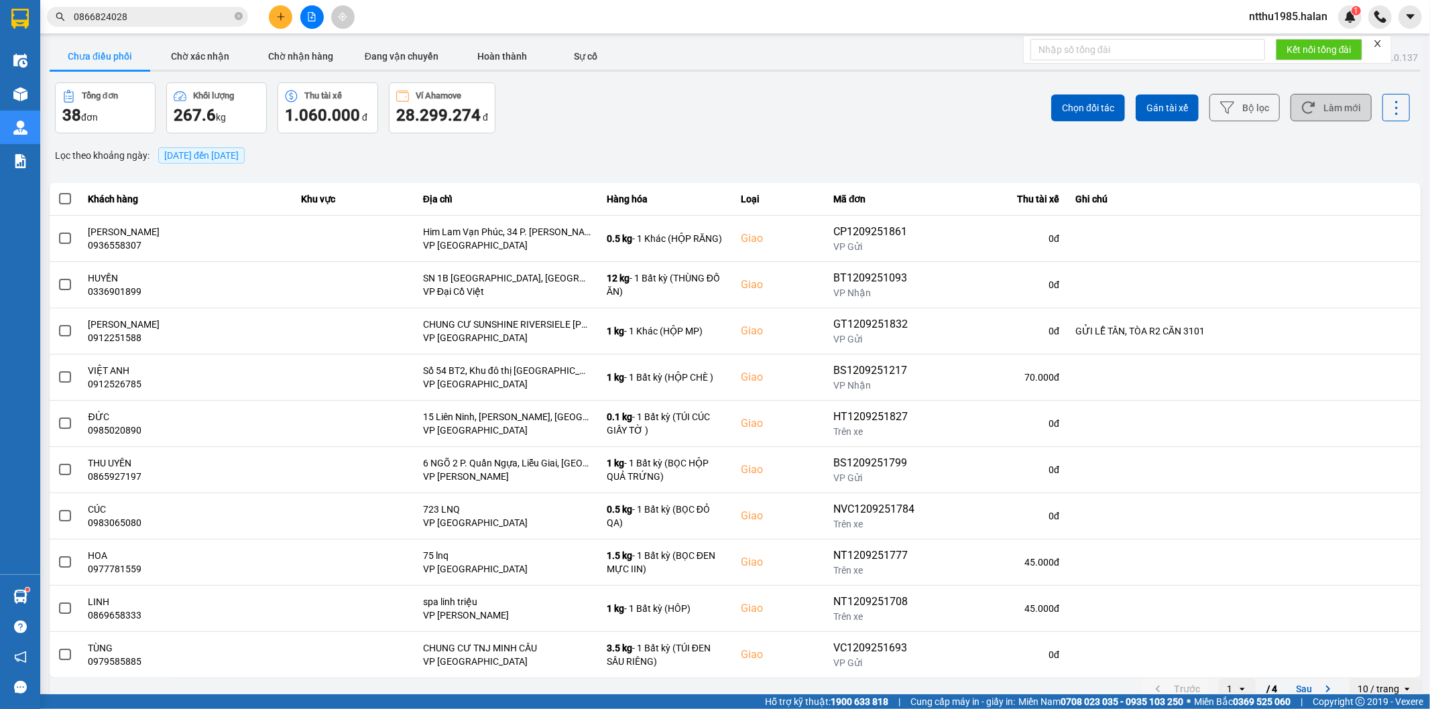
click at [1301, 103] on icon at bounding box center [1308, 108] width 14 height 14
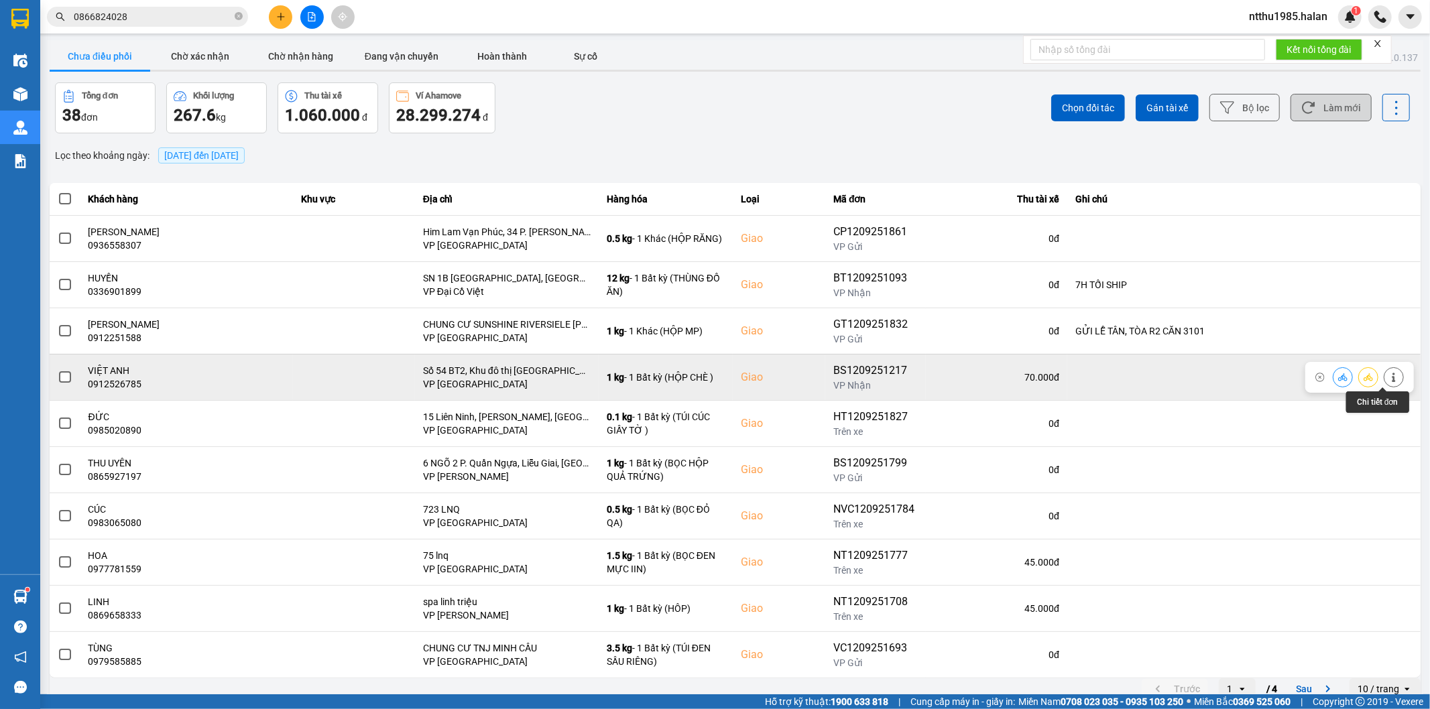
click at [1389, 375] on icon at bounding box center [1393, 377] width 9 height 9
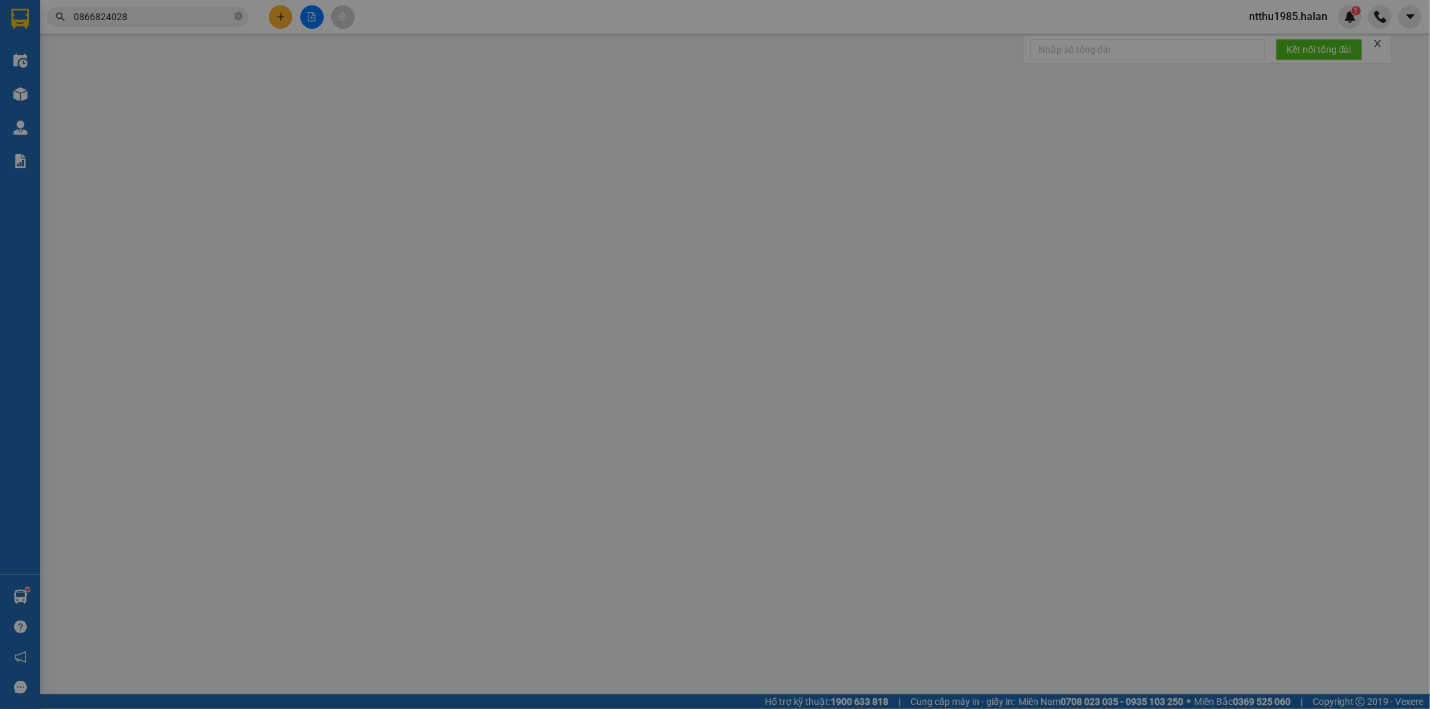
type input "0339863494"
type input "DUNG"
type input "0912526785"
type input "VIỆT ANH"
checkbox input "true"
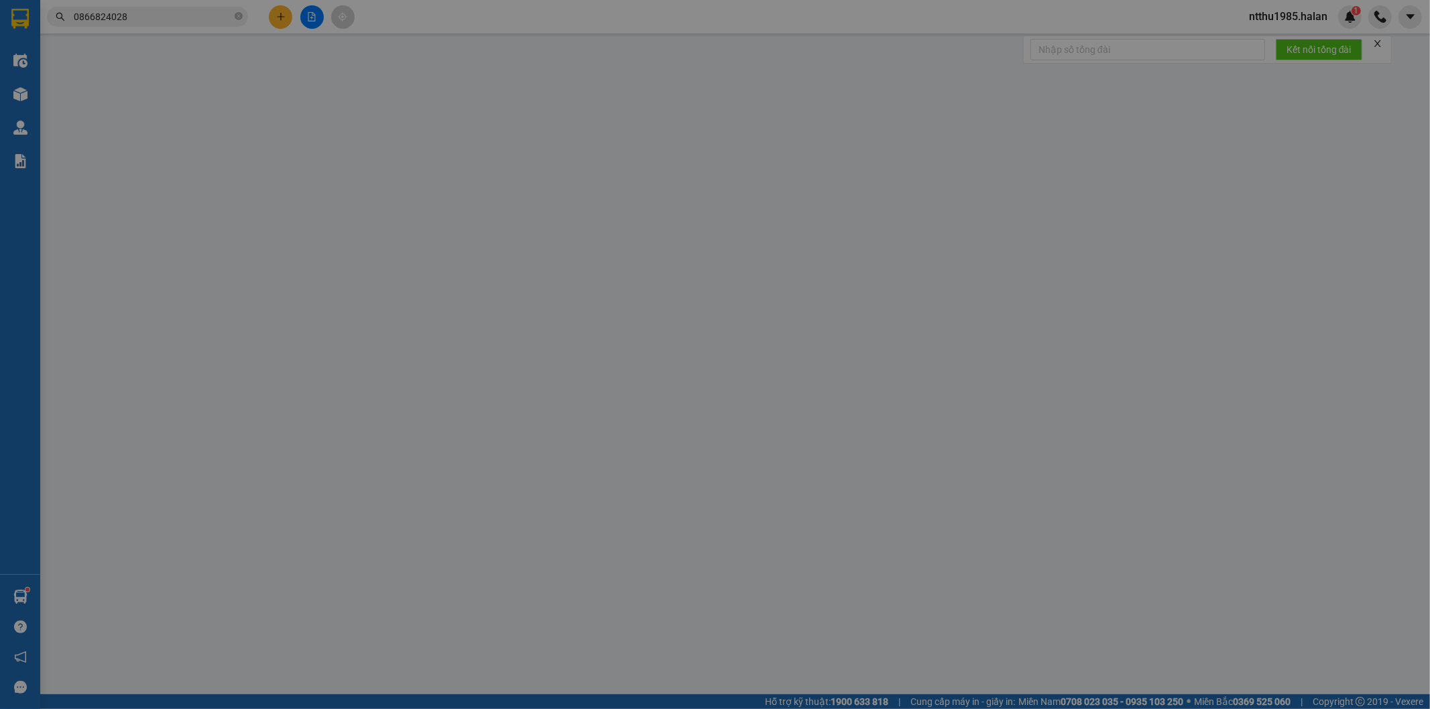
type input "Số 54 BT2, Khu đô thị Văn Quán, Hà Đông, Hà Nội 100000, Việt Nam"
type input "70.000"
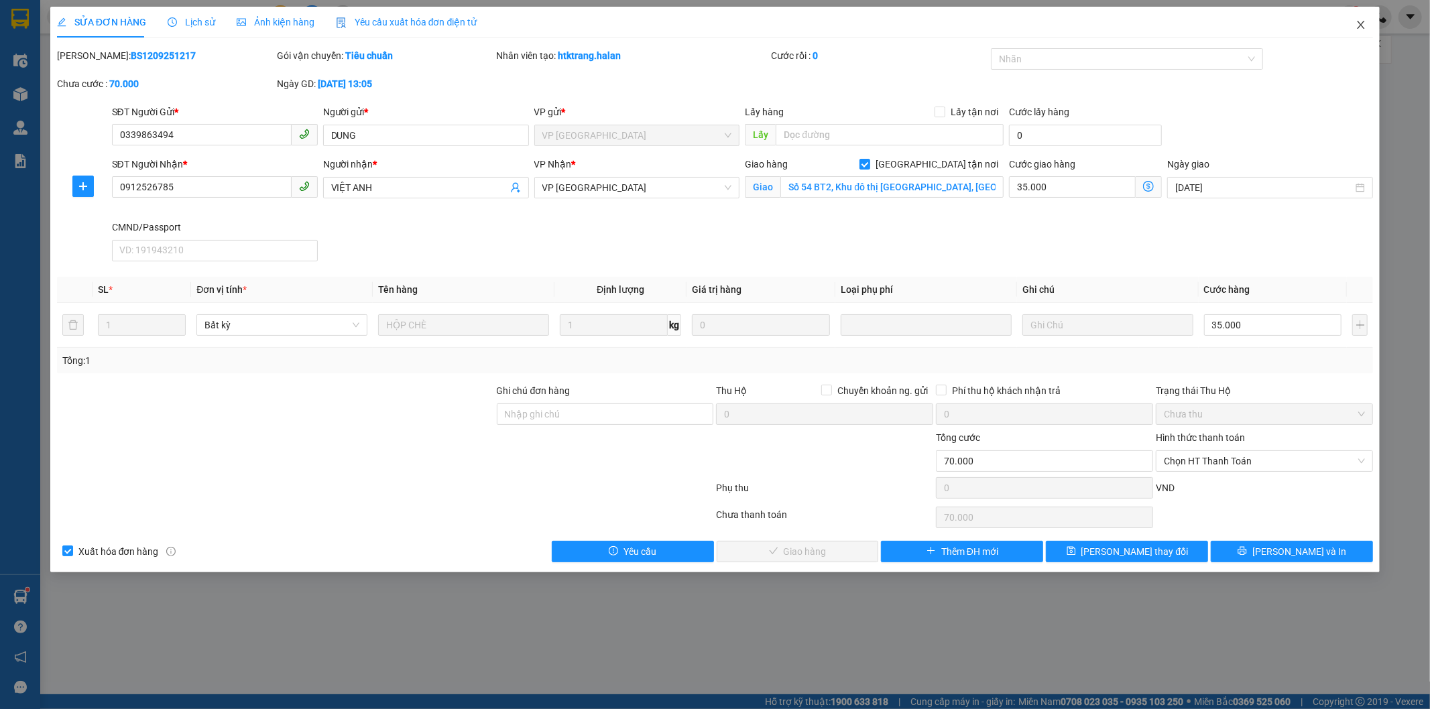
click at [1359, 23] on icon "close" at bounding box center [1360, 24] width 11 height 11
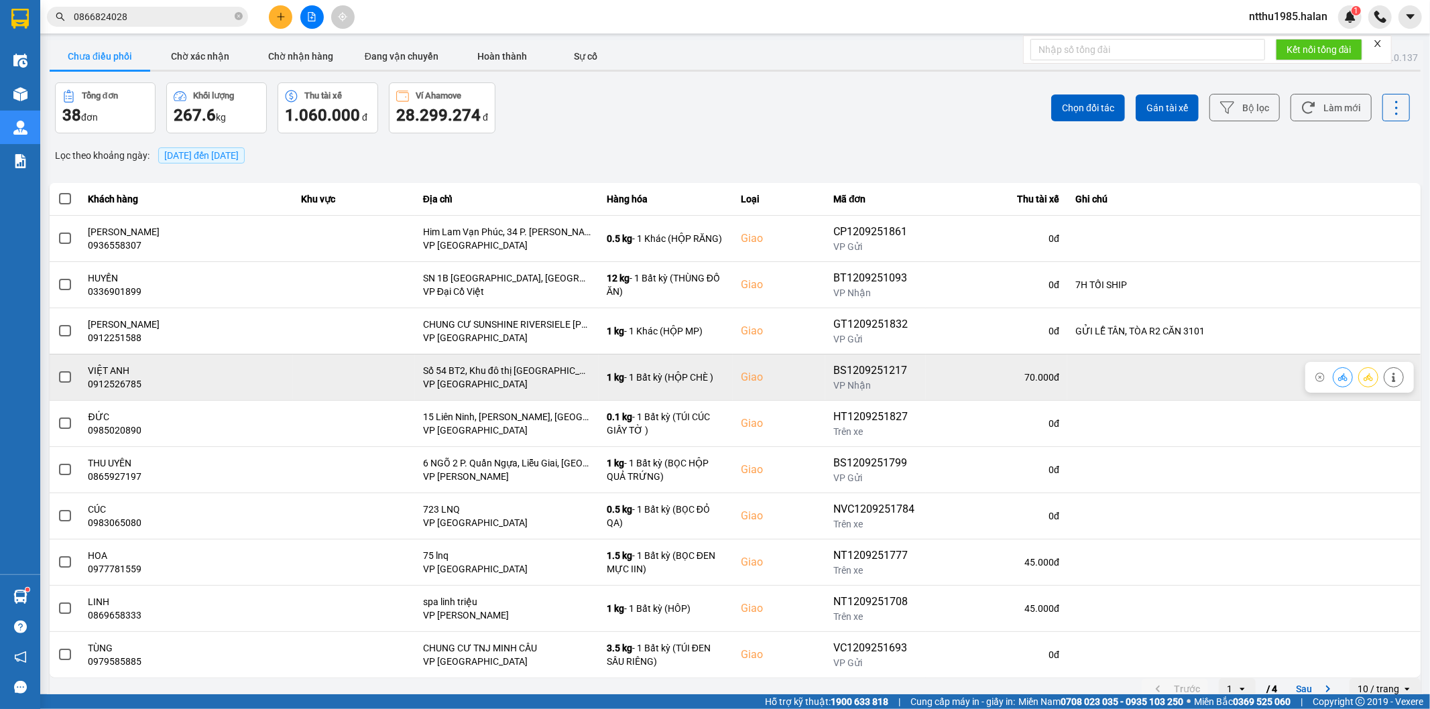
click at [64, 376] on span at bounding box center [65, 377] width 12 height 12
click at [58, 370] on input "checkbox" at bounding box center [58, 370] width 0 height 0
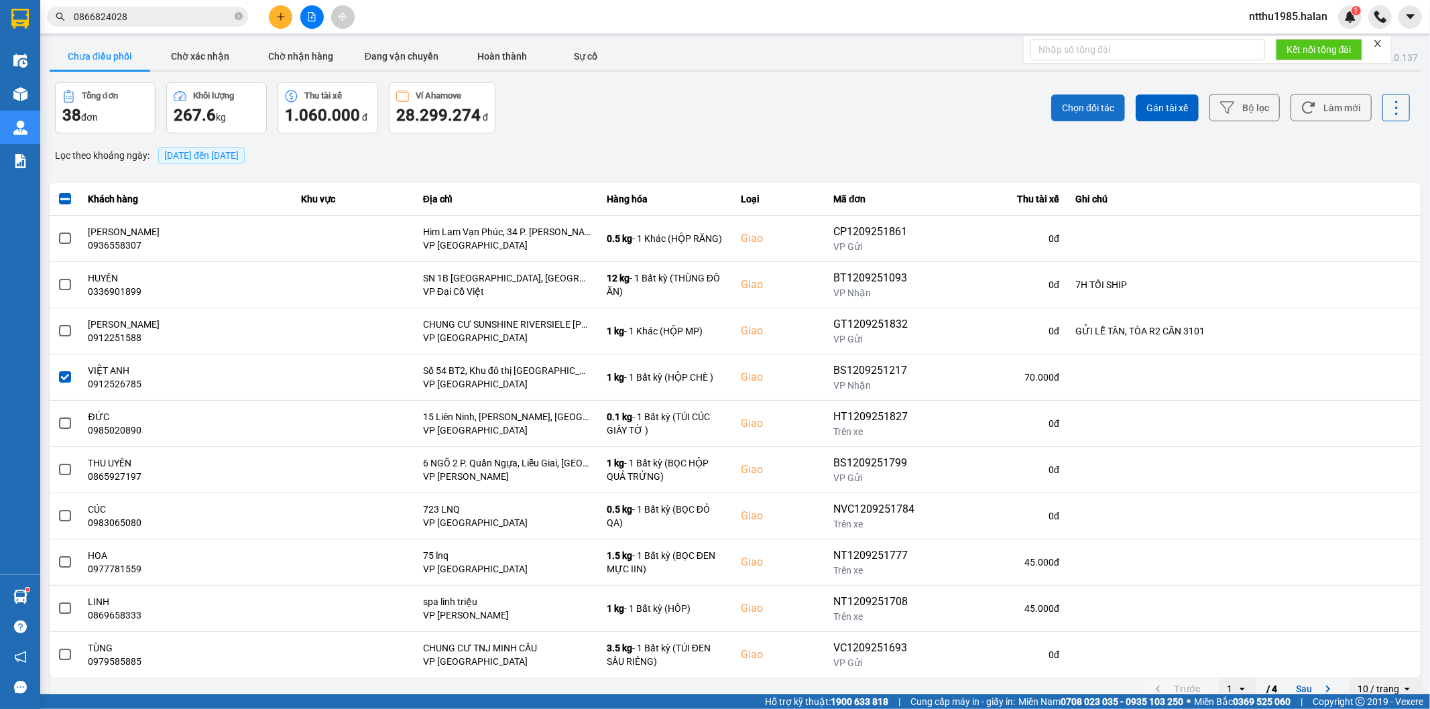
click at [1063, 108] on span "Chọn đối tác" at bounding box center [1088, 107] width 52 height 13
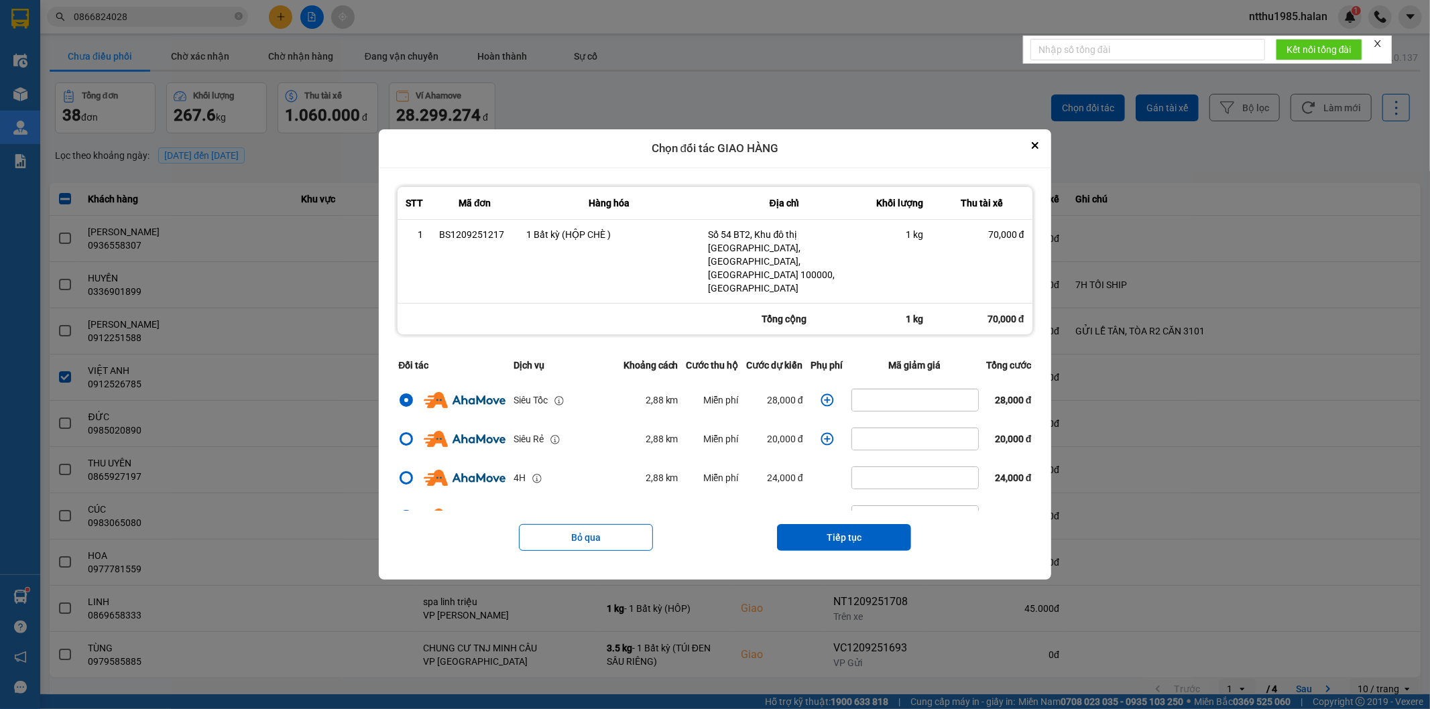
drag, startPoint x: 807, startPoint y: 517, endPoint x: 810, endPoint y: 493, distance: 24.9
click at [807, 524] on button "Tiếp tục" at bounding box center [844, 537] width 134 height 27
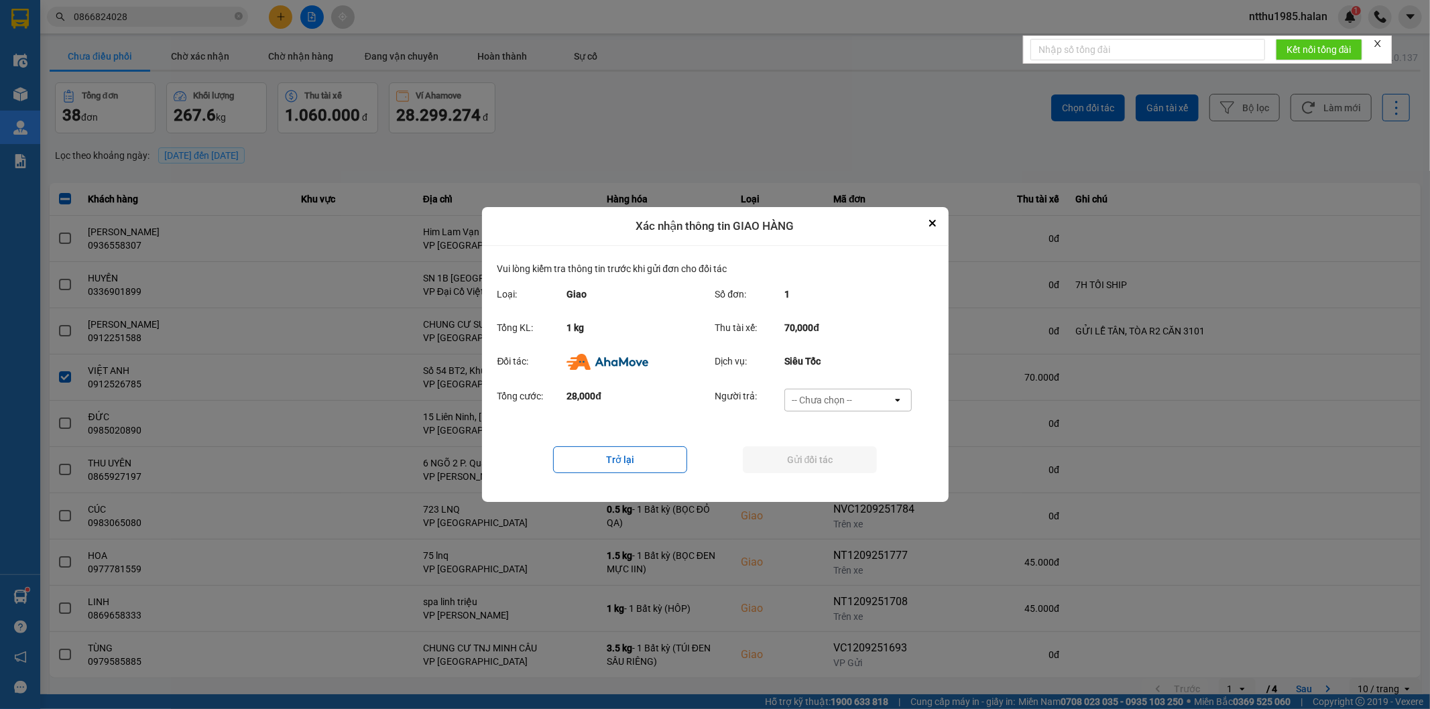
click at [822, 397] on div "-- Chưa chọn --" at bounding box center [822, 399] width 60 height 13
click at [809, 473] on span "Ví Ahamove" at bounding box center [822, 477] width 54 height 13
click at [807, 459] on button "Gửi đối tác" at bounding box center [810, 459] width 134 height 27
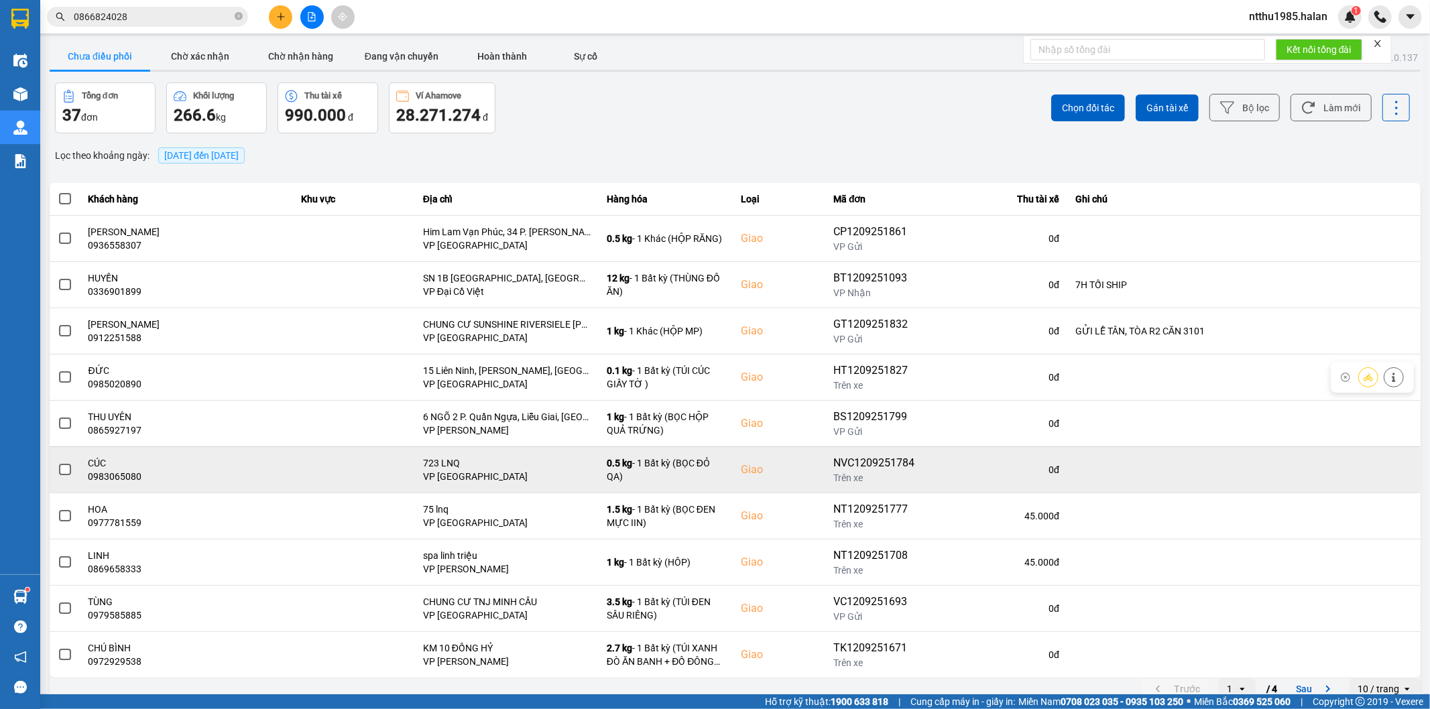
scroll to position [15, 0]
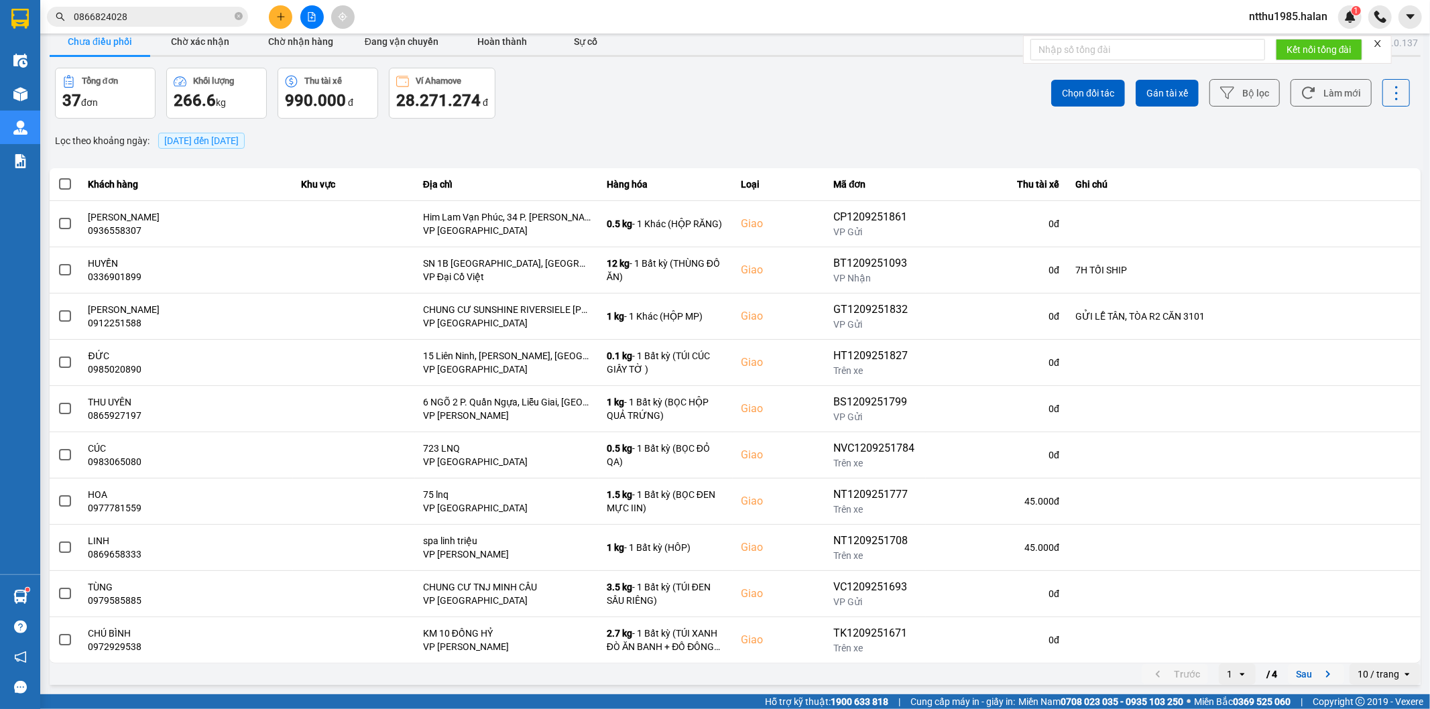
click at [1298, 674] on button "Sau" at bounding box center [1316, 674] width 56 height 20
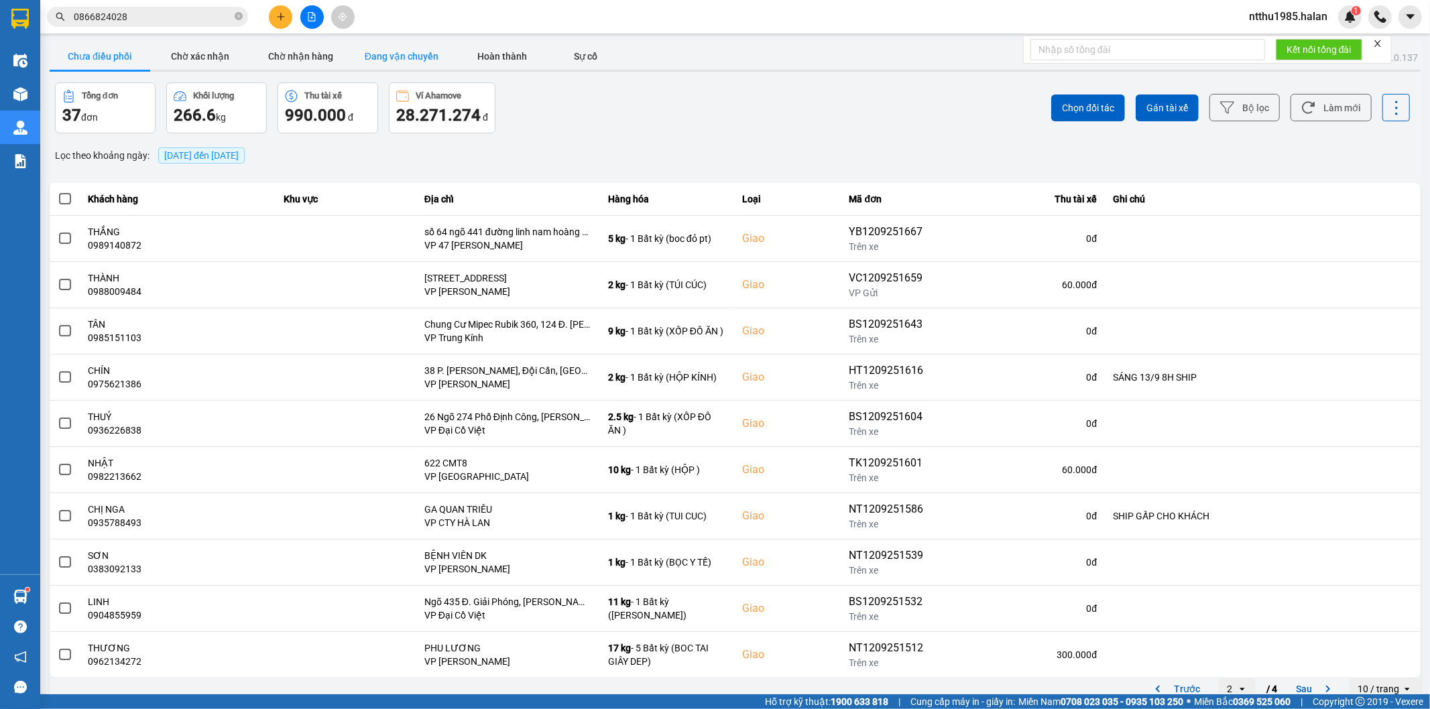
click at [419, 58] on button "Đang vận chuyển" at bounding box center [401, 56] width 101 height 27
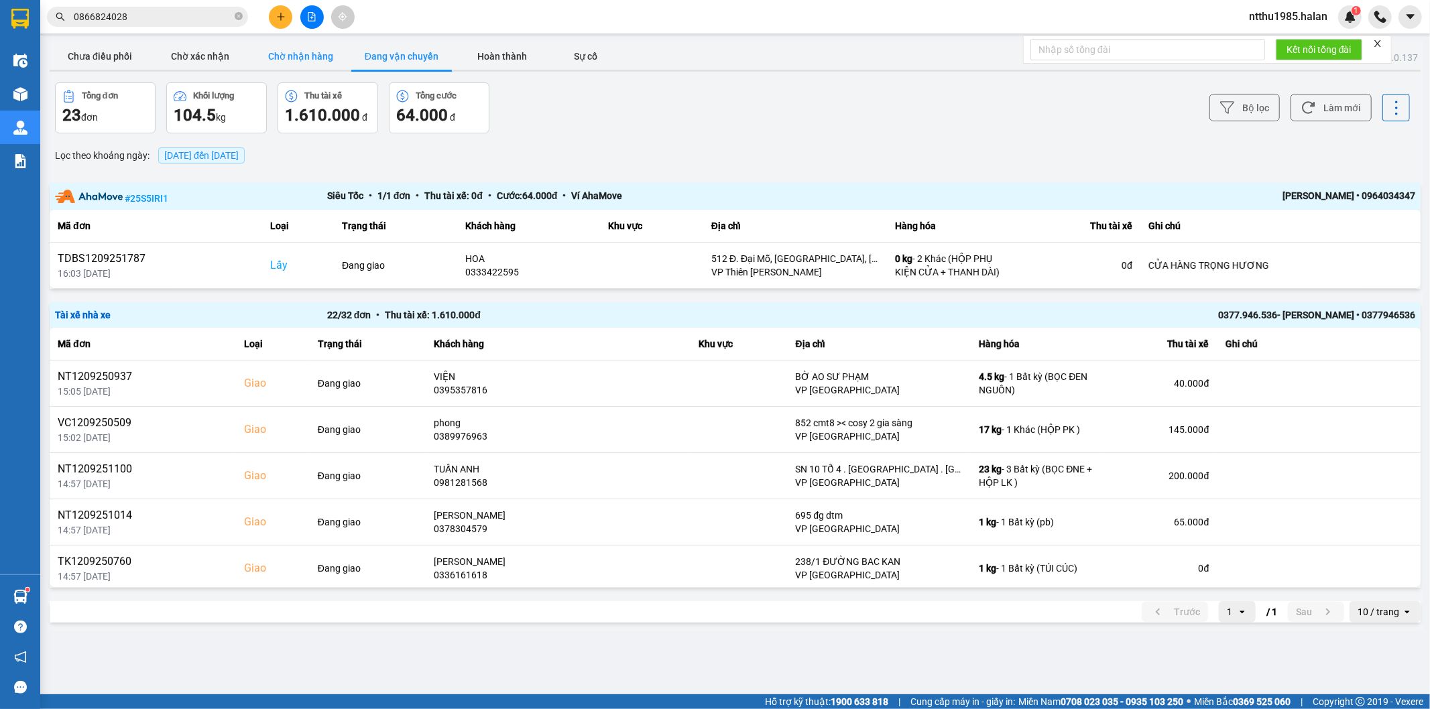
click at [304, 62] on button "Chờ nhận hàng" at bounding box center [301, 56] width 101 height 27
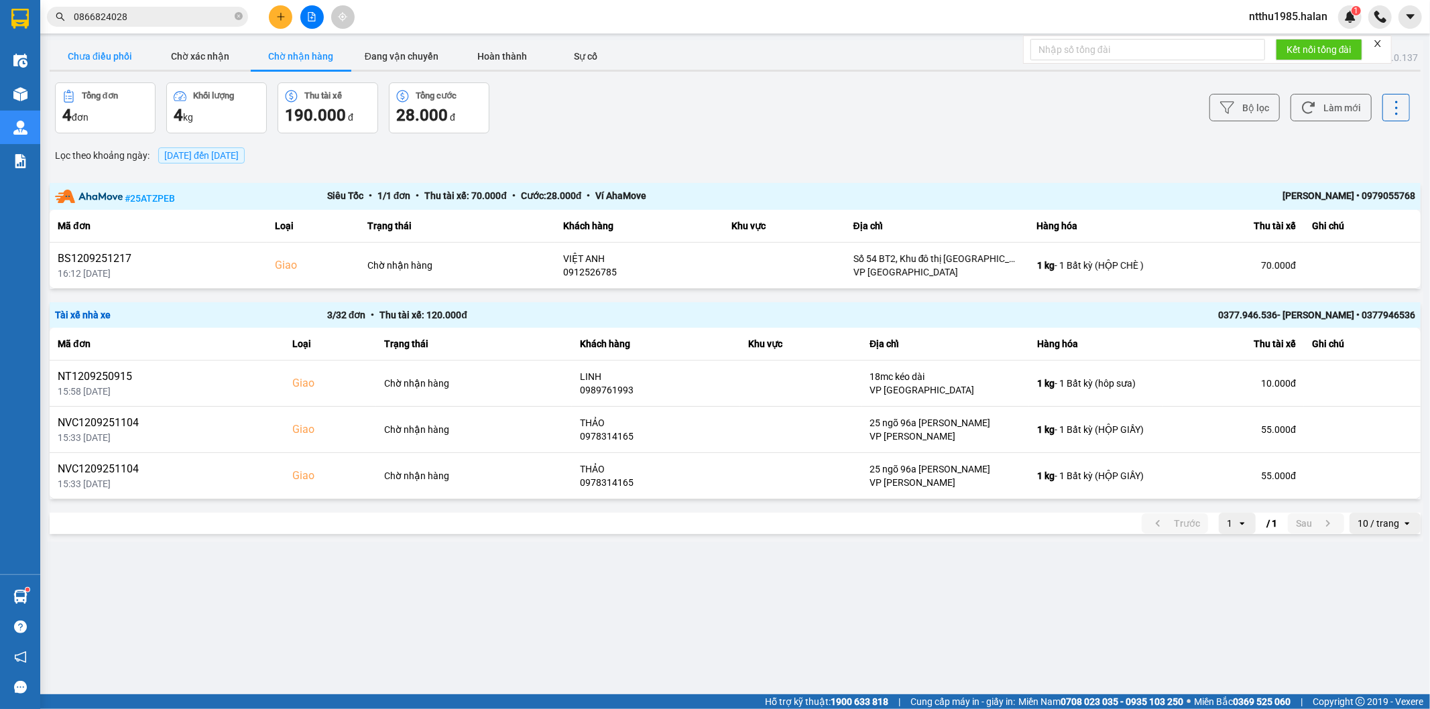
click at [103, 52] on button "Chưa điều phối" at bounding box center [100, 56] width 101 height 27
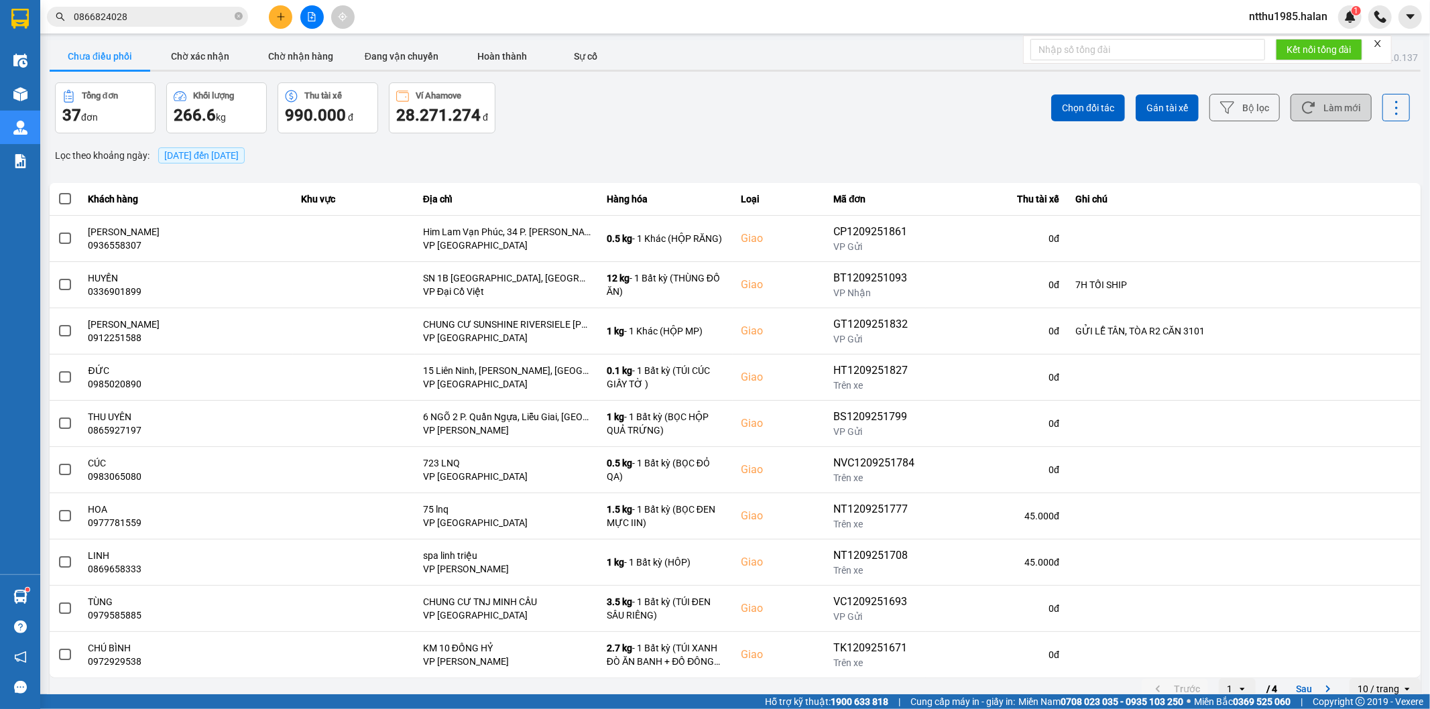
click at [1346, 105] on button "Làm mới" at bounding box center [1330, 107] width 81 height 27
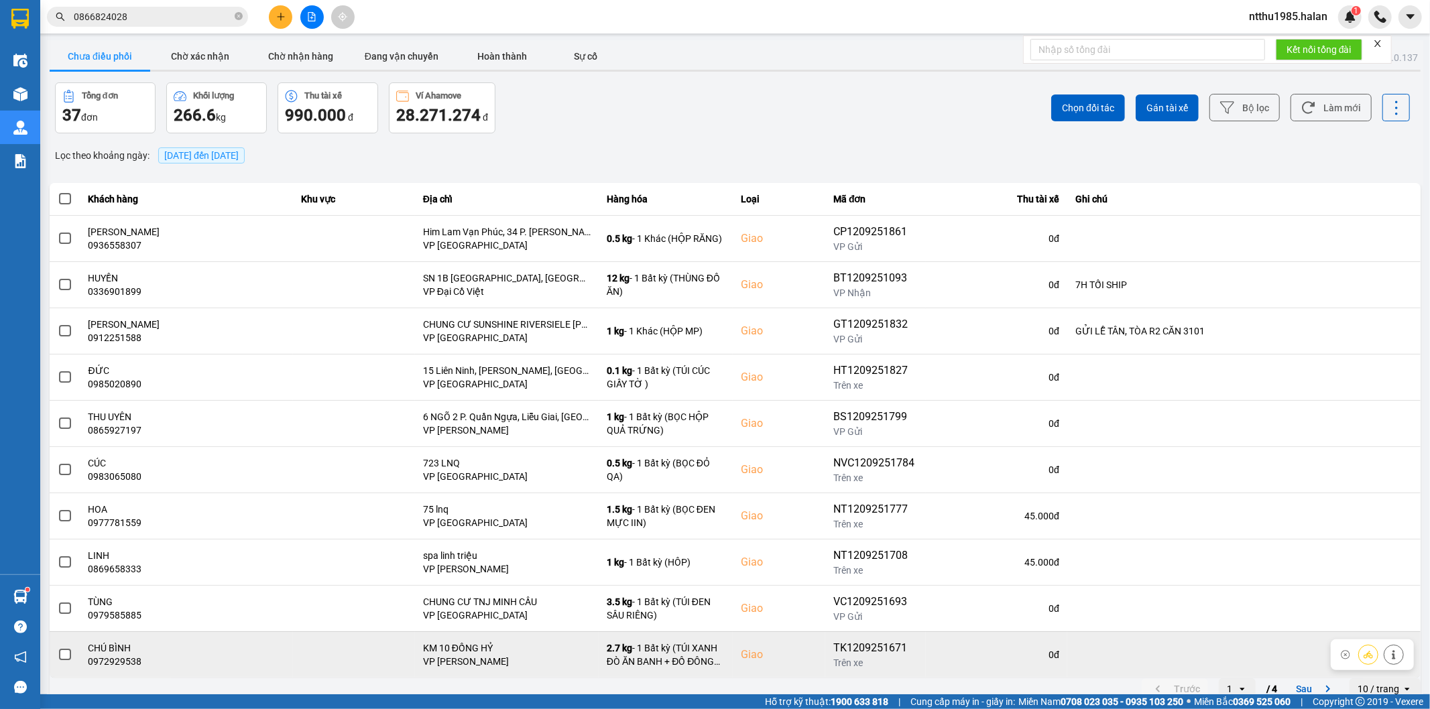
scroll to position [15, 0]
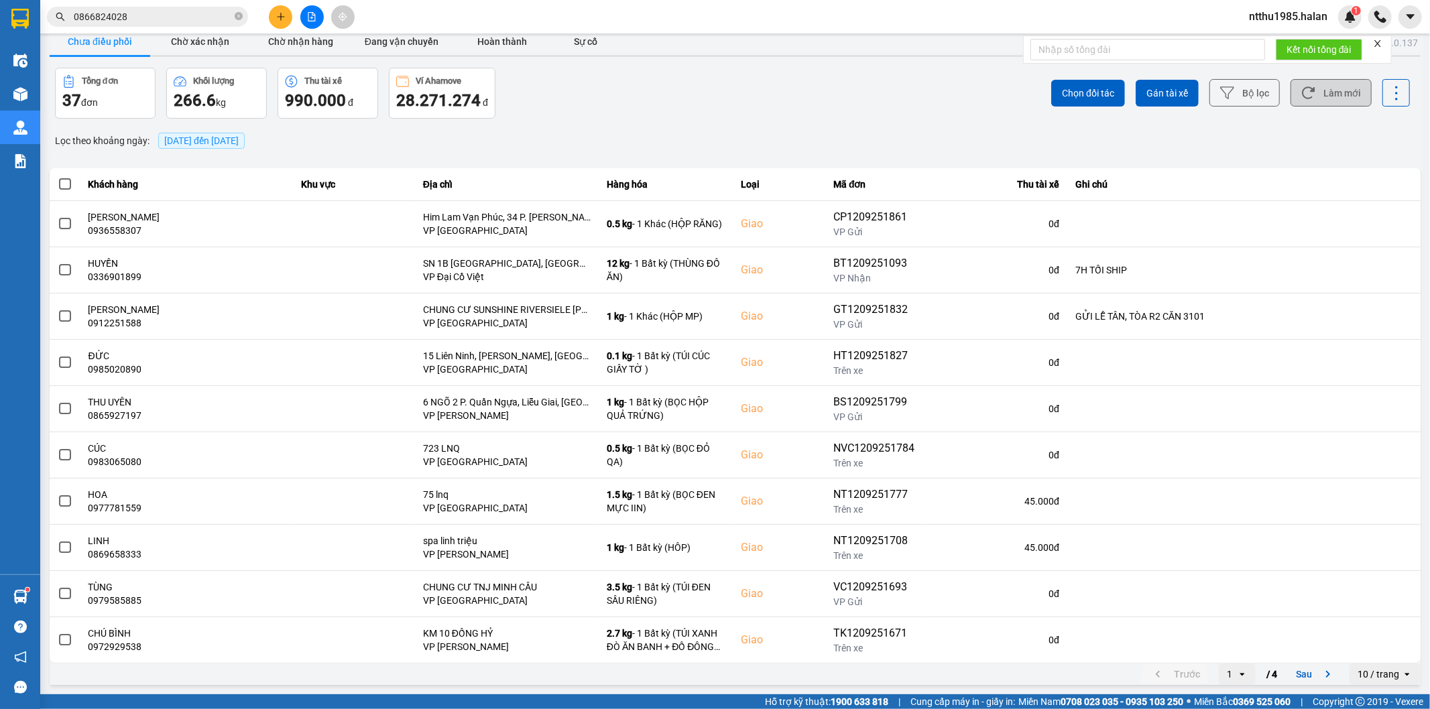
click at [1328, 99] on button "Làm mới" at bounding box center [1330, 92] width 81 height 27
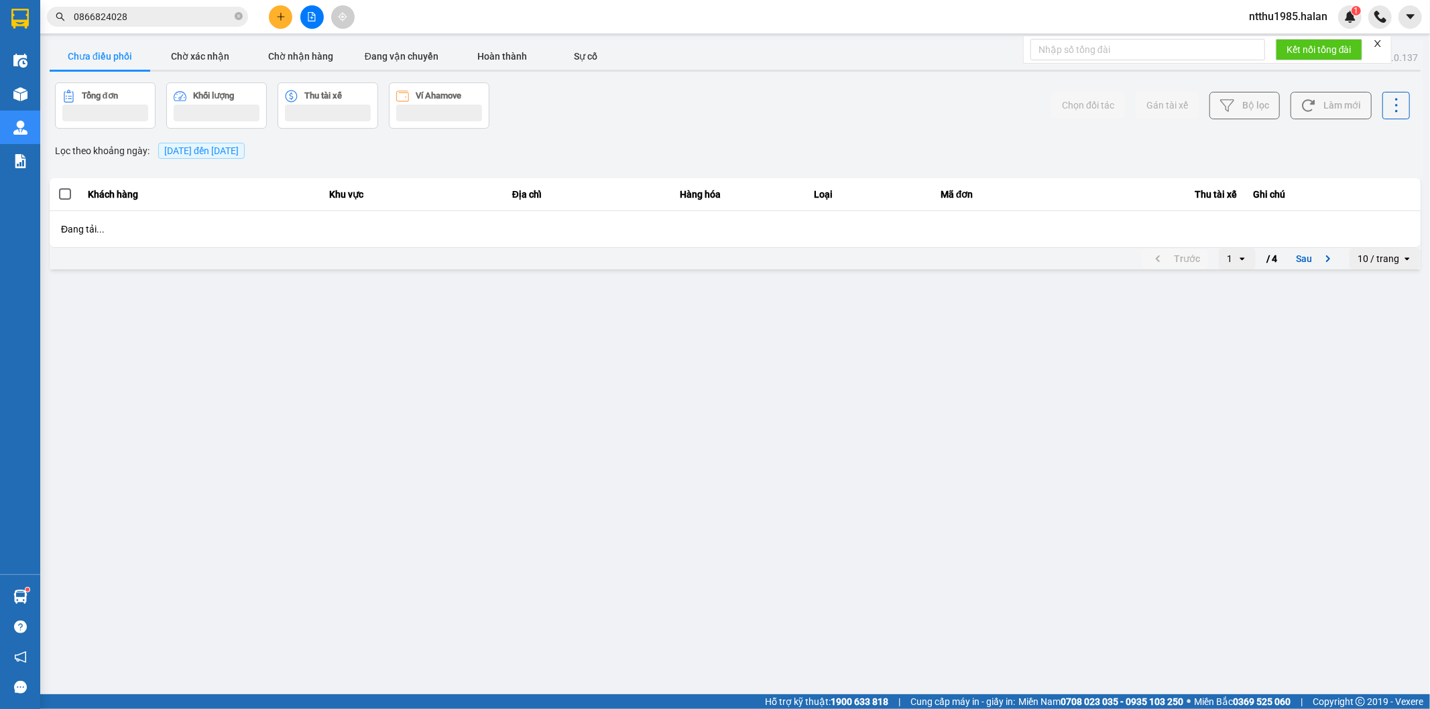
scroll to position [0, 0]
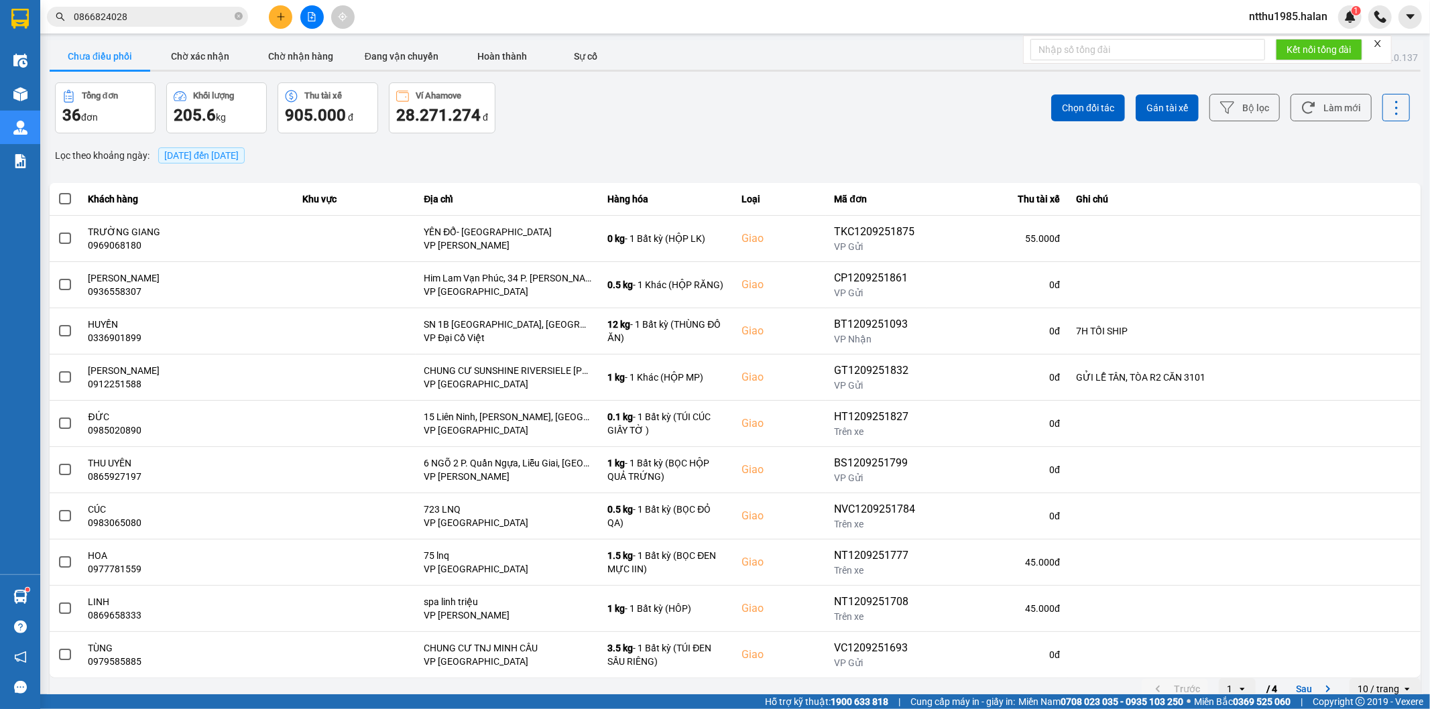
click at [132, 14] on input "0866824028" at bounding box center [153, 16] width 158 height 15
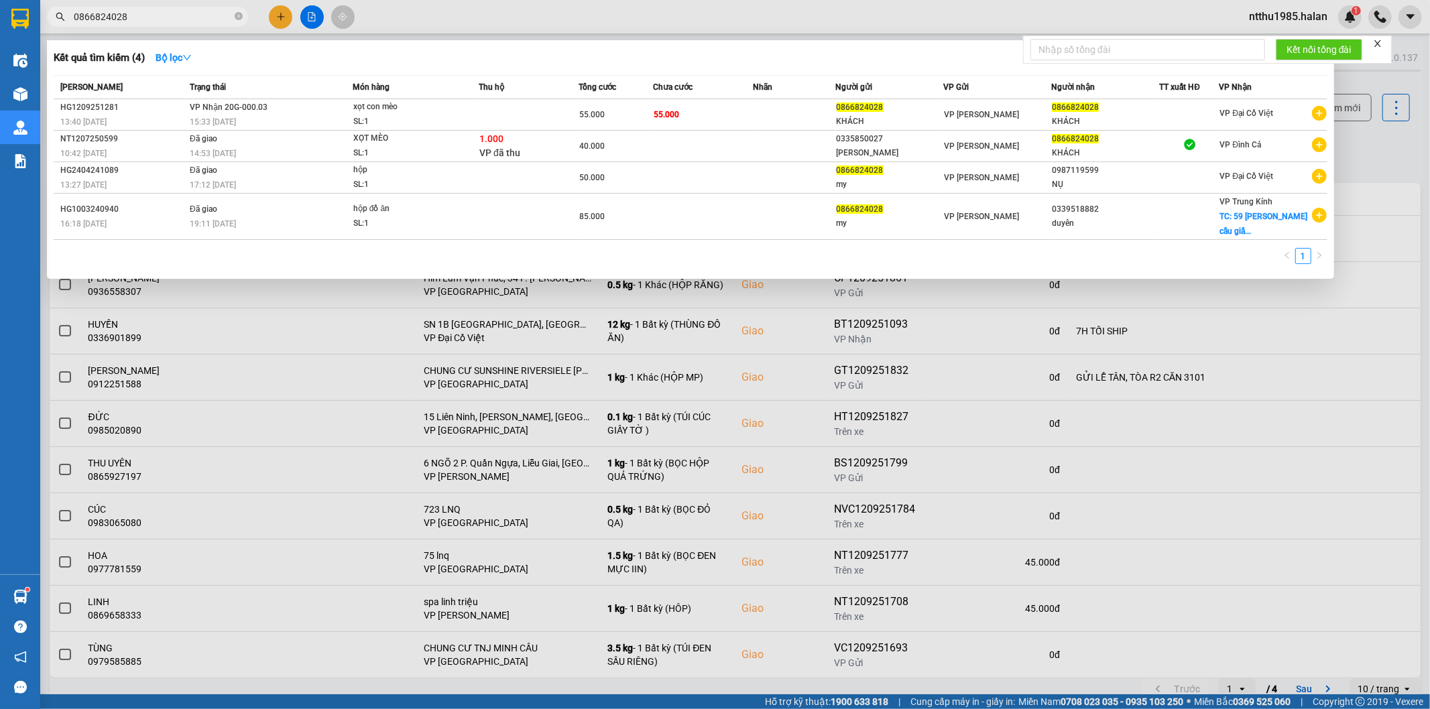
click at [132, 14] on input "0866824028" at bounding box center [153, 16] width 158 height 15
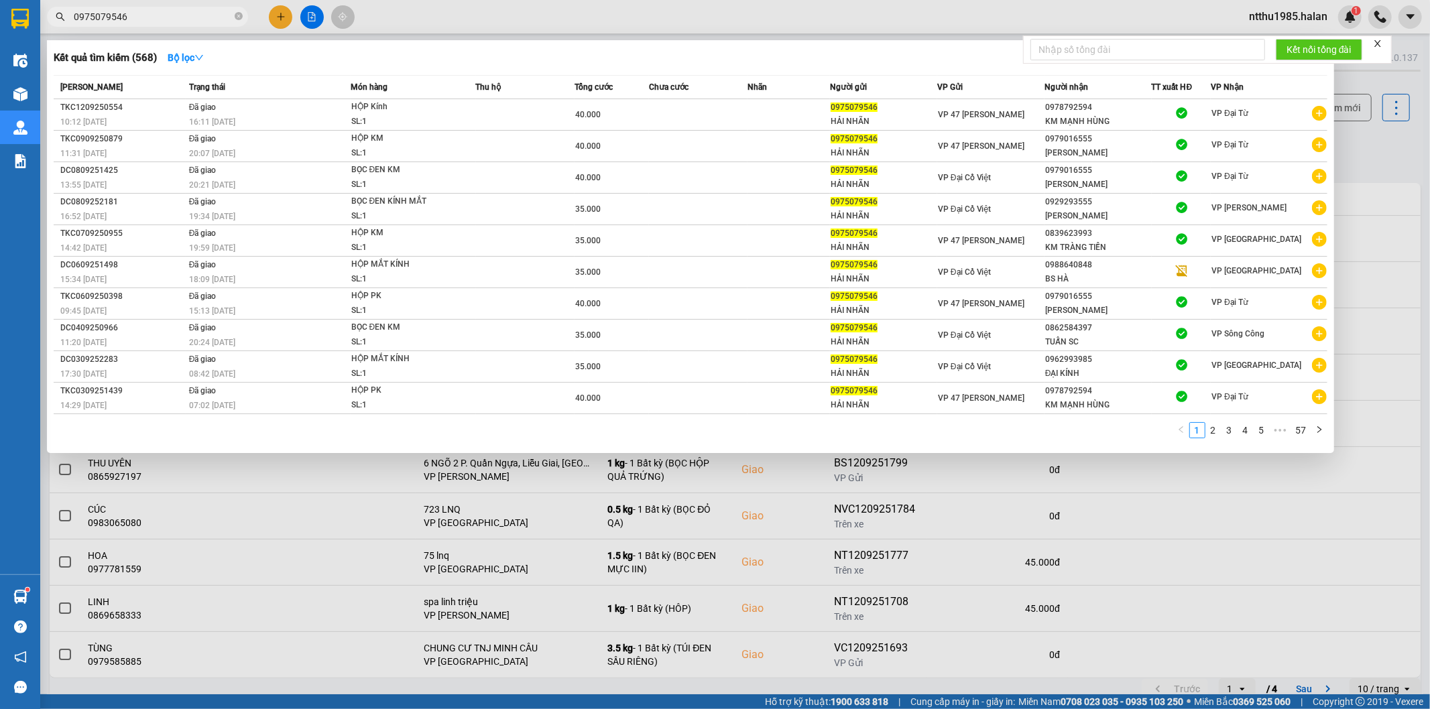
click at [149, 20] on input "0975079546" at bounding box center [153, 16] width 158 height 15
drag, startPoint x: 1361, startPoint y: 157, endPoint x: 1329, endPoint y: 103, distance: 63.1
click at [1361, 153] on div at bounding box center [715, 354] width 1430 height 709
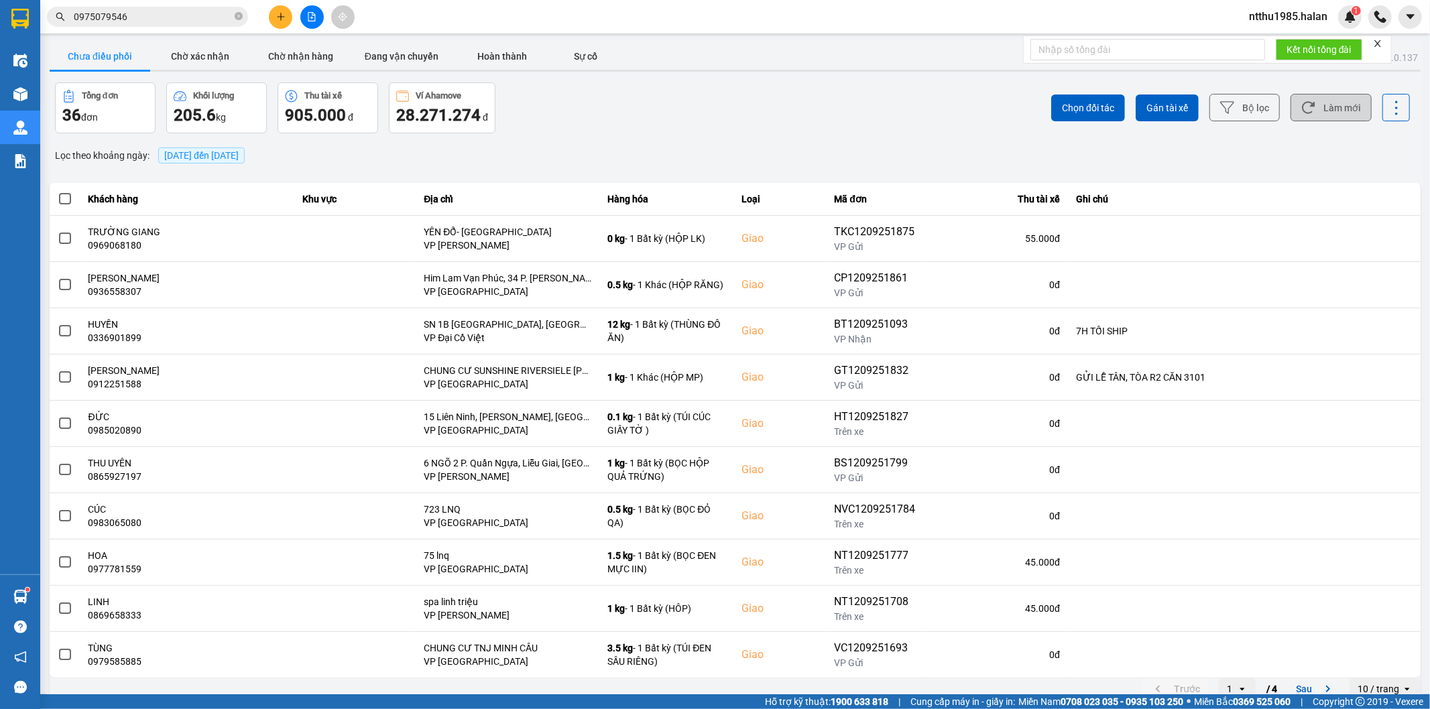
click at [1324, 96] on button "Làm mới" at bounding box center [1330, 107] width 81 height 27
click at [1335, 108] on button "Làm mới" at bounding box center [1330, 107] width 81 height 27
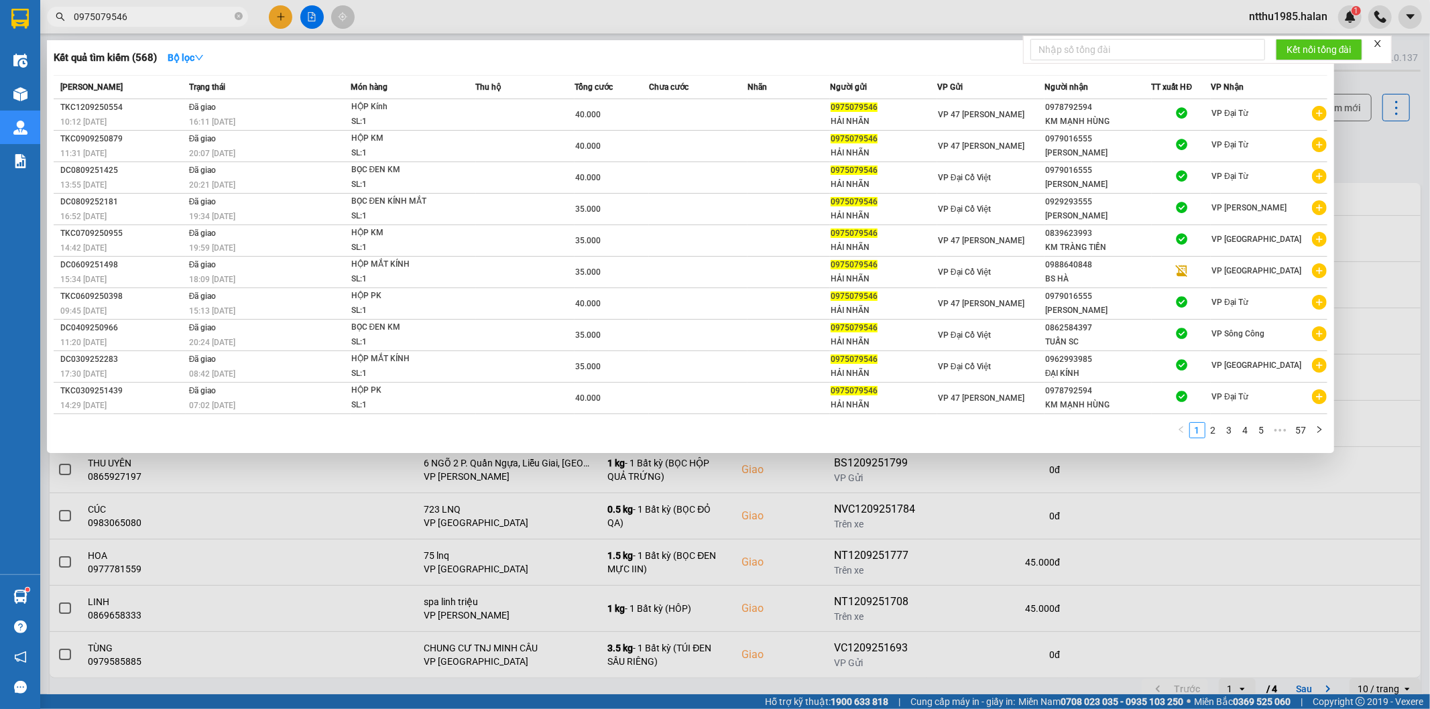
click at [139, 17] on input "0975079546" at bounding box center [153, 16] width 158 height 15
click at [148, 22] on input "0975079546" at bounding box center [153, 16] width 158 height 15
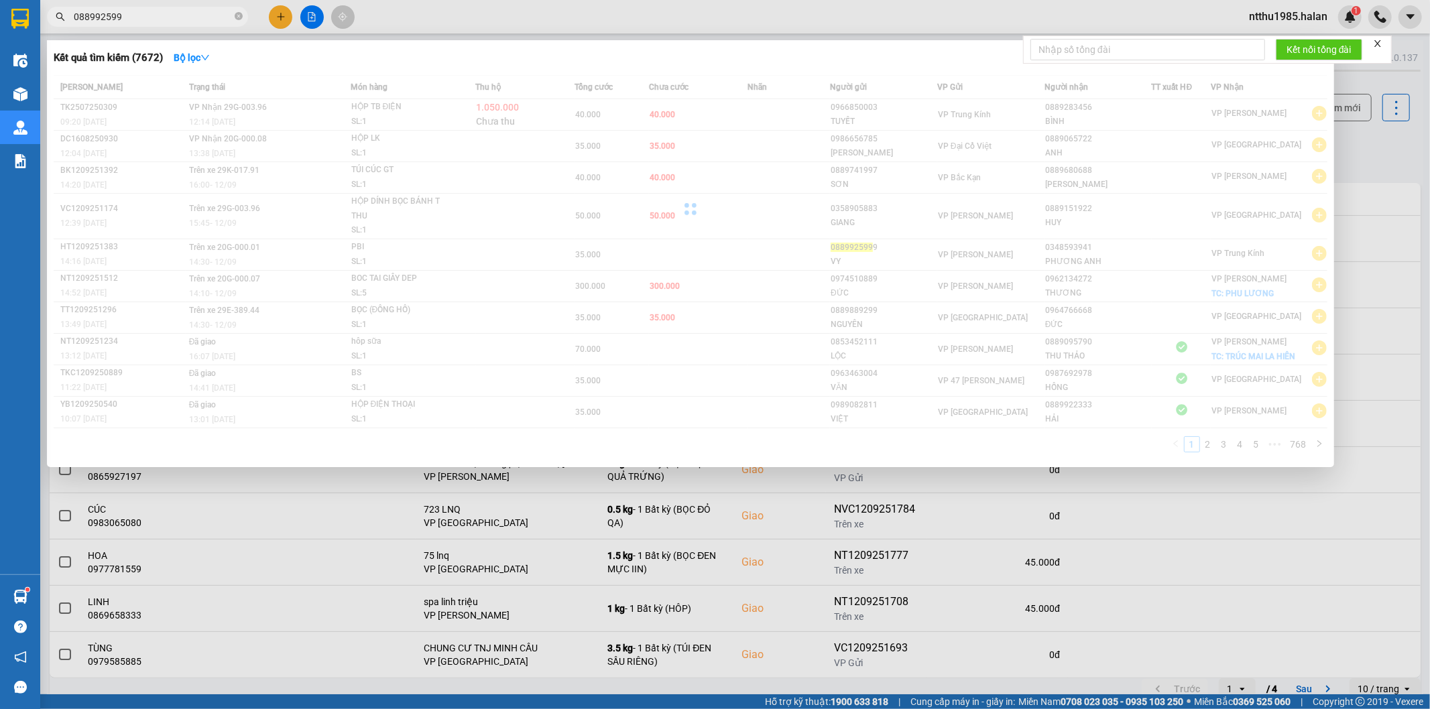
type input "0889925999"
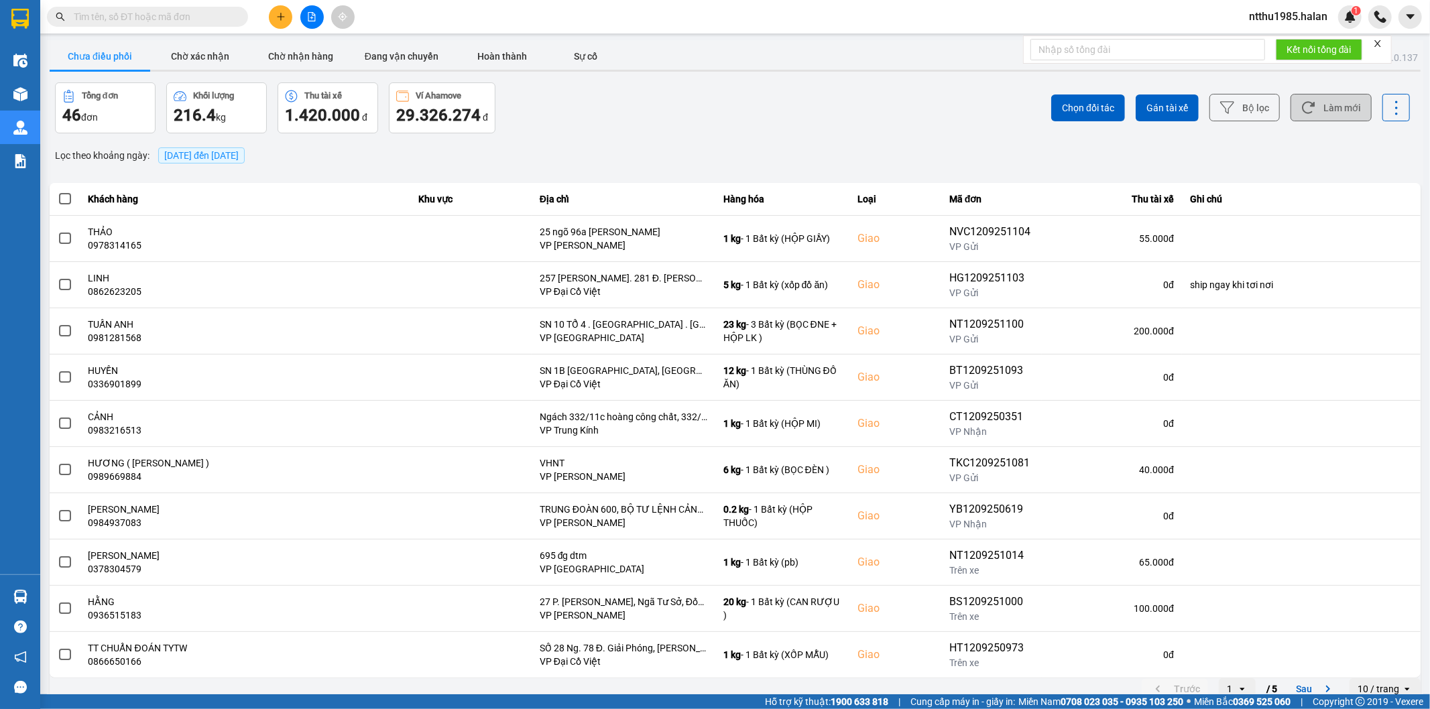
click at [1323, 105] on button "Làm mới" at bounding box center [1330, 107] width 81 height 27
click at [394, 58] on button "Đang vận chuyển" at bounding box center [401, 56] width 101 height 27
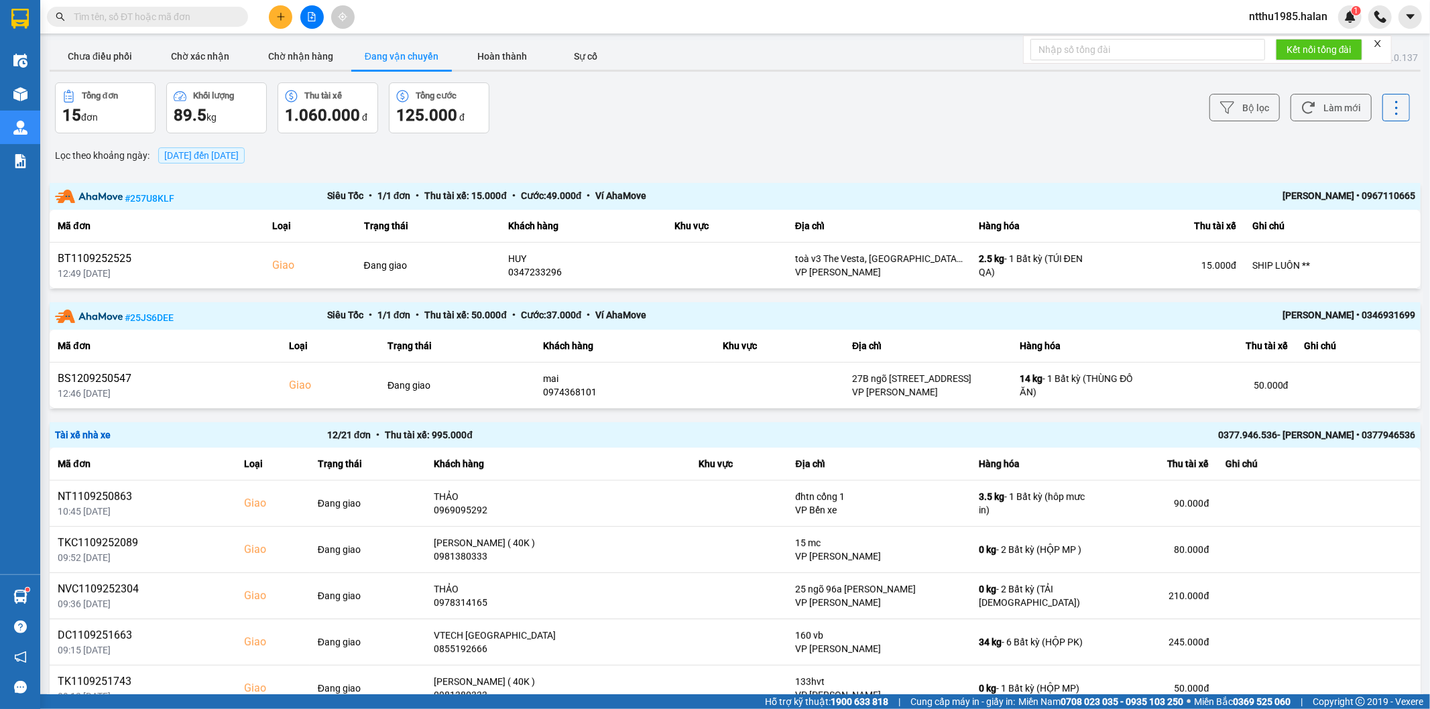
scroll to position [184, 0]
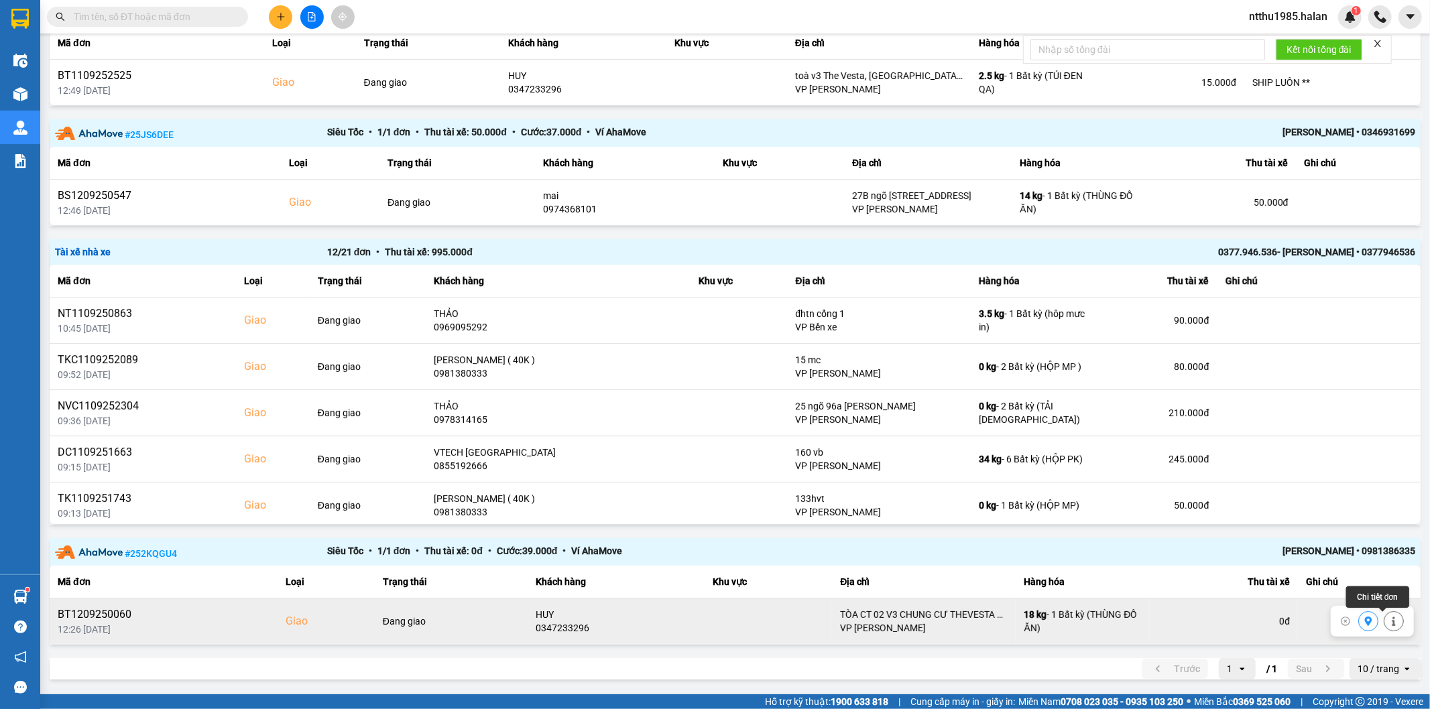
click at [1389, 624] on icon at bounding box center [1393, 621] width 9 height 9
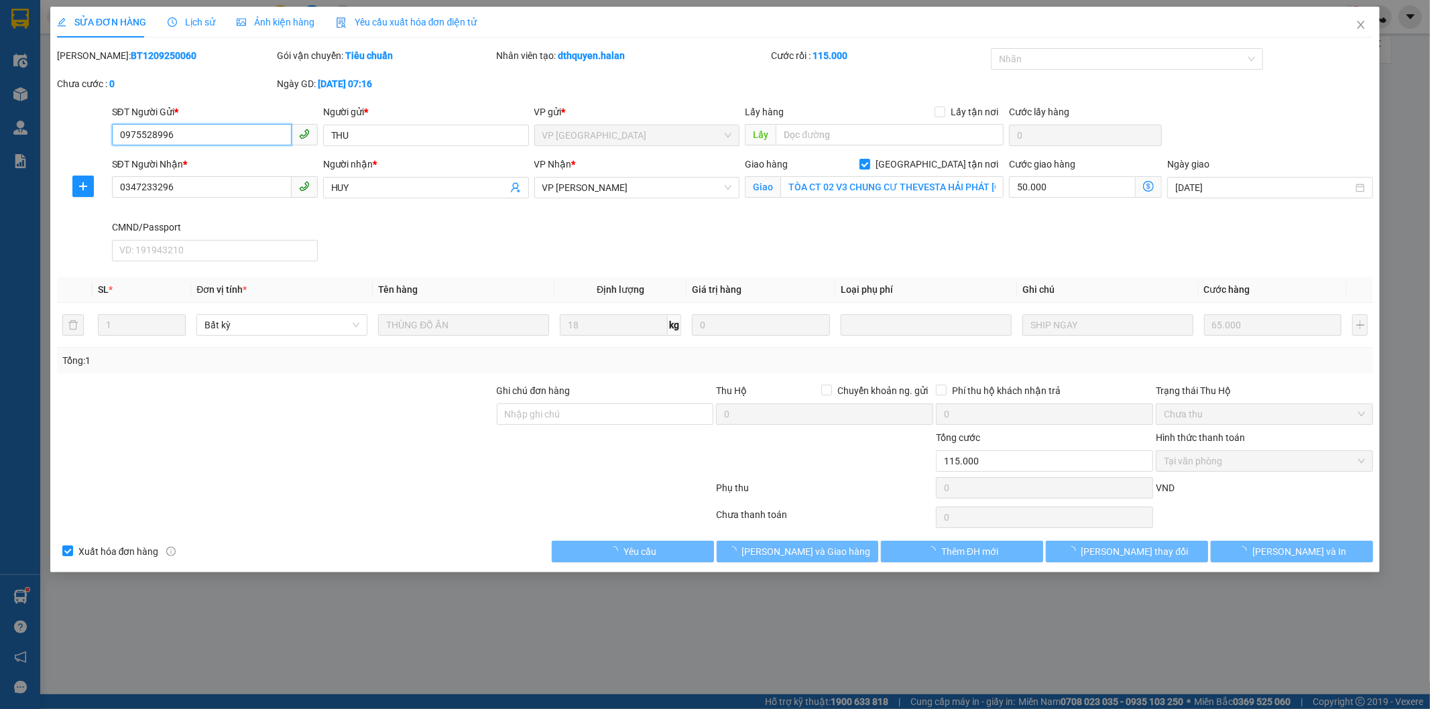
type input "0975528996"
type input "THU"
type input "0347233296"
type input "HUY"
checkbox input "true"
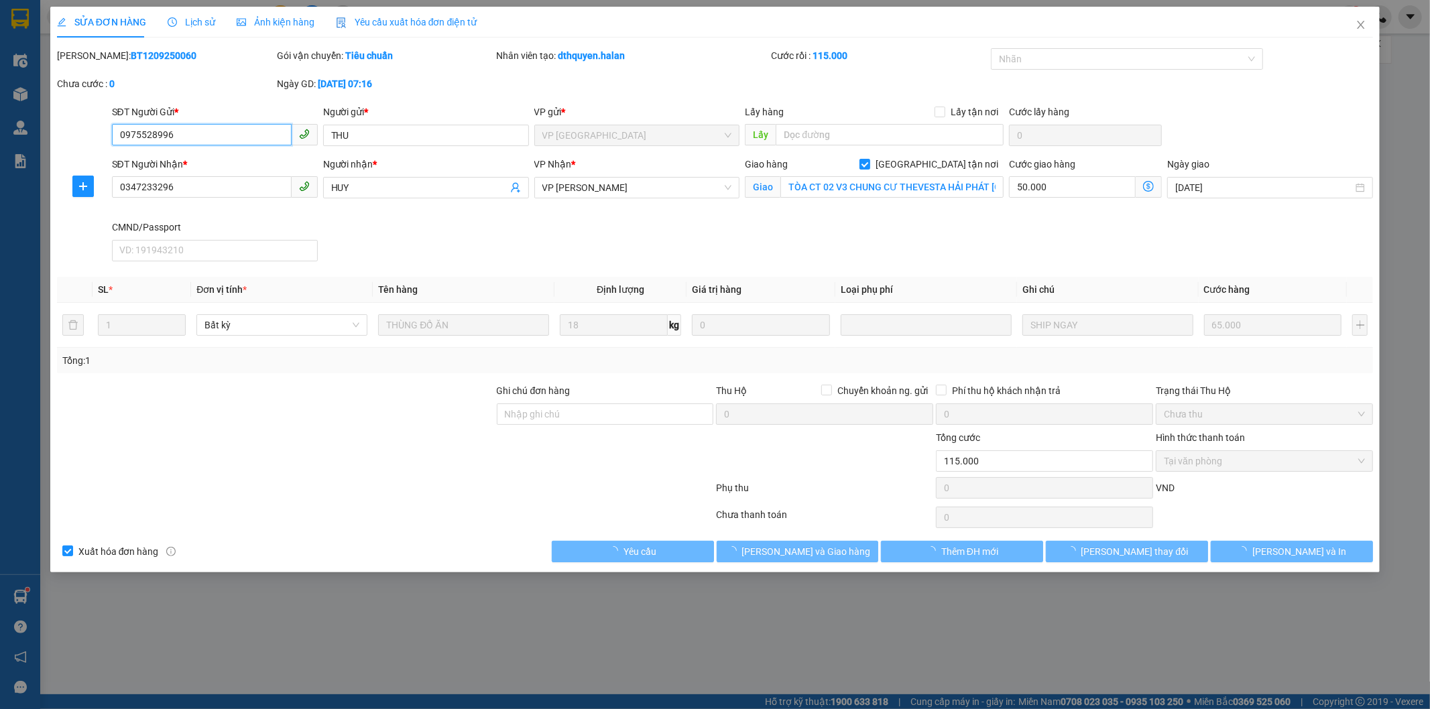
type input "TÒA CT 02 V3 CHUNG CƯ THEVESTA HẢI PHÁT [GEOGRAPHIC_DATA],PHƯỜNG [GEOGRAPHIC_DA…"
type input "115.000"
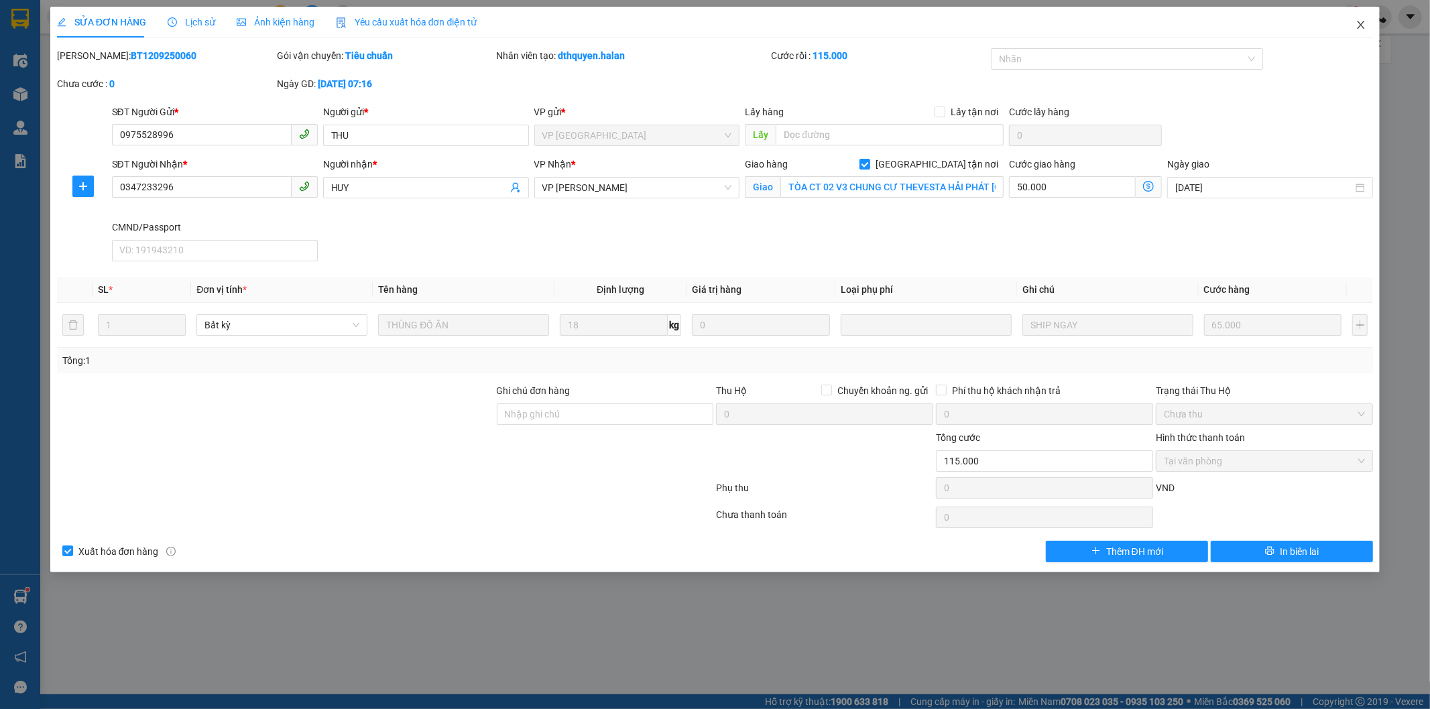
click at [1366, 23] on span "Close" at bounding box center [1361, 26] width 38 height 38
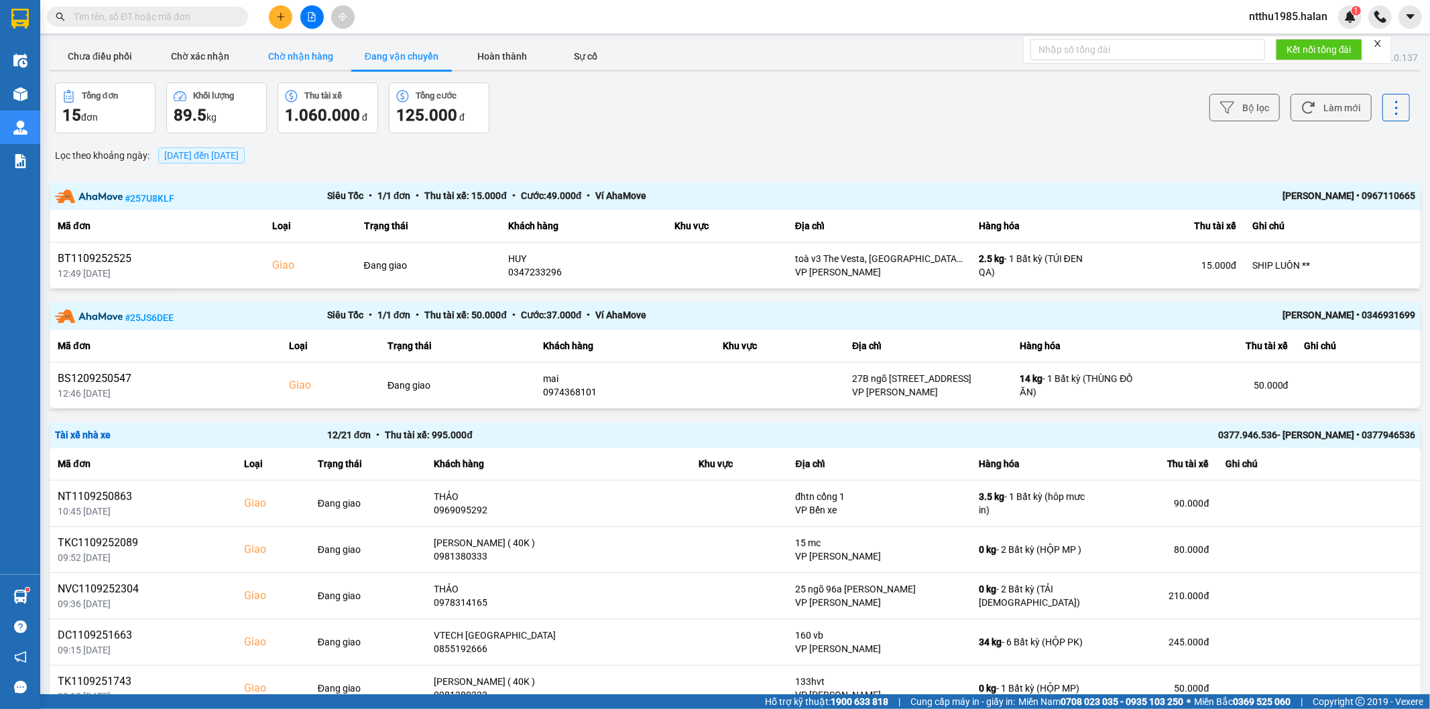
click at [298, 58] on button "Chờ nhận hàng" at bounding box center [301, 56] width 101 height 27
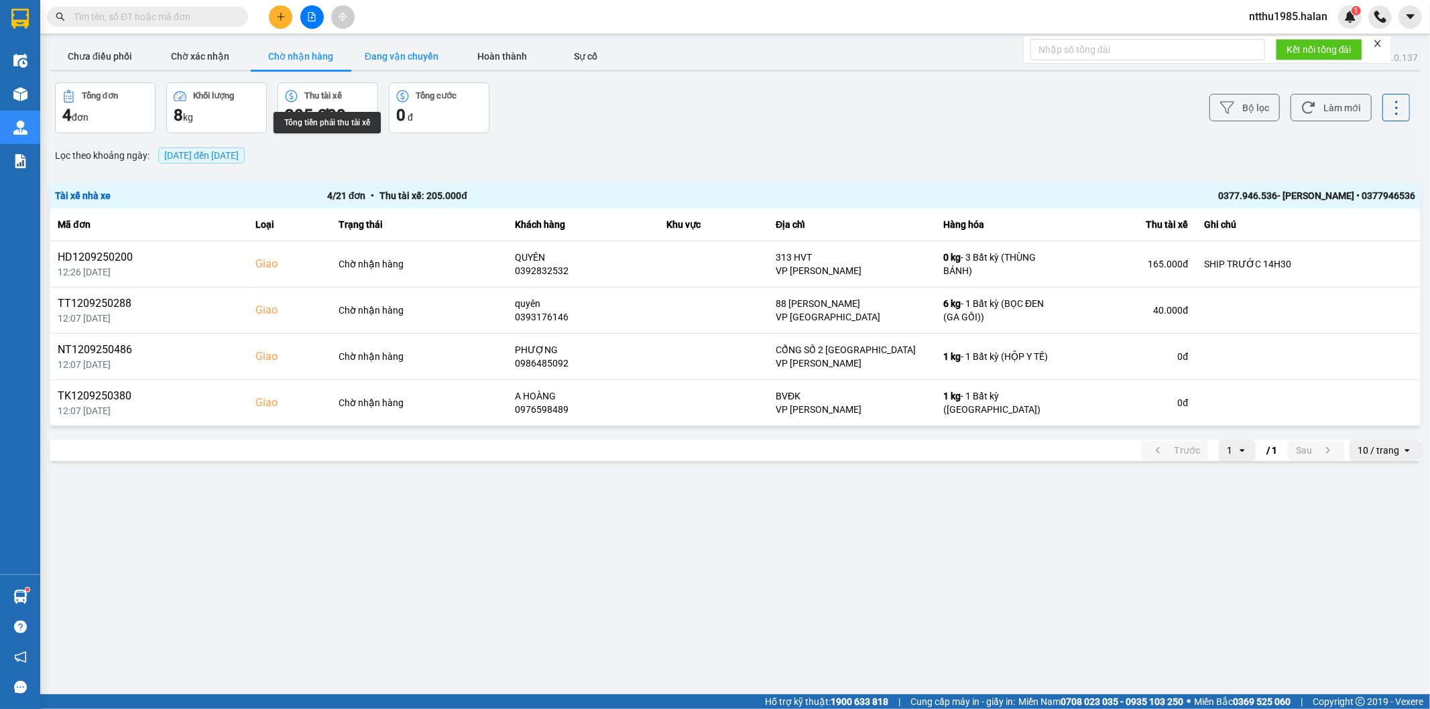
click at [413, 61] on button "Đang vận chuyển" at bounding box center [401, 56] width 101 height 27
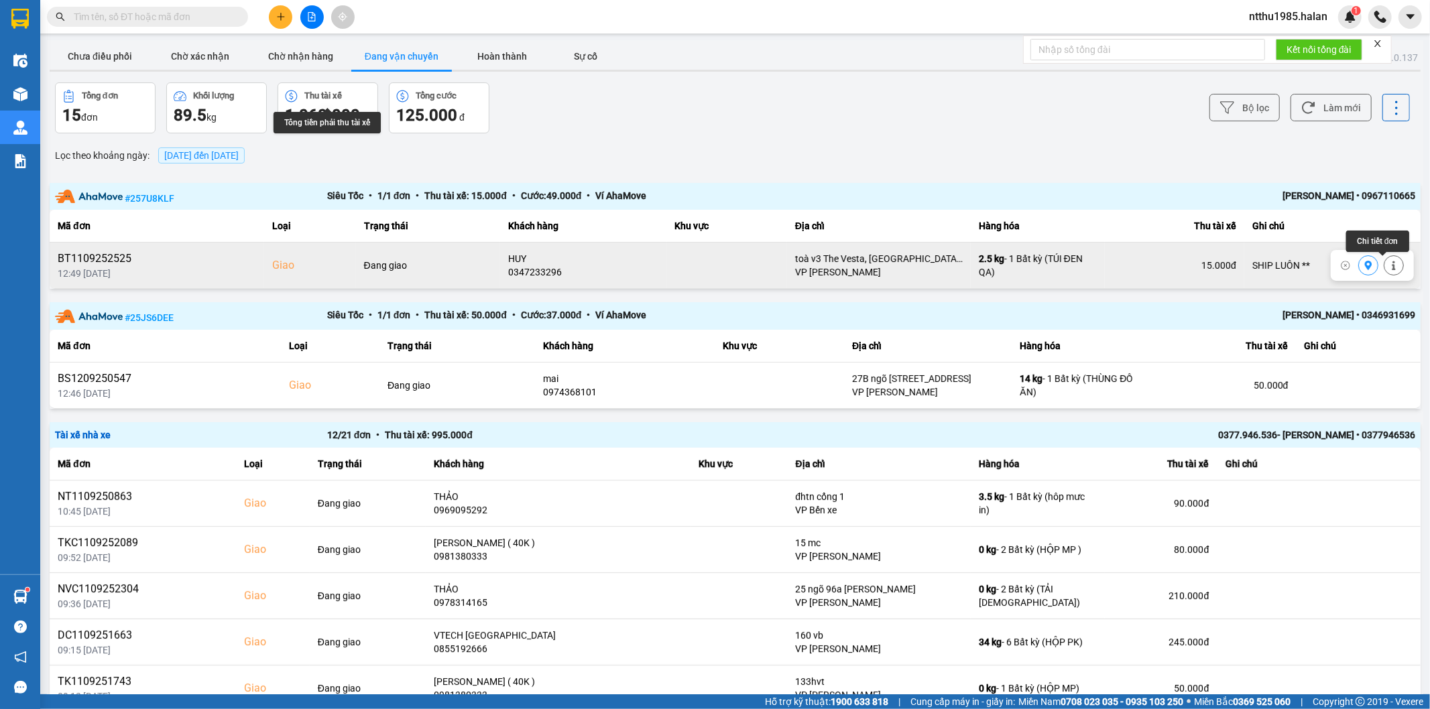
click at [1392, 270] on icon at bounding box center [1393, 265] width 3 height 9
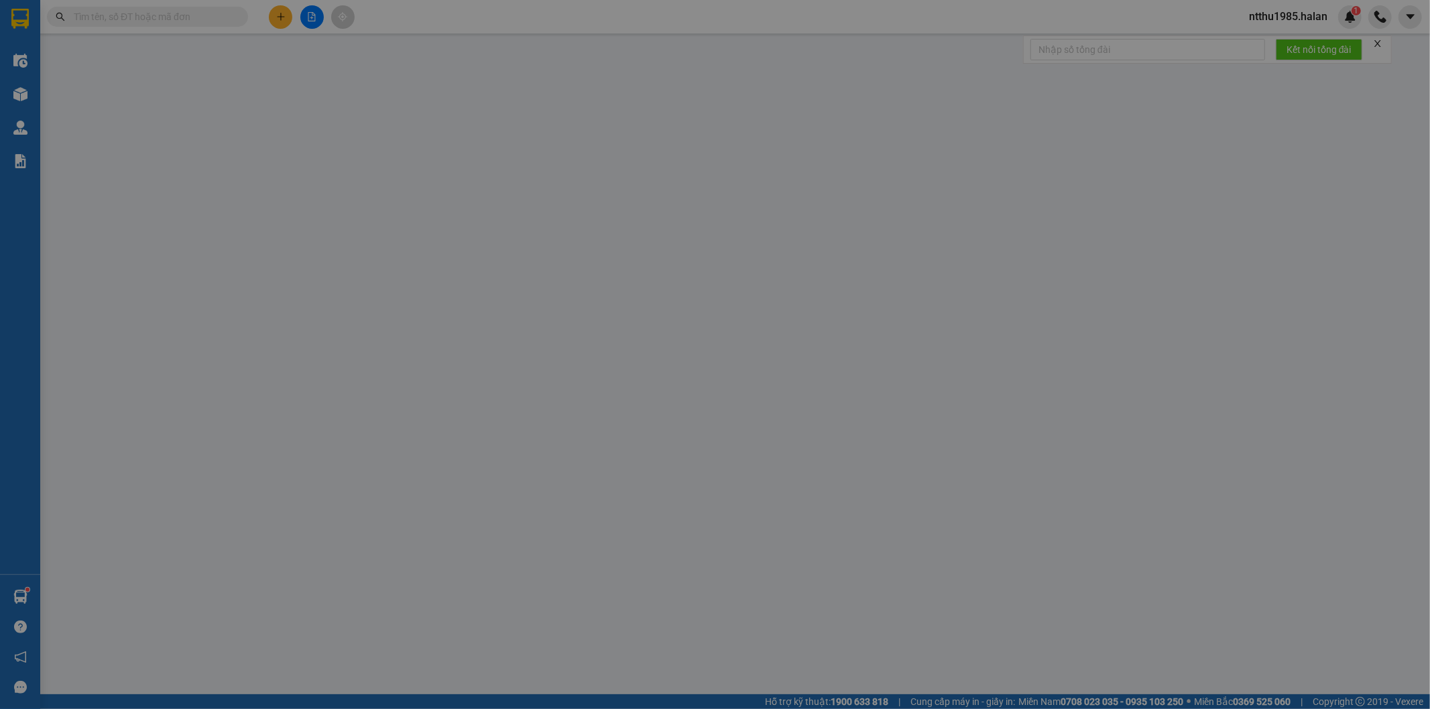
type input "0978866959"
type input "HOÀI"
type input "0347233296"
type input "HUY"
checkbox input "true"
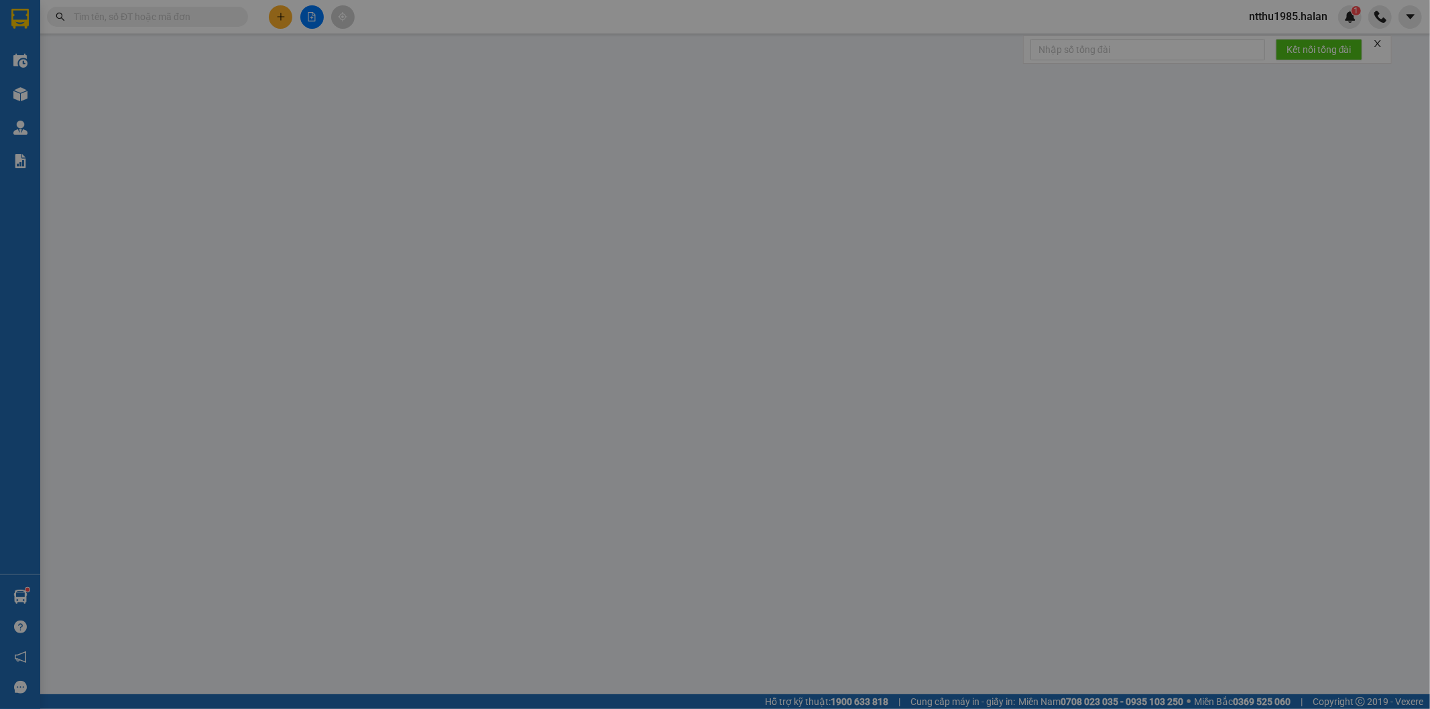
type input "toà v3 The Vesta, Phú Lâm, Hà Đông, Hà Nội, Việt Nam"
type input "SHIP LUÔN **"
type input "100.000"
type input "85.000"
type input "15.000"
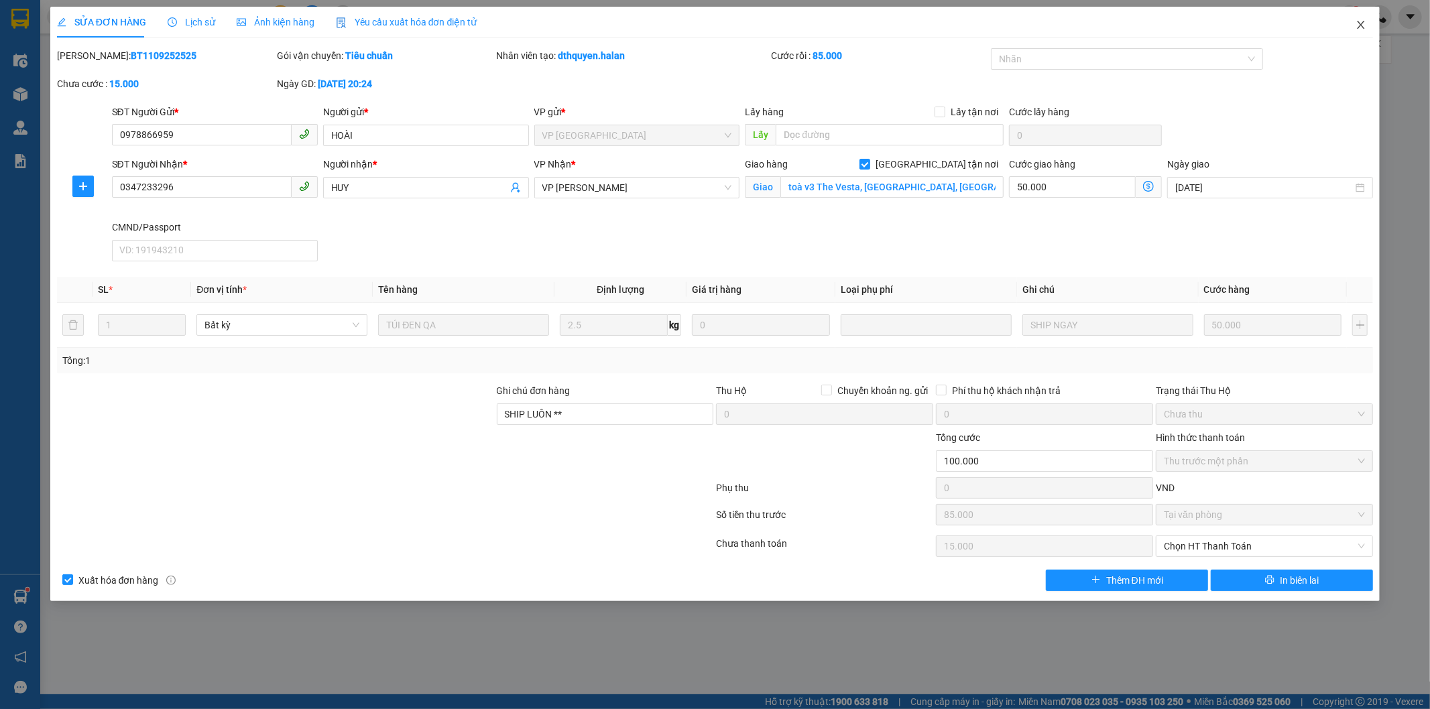
click at [1362, 32] on span "Close" at bounding box center [1361, 26] width 38 height 38
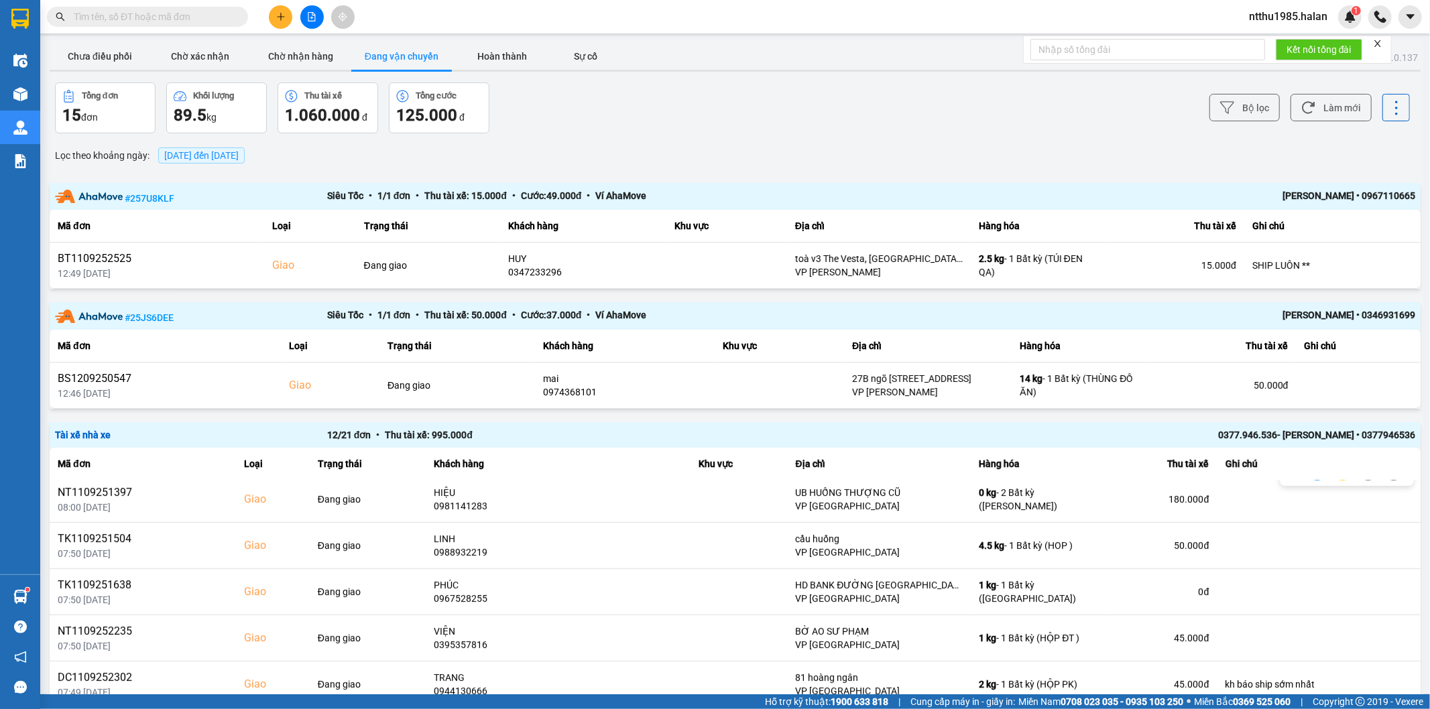
scroll to position [184, 0]
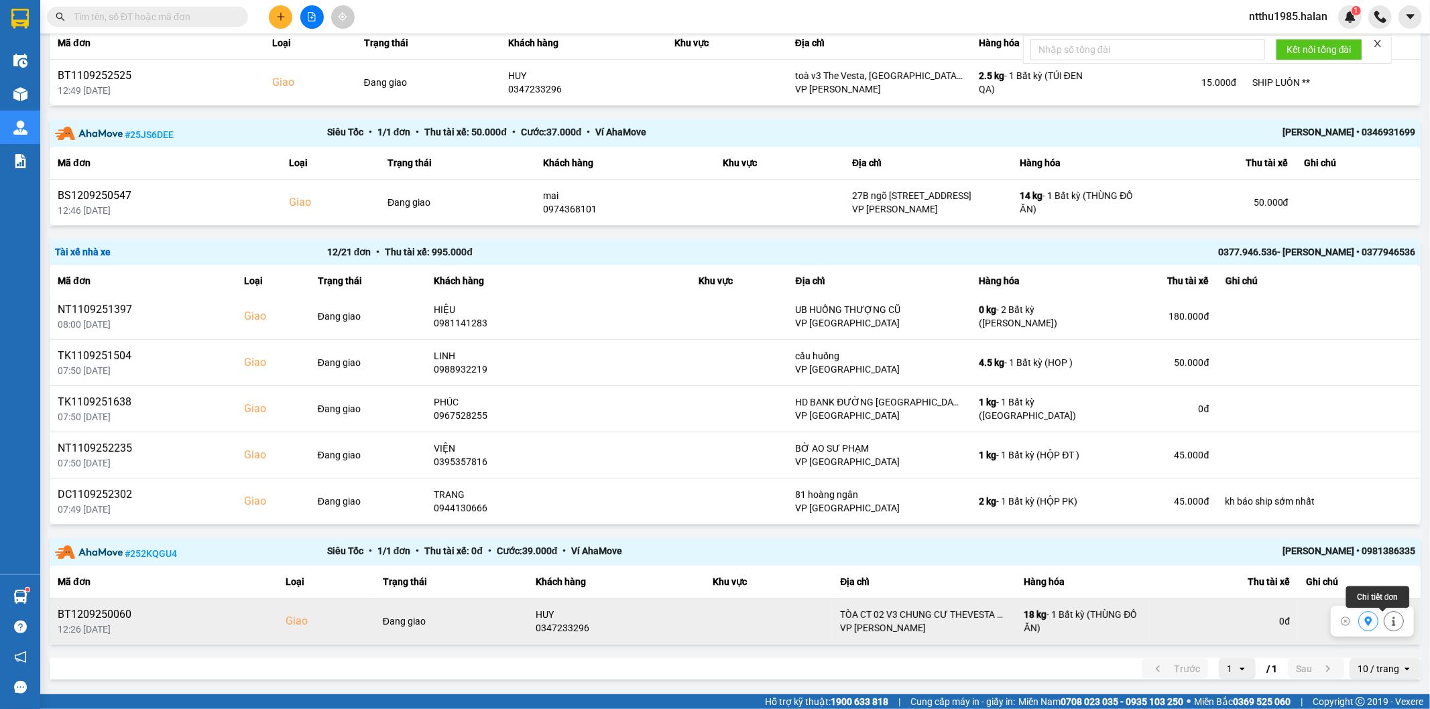
click at [1389, 622] on icon at bounding box center [1393, 621] width 9 height 9
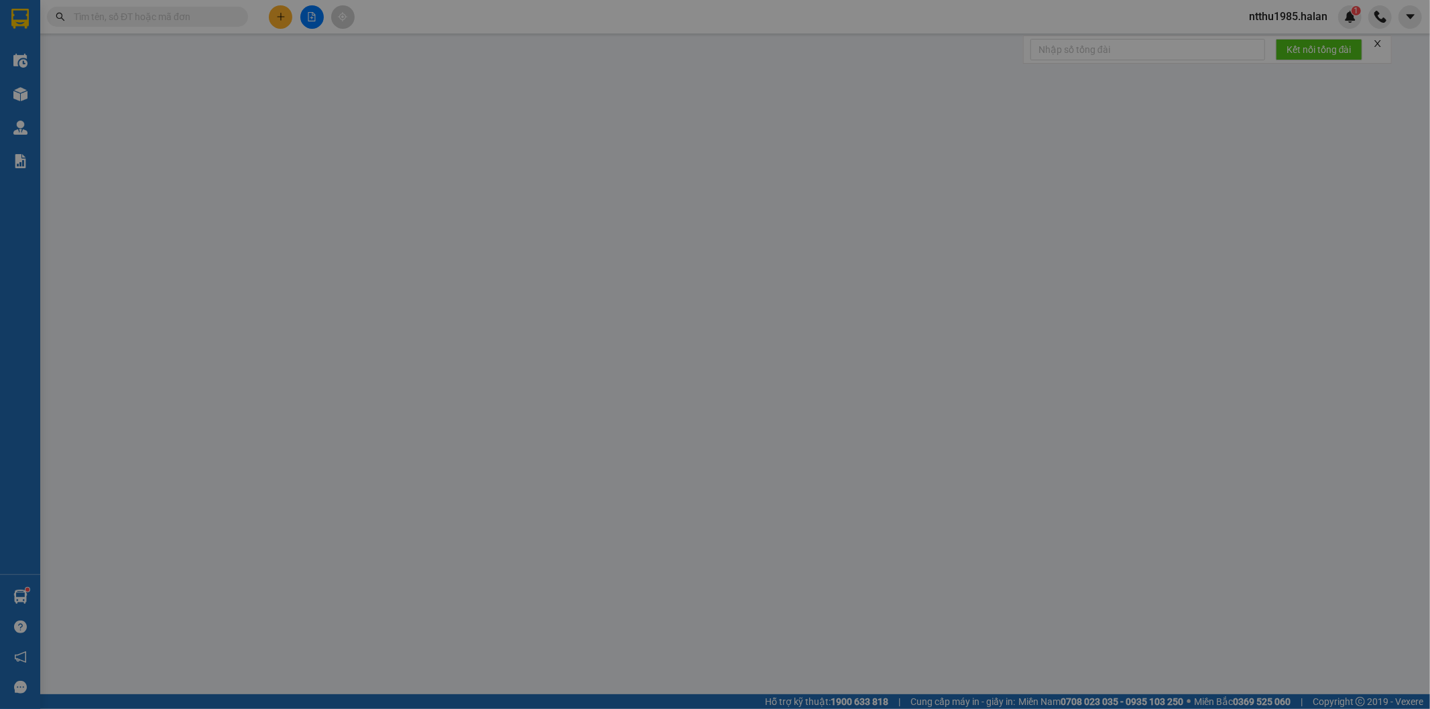
type input "0975528996"
type input "THU"
type input "0347233296"
type input "HUY"
checkbox input "true"
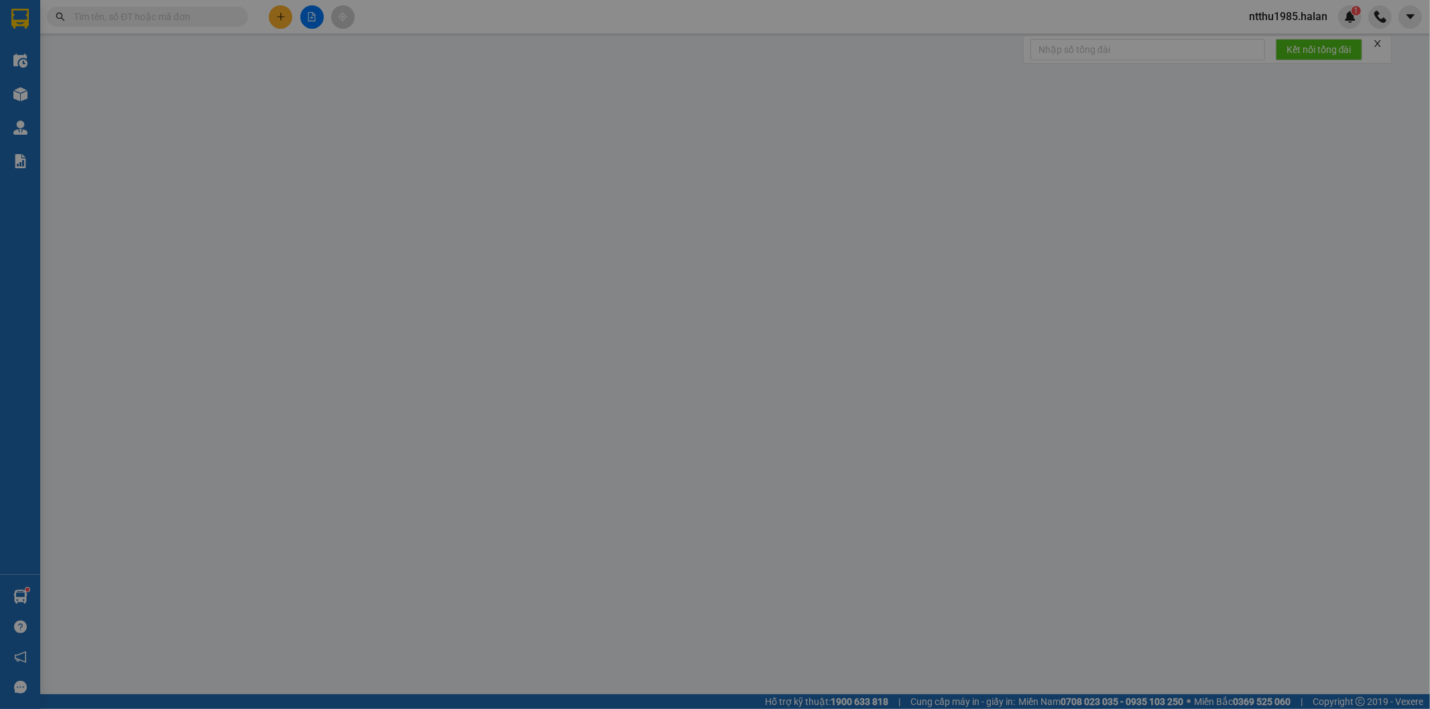
type input "TÒA CT 02 V3 CHUNG CƯ THEVESTA HẢI PHÁT PHÚ LÃM,PHƯỜNG PHÚ LƯƠNG"
type input "115.000"
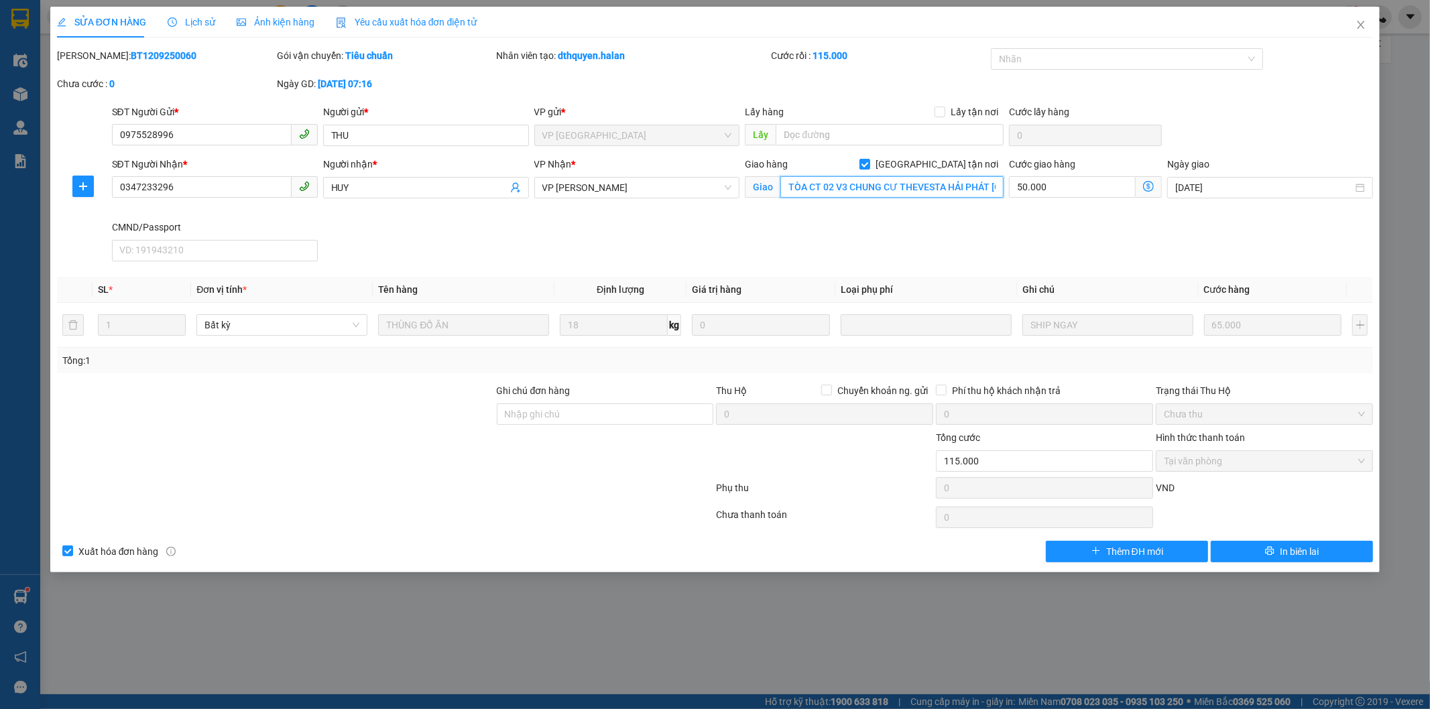
click at [976, 188] on input "TÒA CT 02 V3 CHUNG CƯ THEVESTA HẢI PHÁT PHÚ LÃM,PHƯỜNG PHÚ LƯƠNG" at bounding box center [891, 186] width 223 height 21
click at [872, 184] on input "TÒA CT 02 V3 CHUNG CƯ THEVESTA HẢI PHÁT PHÚ LÃM,PHƯỜNG PHÚ LƯƠNG" at bounding box center [891, 186] width 223 height 21
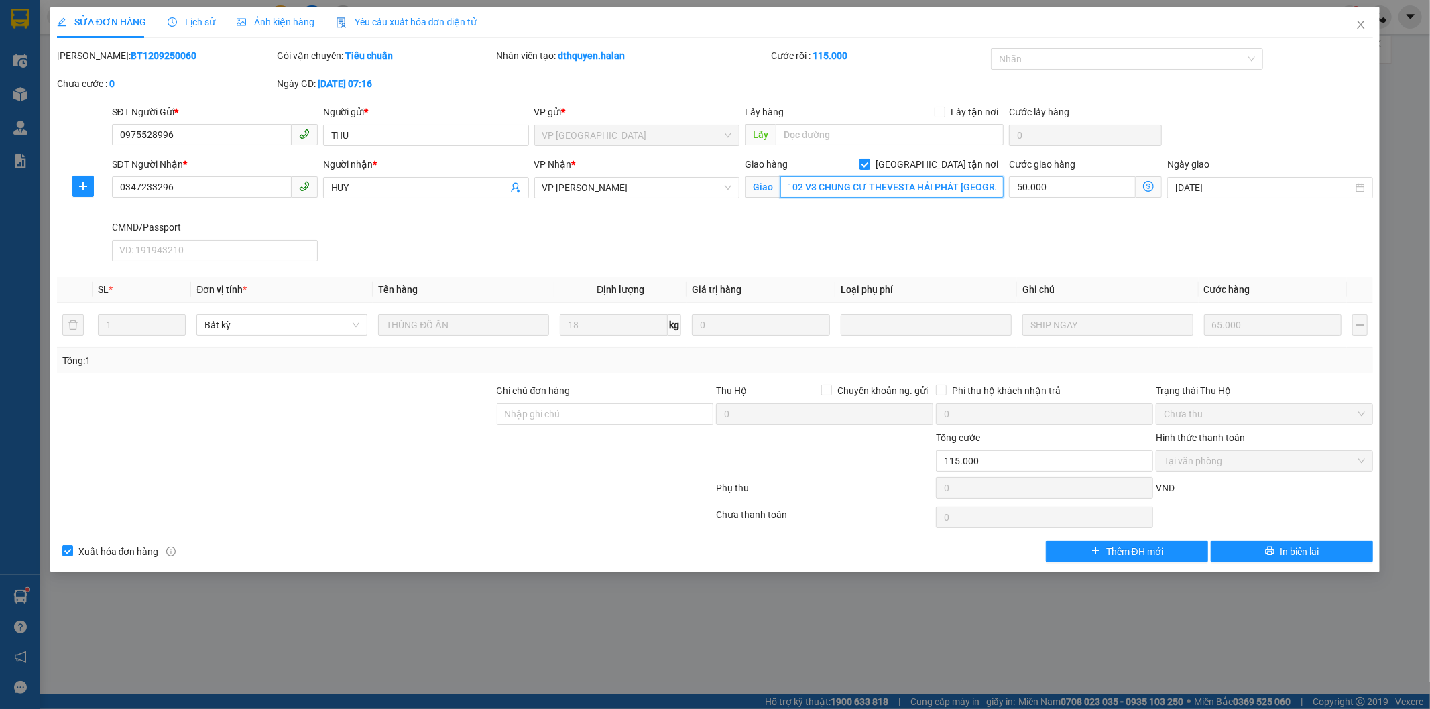
click at [872, 184] on input "TÒA CT 02 V3 CHUNG CƯ THEVESTA HẢI PHÁT PHÚ LÃM,PHƯỜNG PHÚ LƯƠNG" at bounding box center [891, 186] width 223 height 21
click at [1358, 23] on icon "close" at bounding box center [1360, 24] width 11 height 11
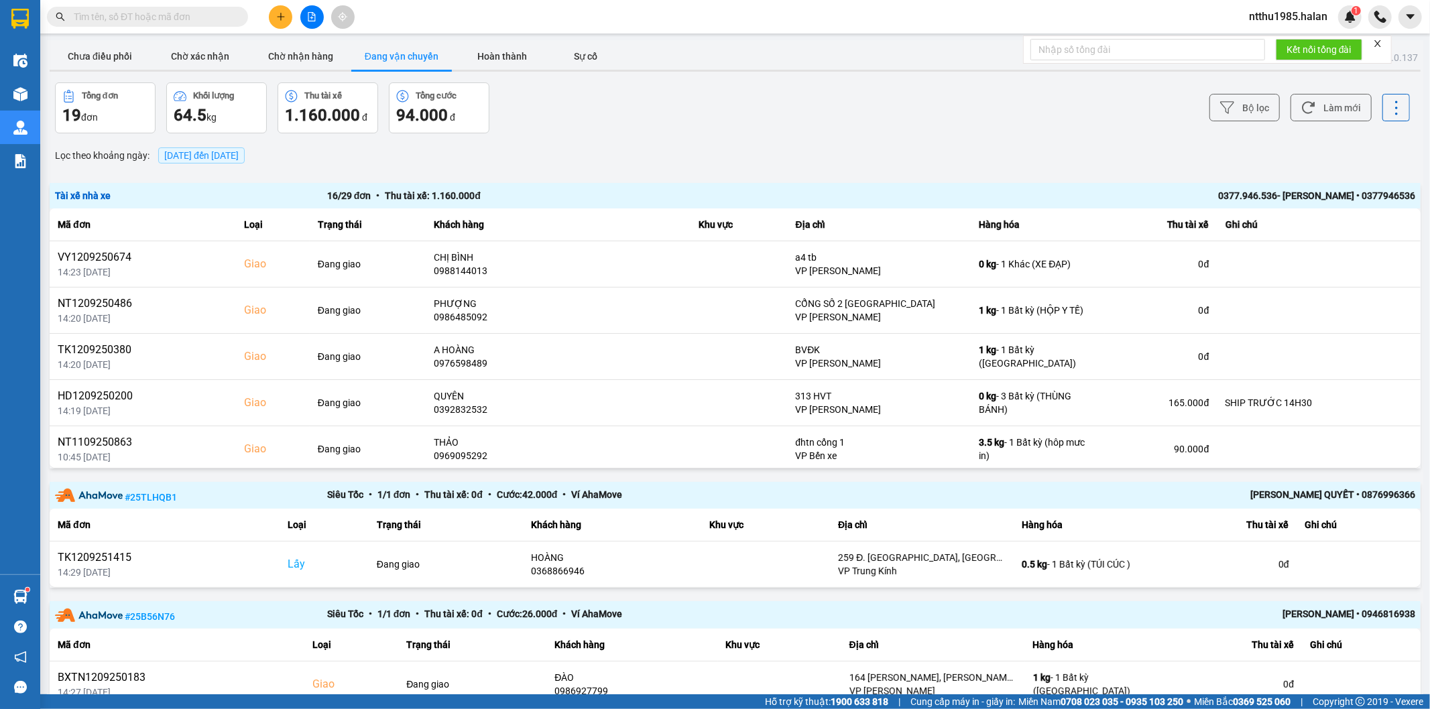
click at [149, 23] on input "text" at bounding box center [153, 16] width 158 height 15
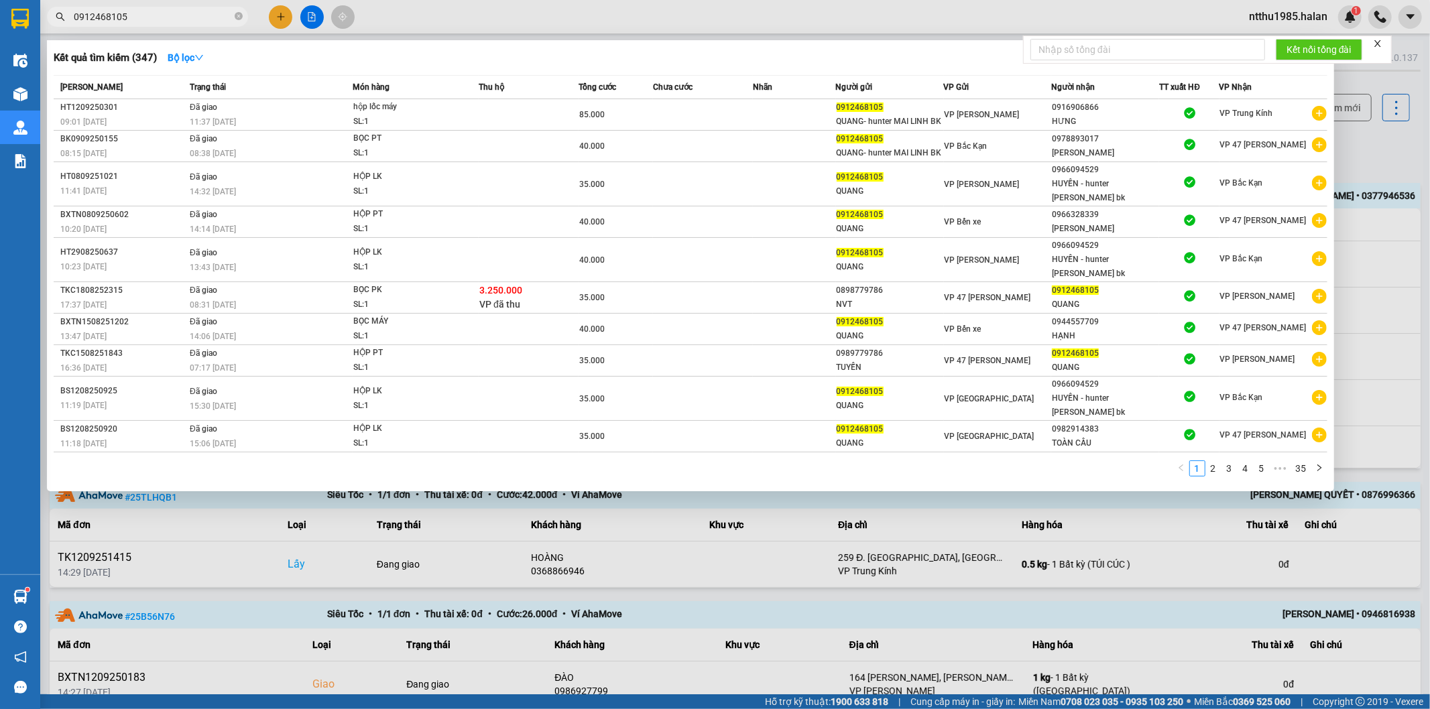
click at [149, 23] on input "0912468105" at bounding box center [153, 16] width 158 height 15
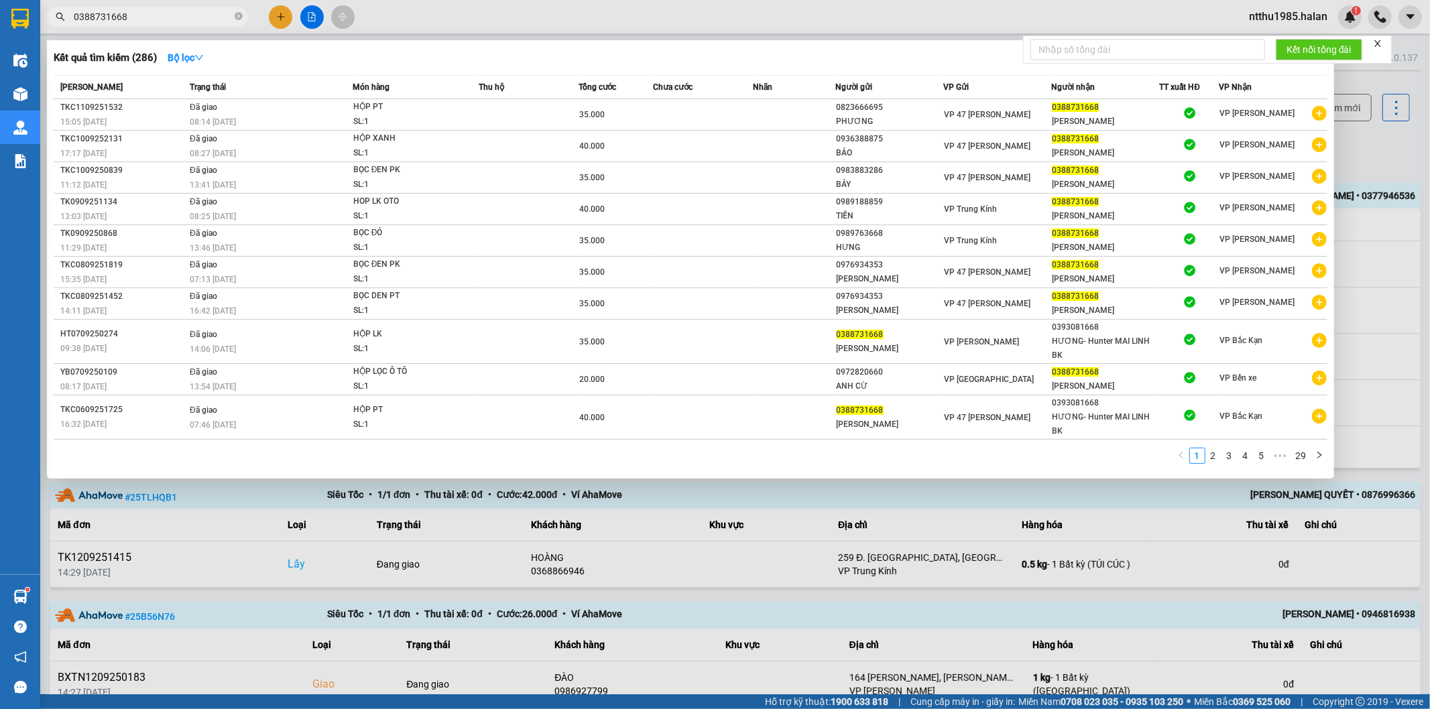
type input "0388731668"
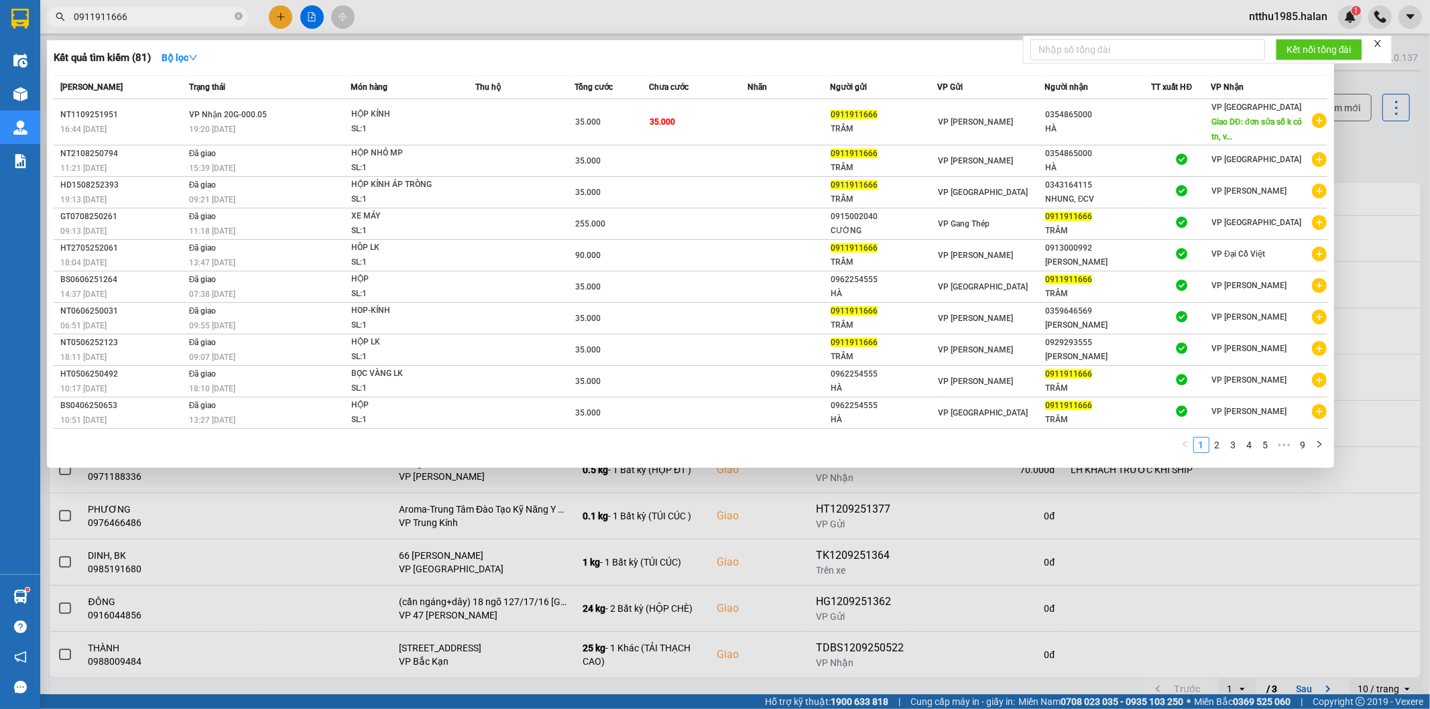
click at [147, 17] on input "0911911666" at bounding box center [153, 16] width 158 height 15
click at [137, 19] on input "0911911666" at bounding box center [153, 16] width 158 height 15
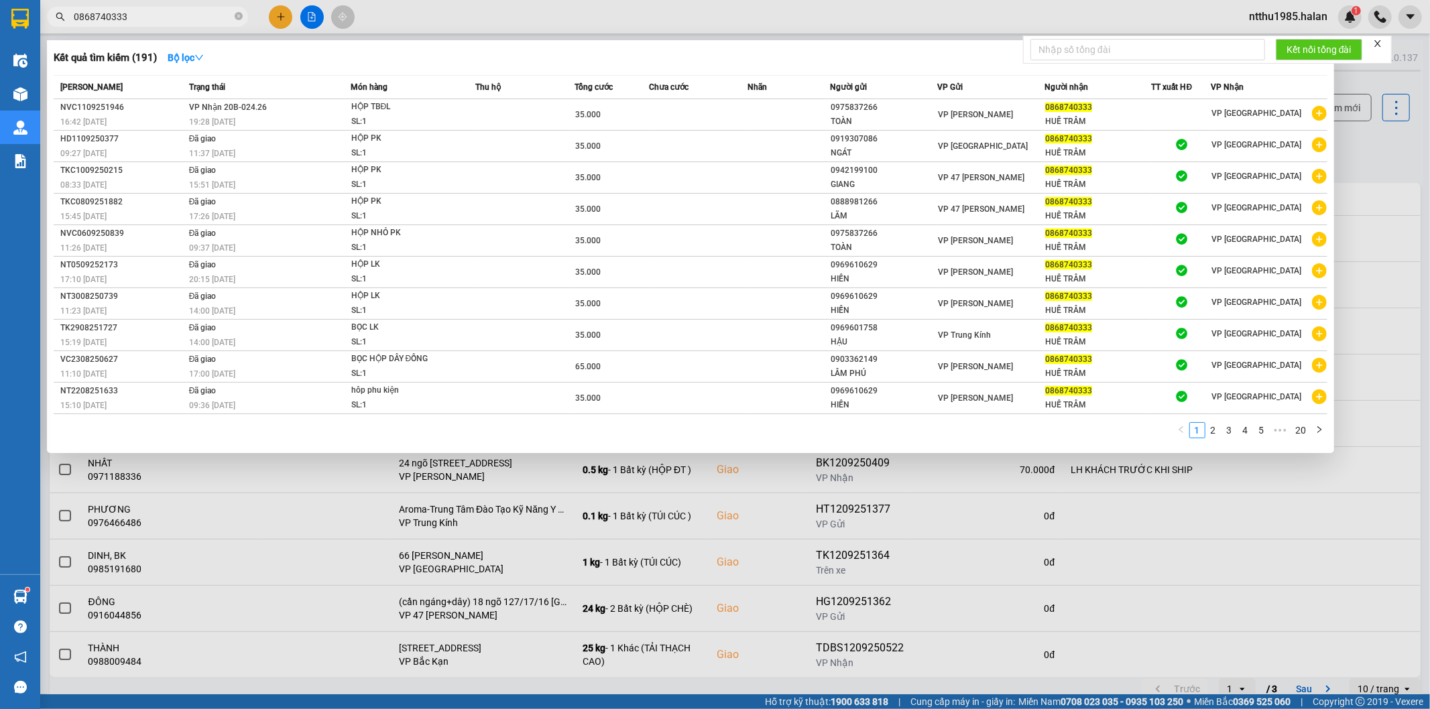
click at [178, 21] on input "0868740333" at bounding box center [153, 16] width 158 height 15
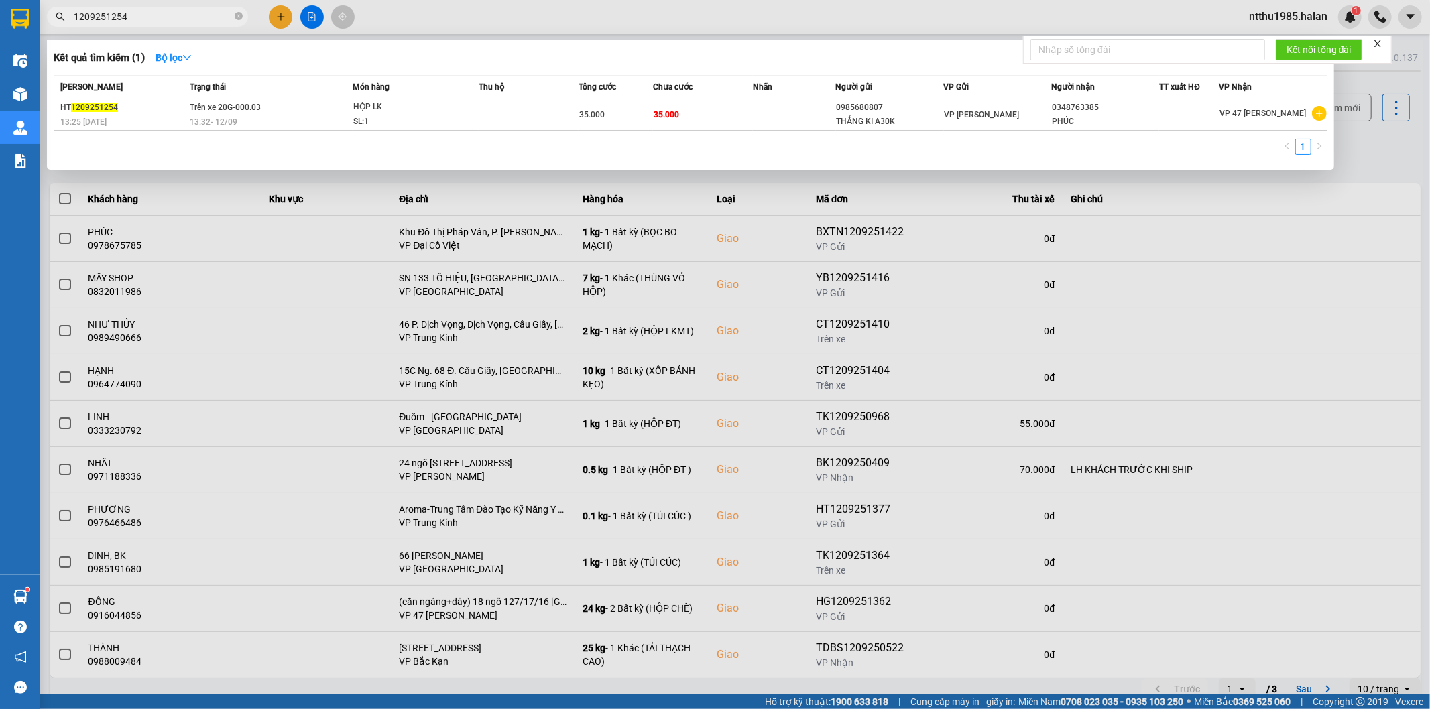
type input "1209251254"
click at [530, 175] on div at bounding box center [715, 354] width 1430 height 709
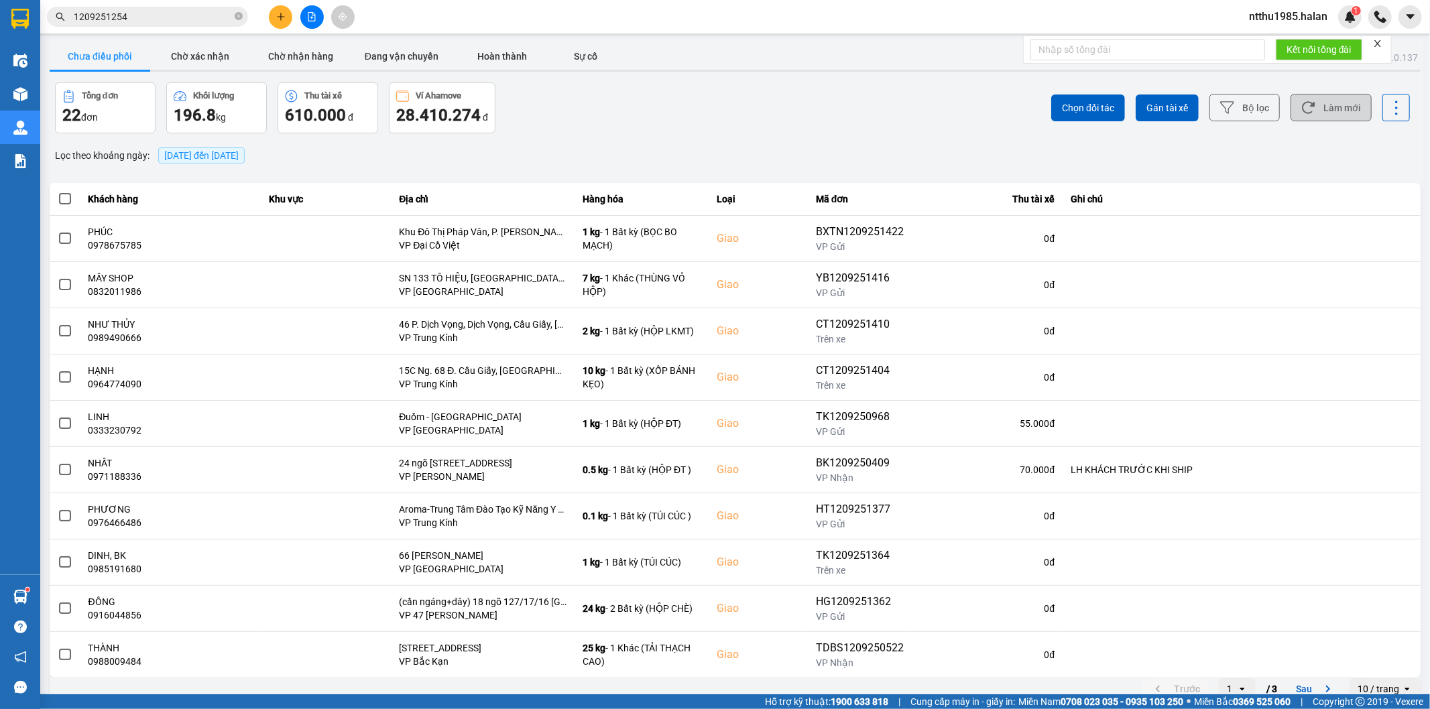
click at [1324, 104] on button "Làm mới" at bounding box center [1330, 107] width 81 height 27
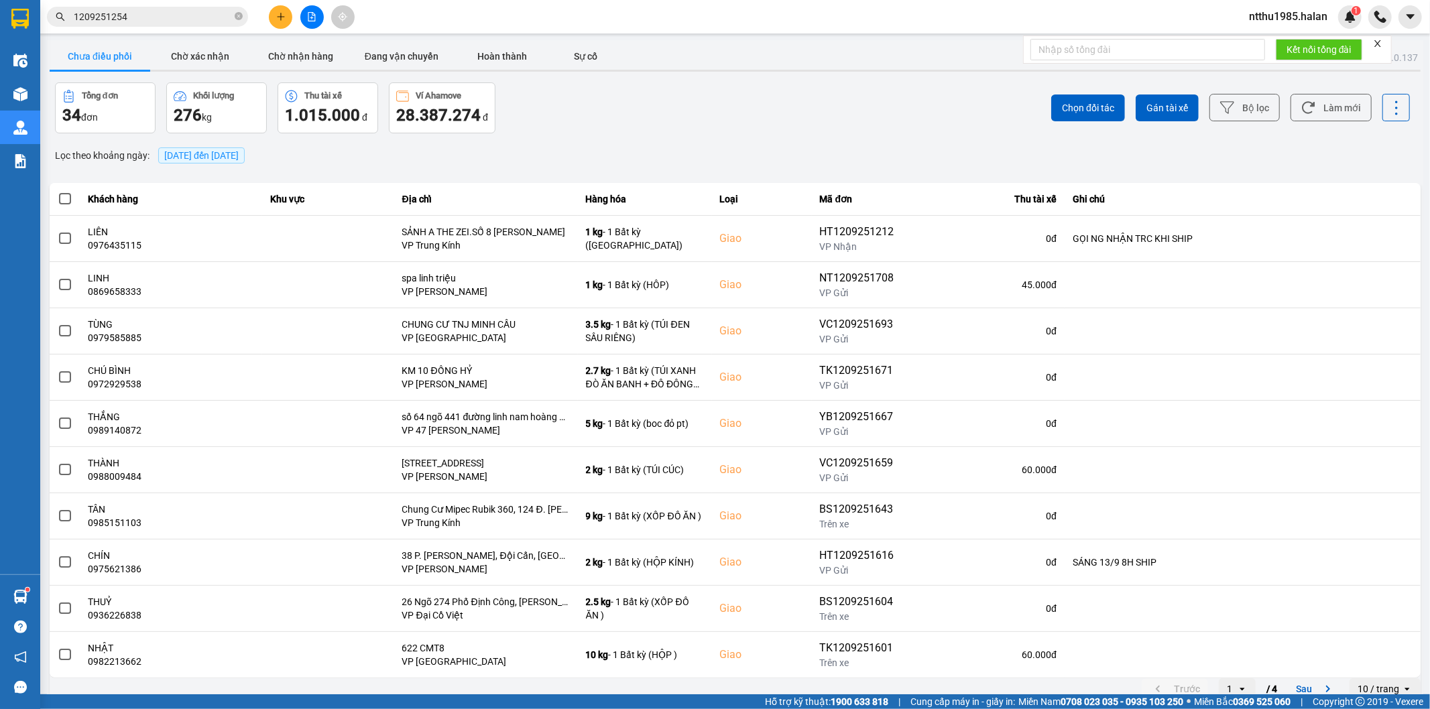
click at [172, 16] on input "1209251254" at bounding box center [153, 16] width 158 height 15
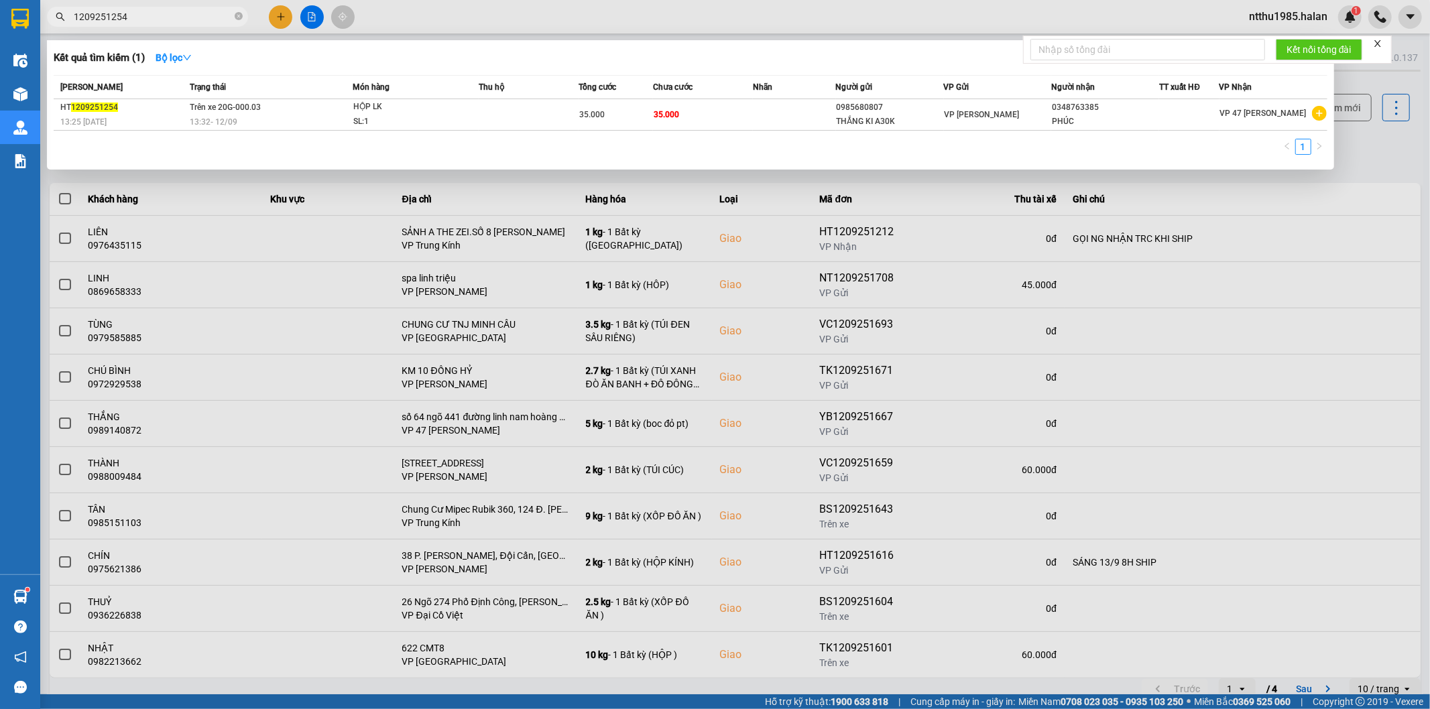
click at [172, 16] on input "1209251254" at bounding box center [153, 16] width 158 height 15
paste input "text"
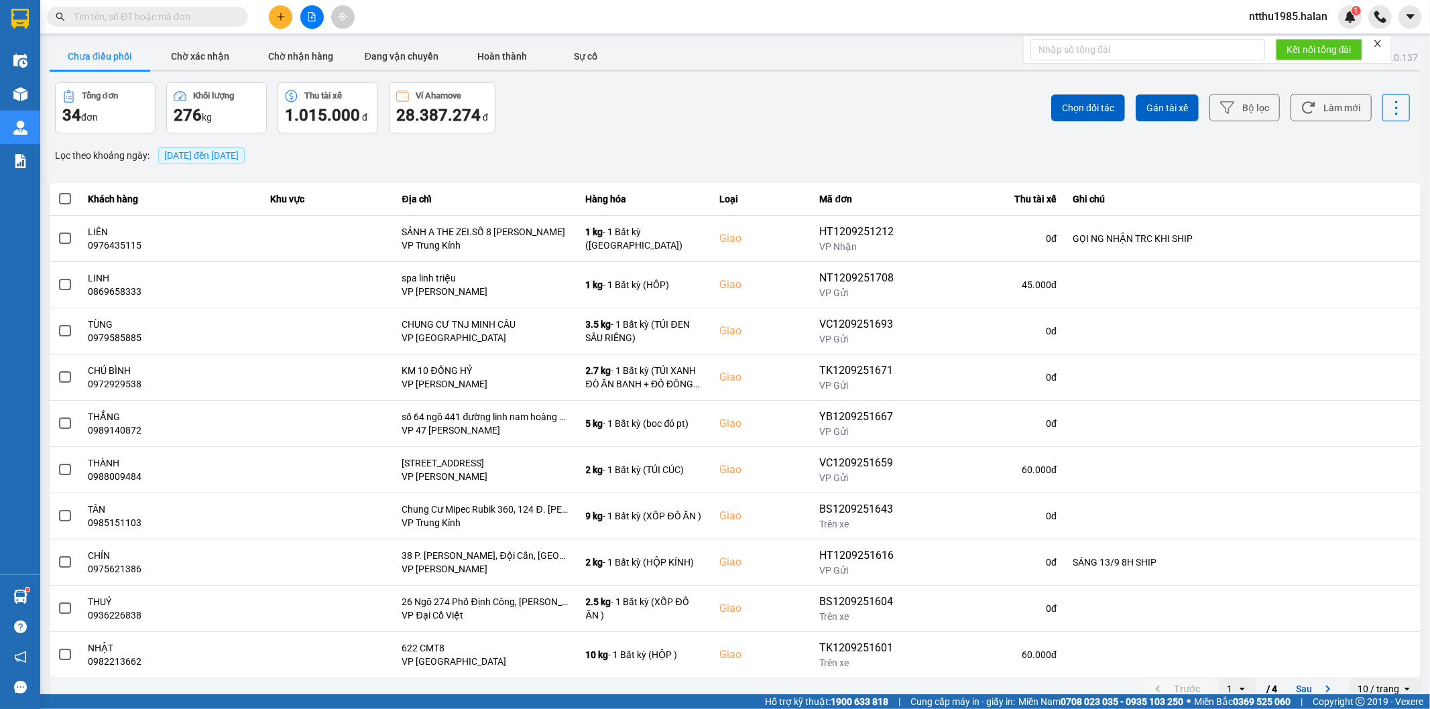
paste input "text"
click at [172, 16] on input "text" at bounding box center [153, 16] width 158 height 15
click at [152, 17] on input "text" at bounding box center [153, 16] width 158 height 15
paste input "0352536538"
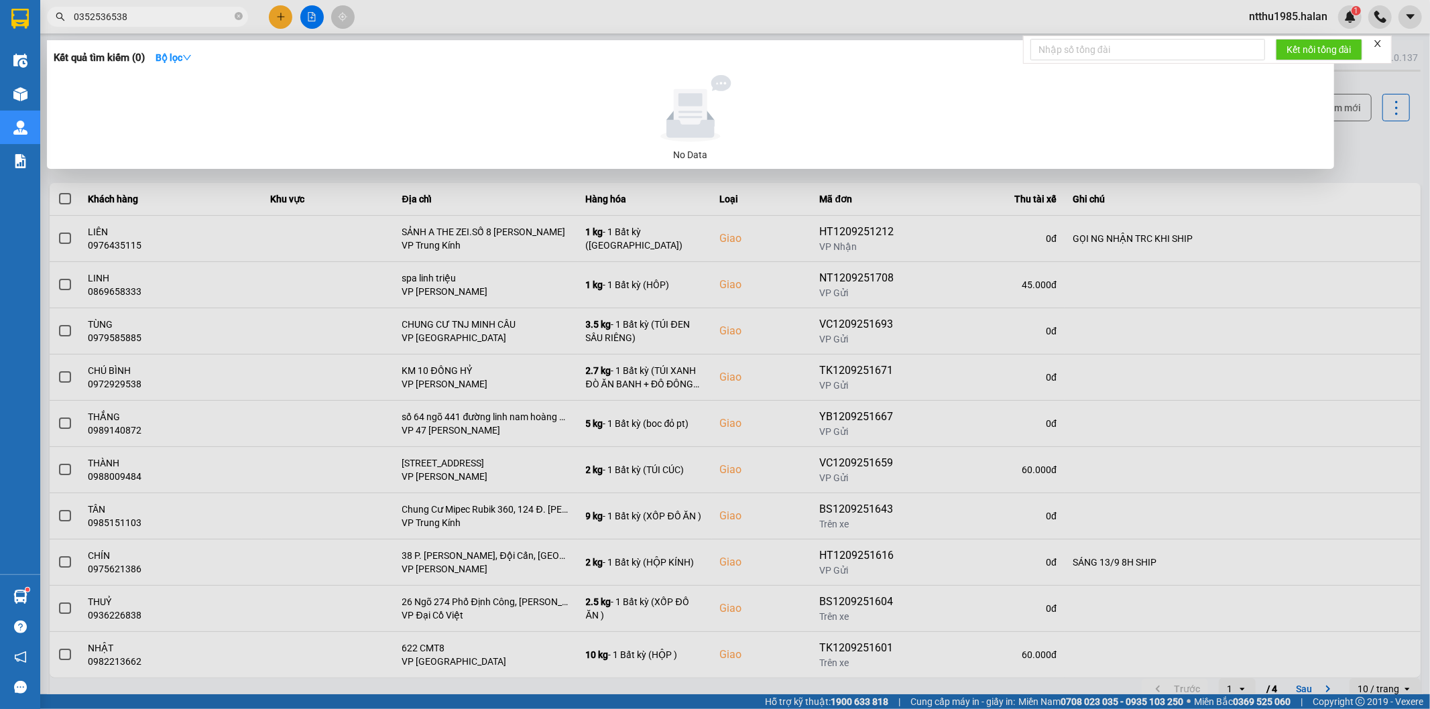
click at [74, 13] on input "0352536538" at bounding box center [153, 16] width 158 height 15
click at [1352, 166] on div at bounding box center [715, 354] width 1430 height 709
click at [166, 21] on input "0352536538" at bounding box center [153, 16] width 158 height 15
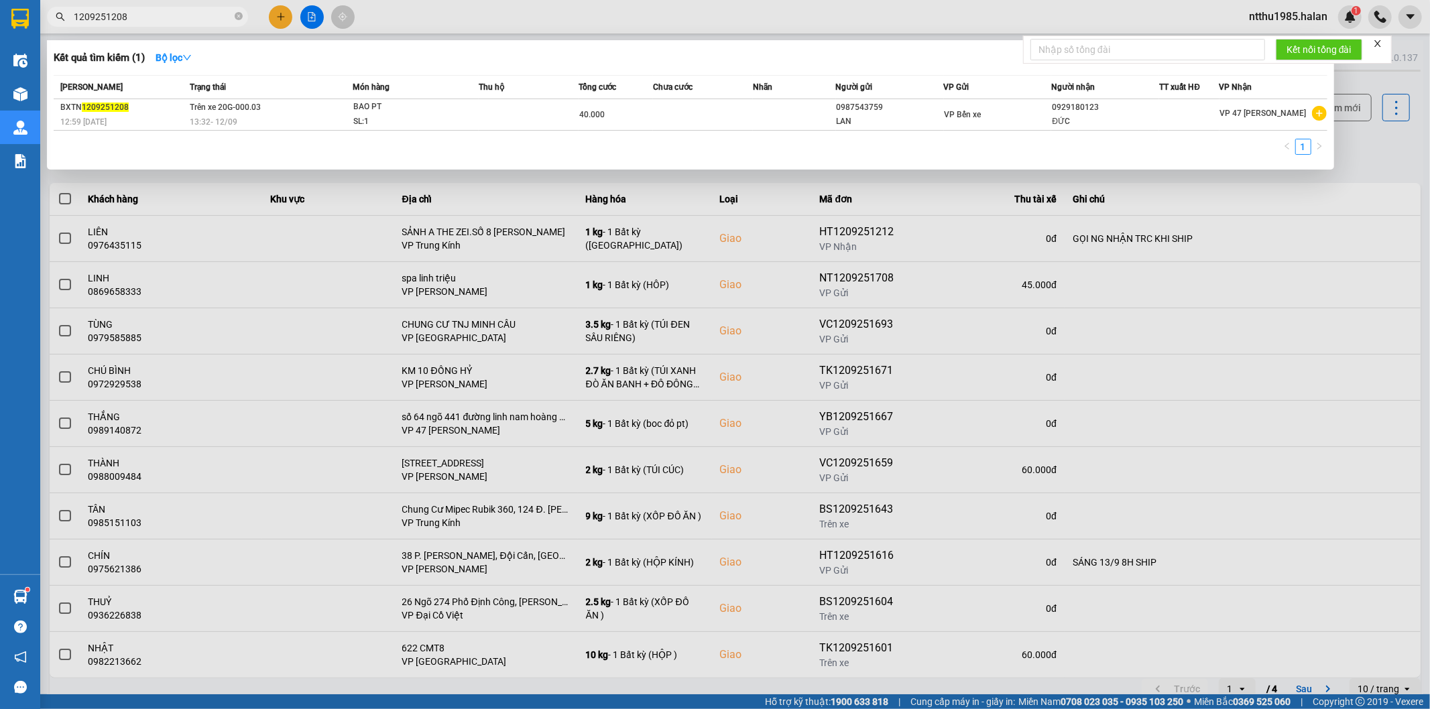
click at [1371, 151] on div at bounding box center [715, 354] width 1430 height 709
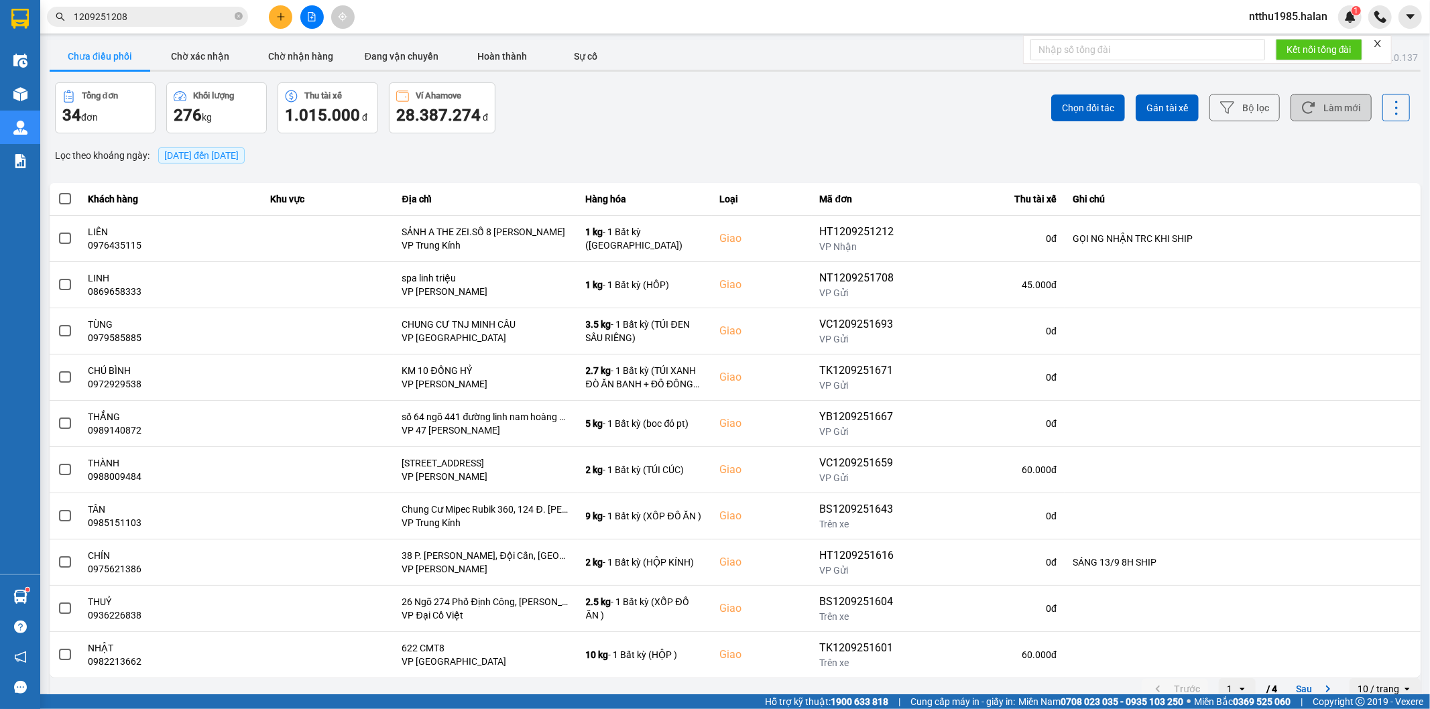
click at [1335, 115] on button "Làm mới" at bounding box center [1330, 107] width 81 height 27
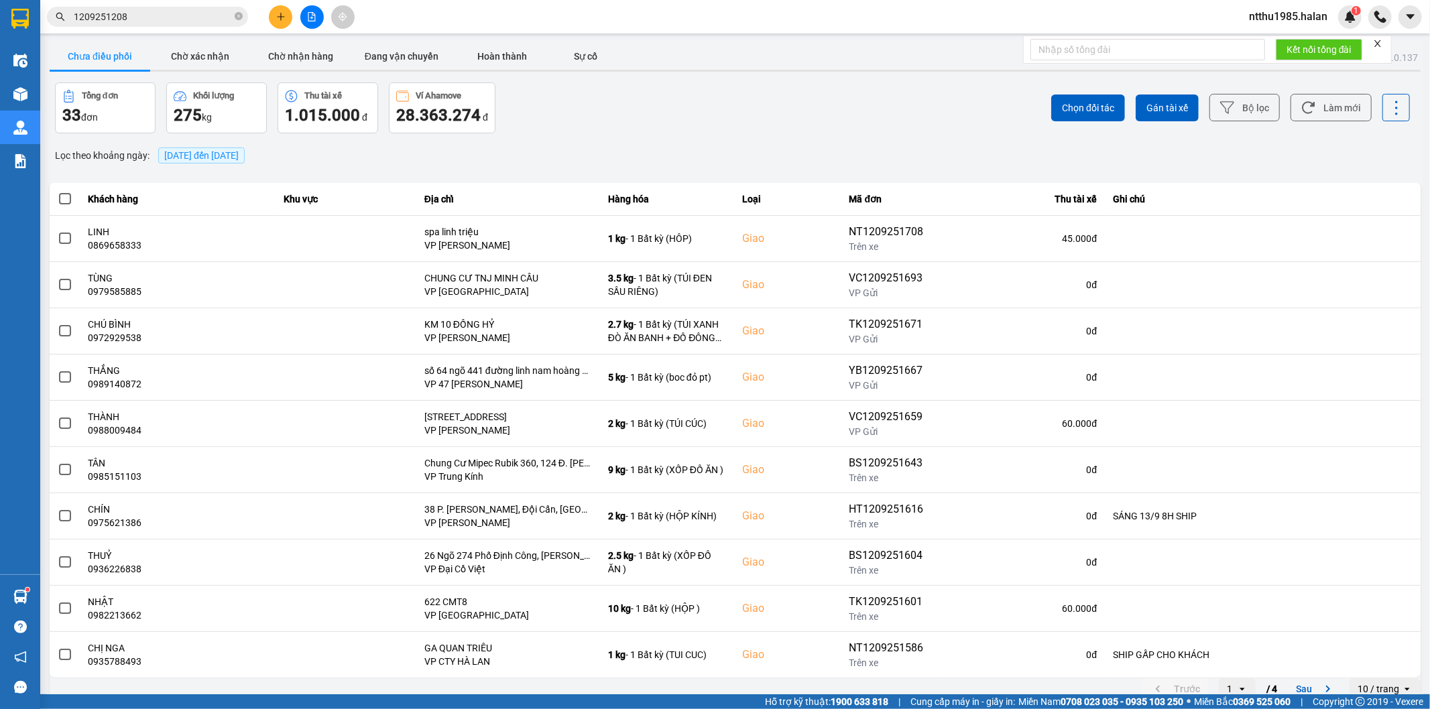
click at [174, 17] on input "1209251208" at bounding box center [153, 16] width 158 height 15
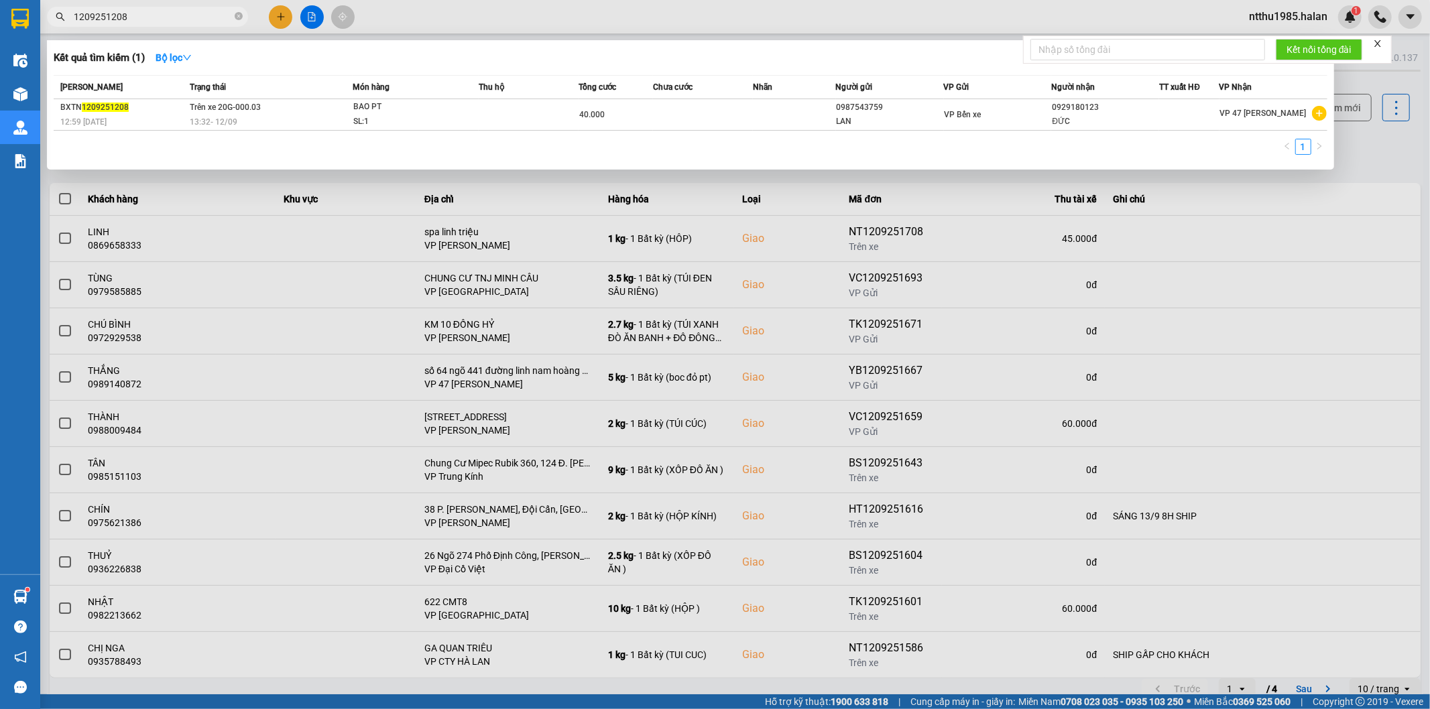
click at [174, 17] on input "1209251208" at bounding box center [153, 16] width 158 height 15
click at [150, 19] on input "1209251208" at bounding box center [153, 16] width 158 height 15
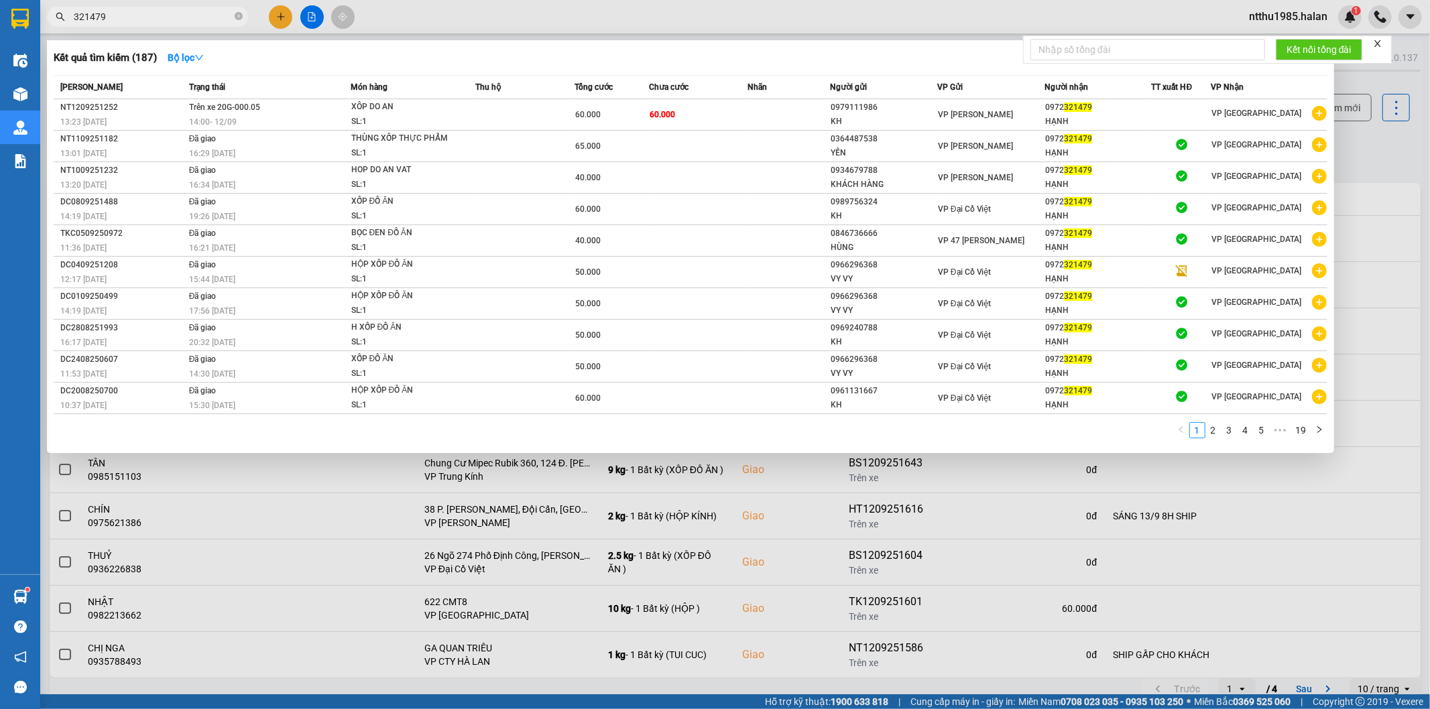
click at [123, 21] on input "321479" at bounding box center [153, 16] width 158 height 15
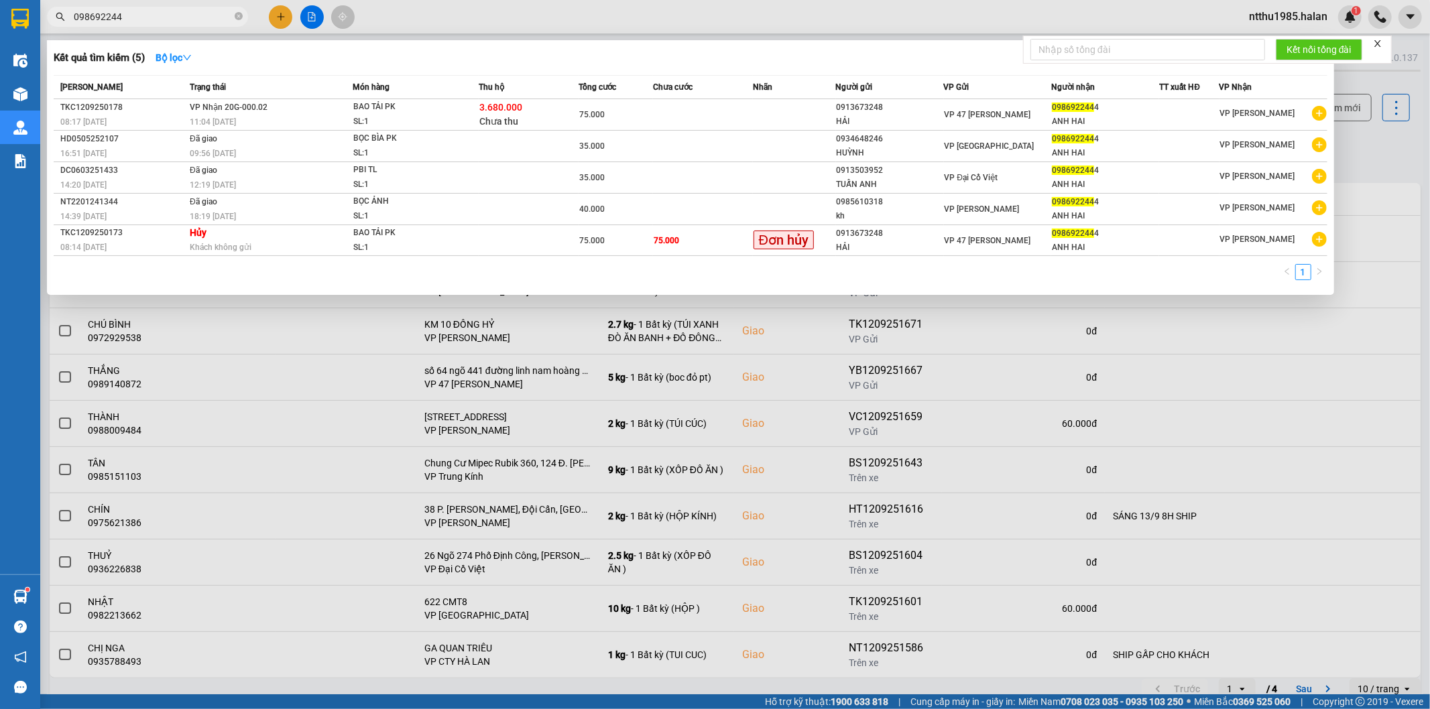
click at [174, 17] on input "098692244" at bounding box center [153, 16] width 158 height 15
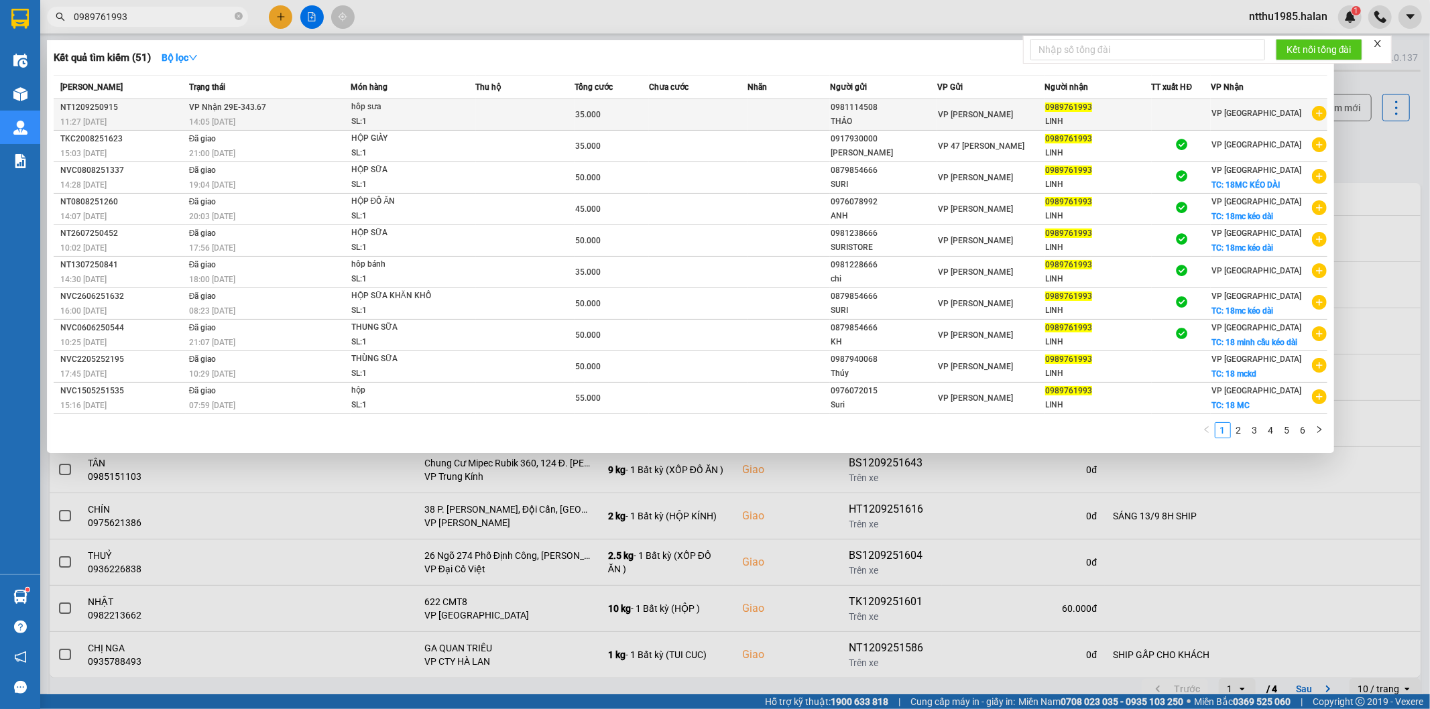
type input "0989761993"
click at [1119, 113] on div "0989761993" at bounding box center [1098, 108] width 106 height 14
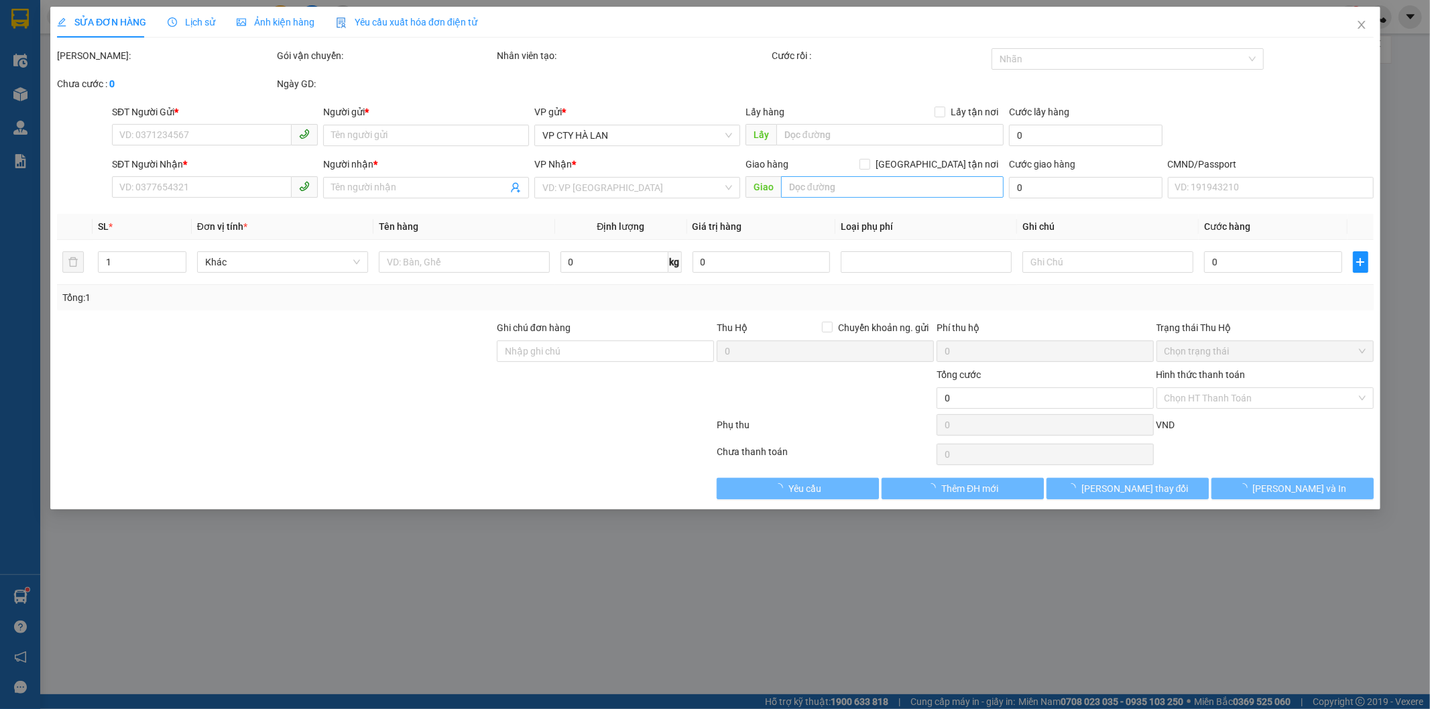
type input "0981114508"
type input "THẢO"
type input "0989761993"
type input "LINH"
type input "35.000"
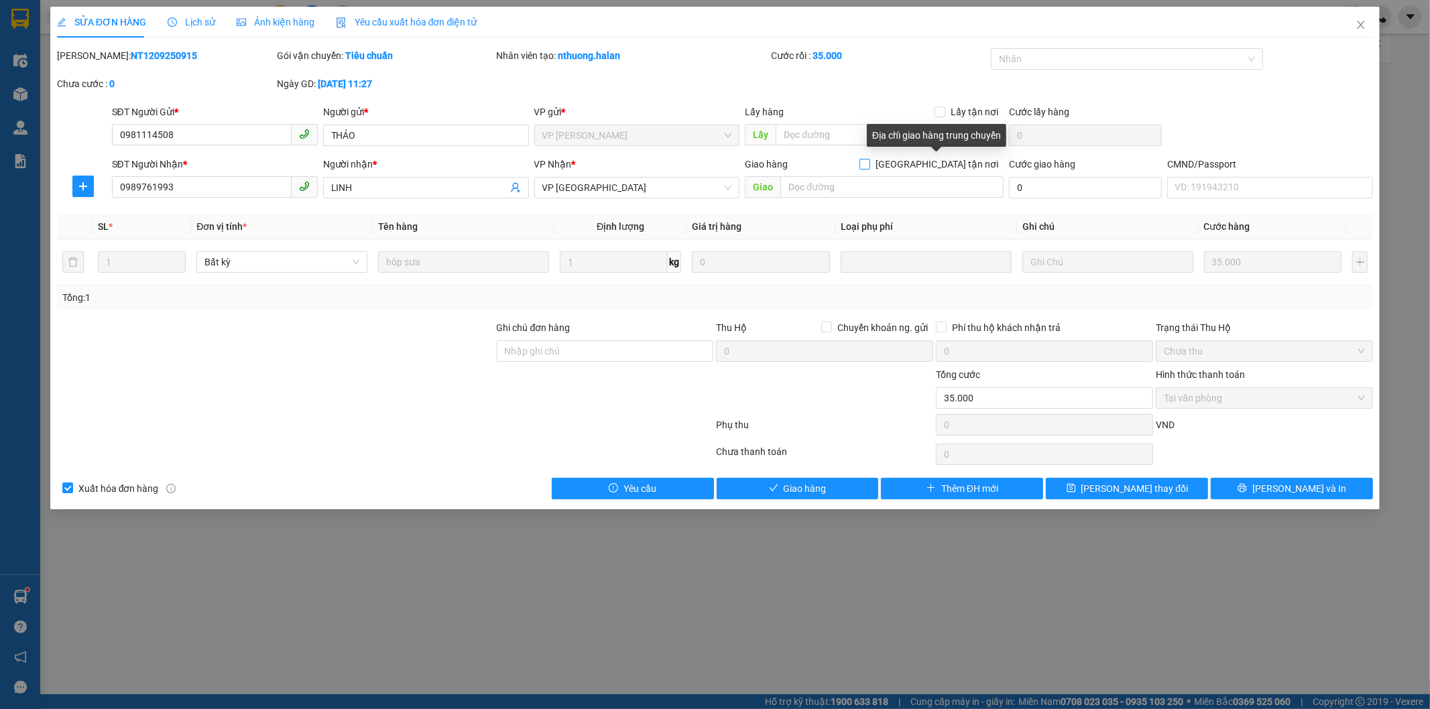
click at [869, 166] on input "[GEOGRAPHIC_DATA] tận nơi" at bounding box center [863, 163] width 9 height 9
checkbox input "true"
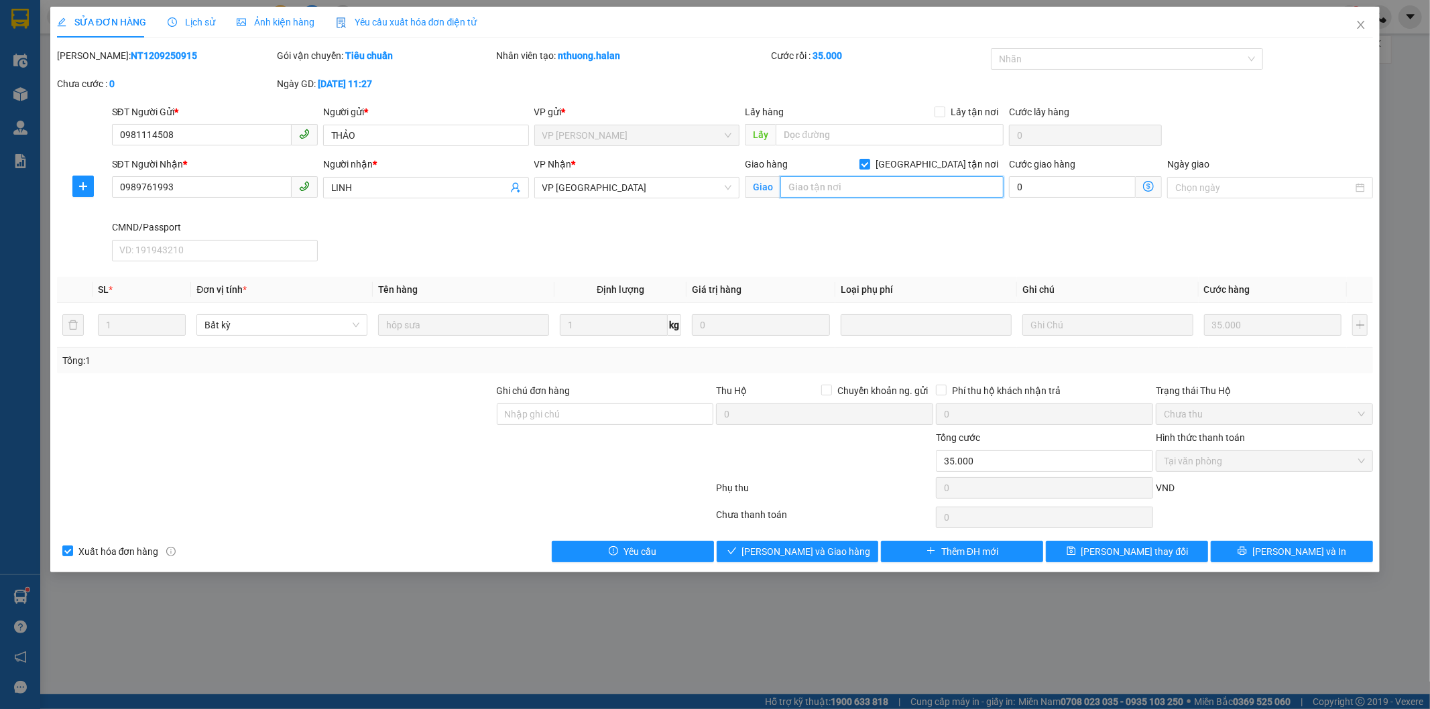
click at [904, 189] on input "text" at bounding box center [891, 186] width 223 height 21
type input "18mc kéo dài"
click at [1102, 182] on input "0" at bounding box center [1072, 186] width 127 height 21
type input "1"
type input "35.001"
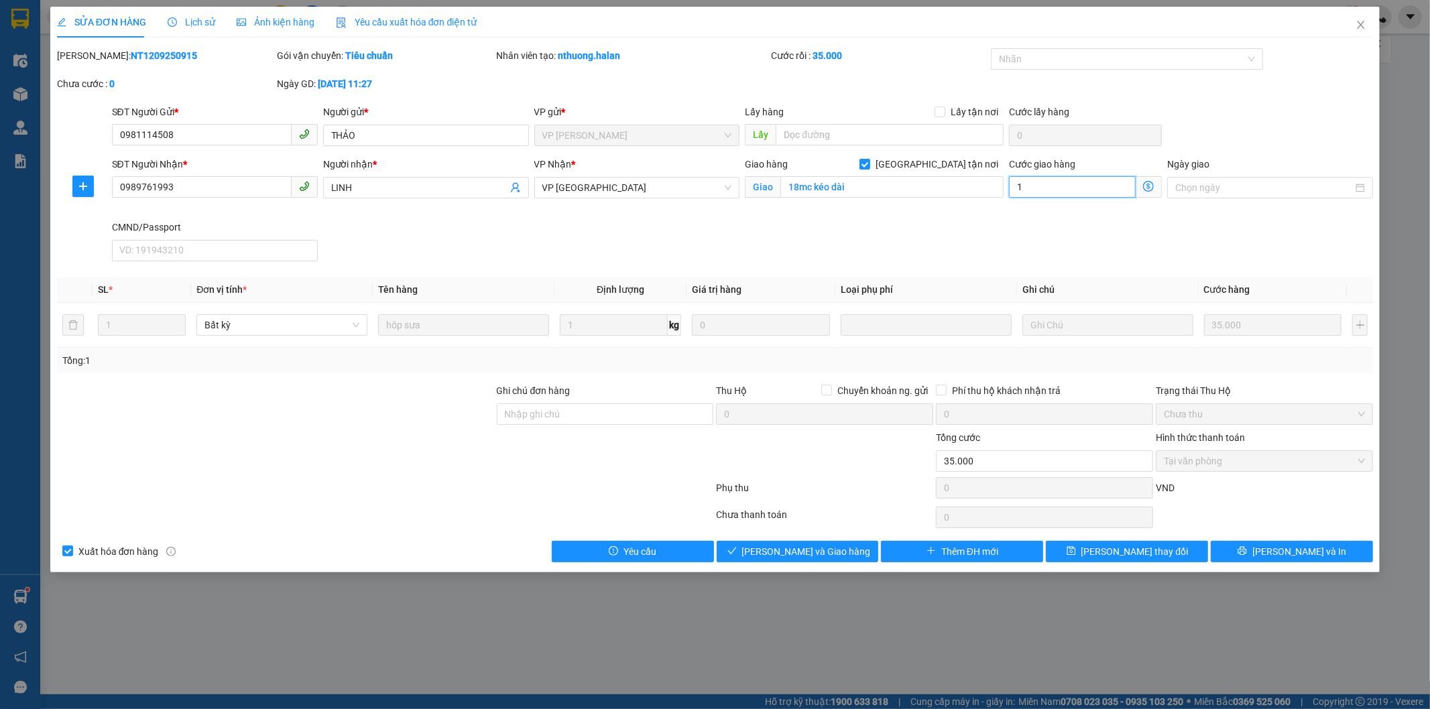
type input "1"
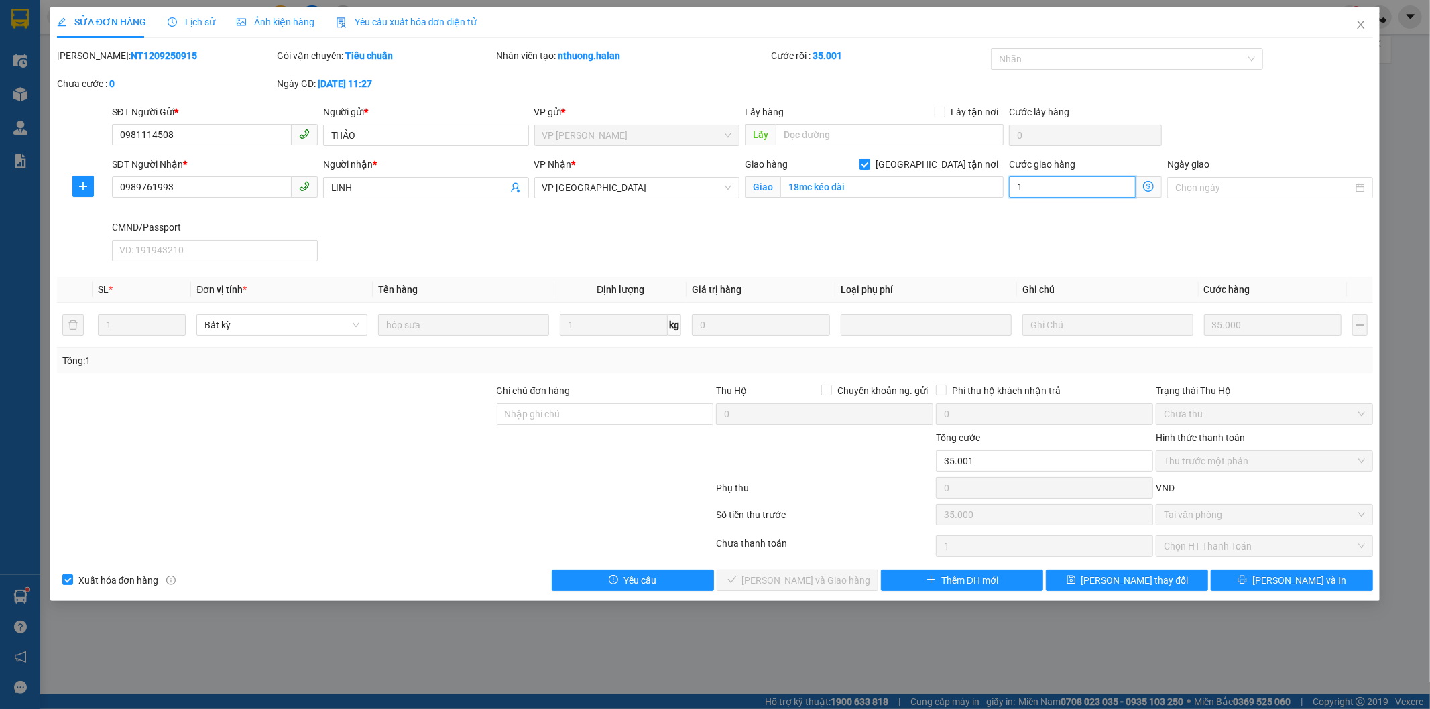
type input "35.010"
type input "10"
type input "15.000"
type input "50.000"
type input "15.000"
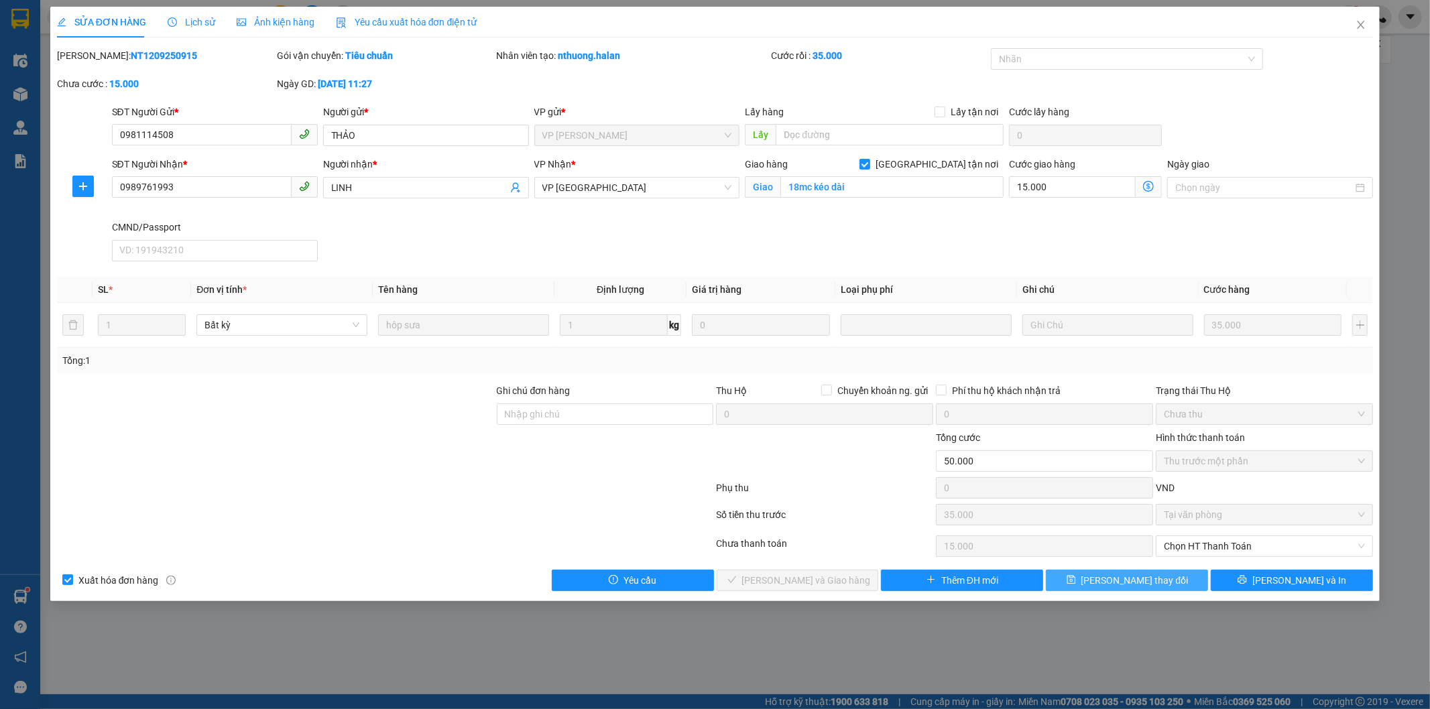
click at [1076, 583] on icon "save" at bounding box center [1070, 579] width 9 height 9
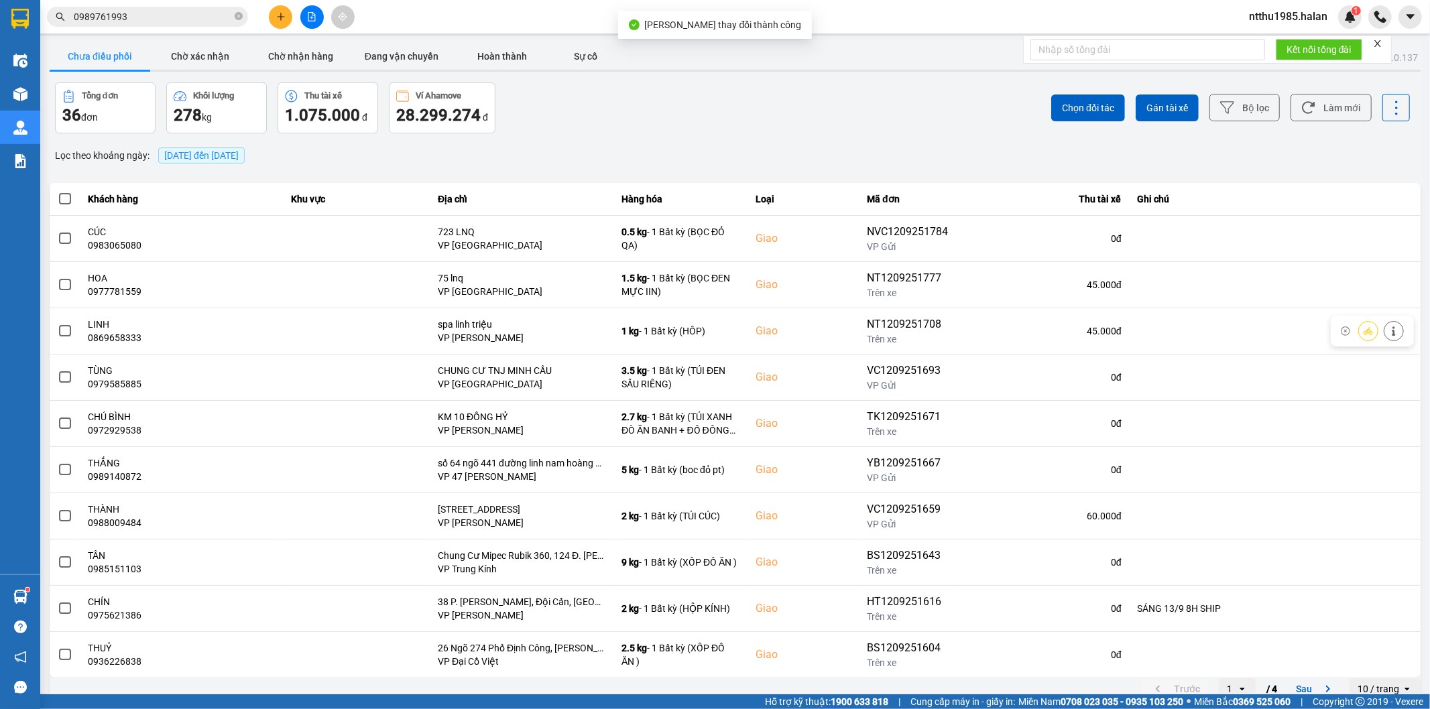
click at [165, 17] on input "0989761993" at bounding box center [153, 16] width 158 height 15
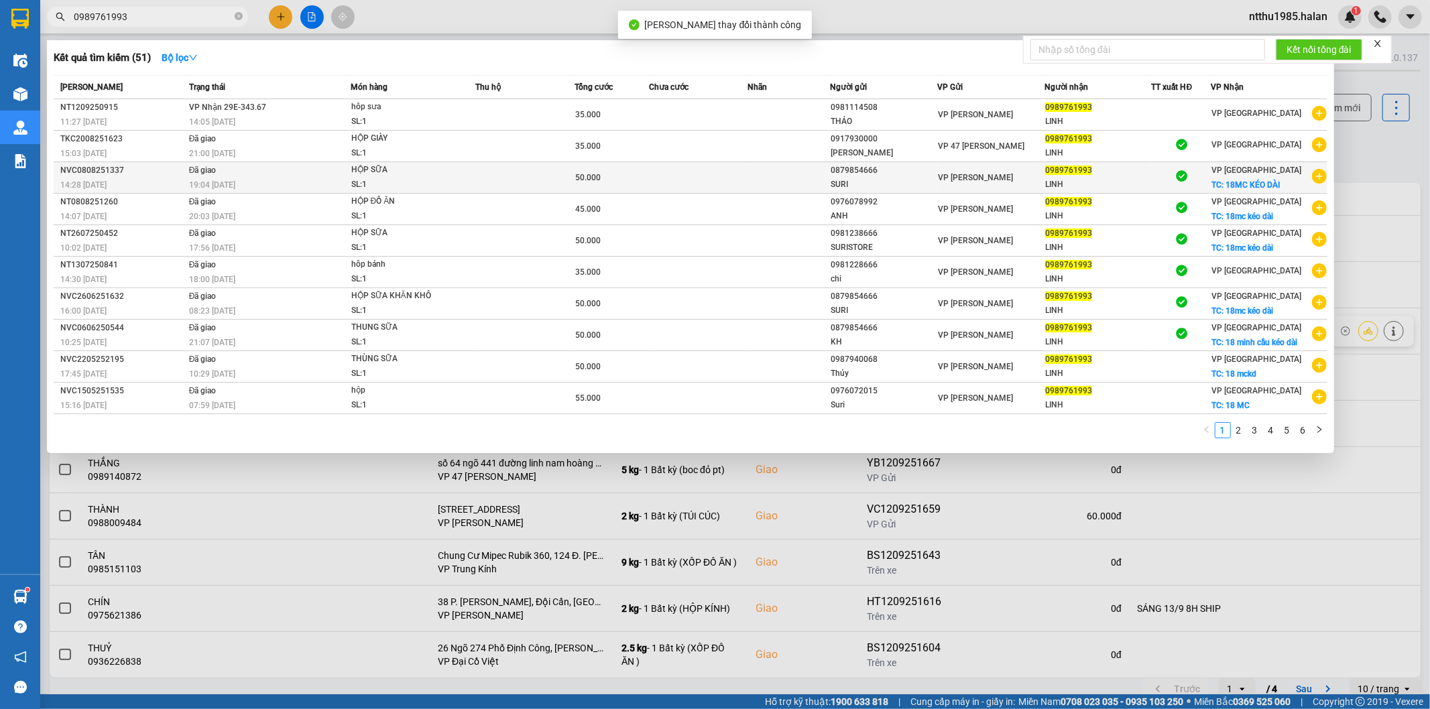
click at [675, 172] on td at bounding box center [698, 178] width 99 height 32
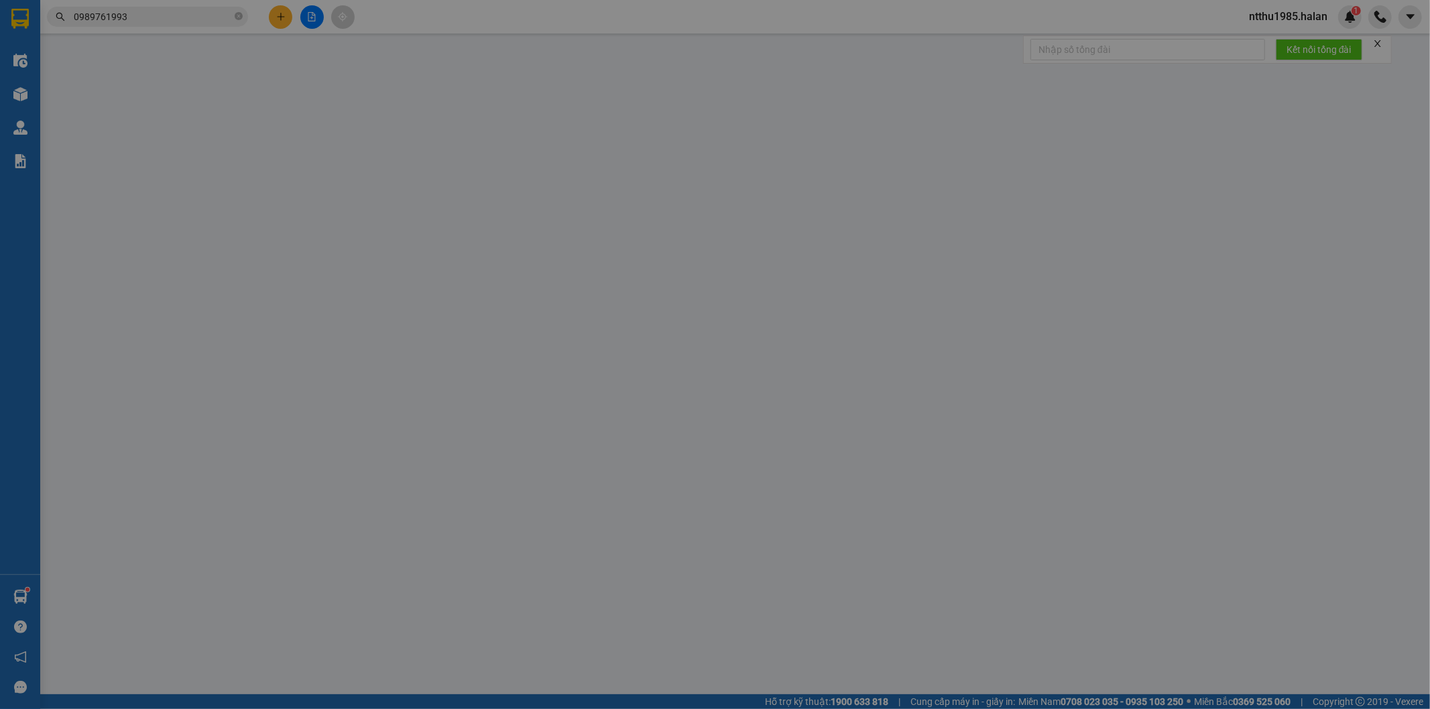
type input "0879854666"
type input "SURI"
type input "0989761993"
type input "LINH"
checkbox input "true"
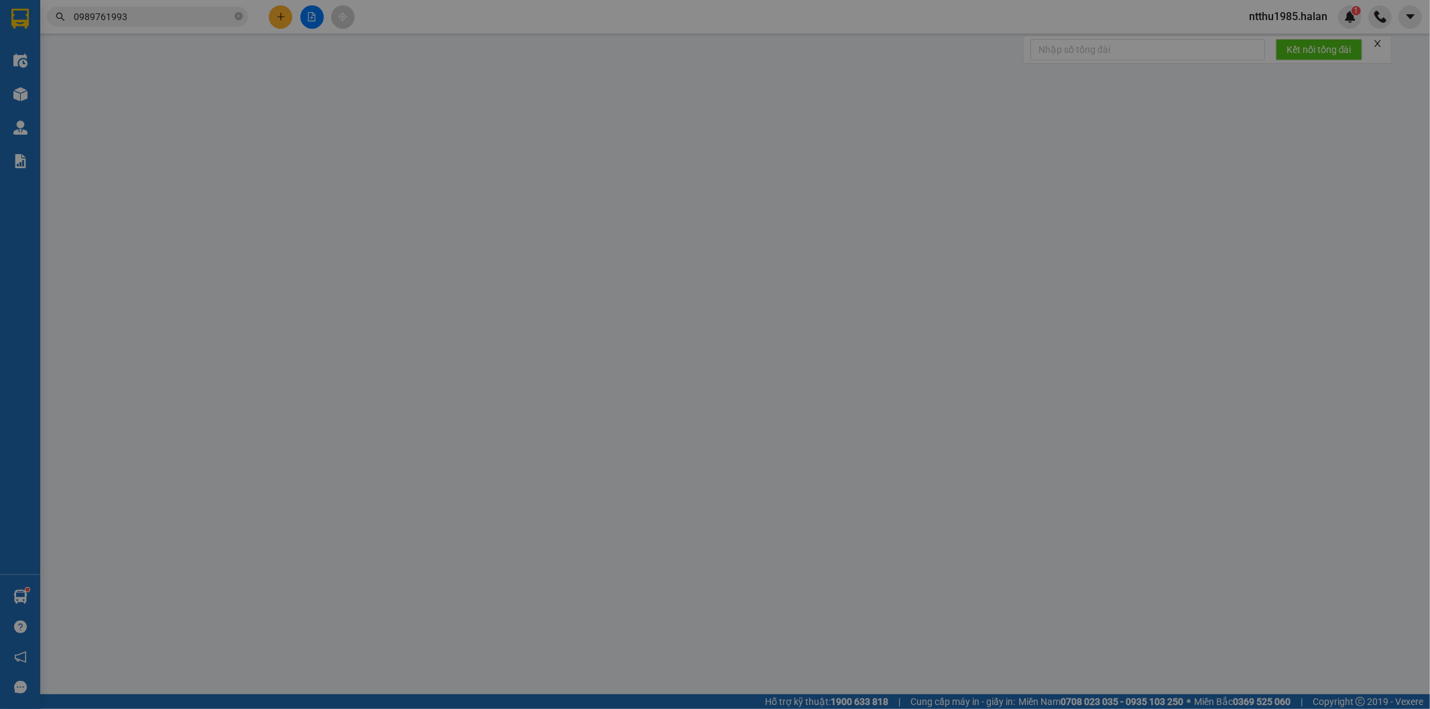
type input "18MC KÉO DÀI"
type input "10.000"
type input "50.000"
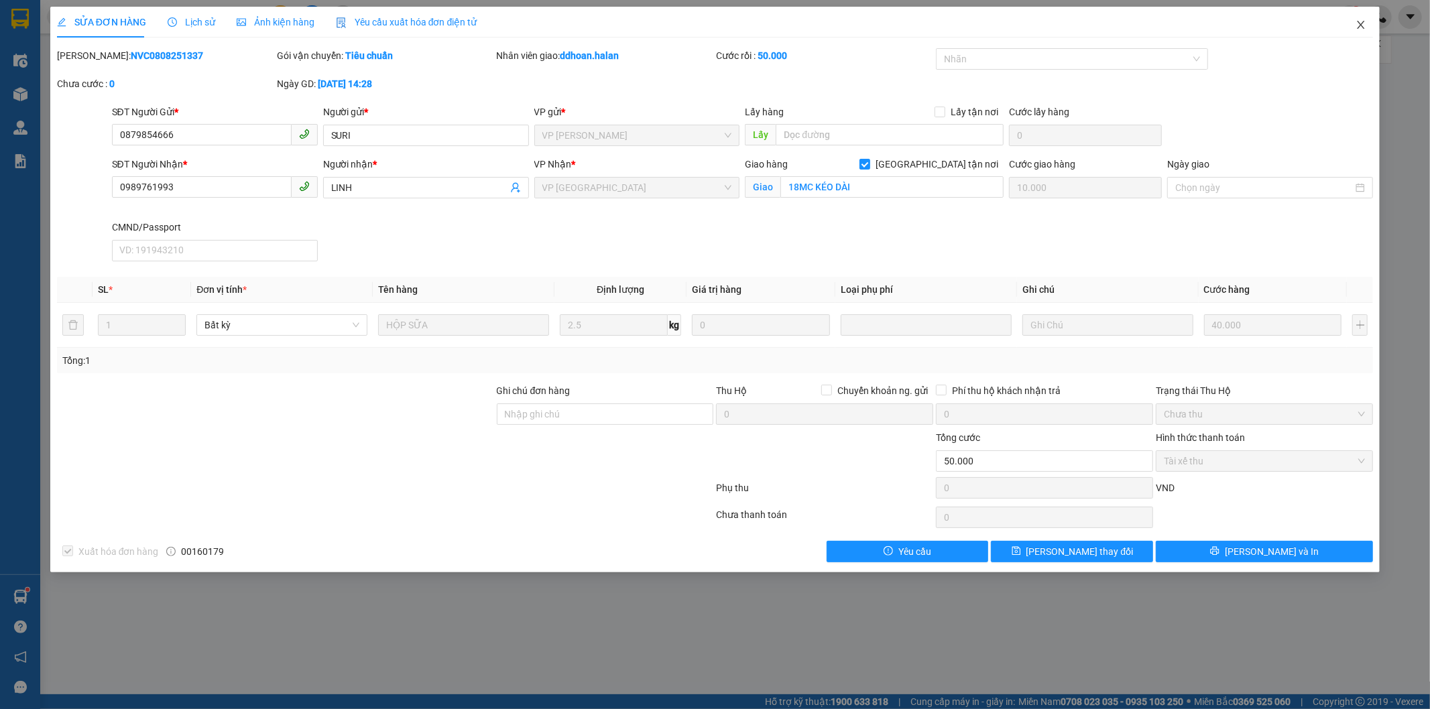
click at [1361, 24] on icon "close" at bounding box center [1360, 24] width 11 height 11
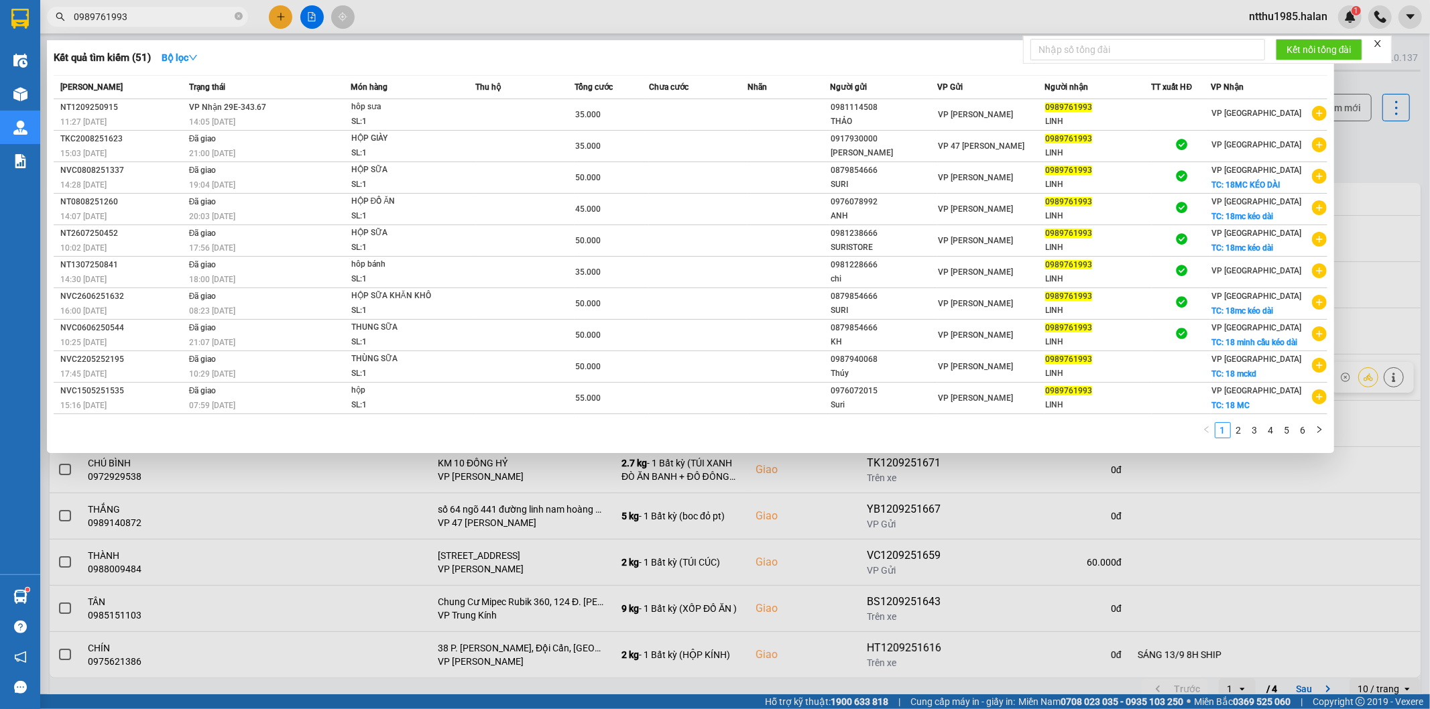
click at [151, 16] on input "0989761993" at bounding box center [153, 16] width 158 height 15
click at [475, 109] on span "hôp sưa SL: 1" at bounding box center [413, 114] width 124 height 29
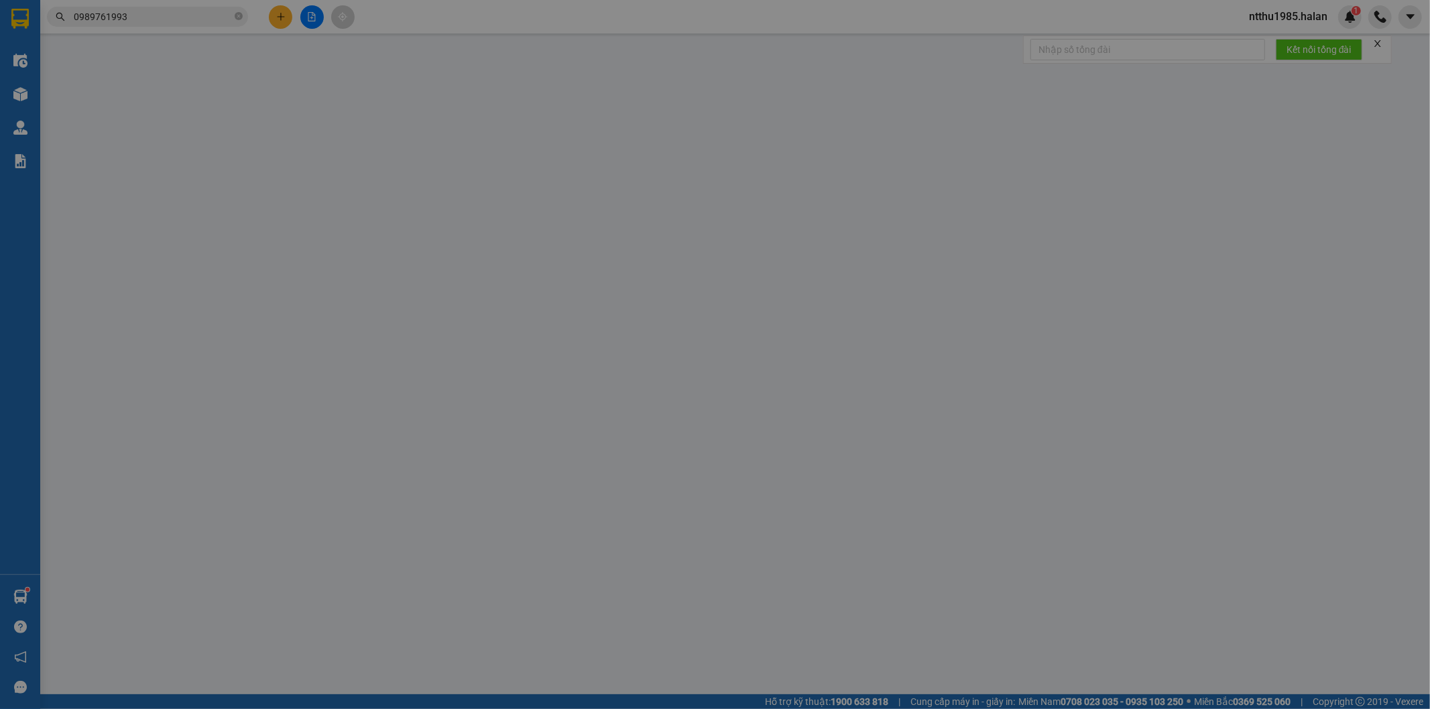
type input "0981114508"
type input "THẢO"
type input "0989761993"
type input "LINH"
checkbox input "true"
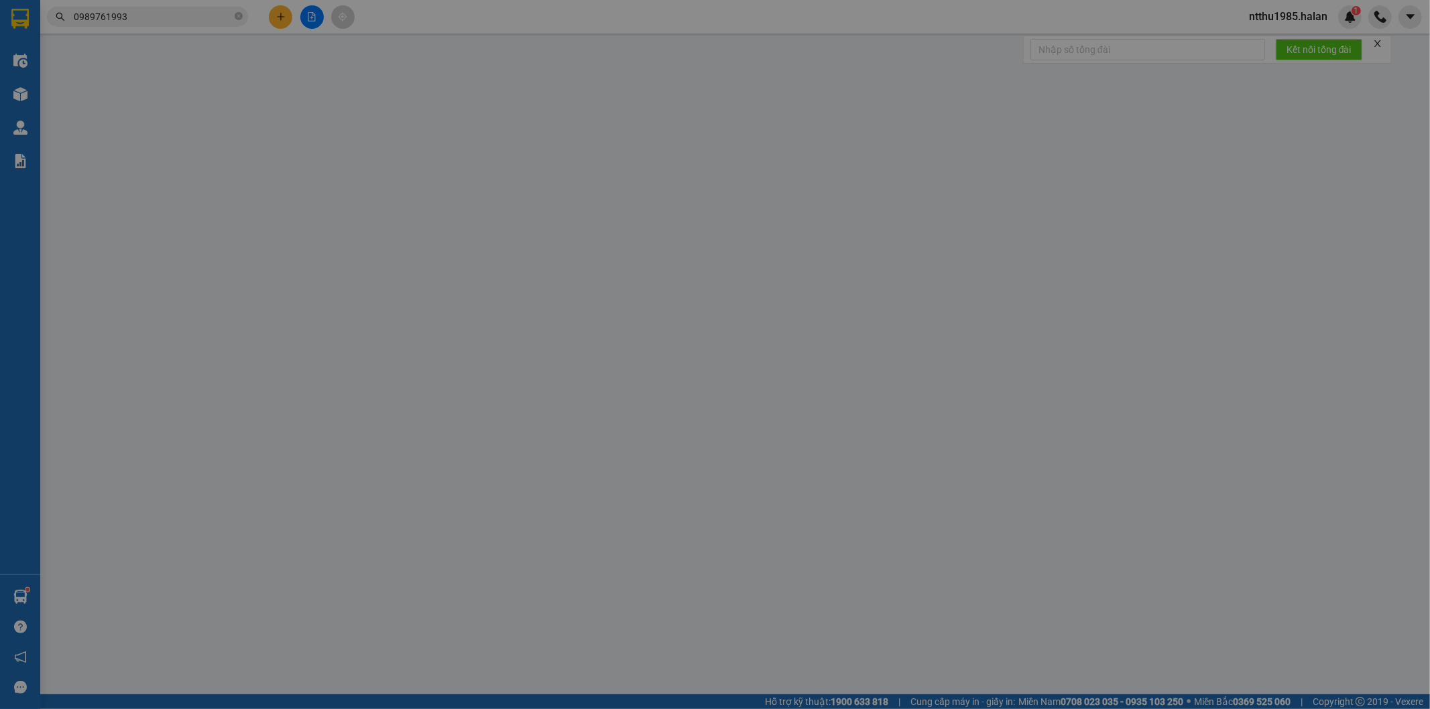
type input "18mc kéo dài"
type input "50.000"
type input "35.000"
type input "15.000"
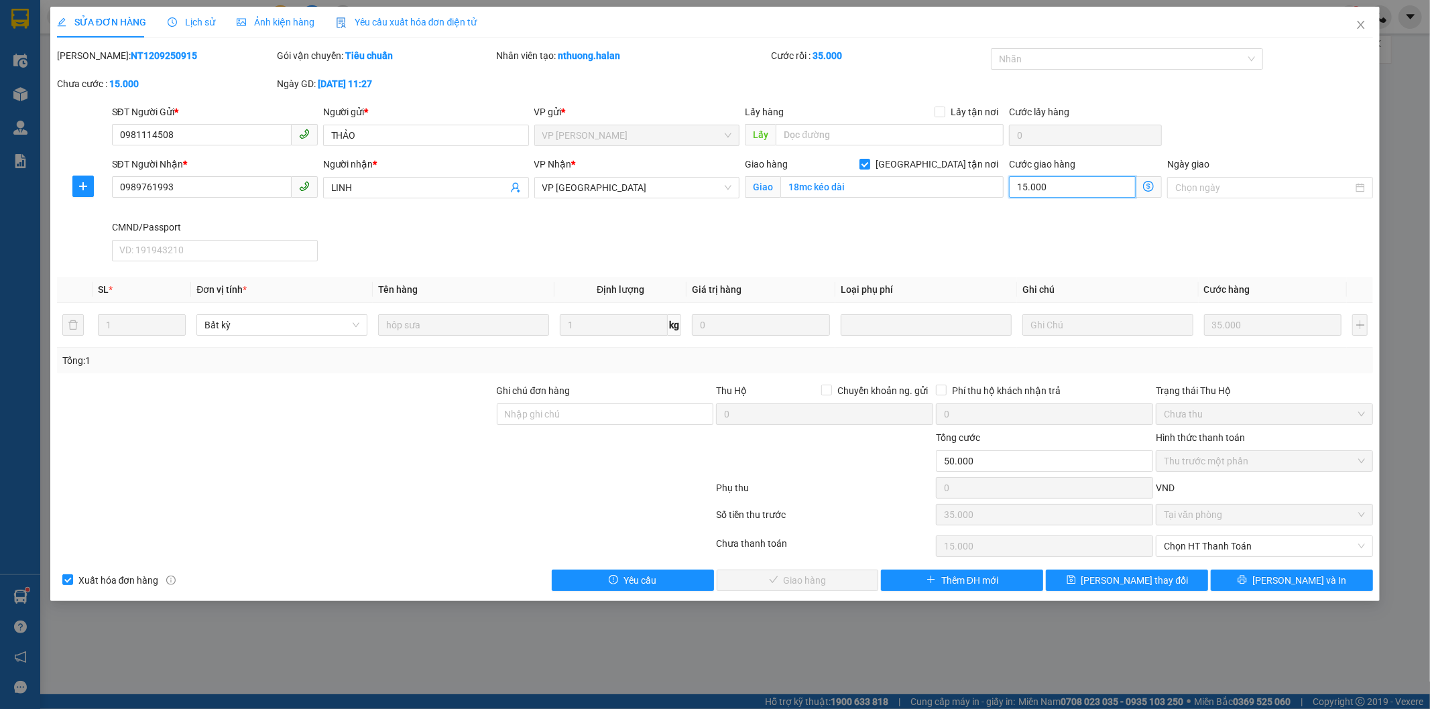
click at [1064, 189] on input "15.000" at bounding box center [1072, 186] width 127 height 21
type input "35.001"
type input "1"
type input "35.010"
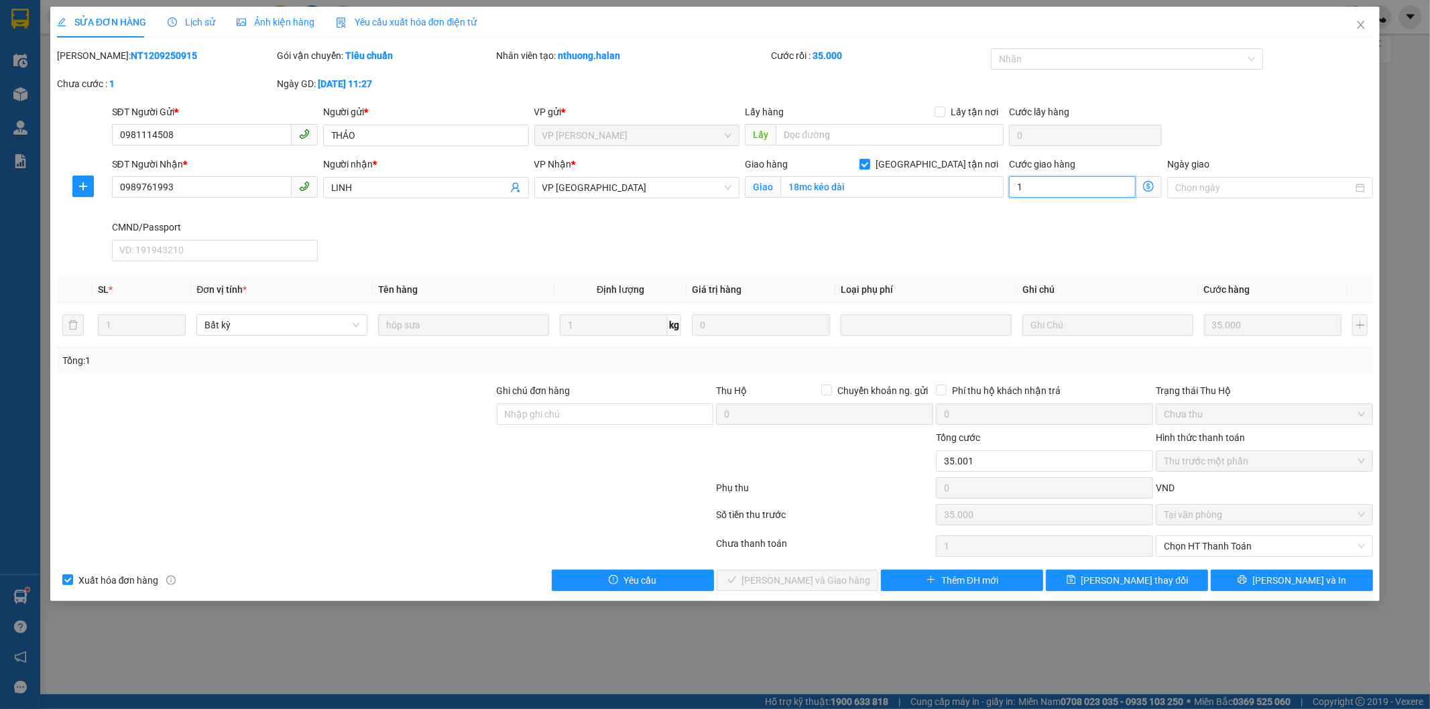
type input "10"
type input "10.000"
type input "45.000"
type input "10.000"
click at [1104, 578] on button "[PERSON_NAME] thay đổi" at bounding box center [1127, 580] width 162 height 21
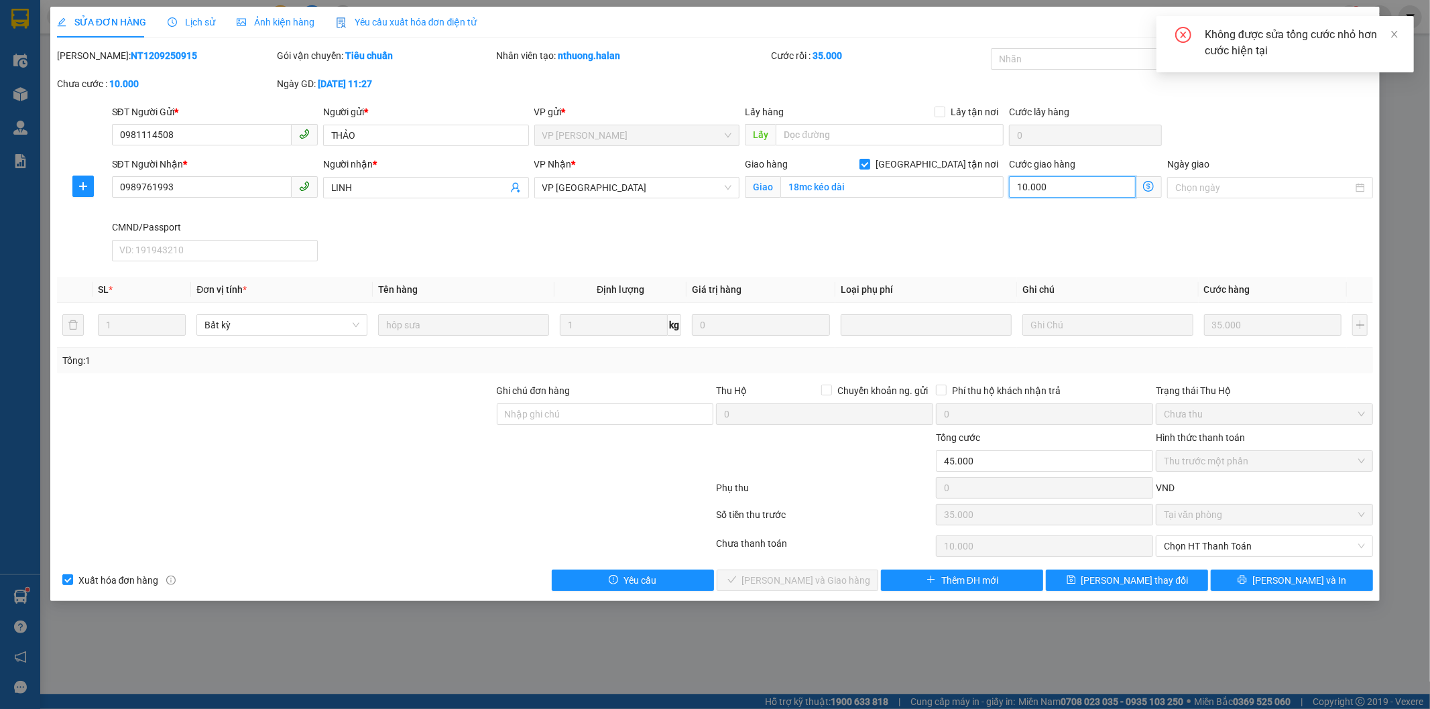
click at [1070, 188] on input "10.000" at bounding box center [1072, 186] width 127 height 21
type input "35.000"
type input "0"
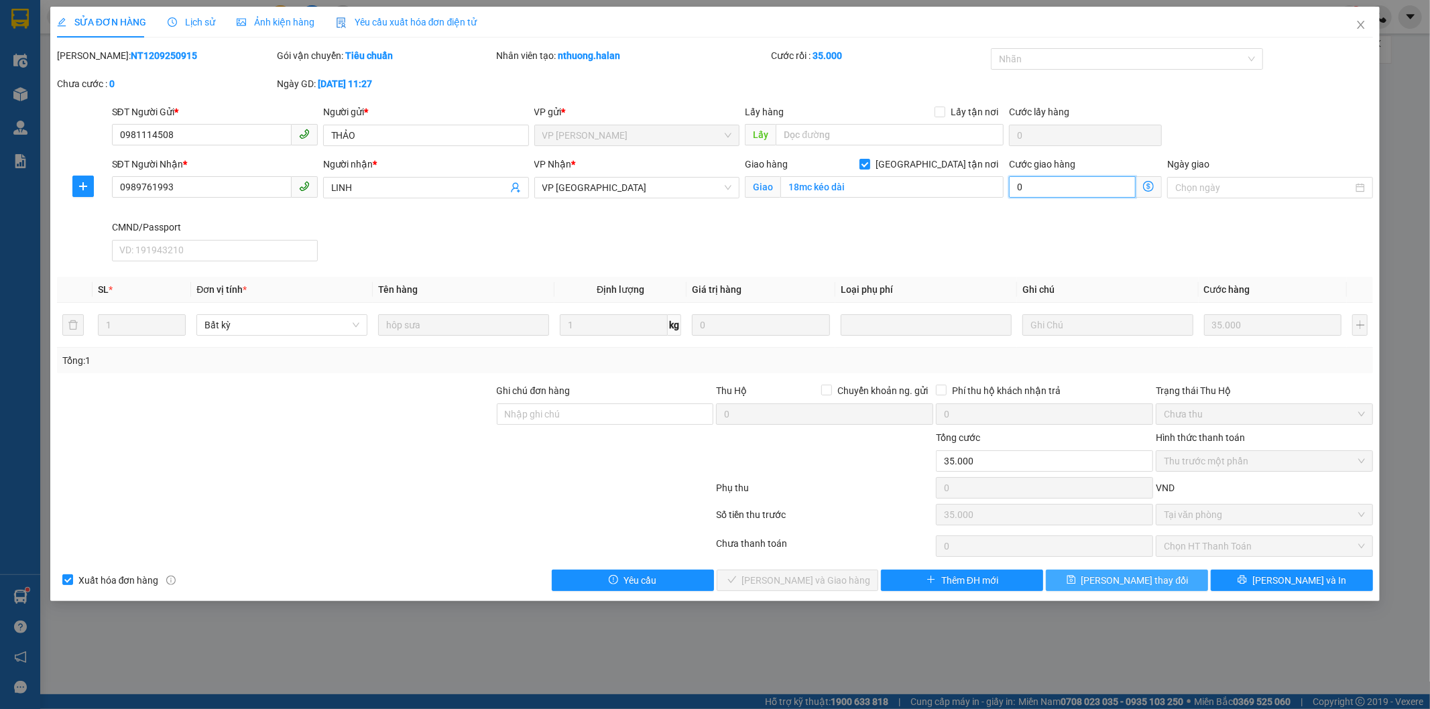
type input "0"
click at [1117, 581] on span "[PERSON_NAME] thay đổi" at bounding box center [1134, 580] width 107 height 15
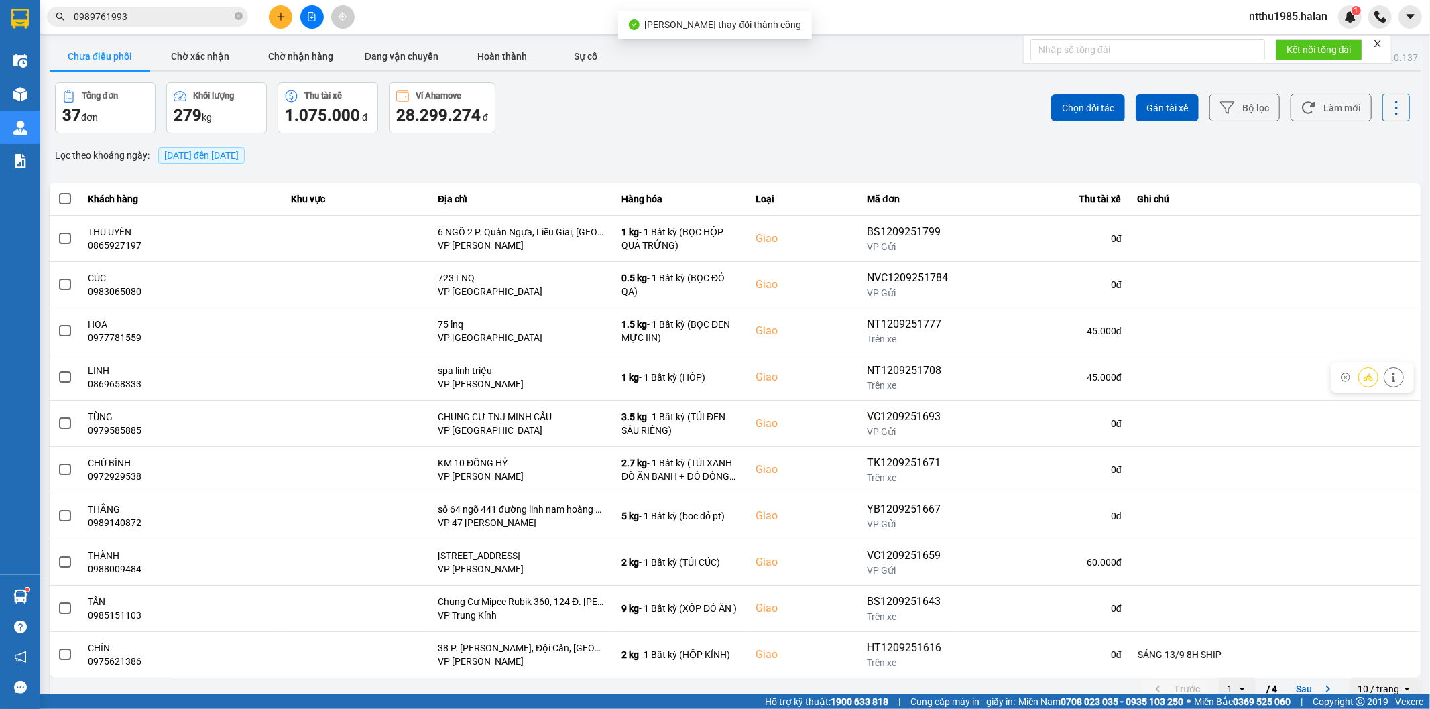
click at [151, 17] on input "0989761993" at bounding box center [153, 16] width 158 height 15
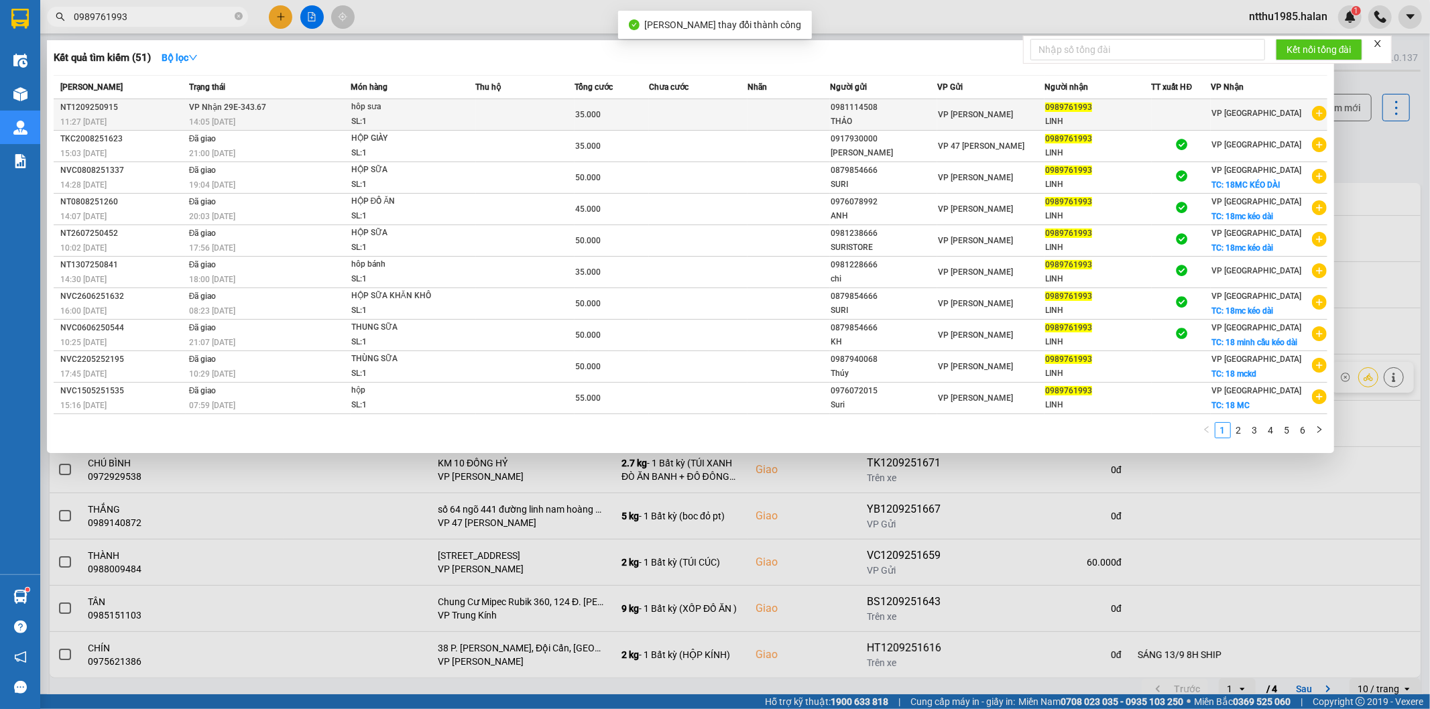
click at [822, 106] on td at bounding box center [788, 115] width 82 height 32
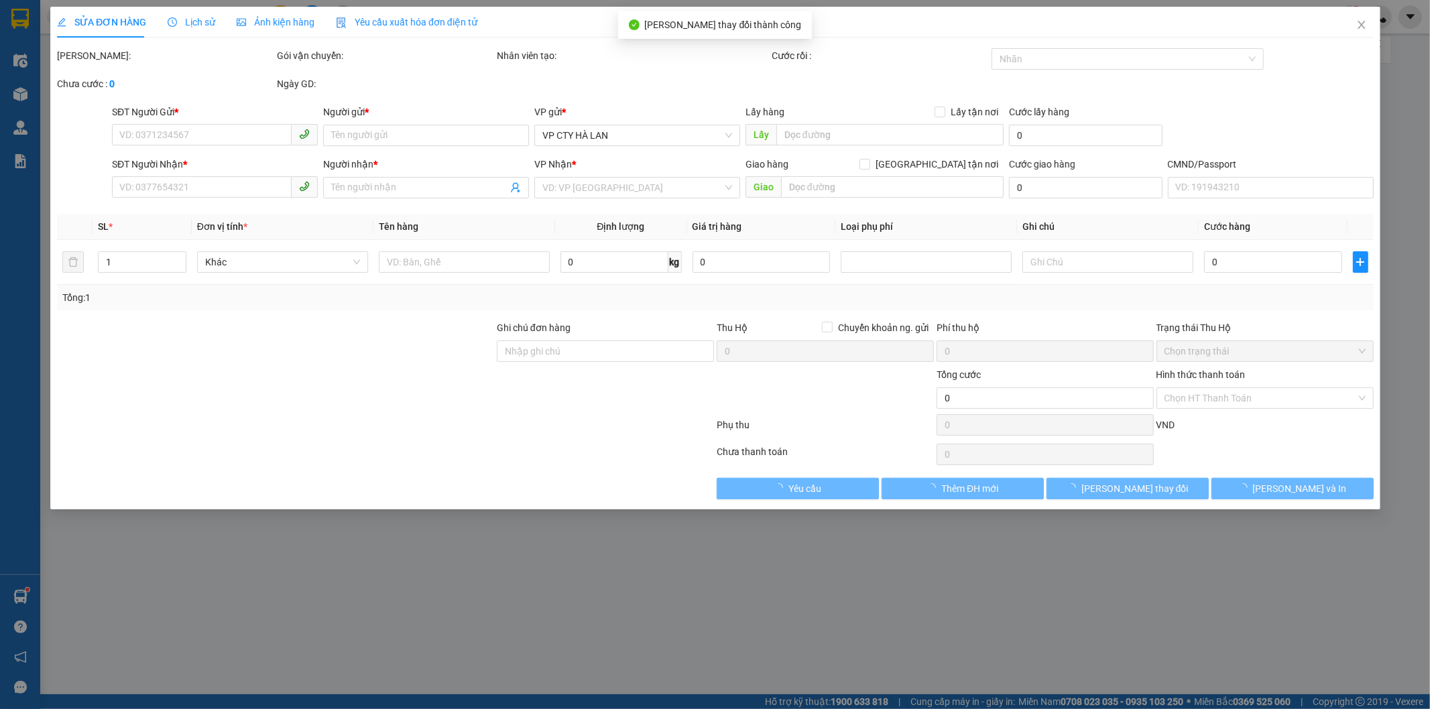
type input "0981114508"
type input "THẢO"
type input "0989761993"
type input "LINH"
checkbox input "true"
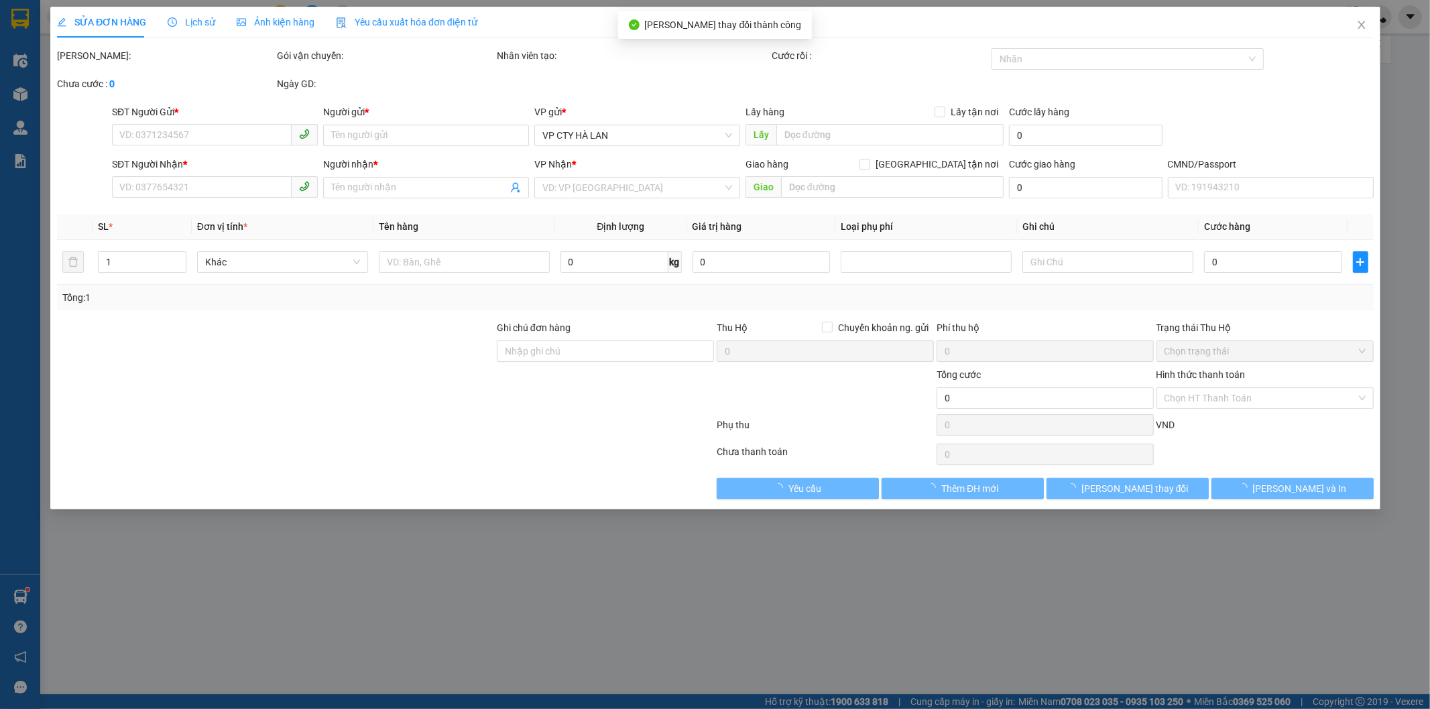
type input "18mc kéo dài"
type input "35.000"
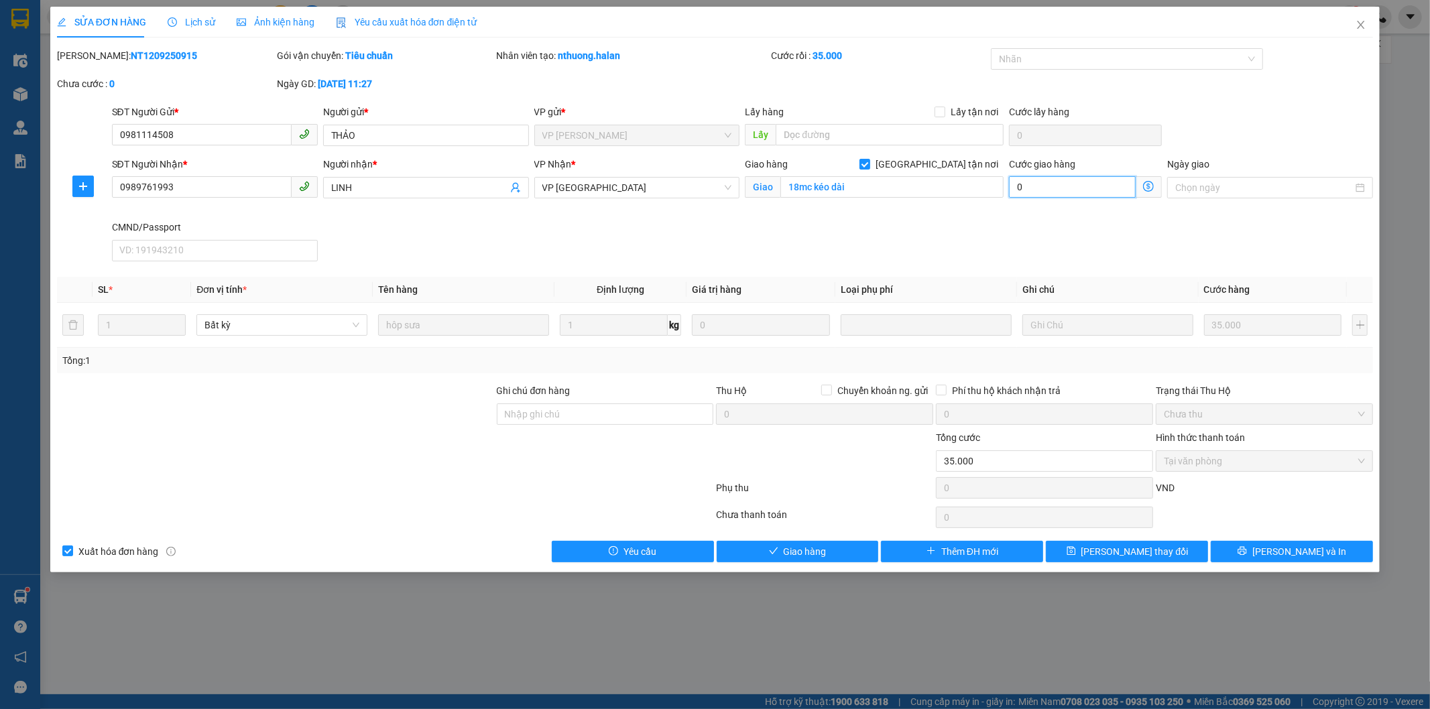
click at [1066, 189] on input "0" at bounding box center [1072, 186] width 127 height 21
type input "1"
type input "35.001"
type input "1"
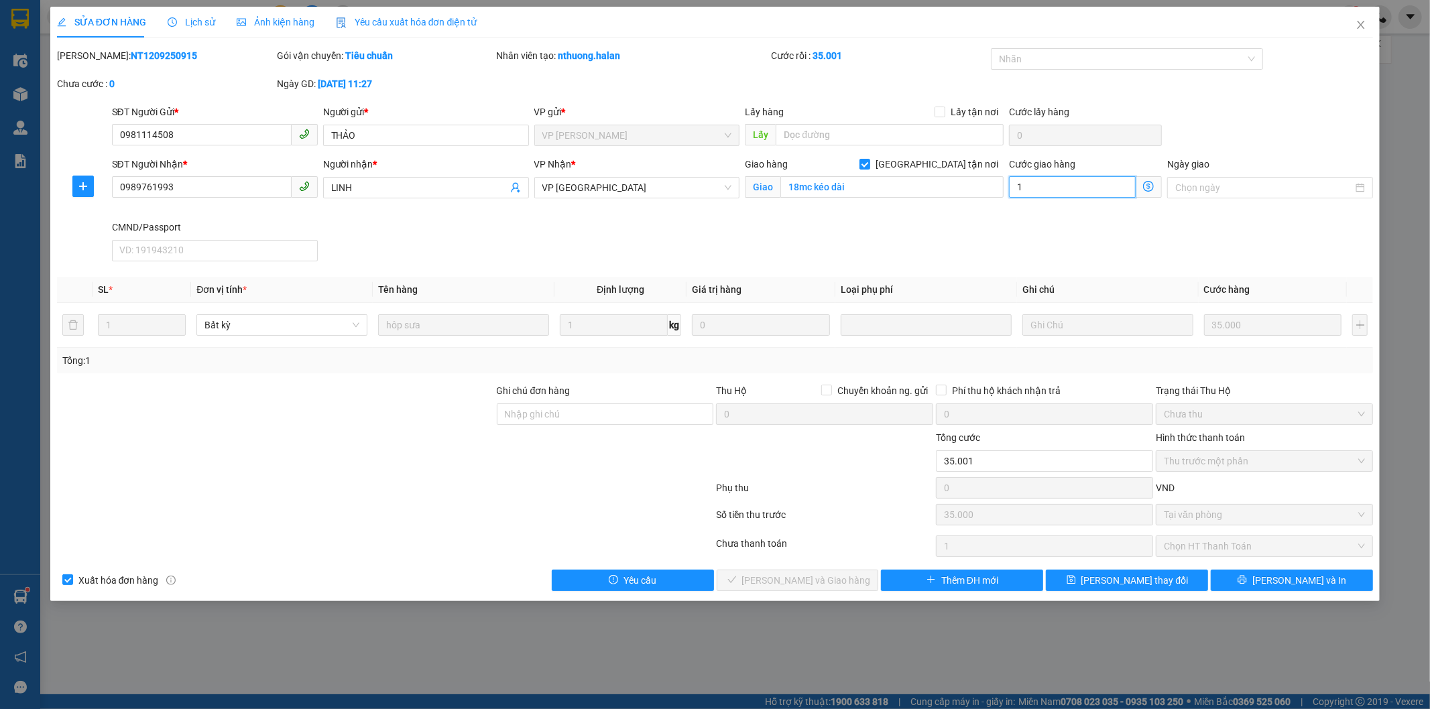
type input "35.010"
type input "10"
type input "10.000"
type input "45.000"
type input "10.000"
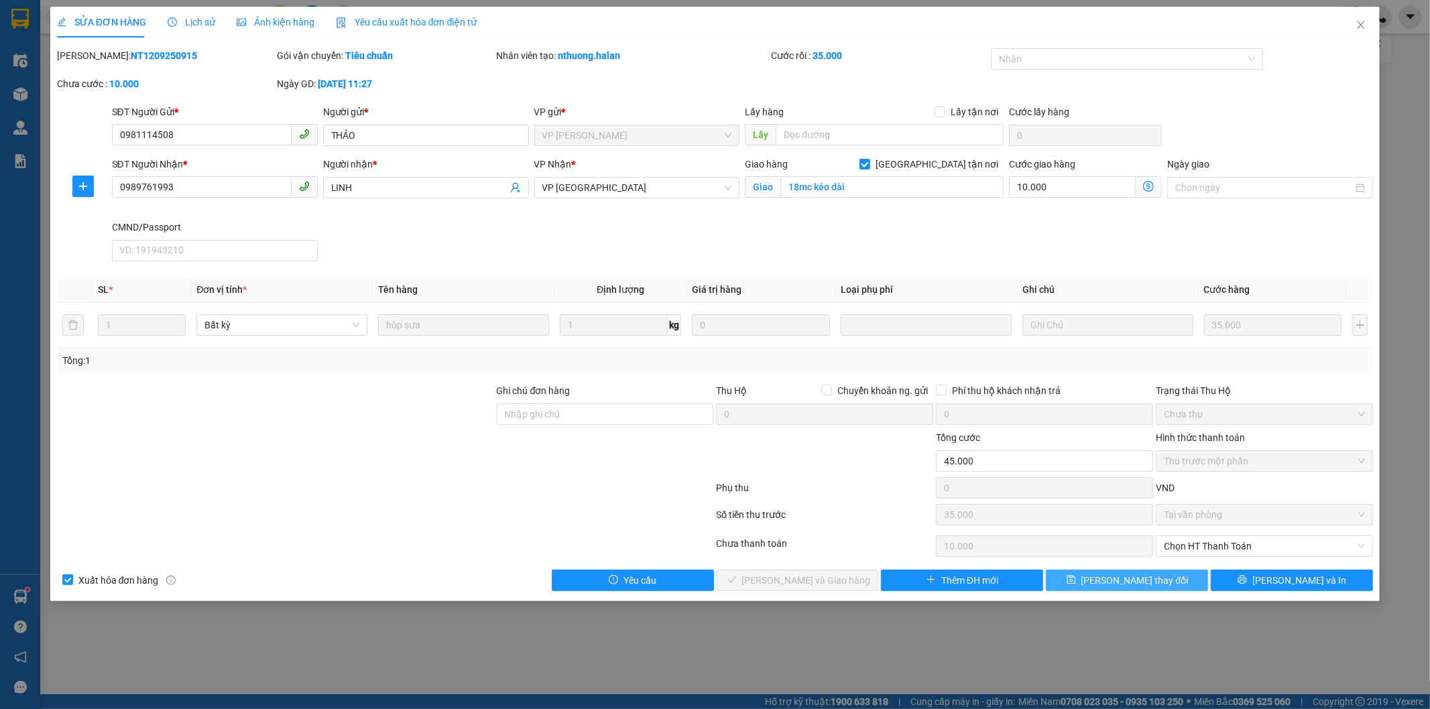
click at [1075, 578] on icon "save" at bounding box center [1070, 580] width 9 height 9
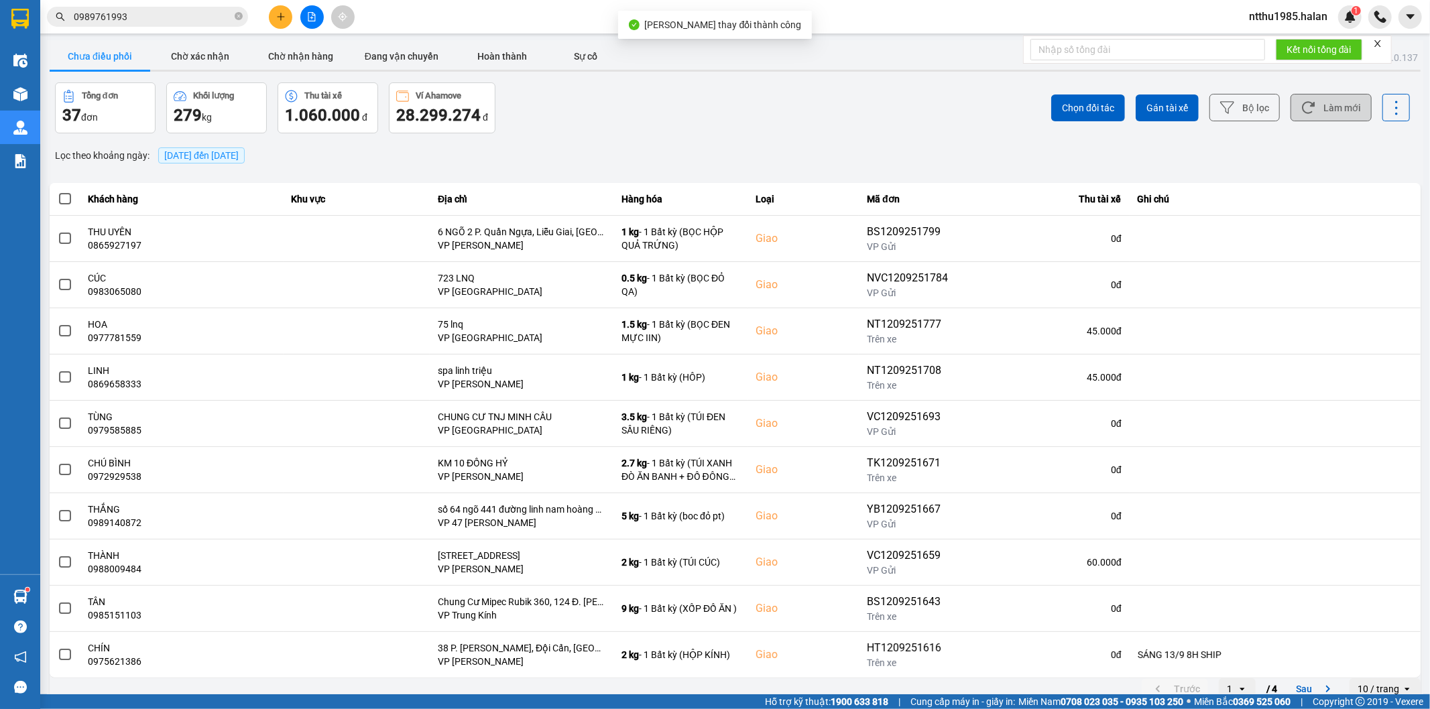
click at [1318, 112] on button "Làm mới" at bounding box center [1330, 107] width 81 height 27
click at [1291, 686] on button "Sau" at bounding box center [1316, 689] width 56 height 20
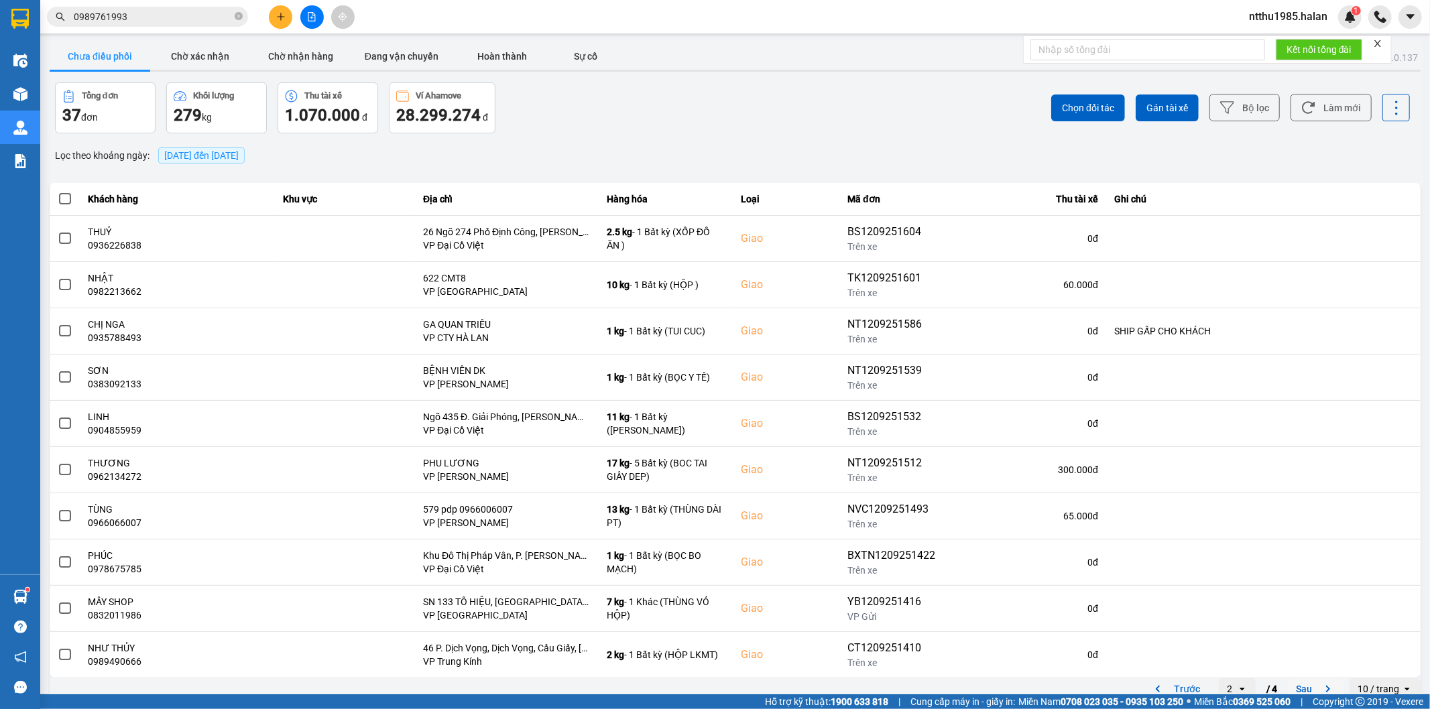
click at [1292, 688] on button "Sau" at bounding box center [1316, 689] width 56 height 20
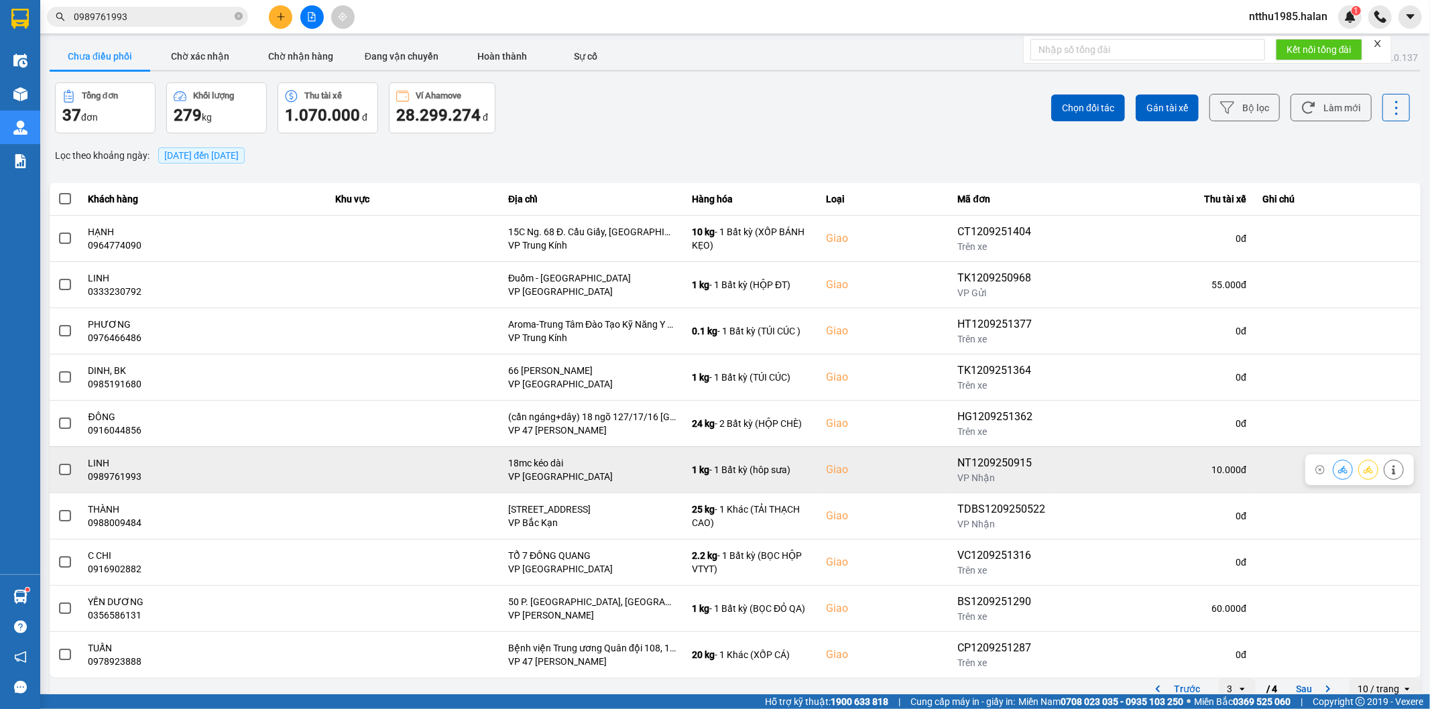
click at [61, 470] on span at bounding box center [65, 470] width 12 height 12
click at [58, 463] on input "checkbox" at bounding box center [58, 463] width 0 height 0
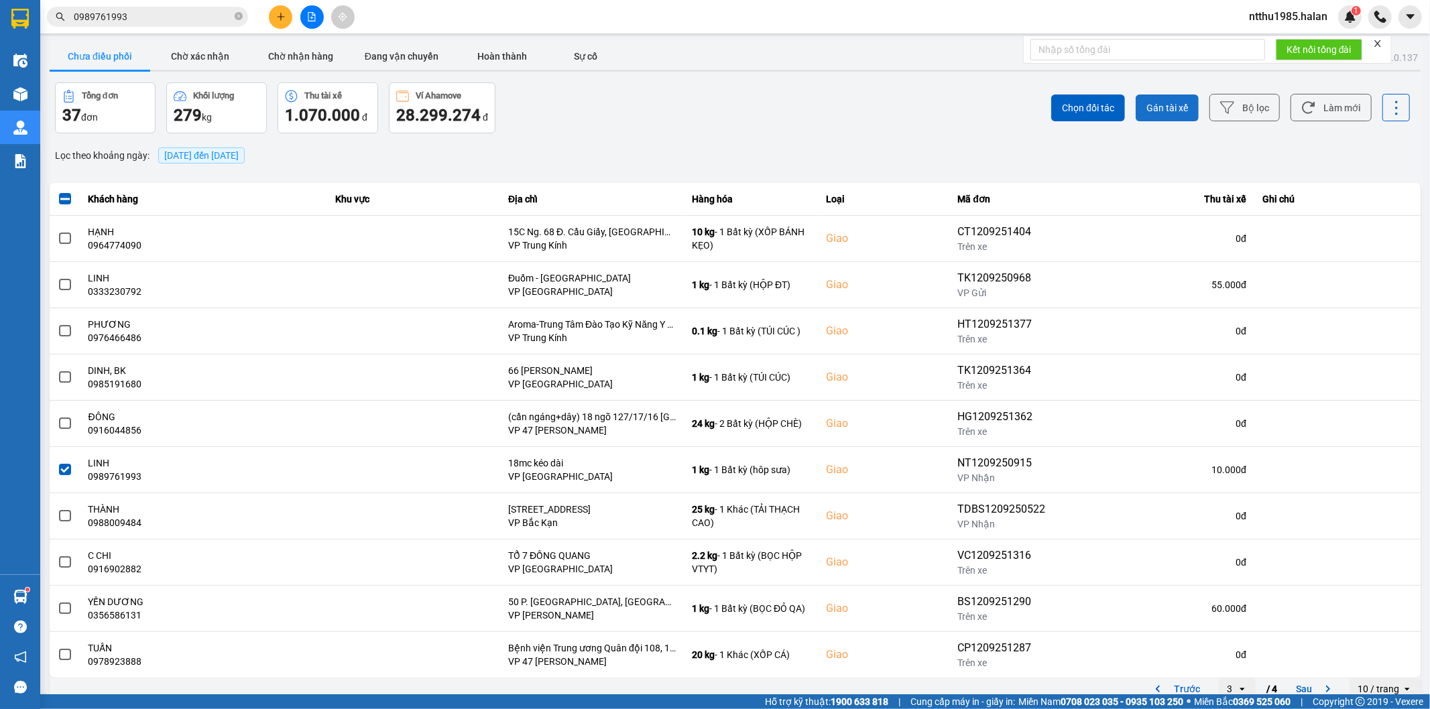
click at [1181, 110] on button "Gán tài xế" at bounding box center [1166, 108] width 63 height 27
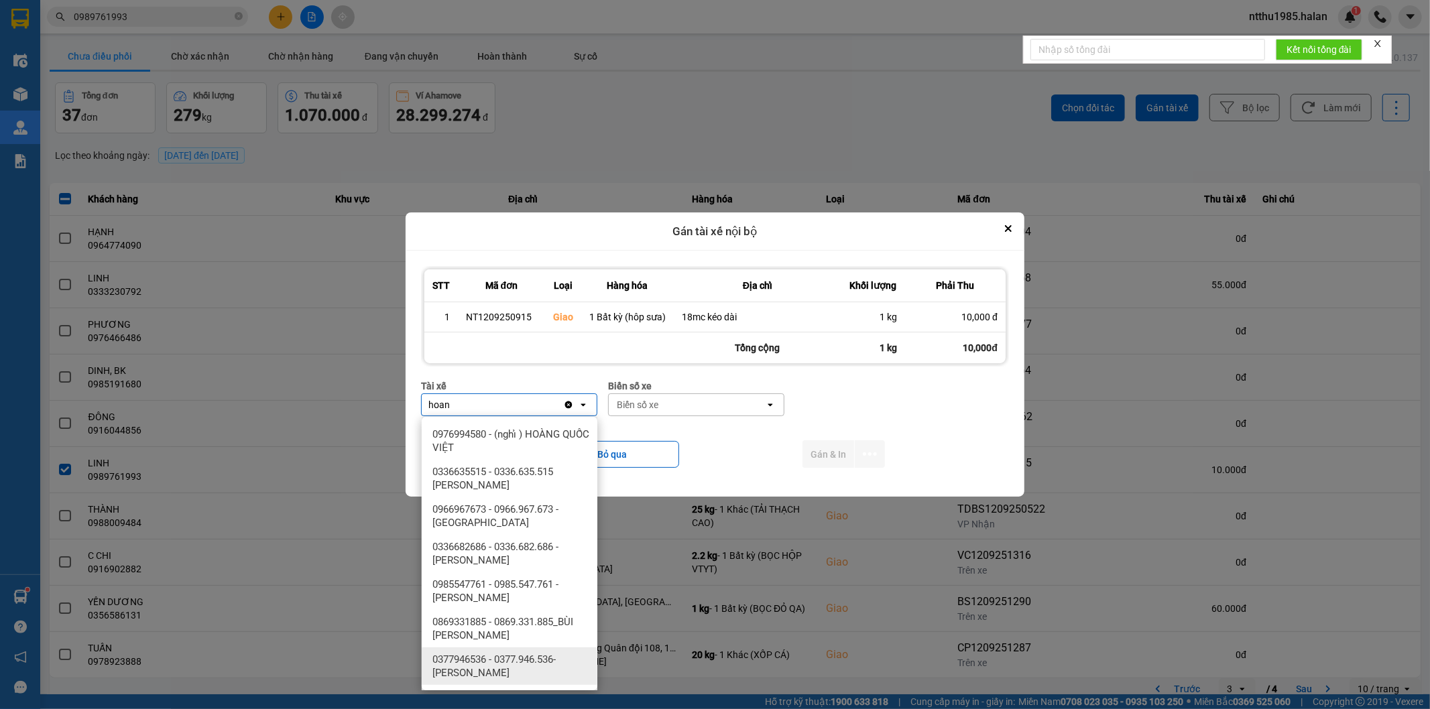
type input "hoan"
click at [519, 651] on div "0377946536 - 0377.946.536- Đào Duy Hoàn" at bounding box center [510, 667] width 176 height 38
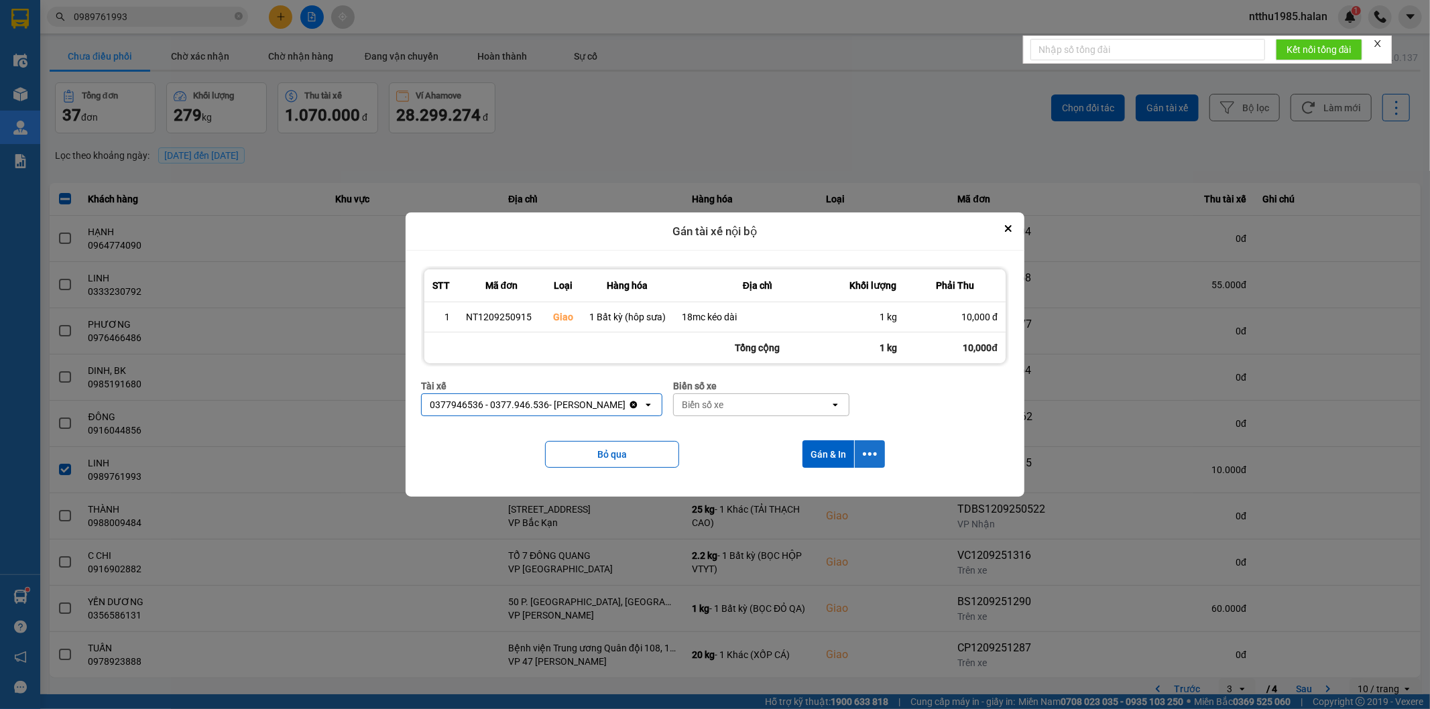
click at [867, 446] on button "dialog" at bounding box center [870, 453] width 30 height 27
click at [833, 494] on span "Chỉ gán tài" at bounding box center [816, 491] width 44 height 13
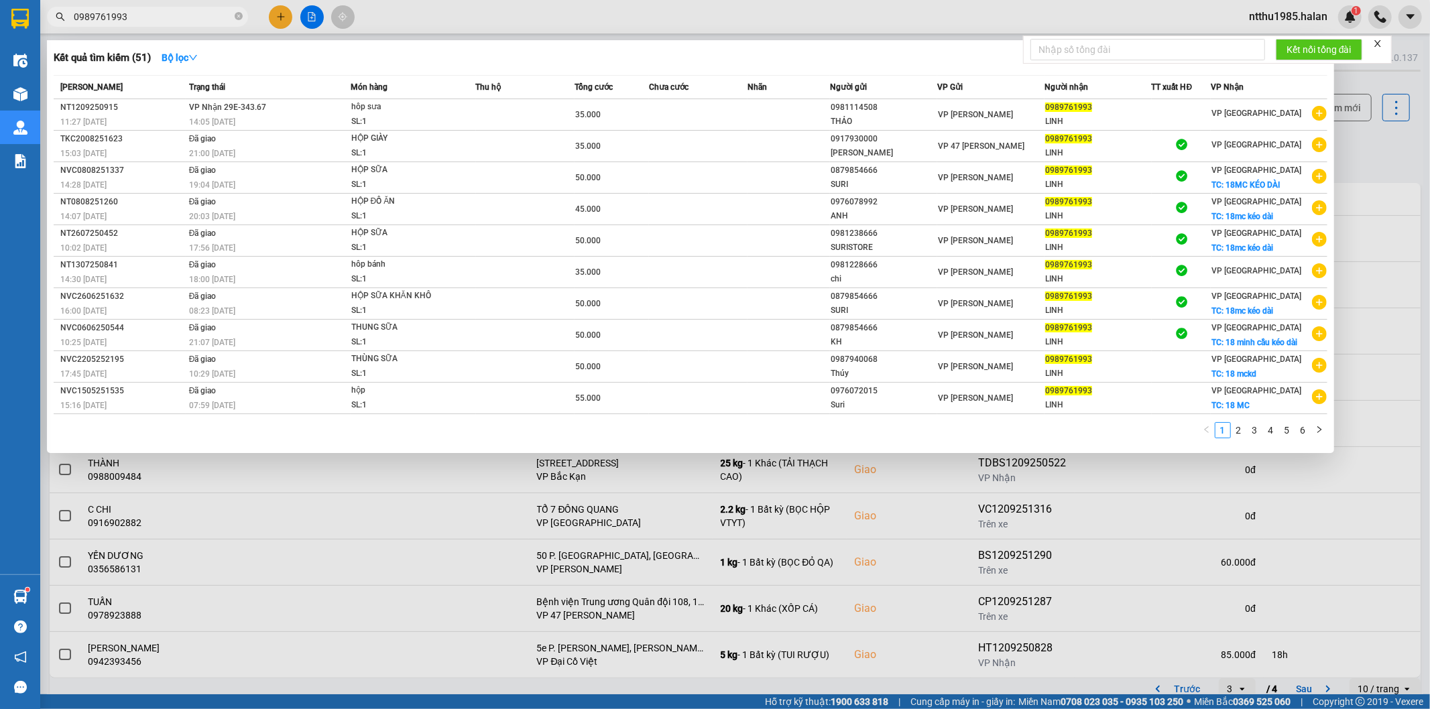
click at [166, 16] on input "0989761993" at bounding box center [153, 16] width 158 height 15
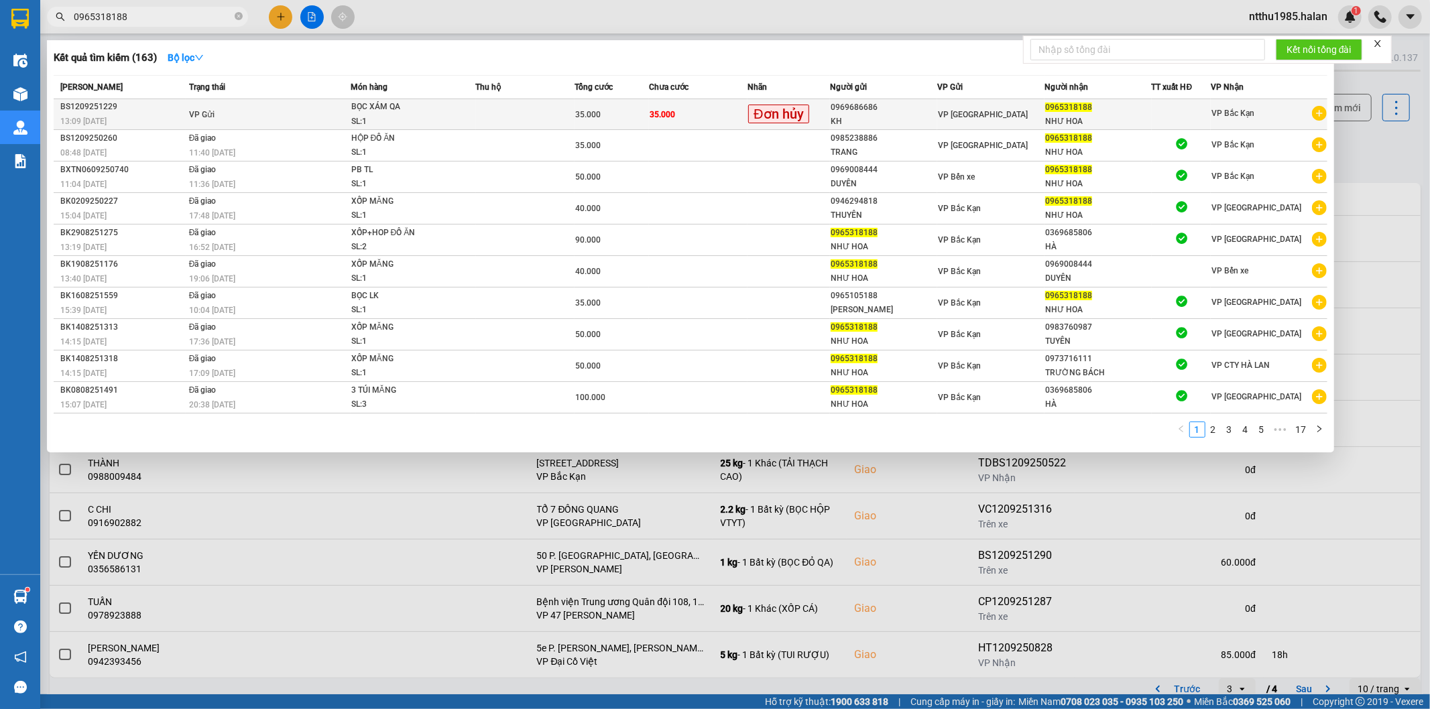
type input "0965318188"
click at [486, 114] on td at bounding box center [525, 114] width 99 height 31
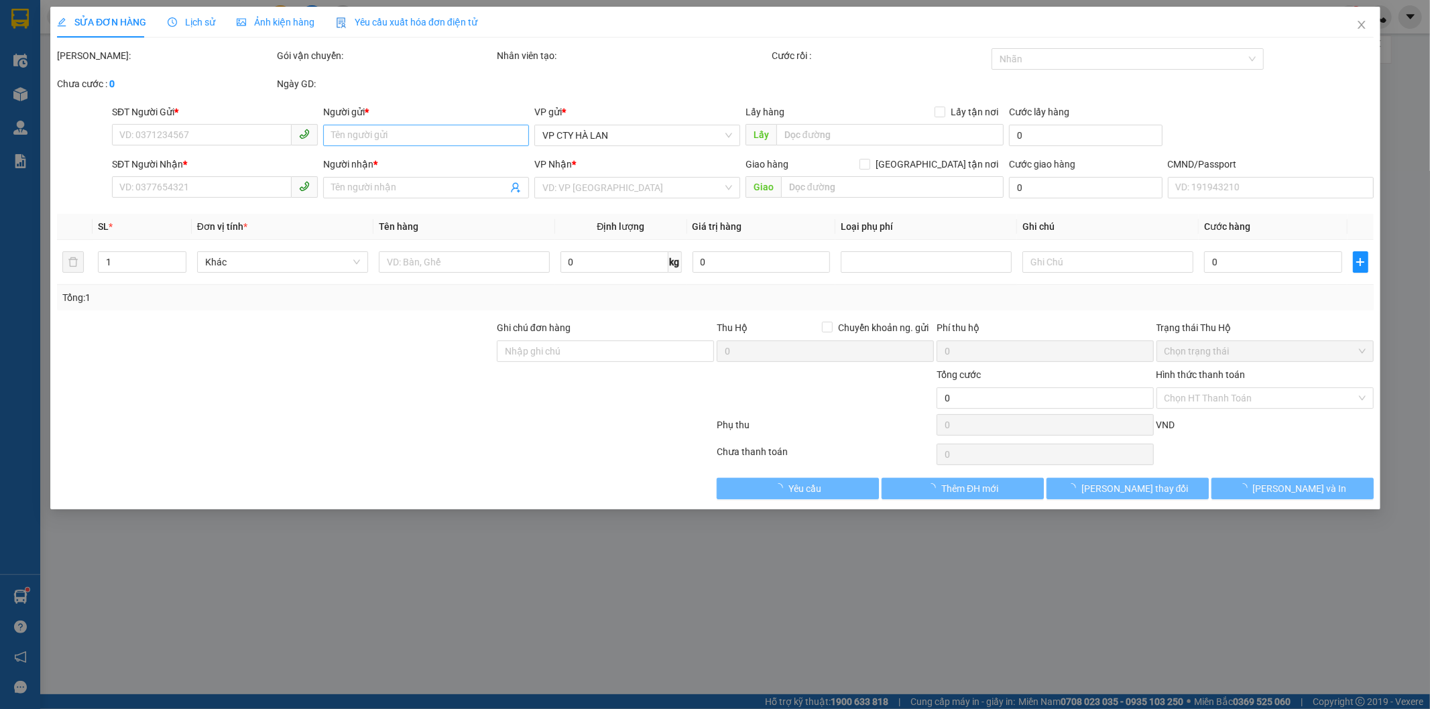
type input "0969686686"
type input "KH"
type input "0965318188"
type input "NHƯ HOA"
type input "35.000"
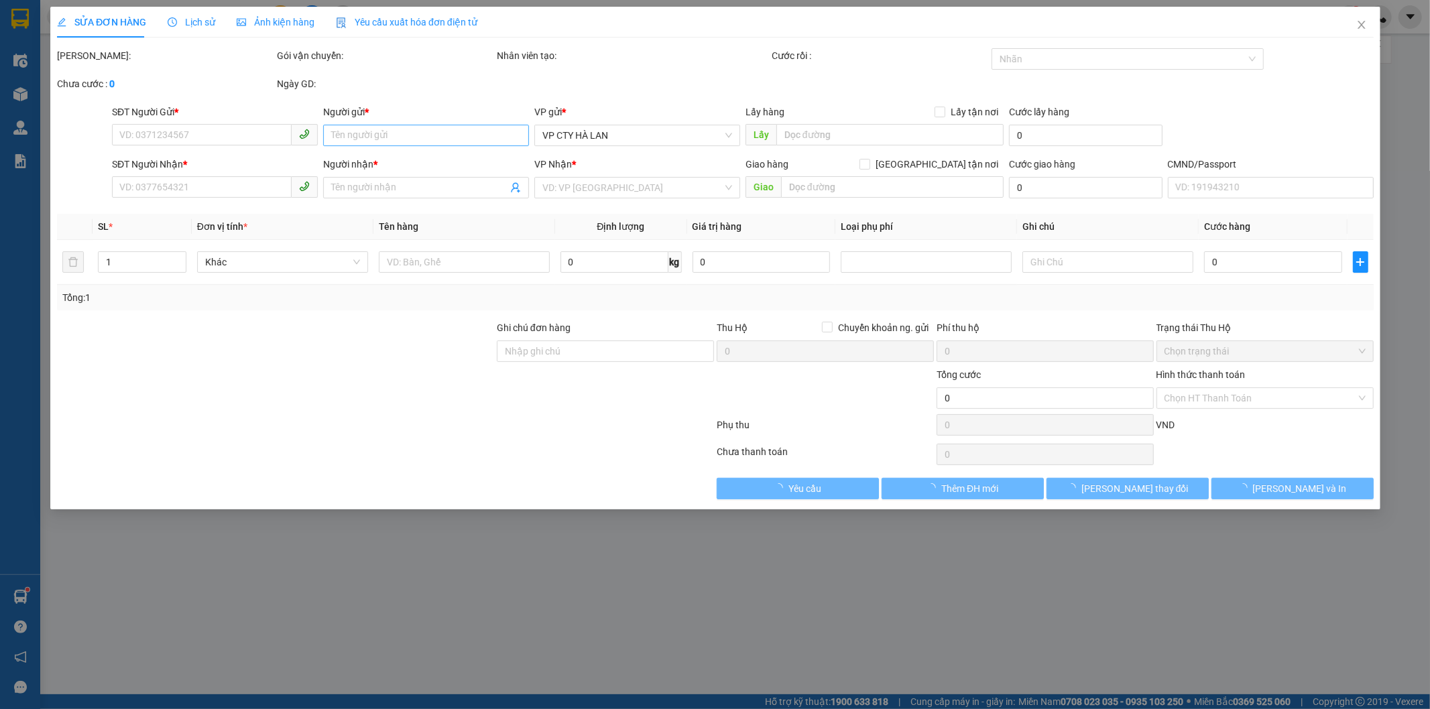
type input "35.000"
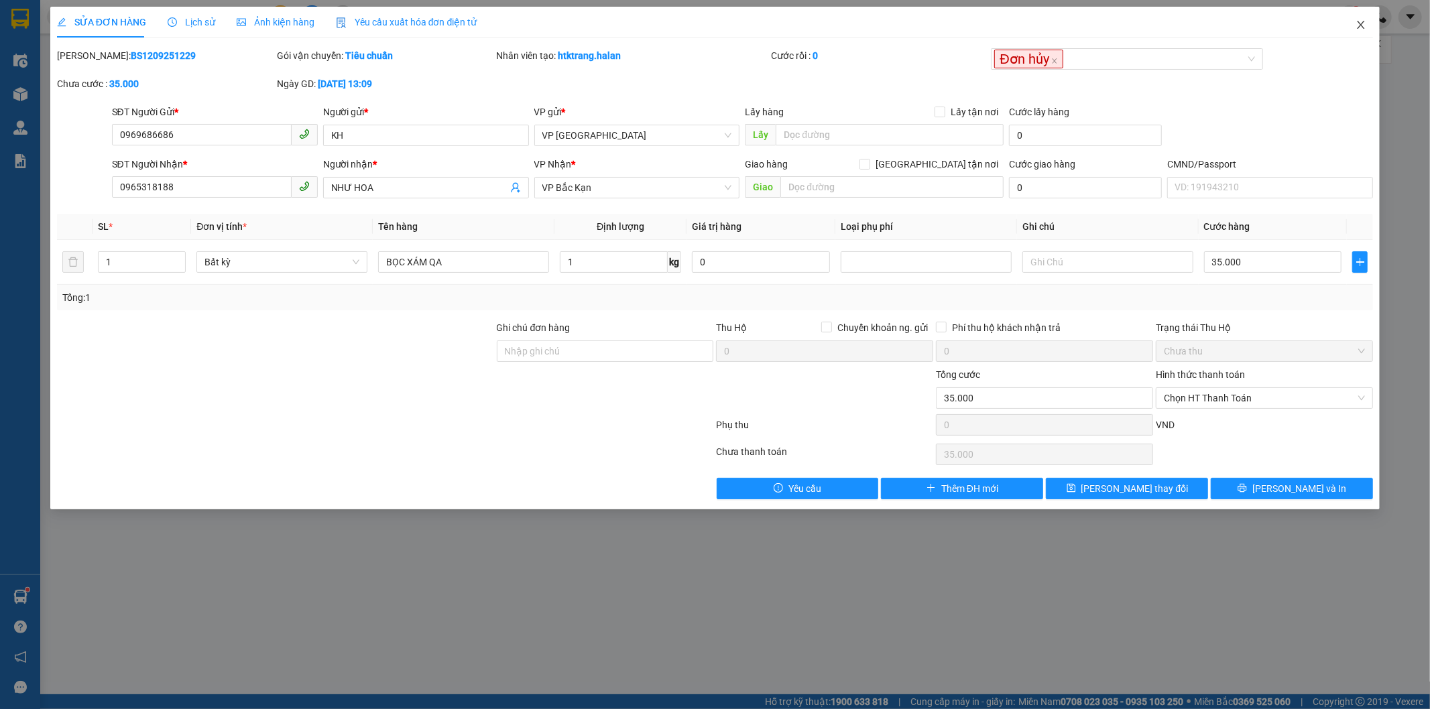
click at [1361, 29] on icon "close" at bounding box center [1360, 24] width 11 height 11
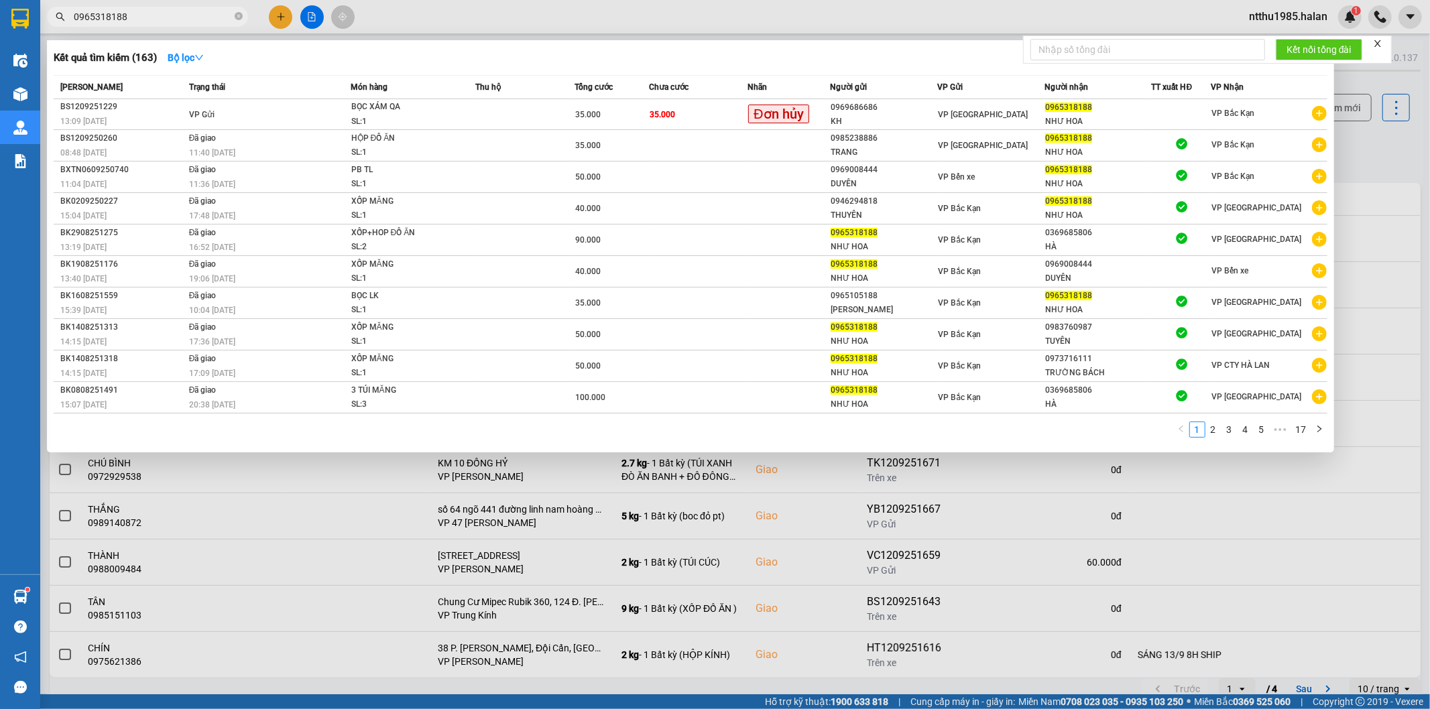
click at [147, 21] on input "0965318188" at bounding box center [153, 16] width 158 height 15
click at [1363, 144] on div at bounding box center [715, 354] width 1430 height 709
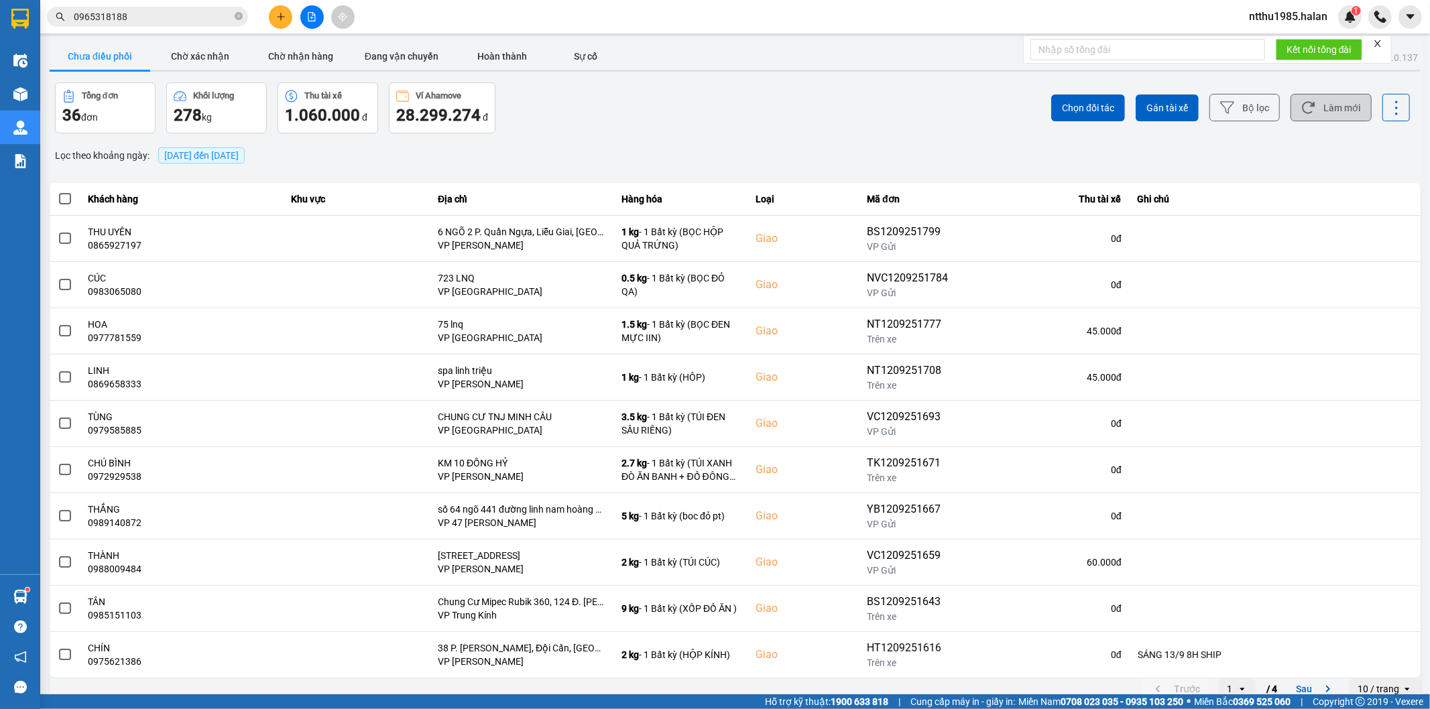
click at [1320, 106] on button "Làm mới" at bounding box center [1330, 107] width 81 height 27
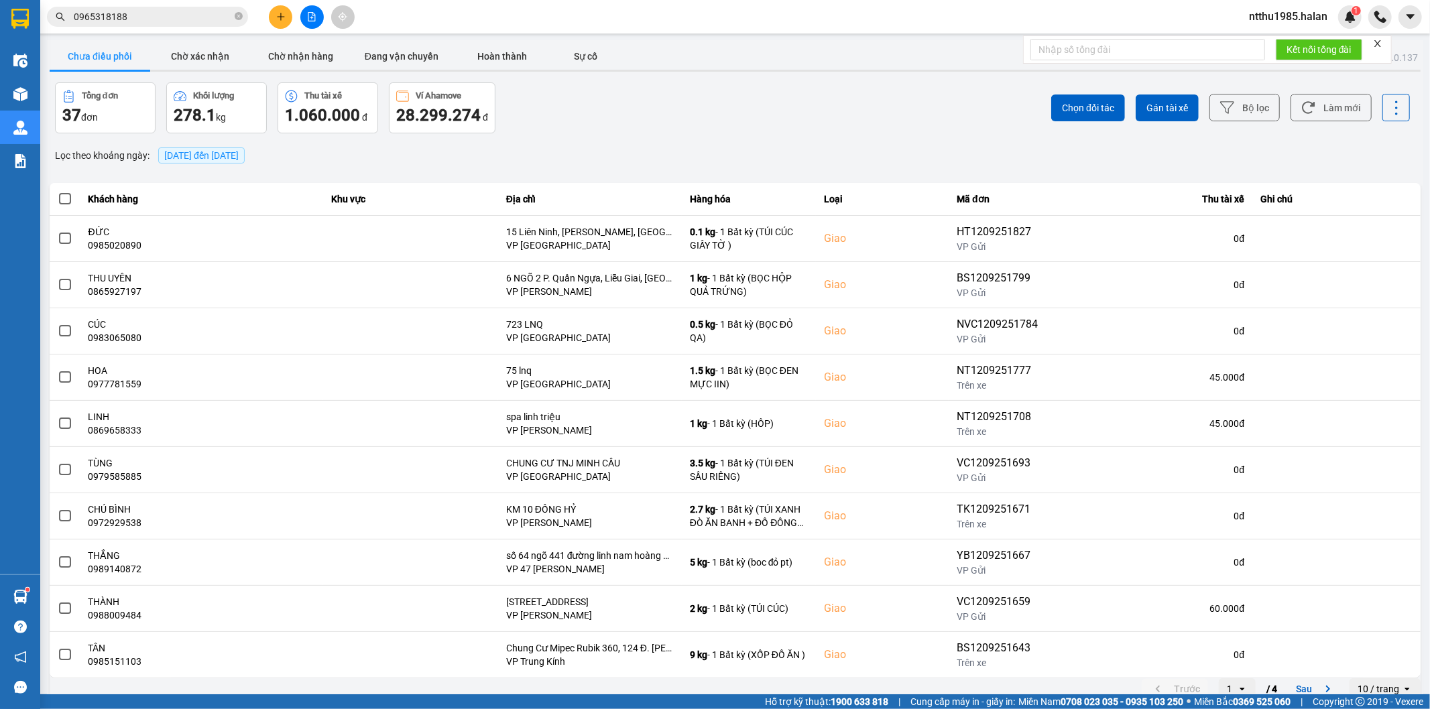
click at [149, 11] on input "0965318188" at bounding box center [153, 16] width 158 height 15
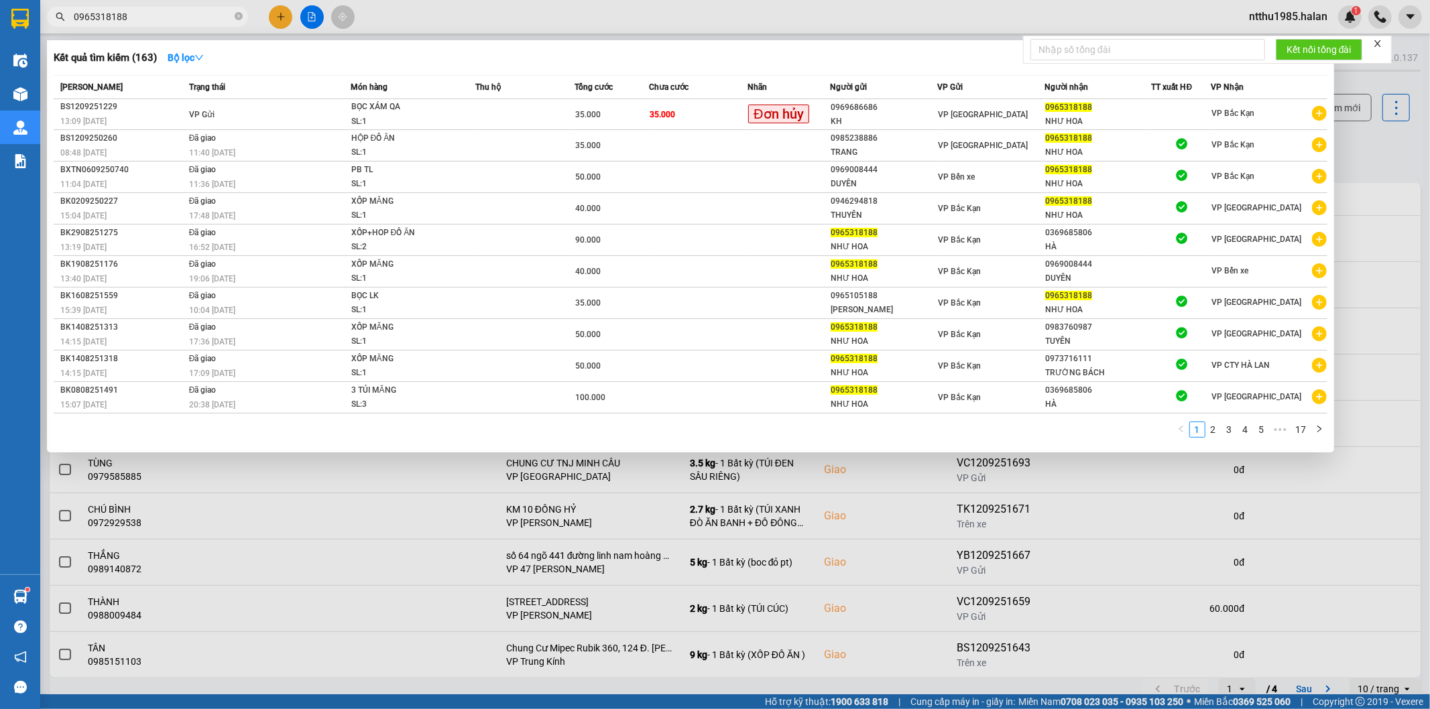
click at [149, 11] on input "0965318188" at bounding box center [153, 16] width 158 height 15
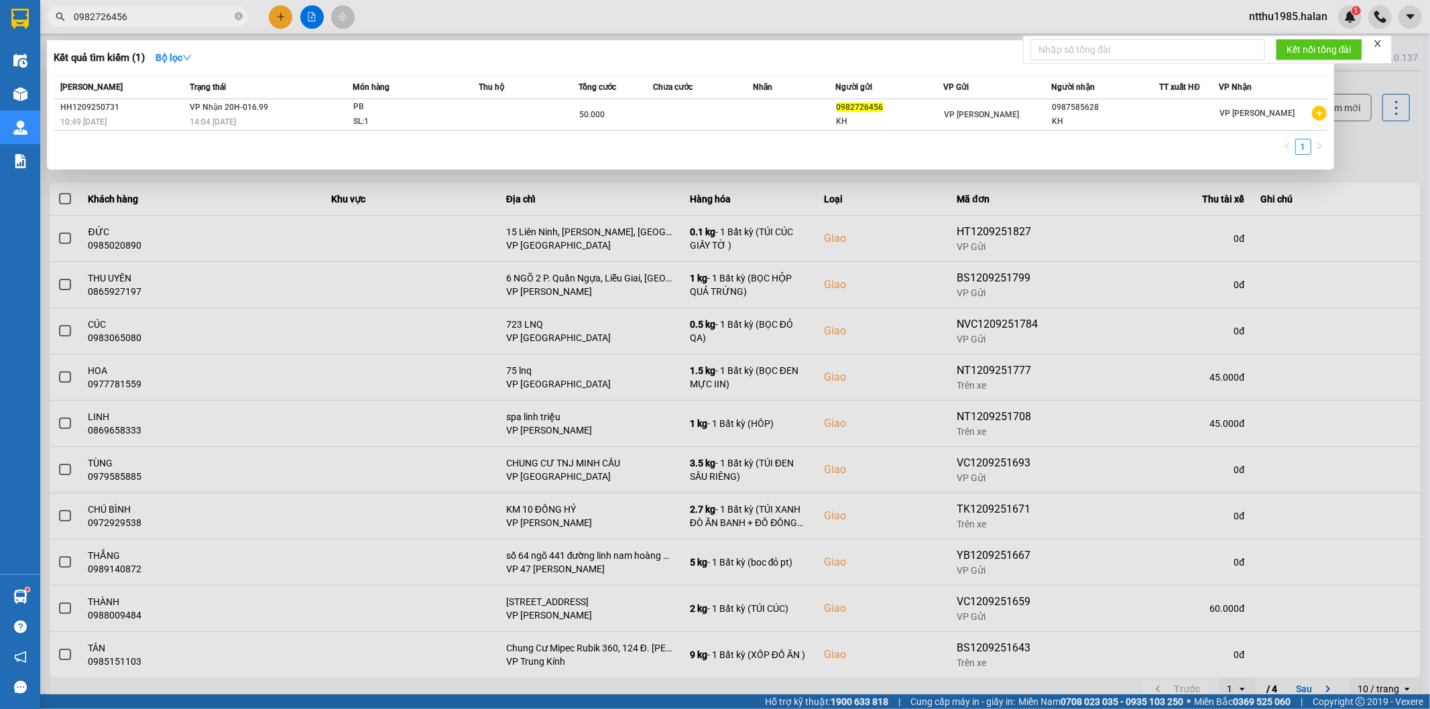
type input "0982726456"
drag, startPoint x: 156, startPoint y: 16, endPoint x: 61, endPoint y: 15, distance: 94.5
click at [61, 15] on div "0982726456" at bounding box center [130, 17] width 261 height 20
copy div "HH1209250731"
drag, startPoint x: 129, startPoint y: 109, endPoint x: 54, endPoint y: 107, distance: 75.8
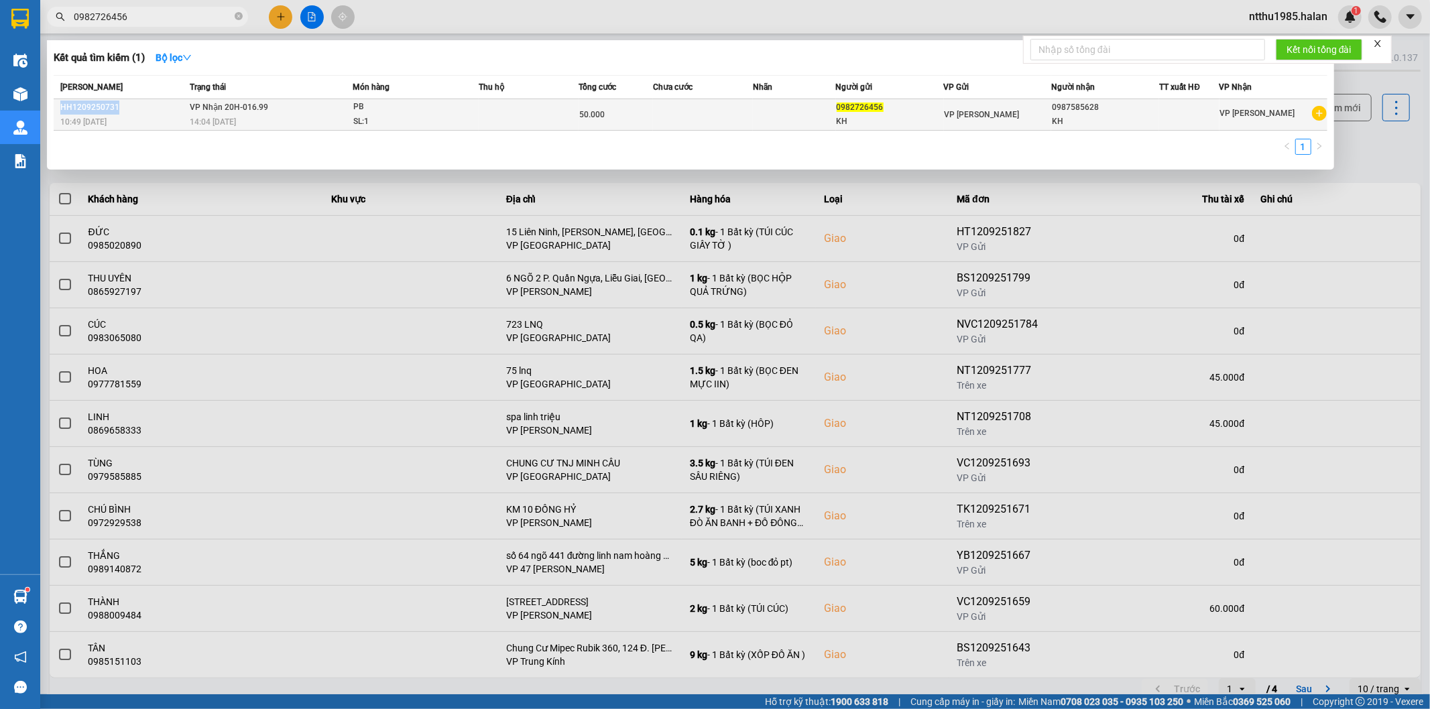
click at [54, 107] on td "HH1209250731 10:49 - 12/09" at bounding box center [120, 115] width 133 height 32
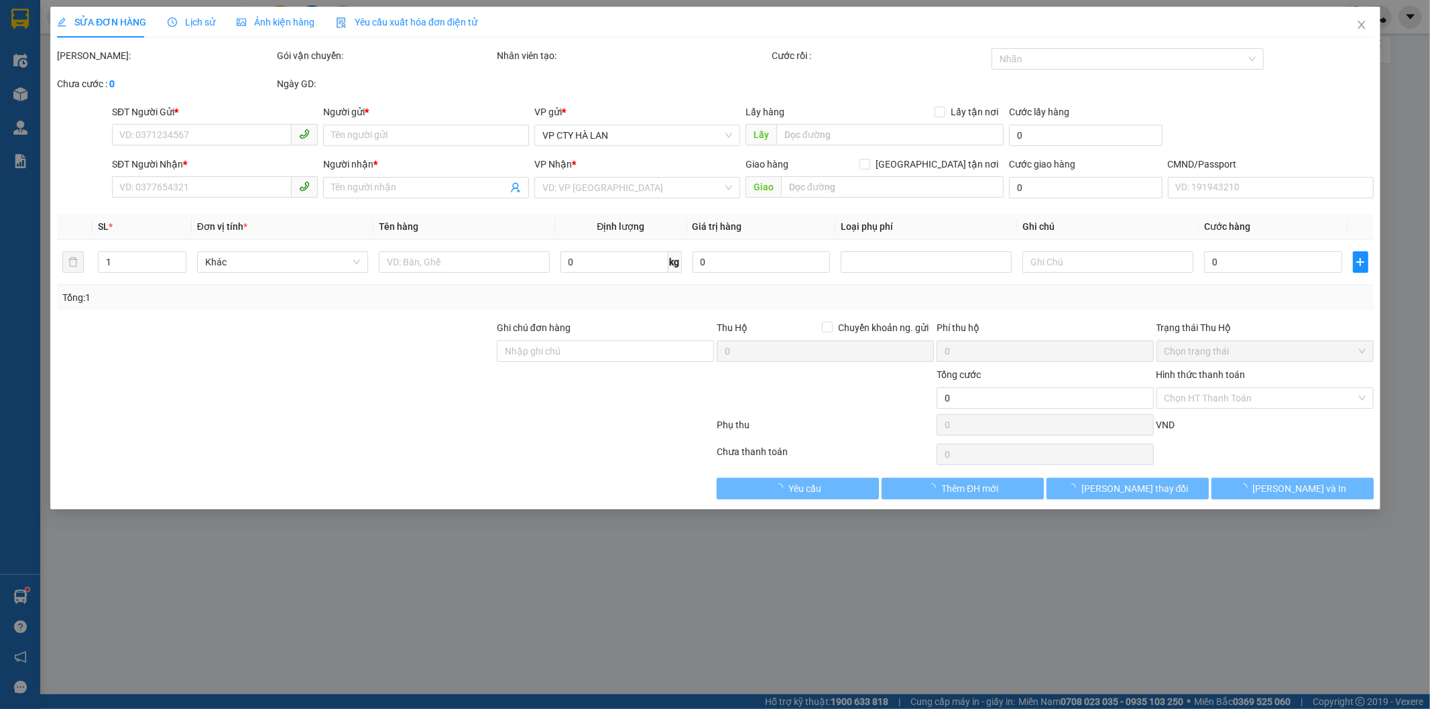
type input "0982726456"
type input "KH"
type input "0987585628"
type input "KH"
type input "50.000"
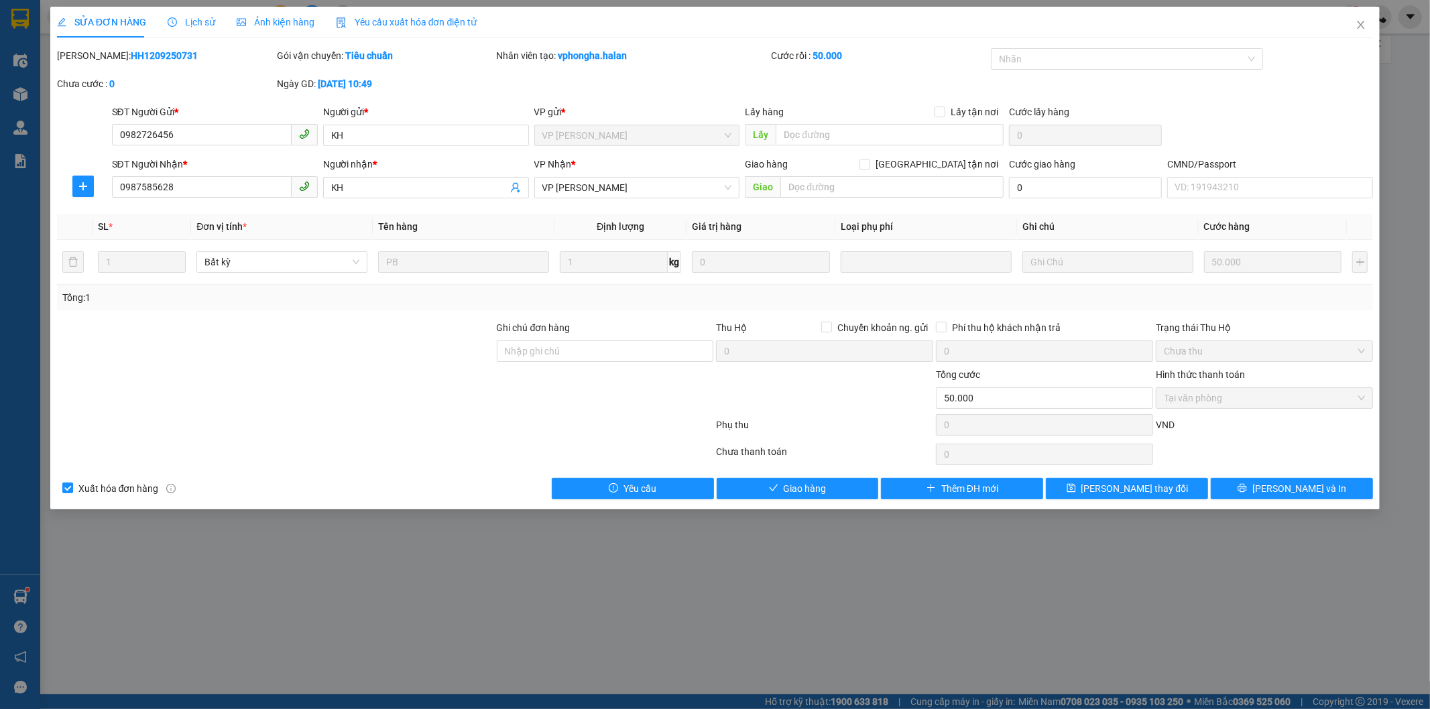
drag, startPoint x: 90, startPoint y: 52, endPoint x: 168, endPoint y: 58, distance: 78.7
click at [166, 61] on div "Mã ĐH: HH1209250731" at bounding box center [165, 55] width 217 height 15
copy b "HH1209250731"
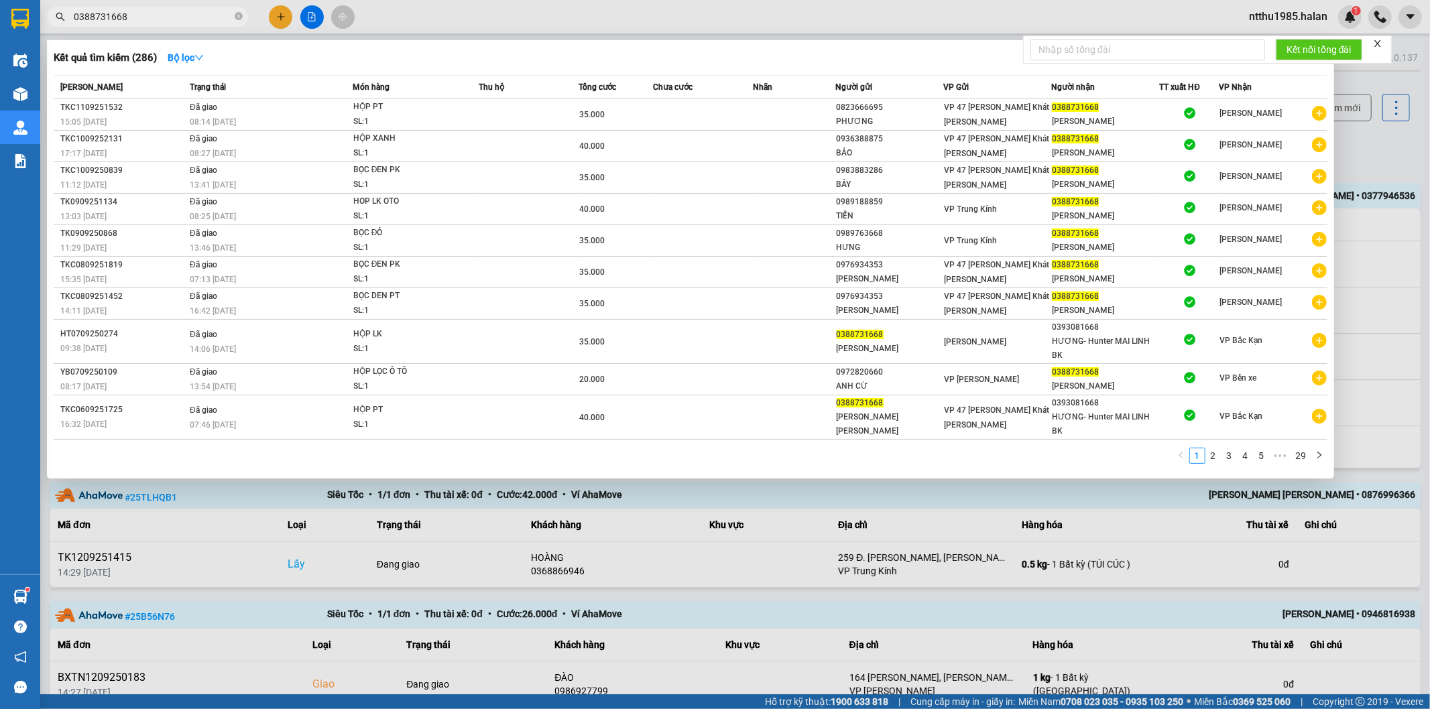
click at [138, 22] on input "0388731668" at bounding box center [153, 16] width 158 height 15
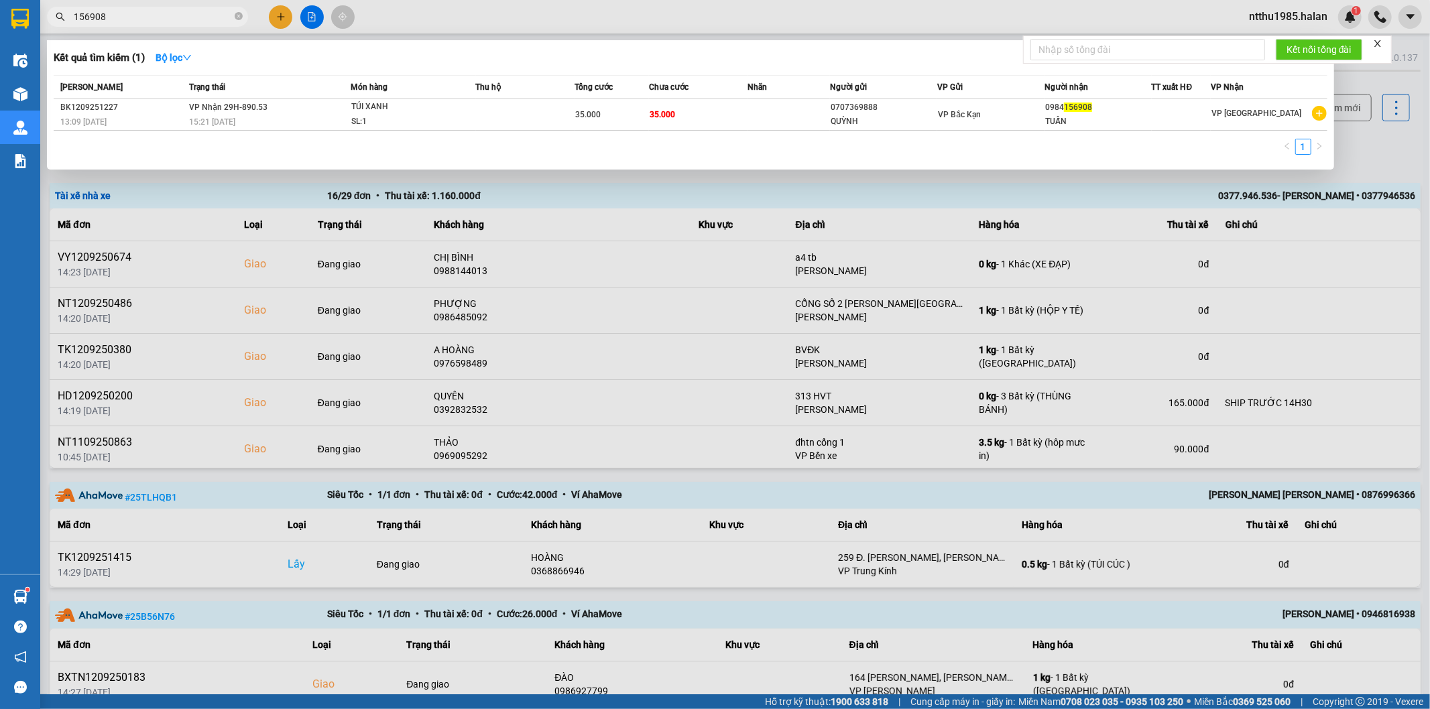
type input "156908"
click at [1378, 145] on div at bounding box center [715, 354] width 1430 height 709
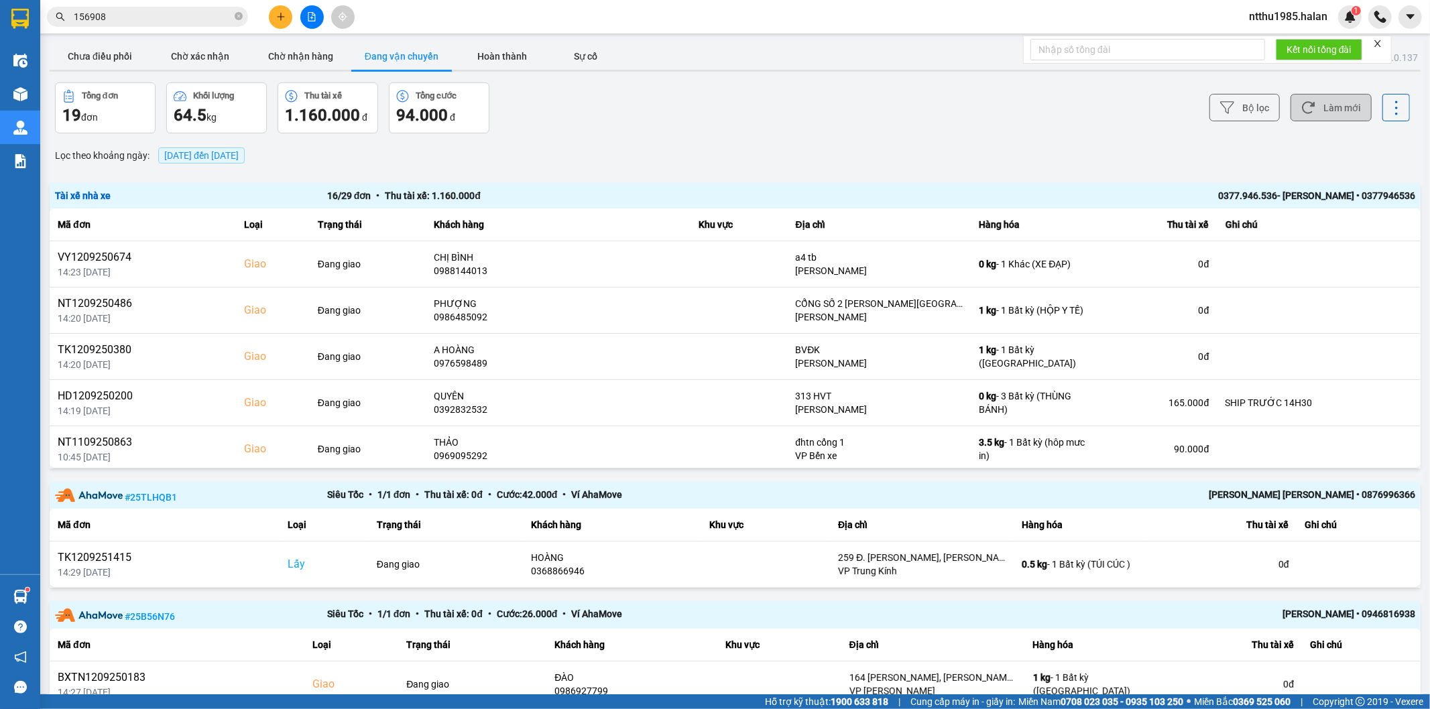
click at [1304, 111] on icon at bounding box center [1308, 108] width 14 height 14
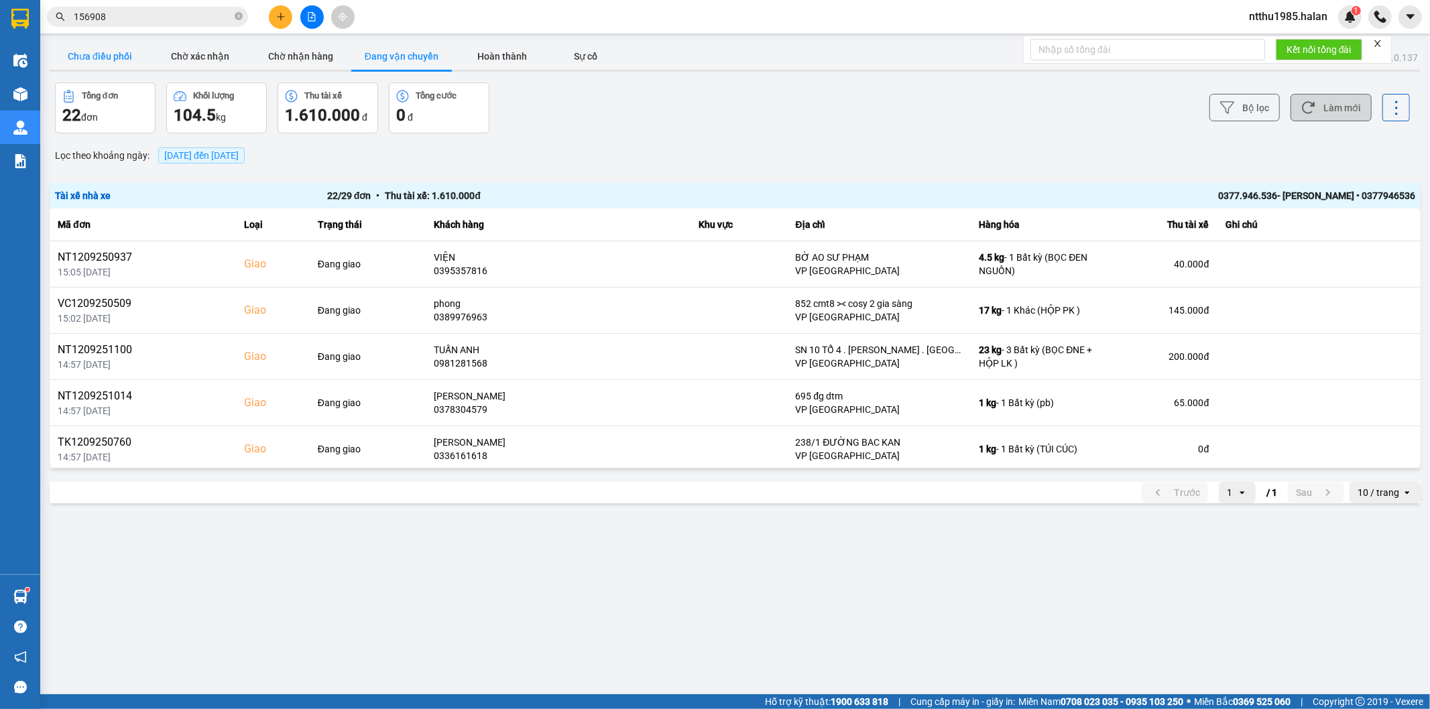
click at [92, 49] on button "Chưa điều phối" at bounding box center [100, 56] width 101 height 27
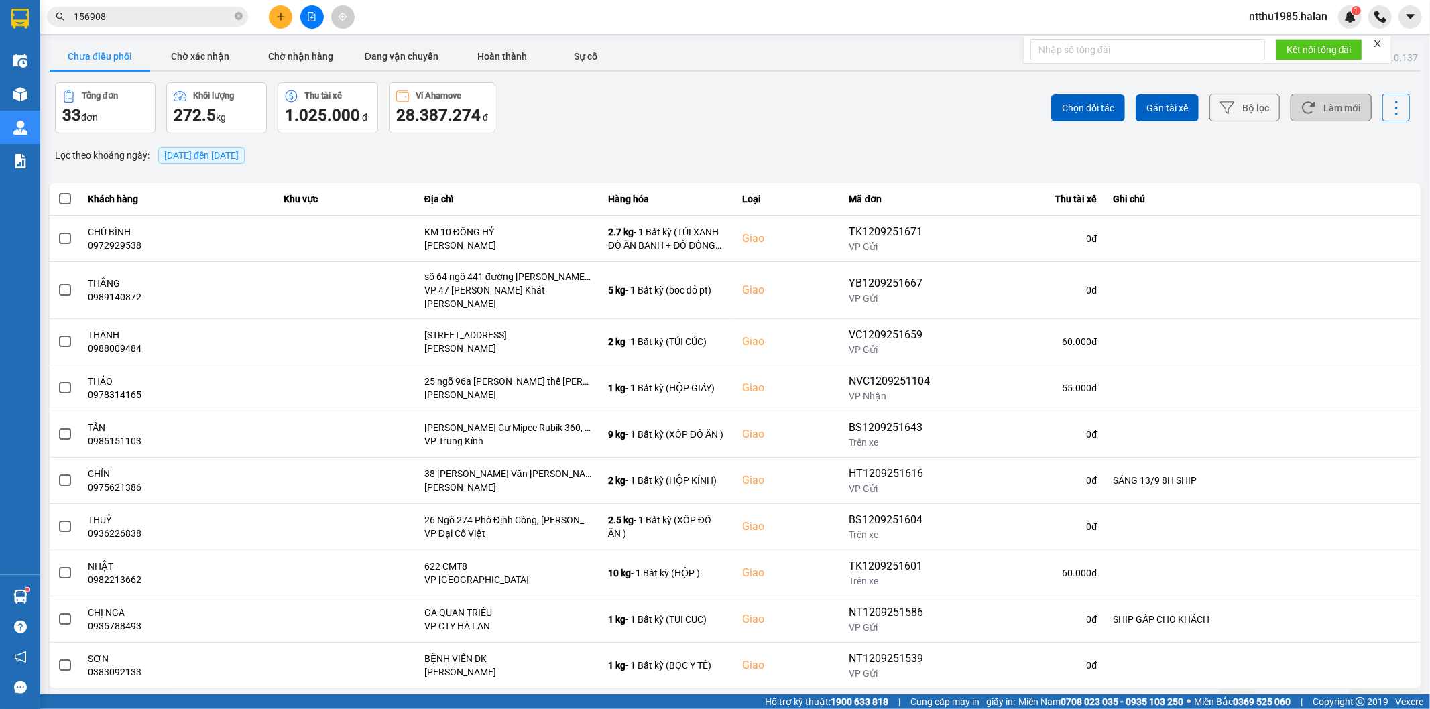
click at [1310, 109] on button "Làm mới" at bounding box center [1330, 107] width 81 height 27
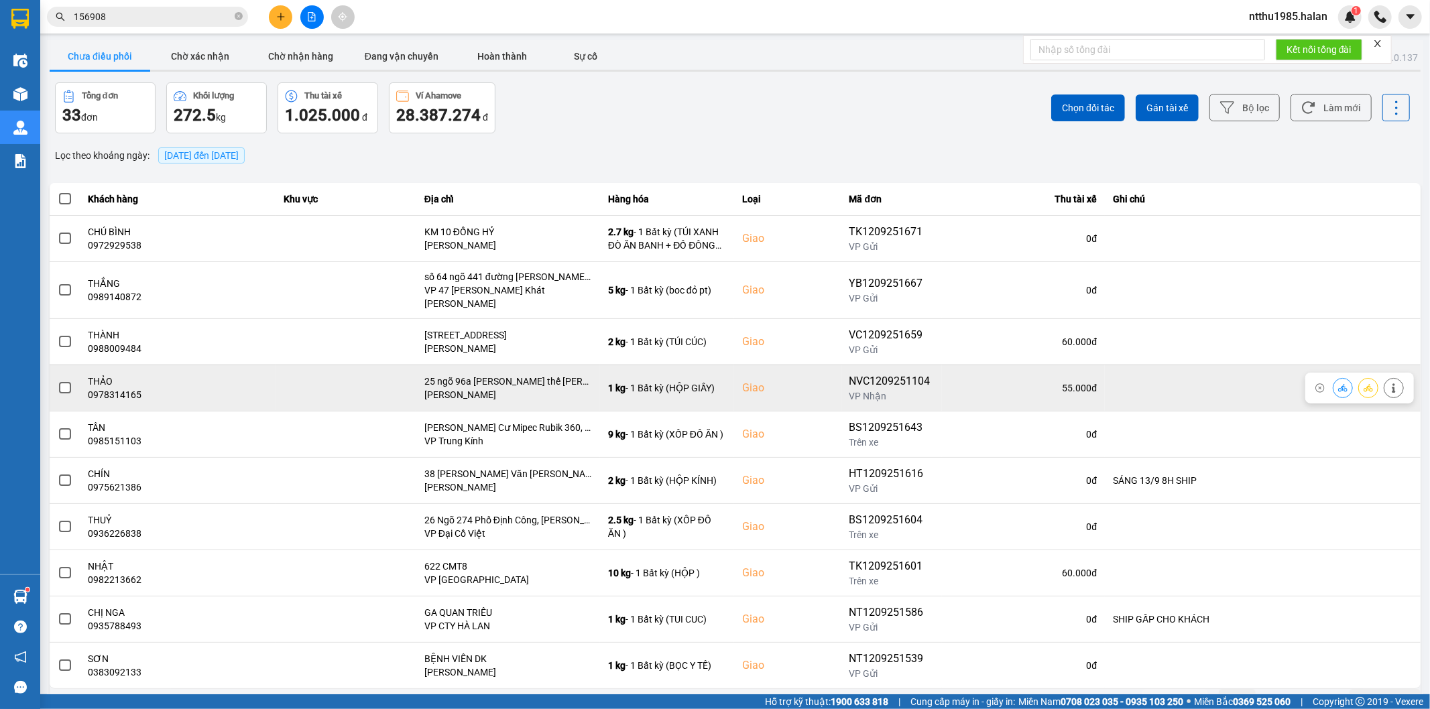
click at [63, 378] on span at bounding box center [65, 377] width 12 height 12
click at [58, 370] on input "checkbox" at bounding box center [58, 370] width 0 height 0
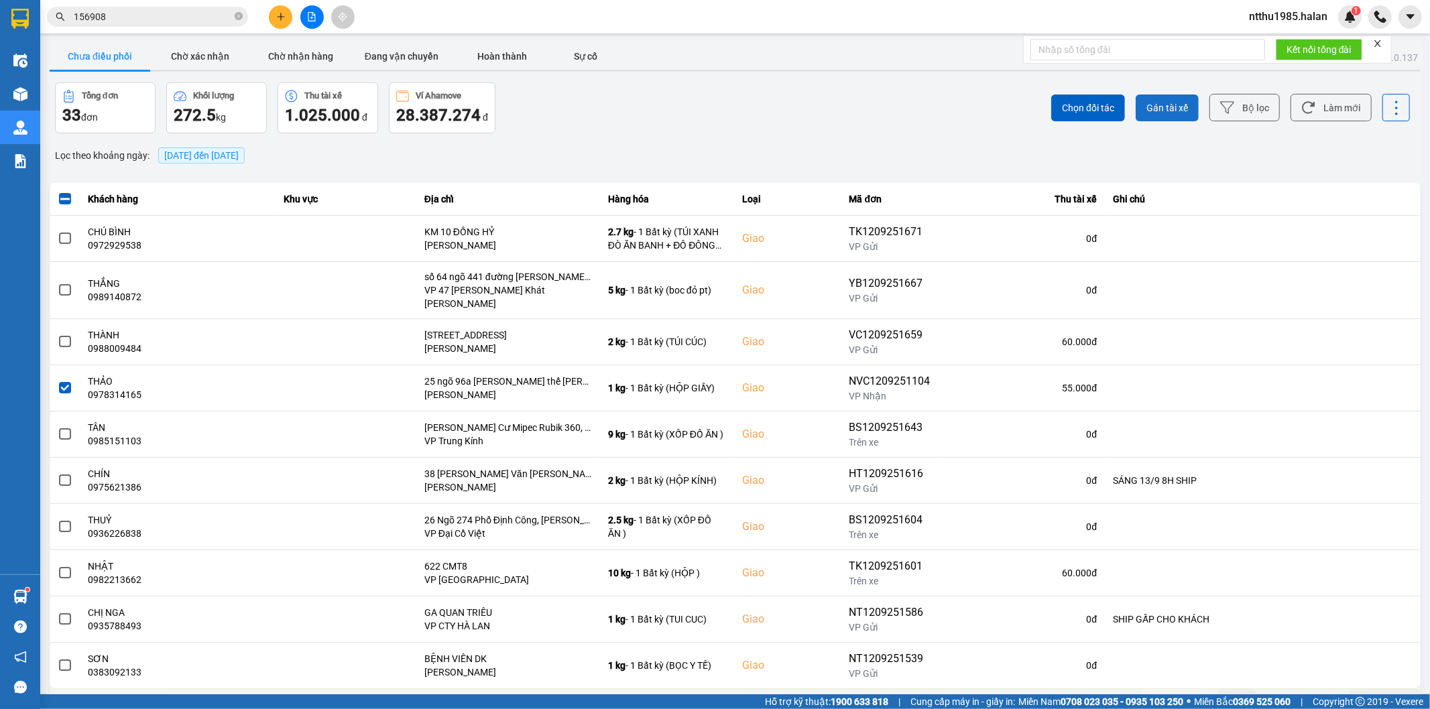
click at [1149, 109] on span "Gán tài xế" at bounding box center [1167, 107] width 42 height 13
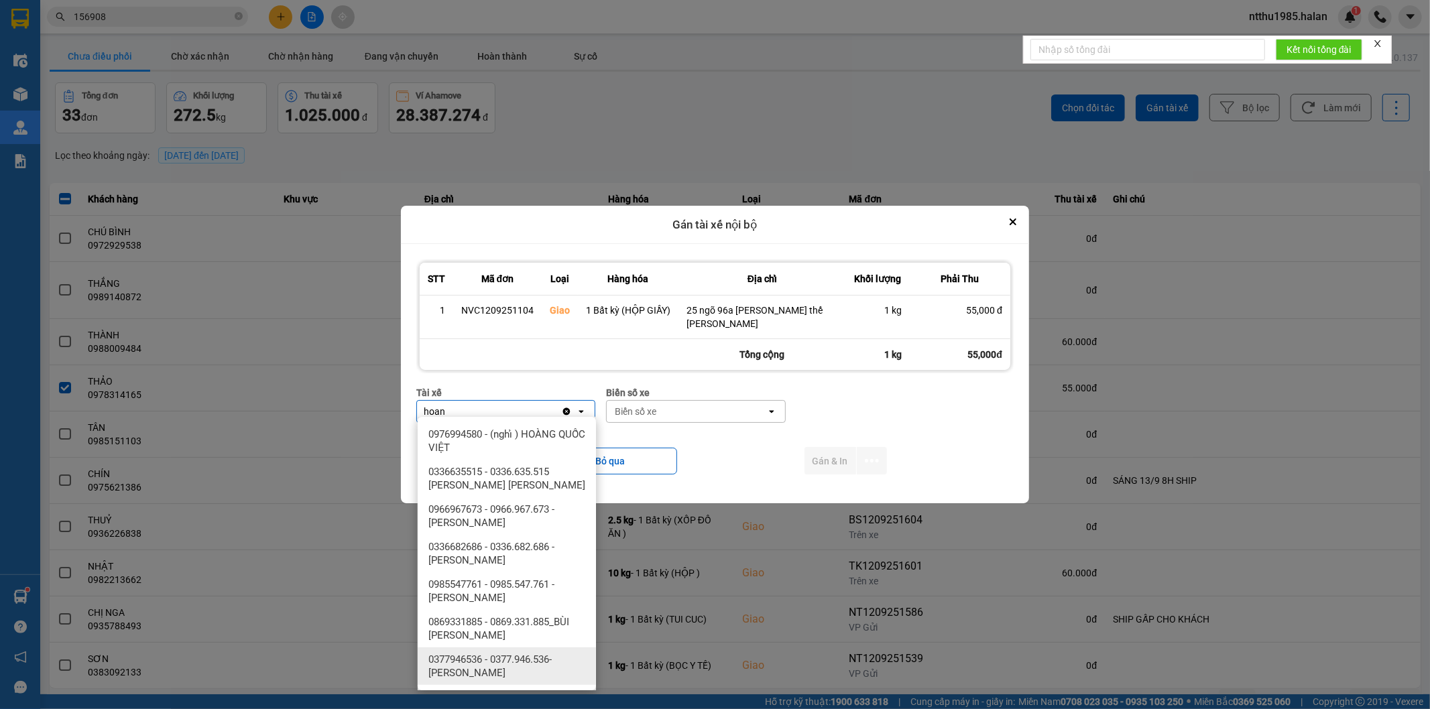
type input "hoan"
click at [548, 662] on span "0377946536 - 0377.946.536- [PERSON_NAME]" at bounding box center [509, 666] width 162 height 27
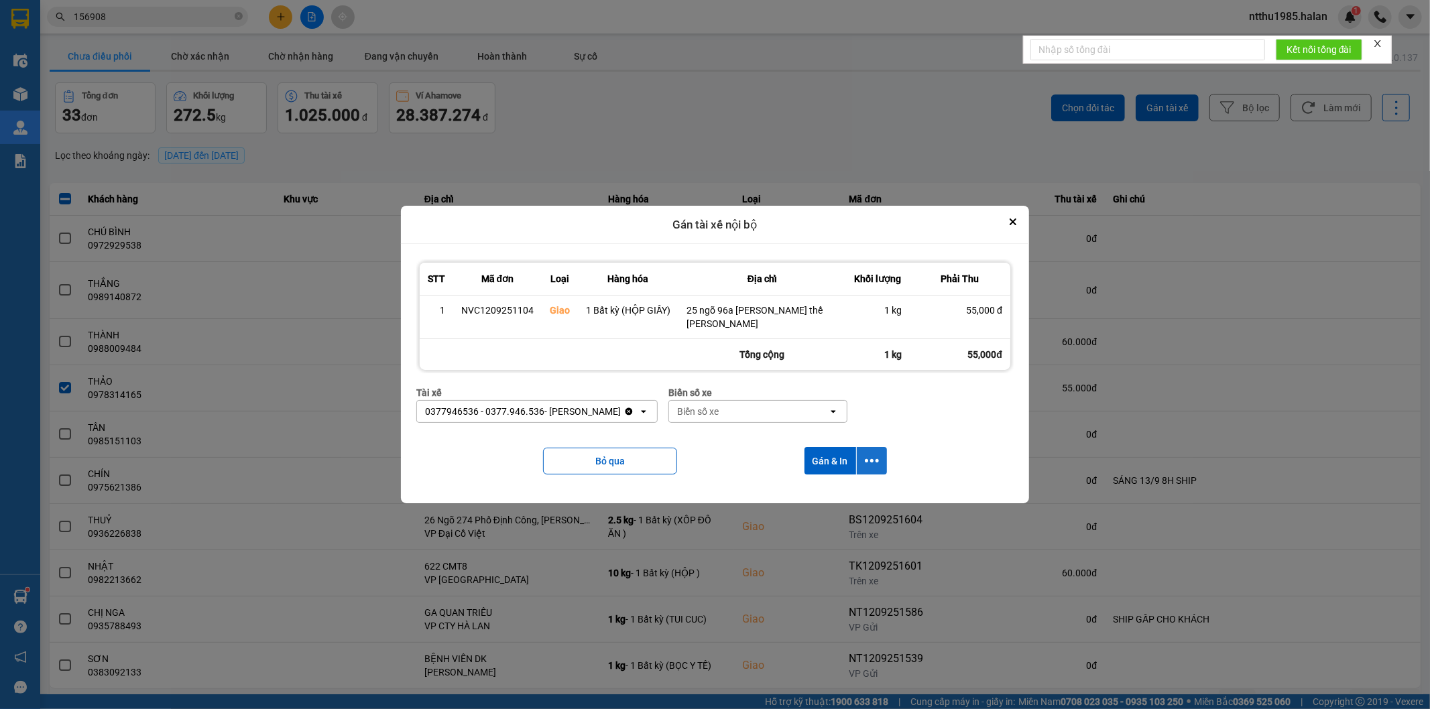
click at [866, 450] on icon "dialog" at bounding box center [872, 454] width 14 height 14
click at [814, 492] on span "Chỉ gán tài" at bounding box center [818, 491] width 44 height 13
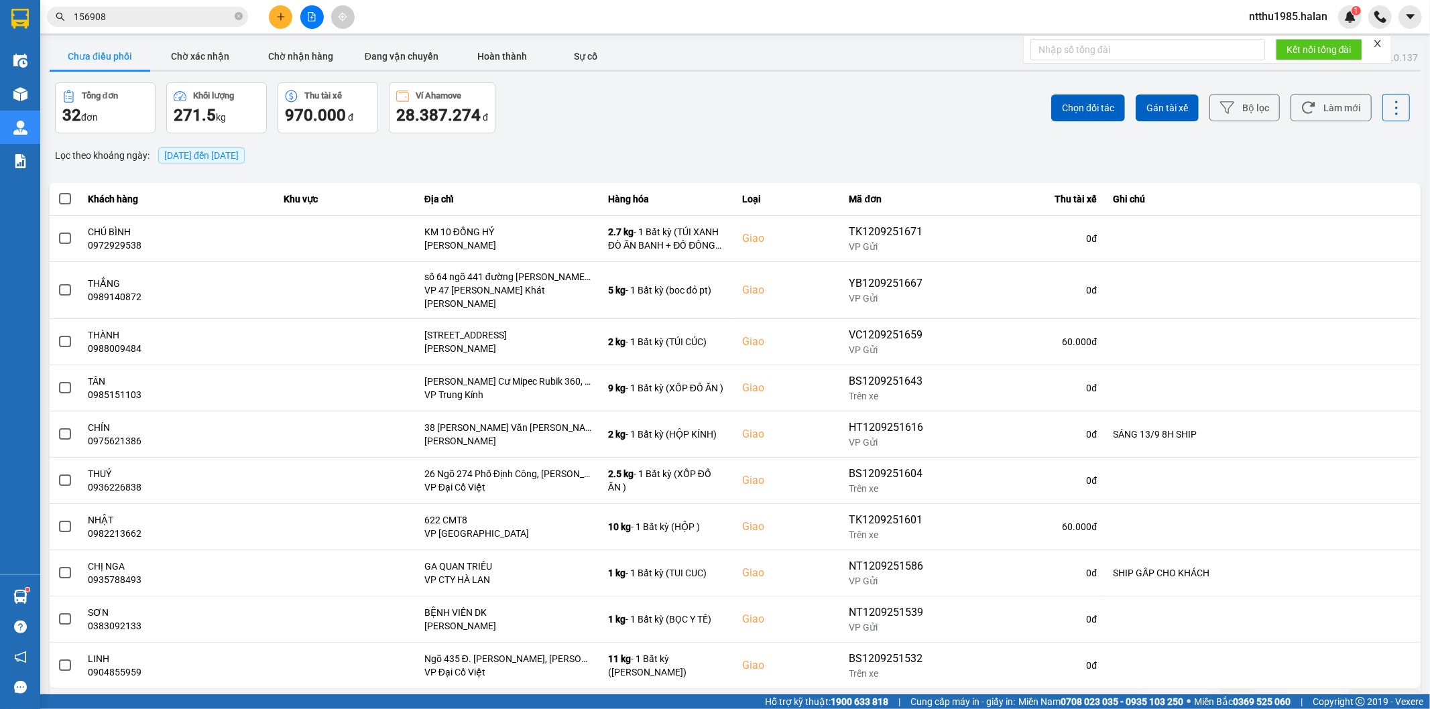
click at [1292, 692] on button "Sau" at bounding box center [1316, 689] width 56 height 20
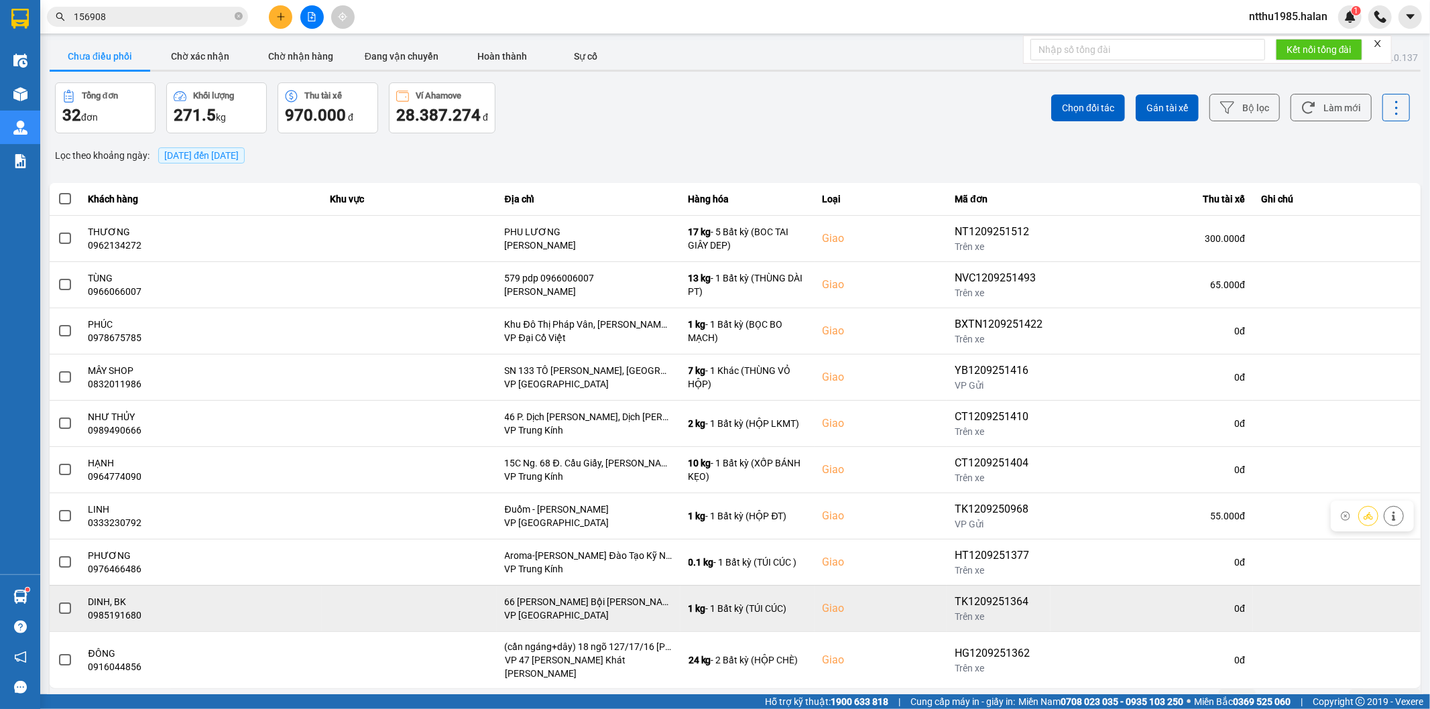
scroll to position [15, 0]
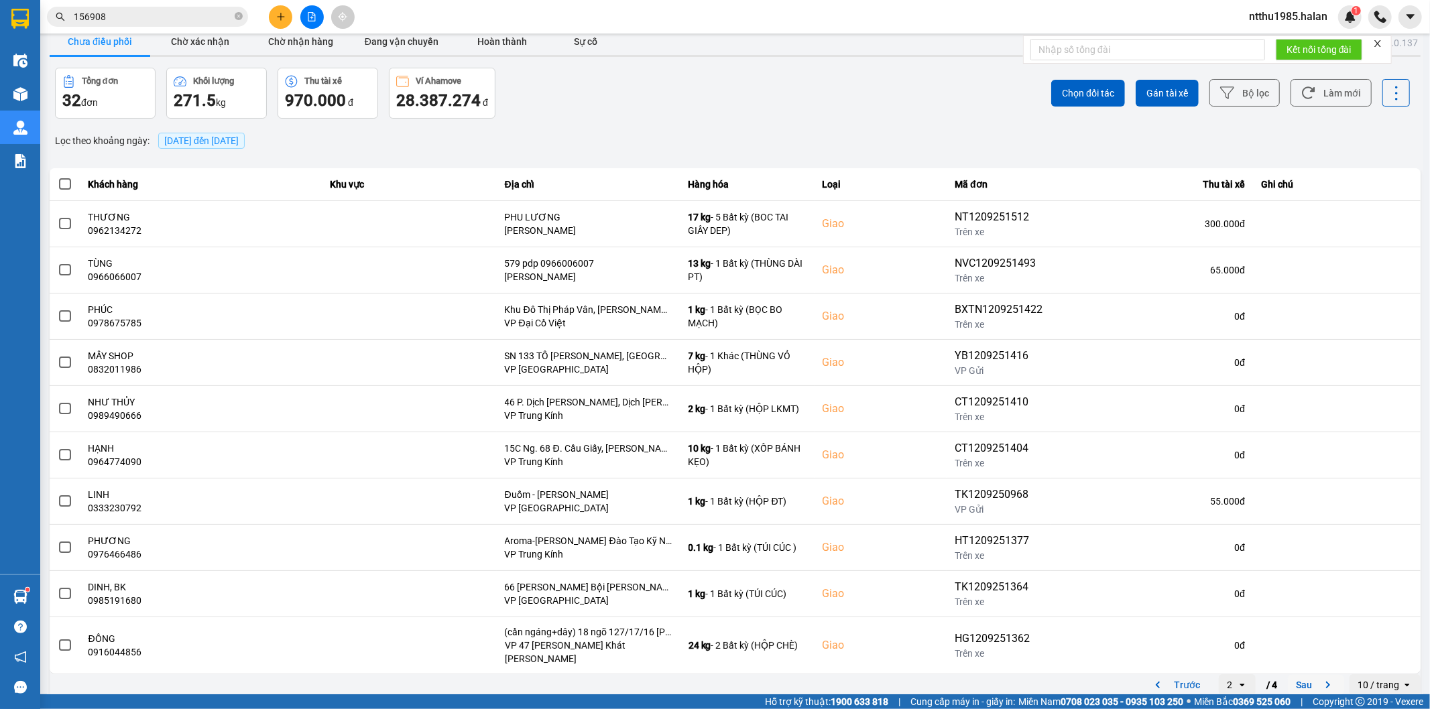
click at [1289, 678] on button "Sau" at bounding box center [1316, 674] width 56 height 20
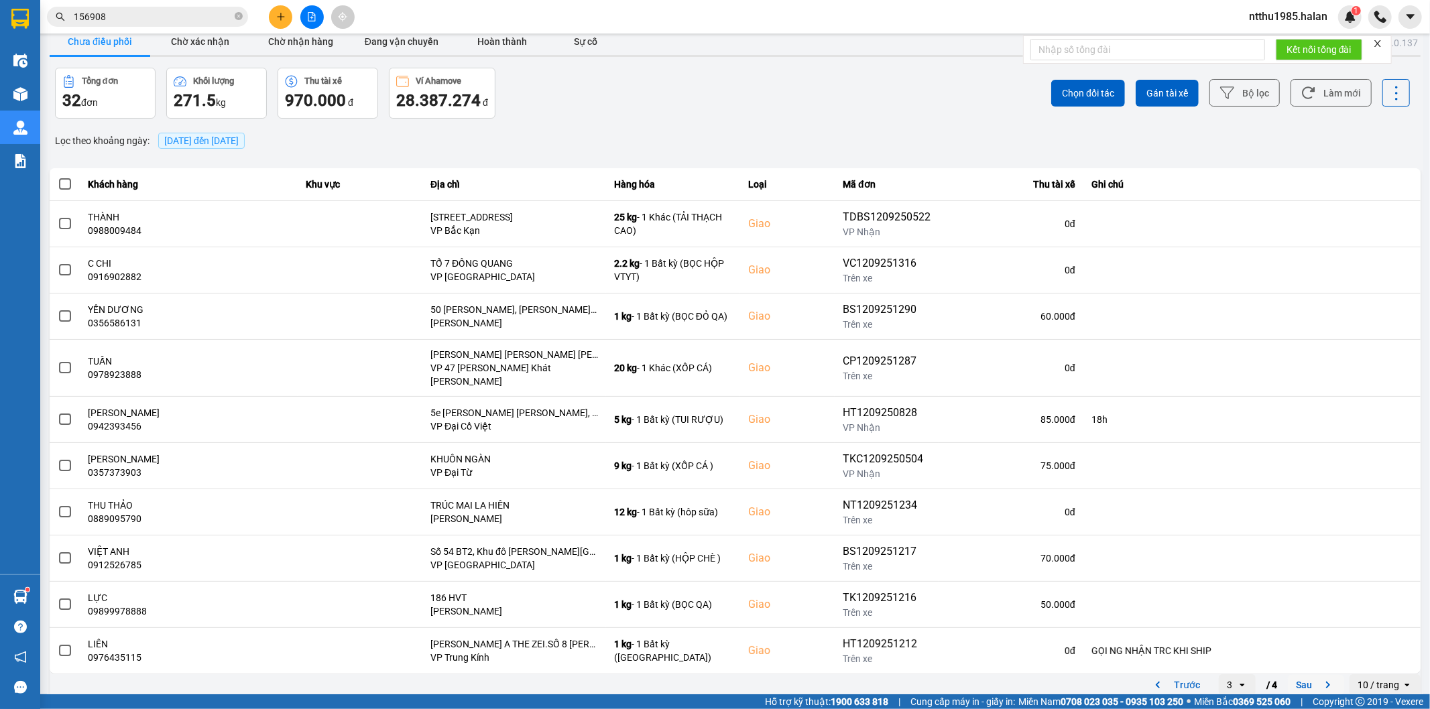
click at [1296, 675] on button "Sau" at bounding box center [1316, 674] width 56 height 20
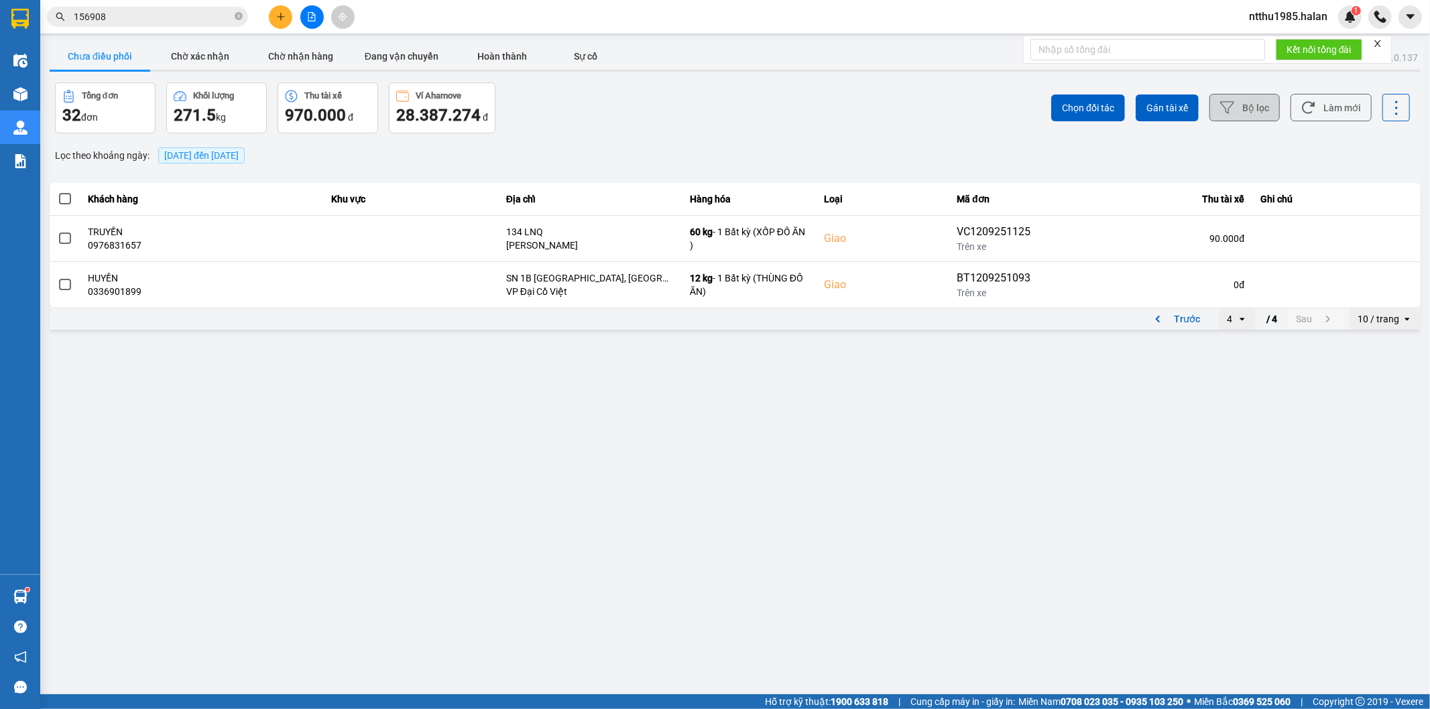
click at [1228, 109] on icon at bounding box center [1227, 108] width 14 height 14
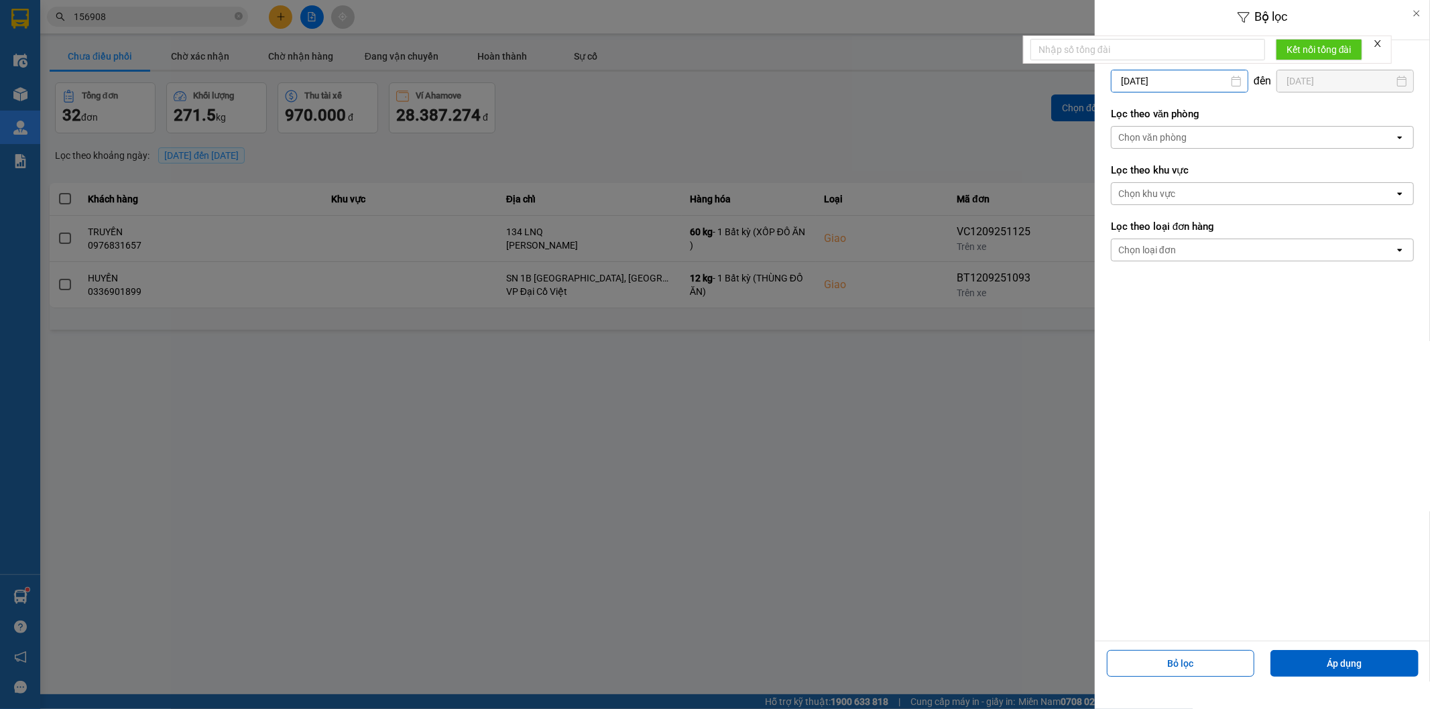
click at [1215, 78] on input "[DATE]" at bounding box center [1179, 80] width 136 height 21
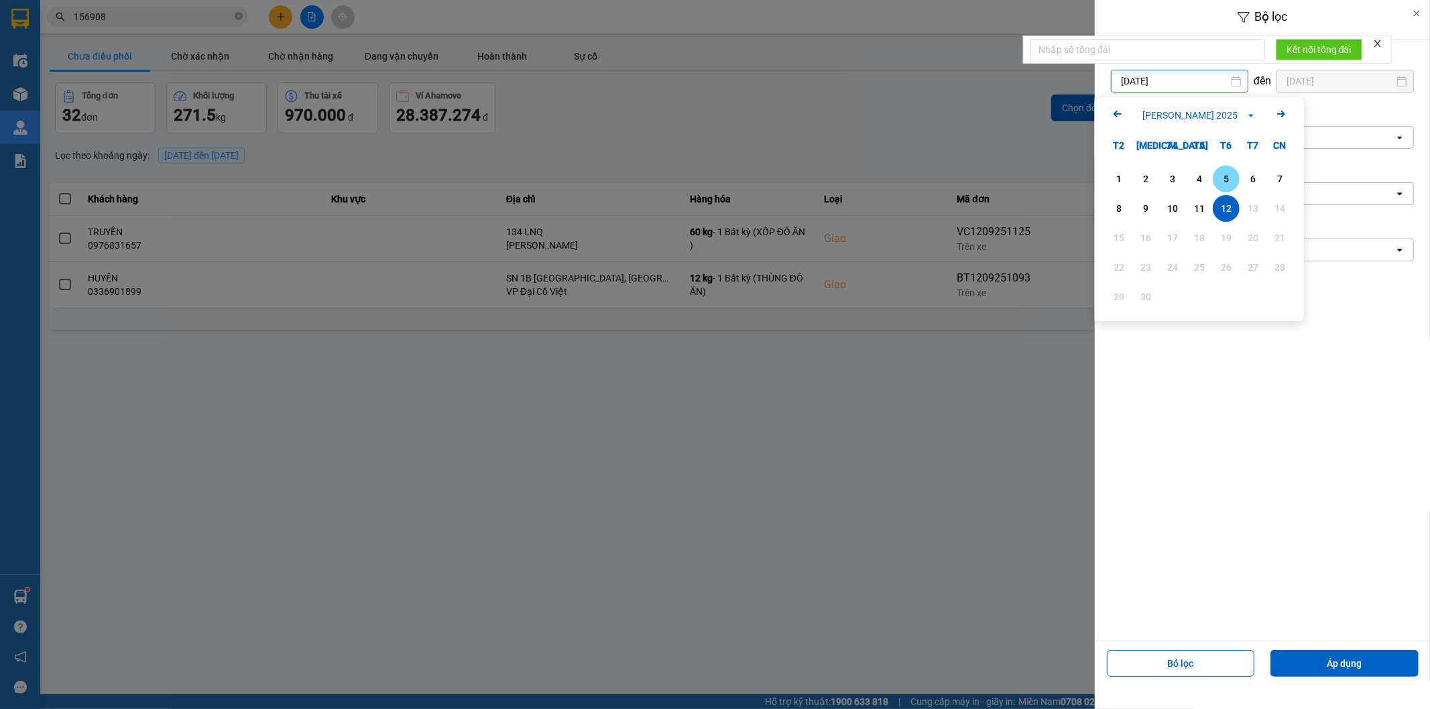
click at [1229, 181] on div "5" at bounding box center [1226, 179] width 19 height 16
type input "[DATE]"
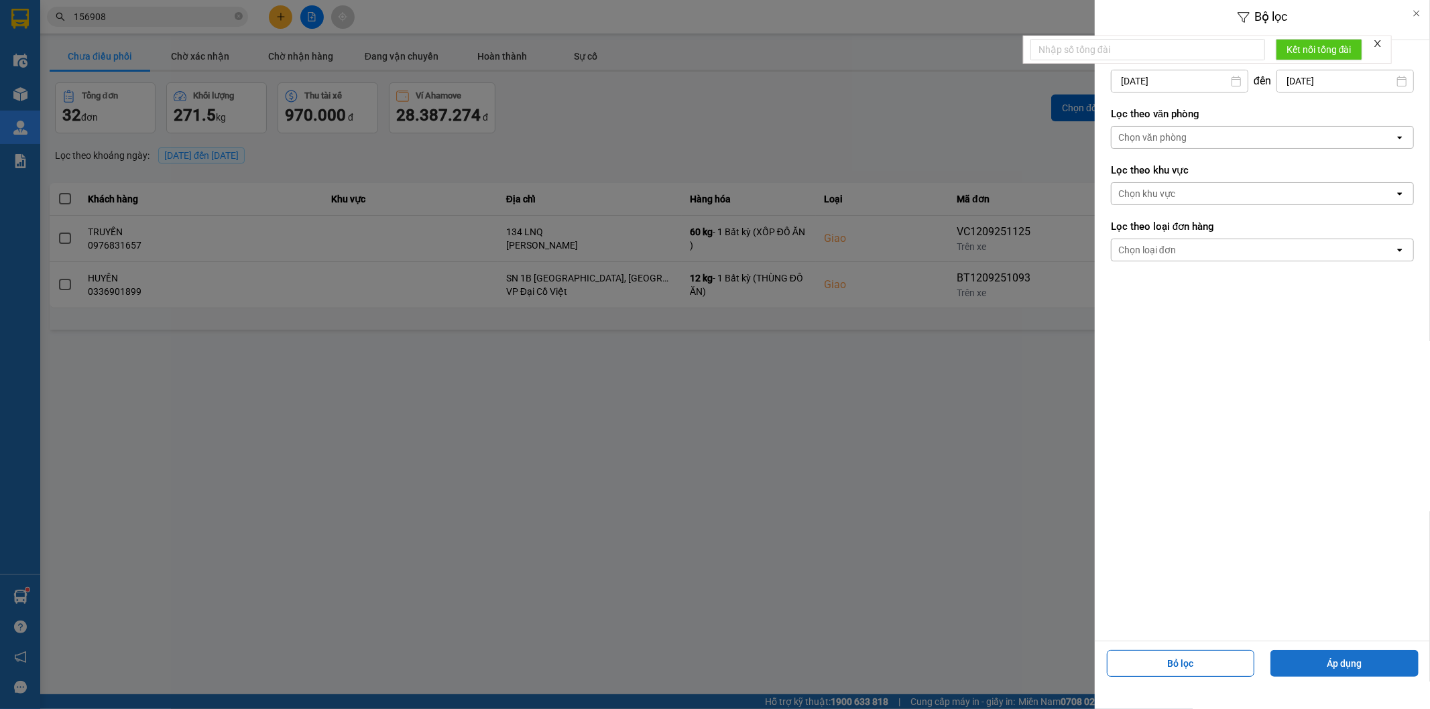
click at [1335, 654] on button "Áp dụng" at bounding box center [1344, 663] width 148 height 27
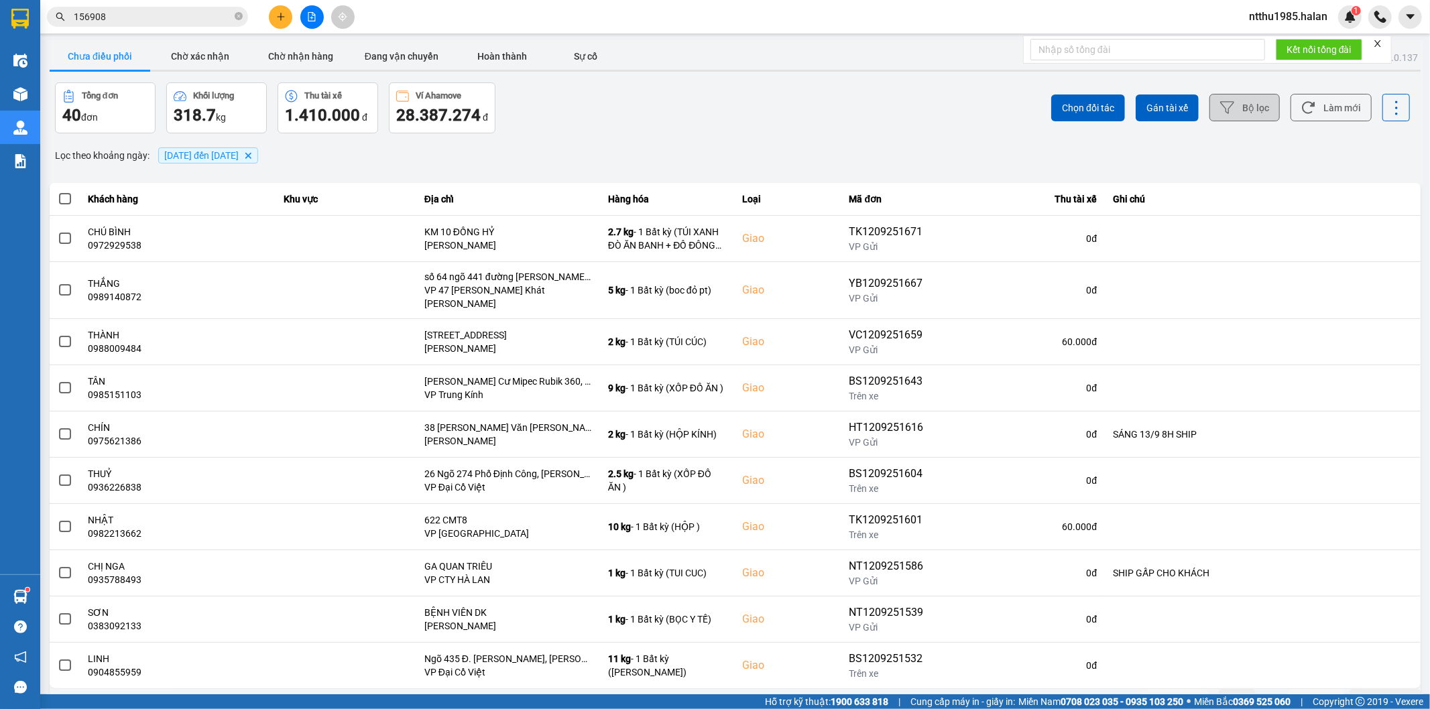
click at [1295, 686] on button "Sau" at bounding box center [1316, 689] width 56 height 20
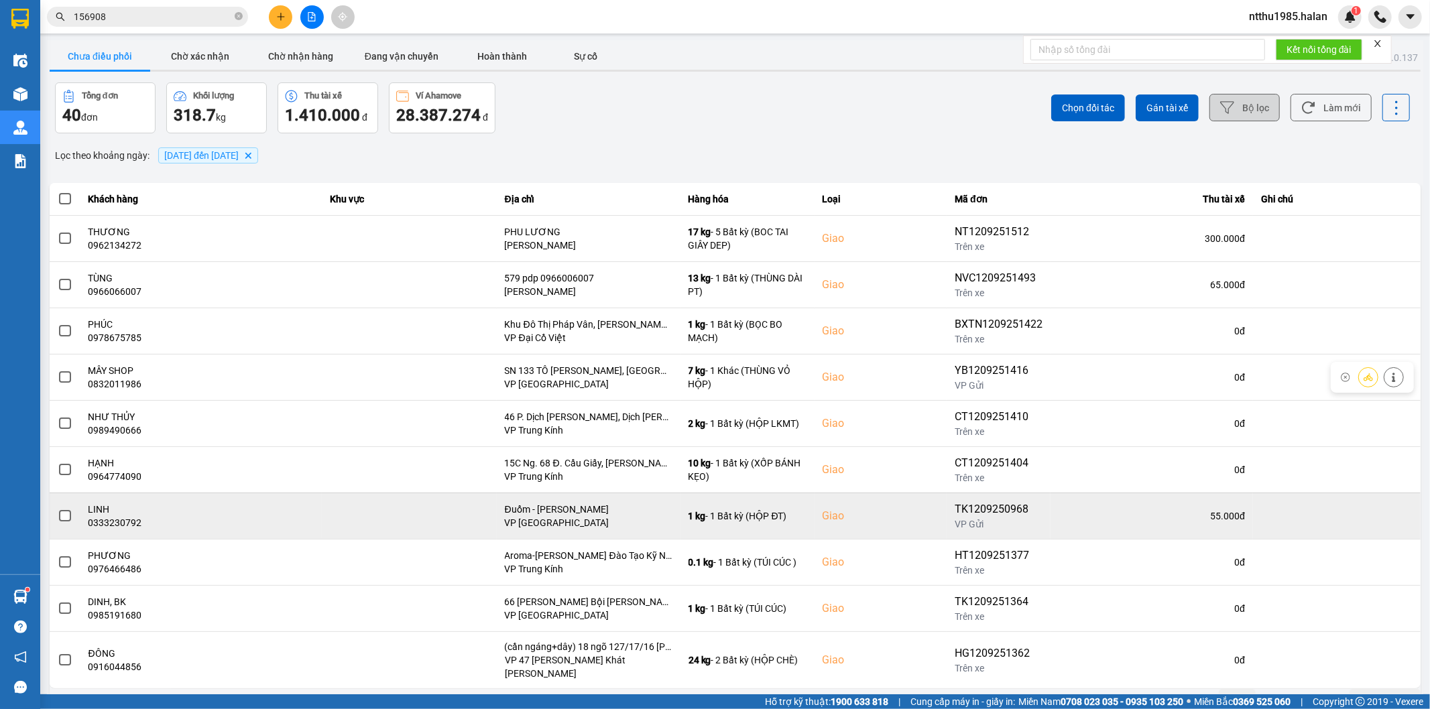
scroll to position [15, 0]
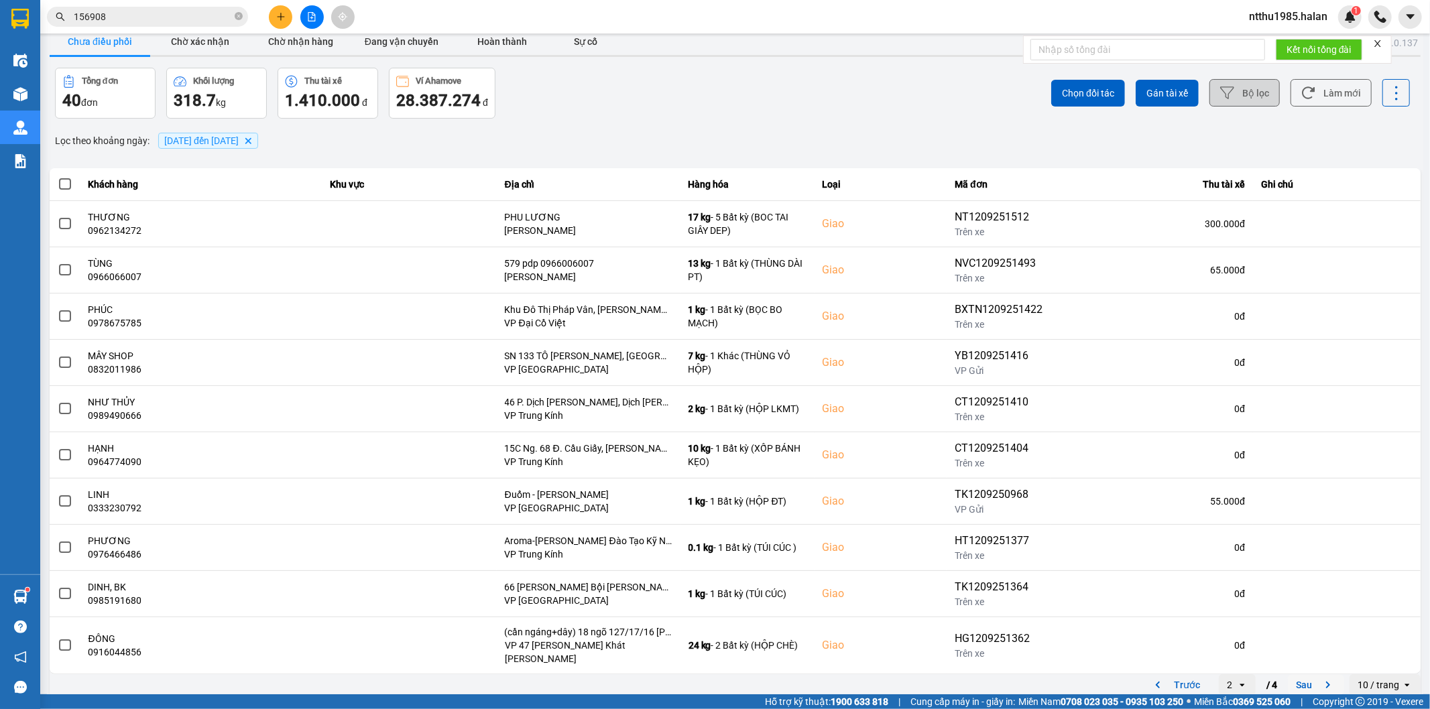
click at [1292, 676] on button "Sau" at bounding box center [1316, 674] width 56 height 20
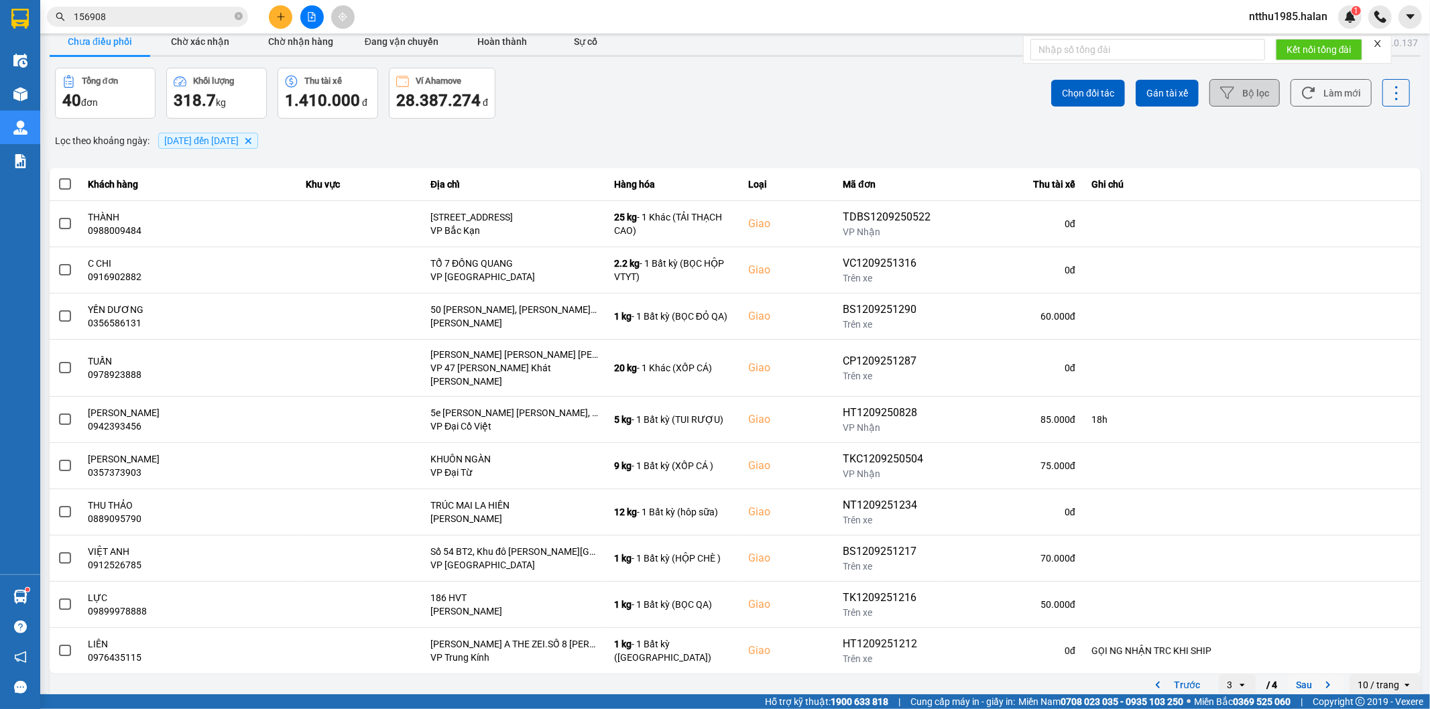
click at [1292, 673] on button "Sau" at bounding box center [1316, 674] width 56 height 20
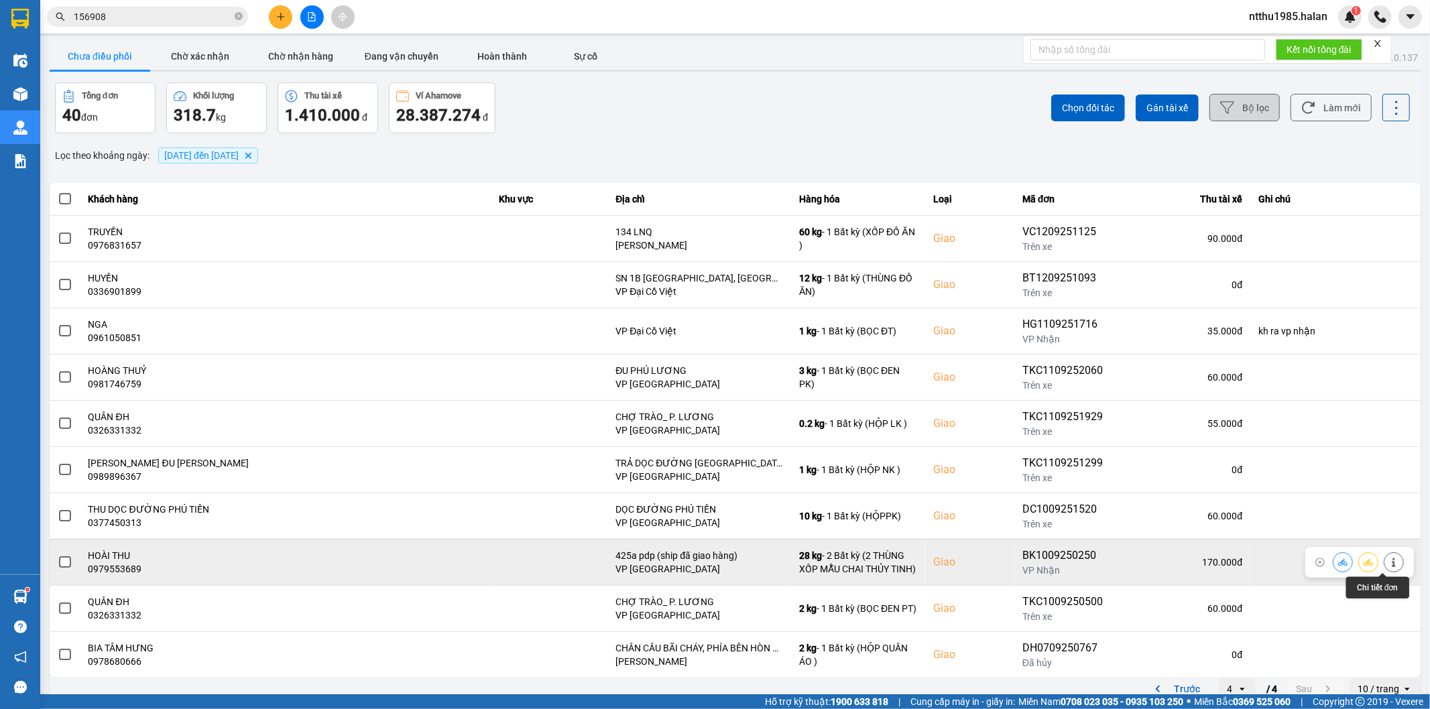
click at [1389, 565] on icon at bounding box center [1393, 562] width 9 height 9
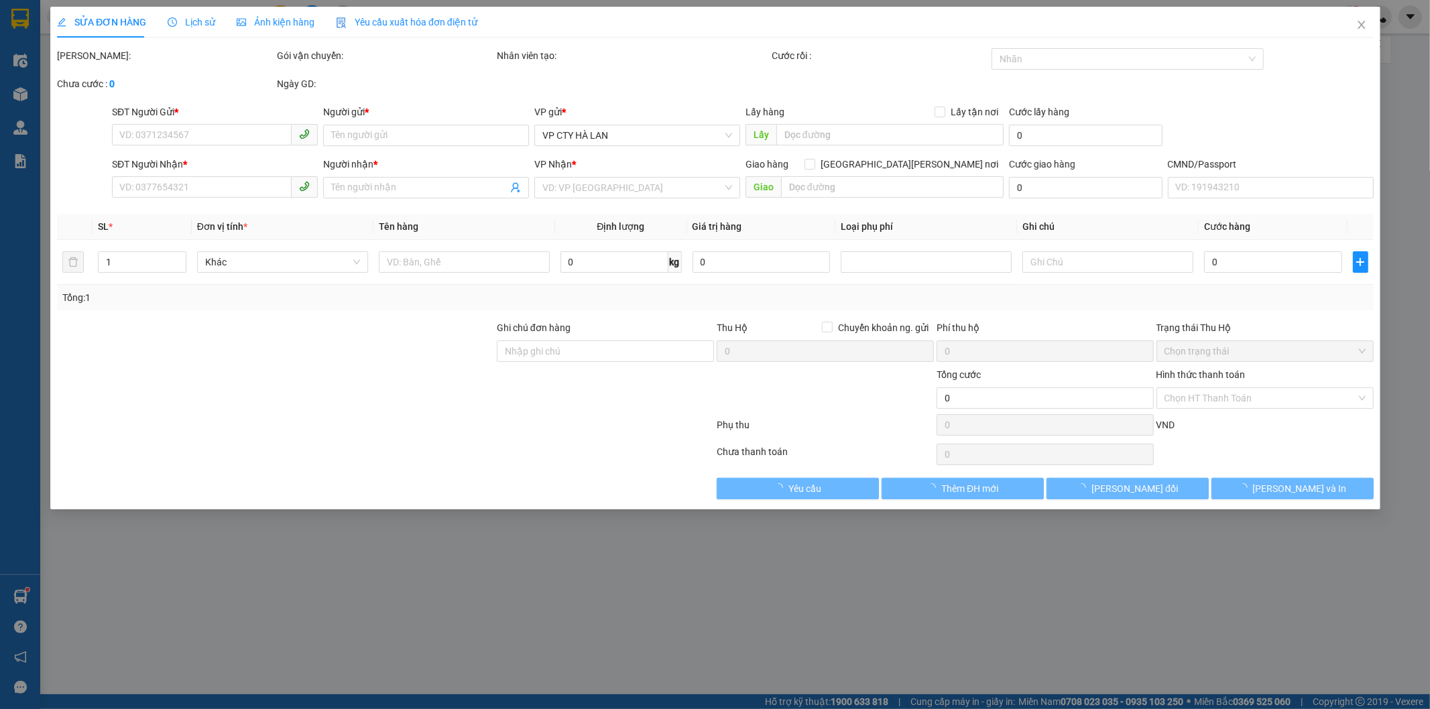
type input "0979336091"
type input "[PERSON_NAME]"
type input "0979553689"
type input "HOÀI THU"
checkbox input "true"
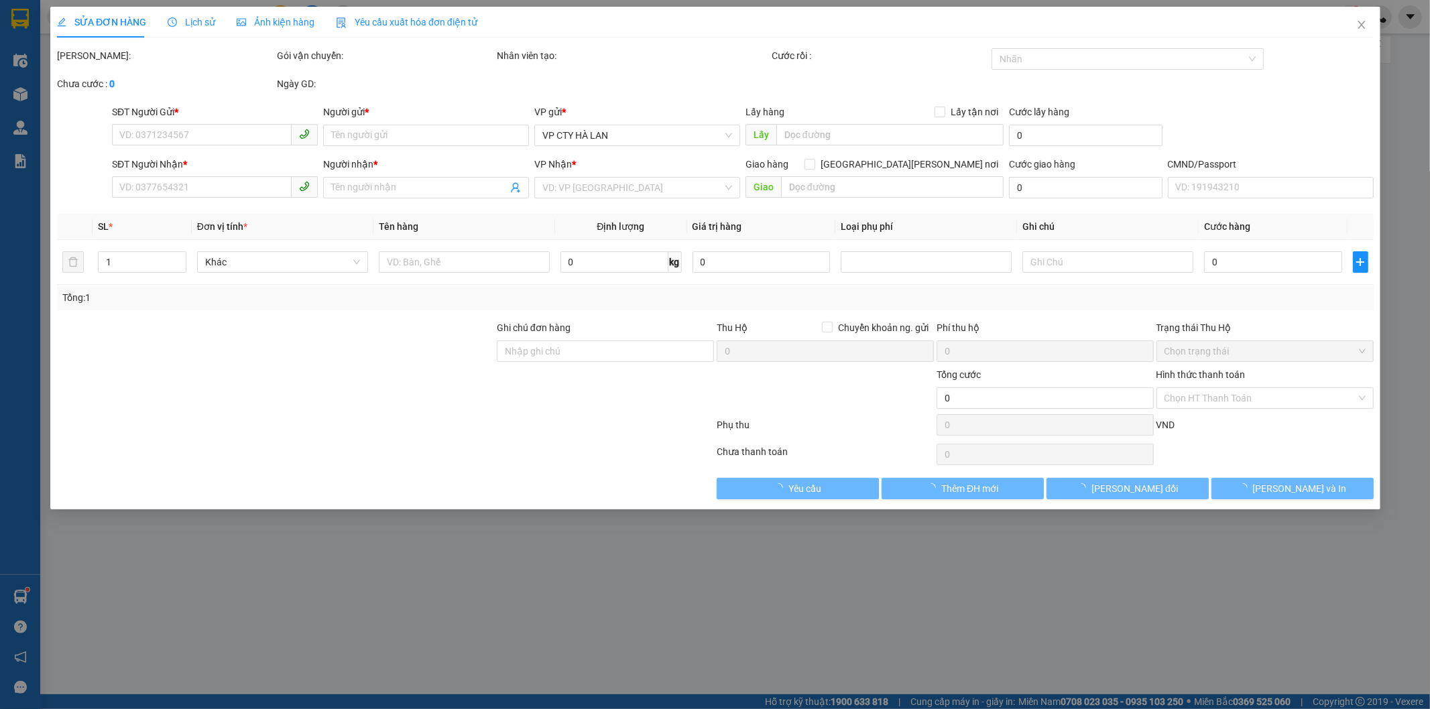
type input "425a pdp (ship đã giao hàng)"
type input "170.000"
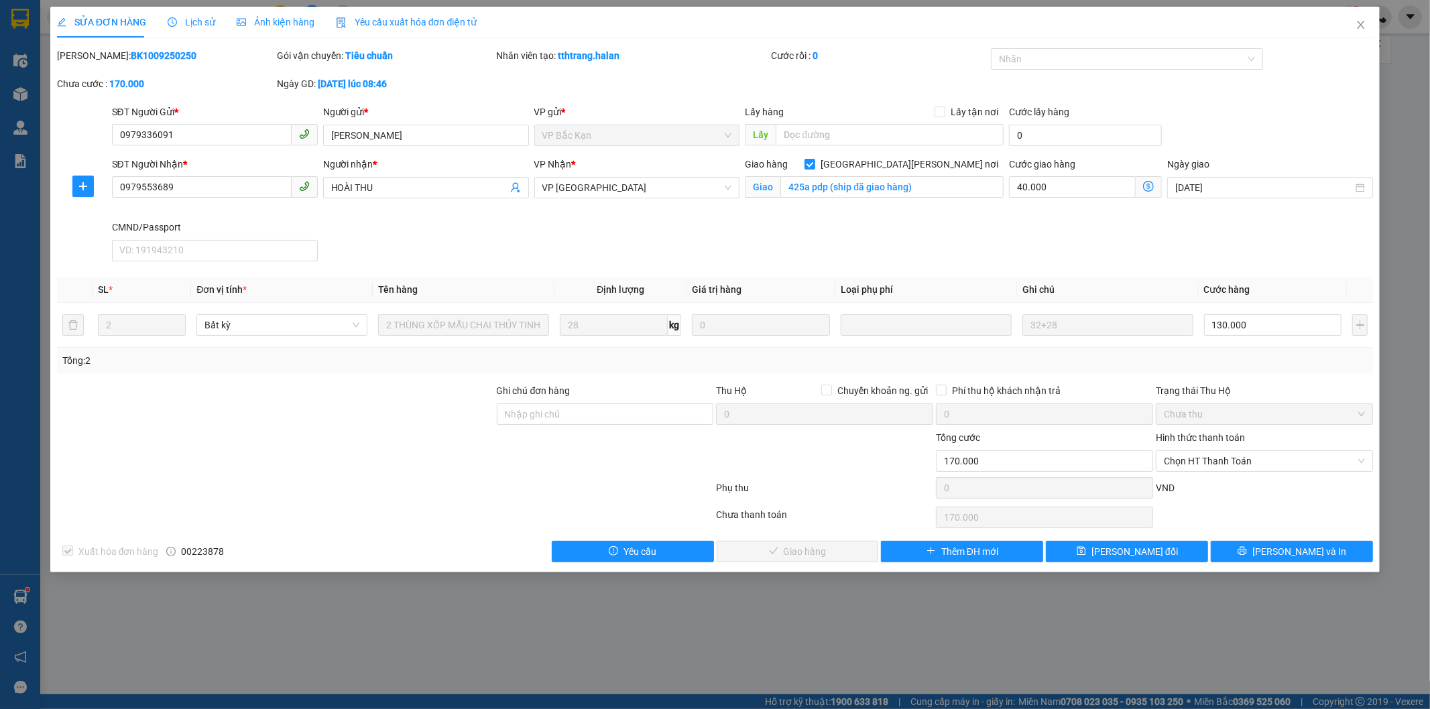
click at [196, 17] on span "Lịch sử" at bounding box center [192, 22] width 48 height 11
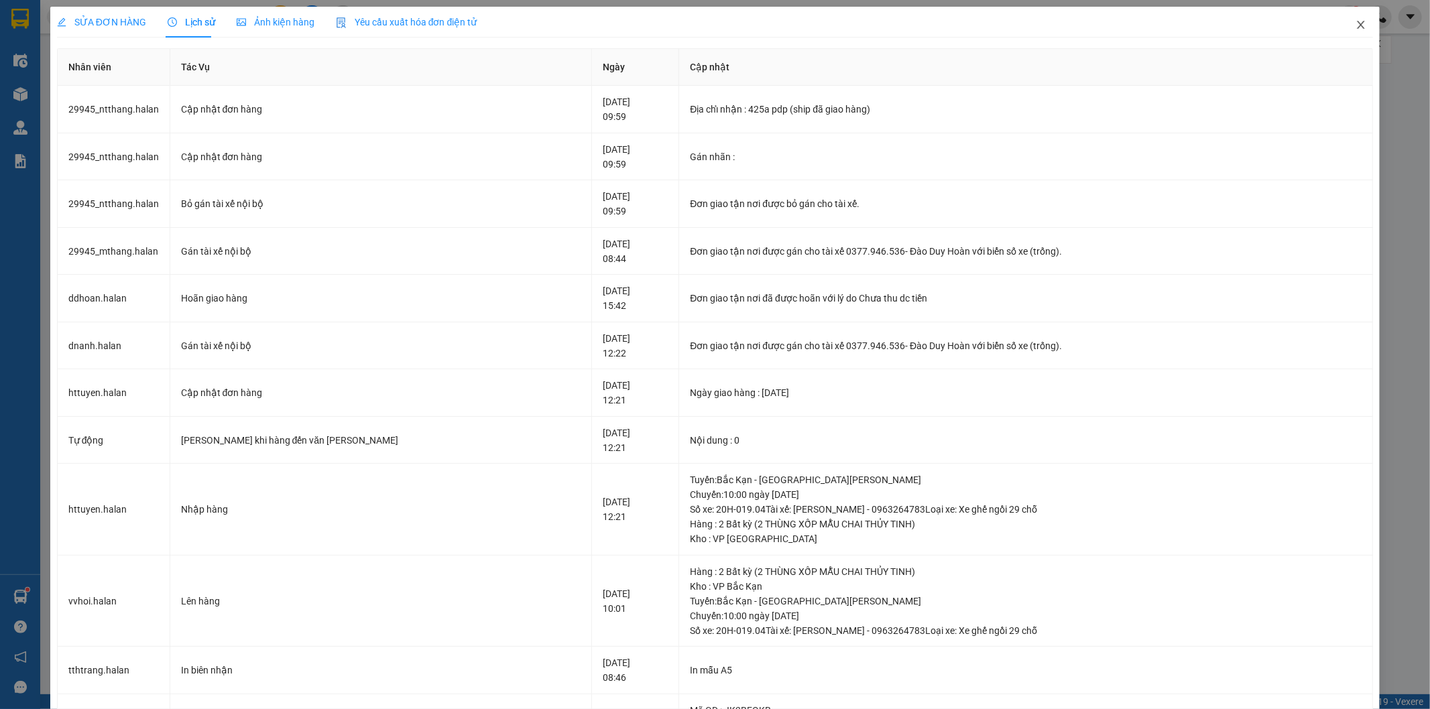
click at [1355, 20] on icon "close" at bounding box center [1360, 24] width 11 height 11
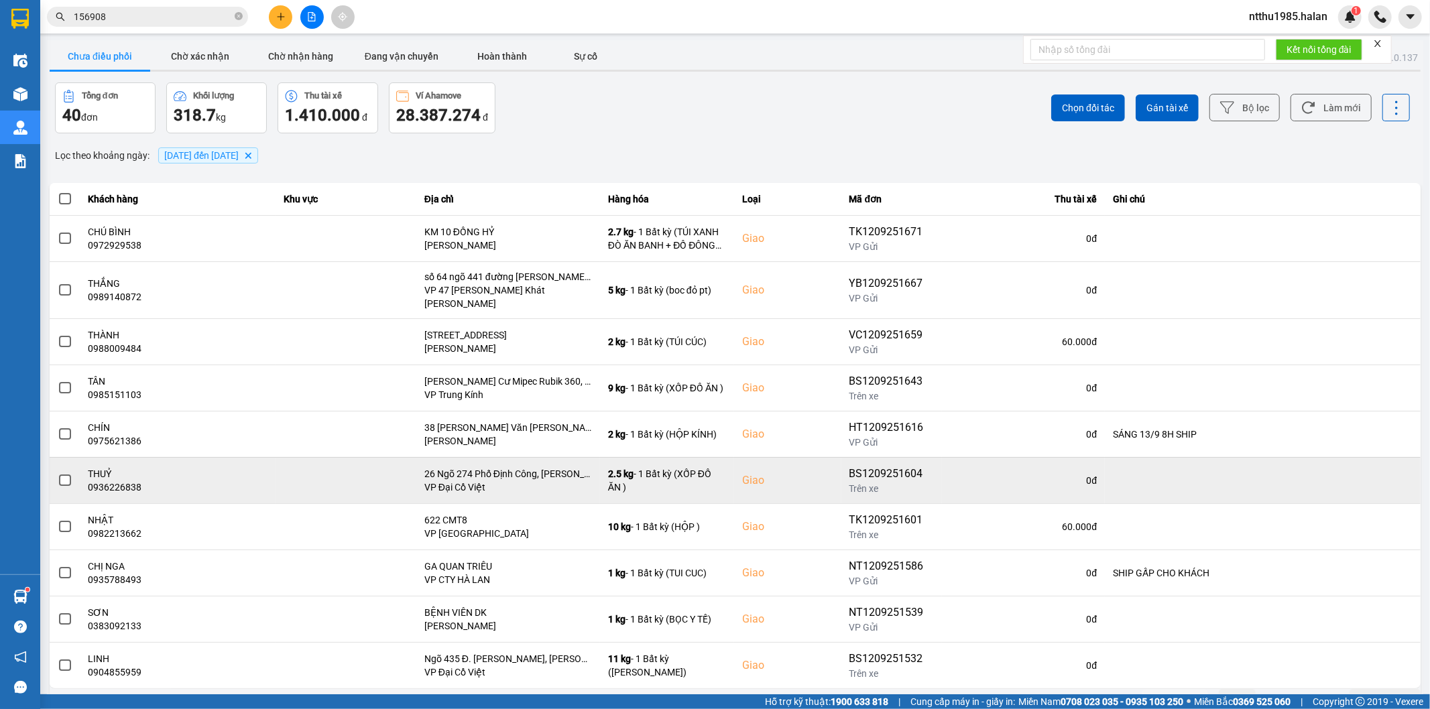
scroll to position [15, 0]
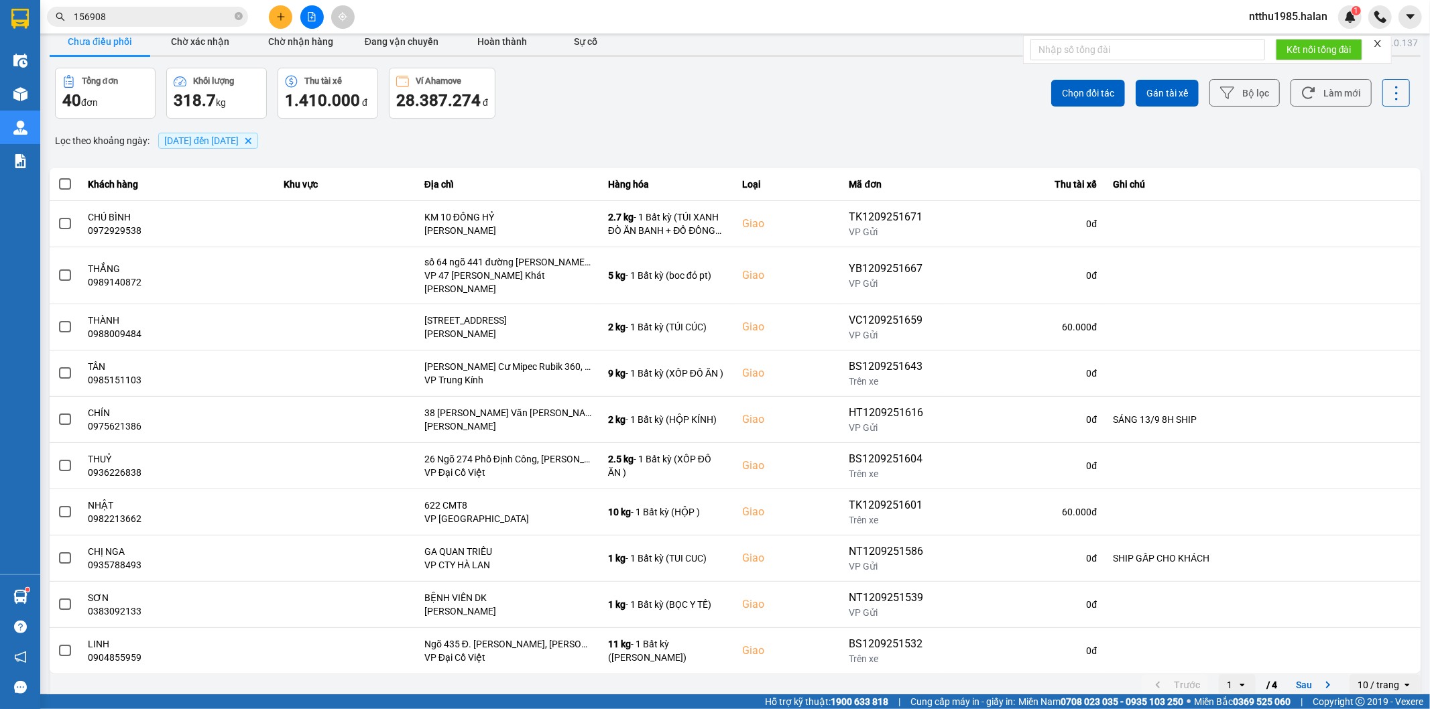
click at [1237, 675] on icon "open" at bounding box center [1242, 674] width 11 height 11
click at [1223, 643] on div "4" at bounding box center [1226, 646] width 15 height 13
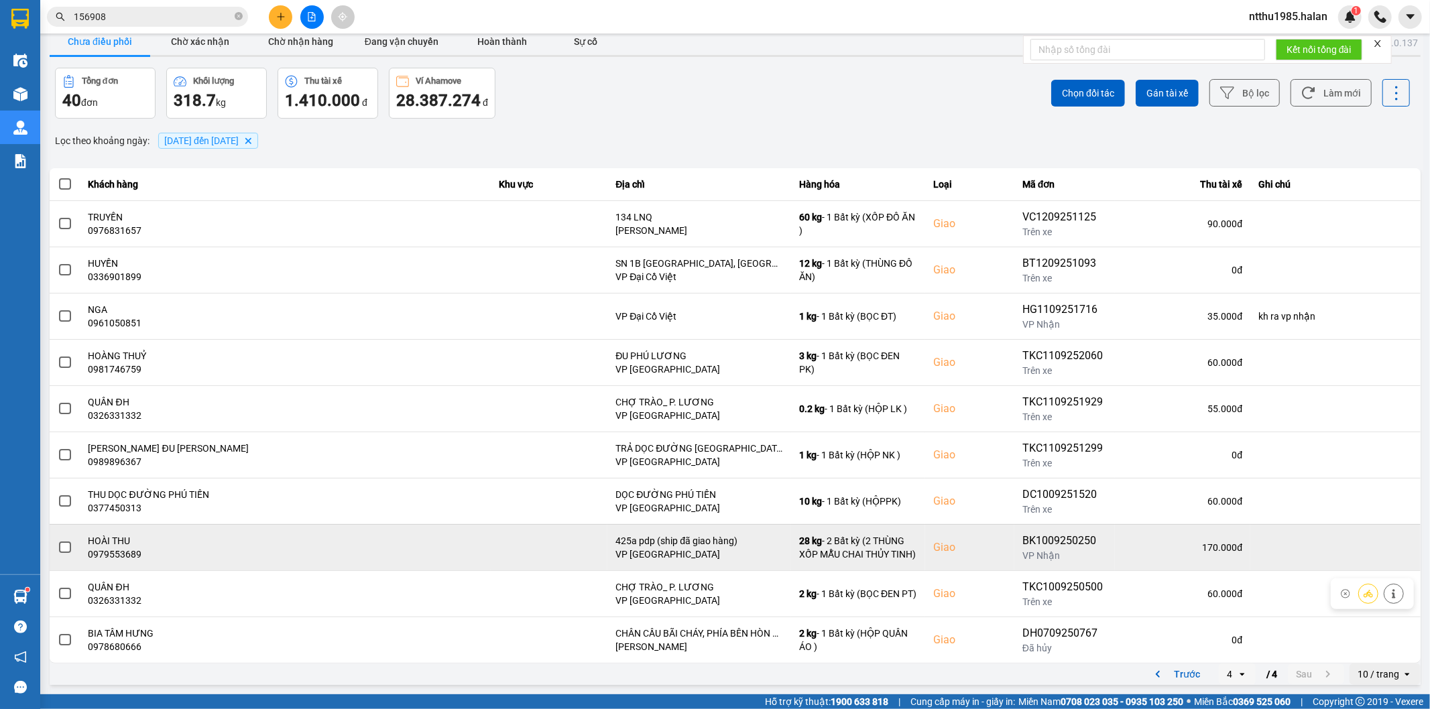
scroll to position [0, 0]
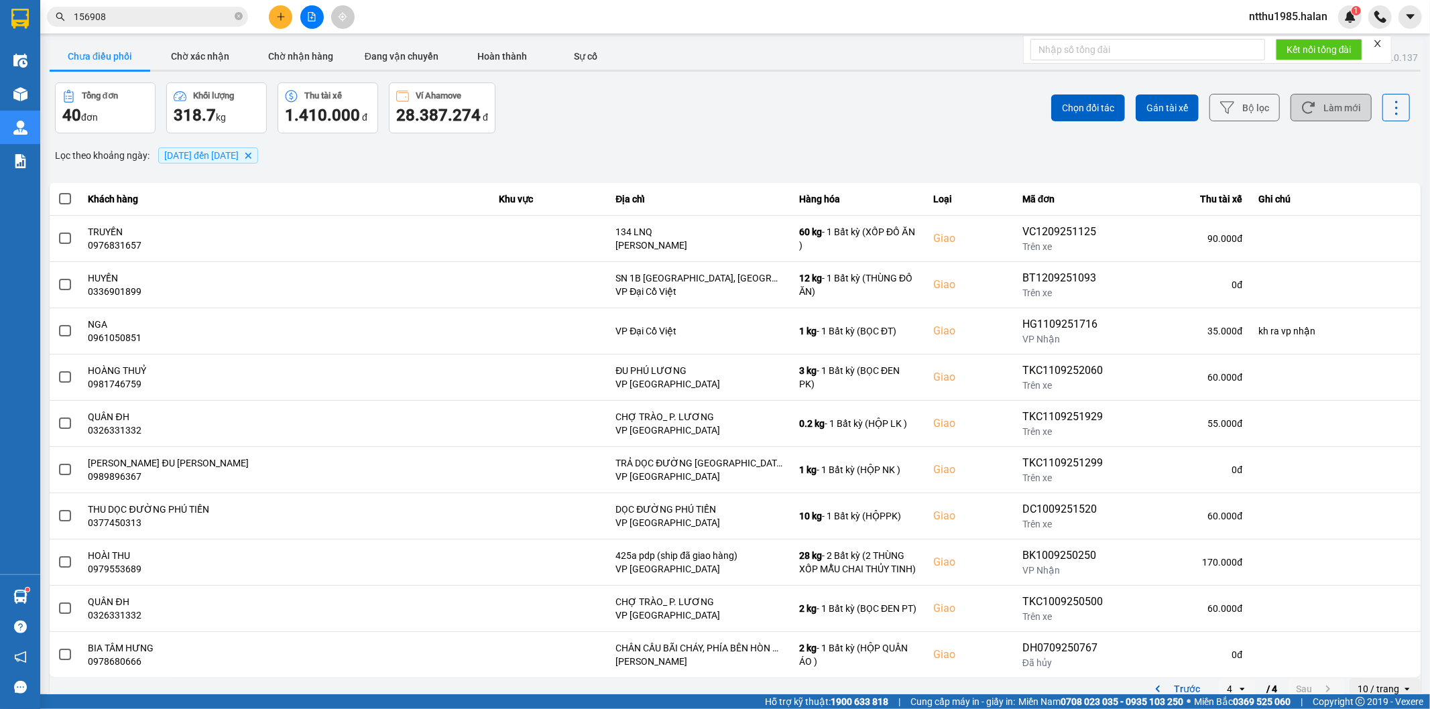
click at [1302, 103] on icon at bounding box center [1308, 108] width 13 height 12
click at [554, 128] on div "Tổng đơn 40 đơn Khối lượng 318.7 kg Thu tài xế 1.410.000 đ Ví Ahamove 28.387.27…" at bounding box center [394, 107] width 678 height 51
click at [125, 17] on input "156908" at bounding box center [153, 16] width 158 height 15
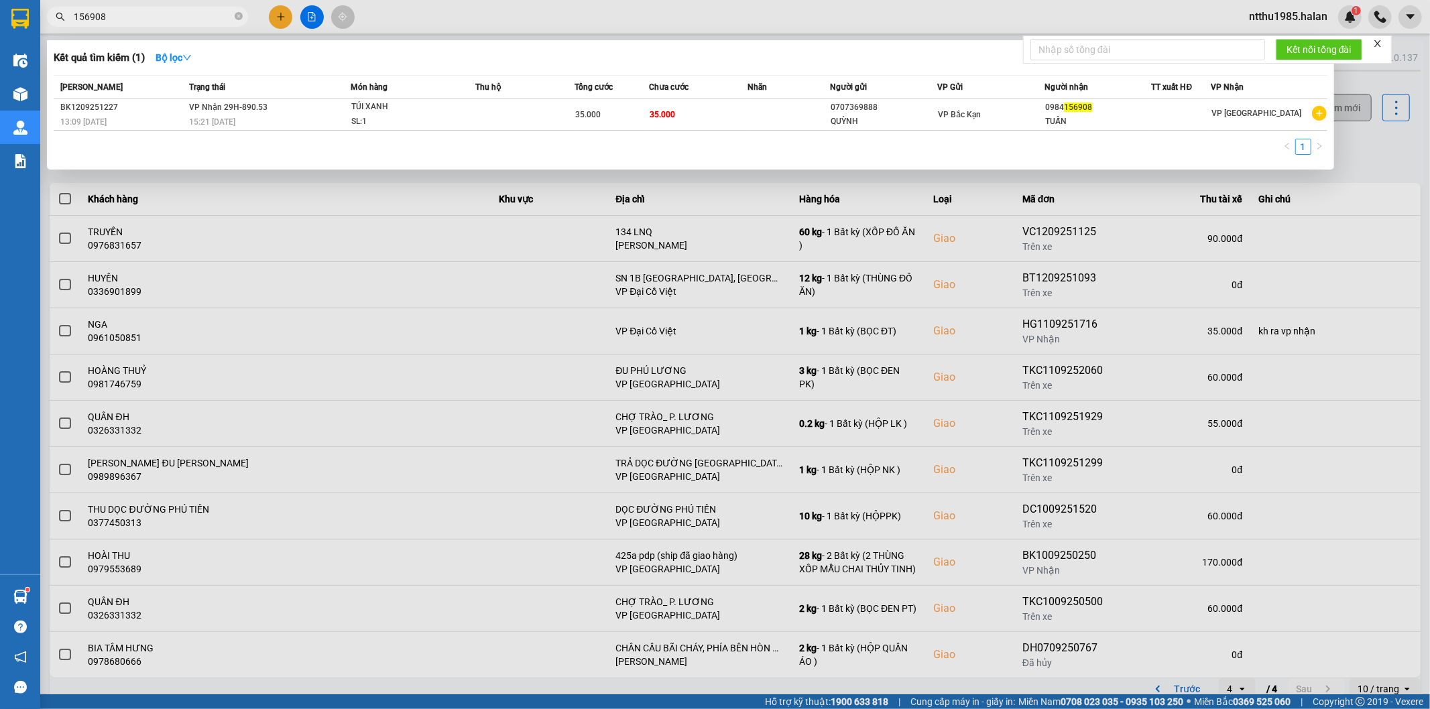
click at [125, 17] on input "156908" at bounding box center [153, 16] width 158 height 15
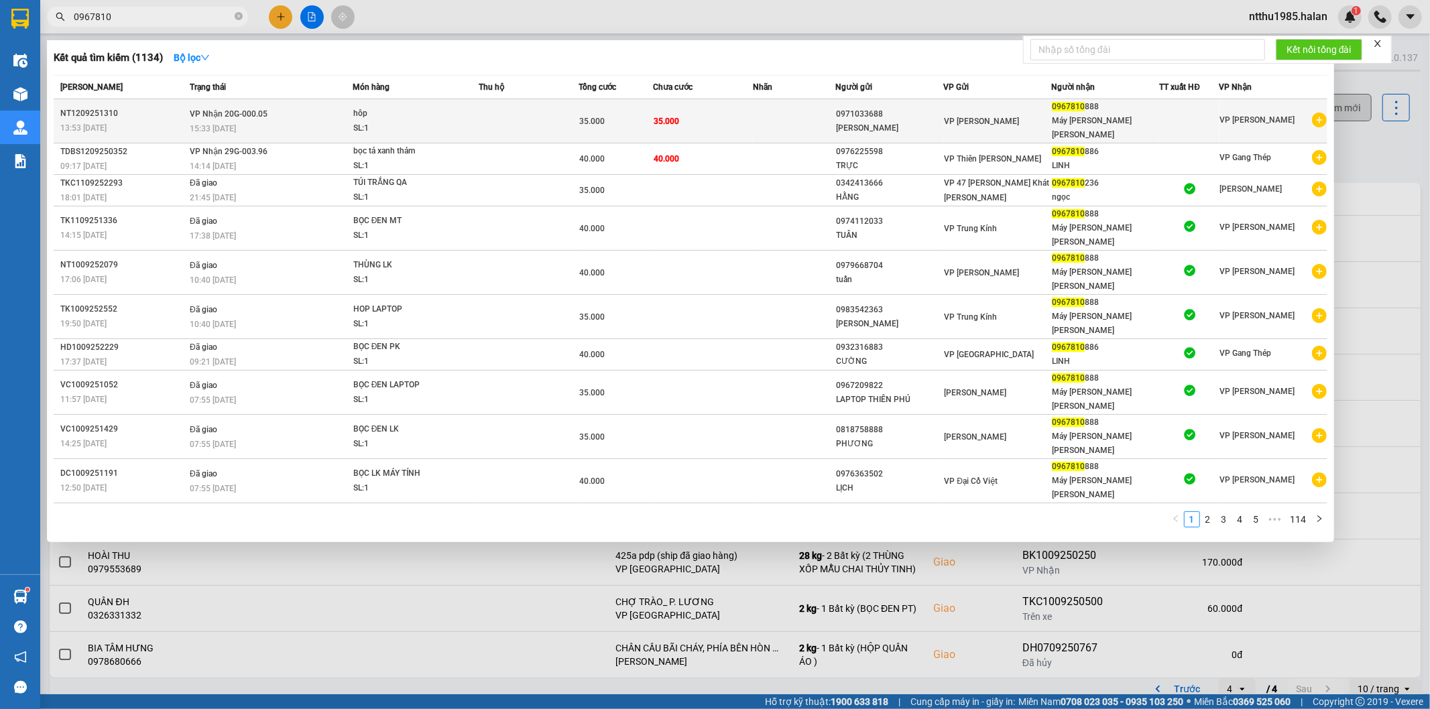
type input "0967810"
click at [842, 115] on div "[PERSON_NAME]" at bounding box center [883, 122] width 106 height 14
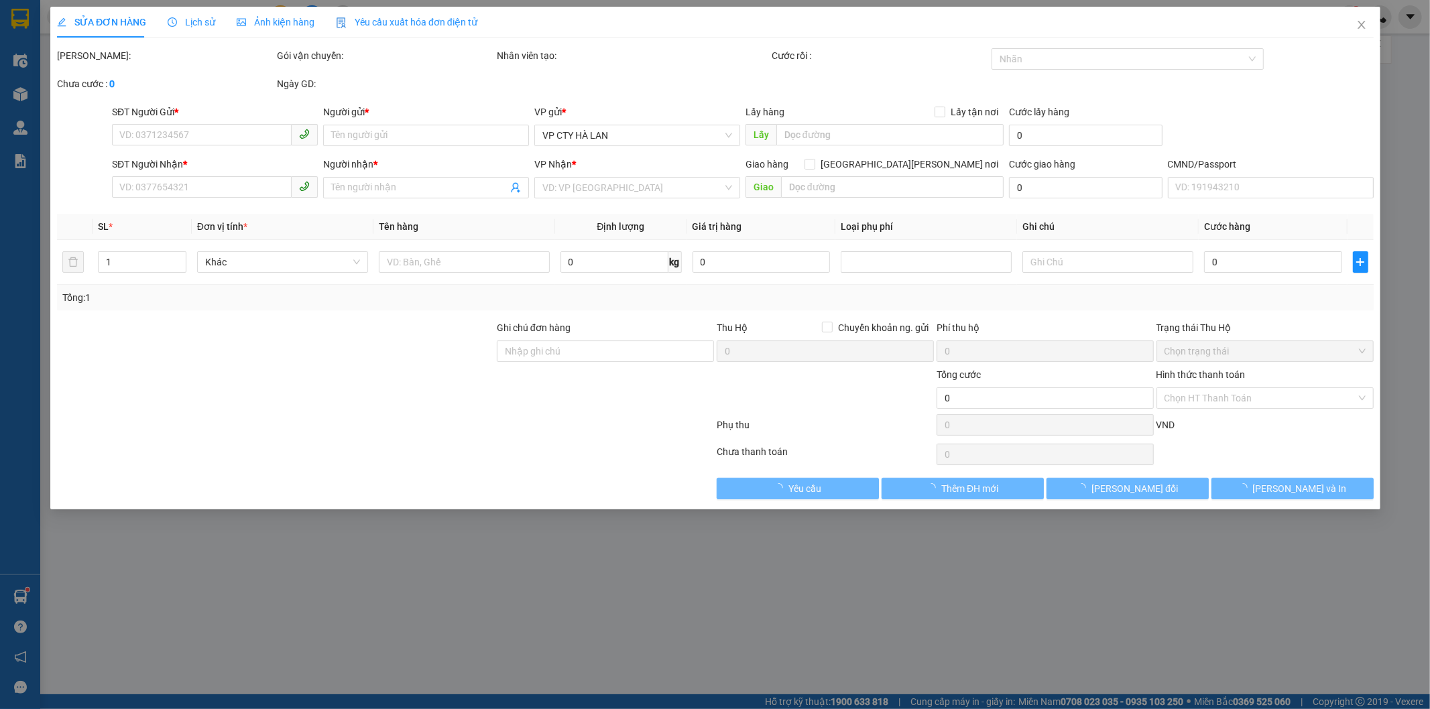
type input "0971033688"
type input "[PERSON_NAME]"
type input "0967810888"
type input "[PERSON_NAME]"
type input "35.000"
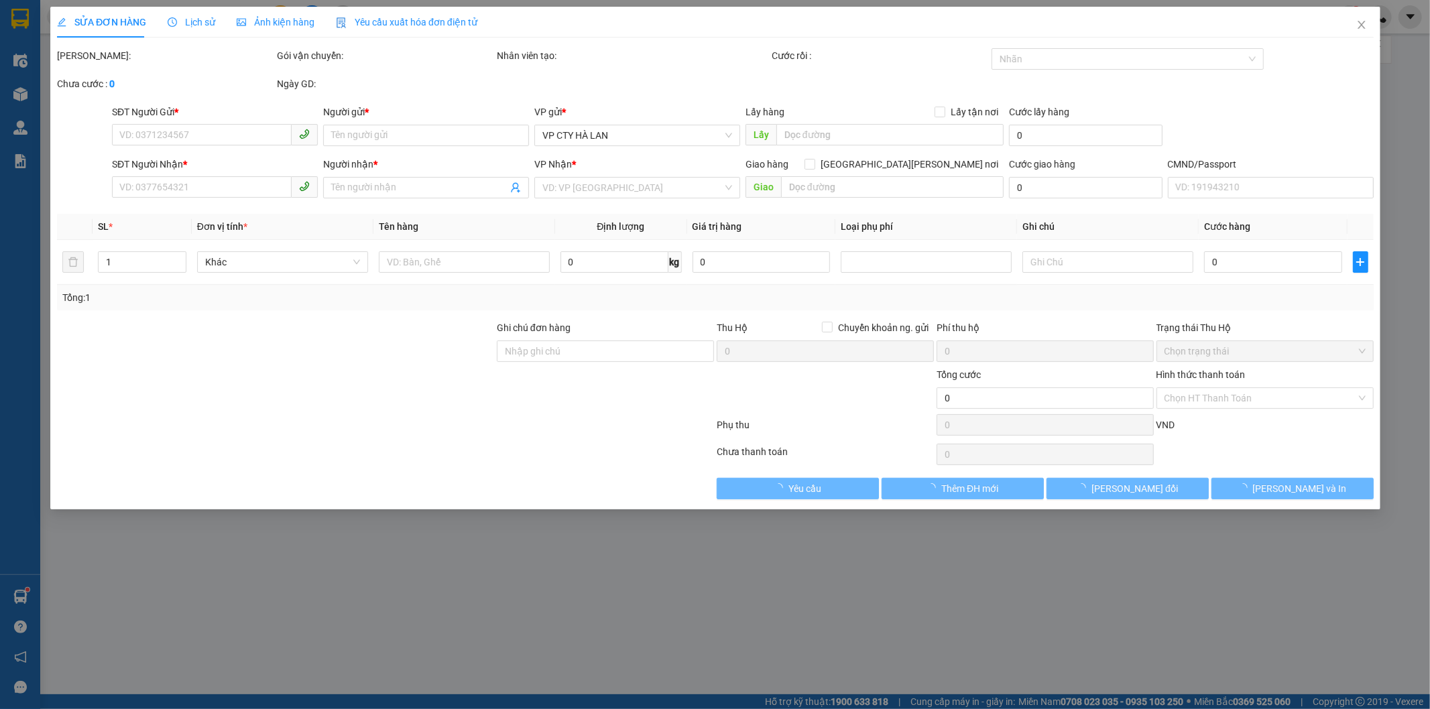
type input "35.000"
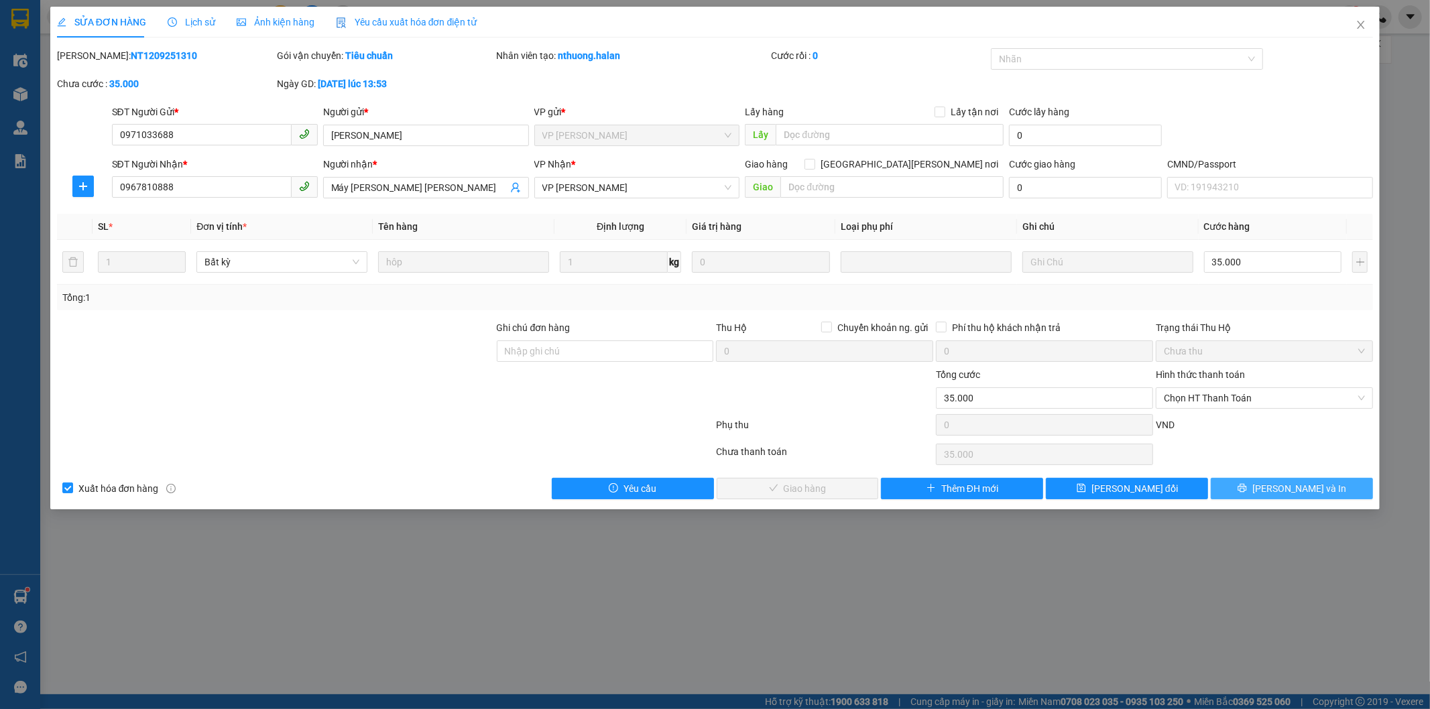
click at [1316, 493] on span "[PERSON_NAME] và In" at bounding box center [1299, 488] width 94 height 15
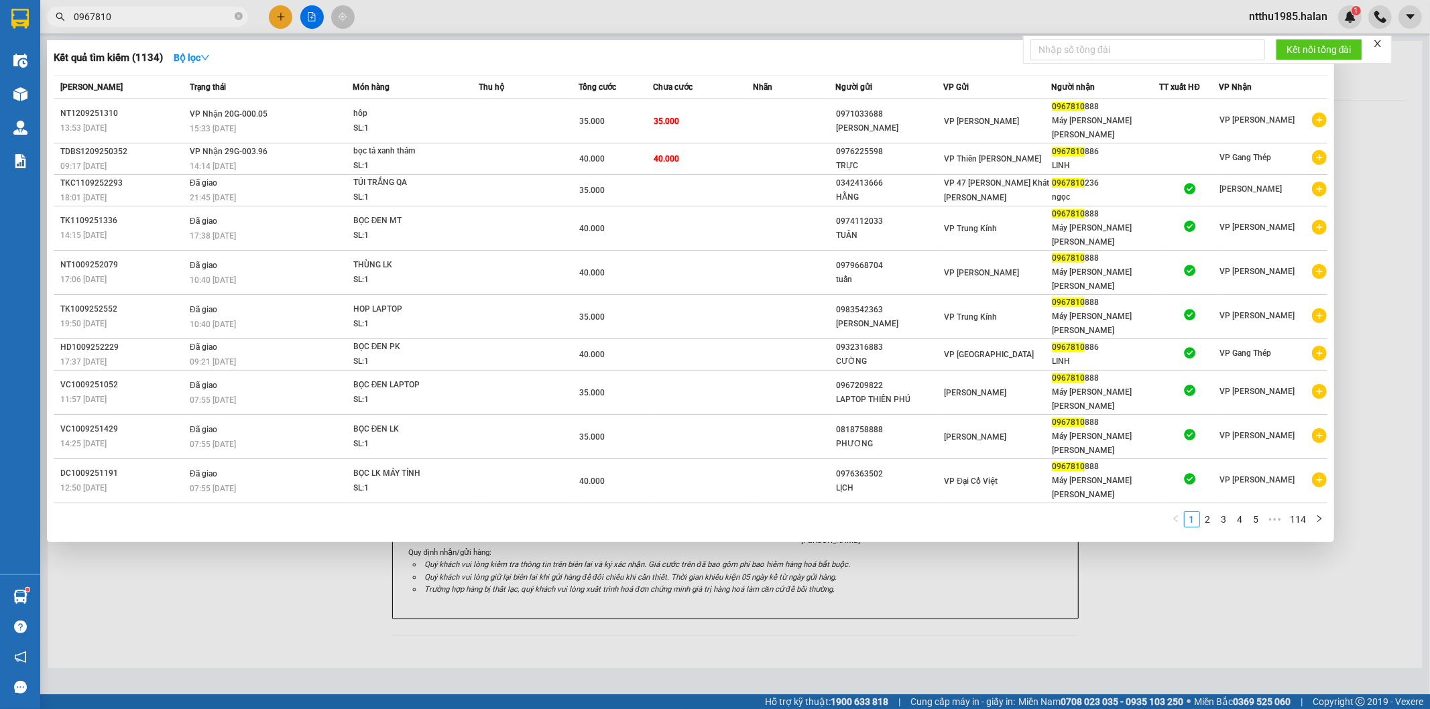
click at [161, 20] on input "0967810" at bounding box center [153, 16] width 158 height 15
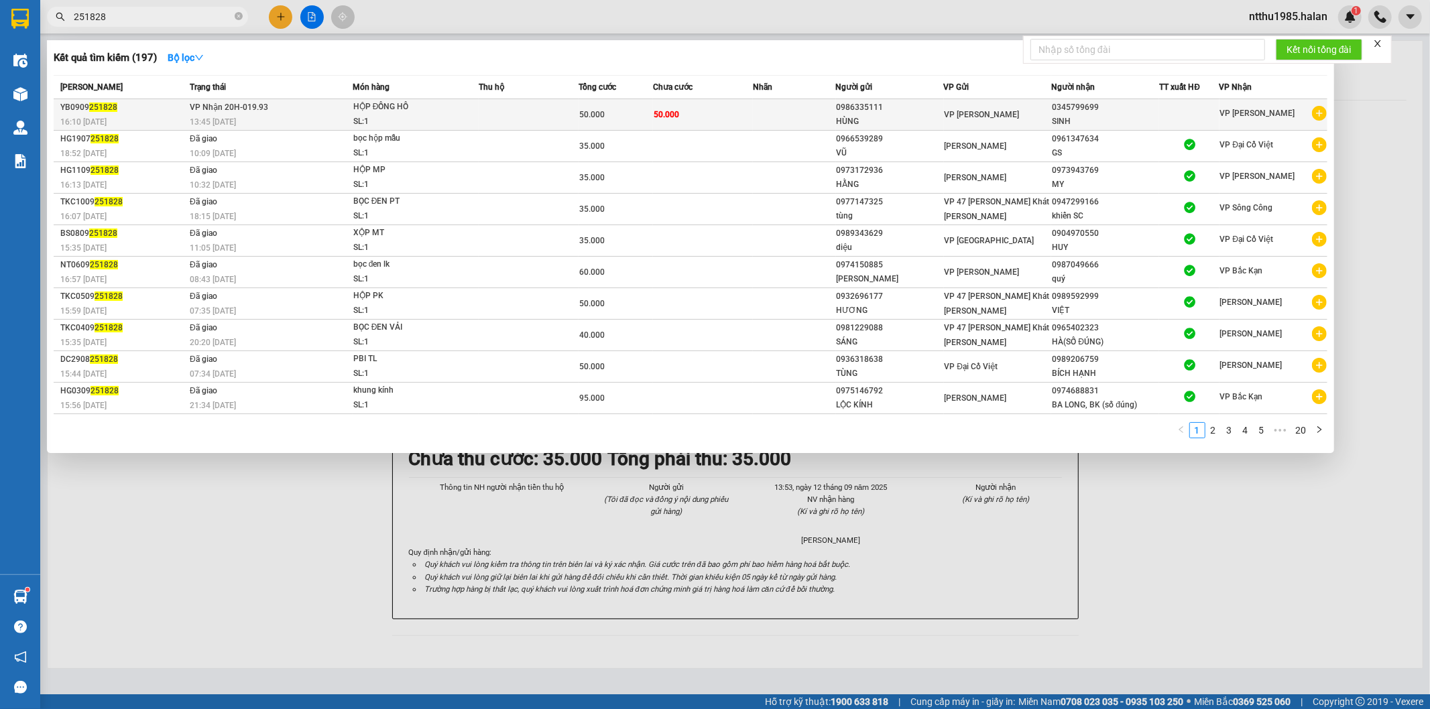
type input "251828"
click at [535, 115] on td at bounding box center [525, 115] width 99 height 32
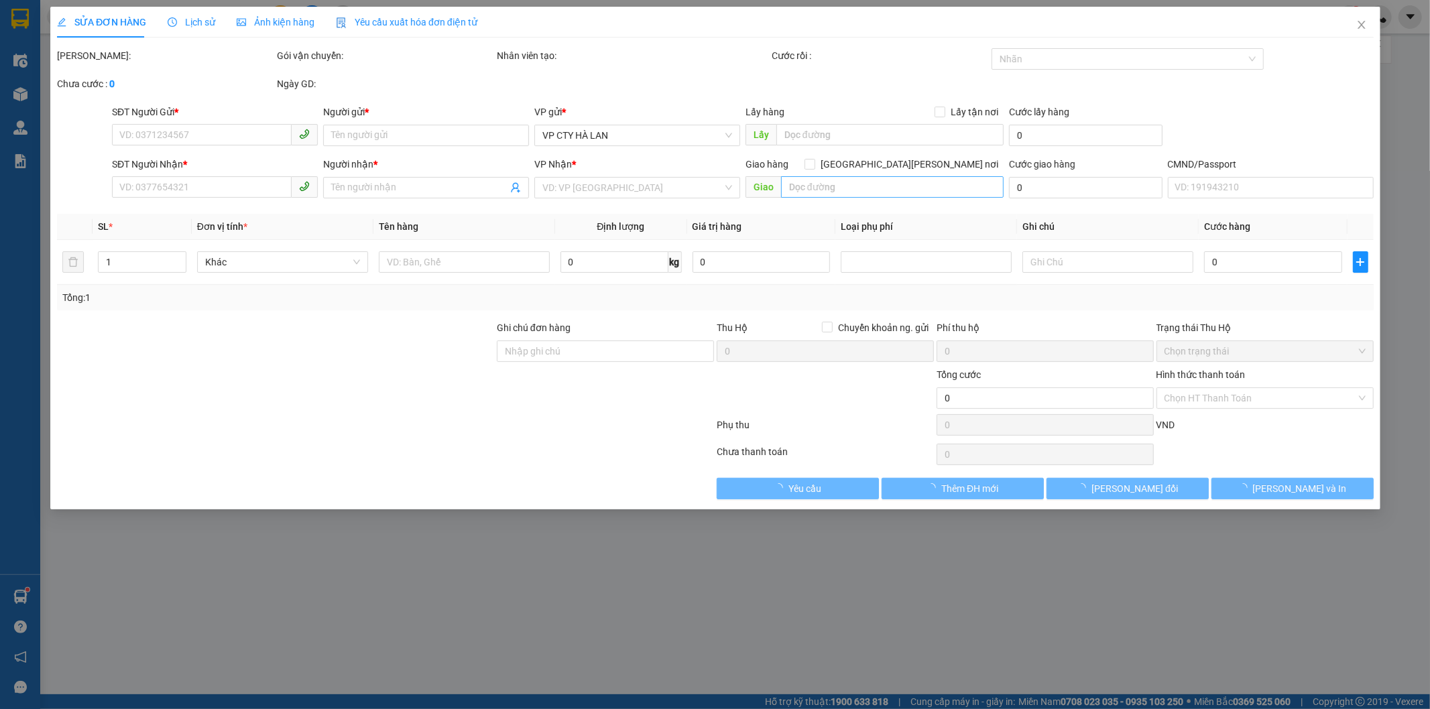
type input "0986335111"
type input "HÙNG"
type input "0345799699"
type input "SINH"
checkbox input "true"
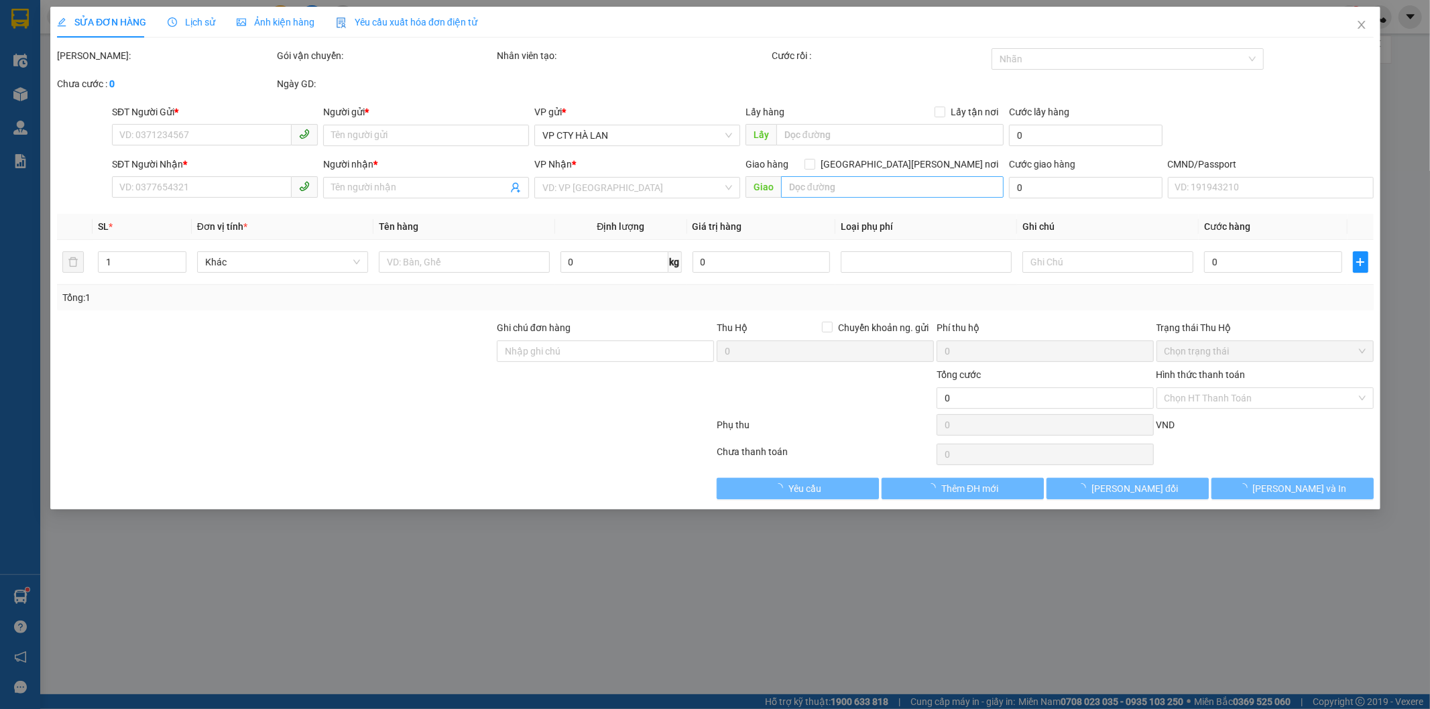
type input "80.000"
type input "50.000"
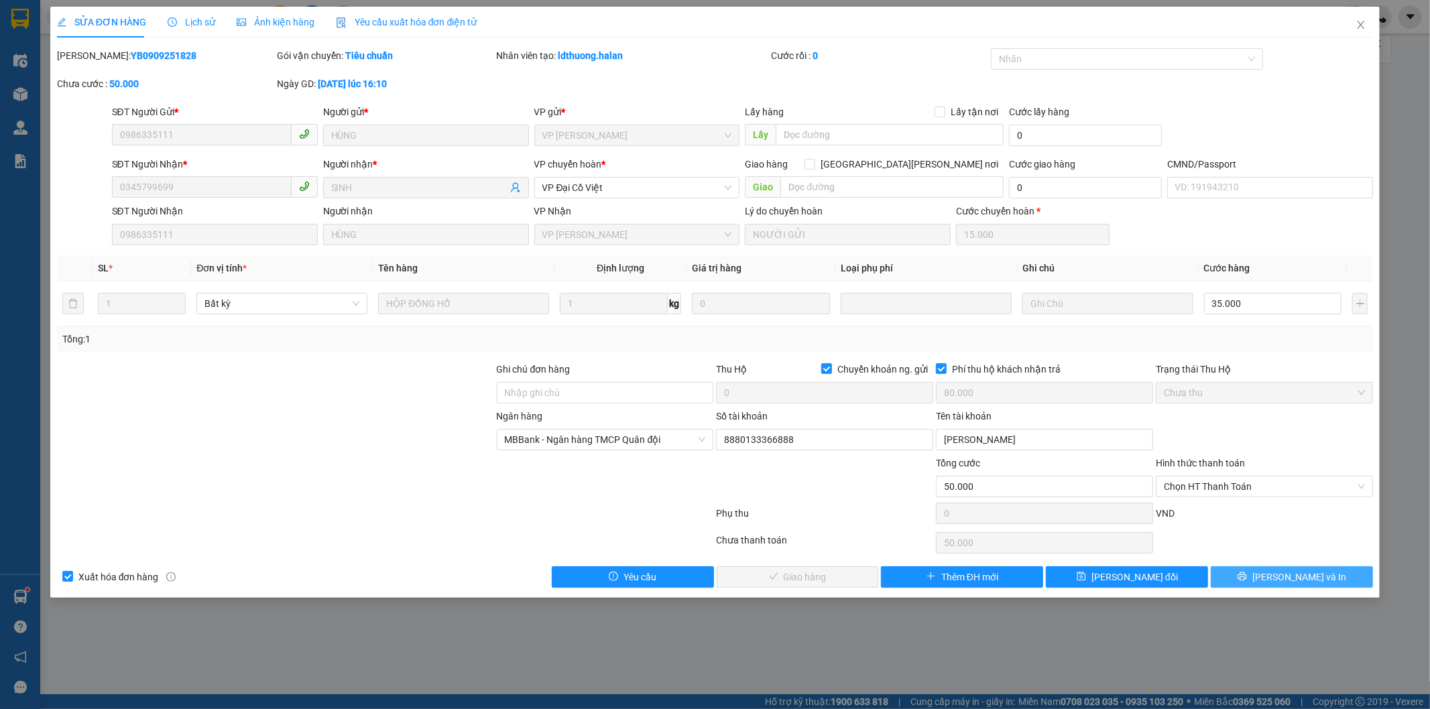
click at [1312, 574] on span "[PERSON_NAME] và In" at bounding box center [1299, 577] width 94 height 15
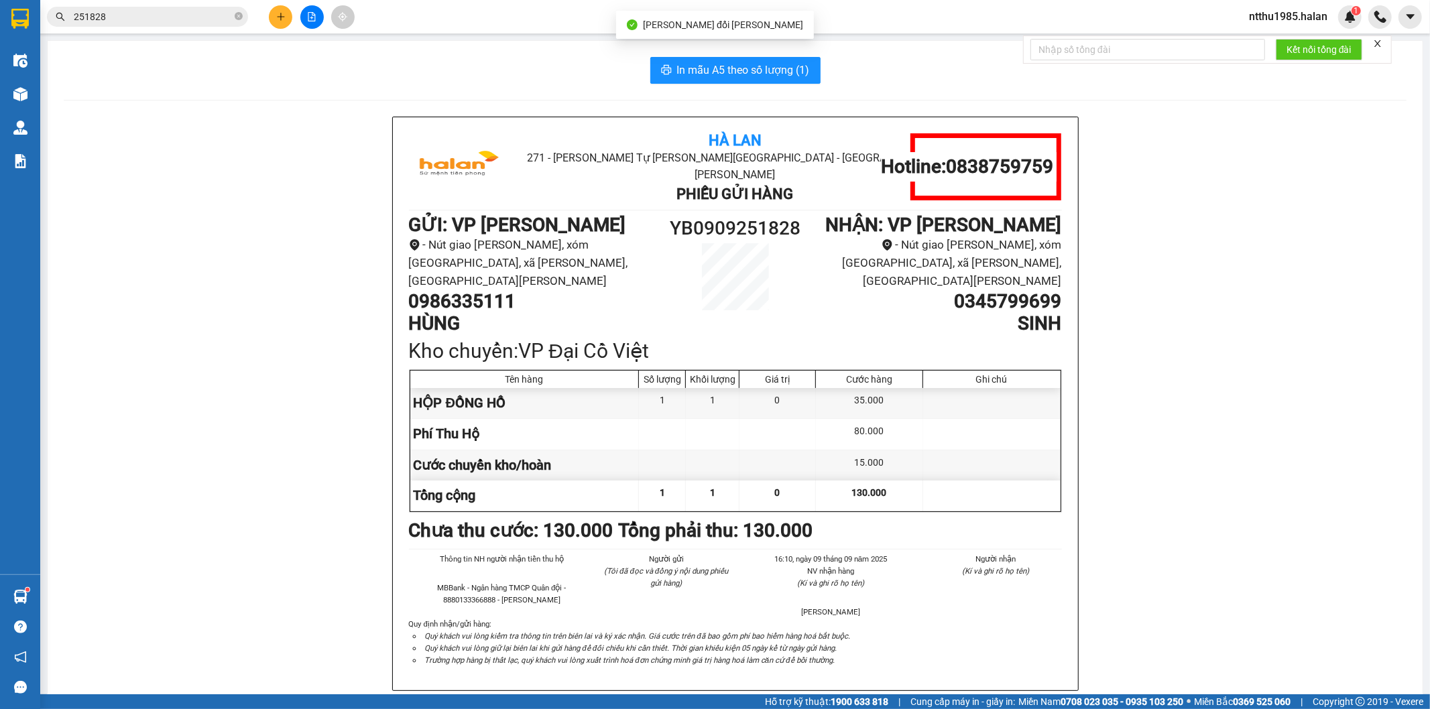
click at [125, 21] on input "251828" at bounding box center [153, 16] width 158 height 15
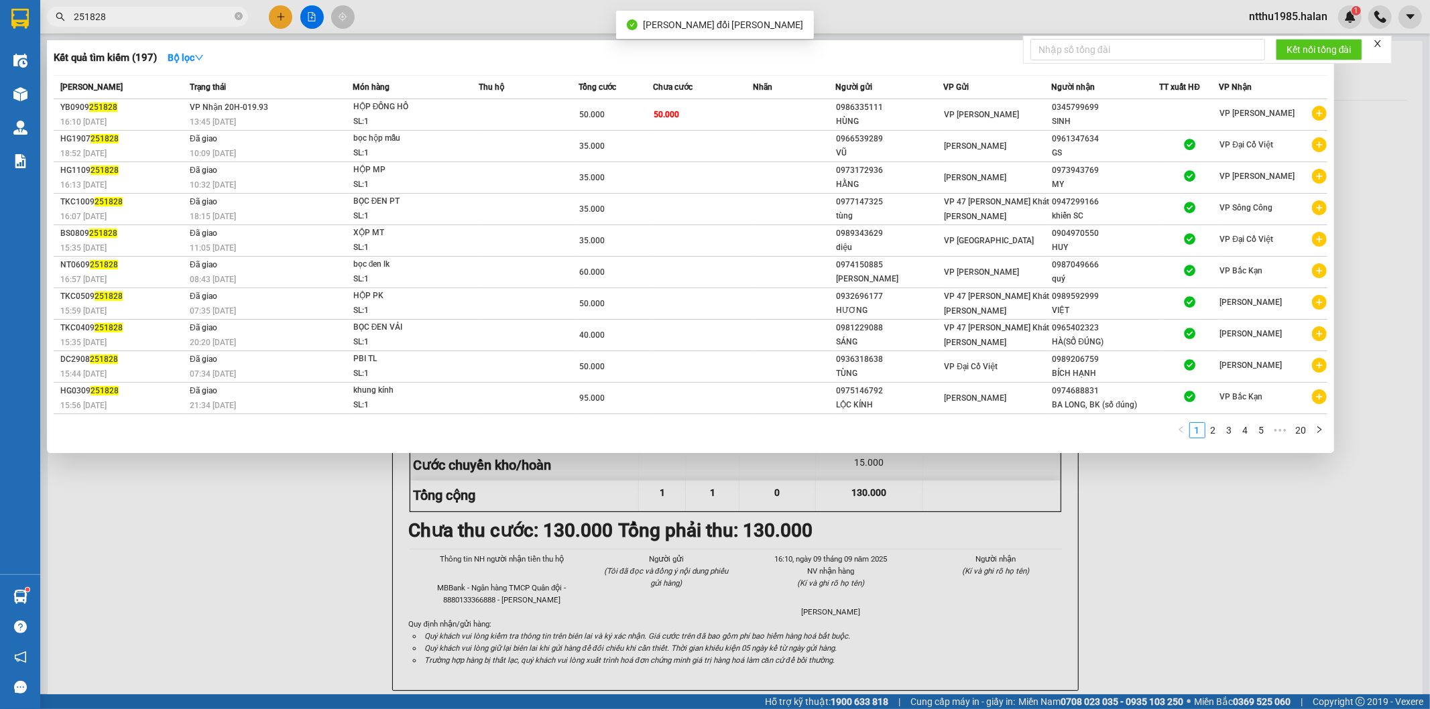
click at [125, 21] on input "251828" at bounding box center [153, 16] width 158 height 15
click at [950, 544] on div at bounding box center [715, 354] width 1430 height 709
click at [141, 9] on input "251828" at bounding box center [153, 16] width 158 height 15
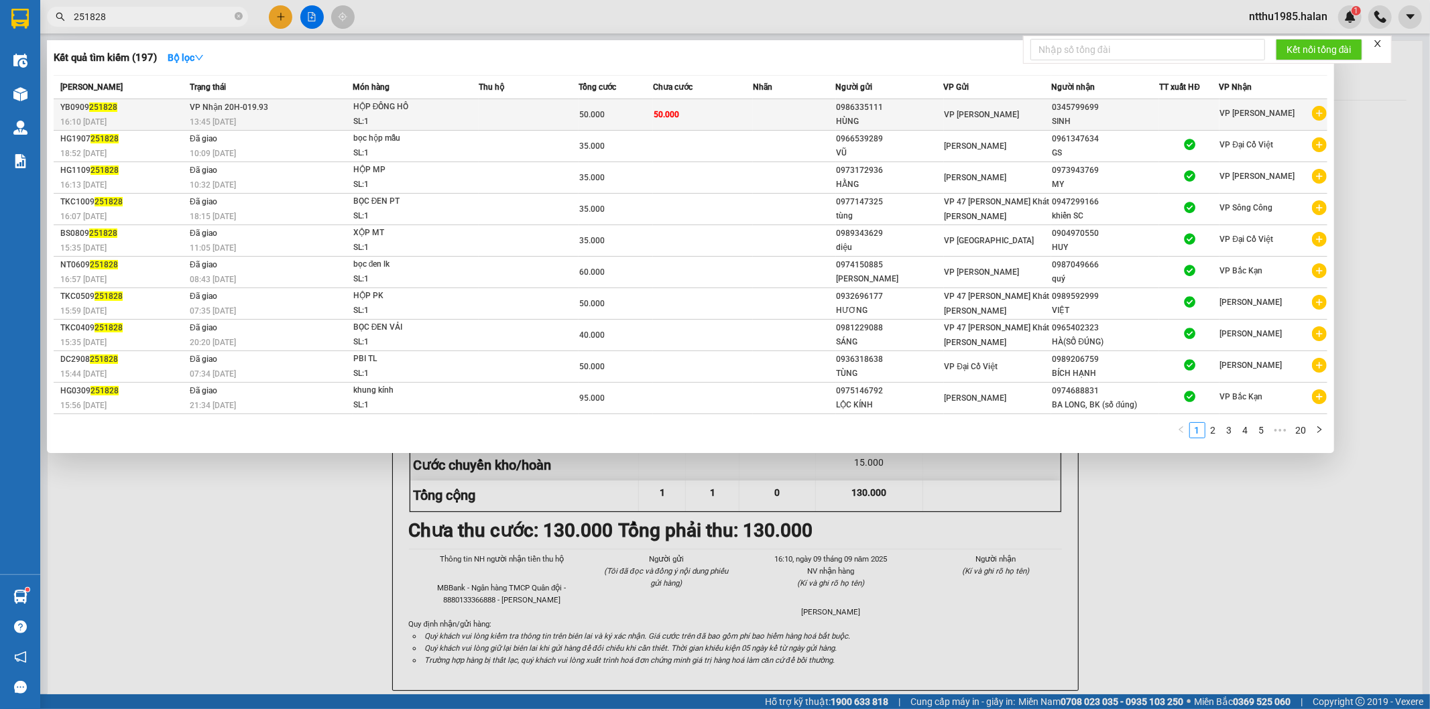
click at [394, 127] on div "SL: 1" at bounding box center [401, 122] width 101 height 15
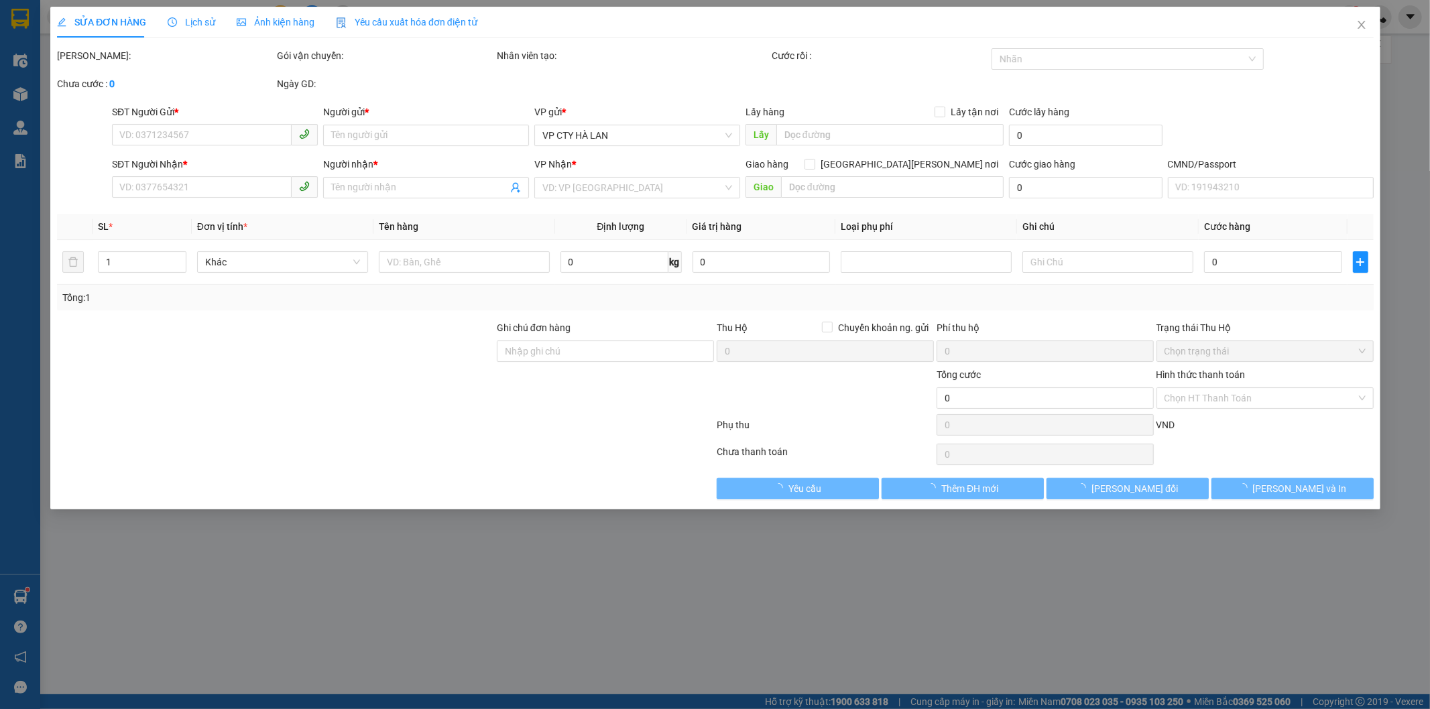
type input "0986335111"
type input "HÙNG"
type input "0345799699"
type input "SINH"
type input "80.000"
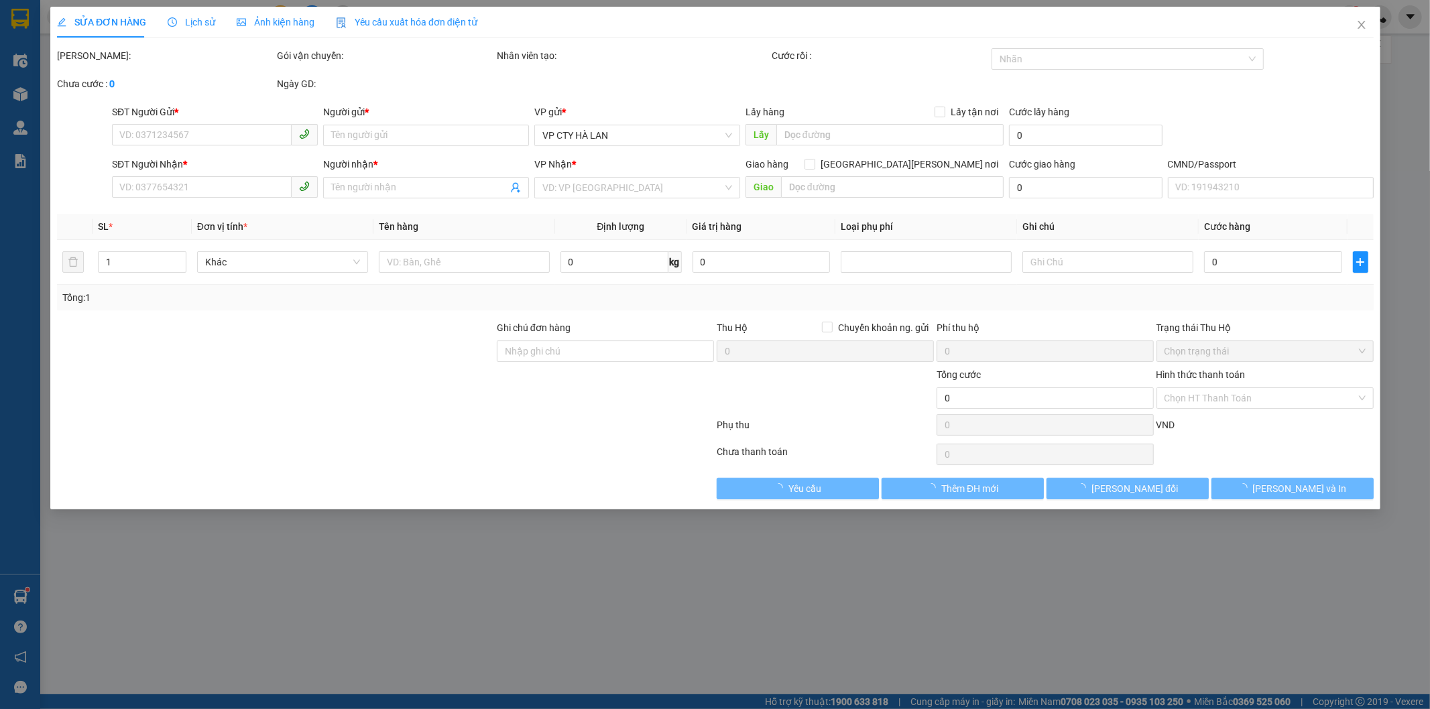
type input "50.000"
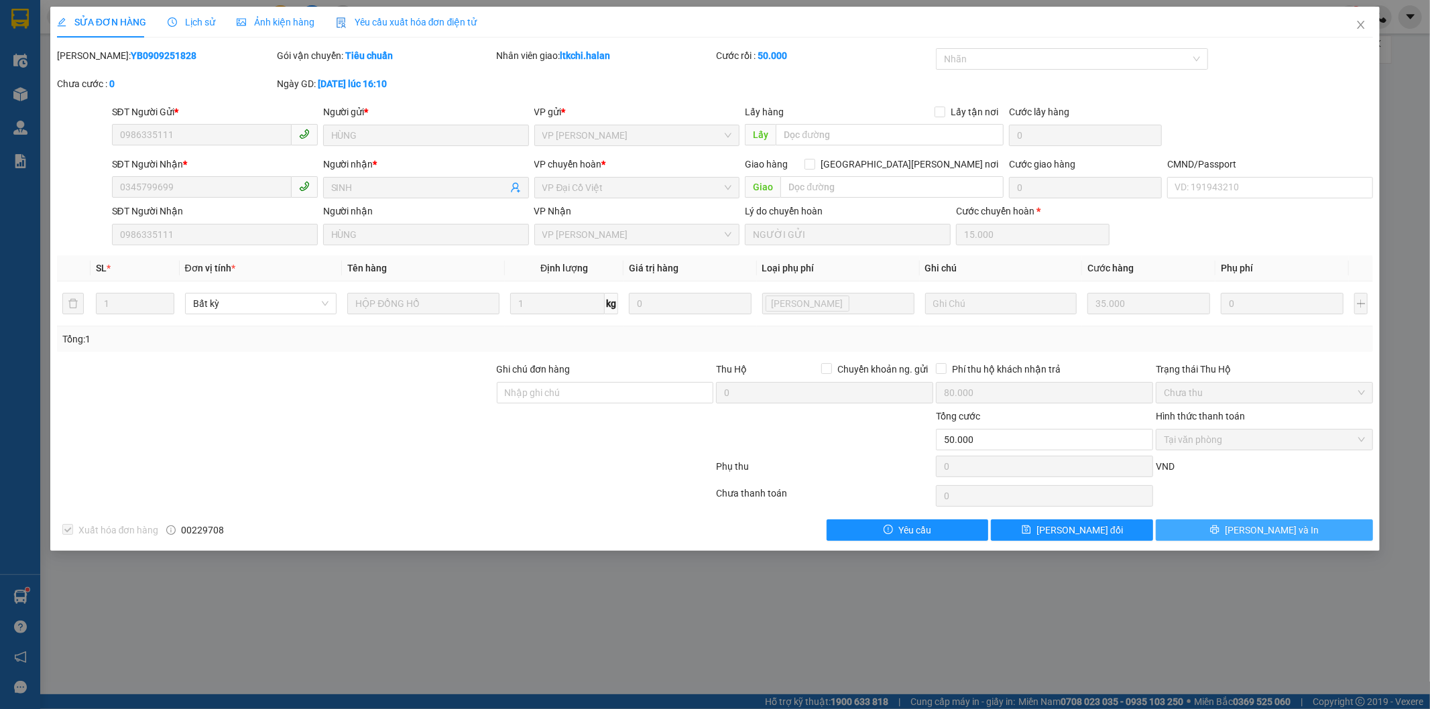
click at [1263, 534] on span "[PERSON_NAME] và In" at bounding box center [1272, 530] width 94 height 15
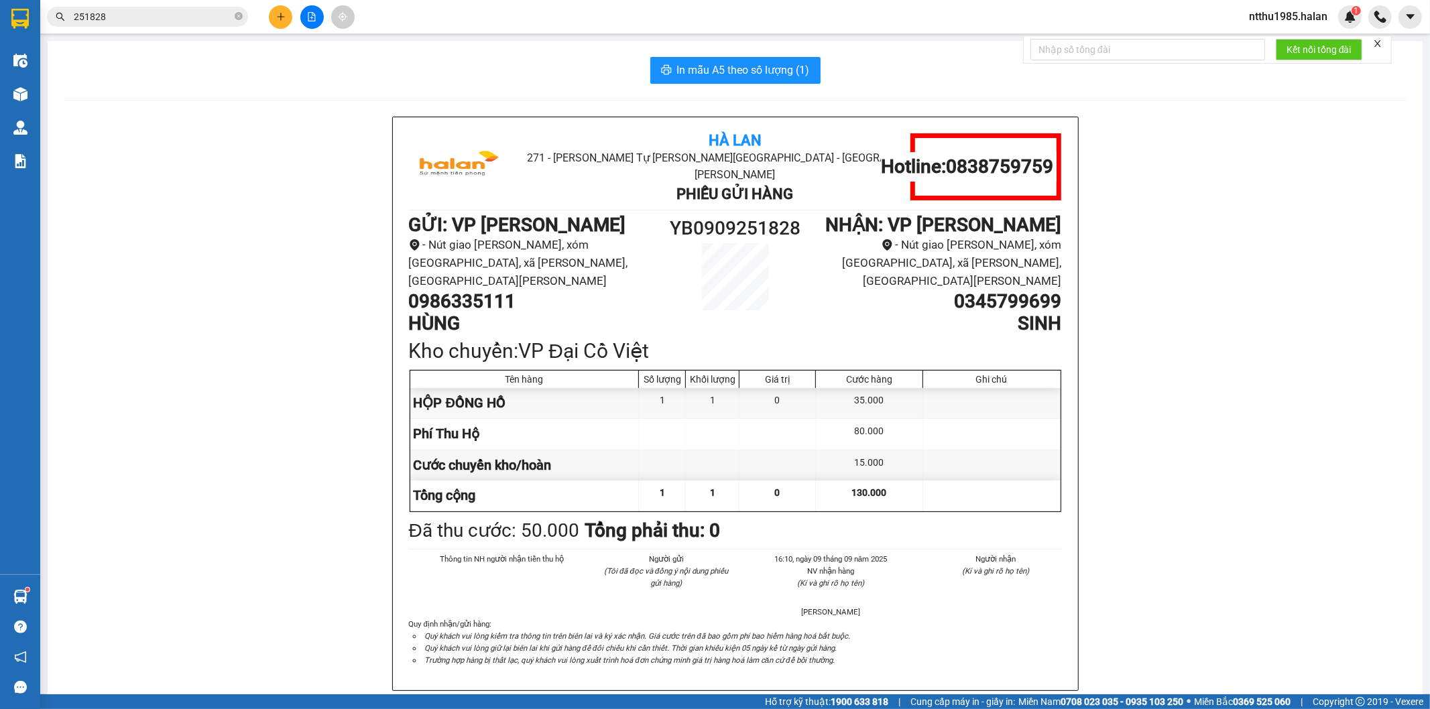
click at [224, 206] on div "Hà Lan 271 - [PERSON_NAME] - [GEOGRAPHIC_DATA] Long - [GEOGRAPHIC_DATA] Phiếu G…" at bounding box center [735, 428] width 1343 height 623
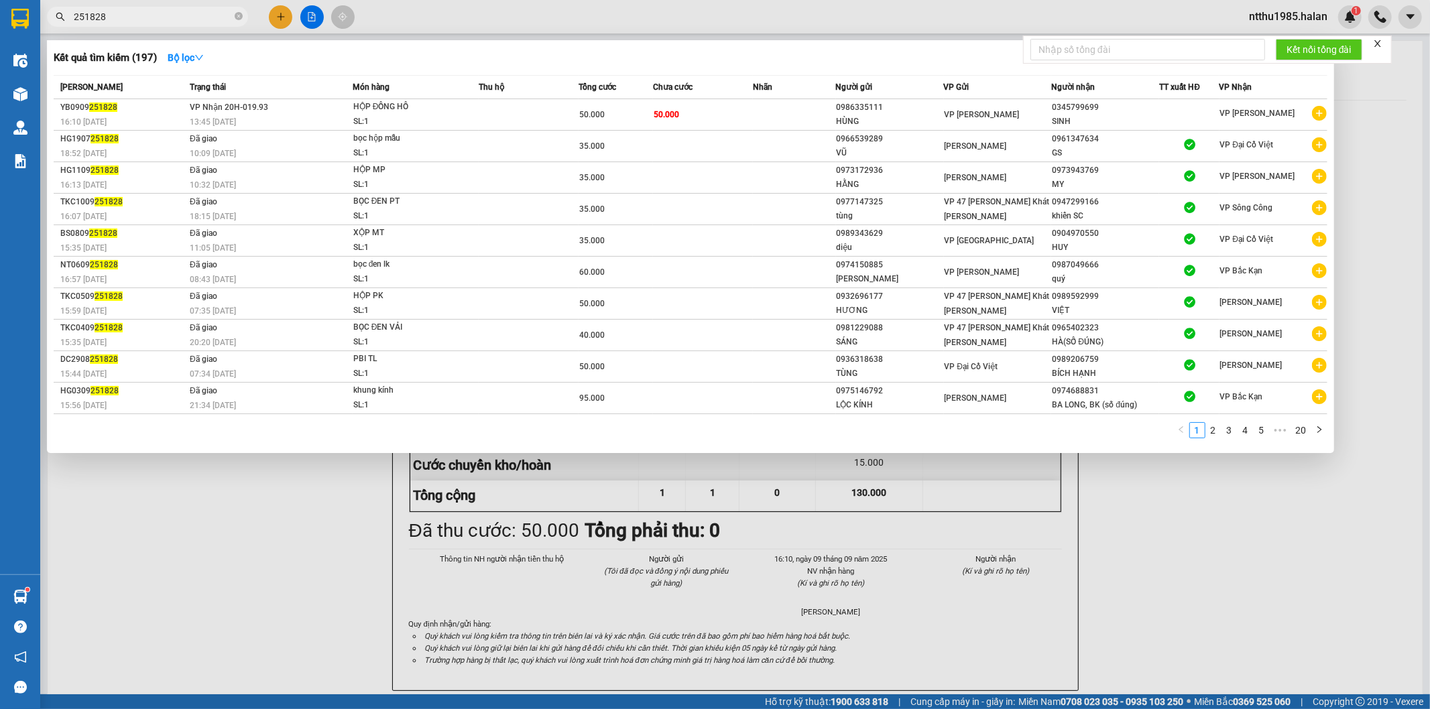
click at [143, 13] on input "251828" at bounding box center [153, 16] width 158 height 15
click at [151, 17] on input "251828" at bounding box center [153, 16] width 158 height 15
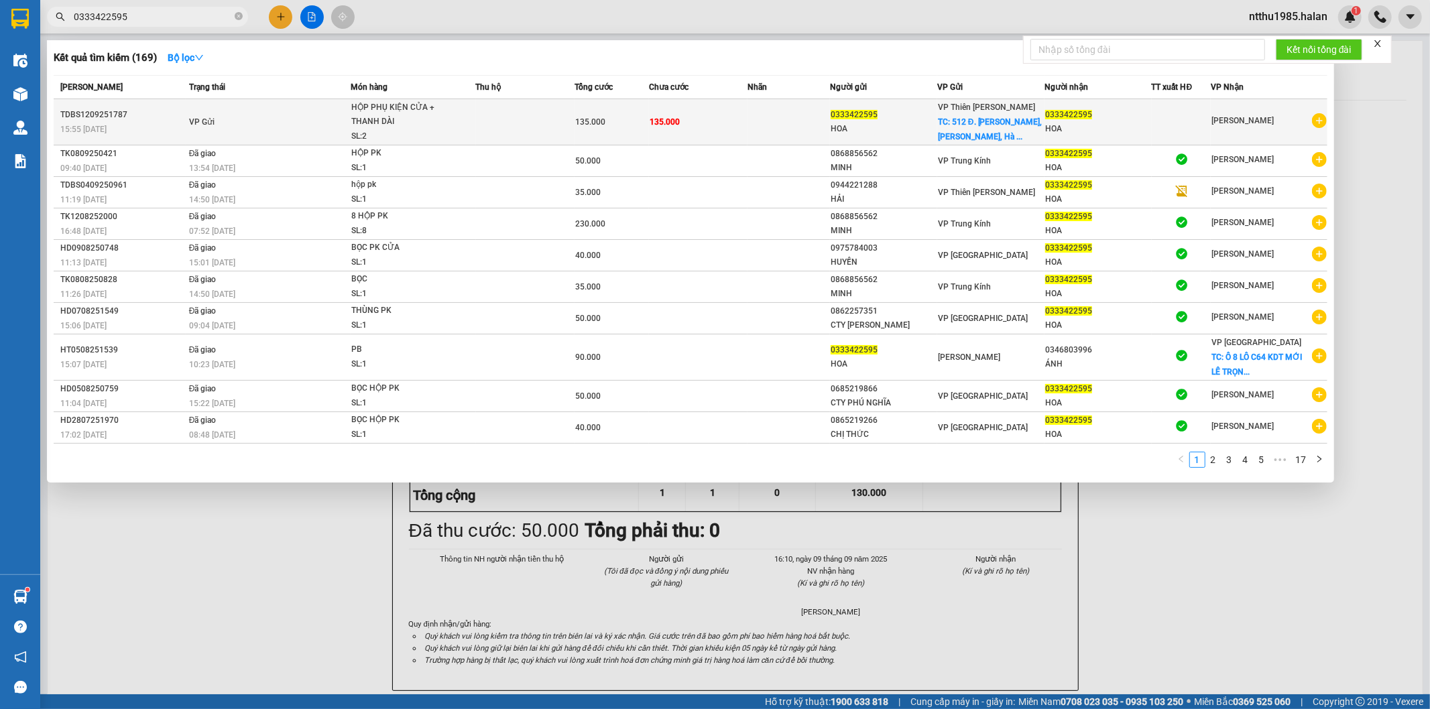
type input "0333422595"
click at [735, 118] on td "135.000" at bounding box center [698, 122] width 99 height 46
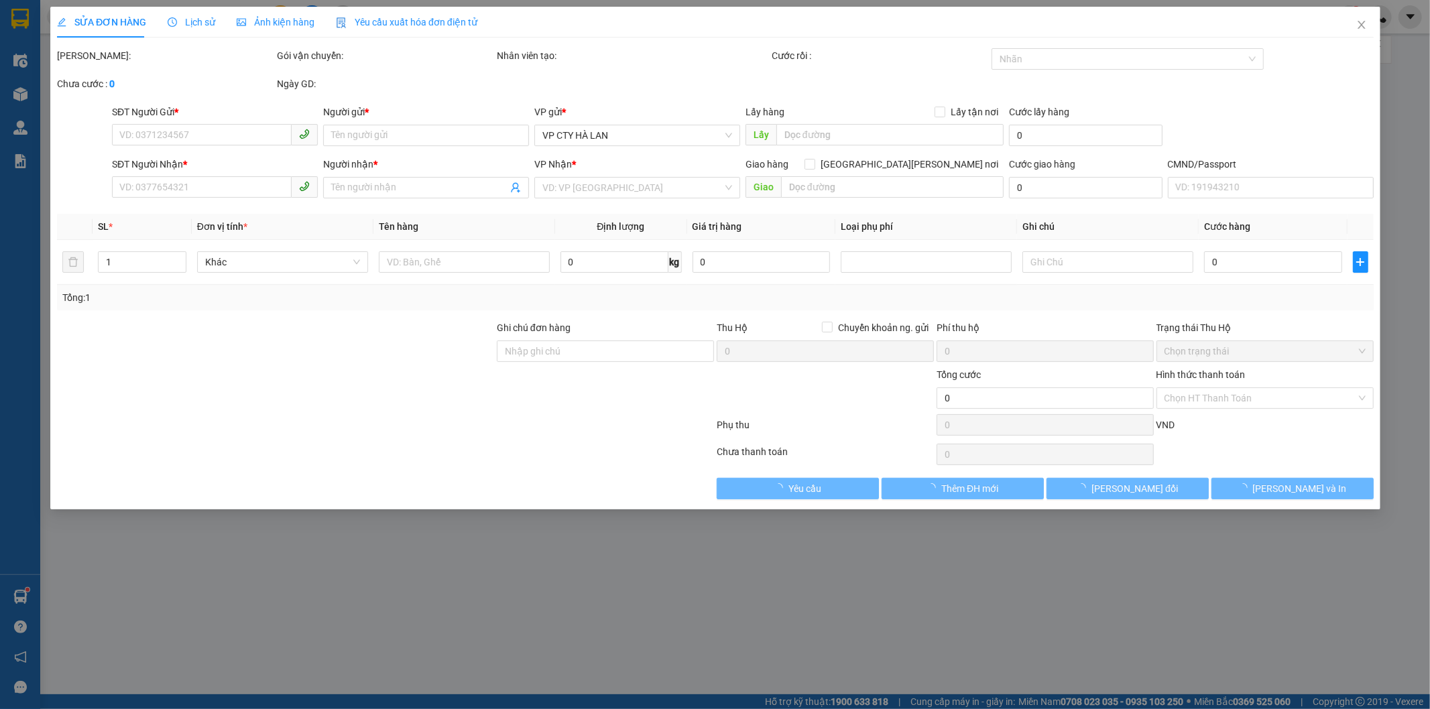
type input "0333422595"
type input "HOA"
checkbox input "true"
type input "512 Đ. Đại Mỗ, [GEOGRAPHIC_DATA], [GEOGRAPHIC_DATA], [GEOGRAPHIC_DATA], [GEOGRA…"
type input "0333422595"
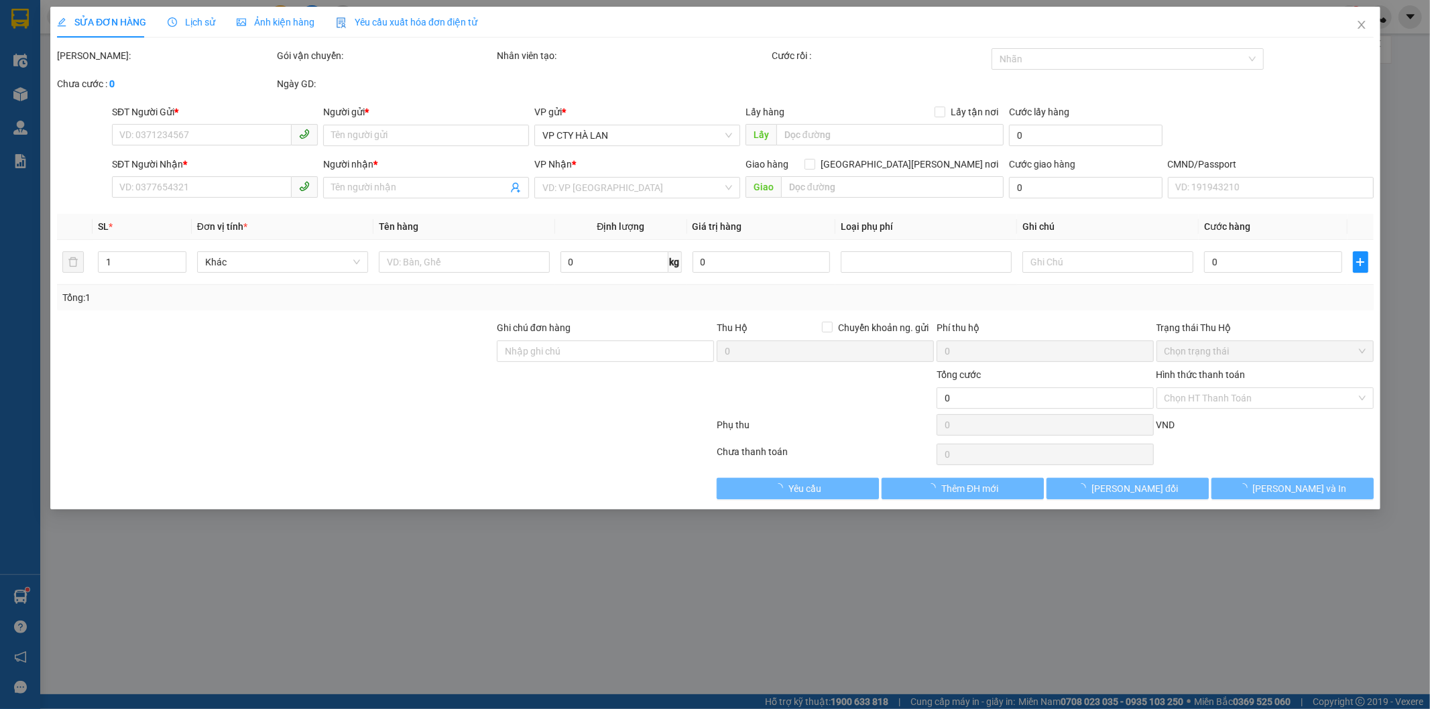
type input "HOA"
type input "CỬA HÀNG TRỌNG HƯƠNG"
type input "135.000"
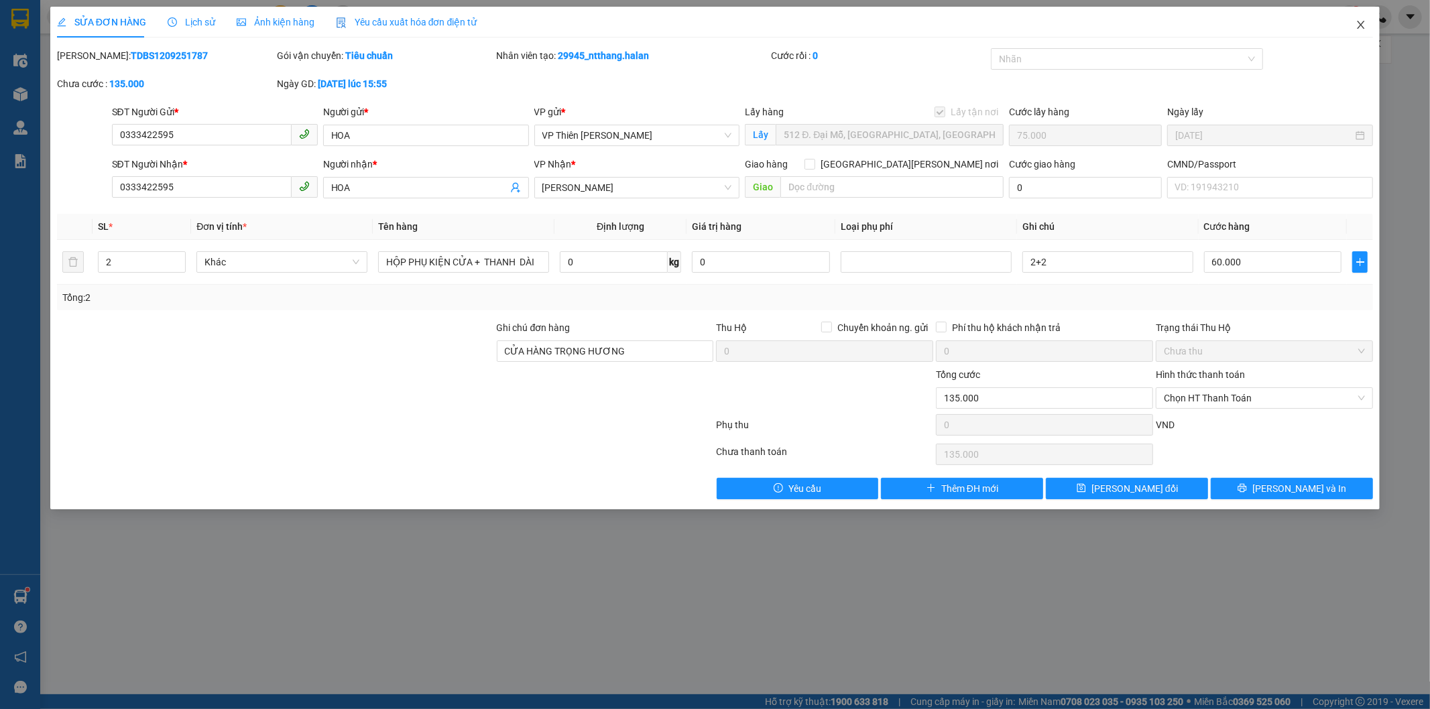
click at [1356, 27] on icon "close" at bounding box center [1360, 24] width 11 height 11
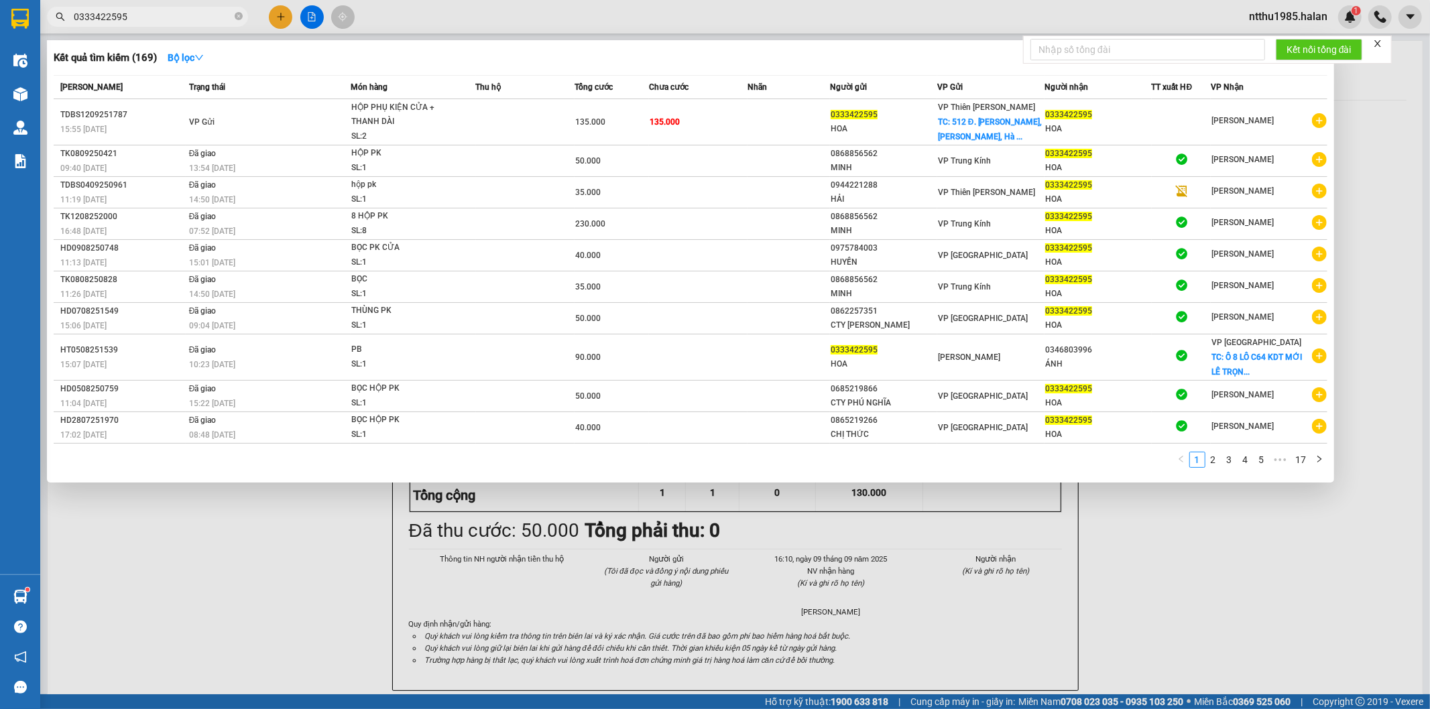
click at [143, 15] on input "0333422595" at bounding box center [153, 16] width 158 height 15
click at [144, 17] on input "0333422595" at bounding box center [153, 16] width 158 height 15
click at [145, 16] on input "0333422595" at bounding box center [153, 16] width 158 height 15
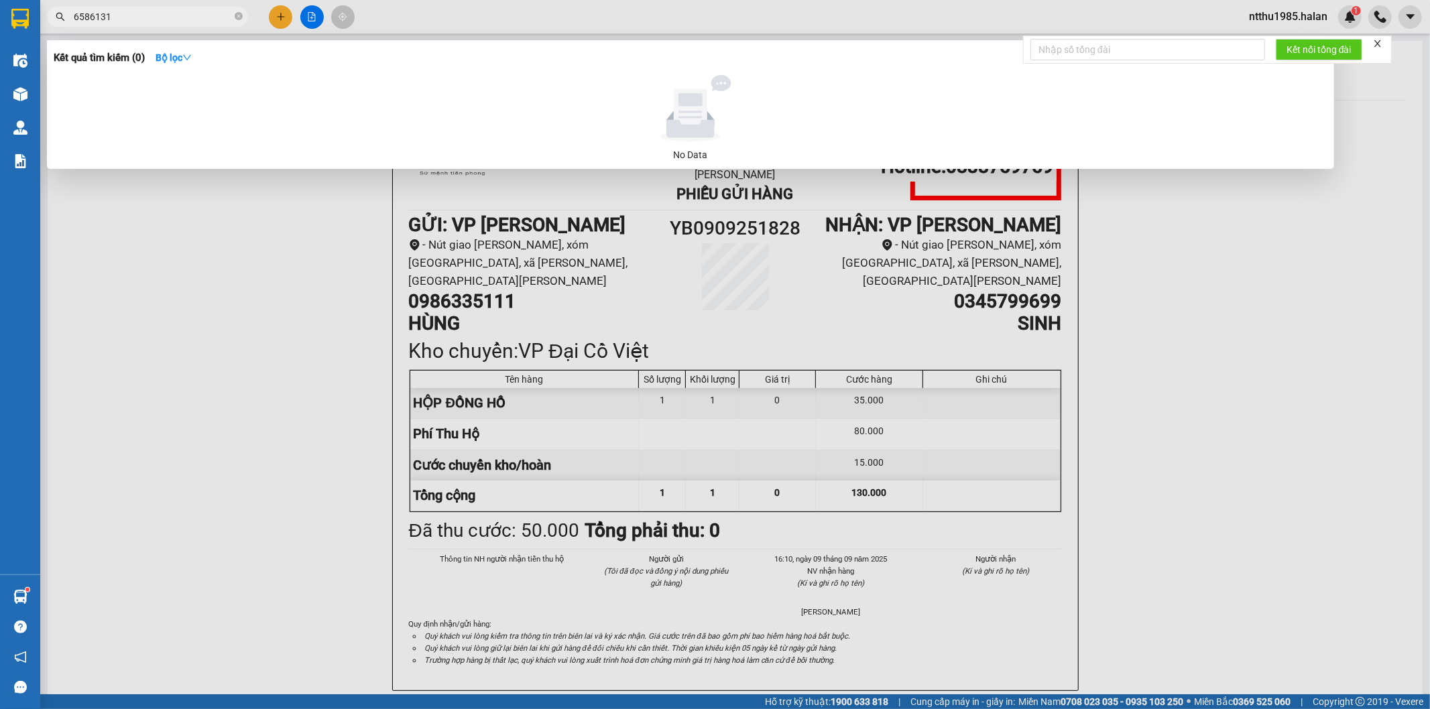
click at [79, 17] on input "6586131" at bounding box center [153, 16] width 158 height 15
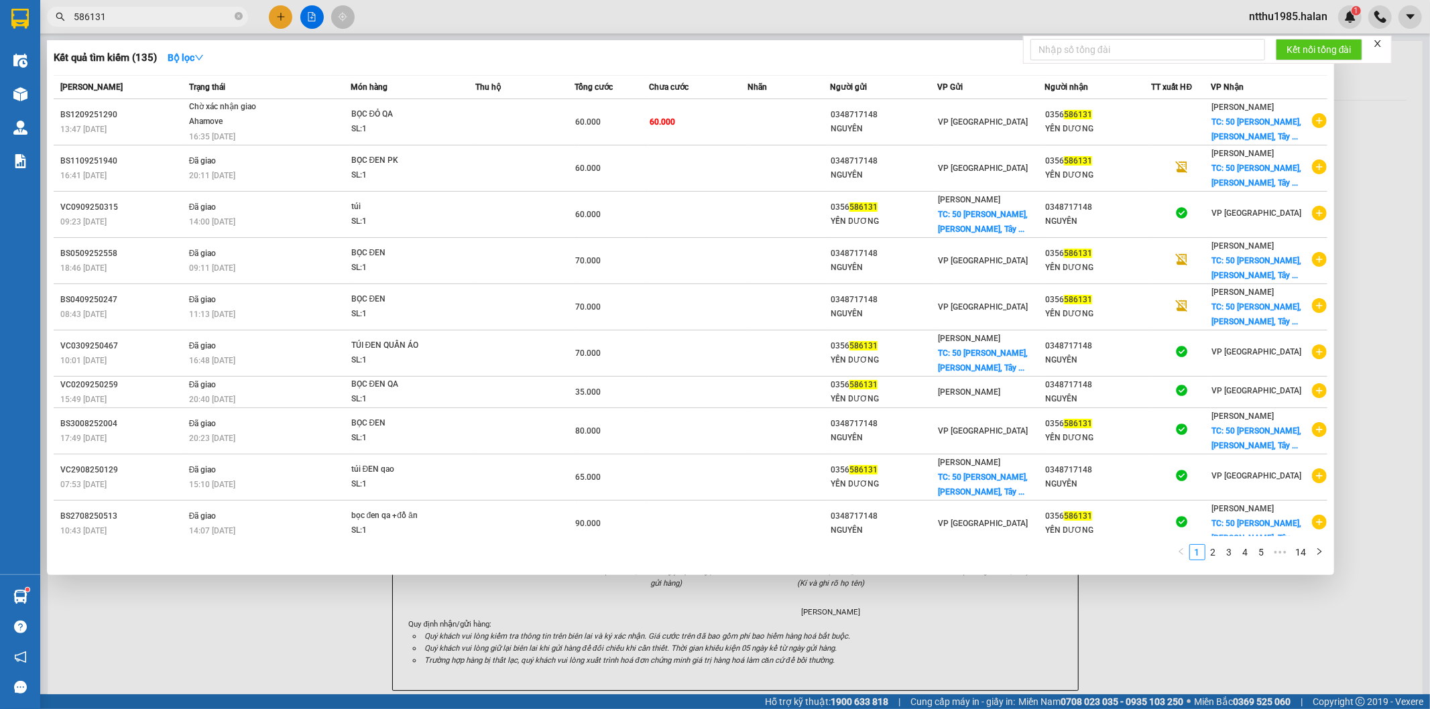
click at [1382, 141] on div at bounding box center [715, 354] width 1430 height 709
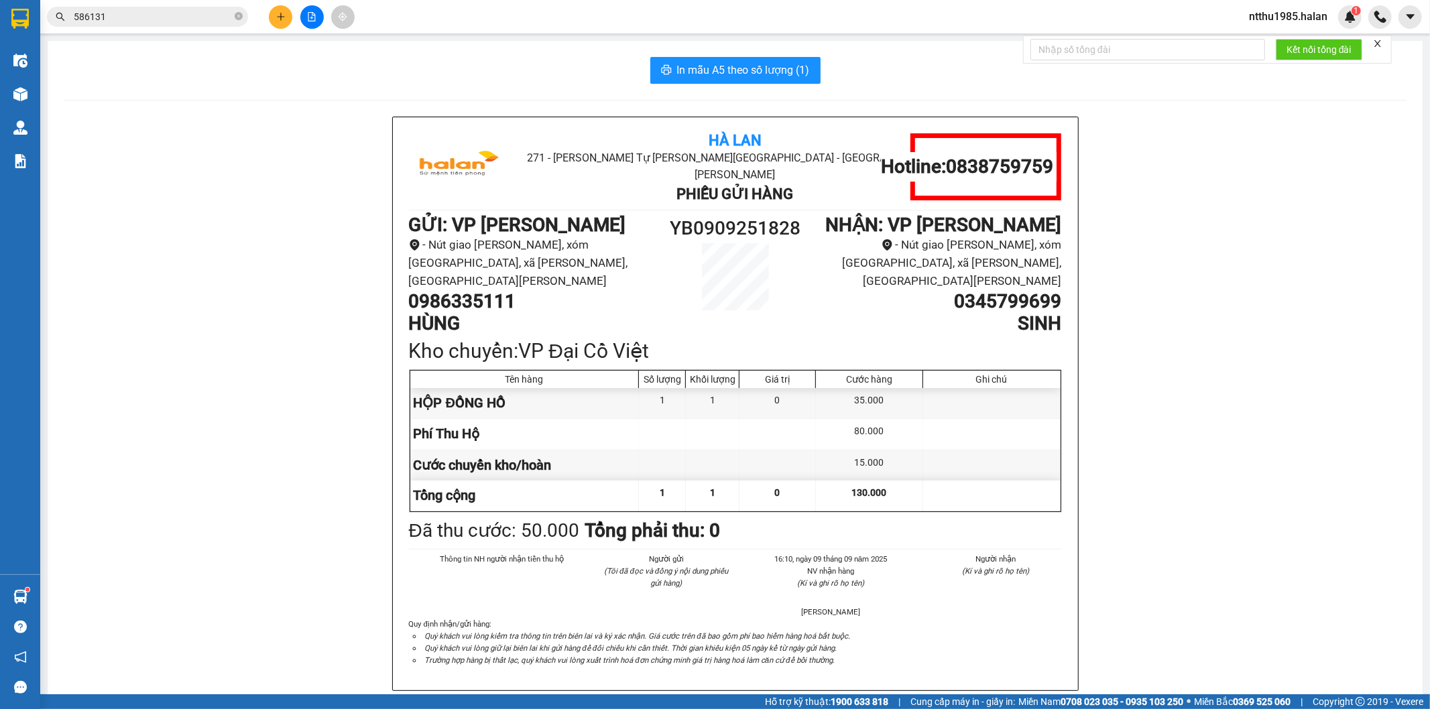
click at [159, 23] on input "586131" at bounding box center [153, 16] width 158 height 15
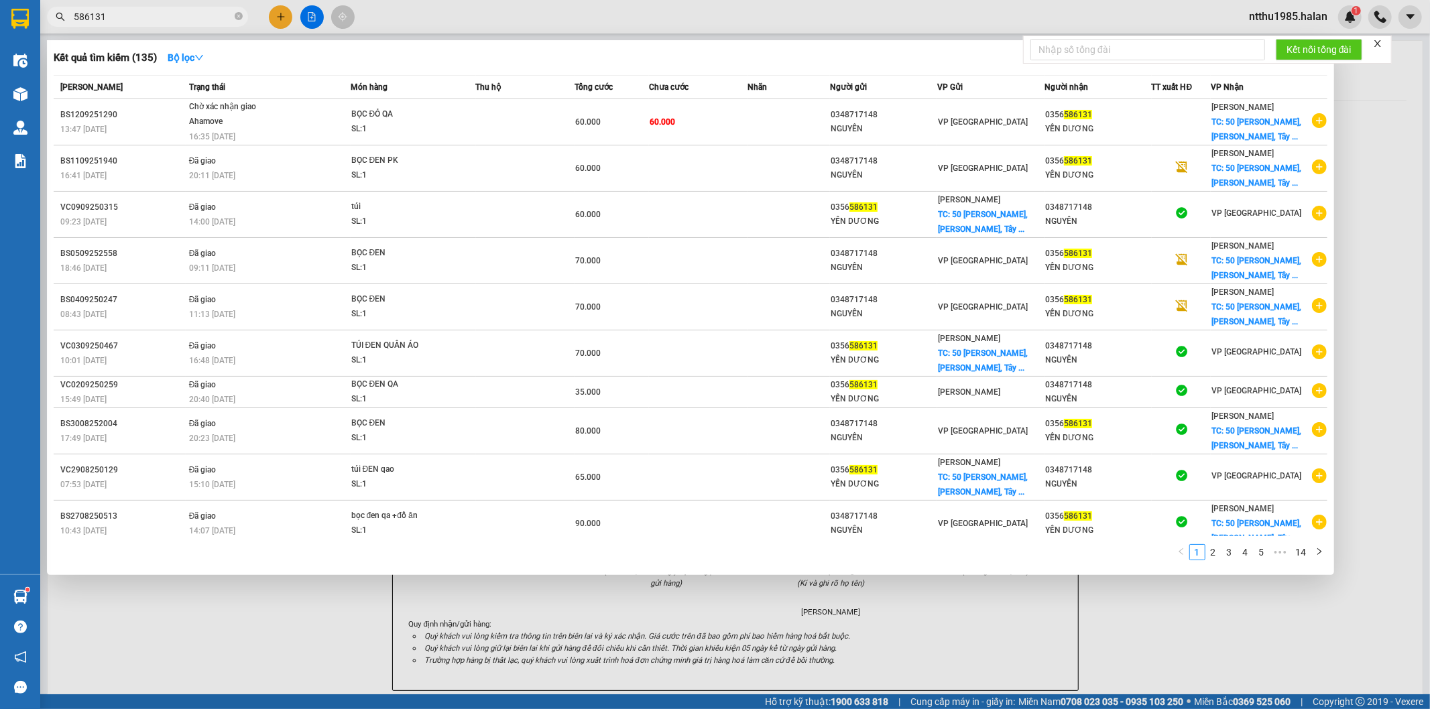
click at [159, 23] on input "586131" at bounding box center [153, 16] width 158 height 15
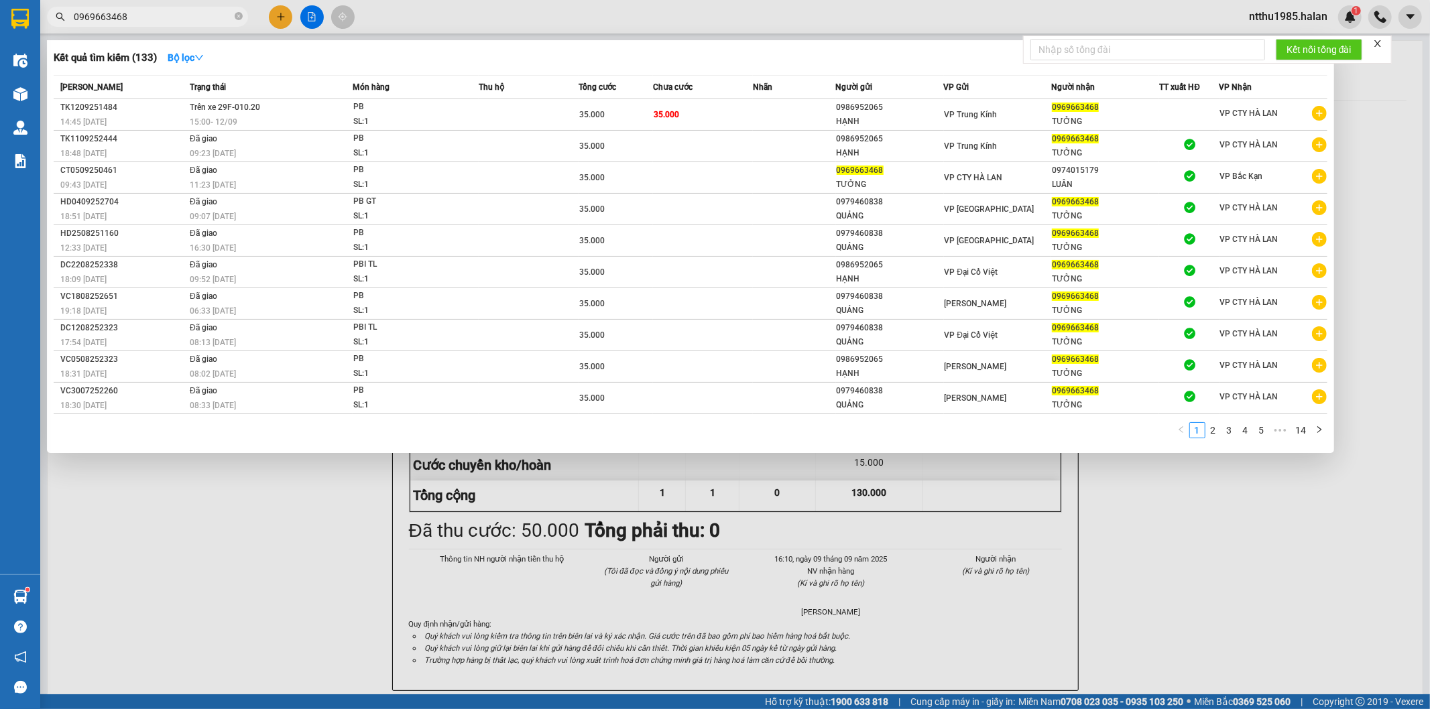
click at [170, 18] on input "0969663468" at bounding box center [153, 16] width 158 height 15
click at [266, 526] on div at bounding box center [715, 354] width 1430 height 709
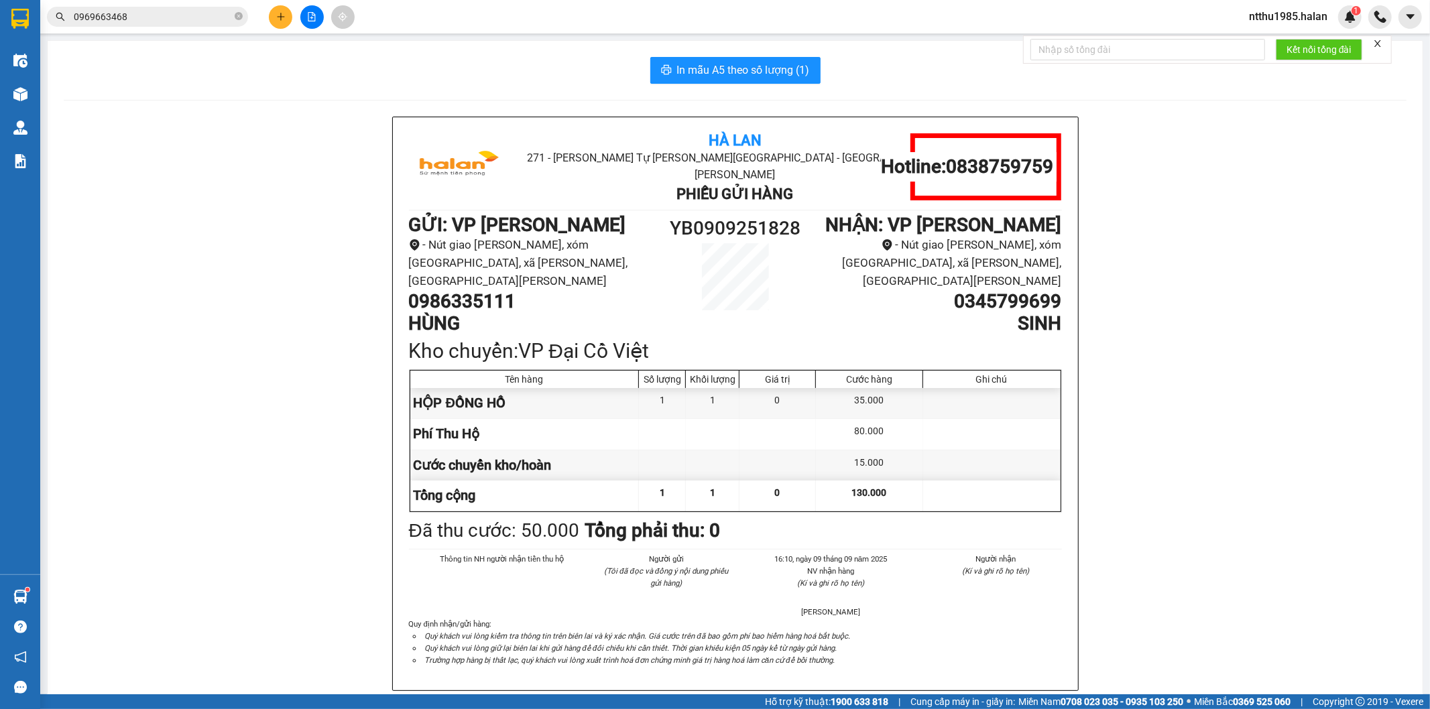
click at [168, 18] on input "0969663468" at bounding box center [153, 16] width 158 height 15
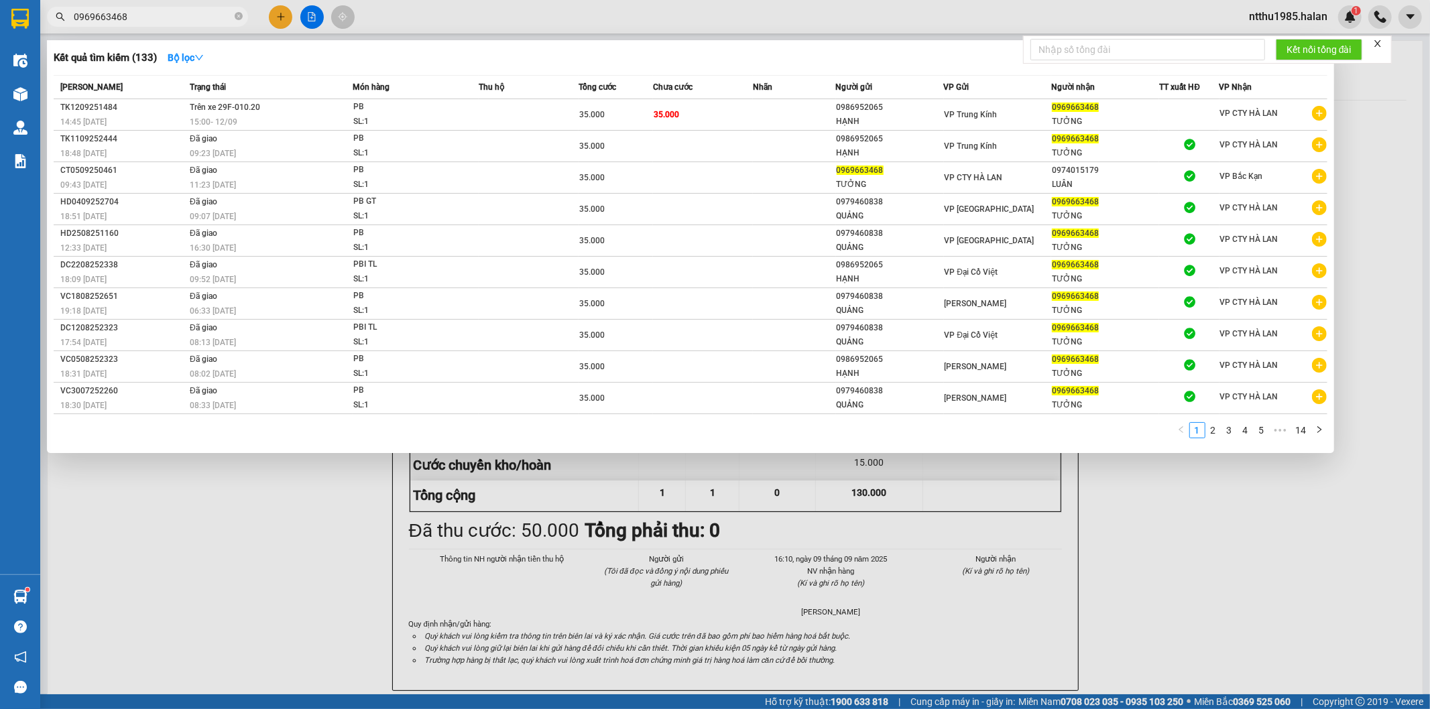
click at [168, 18] on input "0969663468" at bounding box center [153, 16] width 158 height 15
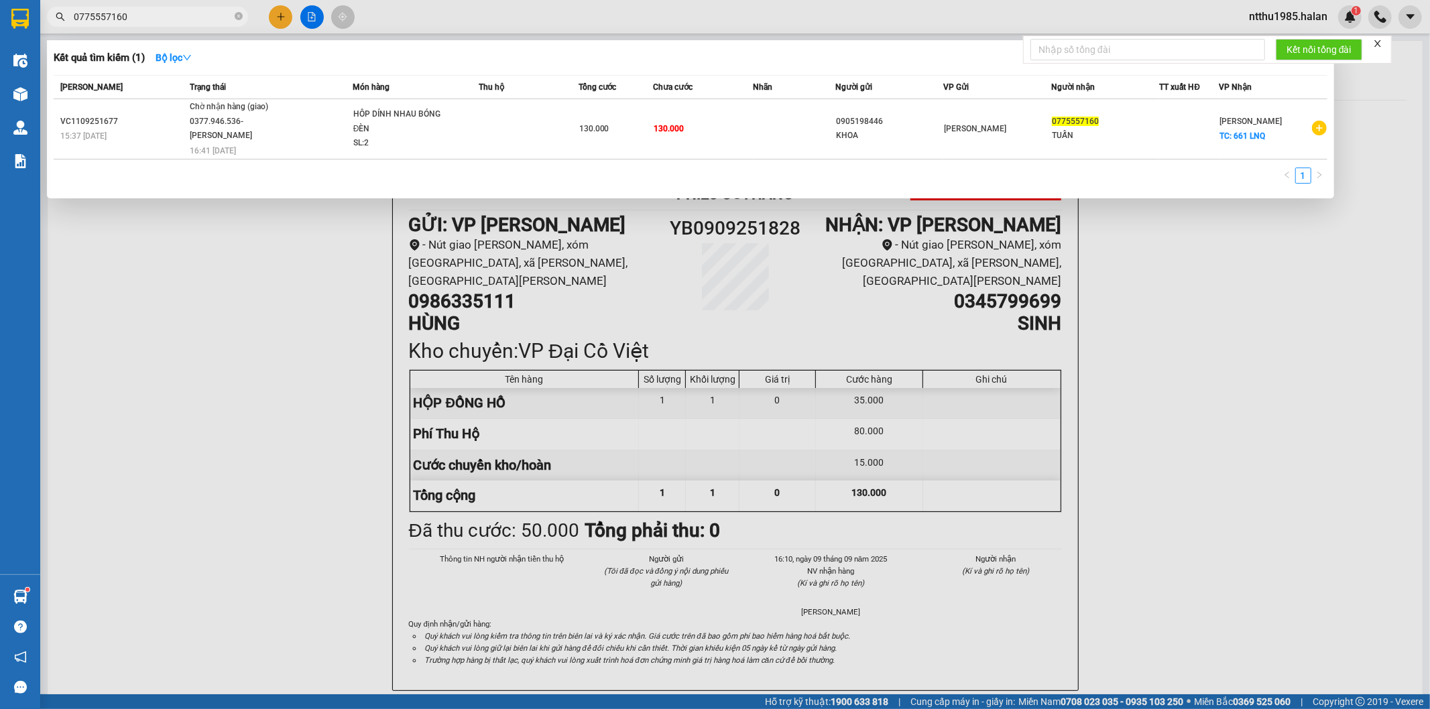
click at [151, 19] on input "0775557160" at bounding box center [153, 16] width 158 height 15
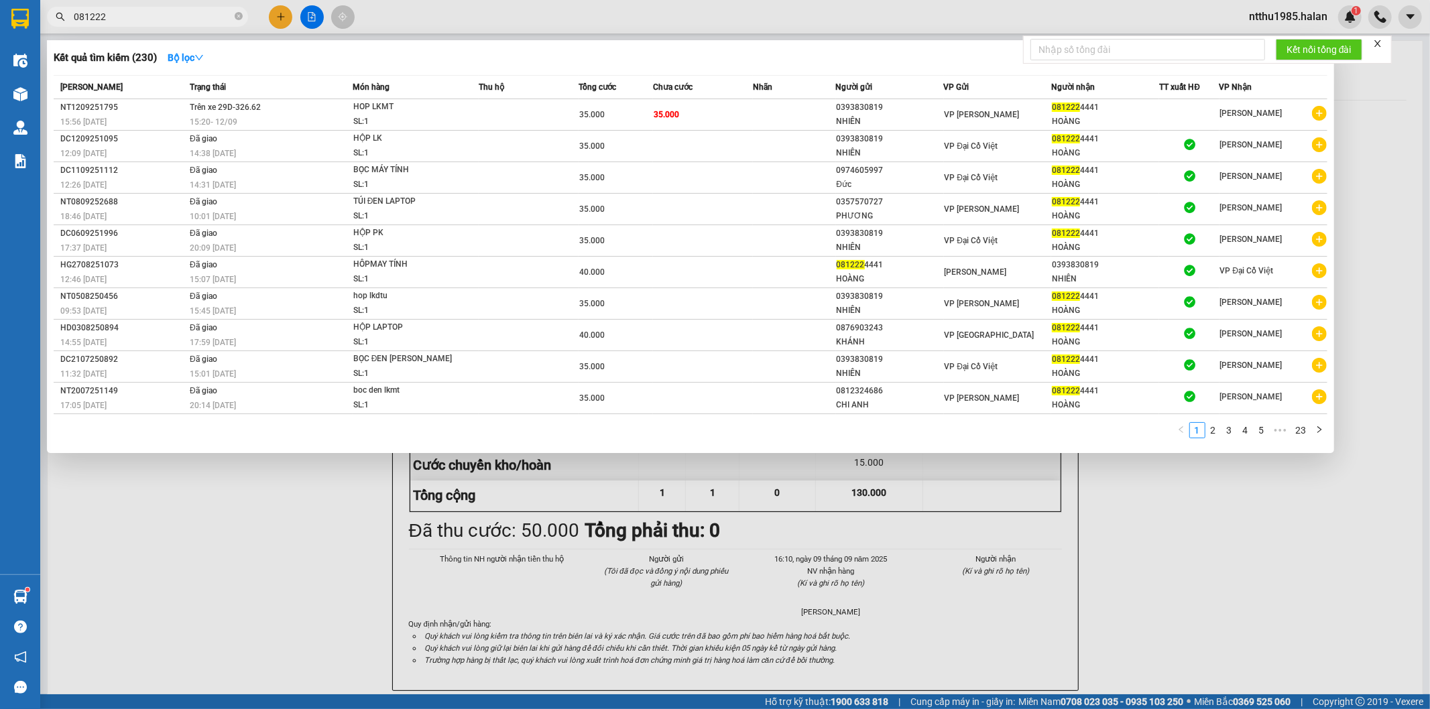
type input "081222"
click at [145, 18] on input "081222" at bounding box center [153, 16] width 158 height 15
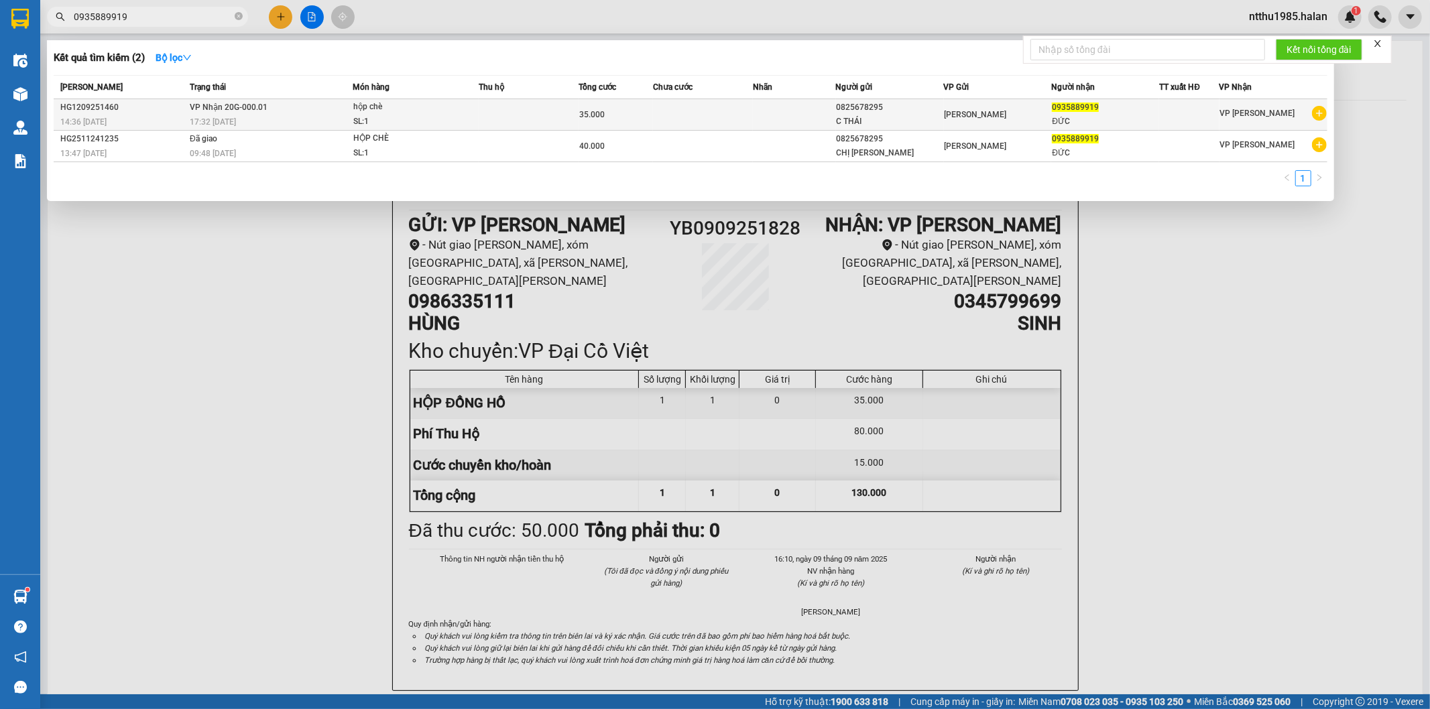
type input "0935889919"
click at [423, 108] on div "hộp chè" at bounding box center [403, 107] width 101 height 15
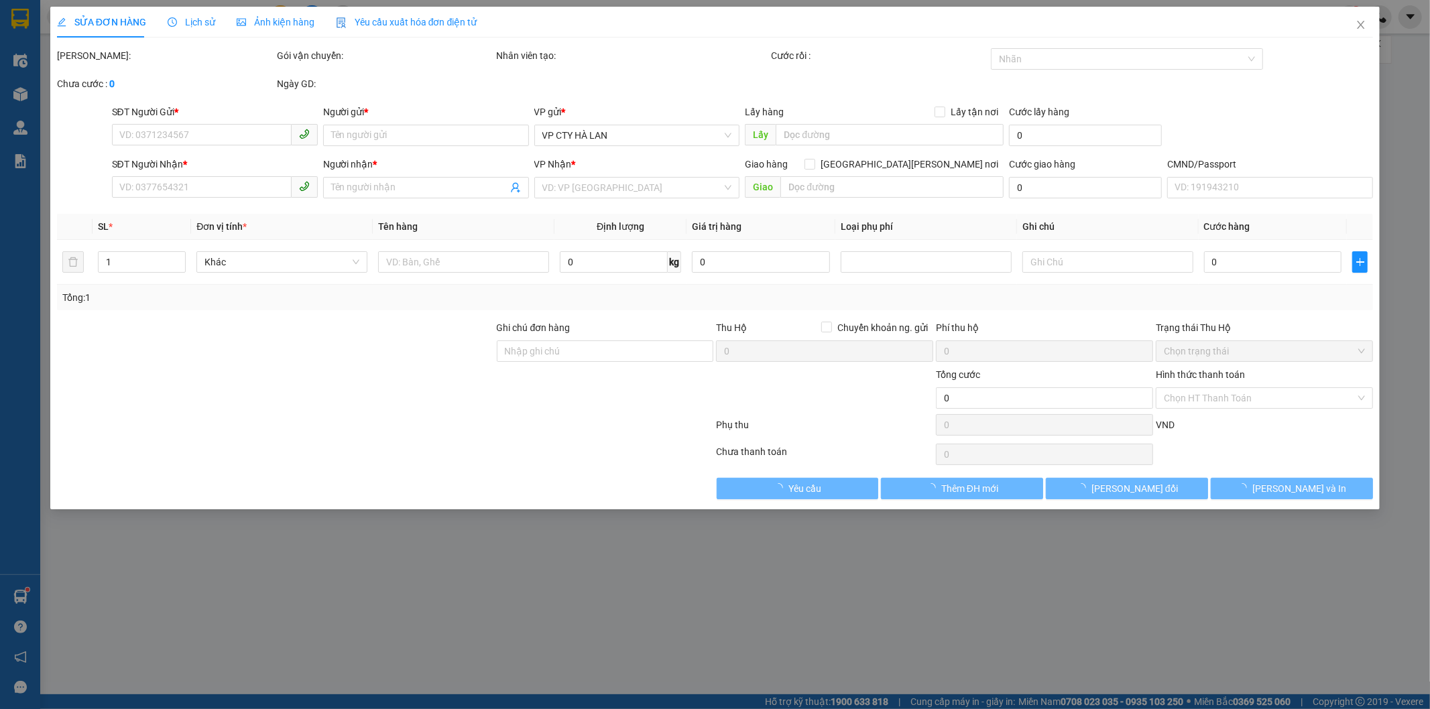
type input "0825678295"
type input "C THÁI"
type input "0935889919"
type input "ĐỨC"
type input "35.000"
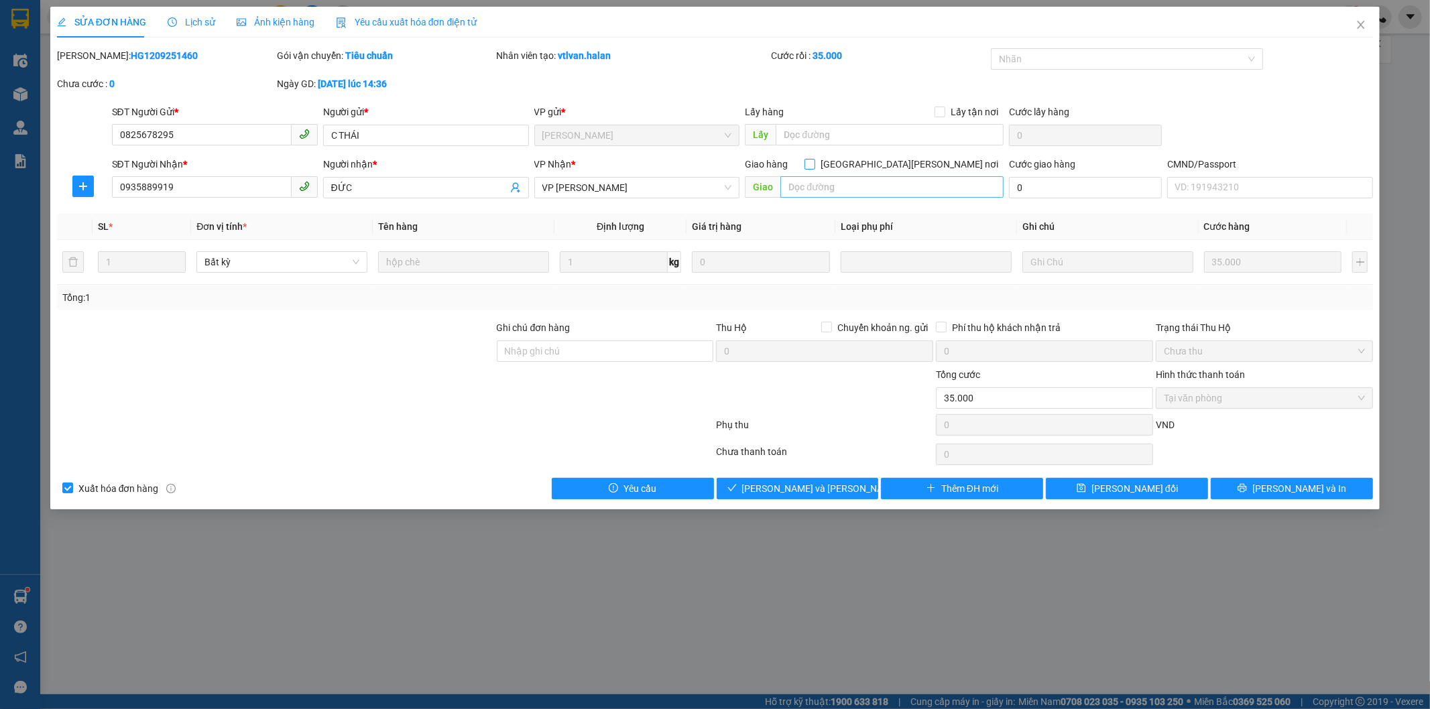
drag, startPoint x: 936, startPoint y: 165, endPoint x: 921, endPoint y: 188, distance: 28.1
click at [869, 165] on input "[GEOGRAPHIC_DATA] tận nơi" at bounding box center [863, 163] width 9 height 9
checkbox input "true"
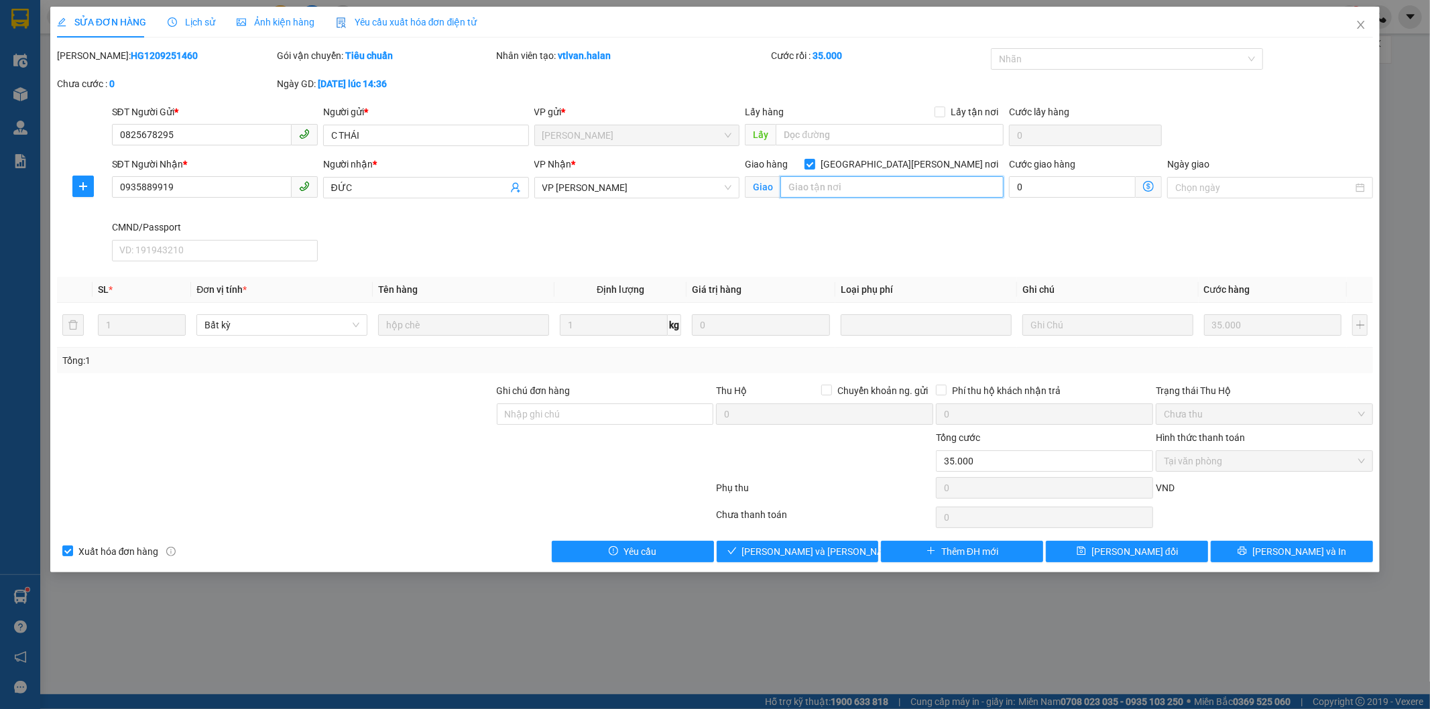
click at [920, 189] on input "text" at bounding box center [891, 186] width 223 height 21
paste input "194 P. [GEOGRAPHIC_DATA], [GEOGRAPHIC_DATA], [GEOGRAPHIC_DATA], [GEOGRAPHIC_DAT…"
type input "194 P. [GEOGRAPHIC_DATA], [GEOGRAPHIC_DATA], [GEOGRAPHIC_DATA], [GEOGRAPHIC_DAT…"
click at [1150, 186] on icon "dollar-circle" at bounding box center [1148, 186] width 11 height 11
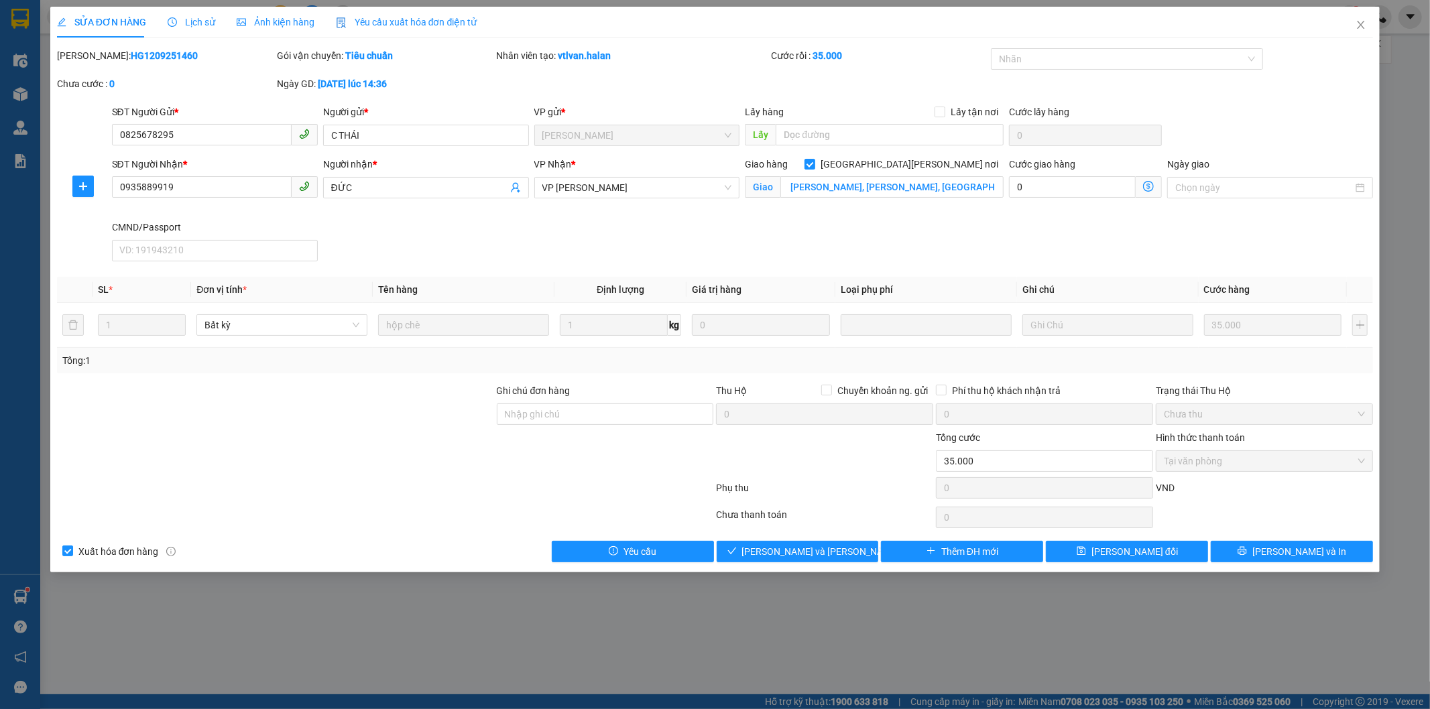
scroll to position [0, 0]
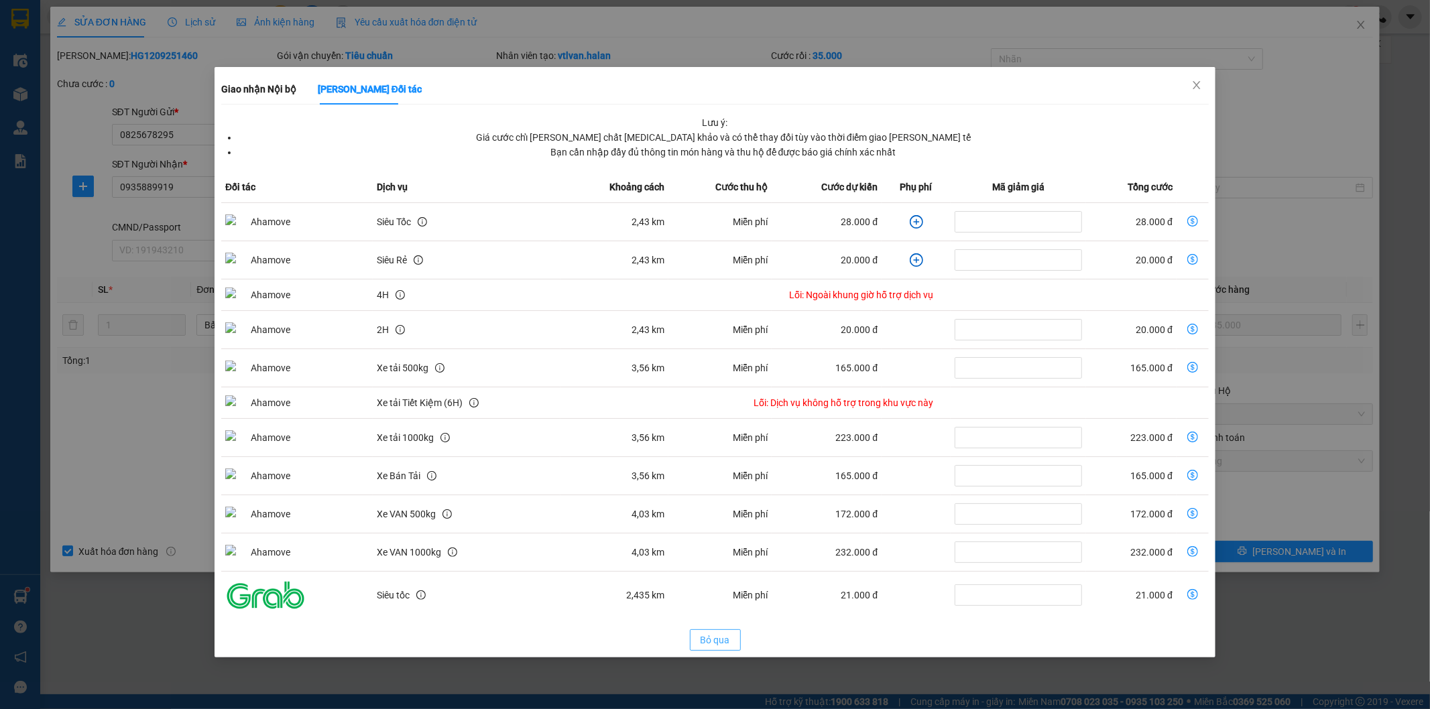
click at [734, 639] on button "Bỏ qua" at bounding box center [715, 639] width 51 height 21
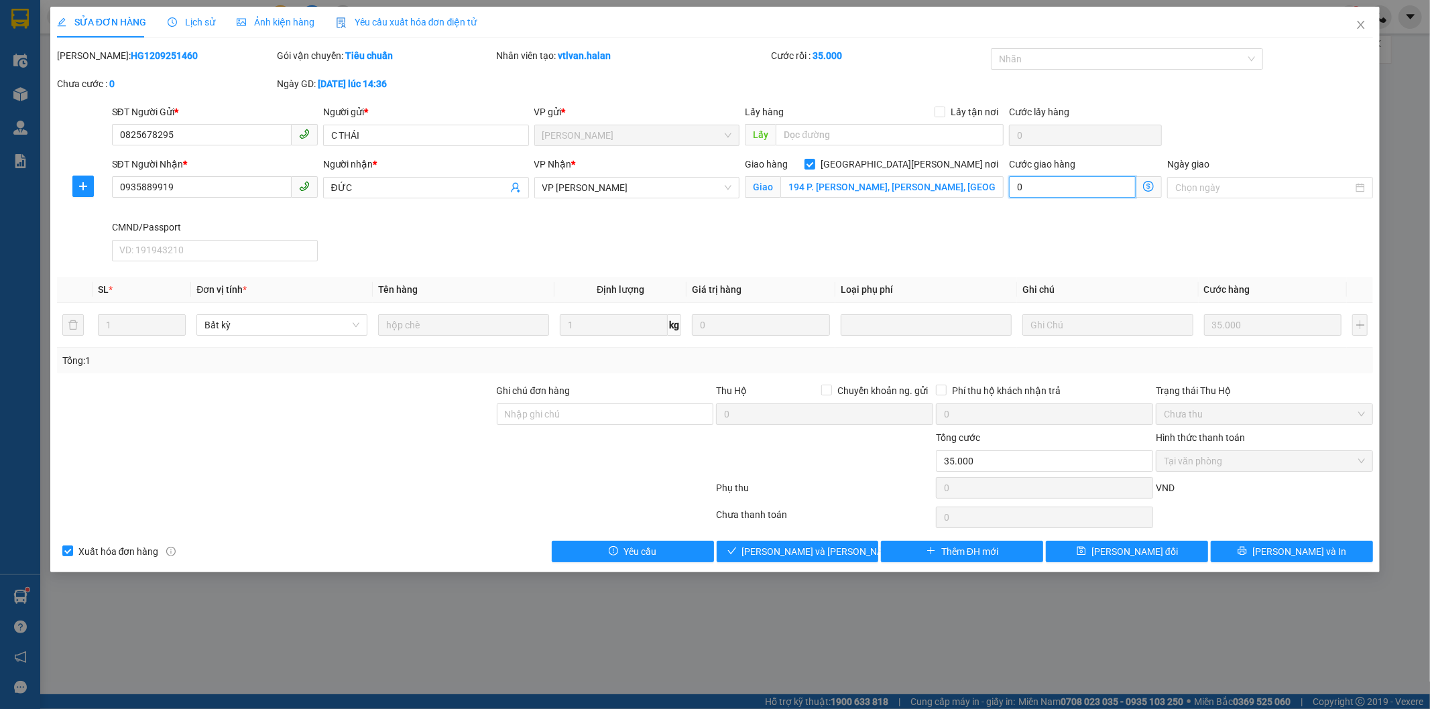
click at [1054, 182] on input "0" at bounding box center [1072, 186] width 127 height 21
type input "4"
type input "35.004"
type input "4"
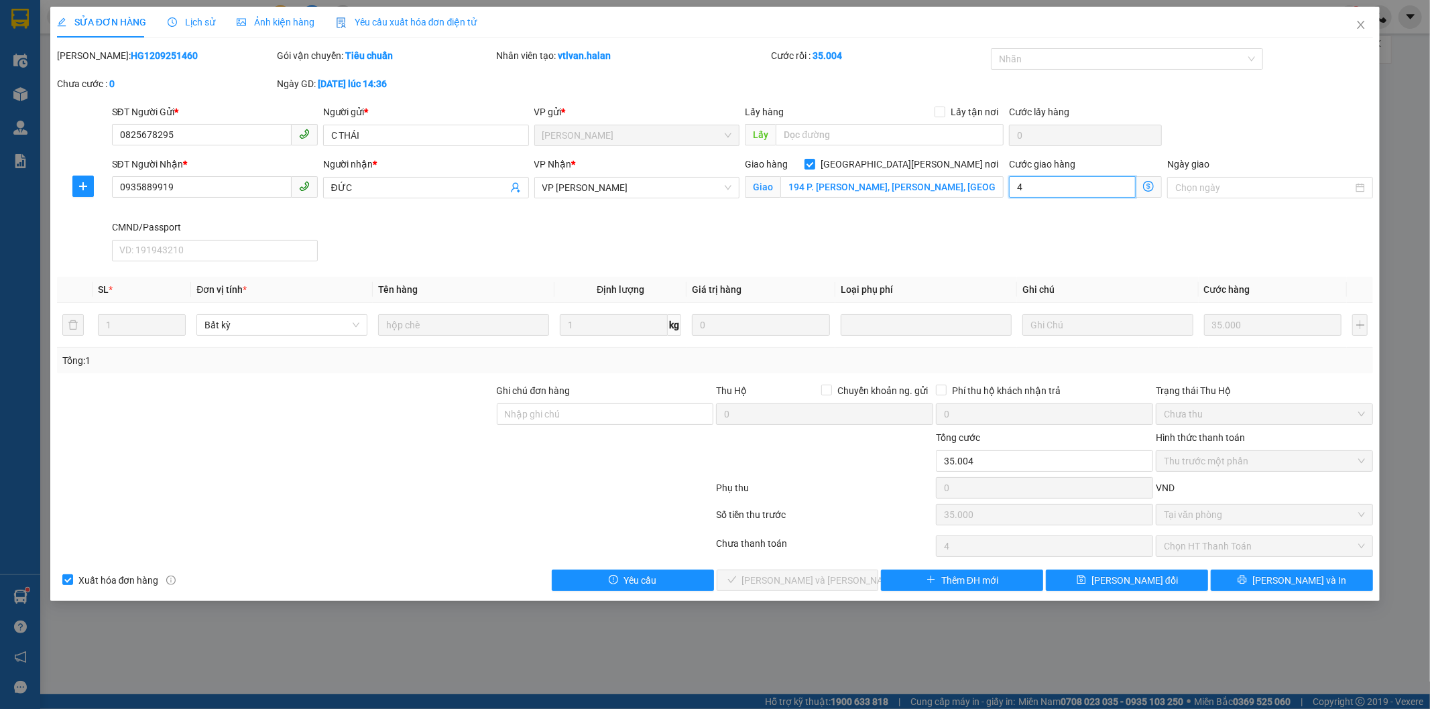
type input "40"
type input "35.040"
type input "40"
type input "40.000"
type input "75.000"
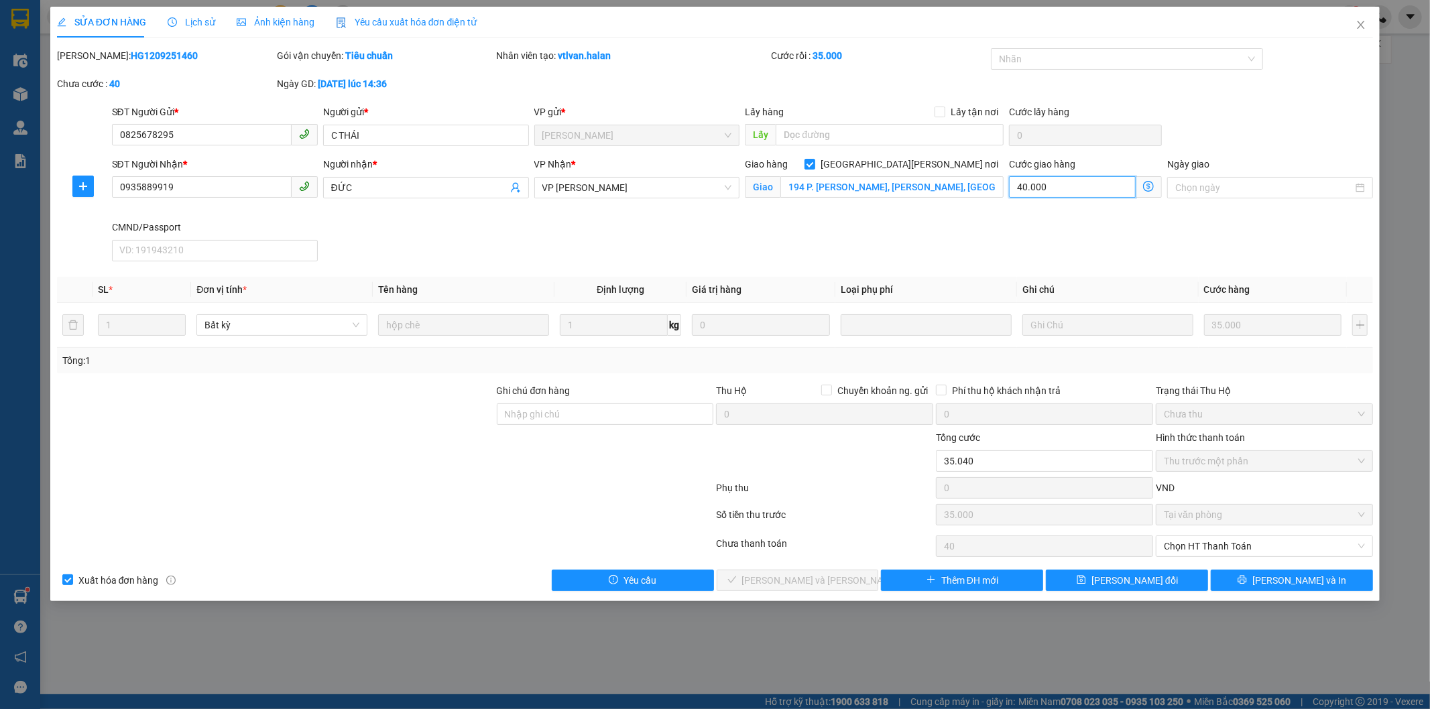
type input "40.000"
click at [969, 249] on div "SĐT Người Nhận * 0935889919 Người nhận * ĐỨC VP Nhận * VP [PERSON_NAME] Giao hà…" at bounding box center [742, 212] width 1267 height 110
click at [1152, 588] on button "[PERSON_NAME] thay đổi" at bounding box center [1127, 580] width 162 height 21
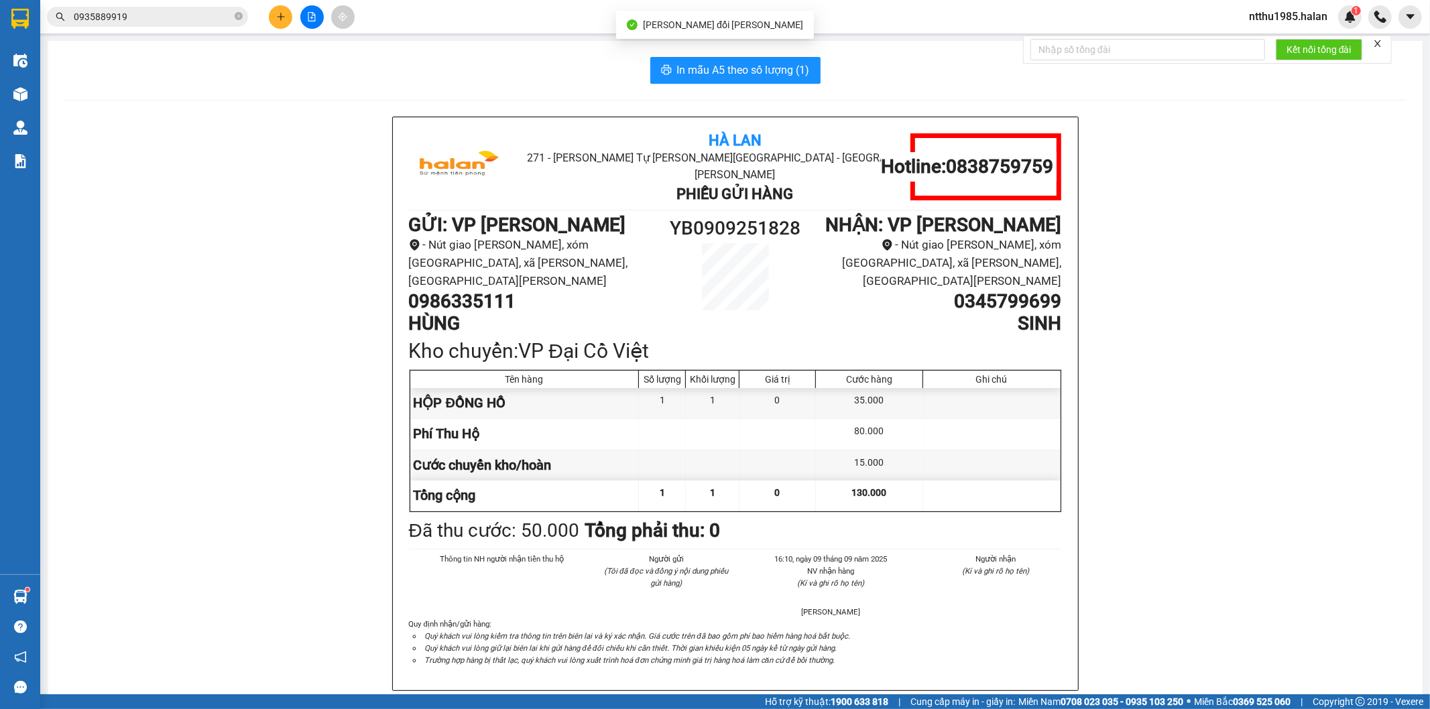
drag, startPoint x: 322, startPoint y: 164, endPoint x: 308, endPoint y: 156, distance: 15.6
click at [320, 163] on div "Hà Lan 271 - [PERSON_NAME] - [GEOGRAPHIC_DATA] Long - [GEOGRAPHIC_DATA] Phiếu G…" at bounding box center [735, 428] width 1343 height 623
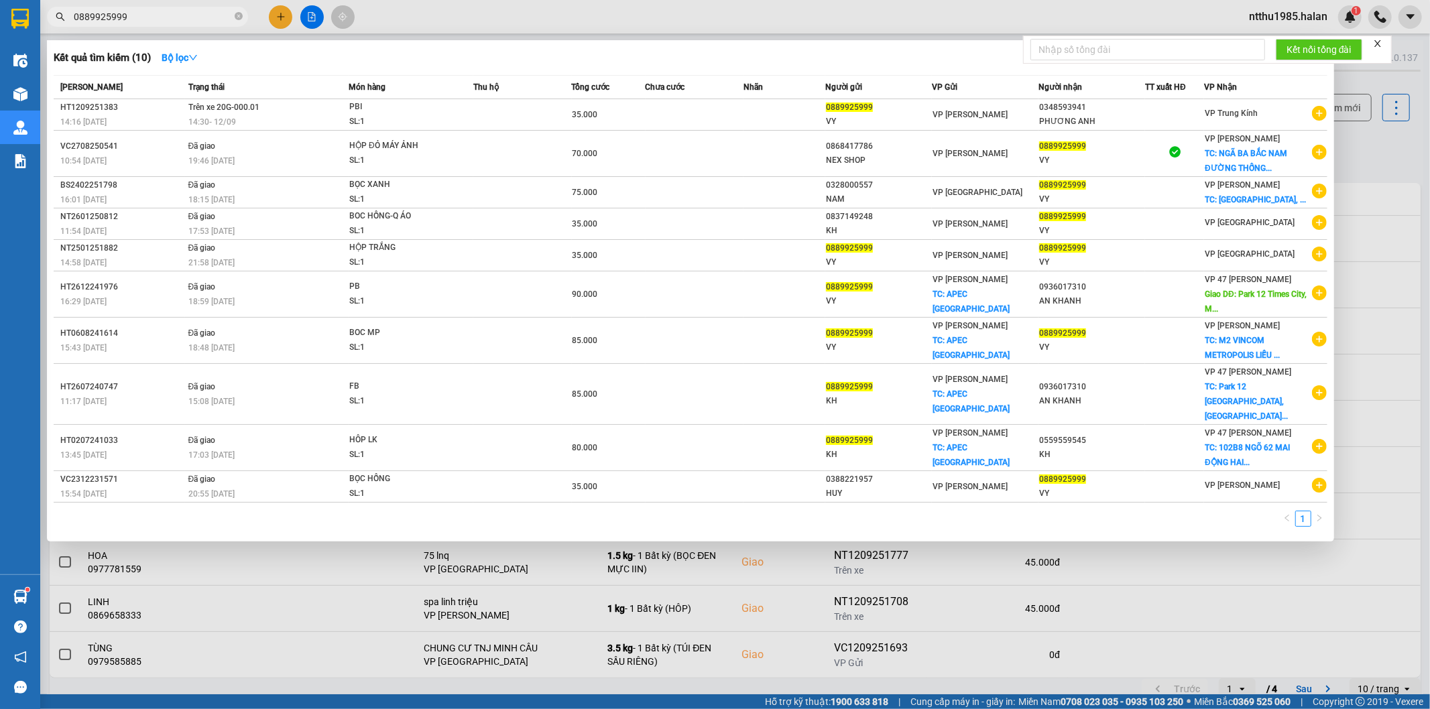
click at [212, 18] on input "0889925999" at bounding box center [153, 16] width 158 height 15
click at [1364, 145] on div at bounding box center [715, 354] width 1430 height 709
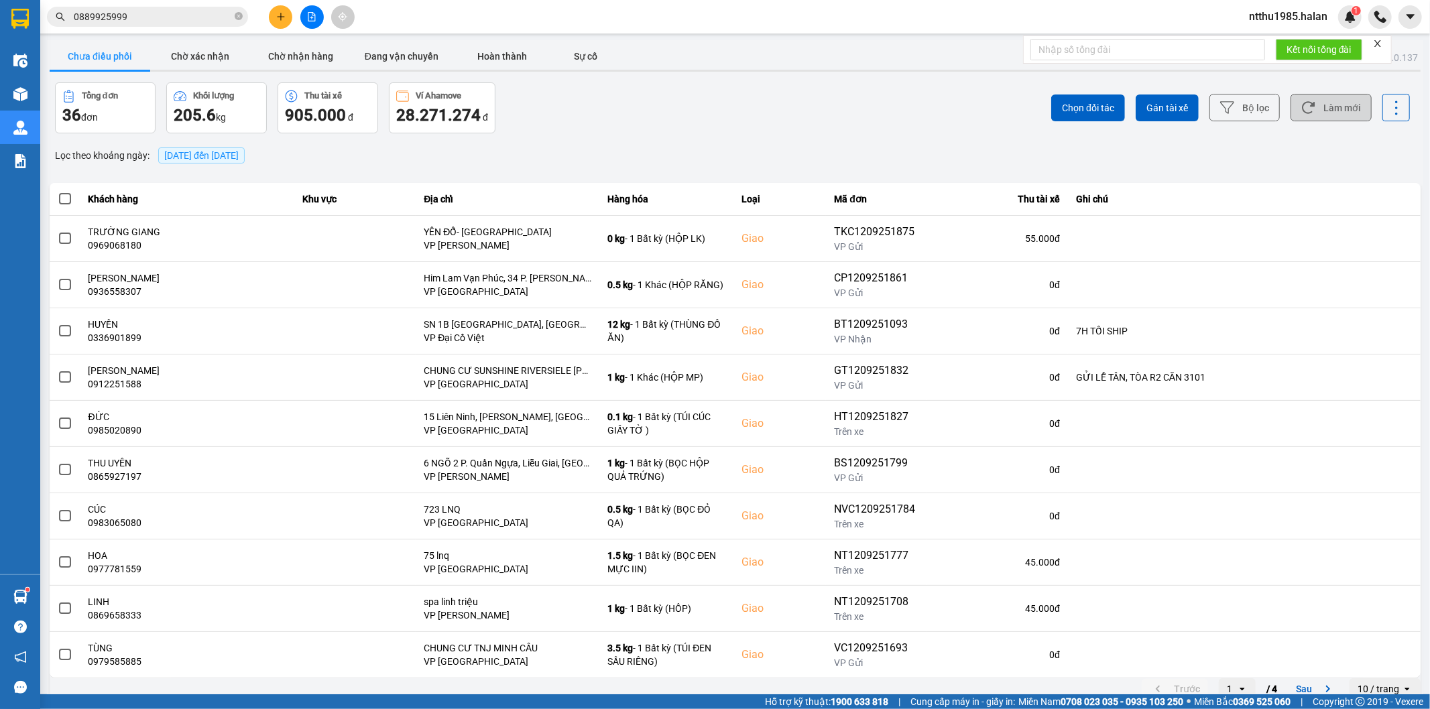
click at [1333, 115] on button "Làm mới" at bounding box center [1330, 107] width 81 height 27
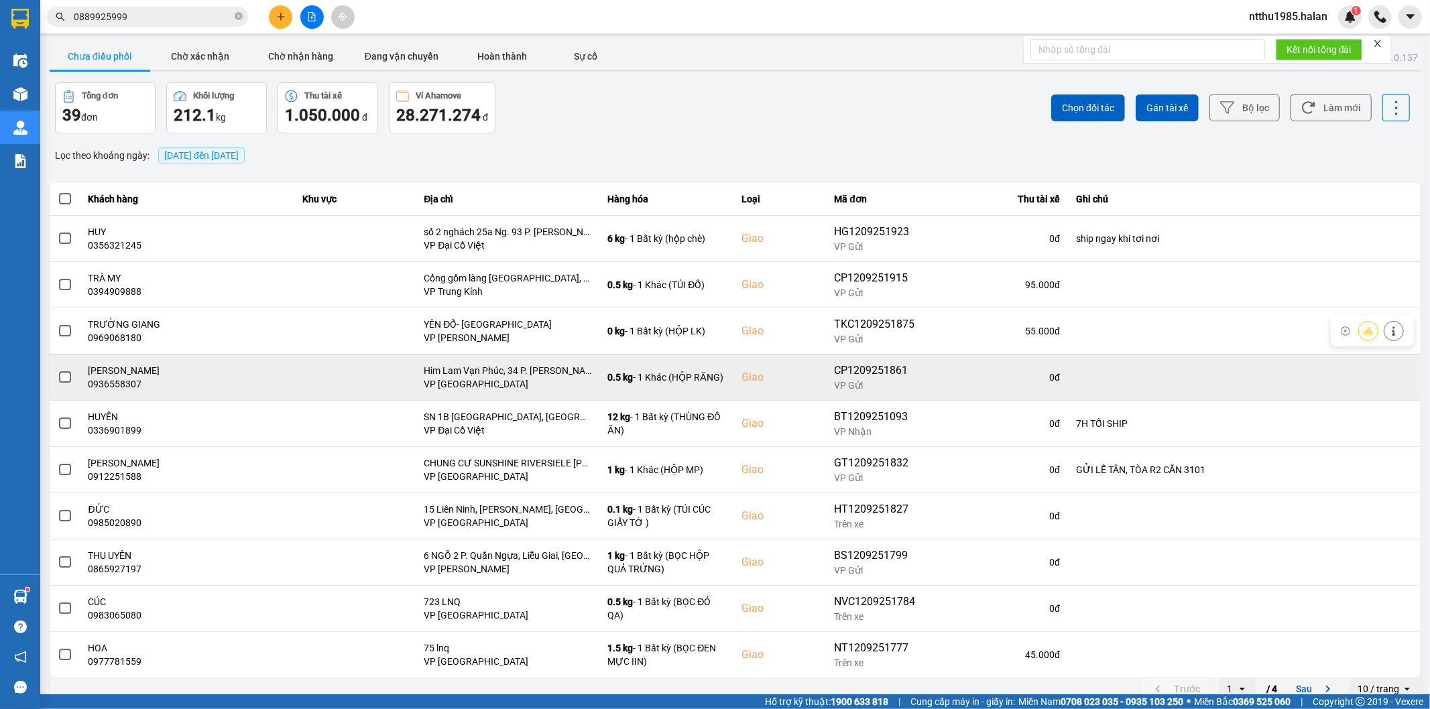
scroll to position [15, 0]
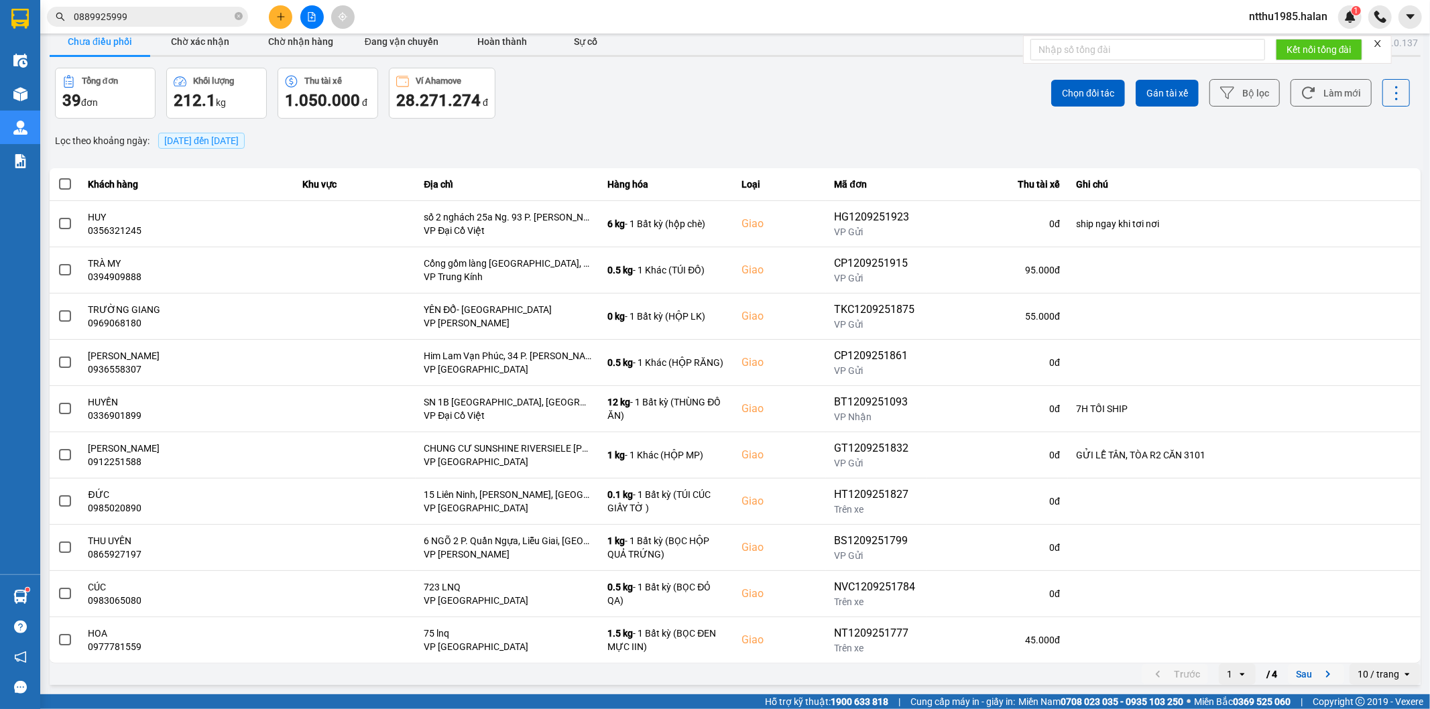
click at [1296, 678] on button "Sau" at bounding box center [1316, 674] width 56 height 20
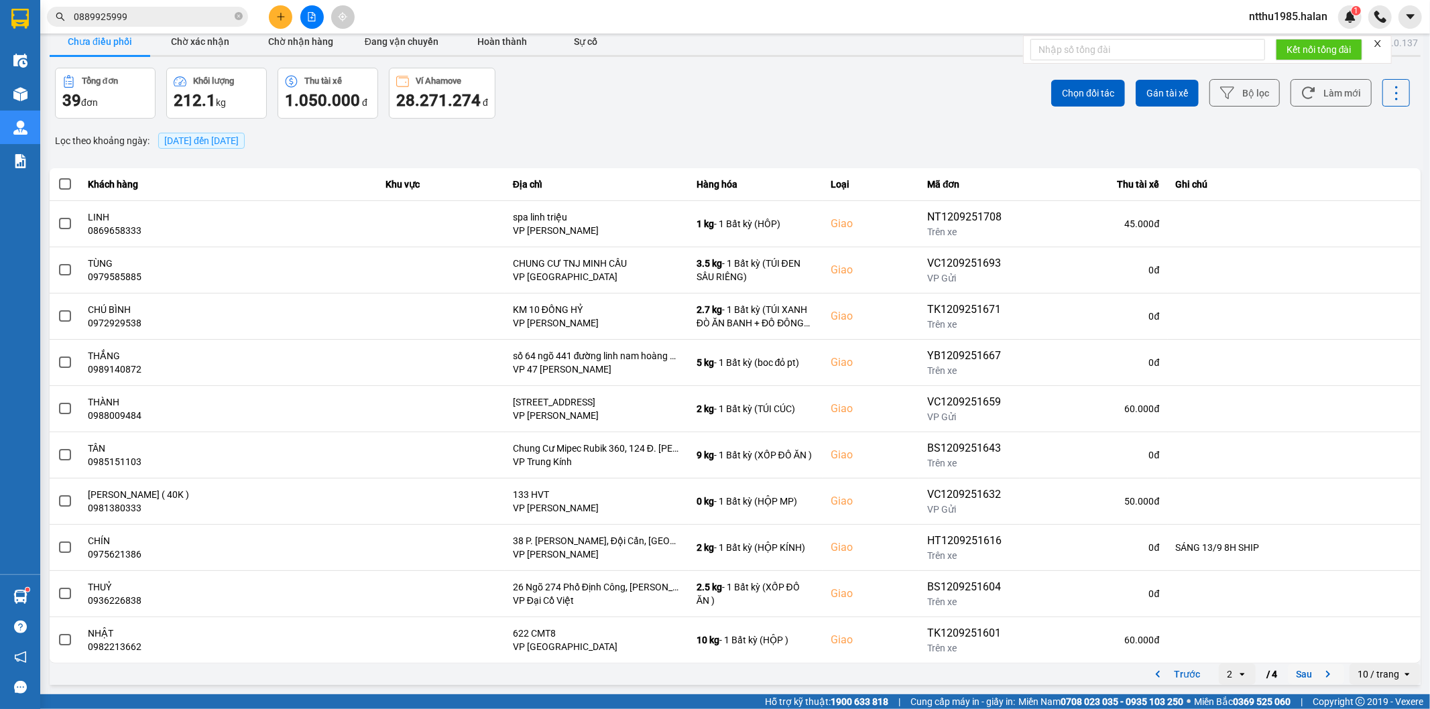
click at [1298, 677] on button "Sau" at bounding box center [1316, 674] width 56 height 20
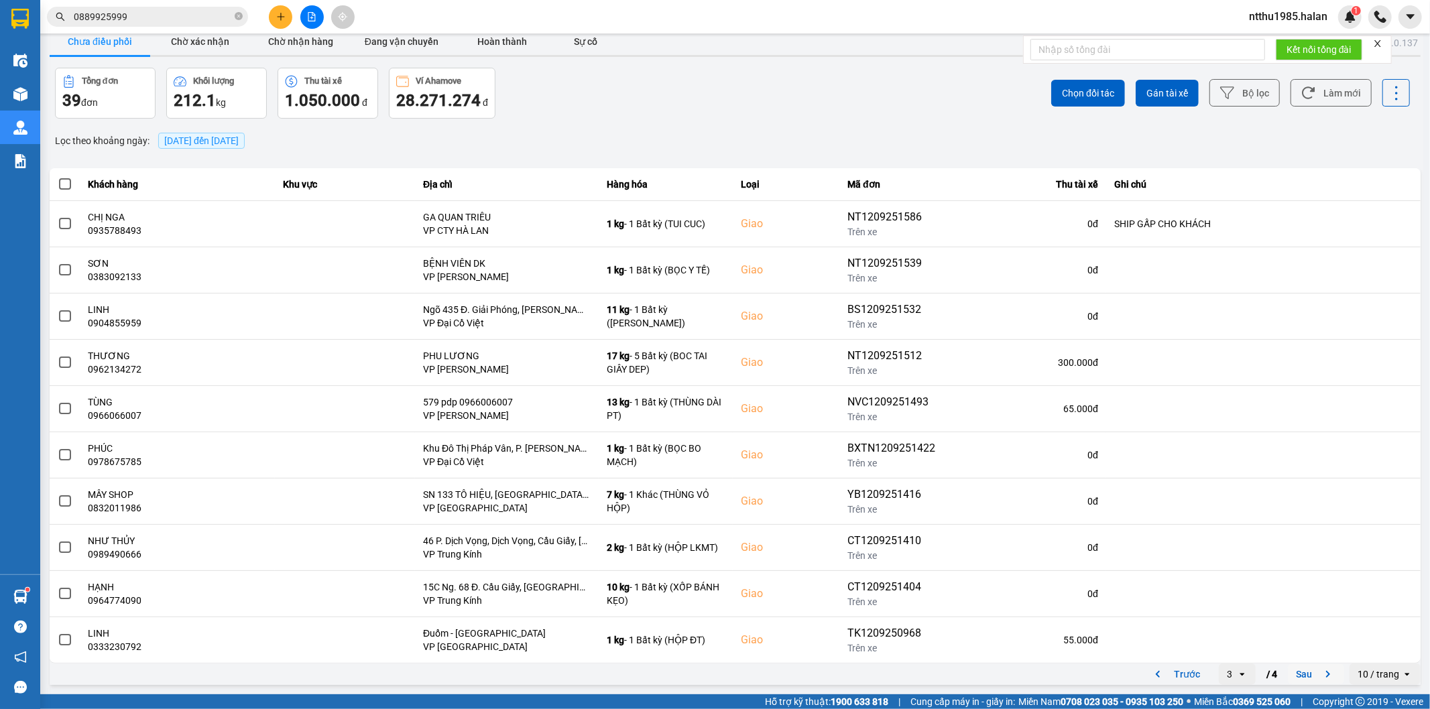
click at [1291, 674] on button "Sau" at bounding box center [1316, 674] width 56 height 20
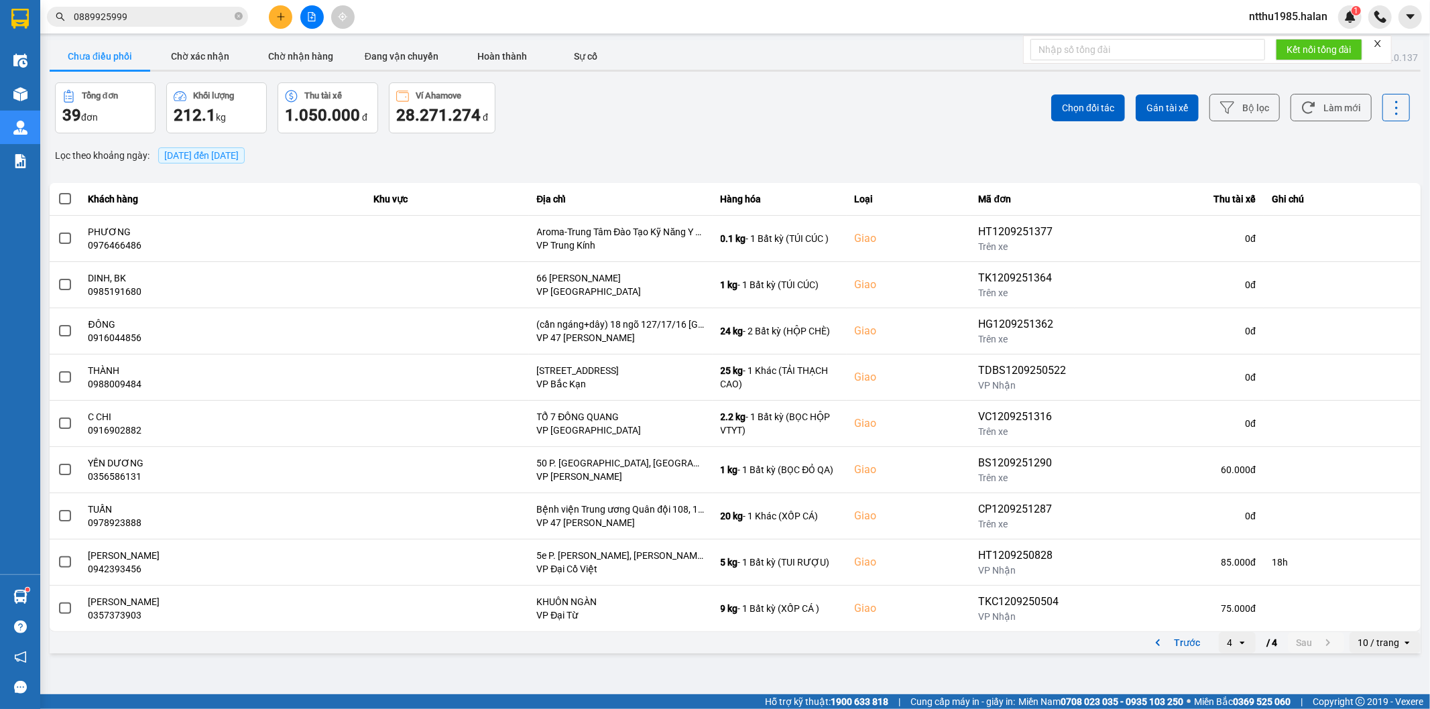
scroll to position [0, 0]
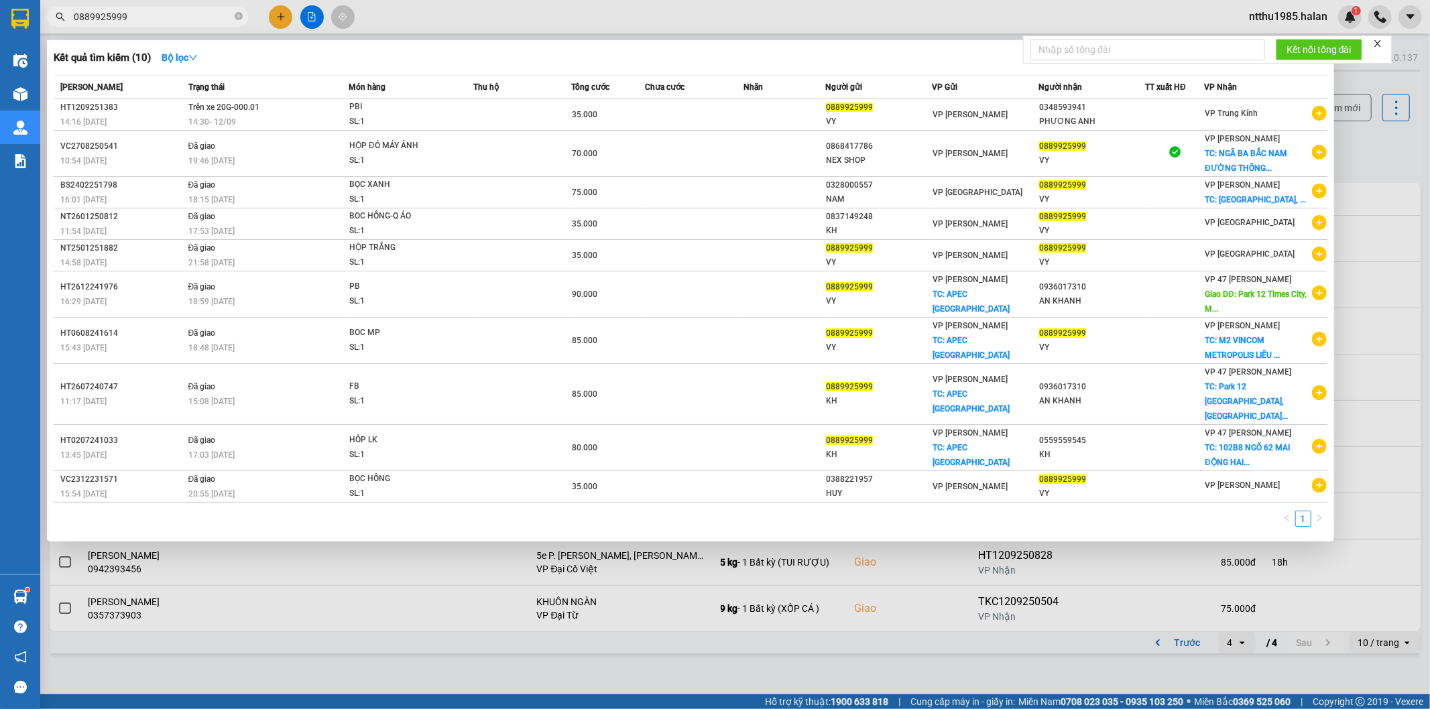
click at [194, 15] on input "0889925999" at bounding box center [153, 16] width 158 height 15
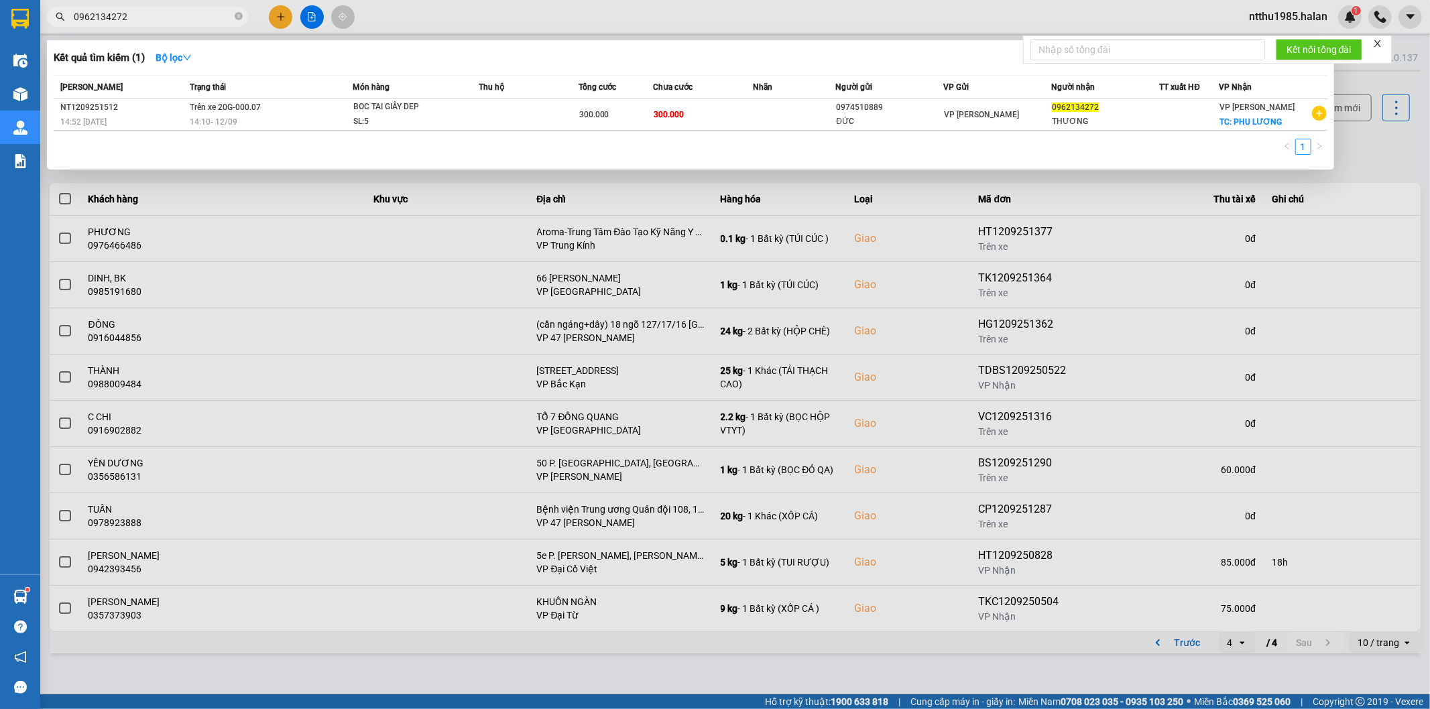
click at [132, 15] on input "0962134272" at bounding box center [153, 16] width 158 height 15
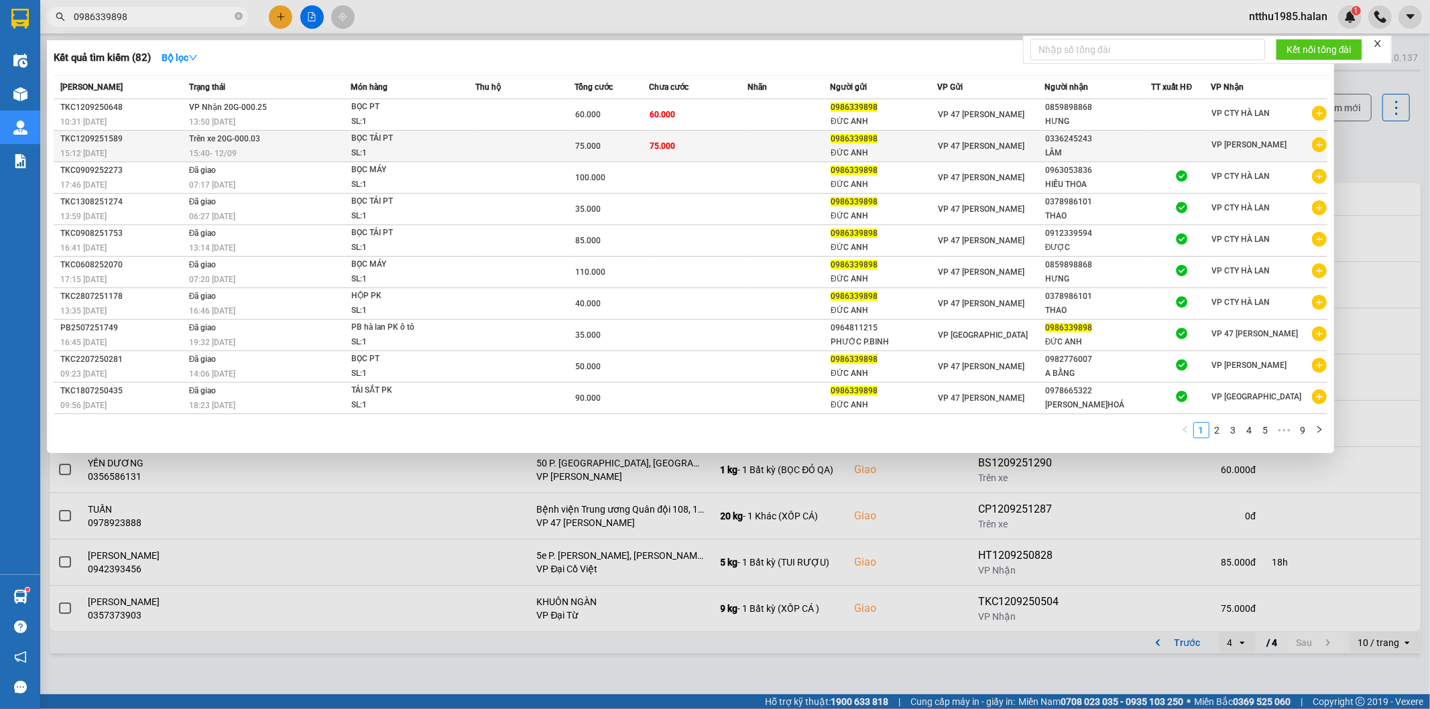
type input "0986339898"
click at [991, 153] on div "VP 47 [PERSON_NAME]" at bounding box center [991, 146] width 106 height 15
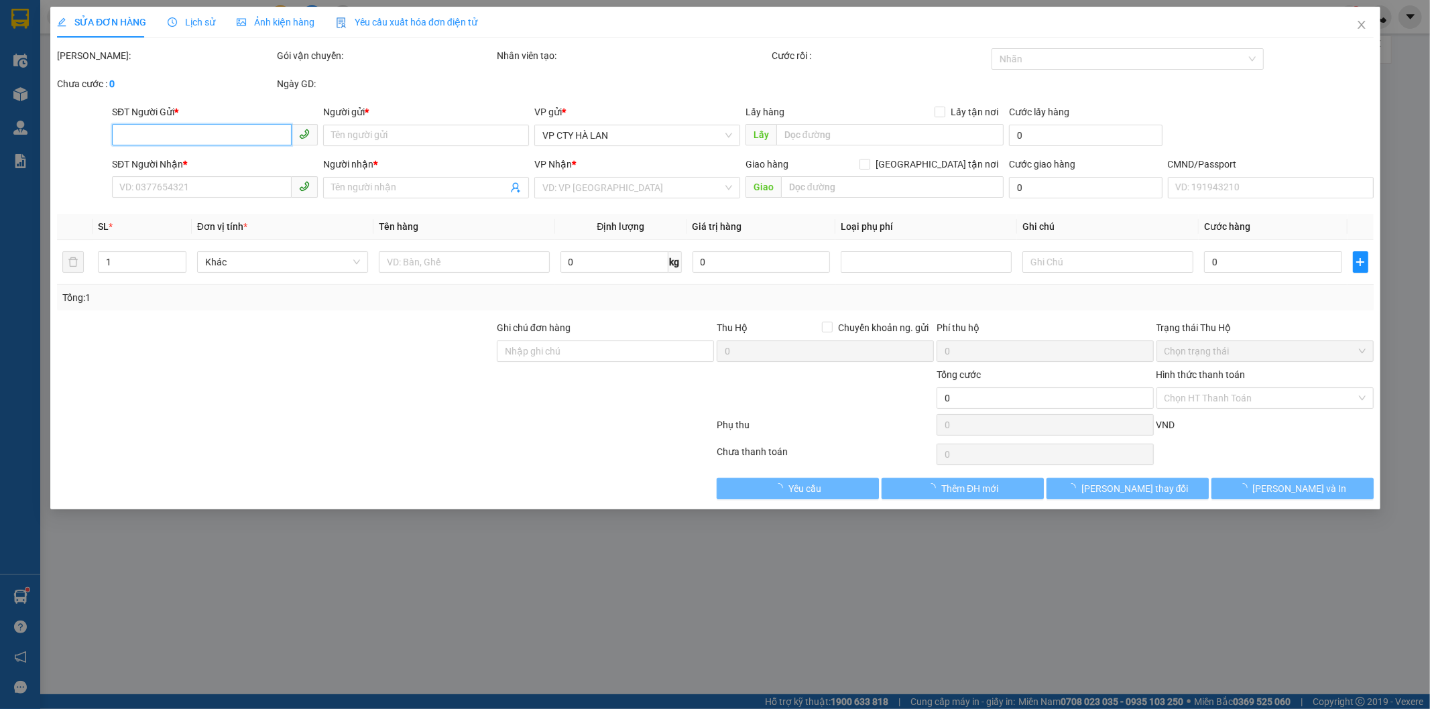
type input "0986339898"
type input "ĐỨC ANH"
type input "0336245243"
type input "LÂM"
type input "75.000"
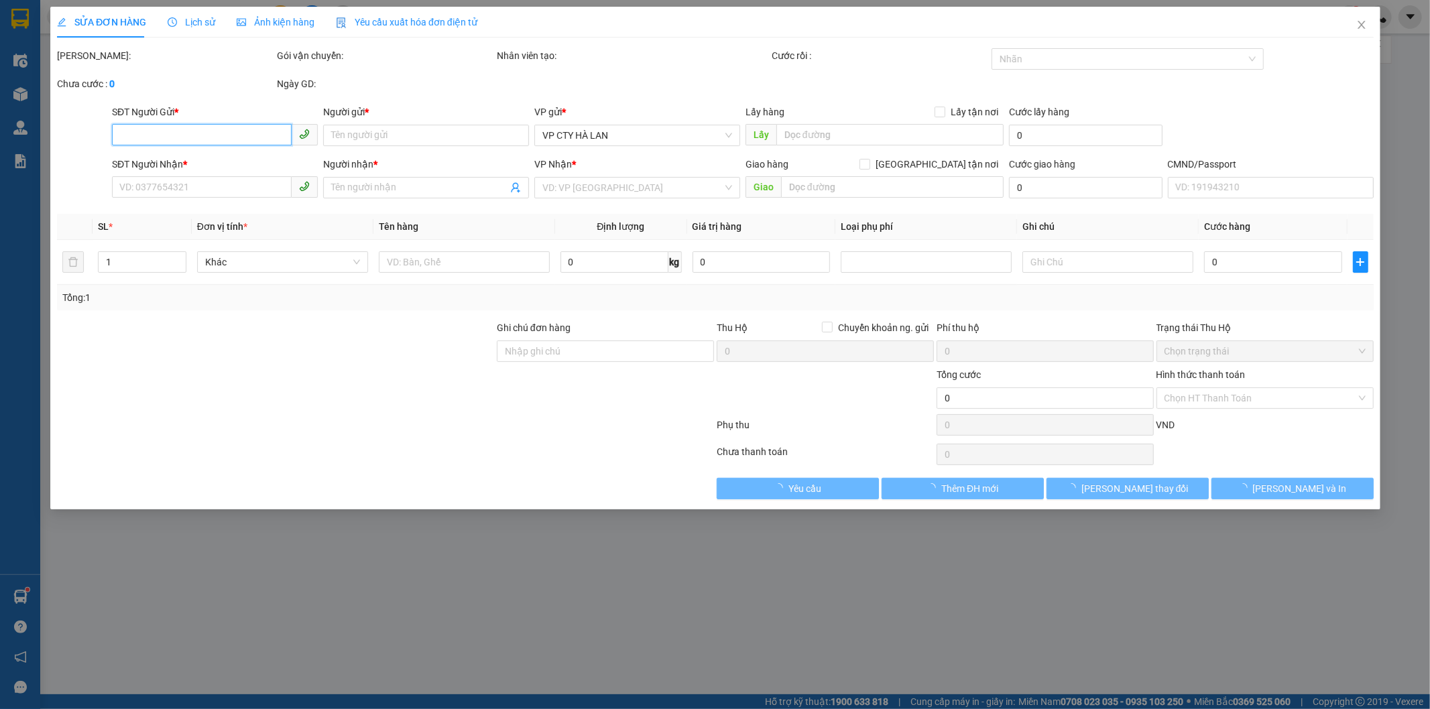
type input "75.000"
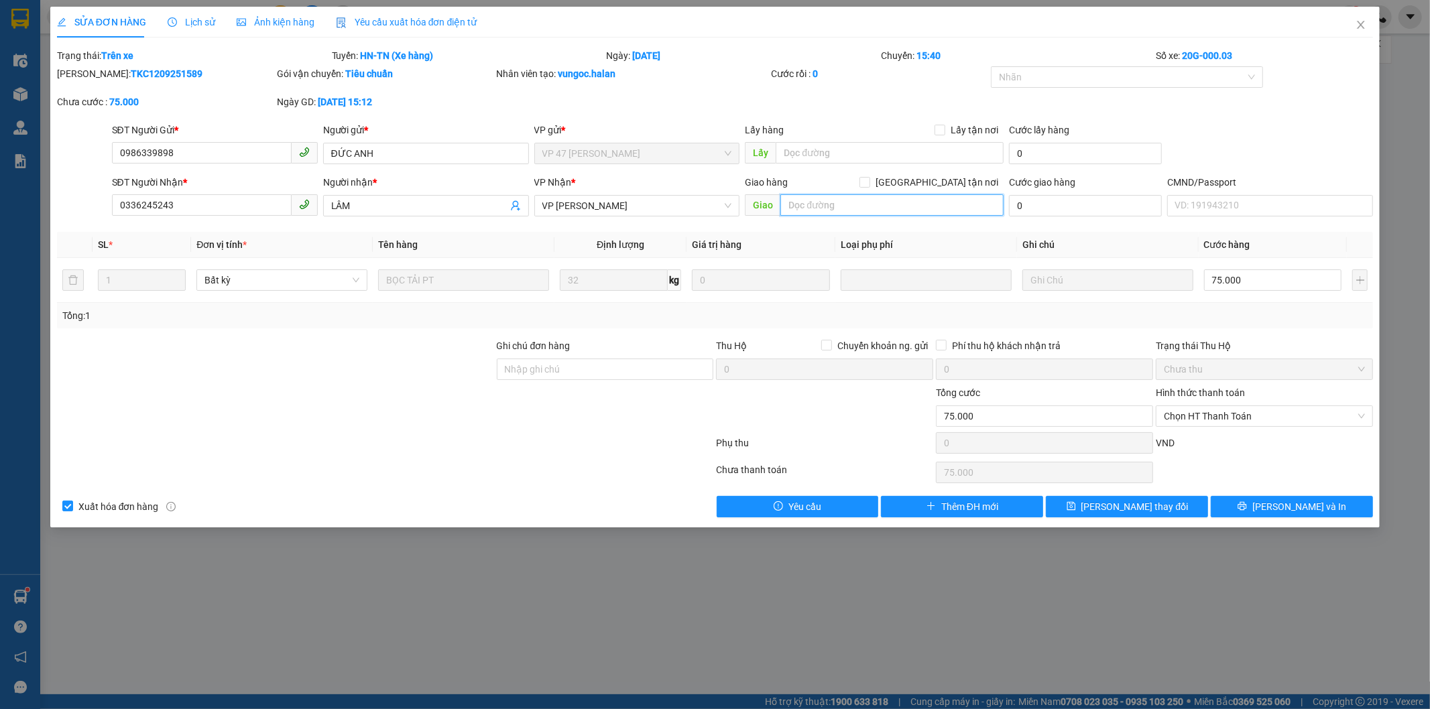
click at [929, 206] on input "text" at bounding box center [891, 204] width 223 height 21
drag, startPoint x: 937, startPoint y: 185, endPoint x: 932, endPoint y: 191, distance: 7.6
click at [869, 184] on input "[GEOGRAPHIC_DATA] tận nơi" at bounding box center [863, 181] width 9 height 9
checkbox input "true"
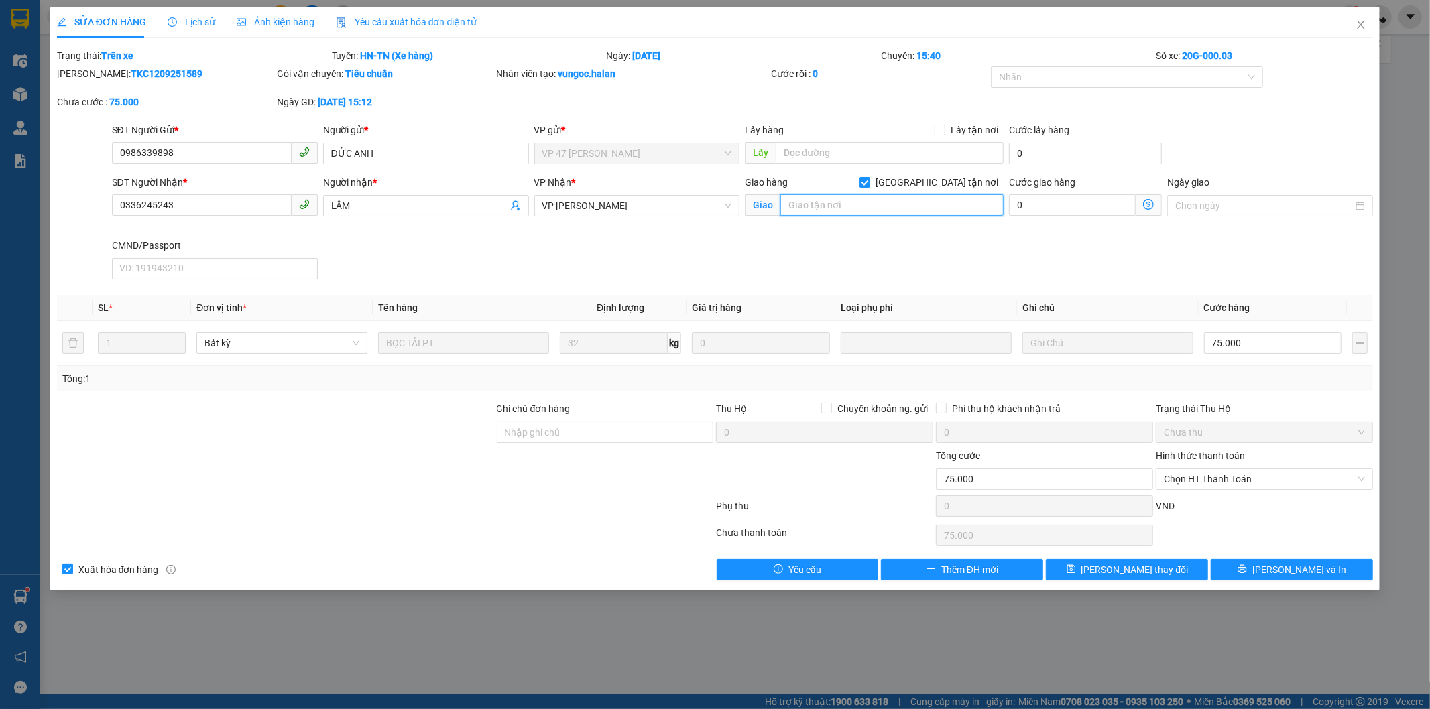
click at [903, 208] on input "text" at bounding box center [891, 204] width 223 height 21
click at [813, 202] on input "sai số 0963562512" at bounding box center [891, 204] width 223 height 21
type input "sai số nn 0963562512"
click at [1247, 573] on icon "printer" at bounding box center [1241, 568] width 9 height 9
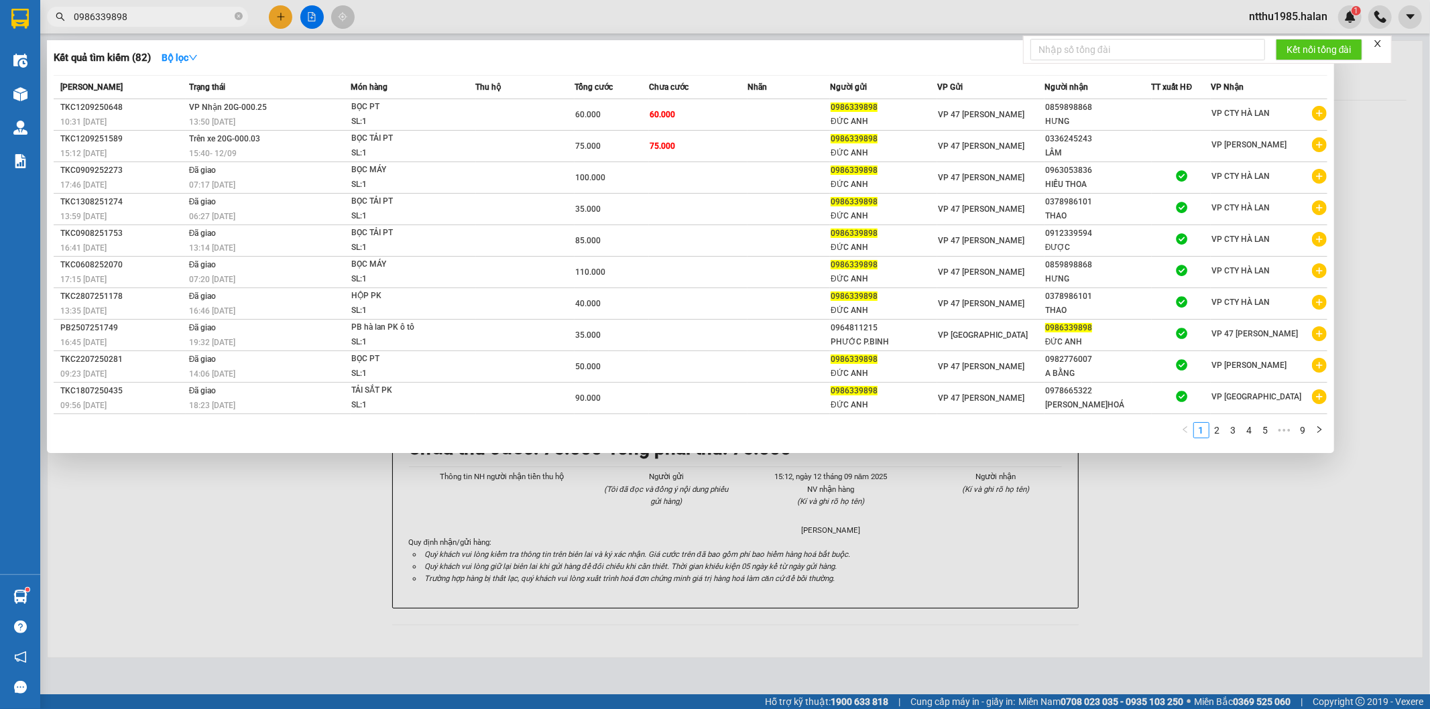
click at [164, 21] on input "0986339898" at bounding box center [153, 16] width 158 height 15
click at [130, 13] on input "0986339898" at bounding box center [153, 16] width 158 height 15
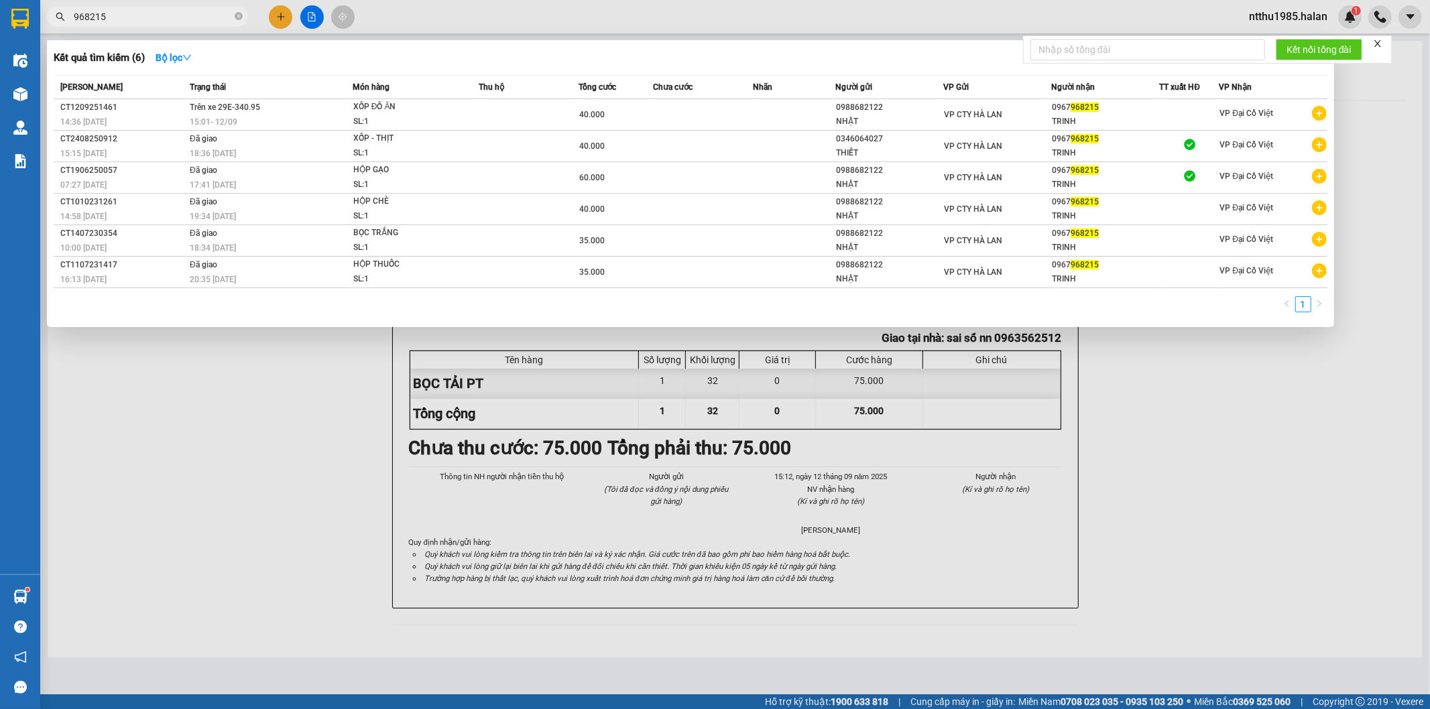
click at [1369, 94] on div at bounding box center [715, 354] width 1430 height 709
click at [126, 25] on span "968215" at bounding box center [147, 17] width 201 height 20
click at [130, 17] on input "968215" at bounding box center [153, 16] width 158 height 15
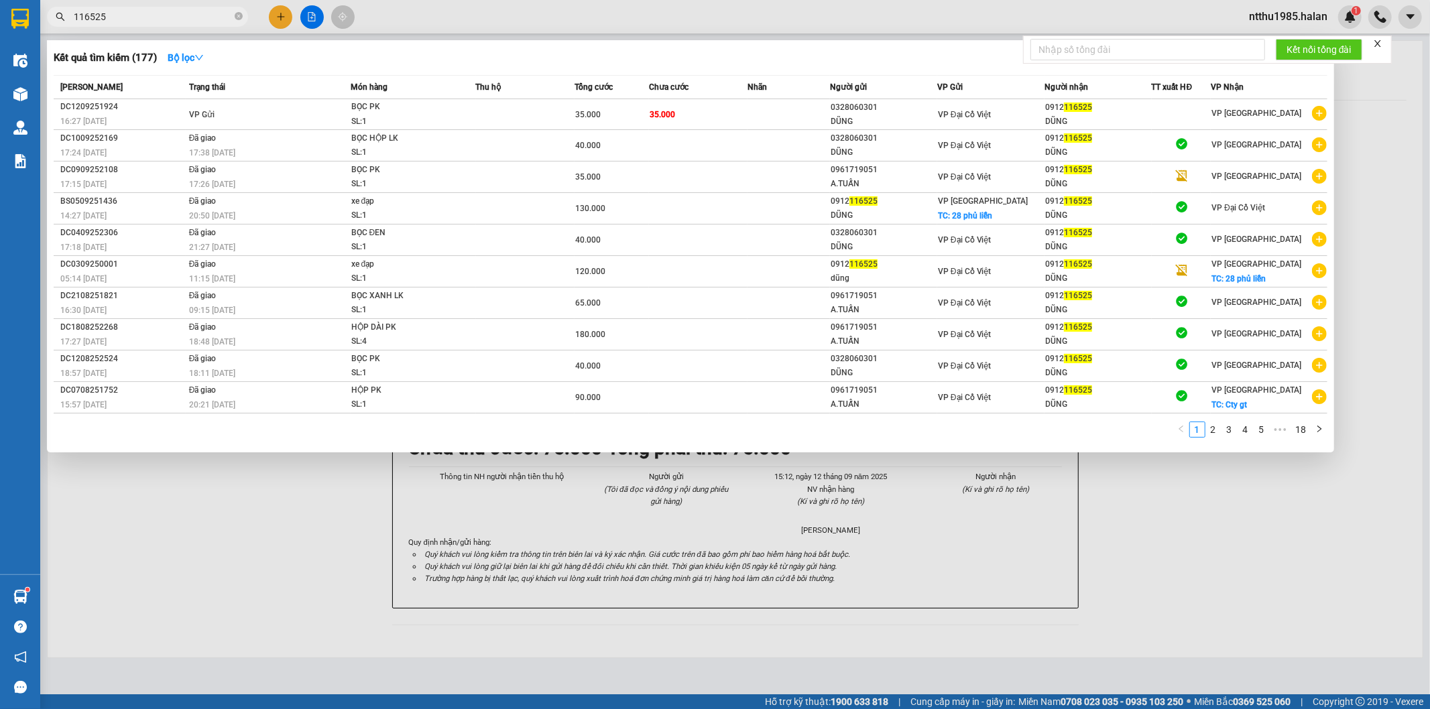
click at [137, 17] on input "116525" at bounding box center [153, 16] width 158 height 15
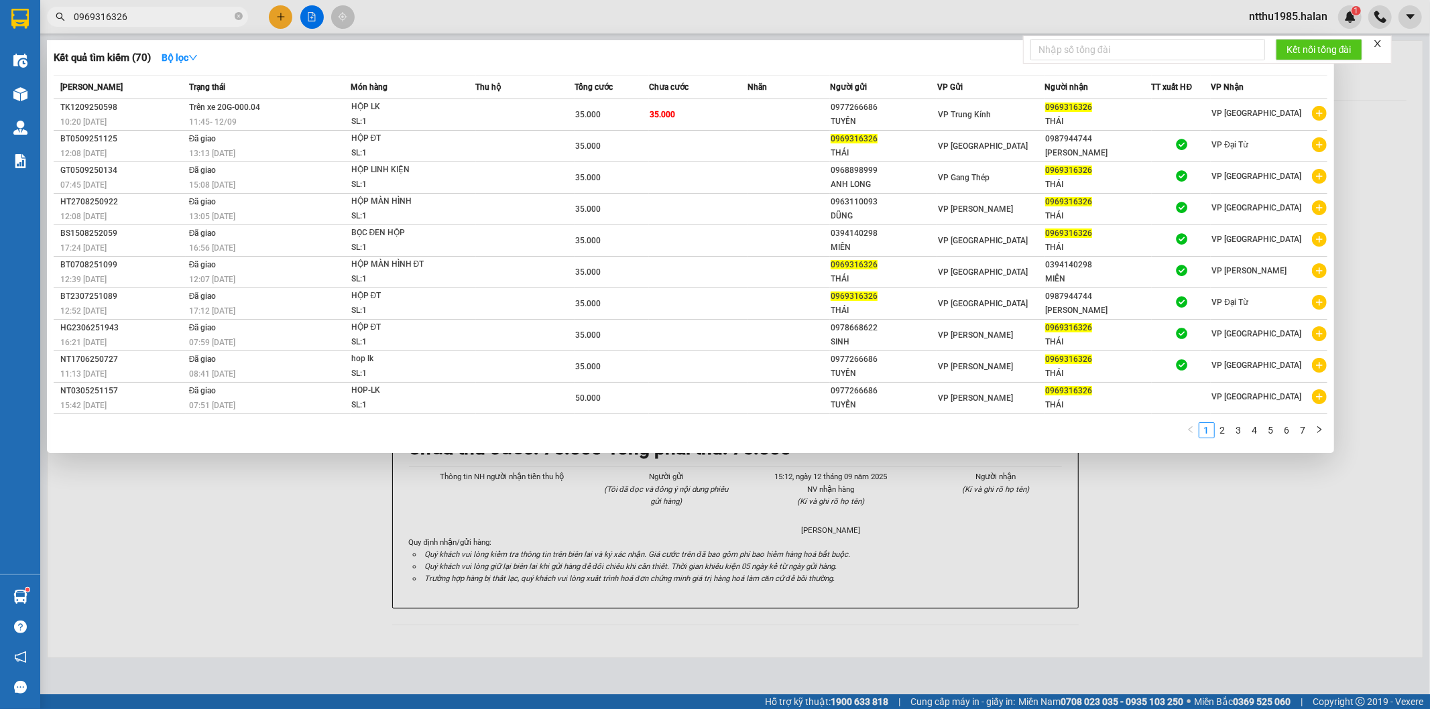
click at [132, 17] on input "0969316326" at bounding box center [153, 16] width 158 height 15
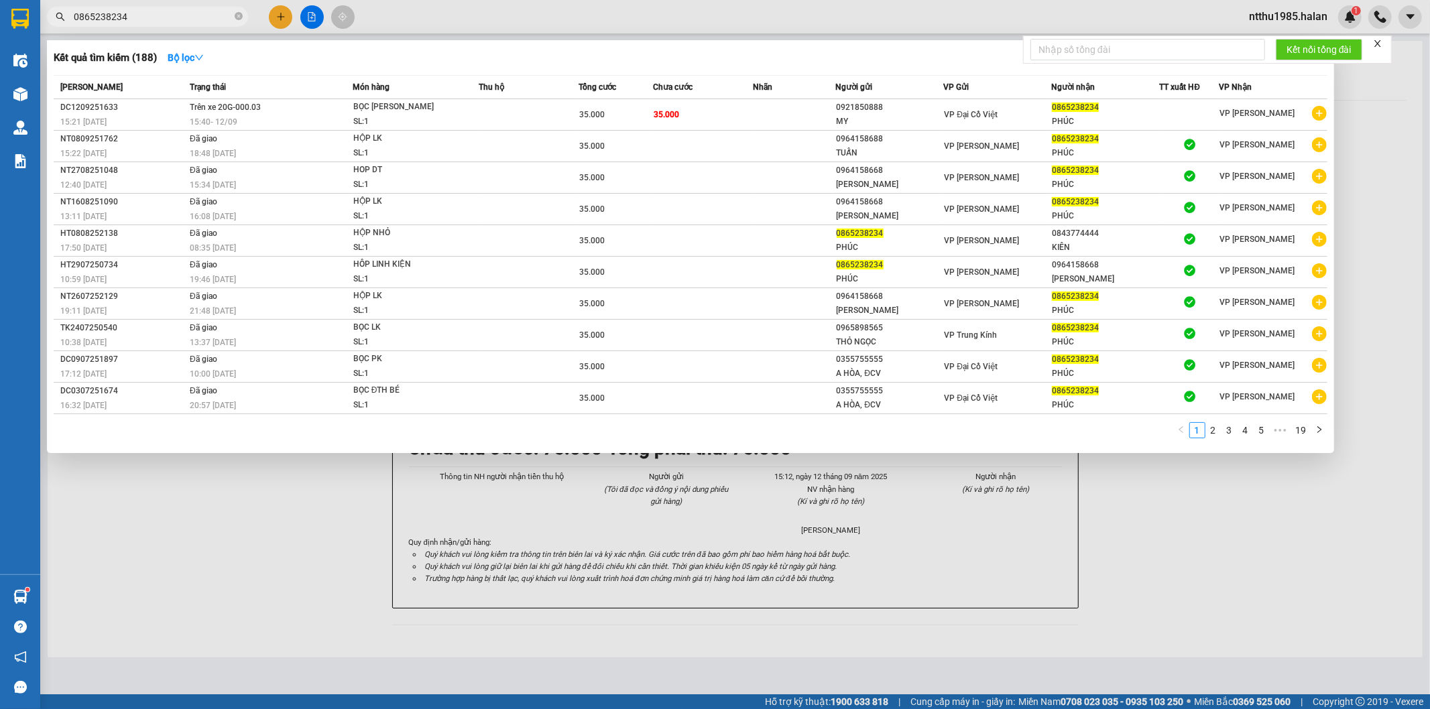
click at [121, 16] on input "0865238234" at bounding box center [153, 16] width 158 height 15
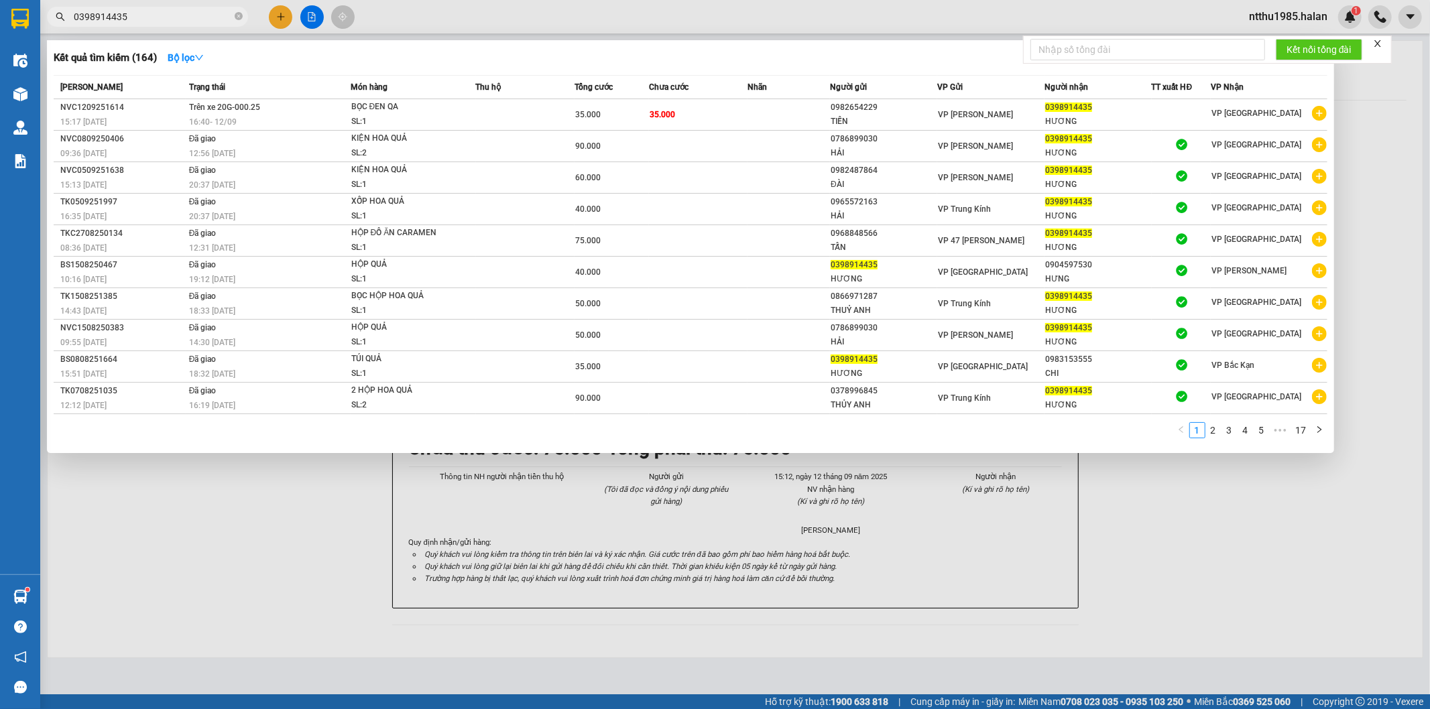
click at [133, 12] on input "0398914435" at bounding box center [153, 16] width 158 height 15
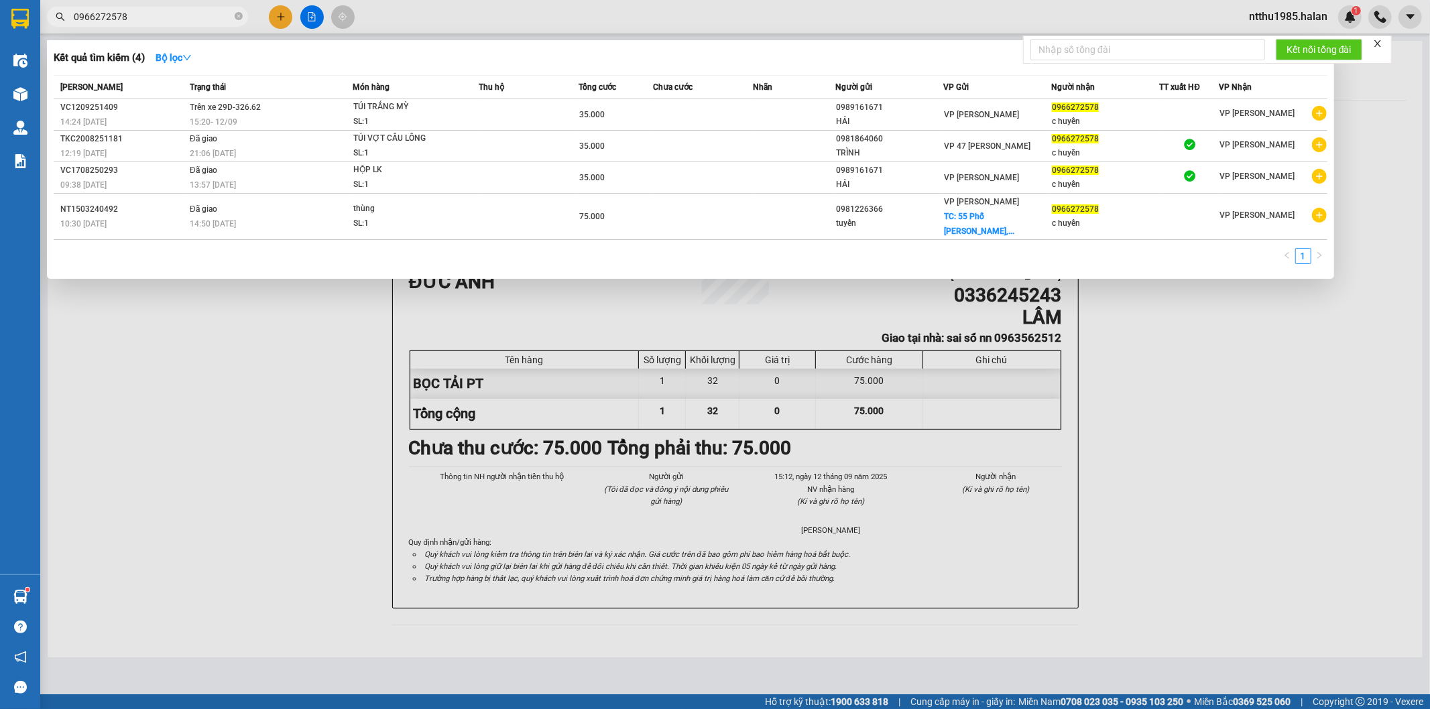
type input "0966272578"
click at [1367, 80] on div at bounding box center [715, 354] width 1430 height 709
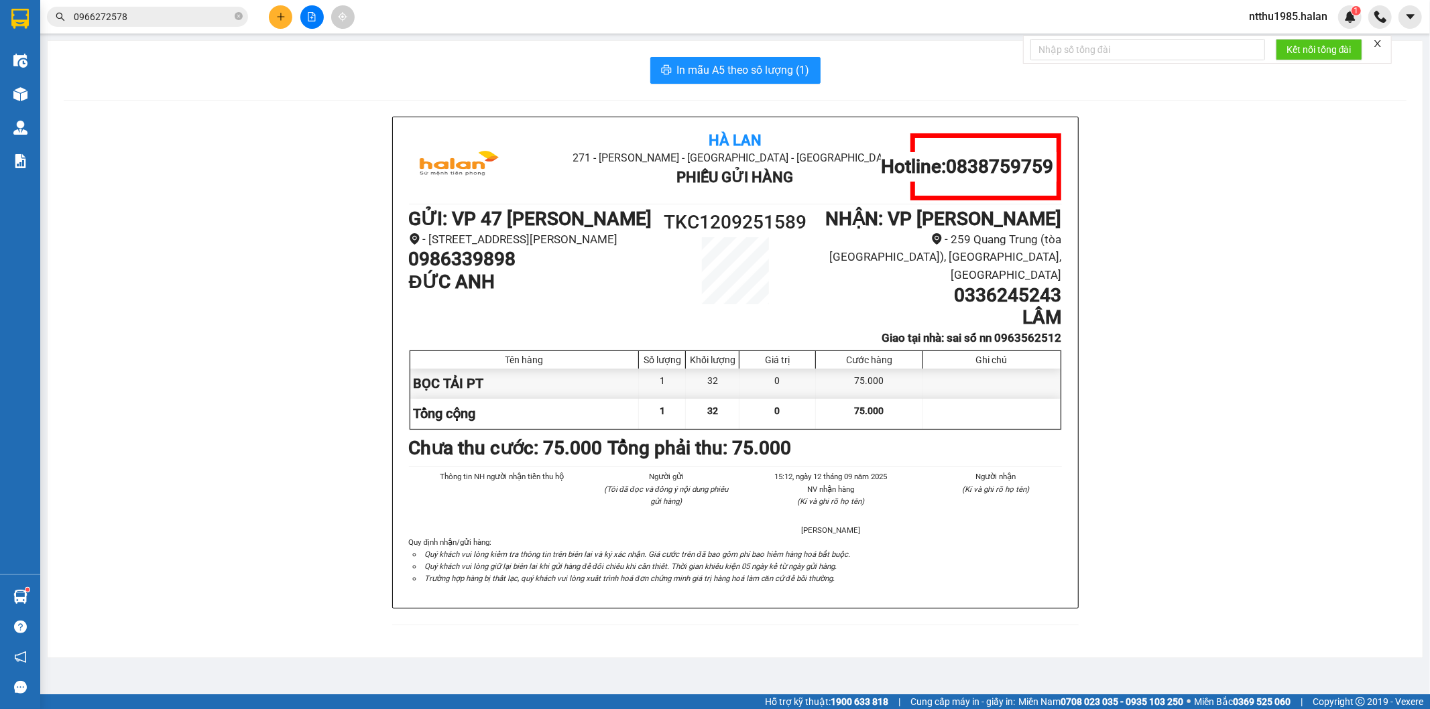
click at [1381, 43] on icon "close" at bounding box center [1377, 43] width 9 height 9
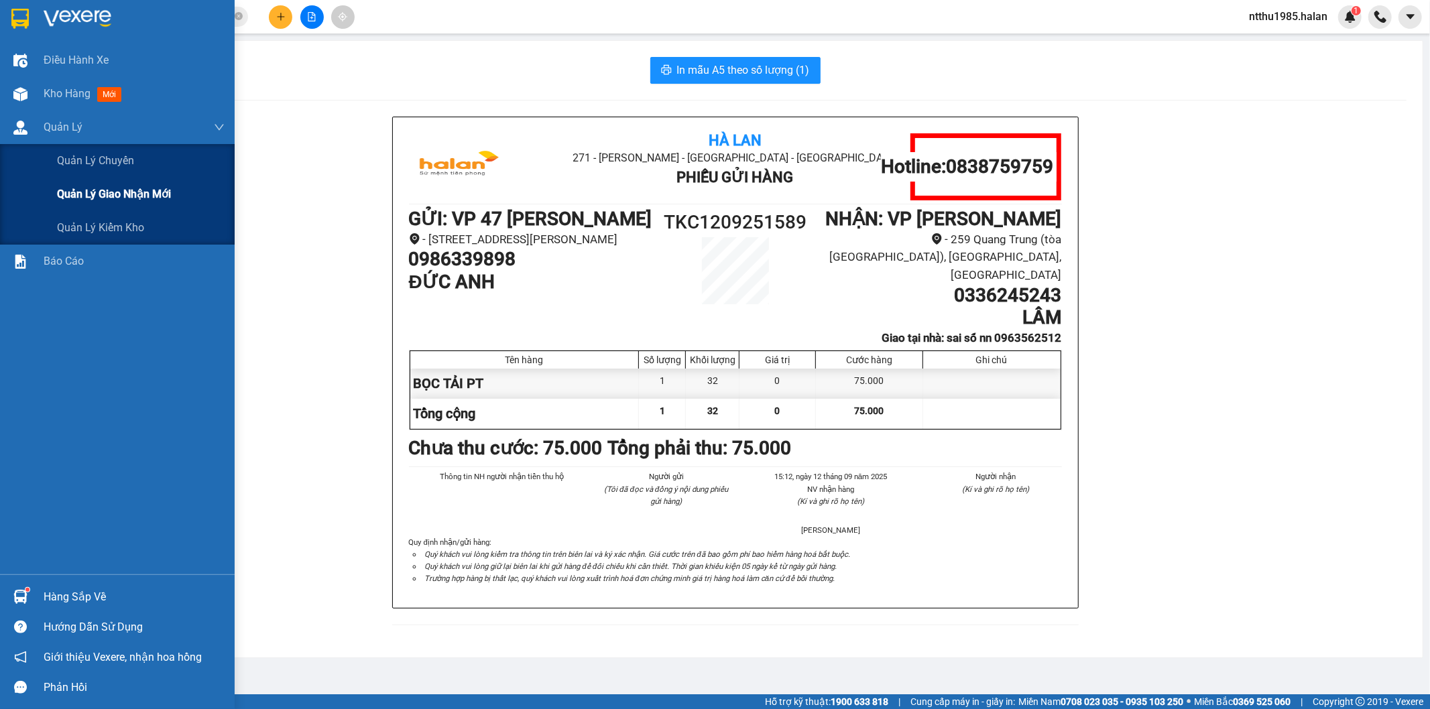
click at [112, 191] on span "Quản lý giao nhận mới" at bounding box center [114, 194] width 114 height 17
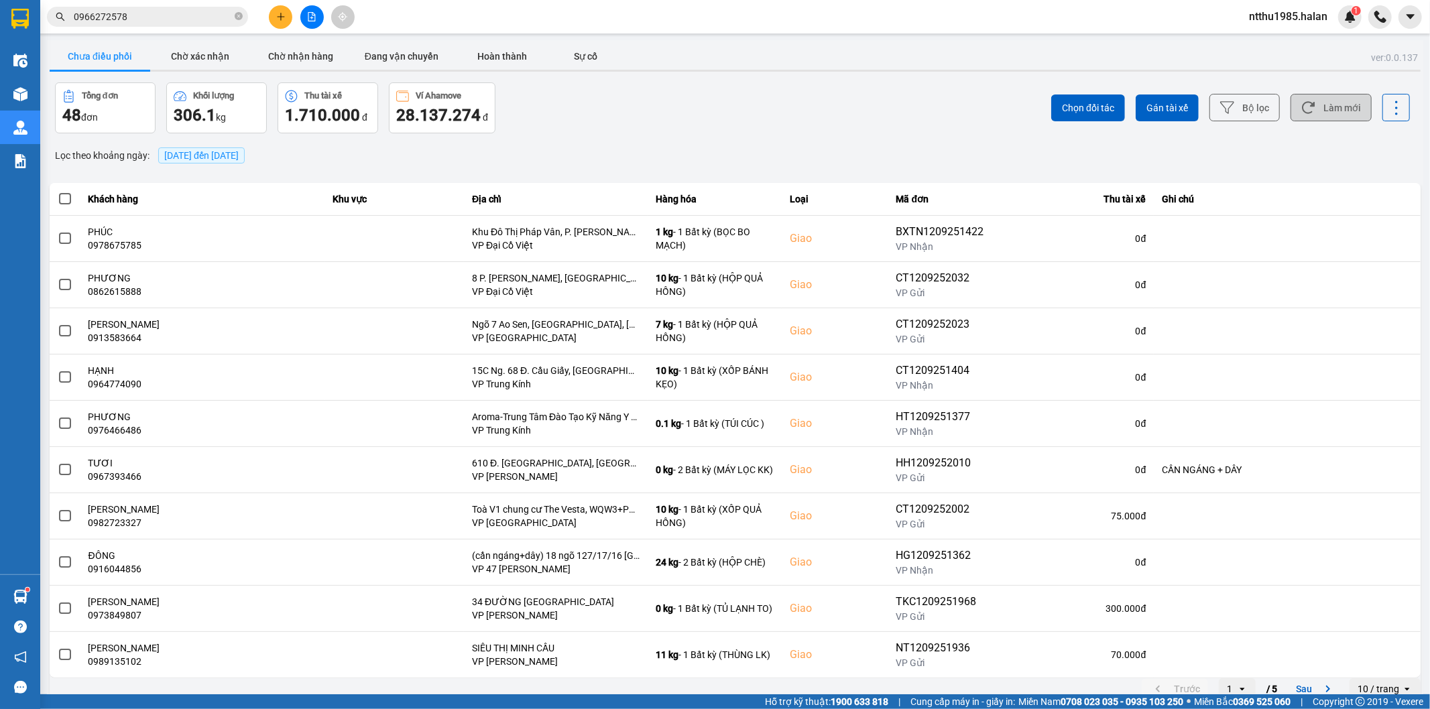
click at [1331, 103] on button "Làm mới" at bounding box center [1330, 107] width 81 height 27
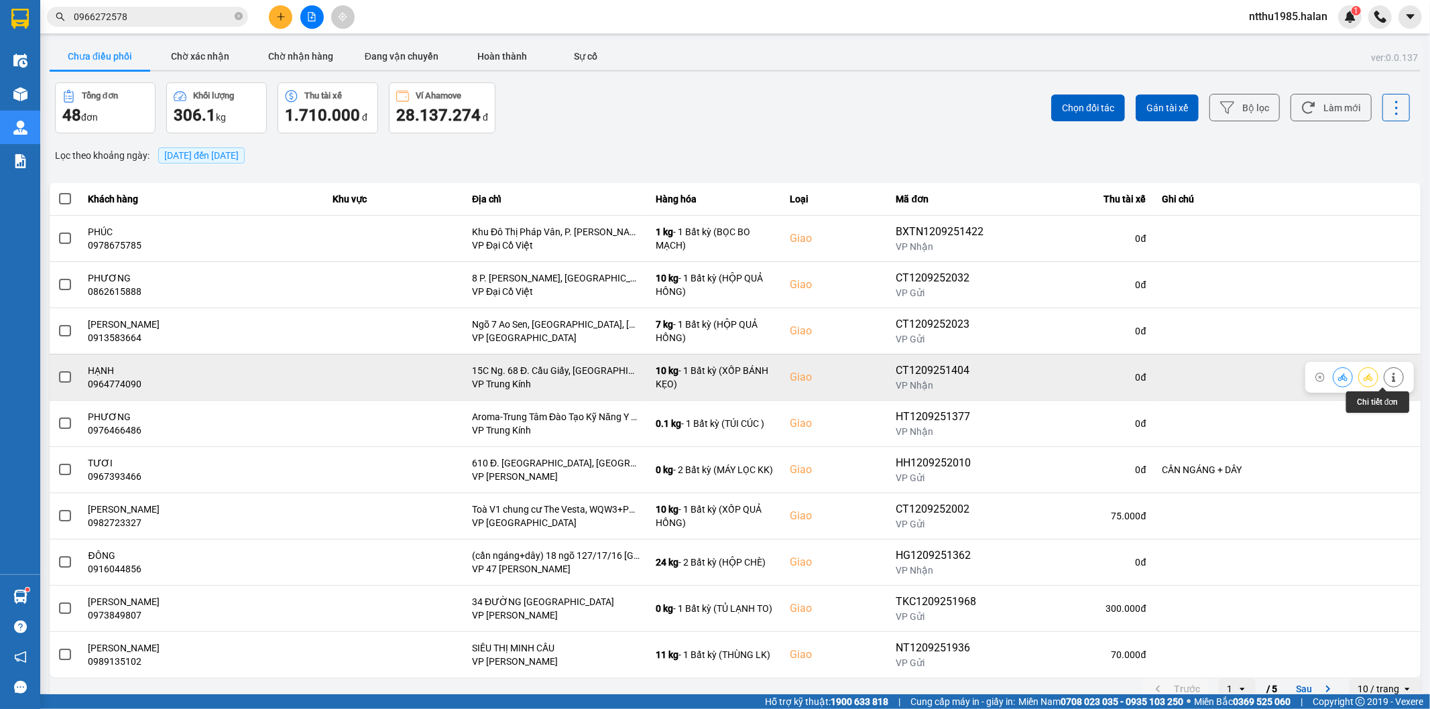
click at [1389, 377] on icon at bounding box center [1393, 377] width 9 height 9
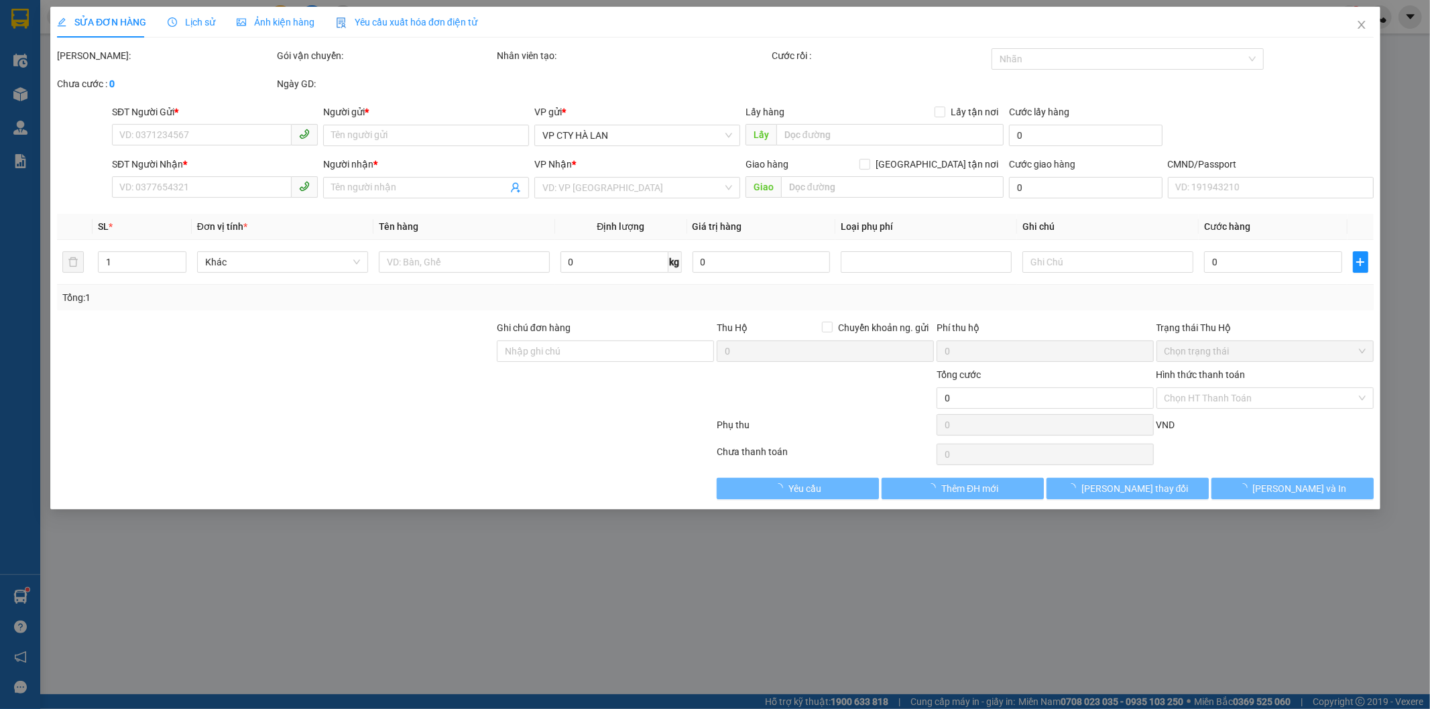
type input "0344522196"
type input "HẢI"
type input "0964774090"
type input "HẠNH"
checkbox input "true"
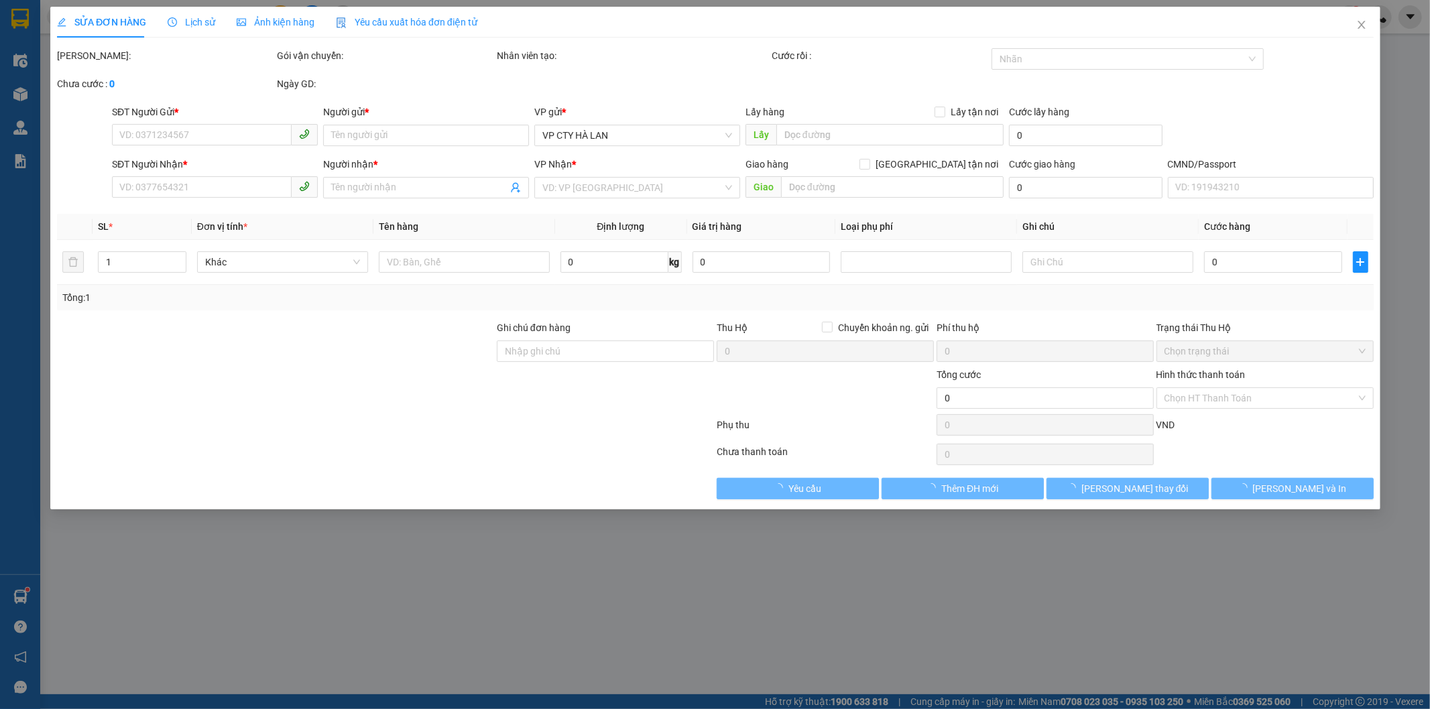
type input "15C Ng. 68 Đ. Cầu Giấy, [GEOGRAPHIC_DATA], [GEOGRAPHIC_DATA], [GEOGRAPHIC_DATA]…"
type input "75.000"
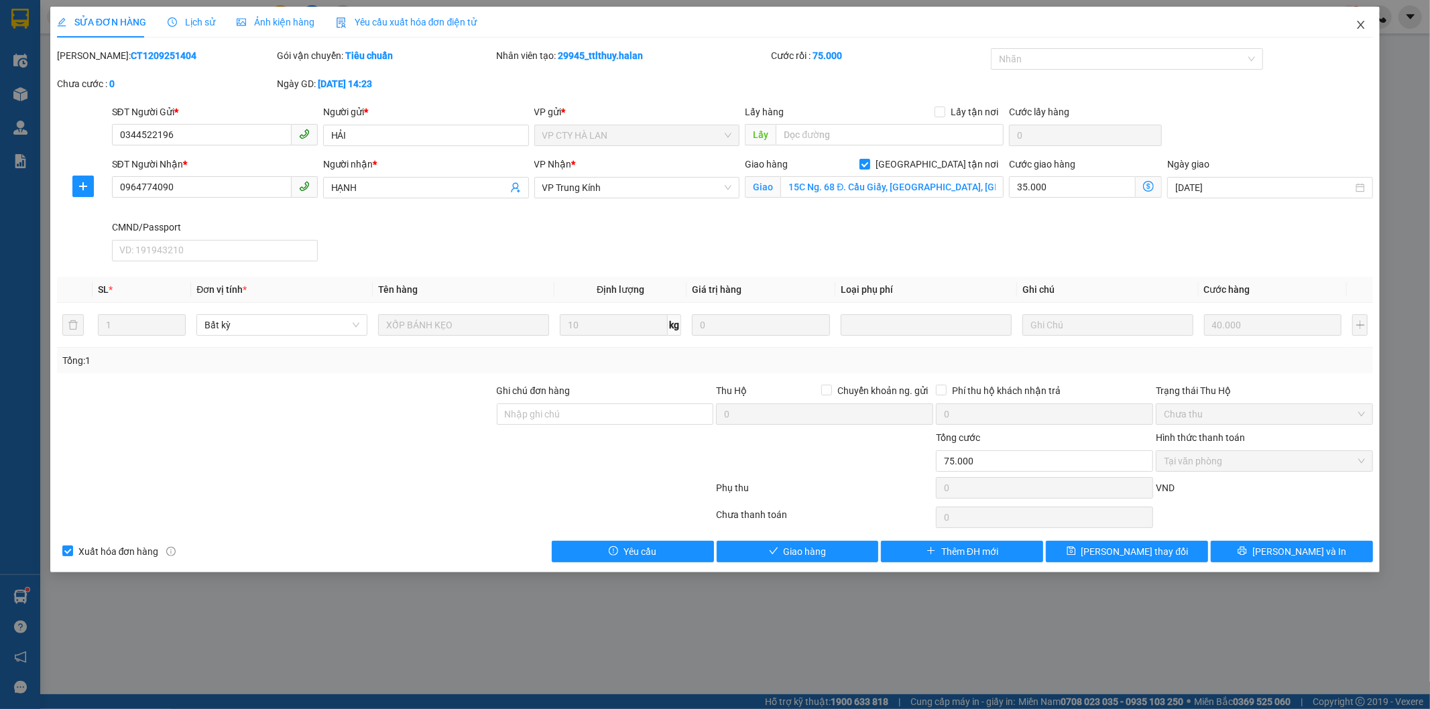
click at [1361, 27] on icon "close" at bounding box center [1360, 25] width 7 height 8
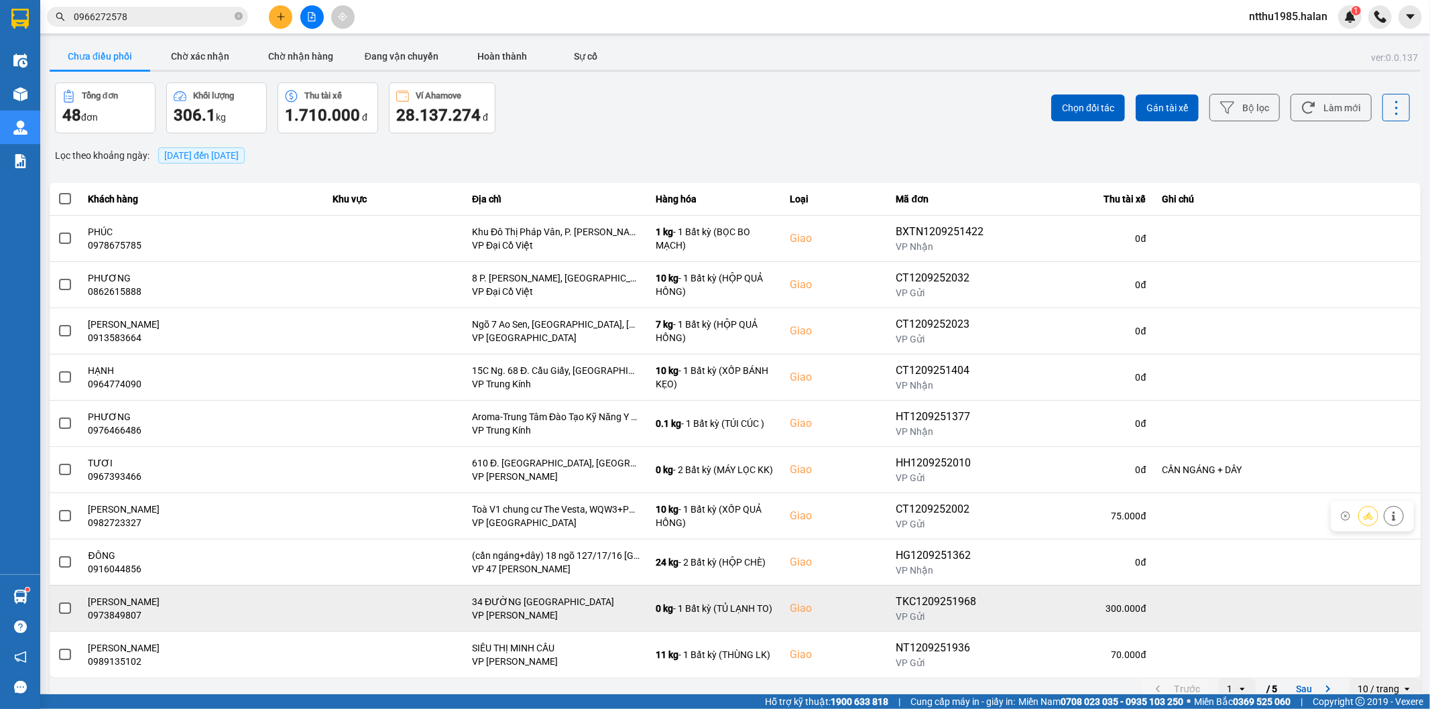
scroll to position [15, 0]
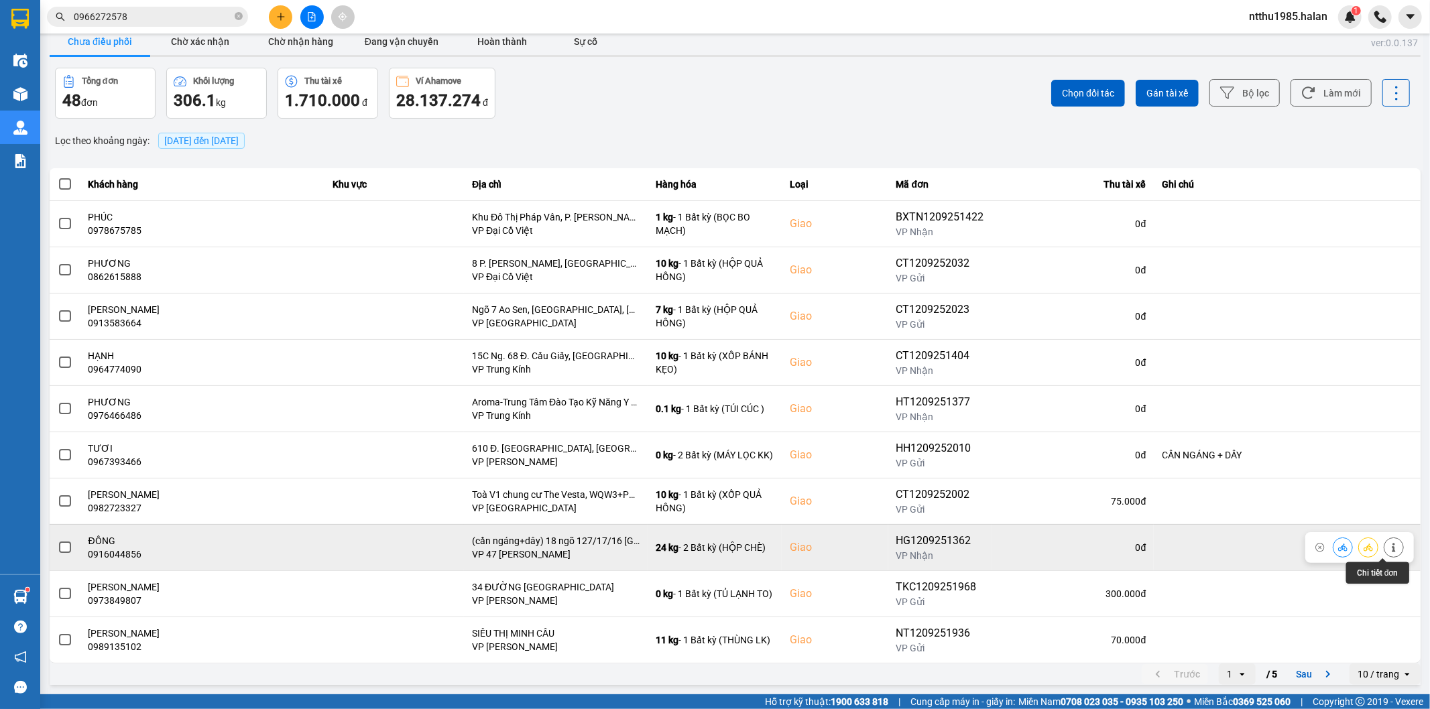
click at [1392, 552] on icon at bounding box center [1393, 547] width 3 height 9
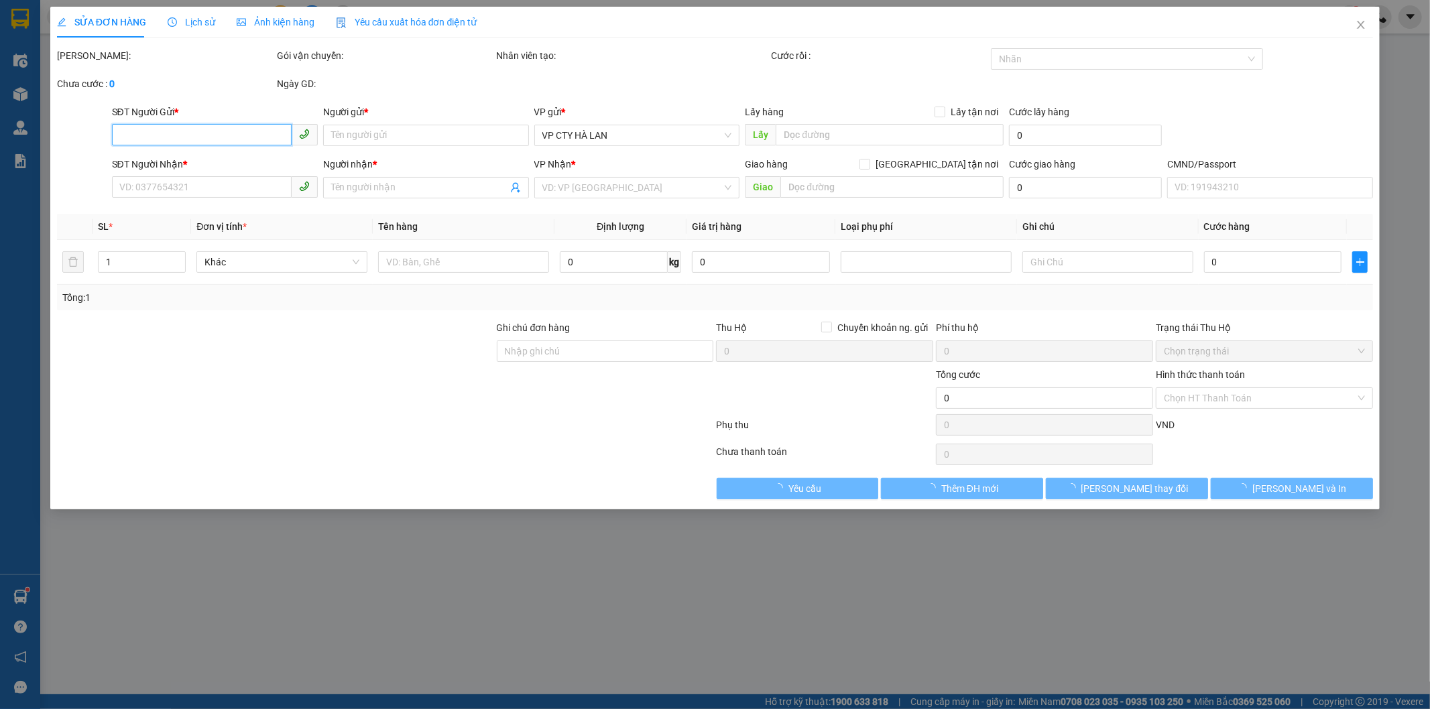
type input "0835686055"
type input "TUYẾT"
type input "0916044856"
type input "ĐÔNG"
checkbox input "true"
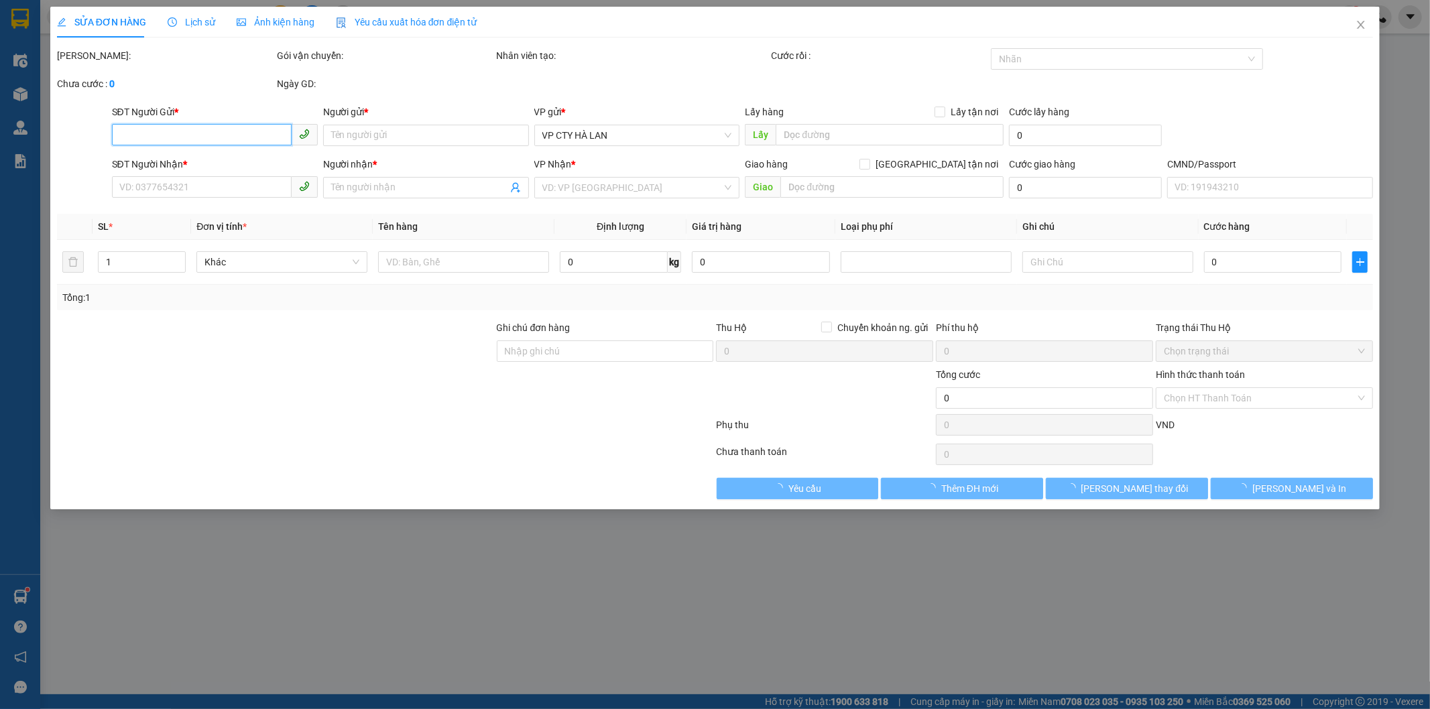
type input "(cần ngáng+dây) 18 ngõ 127/17/16 [GEOGRAPHIC_DATA], [GEOGRAPHIC_DATA], [GEOGRAP…"
type input "180.000"
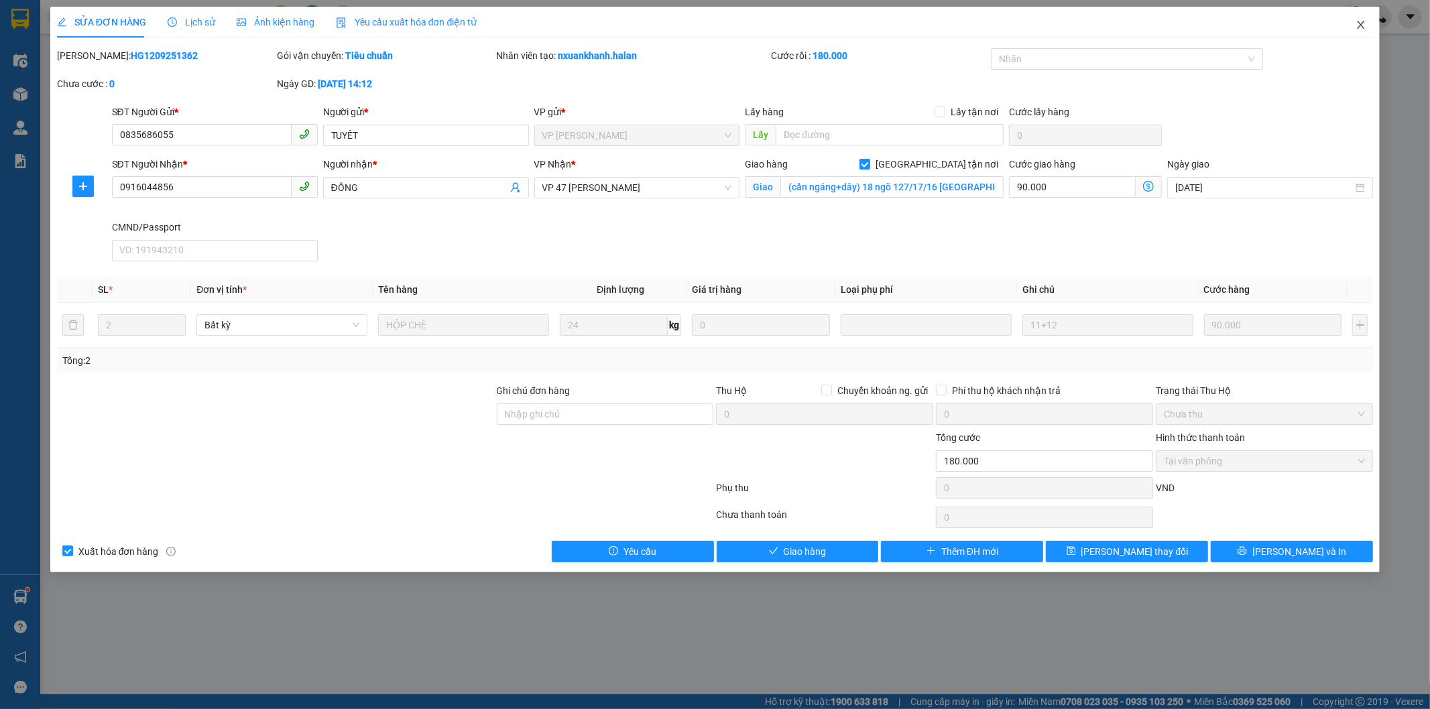
click at [1362, 22] on icon "close" at bounding box center [1360, 24] width 11 height 11
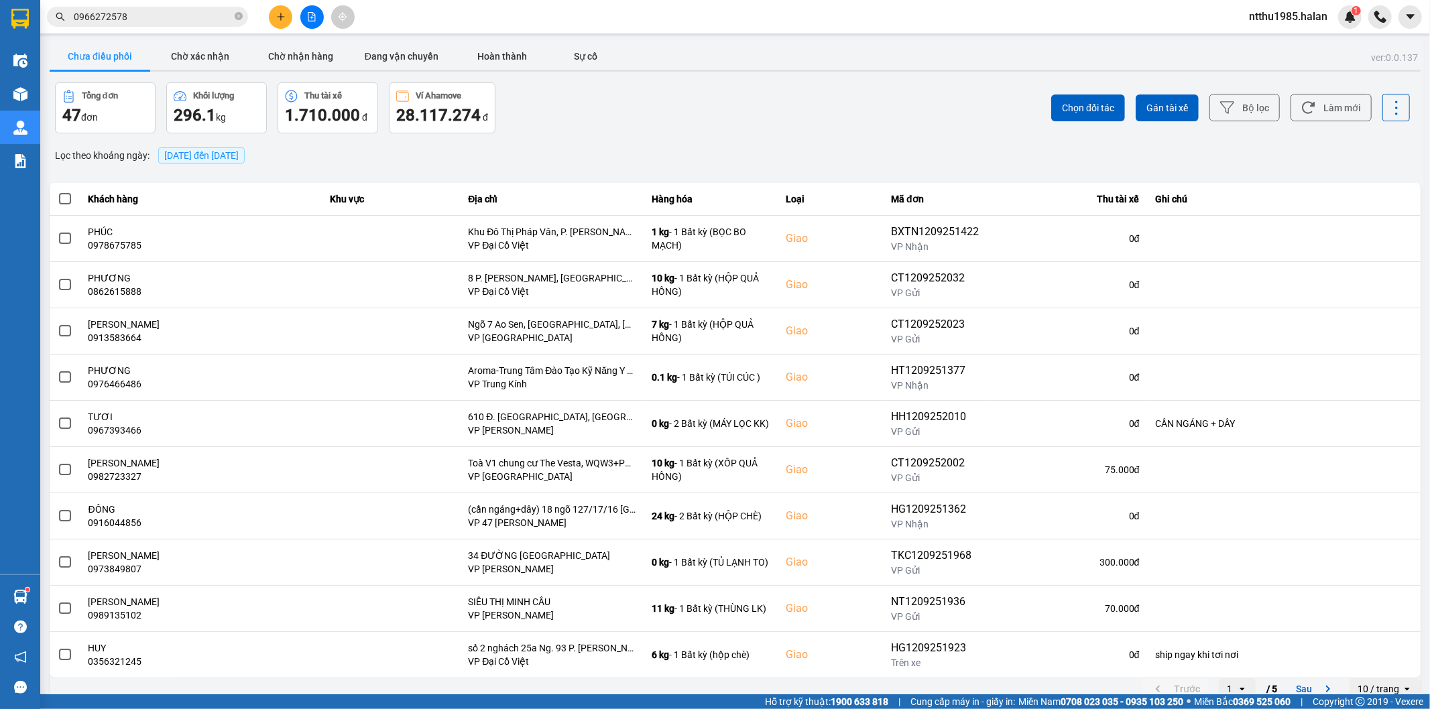
click at [553, 137] on div "ver: 0.0.137 Chưa điều phối Chờ xác nhận Chờ nhận hàng Đang vận chuyển Hoàn thà…" at bounding box center [735, 371] width 1376 height 662
click at [1322, 101] on button "Làm mới" at bounding box center [1330, 107] width 81 height 27
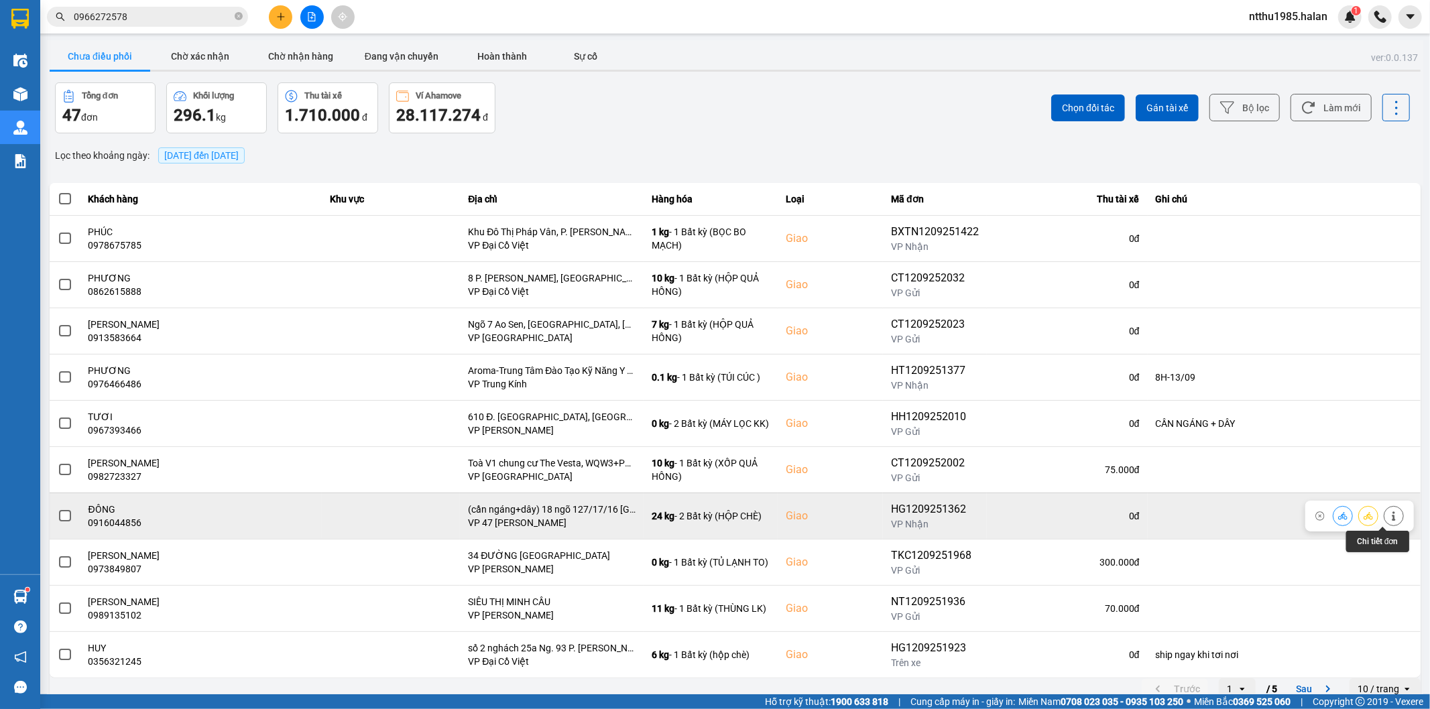
click at [1384, 521] on button at bounding box center [1393, 515] width 19 height 23
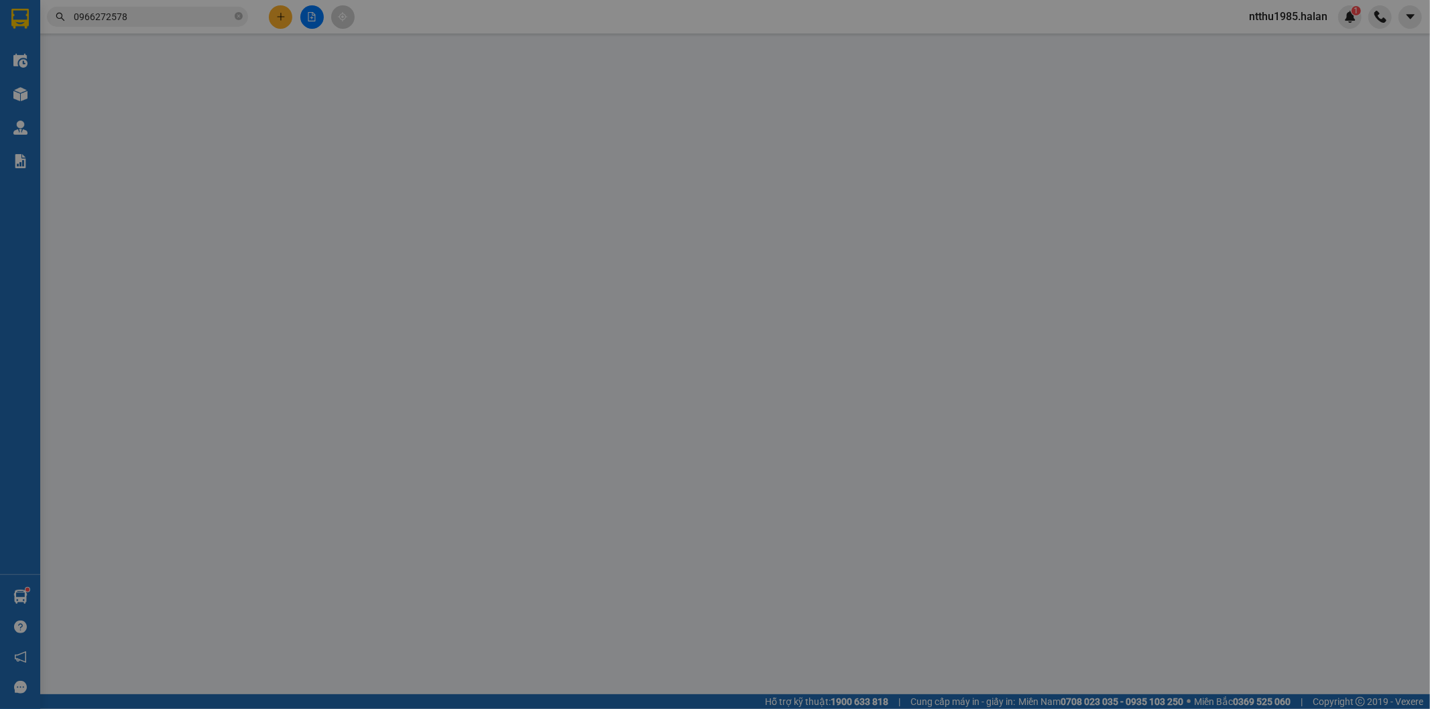
type input "0835686055"
type input "TUYẾT"
type input "0916044856"
type input "ĐÔNG"
checkbox input "true"
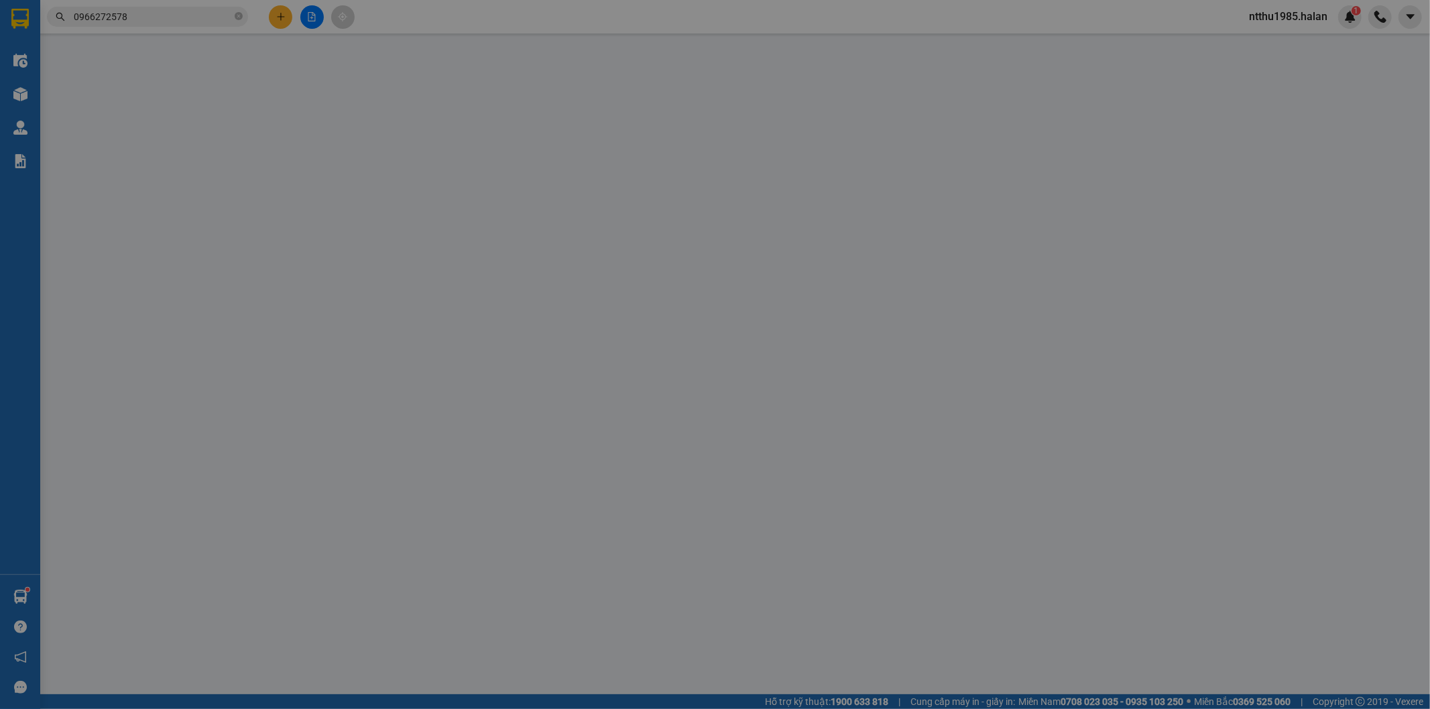
type input "(cần ngáng+dây) 18 ngõ 127/17/16 [GEOGRAPHIC_DATA], [GEOGRAPHIC_DATA], [GEOGRAP…"
type input "180.000"
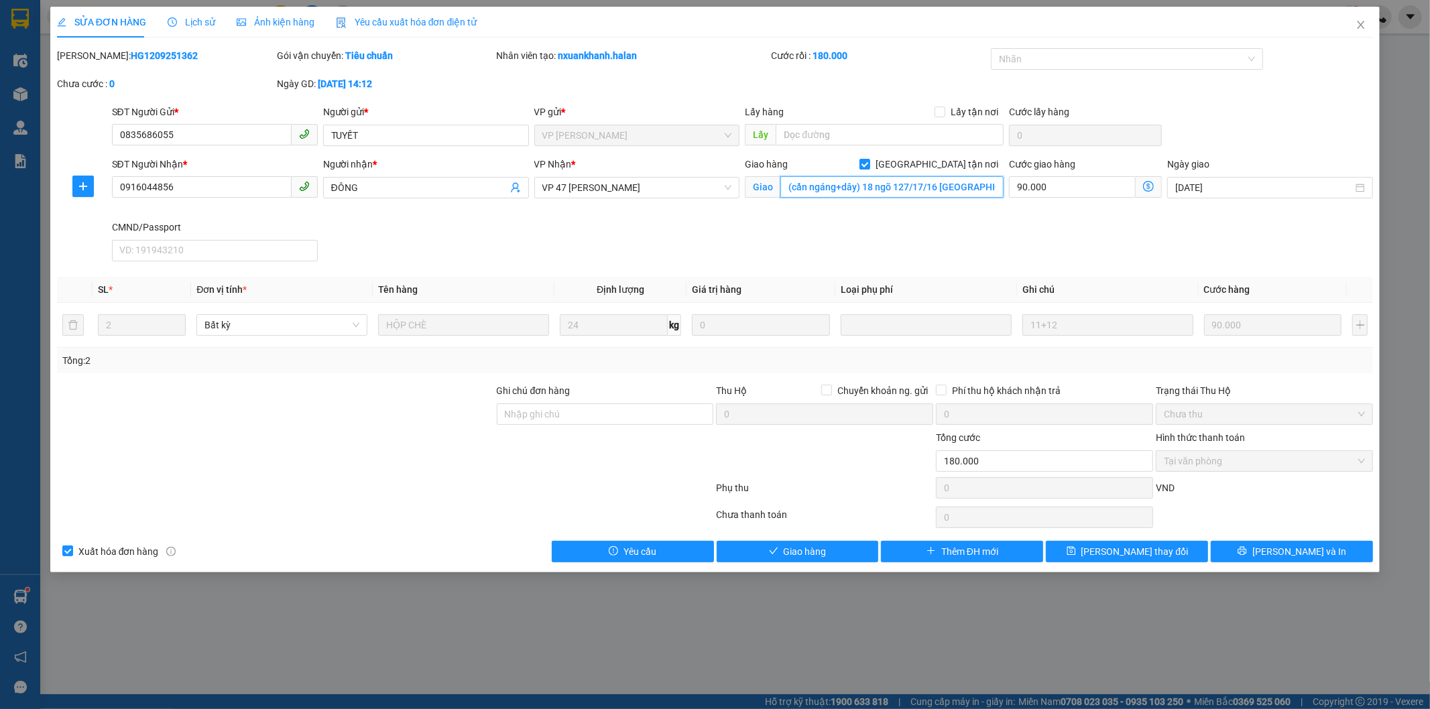
click at [935, 191] on input "(cần ngáng+dây) 18 ngõ 127/17/16 [GEOGRAPHIC_DATA], [GEOGRAPHIC_DATA], [GEOGRAP…" at bounding box center [891, 186] width 223 height 21
click at [1362, 25] on icon "close" at bounding box center [1360, 24] width 11 height 11
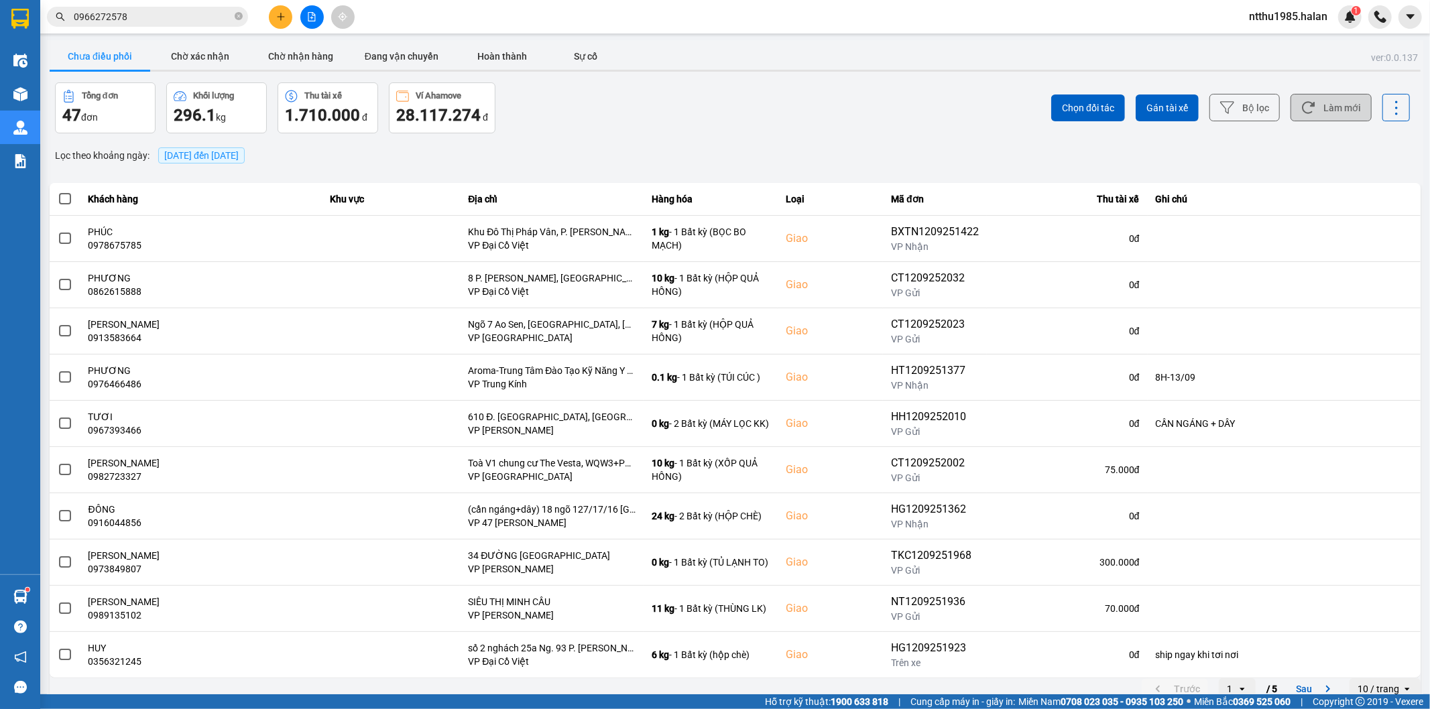
click at [1309, 111] on button "Làm mới" at bounding box center [1330, 107] width 81 height 27
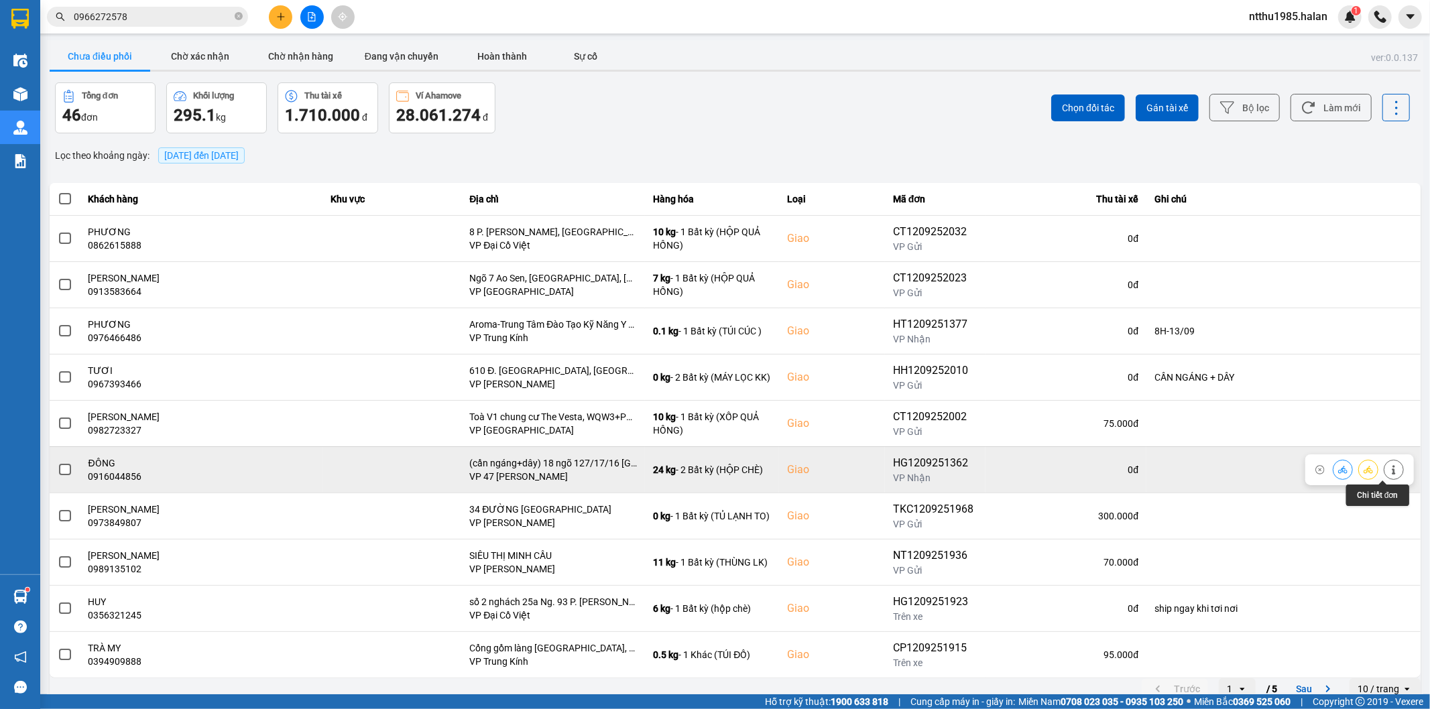
click at [1392, 472] on icon at bounding box center [1393, 469] width 3 height 9
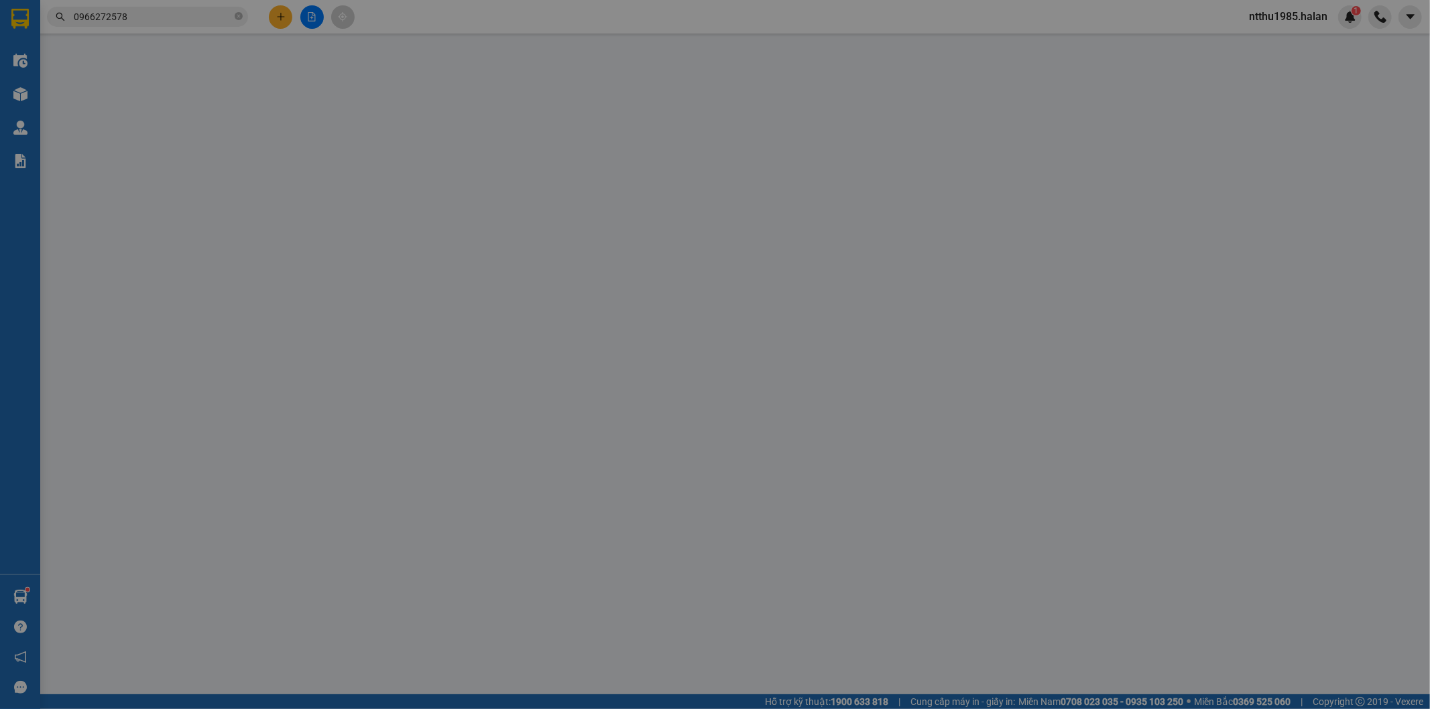
type input "0835686055"
type input "TUYẾT"
type input "0916044856"
type input "ĐÔNG"
checkbox input "true"
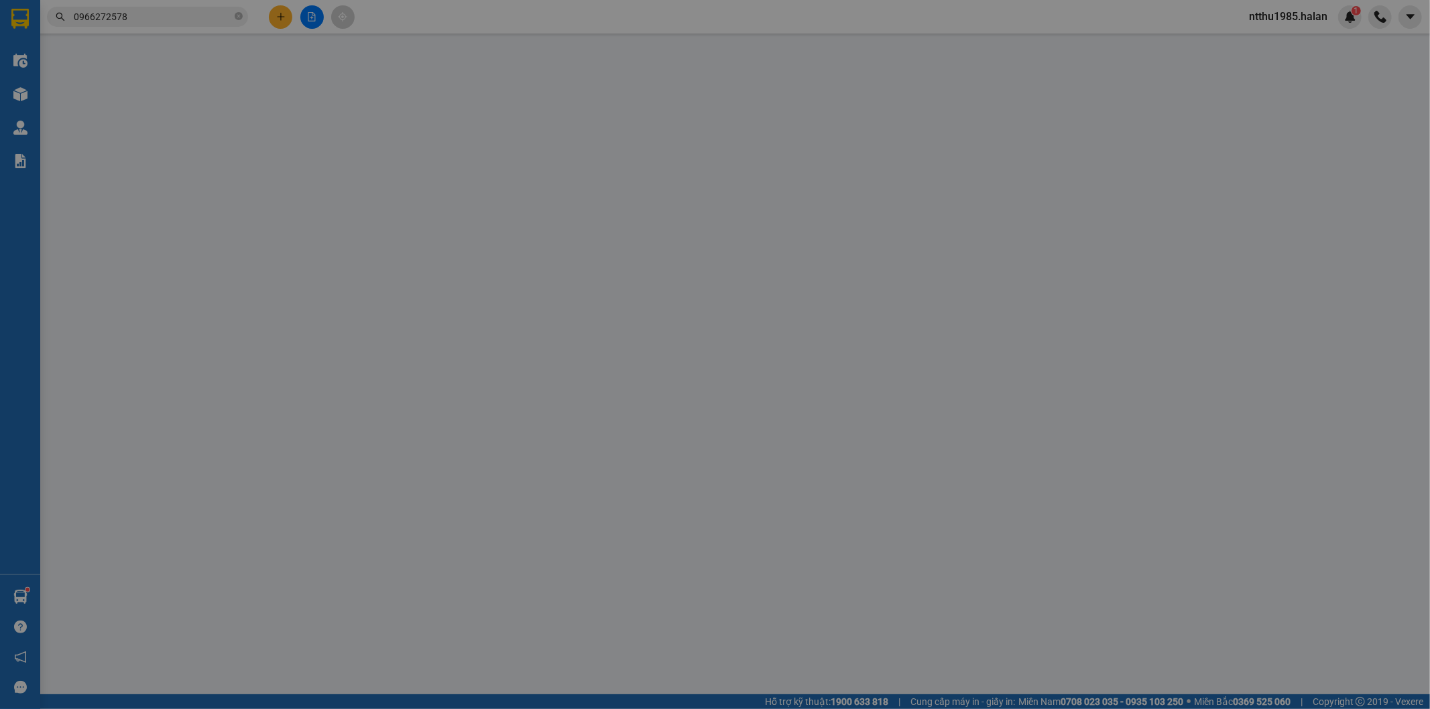
type input "(cần ngáng+dây) 18 ngõ 127/17/16 [GEOGRAPHIC_DATA], [GEOGRAPHIC_DATA], [GEOGRAP…"
type input "180.000"
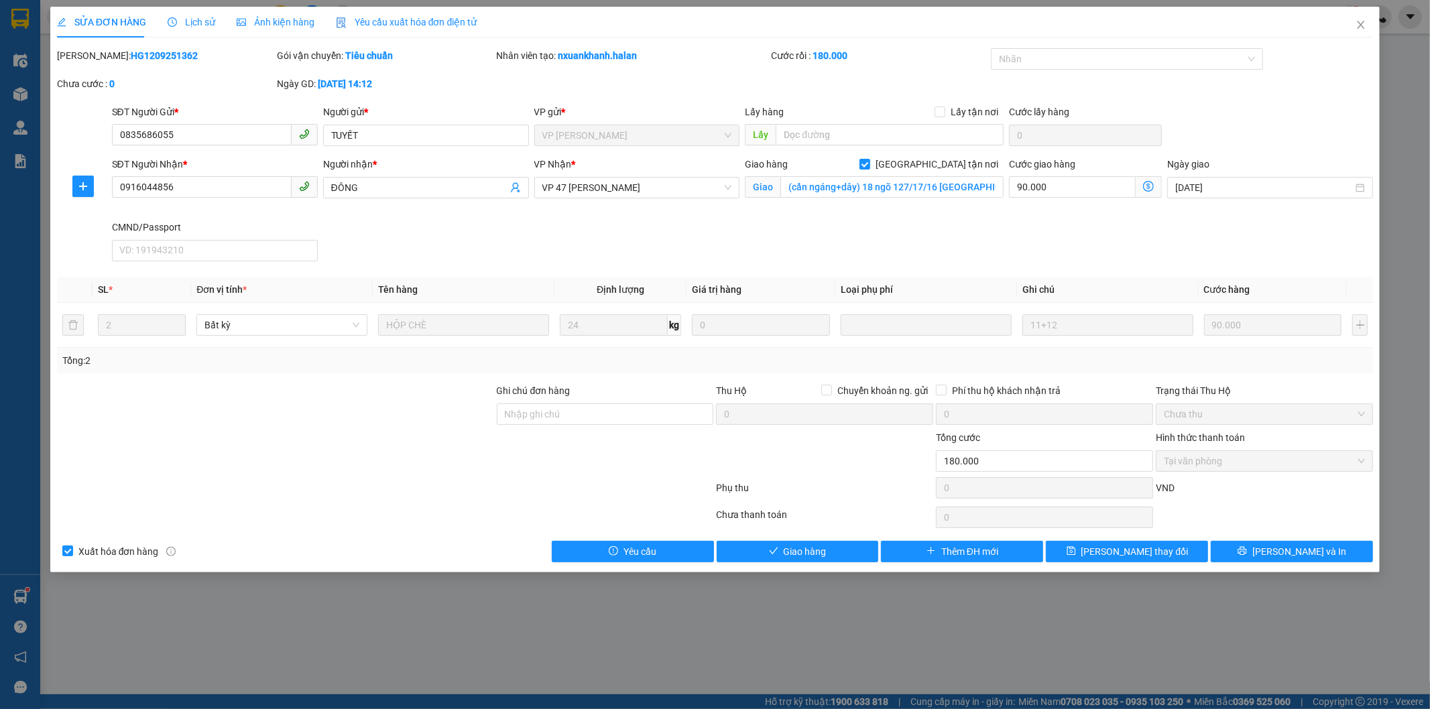
click at [188, 21] on span "Lịch sử" at bounding box center [192, 22] width 48 height 11
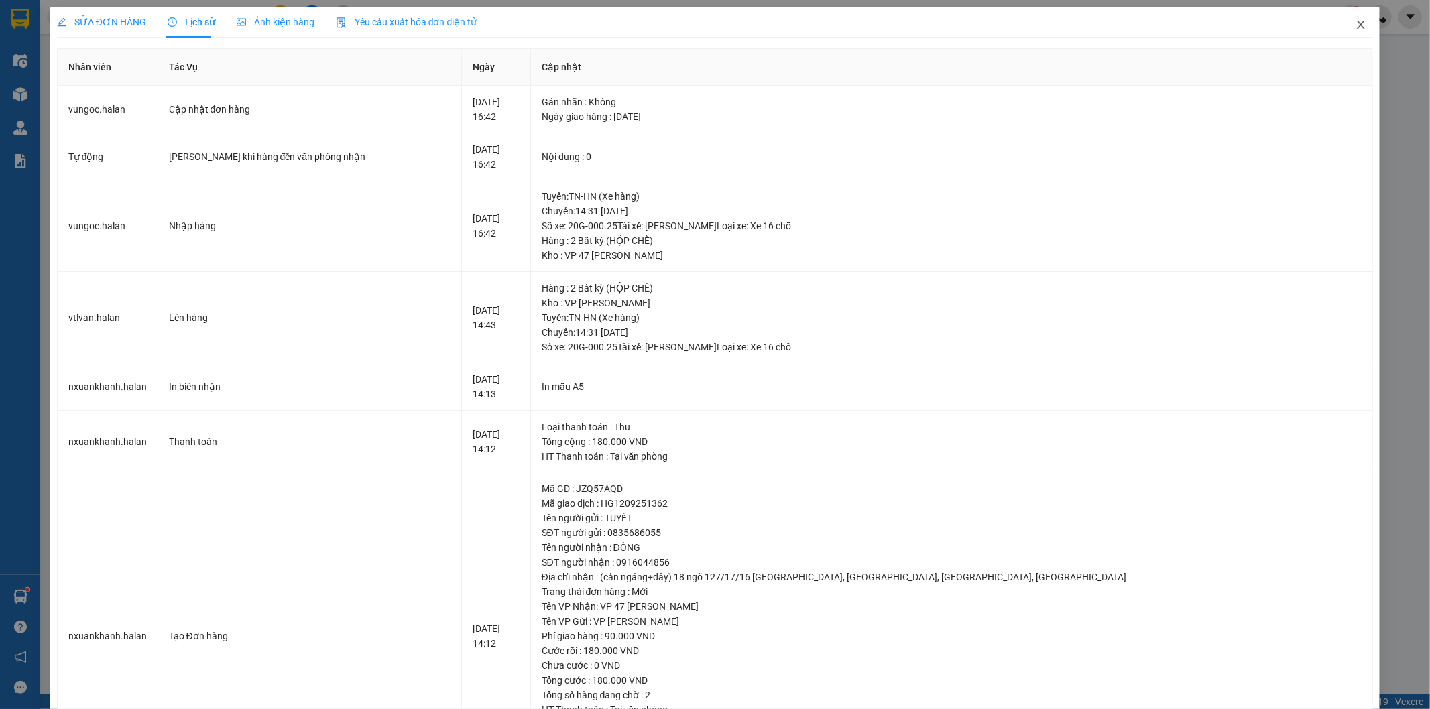
click at [1355, 25] on icon "close" at bounding box center [1360, 24] width 11 height 11
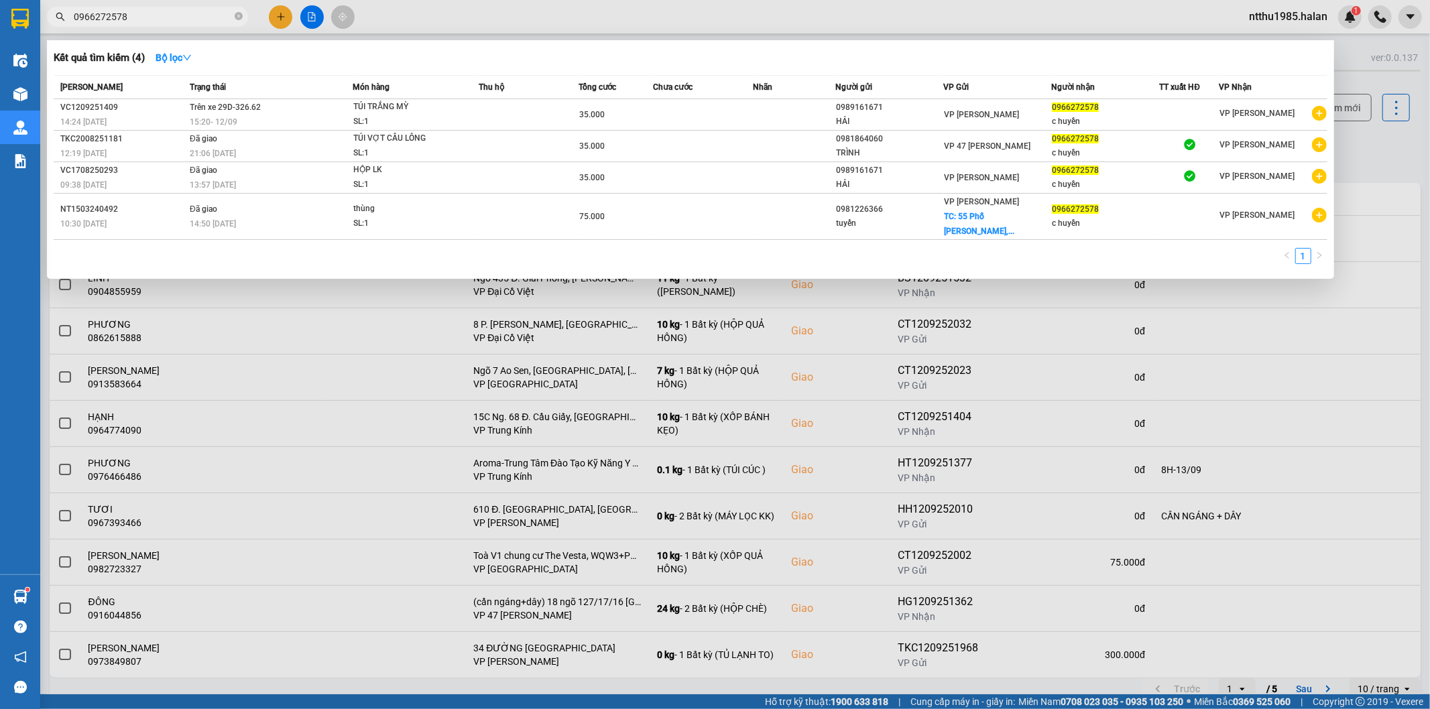
click at [157, 17] on input "0966272578" at bounding box center [153, 16] width 158 height 15
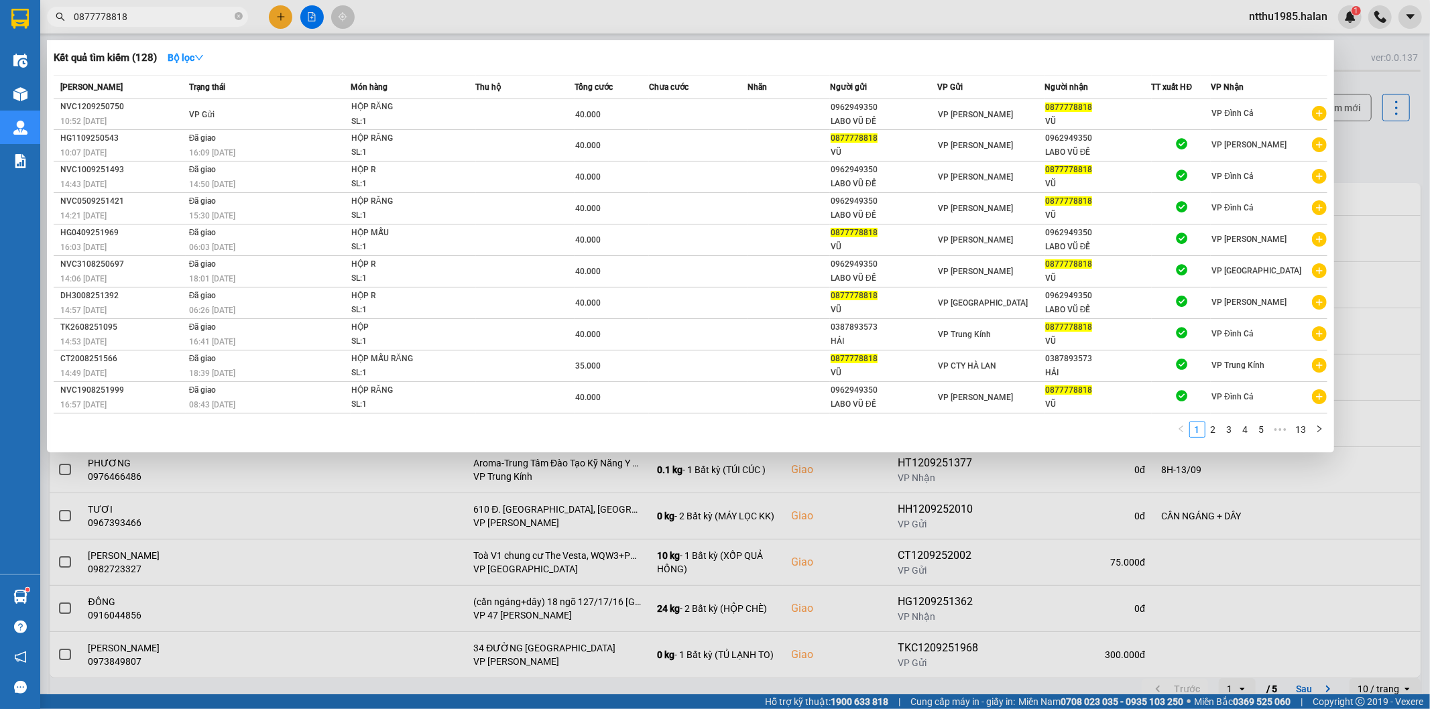
type input "0877778818"
click at [231, 109] on td "VP Gửi" at bounding box center [268, 114] width 165 height 31
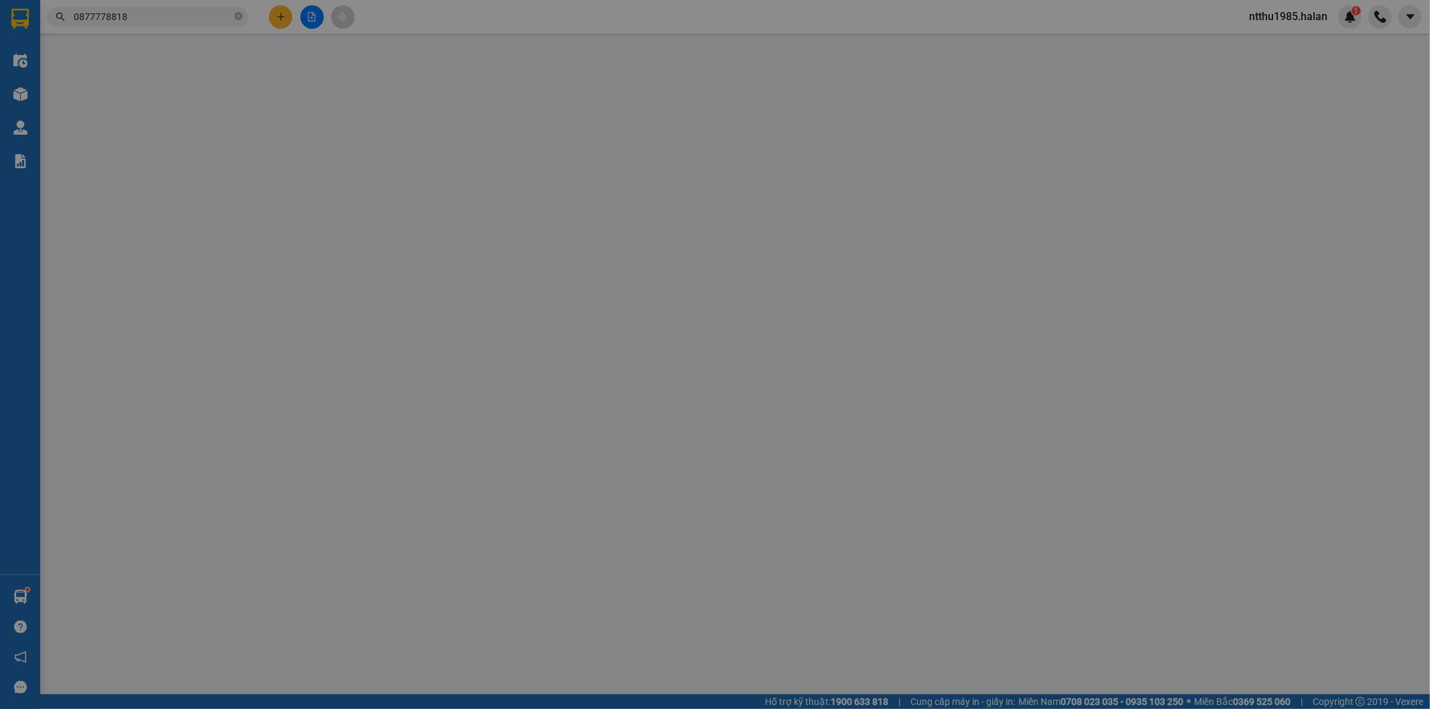
type input "0962949350"
type input "LABO VŨ ĐỀ"
type input "0877778818"
type input "VŨ"
type input "40.000"
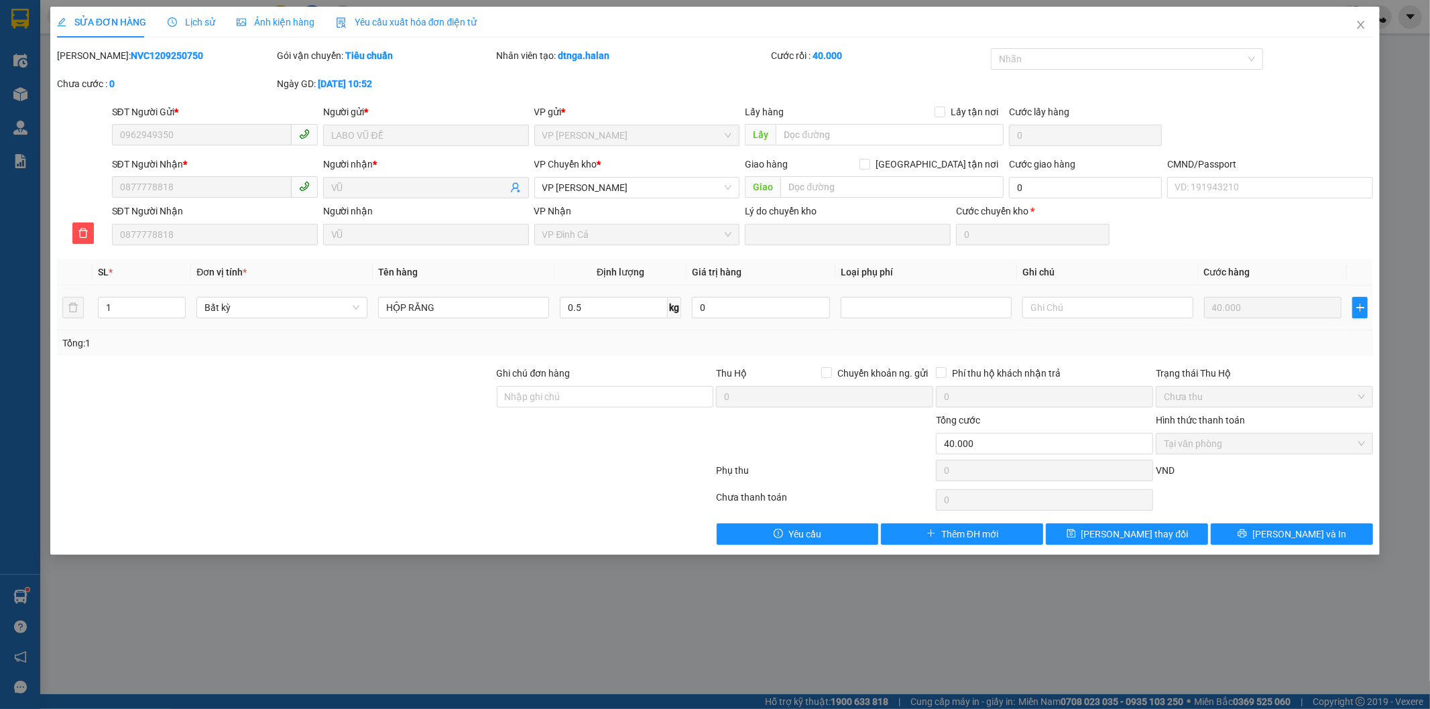
click at [206, 21] on span "Lịch sử" at bounding box center [192, 22] width 48 height 11
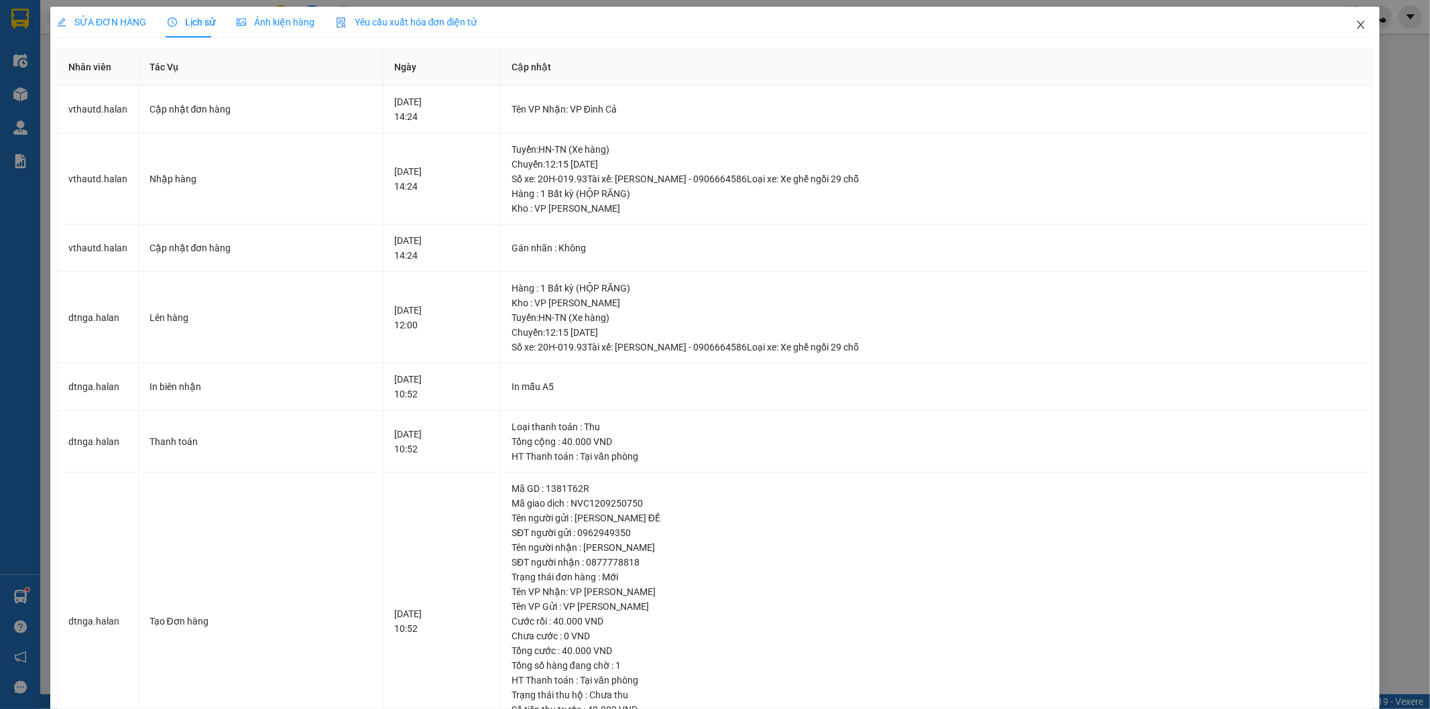
click at [1355, 23] on icon "close" at bounding box center [1360, 24] width 11 height 11
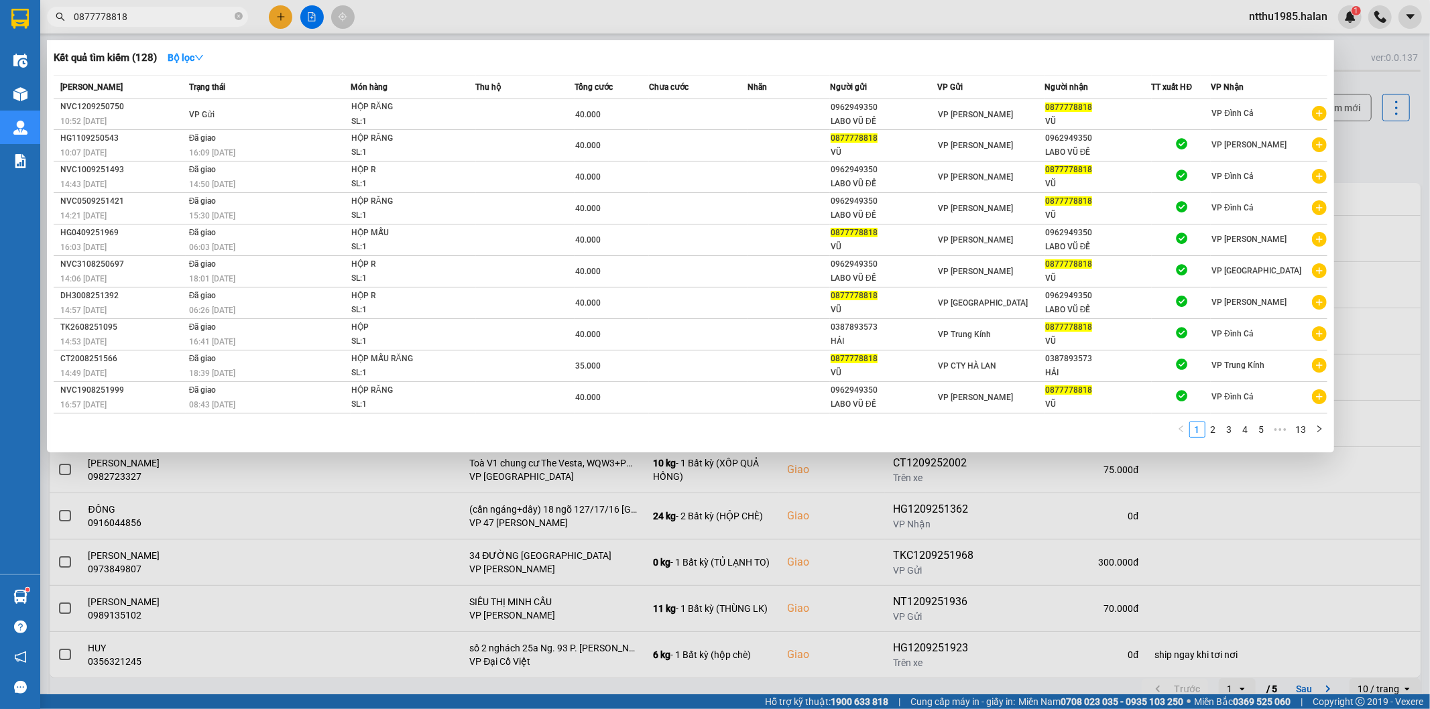
click at [170, 15] on input "0877778818" at bounding box center [153, 16] width 158 height 15
click at [1361, 151] on div at bounding box center [715, 354] width 1430 height 709
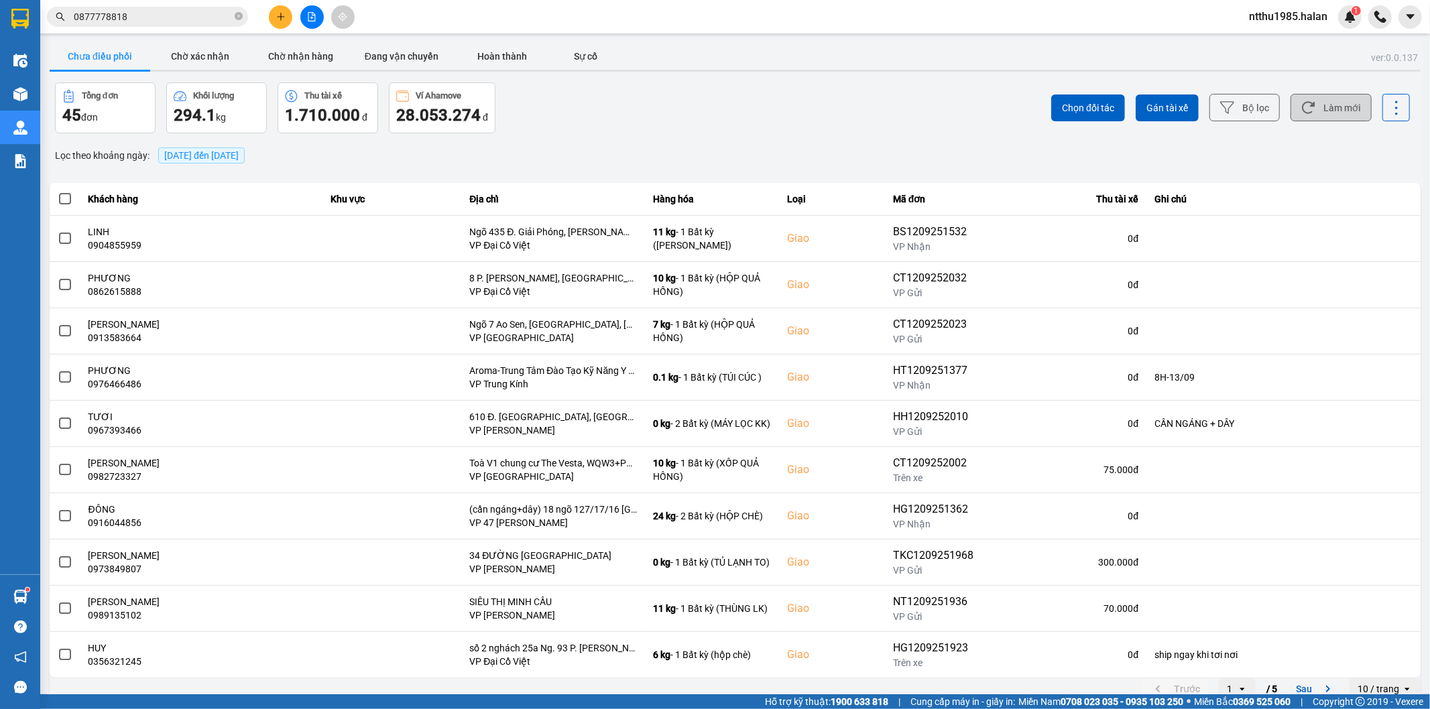
click at [1325, 105] on button "Làm mới" at bounding box center [1330, 107] width 81 height 27
click at [1312, 108] on button "Làm mới" at bounding box center [1330, 107] width 81 height 27
click at [172, 14] on input "0877778818" at bounding box center [153, 16] width 158 height 15
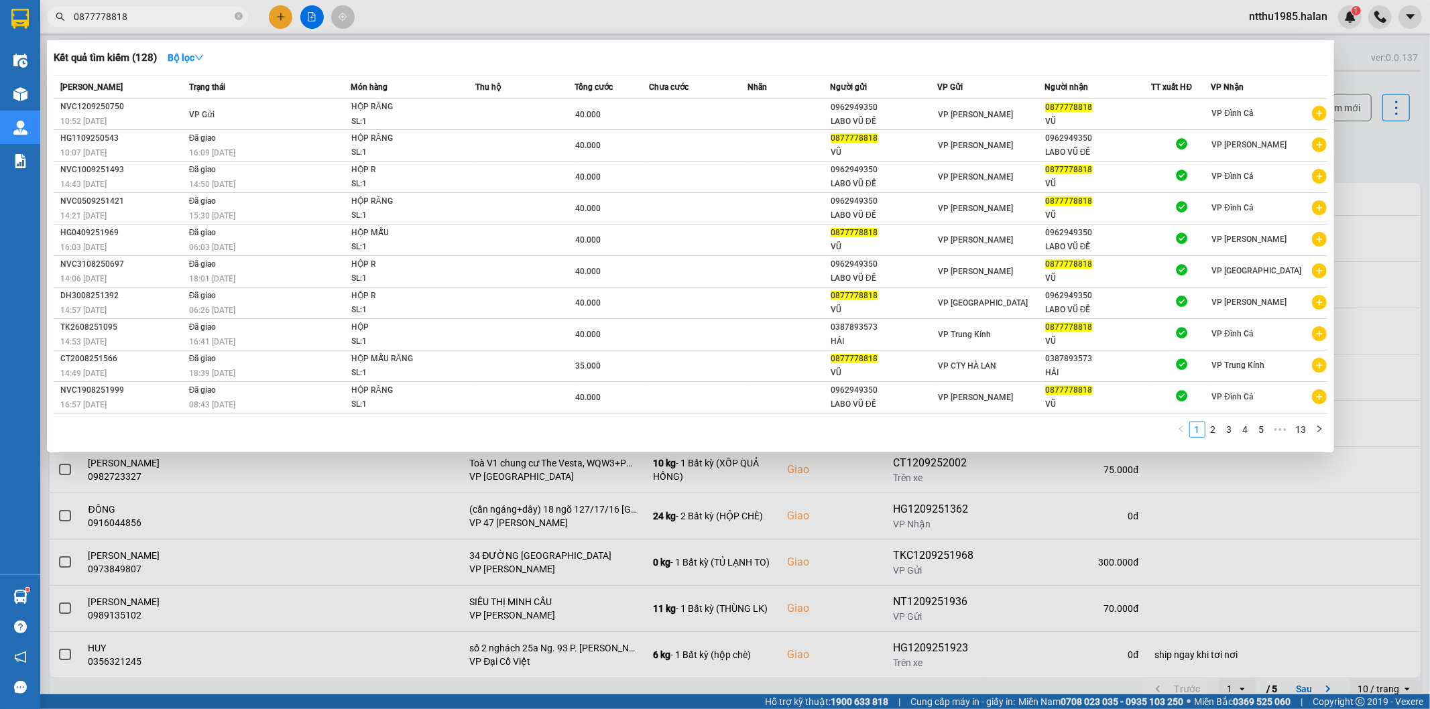
click at [172, 14] on input "0877778818" at bounding box center [153, 16] width 158 height 15
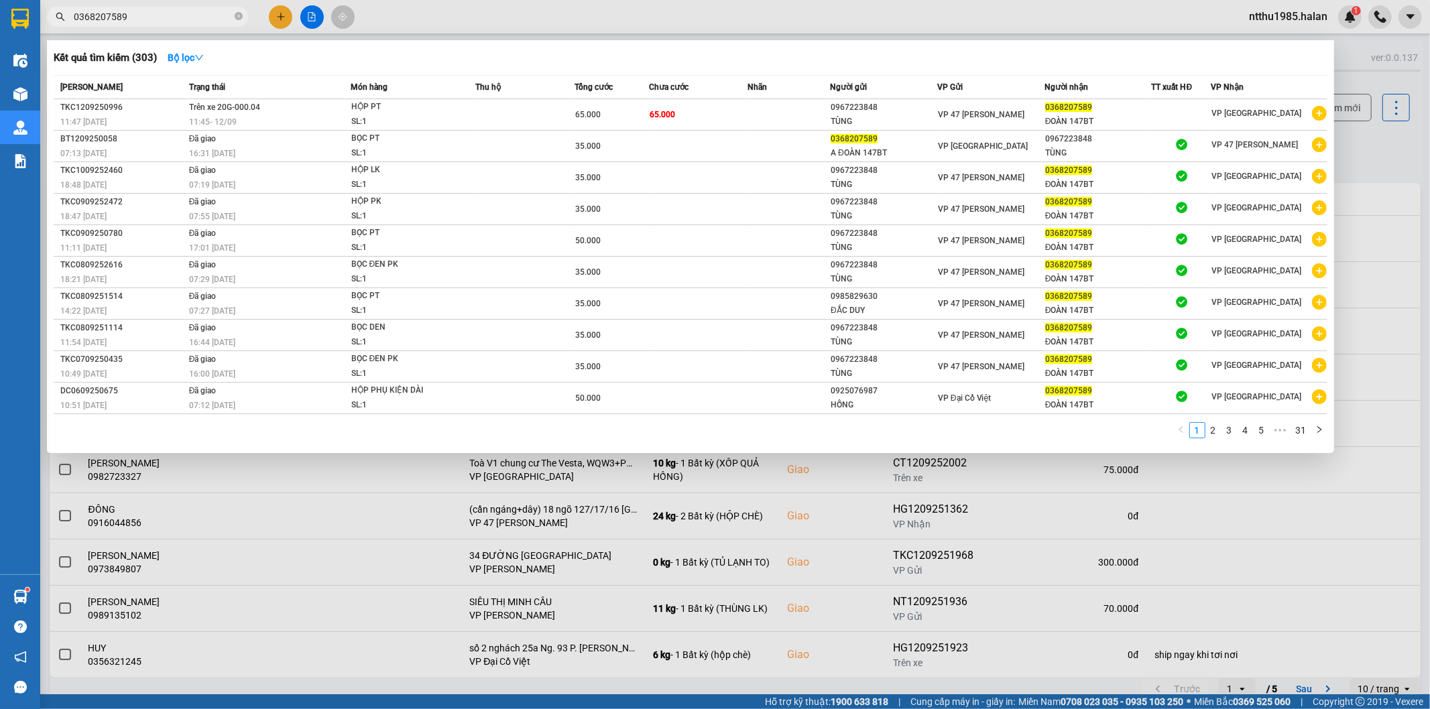
type input "0368207589"
click at [1403, 147] on div at bounding box center [715, 354] width 1430 height 709
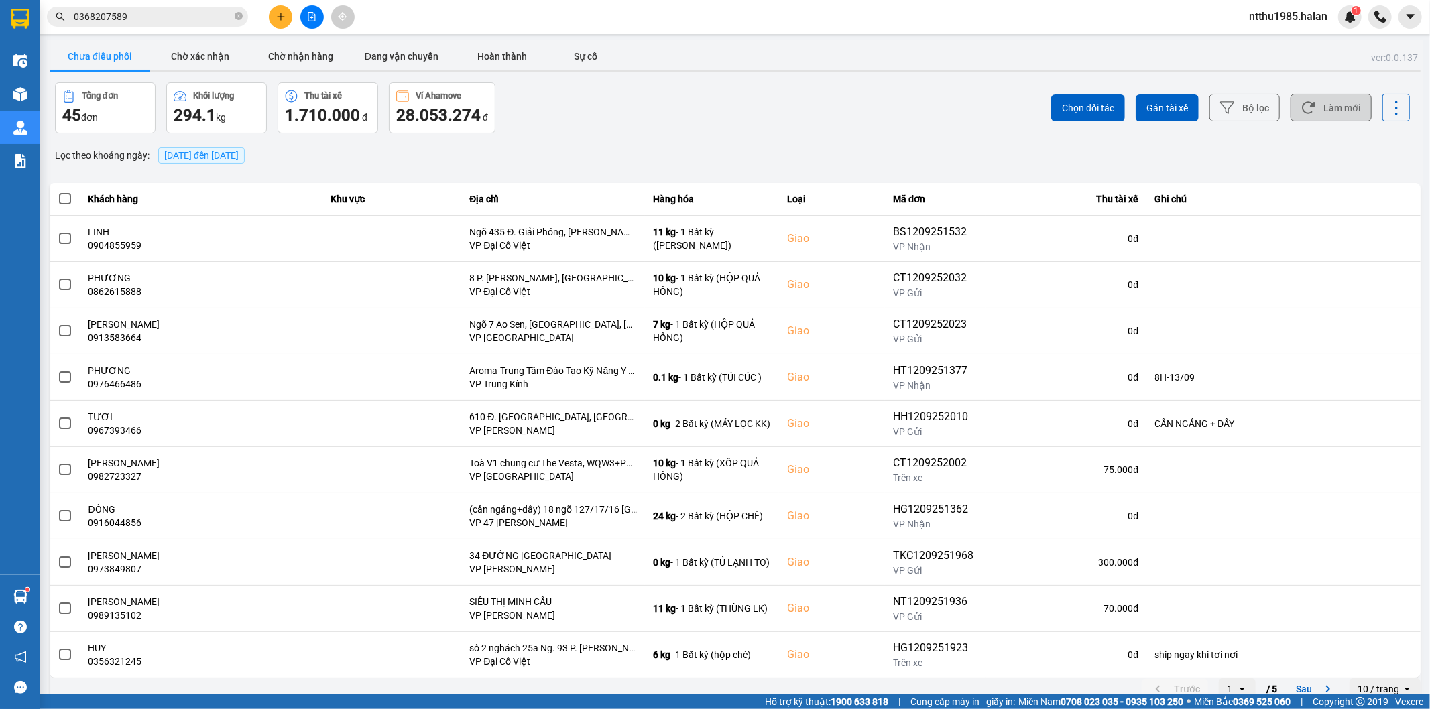
click at [1337, 111] on button "Làm mới" at bounding box center [1330, 107] width 81 height 27
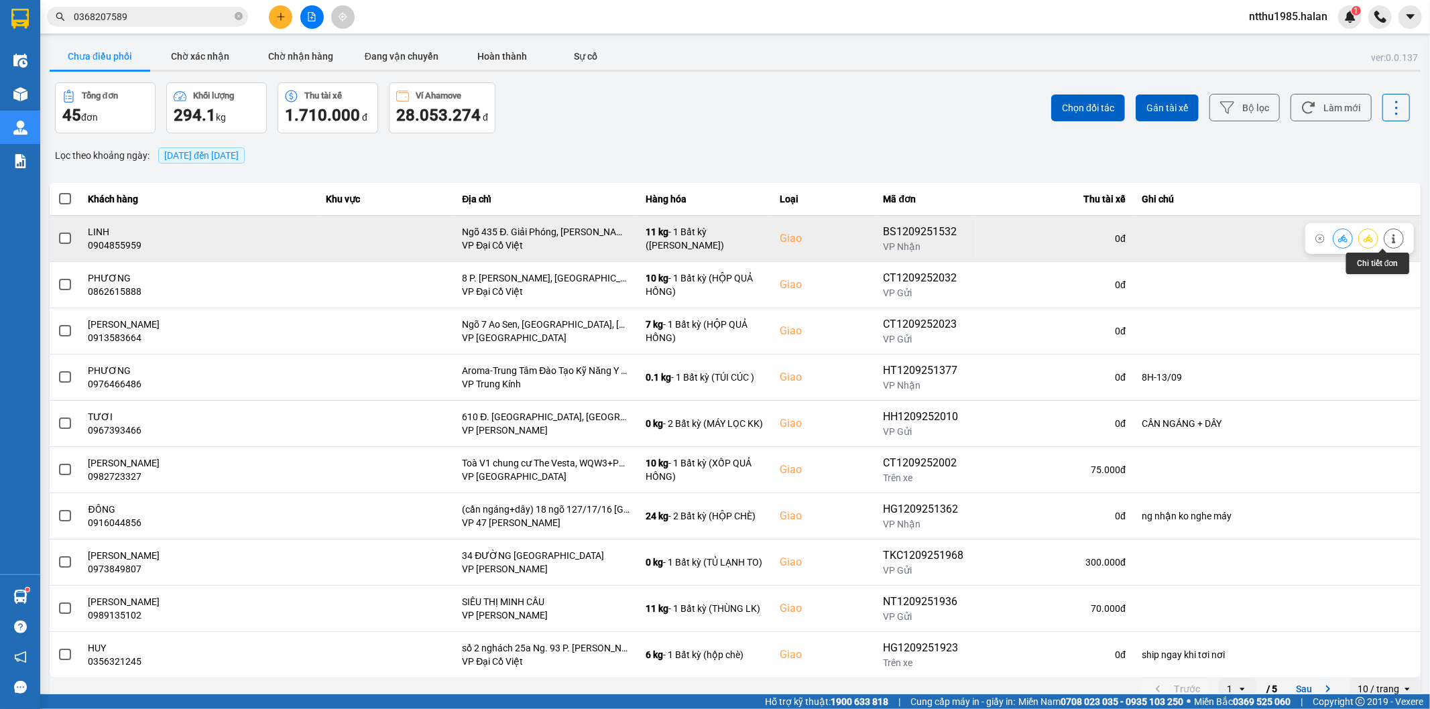
click at [1386, 244] on button at bounding box center [1393, 238] width 19 height 23
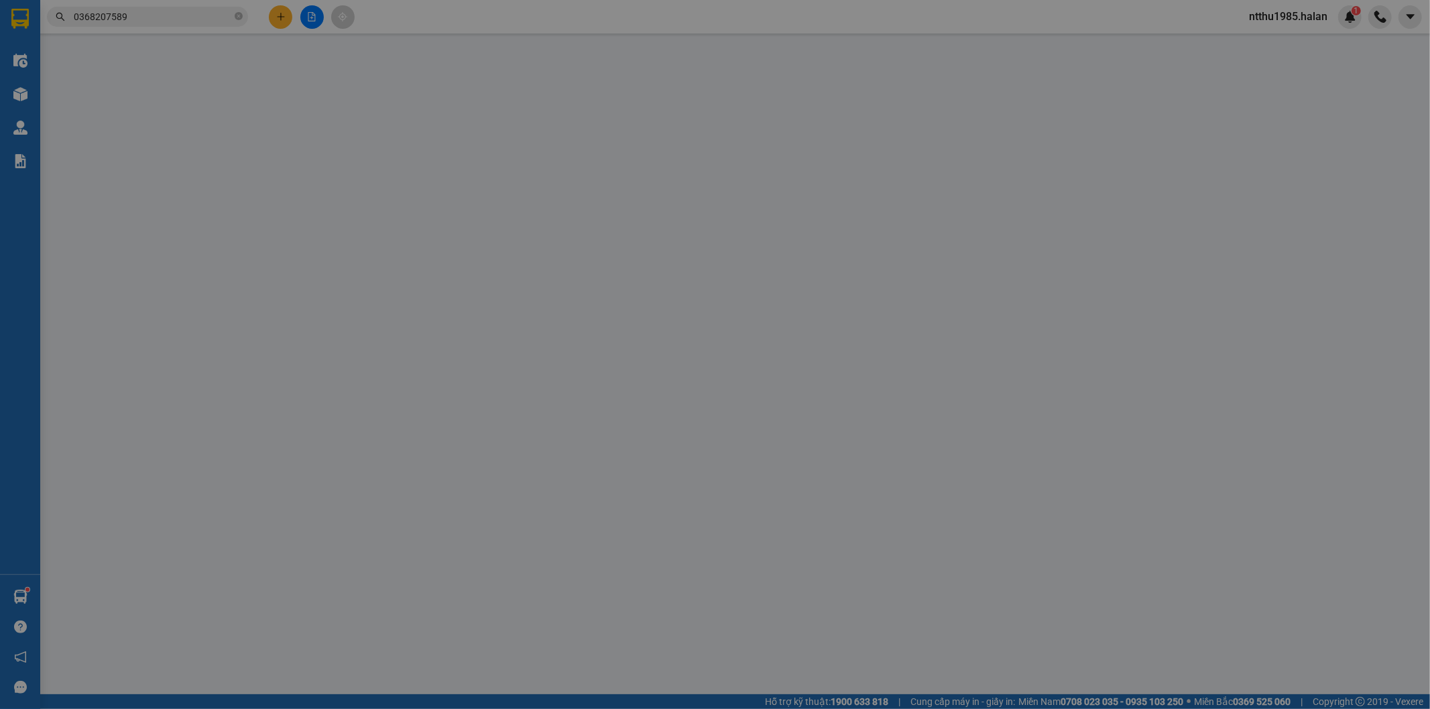
type input "0395387956"
type input "ĐENG"
type input "0904855959"
type input "LINH"
checkbox input "true"
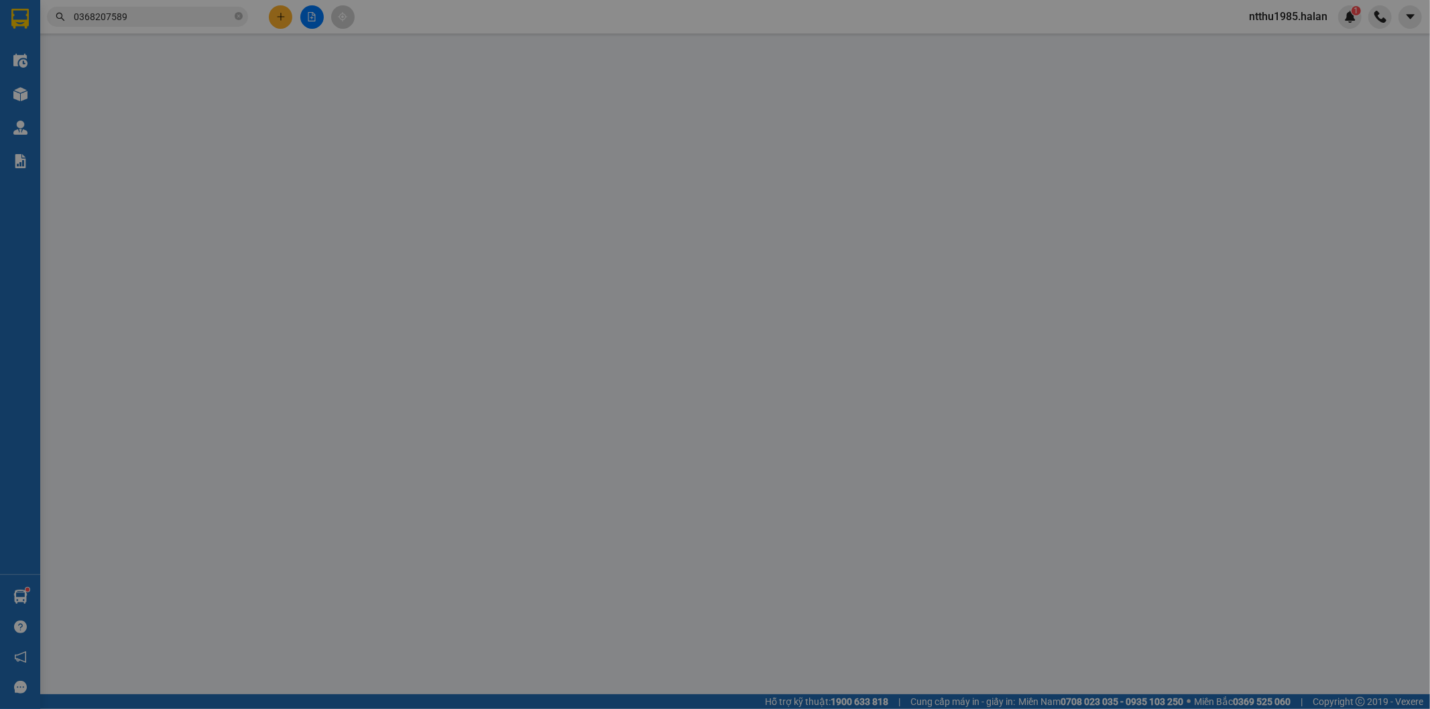
type input "Ngõ 435 Đ. Giải Phóng, [PERSON_NAME], [GEOGRAPHIC_DATA], [GEOGRAPHIC_DATA], [GE…"
type input "90.000"
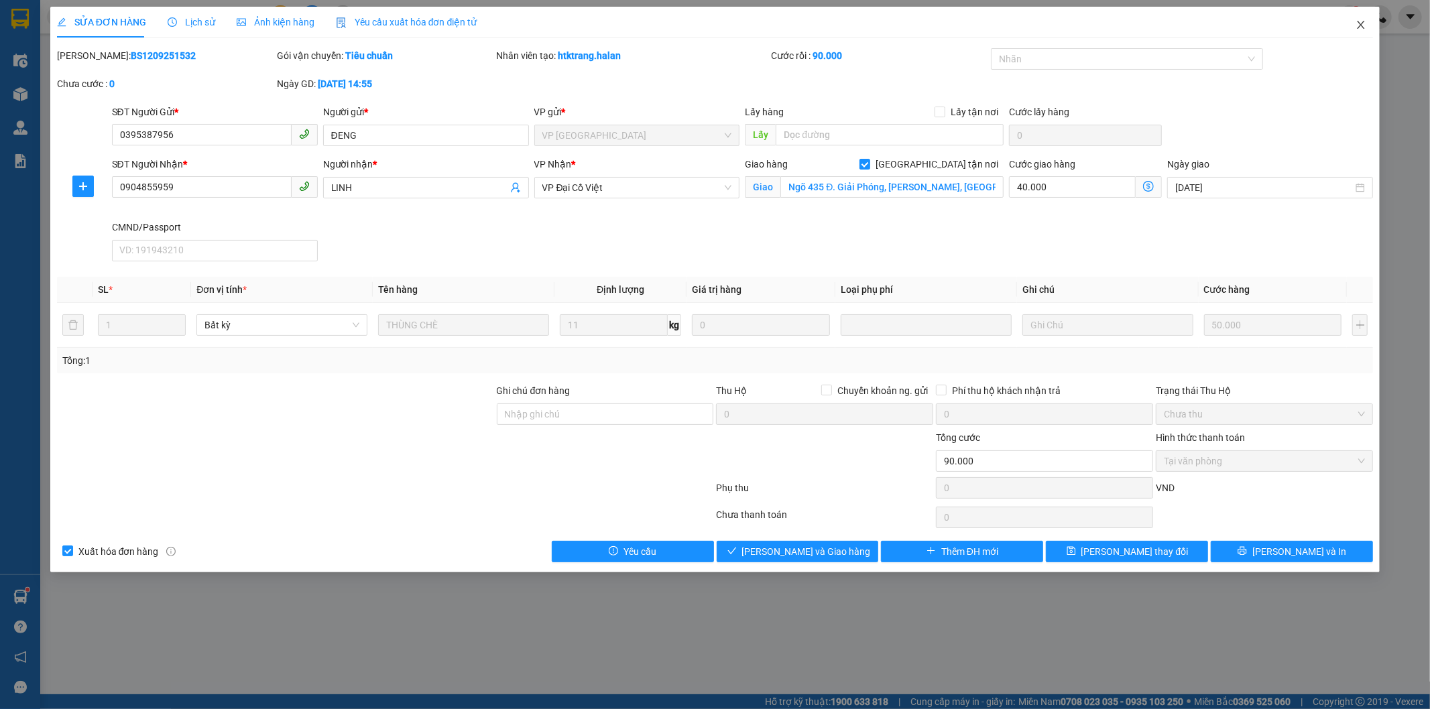
click at [1361, 27] on icon "close" at bounding box center [1360, 25] width 7 height 8
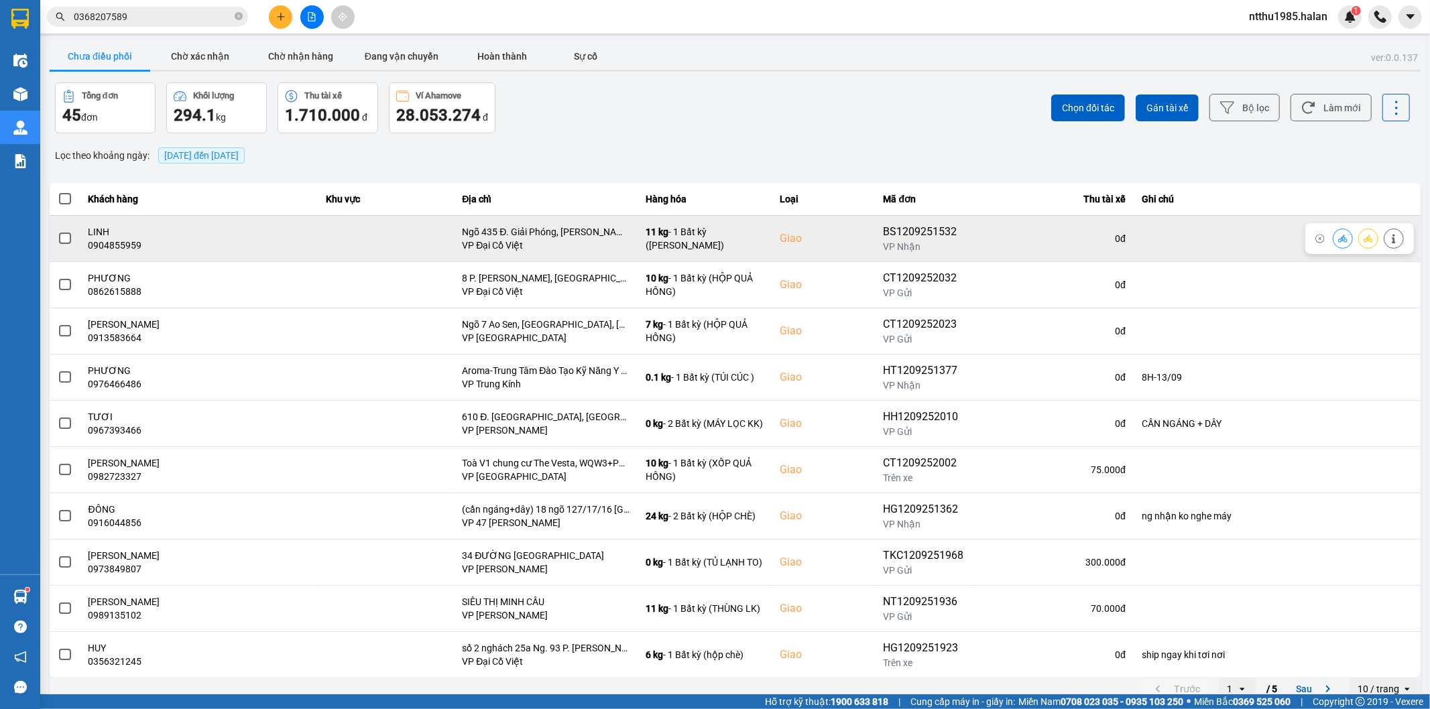
click at [64, 237] on span at bounding box center [65, 239] width 12 height 12
click at [58, 231] on input "checkbox" at bounding box center [58, 231] width 0 height 0
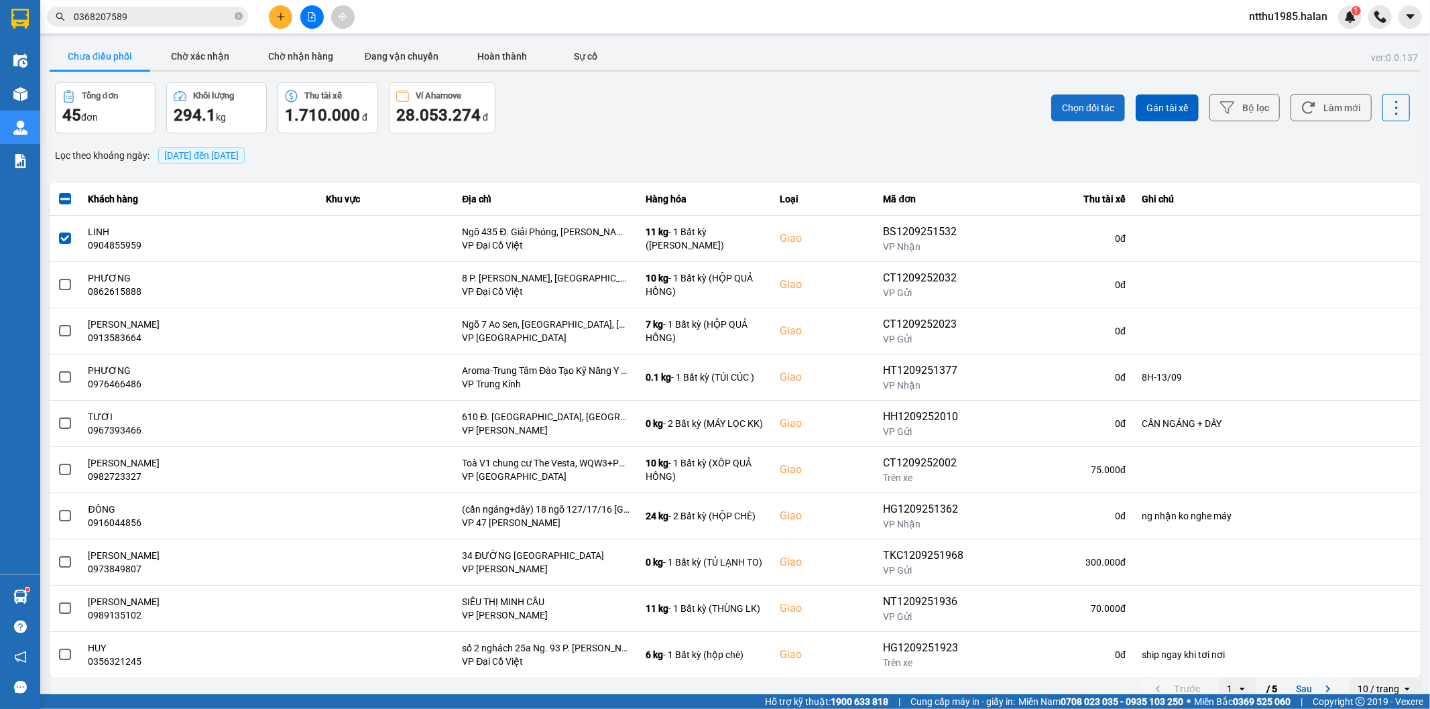
click at [1071, 105] on span "Chọn đối tác" at bounding box center [1088, 107] width 52 height 13
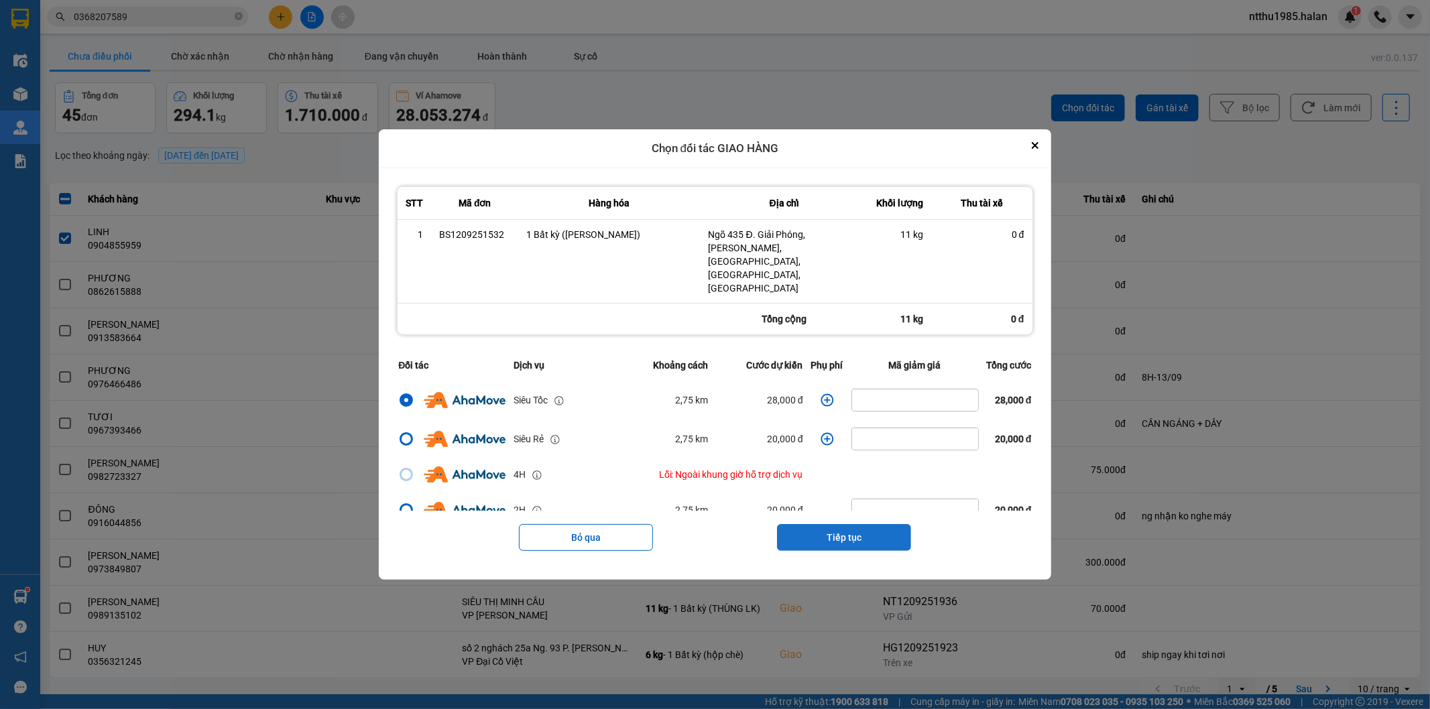
click at [806, 524] on button "Tiếp tục" at bounding box center [844, 537] width 134 height 27
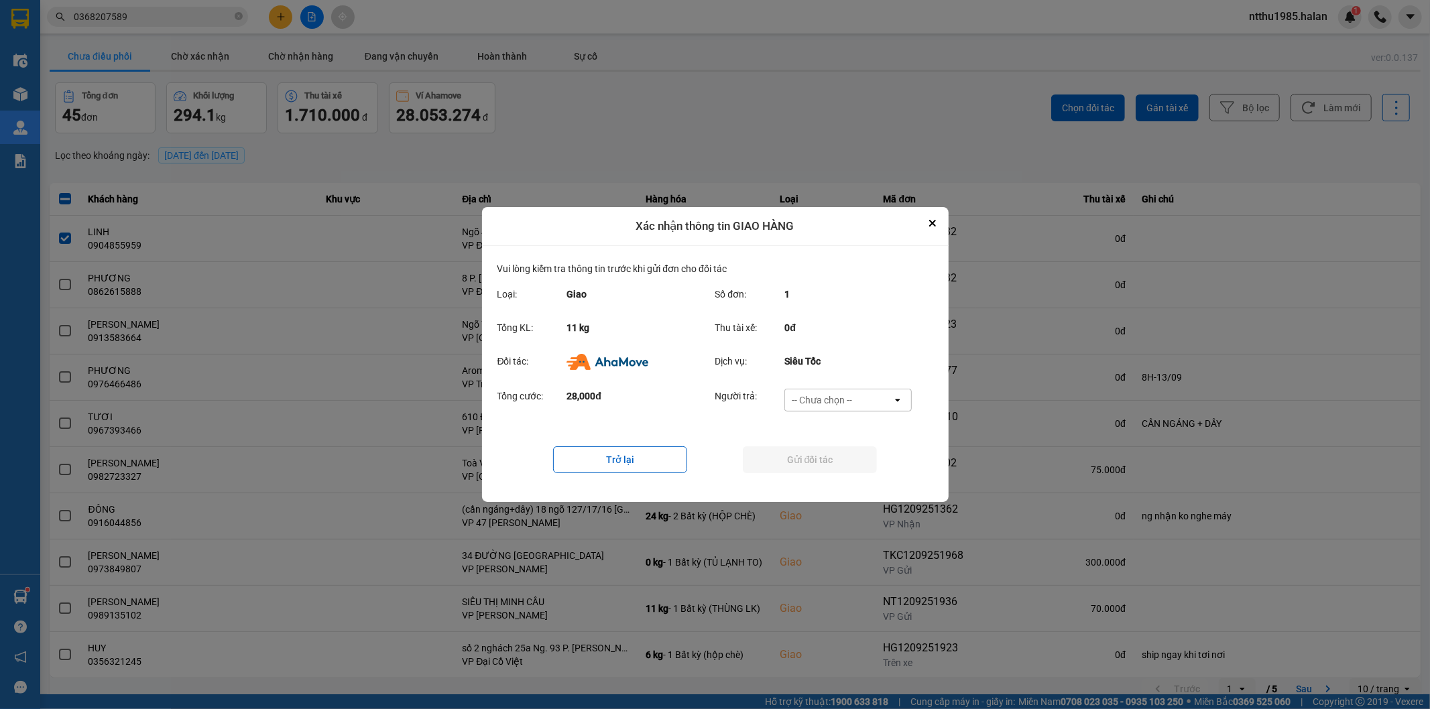
click at [825, 395] on div "-- Chưa chọn --" at bounding box center [822, 399] width 60 height 13
click at [820, 473] on span "Ví Ahamove" at bounding box center [822, 477] width 54 height 13
click at [818, 460] on button "Gửi đối tác" at bounding box center [810, 459] width 134 height 27
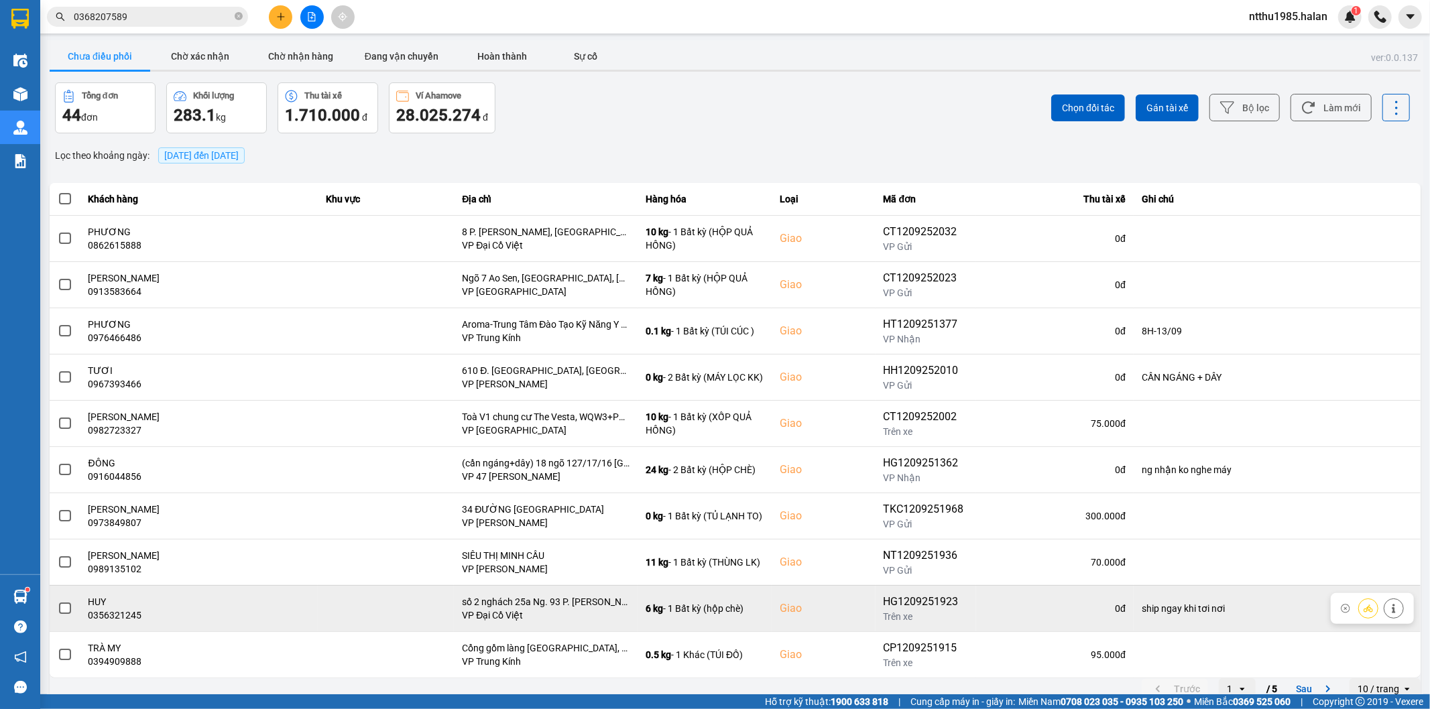
scroll to position [15, 0]
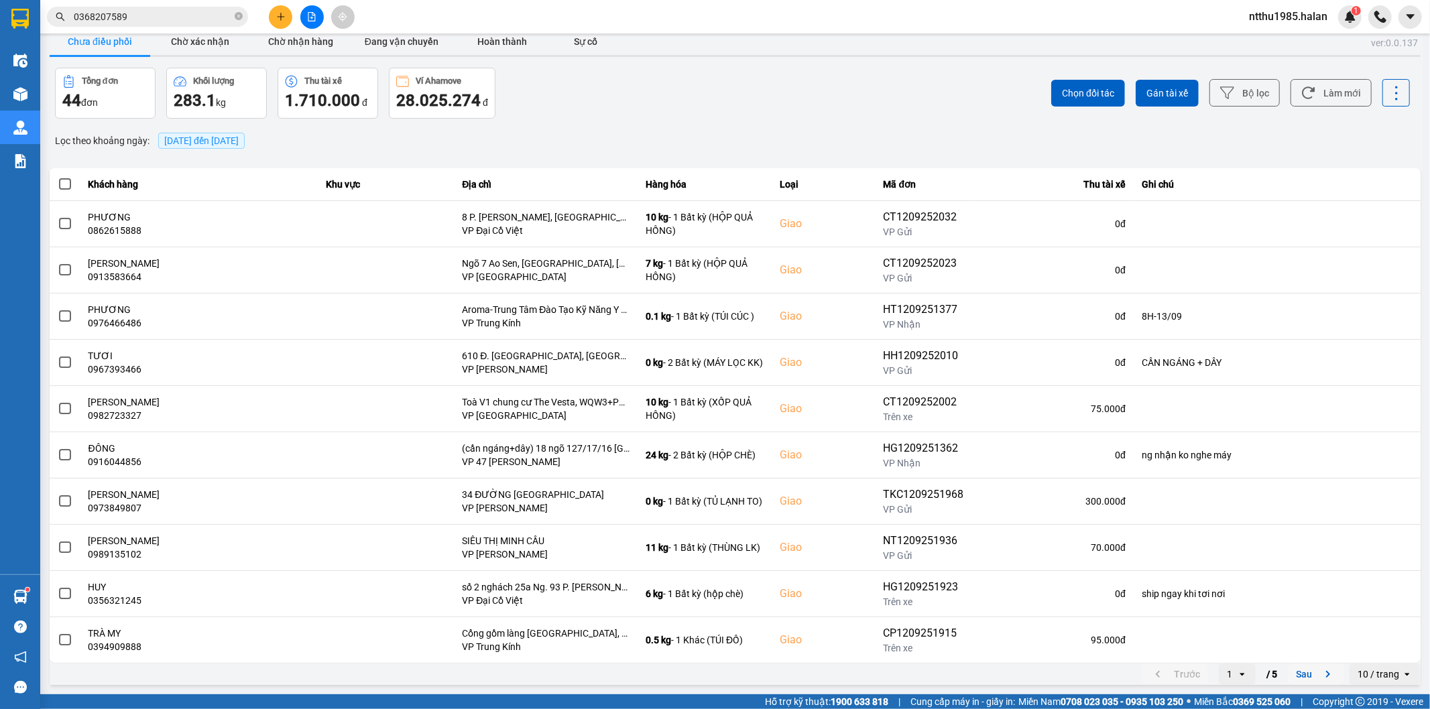
click at [1288, 676] on button "Sau" at bounding box center [1316, 674] width 56 height 20
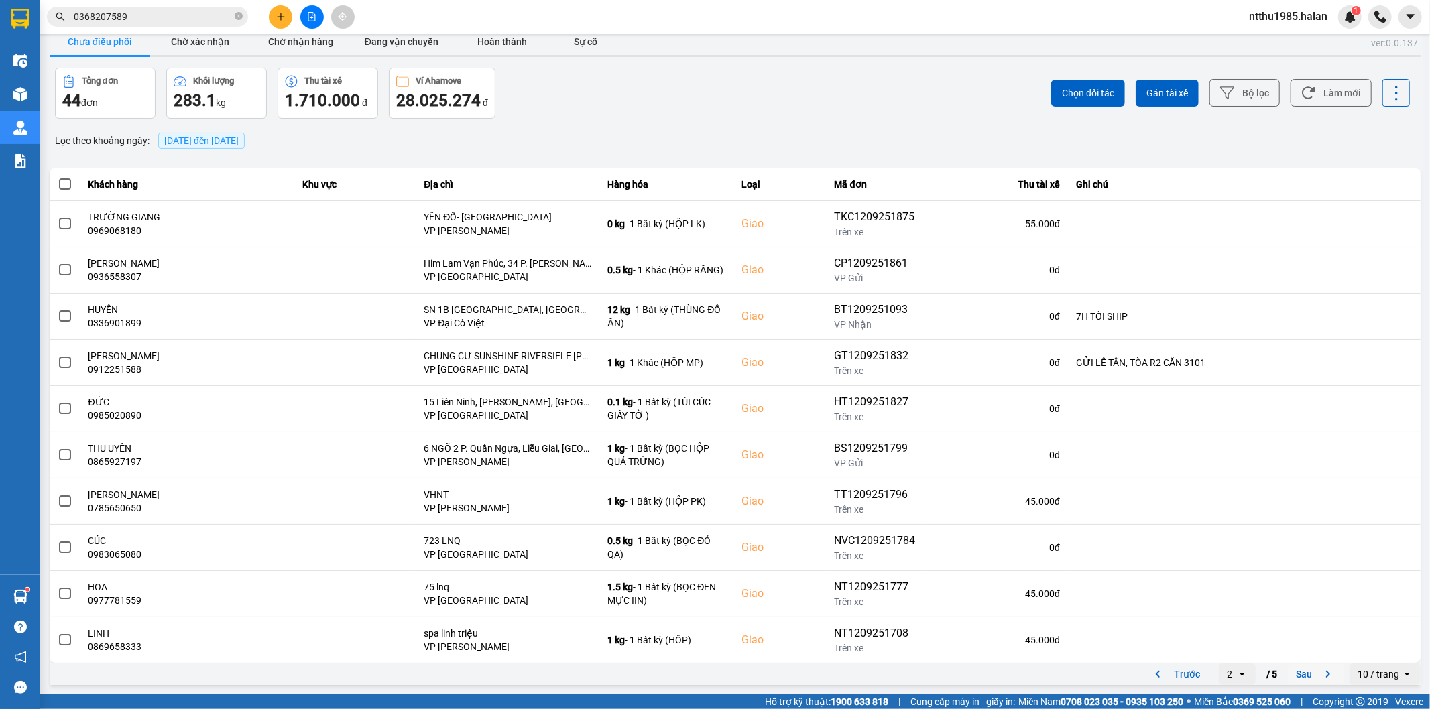
click at [1299, 674] on button "Sau" at bounding box center [1316, 674] width 56 height 20
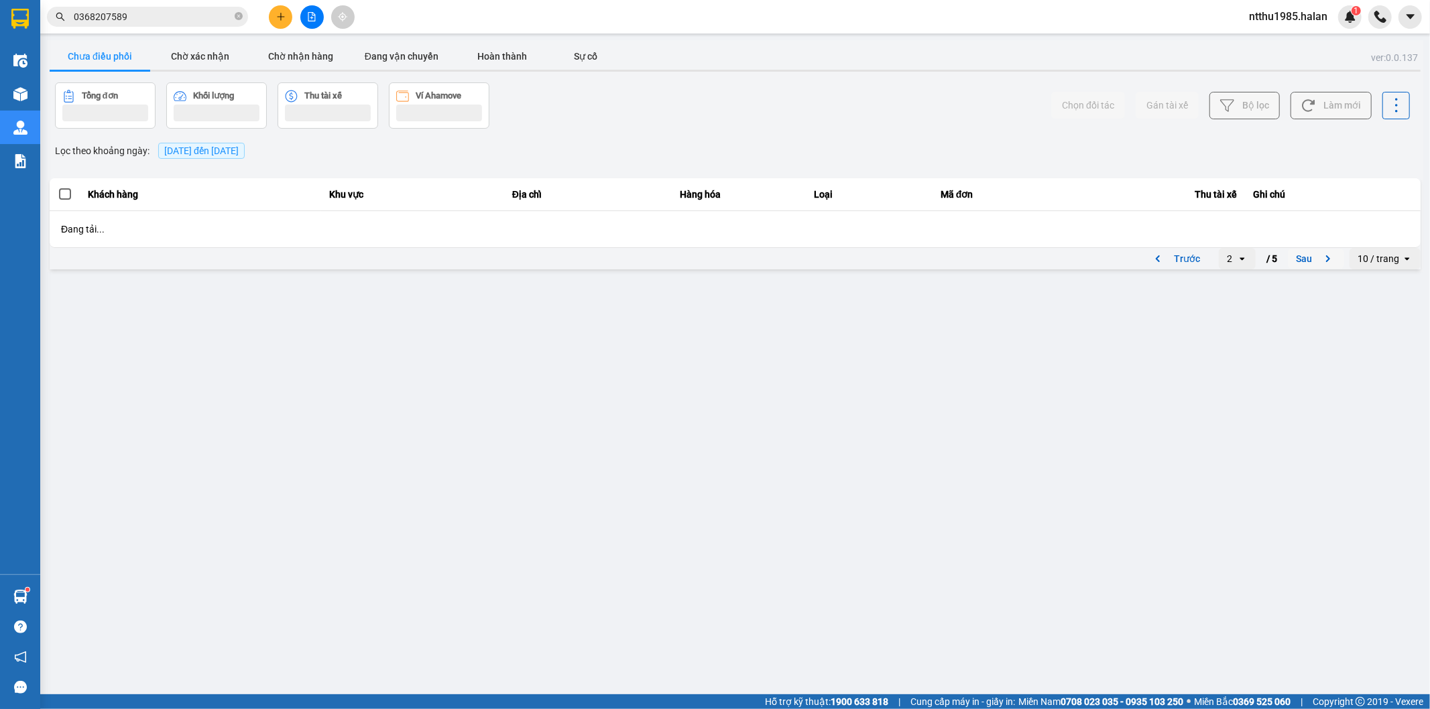
scroll to position [0, 0]
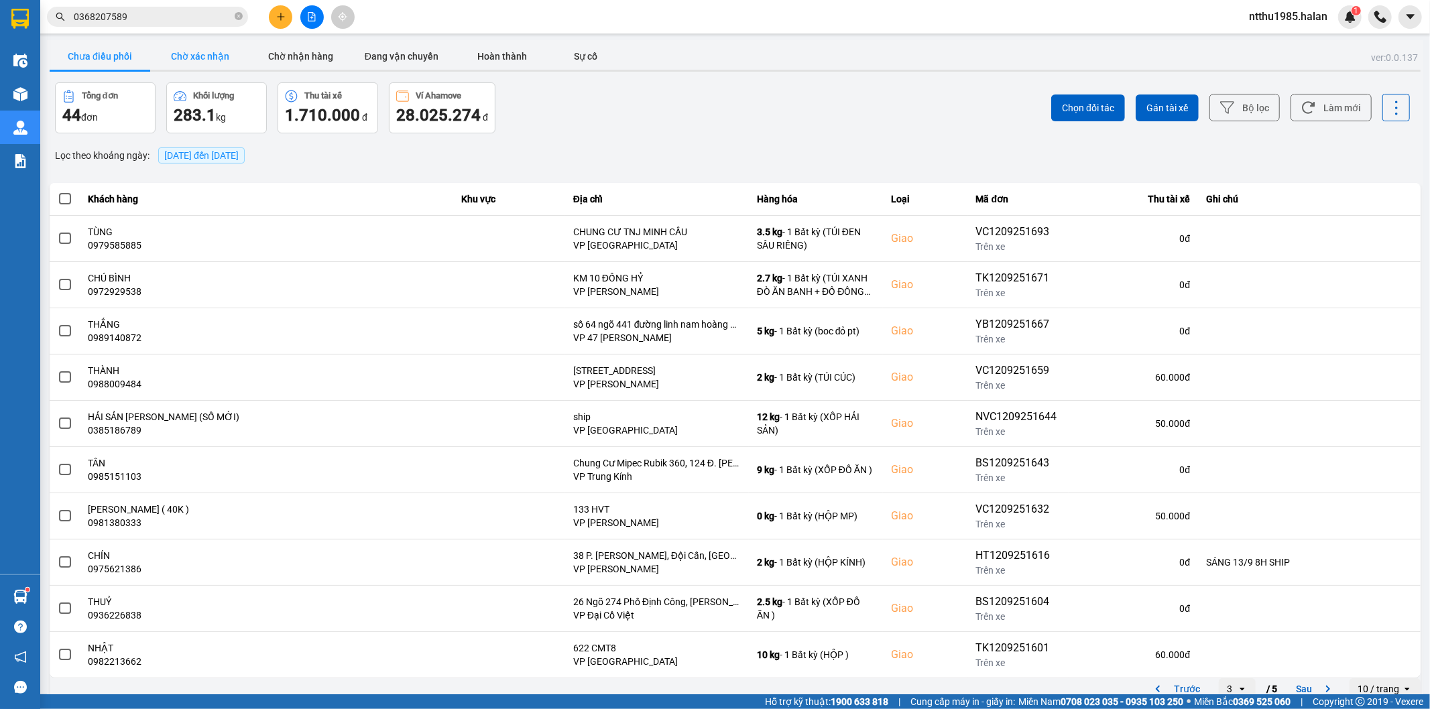
click at [219, 60] on button "Chờ xác nhận" at bounding box center [200, 56] width 101 height 27
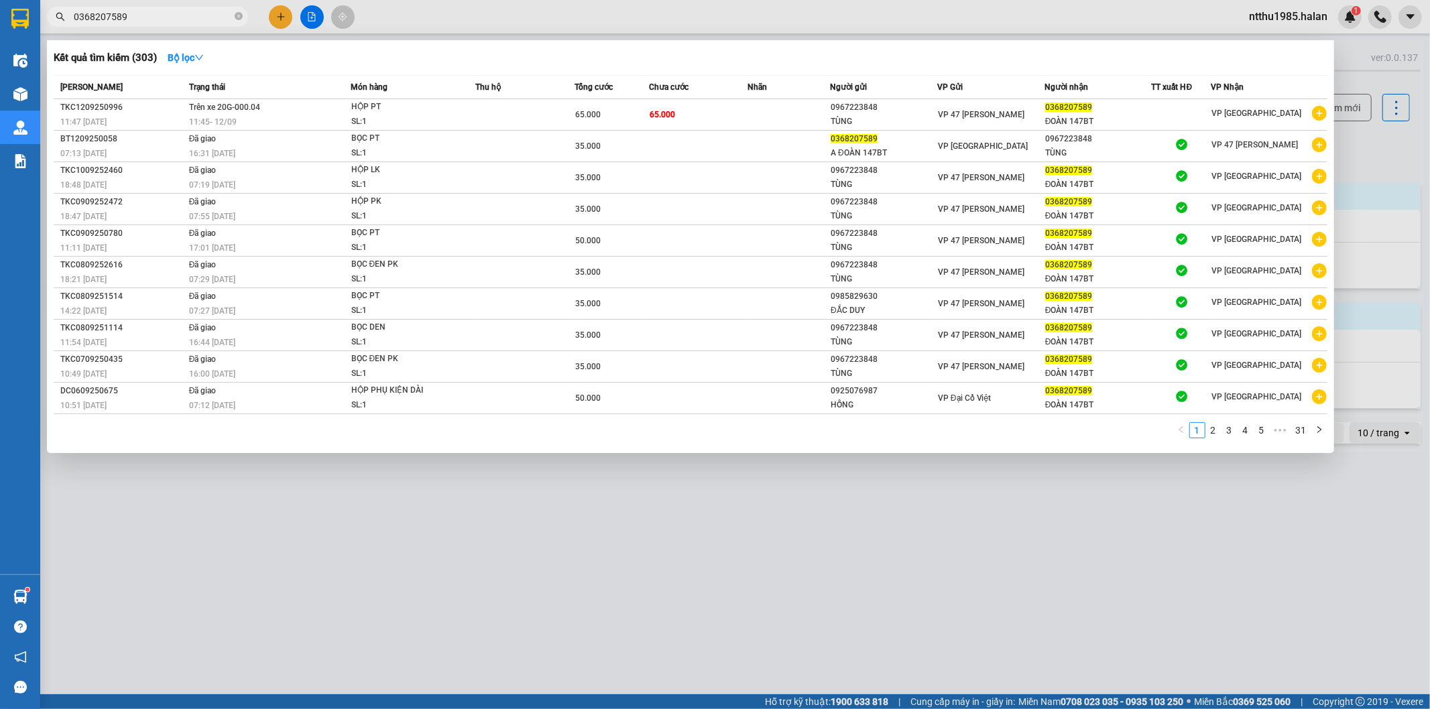
click at [163, 20] on input "0368207589" at bounding box center [153, 16] width 158 height 15
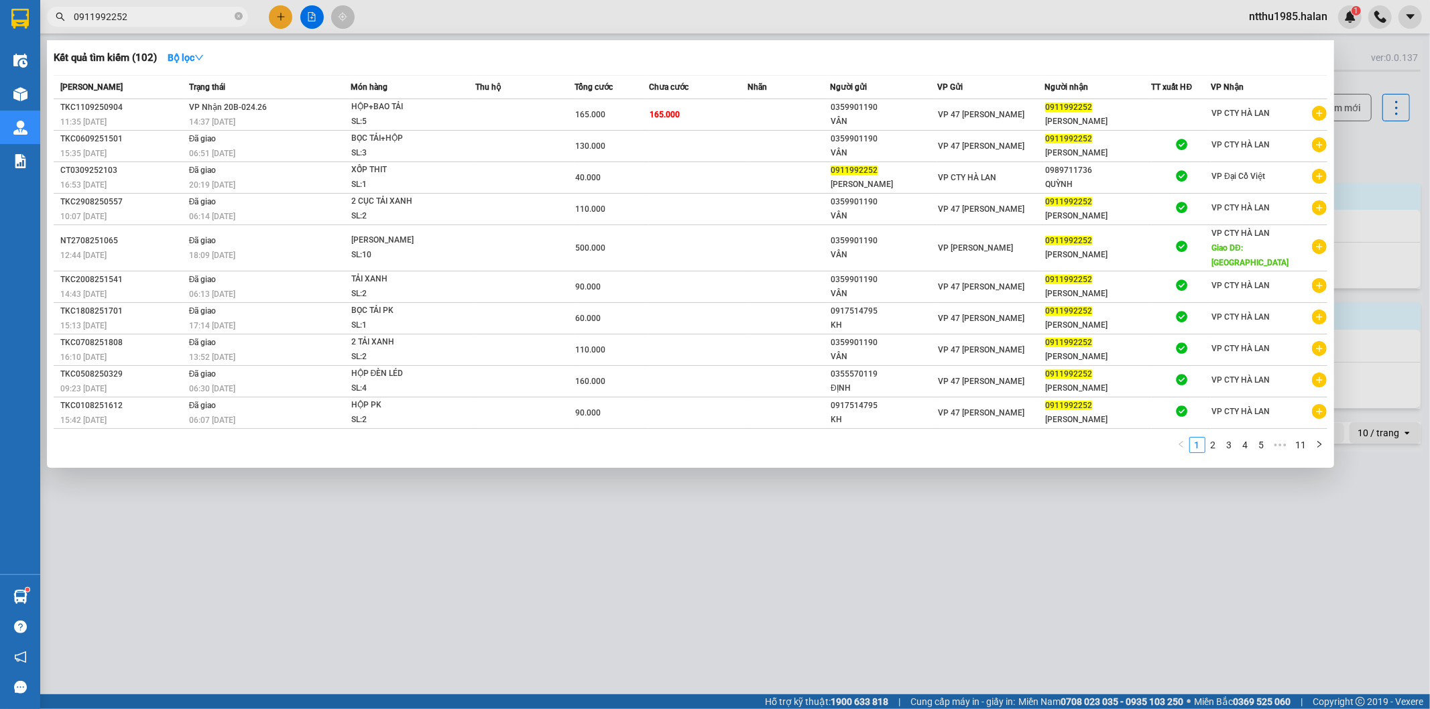
type input "0911992252"
drag, startPoint x: 1359, startPoint y: 129, endPoint x: 1255, endPoint y: 139, distance: 104.3
click at [1354, 131] on div at bounding box center [715, 354] width 1430 height 709
click at [152, 15] on input "0911992252" at bounding box center [153, 16] width 158 height 15
click at [1053, 116] on div "[PERSON_NAME]" at bounding box center [1098, 122] width 106 height 14
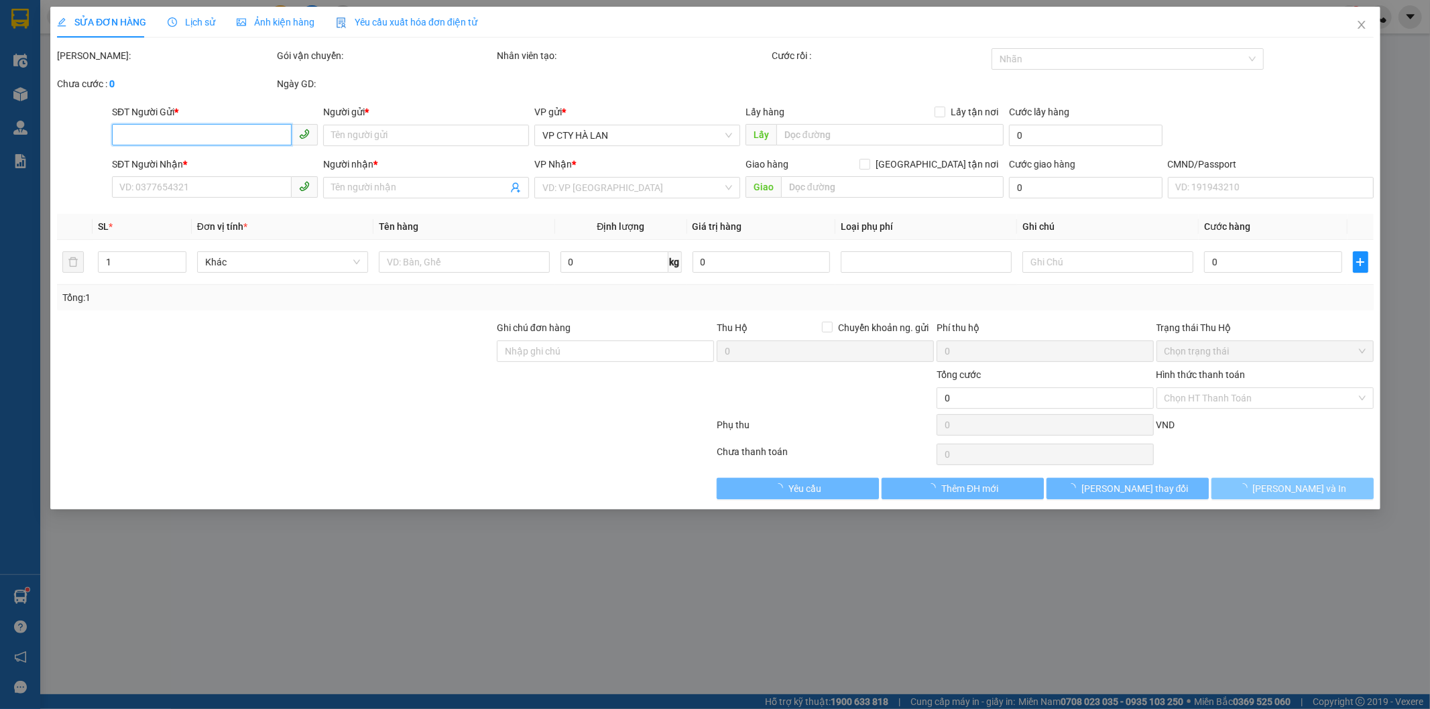
type input "0359901190"
type input "VÂN"
type input "0911992252"
type input "[PERSON_NAME]"
type input "165.000"
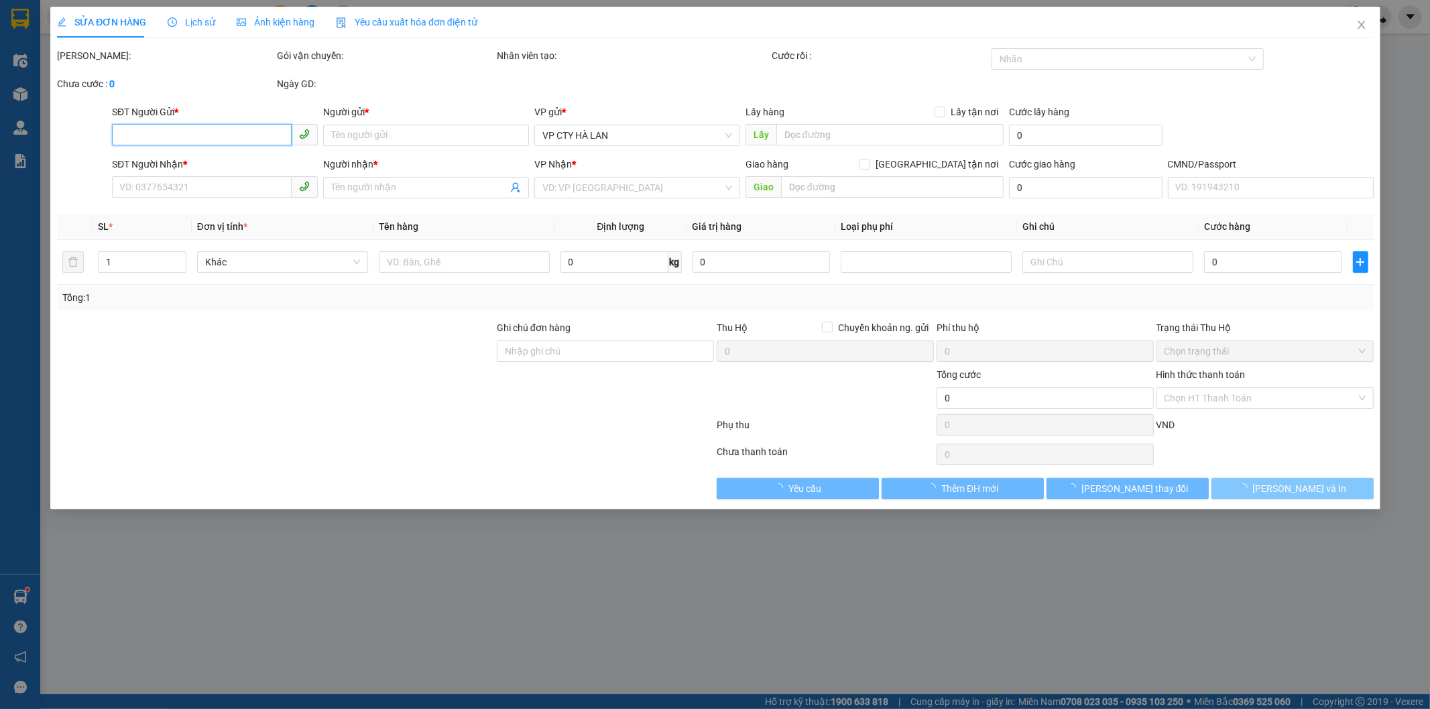
type input "165.000"
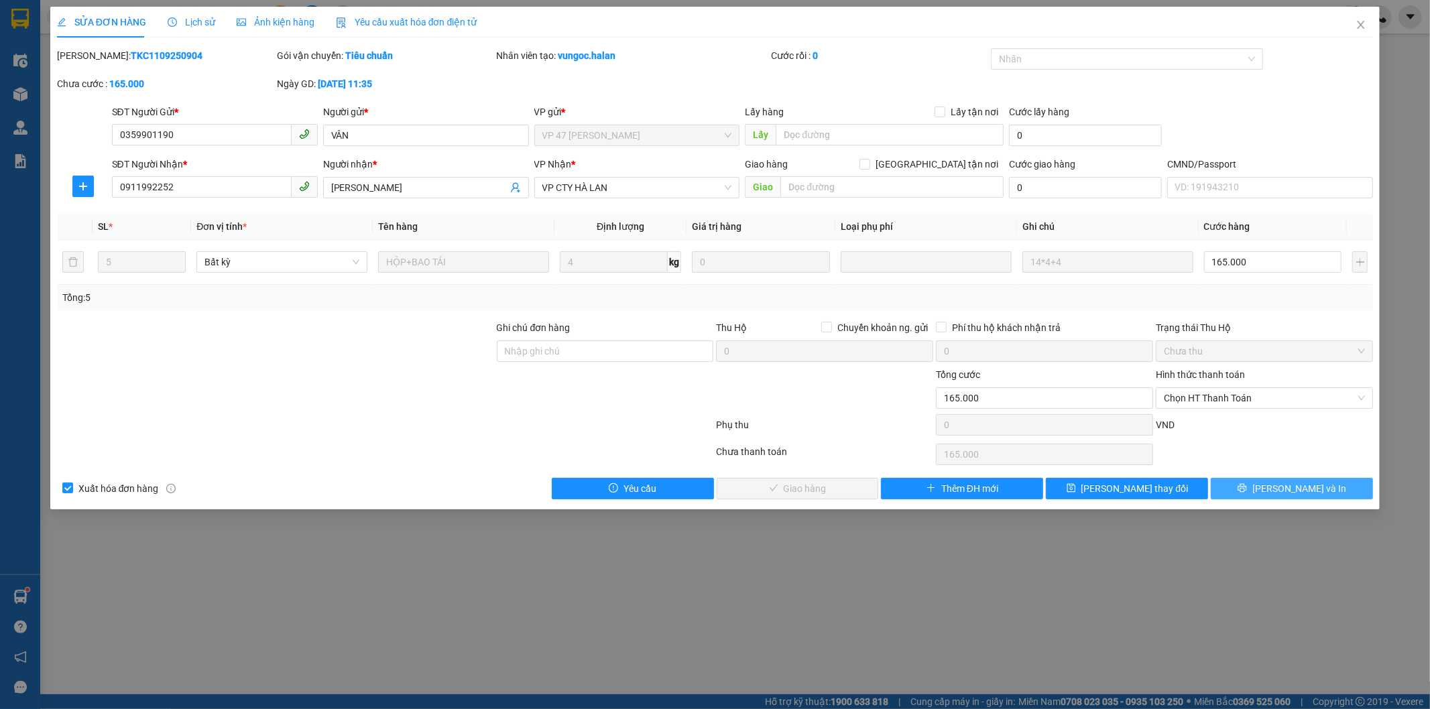
click at [1290, 493] on span "[PERSON_NAME] và In" at bounding box center [1299, 488] width 94 height 15
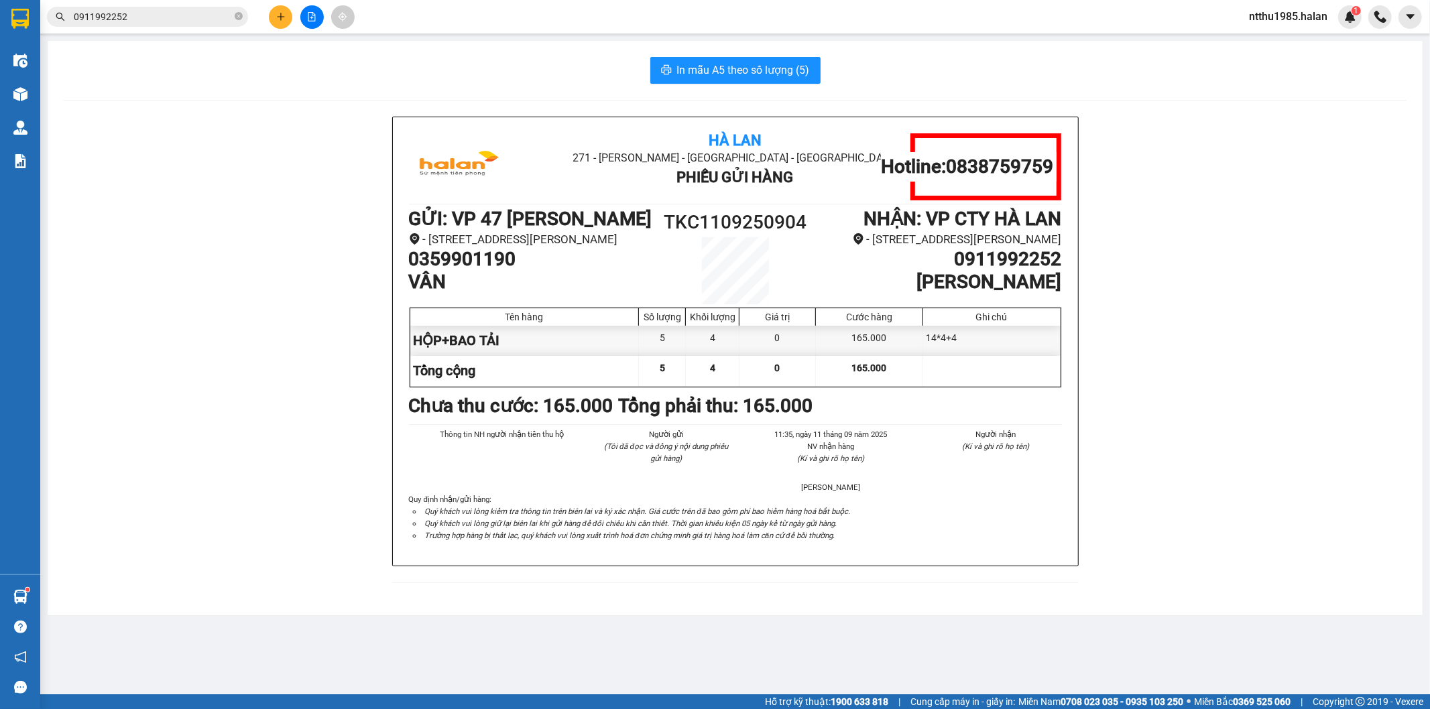
click at [186, 11] on input "0911992252" at bounding box center [153, 16] width 158 height 15
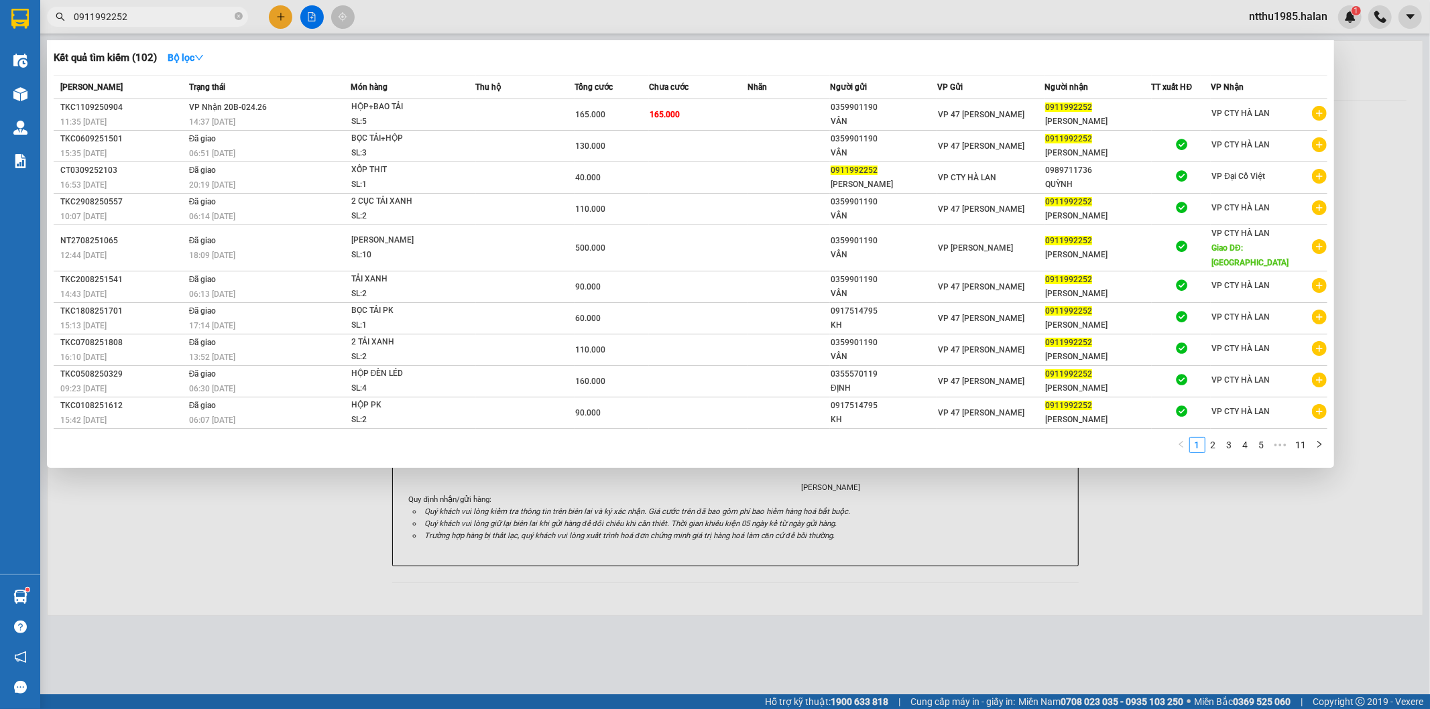
click at [186, 11] on input "0911992252" at bounding box center [153, 16] width 158 height 15
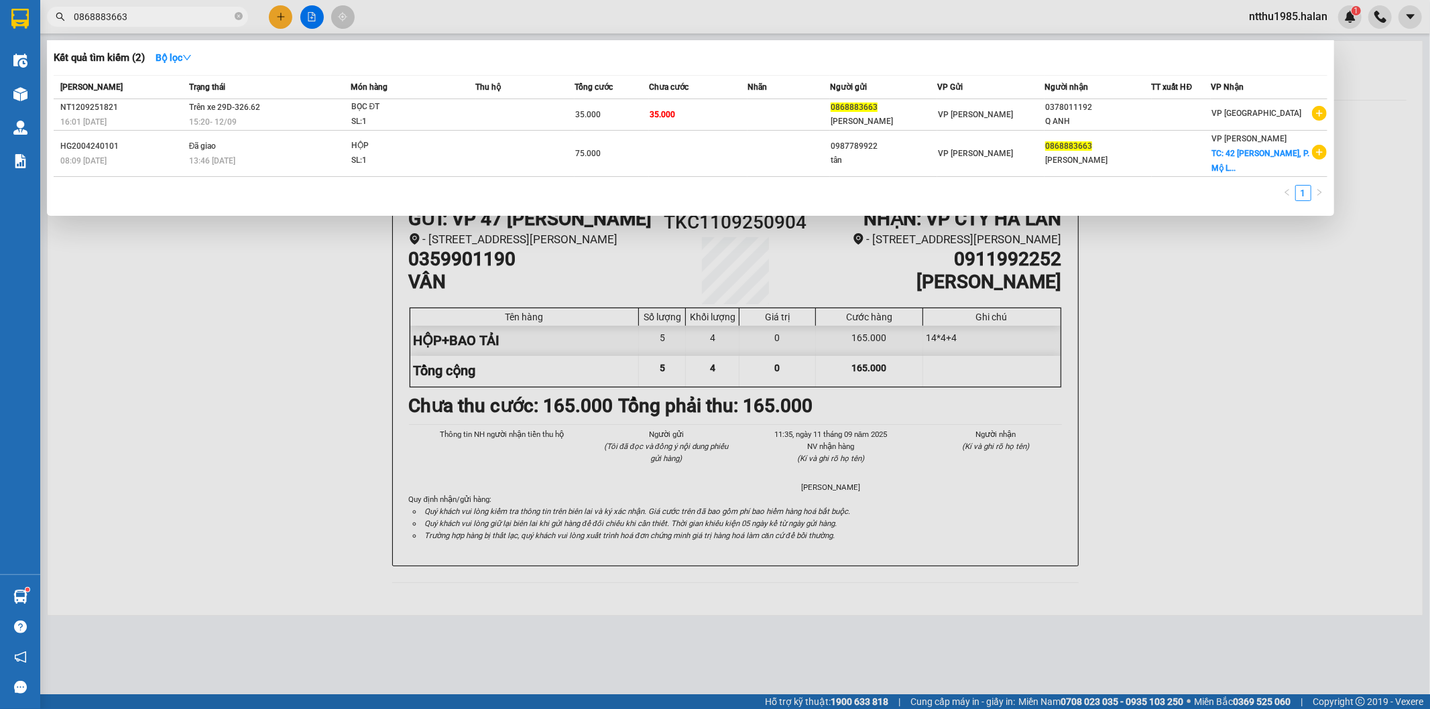
click at [1269, 316] on div at bounding box center [715, 354] width 1430 height 709
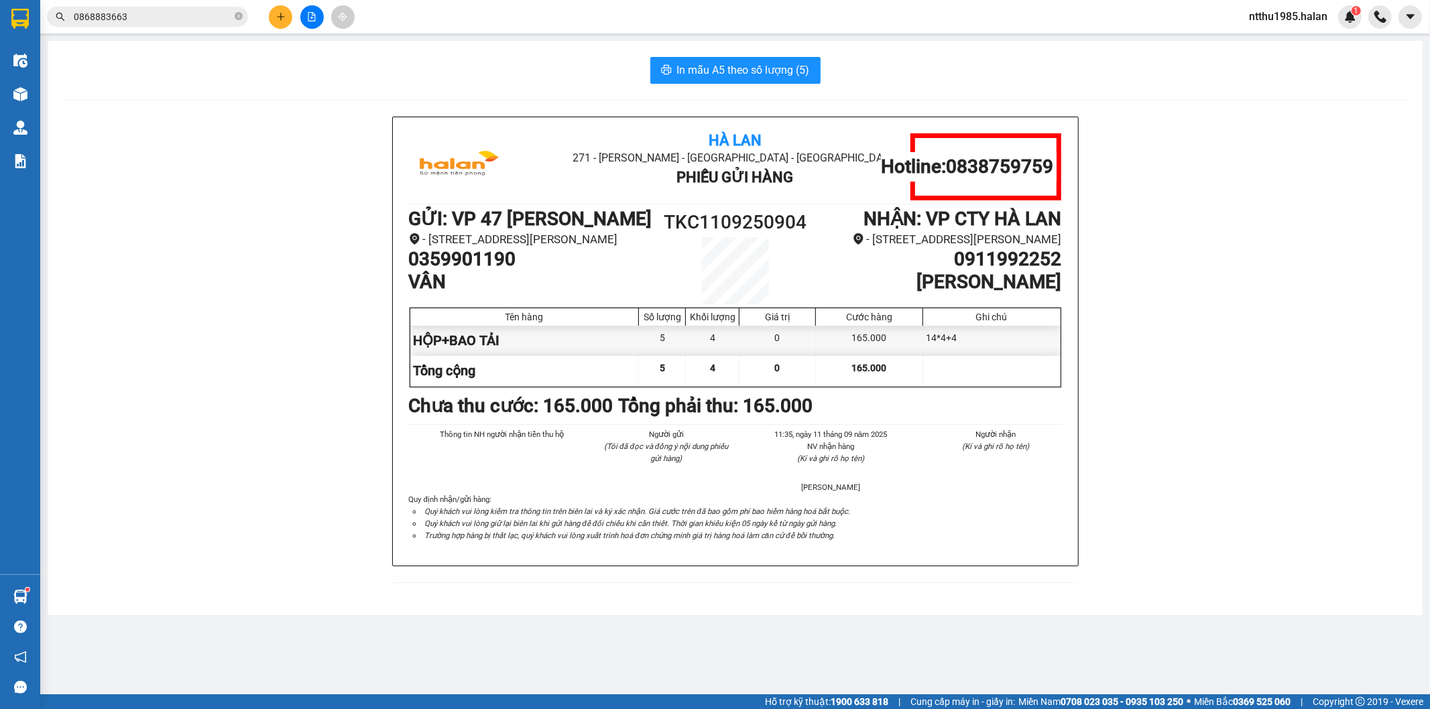
click at [199, 363] on div "Hà Lan 271 - [PERSON_NAME] - [GEOGRAPHIC_DATA] Long - [GEOGRAPHIC_DATA] Phiếu G…" at bounding box center [735, 358] width 1343 height 483
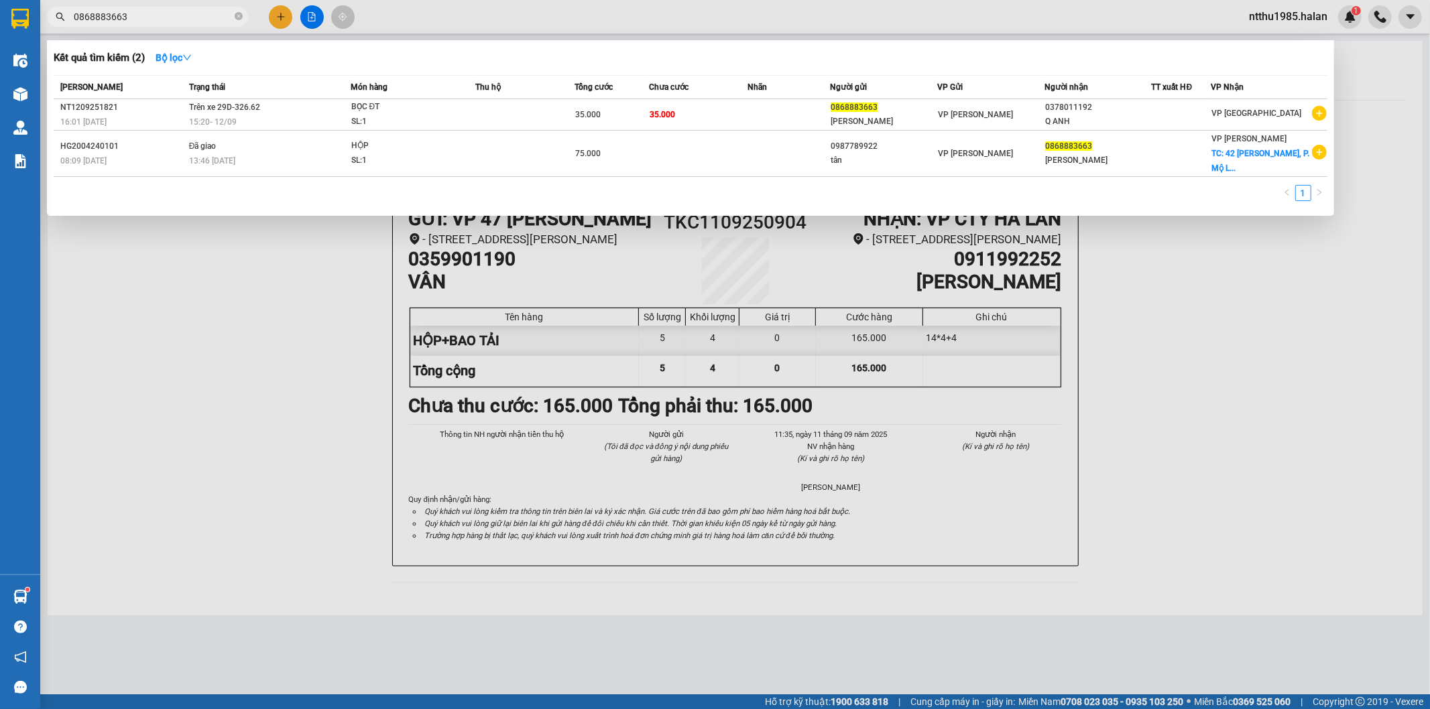
click at [176, 17] on input "0868883663" at bounding box center [153, 16] width 158 height 15
click at [286, 370] on div at bounding box center [715, 354] width 1430 height 709
click at [185, 18] on input "0868883663" at bounding box center [153, 16] width 158 height 15
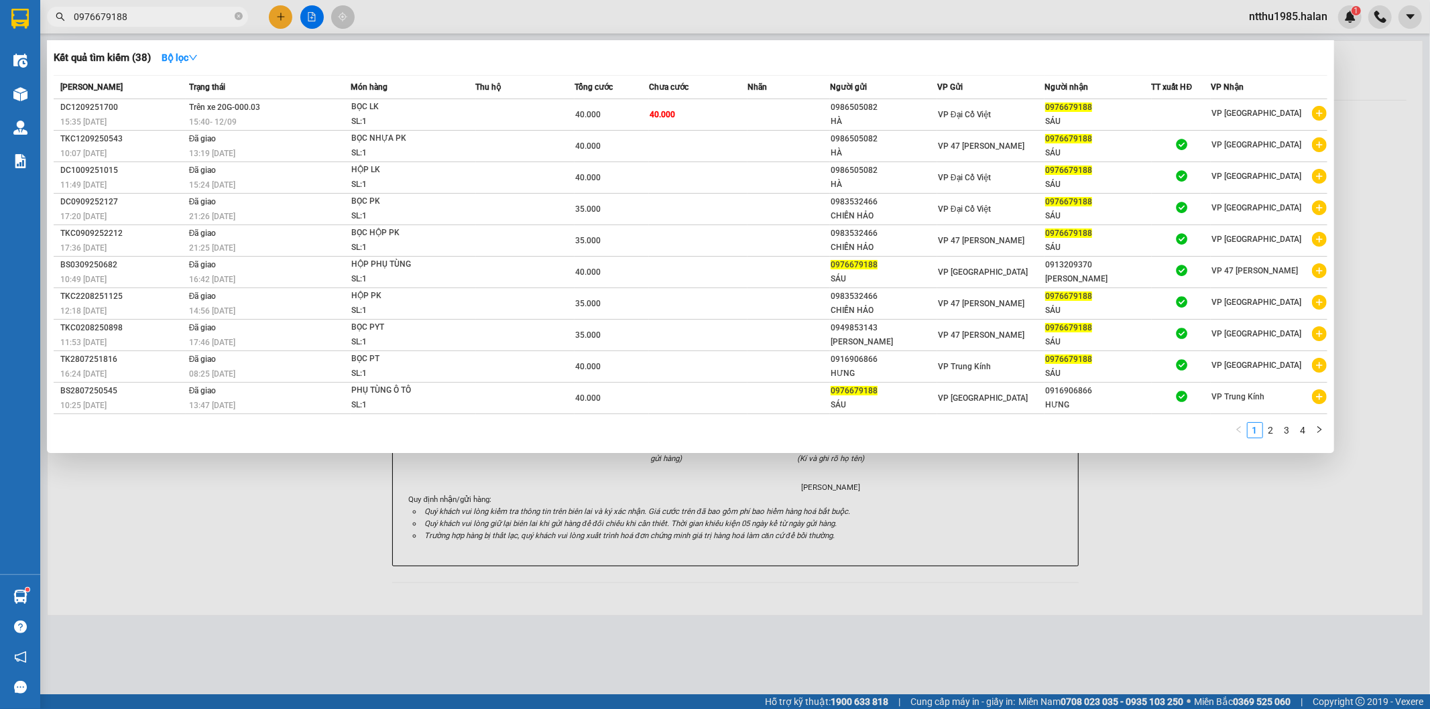
drag, startPoint x: 255, startPoint y: 539, endPoint x: 343, endPoint y: 560, distance: 90.9
click at [273, 544] on div at bounding box center [715, 354] width 1430 height 709
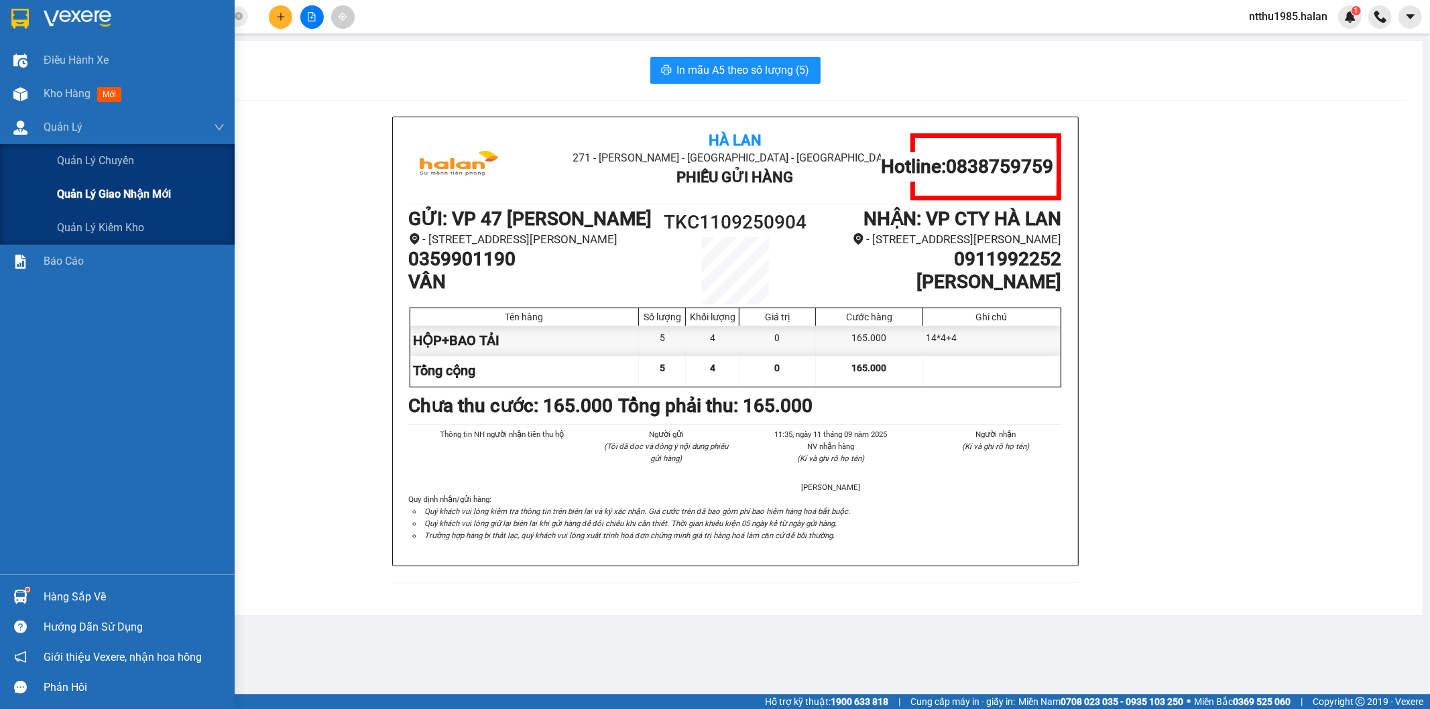
click at [103, 193] on span "Quản lý giao nhận mới" at bounding box center [114, 194] width 114 height 17
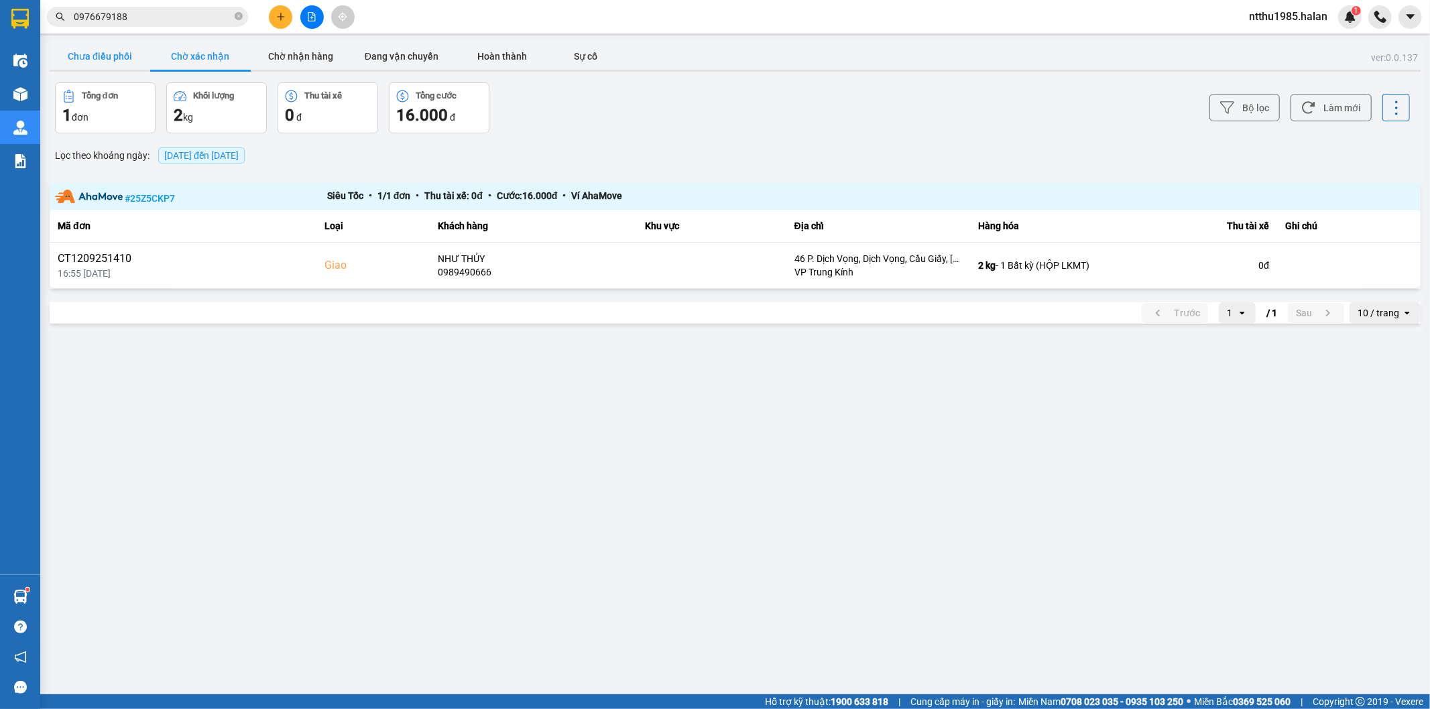
click at [110, 55] on button "Chưa điều phối" at bounding box center [100, 56] width 101 height 27
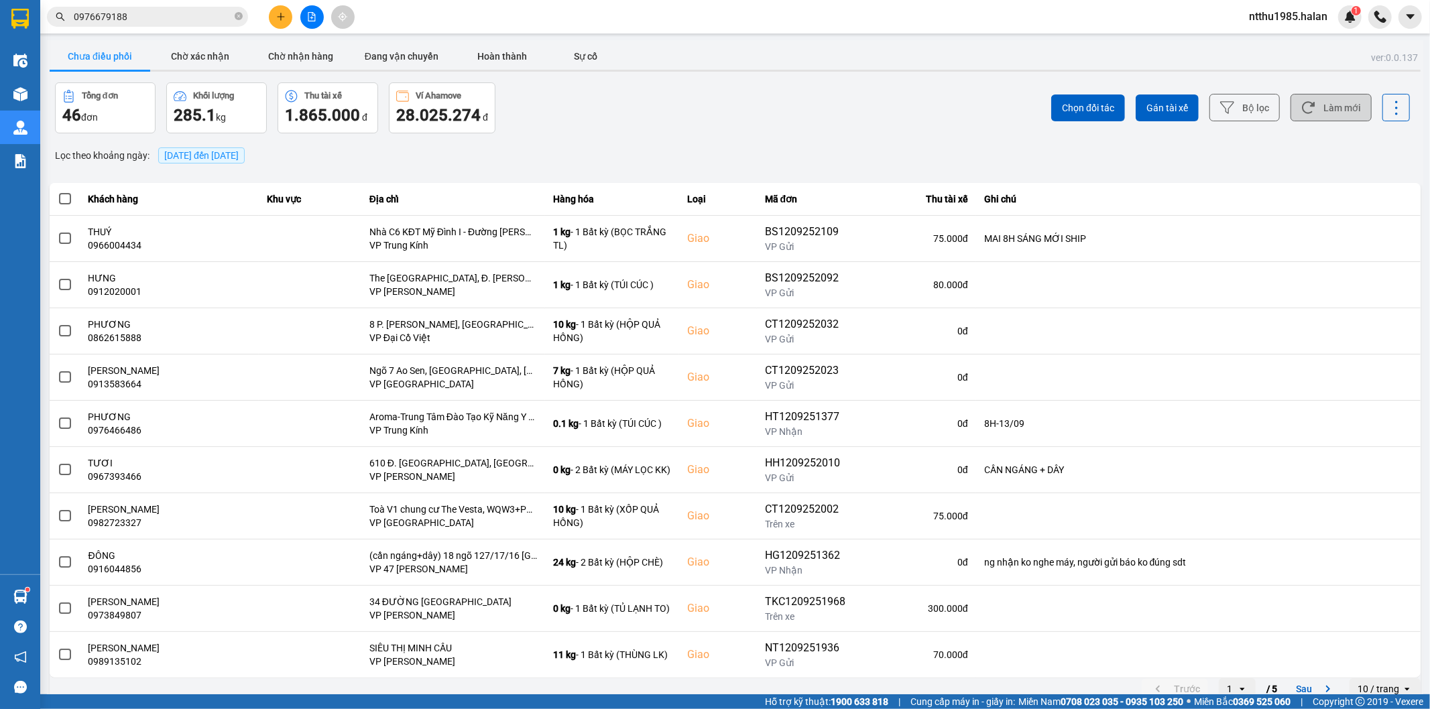
click at [1314, 103] on button "Làm mới" at bounding box center [1330, 107] width 81 height 27
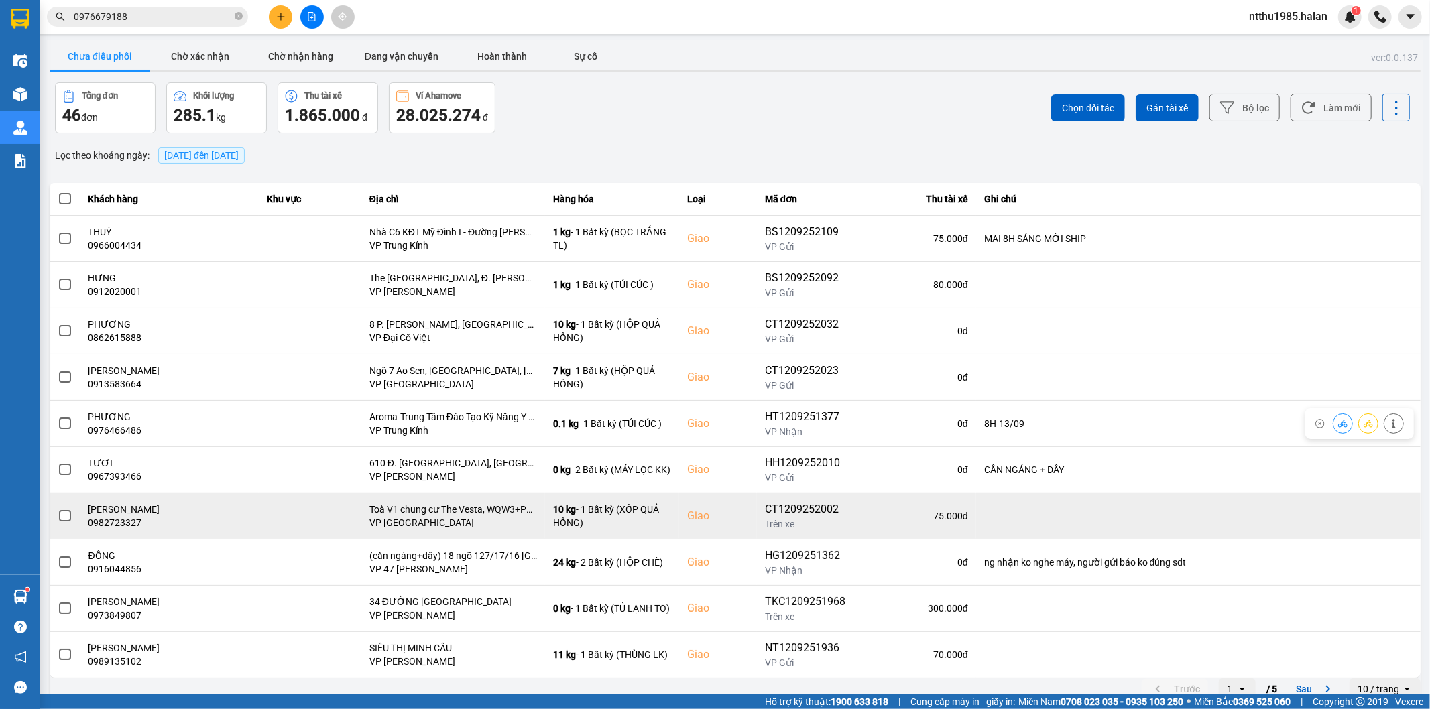
scroll to position [15, 0]
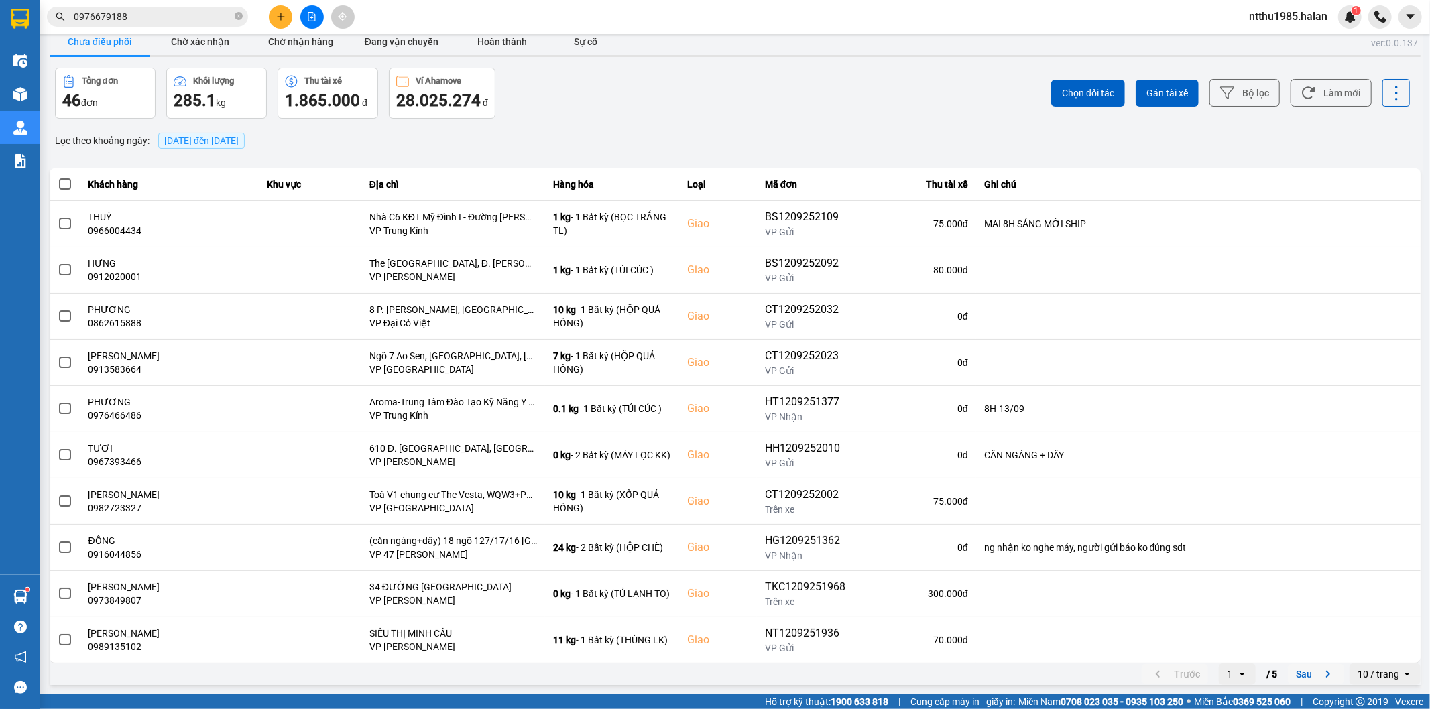
click at [1303, 677] on button "Sau" at bounding box center [1316, 674] width 56 height 20
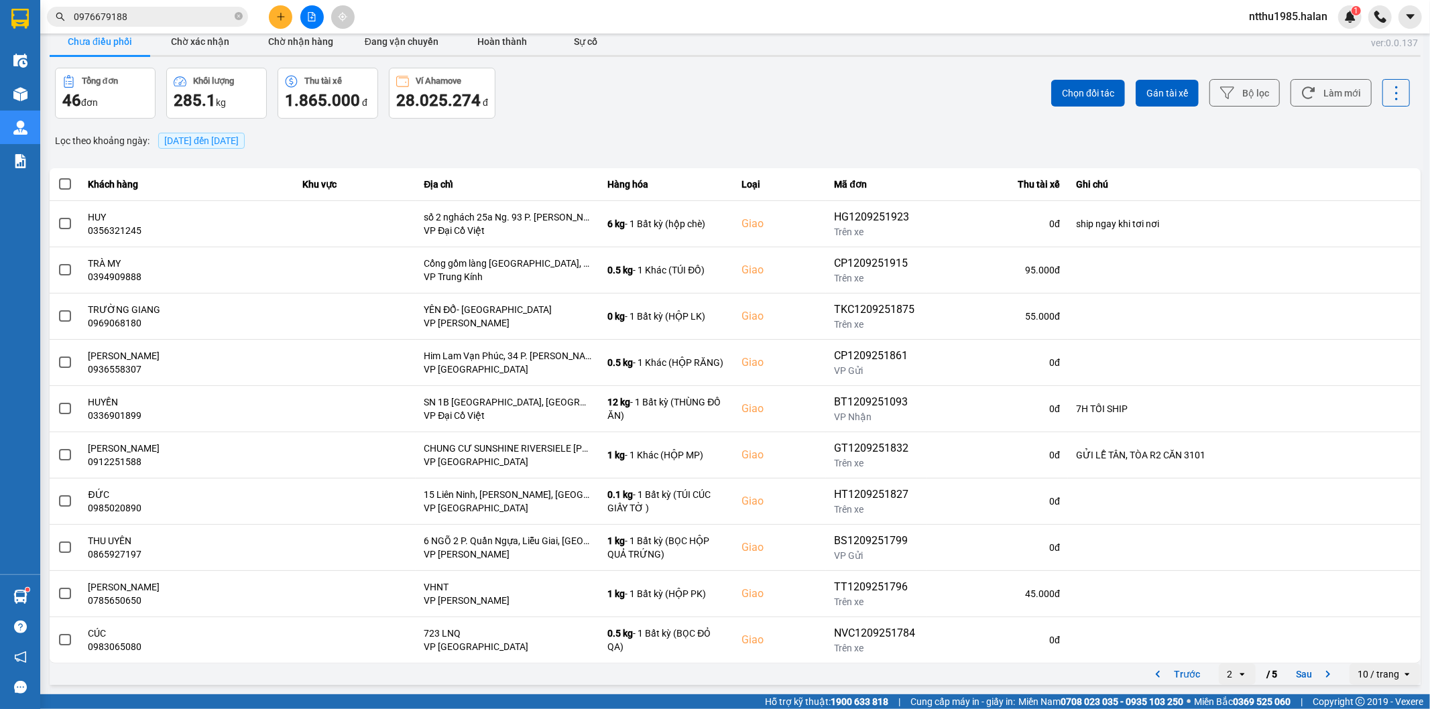
drag, startPoint x: 1180, startPoint y: 674, endPoint x: 1153, endPoint y: 668, distance: 27.5
click at [1177, 672] on button "Trước" at bounding box center [1175, 674] width 66 height 20
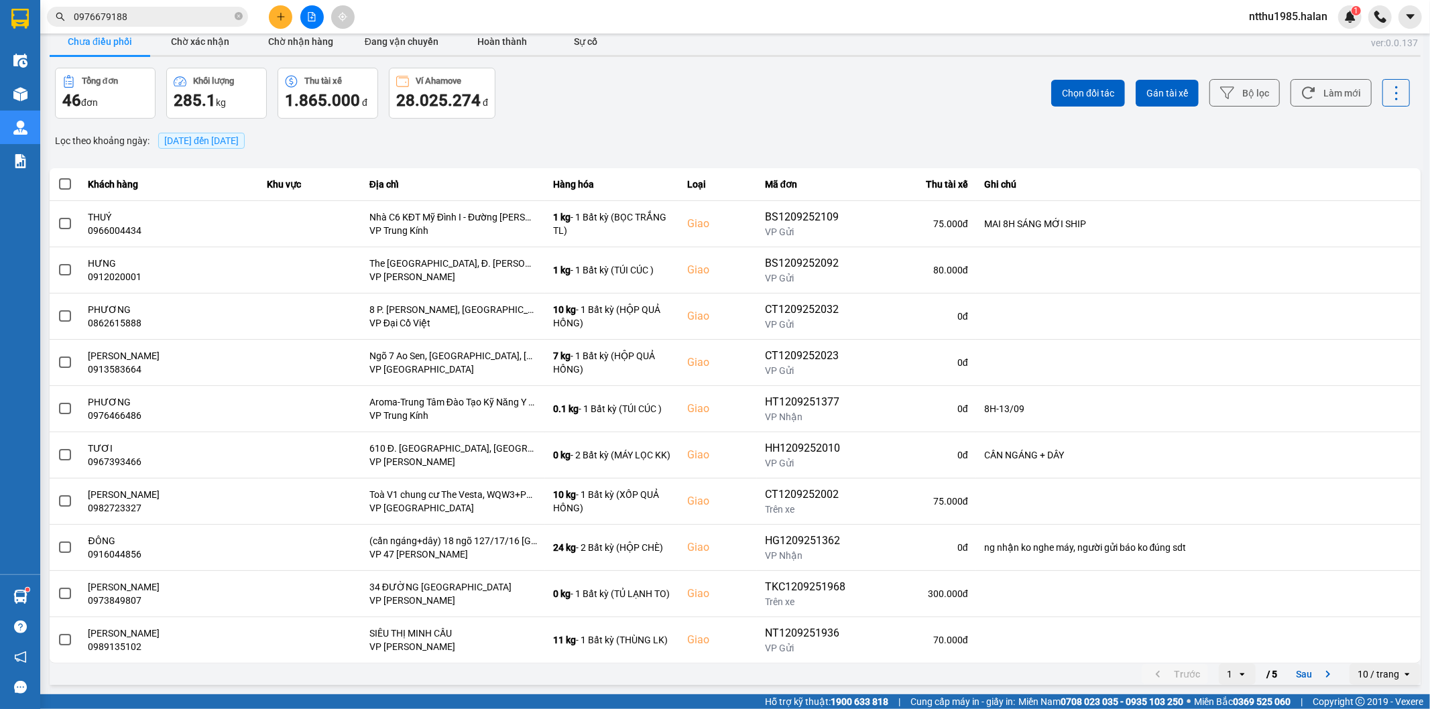
scroll to position [0, 0]
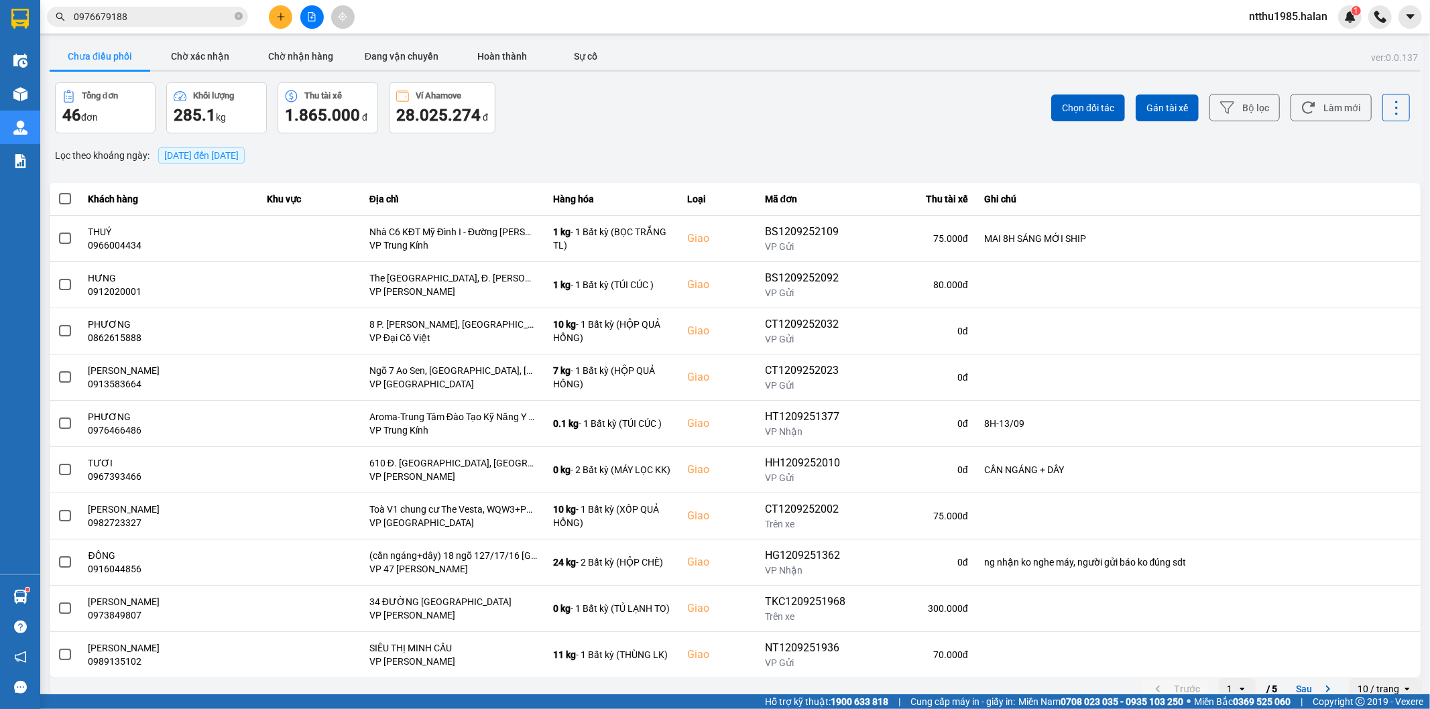
click at [132, 17] on input "0976679188" at bounding box center [153, 16] width 158 height 15
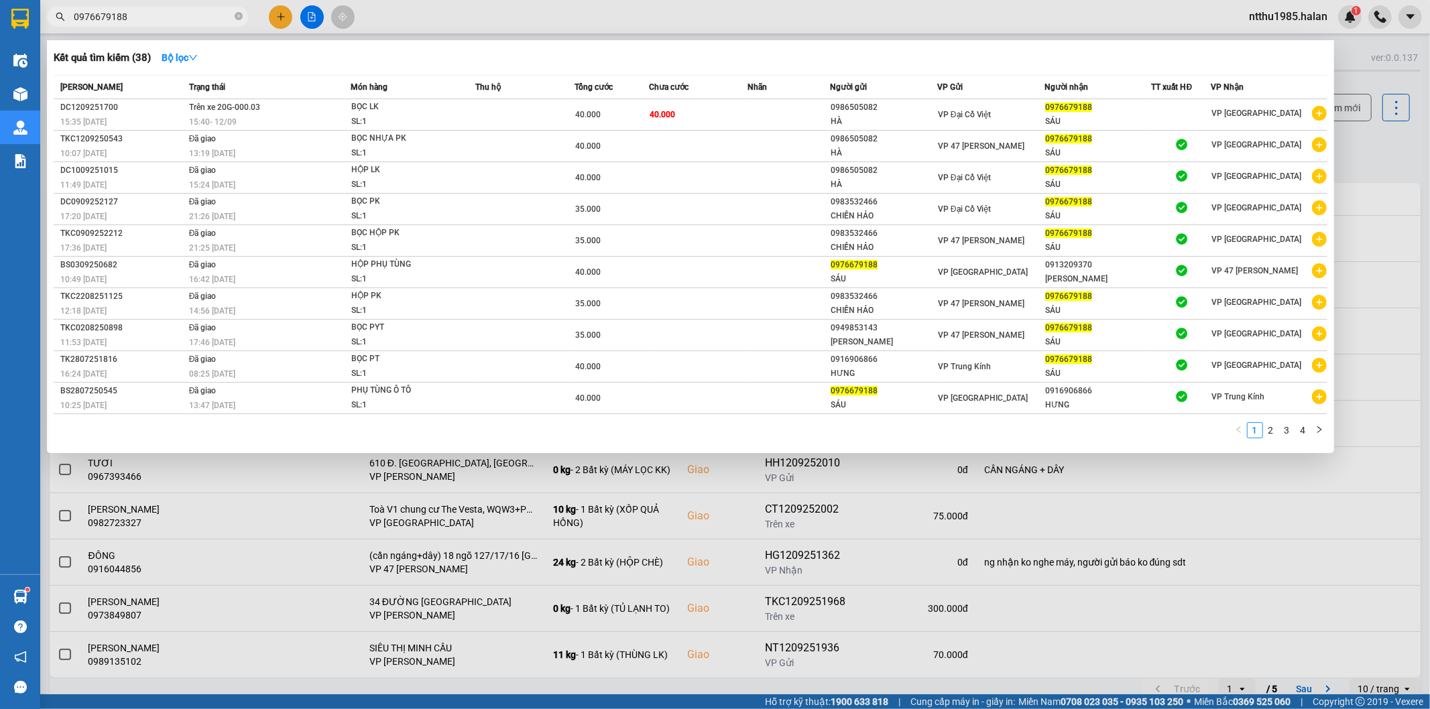
click at [132, 17] on input "0976679188" at bounding box center [153, 16] width 158 height 15
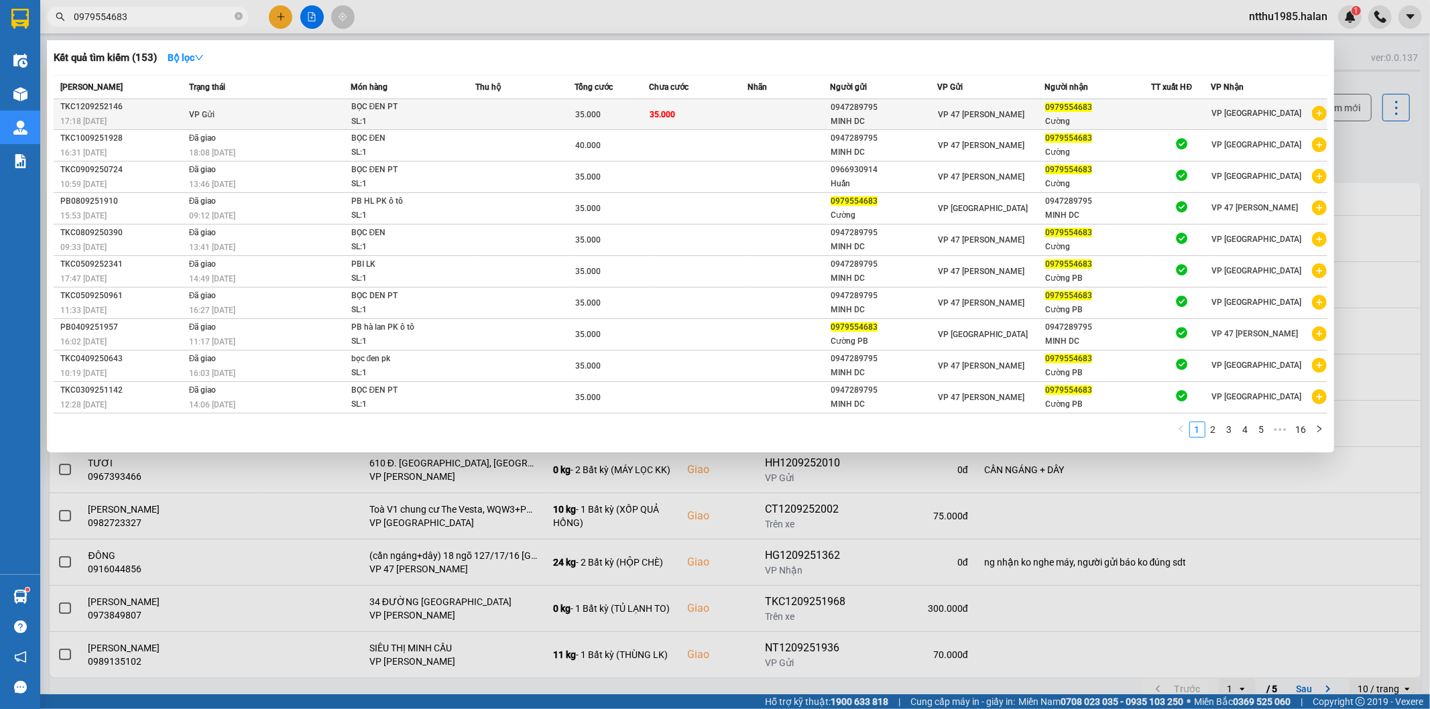
type input "0979554683"
click at [685, 119] on td "35.000" at bounding box center [698, 114] width 99 height 31
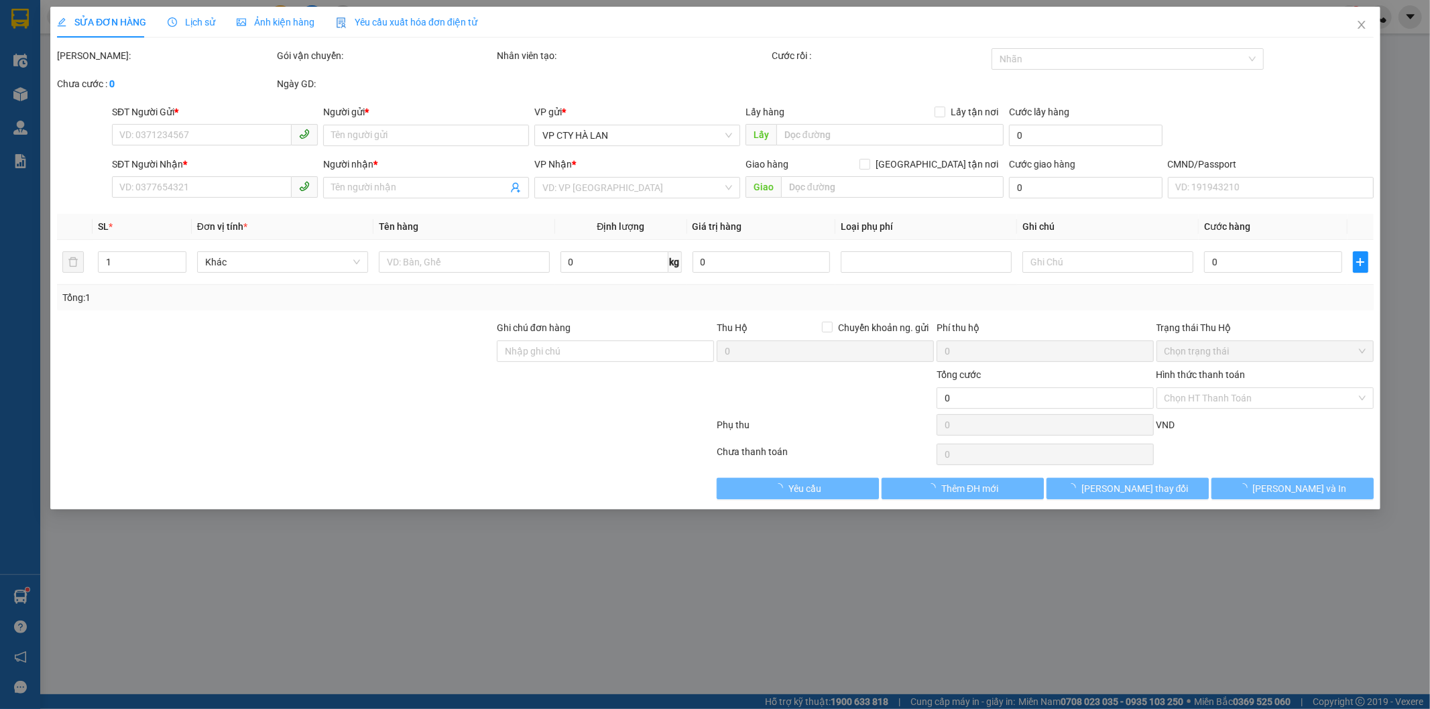
type input "0947289795"
type input "MINH DC"
type input "0979554683"
type input "Cường"
type input "35.000"
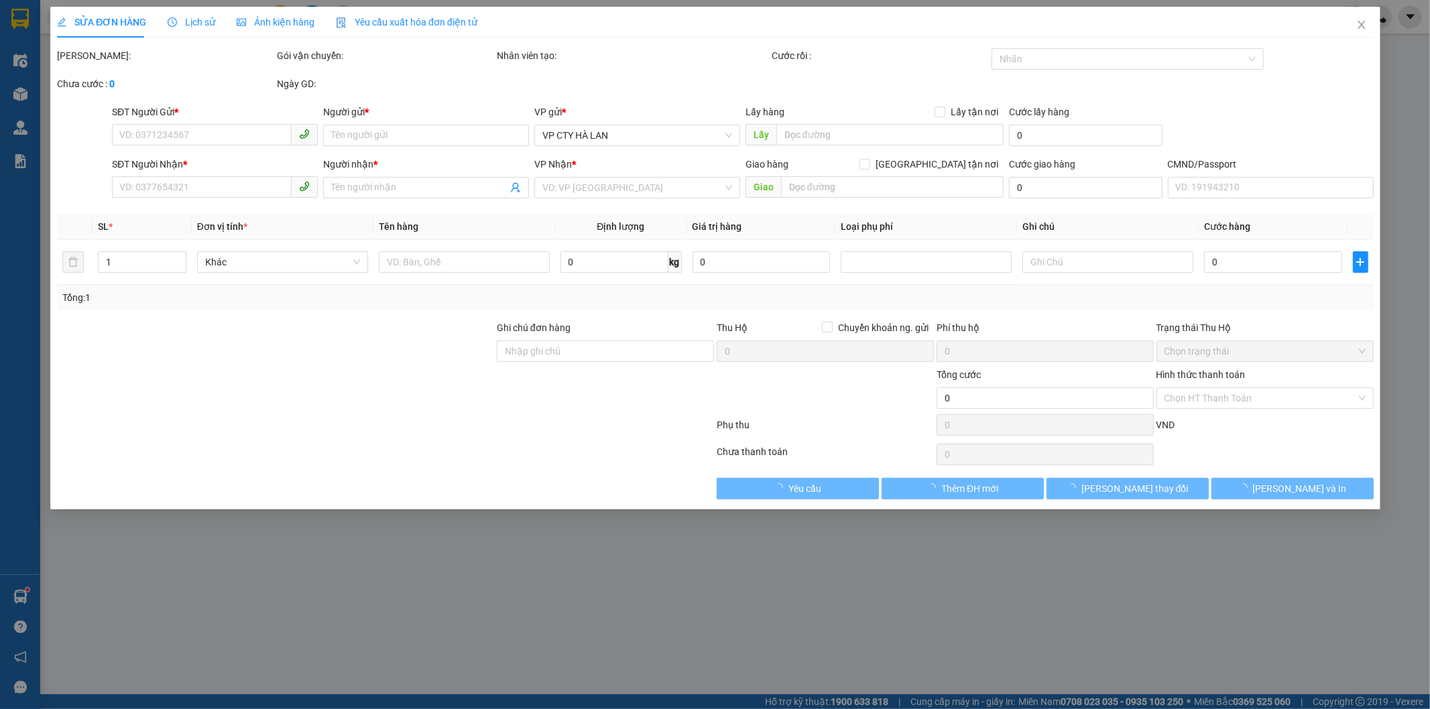
type input "35.000"
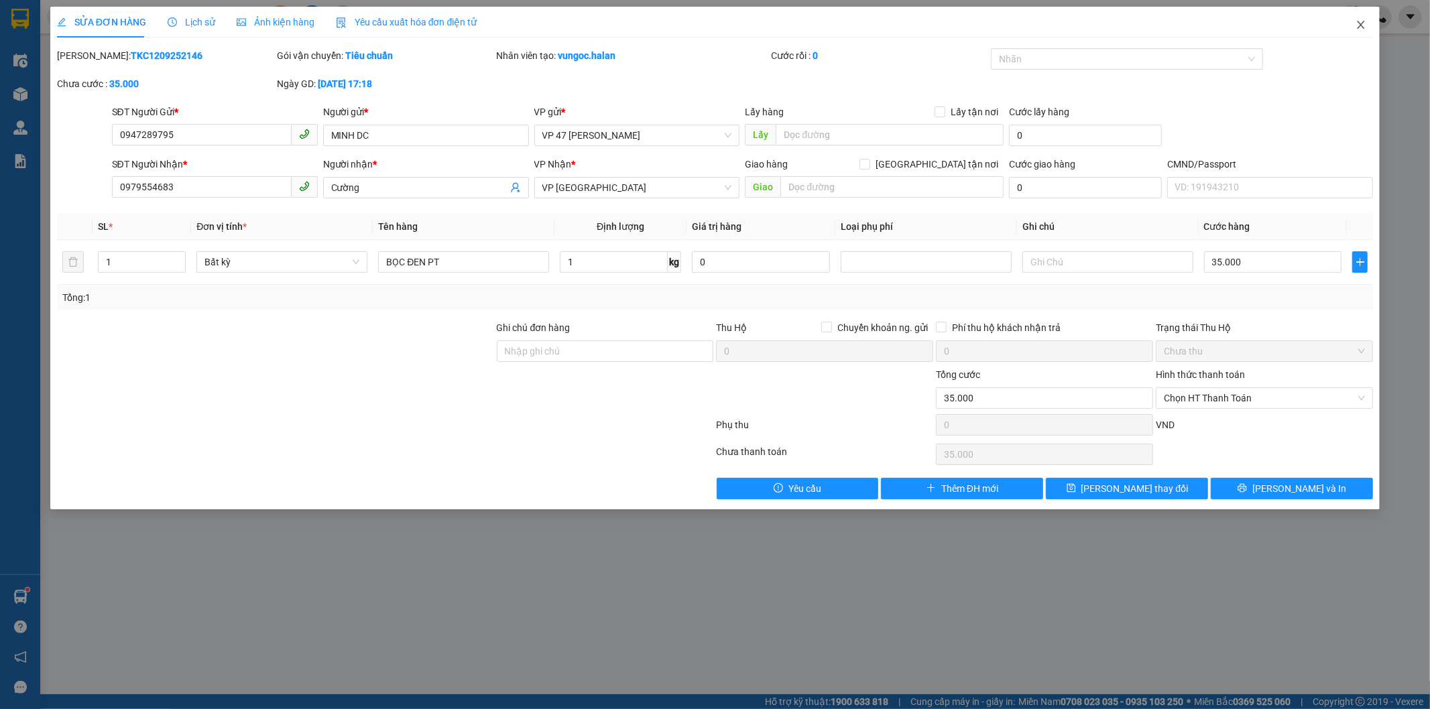
drag, startPoint x: 1362, startPoint y: 22, endPoint x: 1429, endPoint y: 1, distance: 70.4
click at [1363, 23] on icon "close" at bounding box center [1360, 24] width 11 height 11
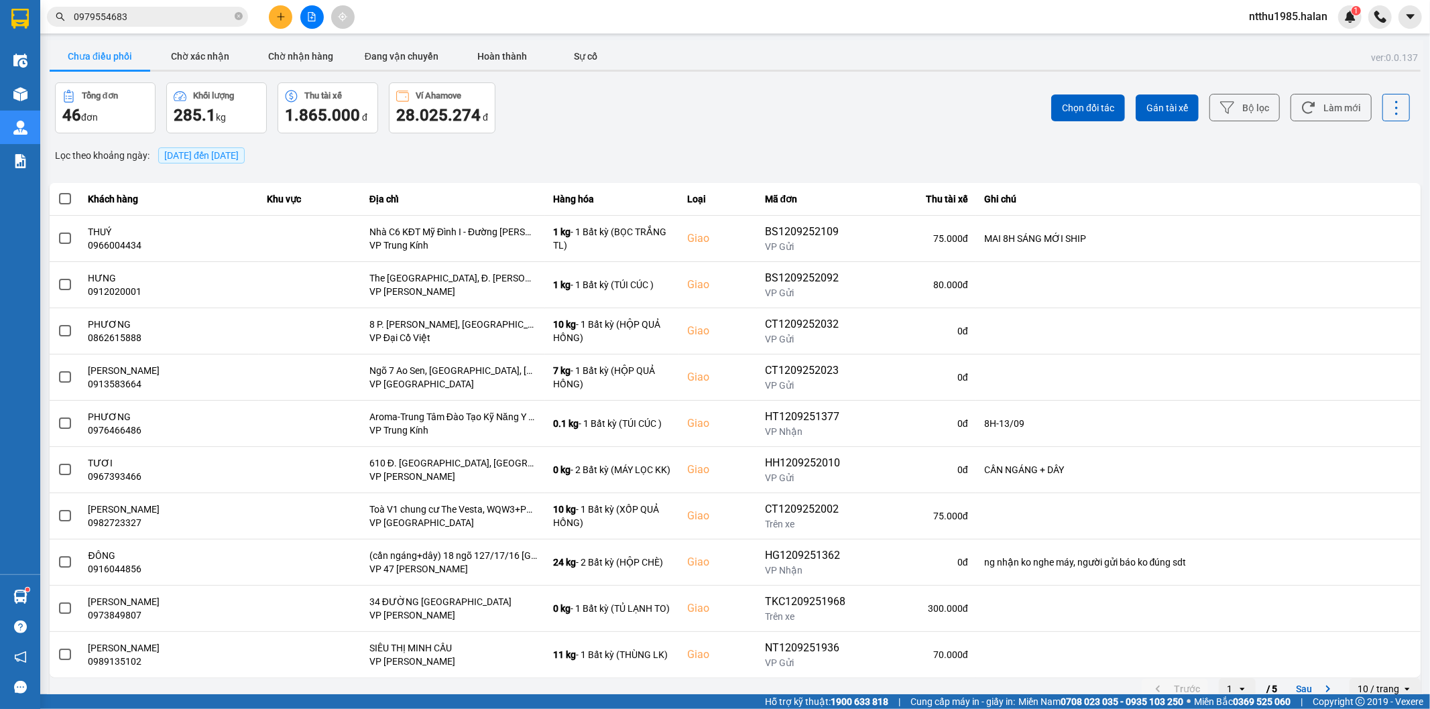
click at [213, 21] on input "0979554683" at bounding box center [153, 16] width 158 height 15
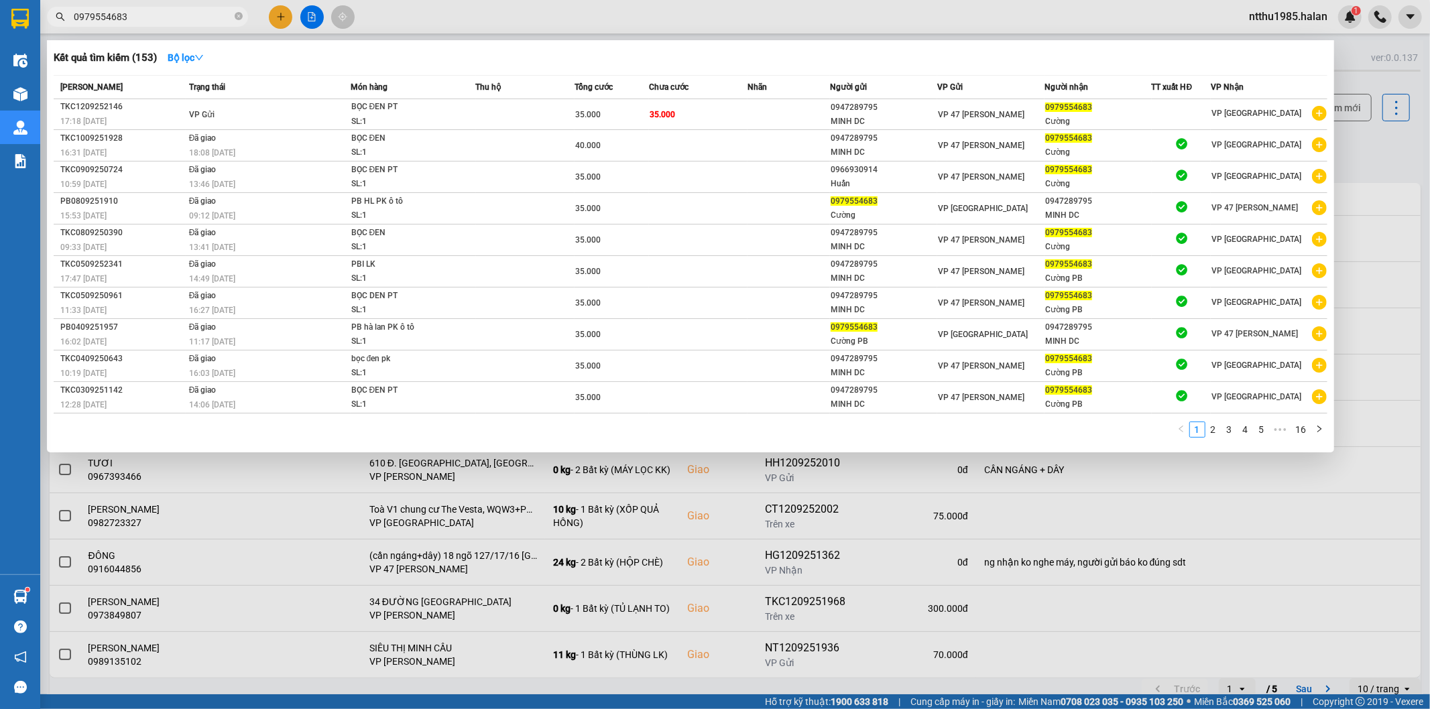
click at [1371, 142] on div at bounding box center [715, 354] width 1430 height 709
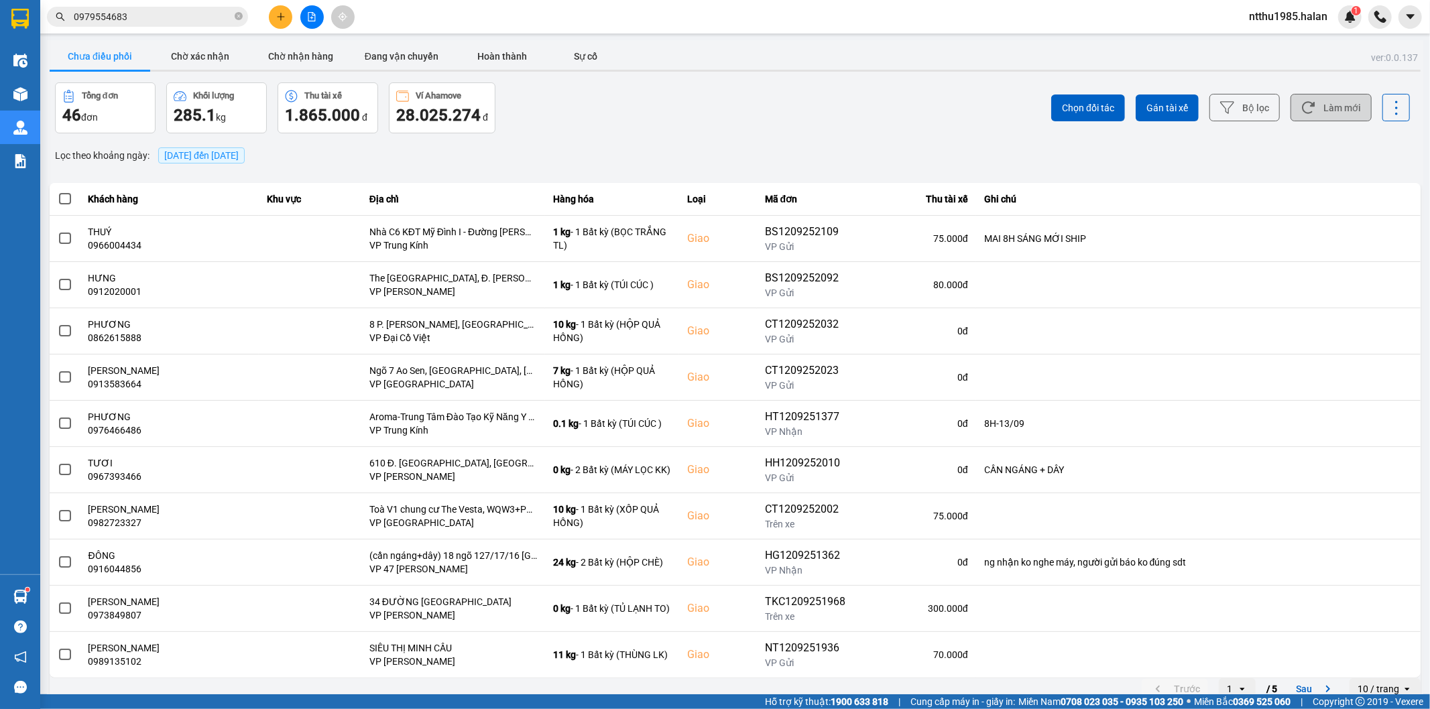
click at [1337, 110] on button "Làm mới" at bounding box center [1330, 107] width 81 height 27
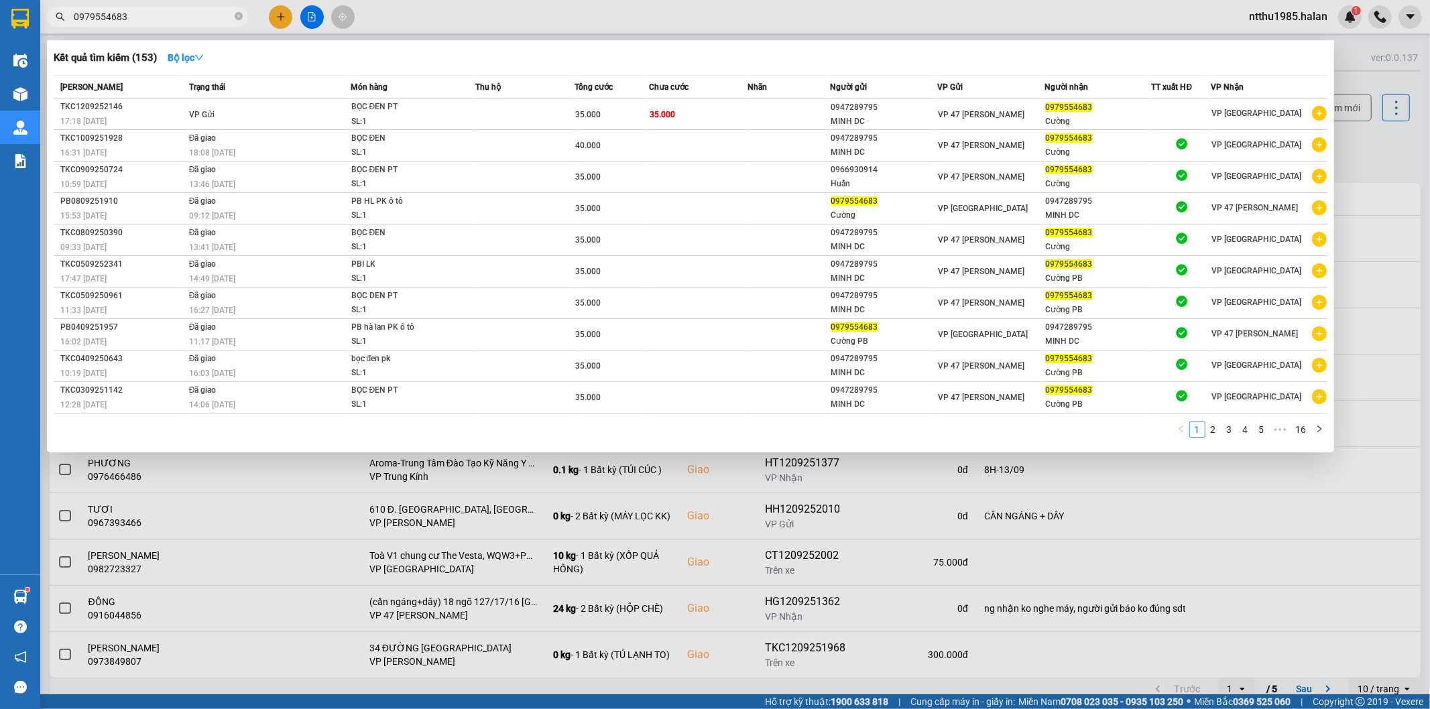
click at [188, 15] on input "0979554683" at bounding box center [153, 16] width 158 height 15
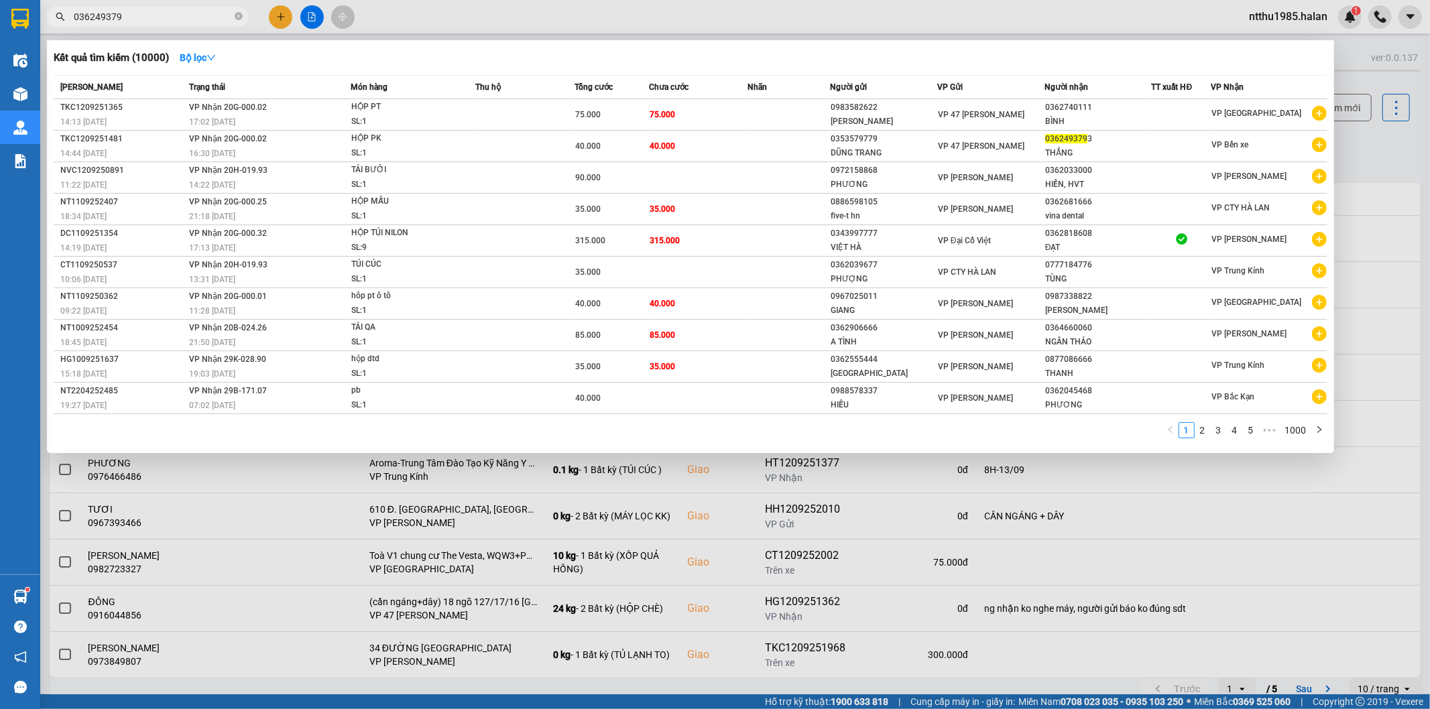
type input "0362493793"
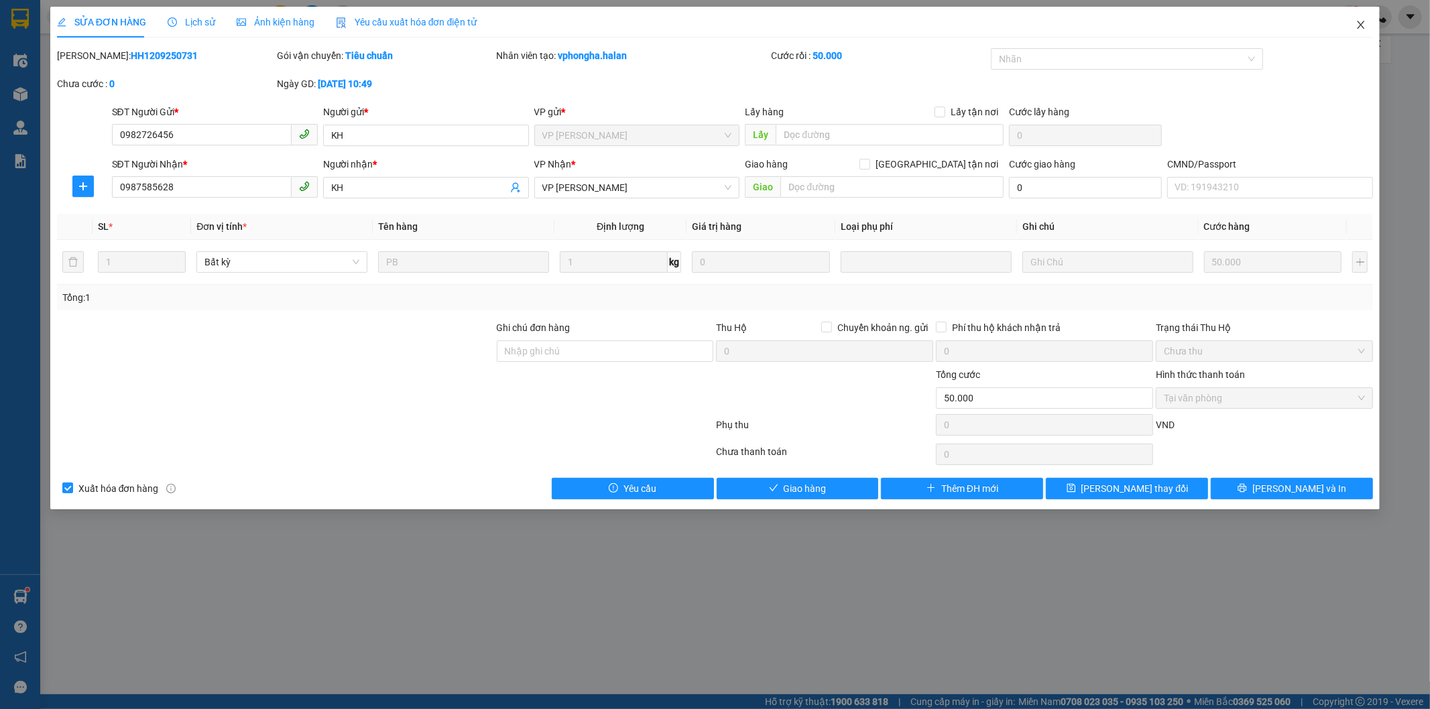
click at [1364, 25] on icon "close" at bounding box center [1360, 24] width 11 height 11
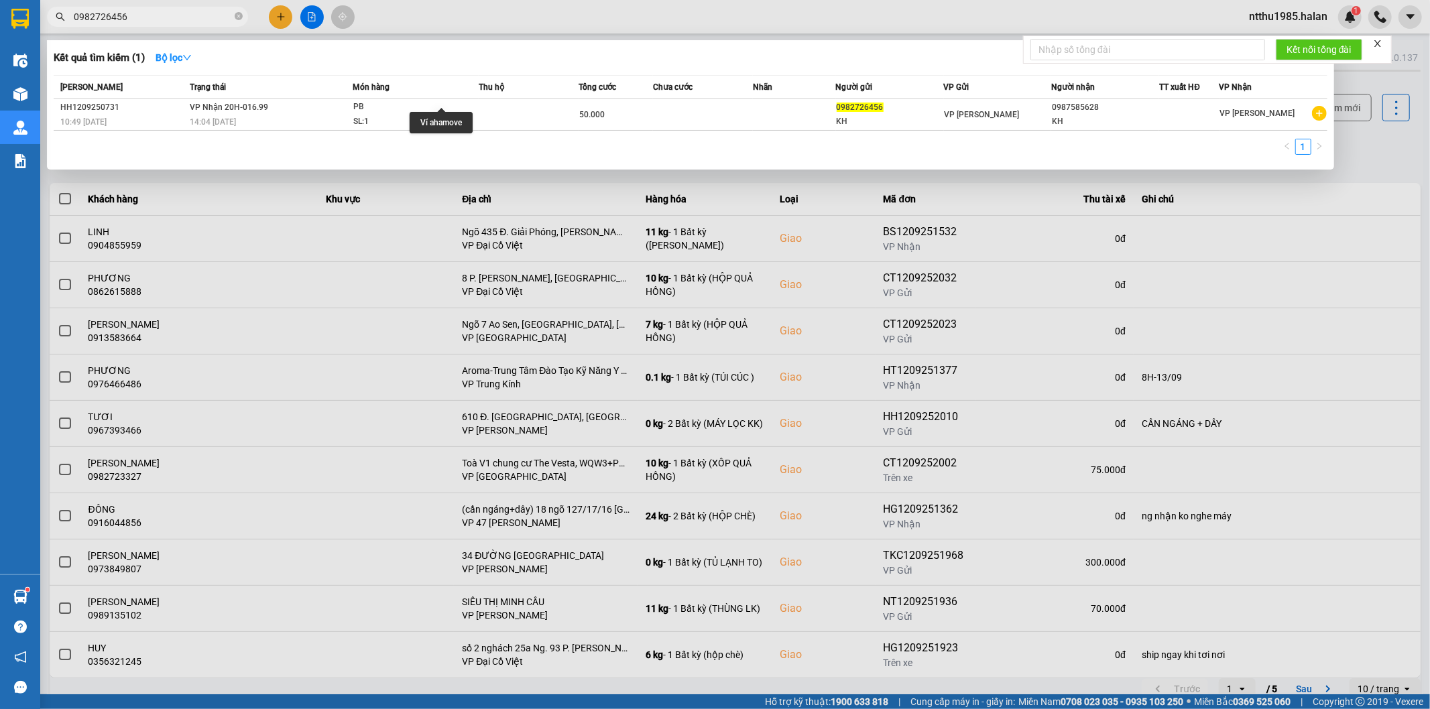
click at [137, 14] on input "0982726456" at bounding box center [153, 16] width 158 height 15
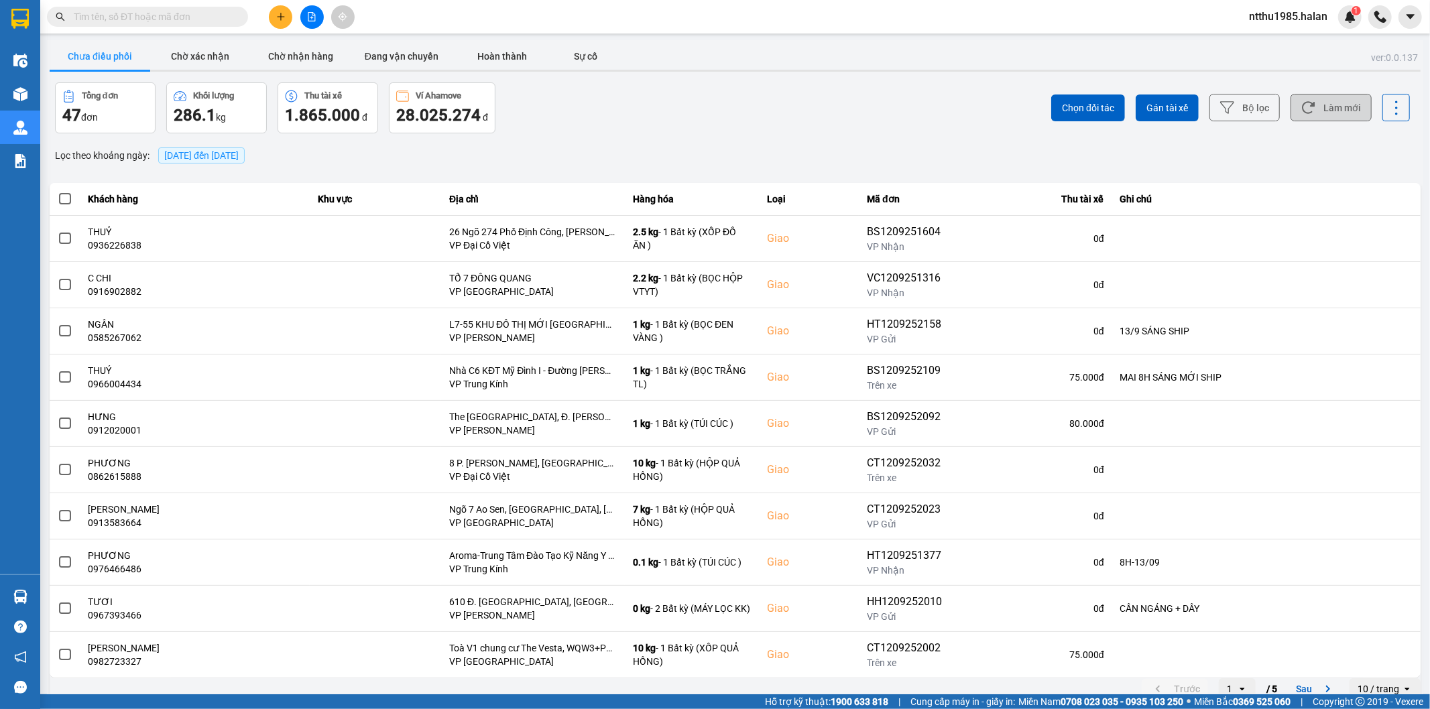
click at [1327, 109] on button "Làm mới" at bounding box center [1330, 107] width 81 height 27
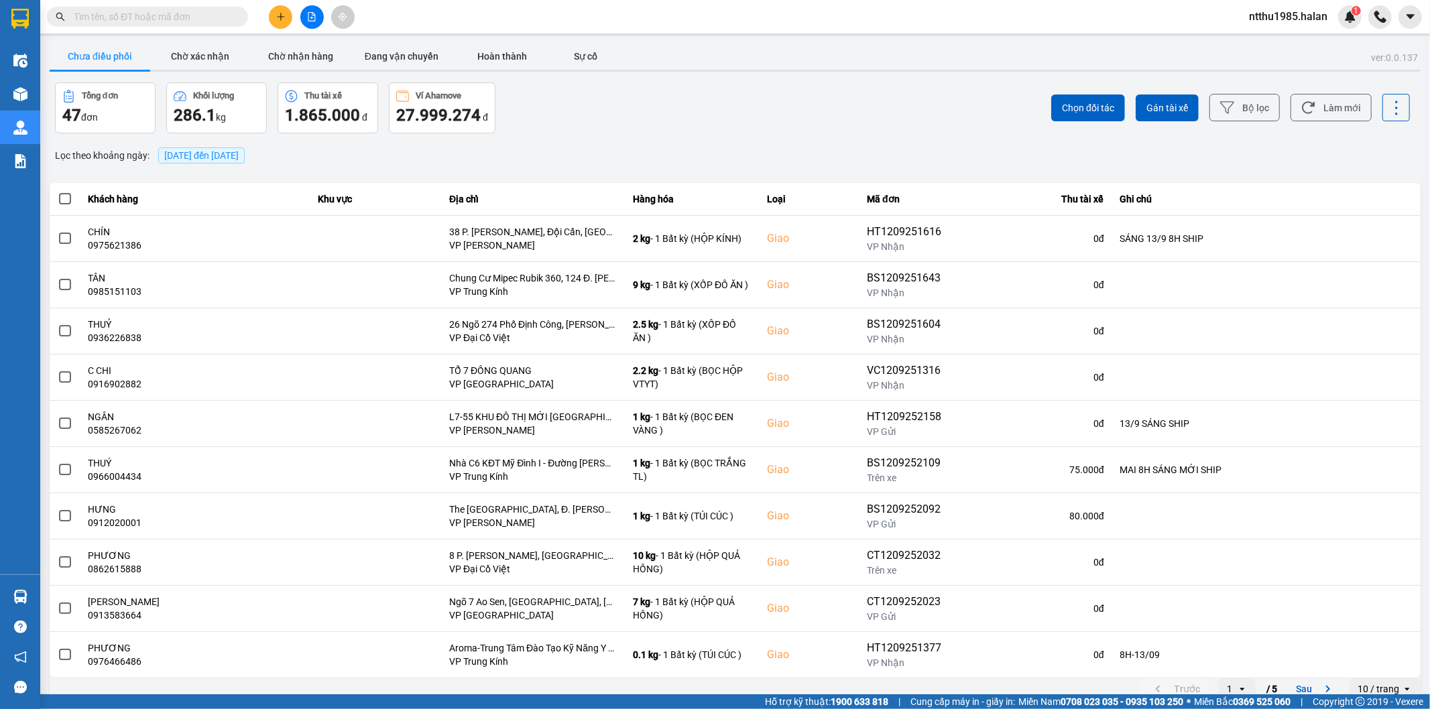
click at [661, 125] on div "Tổng đơn 47 đơn Khối lượng 286.1 kg Thu tài xế 1.865.000 đ Ví Ahamove 27.999.27…" at bounding box center [394, 107] width 678 height 51
click at [602, 98] on div "Tổng đơn 47 đơn Khối lượng 286.1 kg Thu tài xế 1.865.000 đ Ví Ahamove 27.999.27…" at bounding box center [394, 107] width 678 height 51
click at [1301, 105] on icon at bounding box center [1308, 108] width 14 height 14
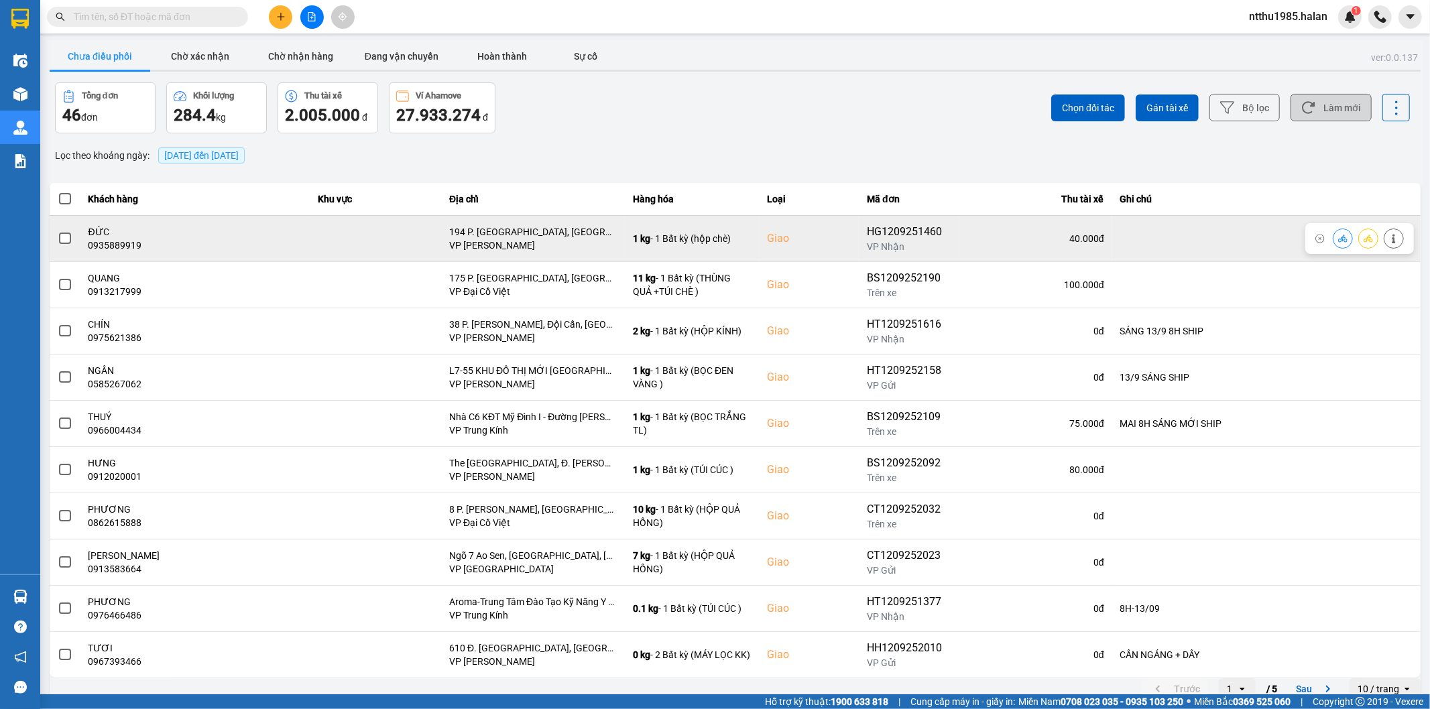
click at [68, 242] on span at bounding box center [65, 239] width 12 height 12
click at [58, 231] on input "checkbox" at bounding box center [58, 231] width 0 height 0
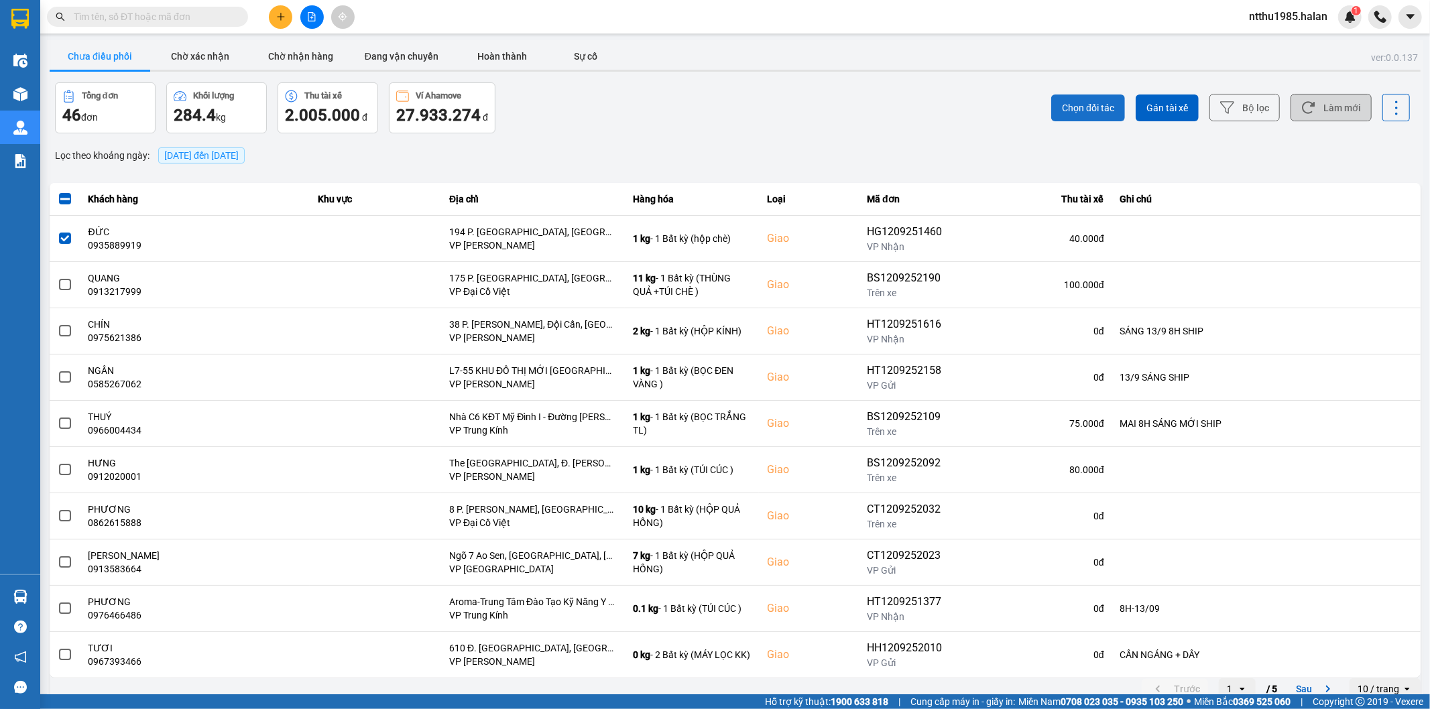
click at [1093, 108] on span "Chọn đối tác" at bounding box center [1088, 107] width 52 height 13
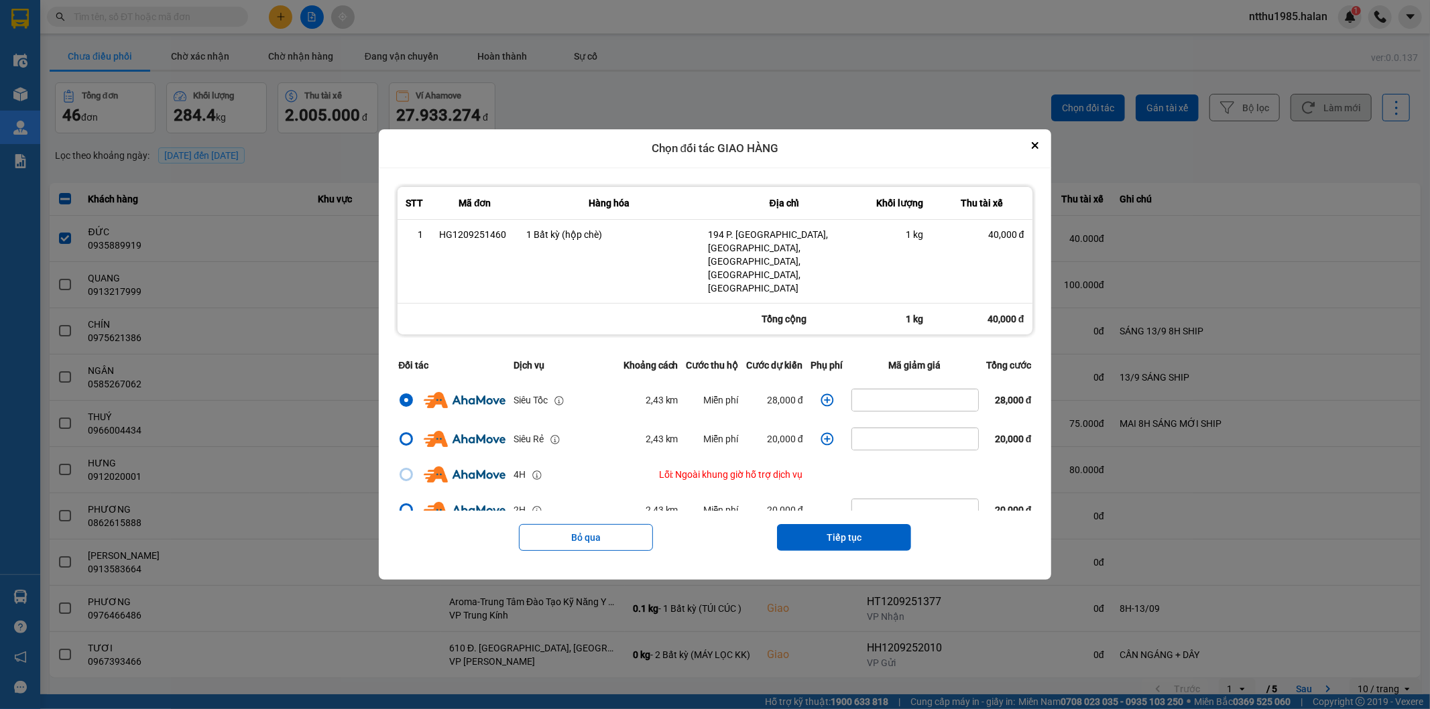
click at [889, 524] on button "Tiếp tục" at bounding box center [844, 537] width 134 height 27
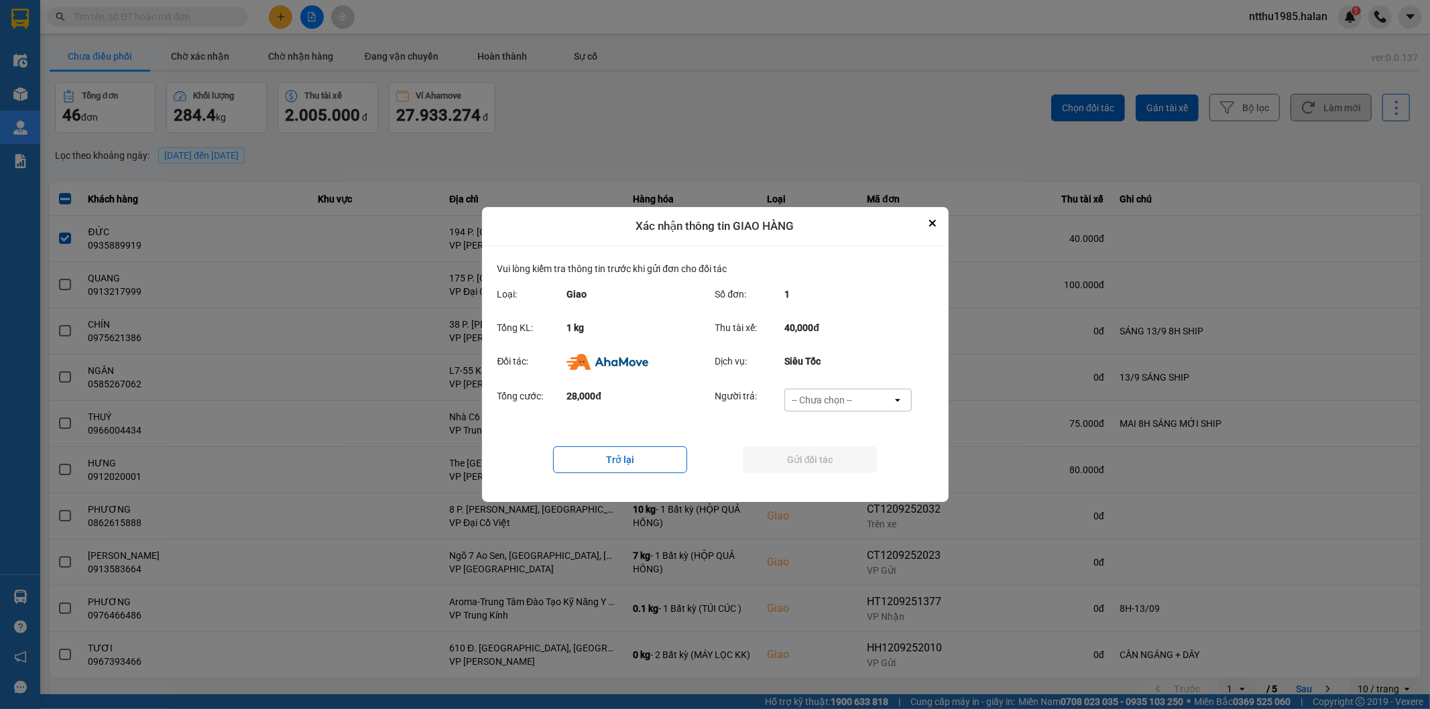
click at [843, 403] on div "-- Chưa chọn --" at bounding box center [822, 399] width 60 height 13
click at [868, 478] on div "Ví Ahamove" at bounding box center [847, 477] width 127 height 24
click at [865, 465] on button "Gửi đối tác" at bounding box center [810, 459] width 134 height 27
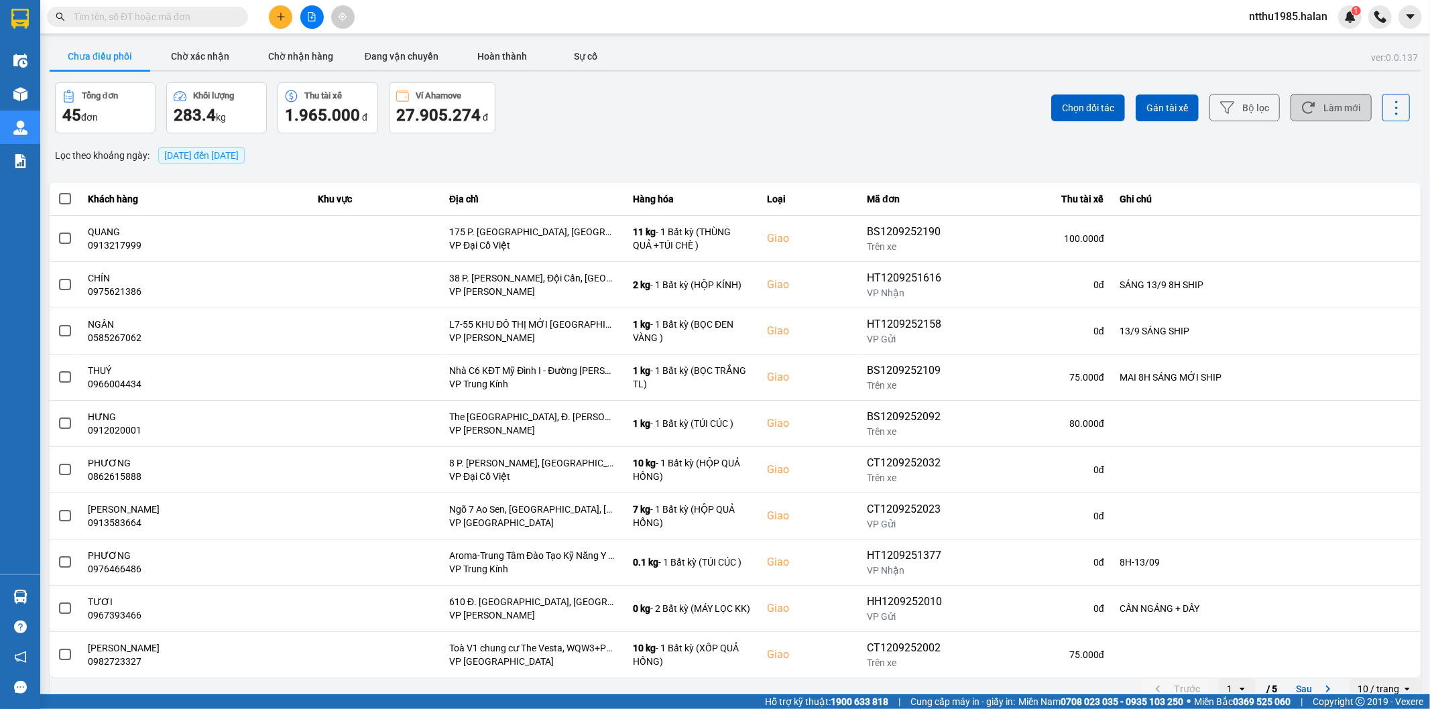
click at [146, 16] on input "text" at bounding box center [153, 16] width 158 height 15
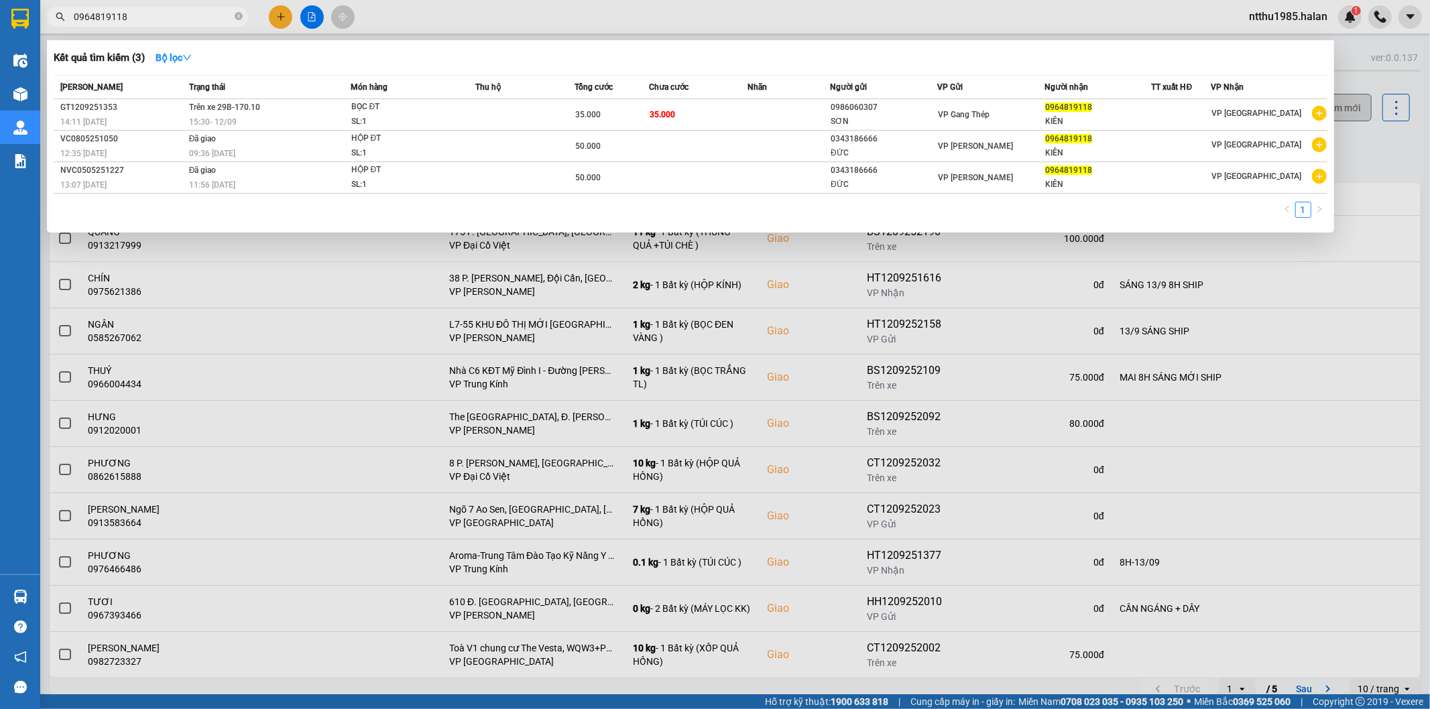
click at [171, 17] on input "0964819118" at bounding box center [153, 16] width 158 height 15
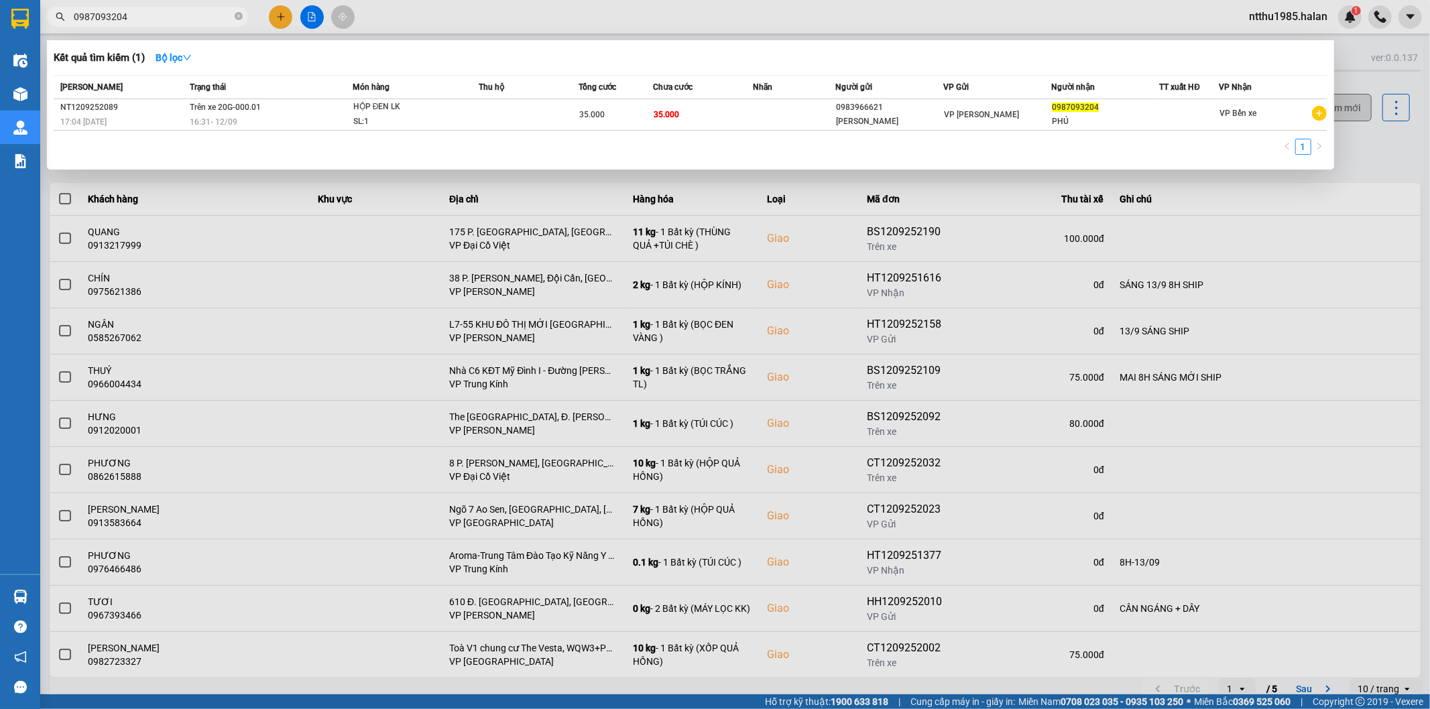
click at [135, 15] on input "0987093204" at bounding box center [153, 16] width 158 height 15
click at [150, 16] on input "0987093204" at bounding box center [153, 16] width 158 height 15
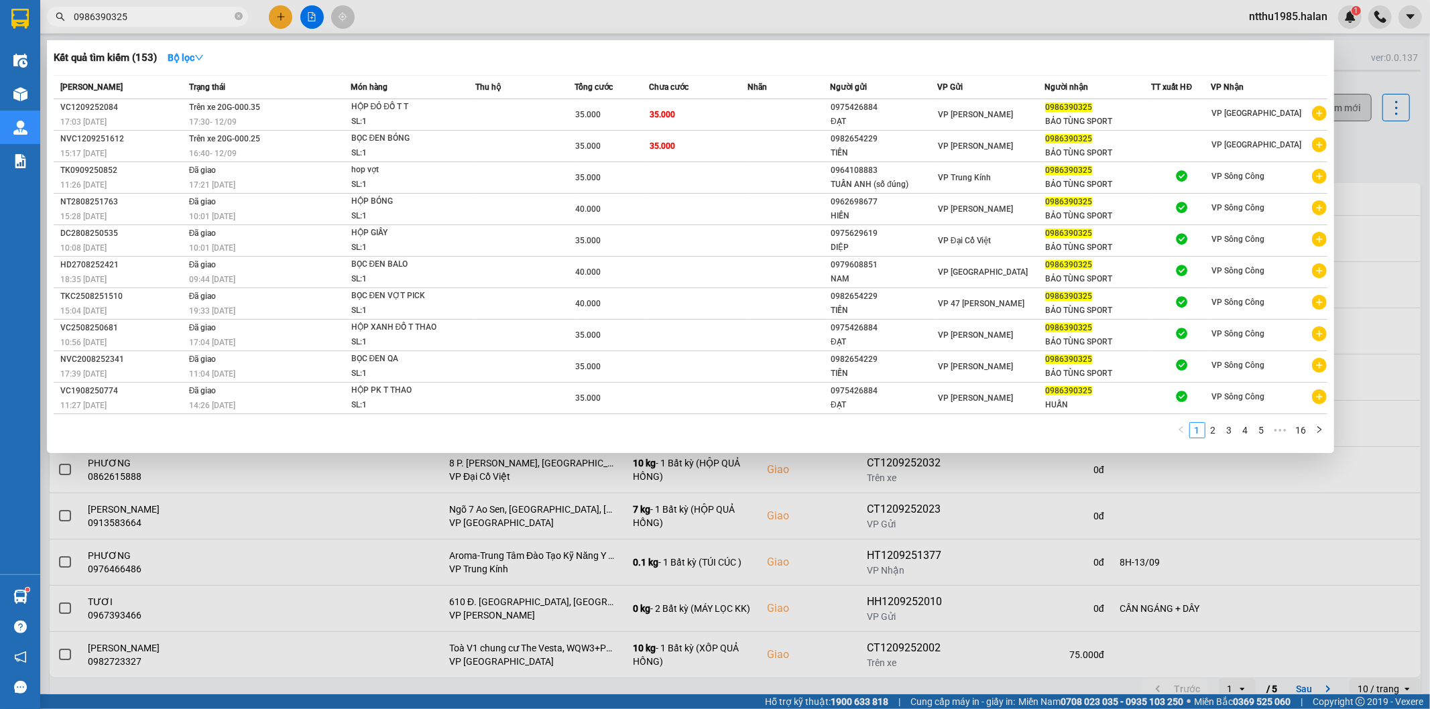
type input "0986390325"
click at [496, 23] on div at bounding box center [715, 354] width 1430 height 709
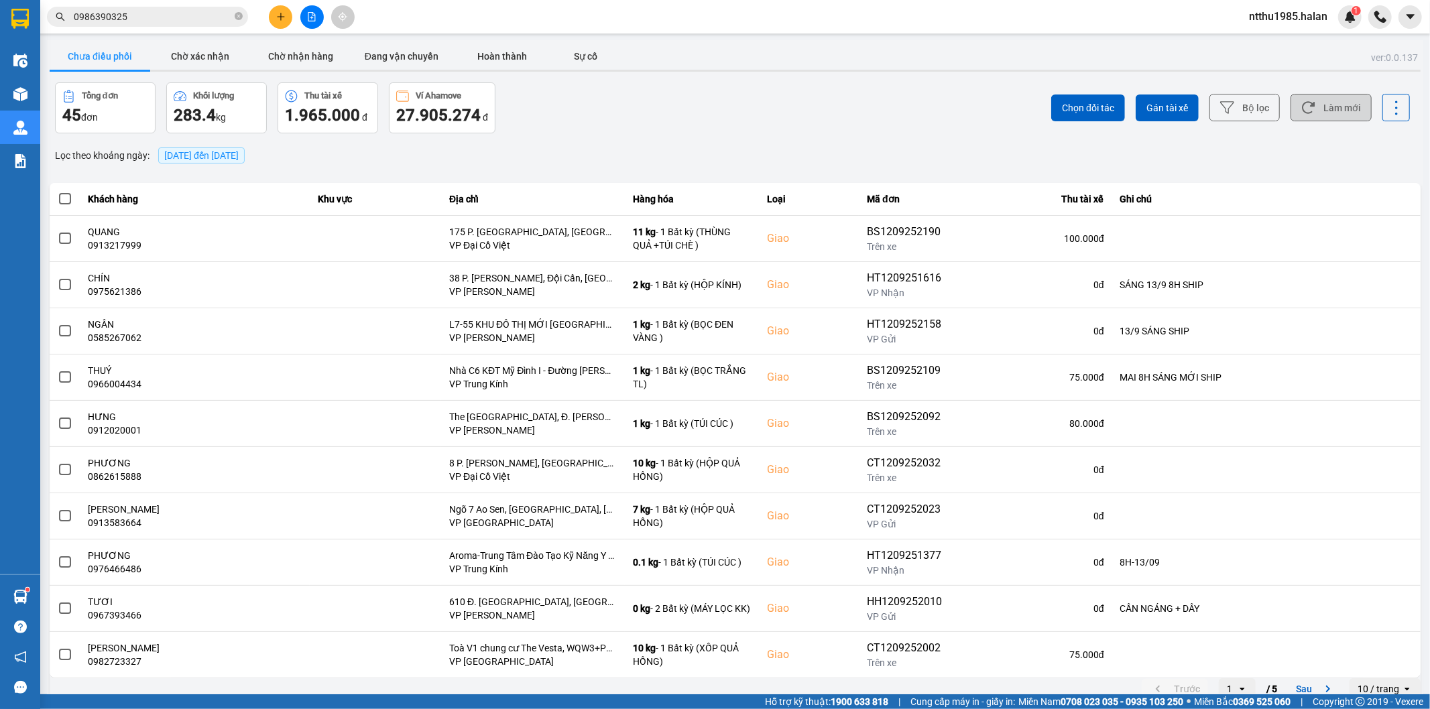
click at [694, 90] on div "Tổng đơn 45 đơn Khối lượng 283.4 kg Thu tài xế 1.965.000 đ Ví Ahamove 27.905.27…" at bounding box center [394, 107] width 678 height 51
click at [1319, 104] on button "Làm mới" at bounding box center [1330, 107] width 81 height 27
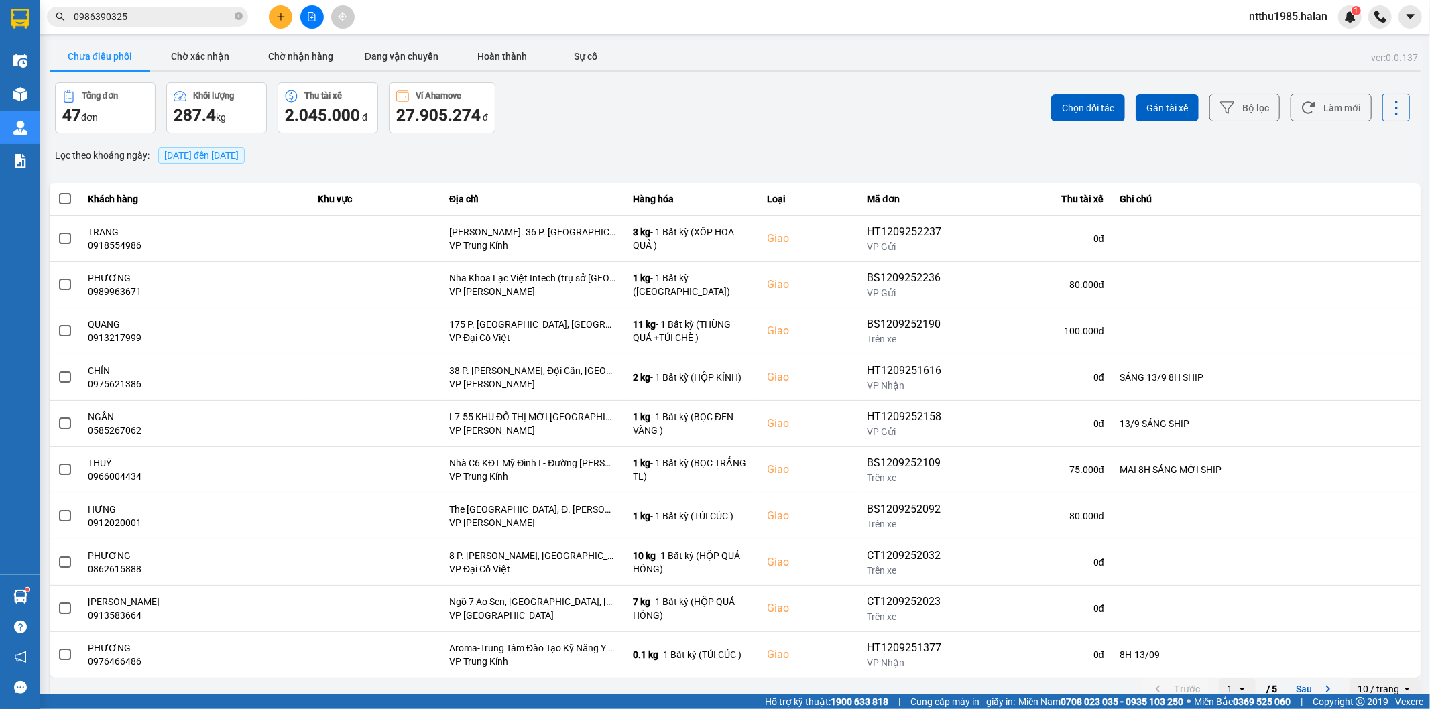
click at [158, 22] on input "0986390325" at bounding box center [153, 16] width 158 height 15
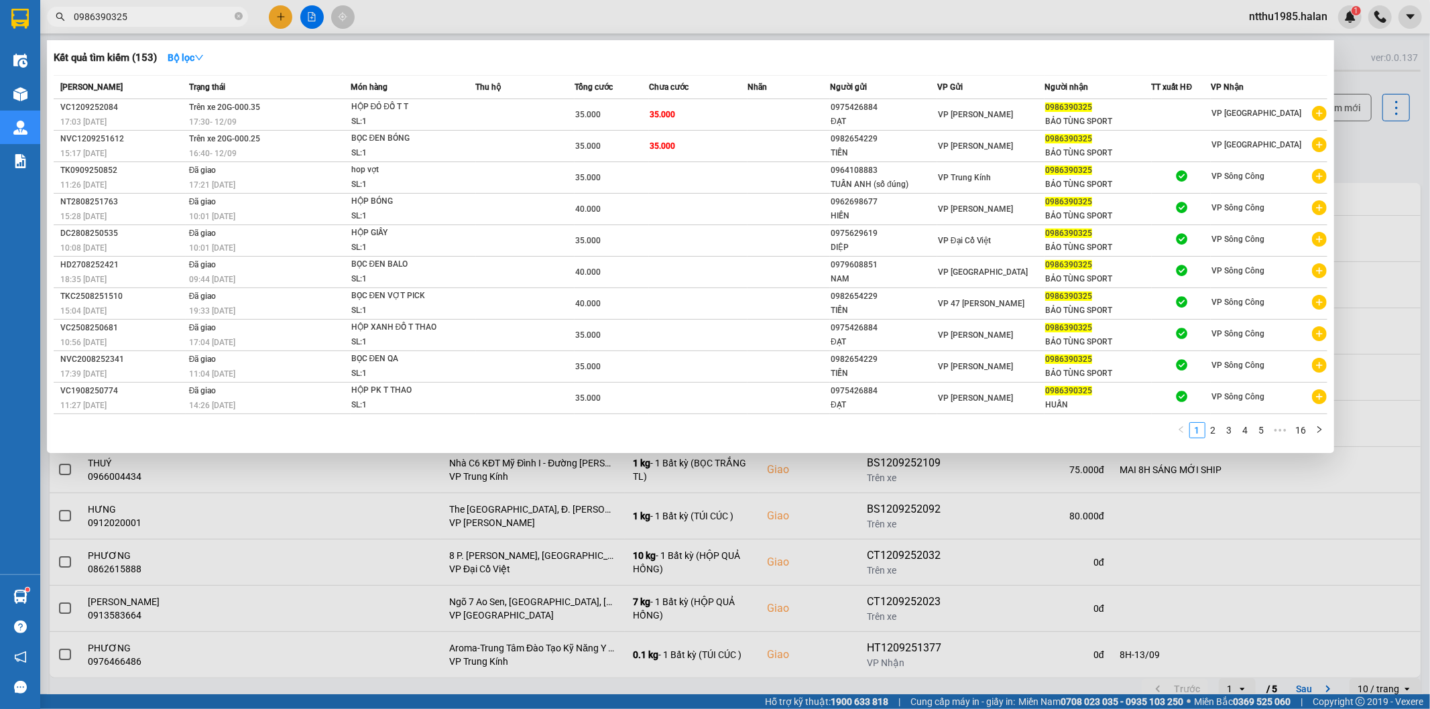
click at [158, 22] on input "0986390325" at bounding box center [153, 16] width 158 height 15
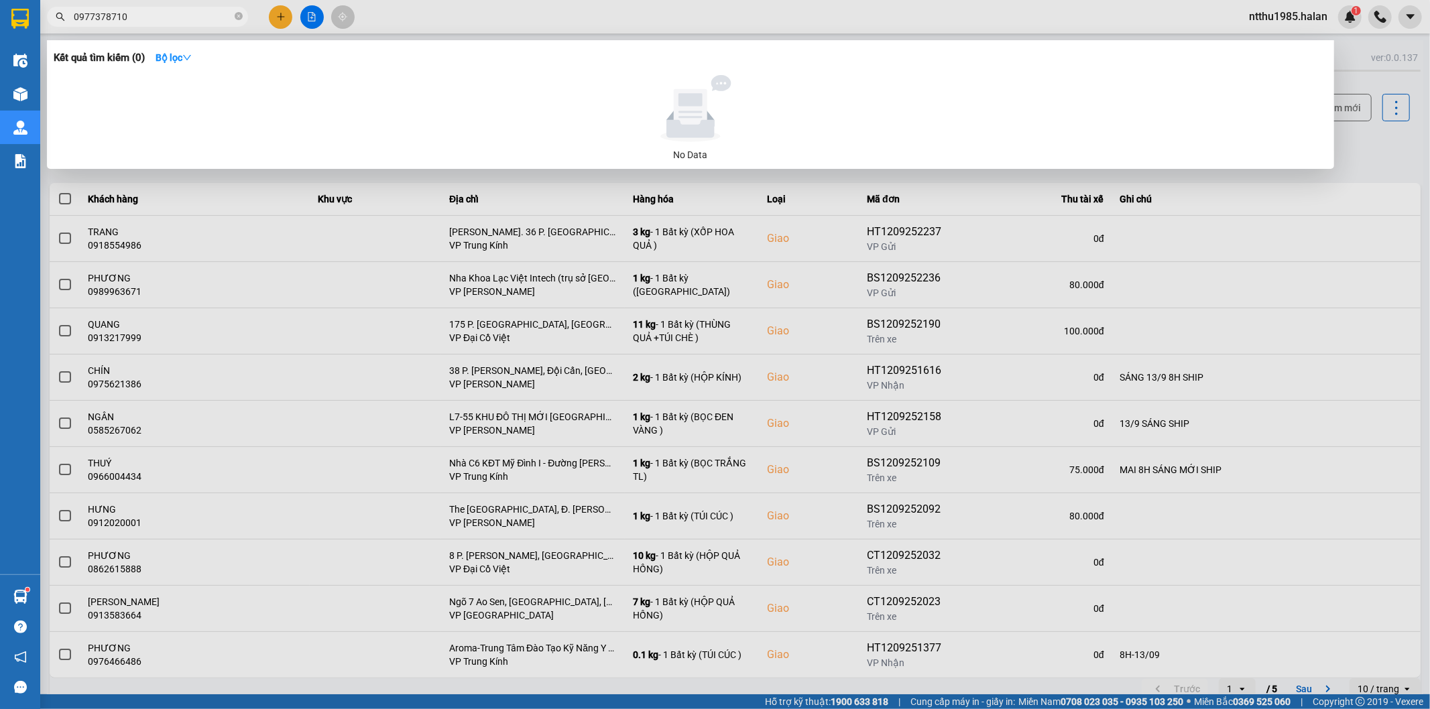
click at [148, 12] on input "0977378710" at bounding box center [153, 16] width 158 height 15
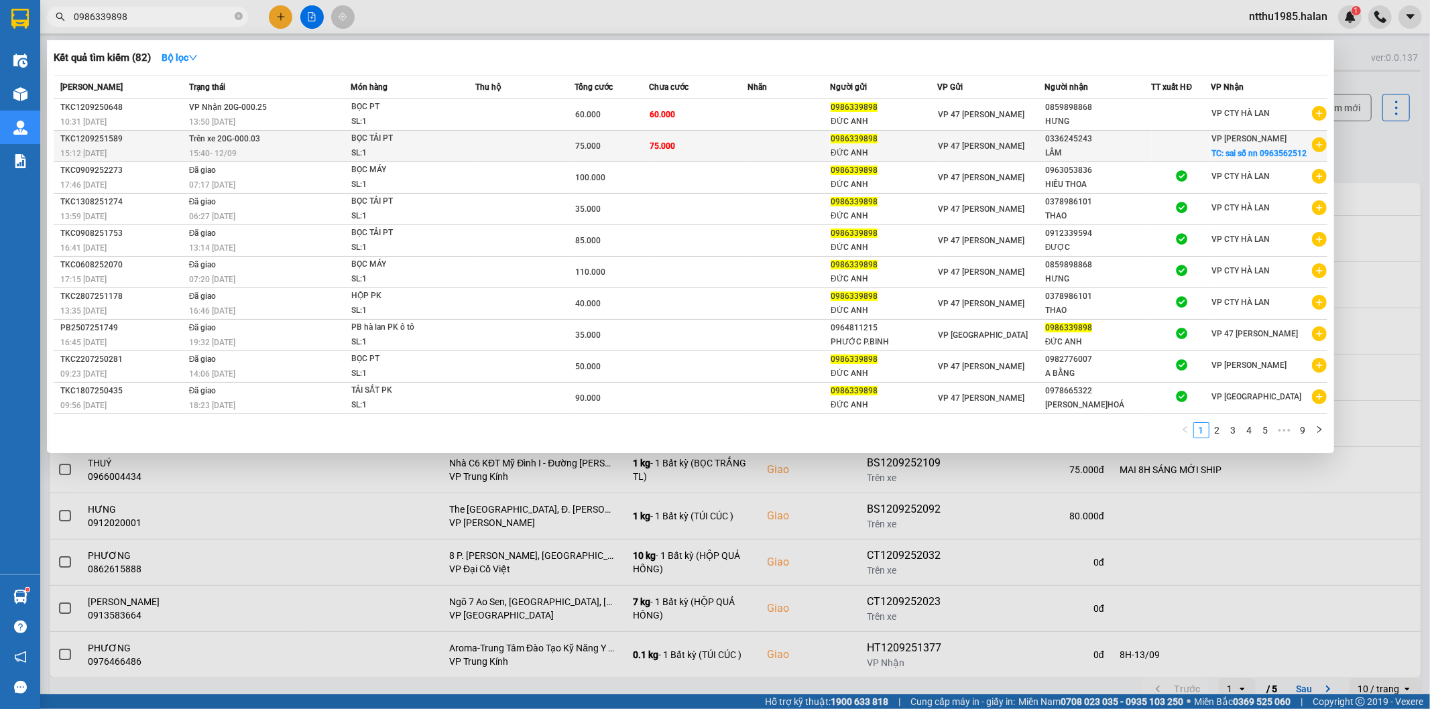
type input "0986339898"
click at [500, 156] on td at bounding box center [525, 147] width 99 height 32
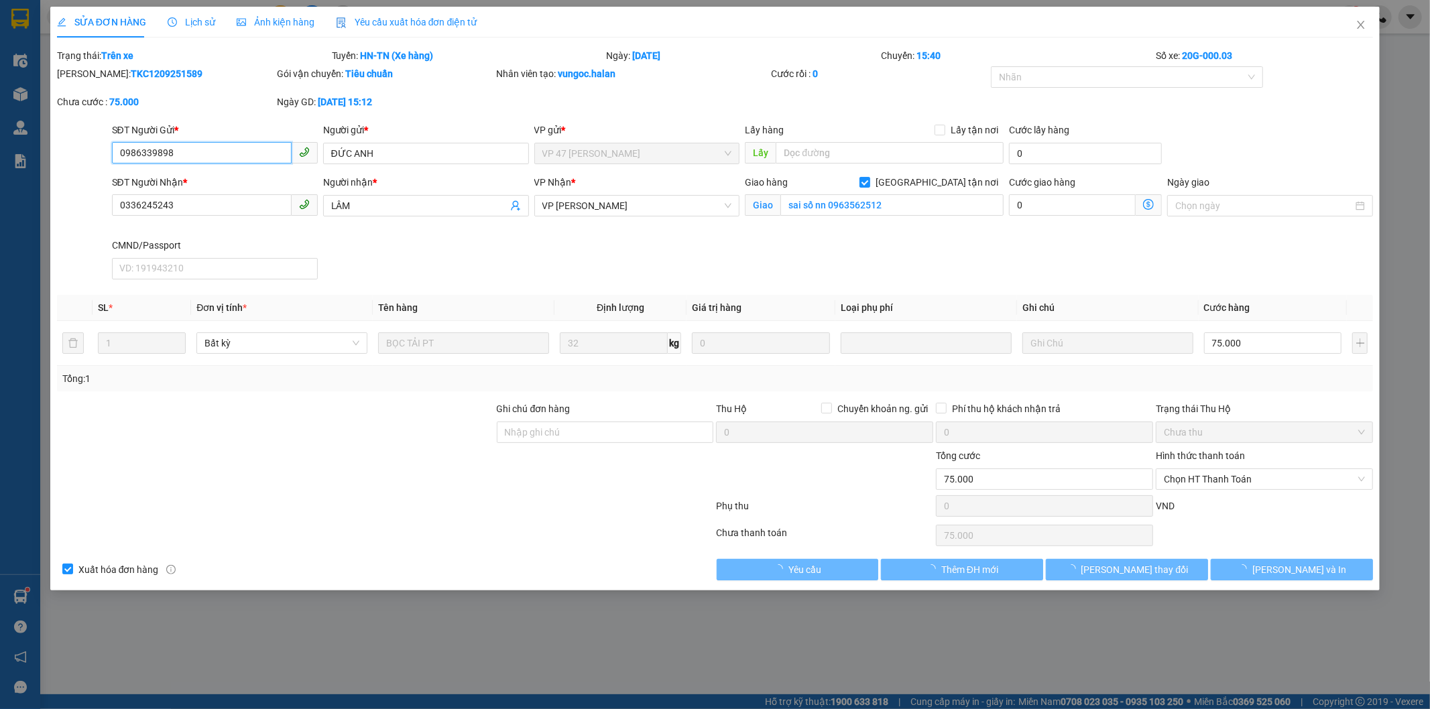
type input "0986339898"
type input "ĐỨC ANH"
type input "0336245243"
type input "LÂM"
checkbox input "true"
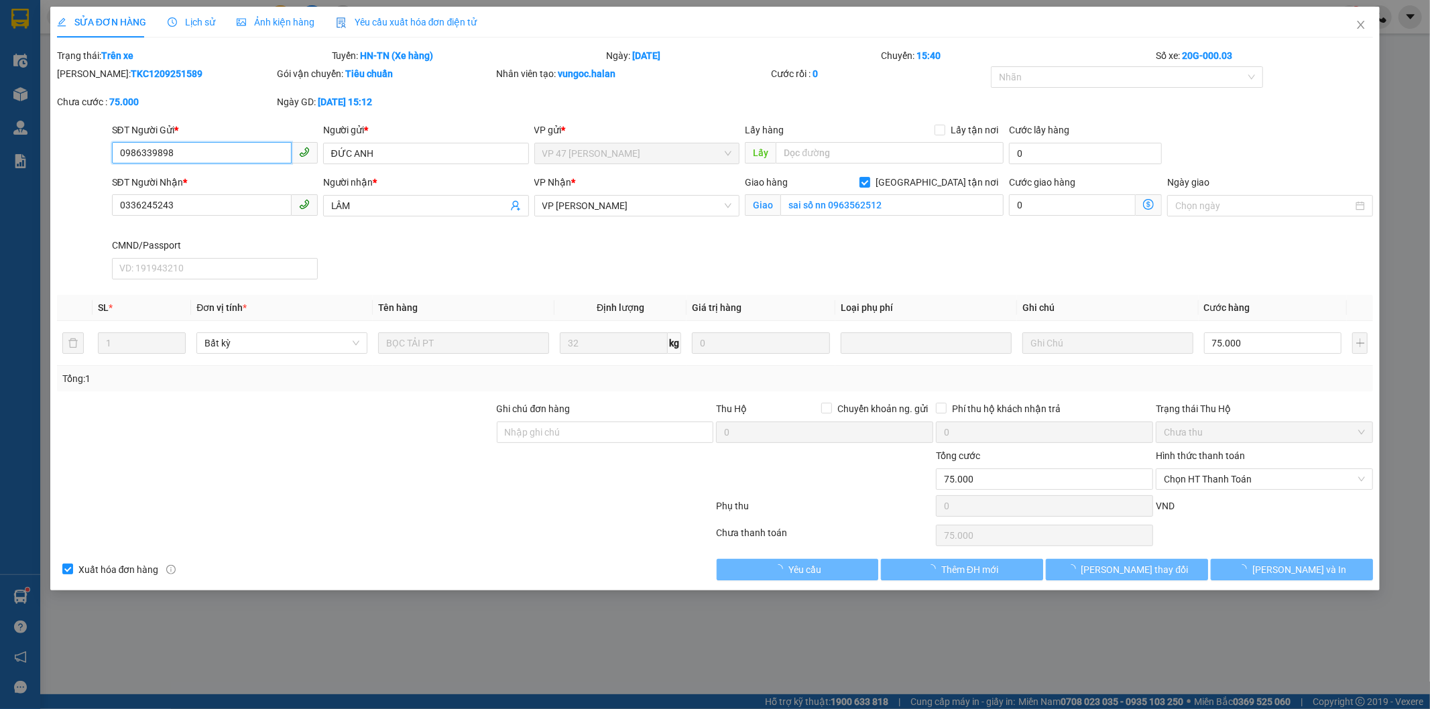
type input "sai số nn 0963562512"
type input "75.000"
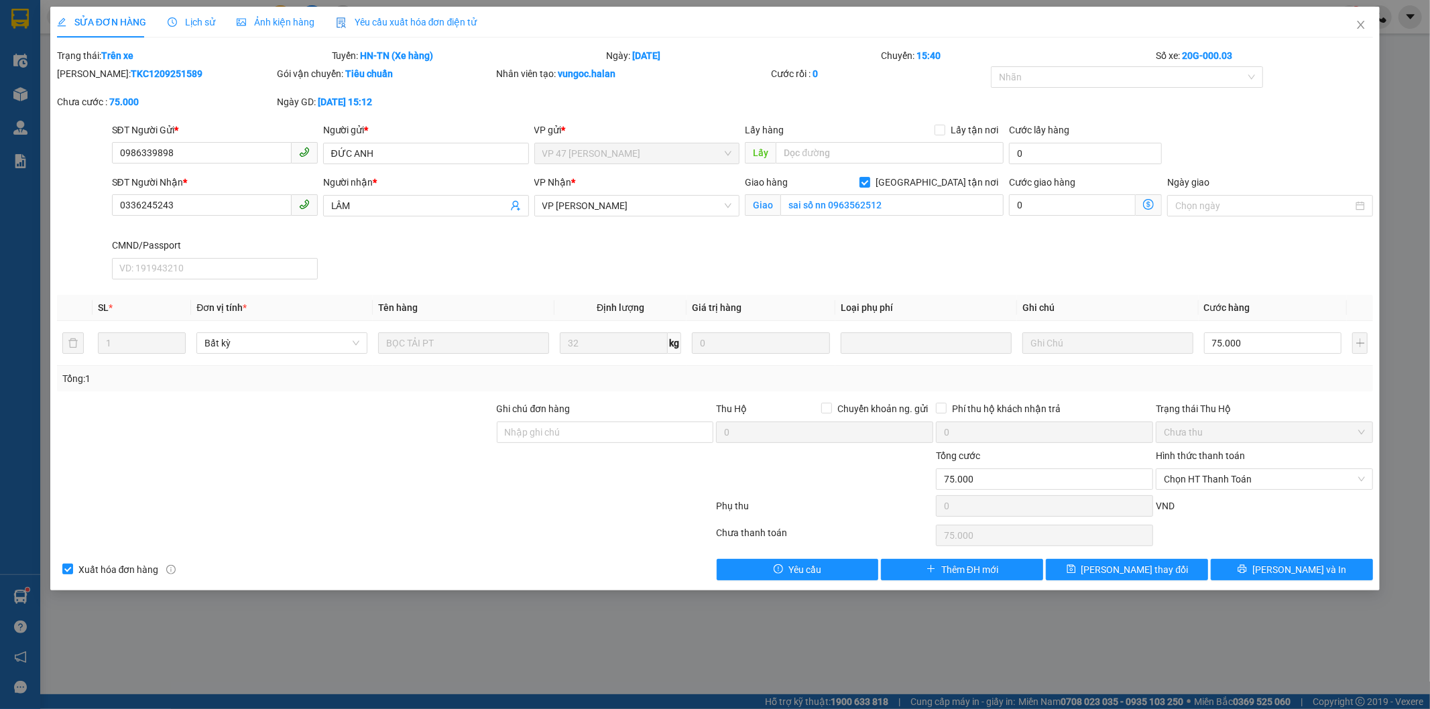
click at [199, 20] on span "Lịch sử" at bounding box center [192, 22] width 48 height 11
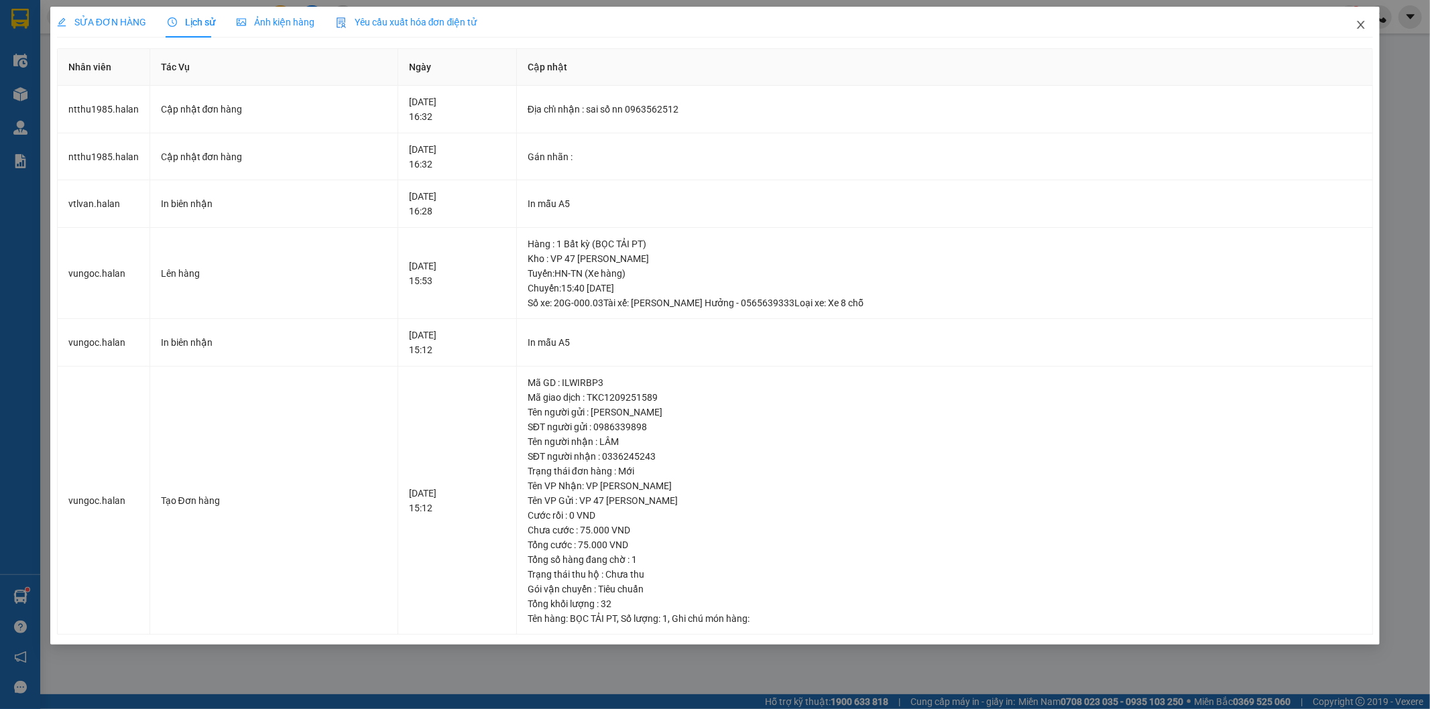
click at [1361, 22] on icon "close" at bounding box center [1360, 24] width 11 height 11
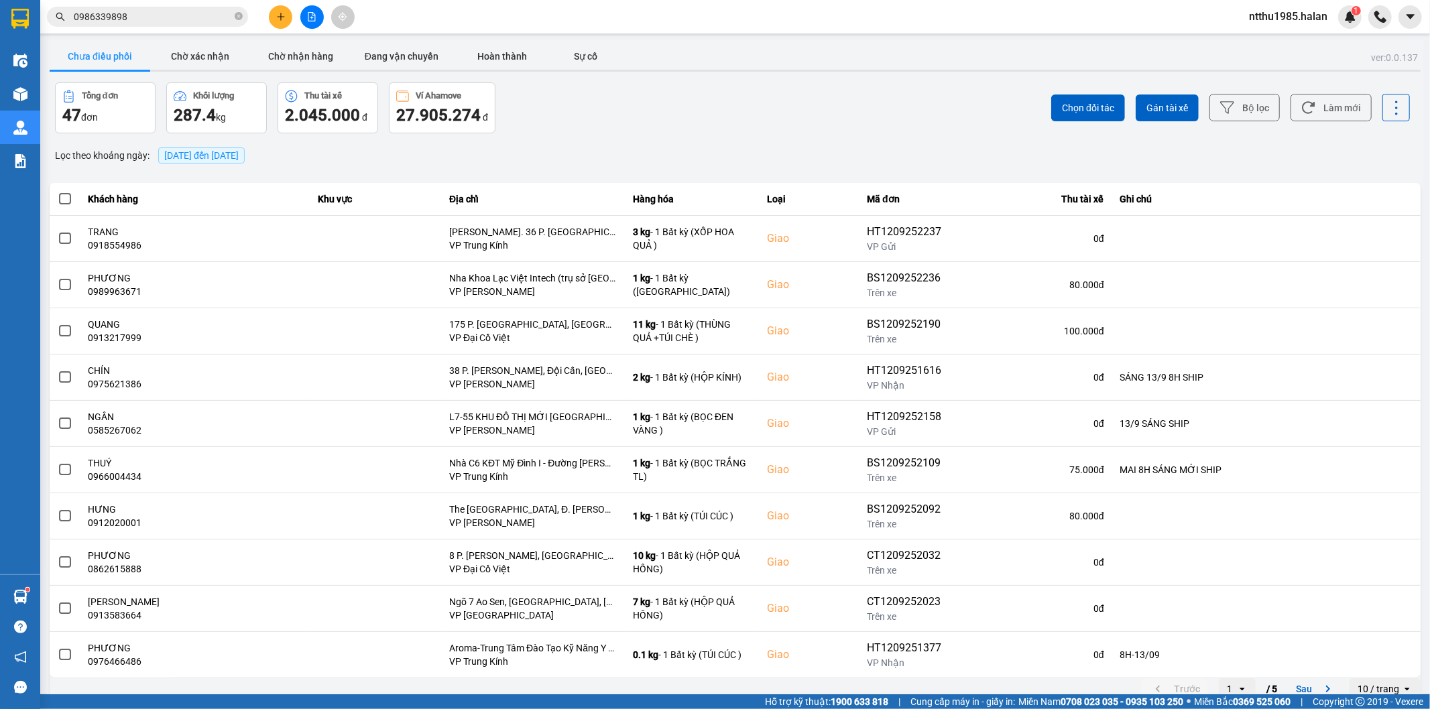
click at [162, 17] on input "0986339898" at bounding box center [153, 16] width 158 height 15
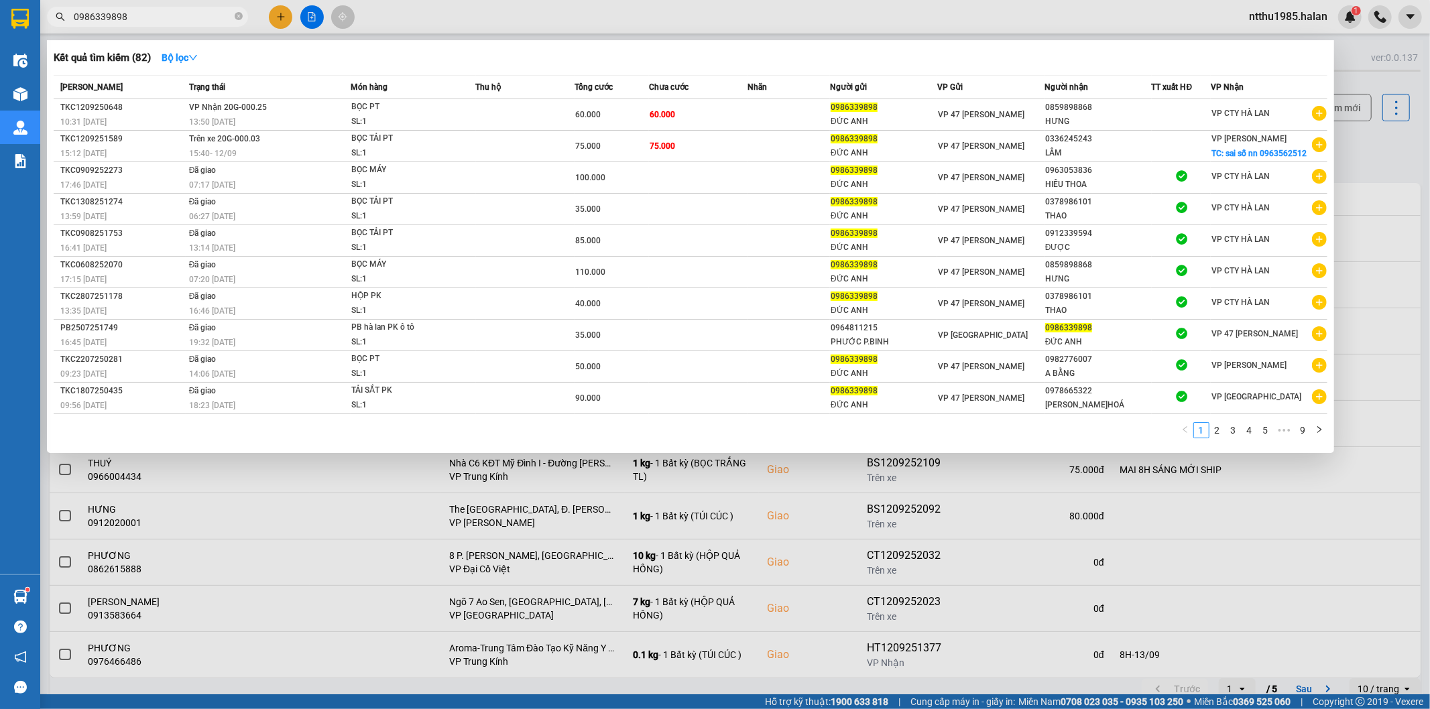
click at [178, 21] on input "0986339898" at bounding box center [153, 16] width 158 height 15
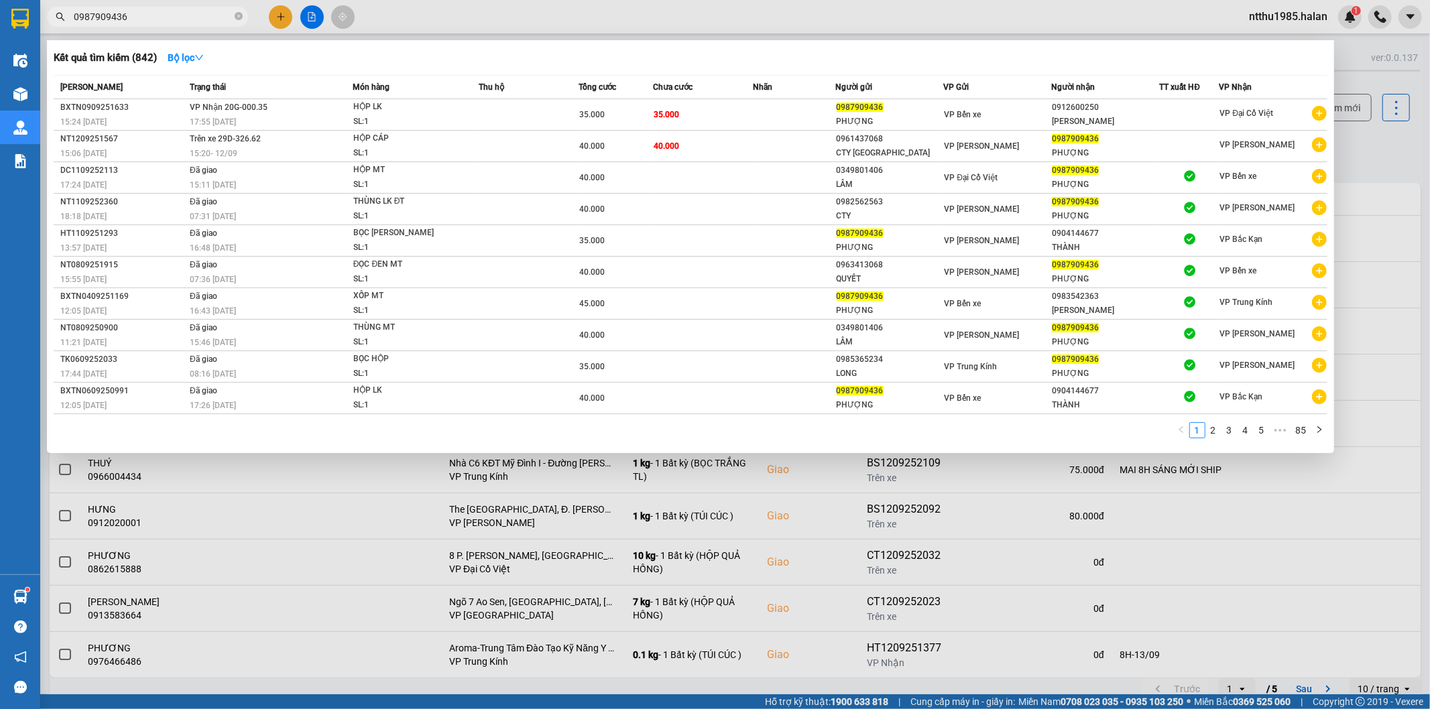
click at [150, 15] on input "0987909436" at bounding box center [153, 16] width 158 height 15
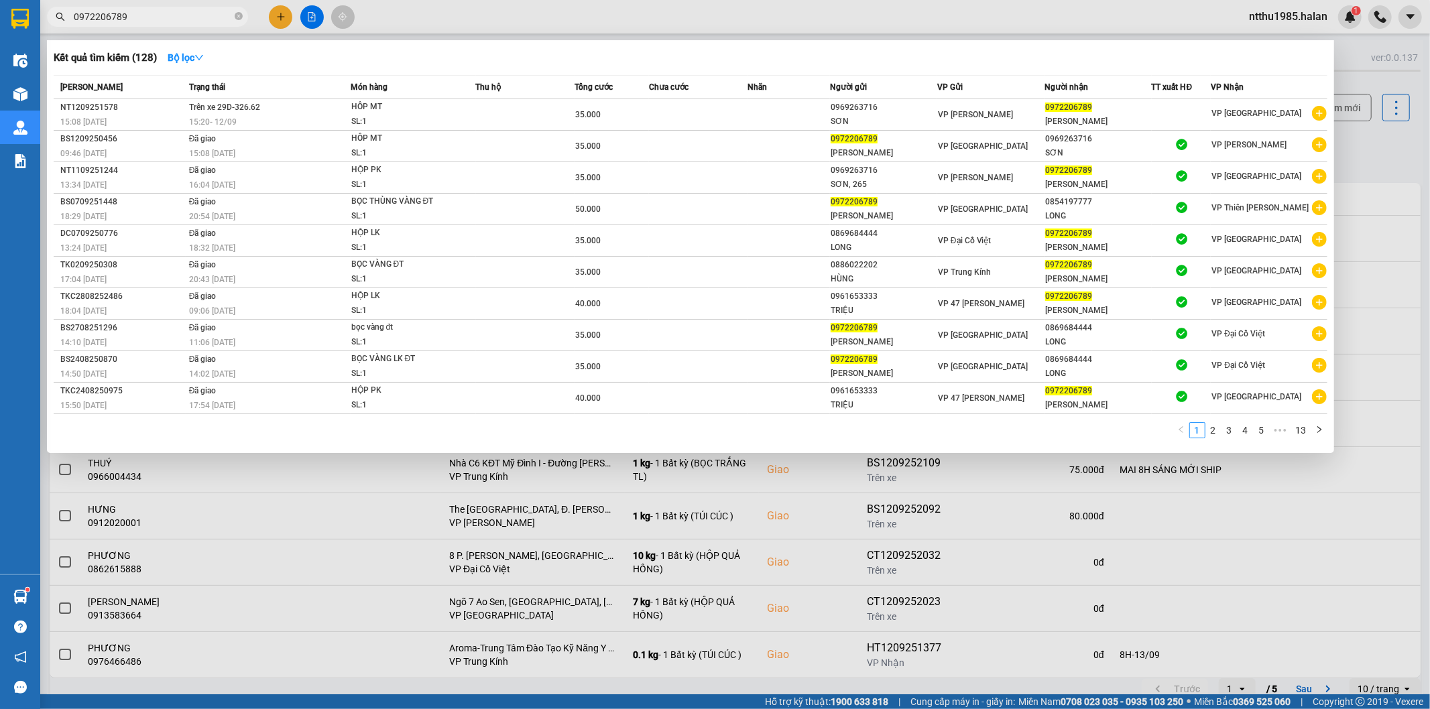
type input "0972206789"
click at [153, 21] on input "0972206789" at bounding box center [153, 16] width 158 height 15
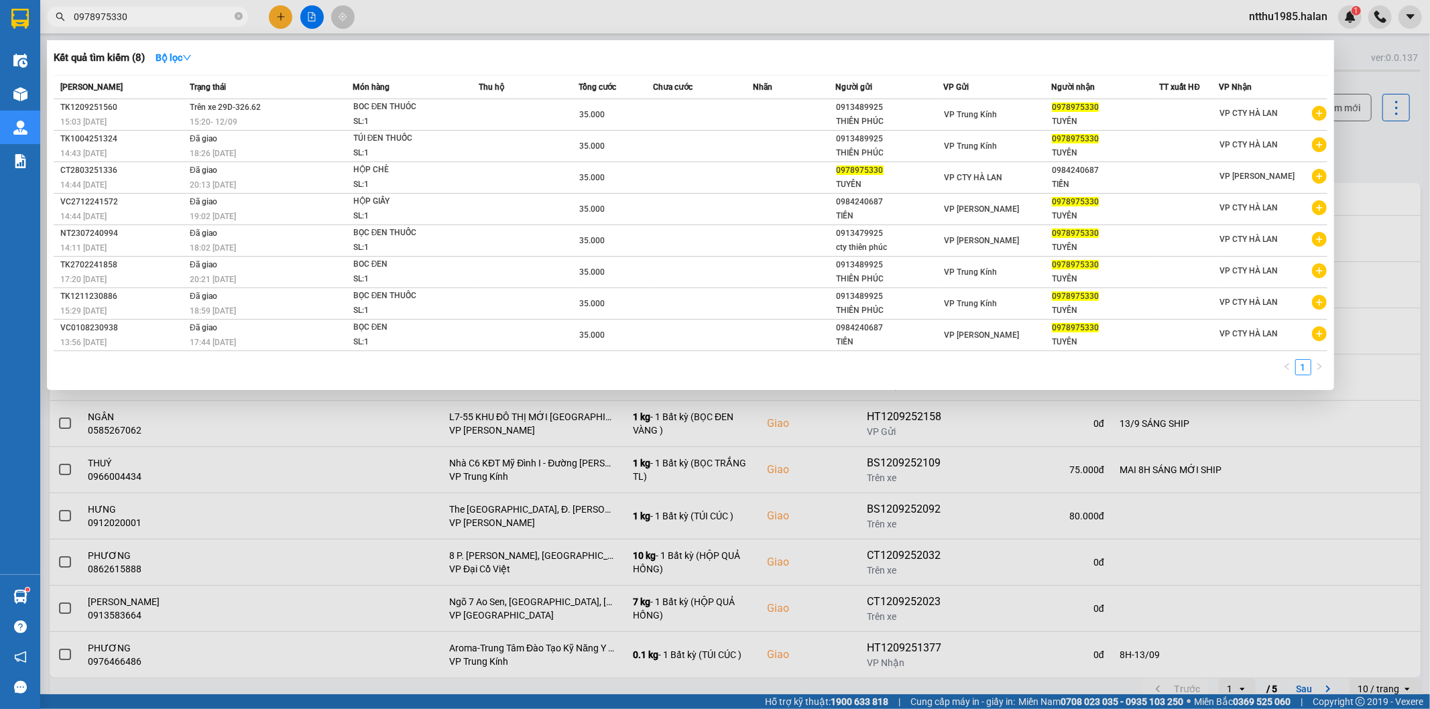
click at [613, 21] on div at bounding box center [715, 354] width 1430 height 709
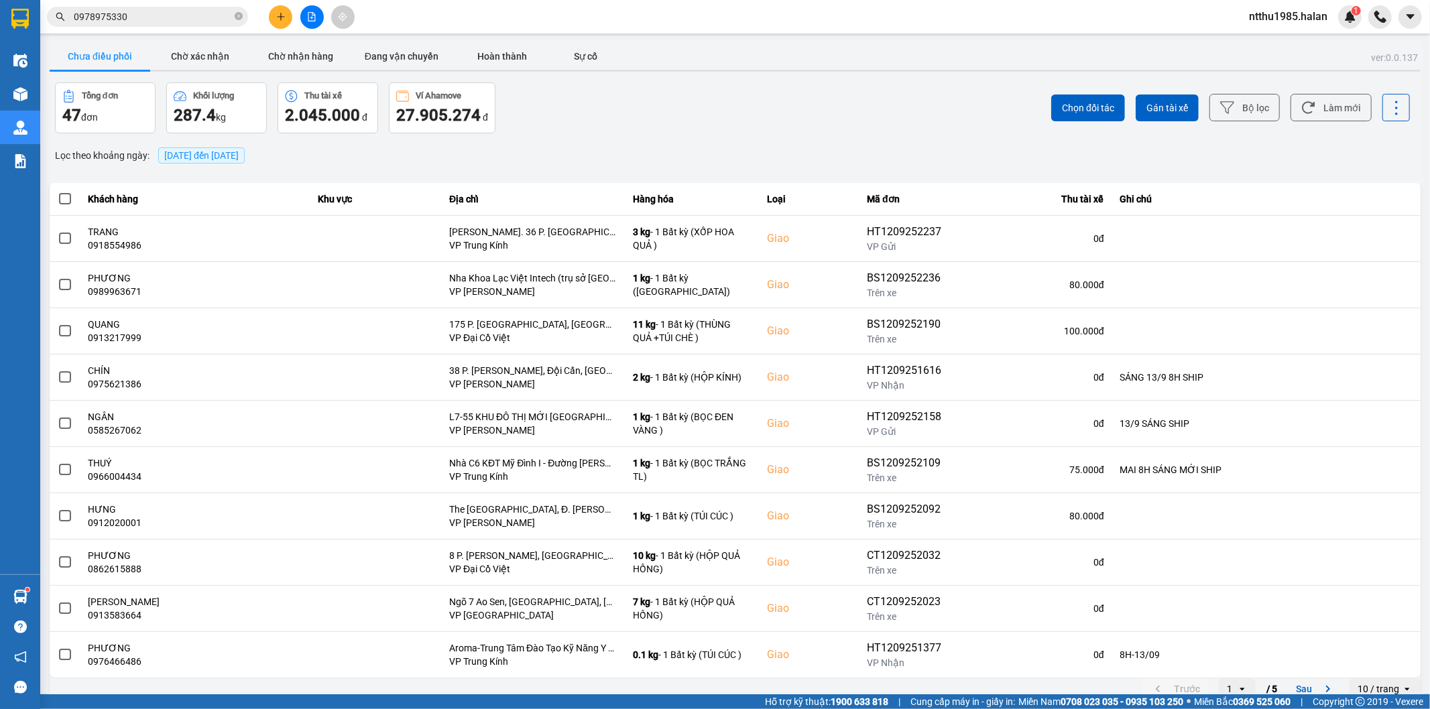
click at [704, 149] on div "Lọc theo khoảng ngày : 12/09/2025 đến 12/09/2025" at bounding box center [735, 155] width 1371 height 23
click at [1331, 109] on button "Làm mới" at bounding box center [1330, 107] width 81 height 27
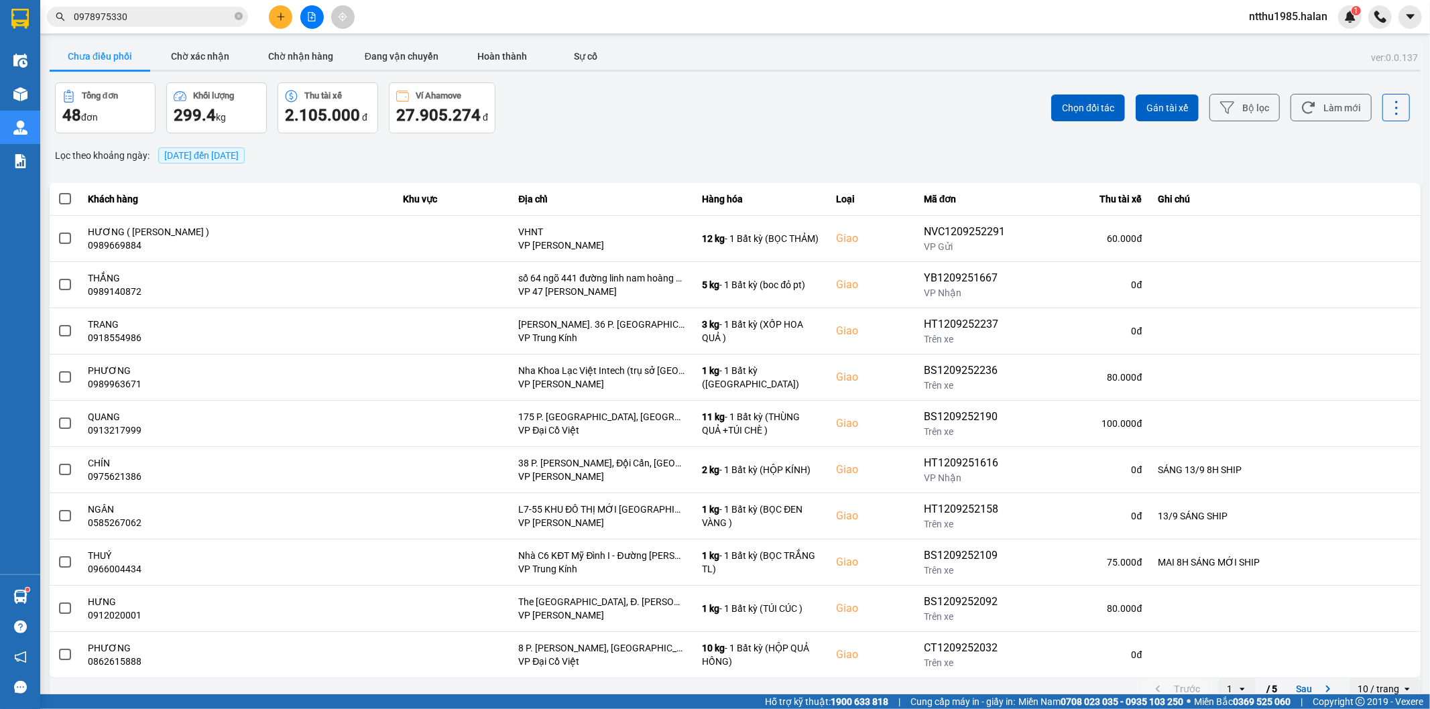
click at [860, 128] on div "Chọn đối tác Gán tài xế Bộ lọc Làm mới" at bounding box center [1072, 107] width 678 height 51
click at [692, 150] on div "Lọc theo khoảng ngày : 12/09/2025 đến 12/09/2025" at bounding box center [735, 155] width 1371 height 23
click at [908, 170] on div "ver: 0.0.137 Chưa điều phối Chờ xác nhận Chờ nhận hàng Đang vận chuyển Hoàn thà…" at bounding box center [735, 371] width 1376 height 662
click at [735, 125] on div "Chọn đối tác Gán tài xế Bộ lọc Làm mới" at bounding box center [1072, 107] width 678 height 51
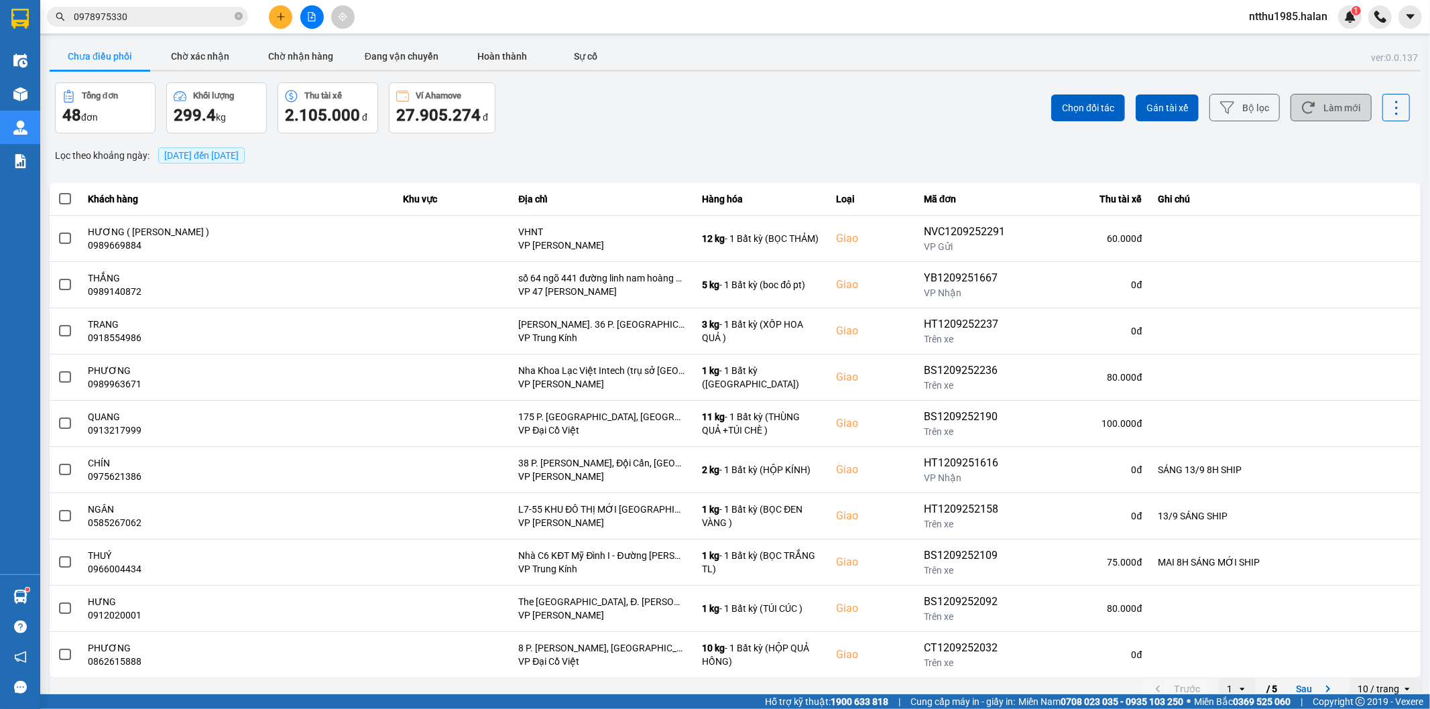
click at [1317, 119] on button "Làm mới" at bounding box center [1330, 107] width 81 height 27
click at [776, 148] on div "Lọc theo khoảng ngày : 12/09/2025 đến 12/09/2025" at bounding box center [735, 155] width 1371 height 23
click at [773, 141] on div "ver: 0.0.137 Chưa điều phối Chờ xác nhận Chờ nhận hàng Đang vận chuyển Hoàn thà…" at bounding box center [735, 371] width 1376 height 662
click at [631, 123] on div "Tổng đơn 48 đơn Khối lượng 299.4 kg Thu tài xế 2.105.000 đ Ví Ahamove 27.905.27…" at bounding box center [394, 107] width 678 height 51
click at [847, 119] on div "Chọn đối tác Gán tài xế Bộ lọc Làm mới" at bounding box center [1072, 107] width 678 height 51
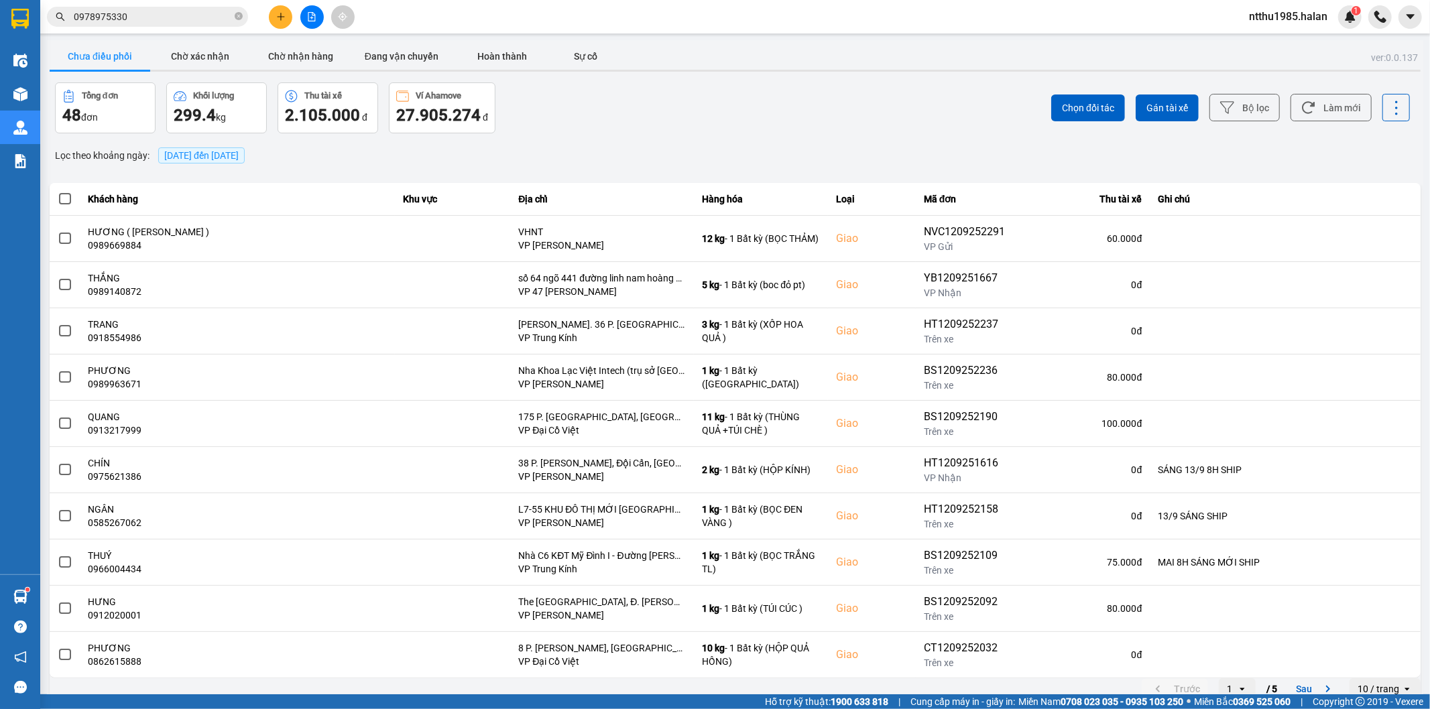
click at [741, 141] on div "ver: 0.0.137 Chưa điều phối Chờ xác nhận Chờ nhận hàng Đang vận chuyển Hoàn thà…" at bounding box center [735, 371] width 1376 height 662
click at [826, 136] on div "ver: 0.0.137 Chưa điều phối Chờ xác nhận Chờ nhận hàng Đang vận chuyển Hoàn thà…" at bounding box center [735, 371] width 1376 height 662
click at [848, 149] on div "Lọc theo khoảng ngày : 12/09/2025 đến 12/09/2025" at bounding box center [735, 155] width 1371 height 23
click at [774, 145] on div "Lọc theo khoảng ngày : 12/09/2025 đến 12/09/2025" at bounding box center [735, 155] width 1371 height 23
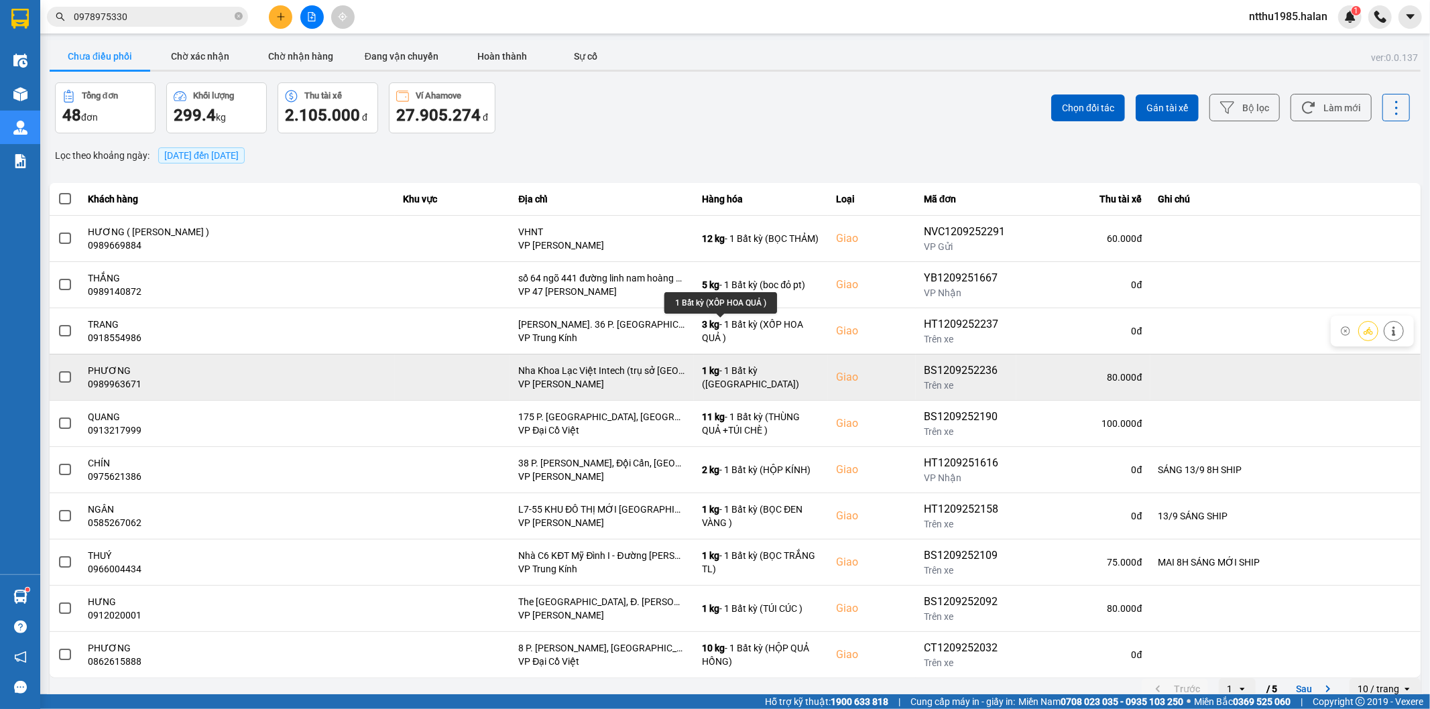
scroll to position [15, 0]
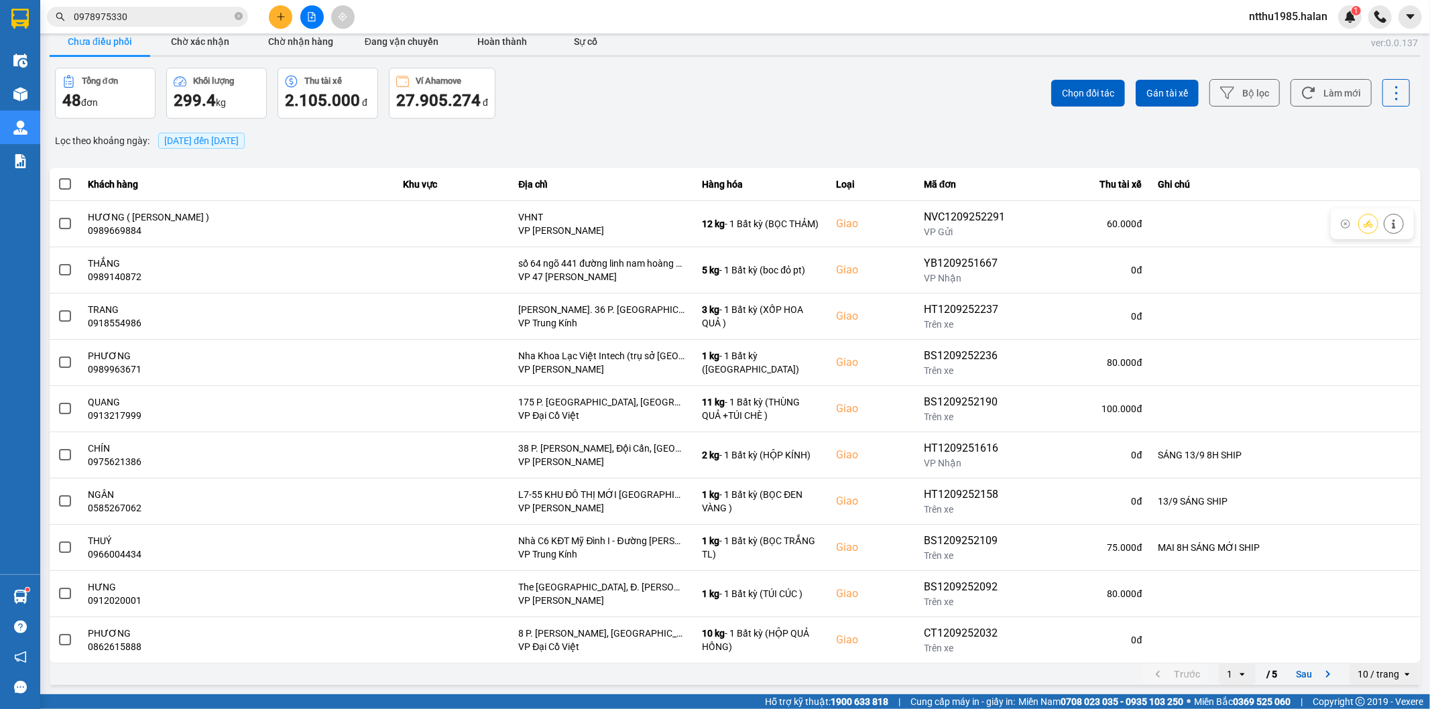
click at [798, 156] on div "ver: 0.0.137 Chưa điều phối Chờ xác nhận Chờ nhận hàng Đang vận chuyển Hoàn thà…" at bounding box center [735, 356] width 1376 height 662
click at [1345, 84] on button "Làm mới" at bounding box center [1330, 92] width 81 height 27
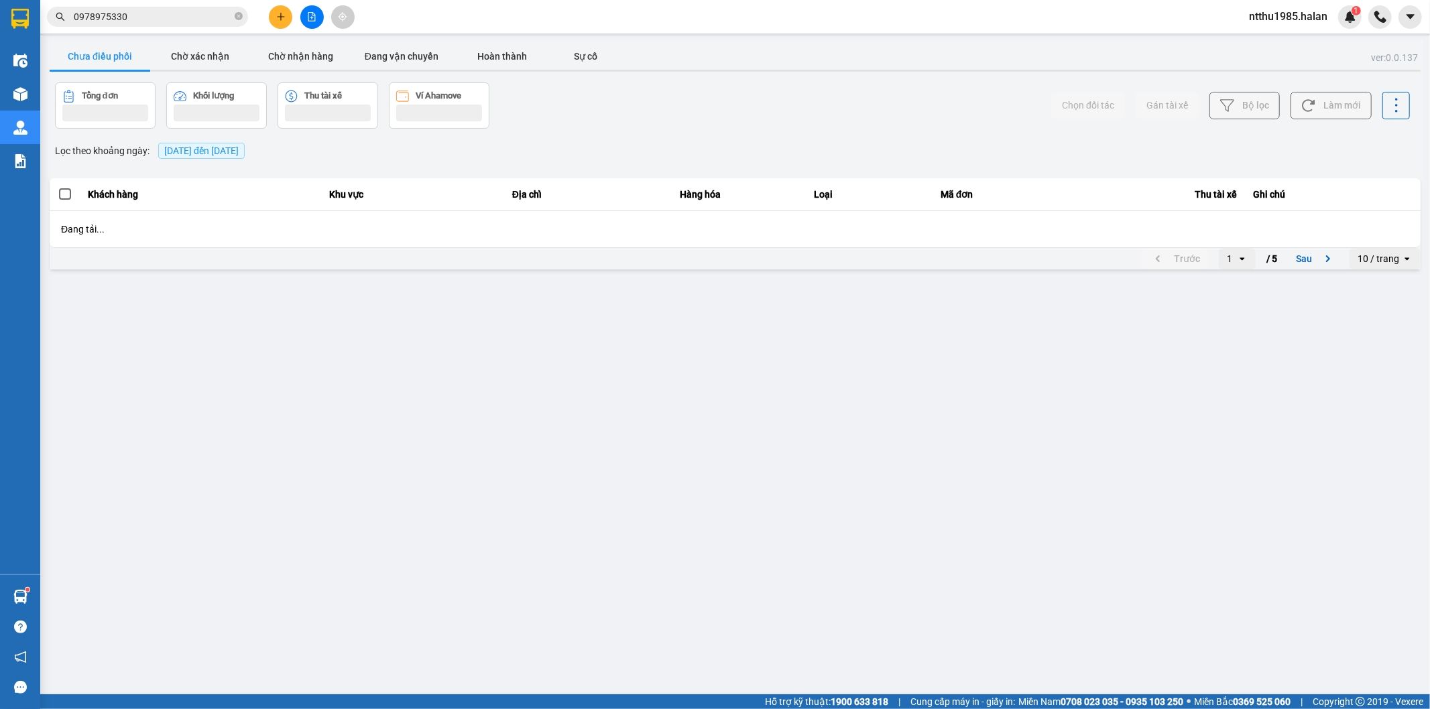
scroll to position [0, 0]
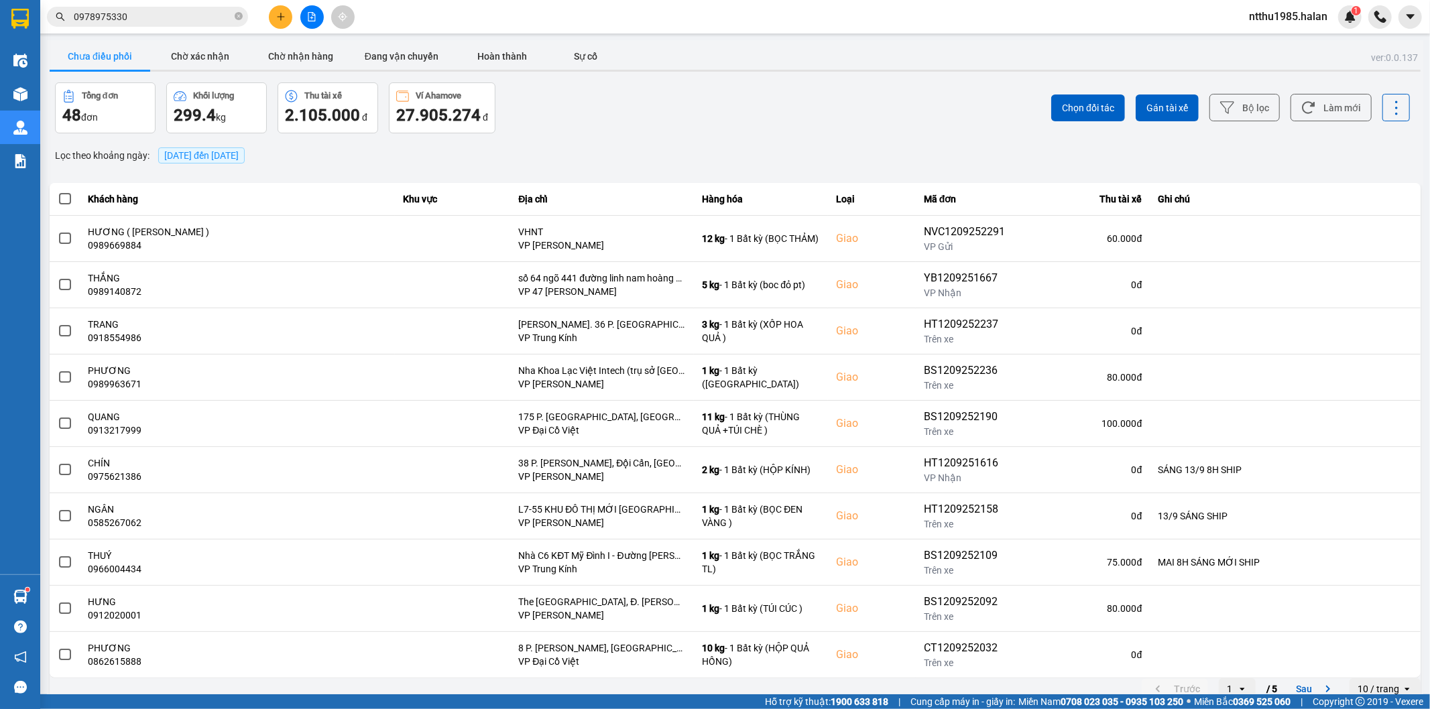
click at [855, 117] on div "Chọn đối tác Gán tài xế Bộ lọc Làm mới" at bounding box center [1072, 107] width 678 height 51
click at [602, 135] on div "ver: 0.0.137 Chưa điều phối Chờ xác nhận Chờ nhận hàng Đang vận chuyển Hoàn thà…" at bounding box center [735, 371] width 1376 height 662
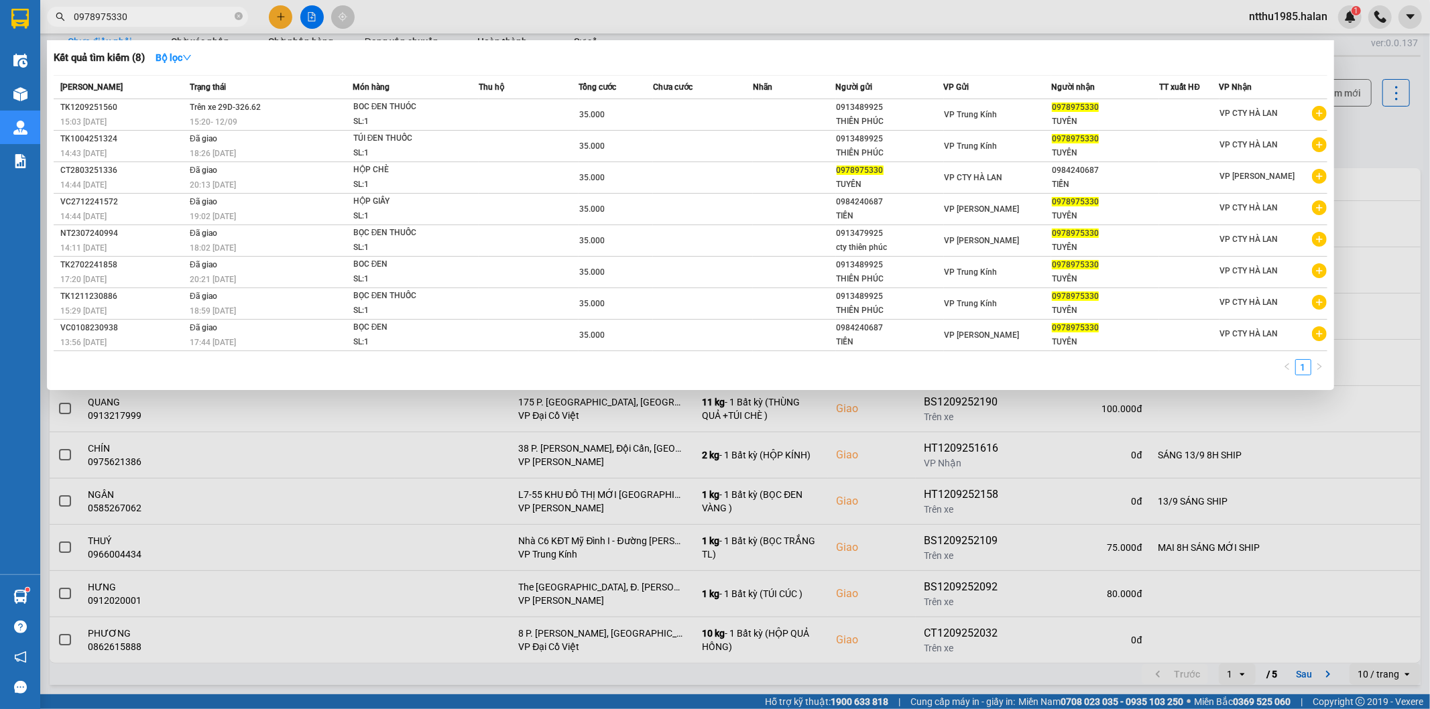
click at [190, 21] on input "0978975330" at bounding box center [153, 16] width 158 height 15
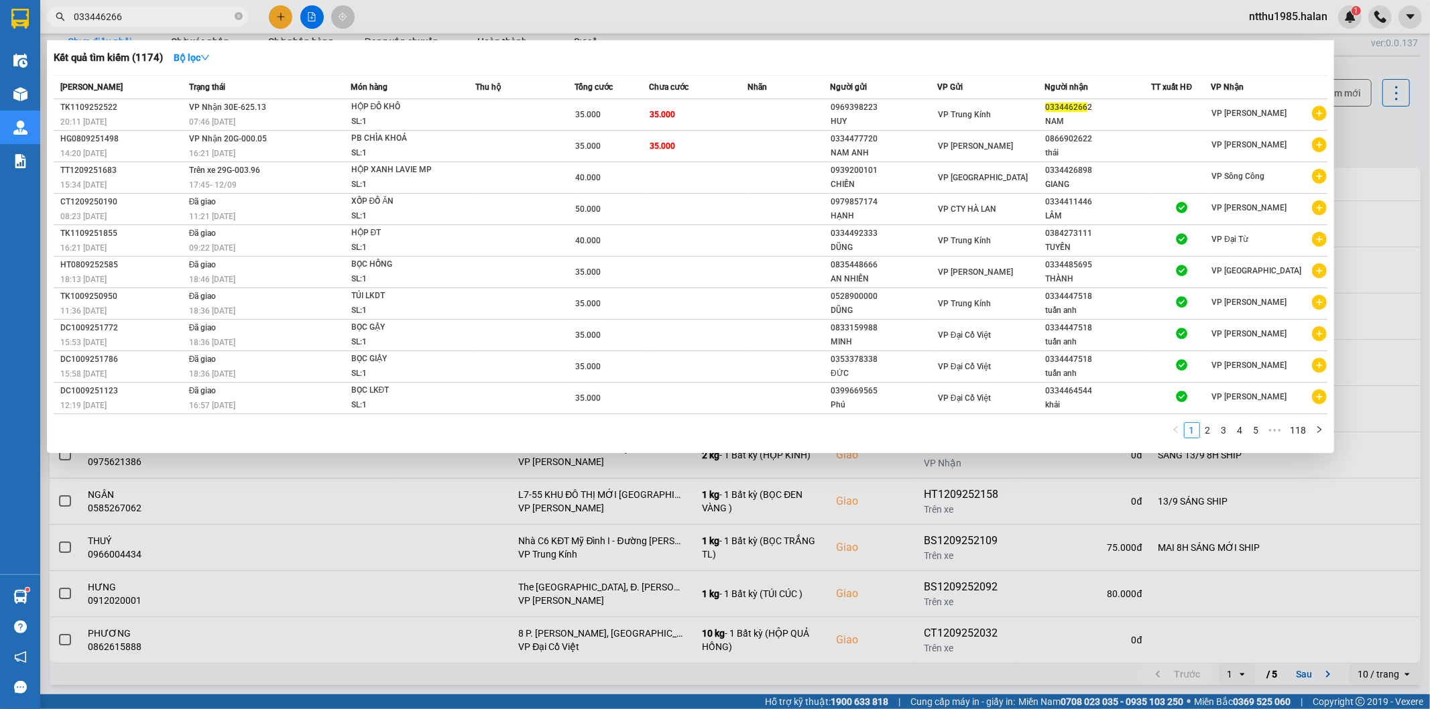
type input "0334462662"
